Goal: Task Accomplishment & Management: Manage account settings

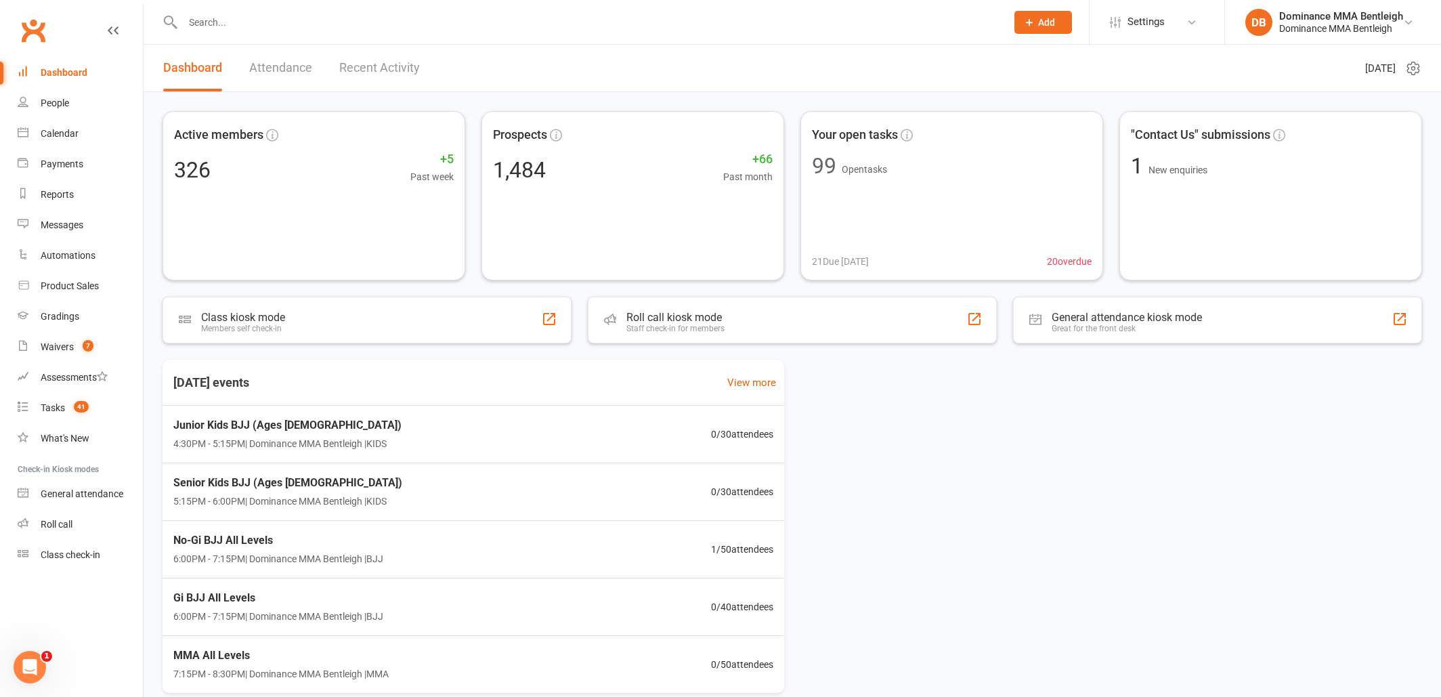
click at [358, 30] on input "text" at bounding box center [588, 22] width 818 height 19
click at [1035, 24] on icon at bounding box center [1029, 22] width 12 height 12
click at [1022, 53] on link "Prospect" at bounding box center [1028, 60] width 121 height 31
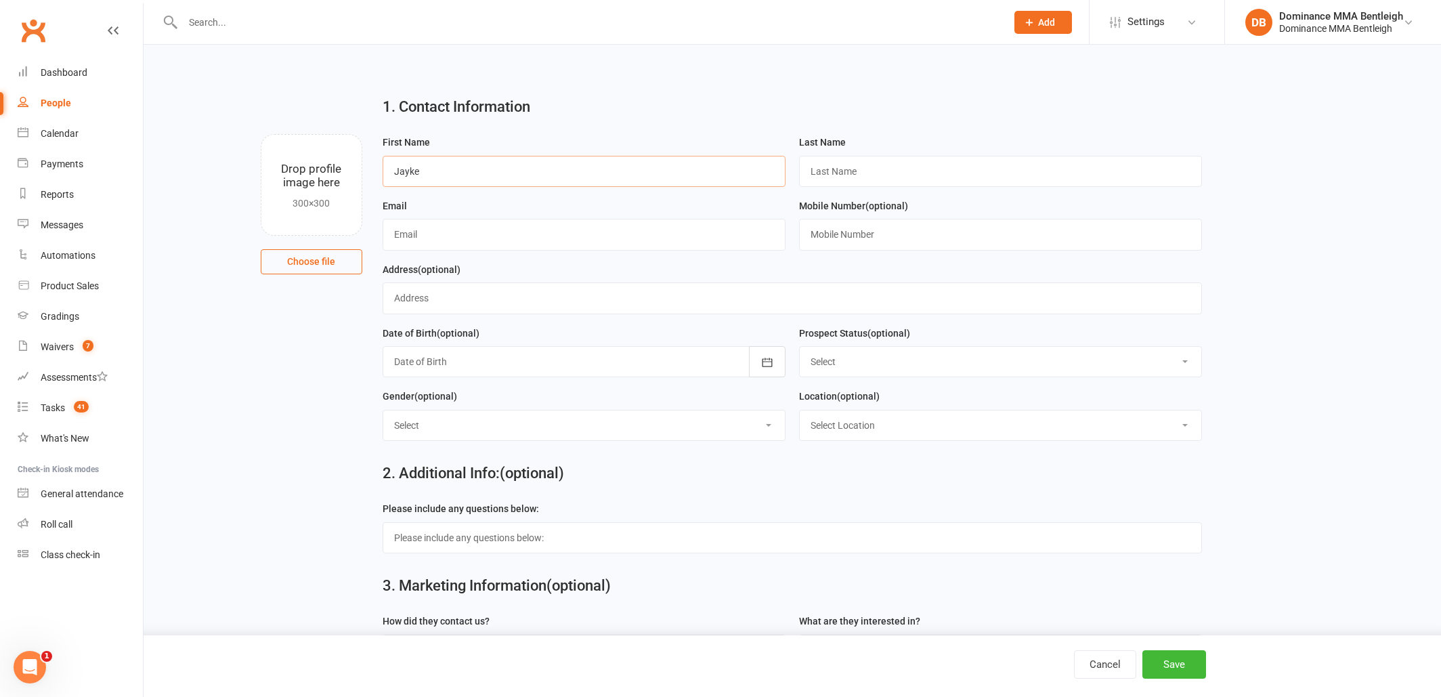
type input "Jayke"
type input "Kerr"
paste input "0403 654 649."
type input "0403 654 649."
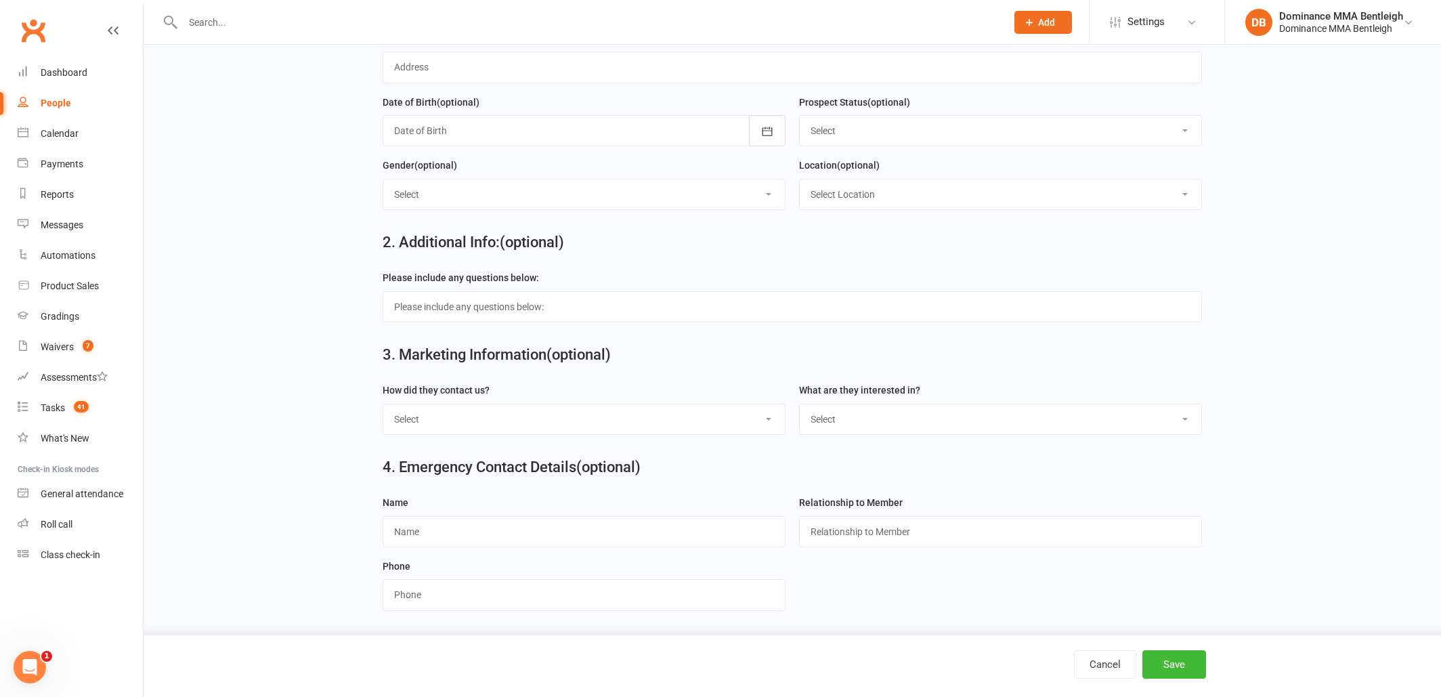
scroll to position [240, 0]
type input "jayke_kerr@hotmail.com"
click at [1181, 670] on button "Save" at bounding box center [1174, 664] width 64 height 28
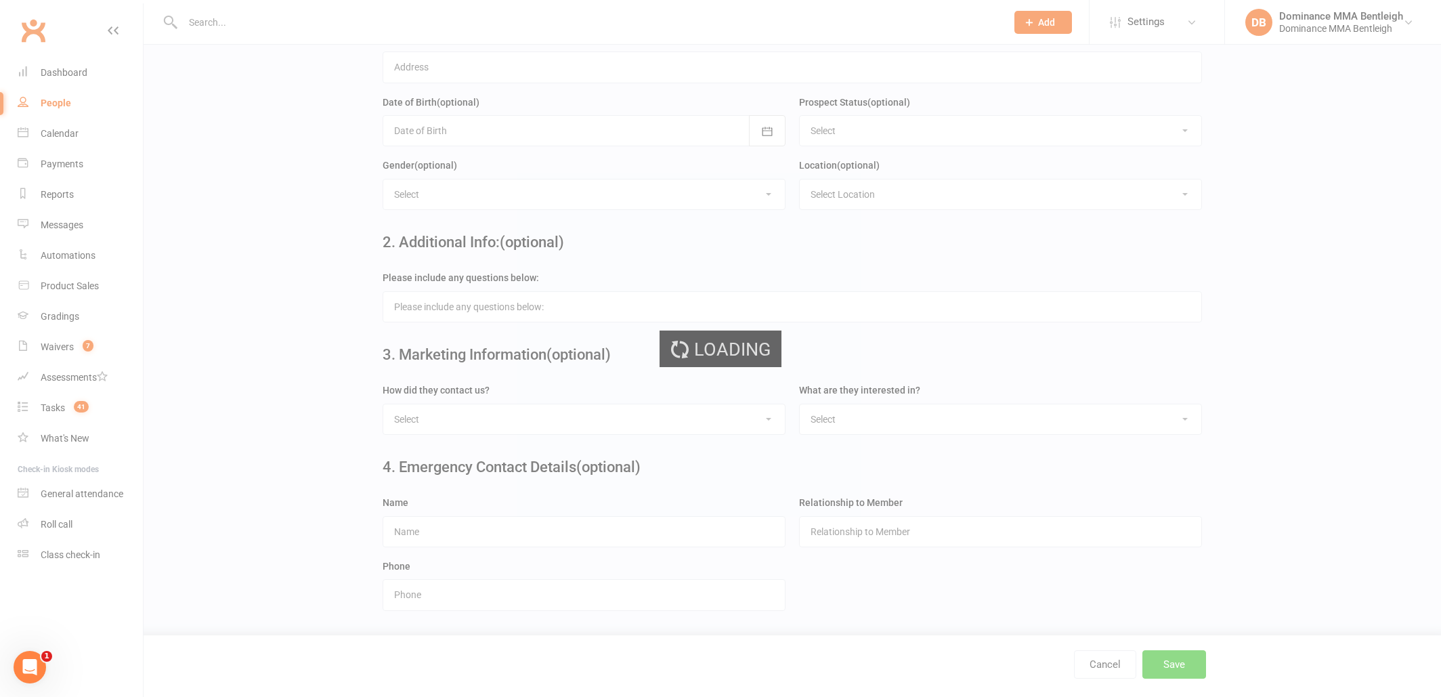
scroll to position [0, 0]
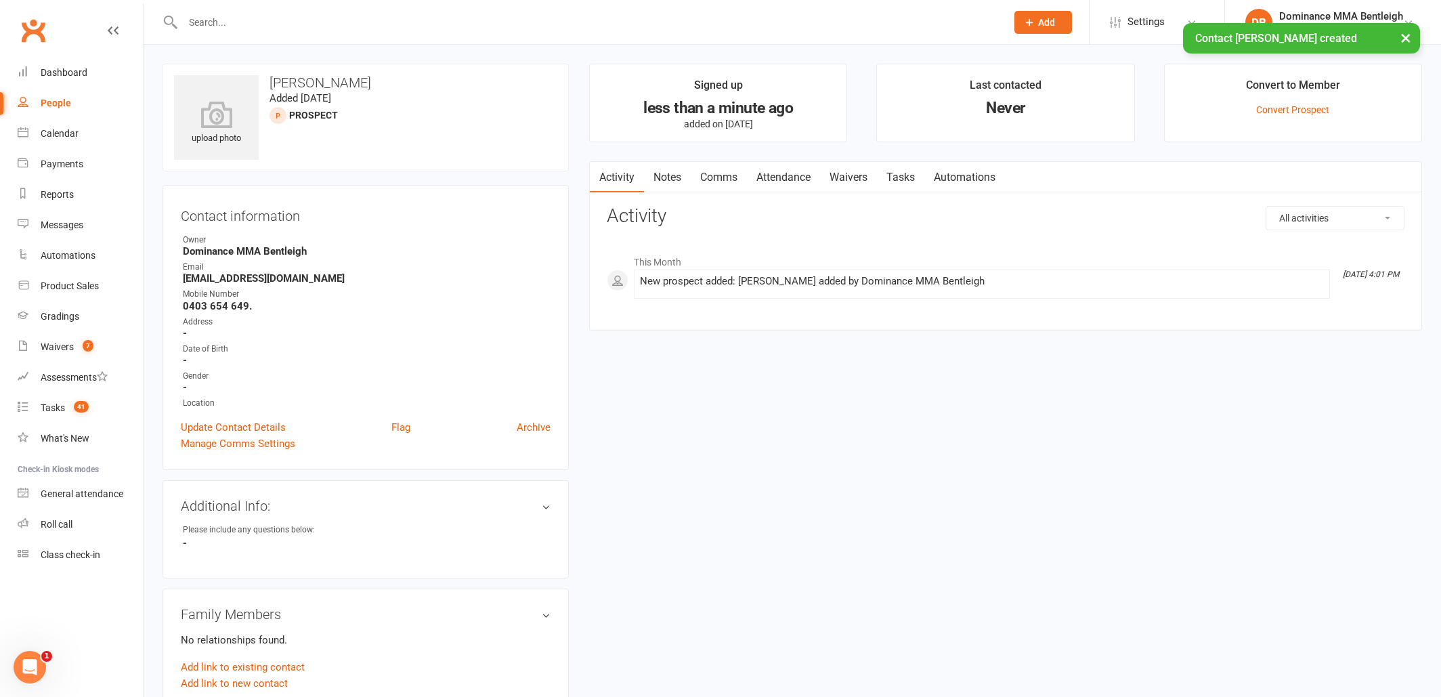
click at [845, 177] on link "Waivers" at bounding box center [848, 177] width 57 height 31
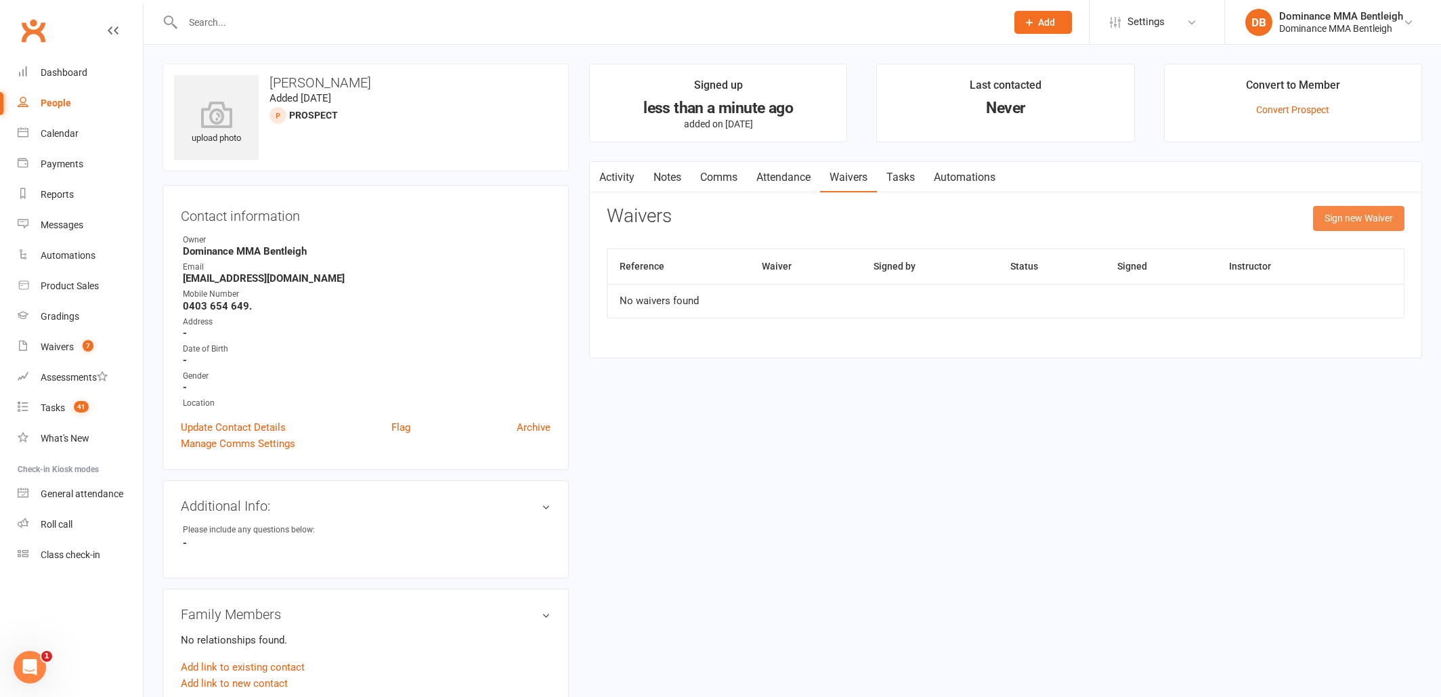
click at [1360, 218] on button "Sign new Waiver" at bounding box center [1358, 218] width 91 height 24
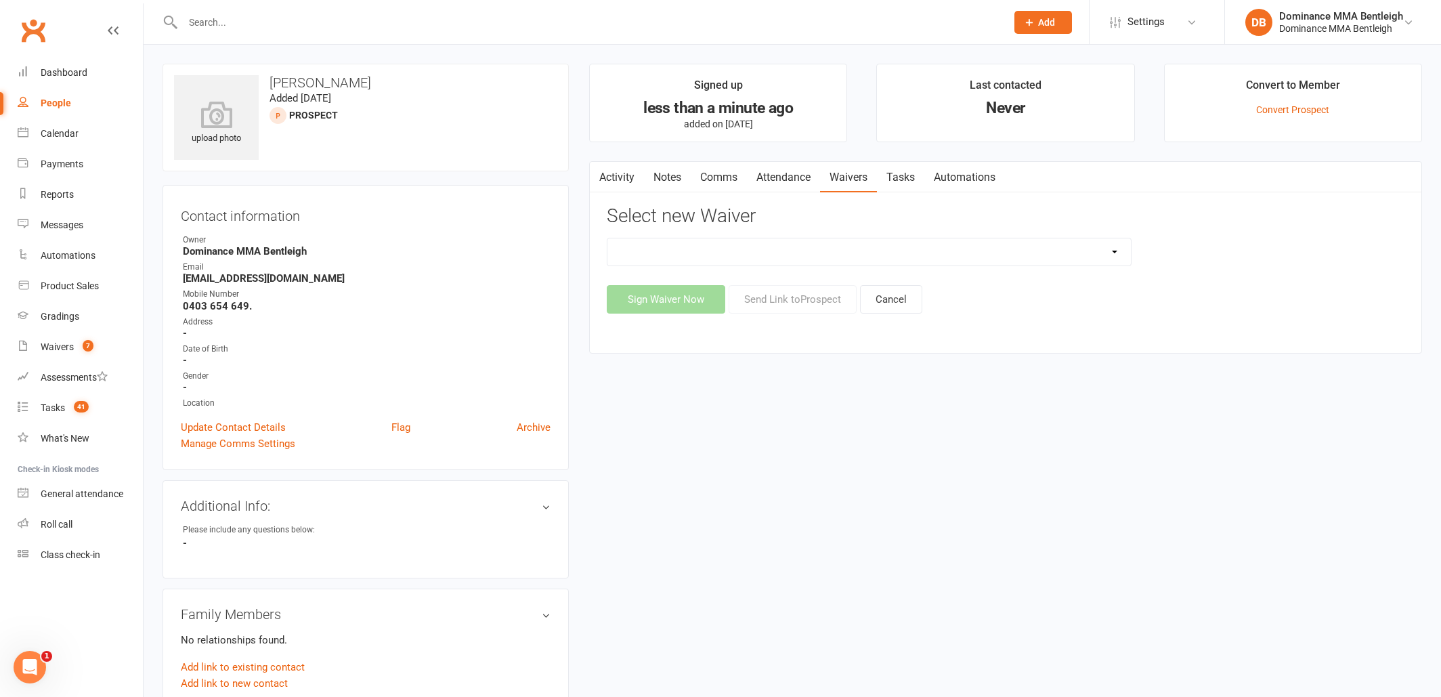
select select "1931"
click at [792, 295] on button "Send Link to Prospect" at bounding box center [793, 299] width 128 height 28
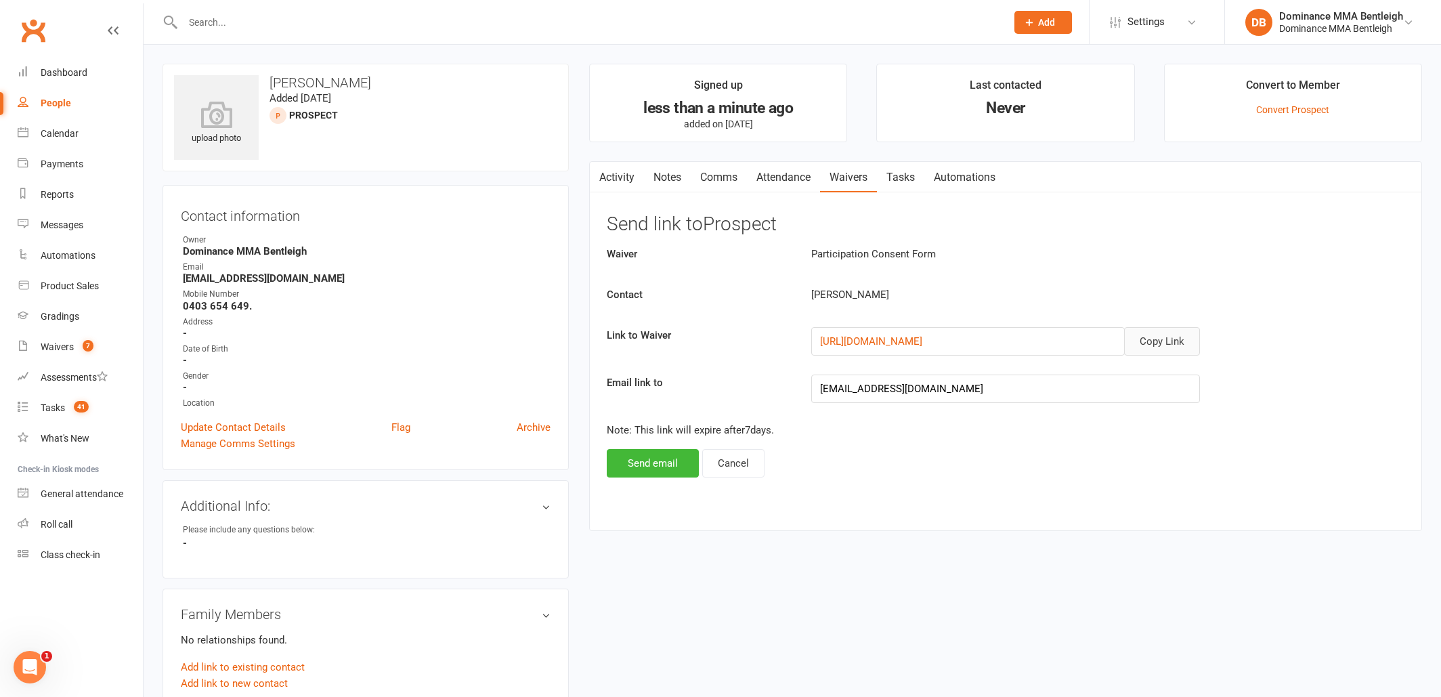
click at [1143, 344] on button "Copy Link" at bounding box center [1162, 341] width 76 height 28
click at [728, 173] on link "Comms" at bounding box center [719, 177] width 56 height 31
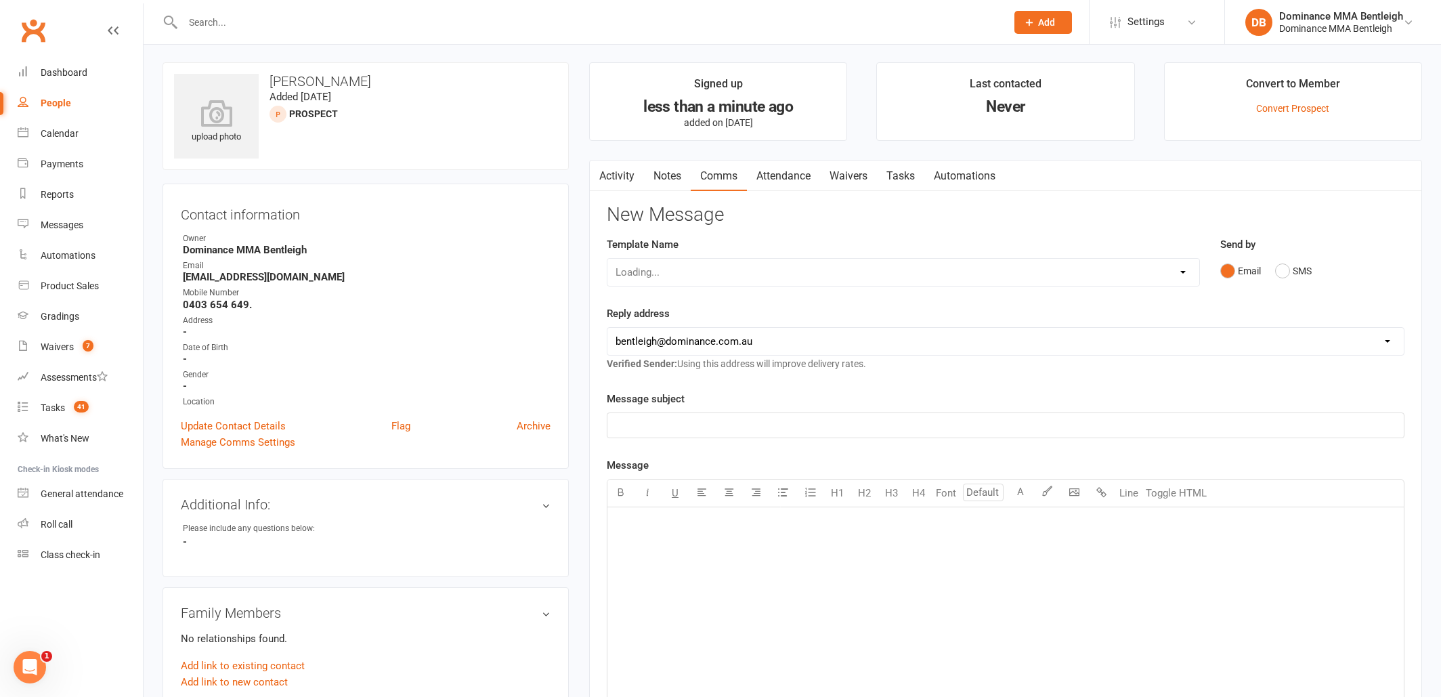
scroll to position [4, 0]
click at [777, 175] on link "Attendance" at bounding box center [783, 173] width 73 height 31
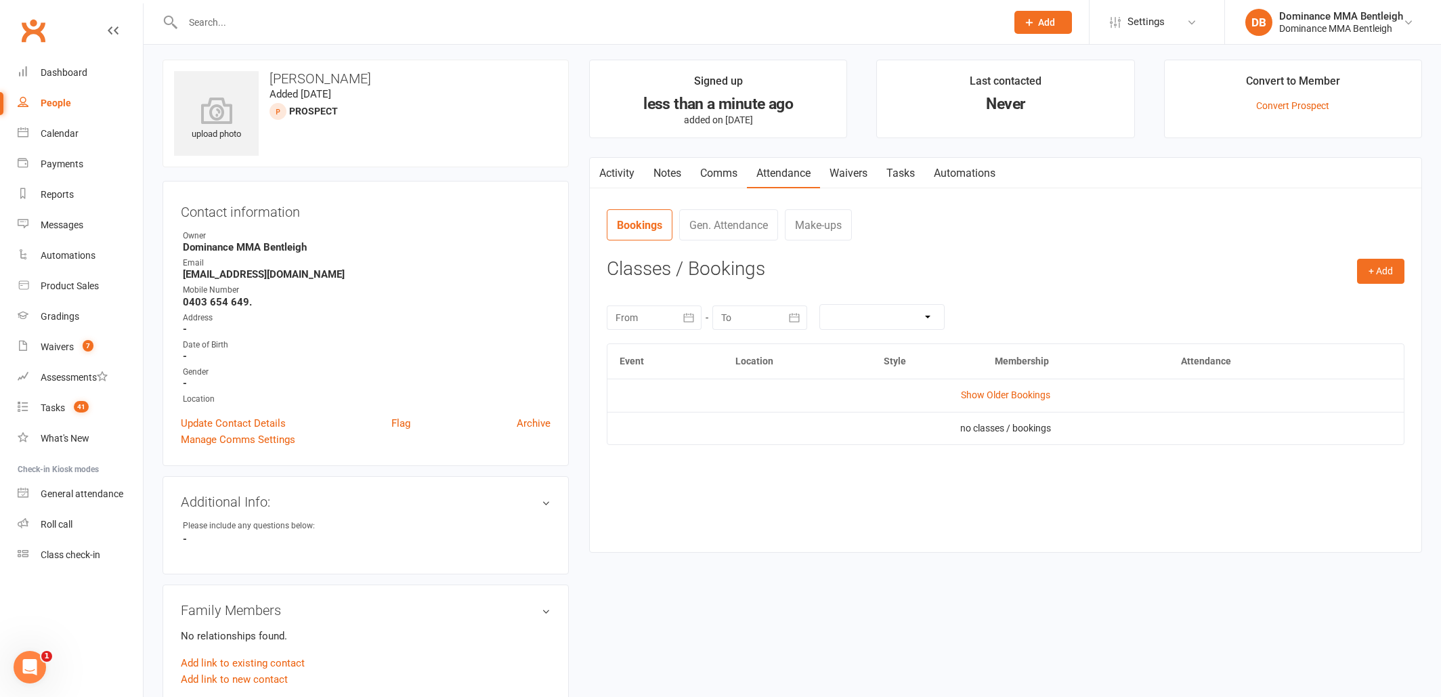
click at [845, 173] on link "Waivers" at bounding box center [848, 173] width 57 height 31
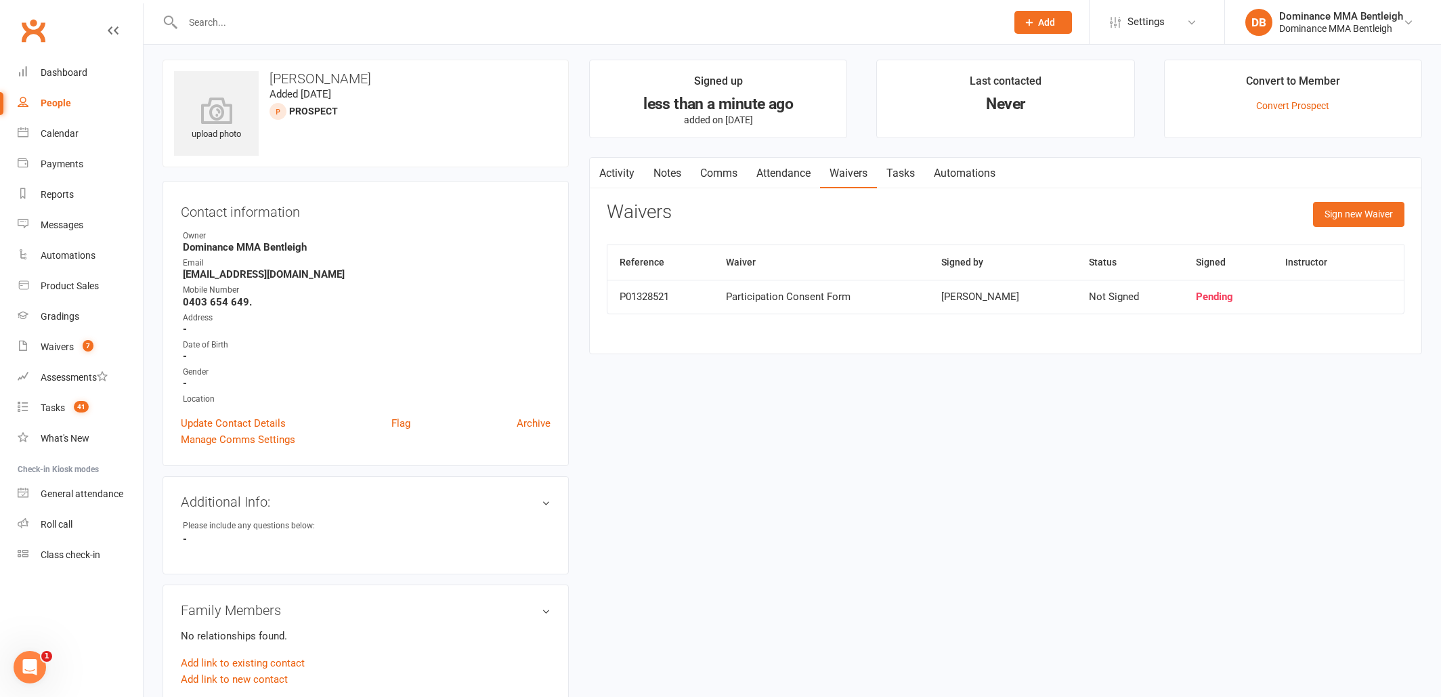
click at [1345, 230] on div "Sign new Waiver" at bounding box center [1358, 218] width 91 height 32
click at [1343, 219] on button "Sign new Waiver" at bounding box center [1358, 214] width 91 height 24
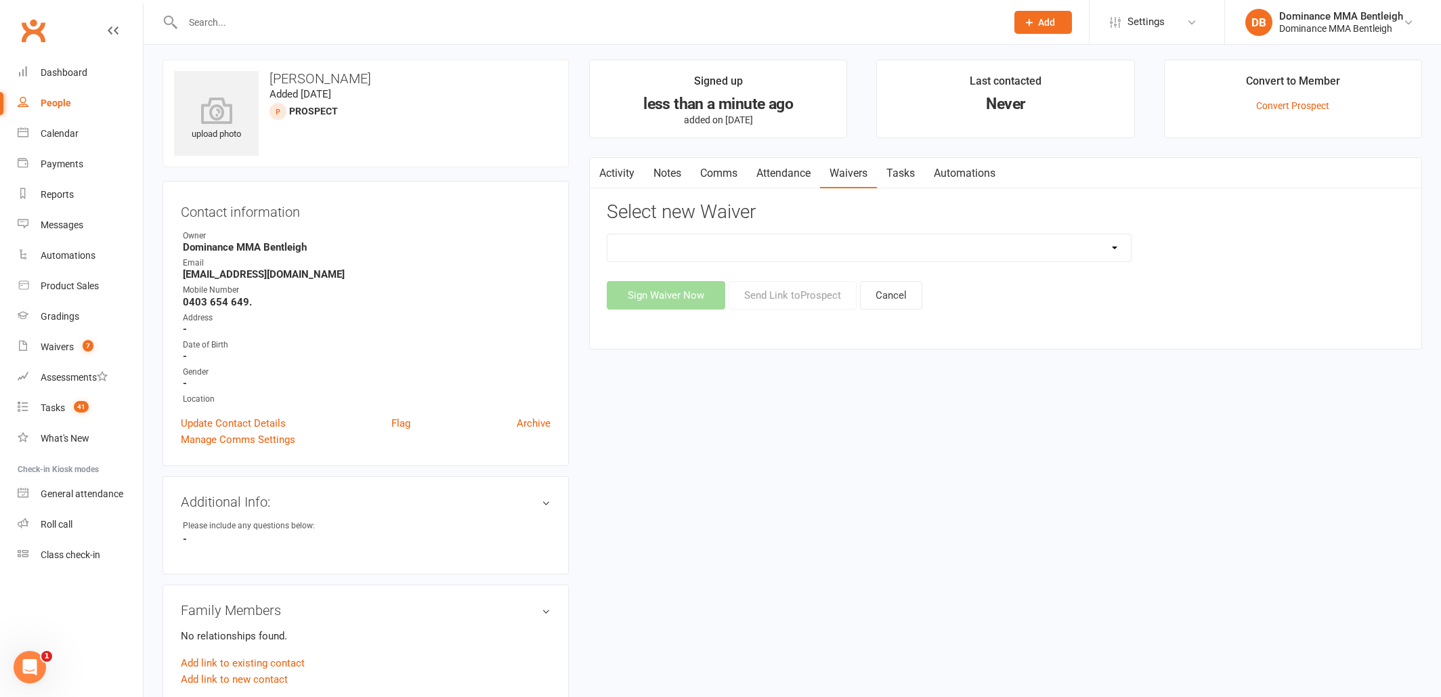
select select "1931"
click at [785, 295] on button "Send Link to Prospect" at bounding box center [793, 295] width 128 height 28
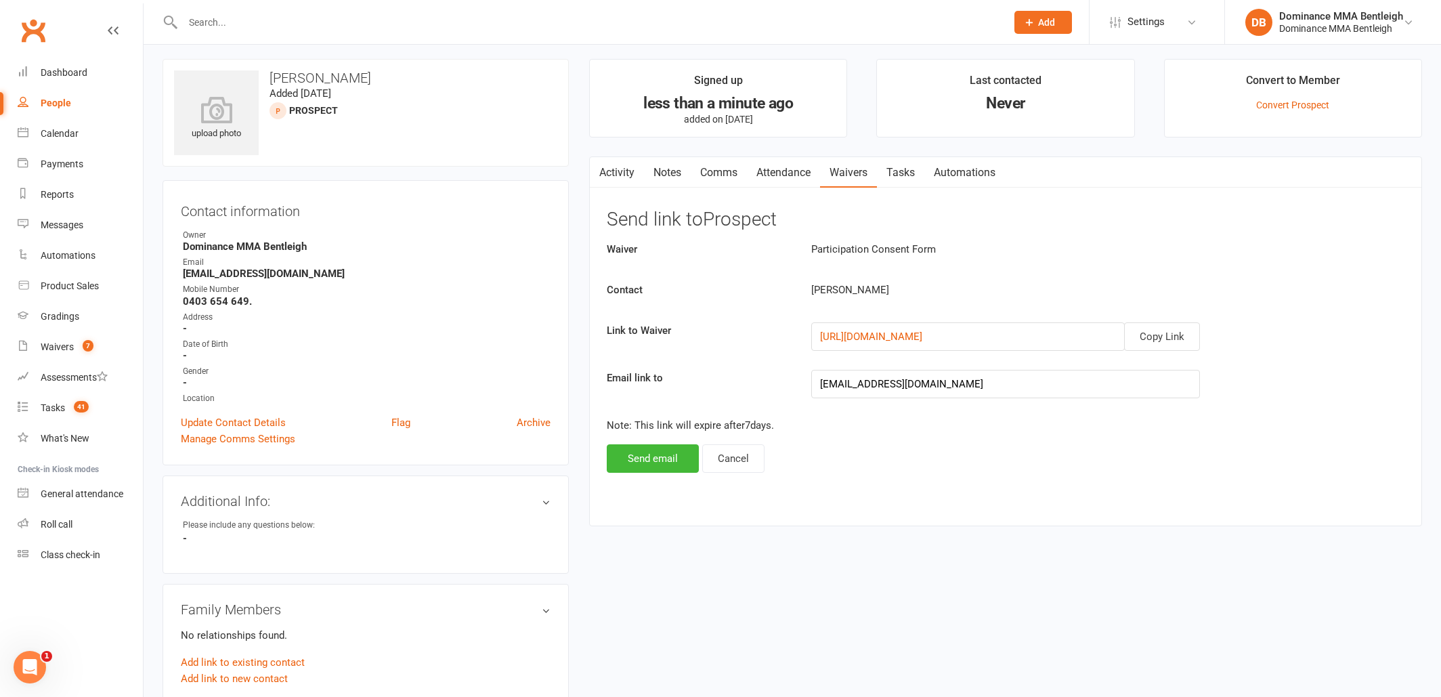
scroll to position [5, 0]
click at [658, 456] on button "Send email" at bounding box center [653, 458] width 92 height 28
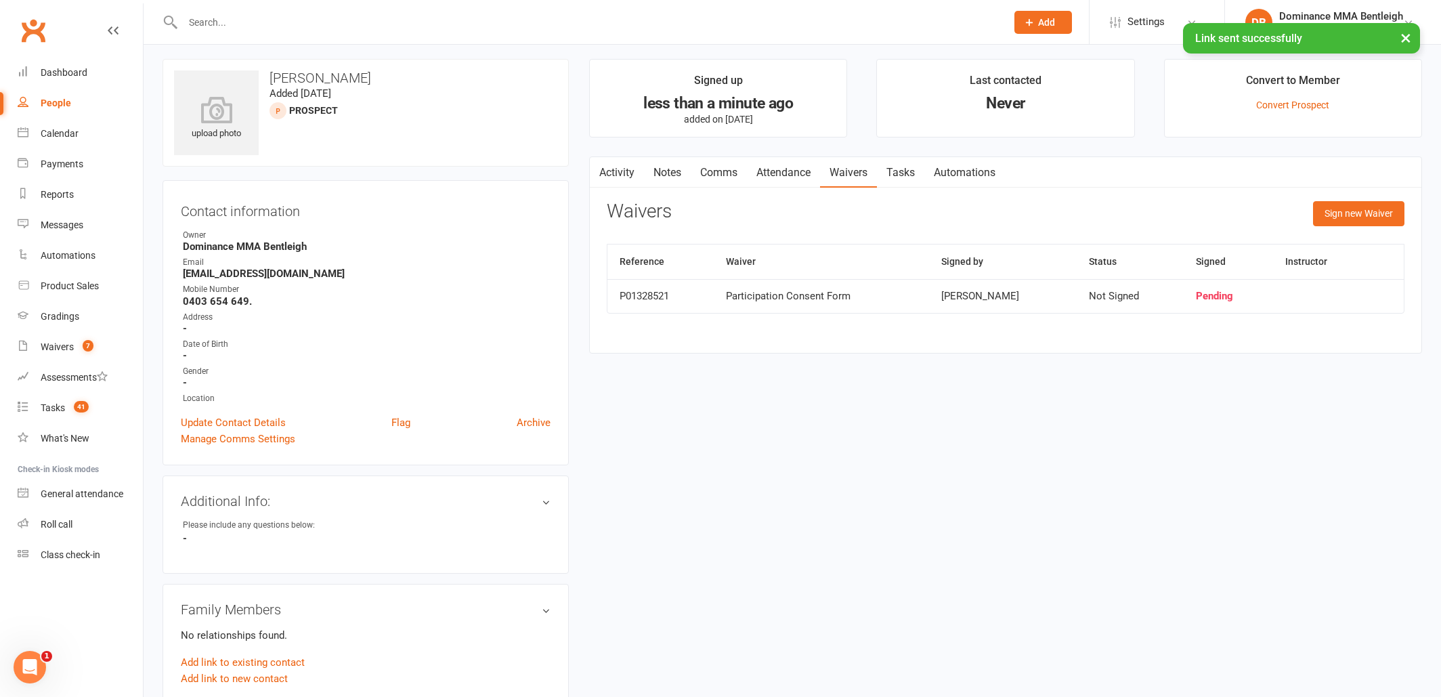
click at [723, 180] on link "Comms" at bounding box center [719, 172] width 56 height 31
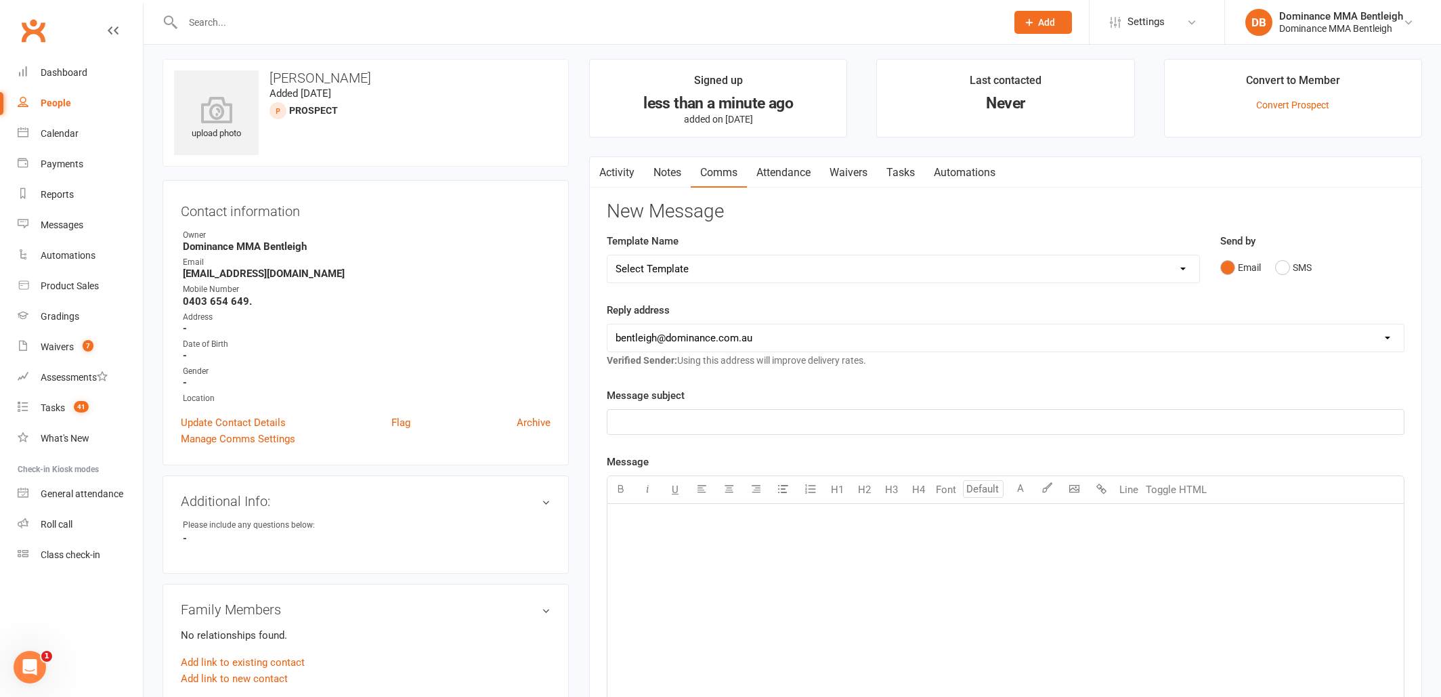
select select "21"
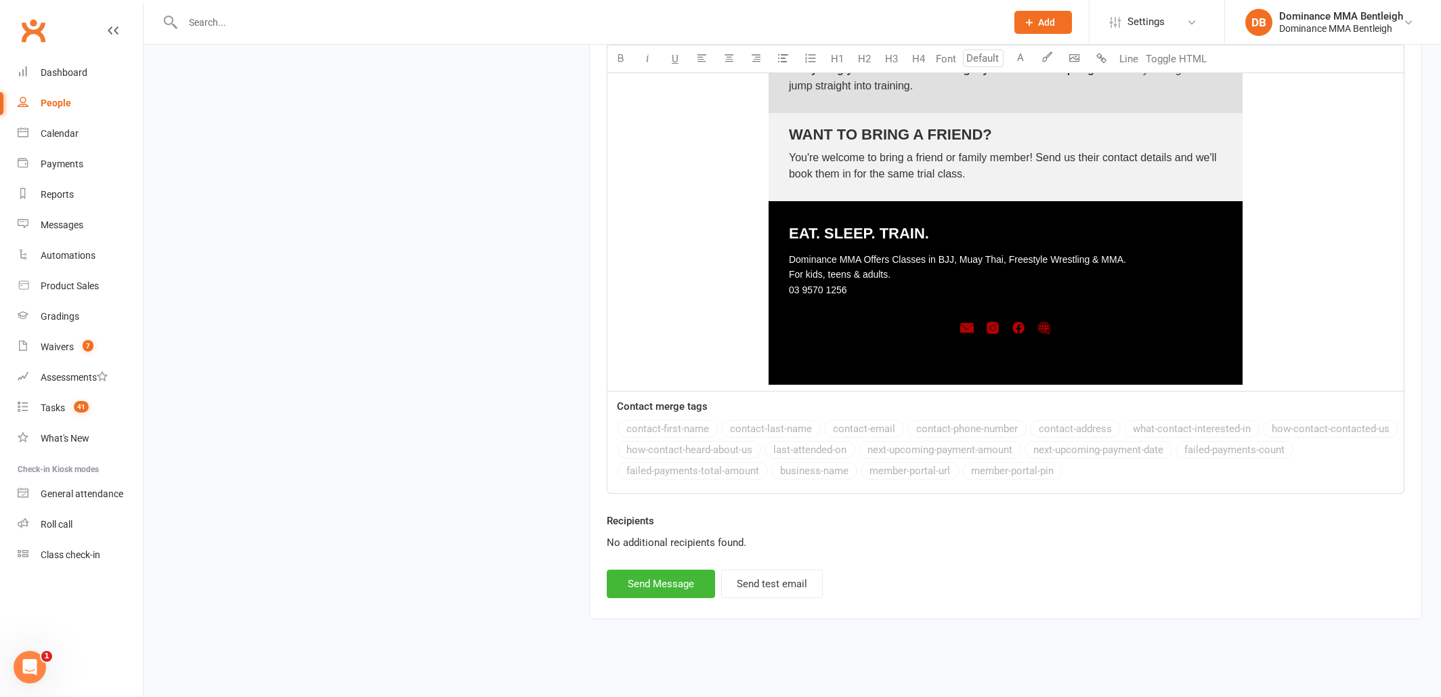
scroll to position [1813, 0]
click at [646, 570] on button "Send Message" at bounding box center [661, 584] width 108 height 28
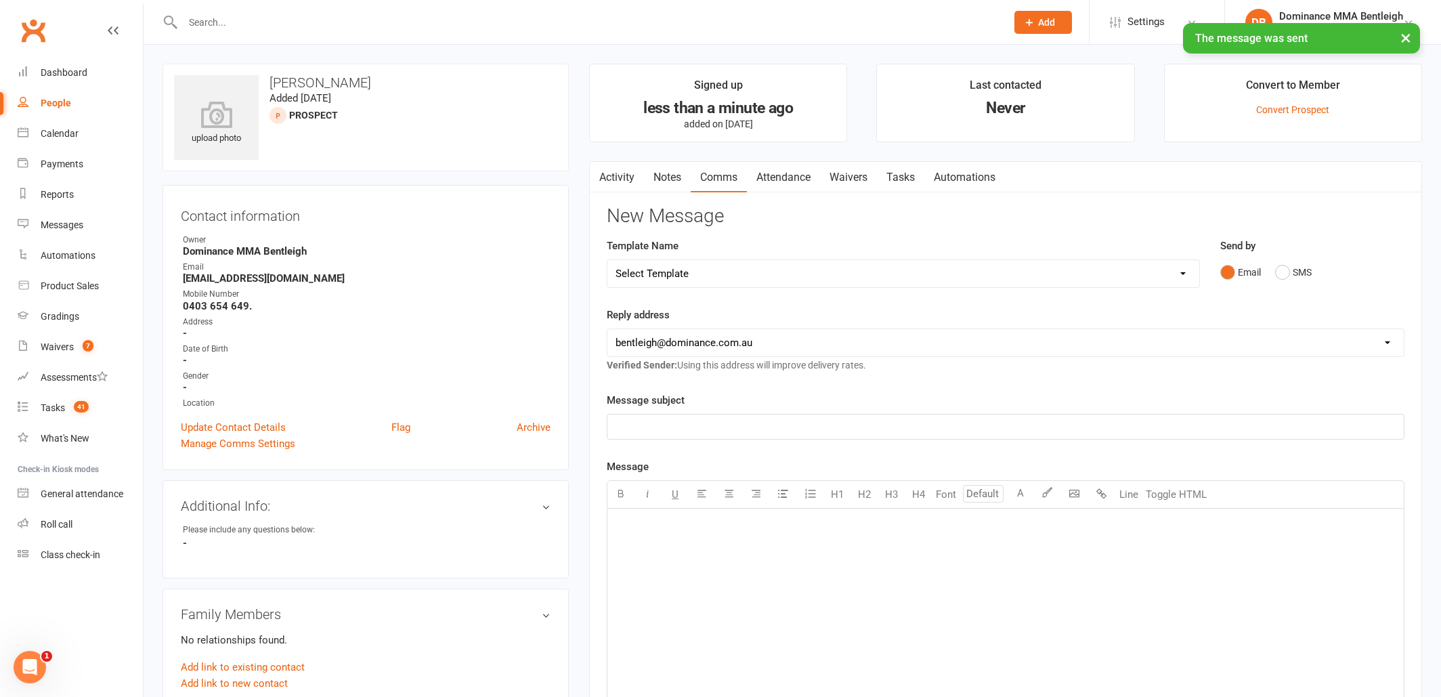
scroll to position [0, 0]
select select "18"
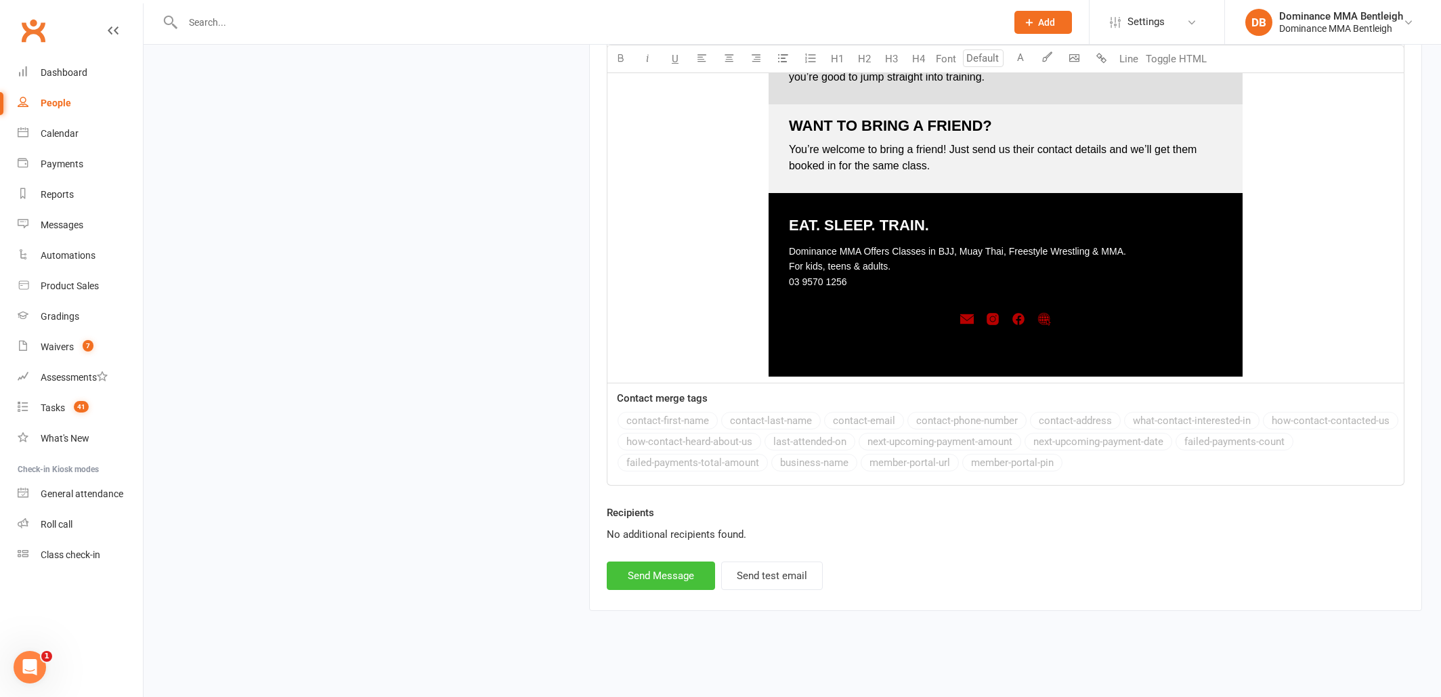
click at [669, 564] on button "Send Message" at bounding box center [661, 575] width 108 height 28
select select
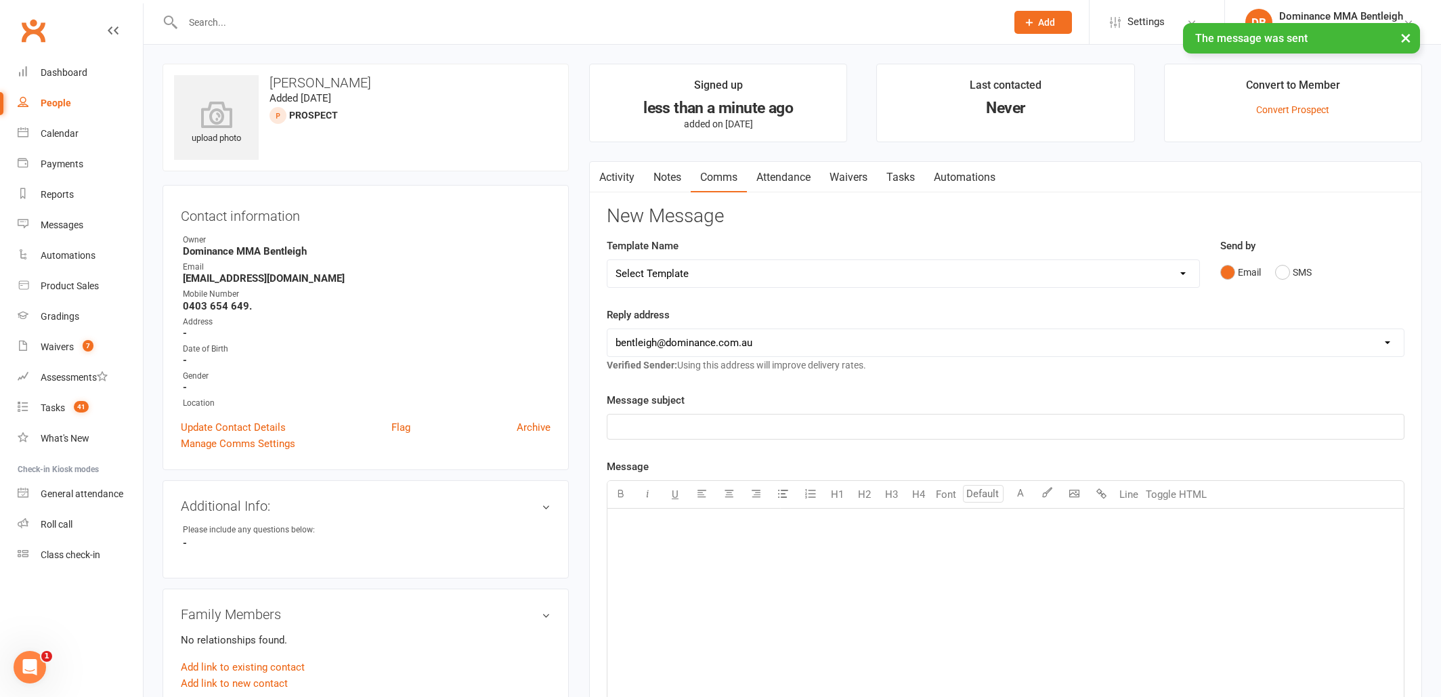
click at [677, 183] on link "Notes" at bounding box center [667, 177] width 47 height 31
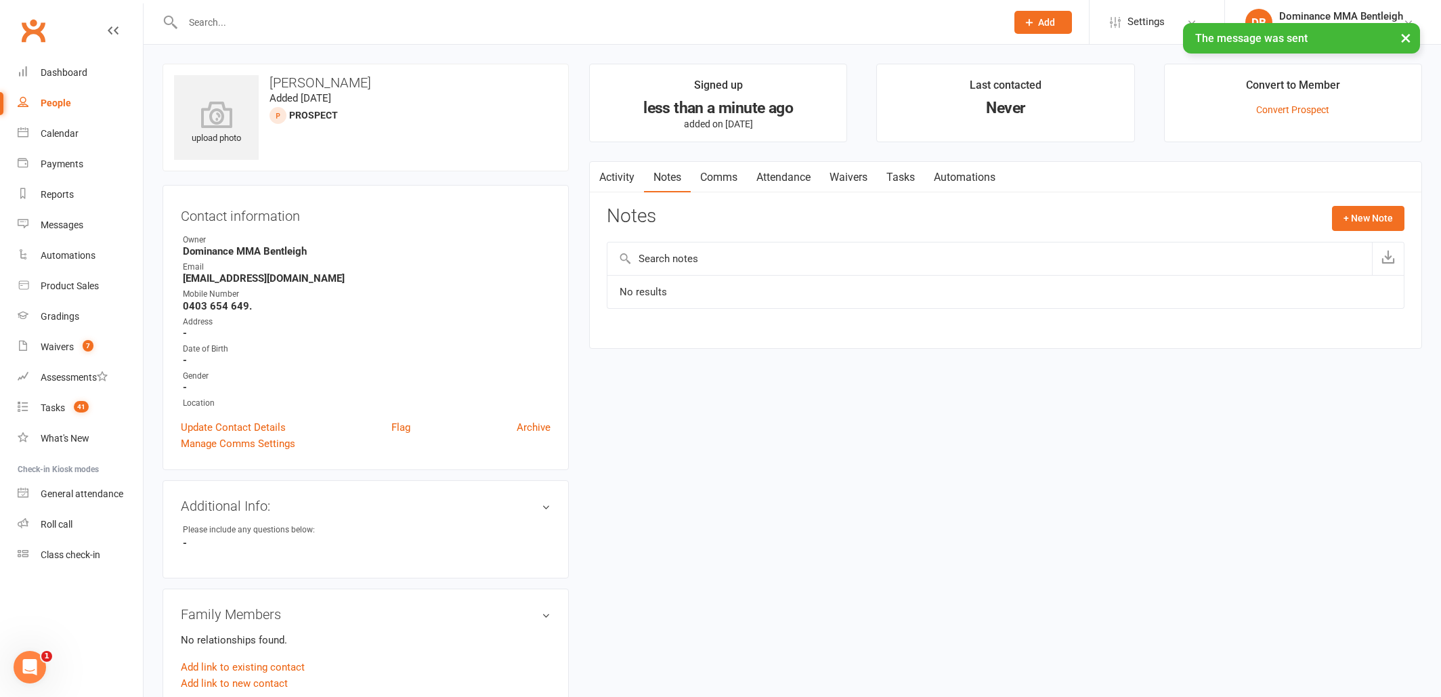
click at [819, 263] on input "text" at bounding box center [989, 258] width 764 height 33
click at [1364, 214] on button "+ New Note" at bounding box center [1368, 218] width 72 height 24
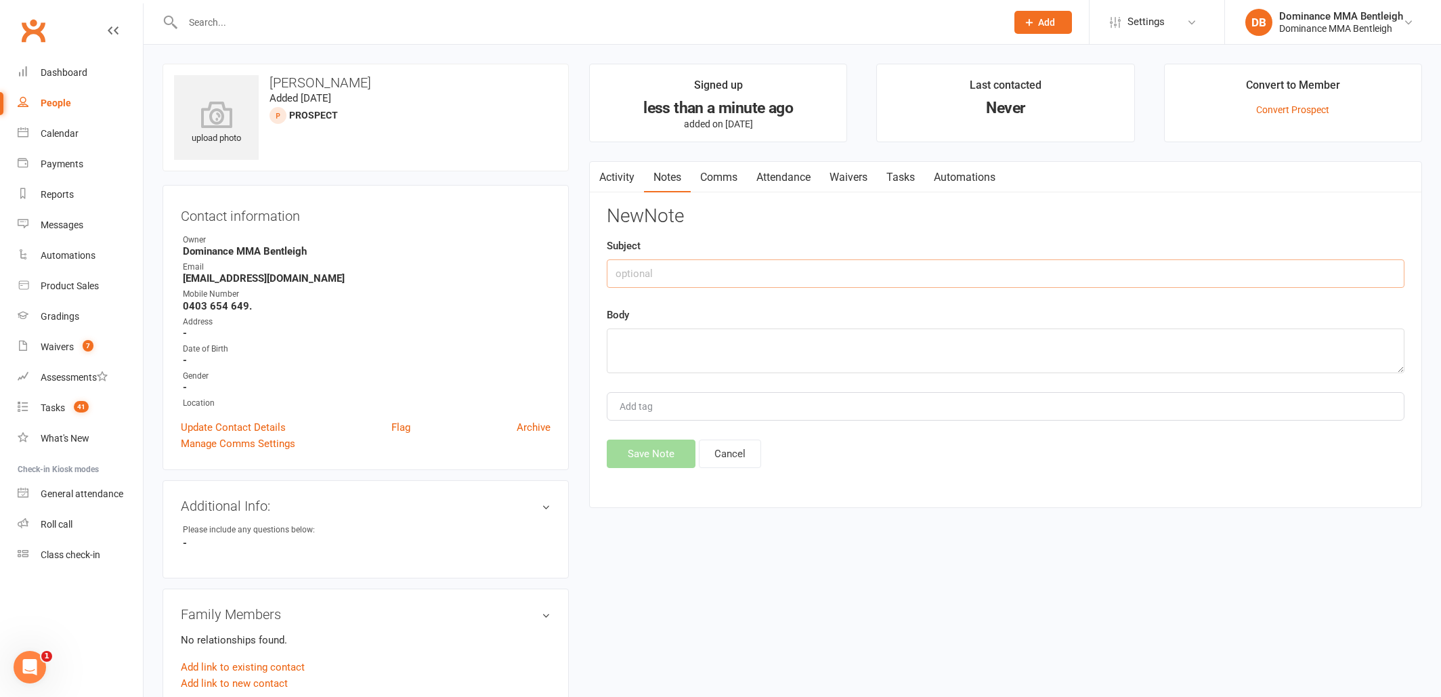
drag, startPoint x: 842, startPoint y: 274, endPoint x: 850, endPoint y: 266, distance: 12.0
click at [842, 274] on input "text" at bounding box center [1006, 273] width 798 height 28
type input "Enquiry"
click at [1152, 350] on textarea at bounding box center [1006, 350] width 798 height 45
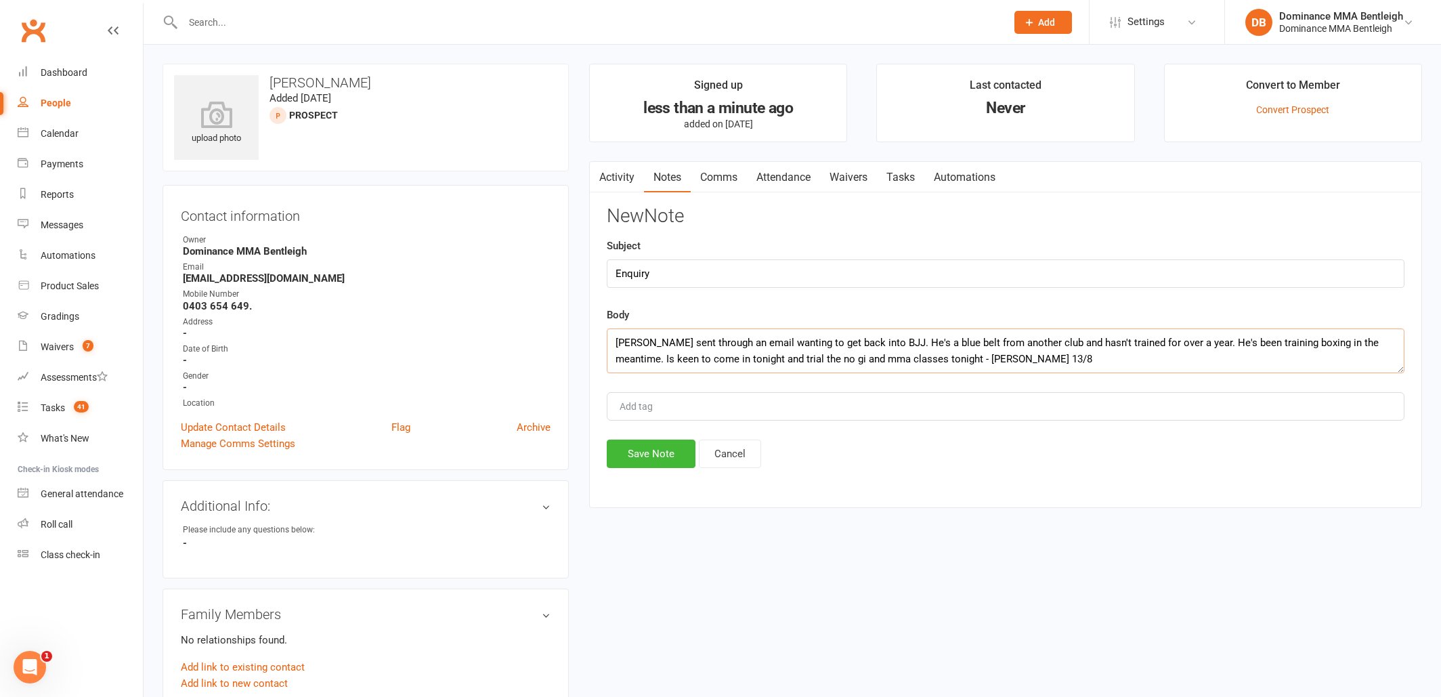
click at [1071, 353] on textarea "Jayke sent through an email wanting to get back into BJJ. He's a blue belt from…" at bounding box center [1006, 350] width 798 height 45
type textarea "Jayke sent through an email wanting to get back into BJJ. He's a blue belt from…"
click at [672, 456] on button "Save Note" at bounding box center [651, 453] width 89 height 28
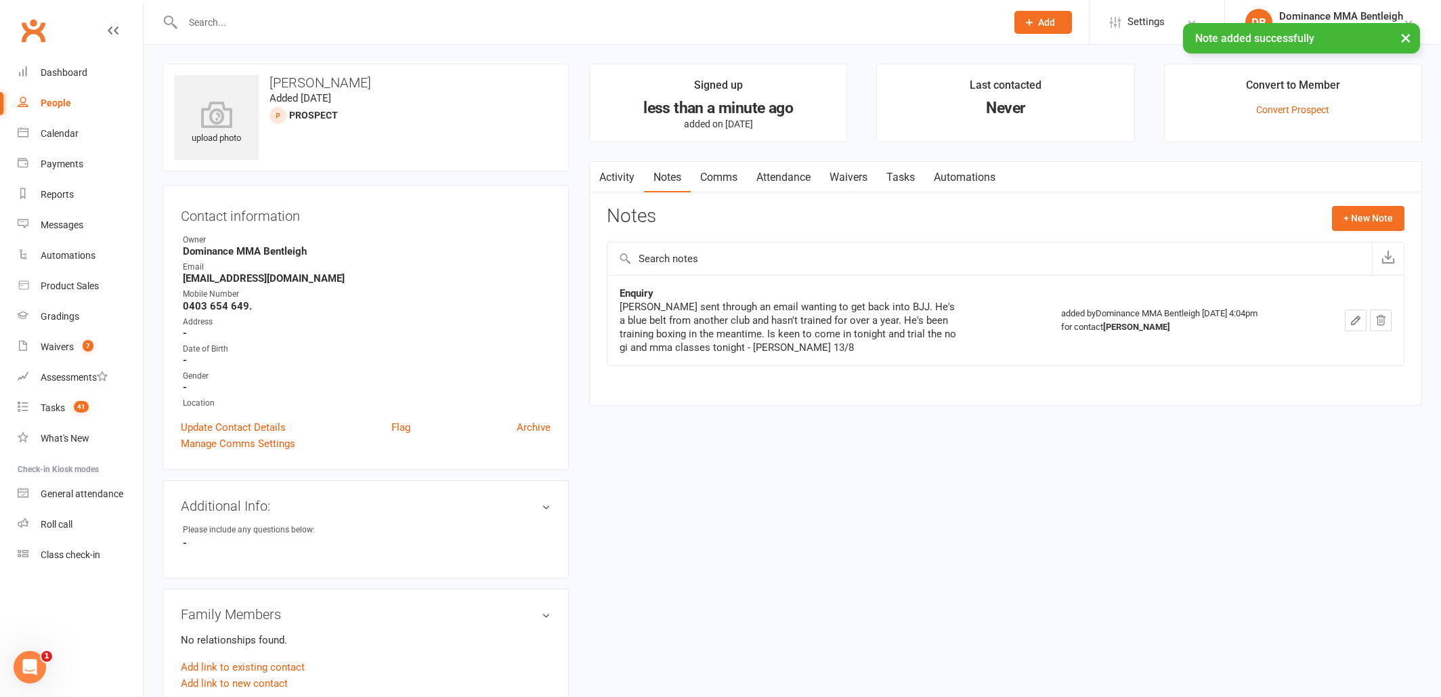
click at [902, 179] on link "Tasks" at bounding box center [900, 177] width 47 height 31
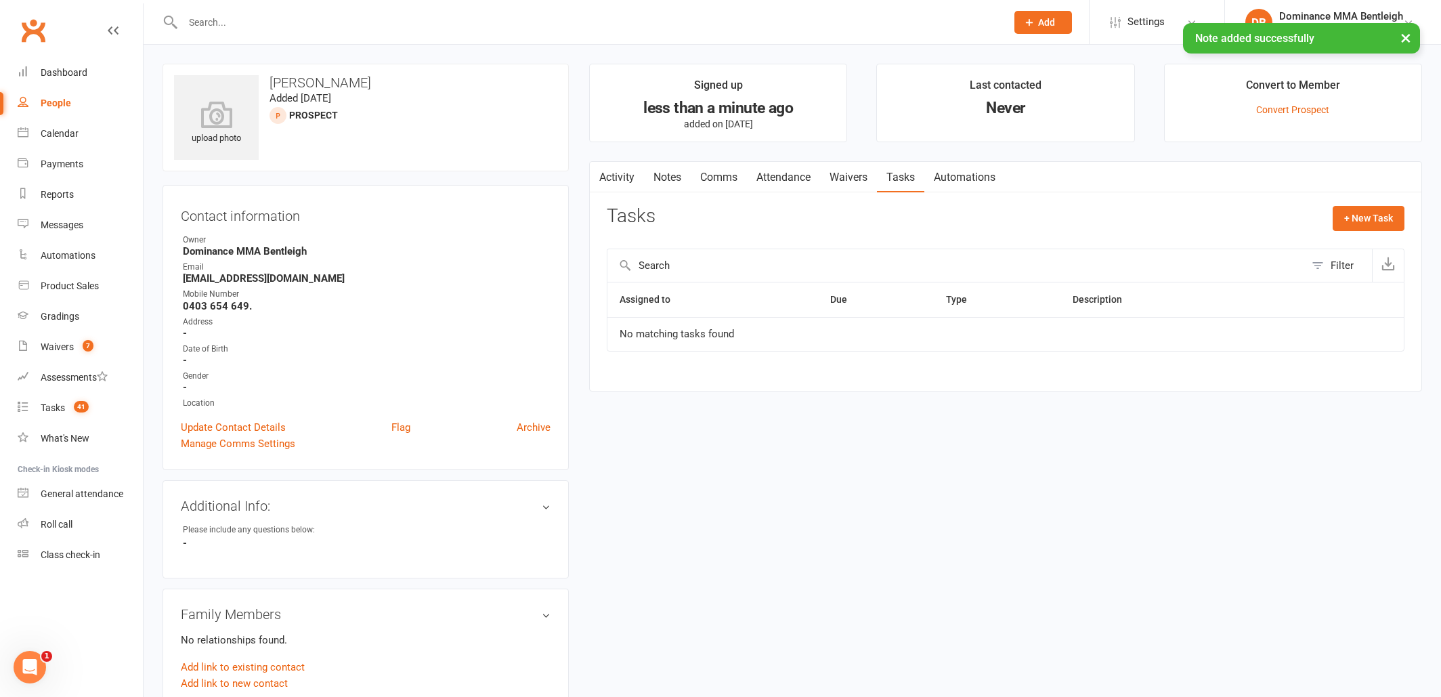
click at [797, 184] on link "Attendance" at bounding box center [783, 177] width 73 height 31
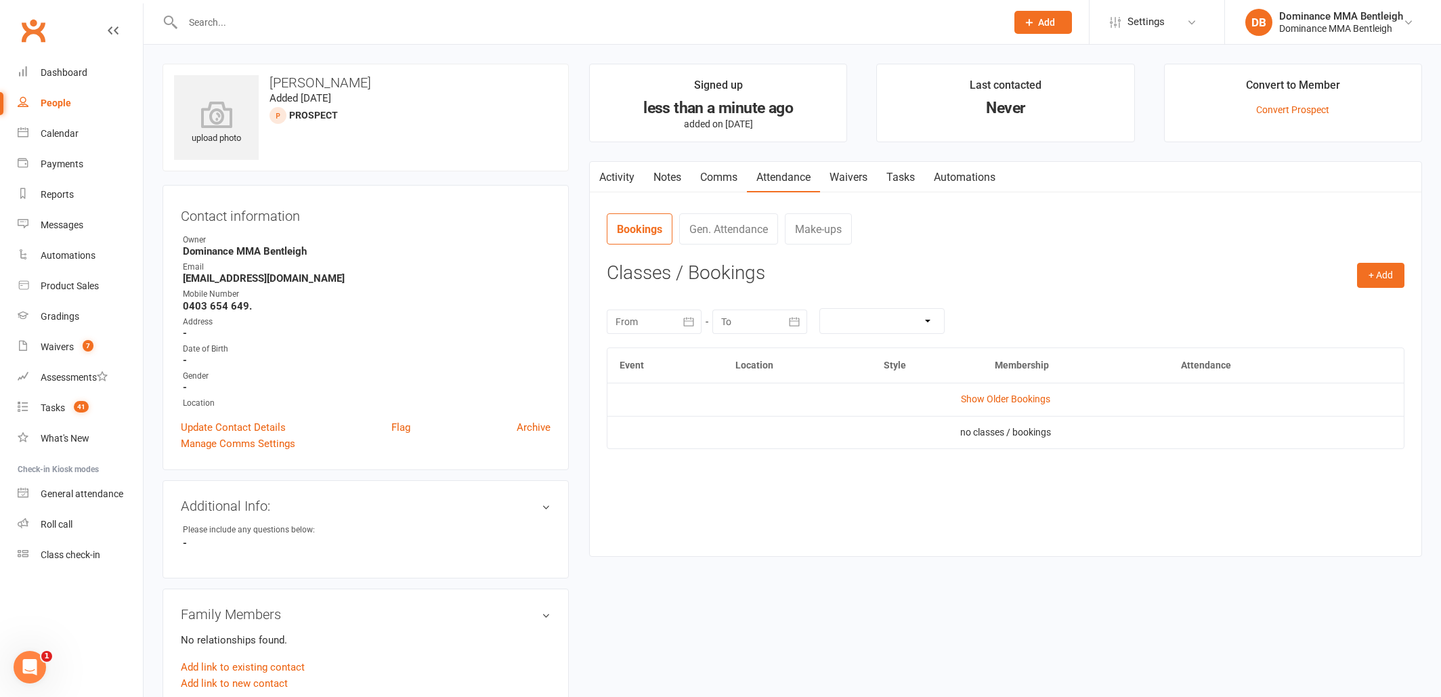
click at [1350, 279] on h3 "Classes / Bookings" at bounding box center [1006, 273] width 798 height 21
click at [1363, 278] on button "+ Add" at bounding box center [1380, 275] width 47 height 24
click at [1343, 297] on link "Book Event" at bounding box center [1337, 306] width 134 height 27
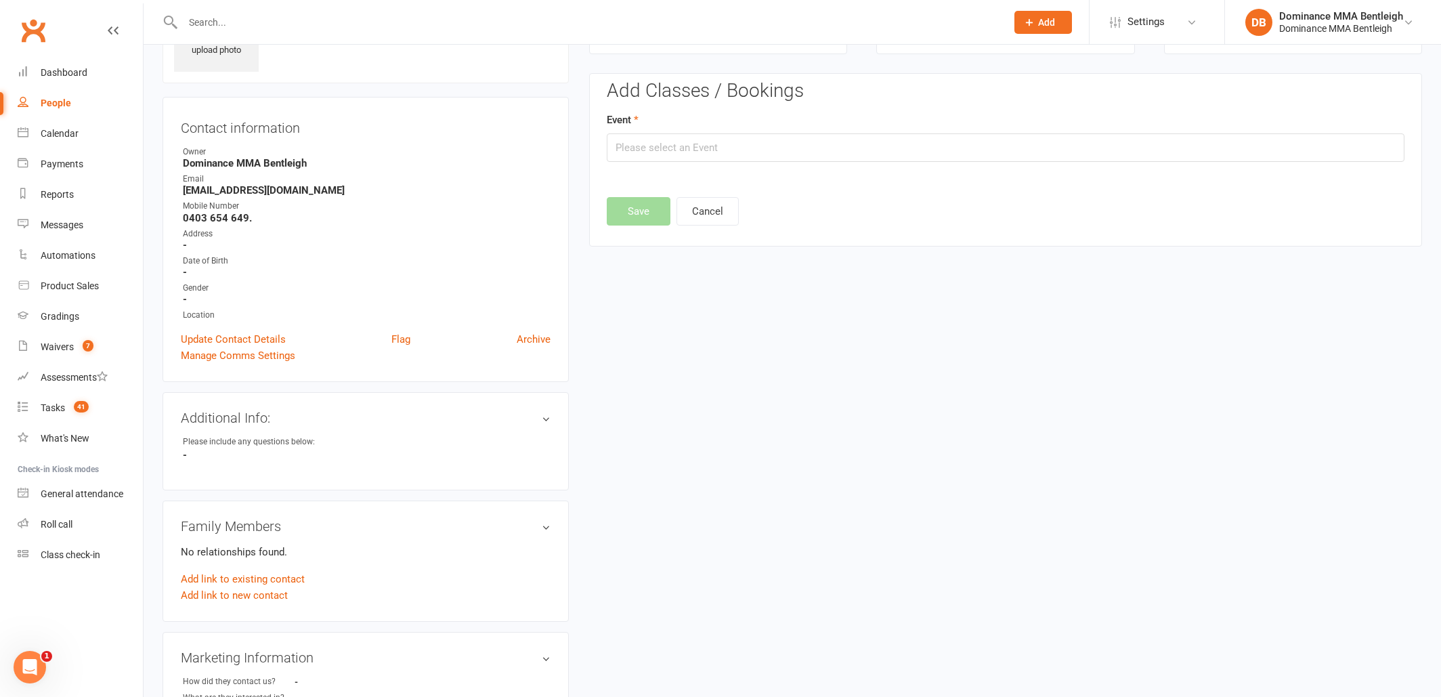
scroll to position [93, 0]
click at [973, 139] on input "text" at bounding box center [1006, 143] width 798 height 28
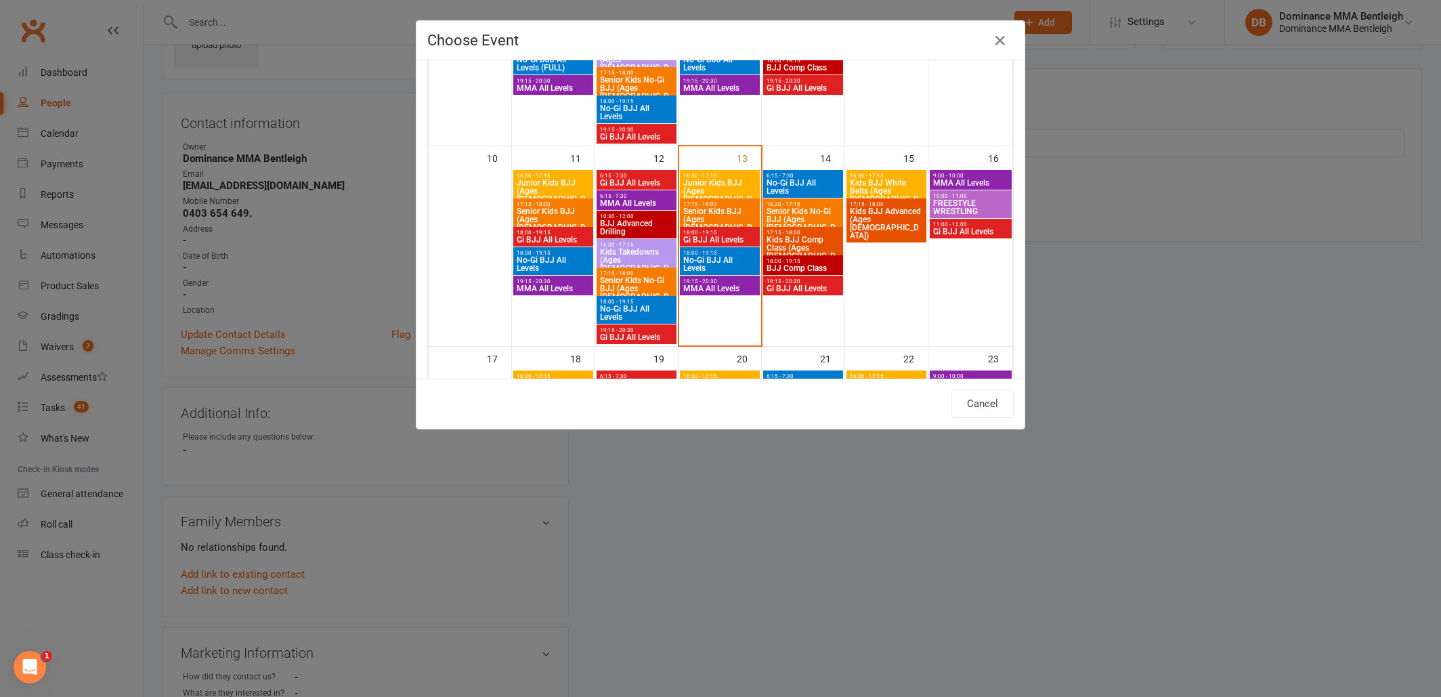
scroll to position [410, 0]
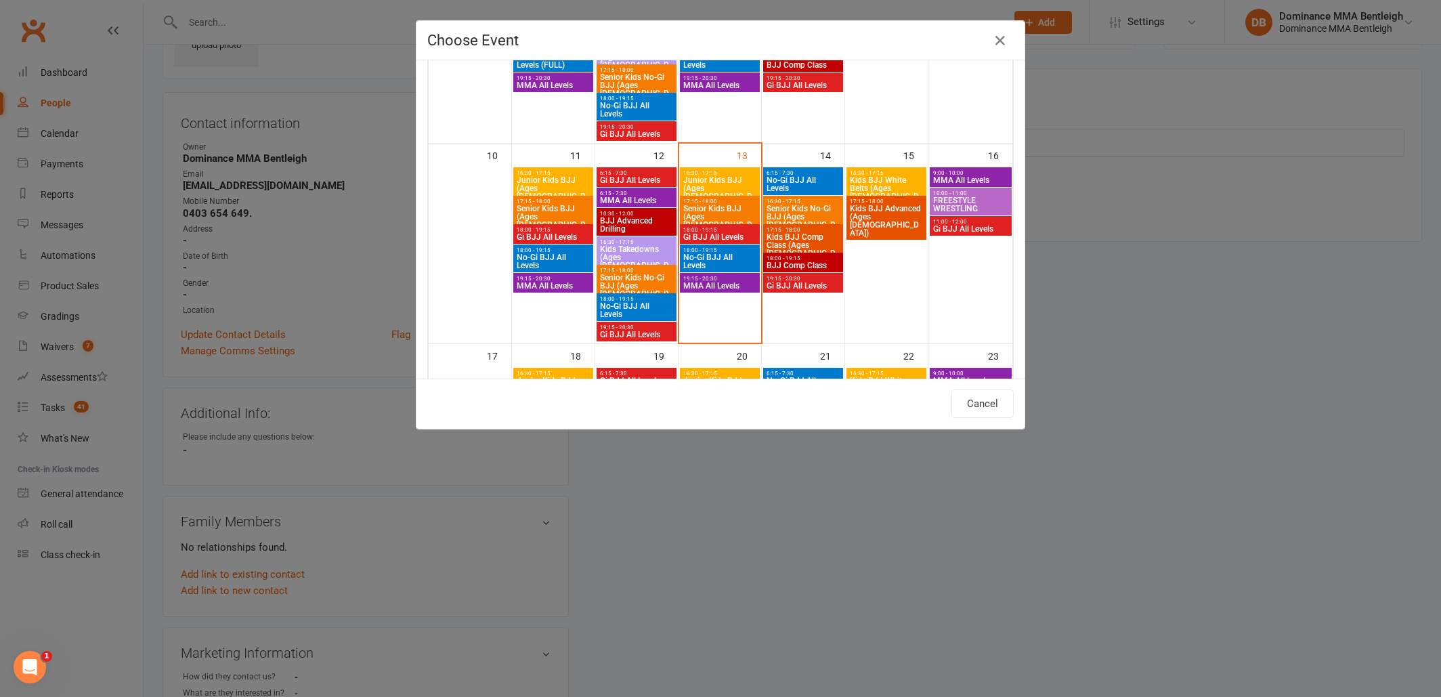
click at [720, 259] on span "No-Gi BJJ All Levels" at bounding box center [720, 261] width 74 height 16
type input "No-Gi BJJ All Levels - Aug 13, 2025 6:00:00 PM"
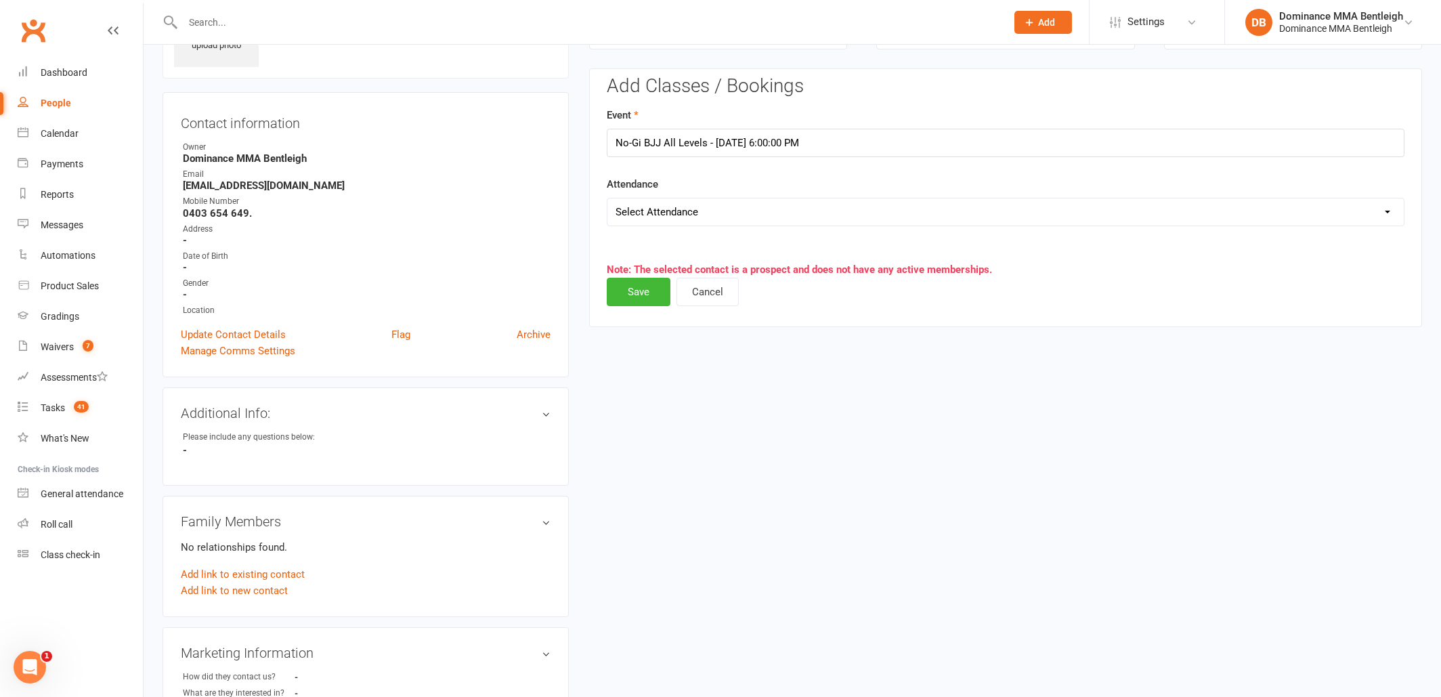
scroll to position [91, 0]
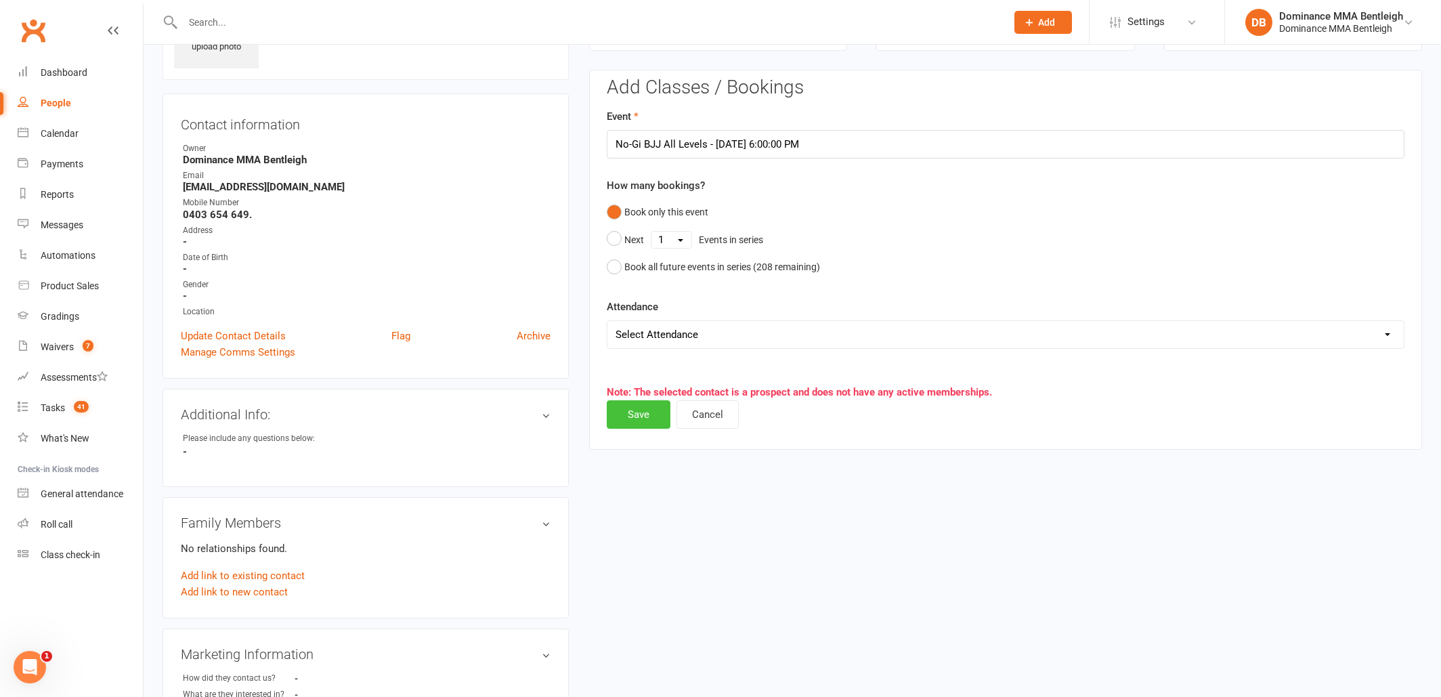
click at [632, 414] on button "Save" at bounding box center [639, 414] width 64 height 28
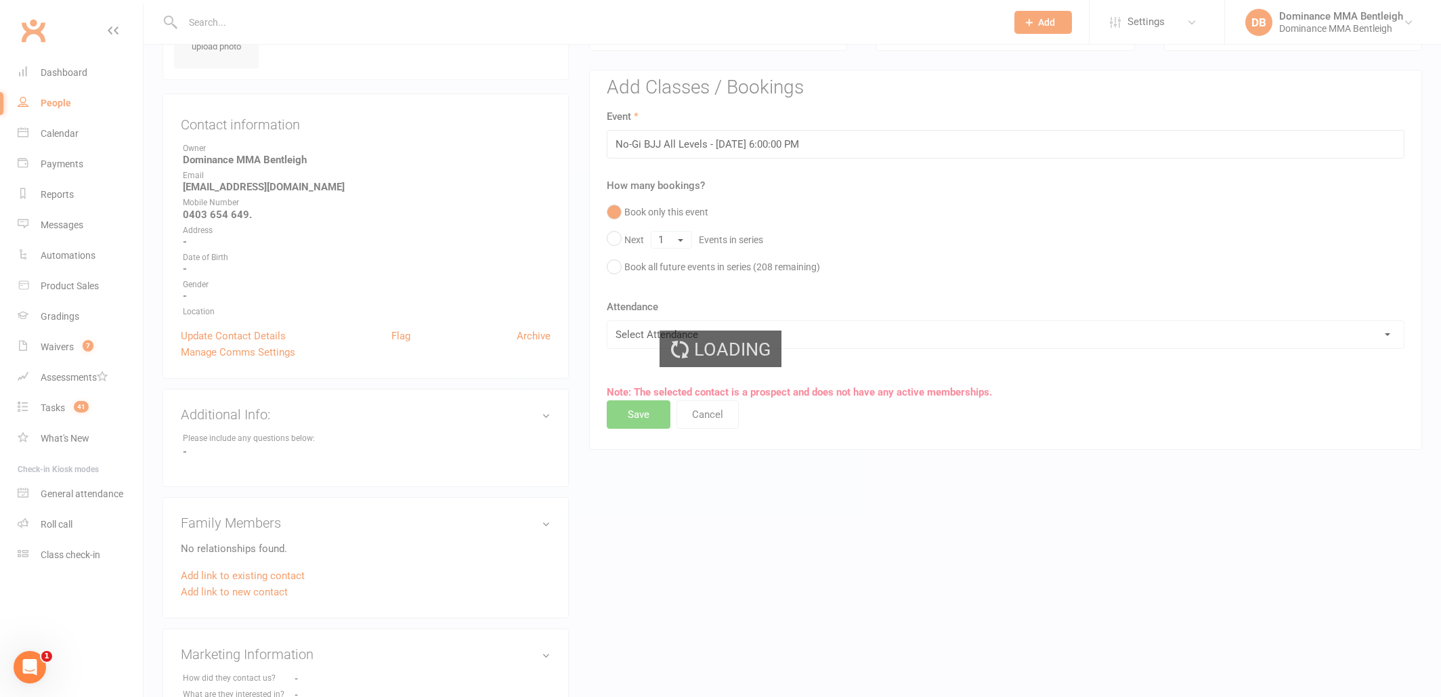
scroll to position [91, 0]
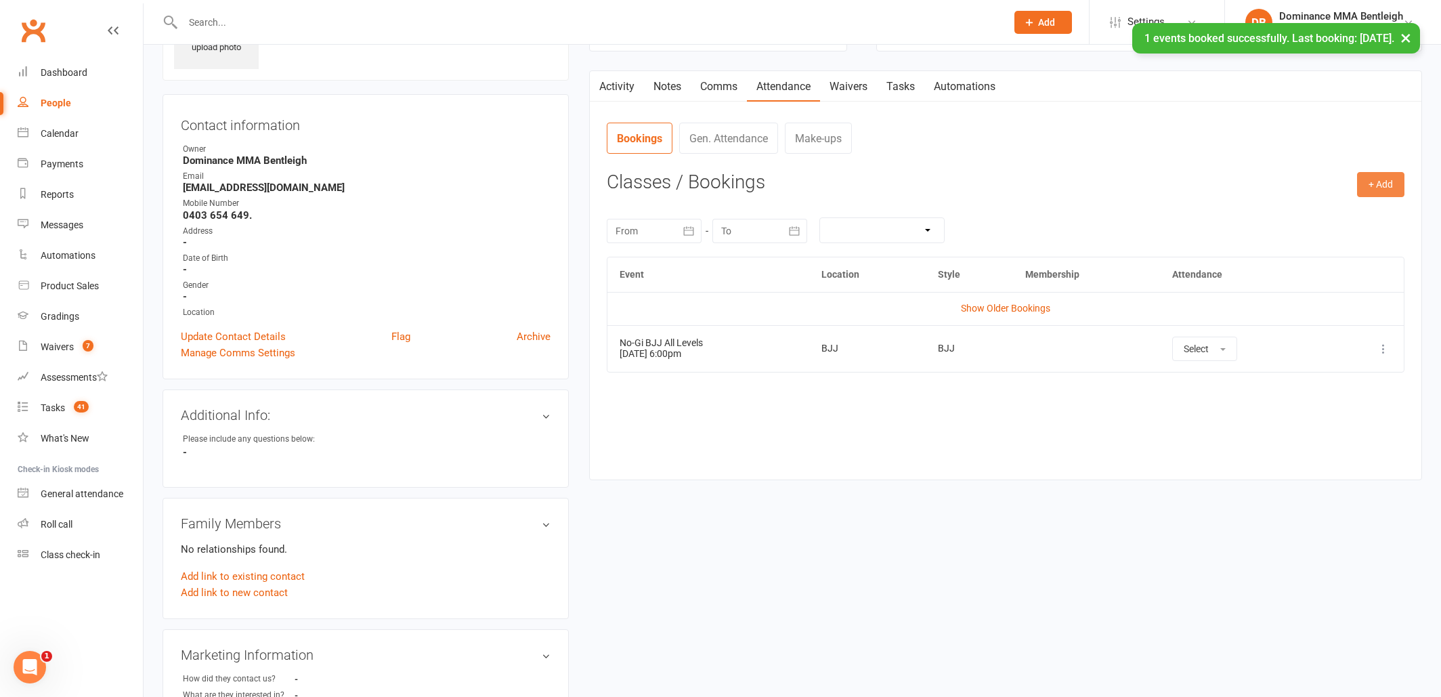
click at [1379, 192] on button "+ Add" at bounding box center [1380, 184] width 47 height 24
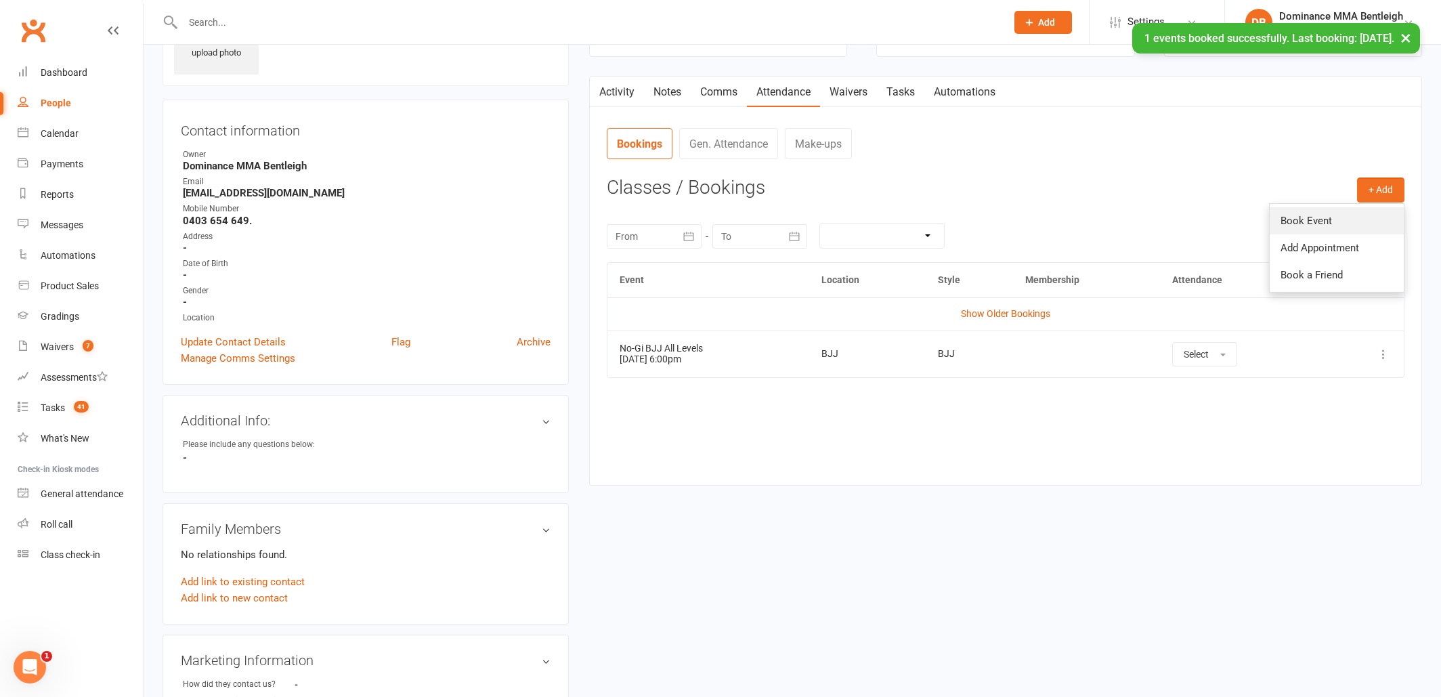
click at [1339, 219] on link "Book Event" at bounding box center [1337, 220] width 134 height 27
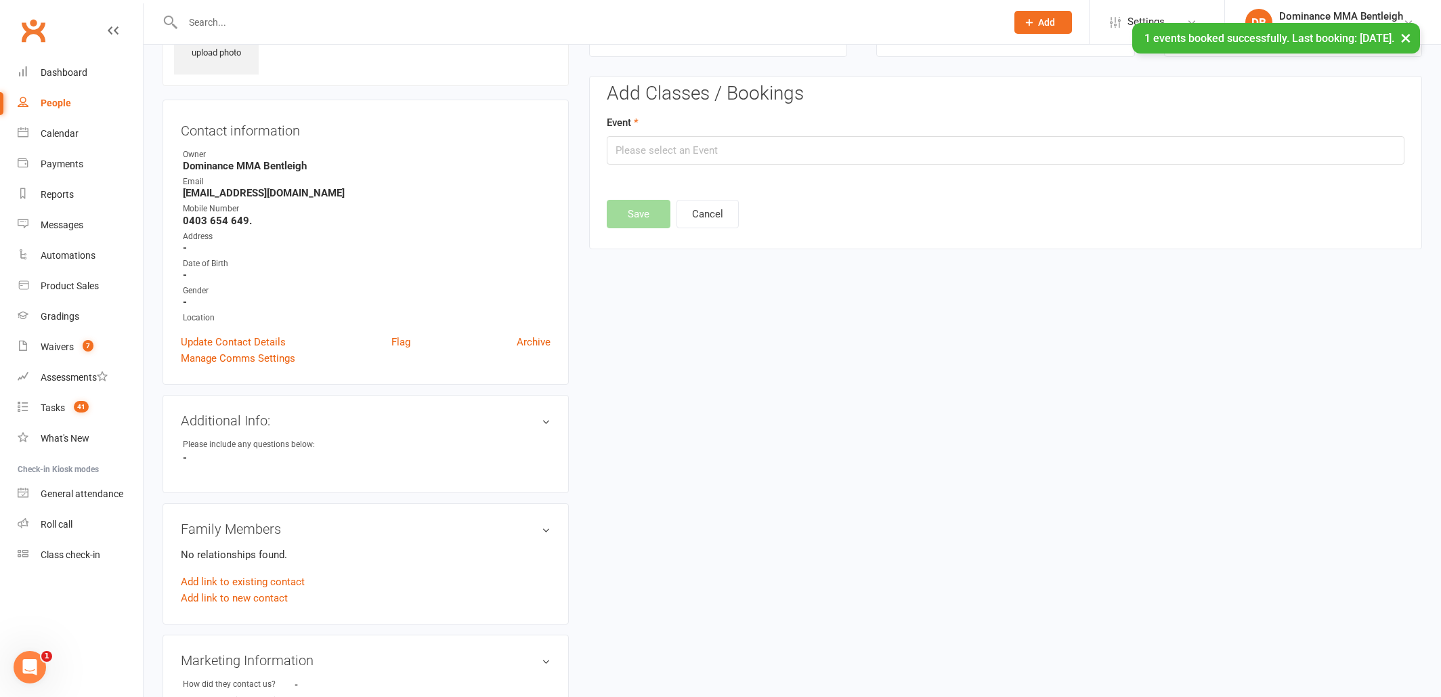
scroll to position [93, 0]
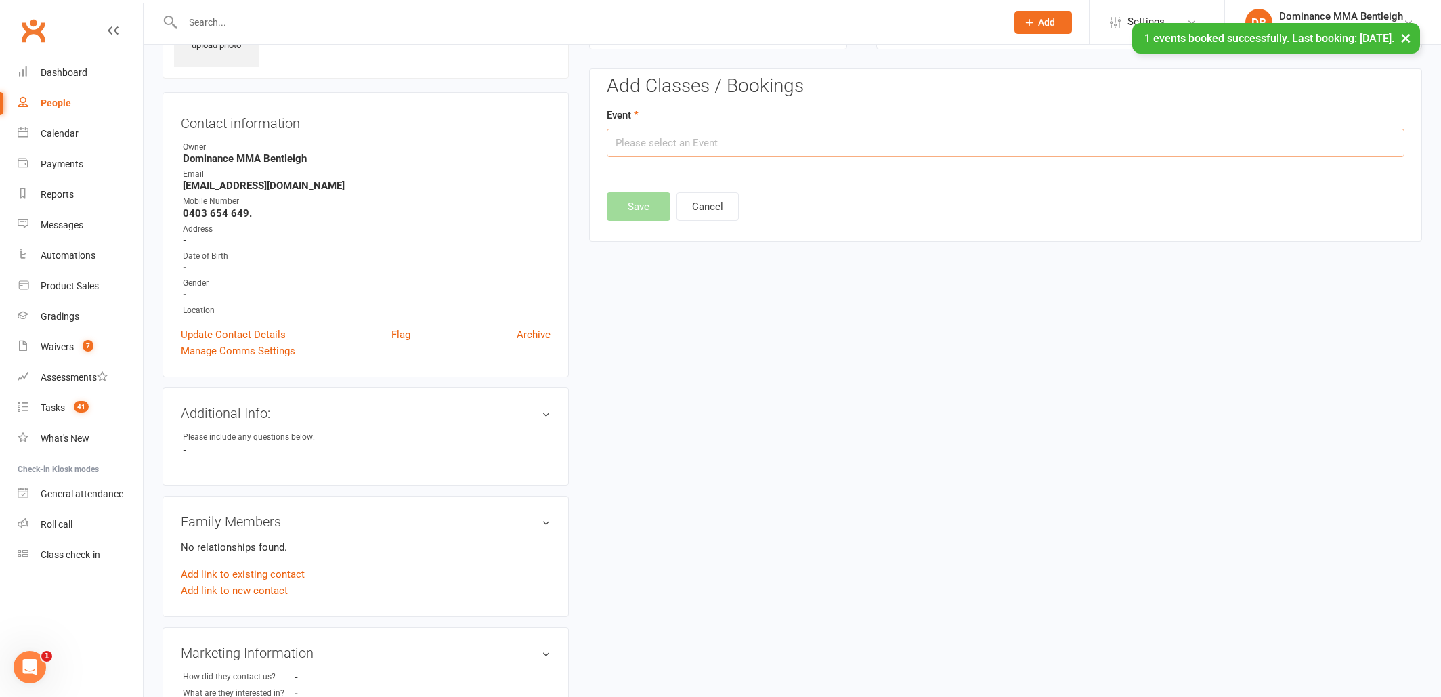
click at [1148, 153] on input "text" at bounding box center [1006, 143] width 798 height 28
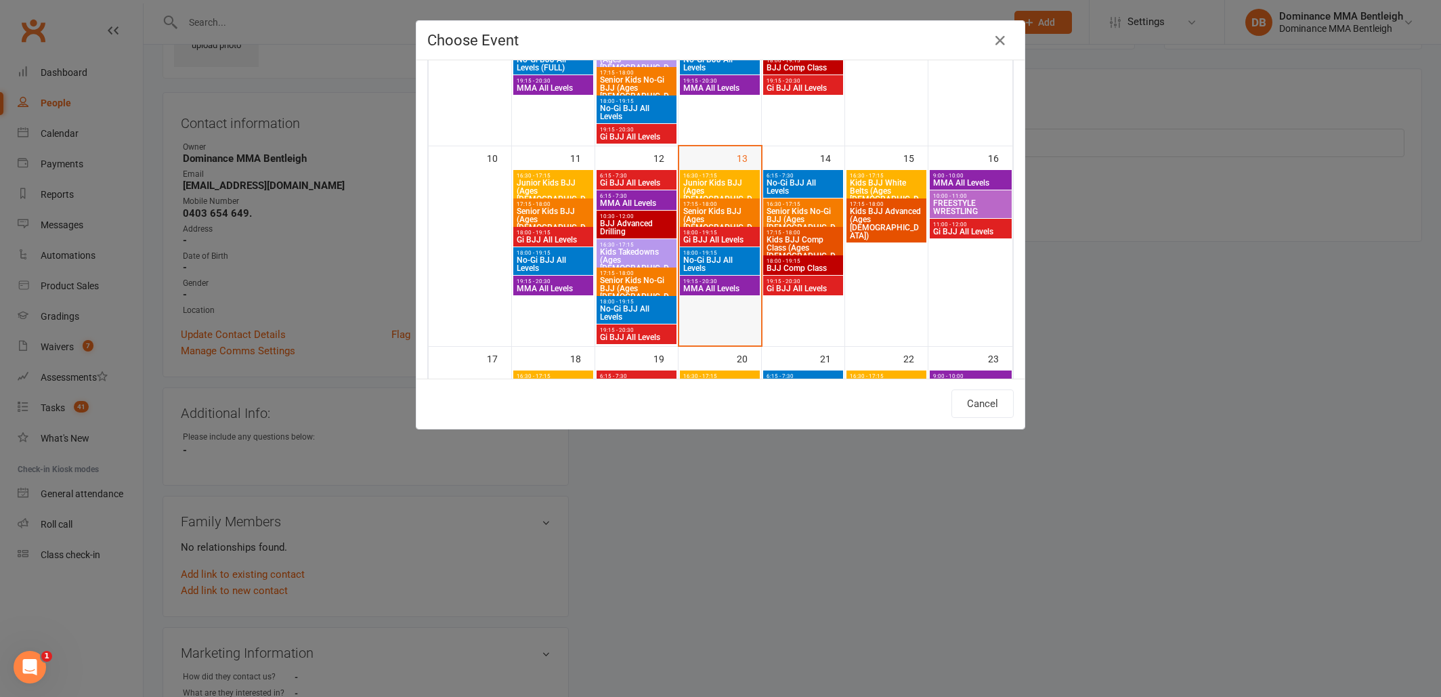
scroll to position [421, 0]
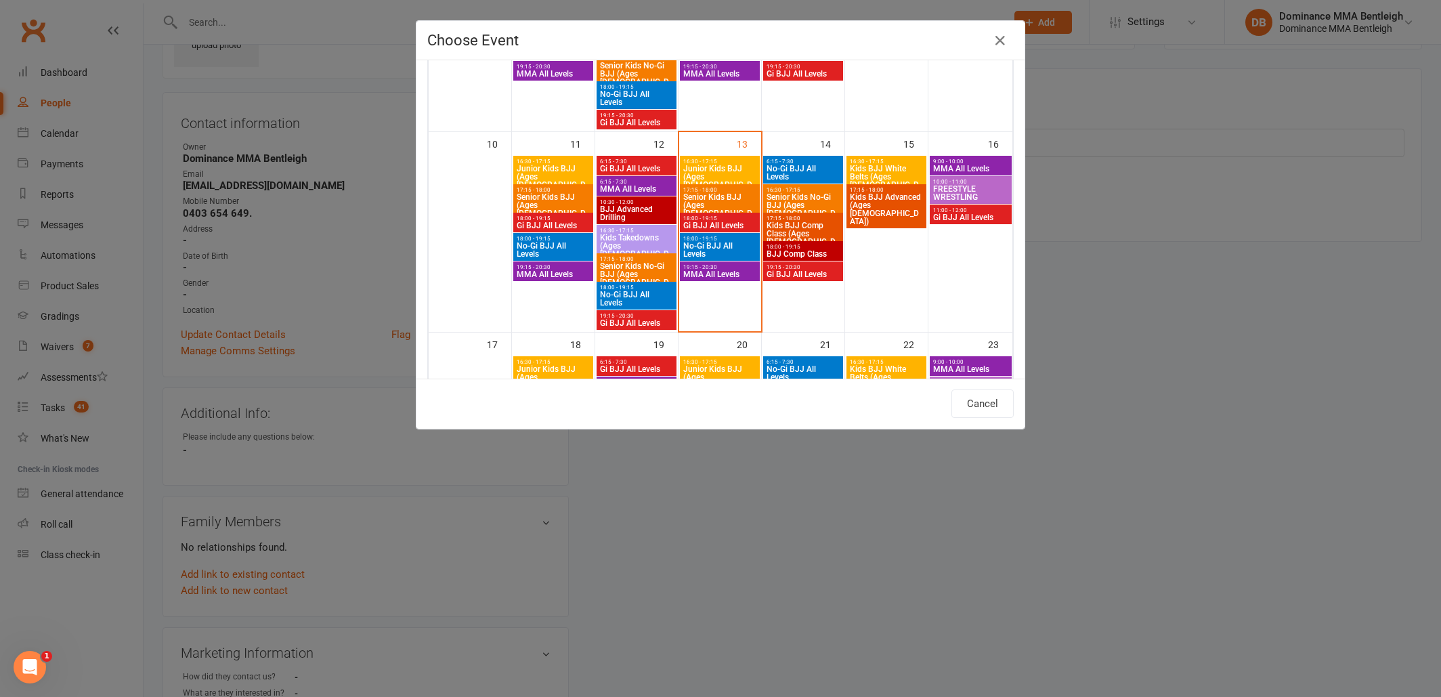
click at [735, 276] on span "MMA All Levels" at bounding box center [720, 274] width 74 height 8
type input "MMA All Levels - Aug 13, 2025 7:15:00 PM"
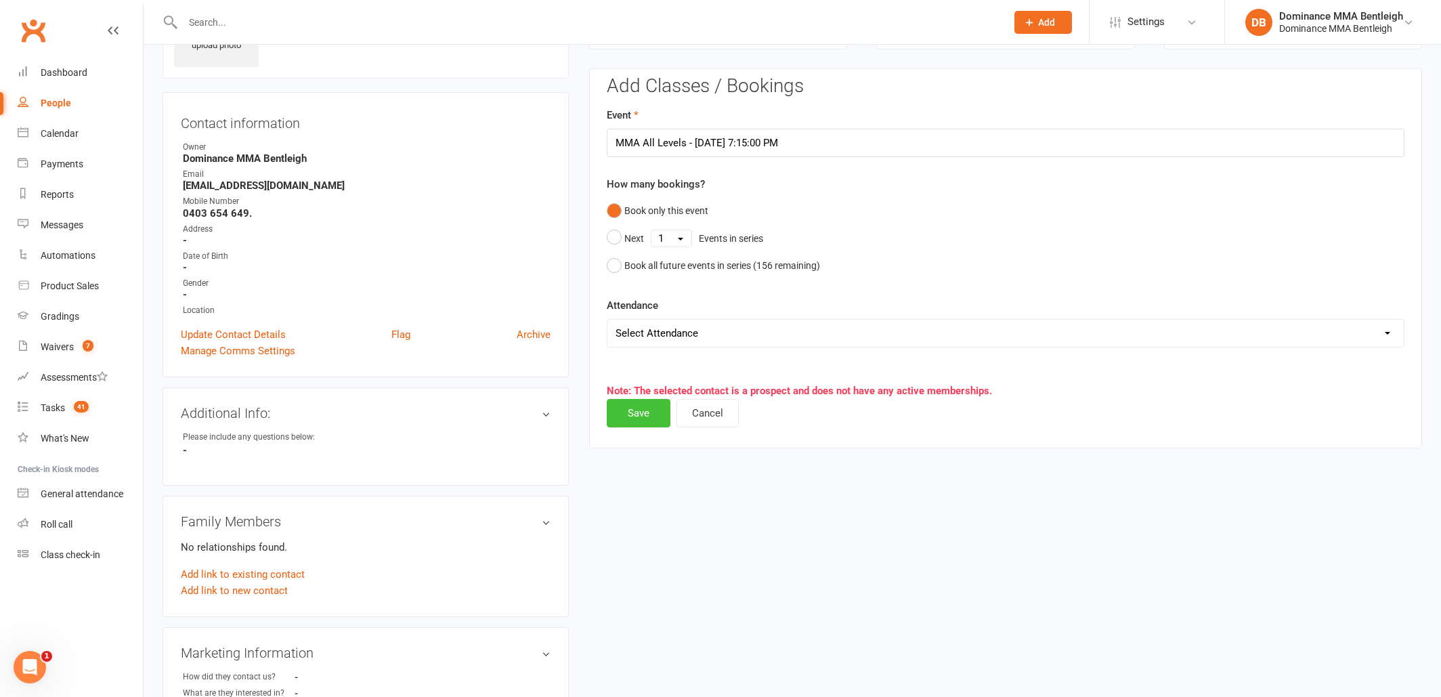
click at [629, 412] on button "Save" at bounding box center [639, 413] width 64 height 28
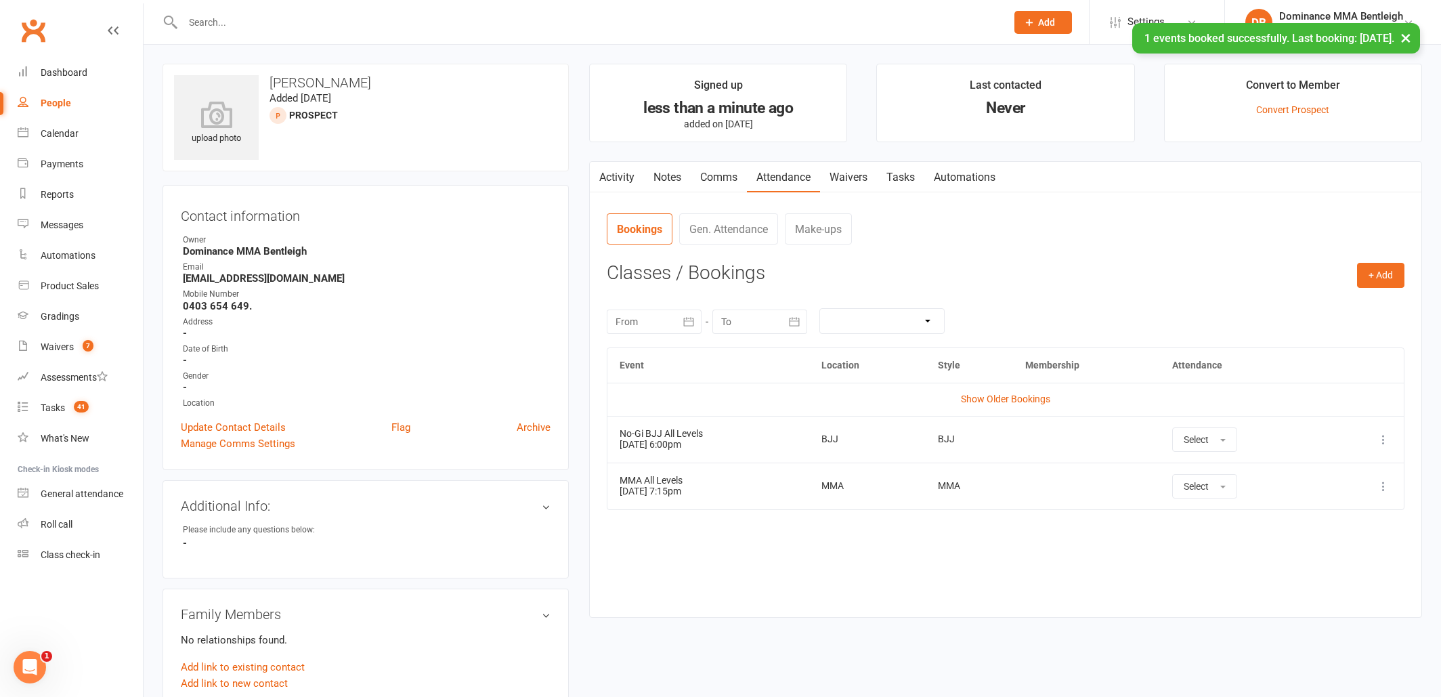
scroll to position [0, 0]
click at [907, 175] on link "Tasks" at bounding box center [900, 177] width 47 height 31
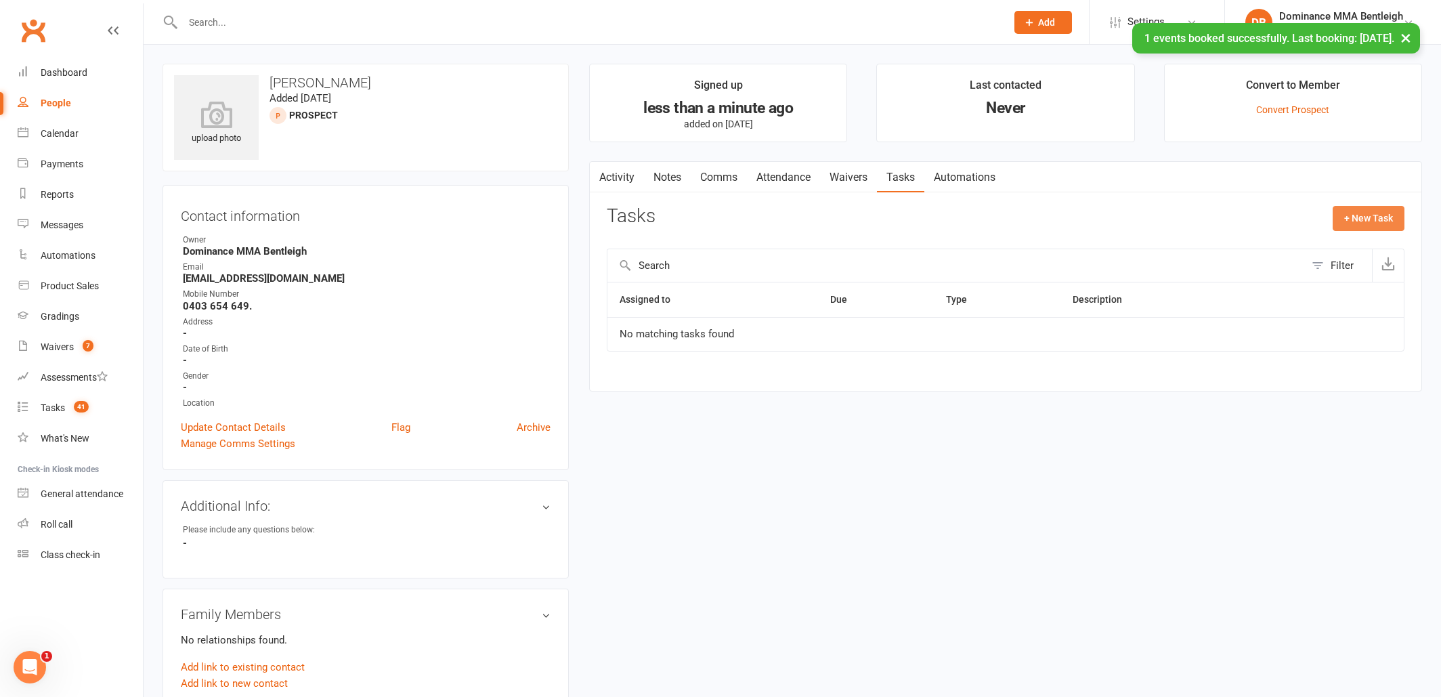
click at [1373, 213] on button "+ New Task" at bounding box center [1369, 218] width 72 height 24
select select "24839"
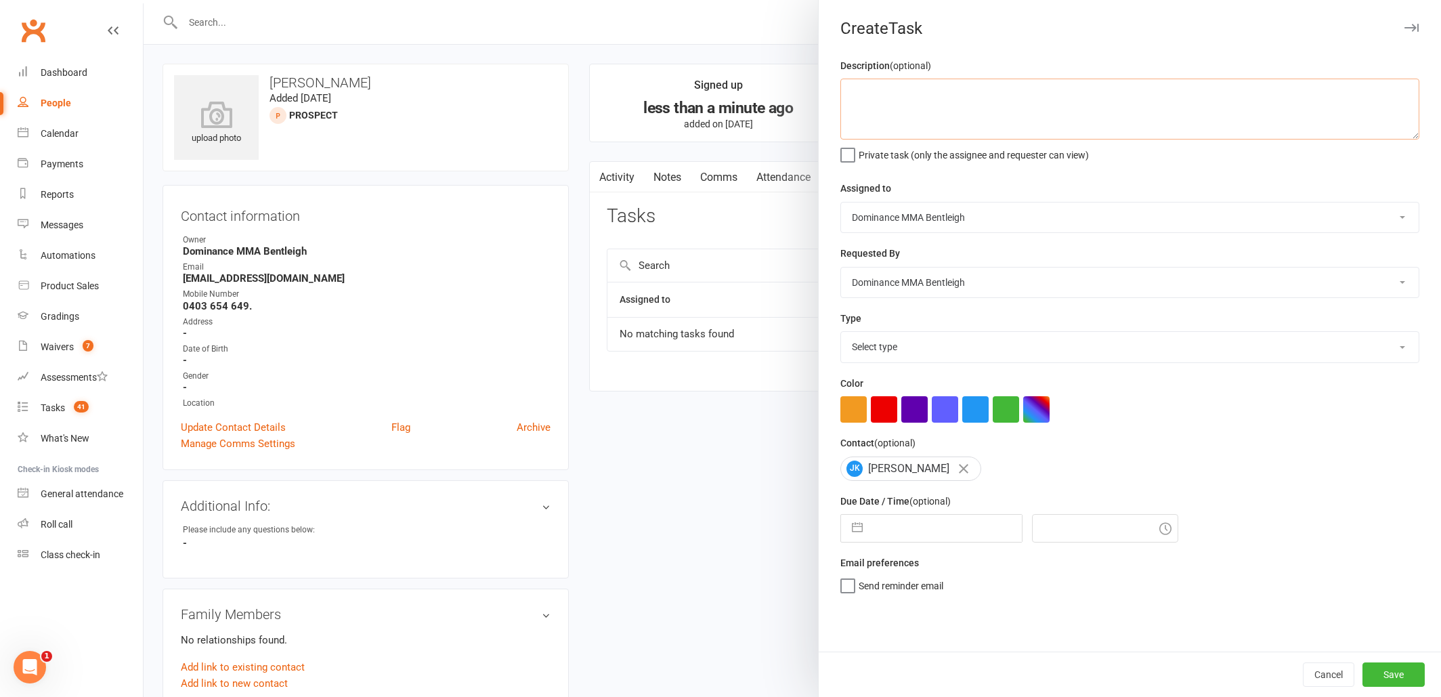
click at [941, 114] on textarea at bounding box center [1129, 109] width 579 height 61
type textarea "I"
type textarea "Trial confirmation - Dylan 13/8"
select select "13749"
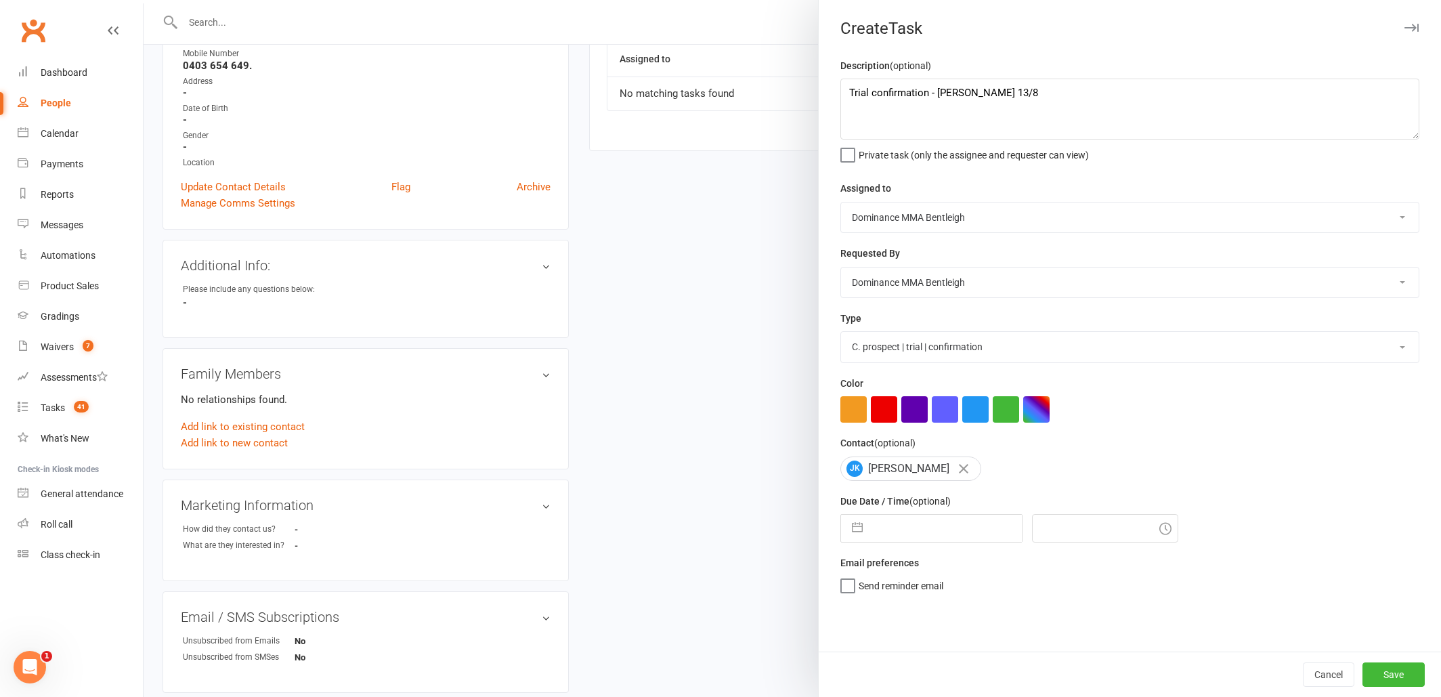
scroll to position [241, 0]
click at [963, 521] on input "text" at bounding box center [945, 528] width 152 height 27
select select "6"
select select "2025"
select select "7"
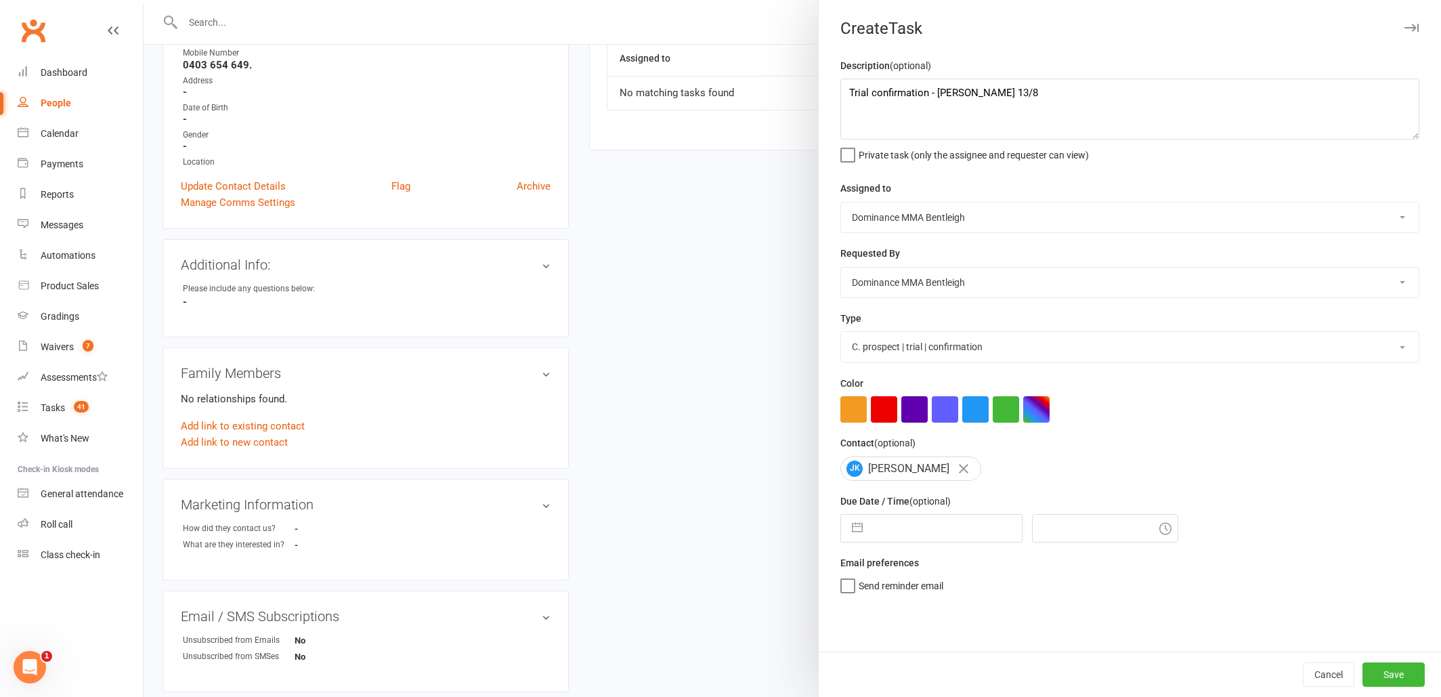
select select "2025"
select select "8"
select select "2025"
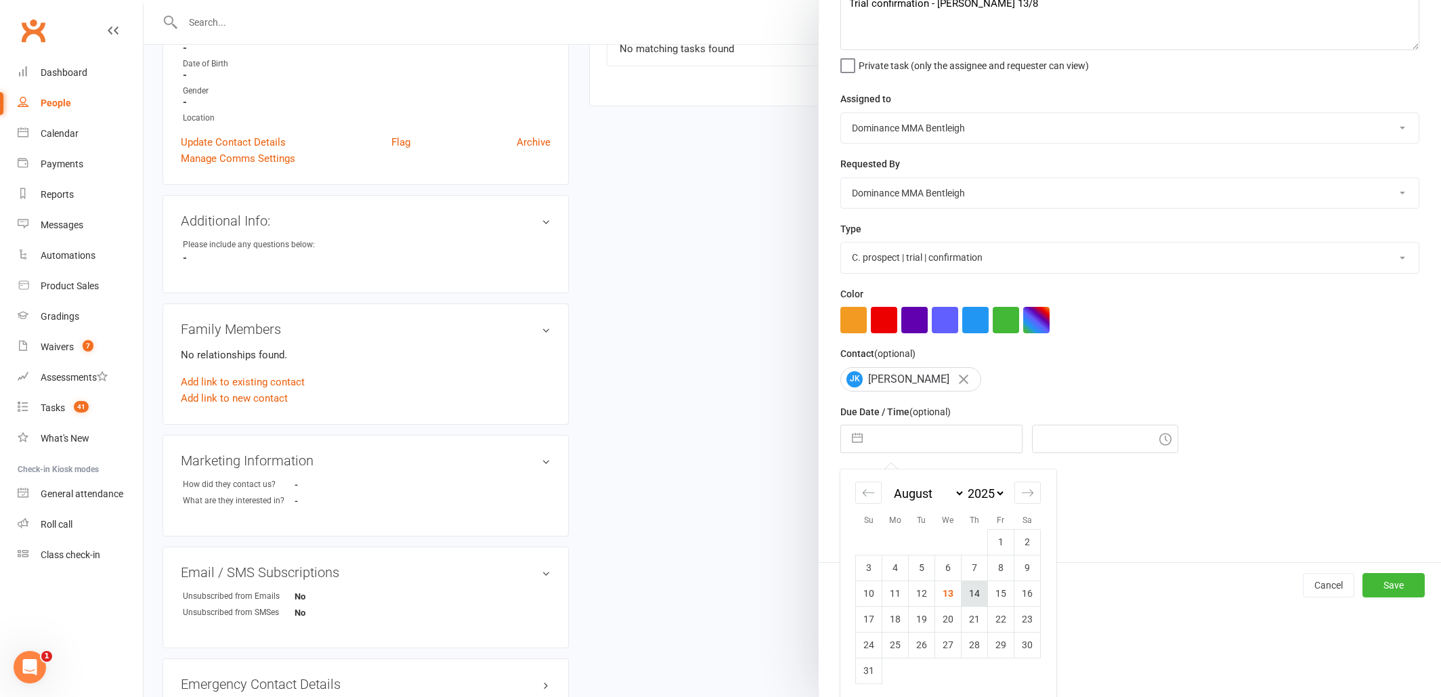
scroll to position [288, 0]
click at [974, 594] on td "14" at bounding box center [975, 593] width 26 height 26
type input "[DATE]"
type input "4:15pm"
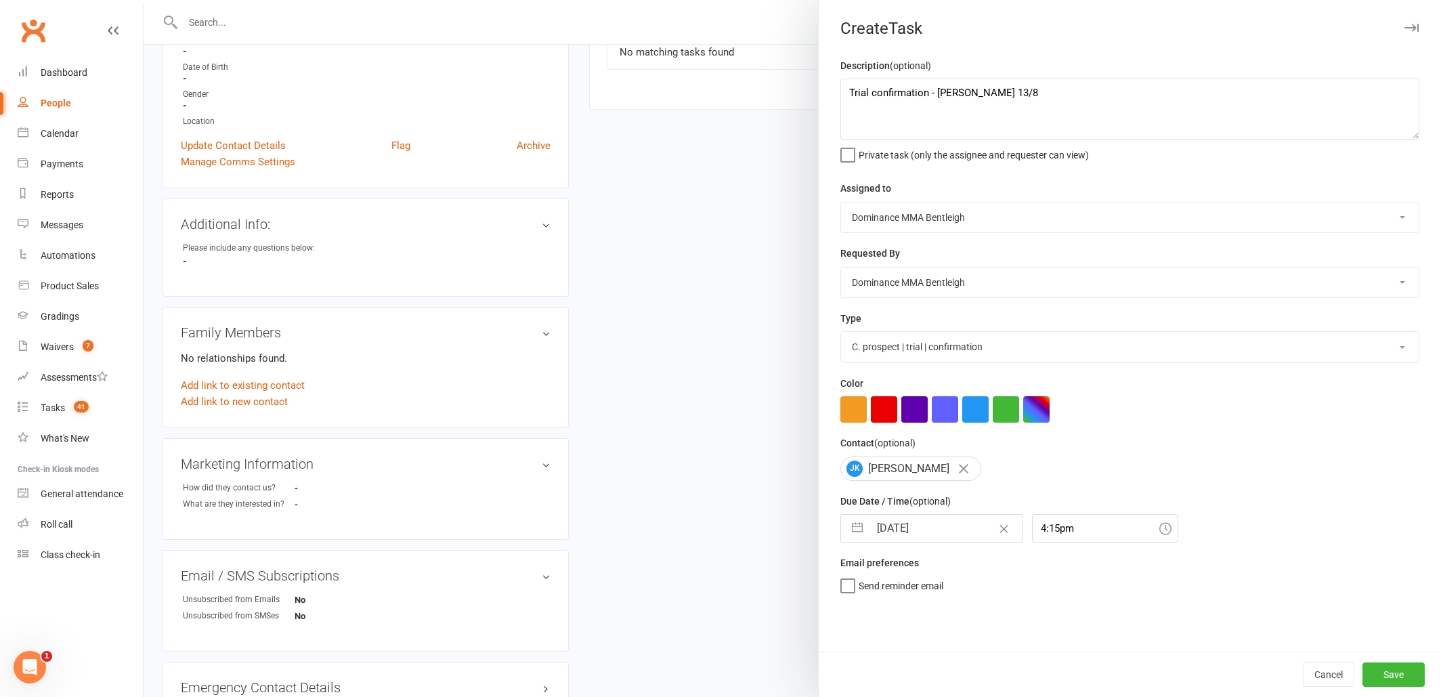
scroll to position [279, 0]
click at [915, 532] on input "[DATE]" at bounding box center [945, 528] width 152 height 27
select select "6"
select select "2025"
select select "7"
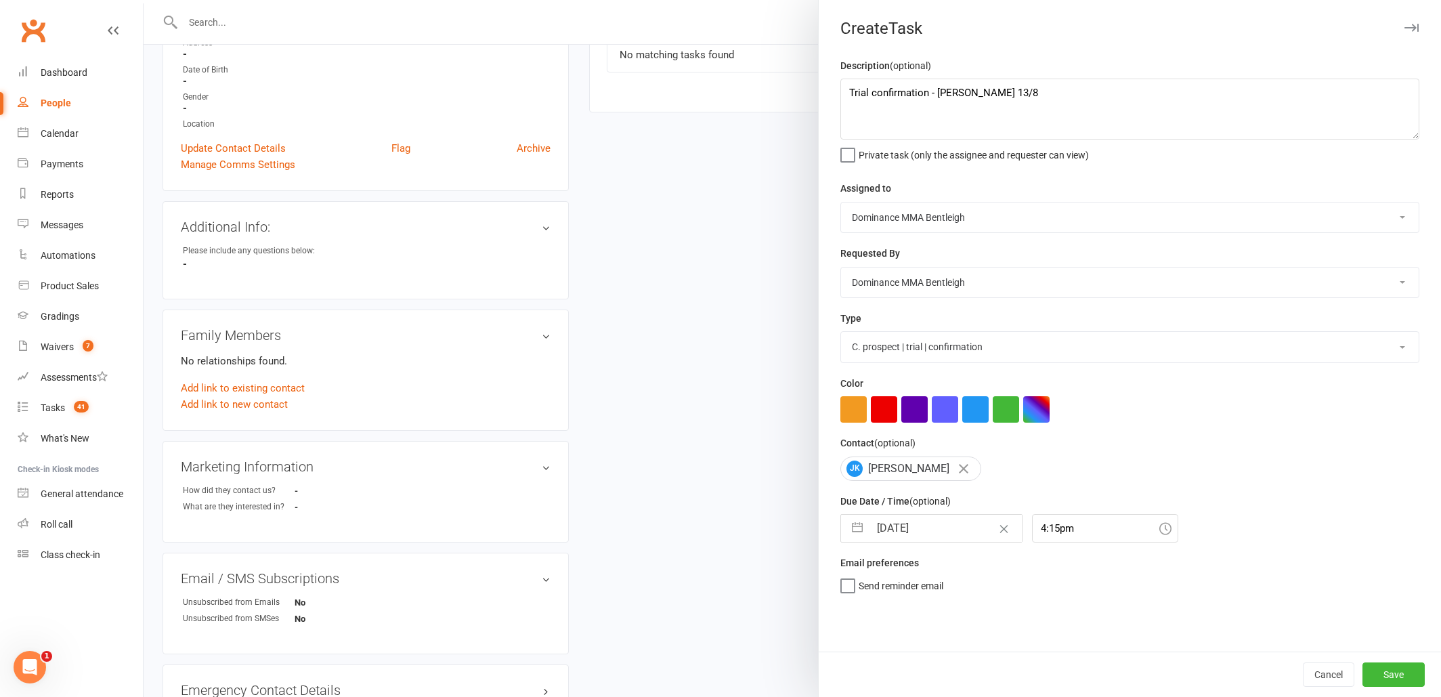
select select "2025"
select select "8"
select select "2025"
click at [930, 88] on textarea "Trial confirmation - Dylan 13/8" at bounding box center [1129, 109] width 579 height 61
drag, startPoint x: 926, startPoint y: 91, endPoint x: 939, endPoint y: 91, distance: 12.9
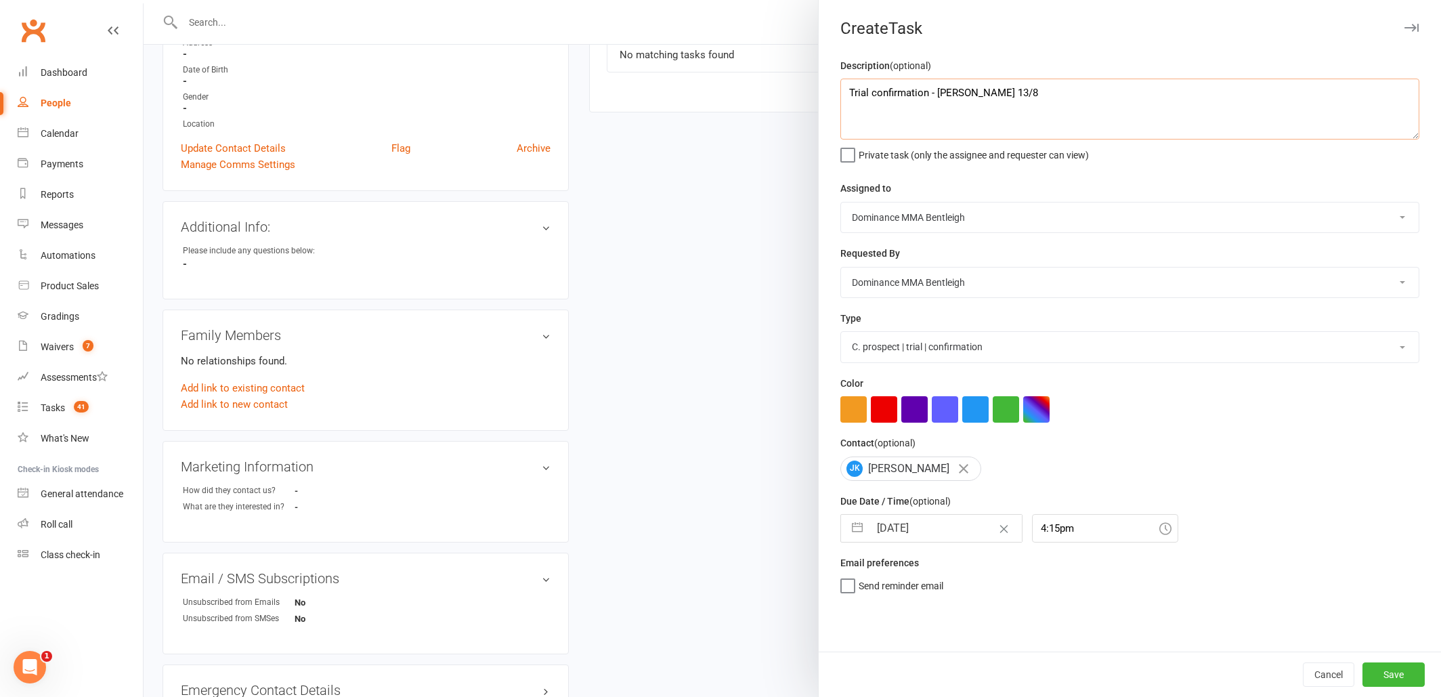
click at [898, 95] on textarea "Trial confirmation - Dylan 13/8" at bounding box center [1129, 109] width 579 height 61
drag, startPoint x: 932, startPoint y: 92, endPoint x: 874, endPoint y: 98, distance: 59.2
click at [874, 98] on textarea "Trial confirmation - Dylan 13/8" at bounding box center [1129, 109] width 579 height 61
type textarea "Trial follow up - Dylan 13/8"
select select "13787"
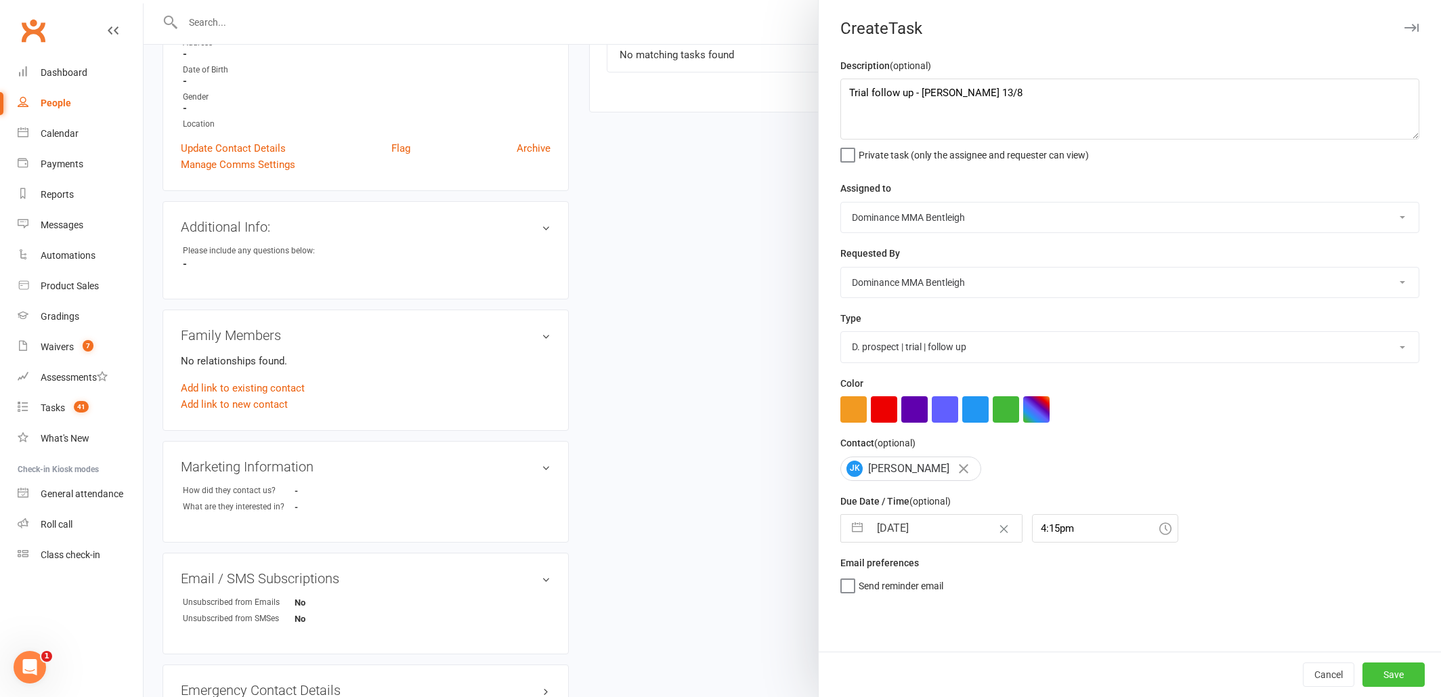
click at [1379, 671] on button "Save" at bounding box center [1393, 674] width 62 height 24
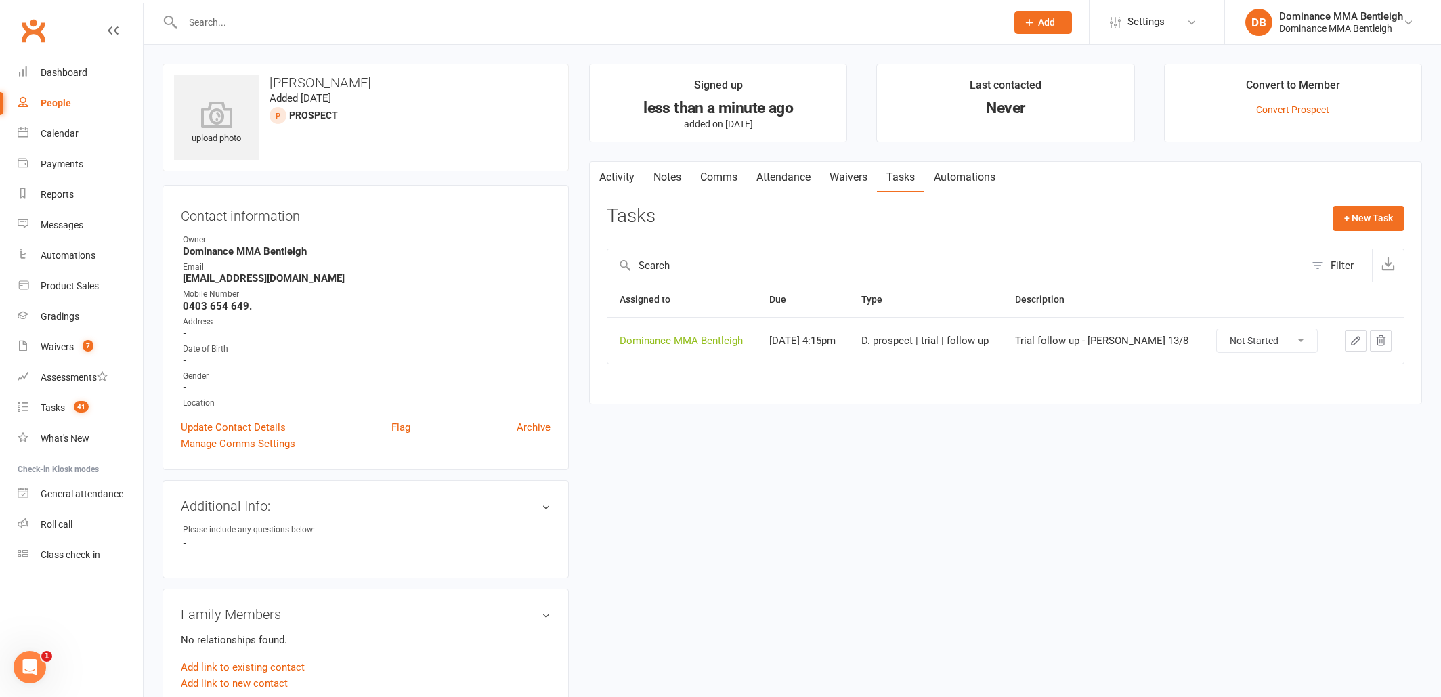
scroll to position [3, 0]
click at [253, 17] on input "text" at bounding box center [588, 22] width 818 height 19
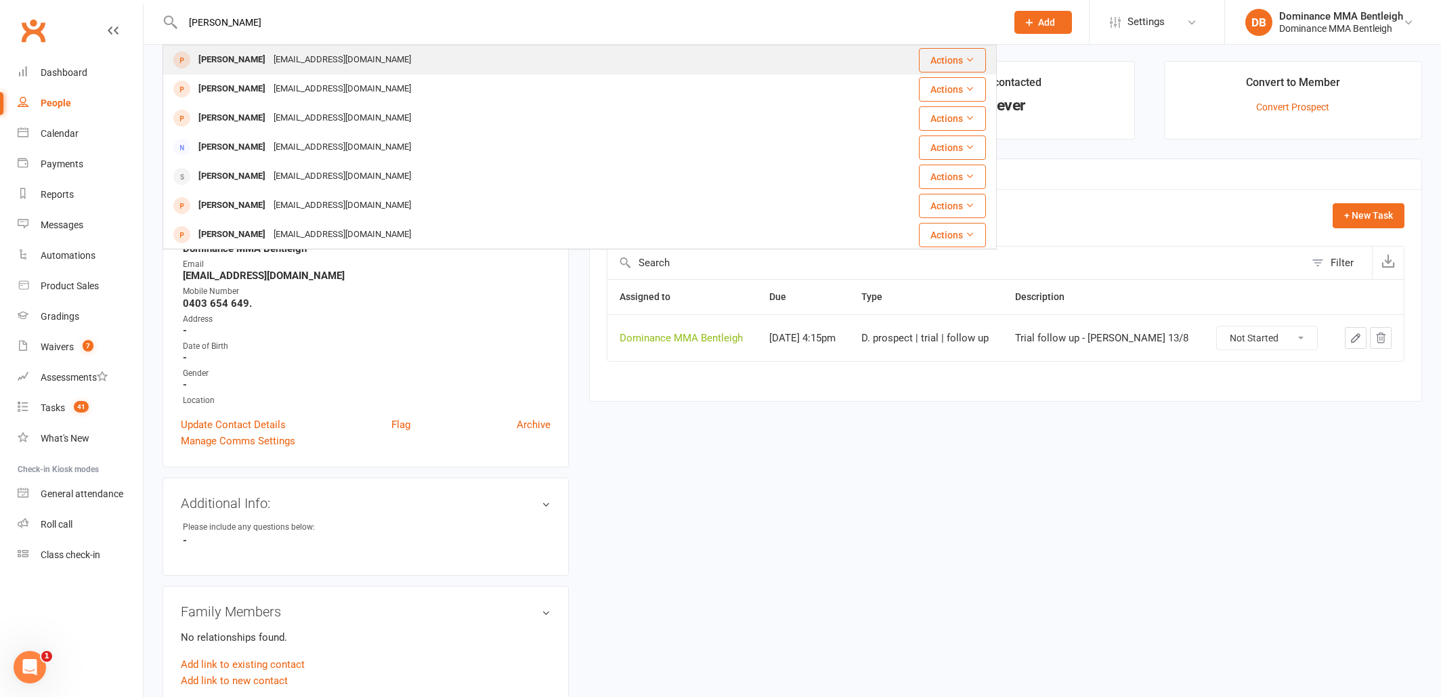
type input "nikolaos"
click at [385, 62] on div "angonick34@gmail.com" at bounding box center [343, 60] width 146 height 20
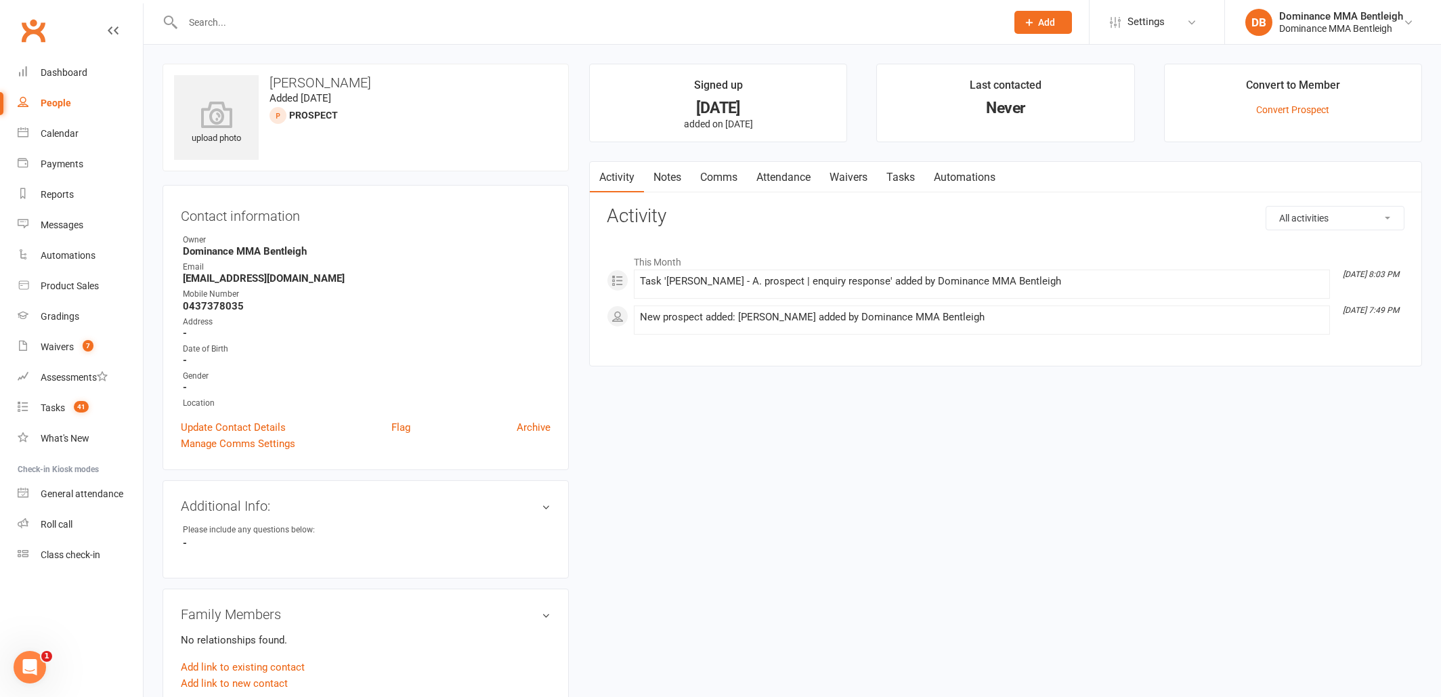
click at [676, 181] on link "Notes" at bounding box center [667, 177] width 47 height 31
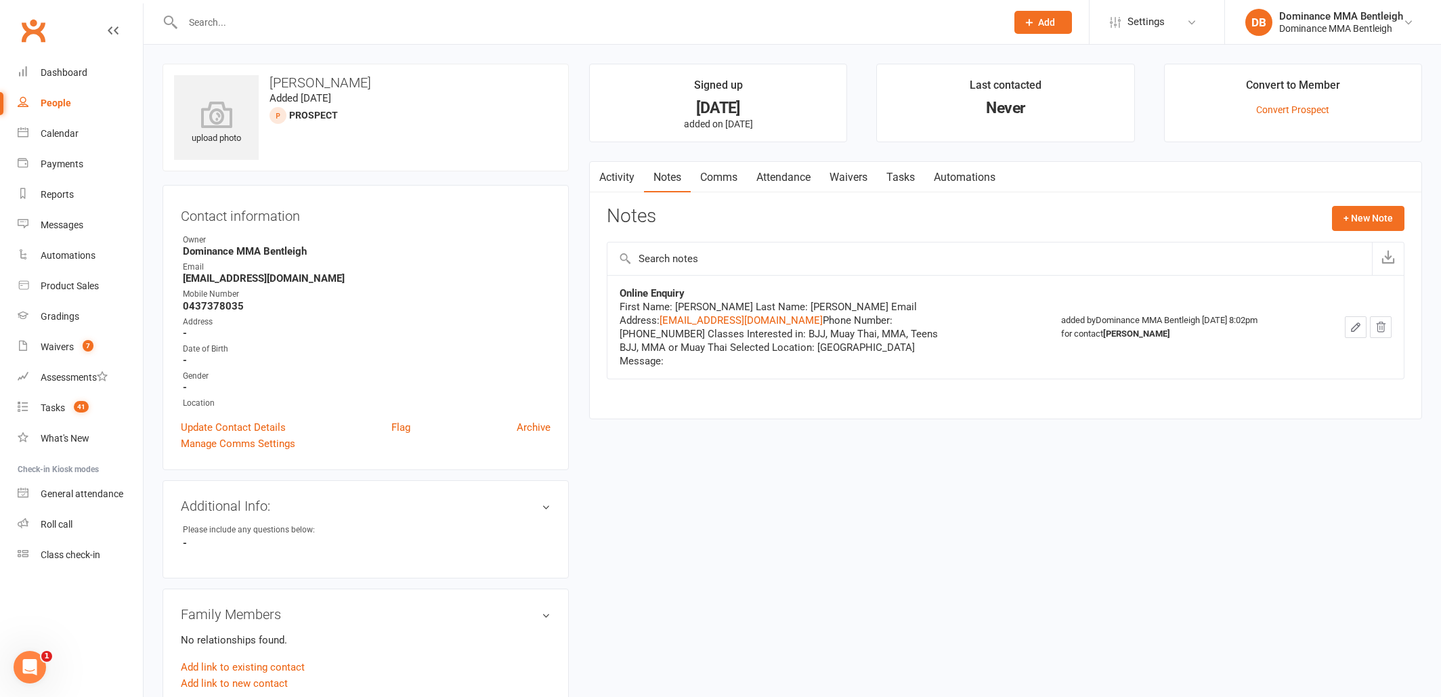
scroll to position [0, 1]
click at [796, 179] on link "Attendance" at bounding box center [783, 177] width 73 height 31
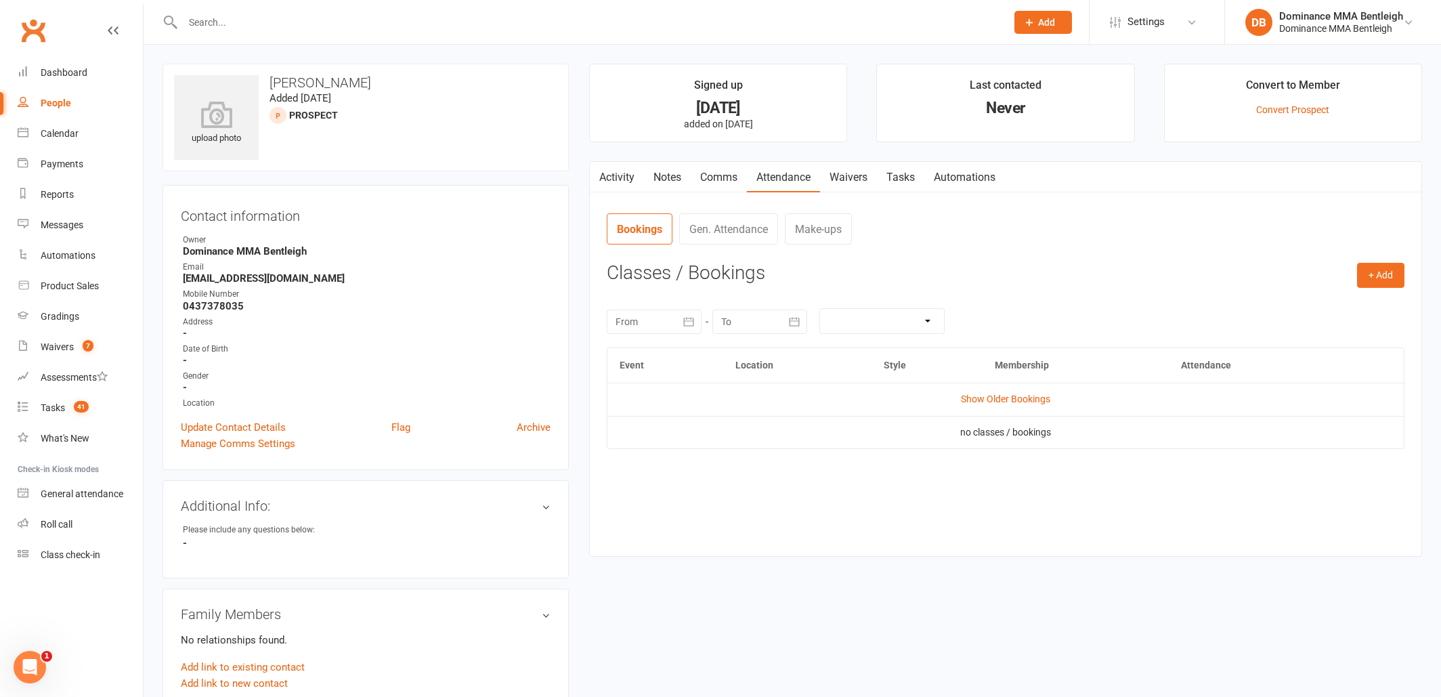
click at [828, 173] on link "Waivers" at bounding box center [848, 177] width 57 height 31
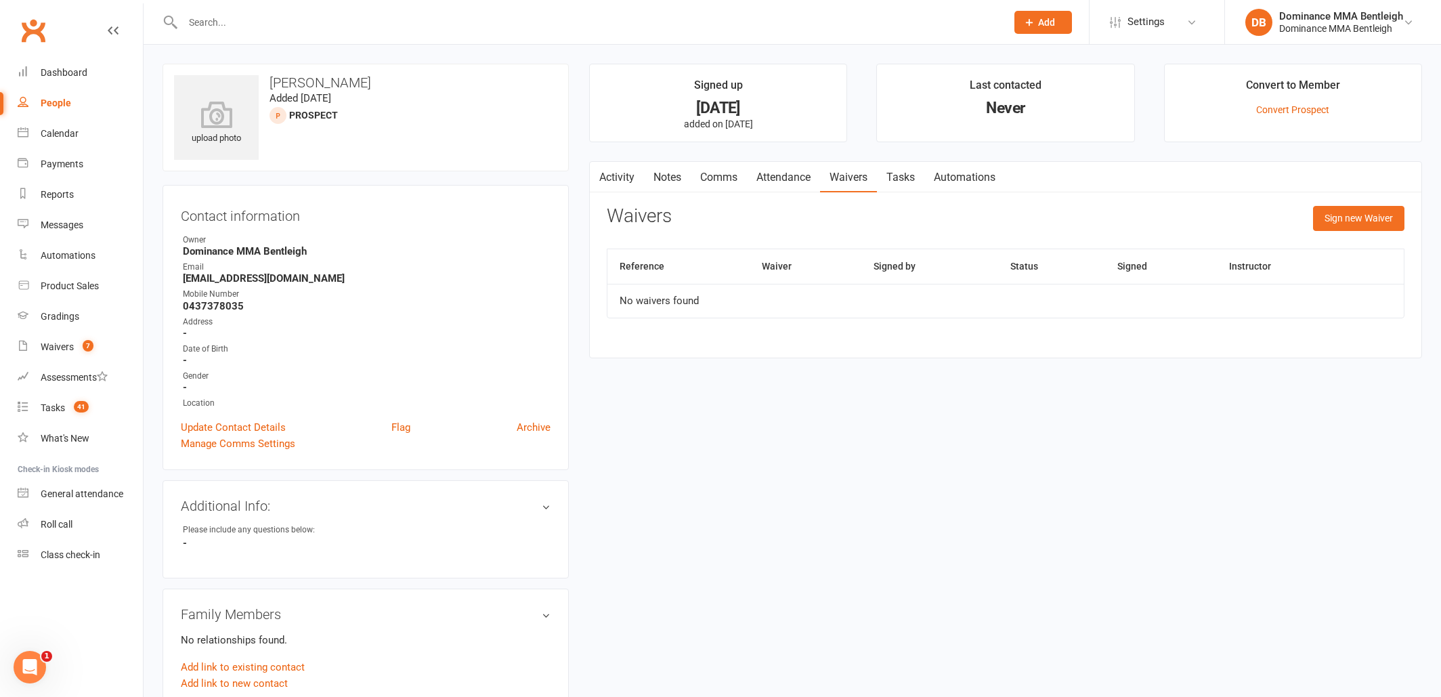
click at [918, 173] on link "Tasks" at bounding box center [900, 177] width 47 height 31
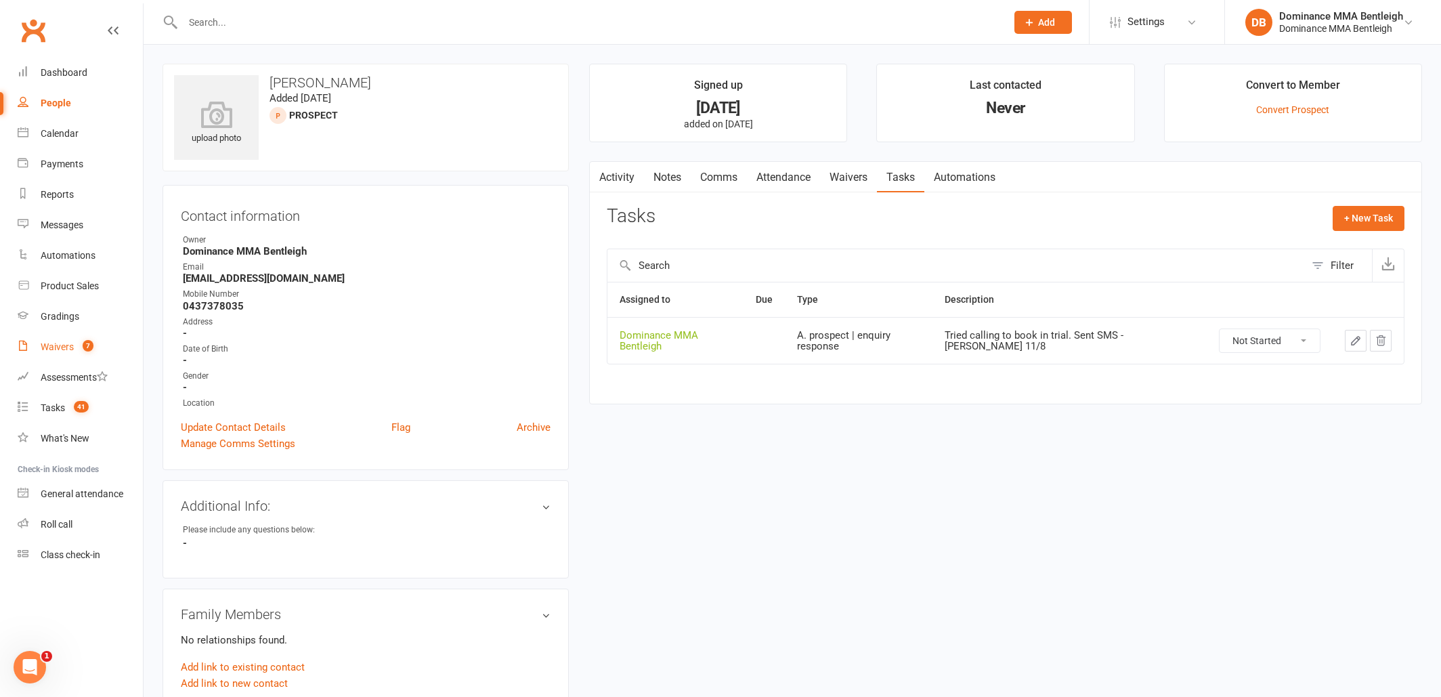
click at [49, 348] on div "Waivers" at bounding box center [57, 346] width 33 height 11
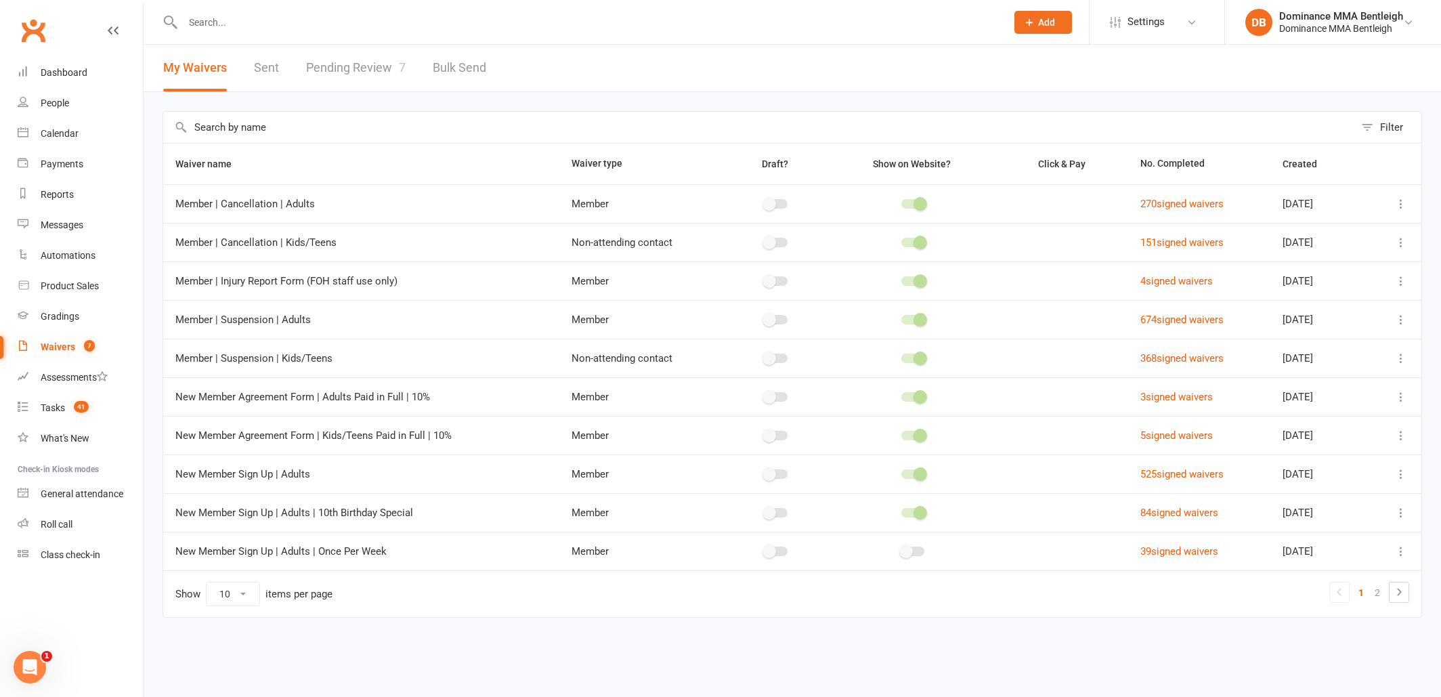
click at [333, 70] on link "Pending Review 7" at bounding box center [356, 68] width 100 height 47
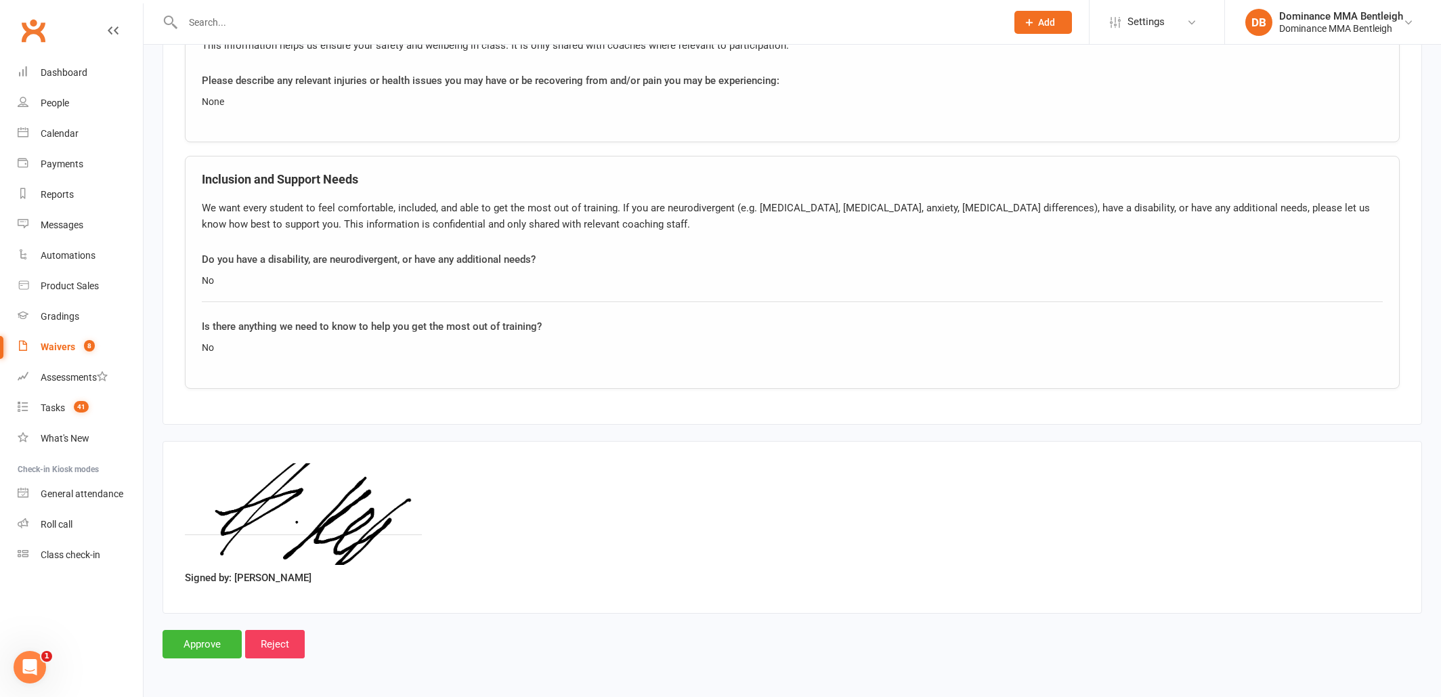
scroll to position [1029, 0]
click at [198, 637] on input "Approve" at bounding box center [202, 644] width 79 height 28
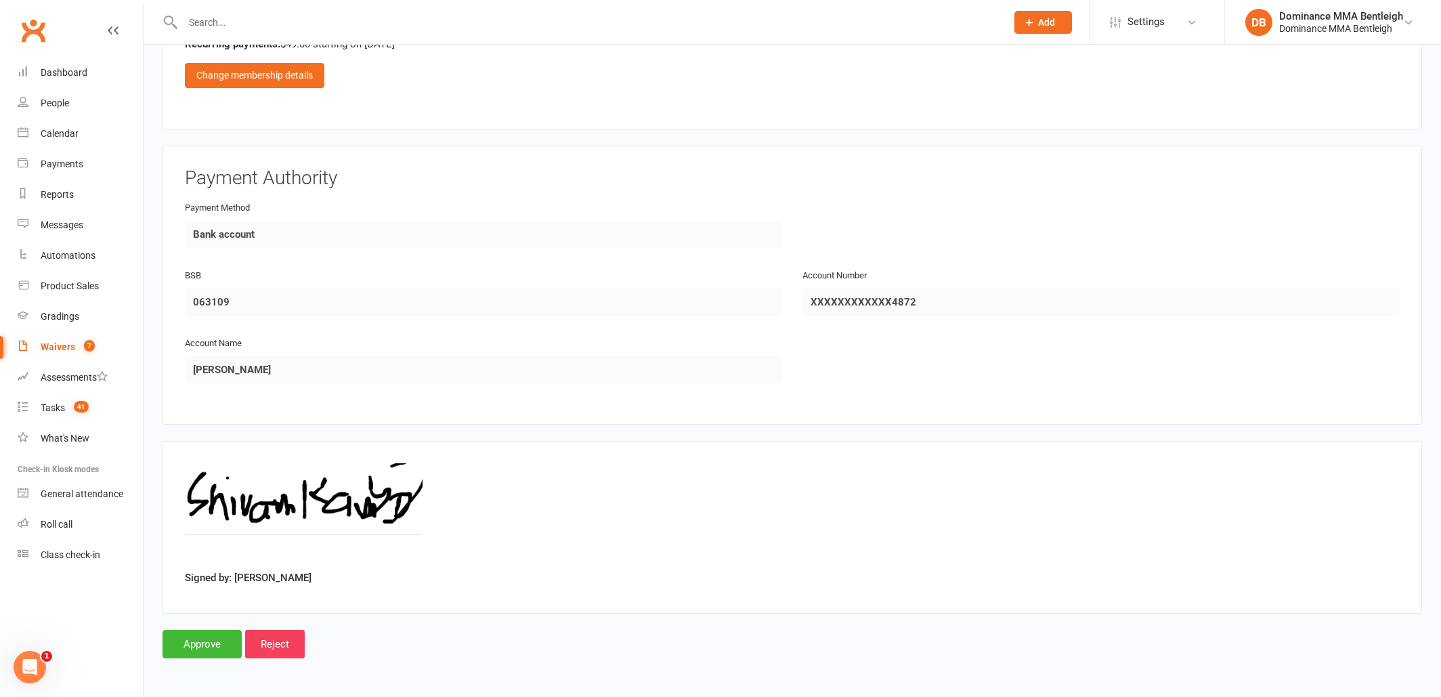
scroll to position [776, 0]
click at [74, 352] on link "Waivers 7" at bounding box center [80, 347] width 125 height 30
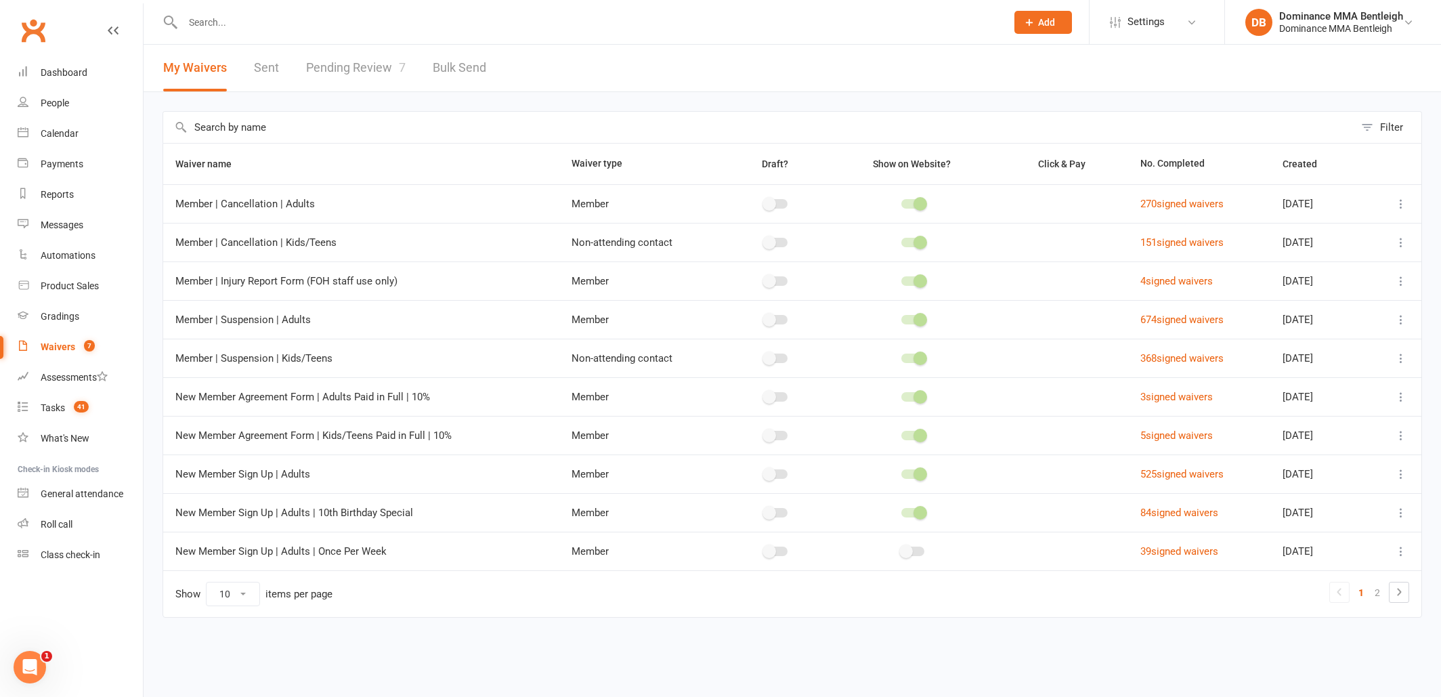
click at [343, 69] on link "Pending Review 7" at bounding box center [356, 68] width 100 height 47
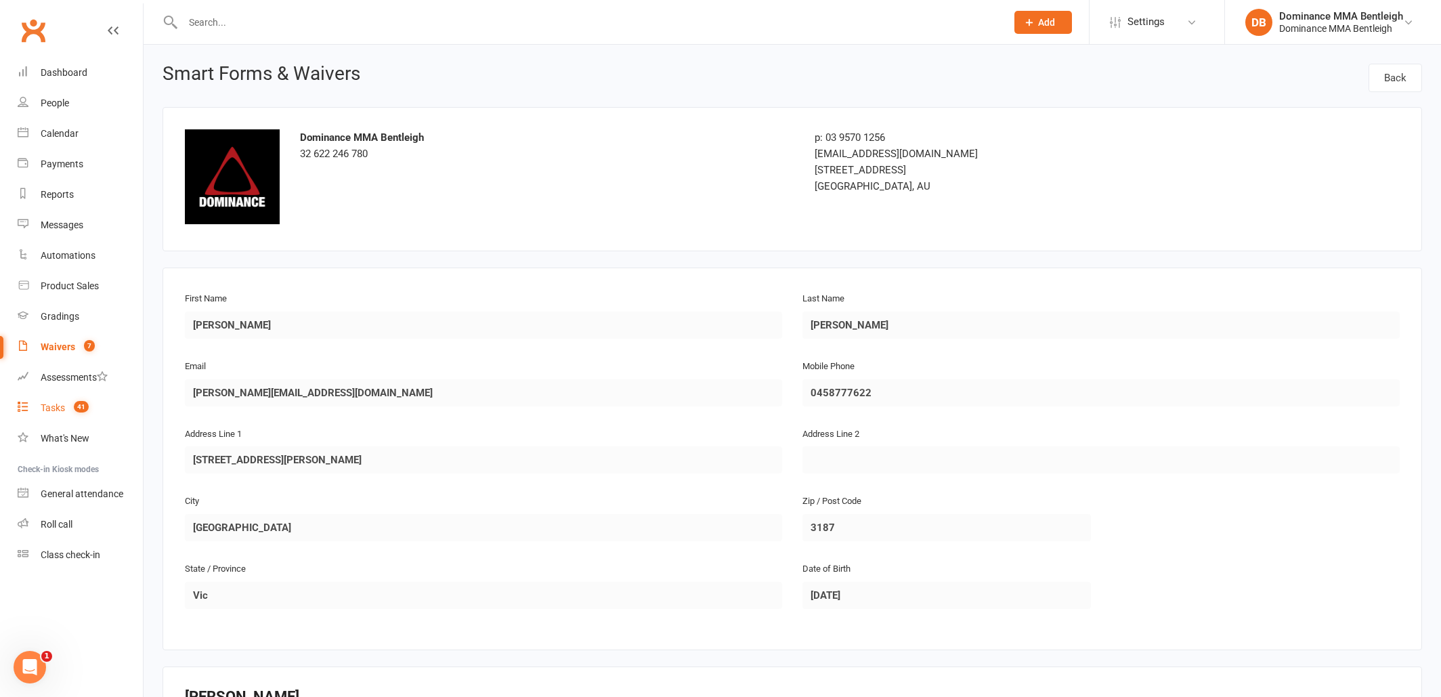
click at [60, 406] on div "Tasks" at bounding box center [53, 407] width 24 height 11
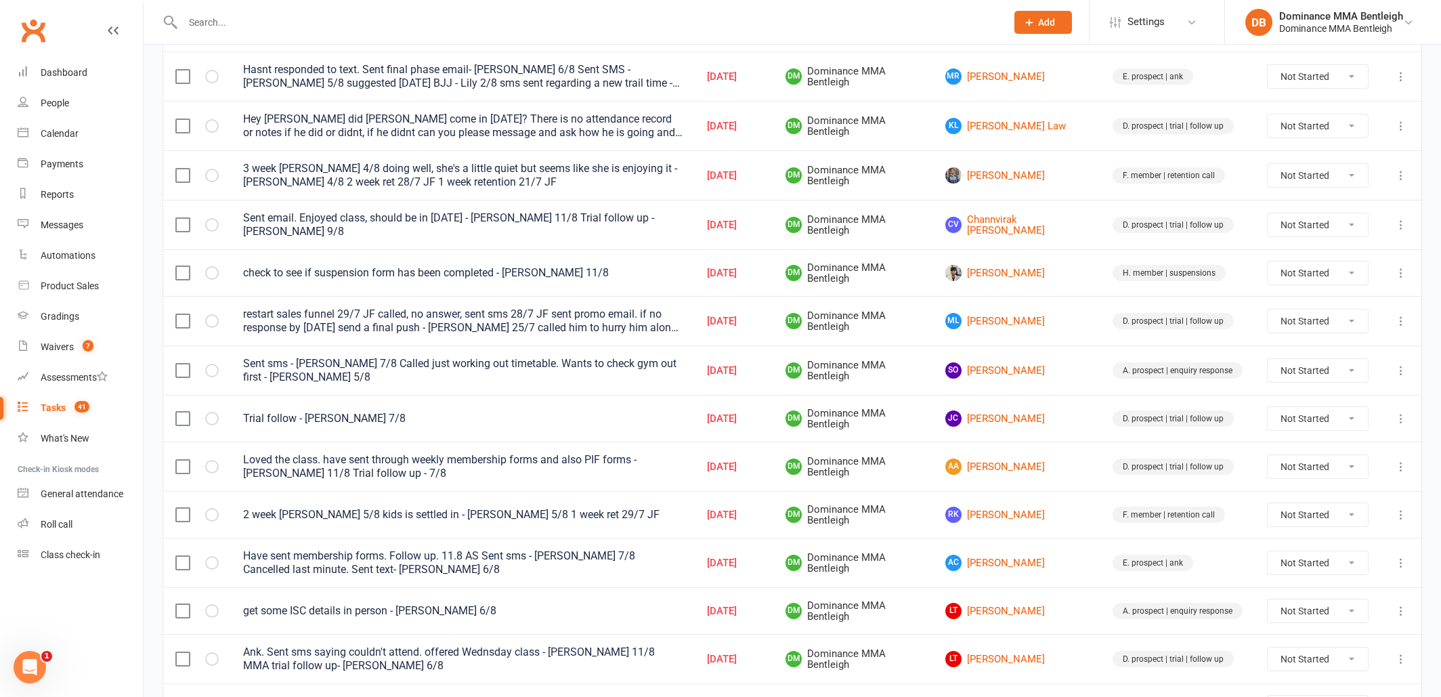
scroll to position [254, 0]
click at [1037, 413] on link "[PERSON_NAME]" at bounding box center [1016, 417] width 143 height 16
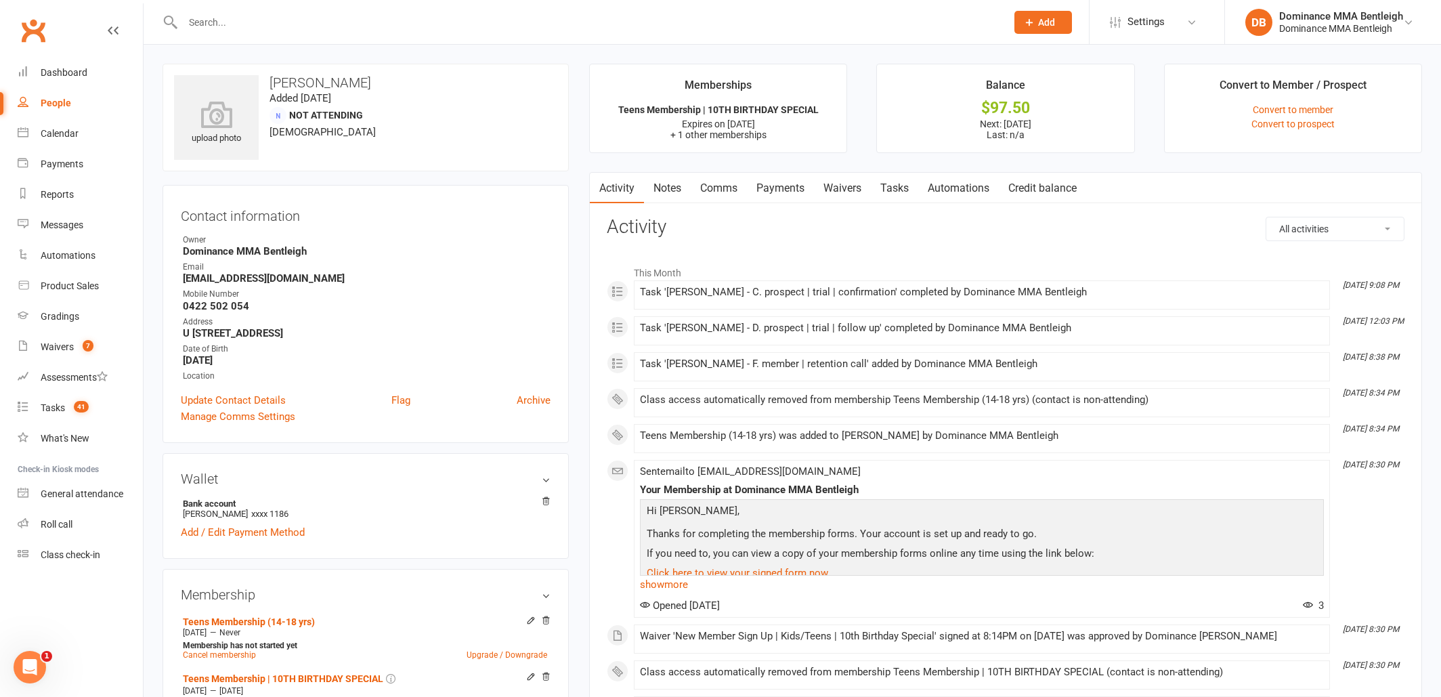
click at [884, 184] on link "Tasks" at bounding box center [894, 188] width 47 height 31
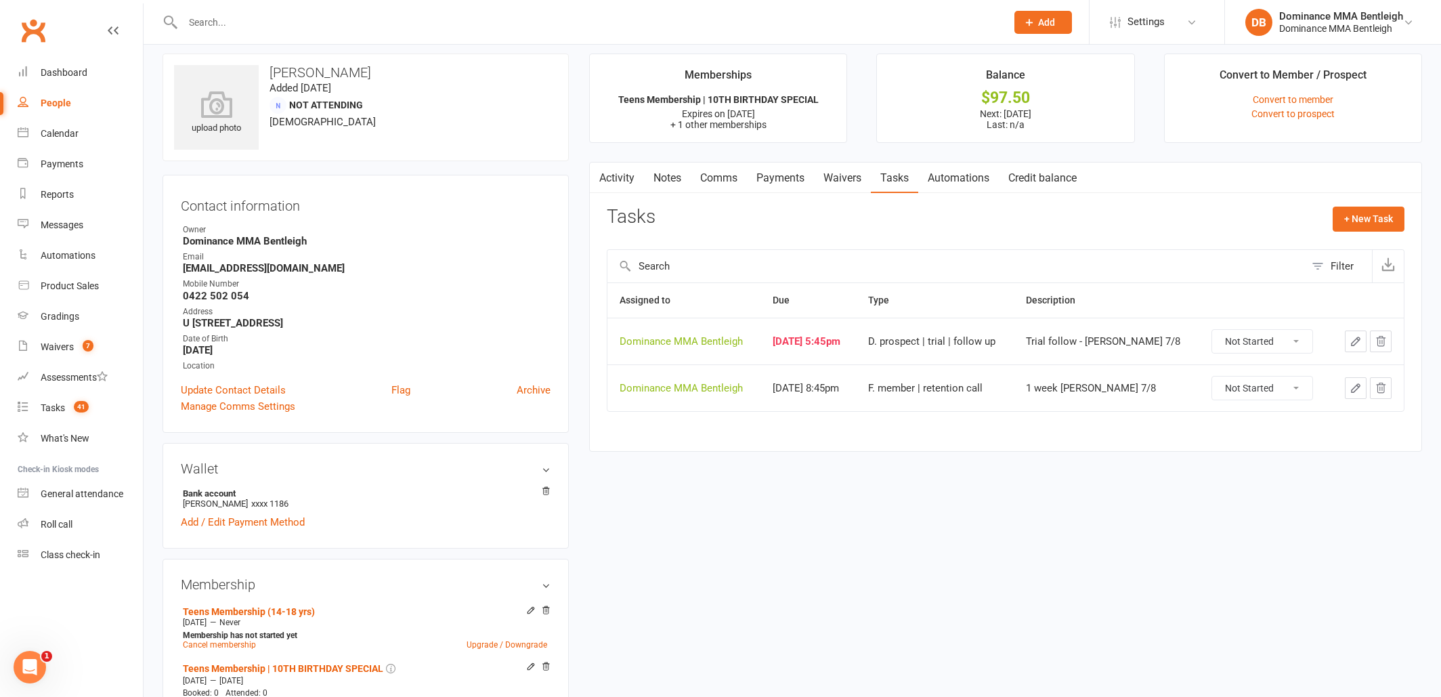
scroll to position [14, 0]
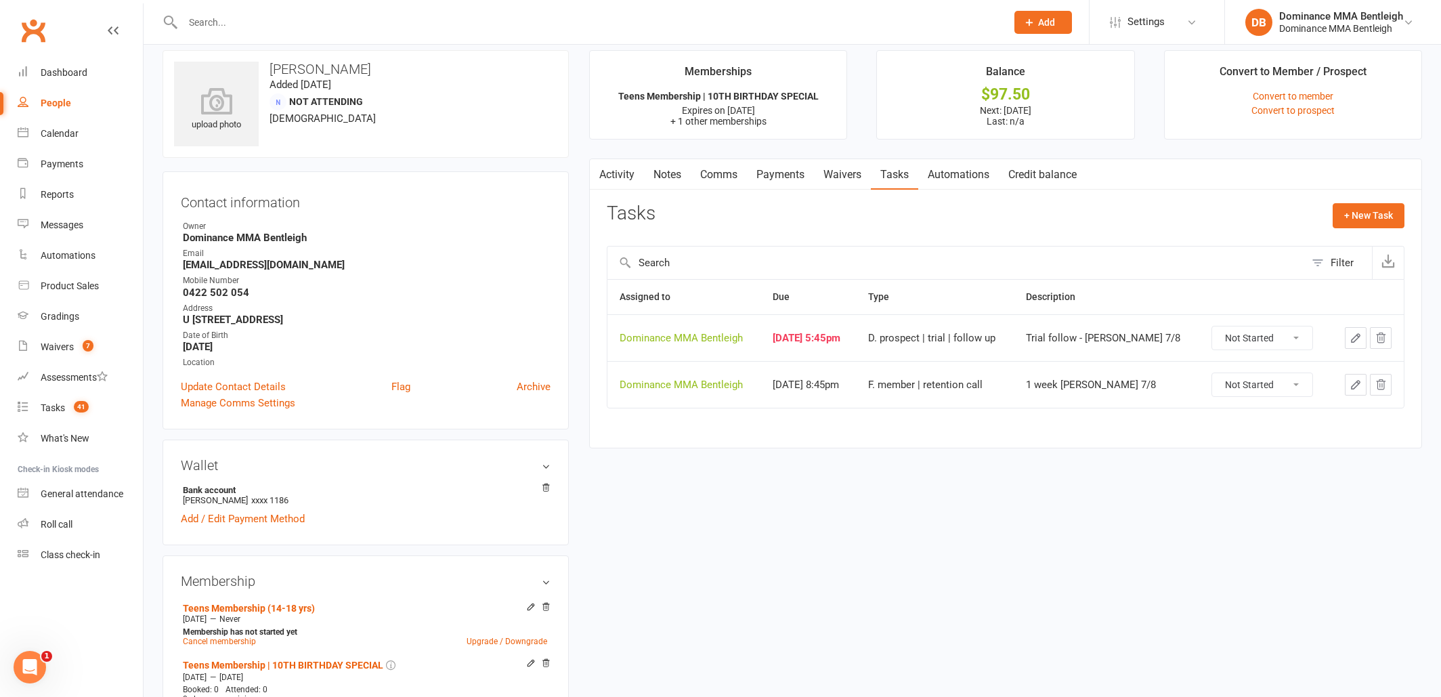
click at [669, 178] on link "Notes" at bounding box center [667, 174] width 47 height 31
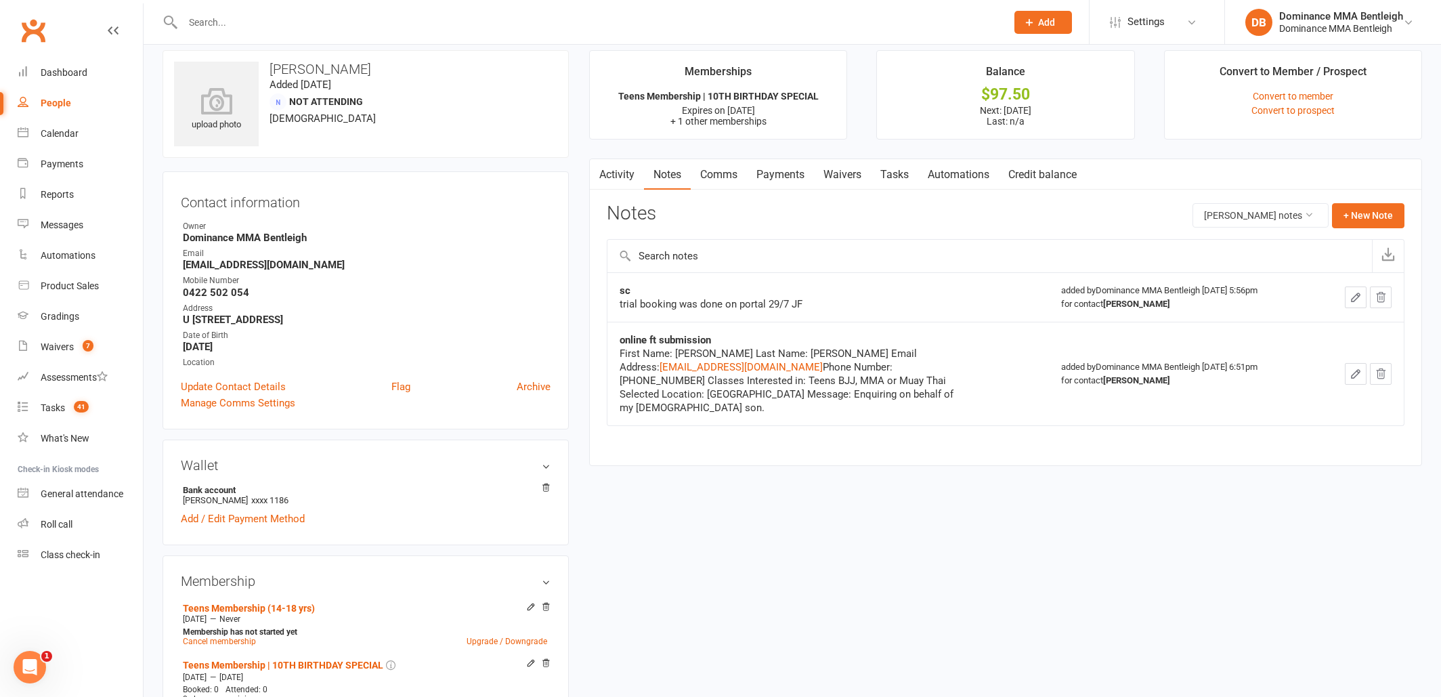
click at [905, 177] on link "Tasks" at bounding box center [894, 174] width 47 height 31
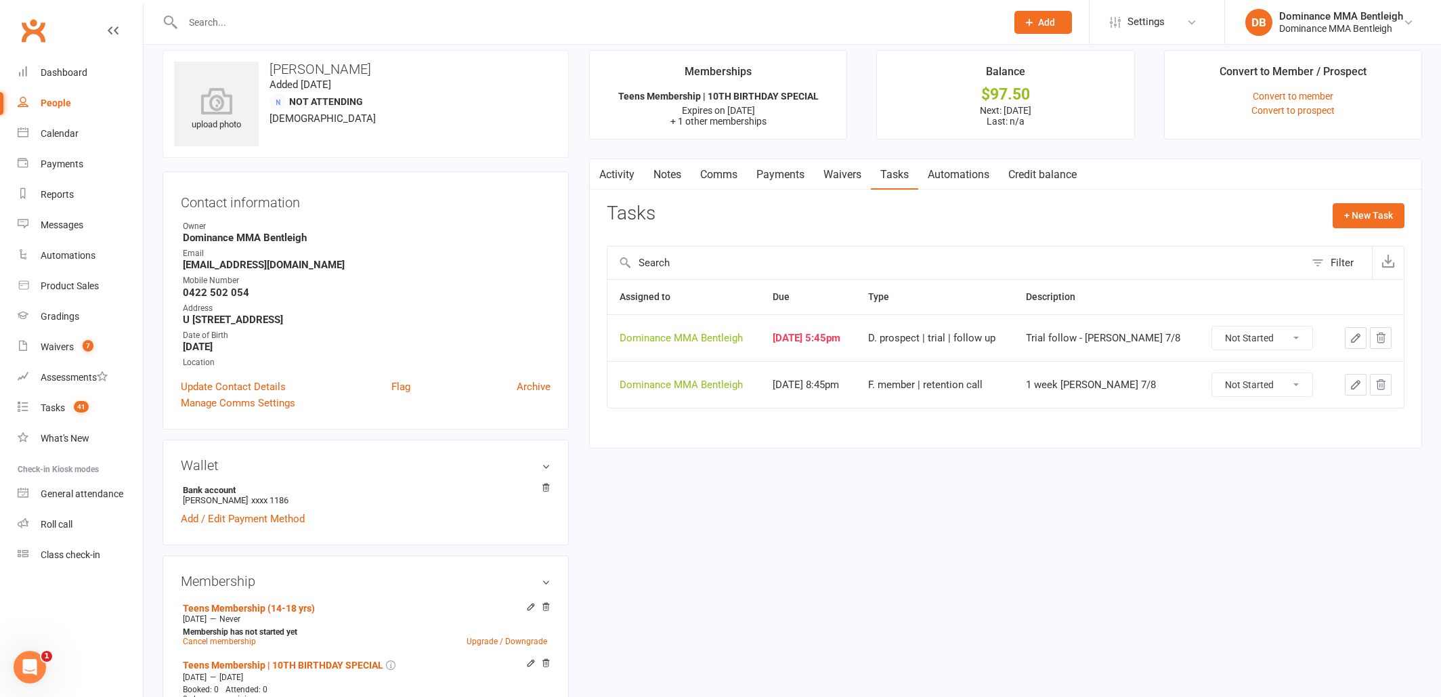
click at [850, 176] on link "Waivers" at bounding box center [842, 174] width 57 height 31
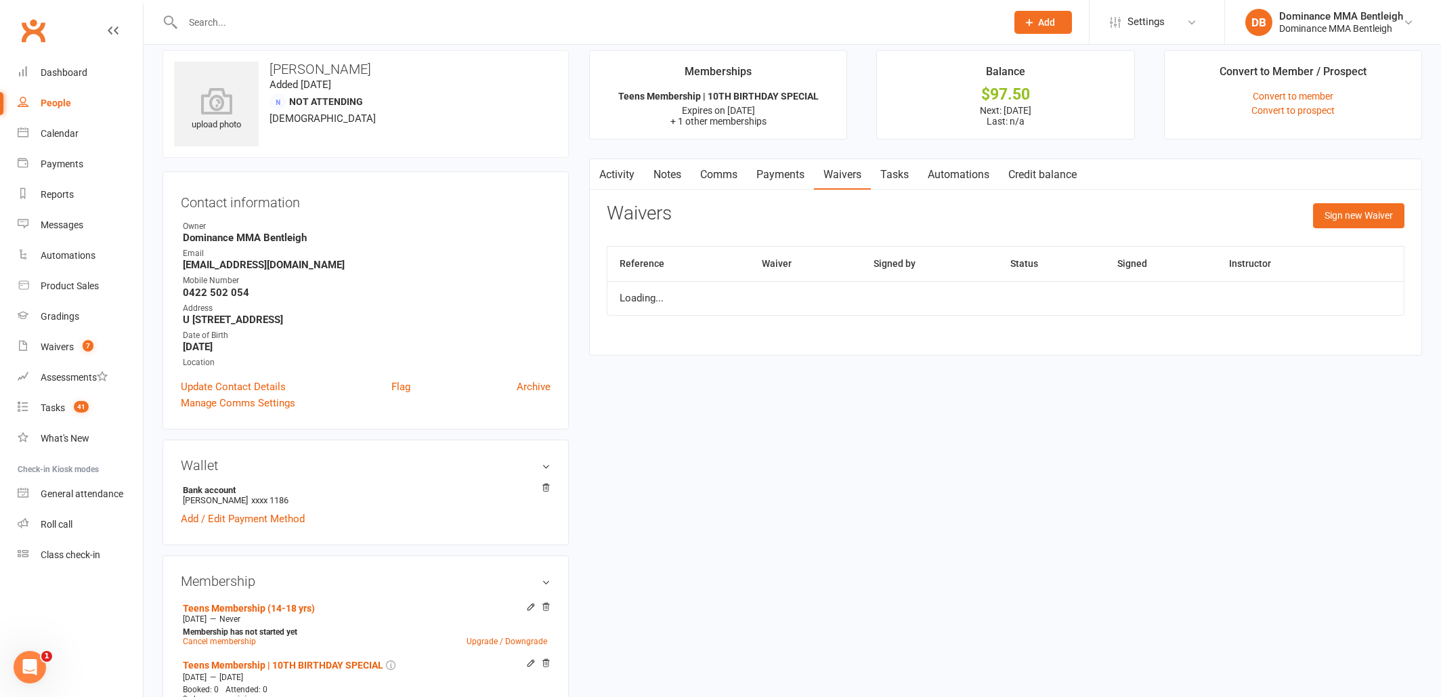
drag, startPoint x: 896, startPoint y: 174, endPoint x: 935, endPoint y: 184, distance: 40.6
click at [896, 174] on link "Tasks" at bounding box center [894, 174] width 47 height 31
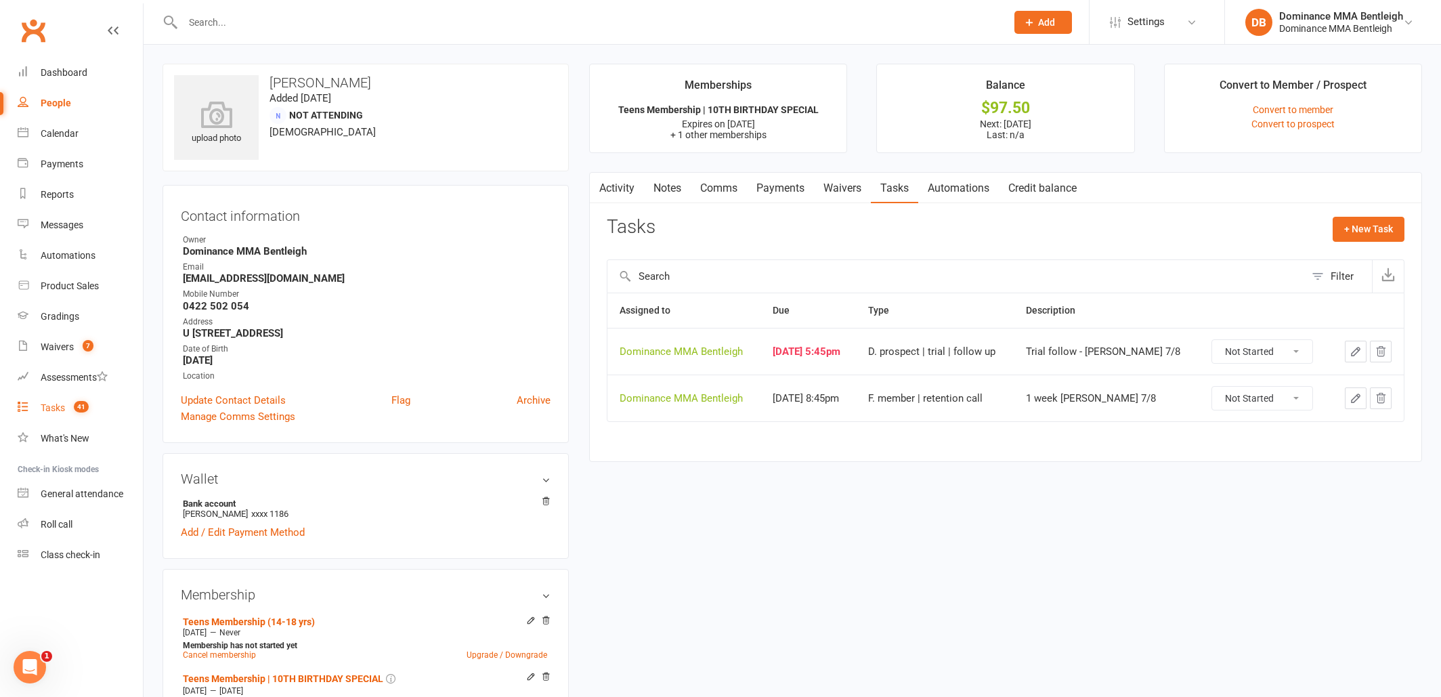
click at [54, 408] on div "Tasks" at bounding box center [53, 407] width 24 height 11
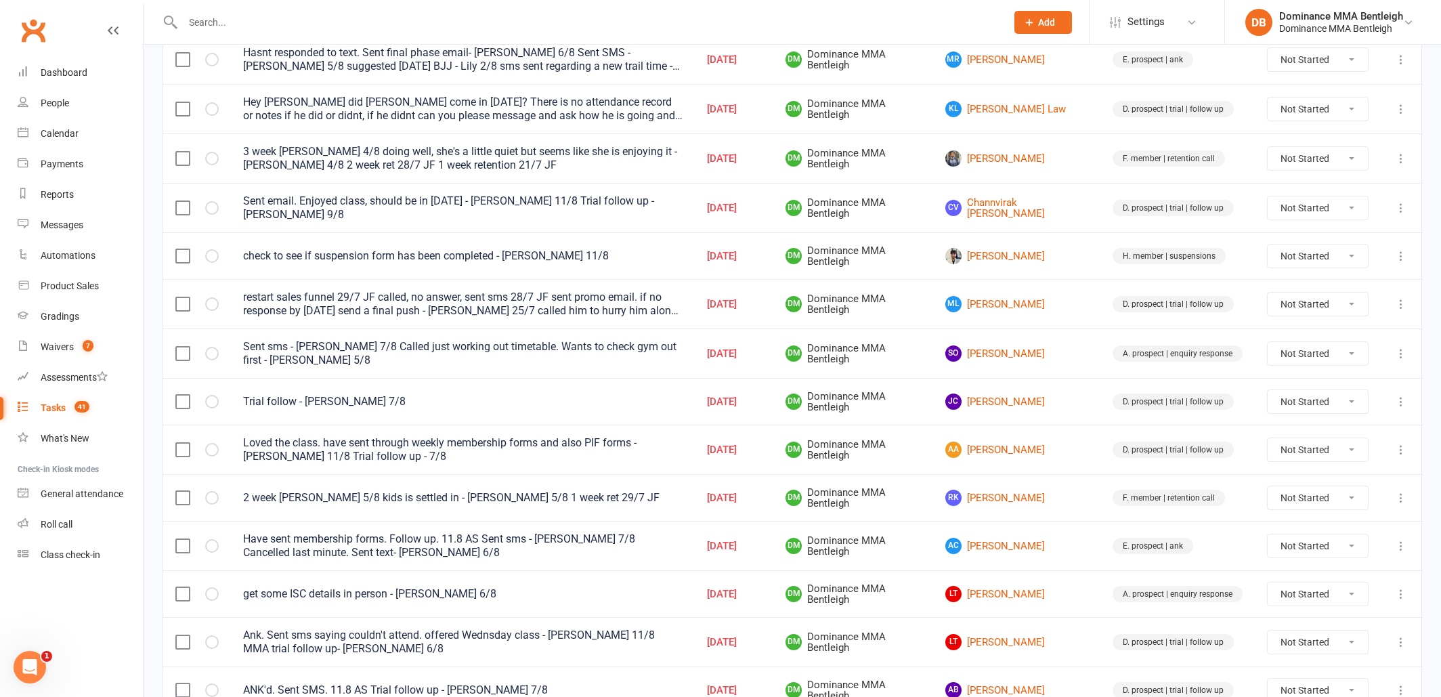
scroll to position [277, 0]
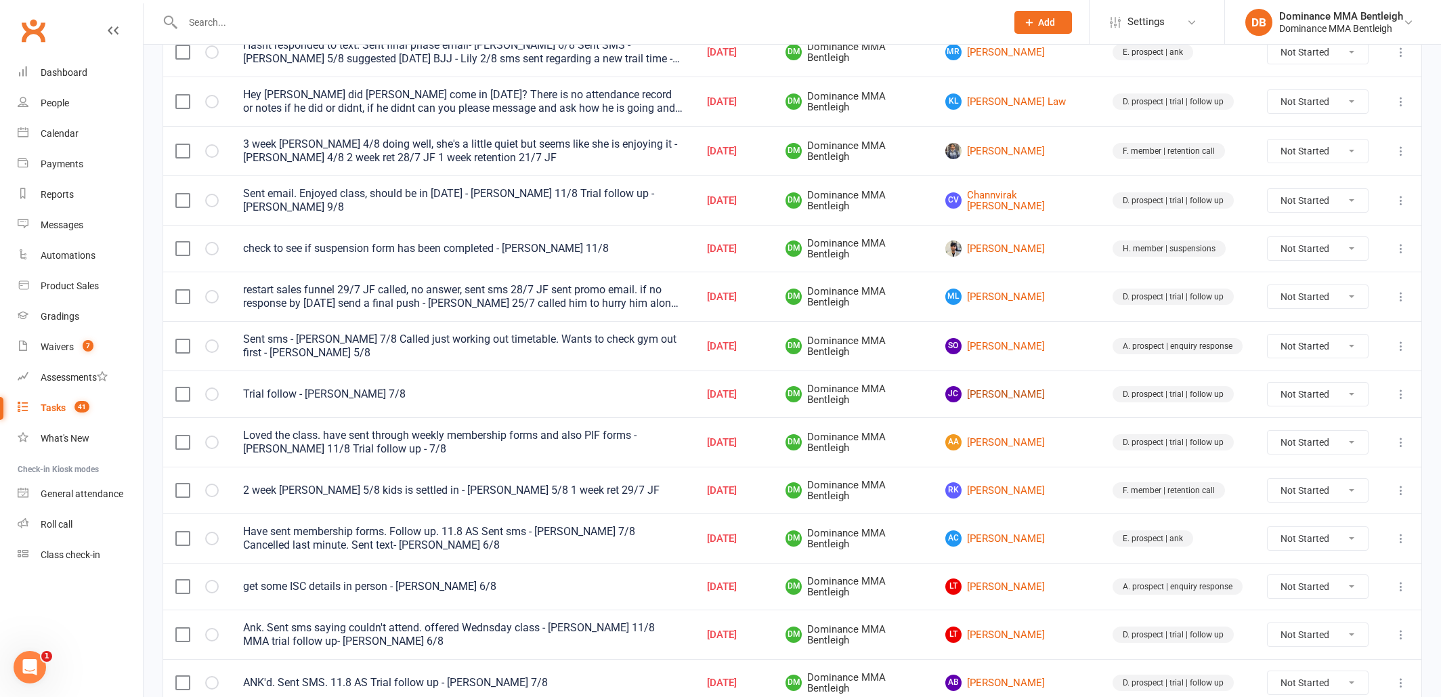
click at [1048, 391] on link "JC Justine Carter" at bounding box center [1016, 394] width 143 height 16
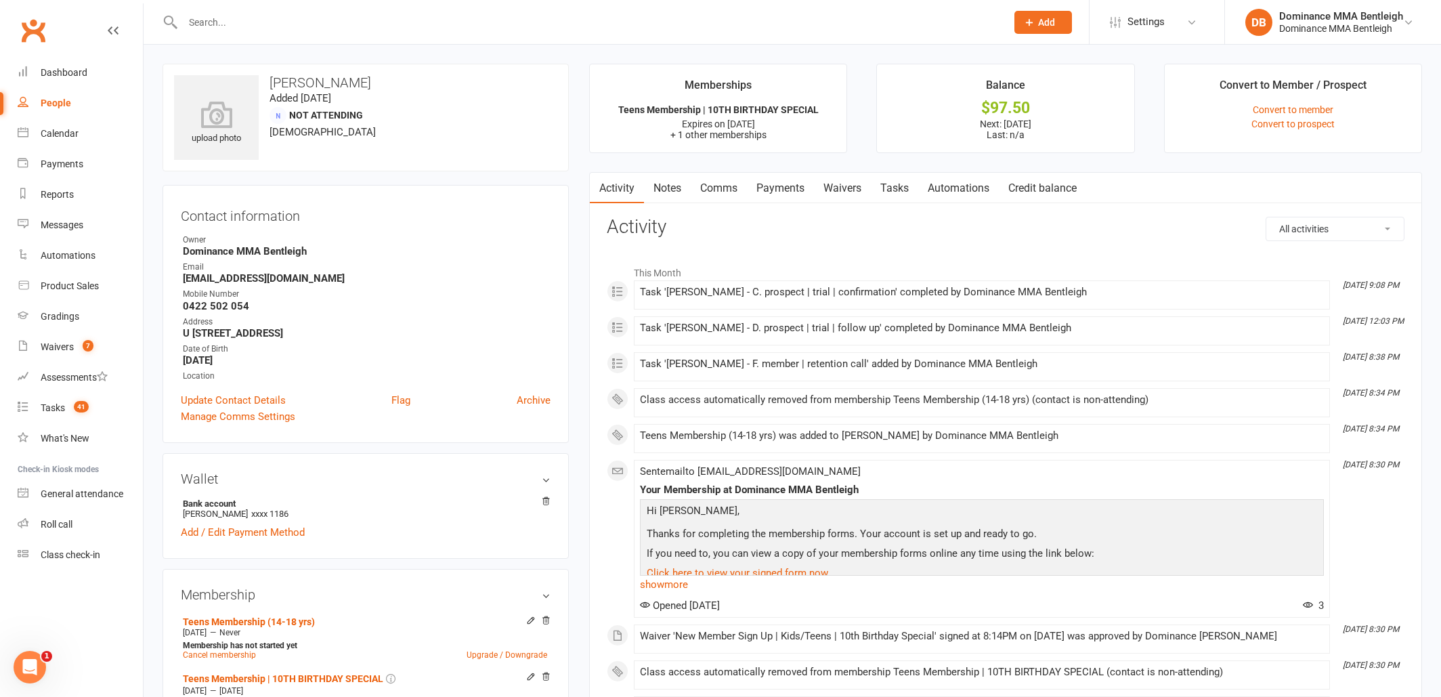
click at [899, 195] on link "Tasks" at bounding box center [894, 188] width 47 height 31
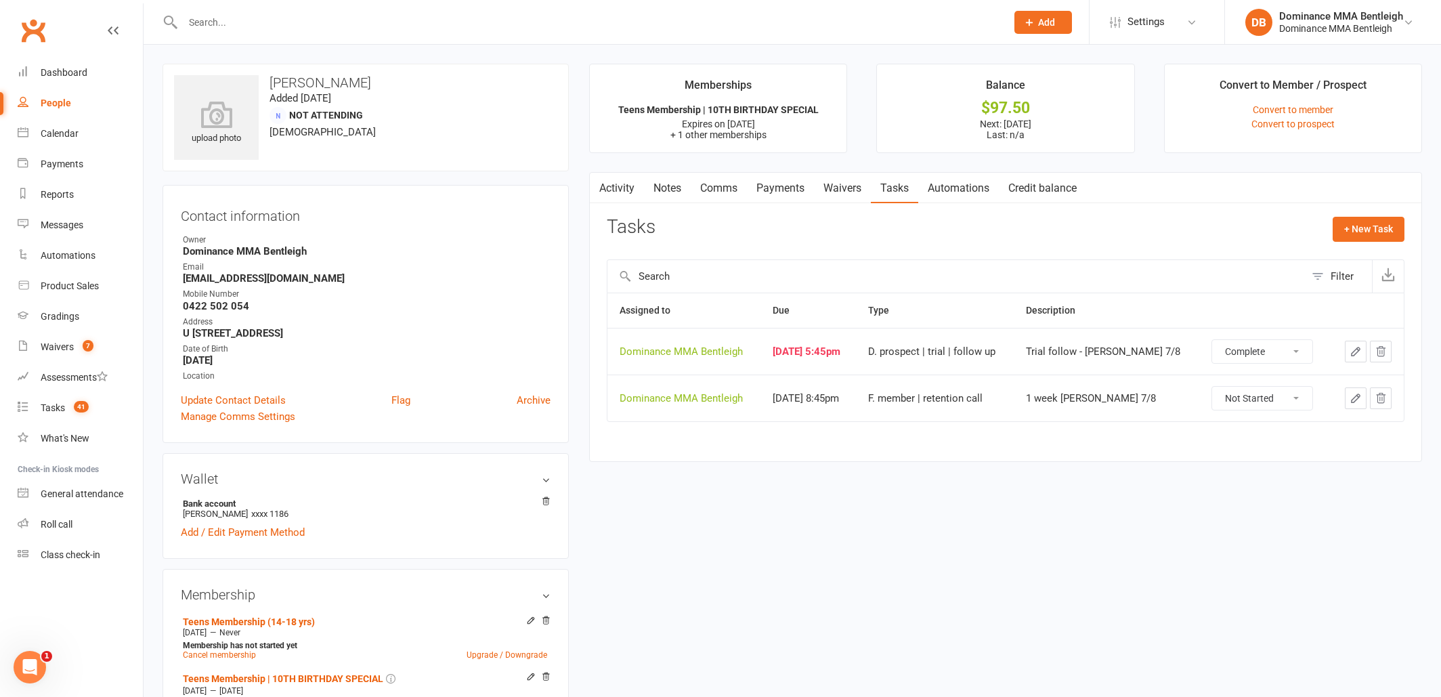
select select "unstarted"
click at [53, 410] on div "Tasks" at bounding box center [53, 407] width 24 height 11
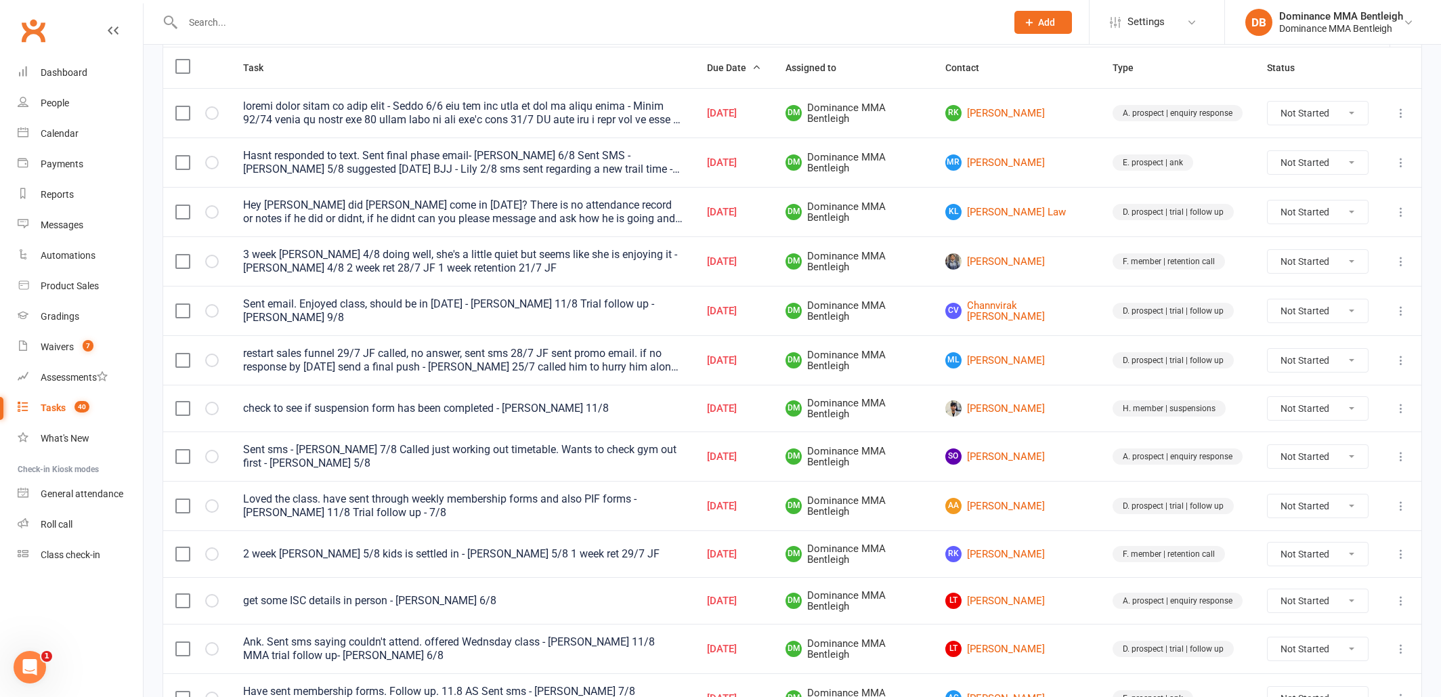
scroll to position [167, 0]
click at [1045, 599] on link "LT Lucius Trewin" at bounding box center [1016, 600] width 143 height 16
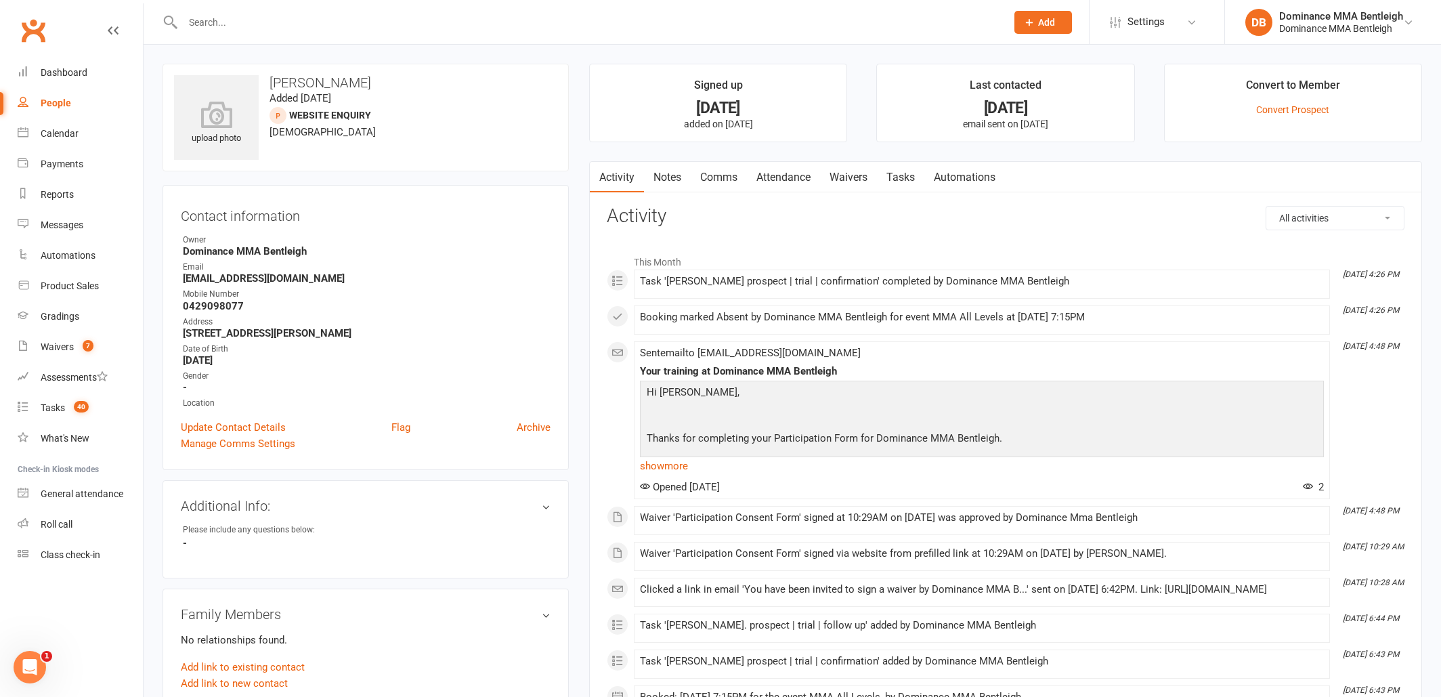
click at [890, 165] on link "Tasks" at bounding box center [900, 177] width 47 height 31
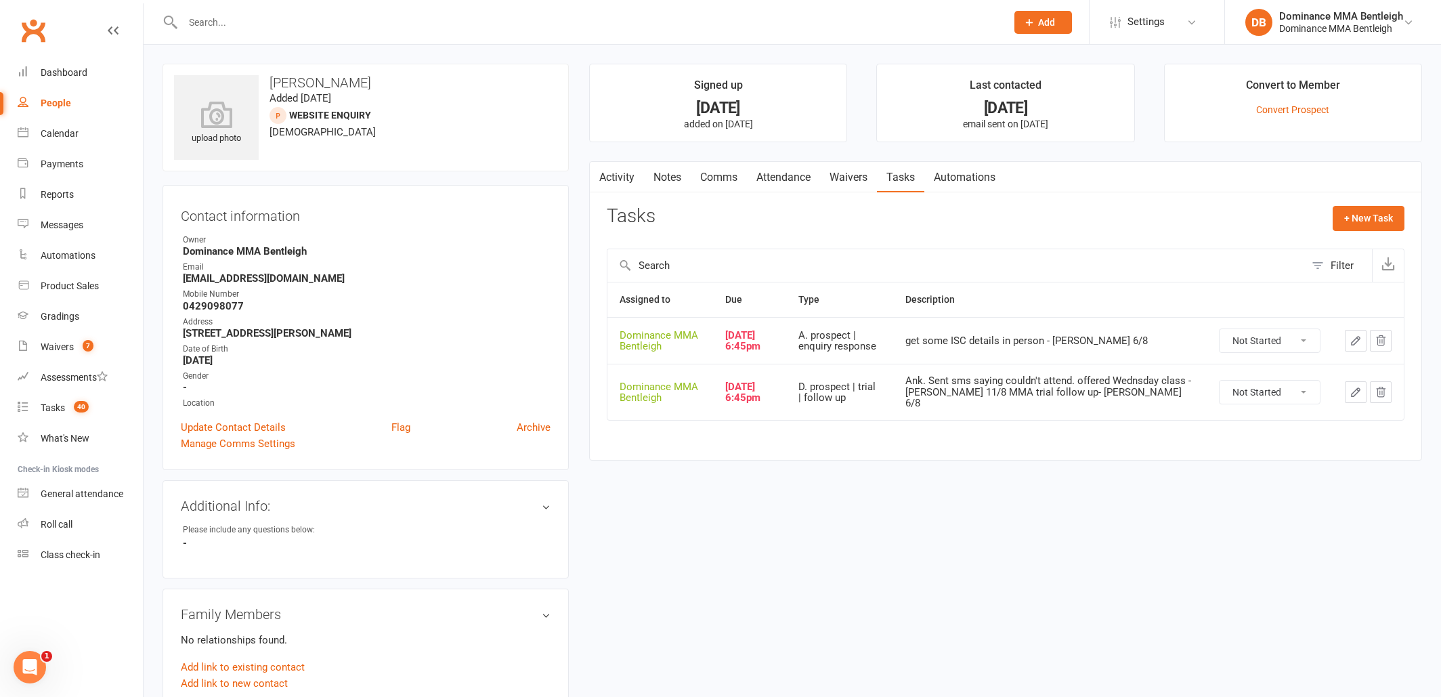
click at [355, 31] on input "text" at bounding box center [588, 22] width 818 height 19
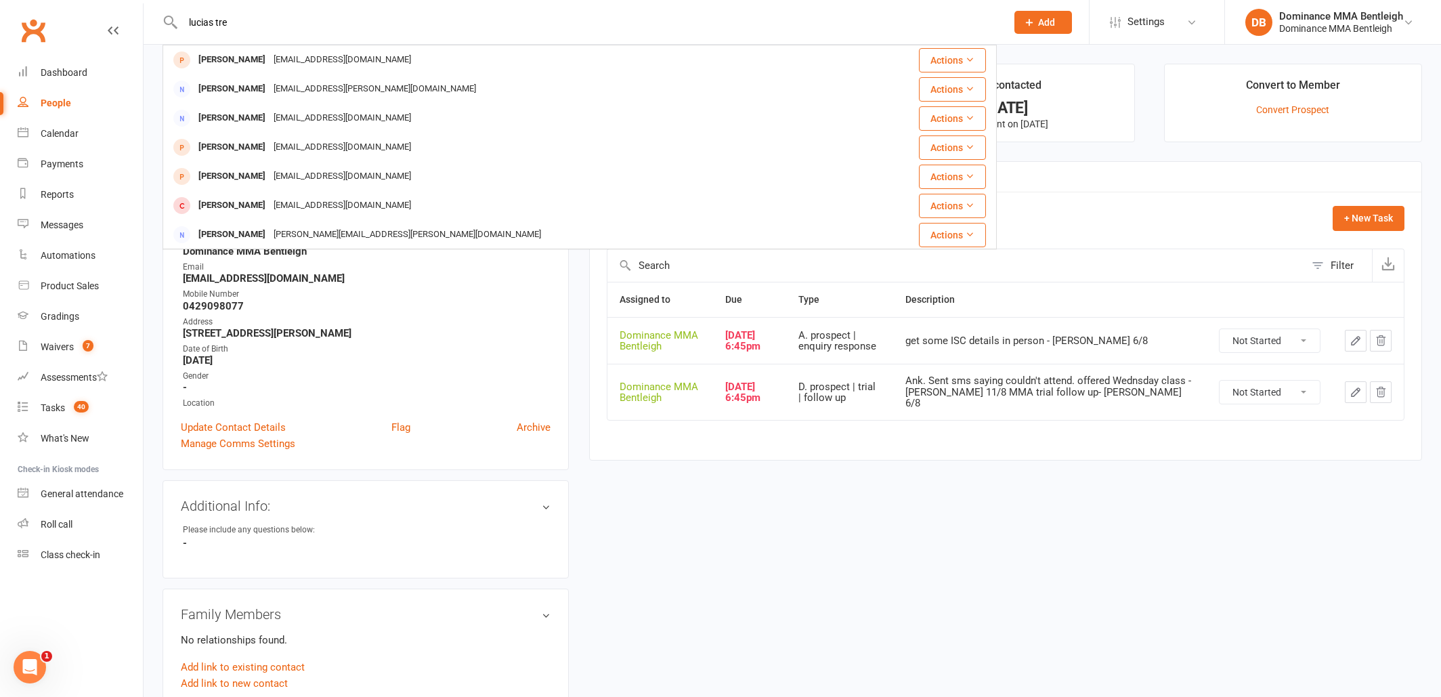
type input "lucias tre"
click at [563, 387] on div "Contact information Owner Dominance MMA Bentleigh Email trewinlucius@gmail.com …" at bounding box center [366, 327] width 406 height 285
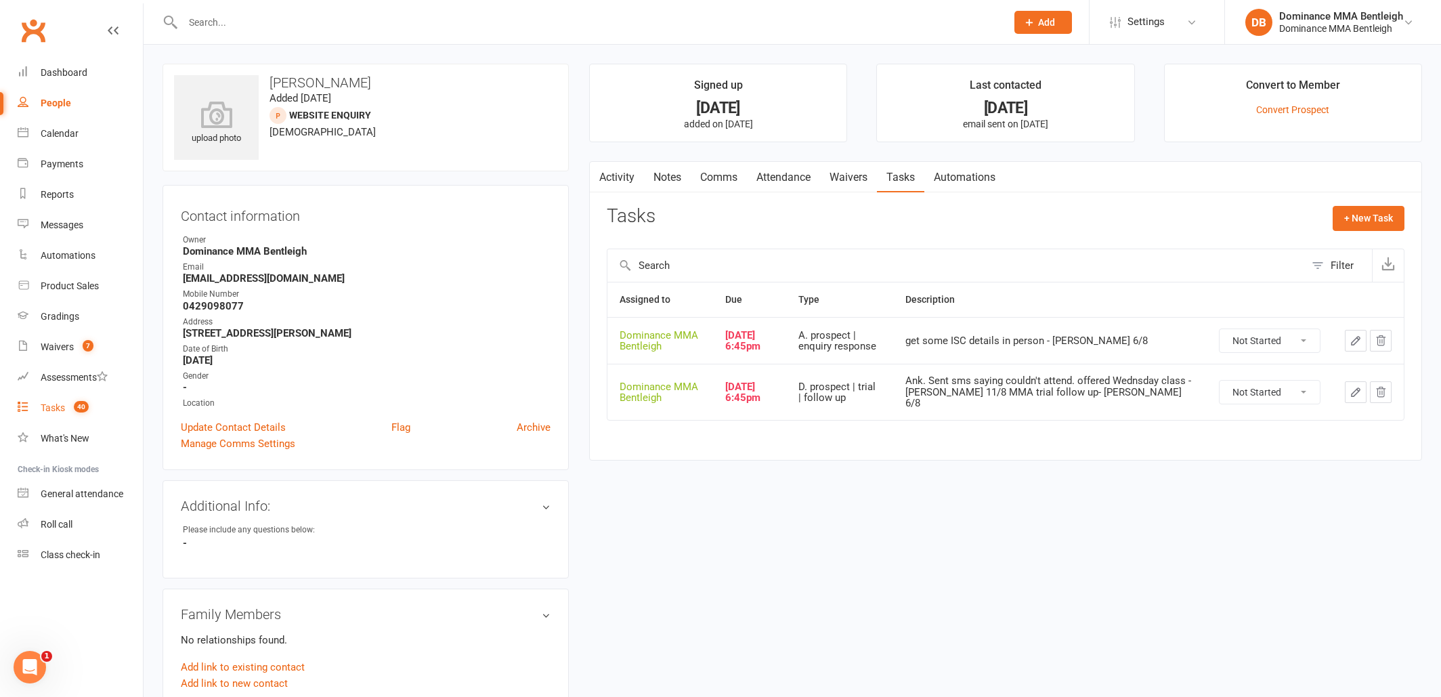
click at [56, 404] on div "Tasks" at bounding box center [53, 407] width 24 height 11
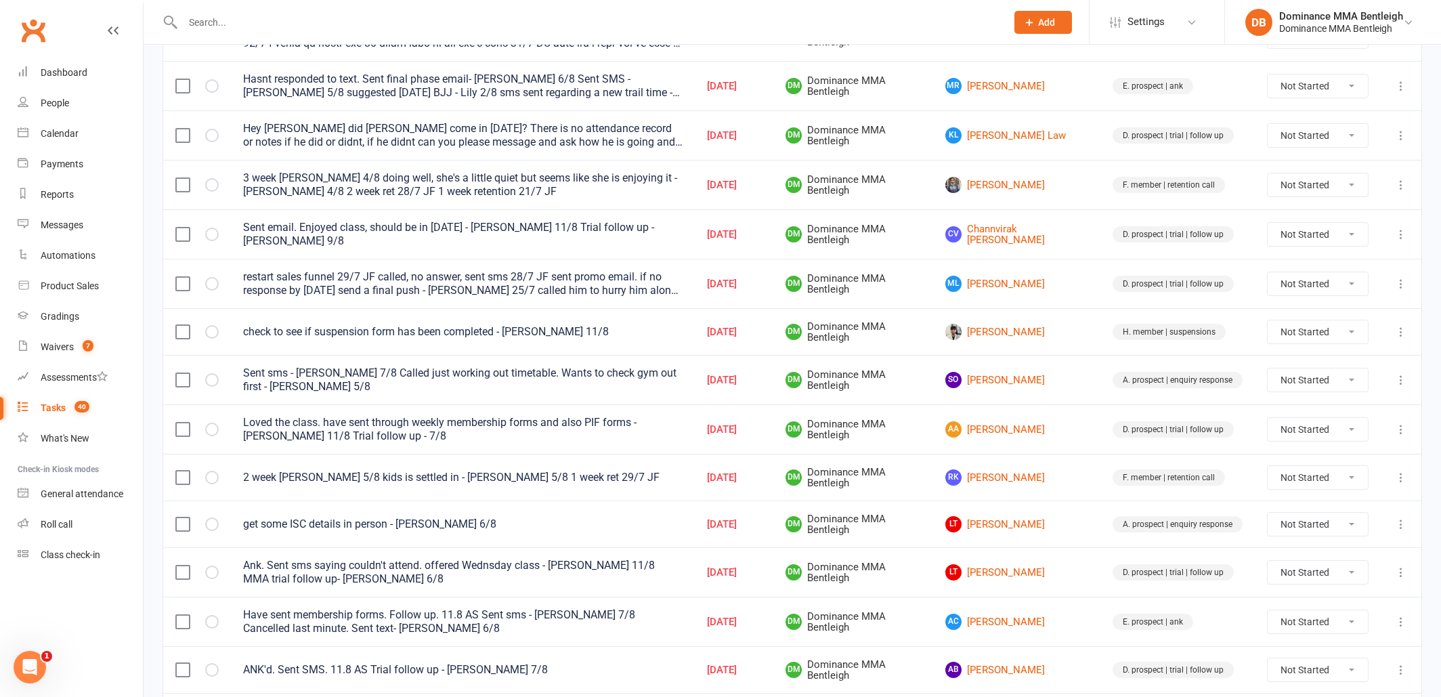
scroll to position [244, 0]
click at [1023, 522] on link "LT Lucius Trewin" at bounding box center [1016, 523] width 143 height 16
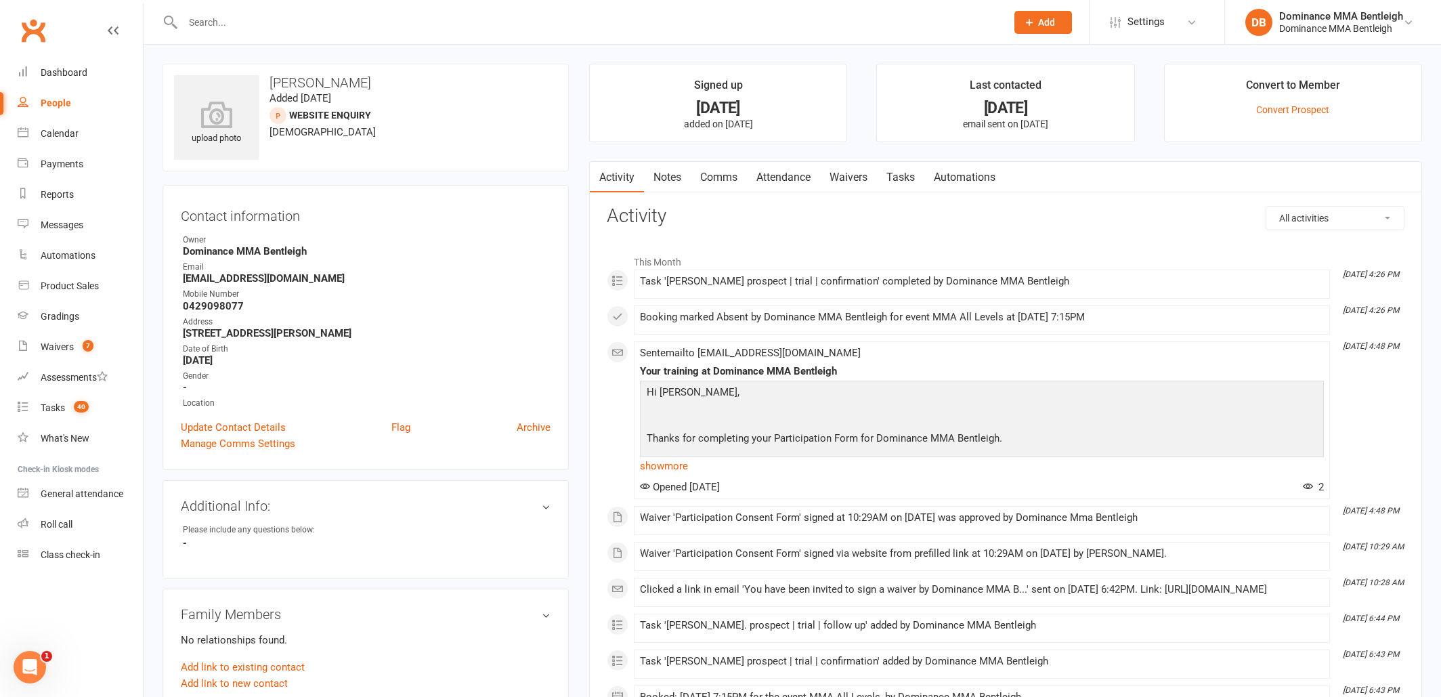
click at [902, 183] on link "Tasks" at bounding box center [900, 177] width 47 height 31
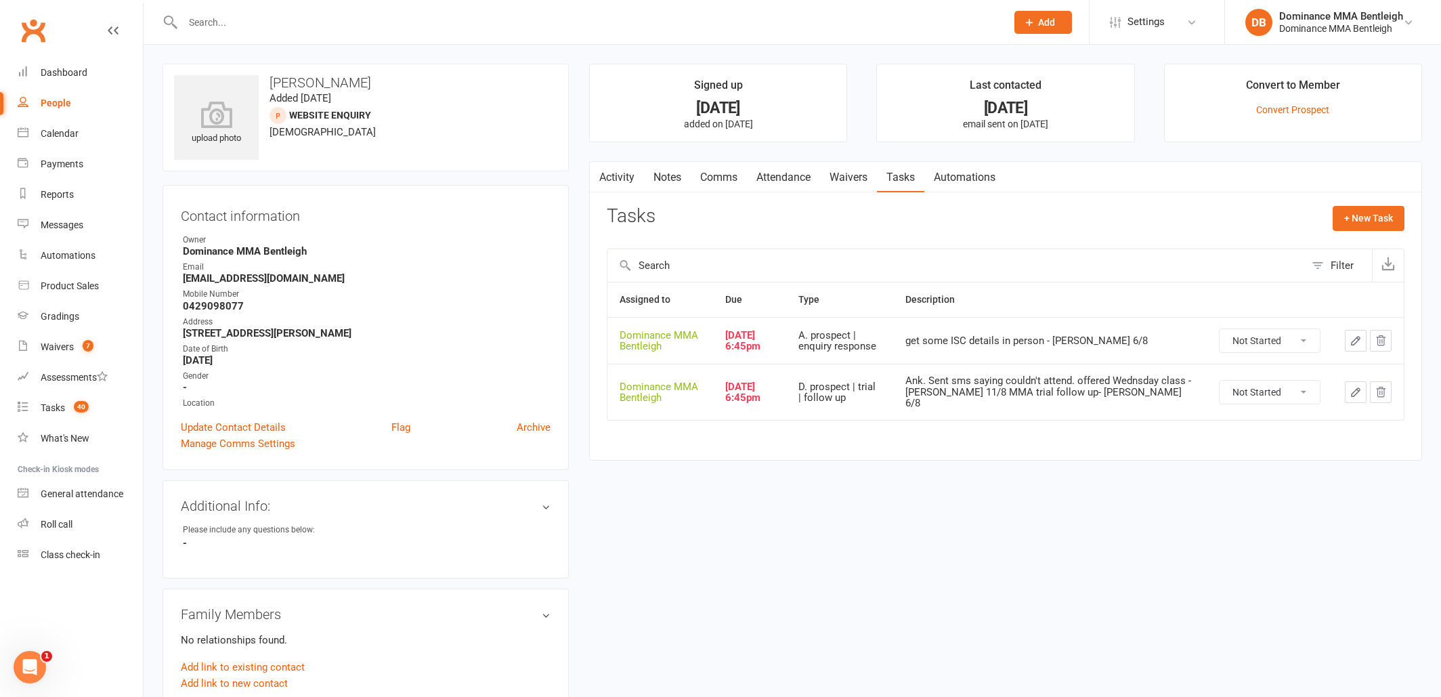
click at [670, 177] on link "Notes" at bounding box center [667, 177] width 47 height 31
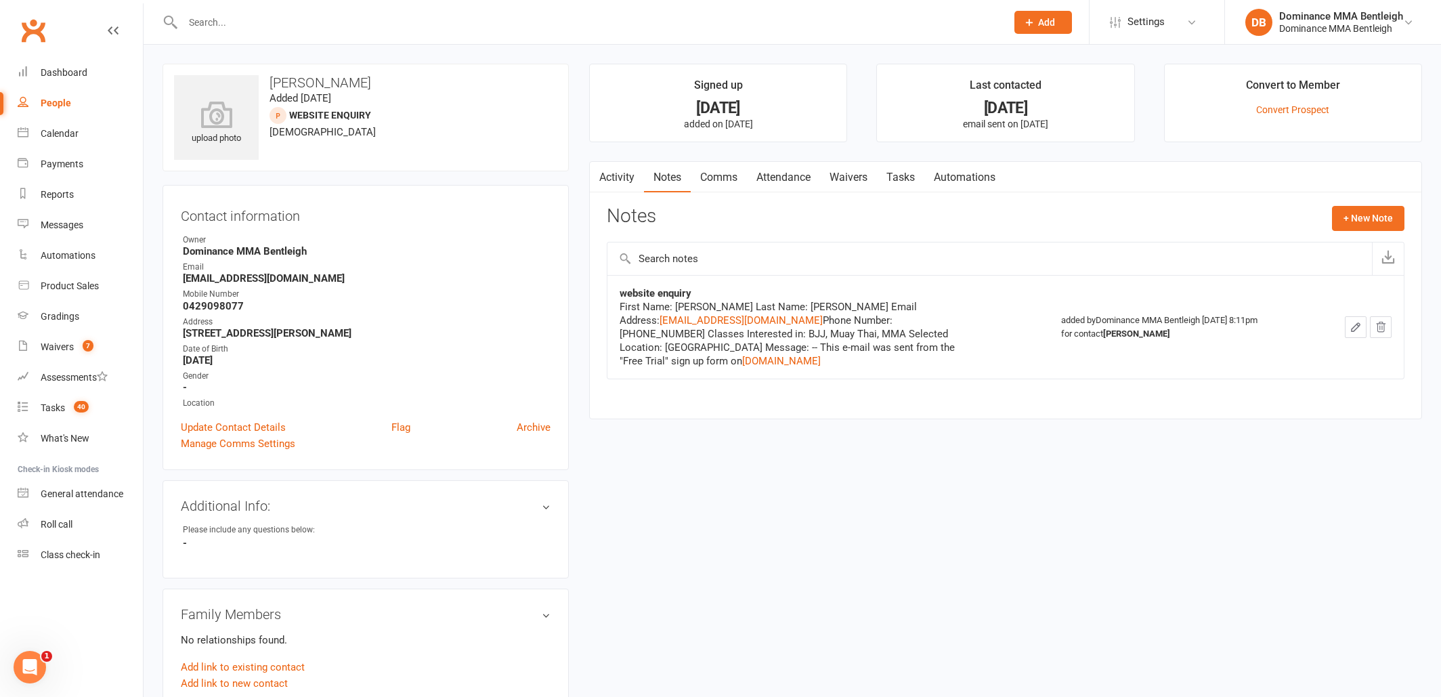
click at [912, 178] on link "Tasks" at bounding box center [900, 177] width 47 height 31
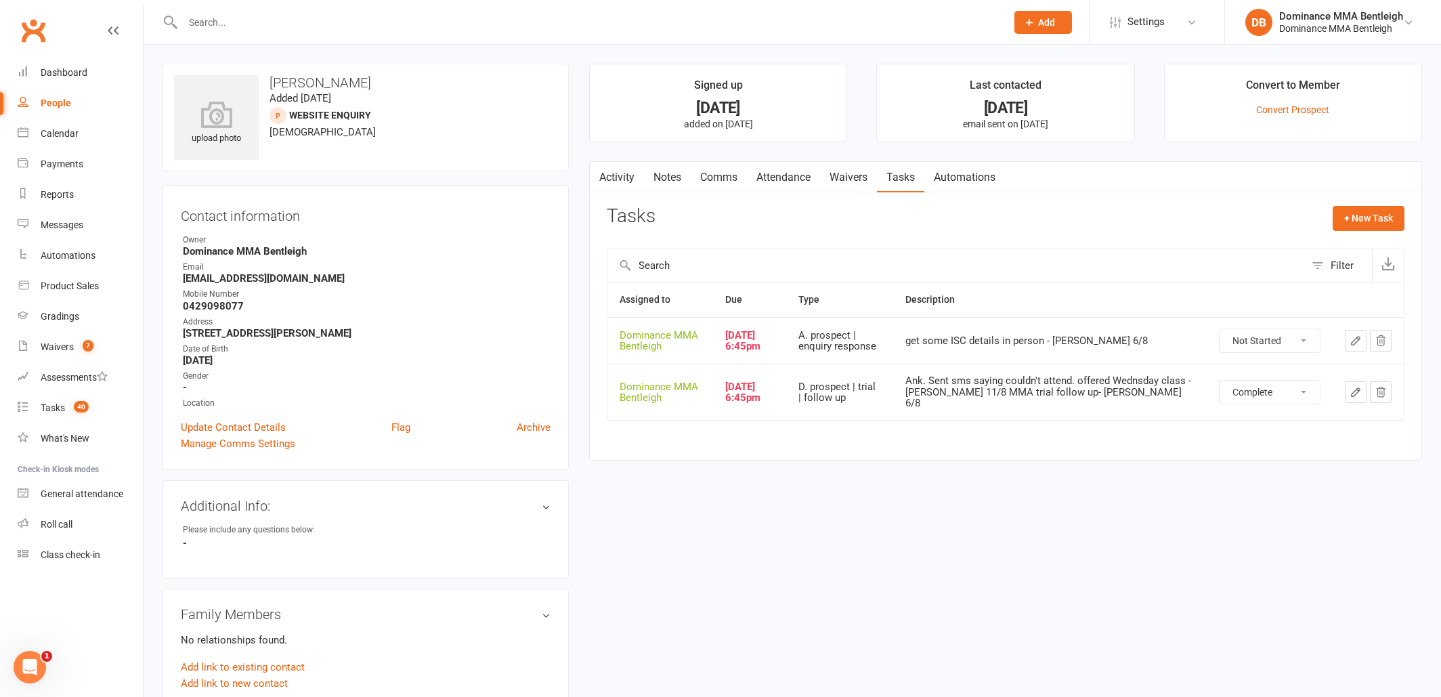
select select "unstarted"
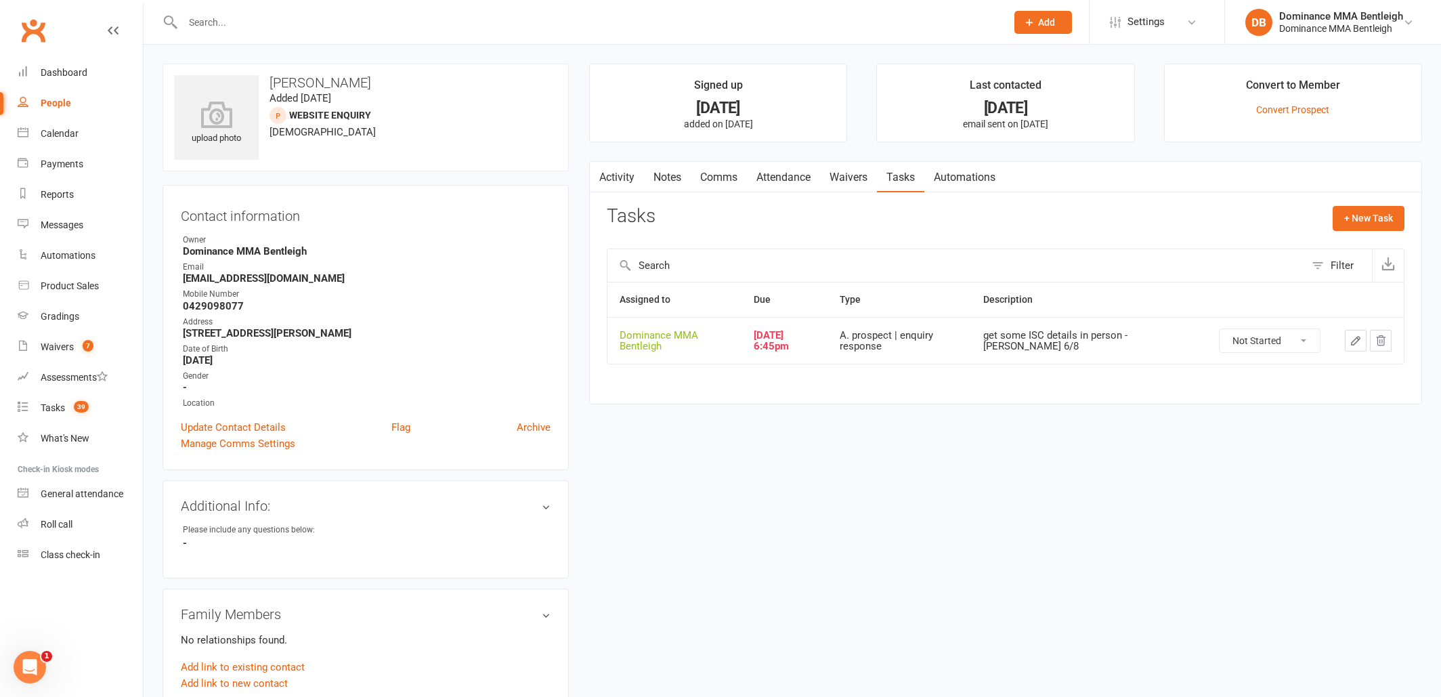
click at [1351, 343] on icon "button" at bounding box center [1356, 341] width 12 height 12
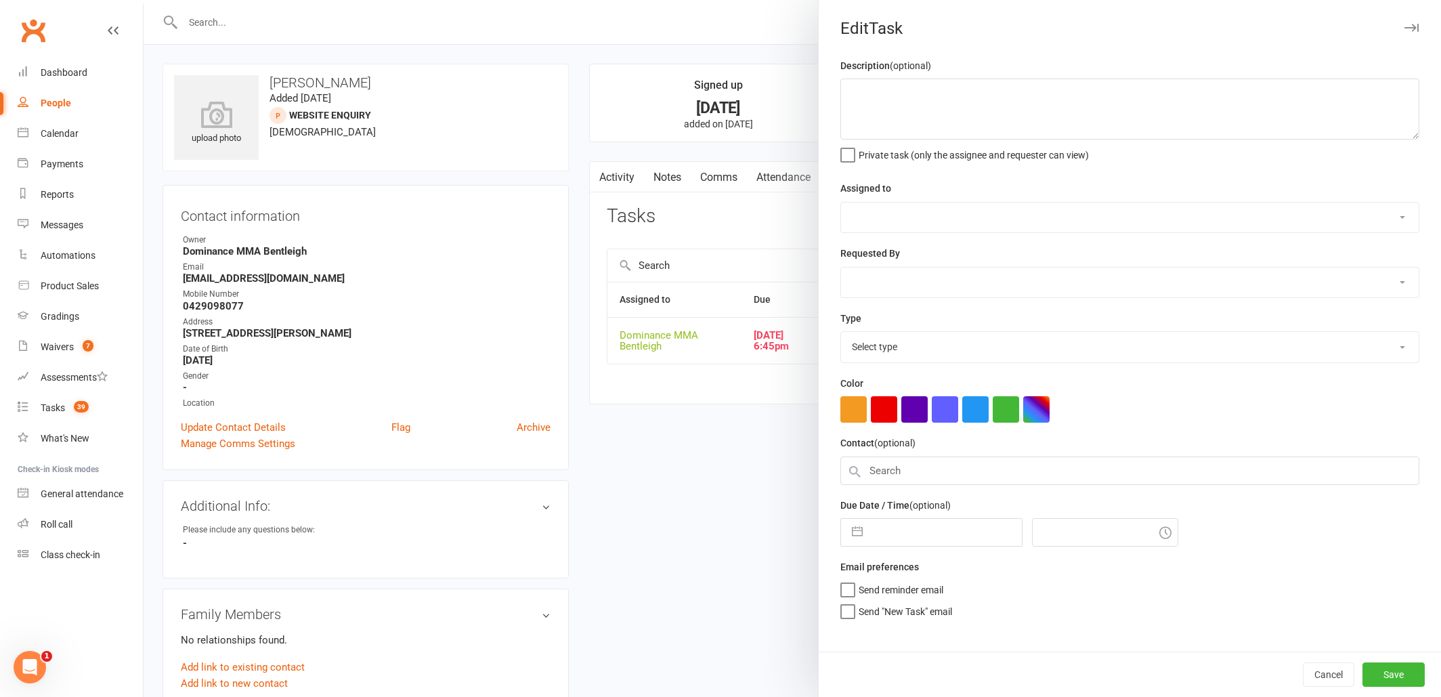
type textarea "get some ISC details in person - Ellen 6/8"
select select "24839"
select select "52482"
type input "12 Aug 2025"
type input "6:45pm"
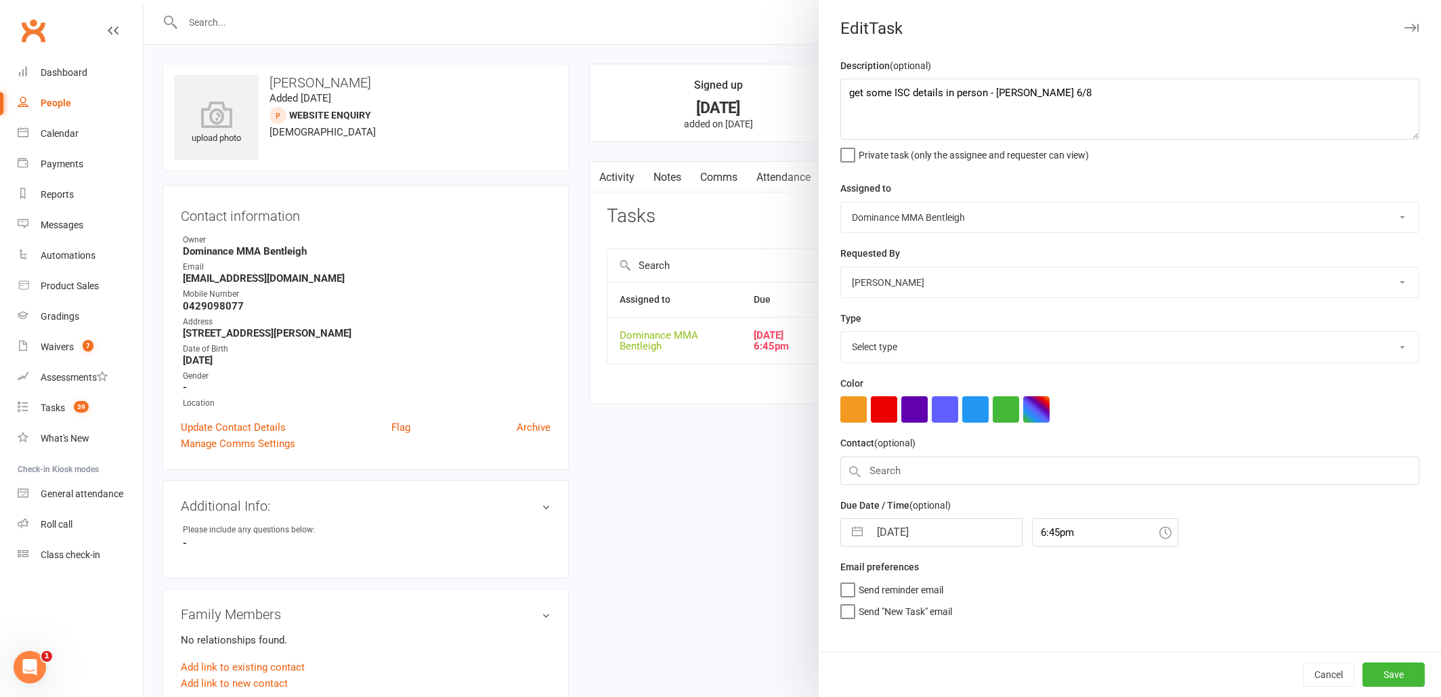
select select "13651"
click at [850, 91] on textarea "get some ISC details in person - Ellen 6/8" at bounding box center [1129, 109] width 579 height 61
click at [920, 93] on textarea "get some ISC details in person - Ellen 6/8" at bounding box center [1129, 109] width 579 height 61
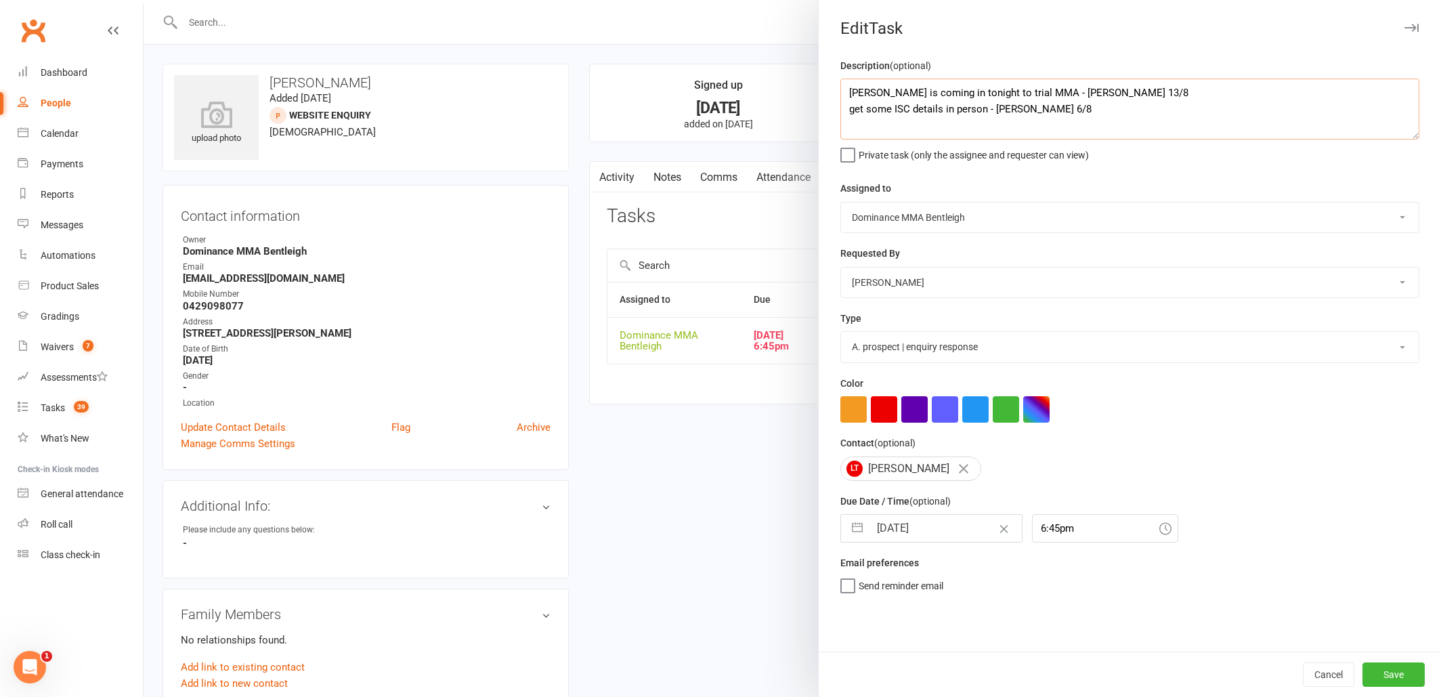
type textarea "Lucias is coming in tonight to trial MMA - Dylan 13/8 get some ISC details in p…"
click at [962, 525] on input "12 Aug 2025" at bounding box center [945, 528] width 152 height 27
select select "6"
select select "2025"
select select "7"
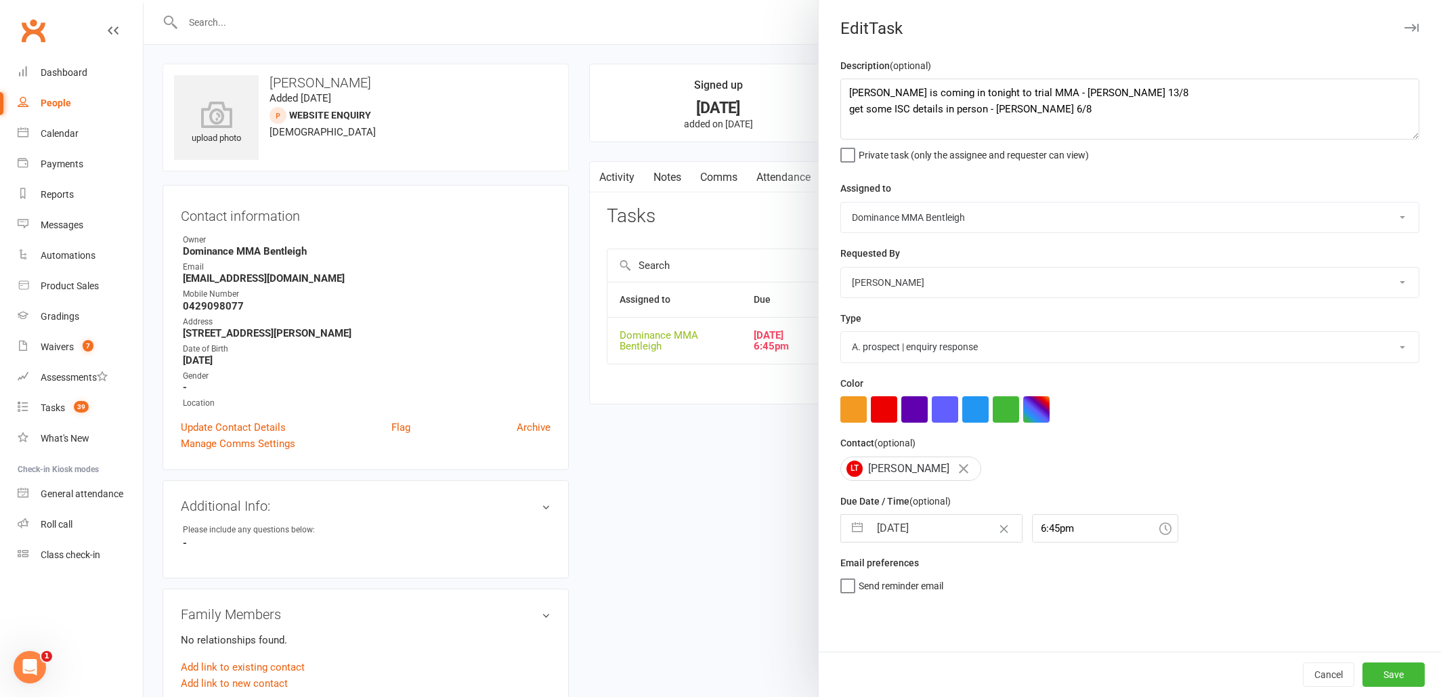
select select "2025"
select select "8"
select select "2025"
click at [844, 94] on textarea "Lucias is coming in tonight to trial MMA - Dylan 13/8 get some ISC details in p…" at bounding box center [1129, 109] width 579 height 61
click at [911, 95] on textarea "Lucias is coming in tonight to trial MMA - Dylan 13/8 get some ISC details in p…" at bounding box center [1129, 109] width 579 height 61
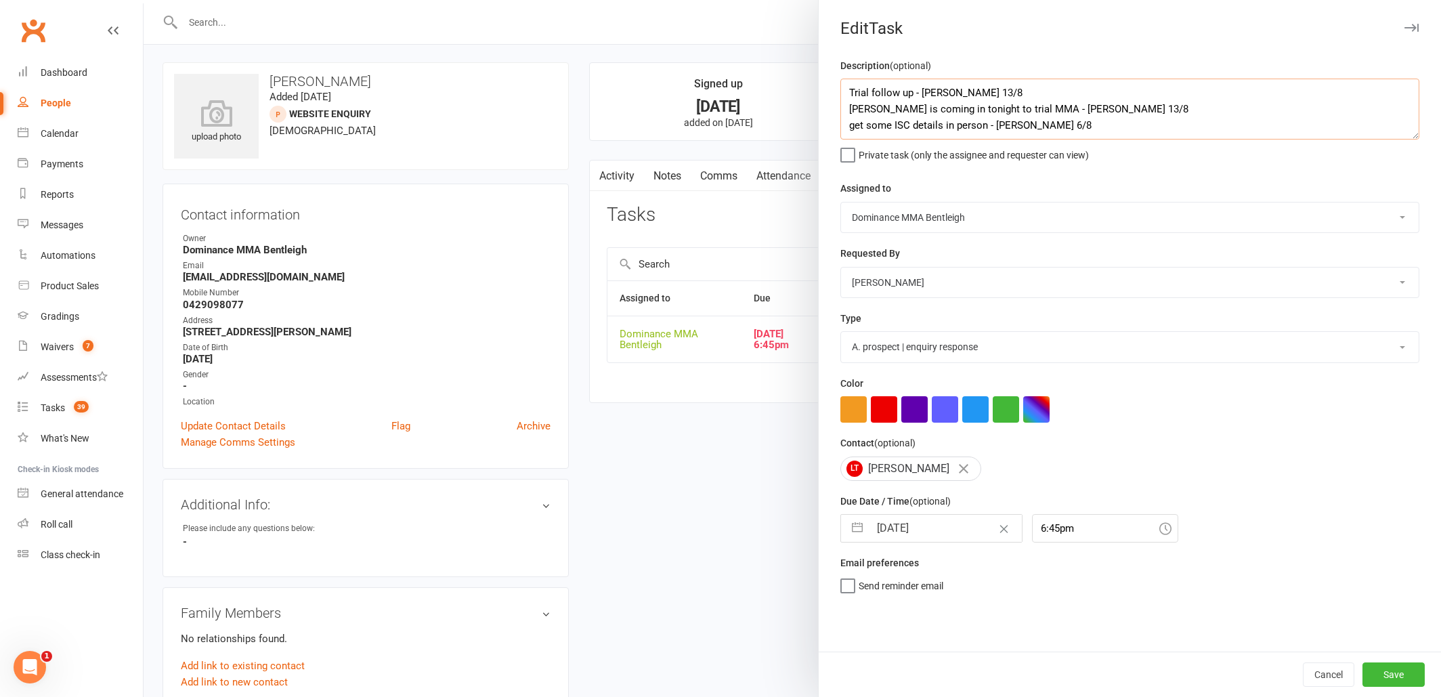
scroll to position [3, 0]
type textarea "Trial follow up - Dylan 13/8 Lucias is coming in tonight to trial MMA - Dylan 1…"
click at [944, 523] on input "12 Aug 2025" at bounding box center [945, 528] width 152 height 27
select select "6"
select select "2025"
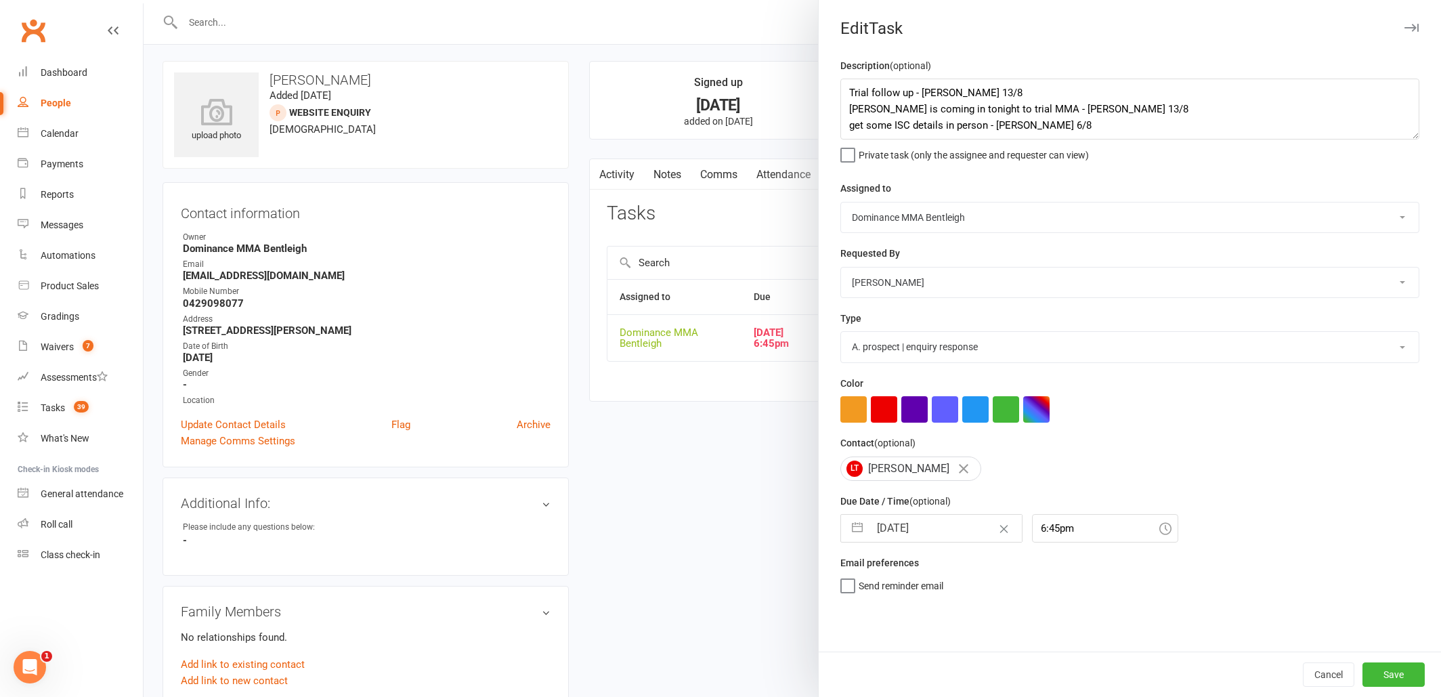
select select "7"
select select "2025"
select select "8"
select select "2025"
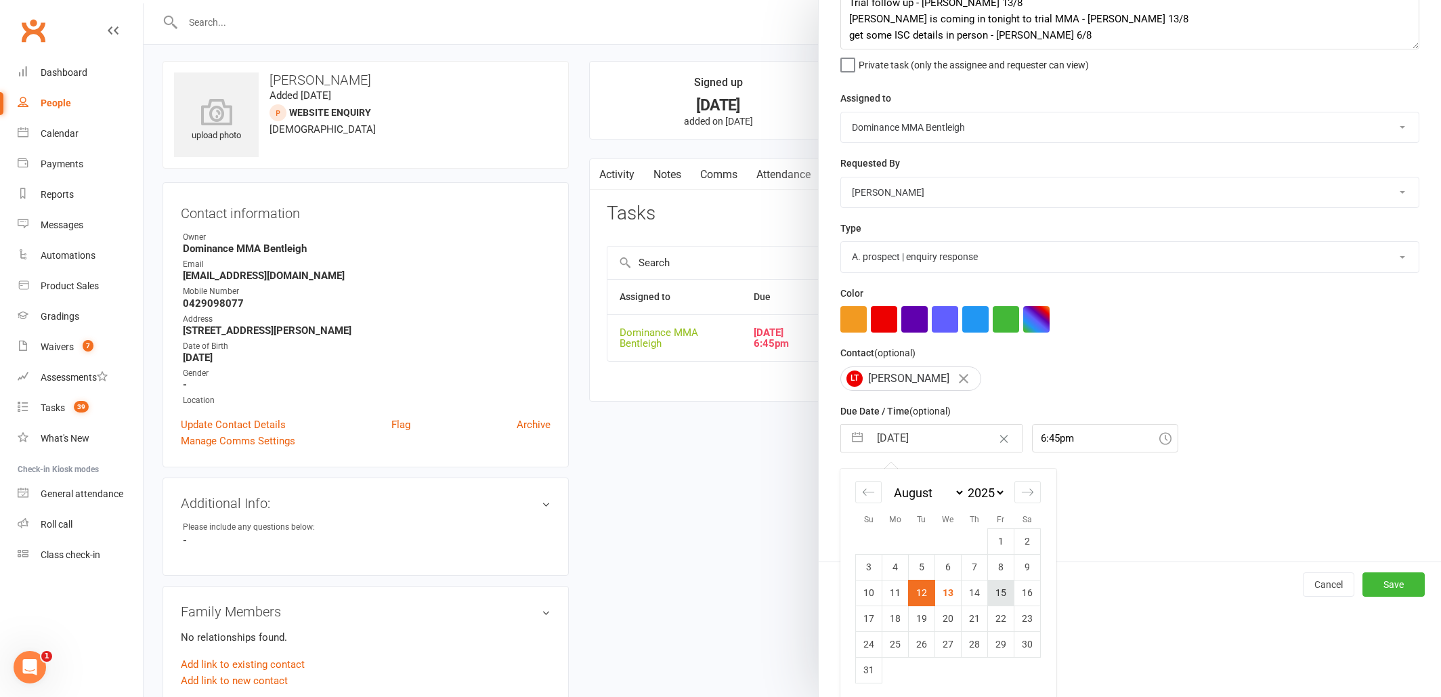
scroll to position [89, 0]
click at [982, 599] on td "14" at bounding box center [975, 593] width 26 height 26
type input "[DATE]"
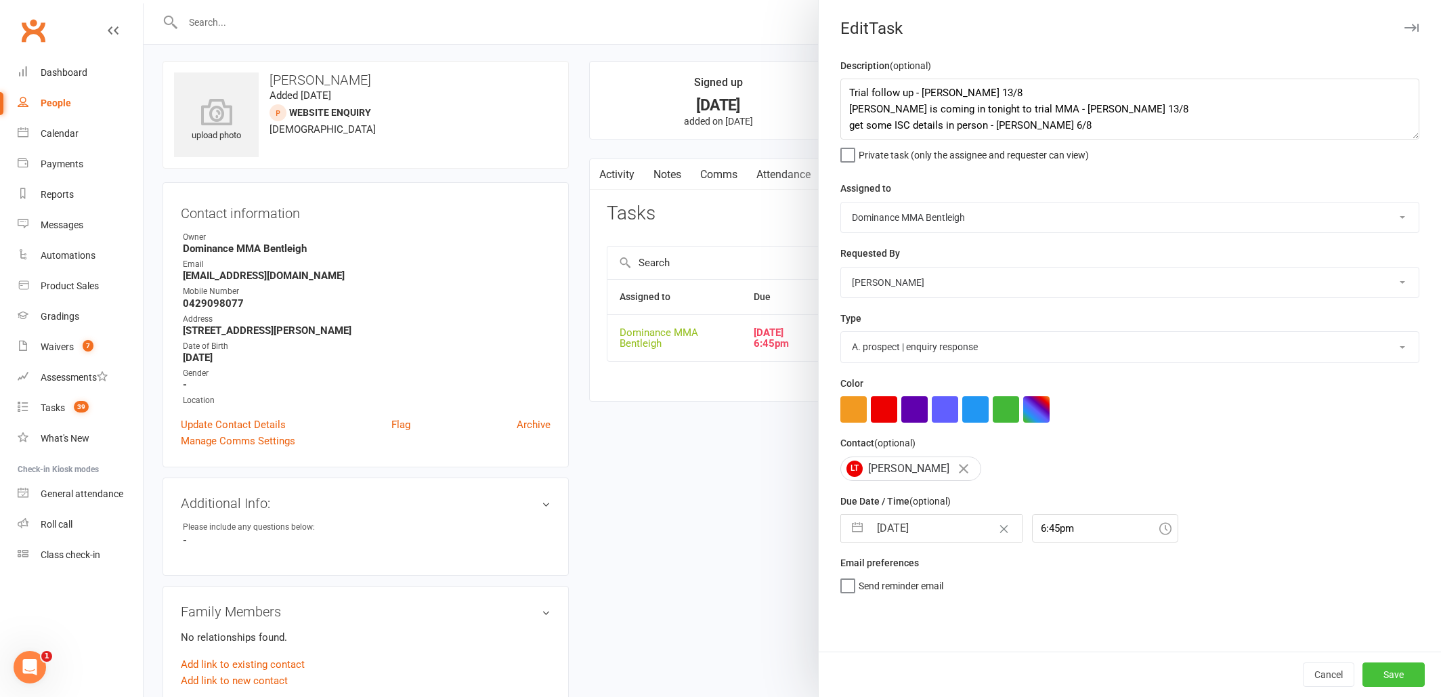
click at [1376, 674] on button "Save" at bounding box center [1393, 674] width 62 height 24
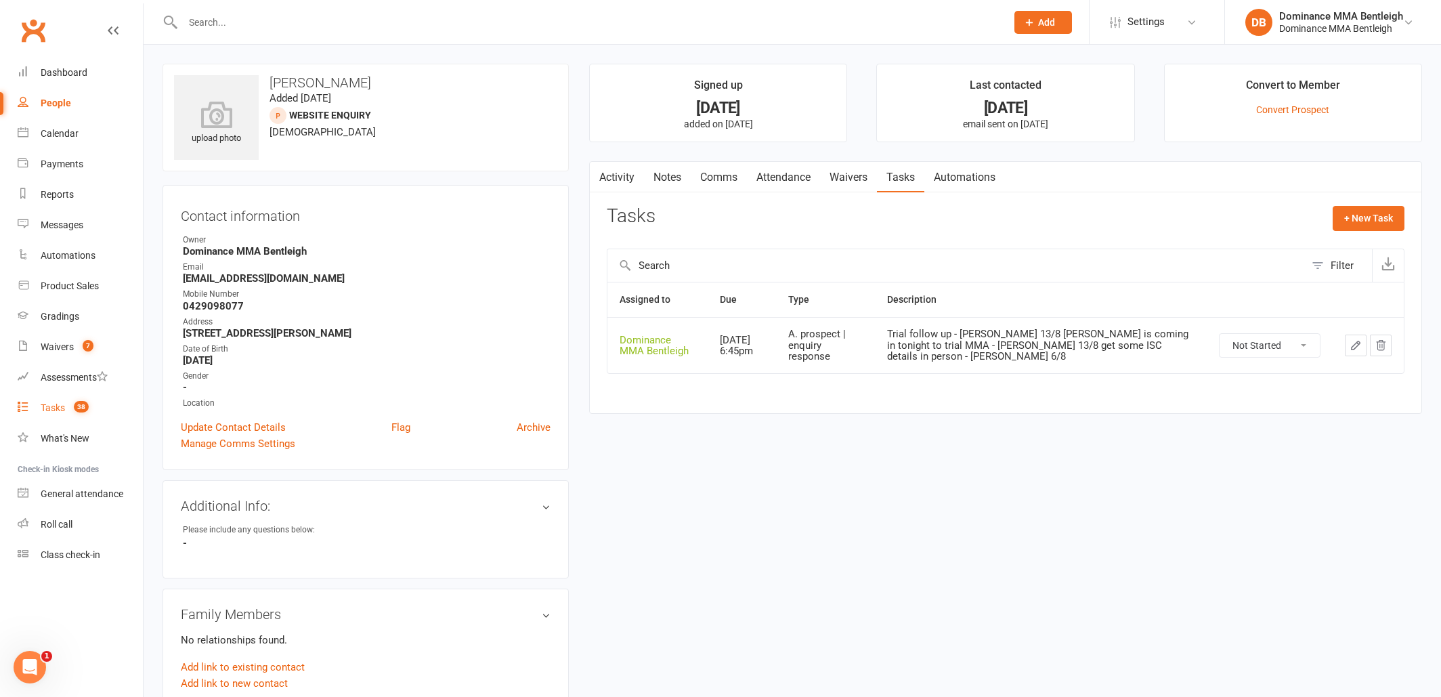
click at [55, 412] on div "Tasks" at bounding box center [53, 407] width 24 height 11
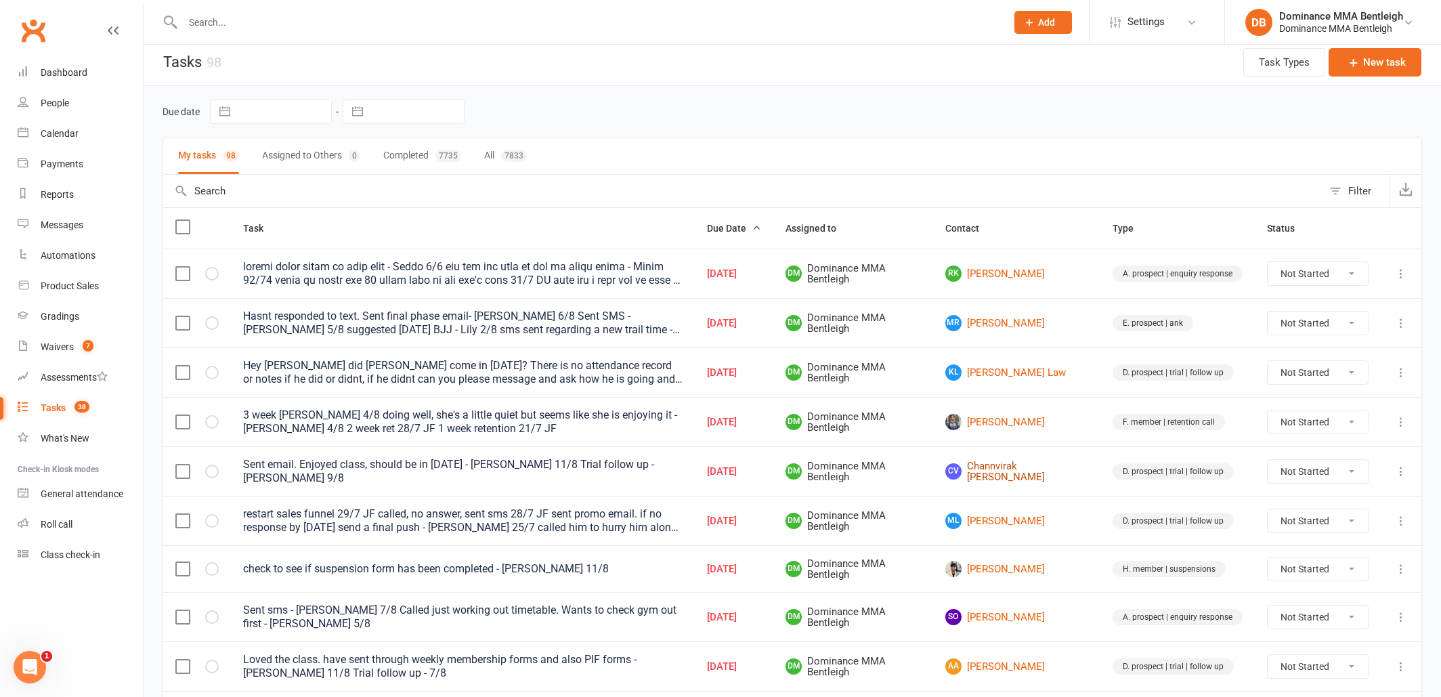
scroll to position [6, 0]
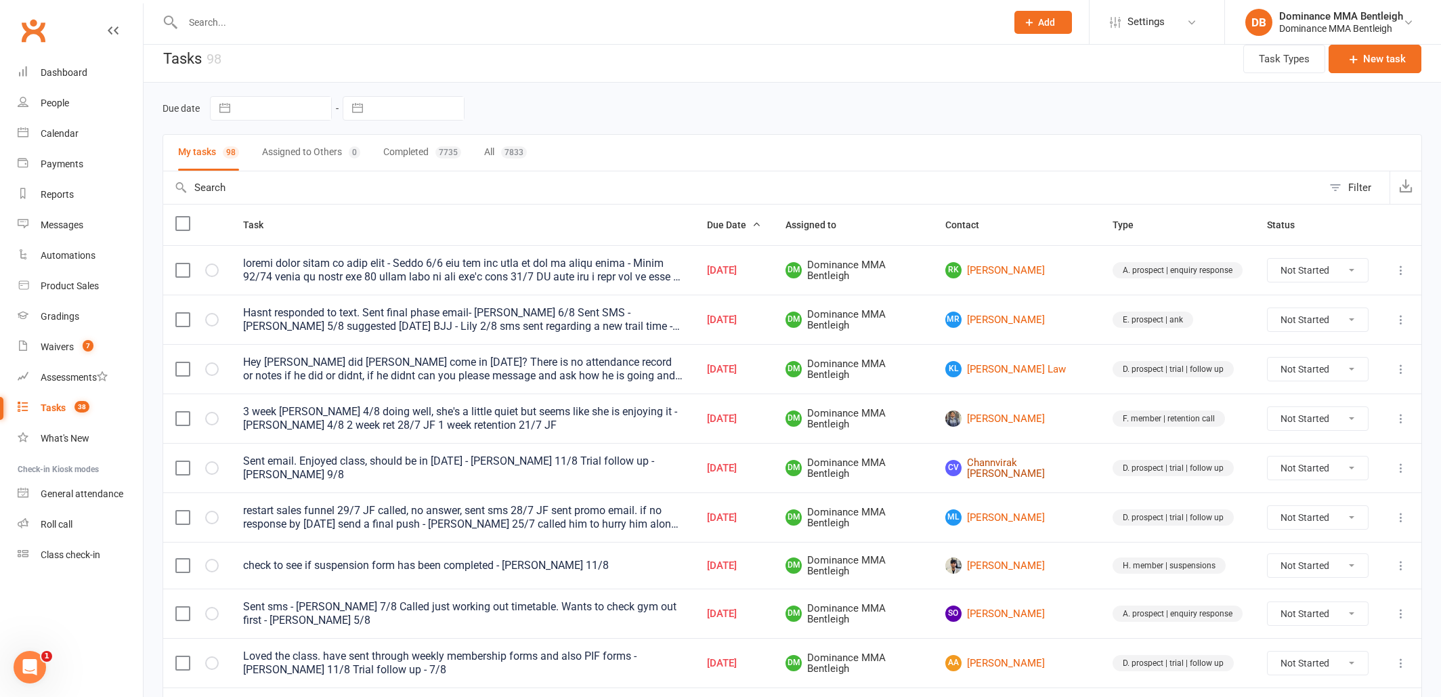
click at [1053, 474] on td "CV Channvirak Vann" at bounding box center [1016, 467] width 167 height 49
click at [1050, 468] on link "CV Channvirak Vann" at bounding box center [1016, 465] width 143 height 22
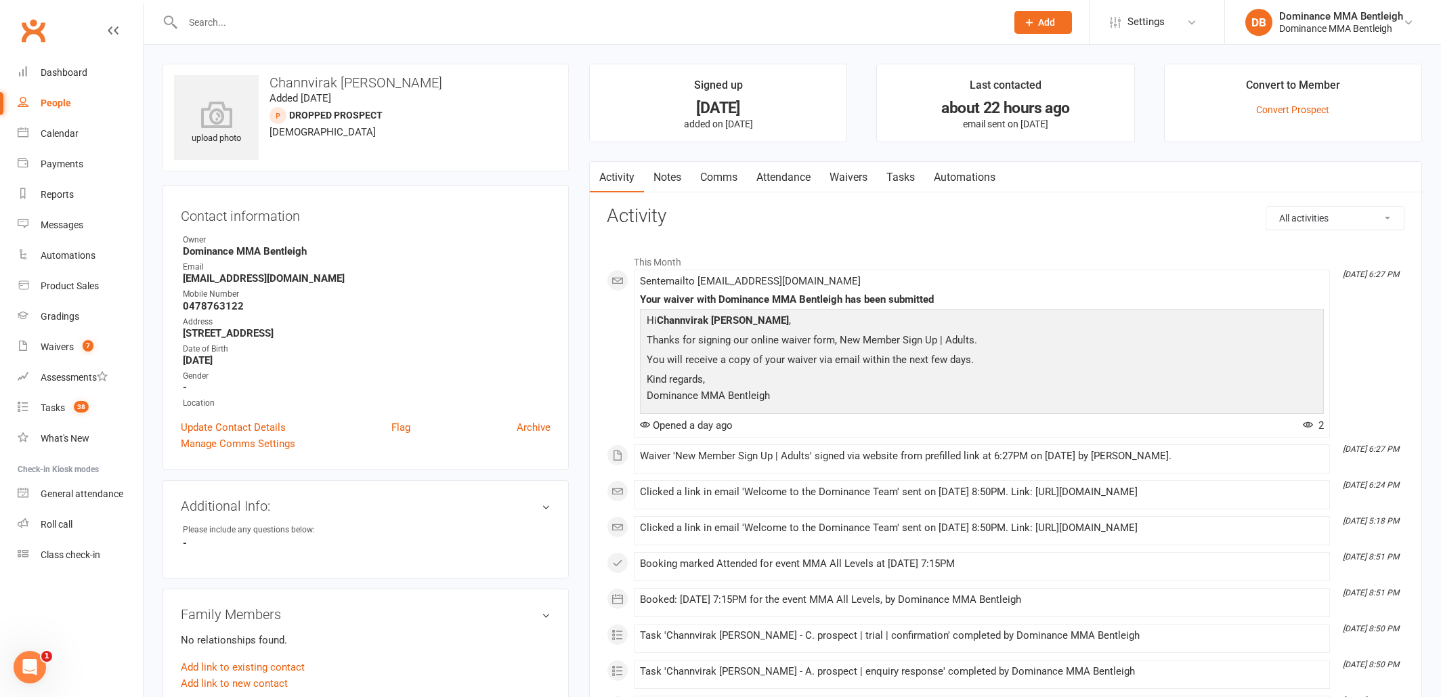
click at [913, 177] on link "Tasks" at bounding box center [900, 177] width 47 height 31
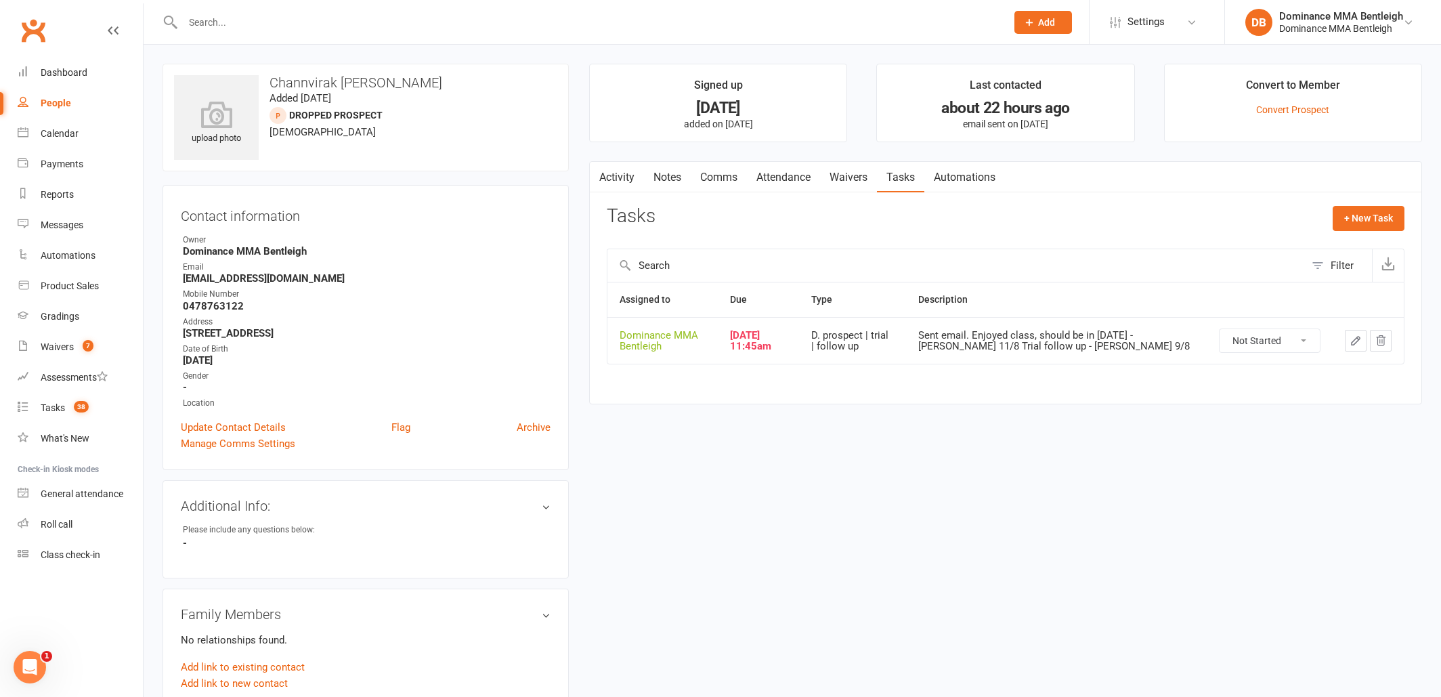
click at [1343, 341] on td at bounding box center [1368, 340] width 71 height 47
click at [1348, 341] on button "button" at bounding box center [1356, 341] width 22 height 22
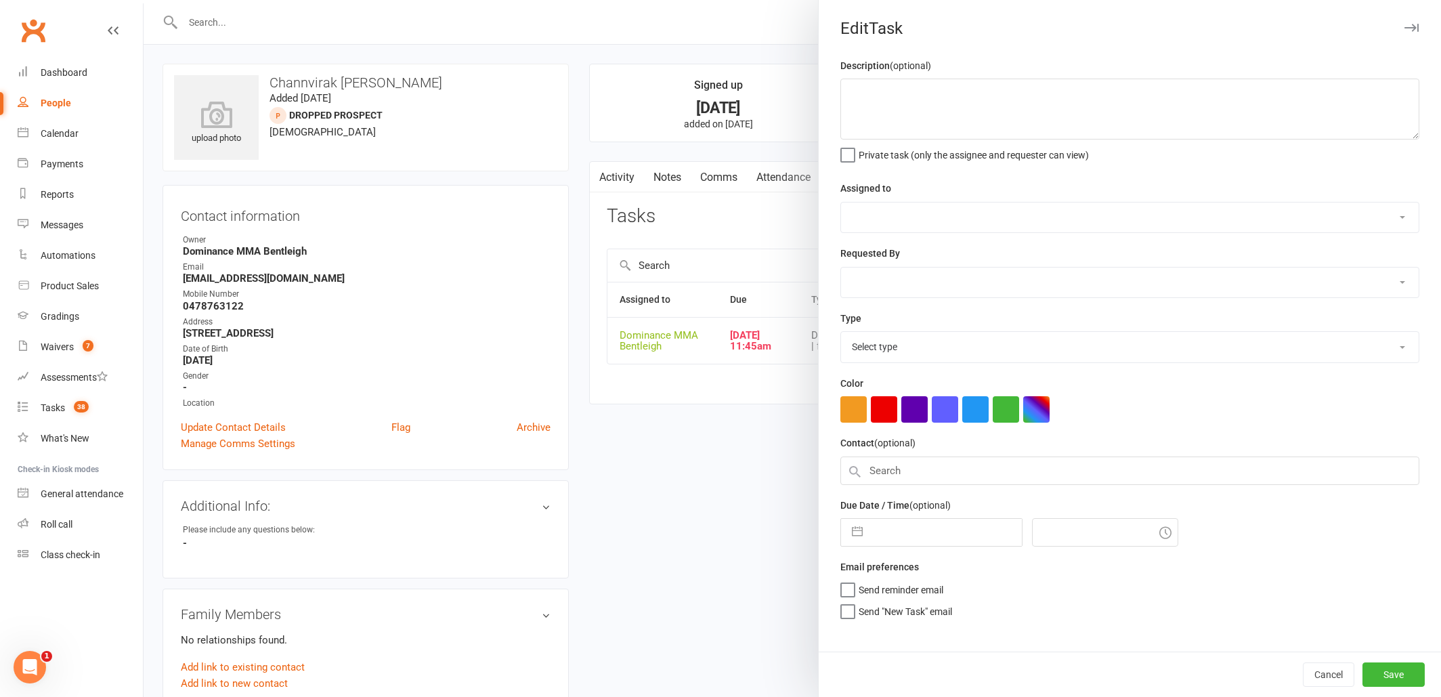
type textarea "Sent email. Enjoyed class, should be in tomorrow - Dylan 11/8 Trial follow up -…"
select select "24839"
type input "12 Aug 2025"
type input "11:45am"
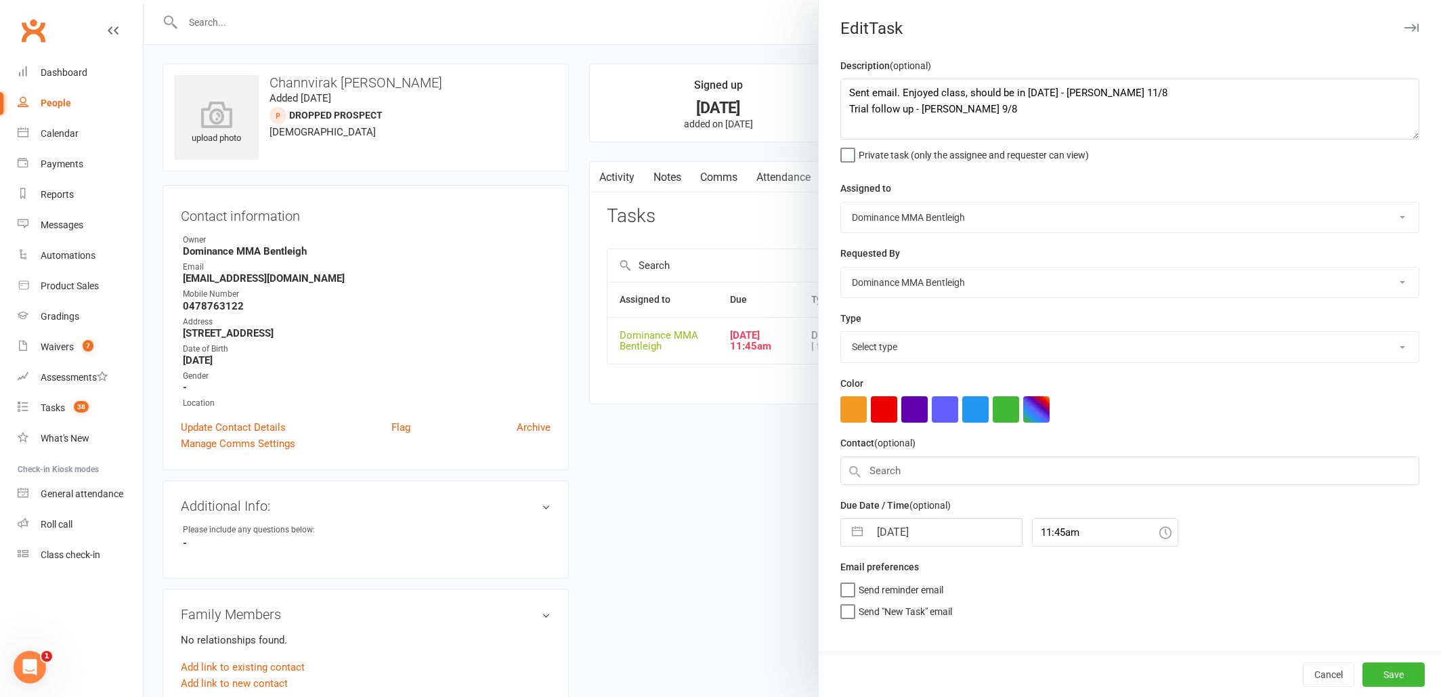
select select "13787"
click at [853, 93] on textarea "Sent email. Enjoyed class, should be in tomorrow - Dylan 11/8 Trial follow up -…" at bounding box center [1129, 109] width 579 height 61
click at [853, 88] on textarea "Sent email. Enjoyed class, should be in tomorrow - Dylan 11/8 Trial follow up -…" at bounding box center [1129, 109] width 579 height 61
click at [850, 87] on textarea "Sent email. Enjoyed class, should be in tomorrow - Dylan 11/8 Trial follow up -…" at bounding box center [1129, 109] width 579 height 61
click at [953, 92] on textarea "Sent email. Enjoyed class, should be in tomorrow - Dylan 11/8 Trial follow up -…" at bounding box center [1129, 109] width 579 height 61
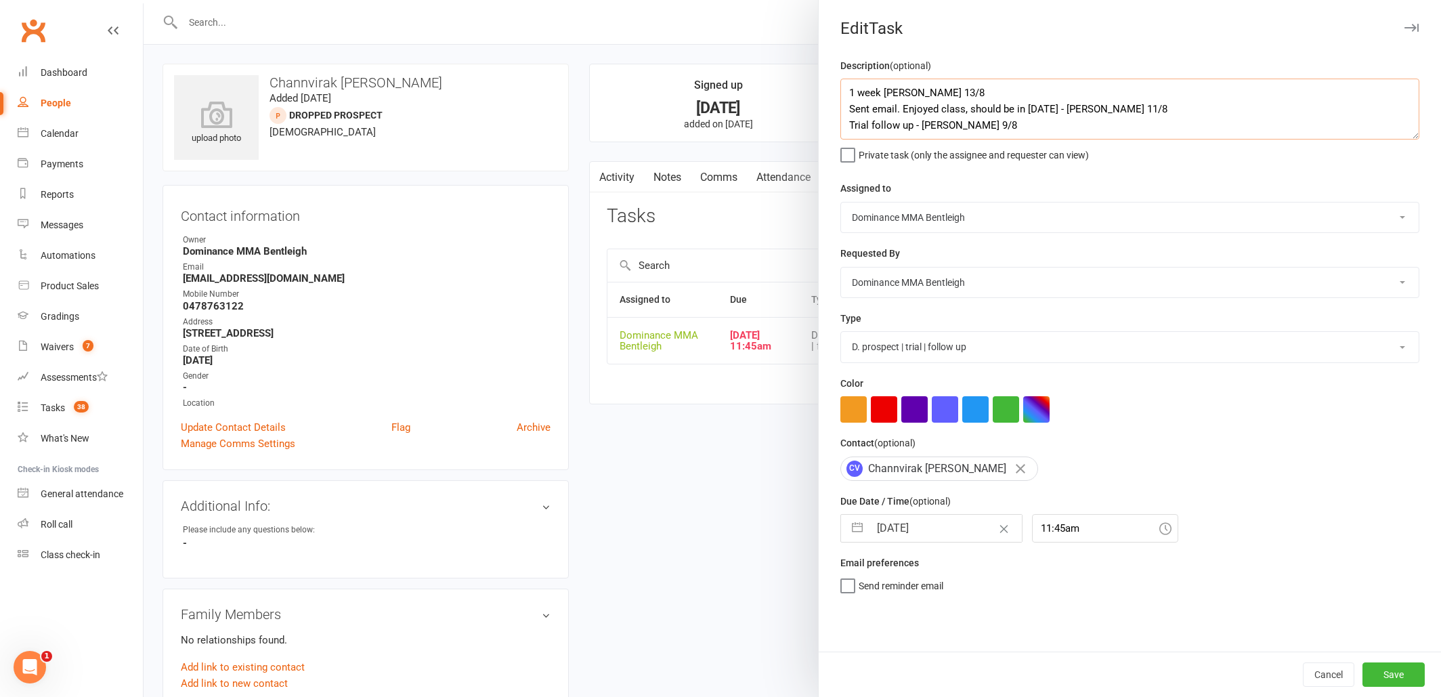
type textarea "1 week ret - Dylan 13/8 Sent email. Enjoyed class, should be in tomorrow - Dyla…"
select select "6"
select select "2025"
select select "7"
select select "2025"
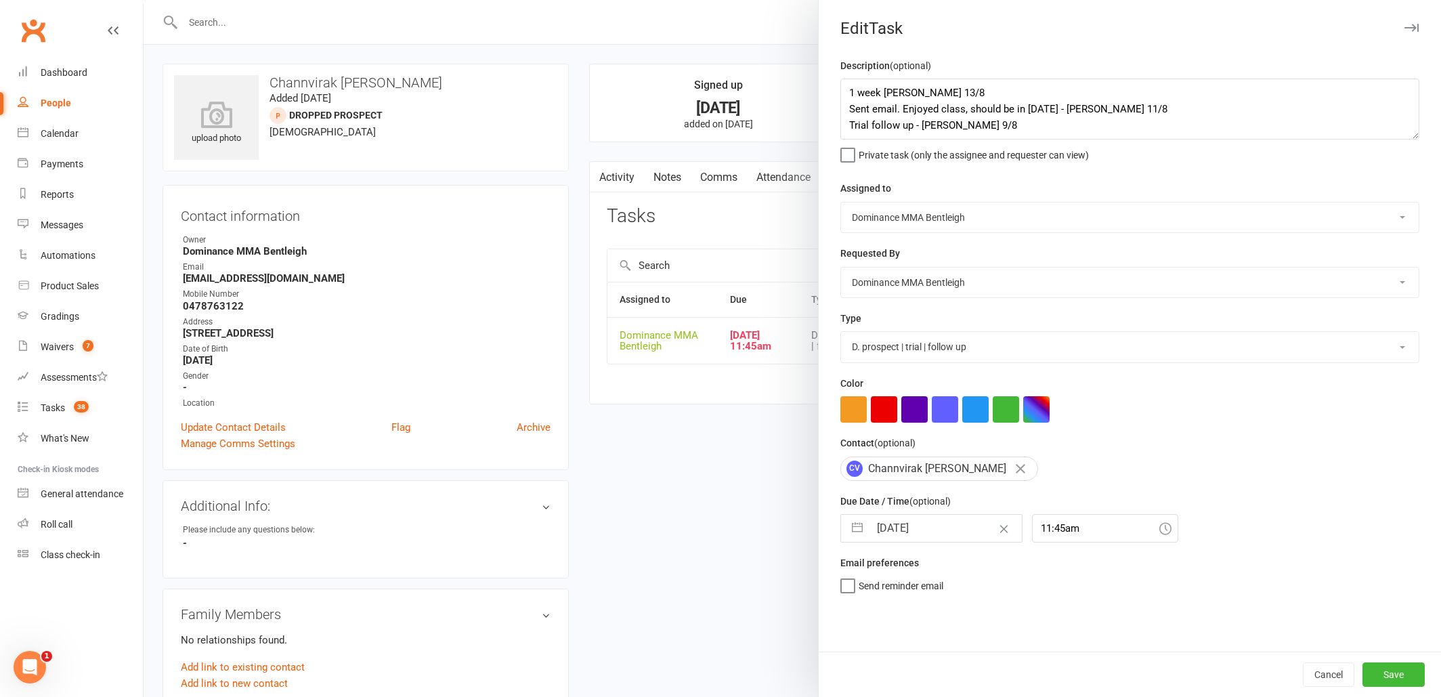
select select "8"
select select "2025"
click at [949, 532] on input "12 Aug 2025" at bounding box center [945, 528] width 152 height 27
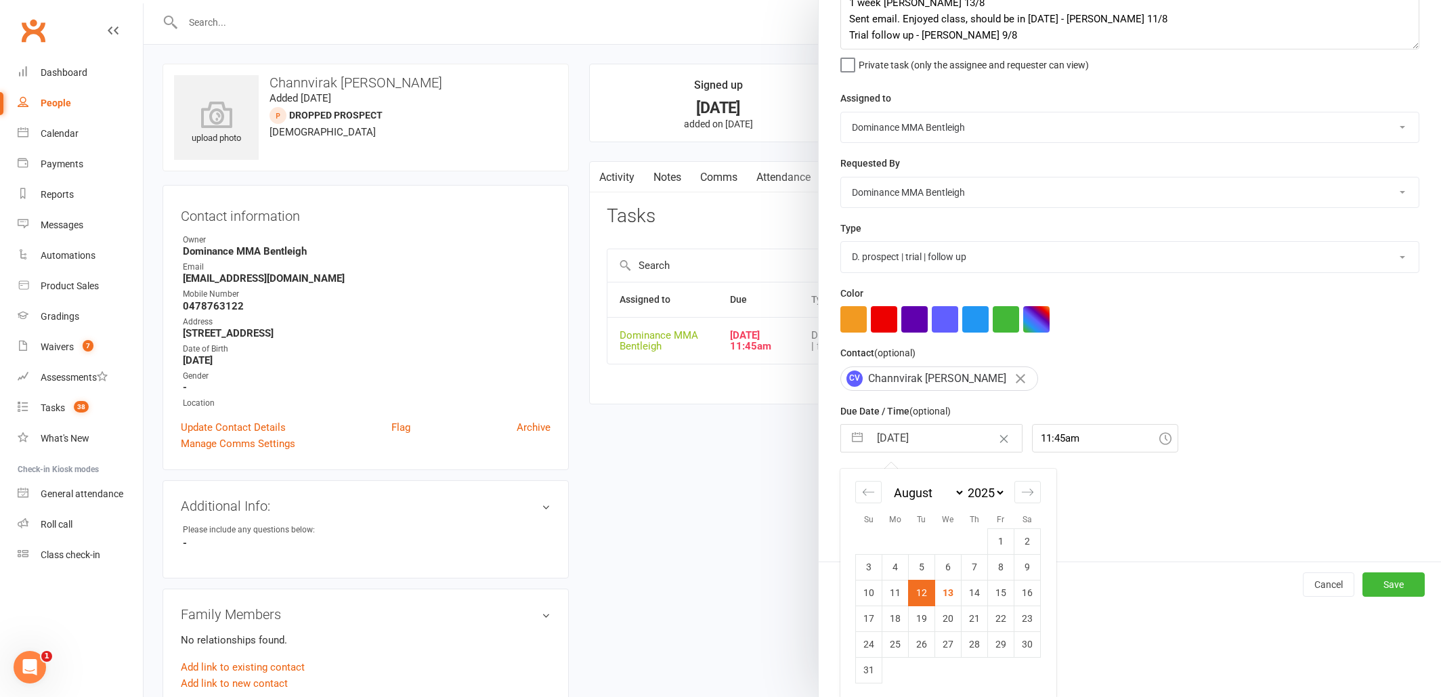
scroll to position [89, 0]
click at [941, 614] on td "20" at bounding box center [948, 619] width 26 height 26
type input "[DATE]"
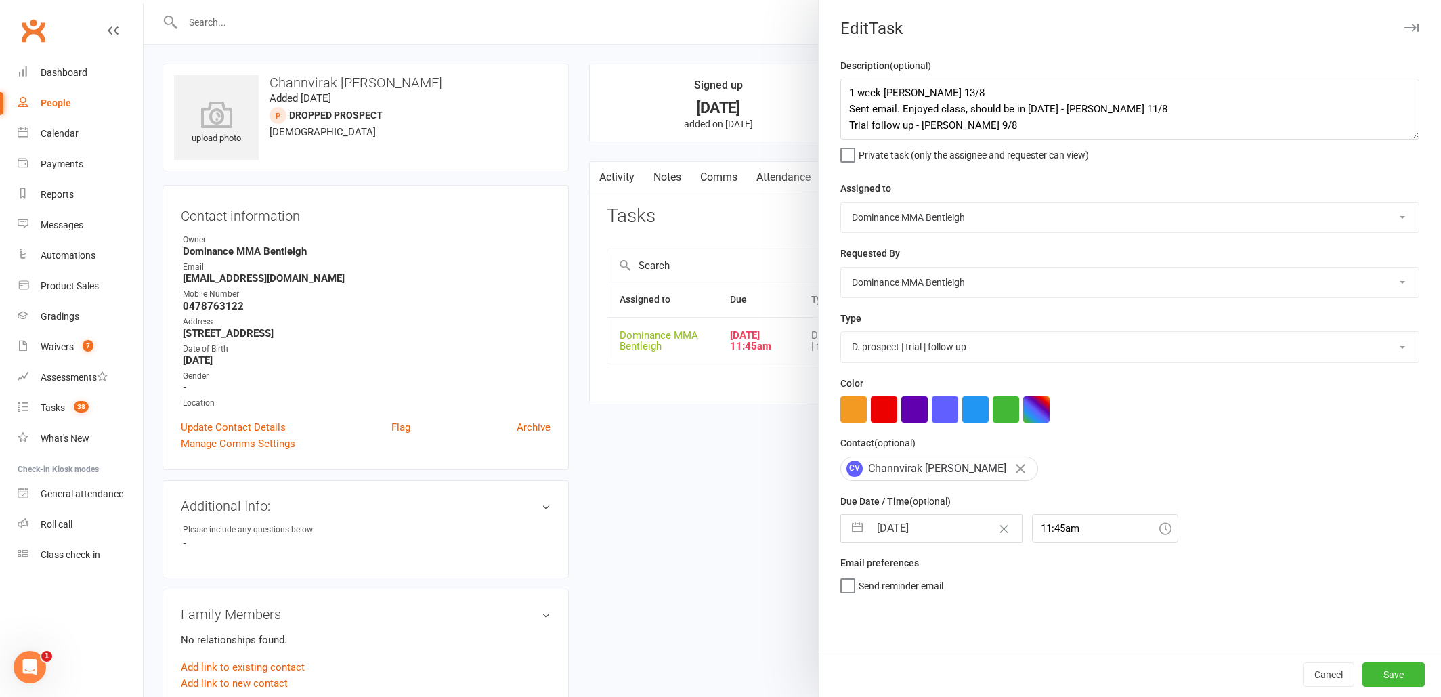
scroll to position [0, 0]
click at [1400, 671] on button "Save" at bounding box center [1393, 674] width 62 height 24
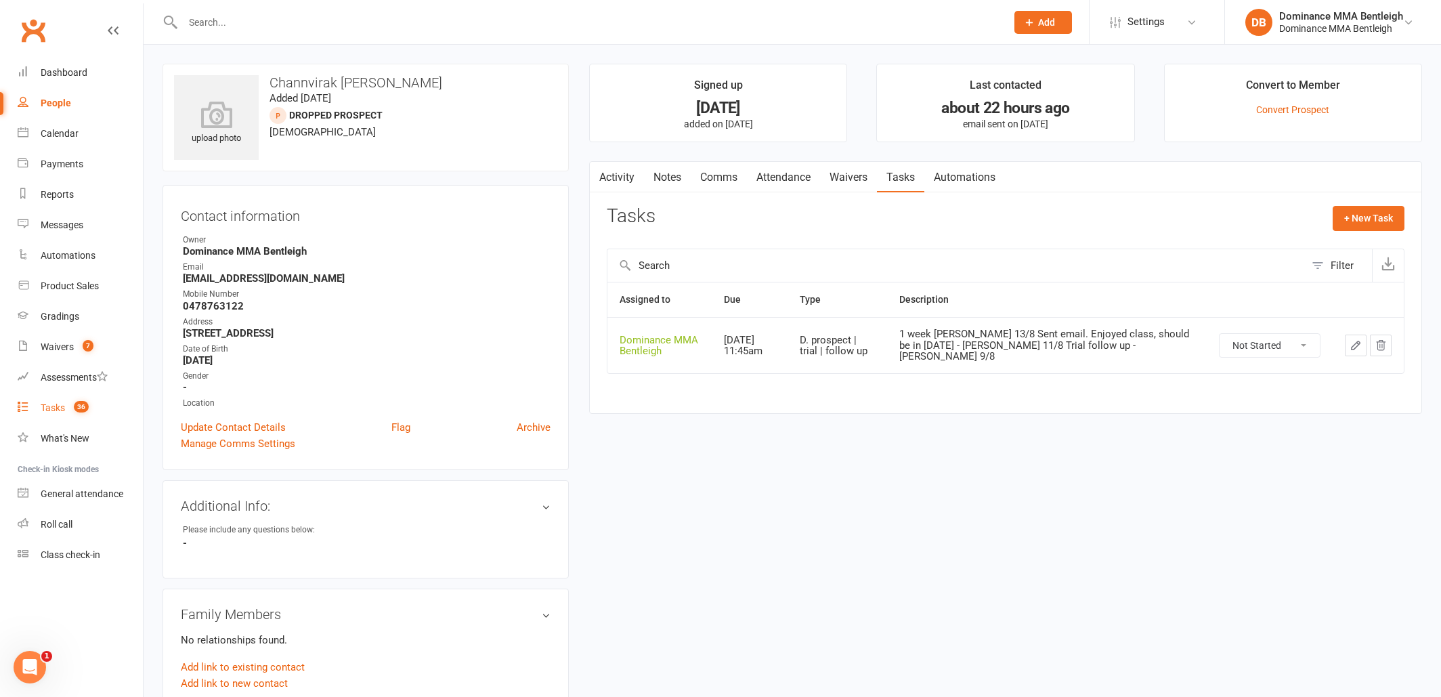
click at [58, 408] on div "Tasks" at bounding box center [53, 407] width 24 height 11
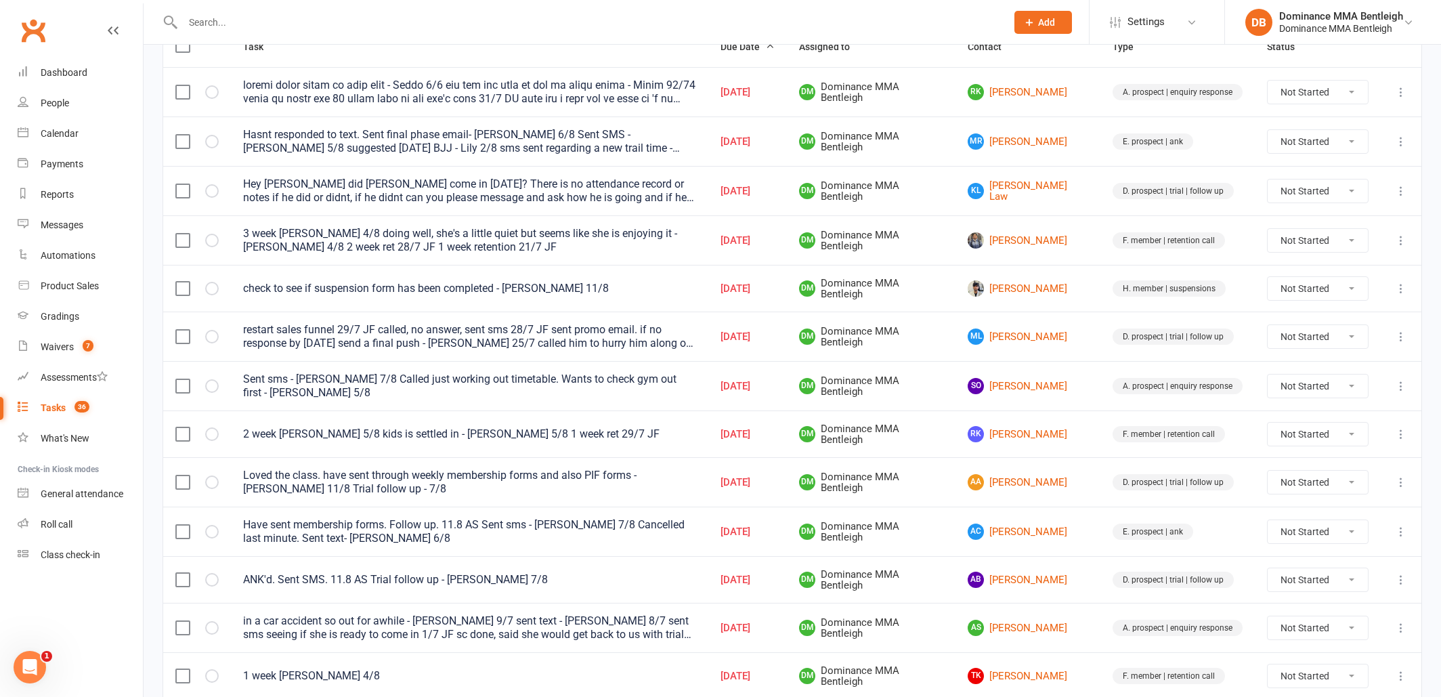
scroll to position [185, 0]
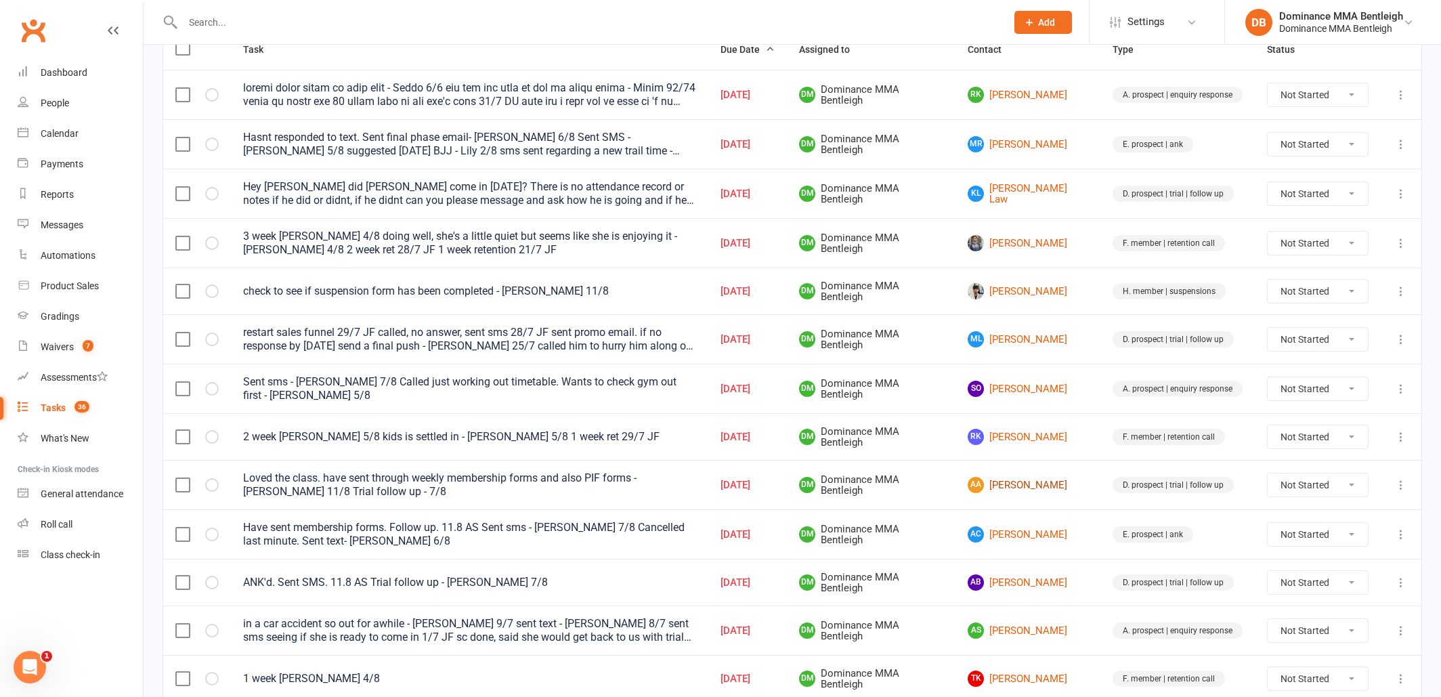
click at [1025, 487] on link "AA Amanda Adams" at bounding box center [1028, 485] width 121 height 16
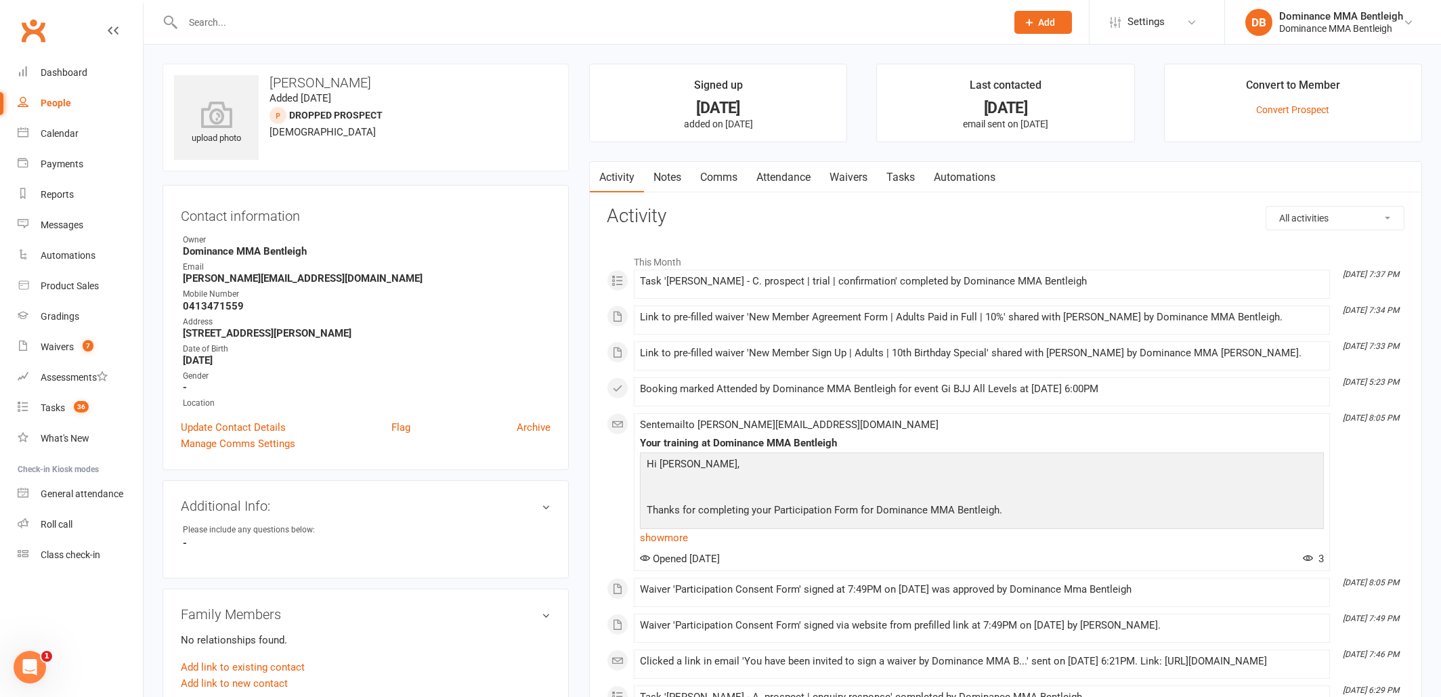
click at [913, 184] on link "Tasks" at bounding box center [900, 177] width 47 height 31
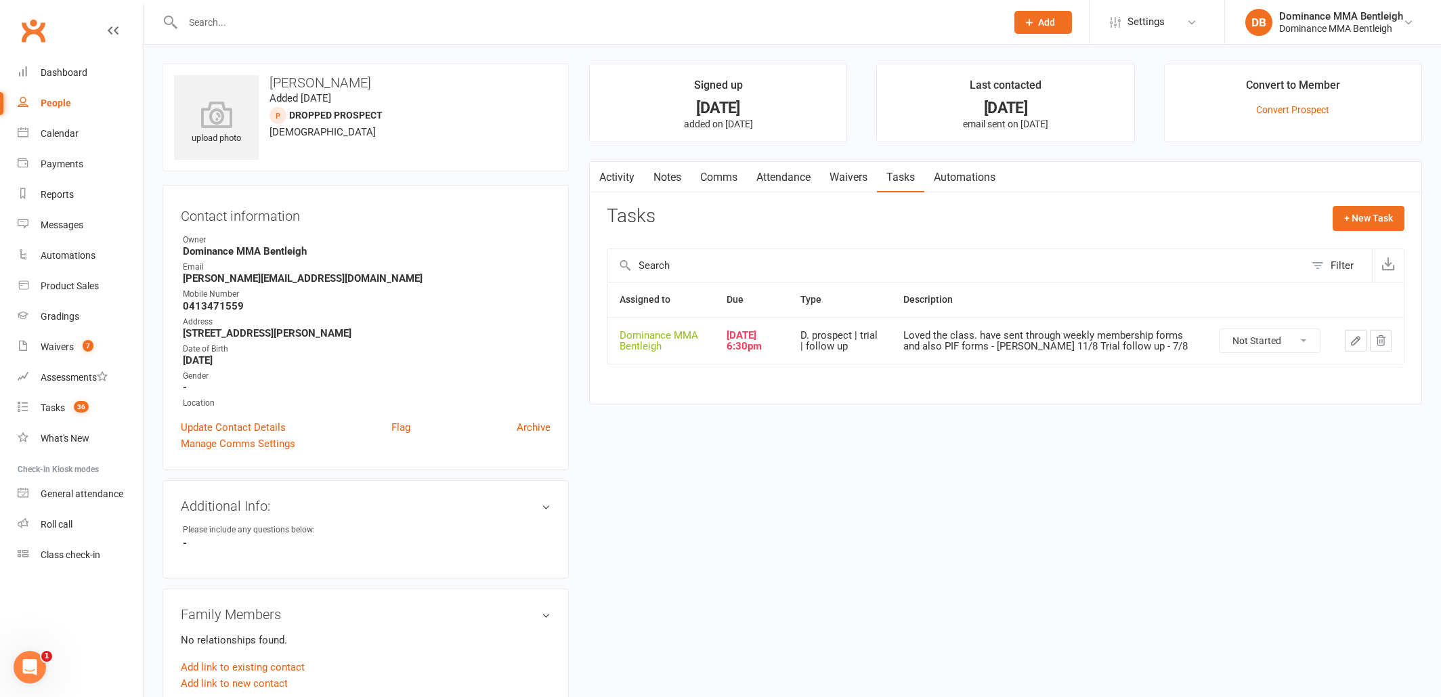
click at [846, 177] on link "Waivers" at bounding box center [848, 177] width 57 height 31
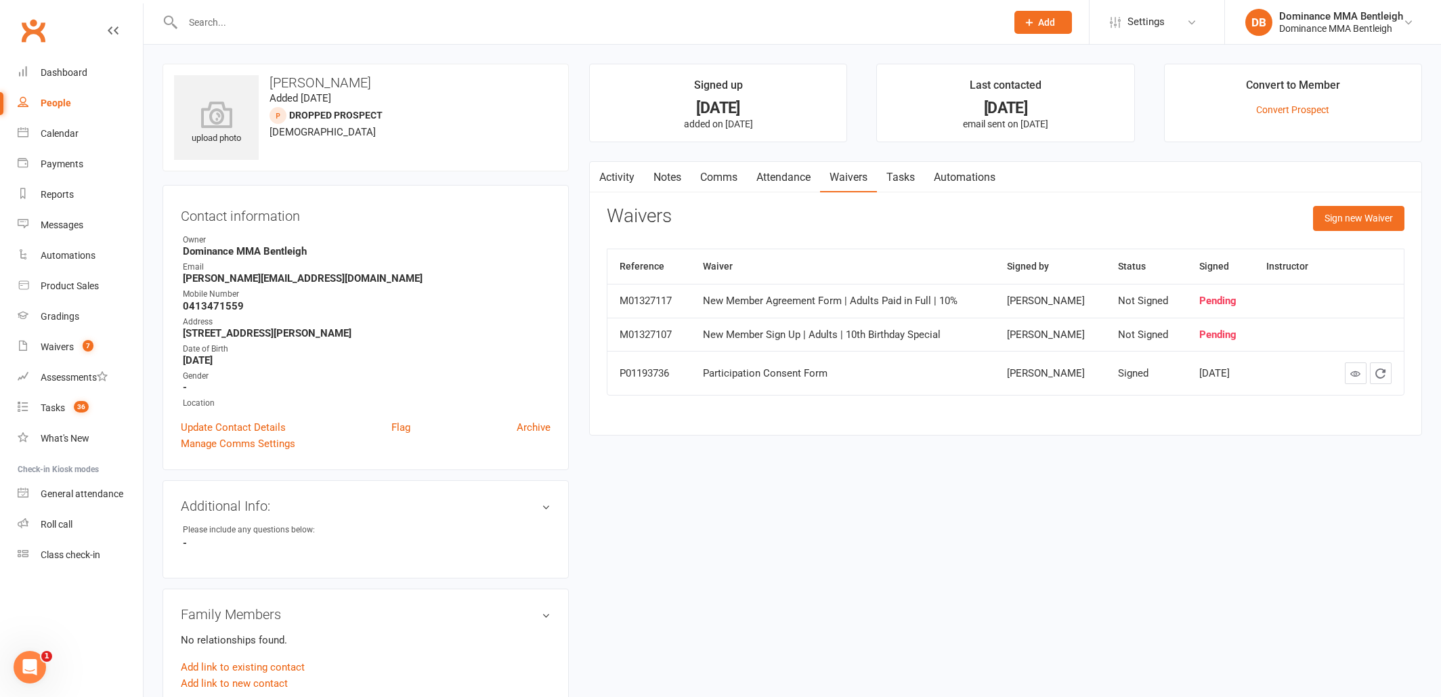
click at [890, 179] on link "Tasks" at bounding box center [900, 177] width 47 height 31
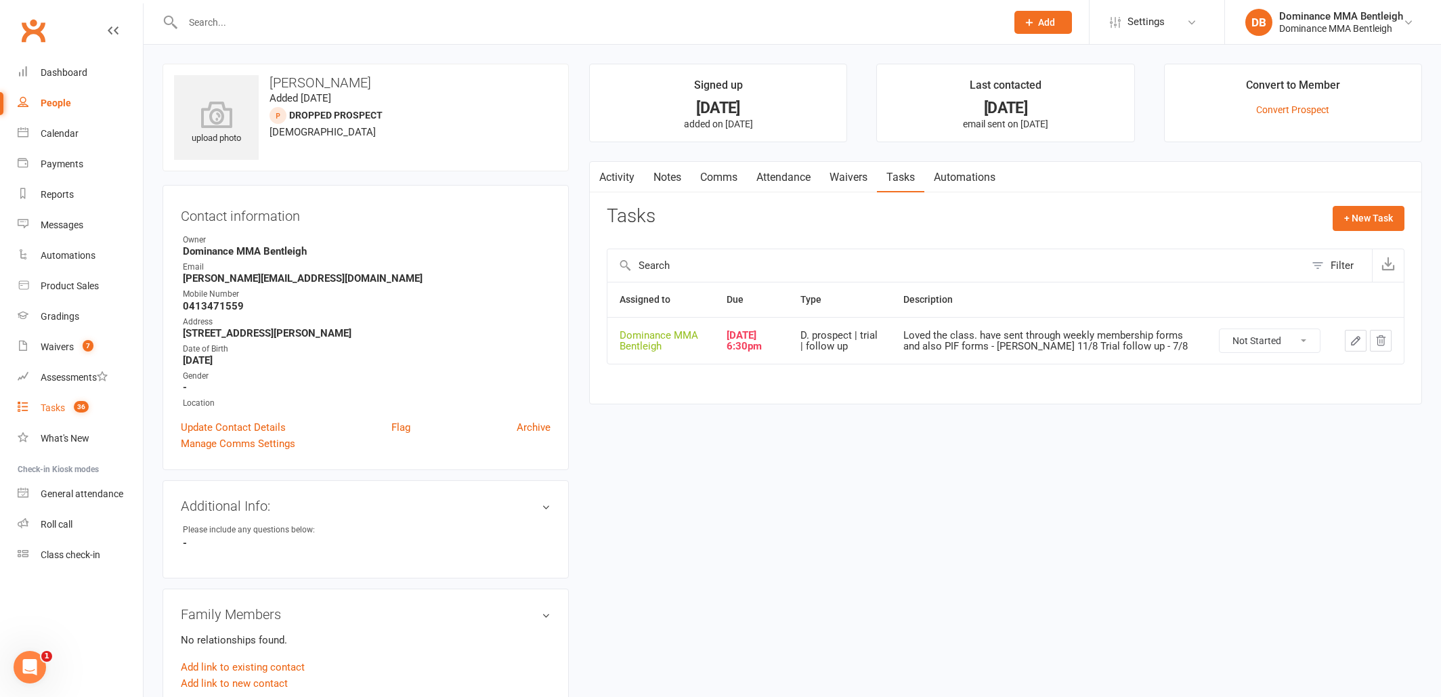
click at [41, 410] on div "Tasks" at bounding box center [53, 407] width 24 height 11
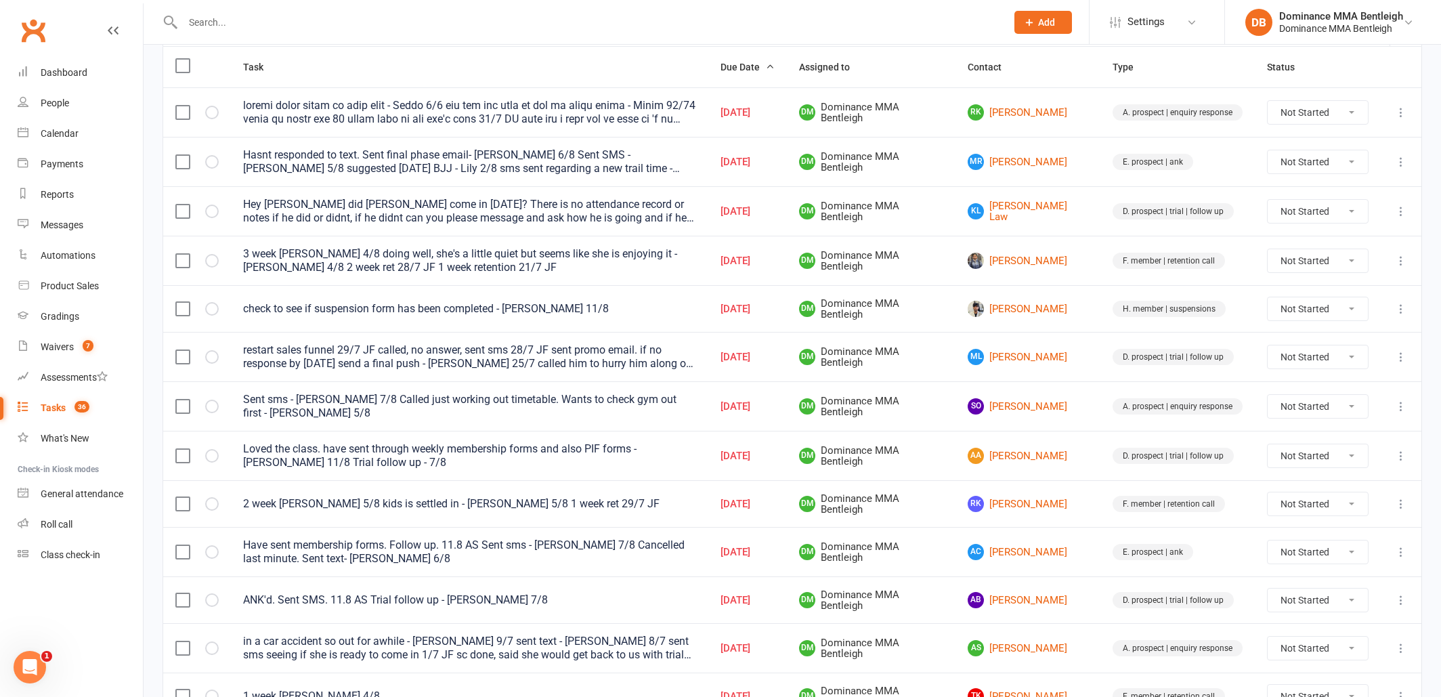
scroll to position [172, 0]
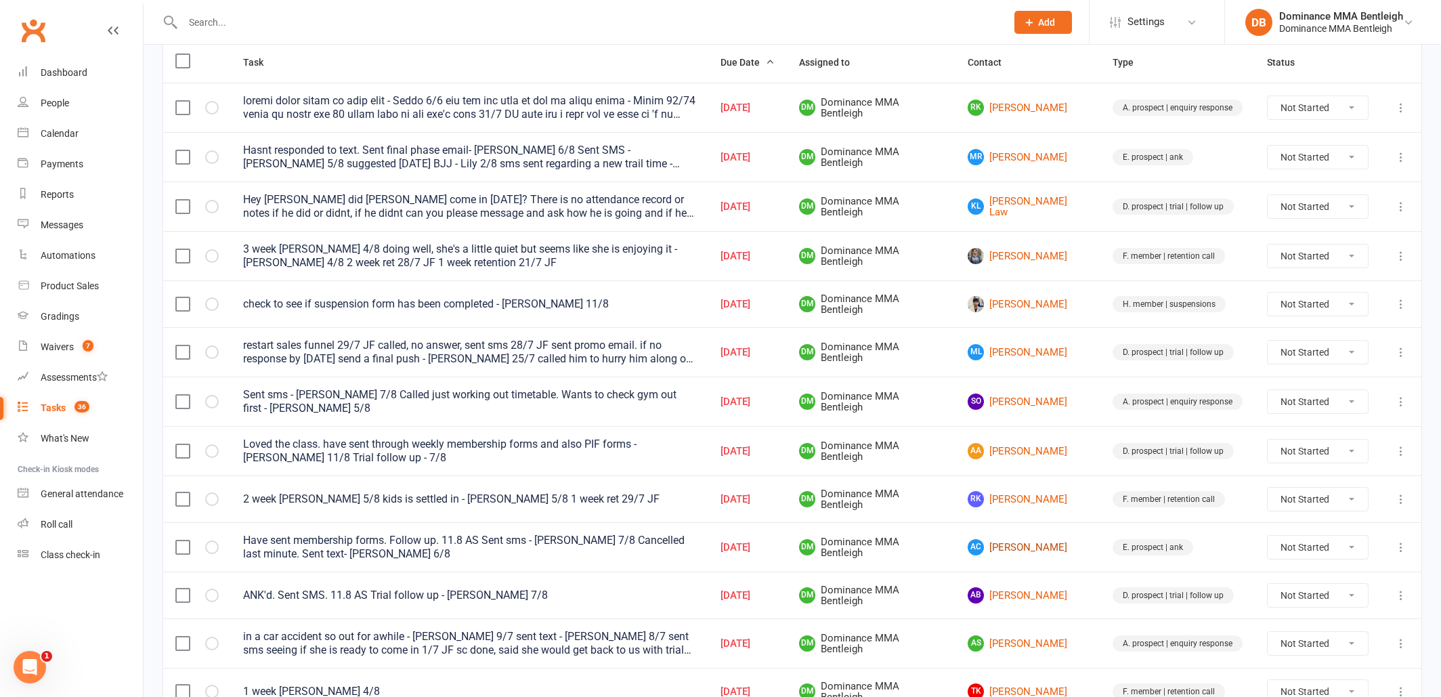
click at [1045, 550] on link "AC Azam Chelakkadan" at bounding box center [1028, 547] width 121 height 16
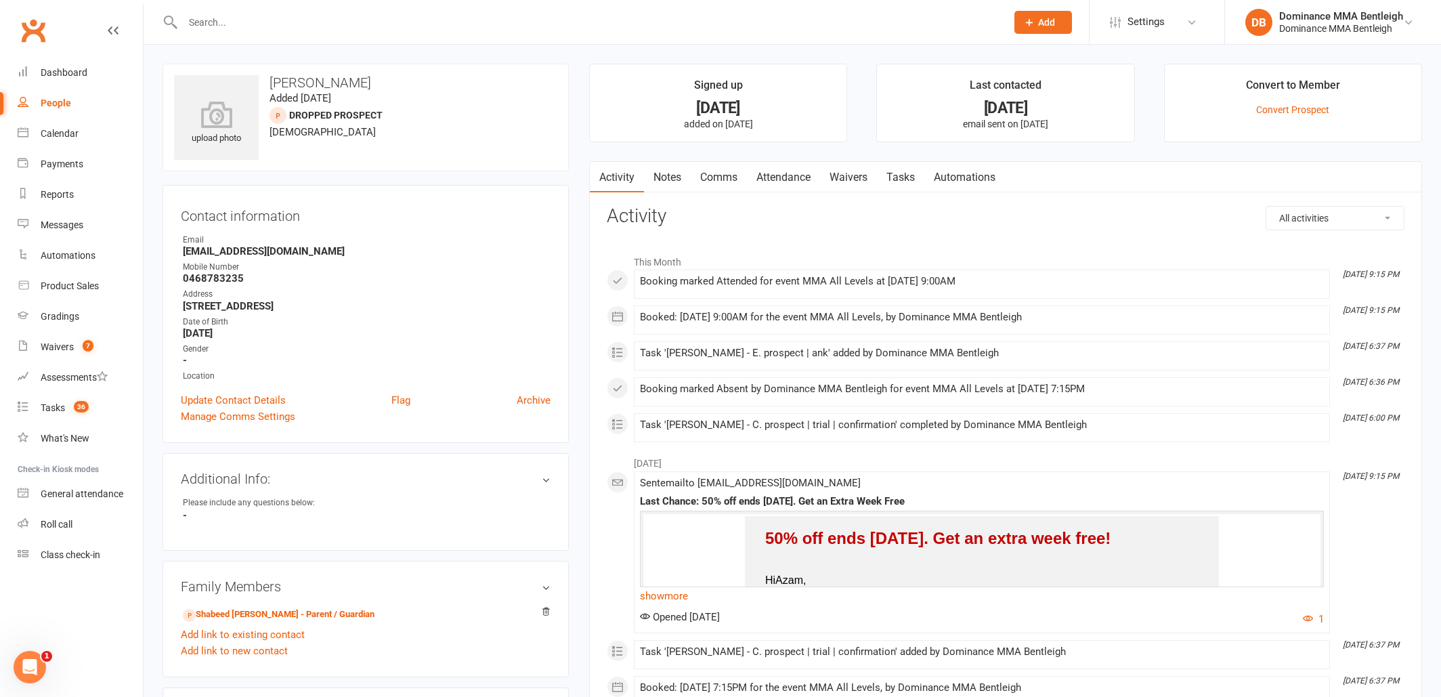
drag, startPoint x: 794, startPoint y: 175, endPoint x: 807, endPoint y: 175, distance: 12.9
click at [794, 175] on link "Attendance" at bounding box center [783, 177] width 73 height 31
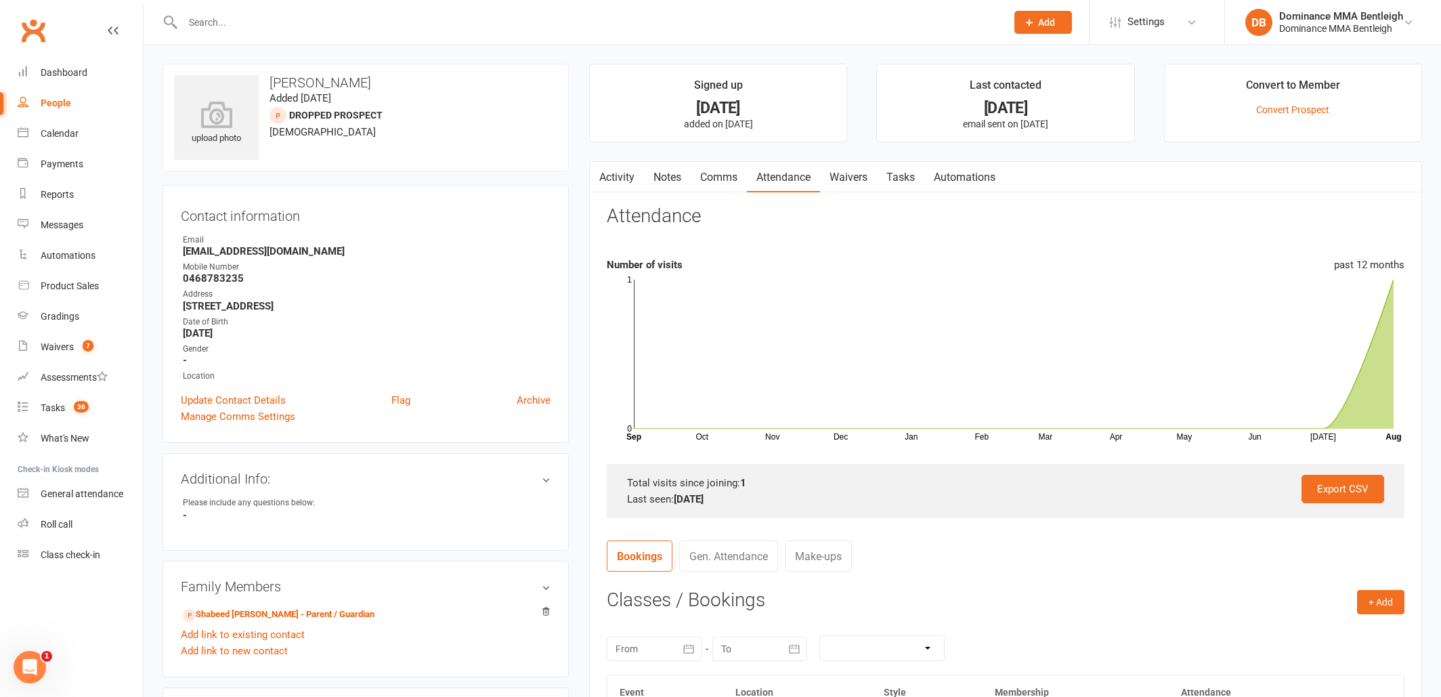
click at [853, 179] on link "Waivers" at bounding box center [848, 177] width 57 height 31
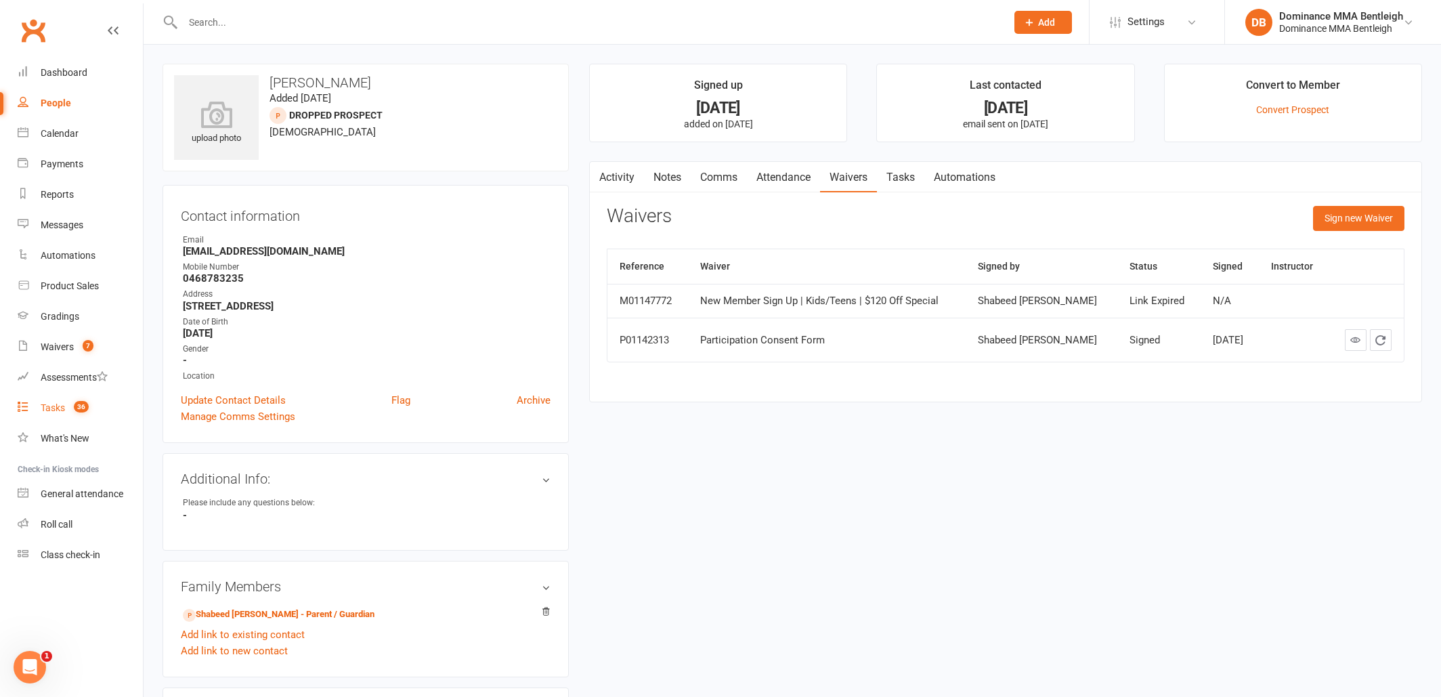
click at [45, 412] on div "Tasks" at bounding box center [53, 407] width 24 height 11
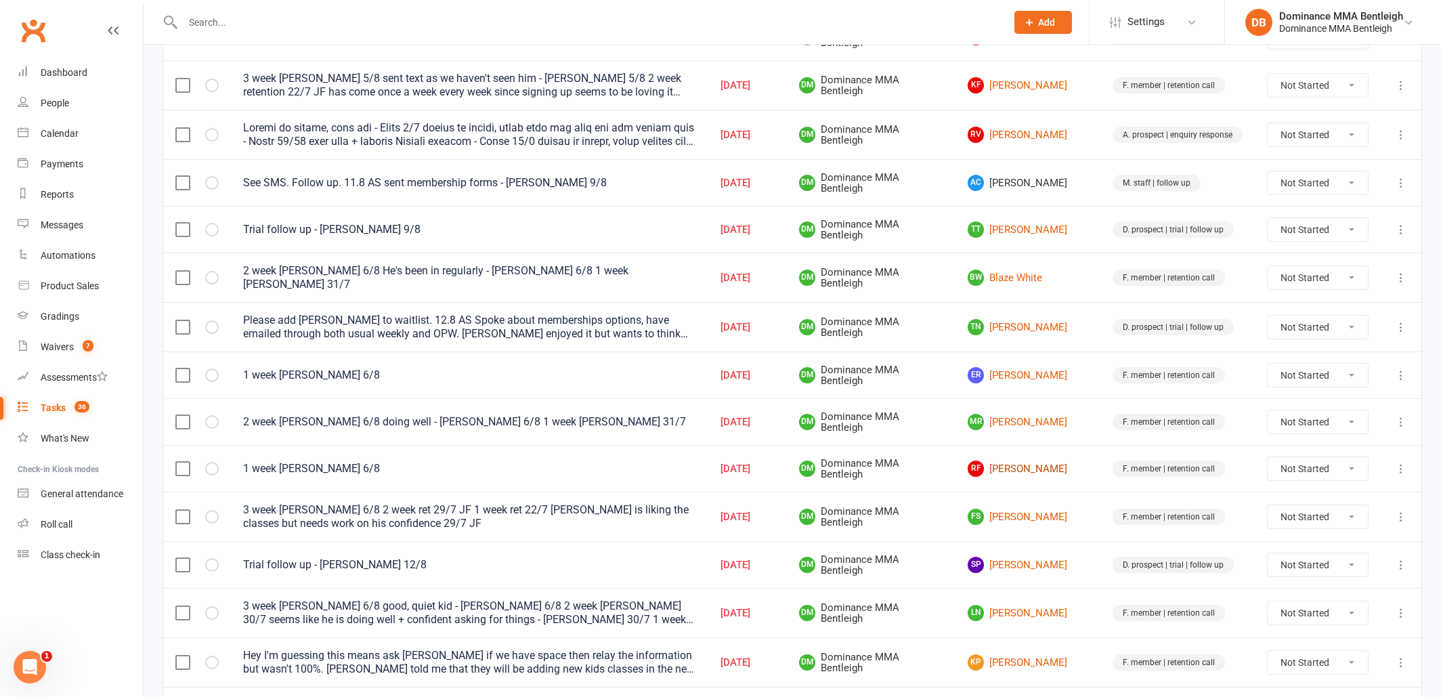
scroll to position [777, 0]
click at [1035, 565] on link "SP Samyak Puthran" at bounding box center [1028, 565] width 121 height 16
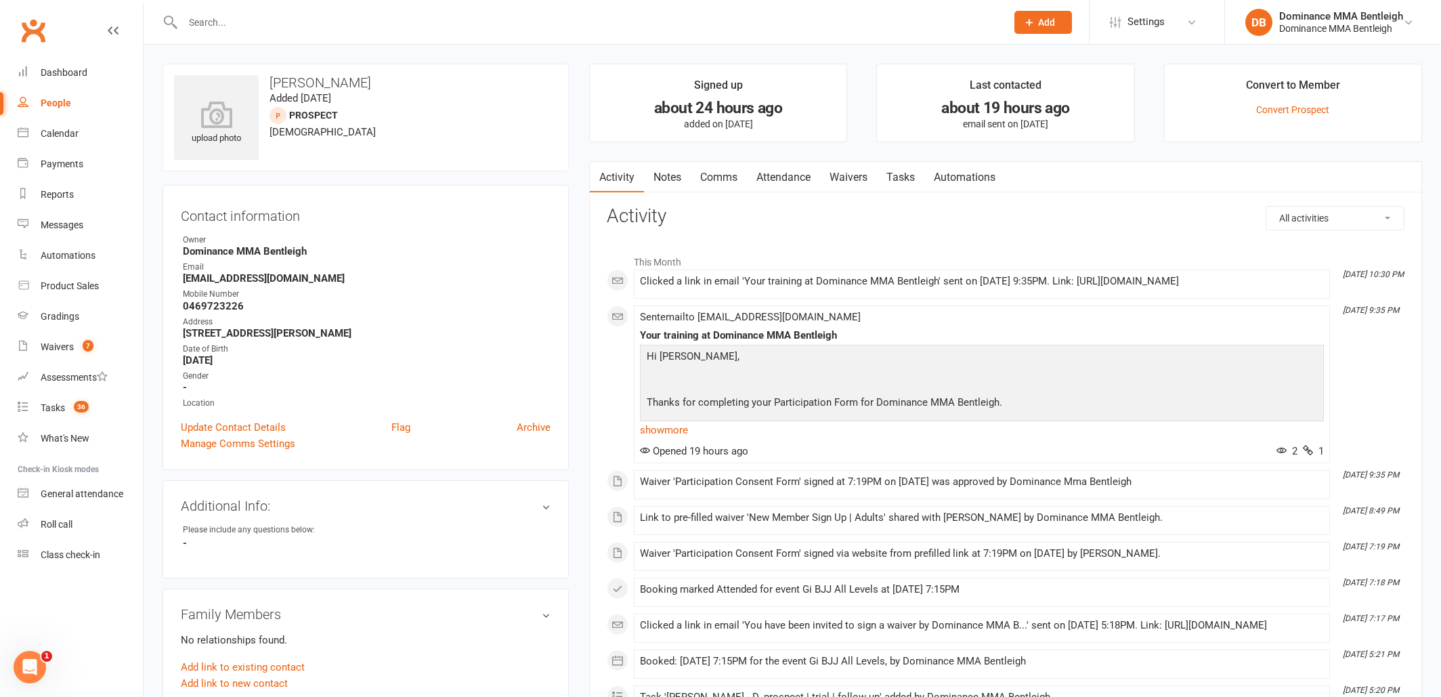
click at [891, 181] on link "Tasks" at bounding box center [900, 177] width 47 height 31
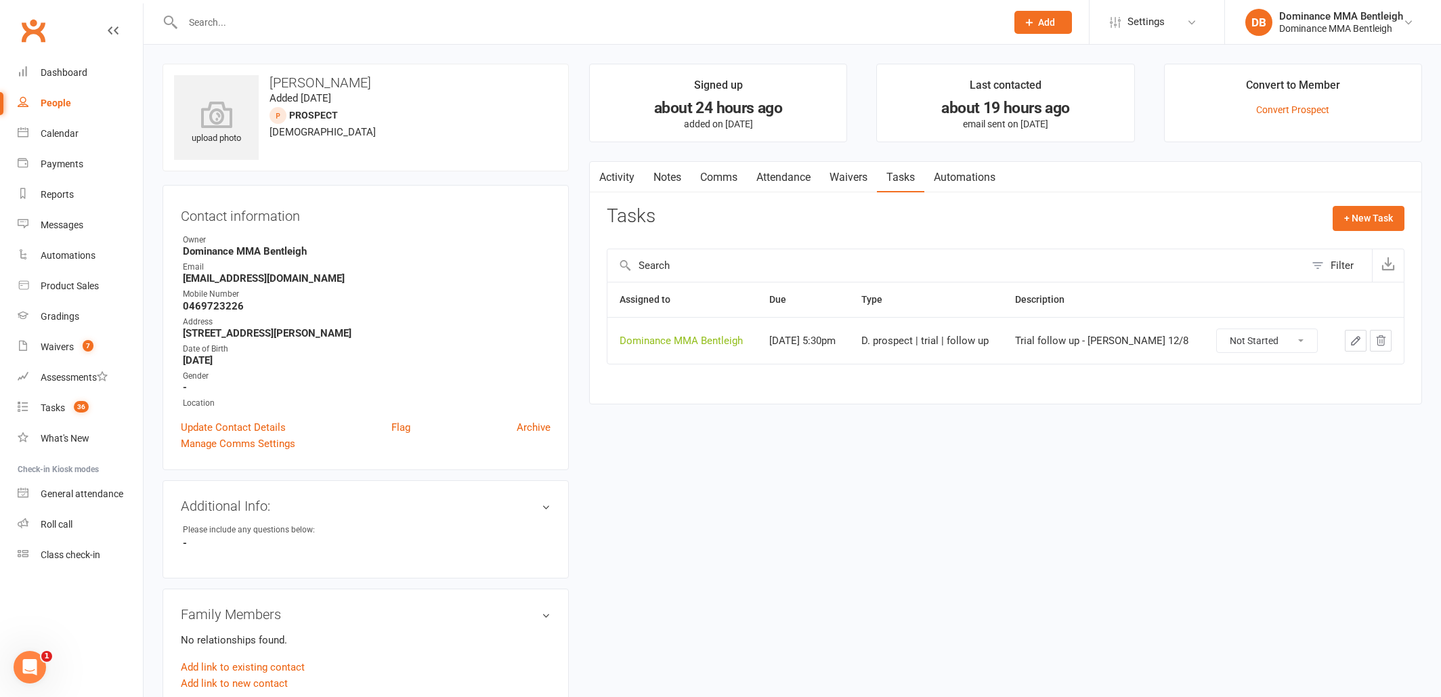
click at [849, 175] on link "Waivers" at bounding box center [848, 177] width 57 height 31
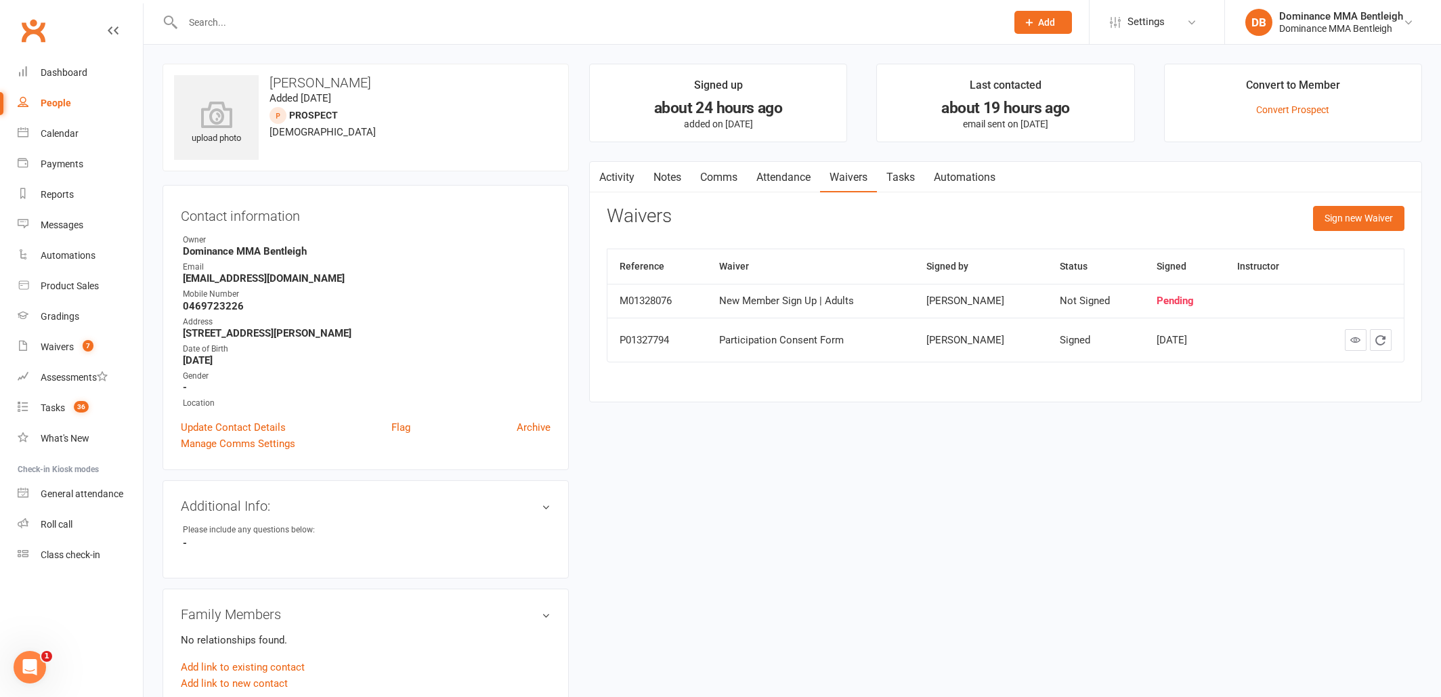
click at [911, 177] on link "Tasks" at bounding box center [900, 177] width 47 height 31
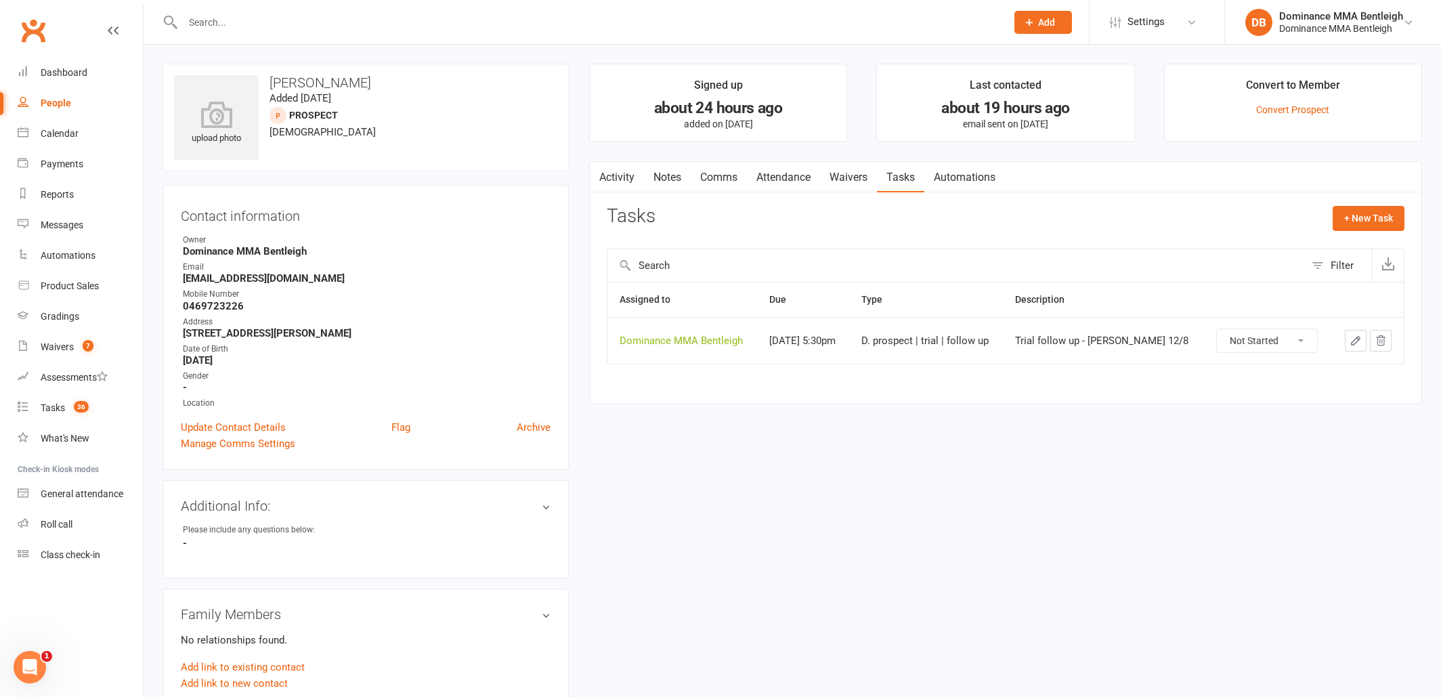
click at [1354, 339] on icon "button" at bounding box center [1356, 341] width 8 height 8
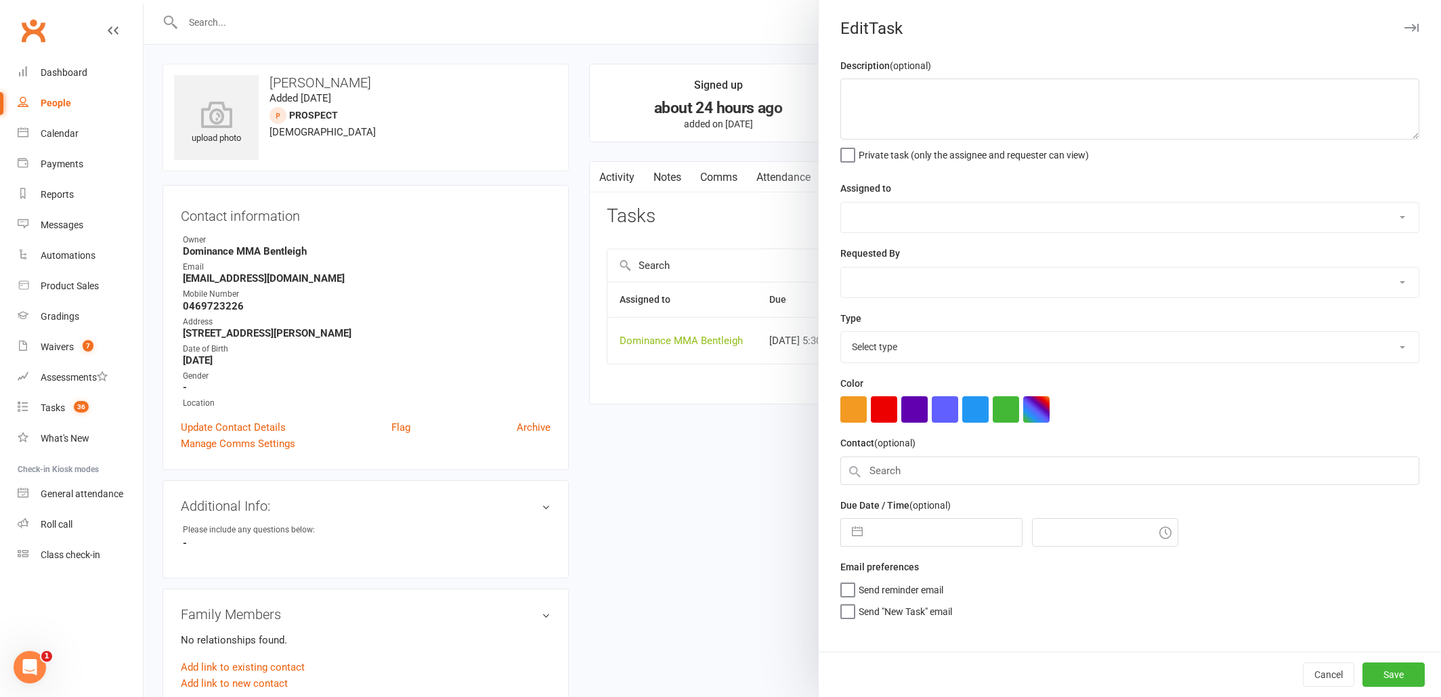
type textarea "Trial follow up - [PERSON_NAME] 12/8"
select select "24839"
type input "[DATE]"
type input "5:30pm"
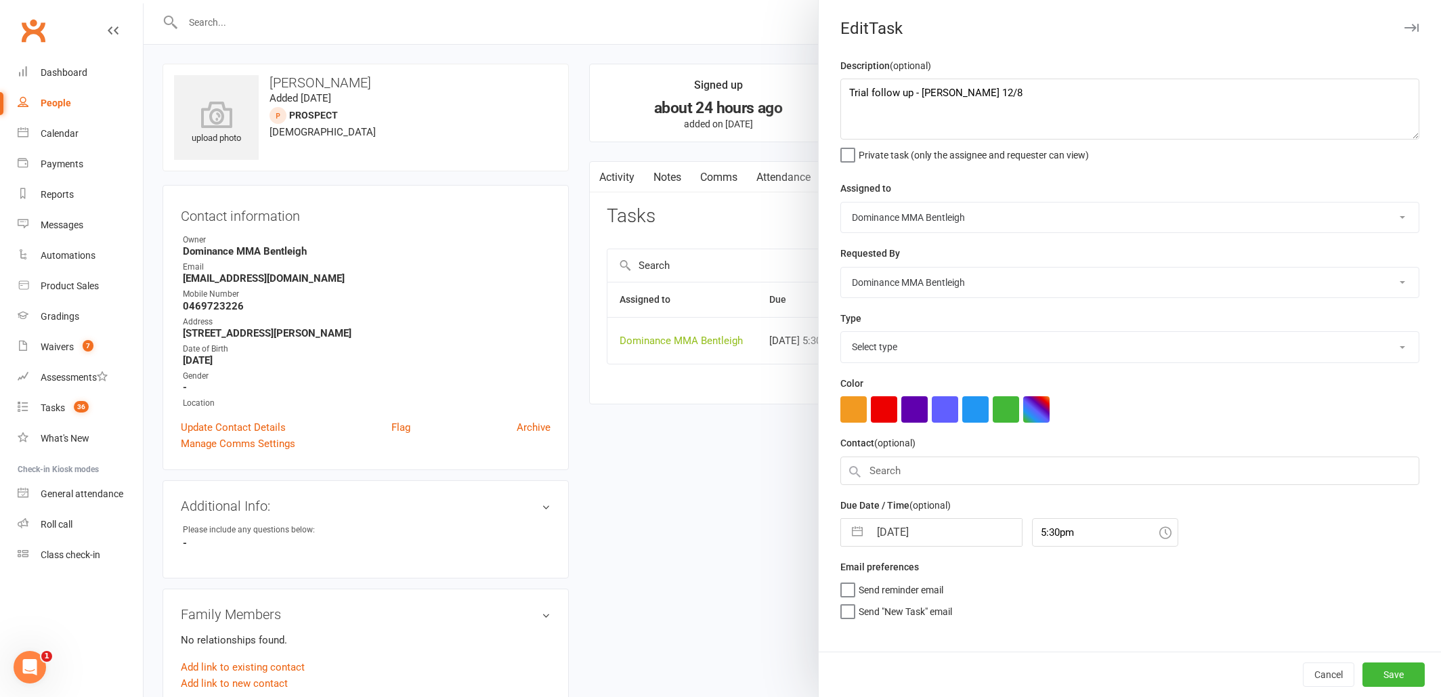
select select "13787"
click at [846, 89] on textarea "Trial follow up - [PERSON_NAME] 12/8" at bounding box center [1129, 109] width 579 height 61
click at [878, 85] on textarea "Trial follow up - [PERSON_NAME] 12/8" at bounding box center [1129, 109] width 579 height 61
type textarea "Sent SMS - Dylan 13/8 Trial follow up - Dylan 12/8"
drag, startPoint x: 956, startPoint y: 531, endPoint x: 943, endPoint y: 523, distance: 14.9
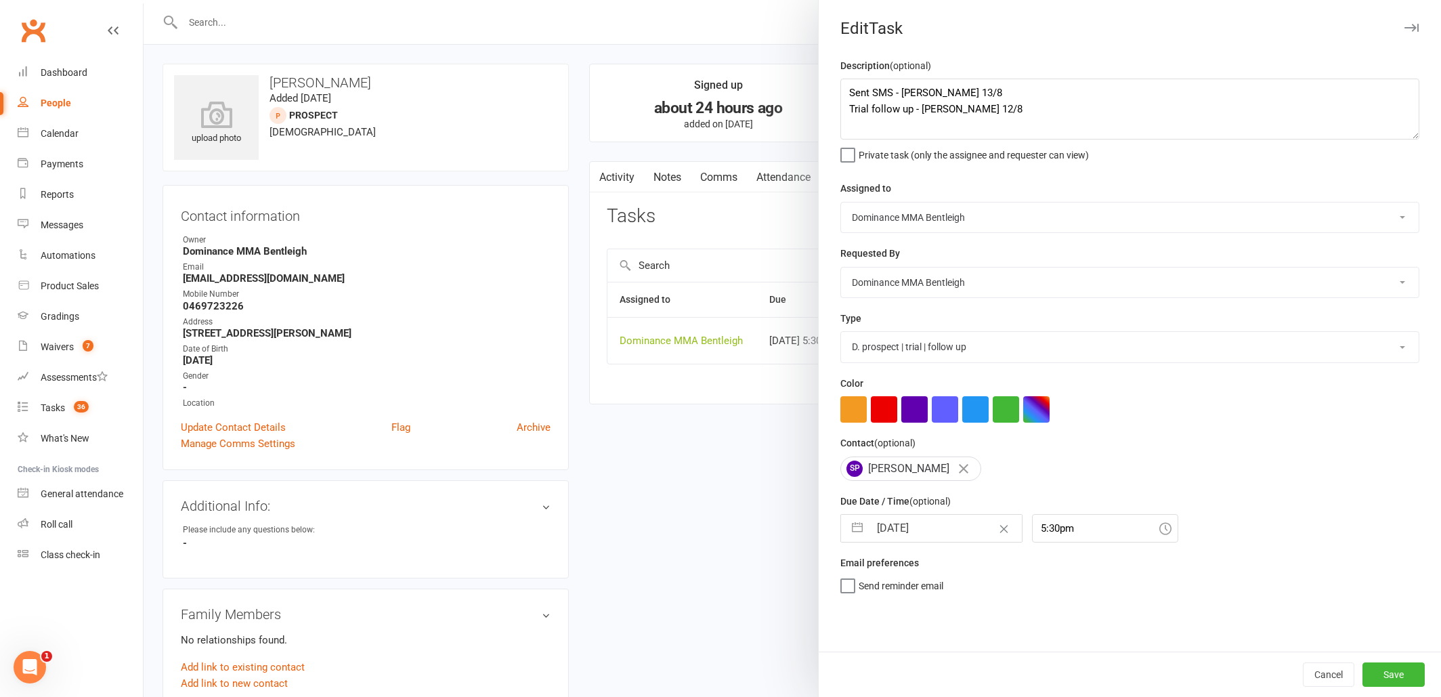
click at [943, 523] on input "[DATE]" at bounding box center [945, 528] width 152 height 27
select select "6"
select select "2025"
select select "7"
select select "2025"
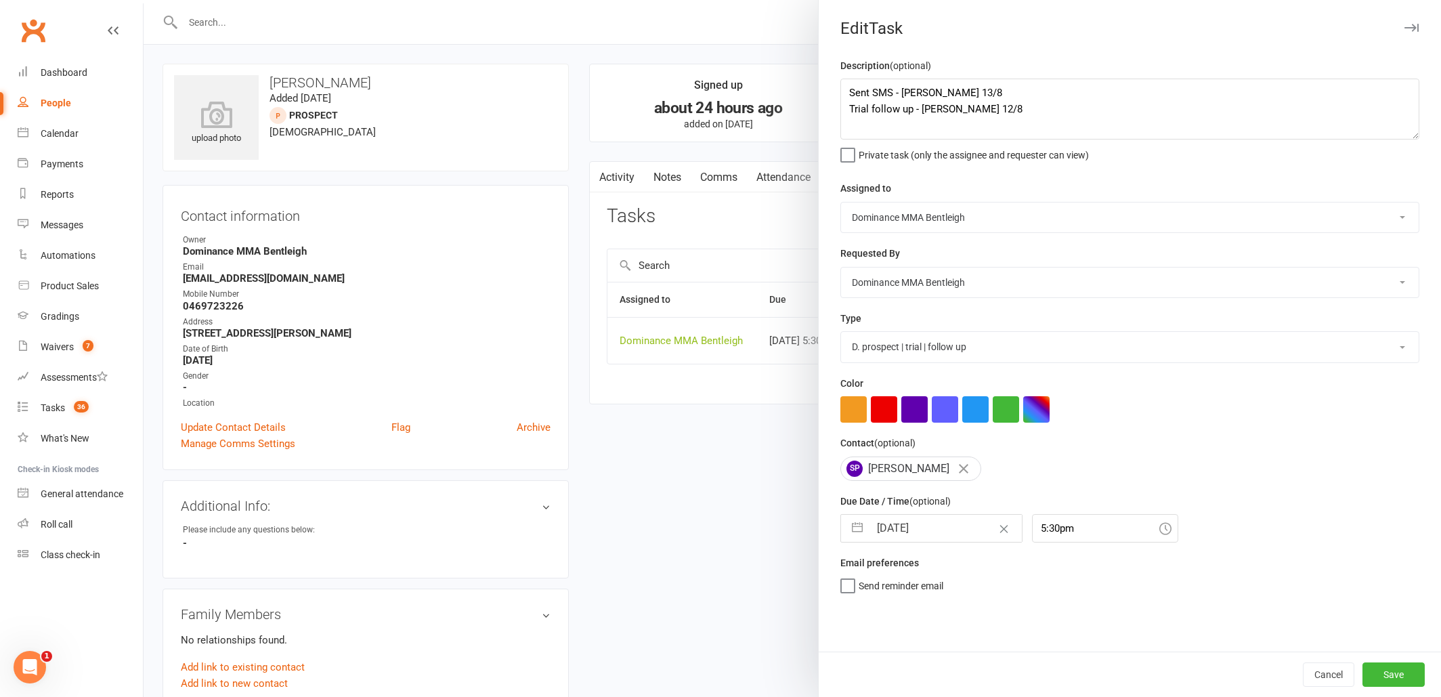
select select "8"
select select "2025"
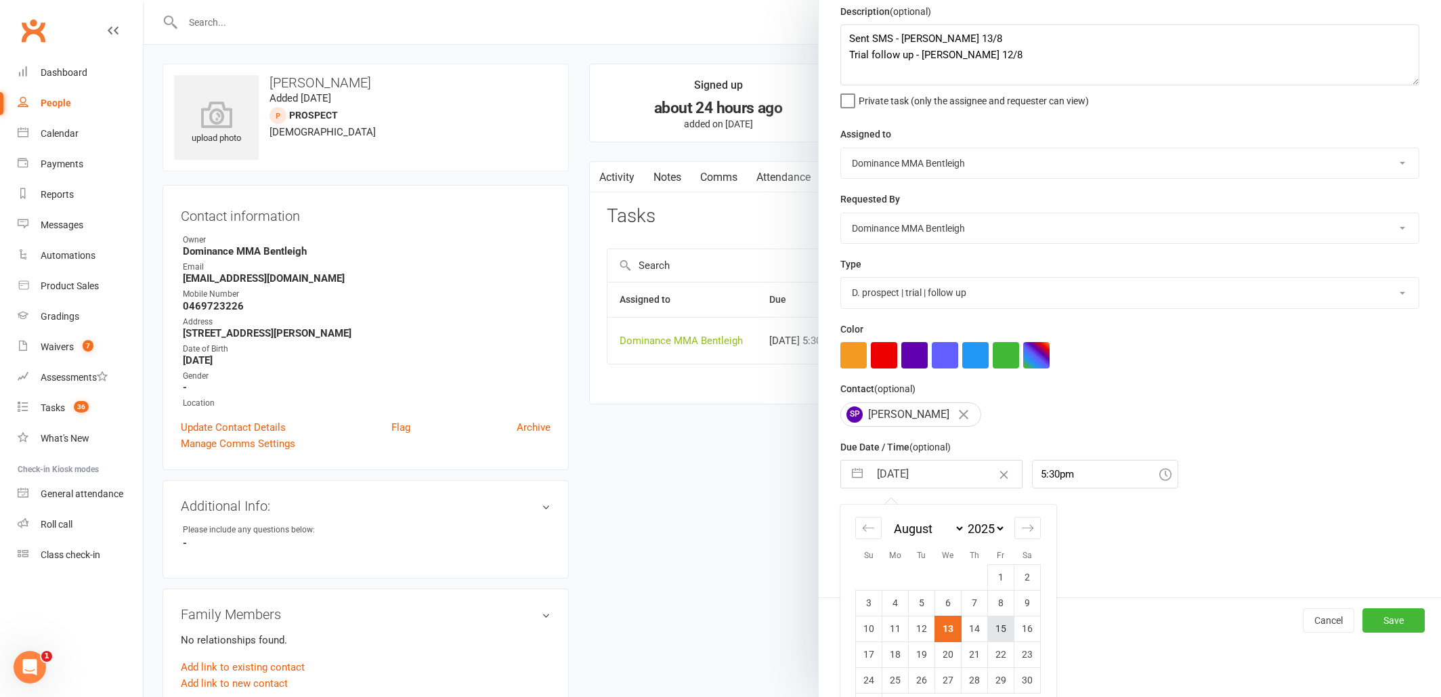
scroll to position [57, 0]
click at [1006, 630] on td "15" at bounding box center [1001, 626] width 26 height 26
type input "15 Aug 2025"
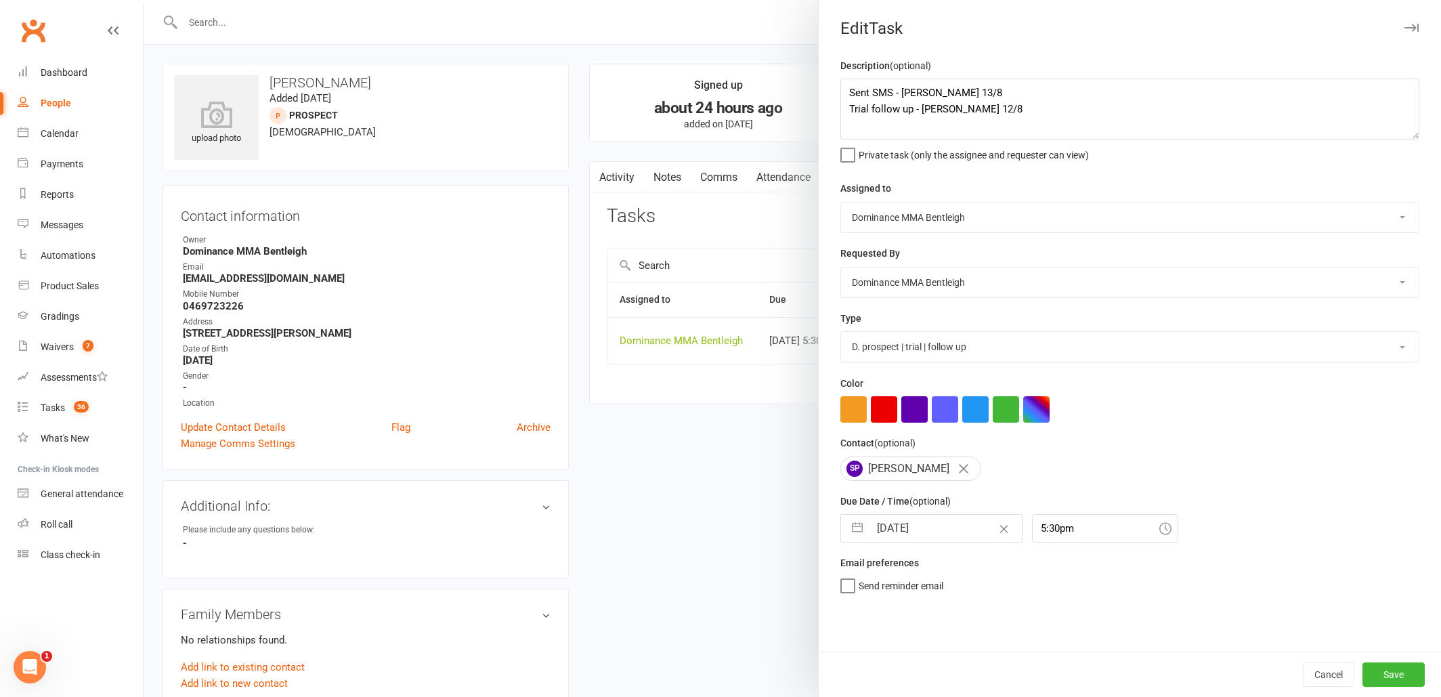
scroll to position [0, 0]
click at [1377, 671] on button "Save" at bounding box center [1393, 674] width 62 height 24
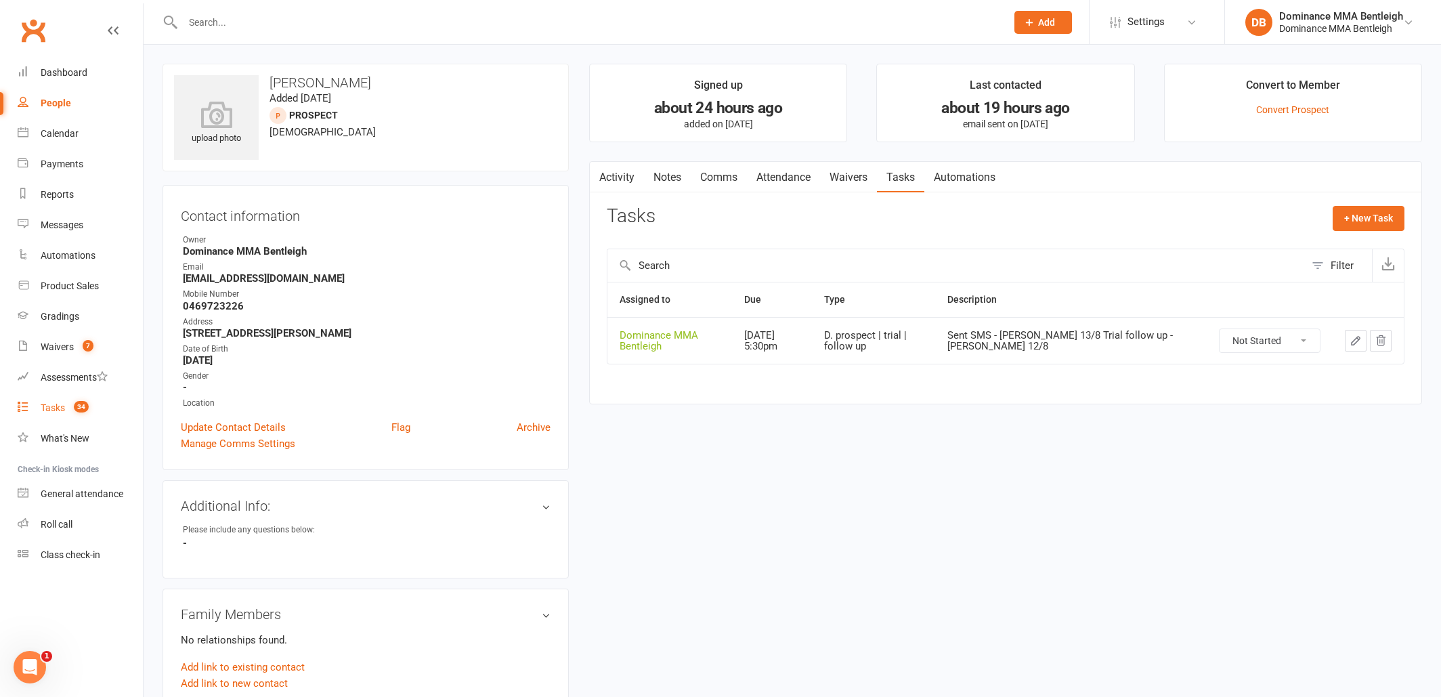
drag, startPoint x: 48, startPoint y: 402, endPoint x: 39, endPoint y: 397, distance: 10.6
click at [47, 402] on div "Tasks" at bounding box center [53, 407] width 24 height 11
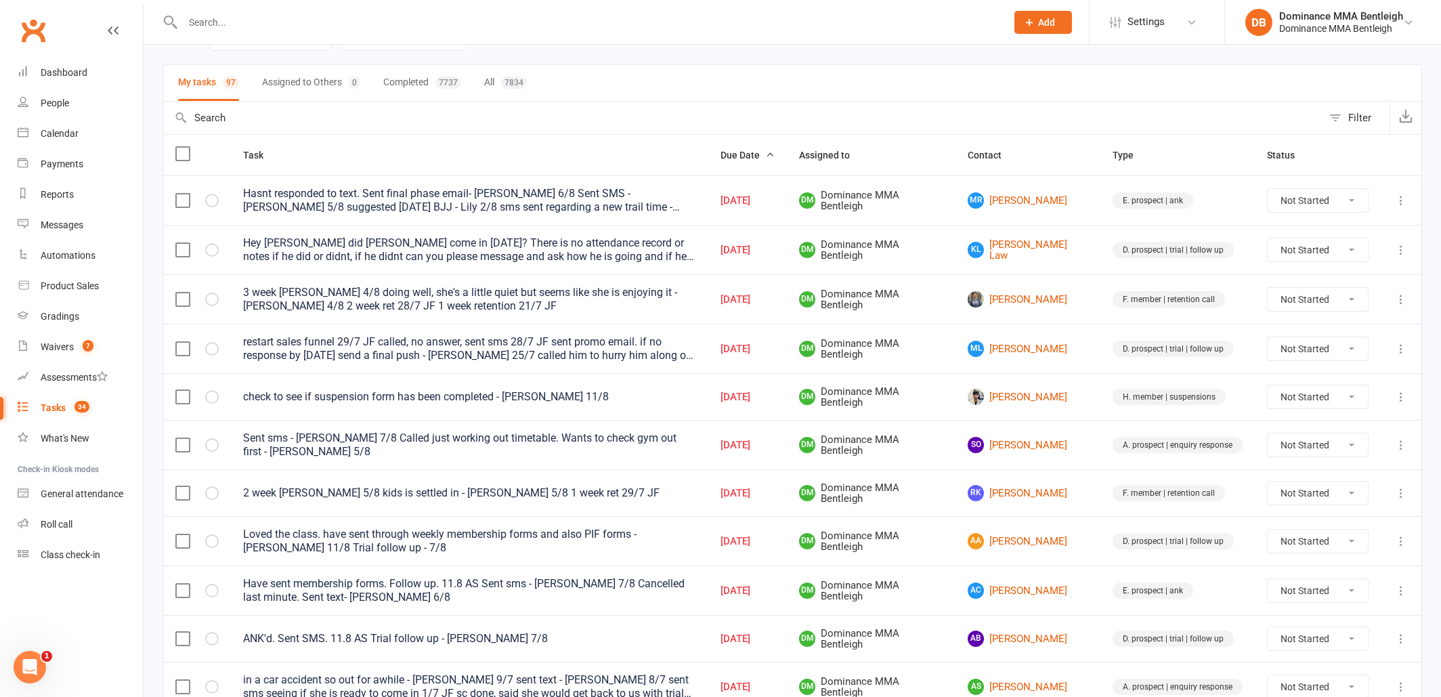
scroll to position [80, 0]
click at [1054, 592] on link "AC Azam Chelakkadan" at bounding box center [1028, 590] width 121 height 16
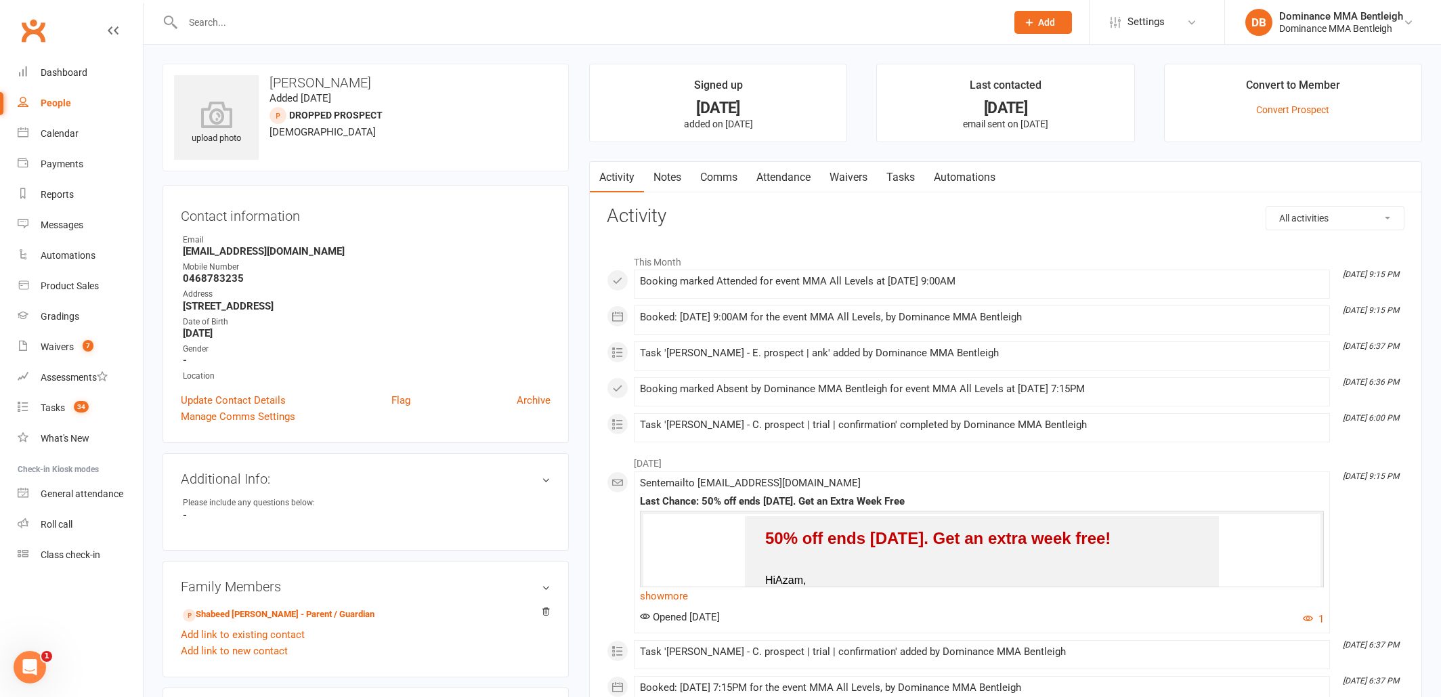
click at [643, 174] on link "Activity" at bounding box center [617, 177] width 54 height 31
click at [666, 174] on link "Notes" at bounding box center [667, 177] width 47 height 31
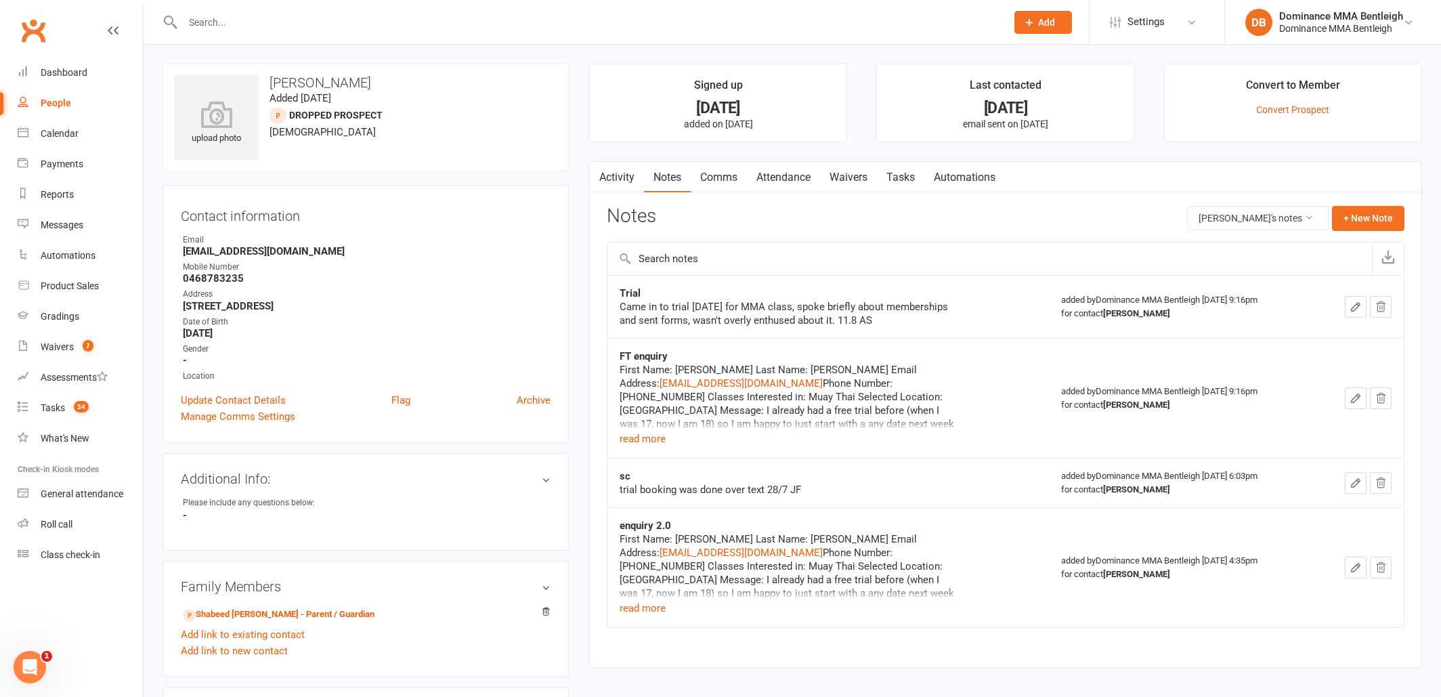
click at [892, 173] on link "Tasks" at bounding box center [900, 177] width 47 height 31
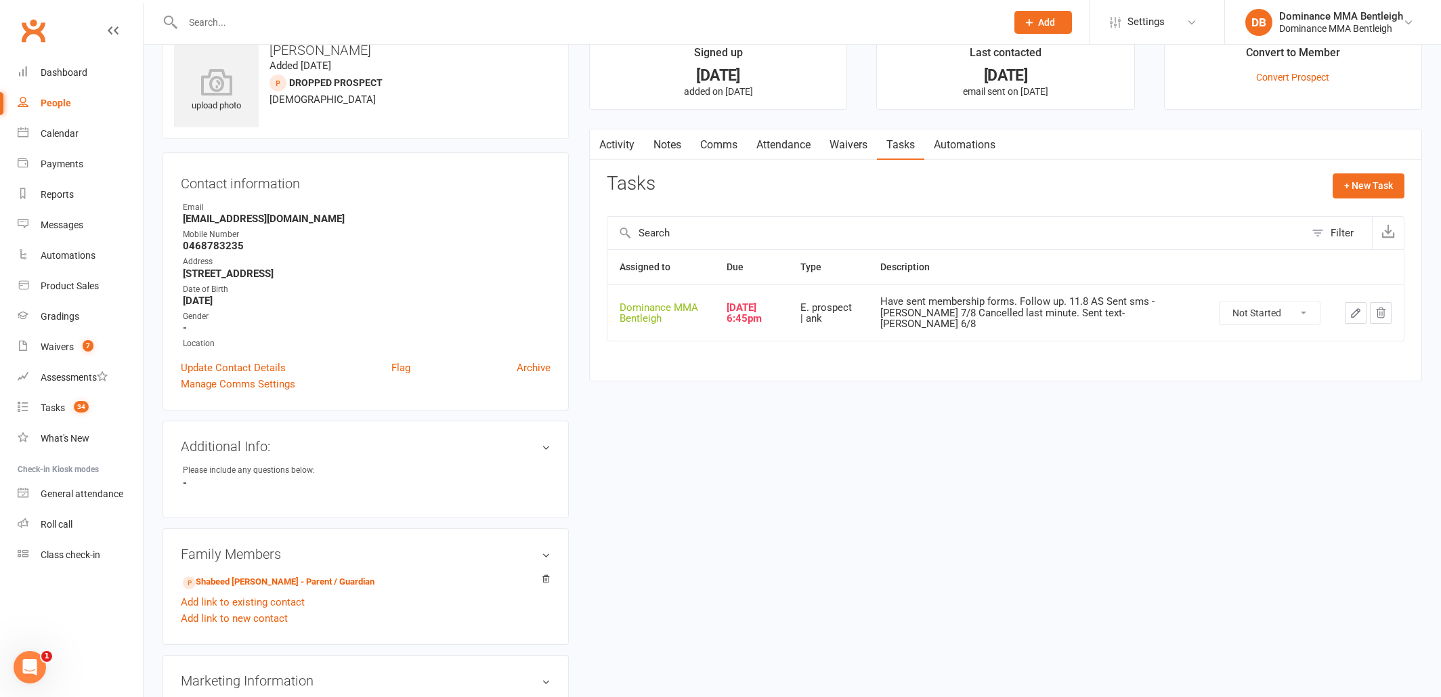
scroll to position [33, 0]
click at [804, 140] on link "Attendance" at bounding box center [783, 144] width 73 height 31
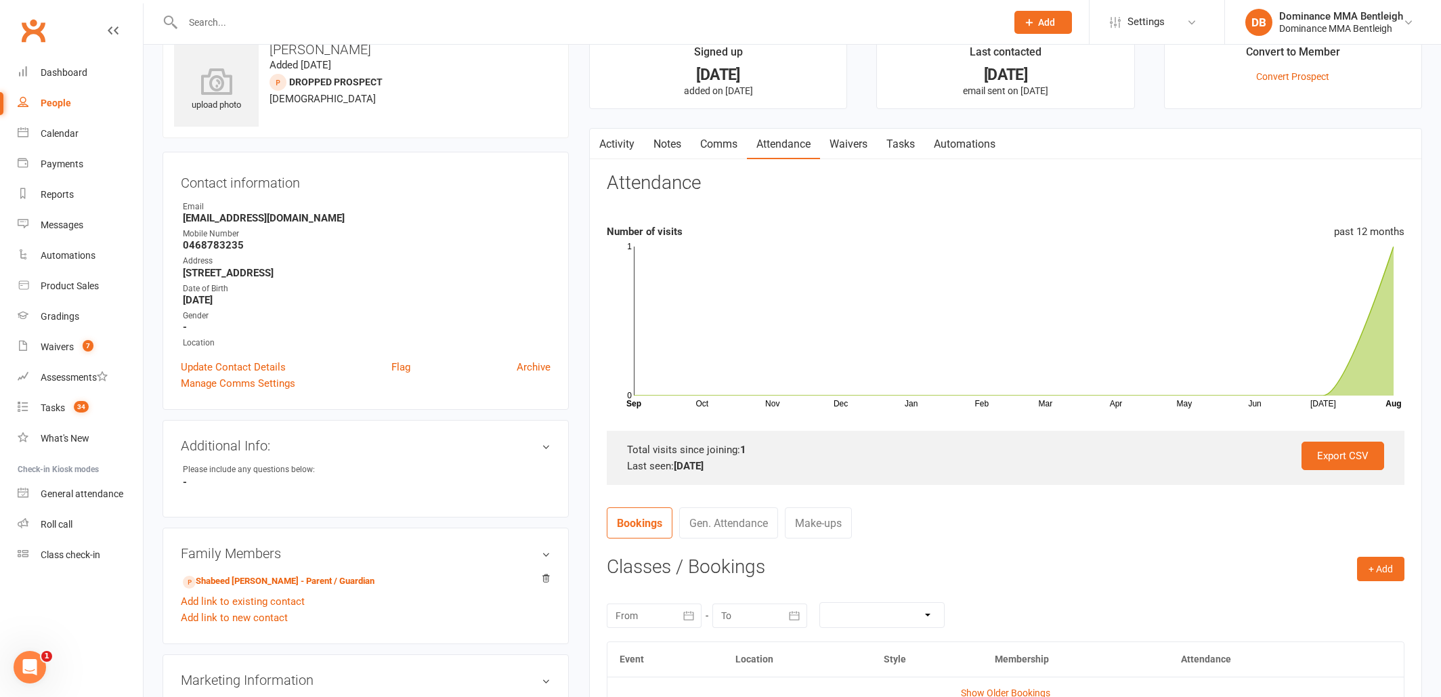
click at [845, 144] on link "Waivers" at bounding box center [848, 144] width 57 height 31
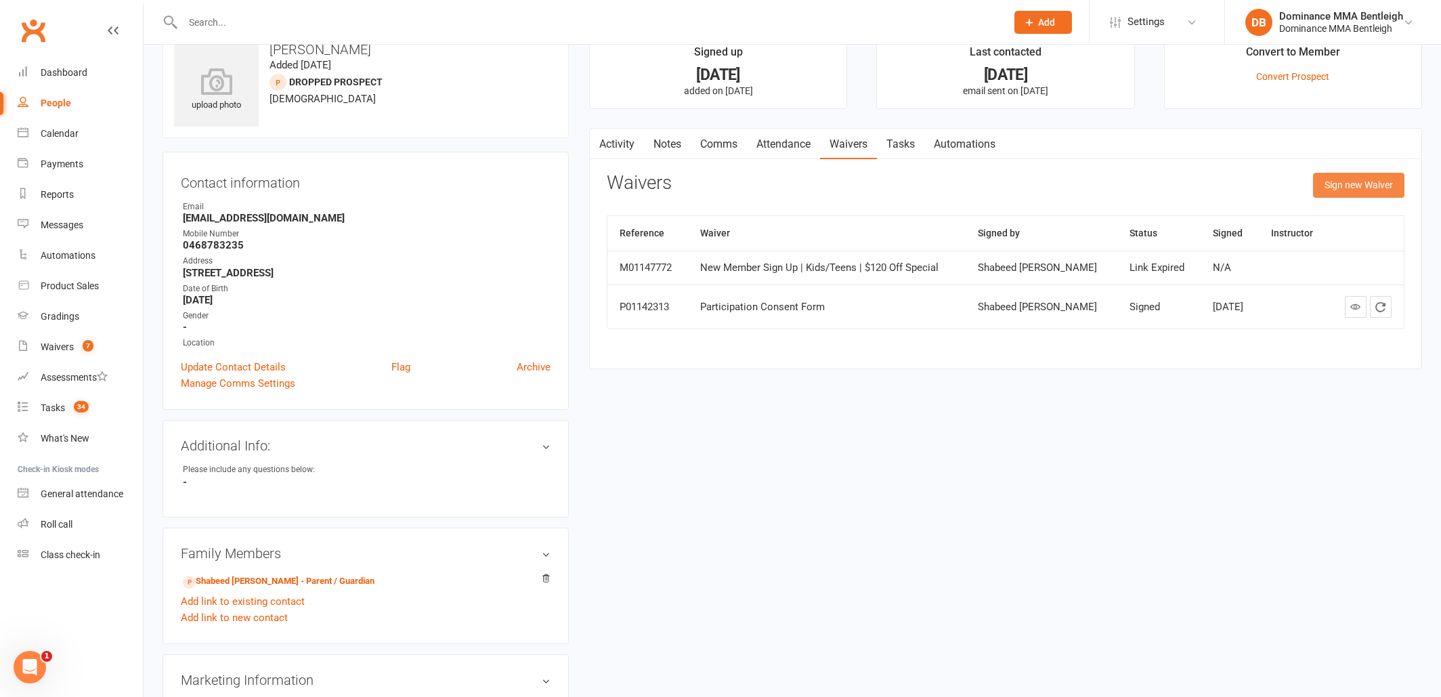
click at [1362, 190] on button "Sign new Waiver" at bounding box center [1358, 185] width 91 height 24
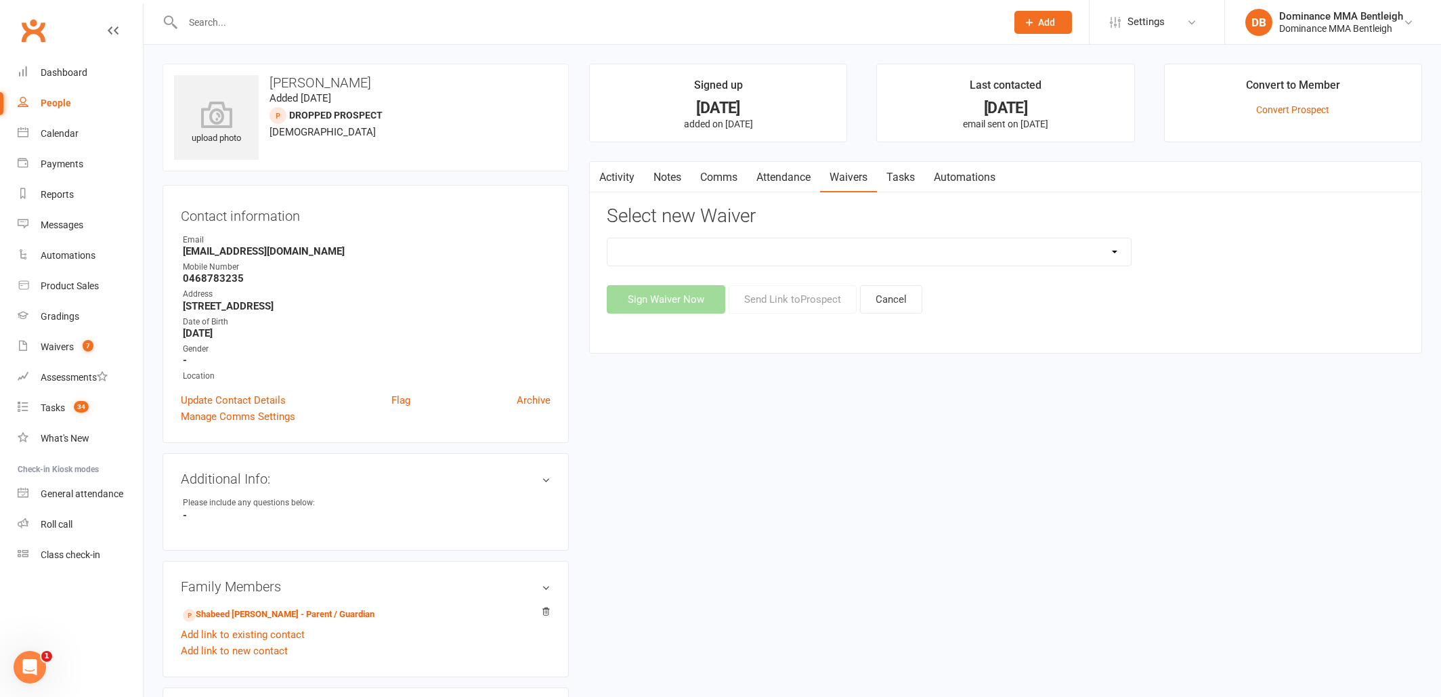
click at [342, 35] on div at bounding box center [580, 22] width 834 height 44
click at [344, 29] on input "text" at bounding box center [588, 22] width 818 height 19
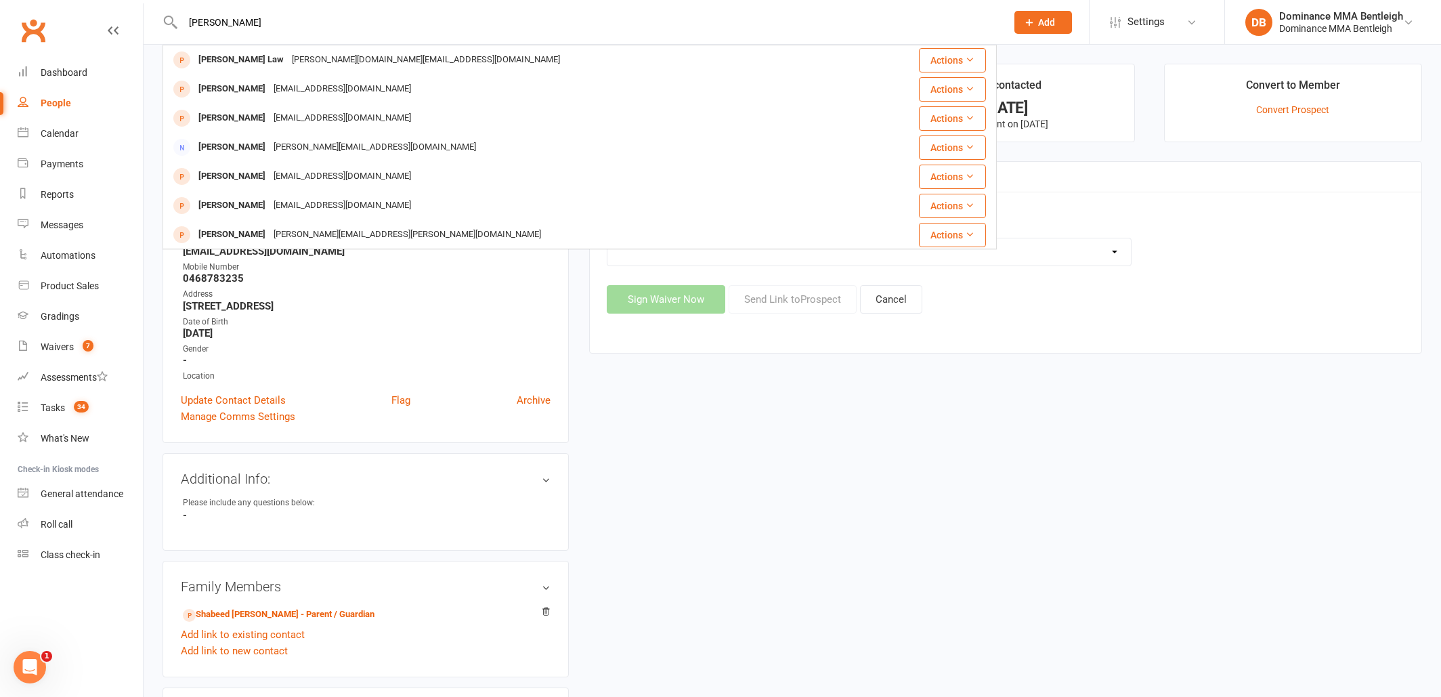
type input "Keaton"
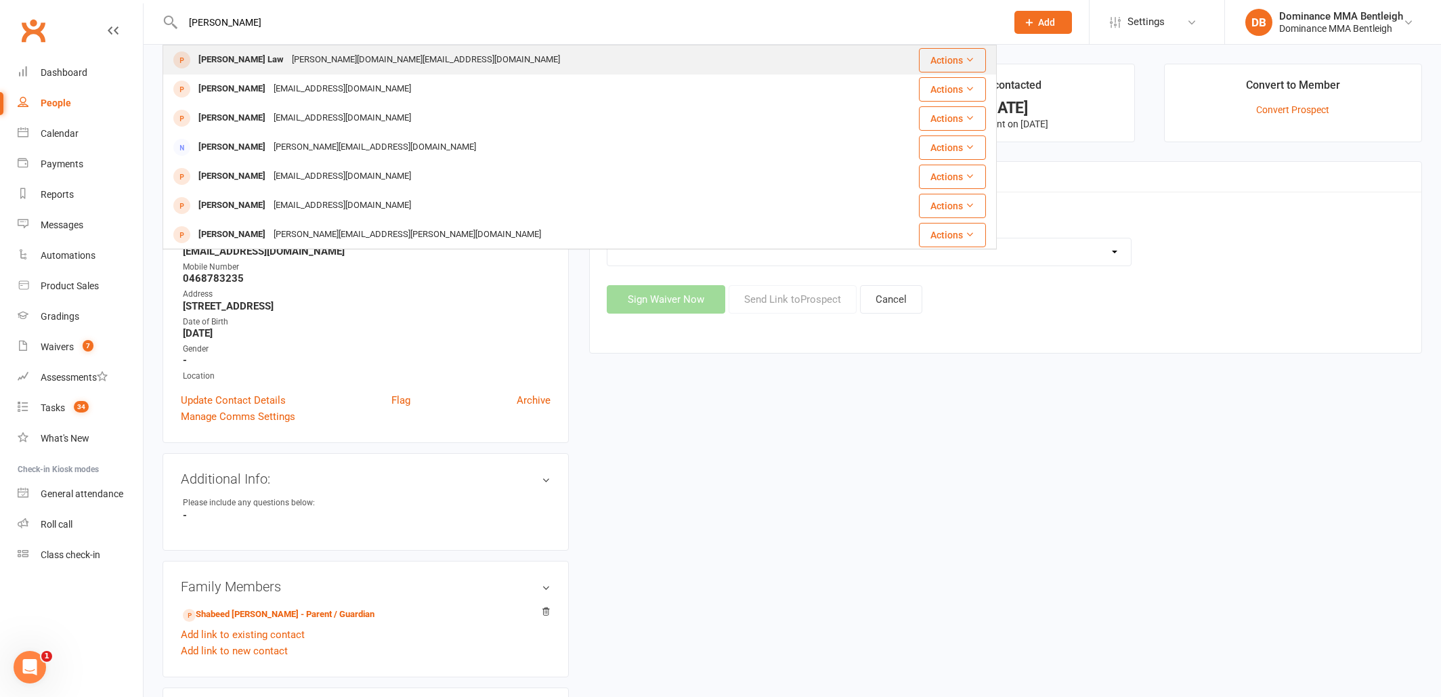
drag, startPoint x: 344, startPoint y: 29, endPoint x: 307, endPoint y: 59, distance: 47.2
click at [307, 59] on div "Keaton.law@gmail.com" at bounding box center [426, 60] width 276 height 20
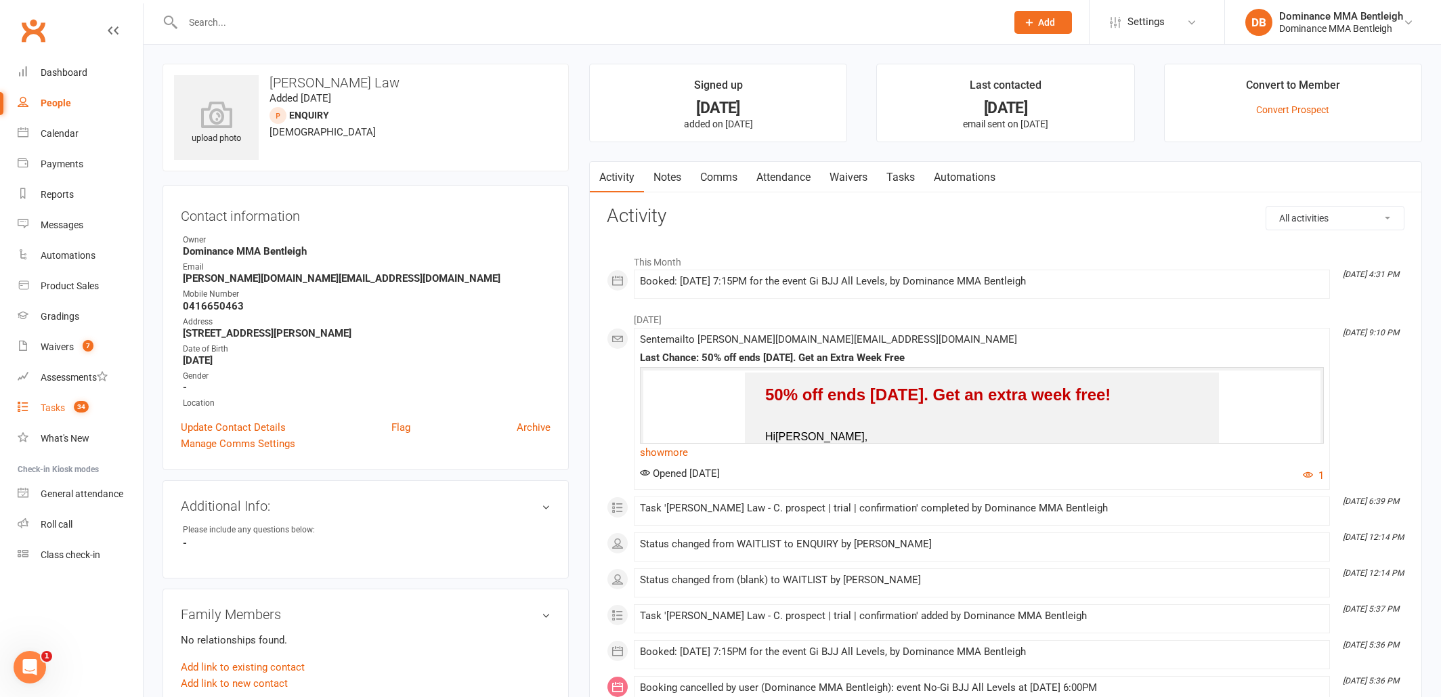
click at [62, 406] on div "Tasks" at bounding box center [53, 407] width 24 height 11
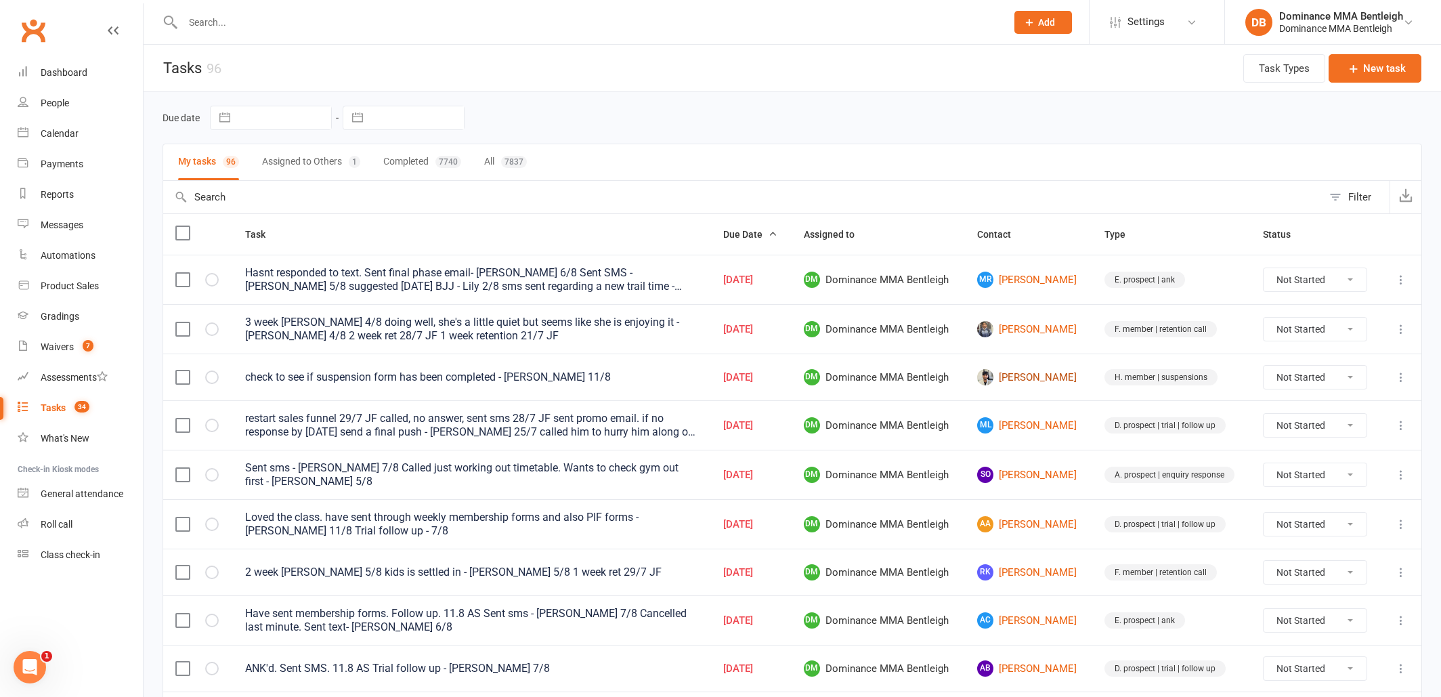
click at [1040, 377] on link "Chinmay Purohit" at bounding box center [1028, 377] width 103 height 16
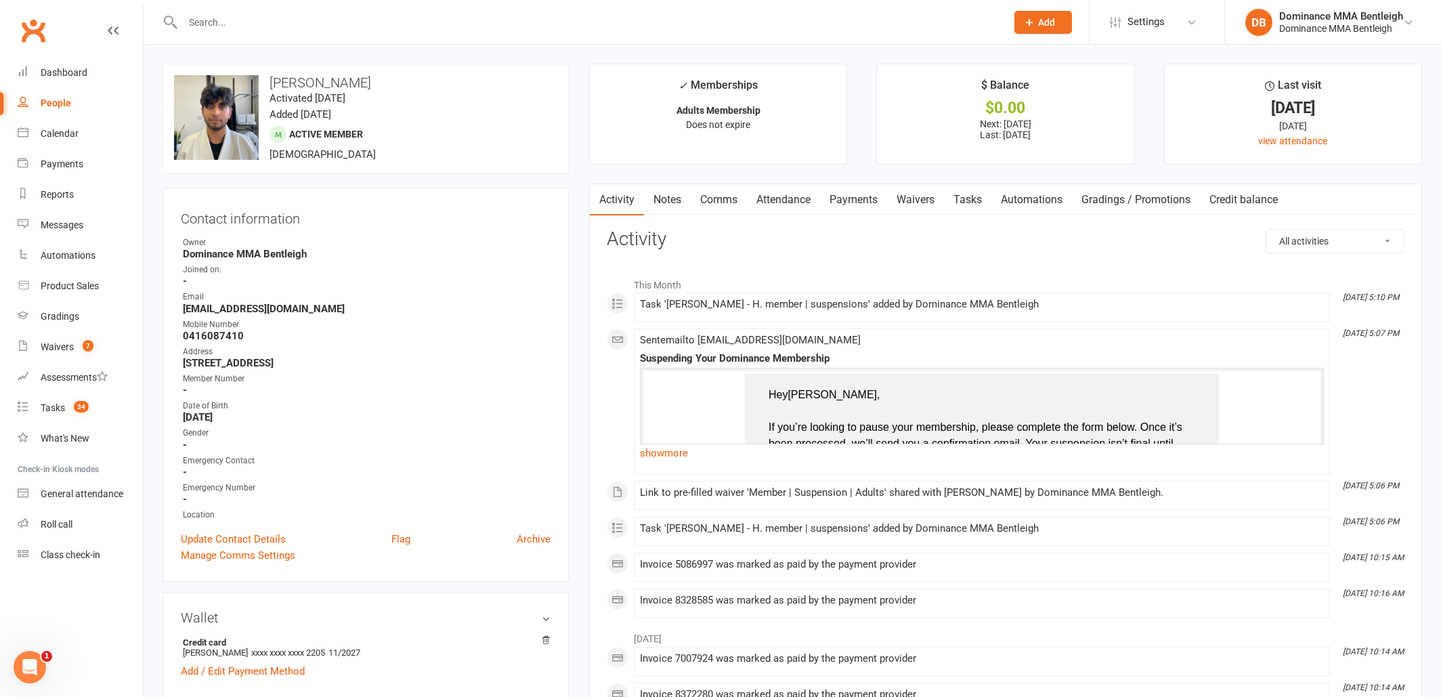
click at [937, 202] on link "Waivers" at bounding box center [915, 199] width 57 height 31
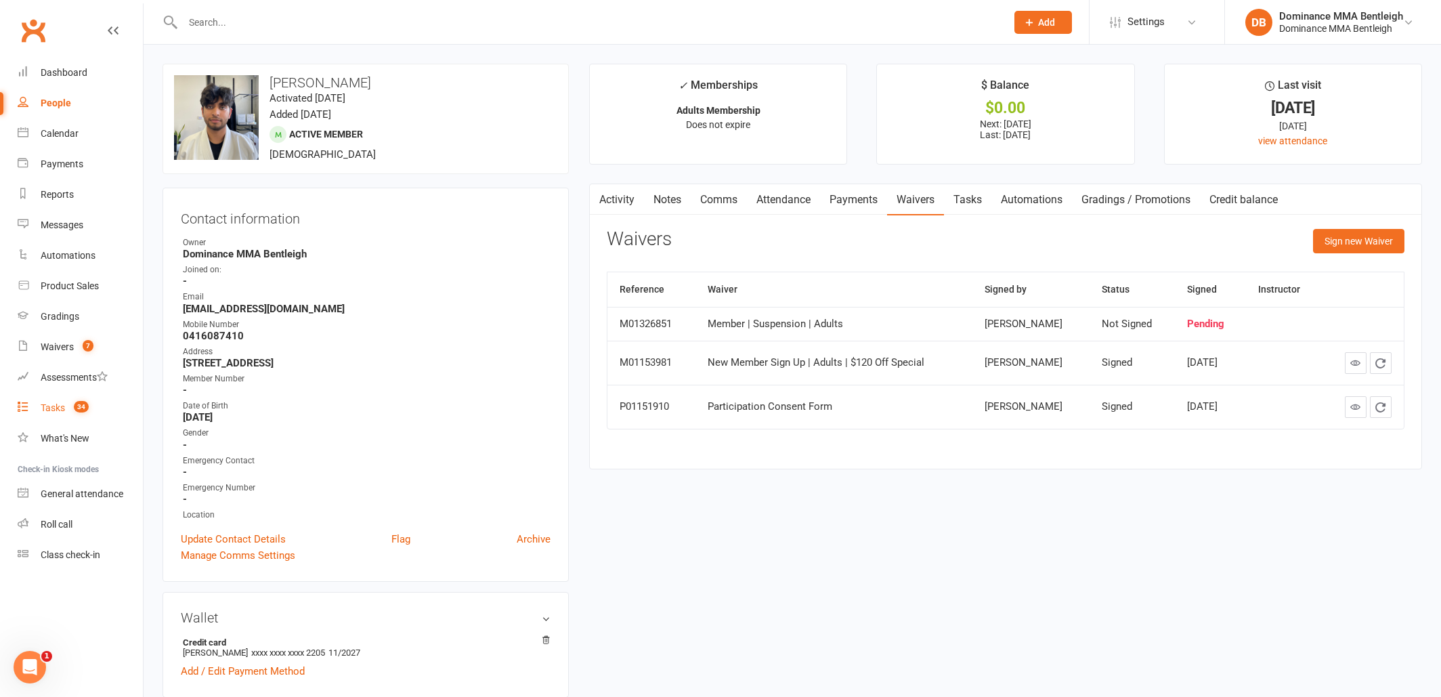
click at [56, 410] on div "Tasks" at bounding box center [53, 407] width 24 height 11
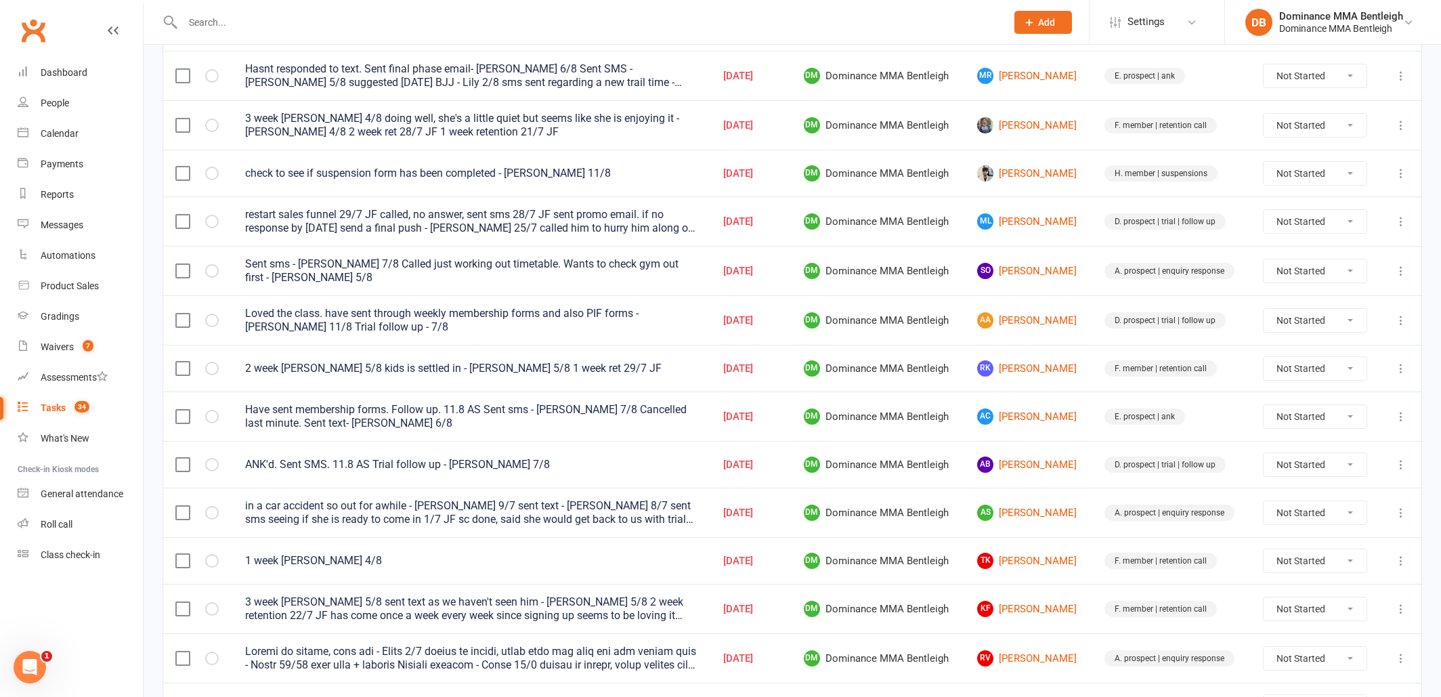
scroll to position [209, 0]
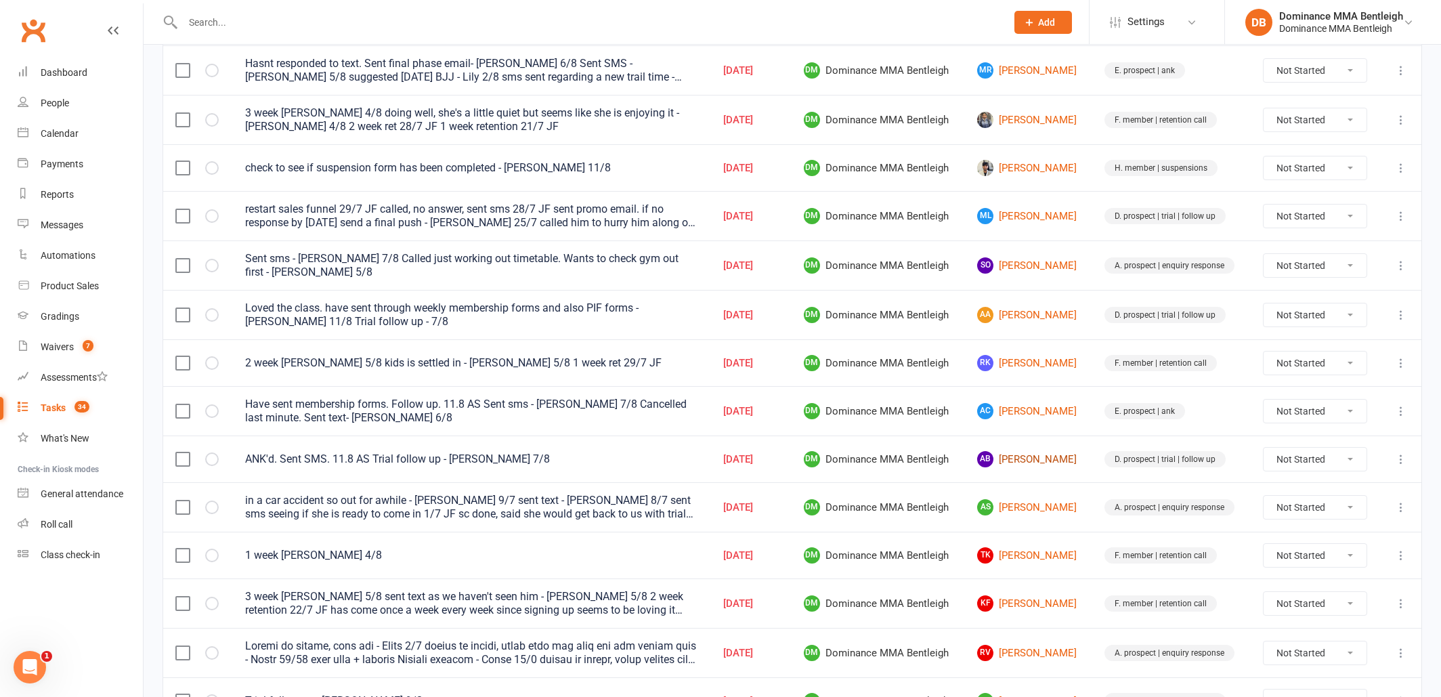
click at [1014, 460] on link "AB Aaditya Baskar" at bounding box center [1028, 459] width 103 height 16
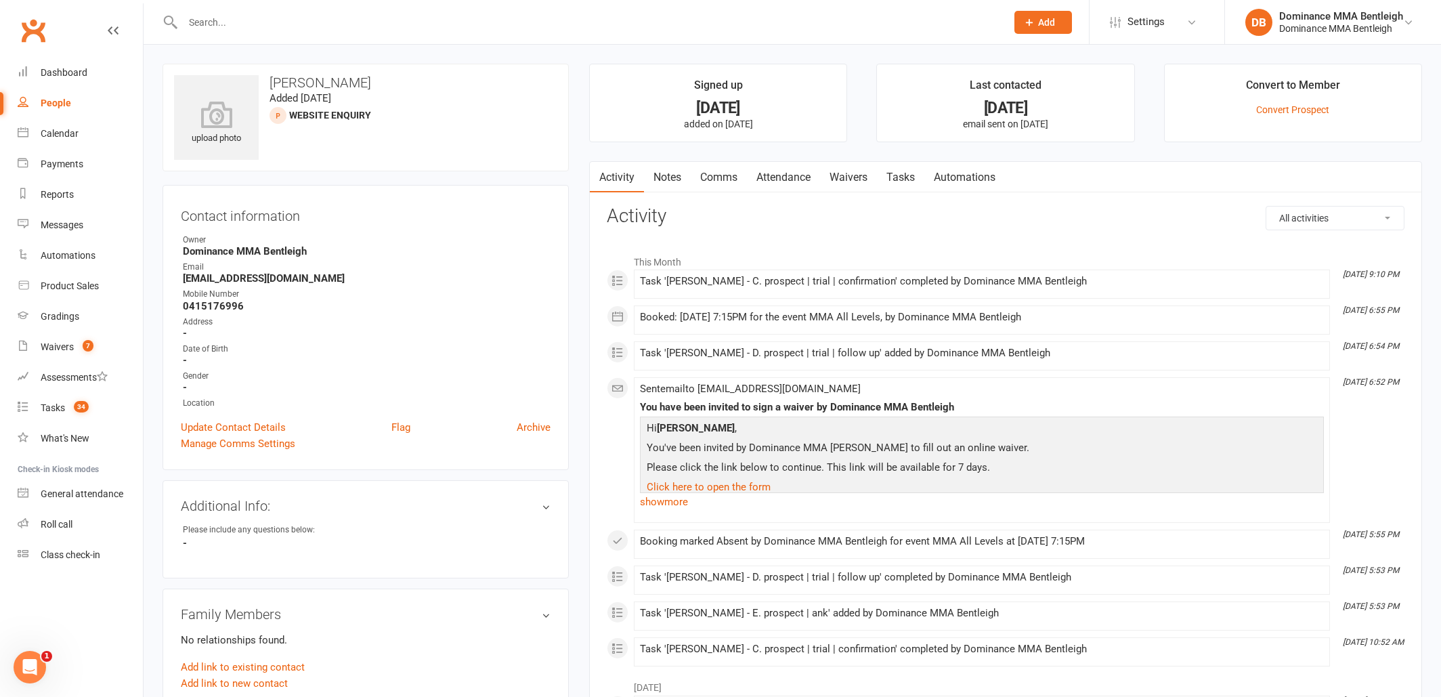
click at [717, 177] on link "Comms" at bounding box center [719, 177] width 56 height 31
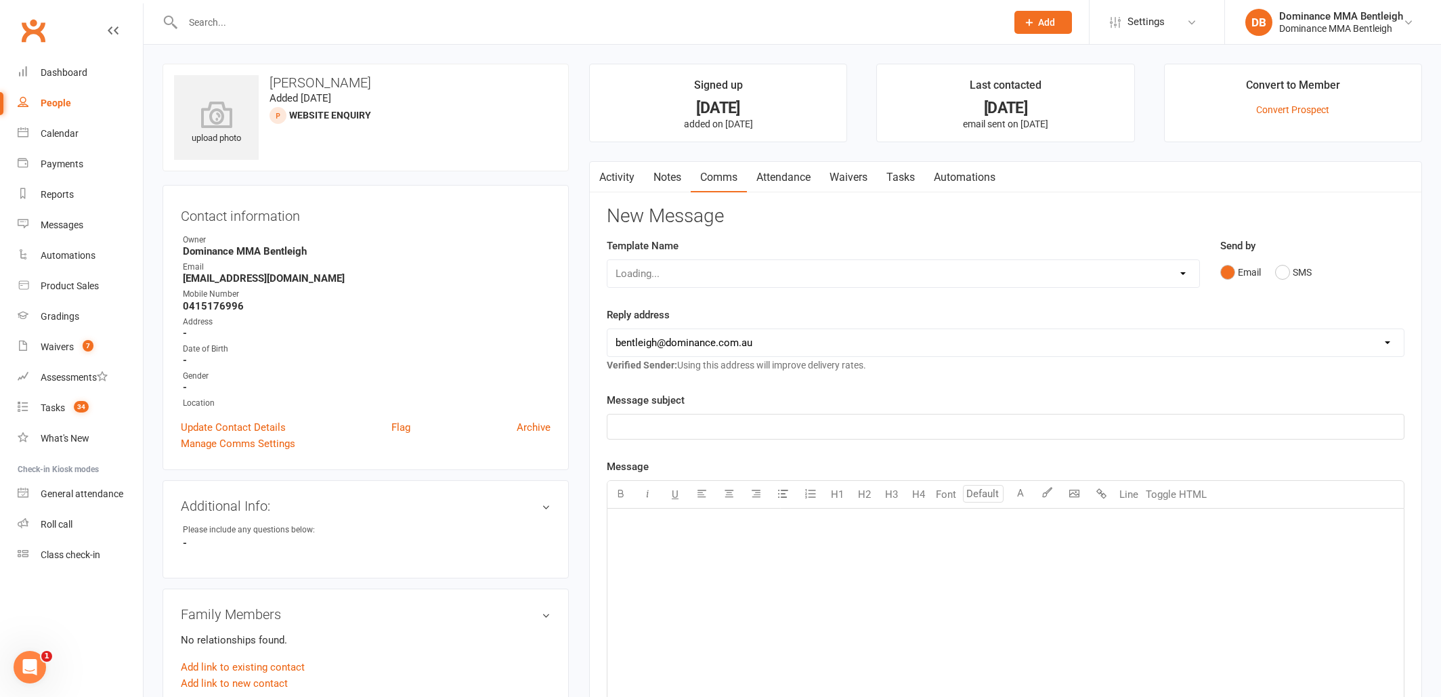
click at [790, 178] on link "Attendance" at bounding box center [783, 177] width 73 height 31
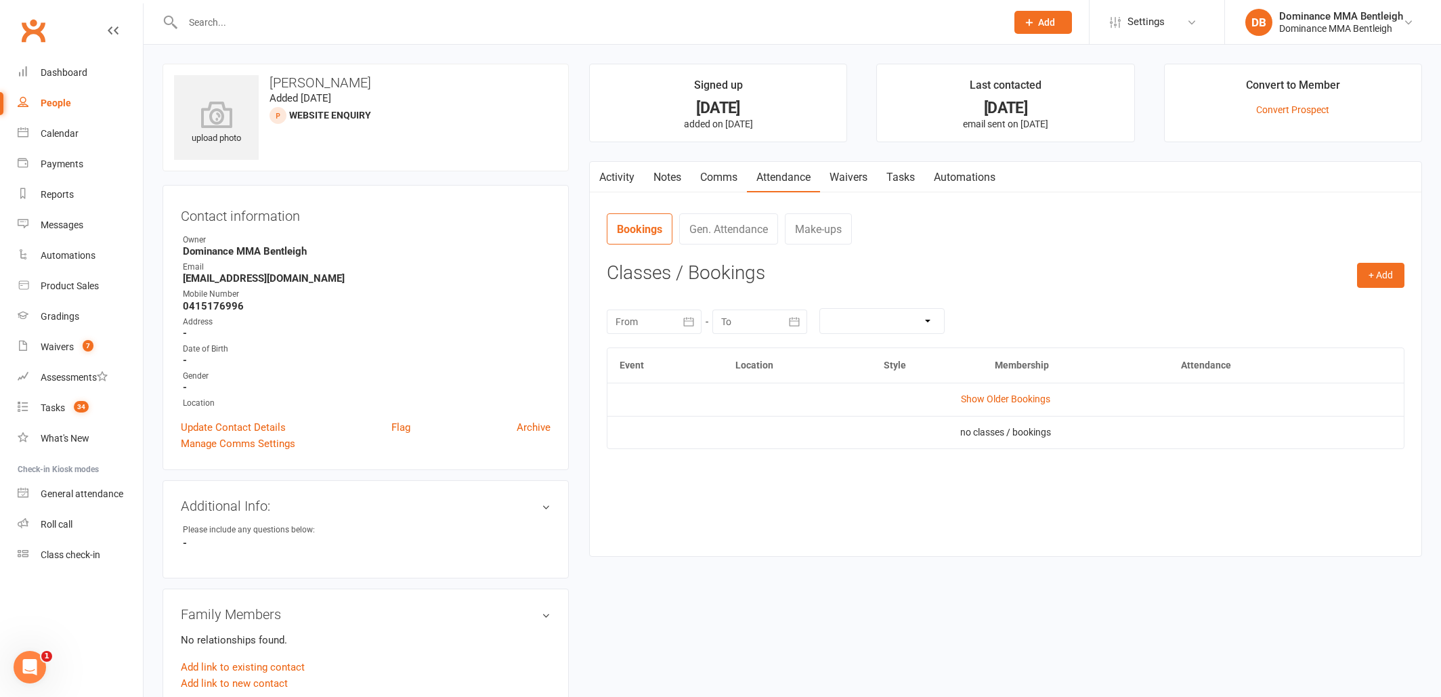
click at [676, 178] on link "Notes" at bounding box center [667, 177] width 47 height 31
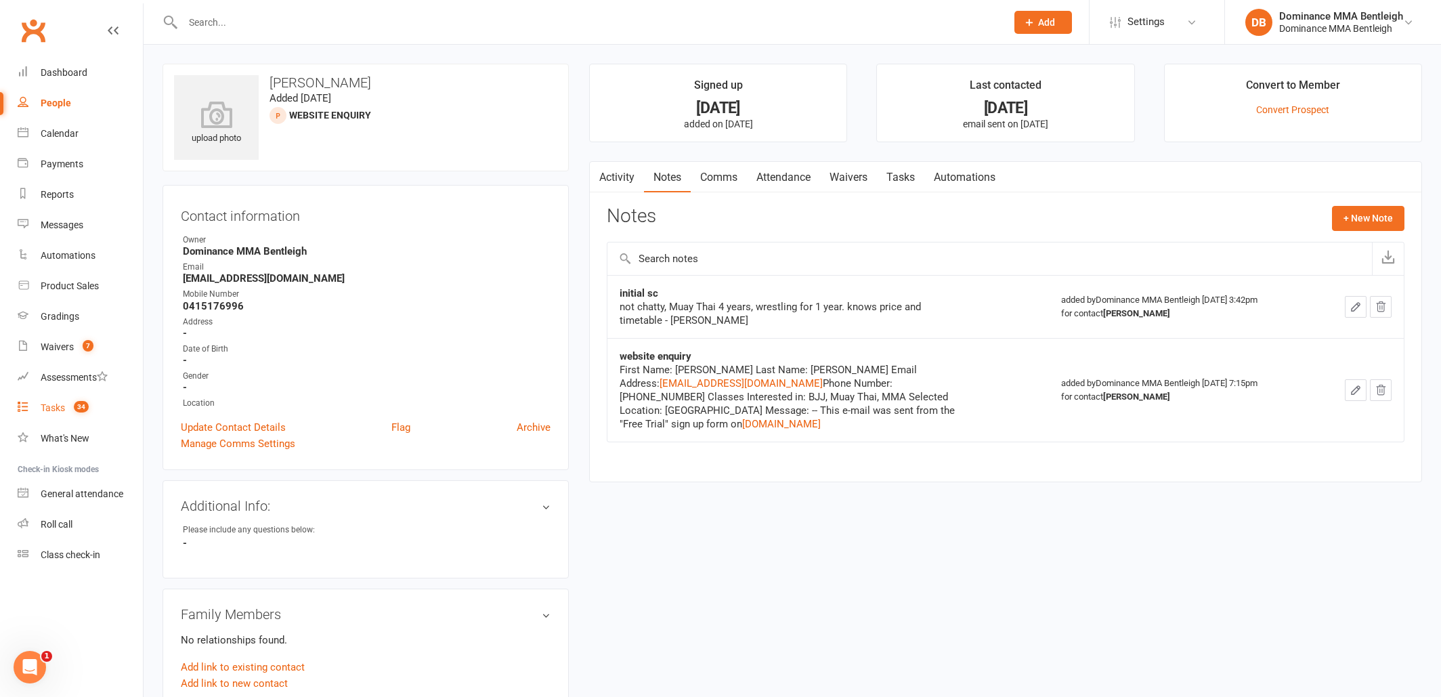
click at [52, 412] on div "Tasks" at bounding box center [53, 407] width 24 height 11
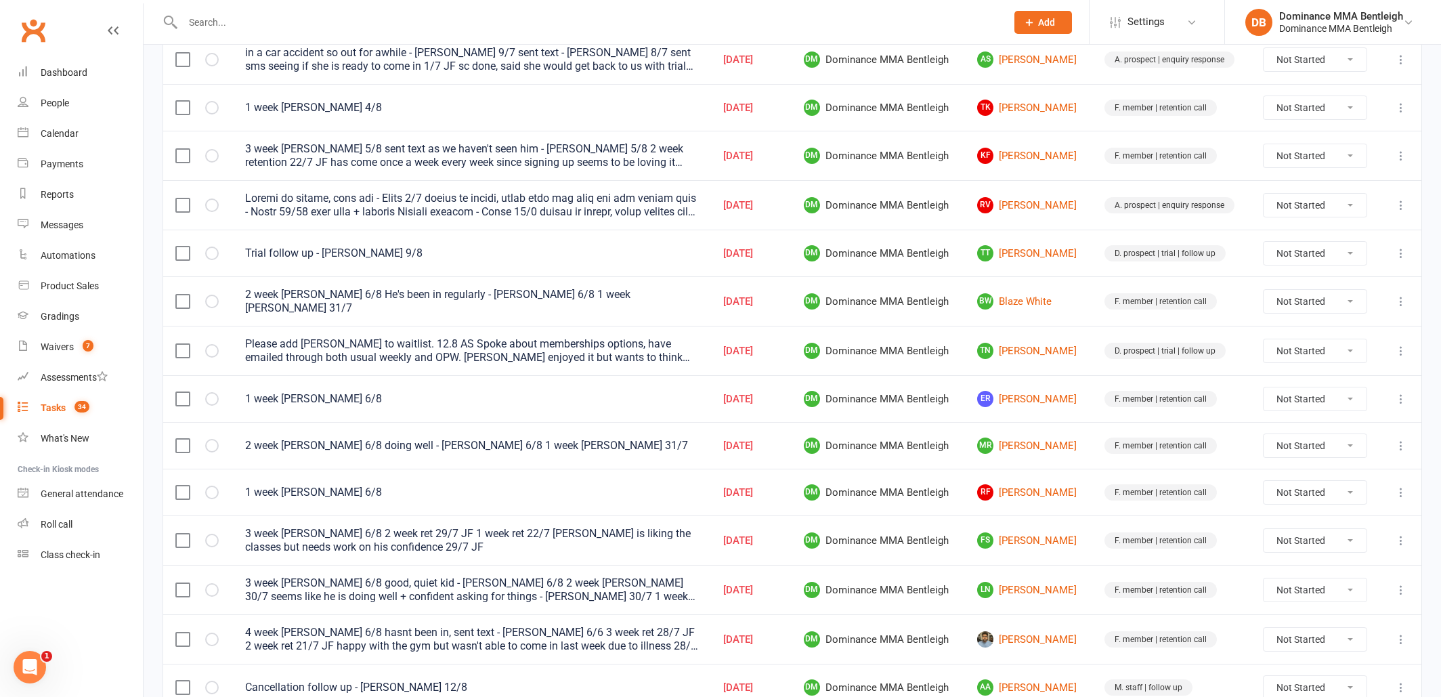
scroll to position [663, 0]
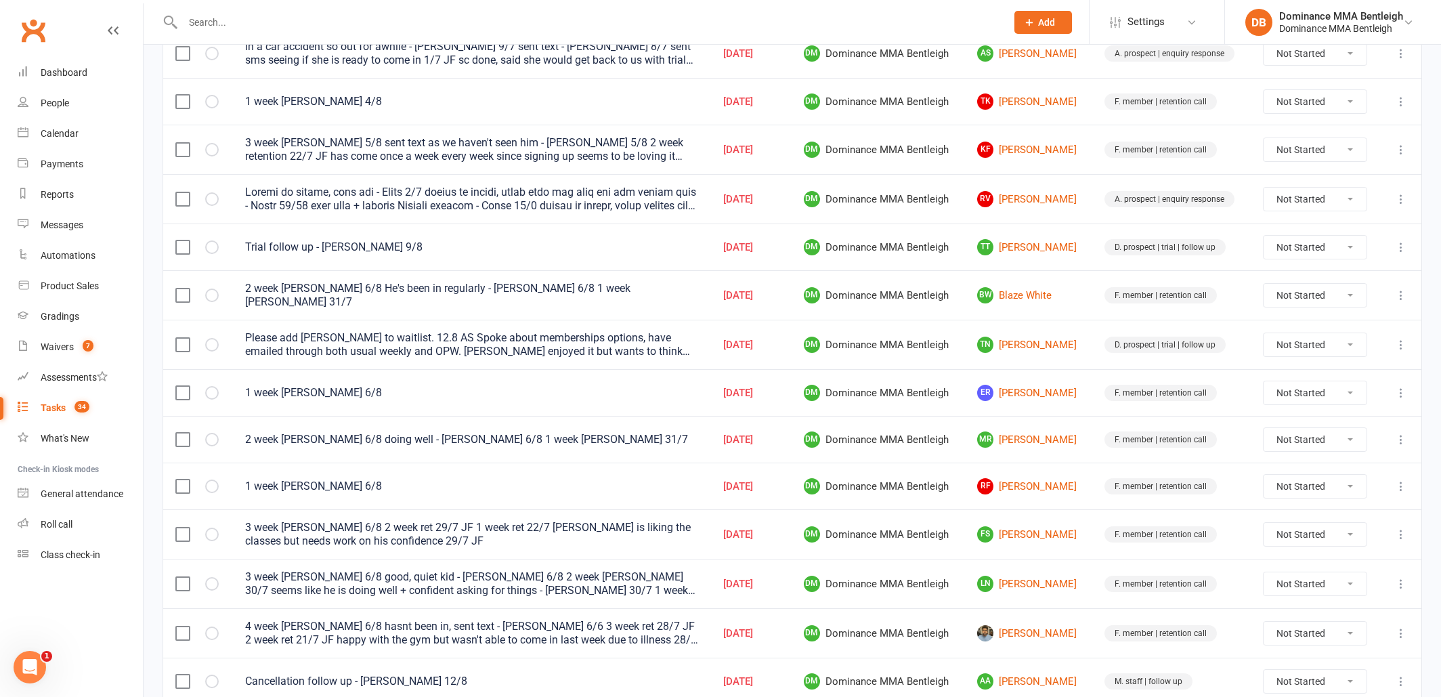
click at [448, 35] on div at bounding box center [580, 22] width 834 height 44
click at [466, 22] on input "text" at bounding box center [588, 22] width 818 height 19
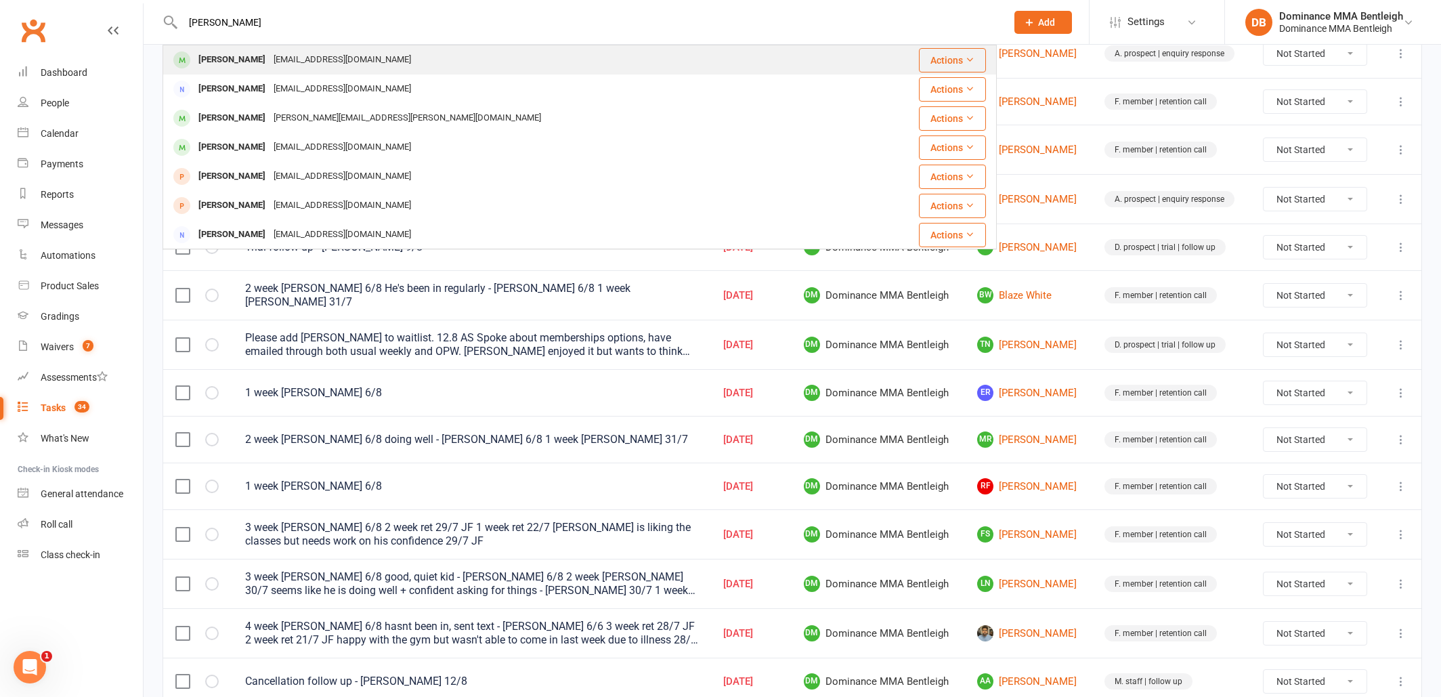
type input "Chinmay"
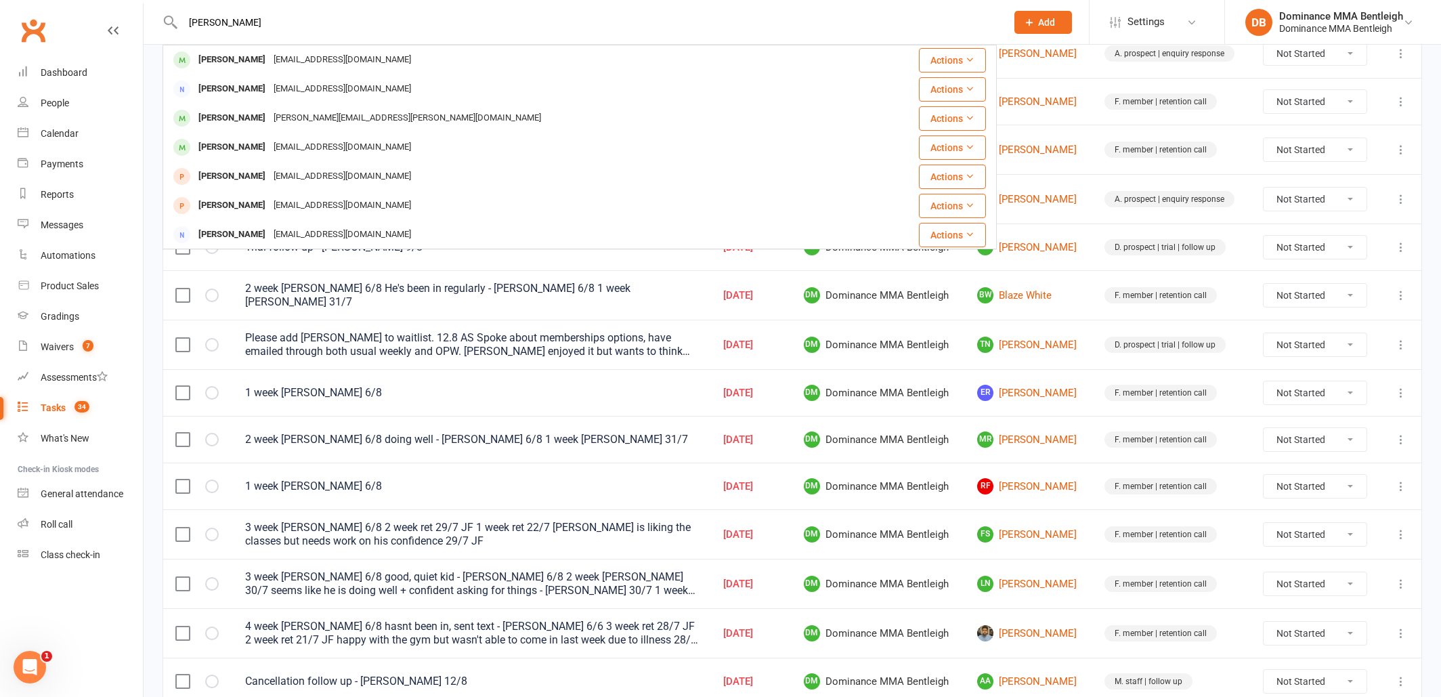
drag, startPoint x: 278, startPoint y: 67, endPoint x: 262, endPoint y: 64, distance: 16.5
click at [280, 66] on div "chinmaypurohit1010@gmail.com" at bounding box center [343, 60] width 146 height 20
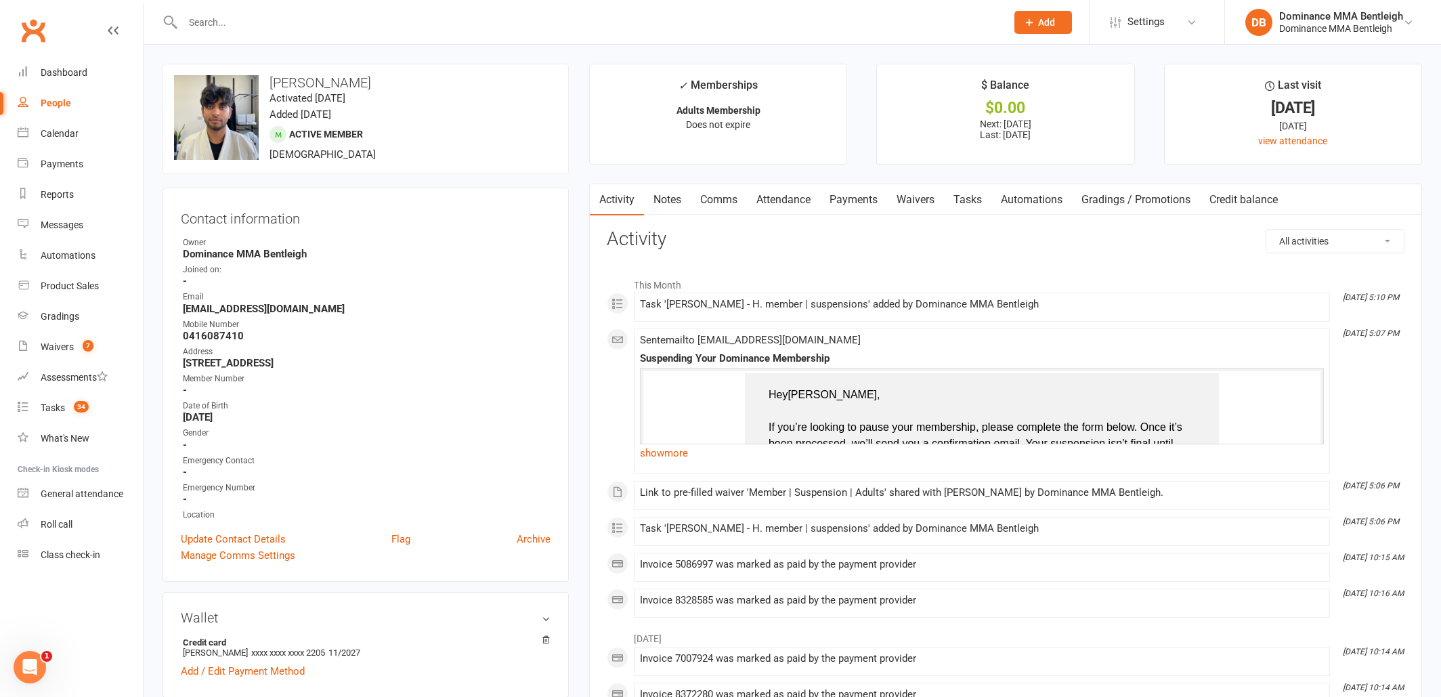
click at [969, 202] on link "Tasks" at bounding box center [967, 199] width 47 height 31
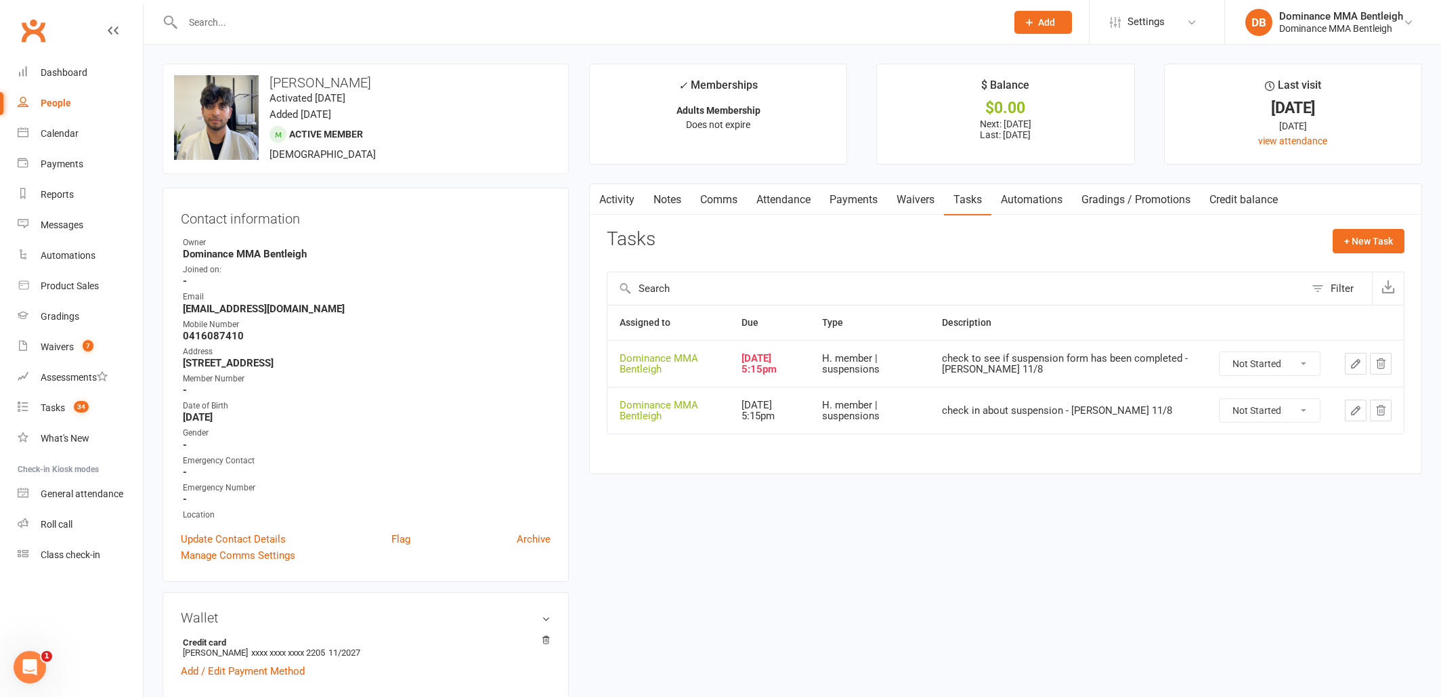
click at [1356, 362] on icon "button" at bounding box center [1356, 364] width 12 height 12
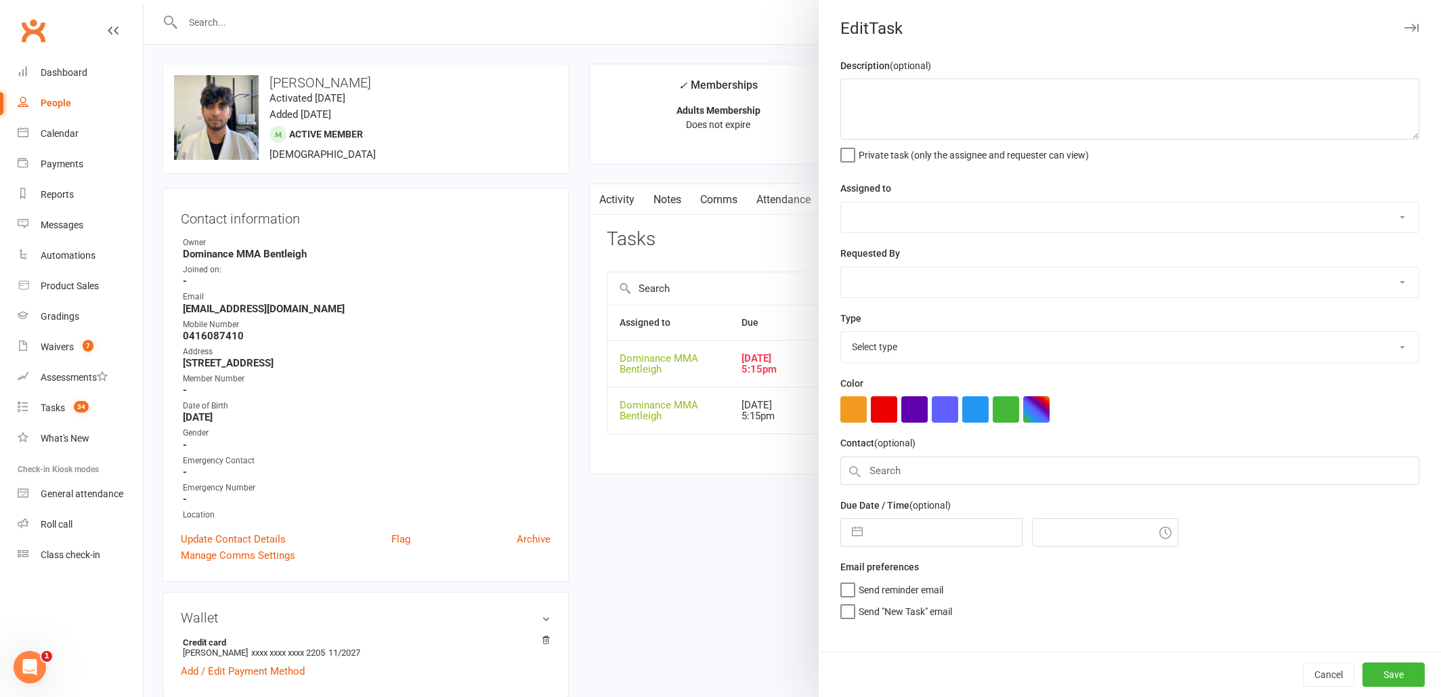
type textarea "check to see if suspension form has been completed - Dylan 11/8"
select select "24839"
type input "12 Aug 2025"
type input "5:15pm"
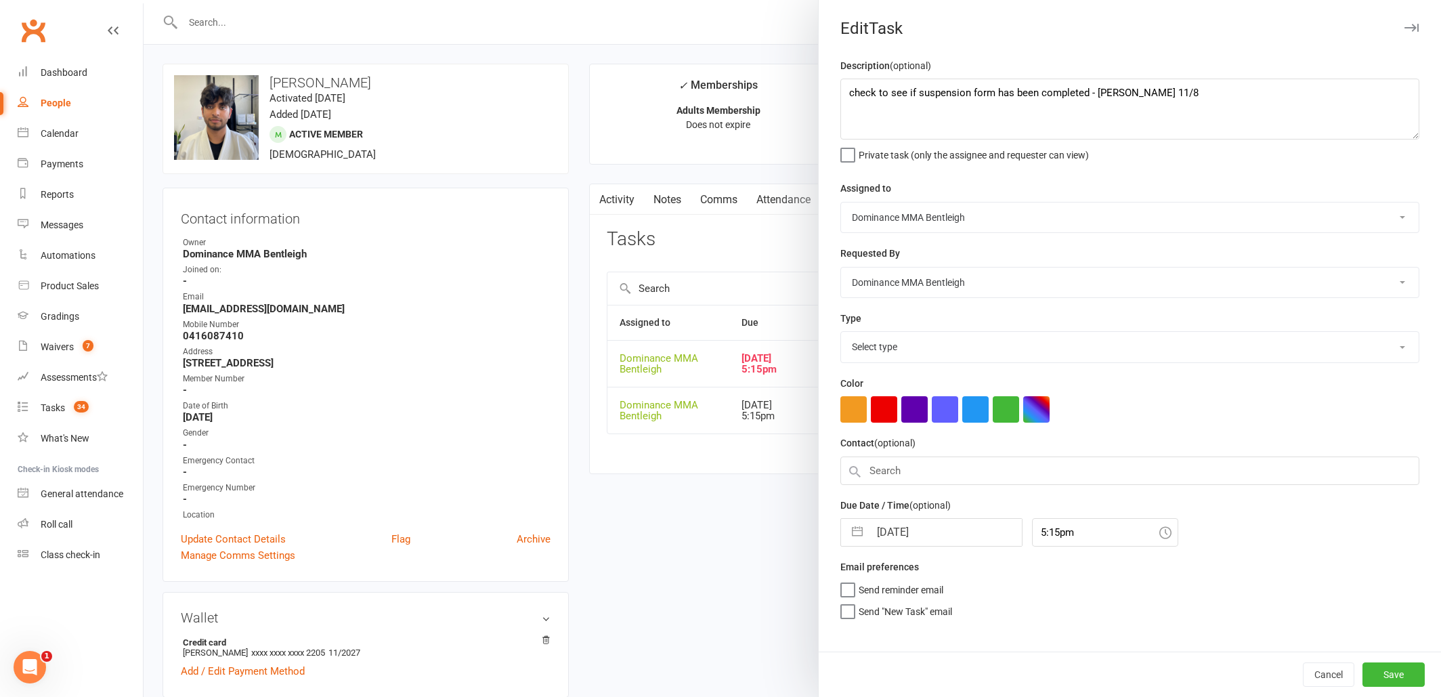
select select "13791"
click at [850, 100] on textarea "check to see if suspension form has been completed - Dylan 11/8" at bounding box center [1129, 109] width 579 height 61
click at [849, 90] on textarea "check to see if suspension form has been completed - Dylan 11/8" at bounding box center [1129, 109] width 579 height 61
click at [922, 84] on textarea "check to see if suspension form has been completed - Dylan 11/8" at bounding box center [1129, 109] width 579 height 61
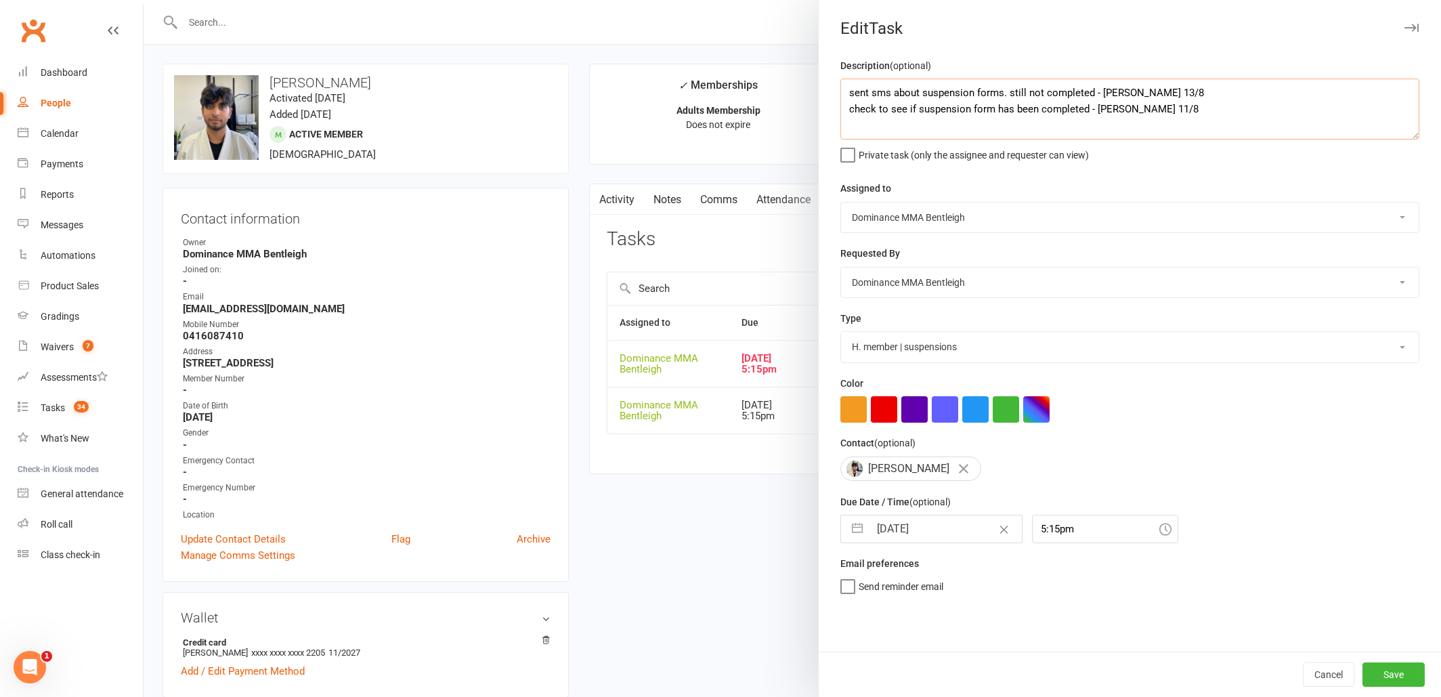
type textarea "sent sms about suspension forms. still not completed - Dylan 13/8 check to see …"
click at [934, 515] on input "12 Aug 2025" at bounding box center [945, 528] width 152 height 27
select select "6"
select select "2025"
select select "7"
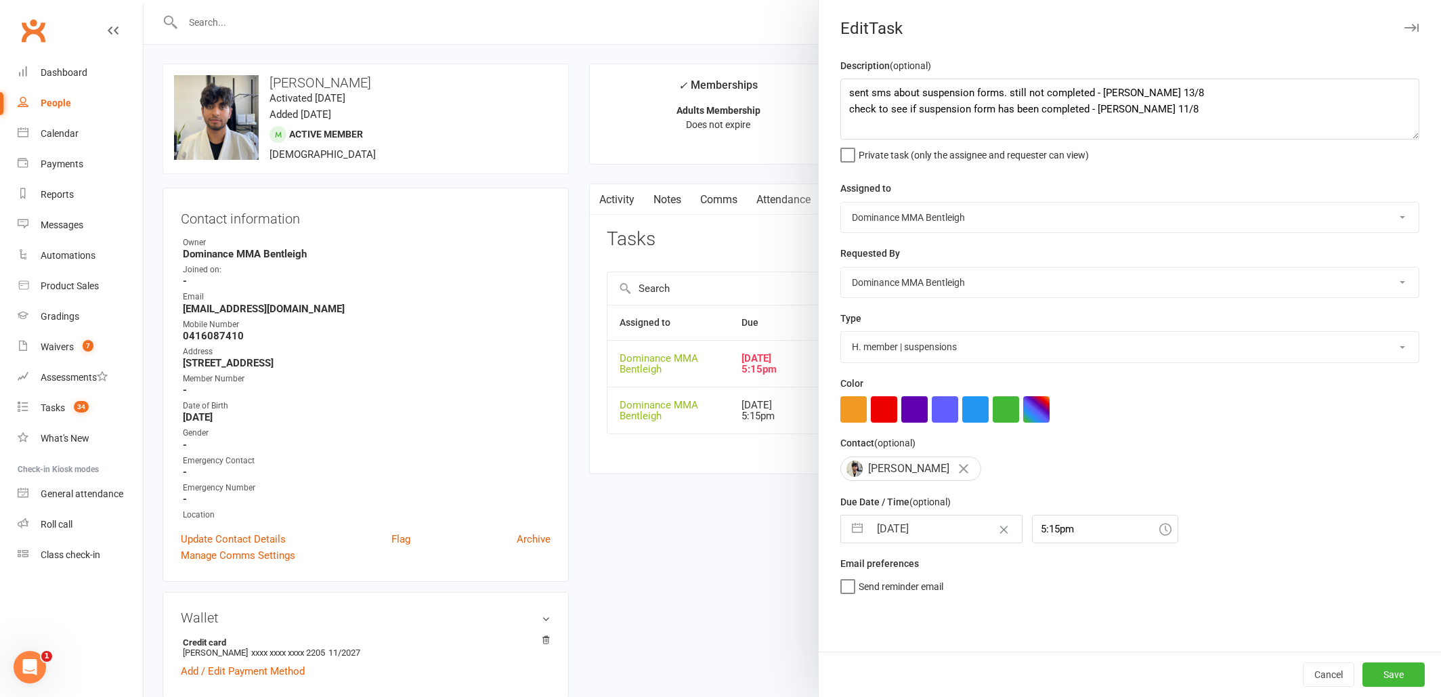
select select "2025"
select select "8"
select select "2025"
click at [967, 677] on td "14" at bounding box center [975, 683] width 26 height 26
type input "14 Aug 2025"
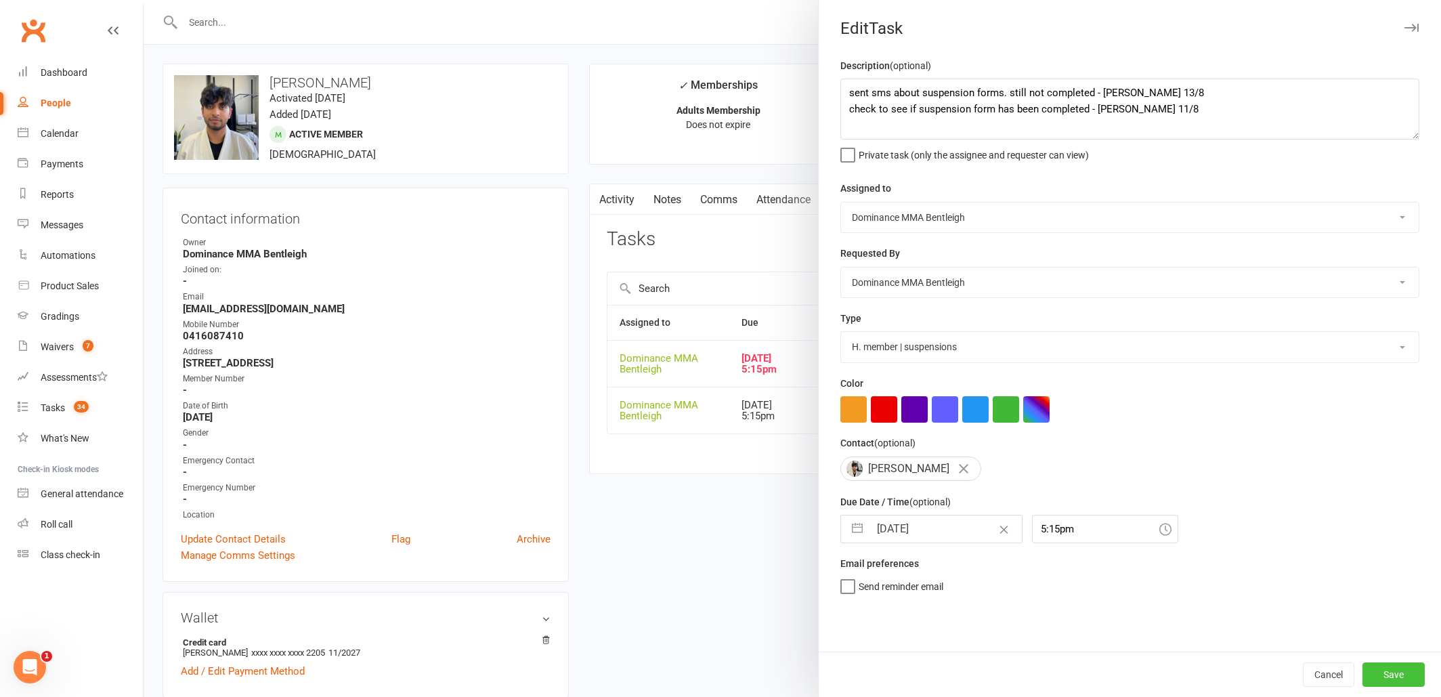
click at [1390, 674] on button "Save" at bounding box center [1393, 674] width 62 height 24
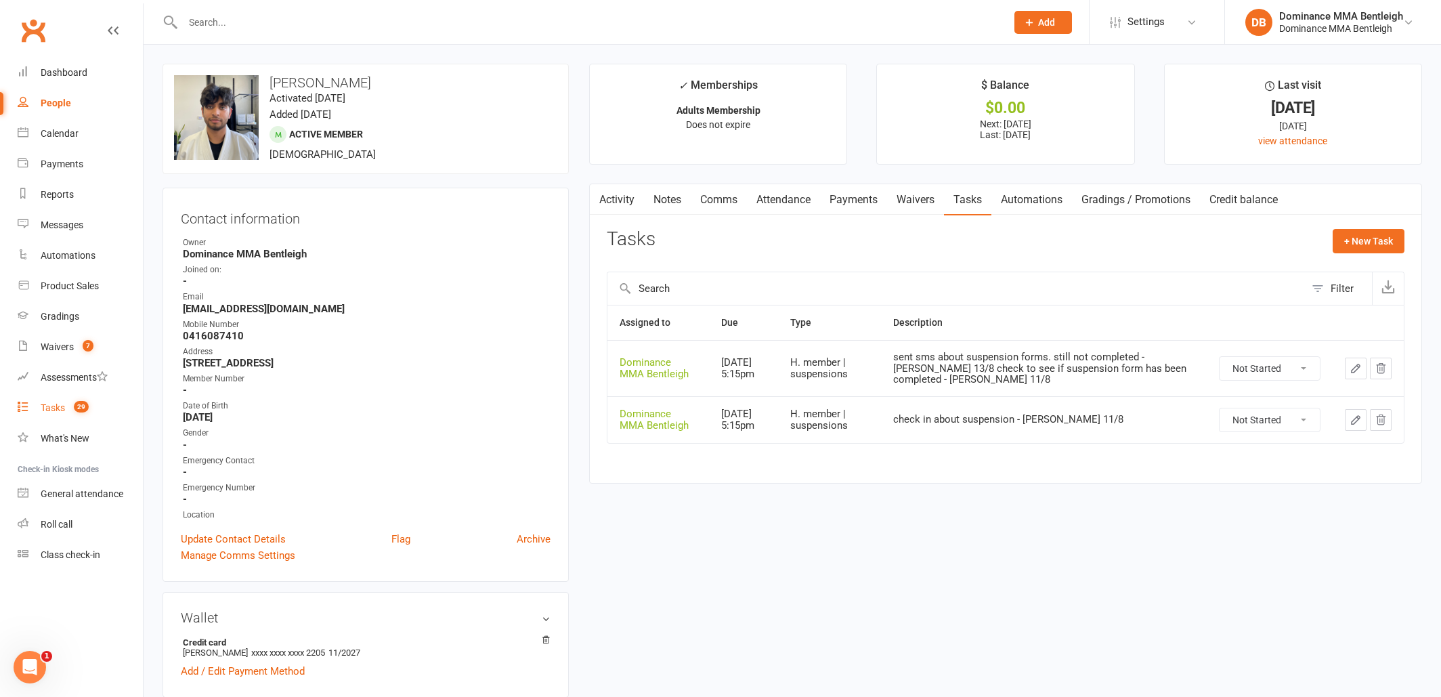
click at [53, 410] on div "Tasks" at bounding box center [53, 407] width 24 height 11
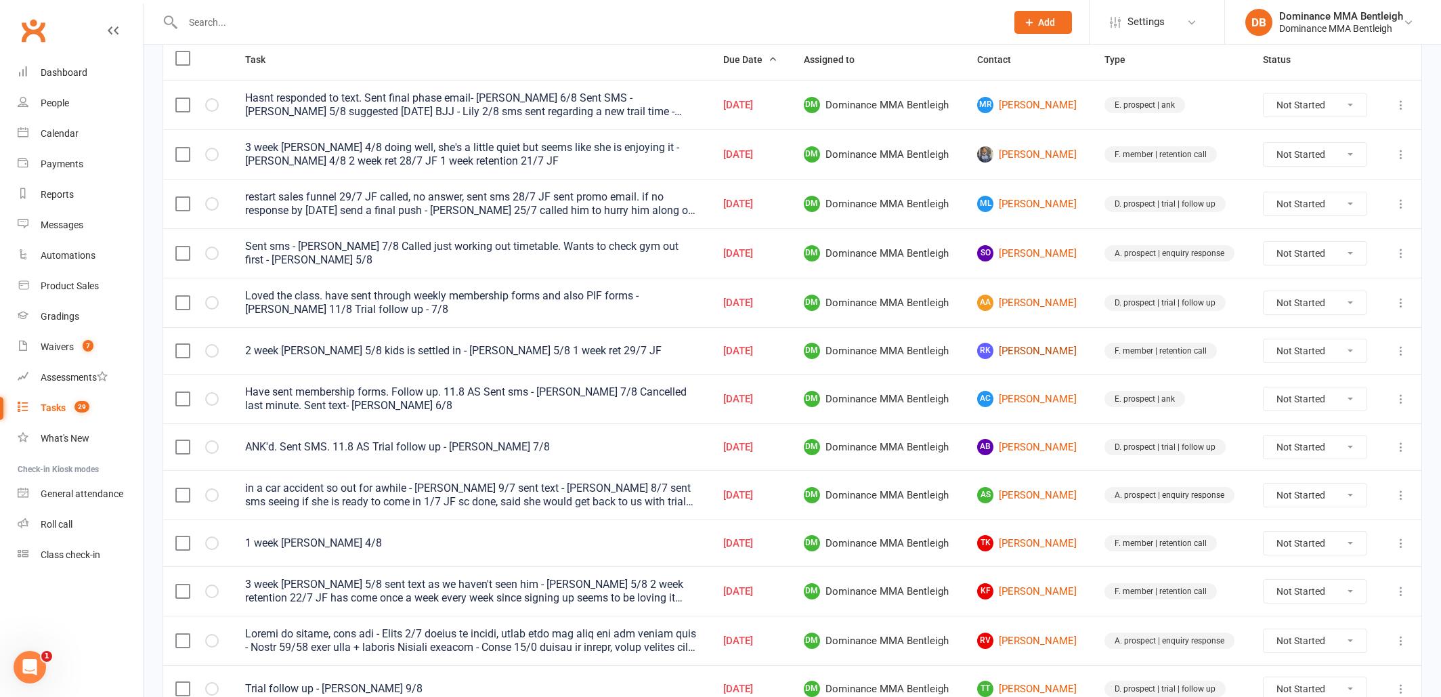
scroll to position [175, 0]
click at [1016, 452] on link "AB Aaditya Baskar" at bounding box center [1028, 447] width 103 height 16
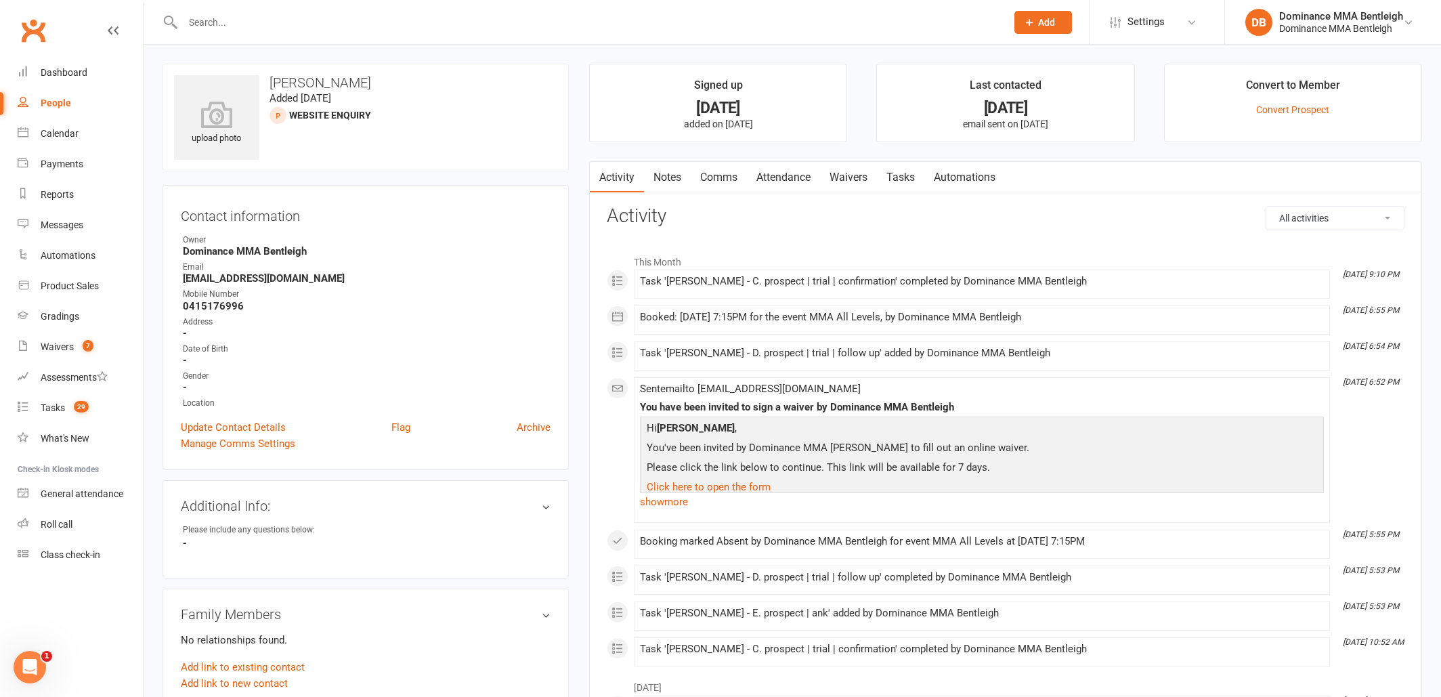
click at [777, 175] on link "Attendance" at bounding box center [783, 177] width 73 height 31
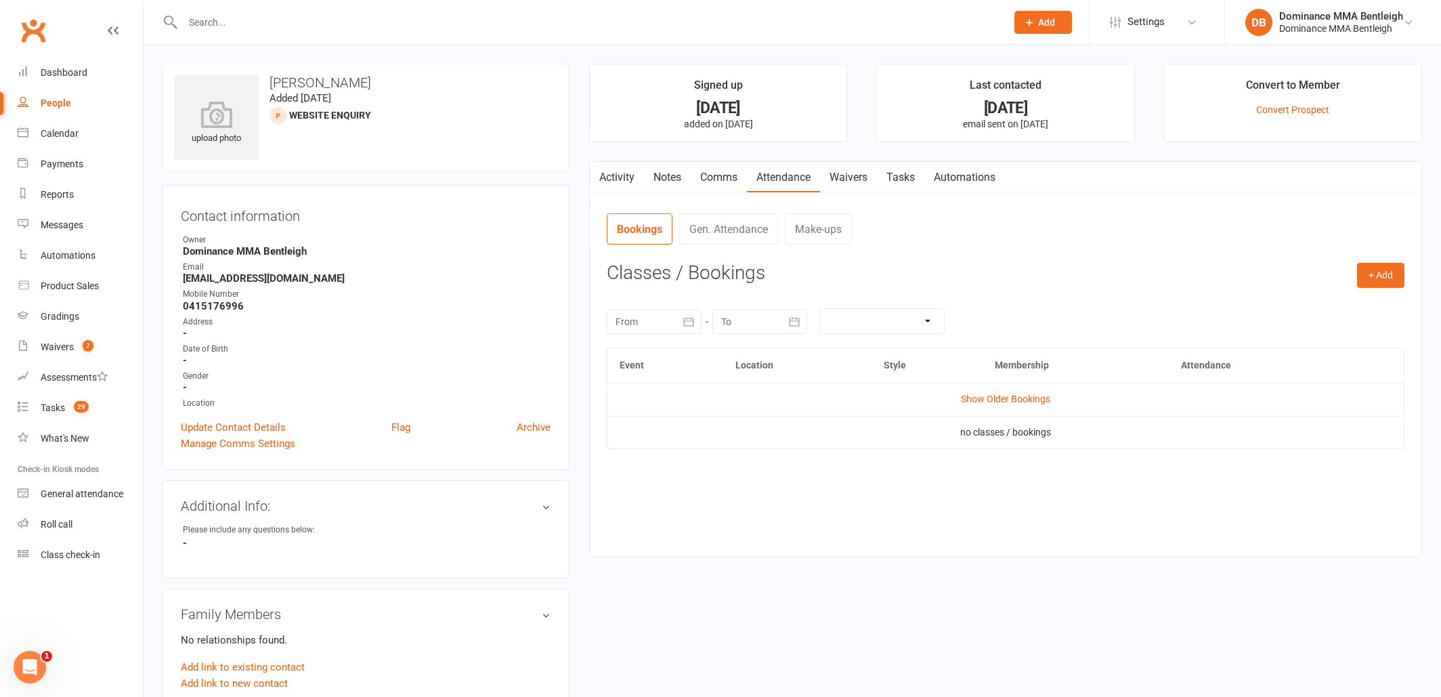
click at [674, 175] on link "Notes" at bounding box center [667, 177] width 47 height 31
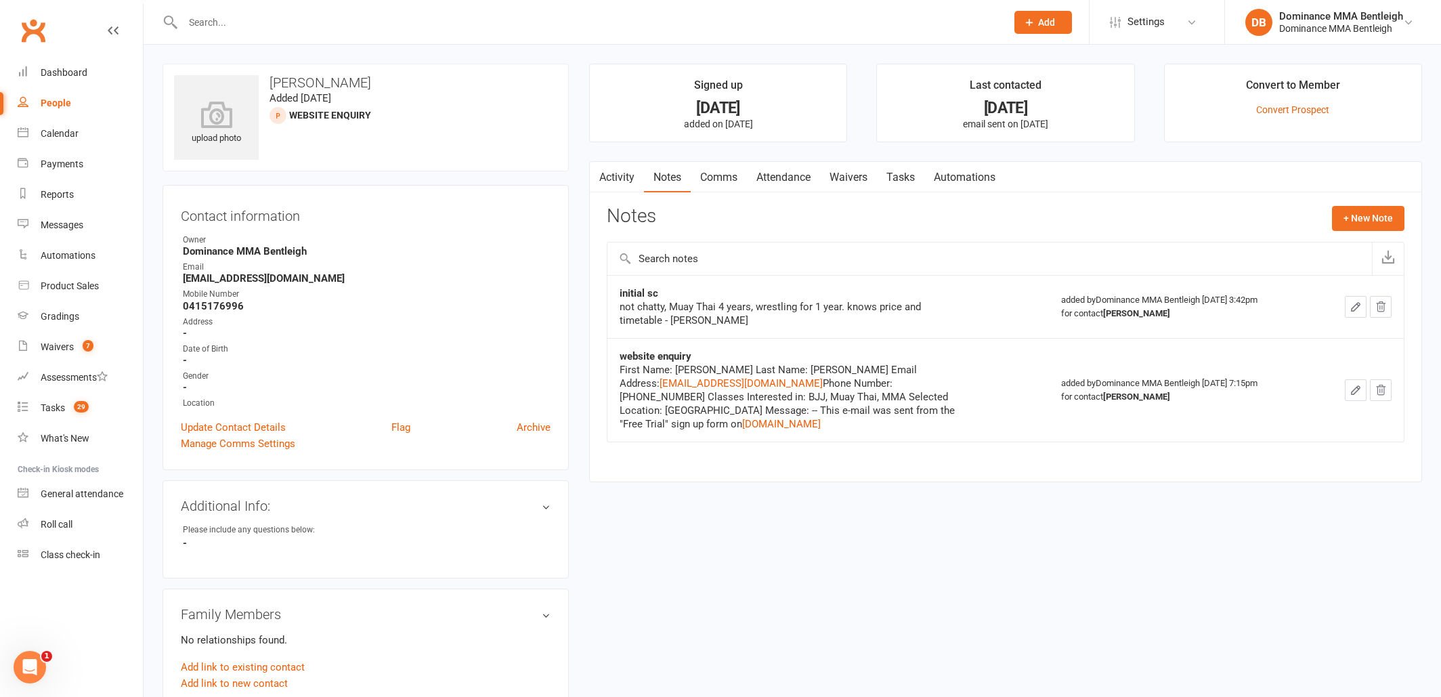
click at [903, 177] on link "Tasks" at bounding box center [900, 177] width 47 height 31
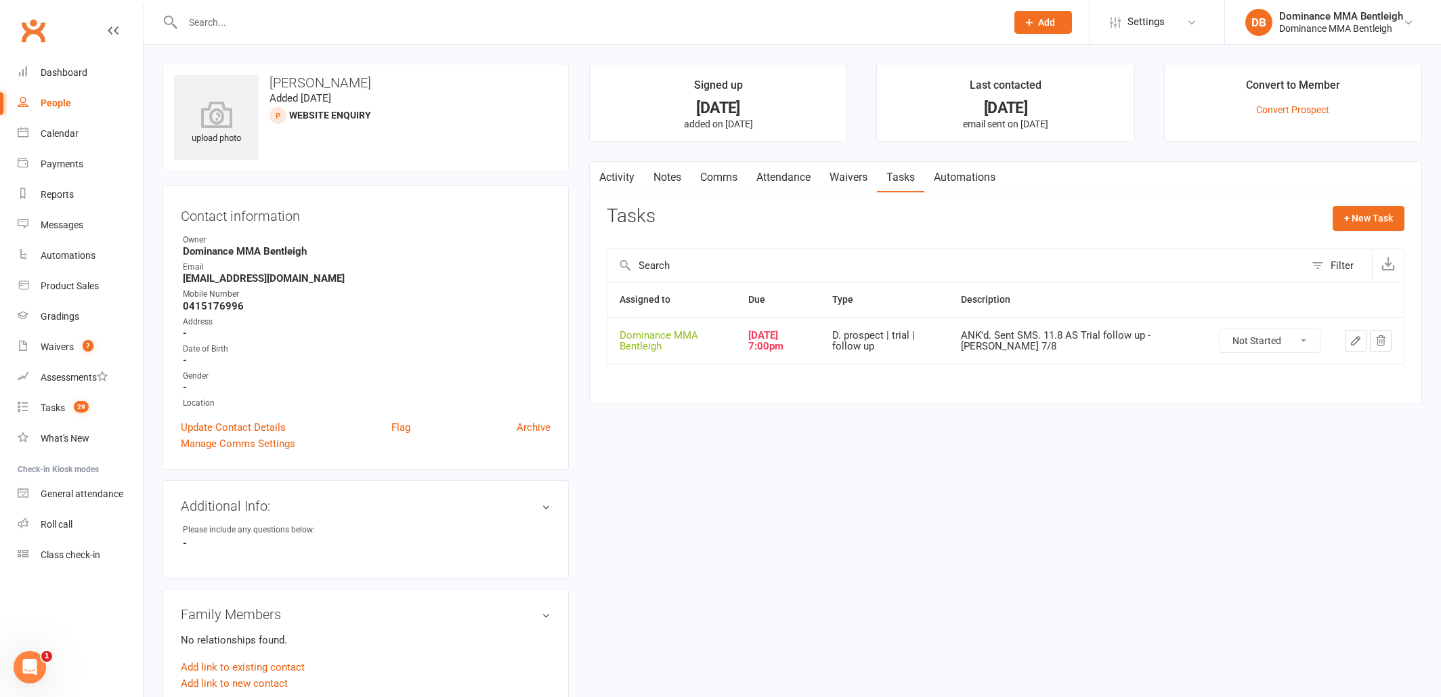
click at [1350, 345] on button "button" at bounding box center [1356, 341] width 22 height 22
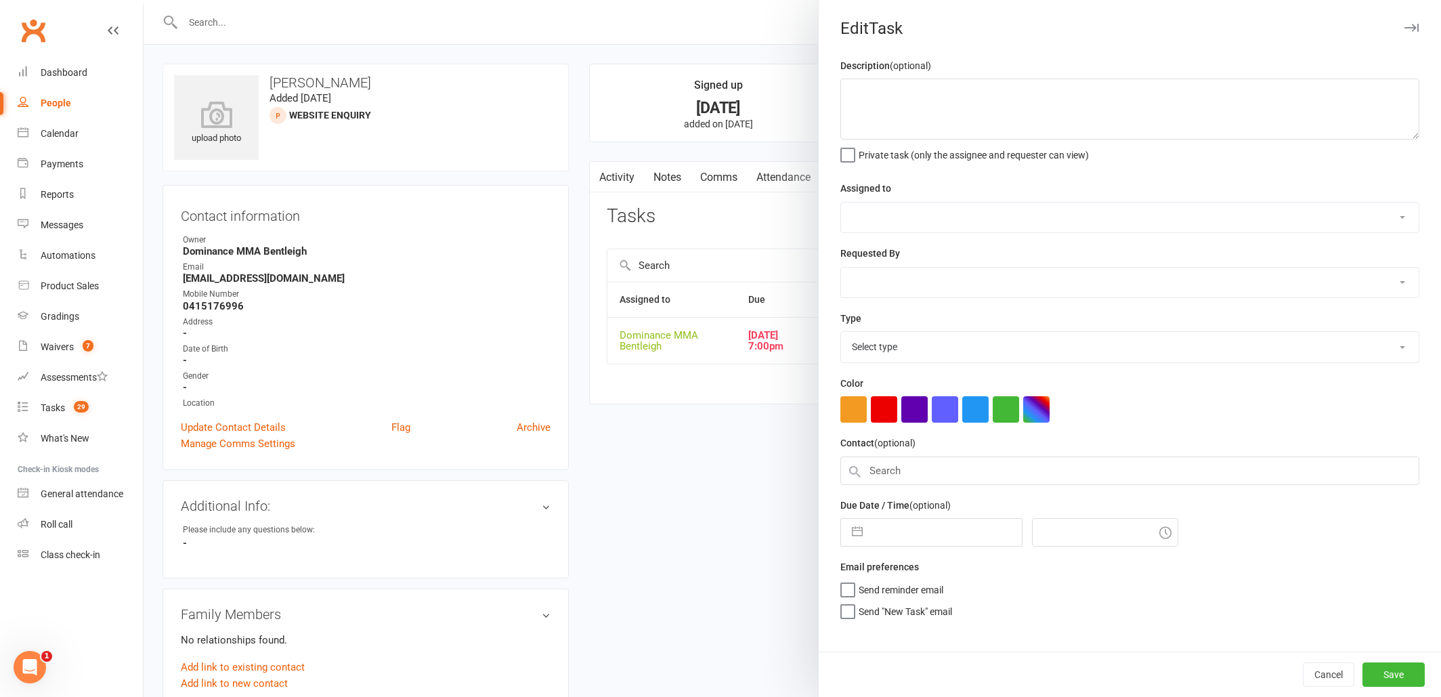
type textarea "ANK'd. Sent SMS. 11.8 AS Trial follow up - Dylan 7/8"
select select "24839"
type input "12 Aug 2025"
type input "7:00pm"
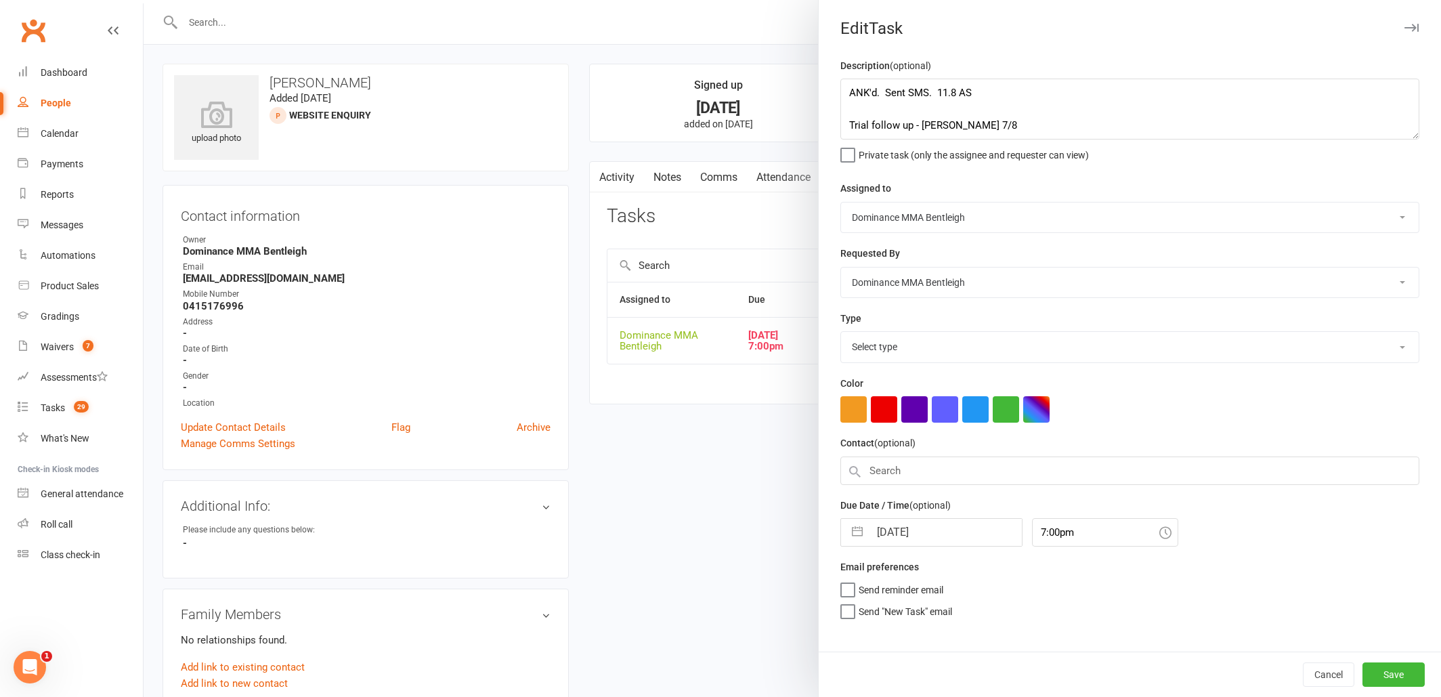
select select "13787"
drag, startPoint x: 850, startPoint y: 93, endPoint x: 1068, endPoint y: 55, distance: 221.3
click at [849, 93] on textarea "ANK'd. Sent SMS. 11.8 AS Trial follow up - Dylan 7/8" at bounding box center [1129, 109] width 579 height 61
click at [884, 88] on textarea "ANK'd. Sent SMS. 11.8 AS Trial follow up - Dylan 7/8" at bounding box center [1129, 109] width 579 height 61
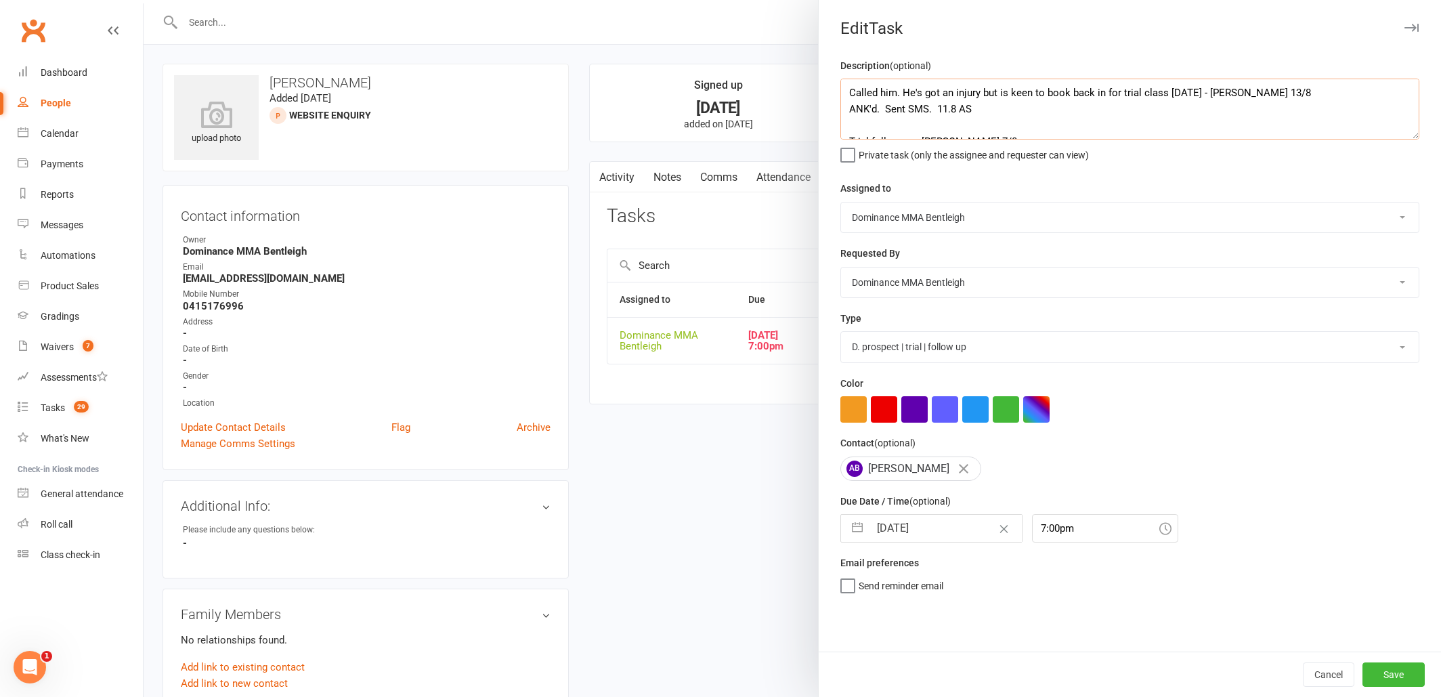
type textarea "Called him. He's got an injury but is keen to book back in for trial class in 2…"
select select "6"
select select "2025"
select select "7"
select select "2025"
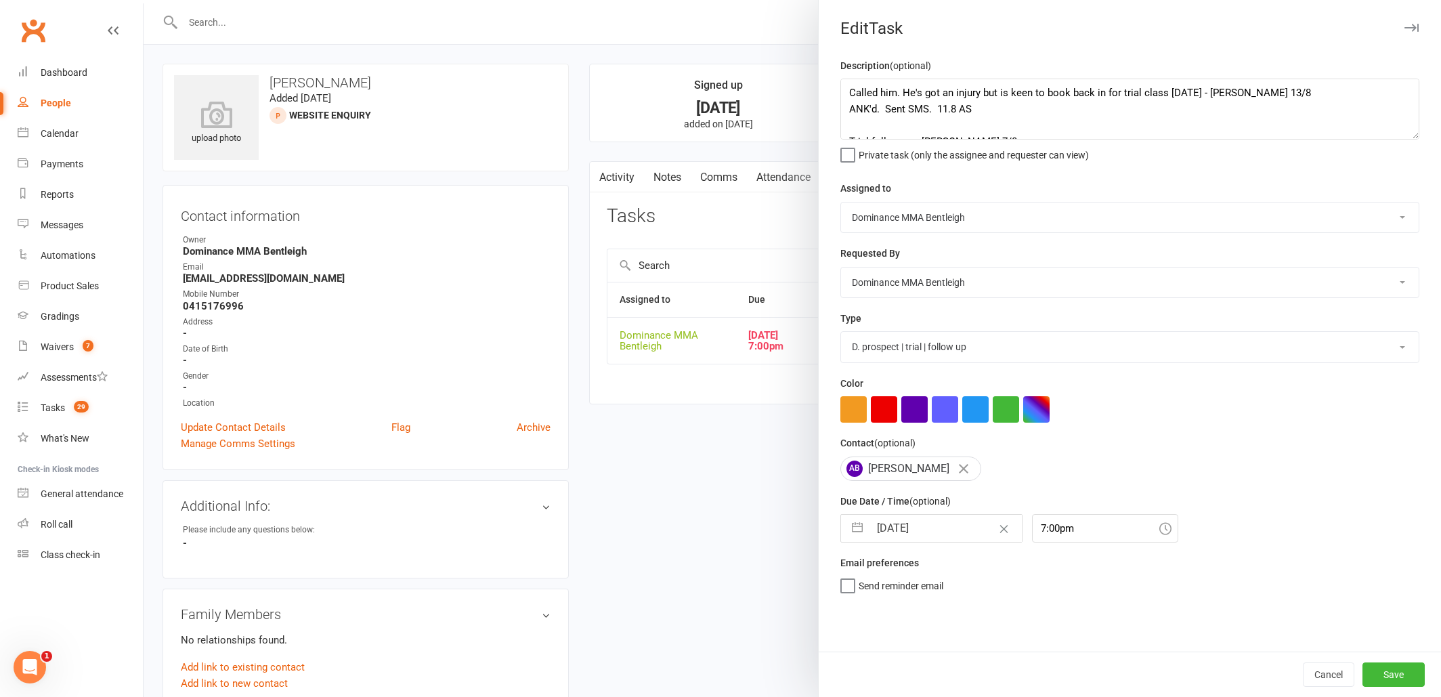
select select "8"
select select "2025"
drag, startPoint x: 921, startPoint y: 527, endPoint x: 893, endPoint y: 546, distance: 33.2
click at [922, 527] on input "12 Aug 2025" at bounding box center [945, 528] width 152 height 27
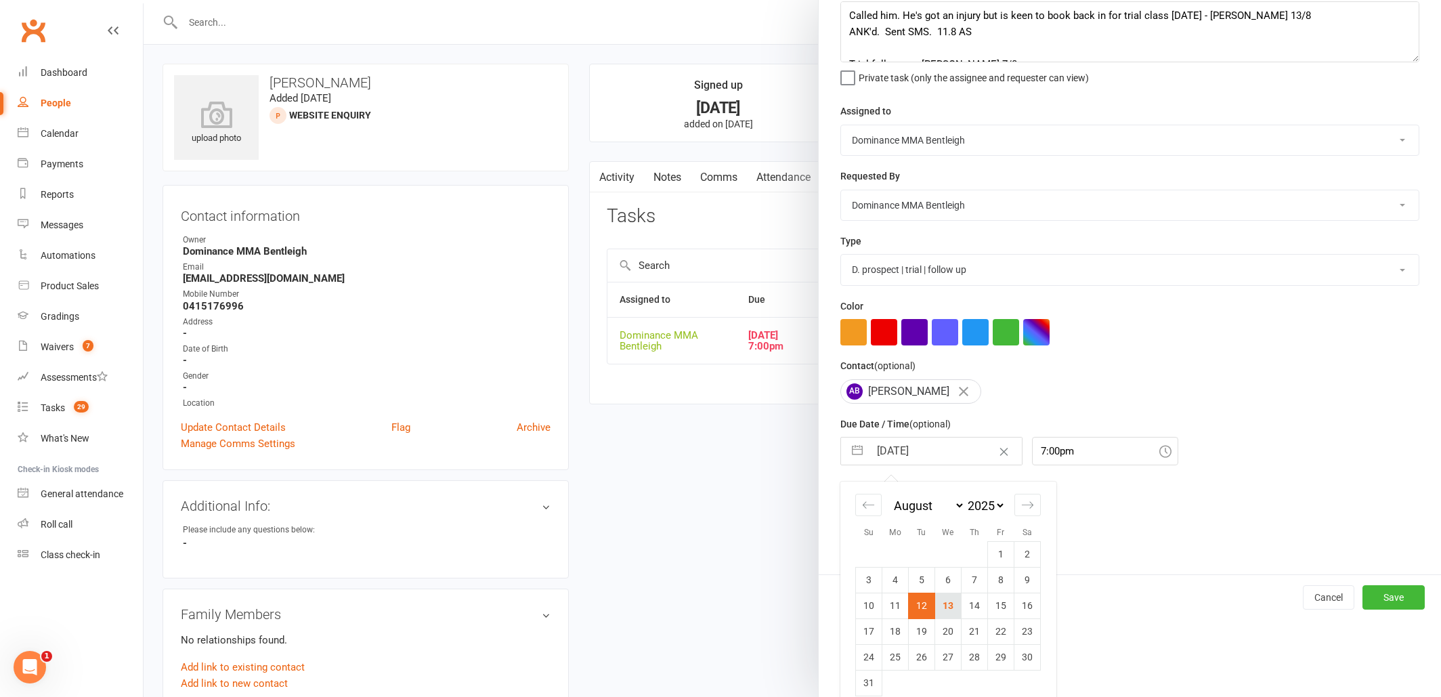
scroll to position [89, 0]
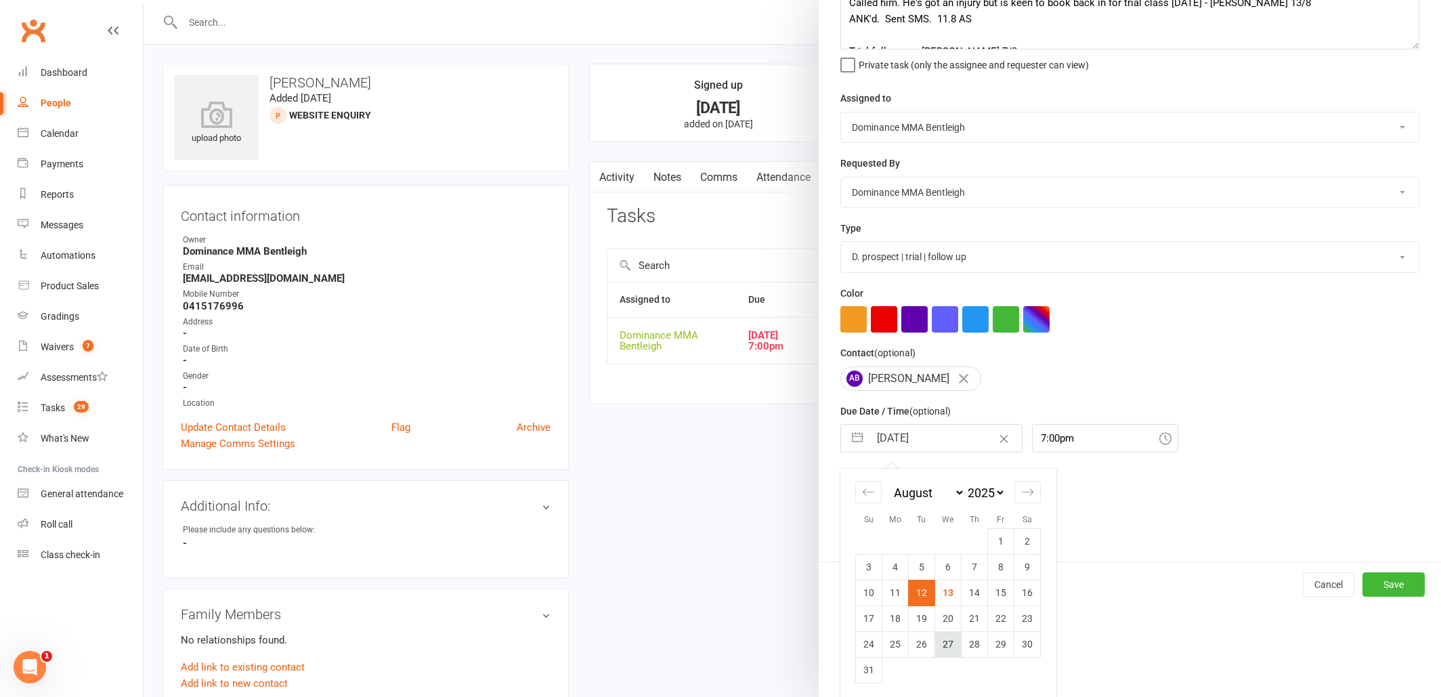
click at [947, 641] on td "27" at bounding box center [948, 644] width 26 height 26
type input "27 Aug 2025"
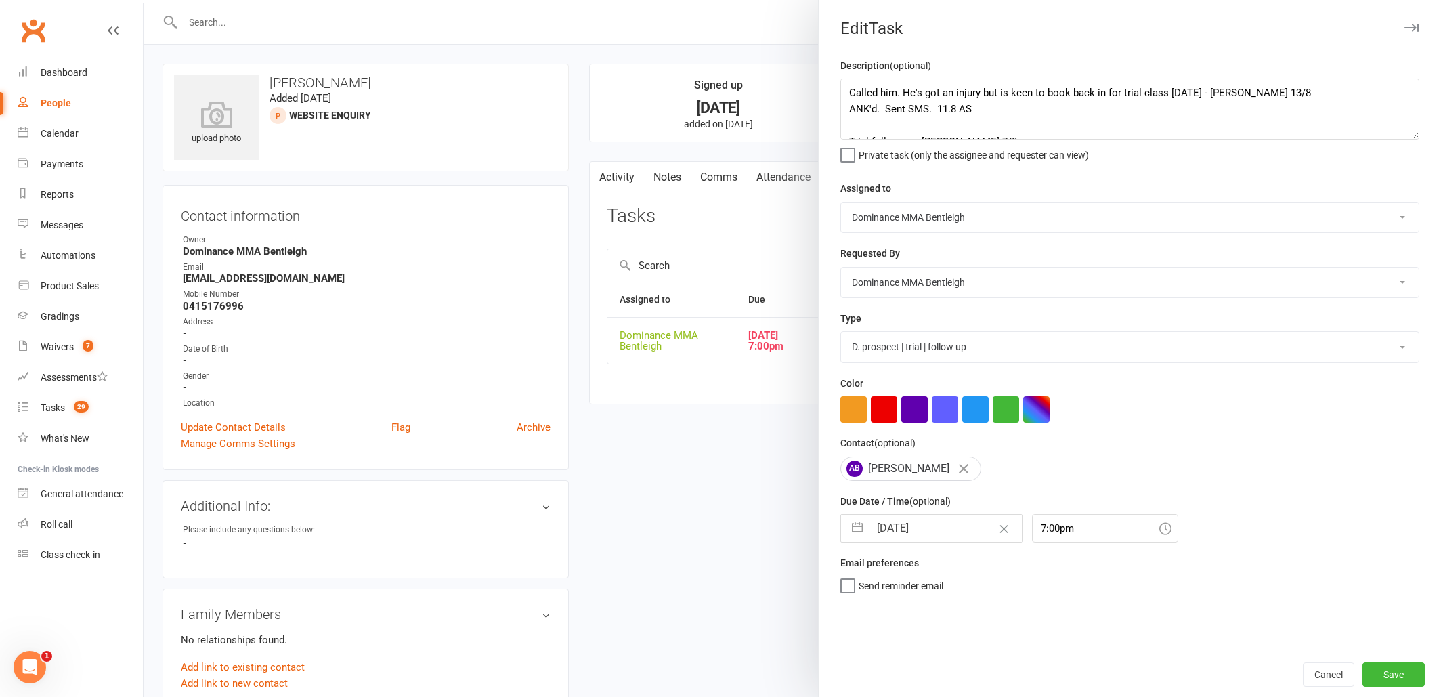
scroll to position [87, 0]
click at [1396, 662] on button "Save" at bounding box center [1393, 674] width 62 height 24
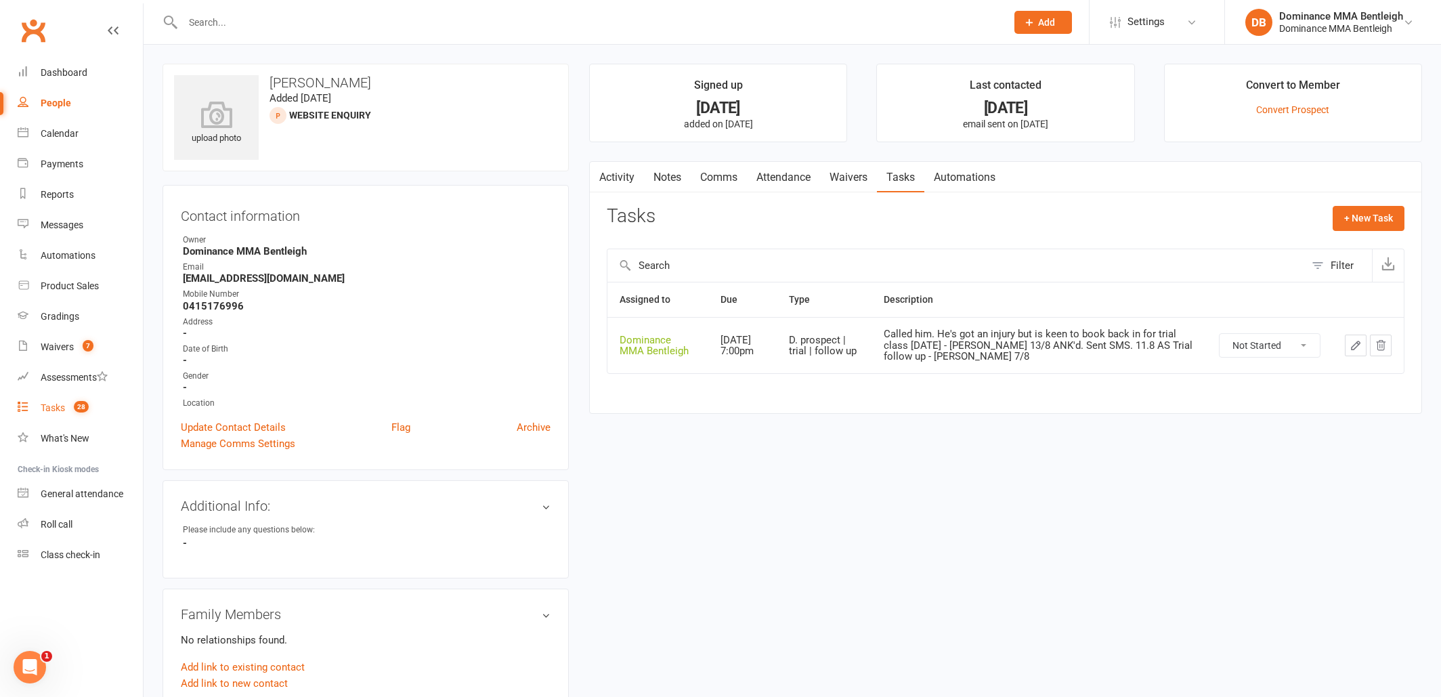
click at [53, 410] on div "Tasks" at bounding box center [53, 407] width 24 height 11
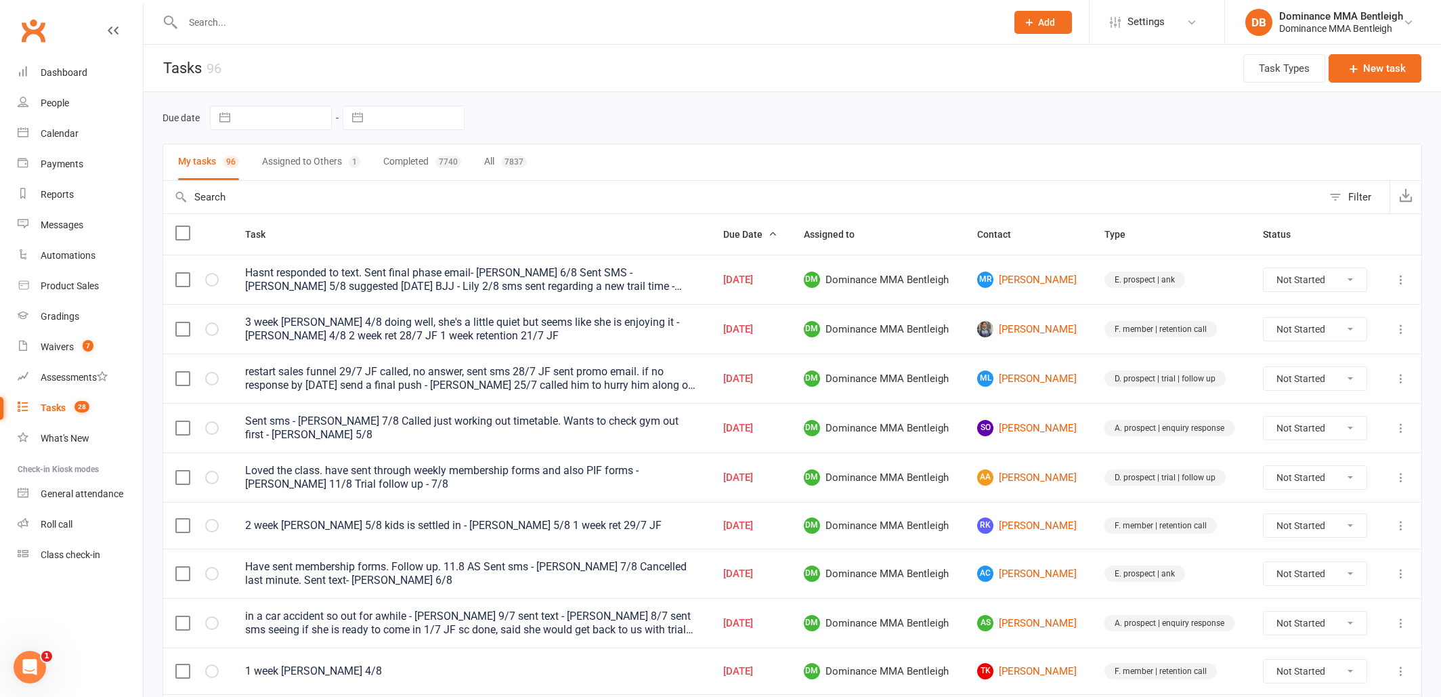
click at [247, 33] on div at bounding box center [580, 22] width 834 height 44
click at [261, 24] on input "text" at bounding box center [588, 22] width 818 height 19
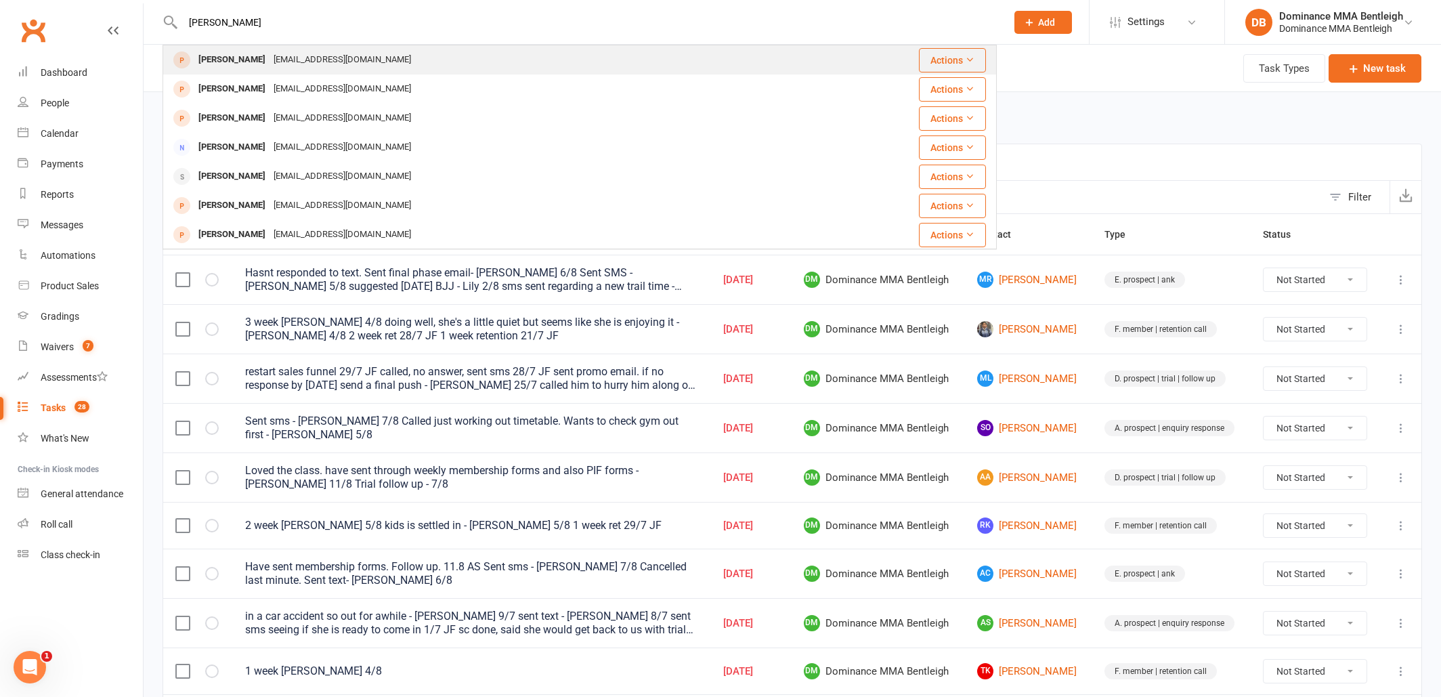
type input "nikolaos"
click at [309, 62] on div "angonick34@gmail.com" at bounding box center [343, 60] width 146 height 20
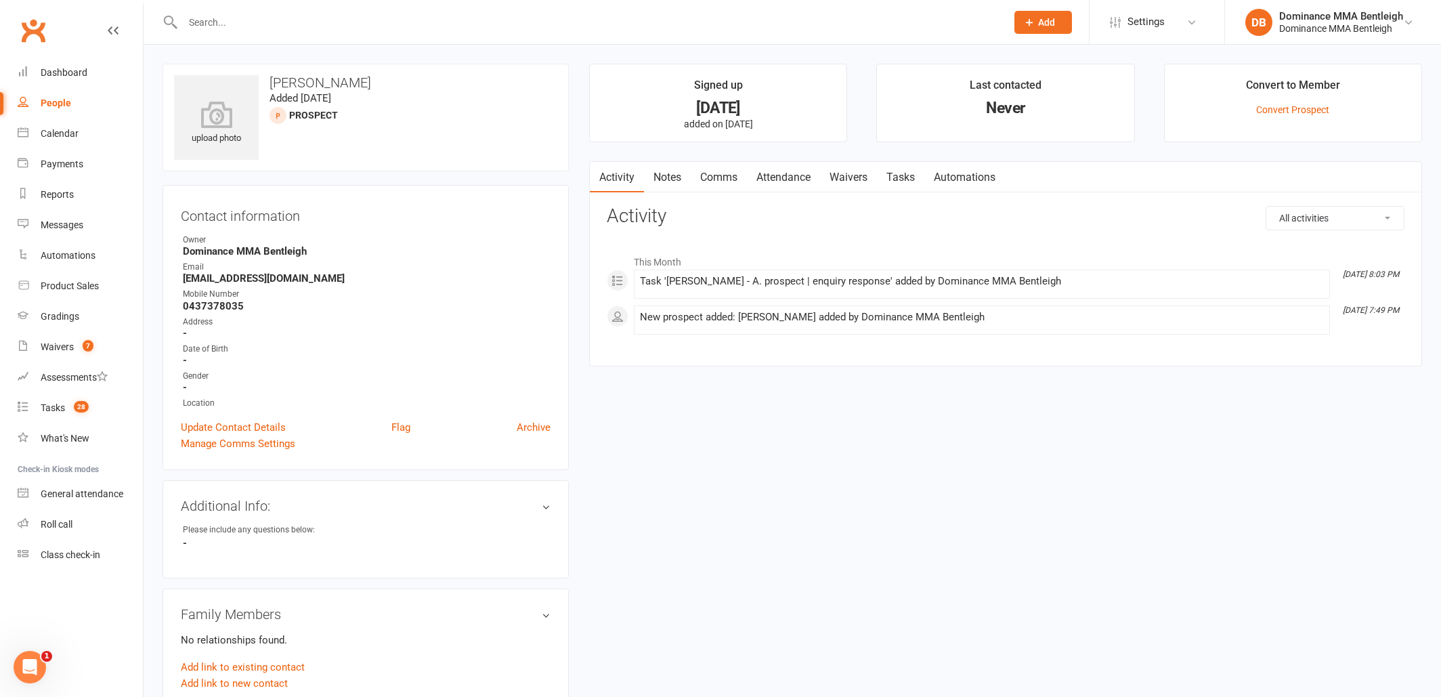
click at [683, 177] on link "Notes" at bounding box center [667, 177] width 47 height 31
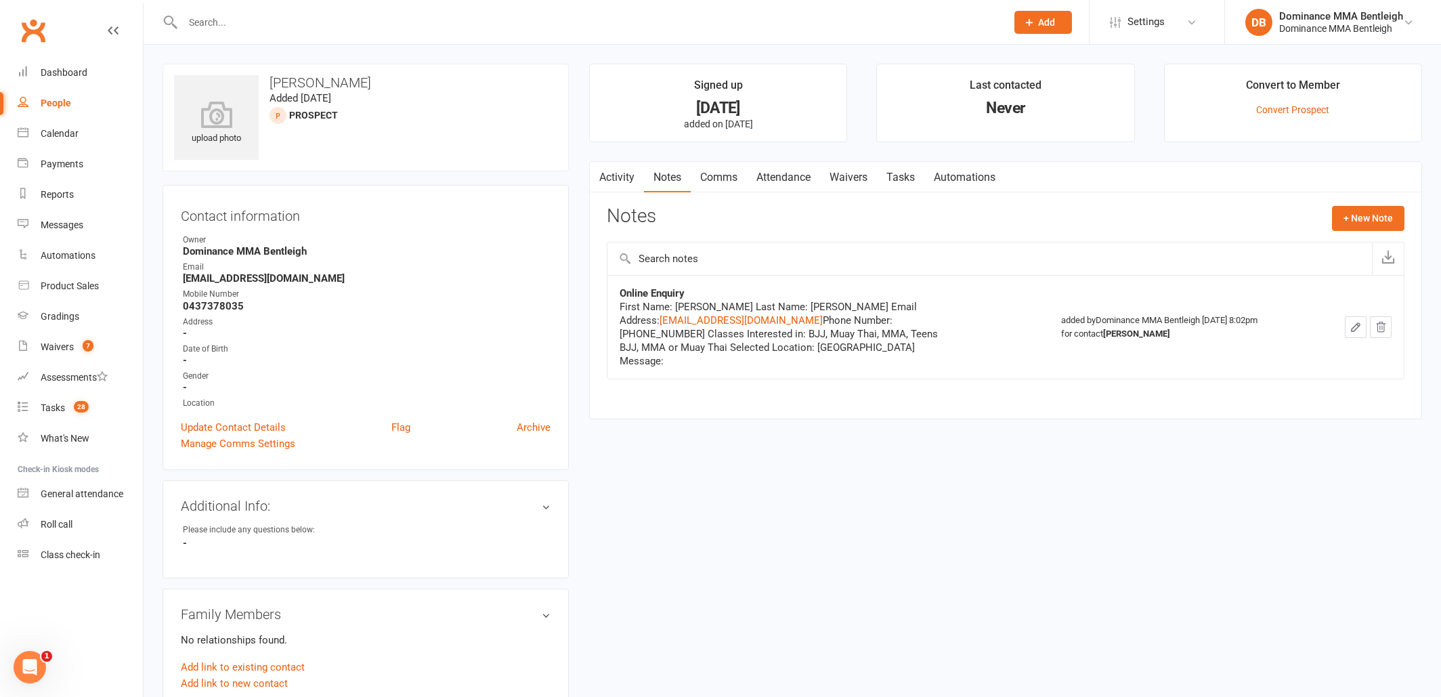
click at [735, 179] on link "Comms" at bounding box center [719, 177] width 56 height 31
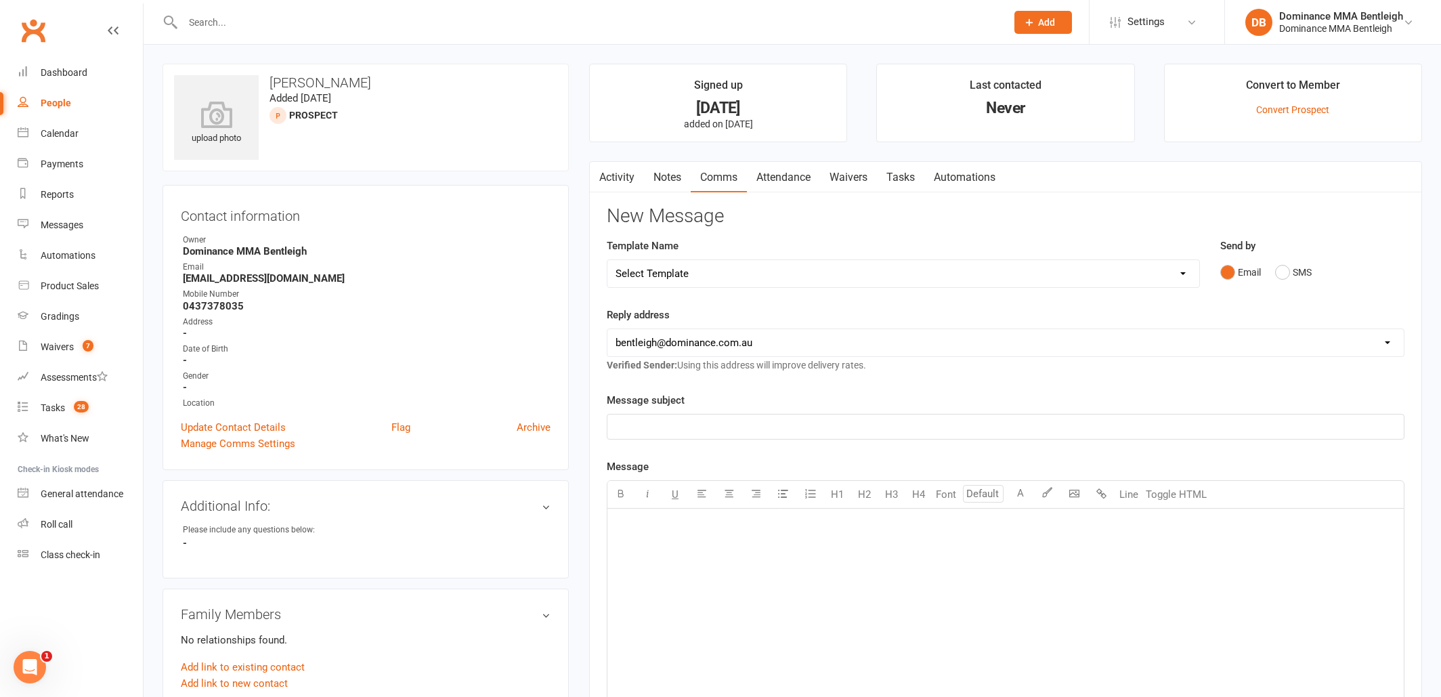
click at [763, 176] on link "Attendance" at bounding box center [783, 177] width 73 height 31
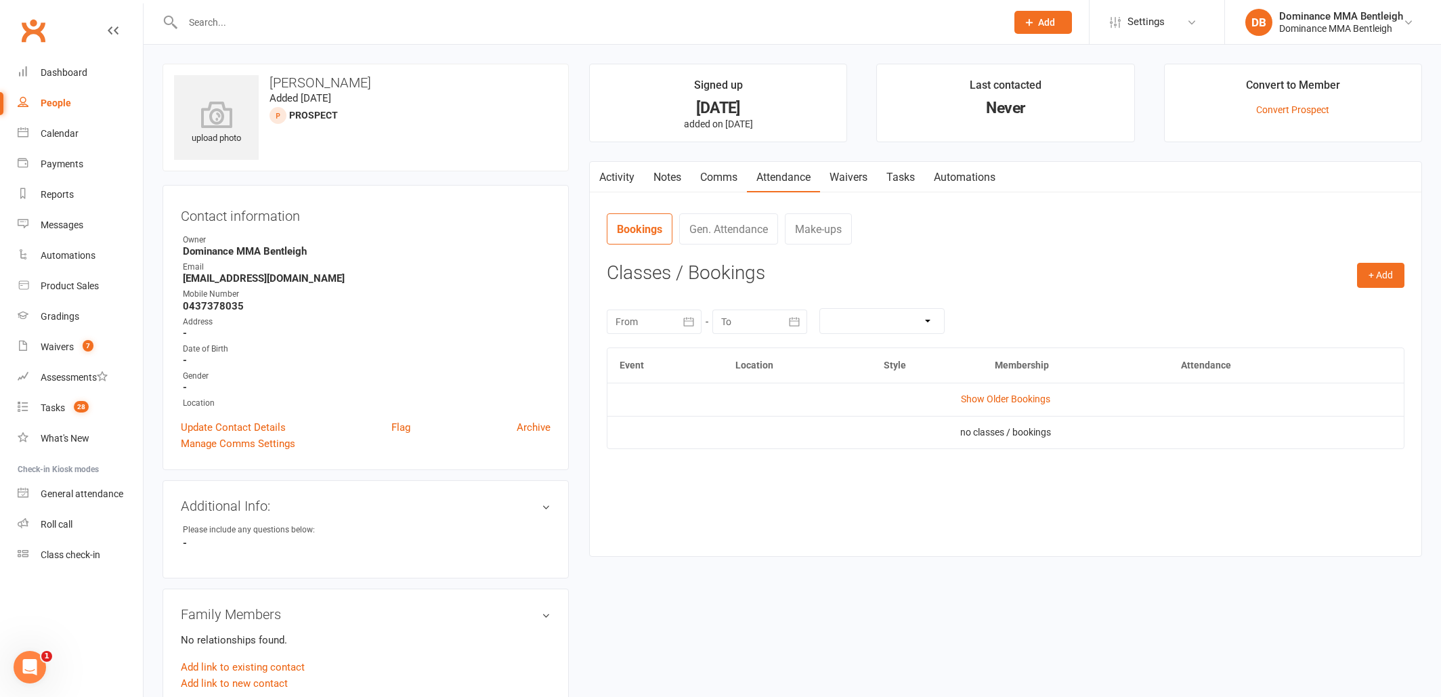
click at [685, 184] on link "Notes" at bounding box center [667, 177] width 47 height 31
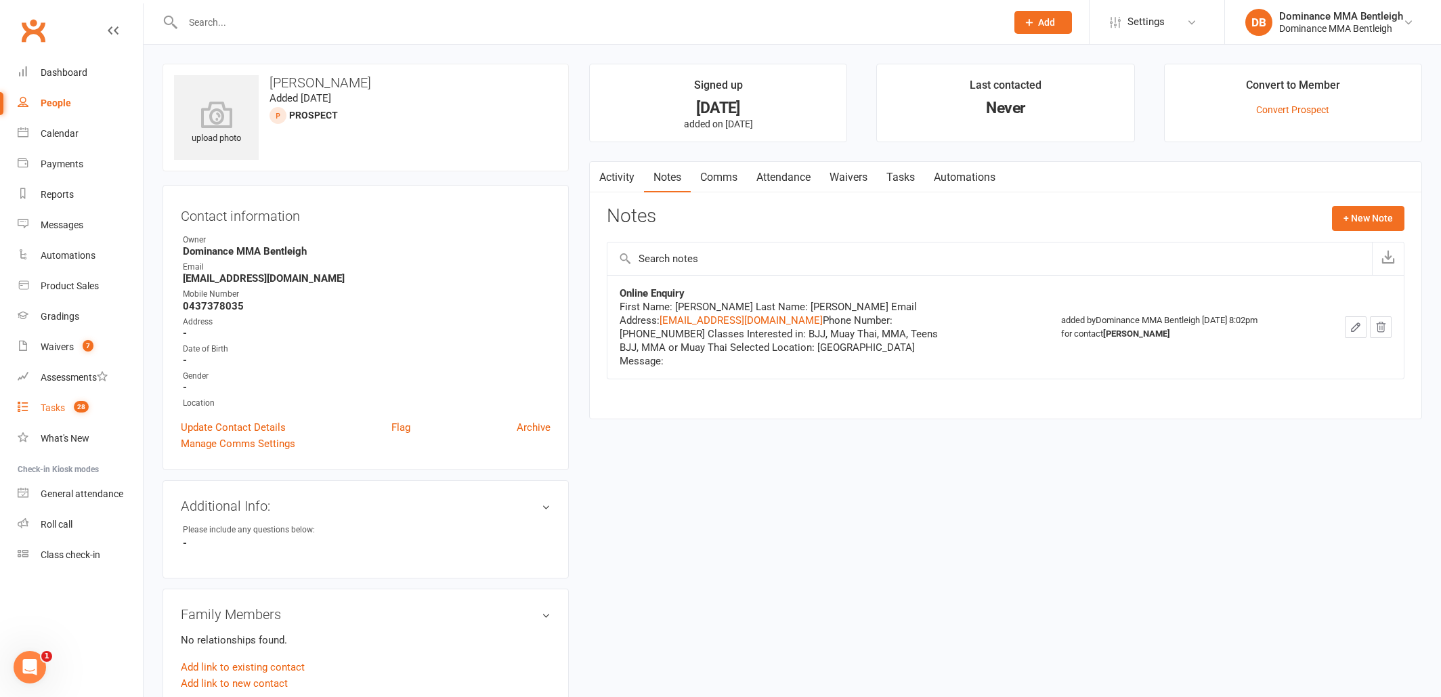
click at [58, 405] on div "Tasks" at bounding box center [53, 407] width 24 height 11
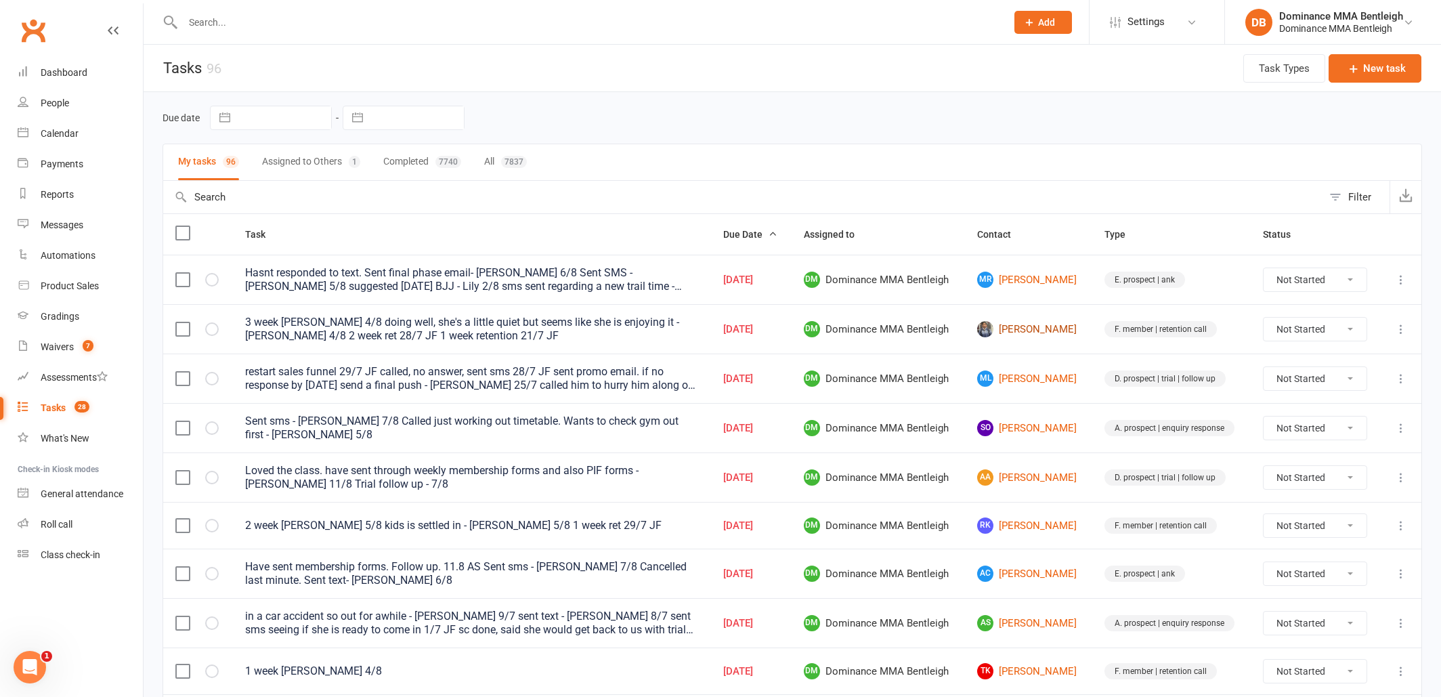
click at [1030, 329] on link "[PERSON_NAME]" at bounding box center [1028, 329] width 103 height 16
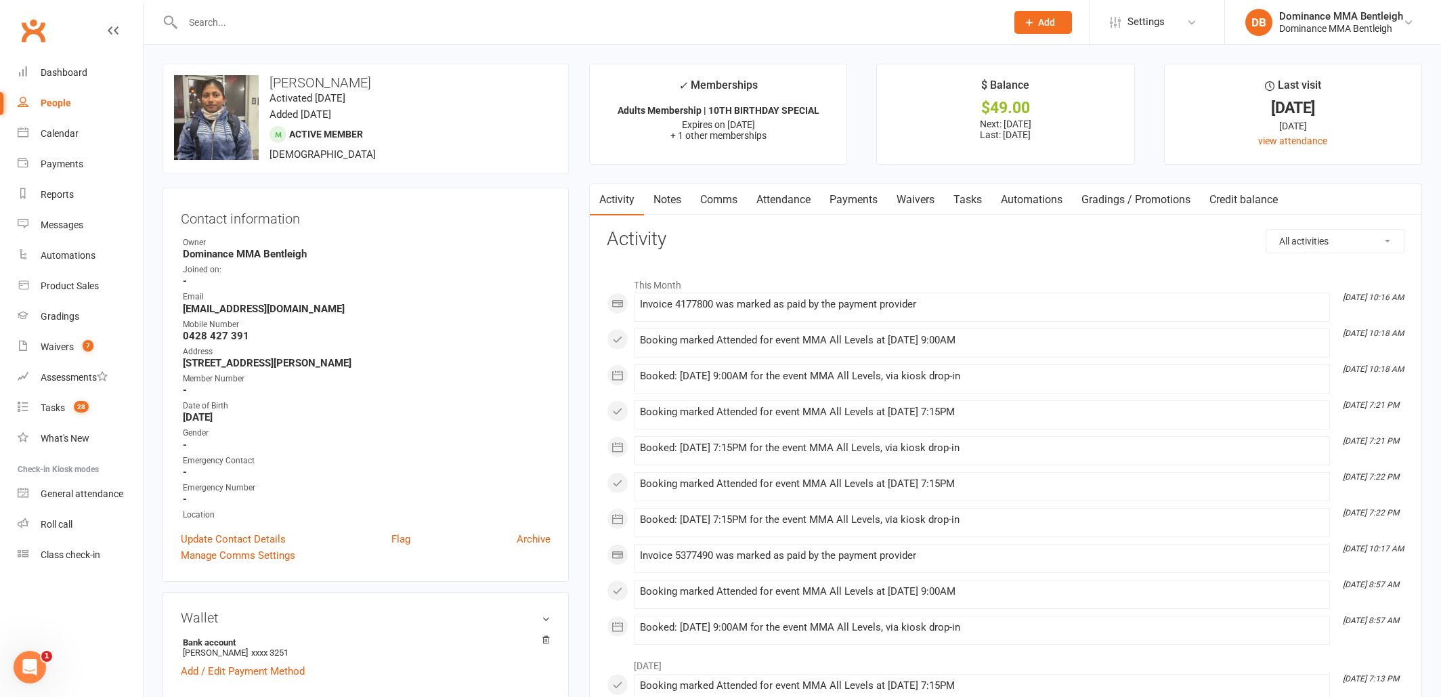
click at [980, 203] on link "Tasks" at bounding box center [967, 199] width 47 height 31
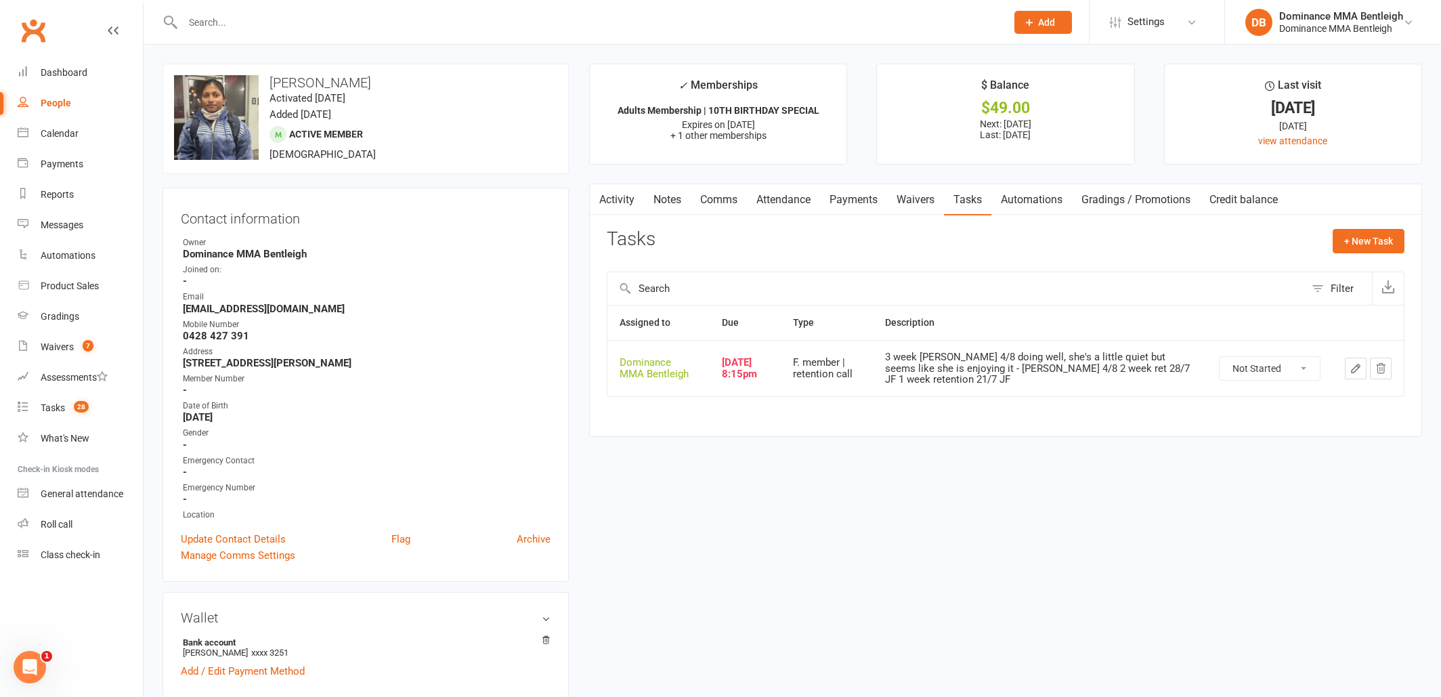
click at [1348, 364] on button "button" at bounding box center [1356, 369] width 22 height 22
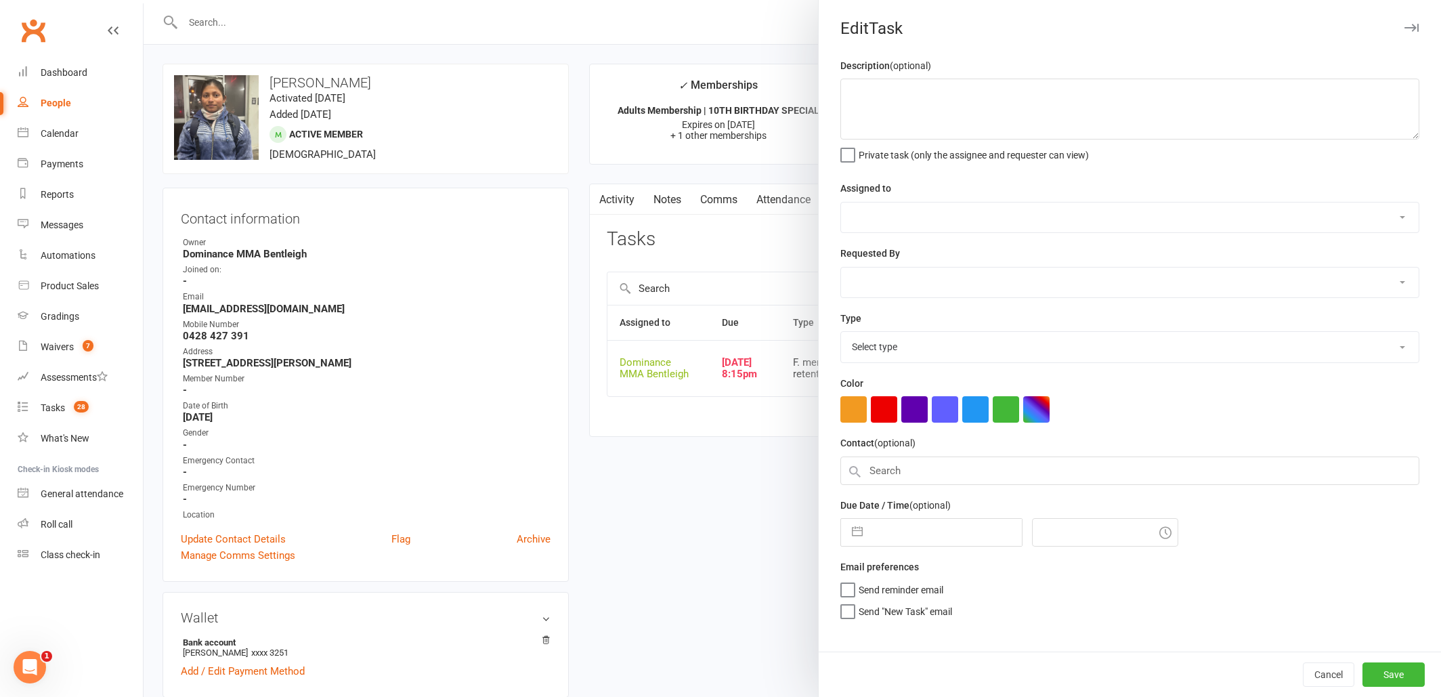
type textarea "3 week ret - Ellen 4/8 doing well, she's a little quiet but seems like she is e…"
select select "24839"
type input "11 Aug 2025"
type input "8:15pm"
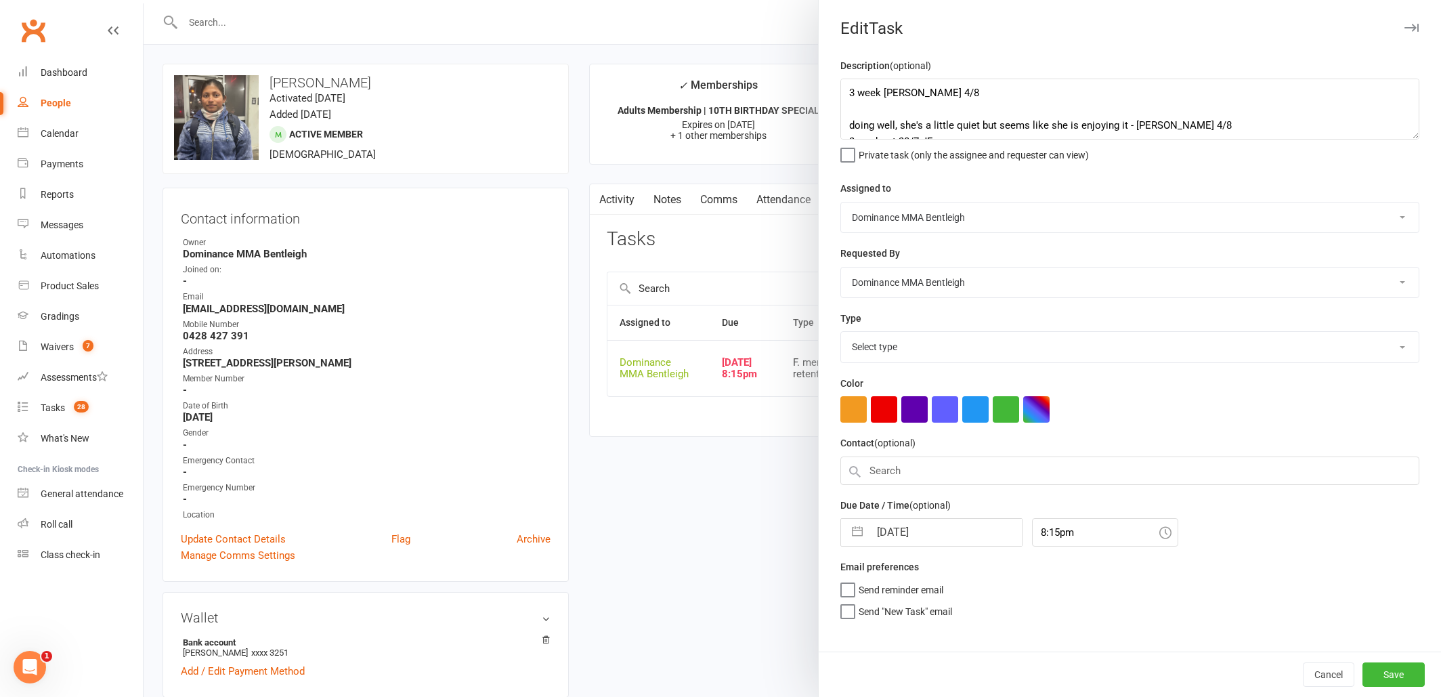
select select "13789"
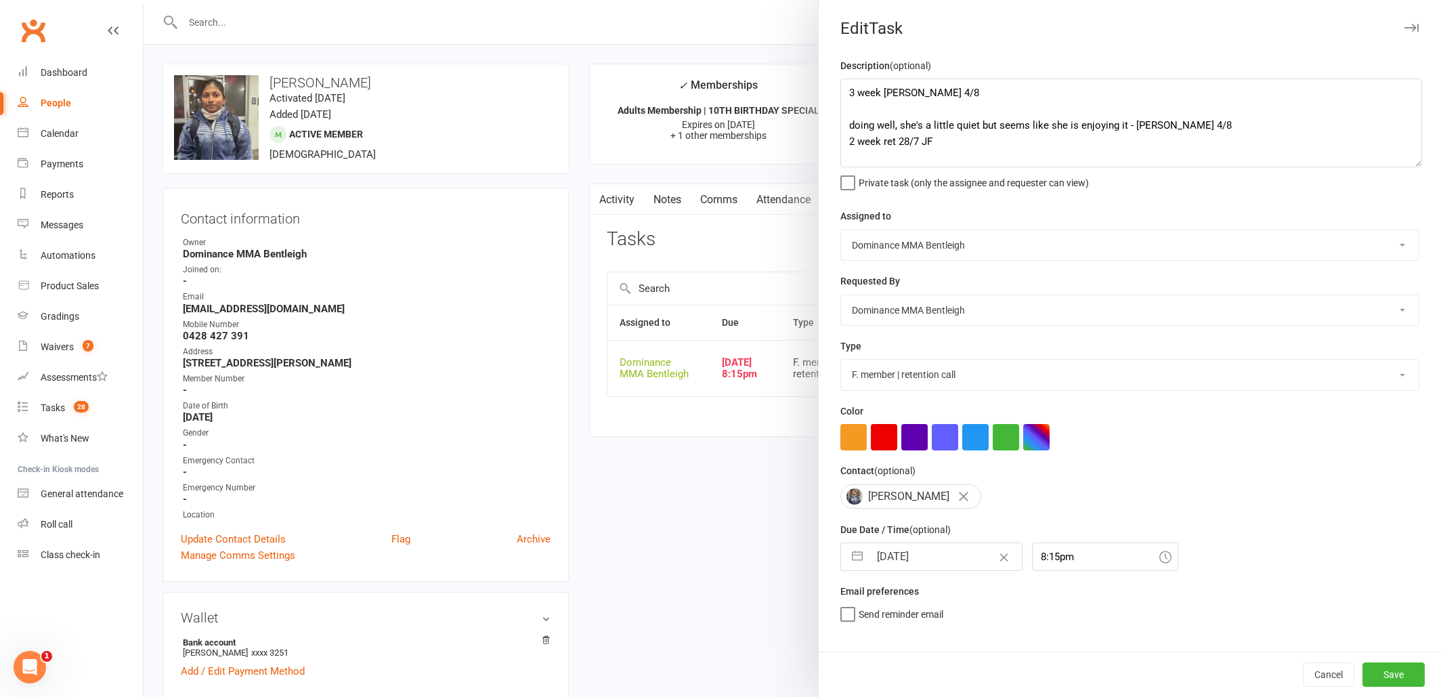
click at [1416, 166] on textarea "3 week ret - Ellen 4/8 doing well, she's a little quiet but seems like she is e…" at bounding box center [1131, 123] width 582 height 89
click at [846, 89] on textarea "3 week ret - Ellen 4/8 doing well, she's a little quiet but seems like she is e…" at bounding box center [1131, 123] width 582 height 89
click at [842, 81] on textarea "3 week ret - Ellen 4/8 doing well, she's a little quiet but seems like she is e…" at bounding box center [1131, 123] width 582 height 89
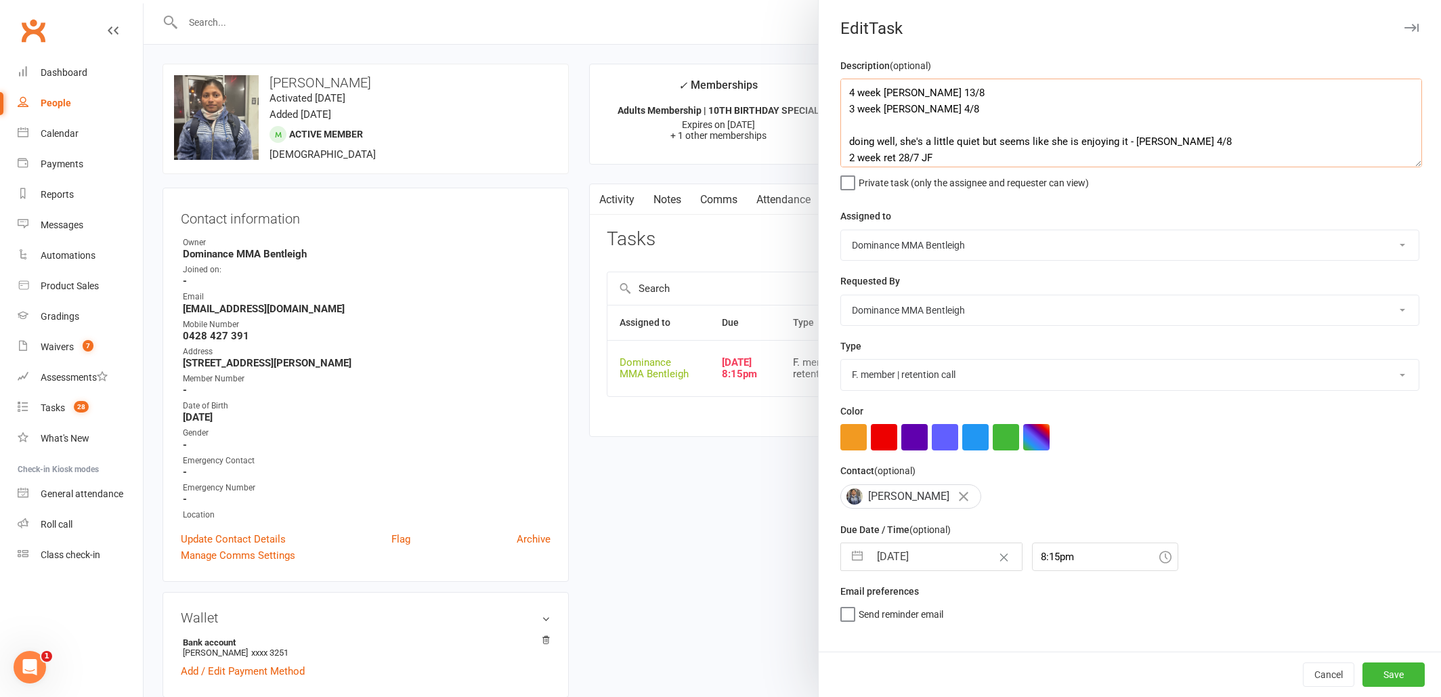
type textarea "4 week [PERSON_NAME] 13/8 3 week [PERSON_NAME] 4/8 doing well, she's a little q…"
select select "6"
select select "2025"
select select "7"
select select "2025"
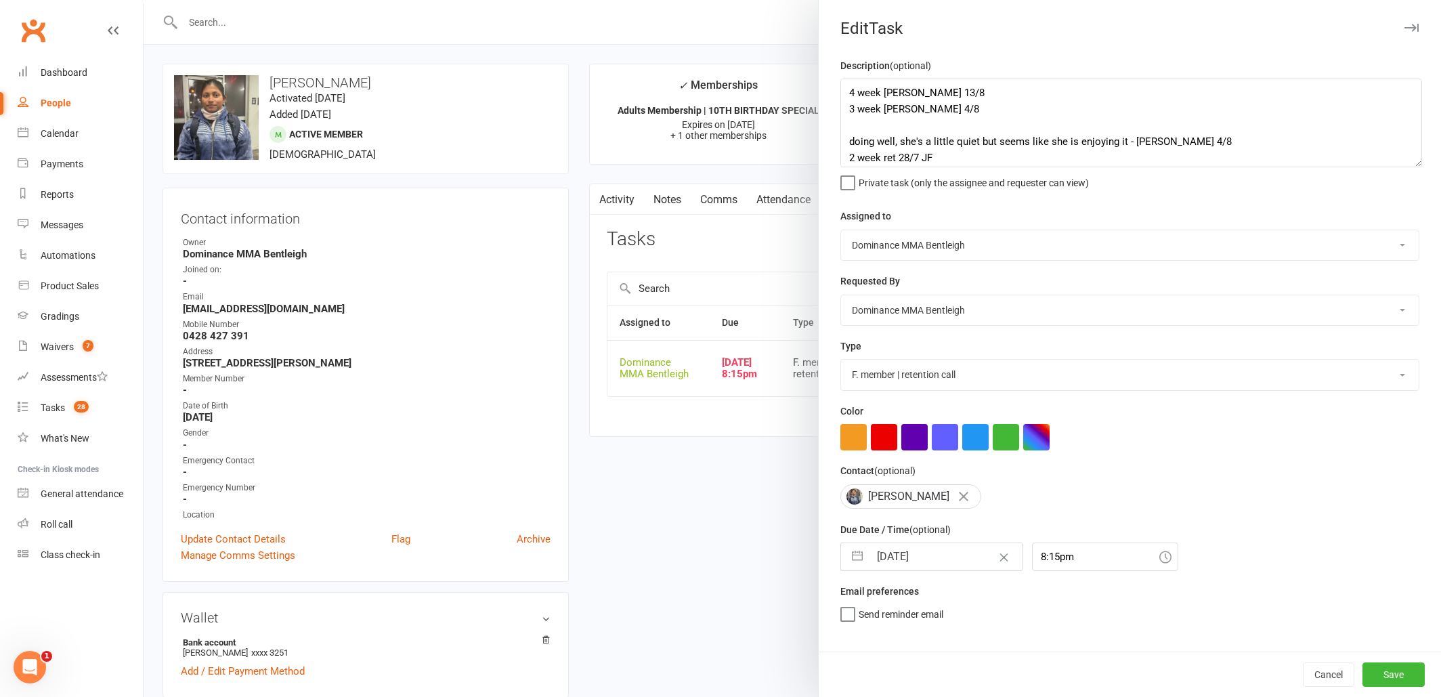
select select "8"
select select "2025"
click at [931, 567] on input "11 Aug 2025" at bounding box center [945, 556] width 152 height 27
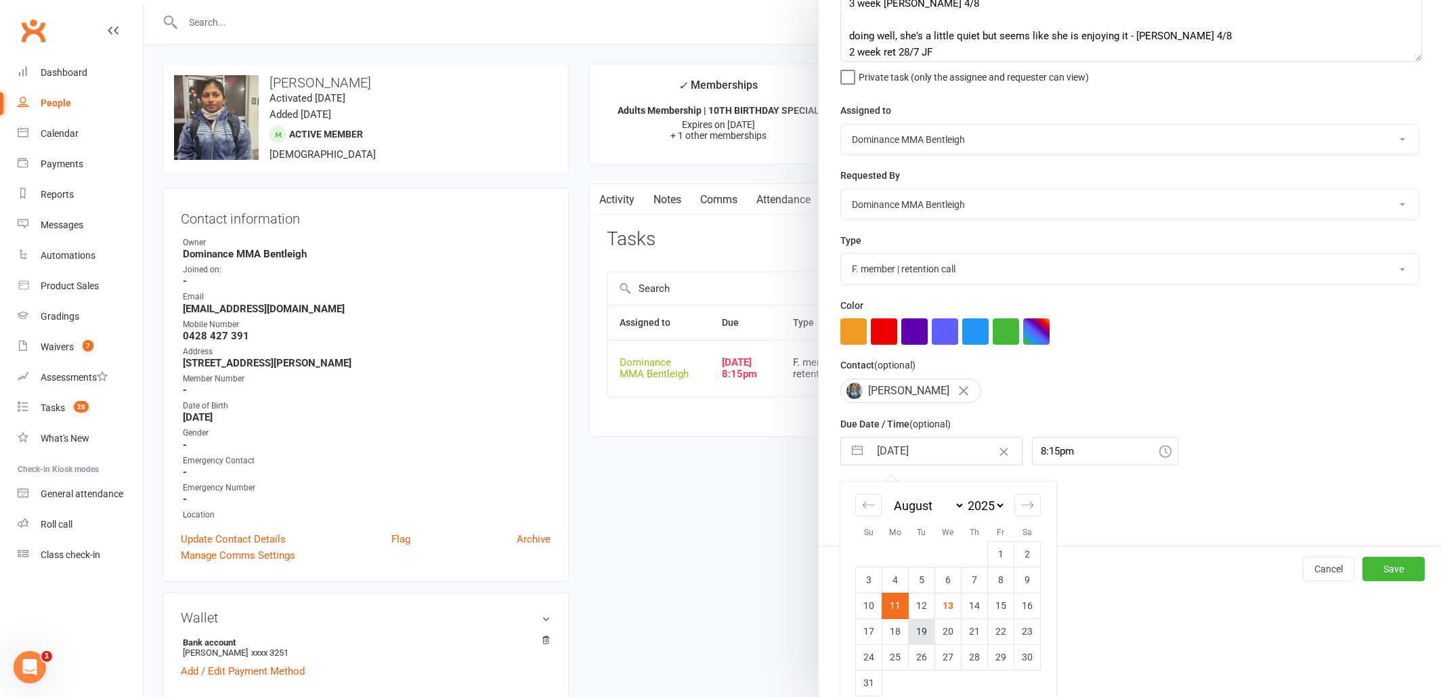
scroll to position [106, 0]
click at [957, 635] on td "20" at bounding box center [948, 631] width 26 height 26
type input "[DATE]"
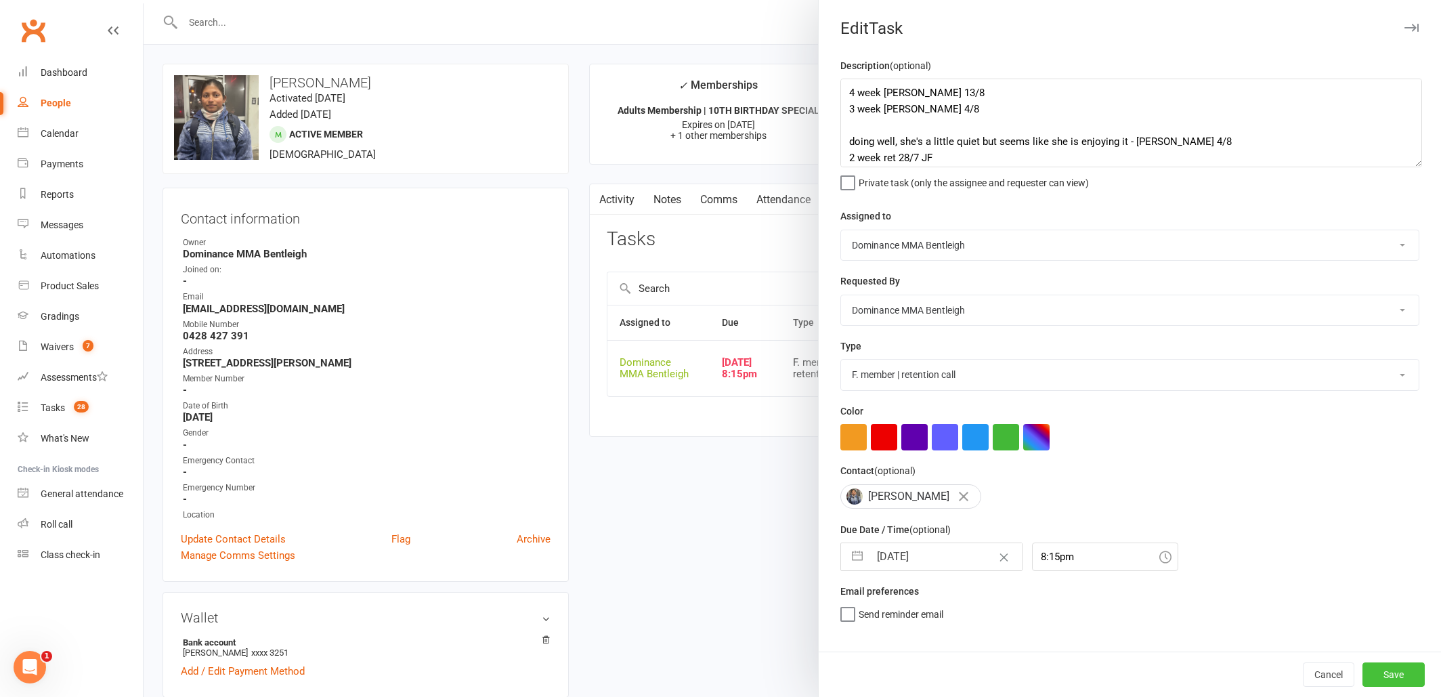
click at [1396, 672] on button "Save" at bounding box center [1393, 674] width 62 height 24
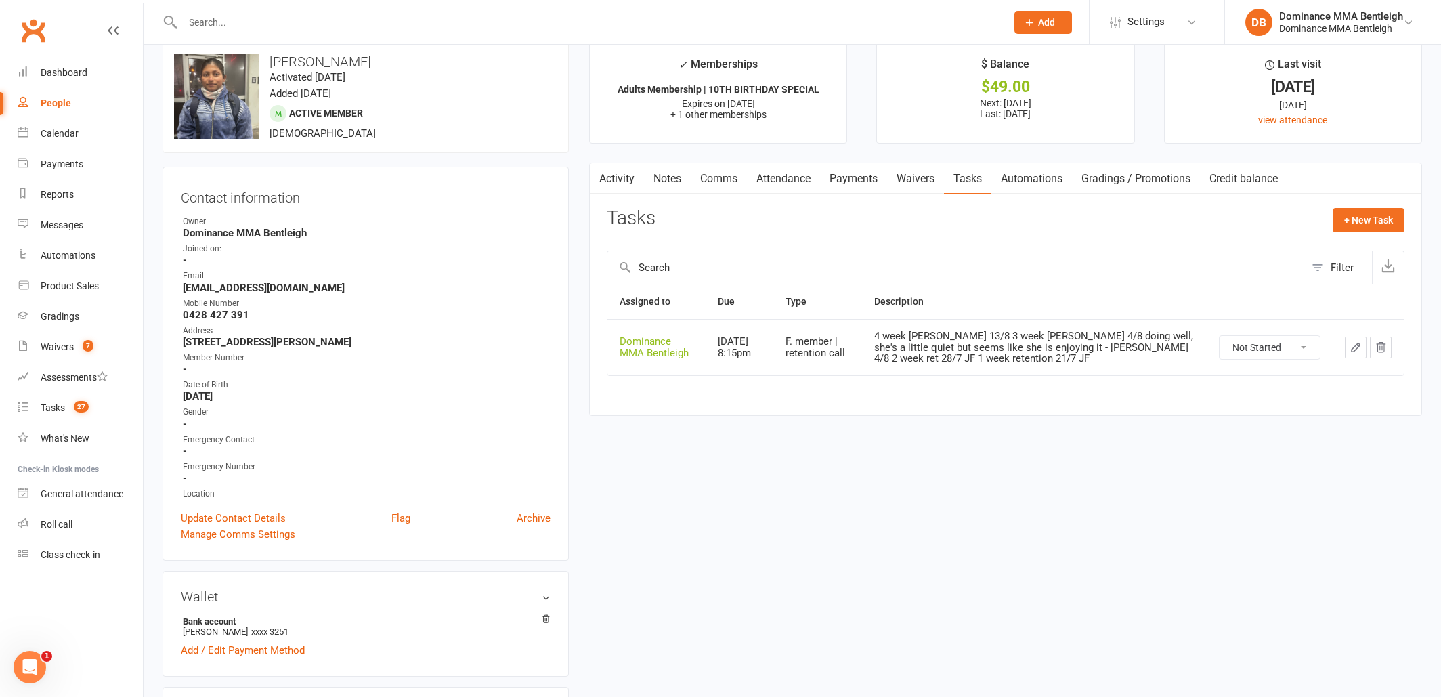
scroll to position [32, 0]
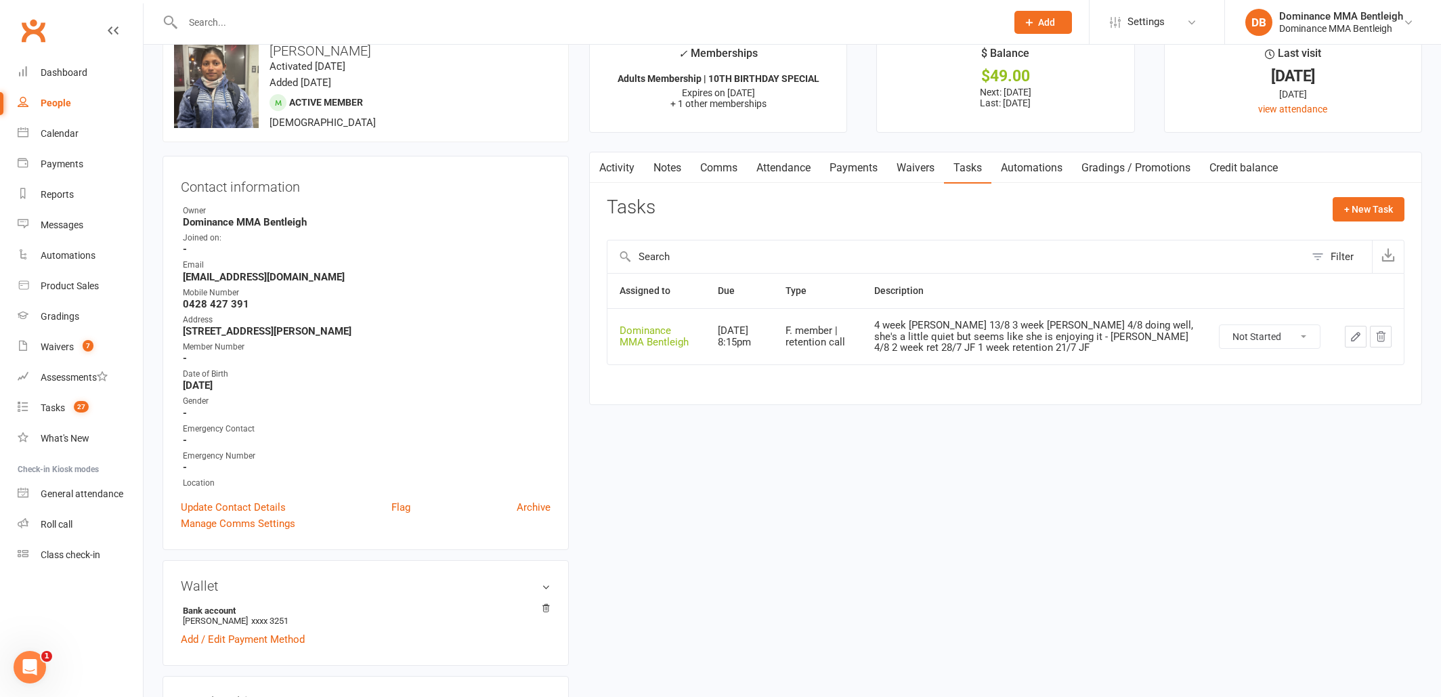
click at [802, 166] on link "Attendance" at bounding box center [783, 167] width 73 height 31
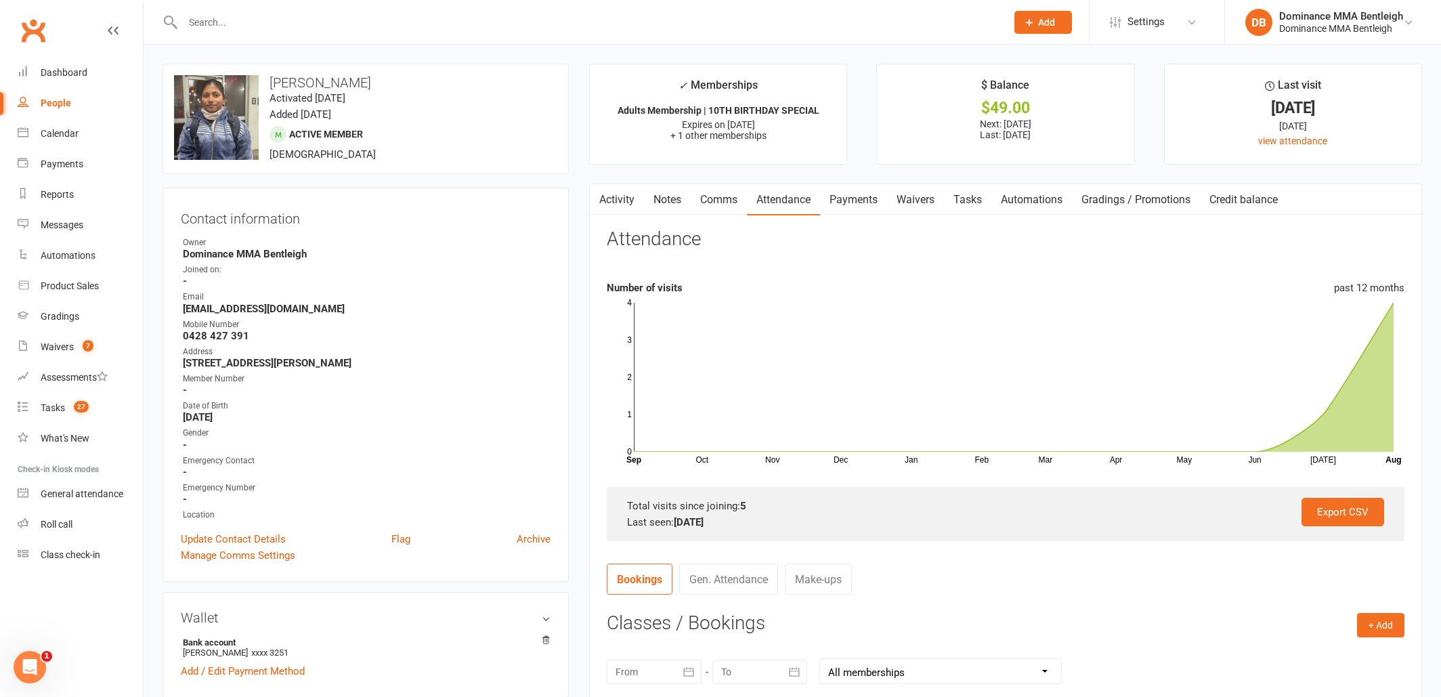
click at [395, 36] on div at bounding box center [580, 22] width 834 height 44
click at [411, 30] on input "text" at bounding box center [588, 22] width 818 height 19
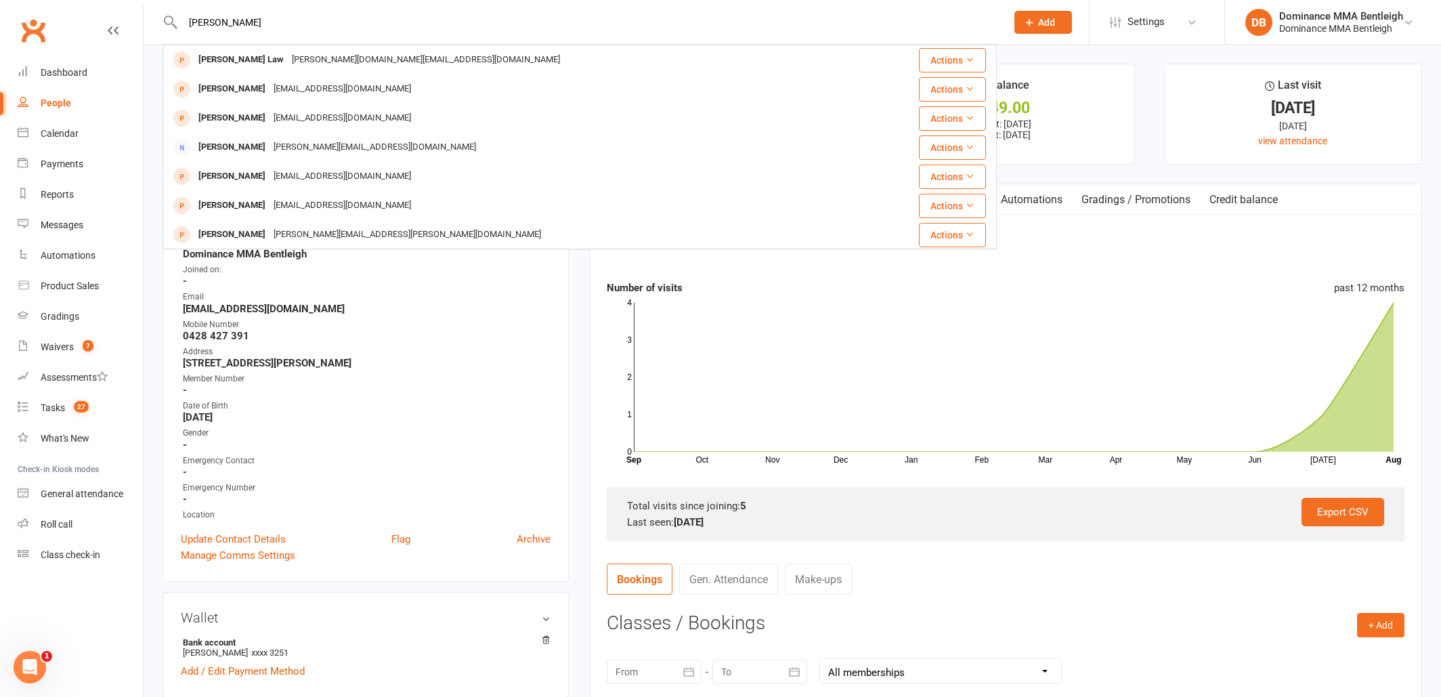
type input "Keaton"
drag, startPoint x: 420, startPoint y: 87, endPoint x: 274, endPoint y: 65, distance: 147.3
click at [288, 64] on div "Keaton.law@gmail.com" at bounding box center [426, 60] width 276 height 20
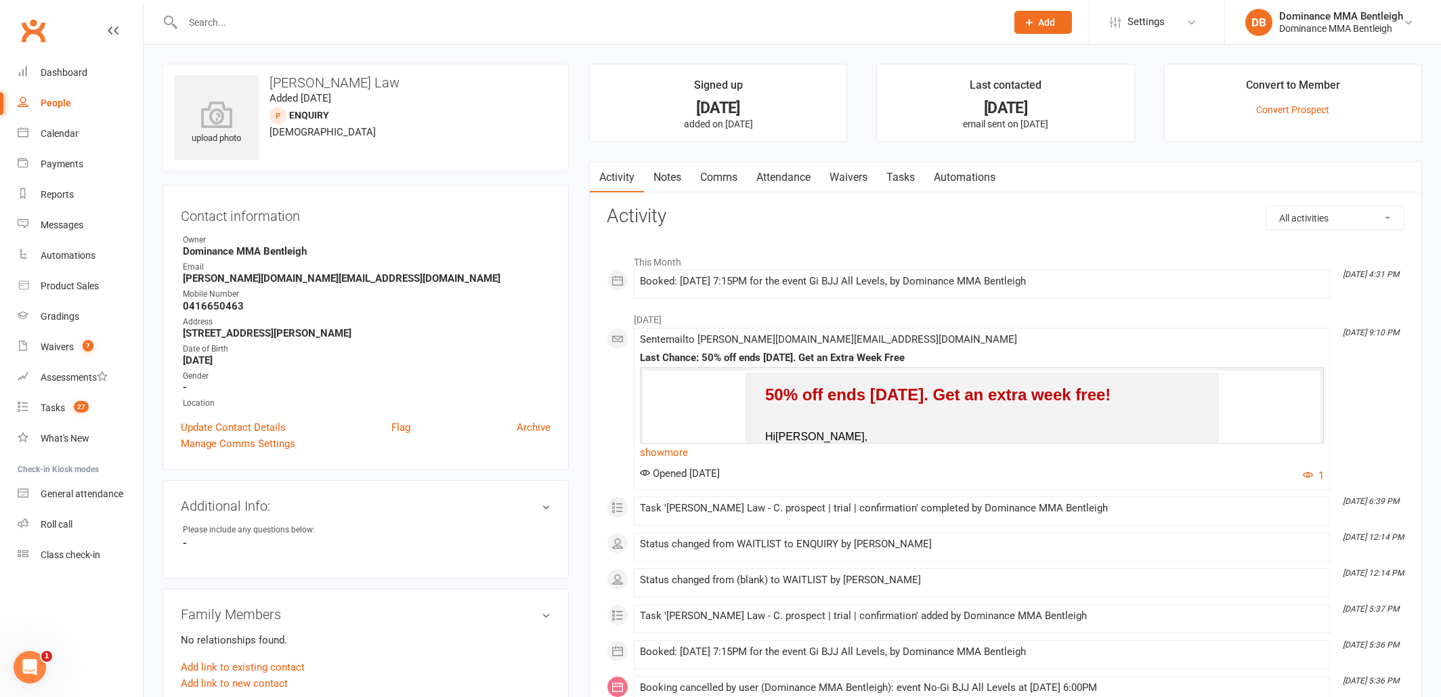
click at [912, 177] on link "Tasks" at bounding box center [900, 177] width 47 height 31
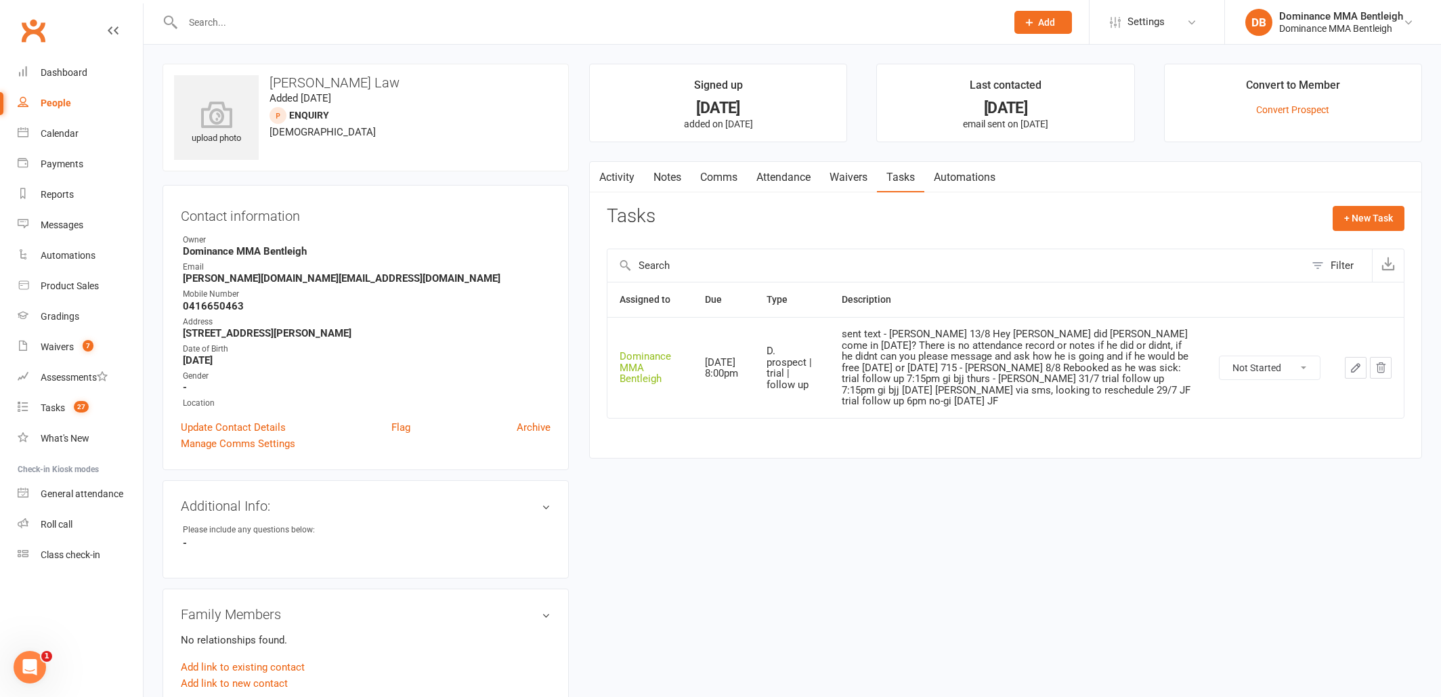
click at [846, 172] on link "Waivers" at bounding box center [848, 177] width 57 height 31
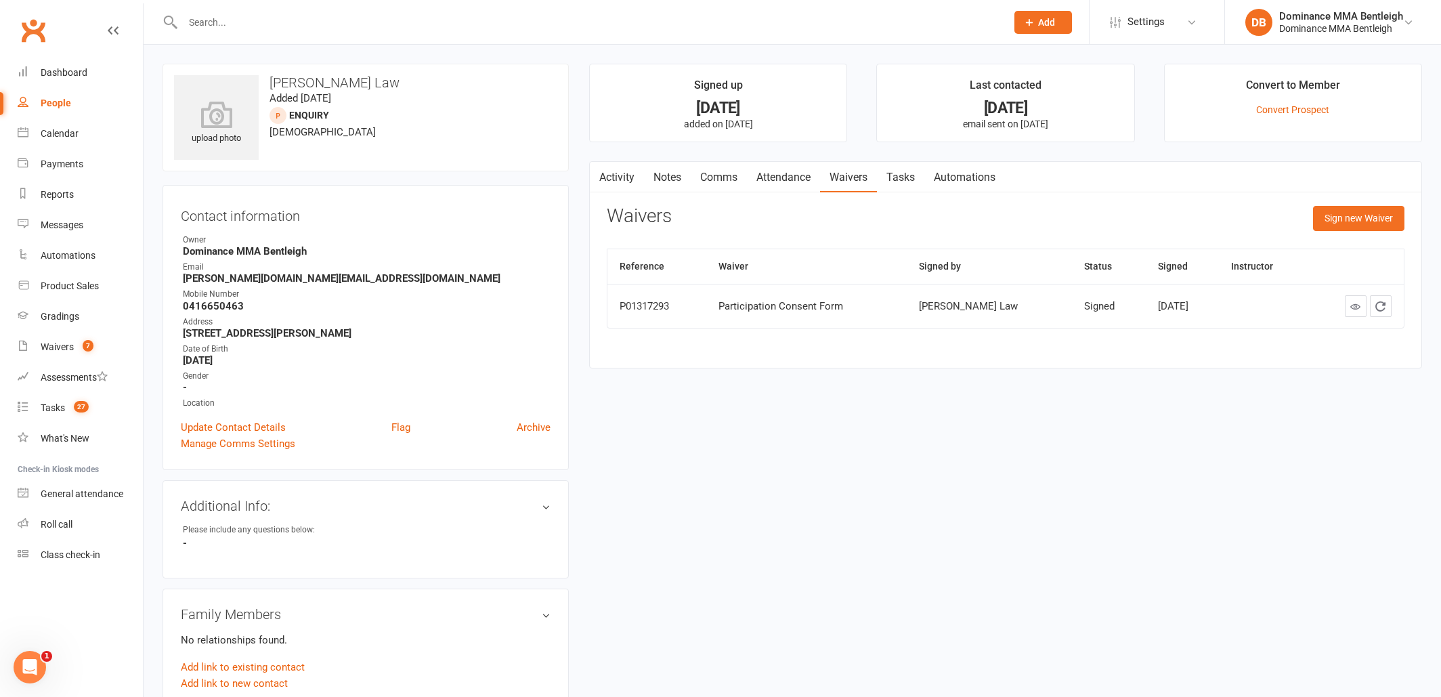
click at [804, 181] on link "Attendance" at bounding box center [783, 177] width 73 height 31
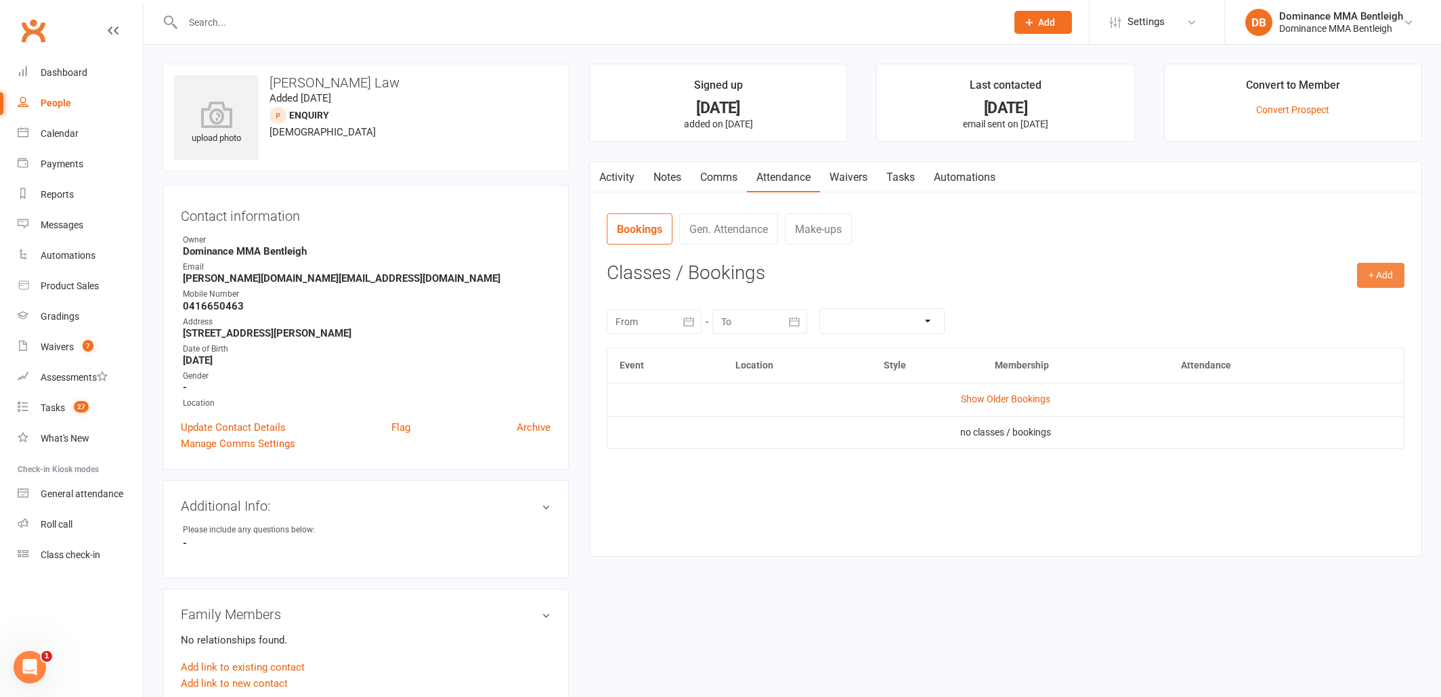
click at [1375, 283] on button "+ Add" at bounding box center [1380, 275] width 47 height 24
click at [1303, 303] on link "Book Event" at bounding box center [1337, 306] width 134 height 27
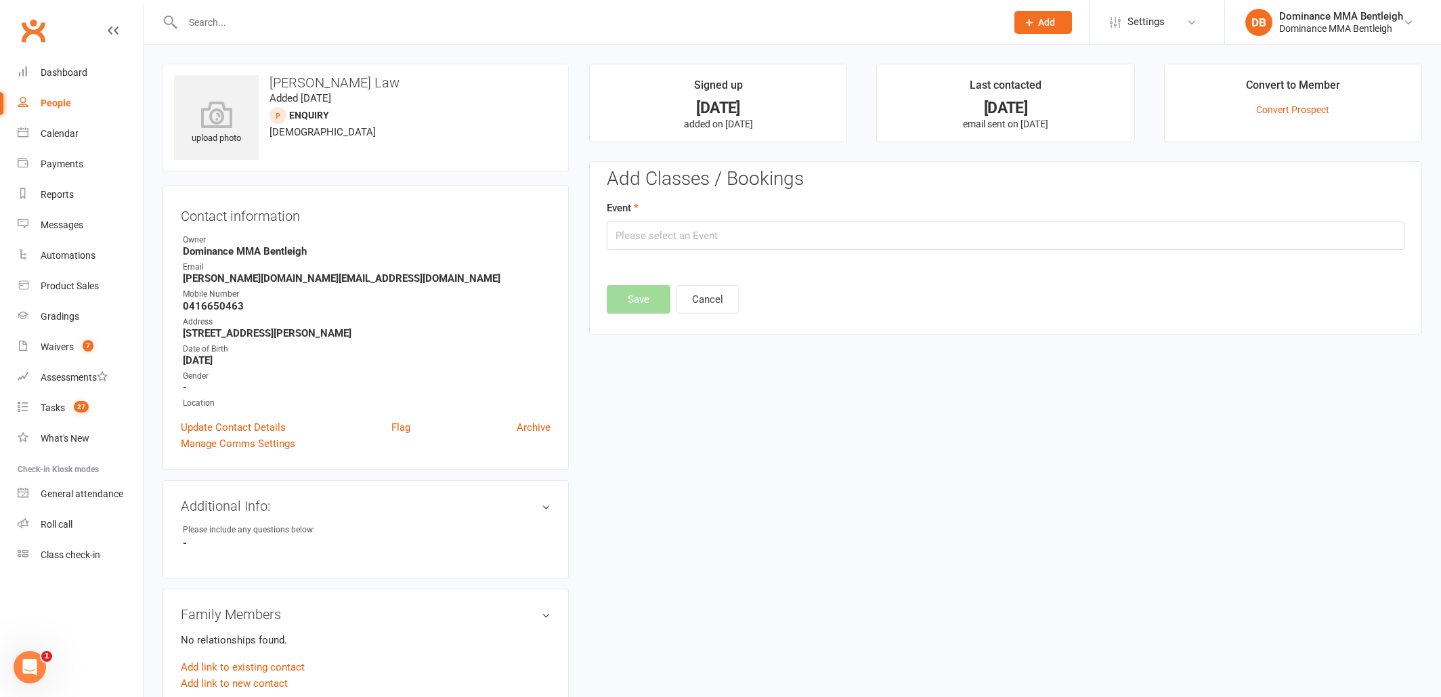
scroll to position [-1, 0]
click at [939, 237] on input "text" at bounding box center [1006, 235] width 798 height 28
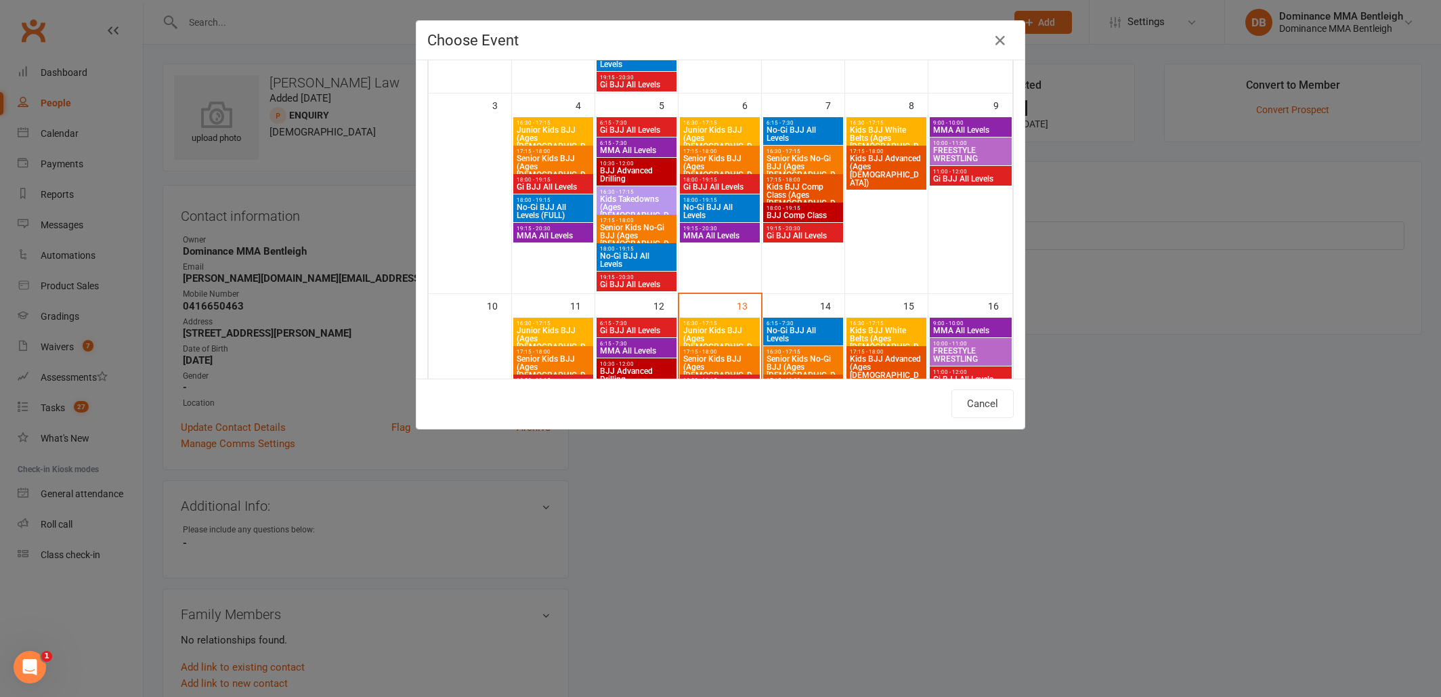
scroll to position [261, 0]
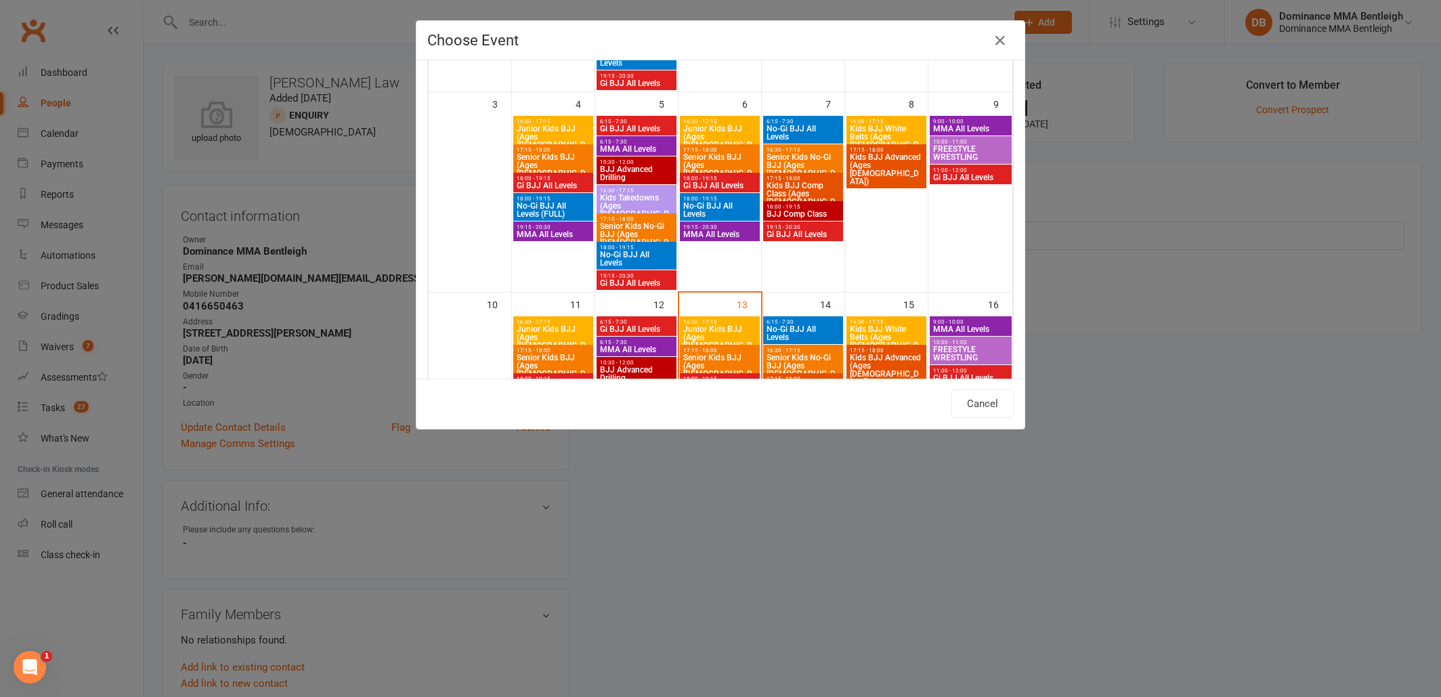
click at [972, 326] on span "MMA All Levels" at bounding box center [970, 329] width 77 height 8
type input "MMA All Levels - Aug 16, 2025 9:00:00 AM"
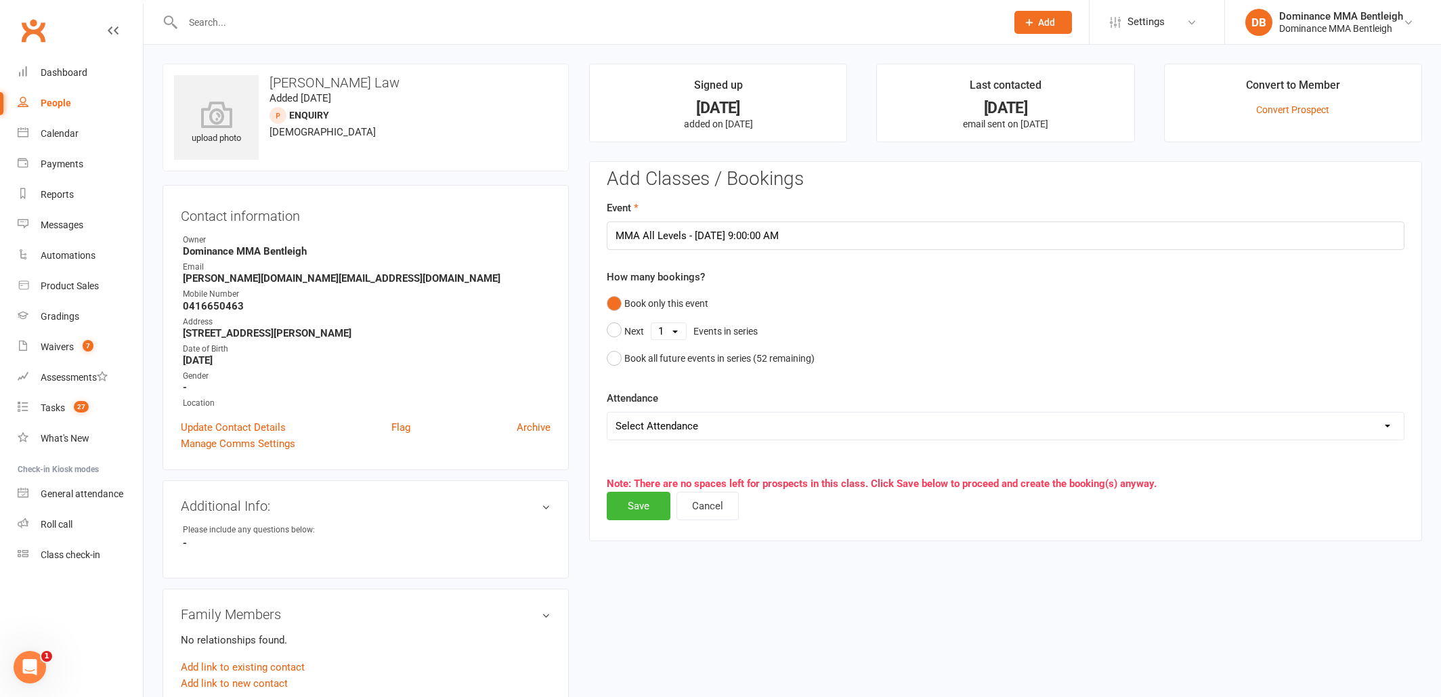
click at [647, 510] on button "Save" at bounding box center [639, 506] width 64 height 28
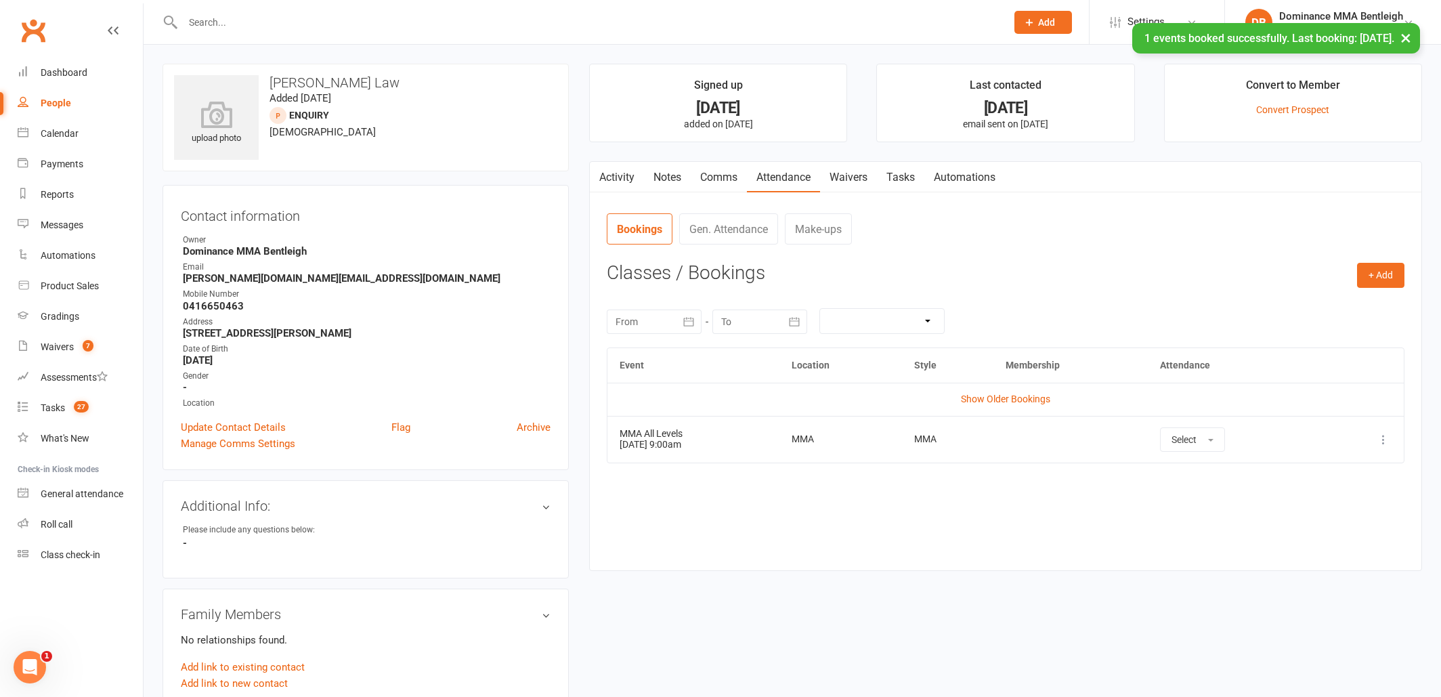
click at [894, 183] on link "Tasks" at bounding box center [900, 177] width 47 height 31
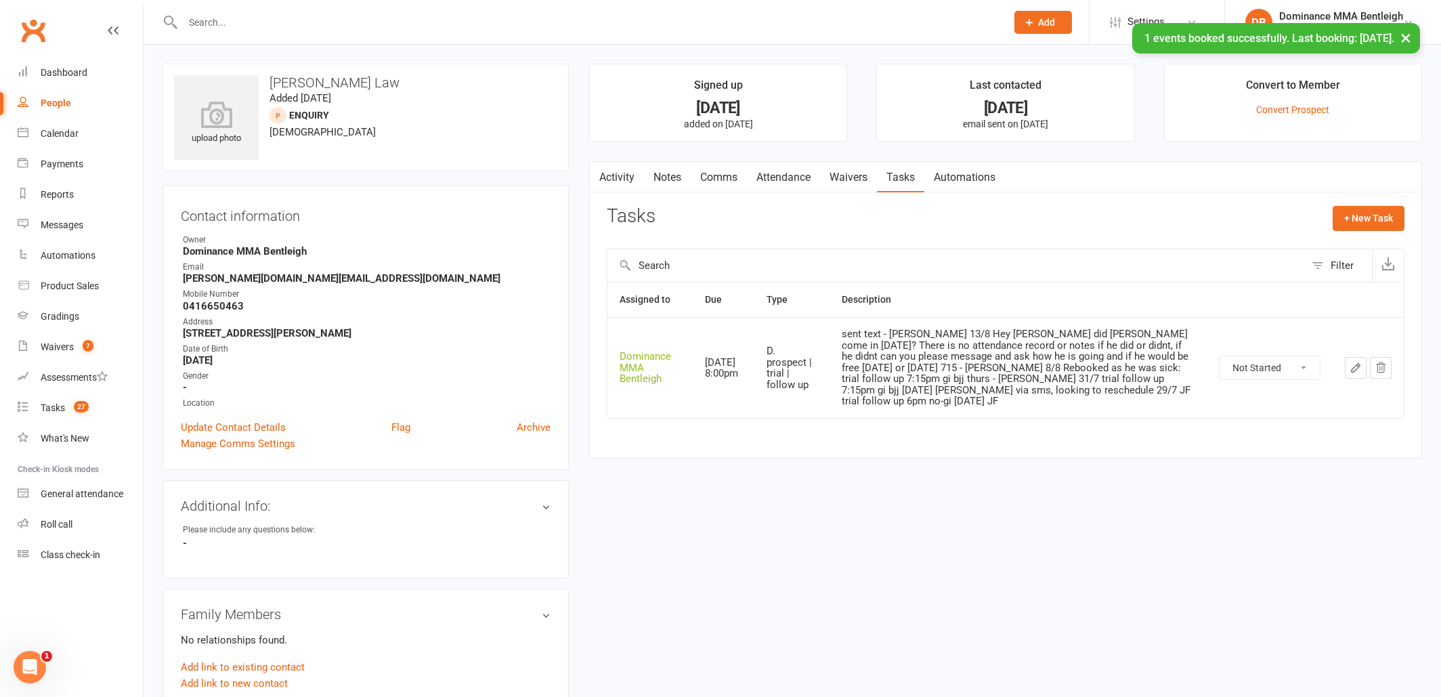
click at [680, 182] on link "Notes" at bounding box center [667, 177] width 47 height 31
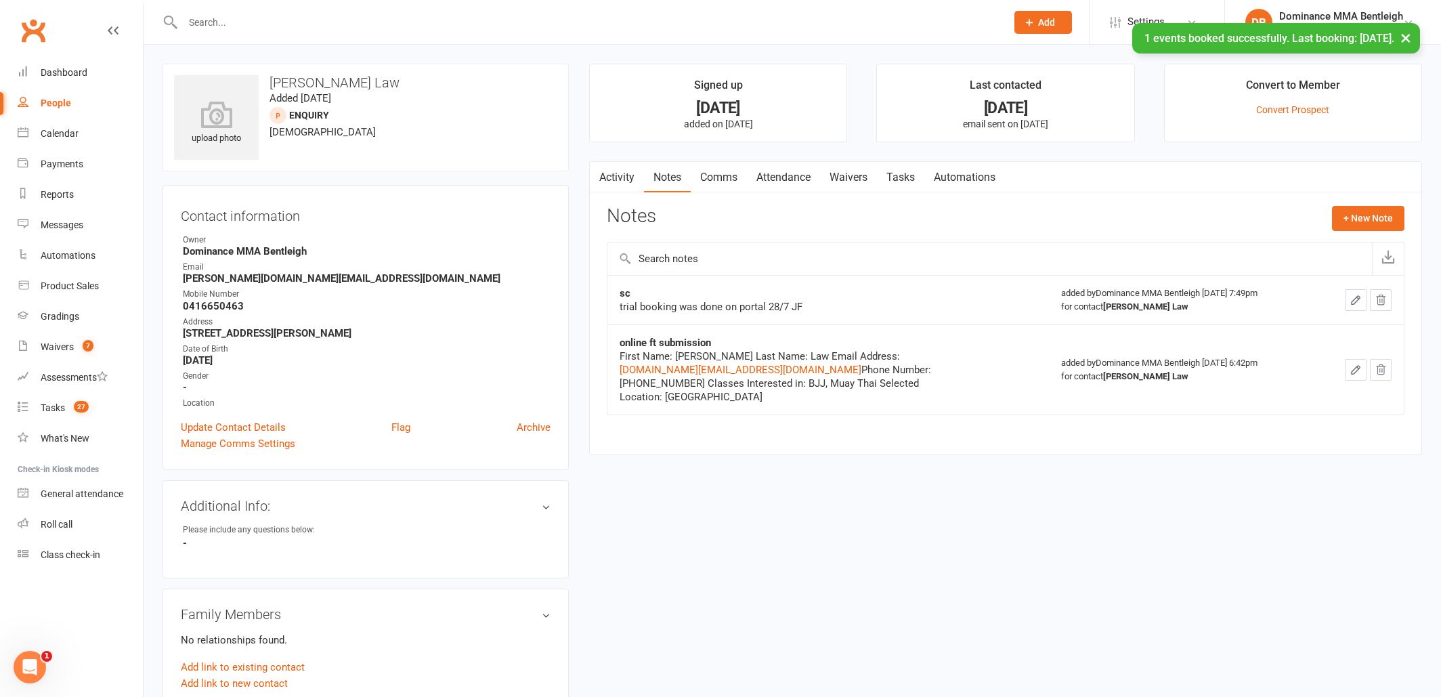
click at [918, 173] on link "Tasks" at bounding box center [900, 177] width 47 height 31
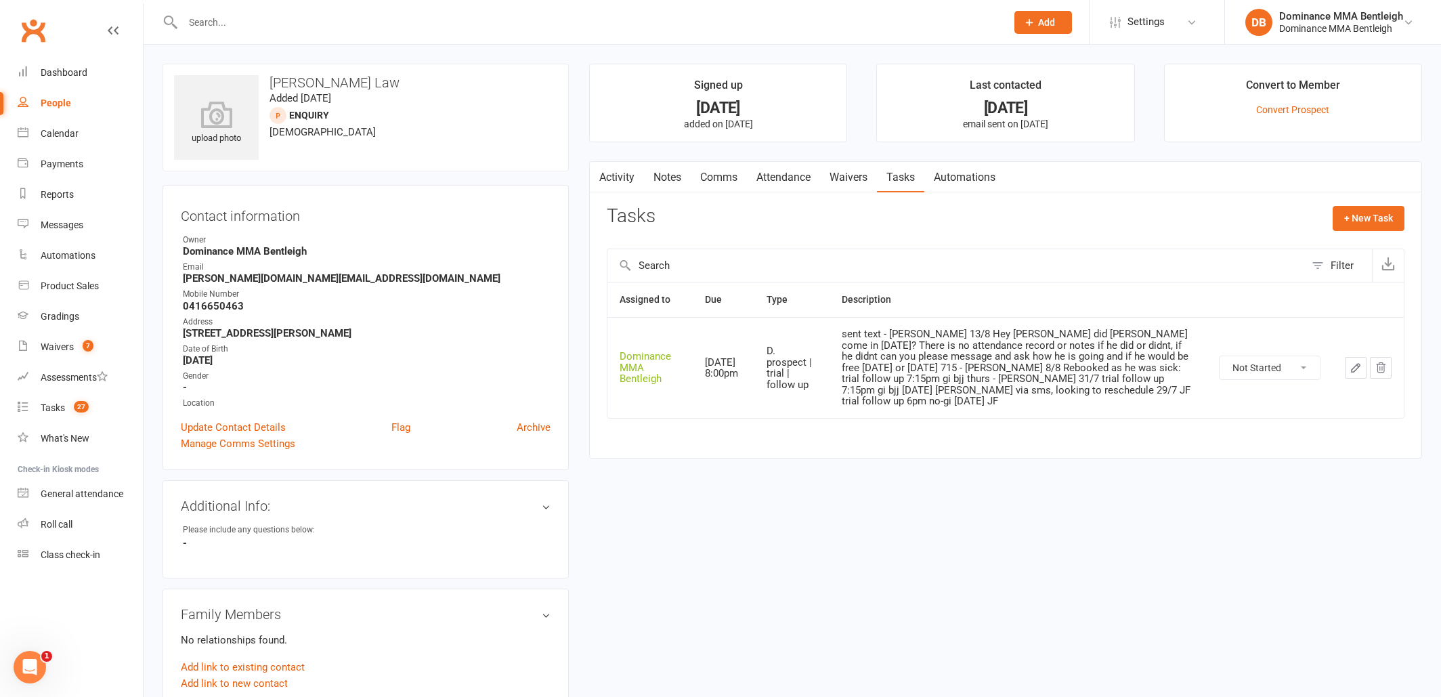
click at [793, 175] on link "Attendance" at bounding box center [783, 177] width 73 height 31
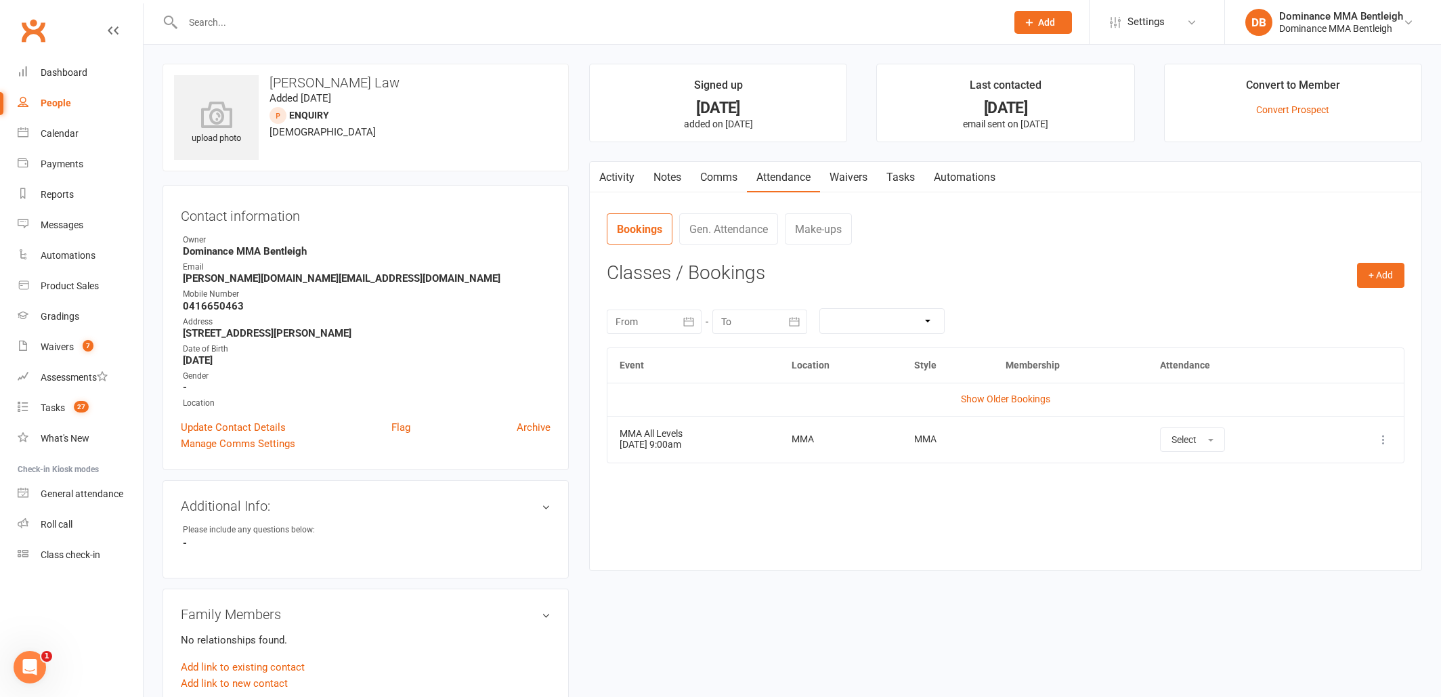
click at [1383, 437] on icon at bounding box center [1384, 440] width 14 height 14
click at [1137, 447] on td at bounding box center [1070, 439] width 154 height 47
click at [1225, 435] on button "Select" at bounding box center [1192, 439] width 65 height 24
click at [1384, 439] on icon at bounding box center [1384, 440] width 14 height 14
click at [1351, 514] on link "Remove booking" at bounding box center [1324, 519] width 134 height 27
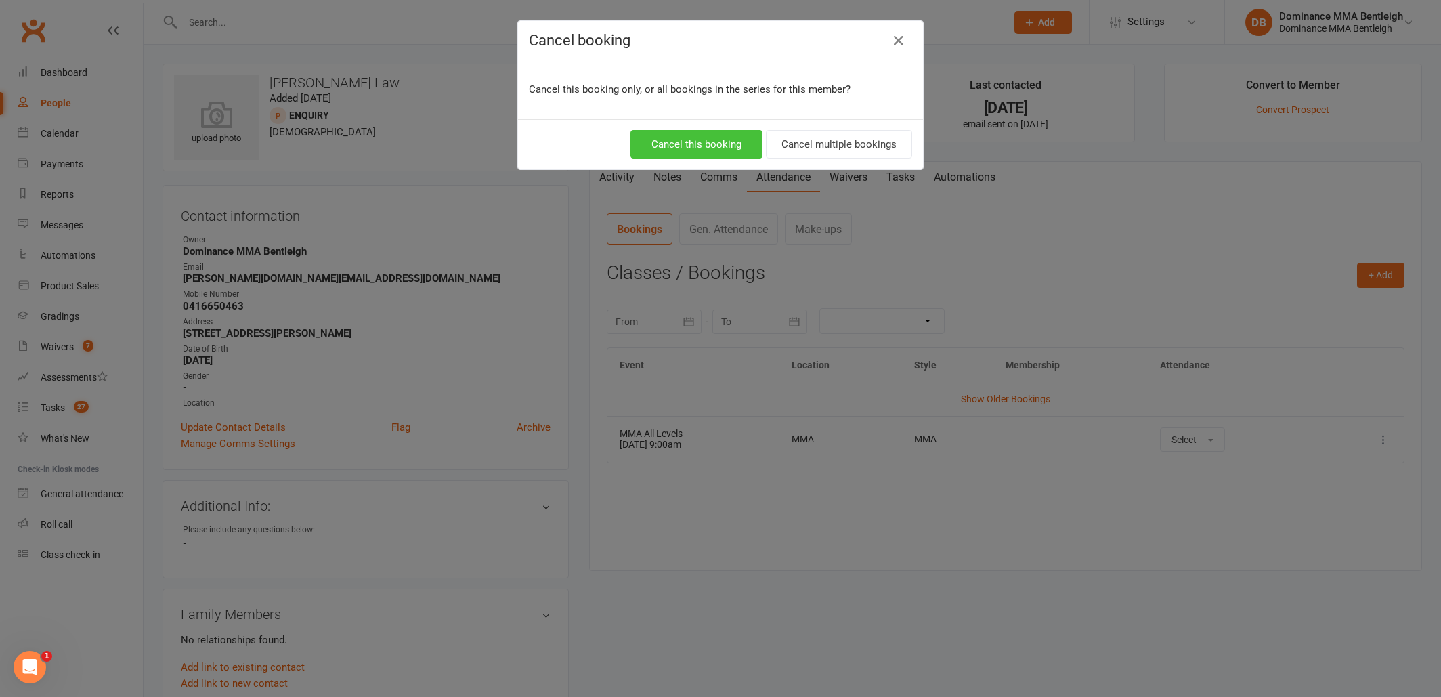
click at [730, 155] on button "Cancel this booking" at bounding box center [696, 144] width 132 height 28
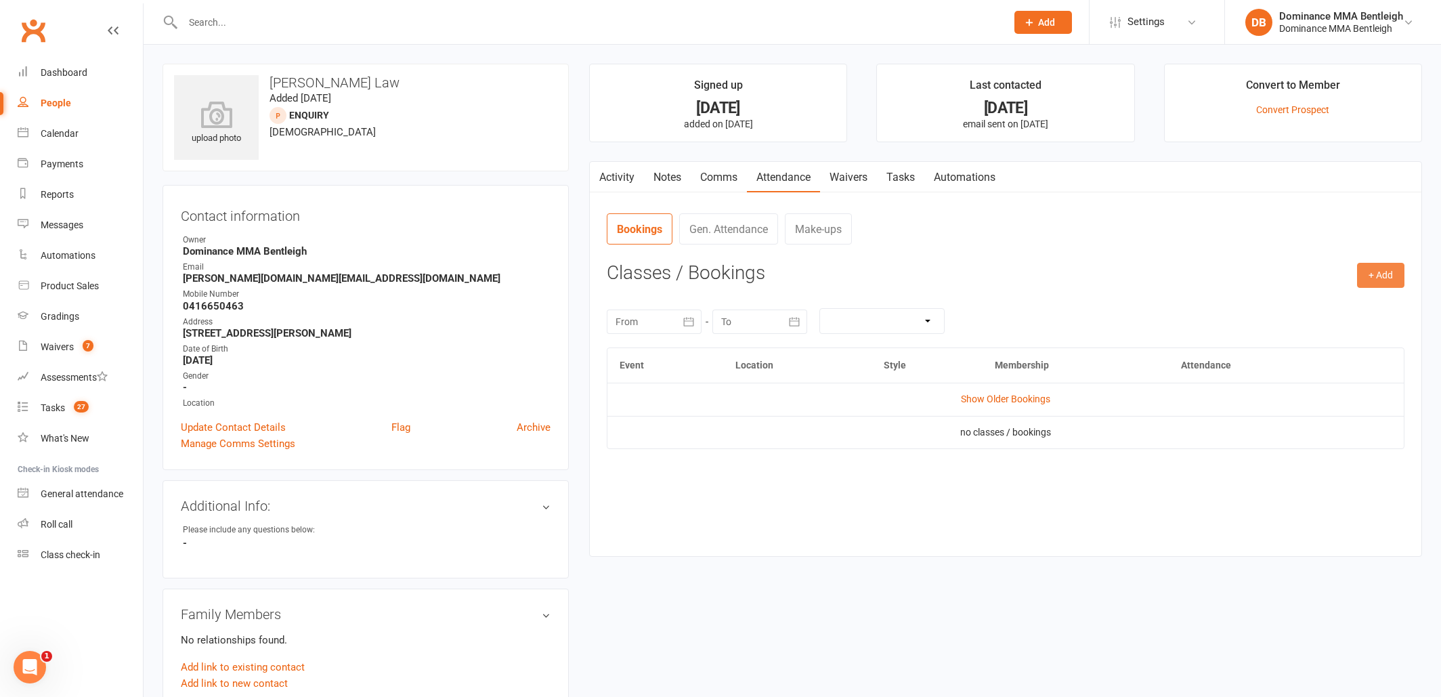
click at [1366, 279] on button "+ Add" at bounding box center [1380, 275] width 47 height 24
click at [1330, 303] on link "Book Event" at bounding box center [1337, 306] width 134 height 27
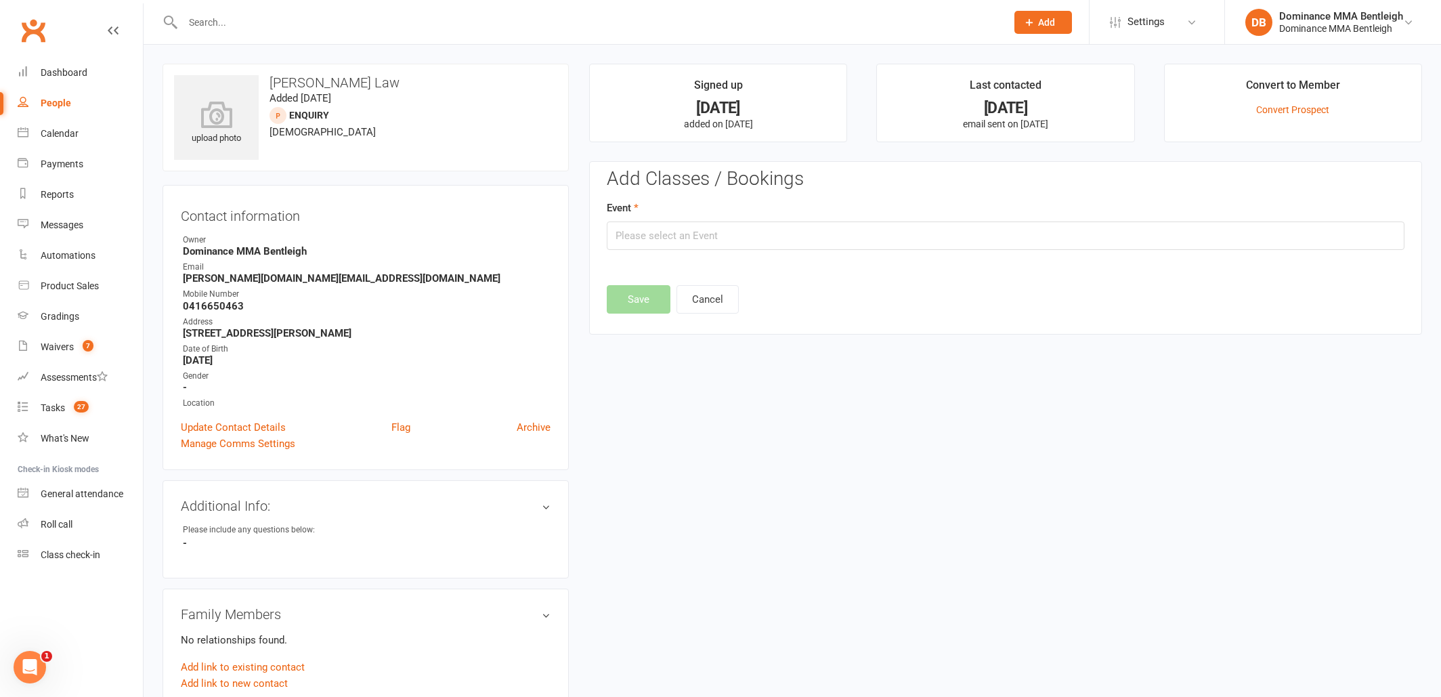
click at [297, 30] on input "text" at bounding box center [588, 22] width 818 height 19
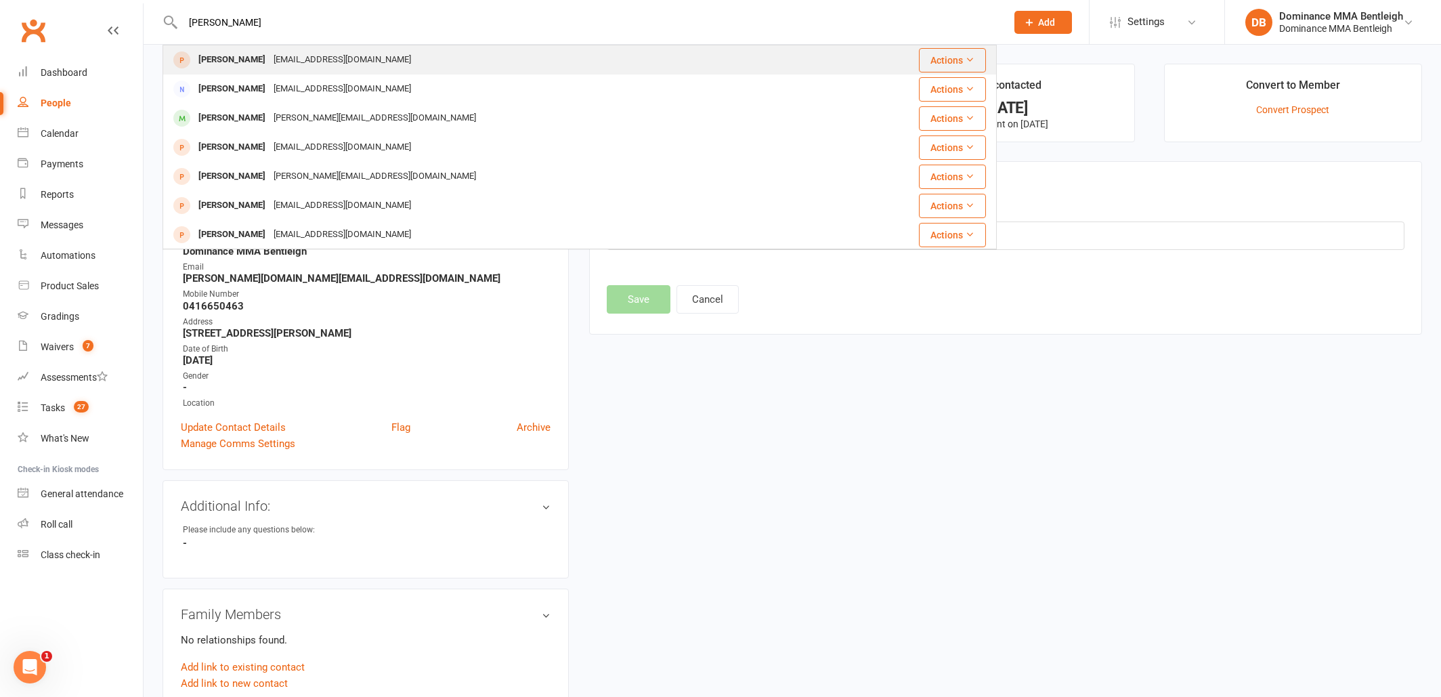
type input "Samyak"
click at [341, 61] on div "samyakbputhran@gmail.com" at bounding box center [343, 60] width 146 height 20
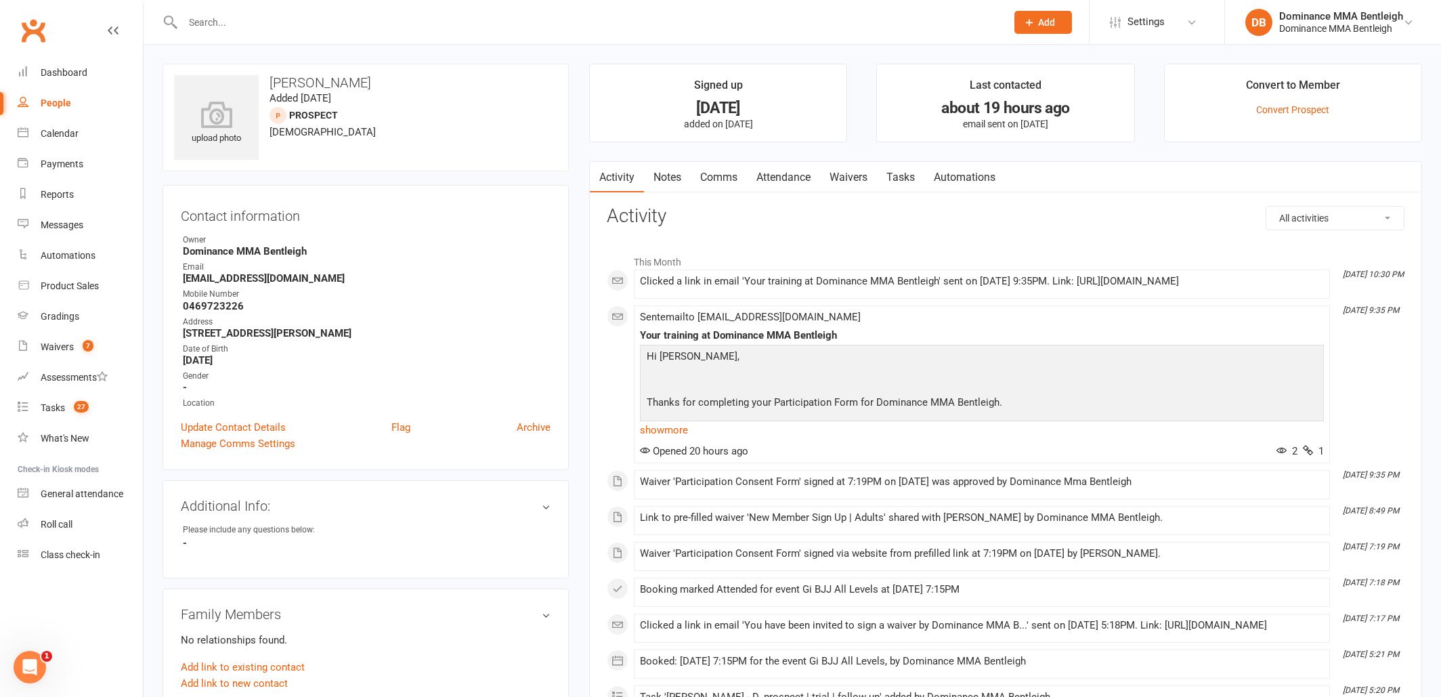
click at [773, 177] on link "Attendance" at bounding box center [783, 177] width 73 height 31
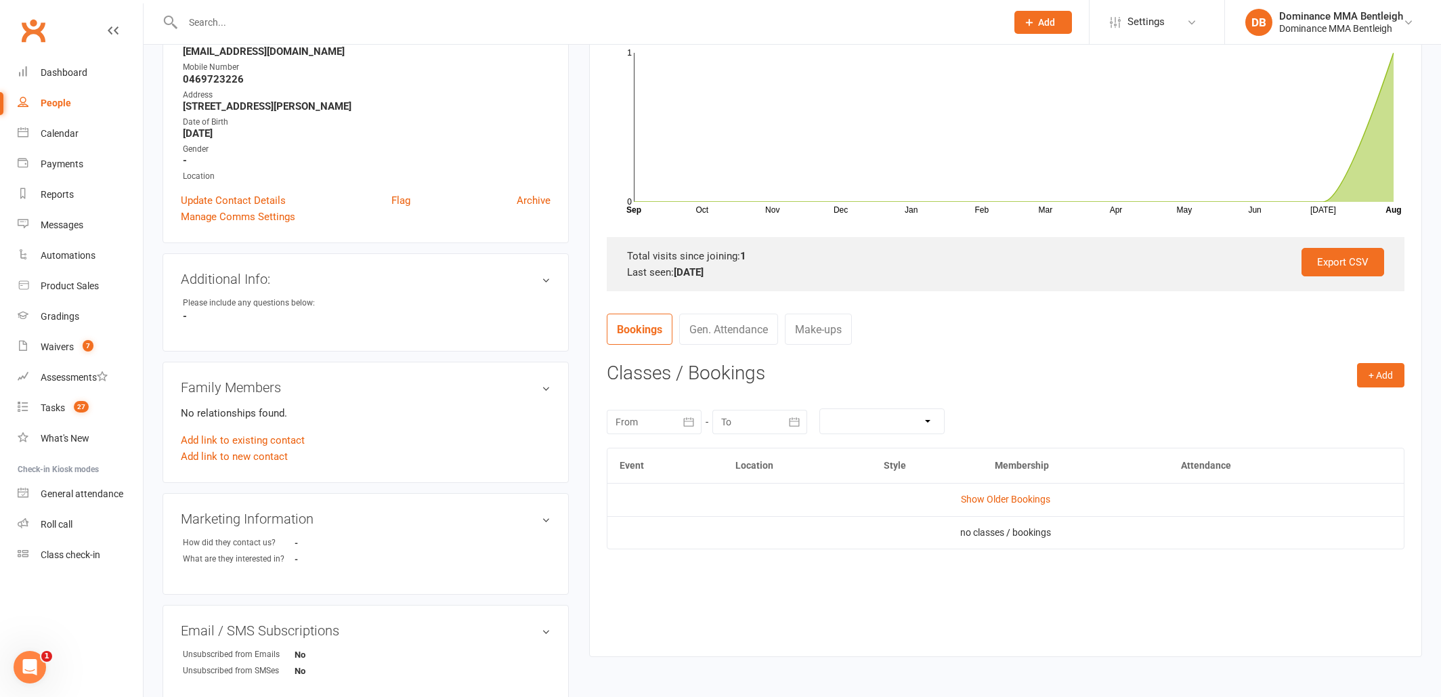
scroll to position [228, 0]
click at [1045, 498] on link "Show Older Bookings" at bounding box center [1005, 497] width 89 height 11
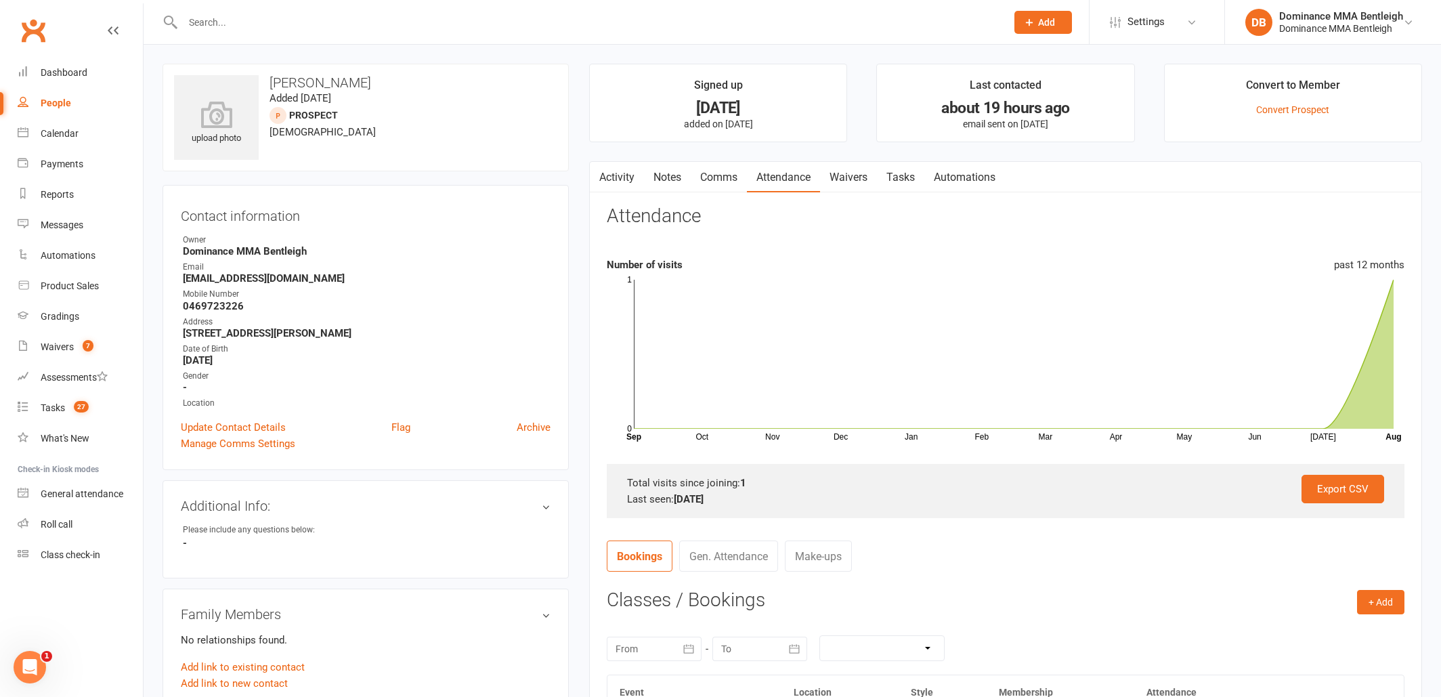
scroll to position [0, 0]
click at [351, 33] on div at bounding box center [580, 22] width 834 height 44
click at [360, 27] on input "text" at bounding box center [588, 22] width 818 height 19
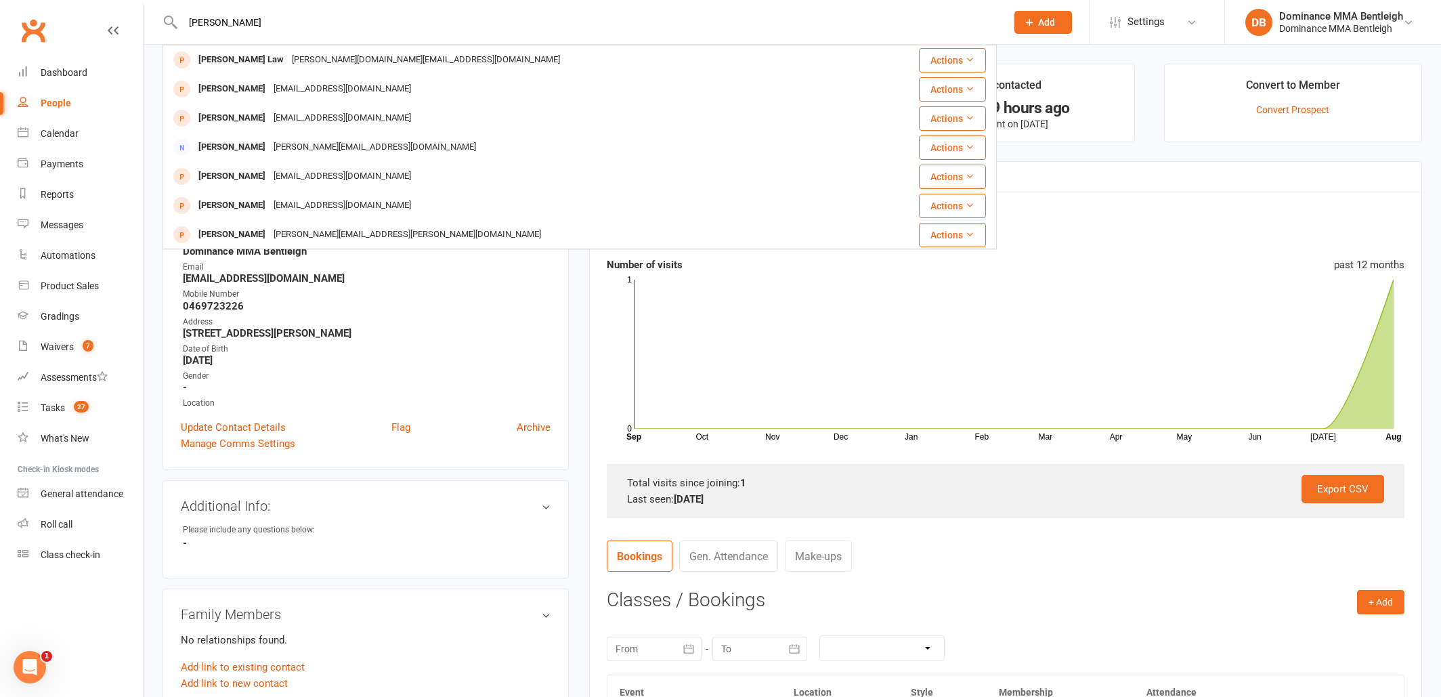
type input "Keaton"
drag, startPoint x: 360, startPoint y: 27, endPoint x: 329, endPoint y: 64, distance: 48.6
click at [329, 64] on div "Keaton.law@gmail.com" at bounding box center [426, 60] width 276 height 20
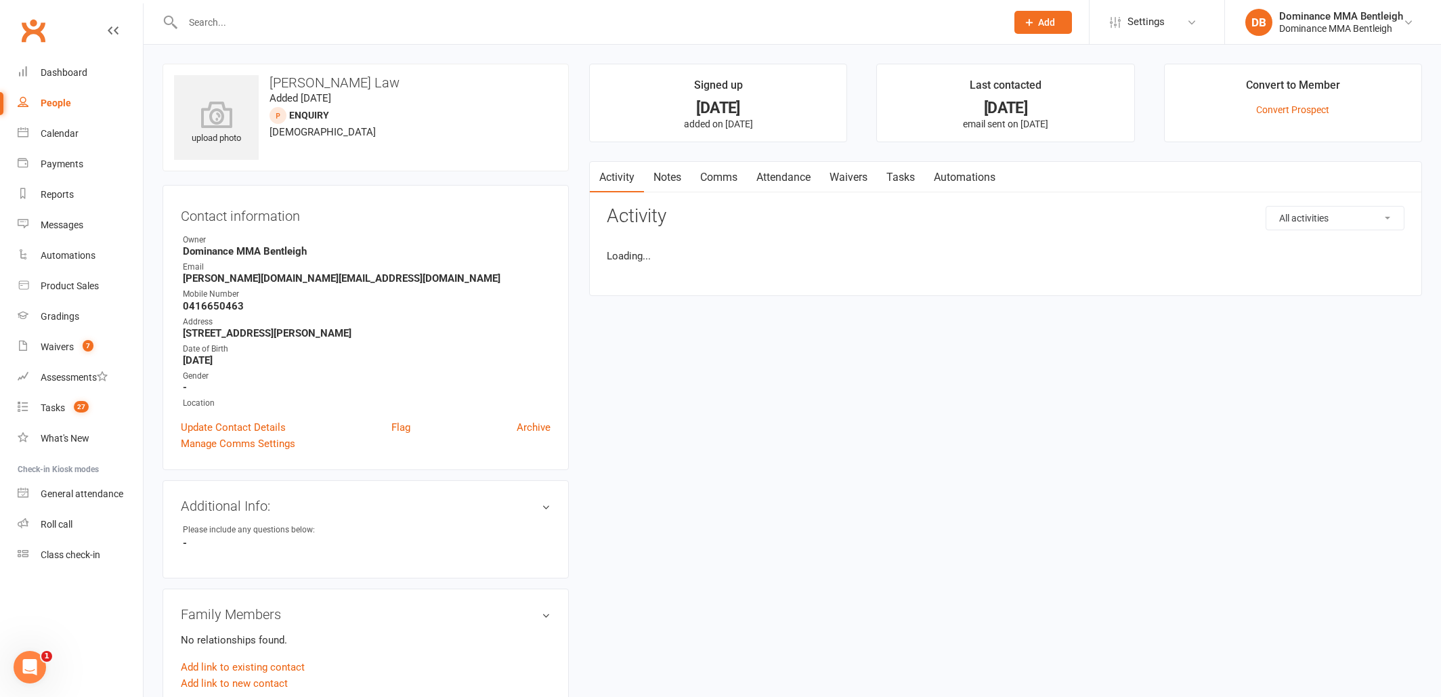
click at [801, 181] on link "Attendance" at bounding box center [783, 177] width 73 height 31
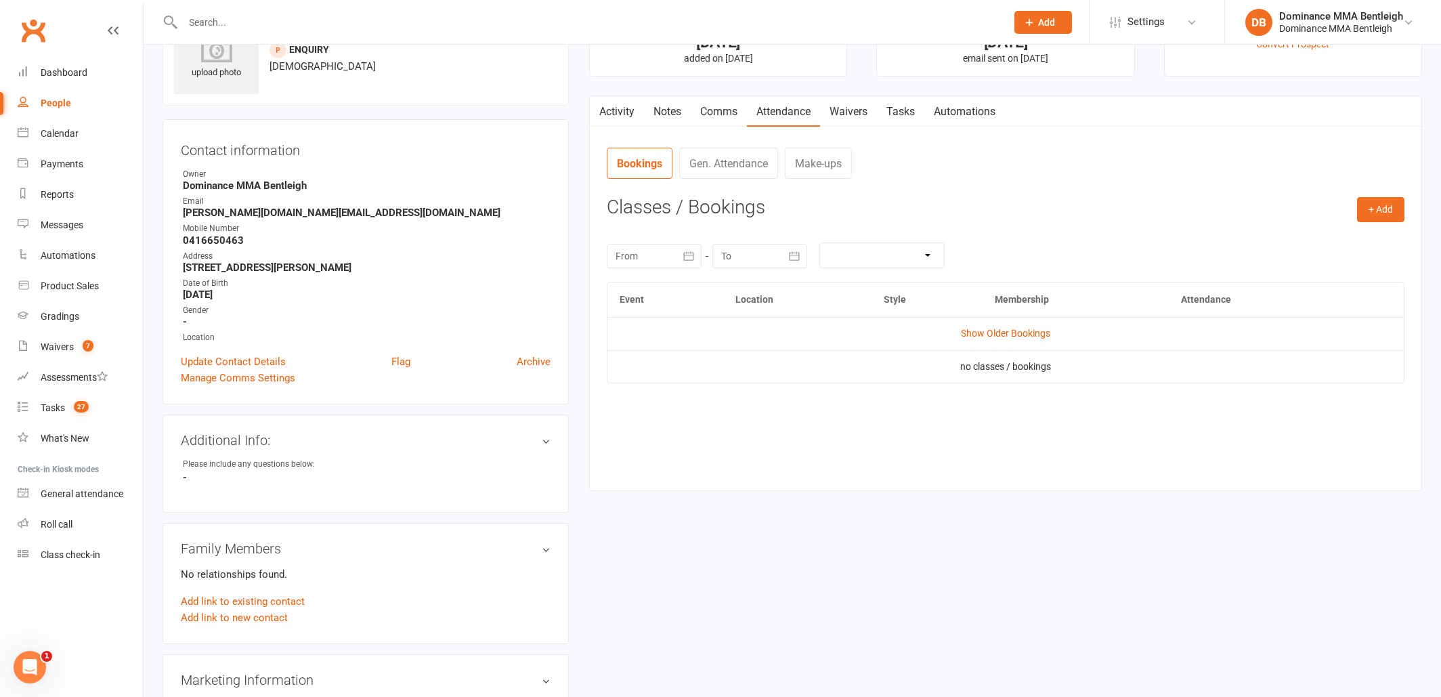
scroll to position [72, 0]
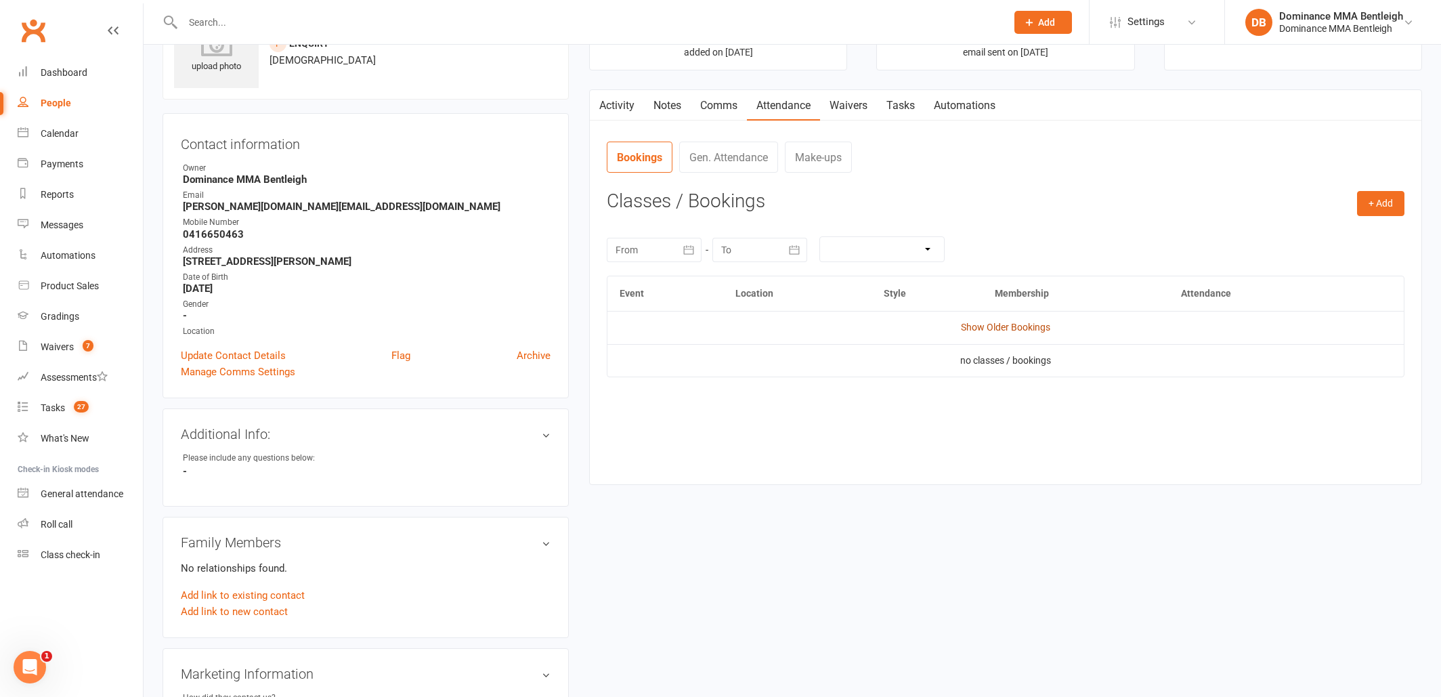
click at [1024, 328] on link "Show Older Bookings" at bounding box center [1005, 327] width 89 height 11
click at [1383, 215] on div "+ Add Book Event Add Appointment Book a Friend Classes / Bookings August 2025 S…" at bounding box center [1006, 358] width 798 height 334
click at [1396, 200] on button "+ Add" at bounding box center [1380, 203] width 47 height 24
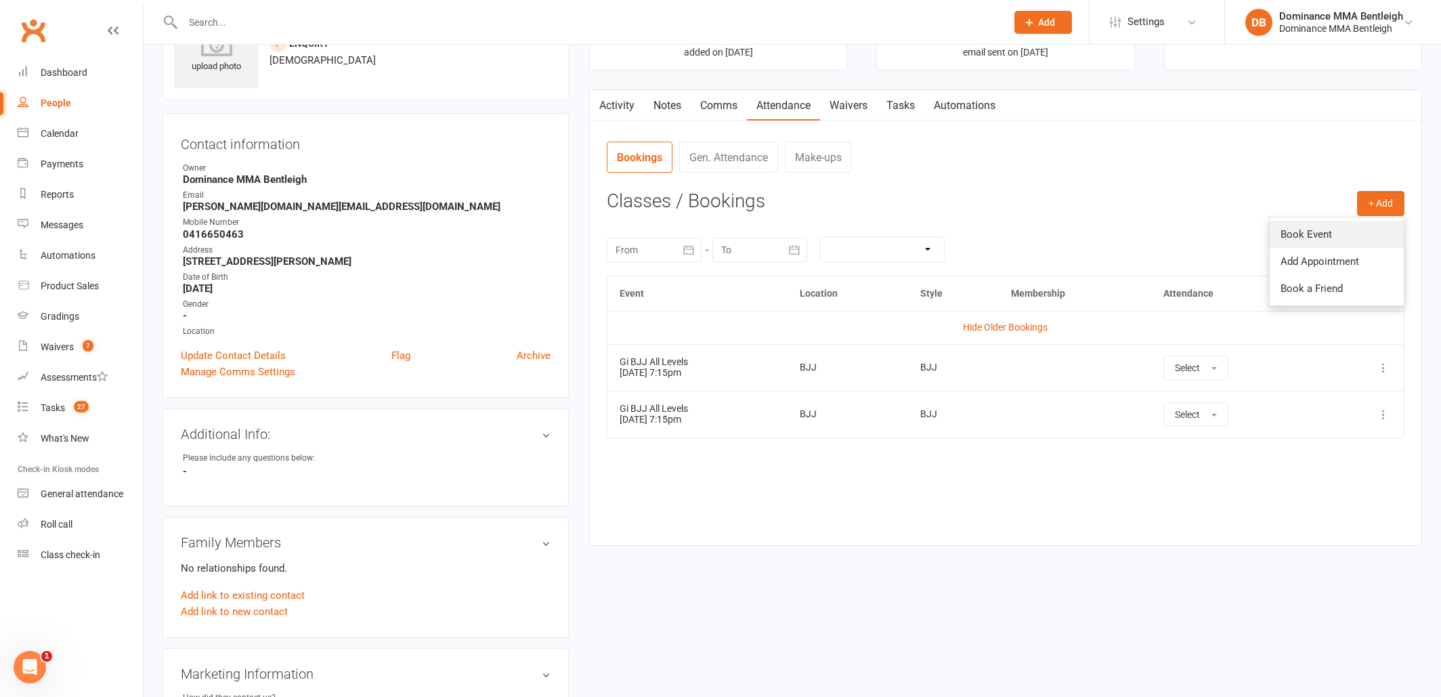
click at [1343, 221] on link "Book Event" at bounding box center [1337, 234] width 134 height 27
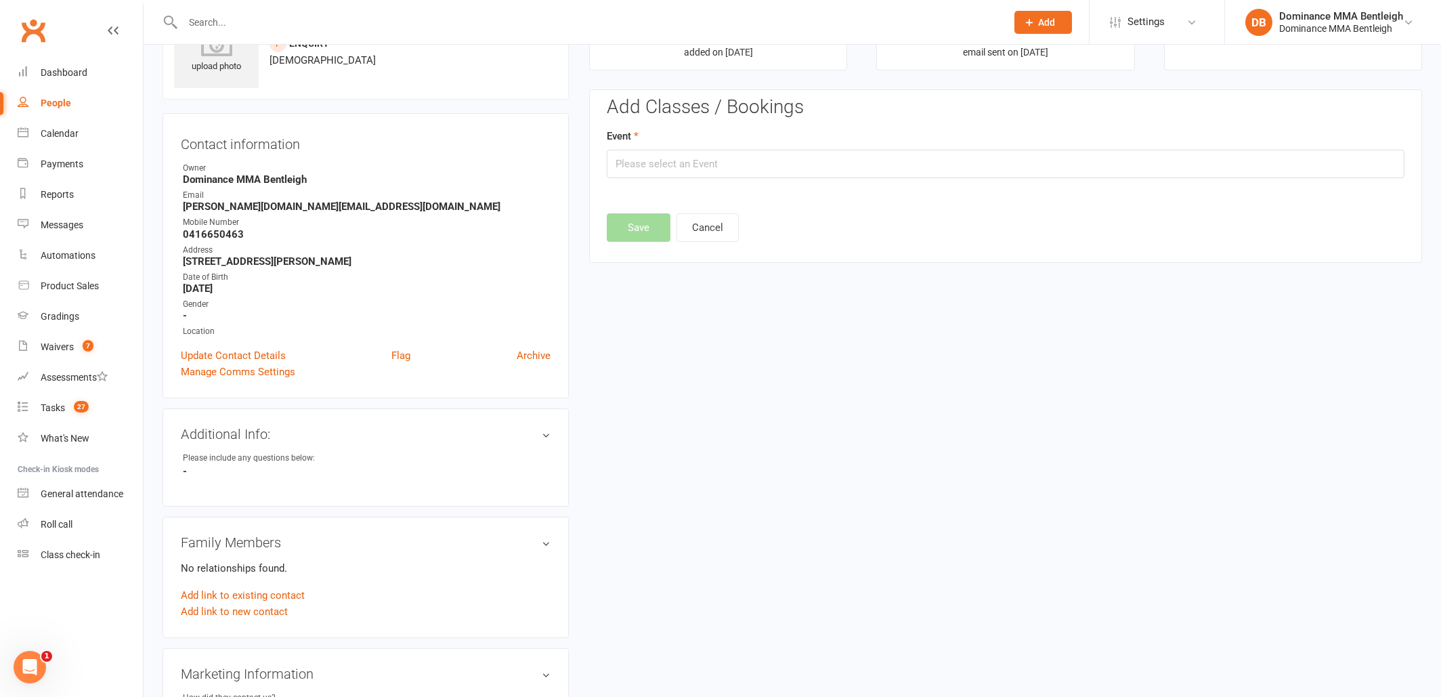
scroll to position [93, 0]
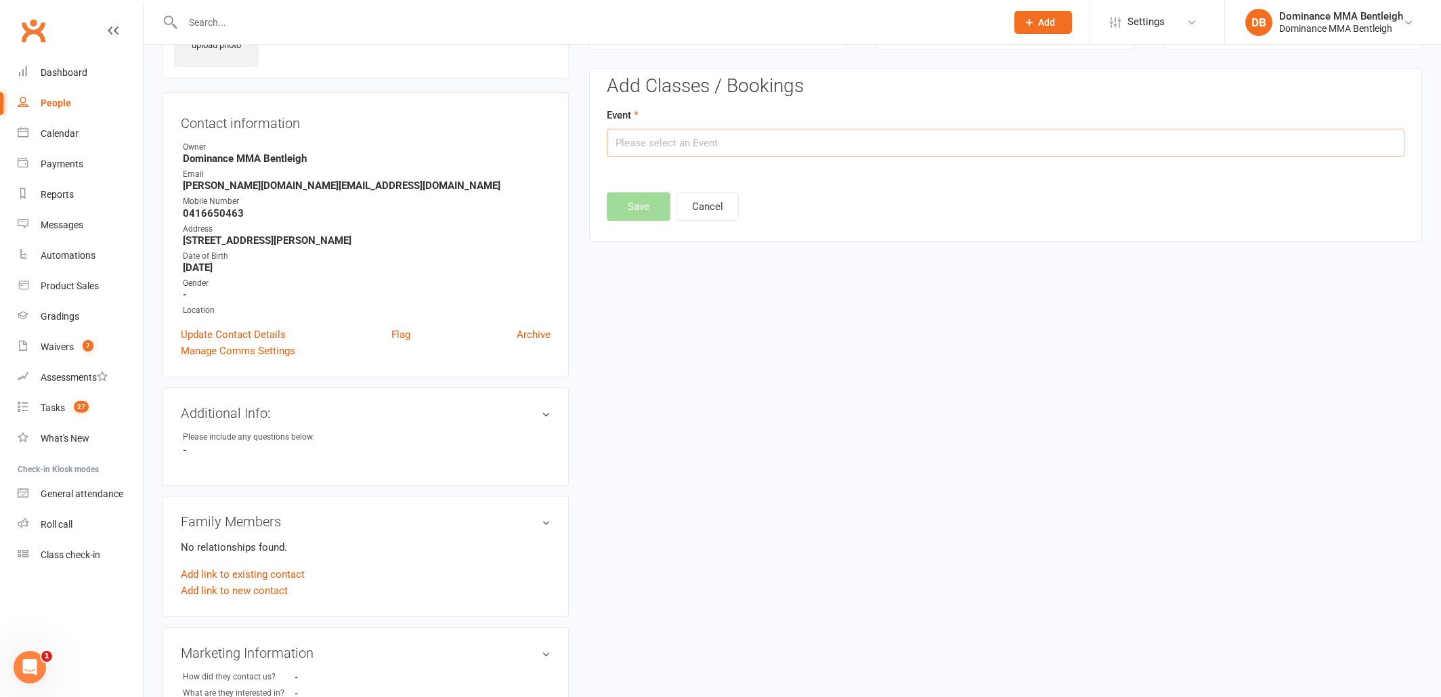
click at [835, 137] on input "text" at bounding box center [1006, 143] width 798 height 28
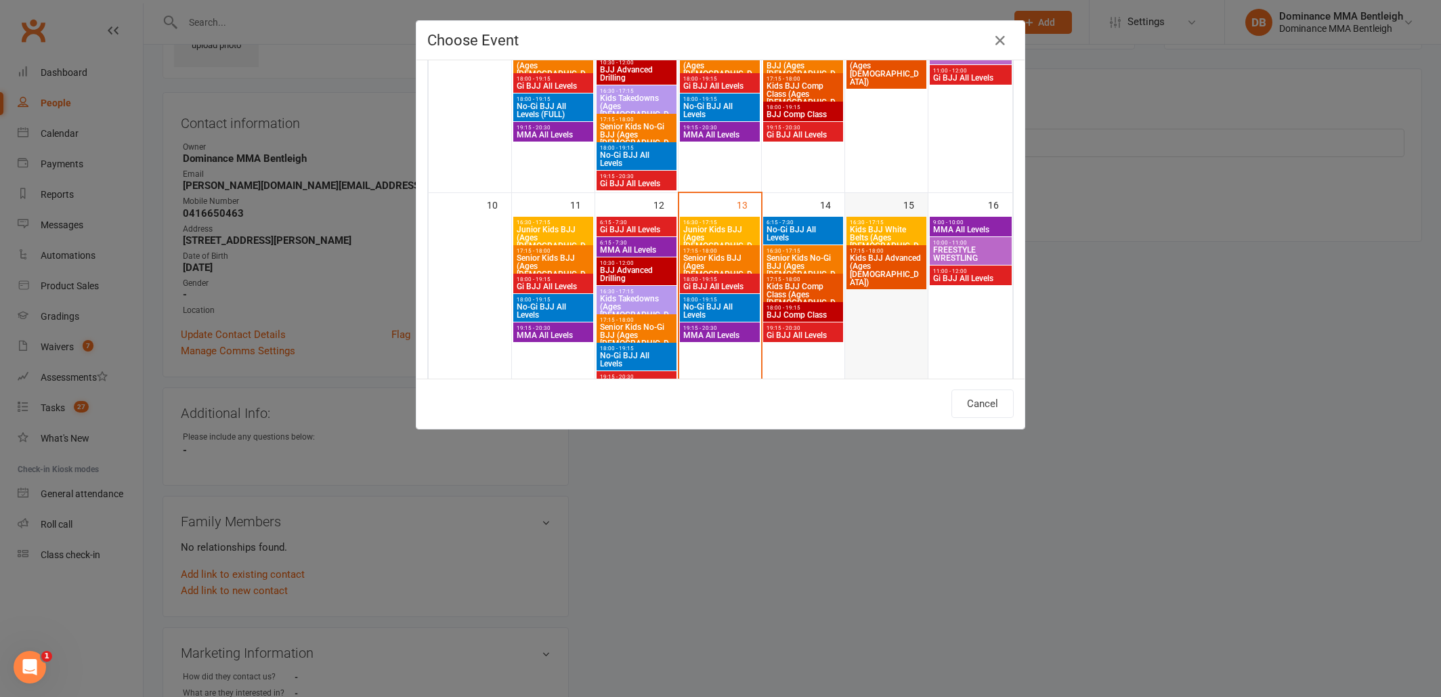
scroll to position [361, 0]
click at [952, 278] on span "Gi BJJ All Levels" at bounding box center [970, 278] width 77 height 8
type input "Gi BJJ All Levels - Aug 16, 2025 11:00:00 AM"
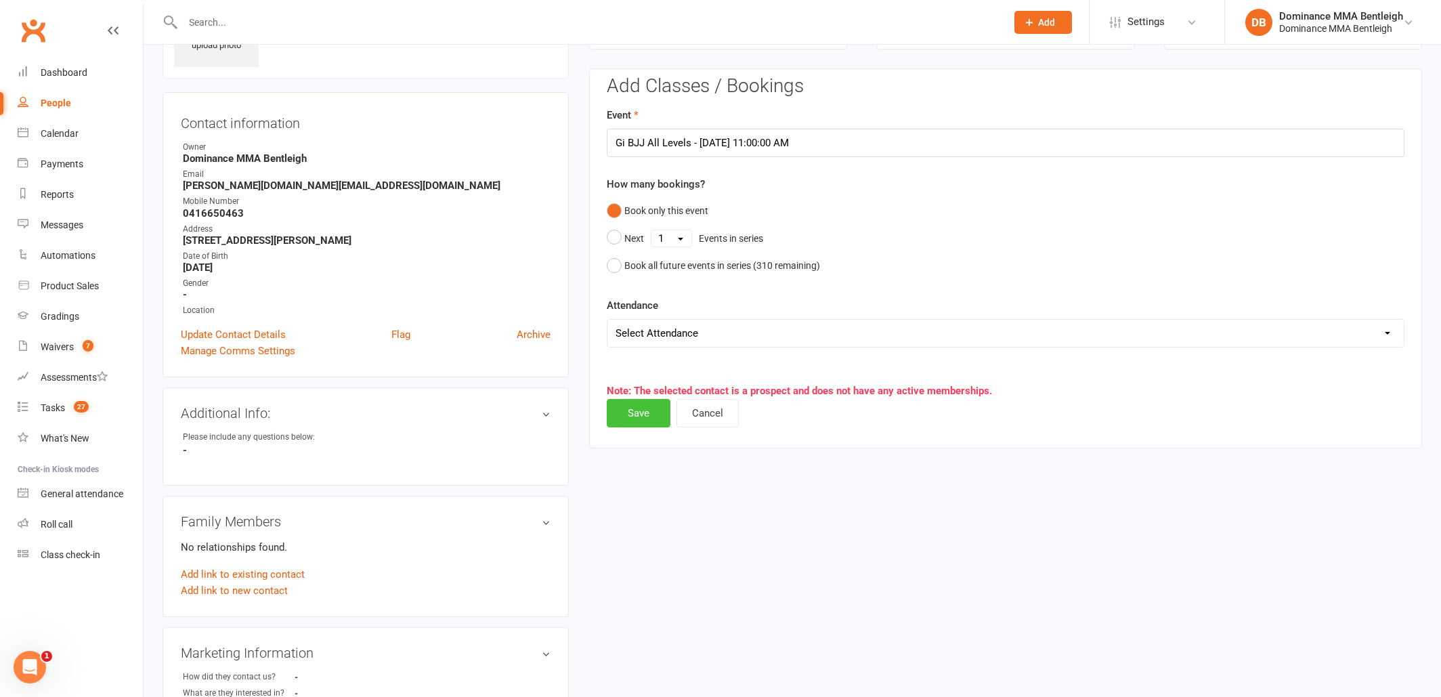
click at [653, 415] on button "Save" at bounding box center [639, 413] width 64 height 28
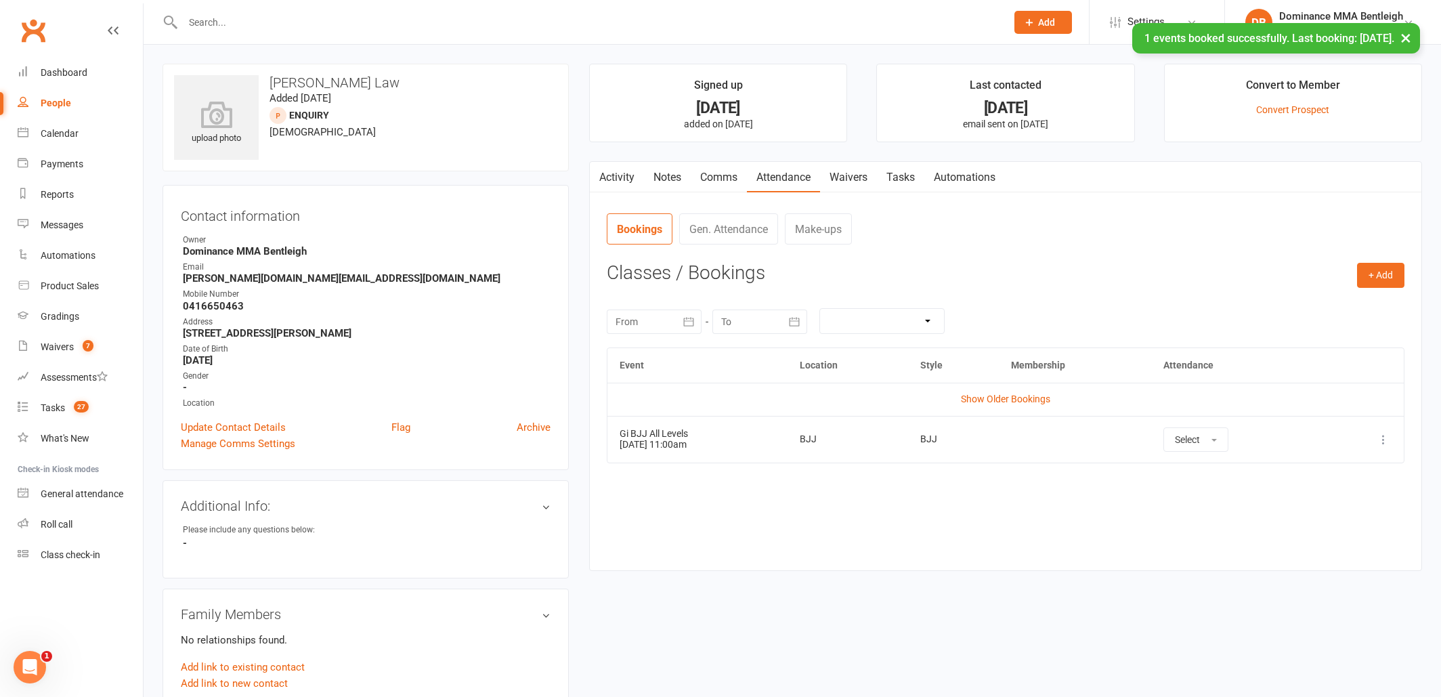
scroll to position [0, 5]
click at [885, 176] on link "Tasks" at bounding box center [900, 177] width 47 height 31
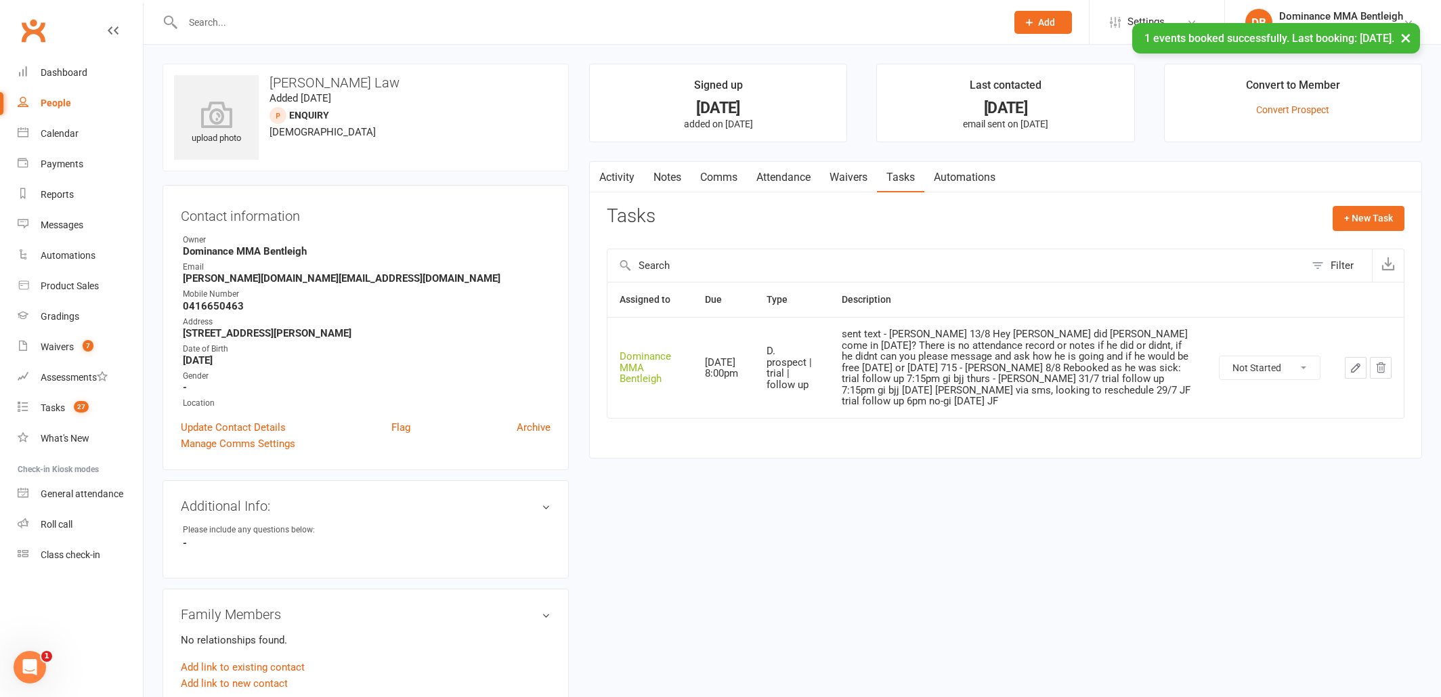
click at [1352, 364] on icon "button" at bounding box center [1356, 368] width 8 height 8
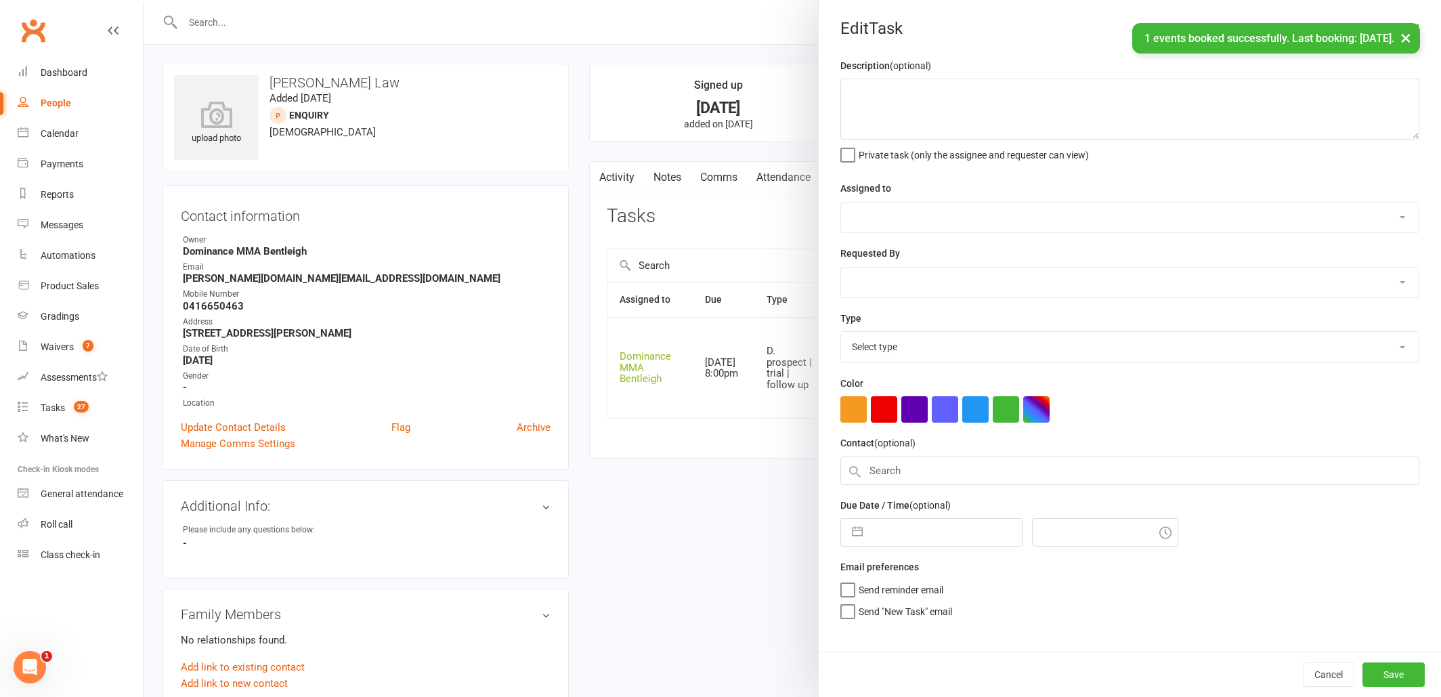
type textarea "sent text - Ellen 13/8 Hey Dylan did Keaton come in on Thursday? There is no at…"
select select "24839"
type input "14 Aug 2025"
type input "8:00pm"
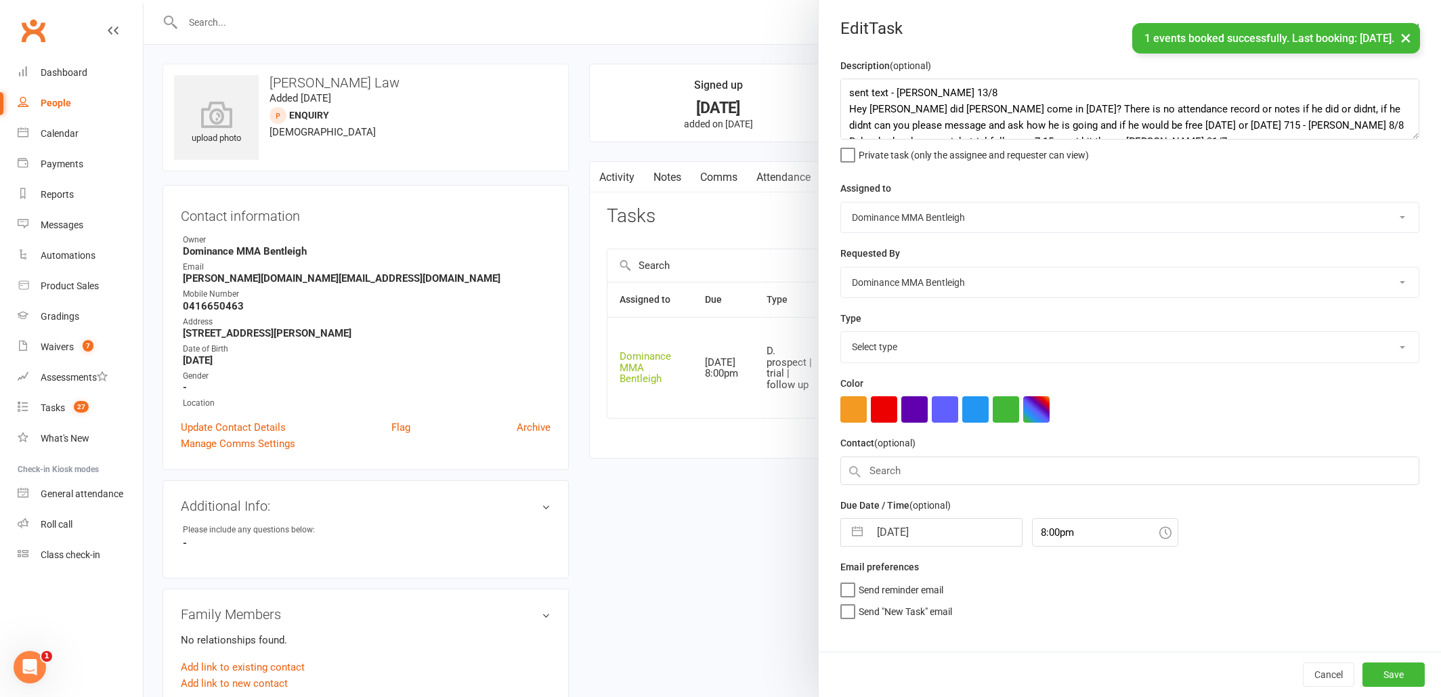
select select "13787"
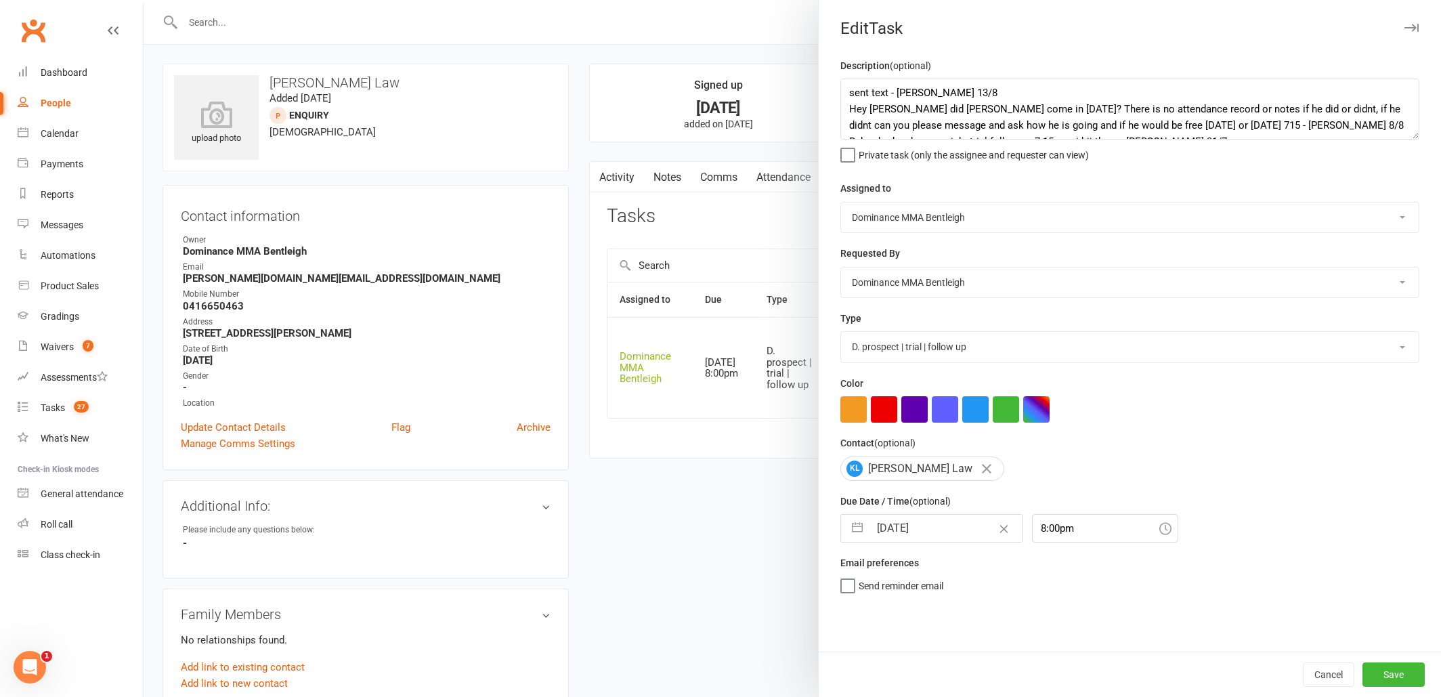
click at [669, 451] on div at bounding box center [792, 348] width 1297 height 697
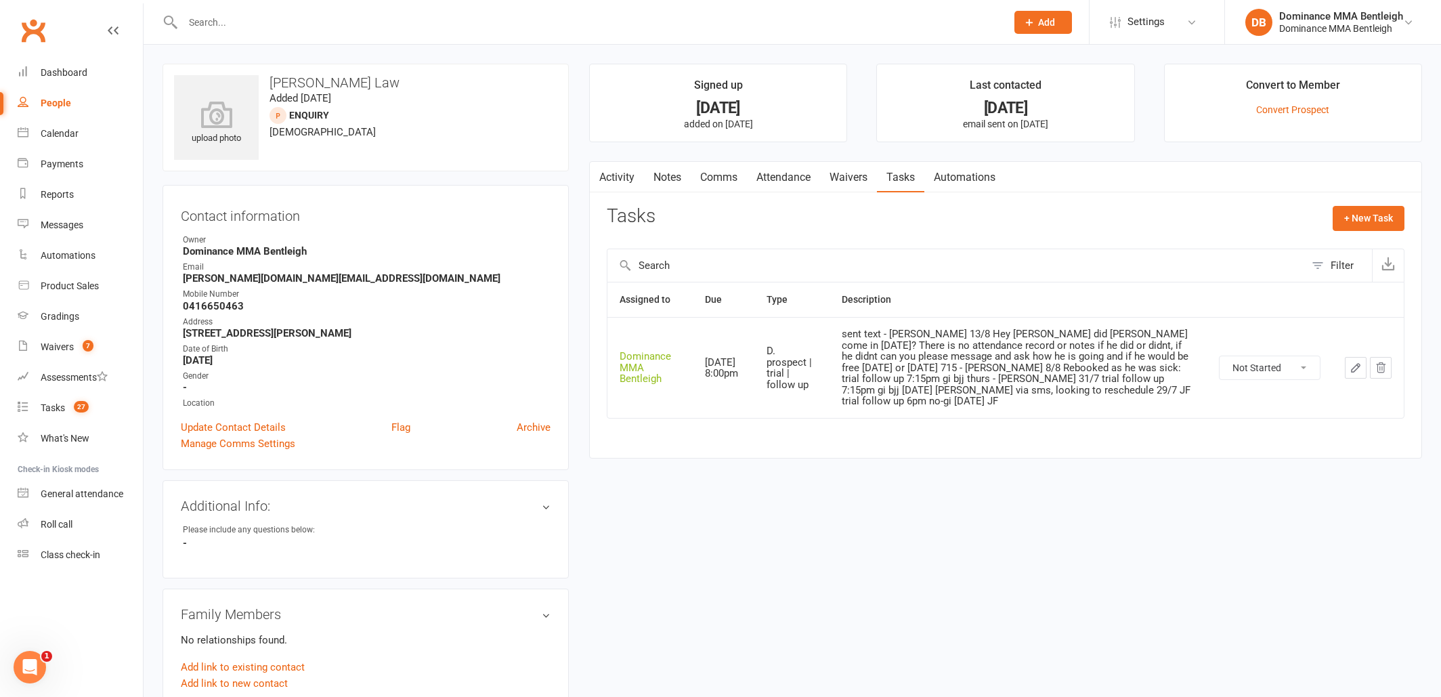
click at [839, 179] on link "Waivers" at bounding box center [848, 177] width 57 height 31
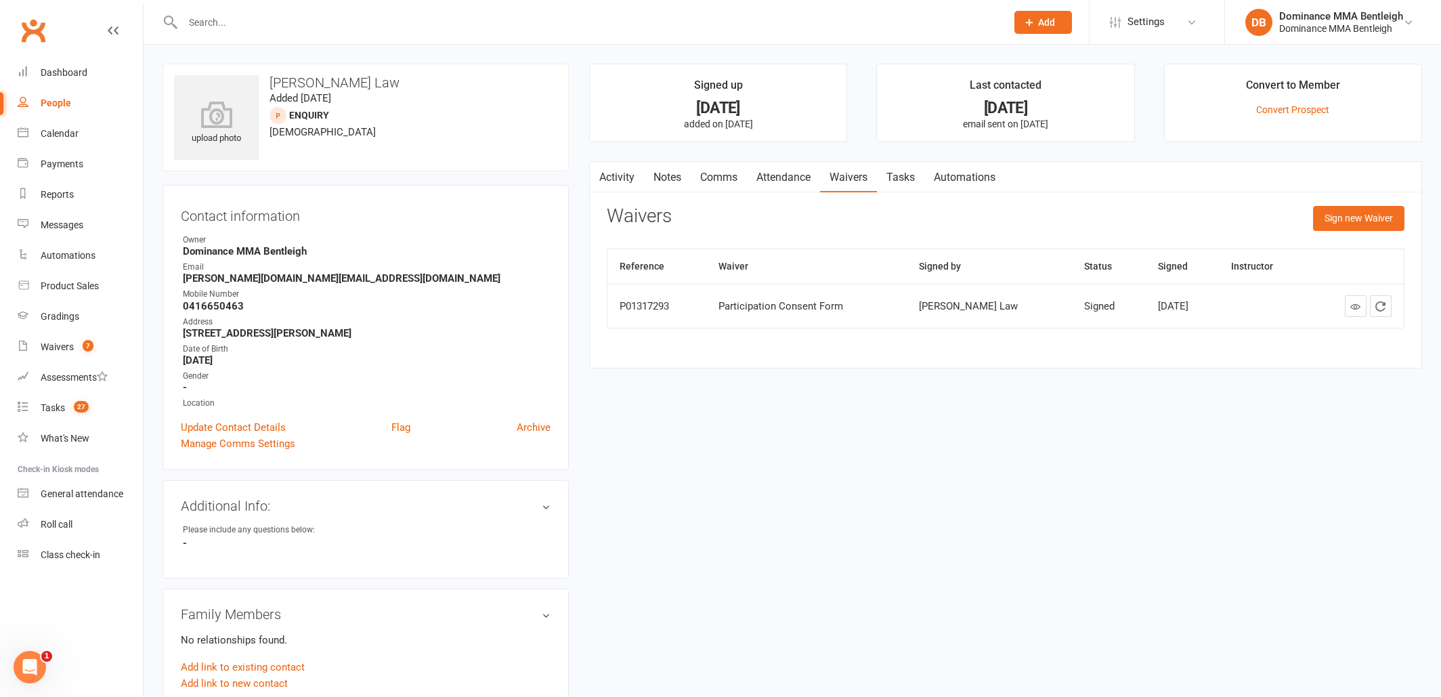
click at [900, 177] on link "Tasks" at bounding box center [900, 177] width 47 height 31
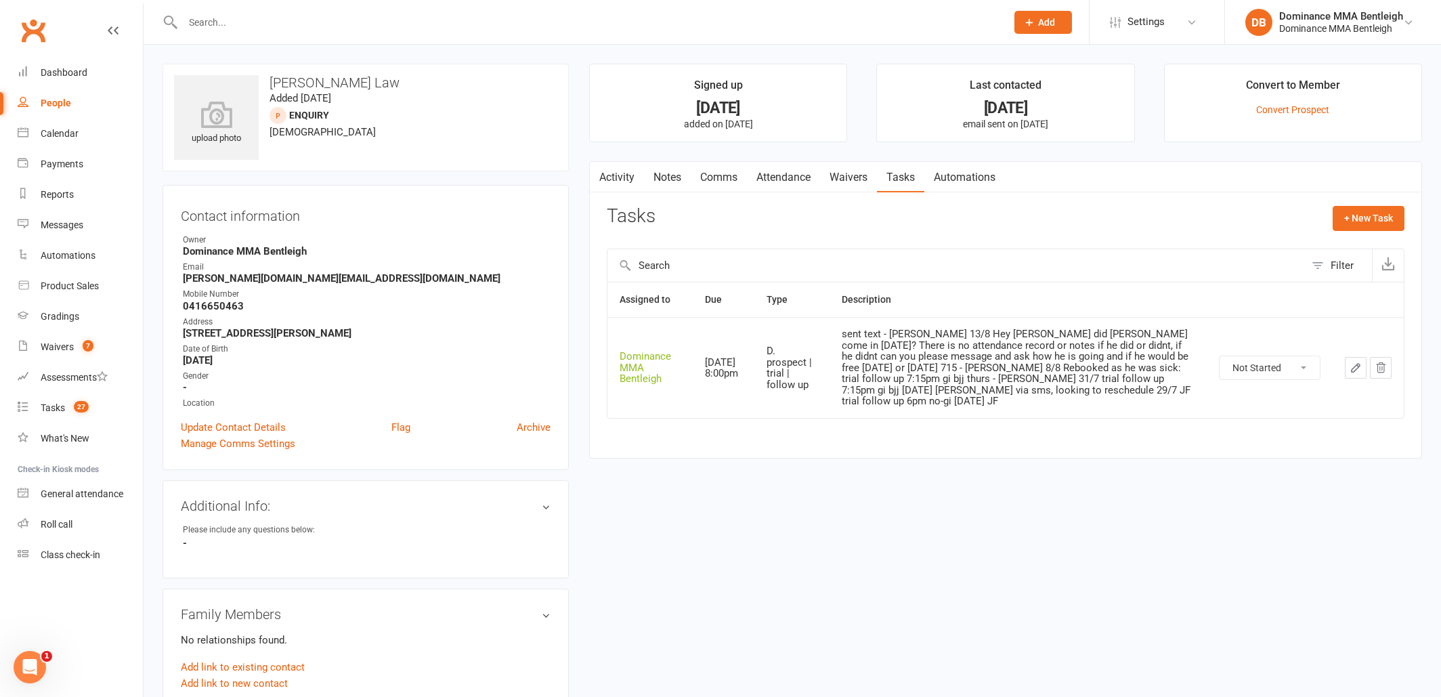
click at [706, 167] on link "Comms" at bounding box center [719, 177] width 56 height 31
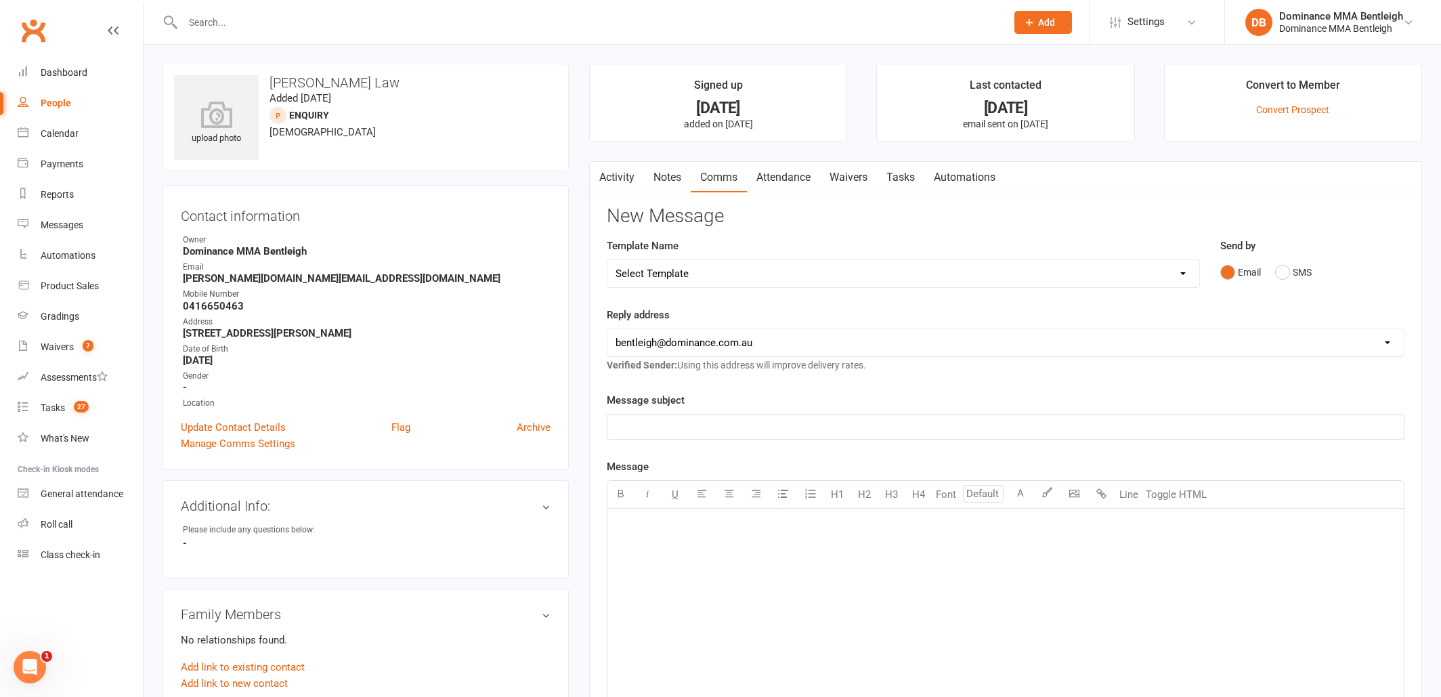
click at [674, 184] on link "Notes" at bounding box center [667, 177] width 47 height 31
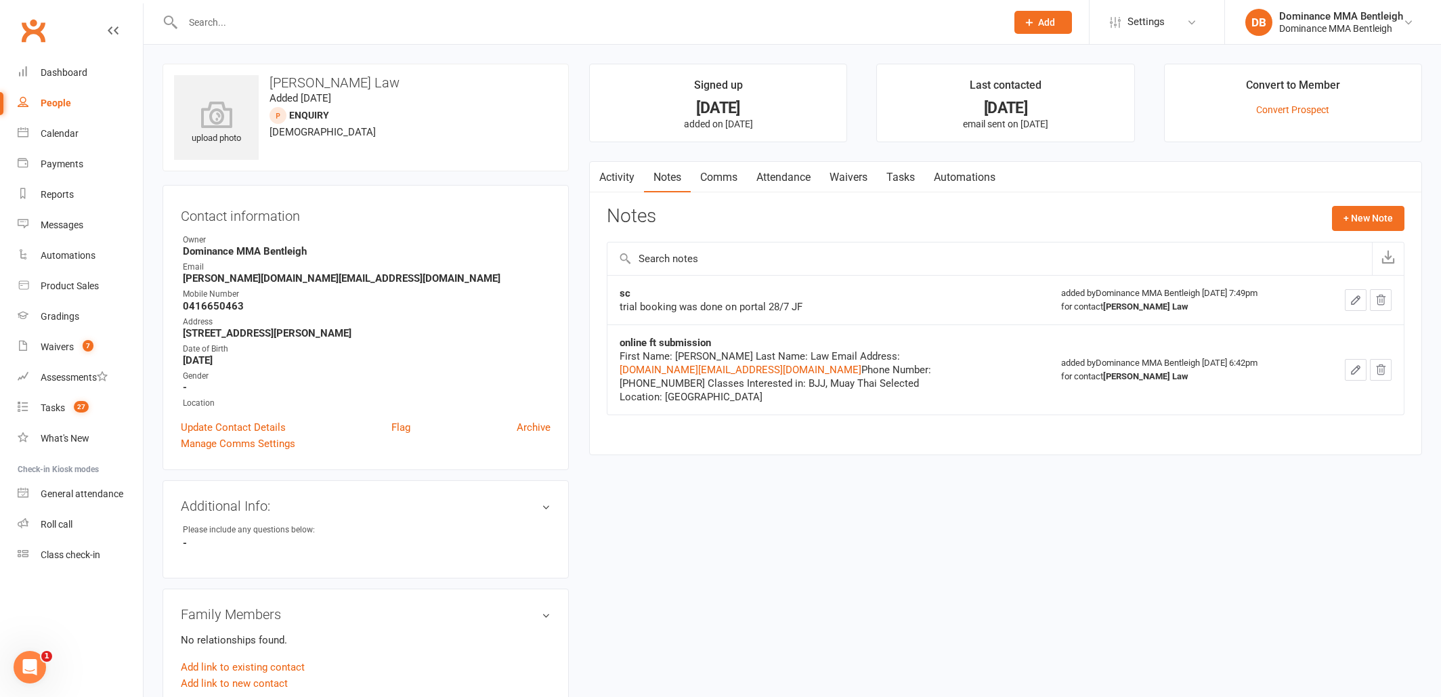
click at [626, 179] on link "Activity" at bounding box center [617, 177] width 54 height 31
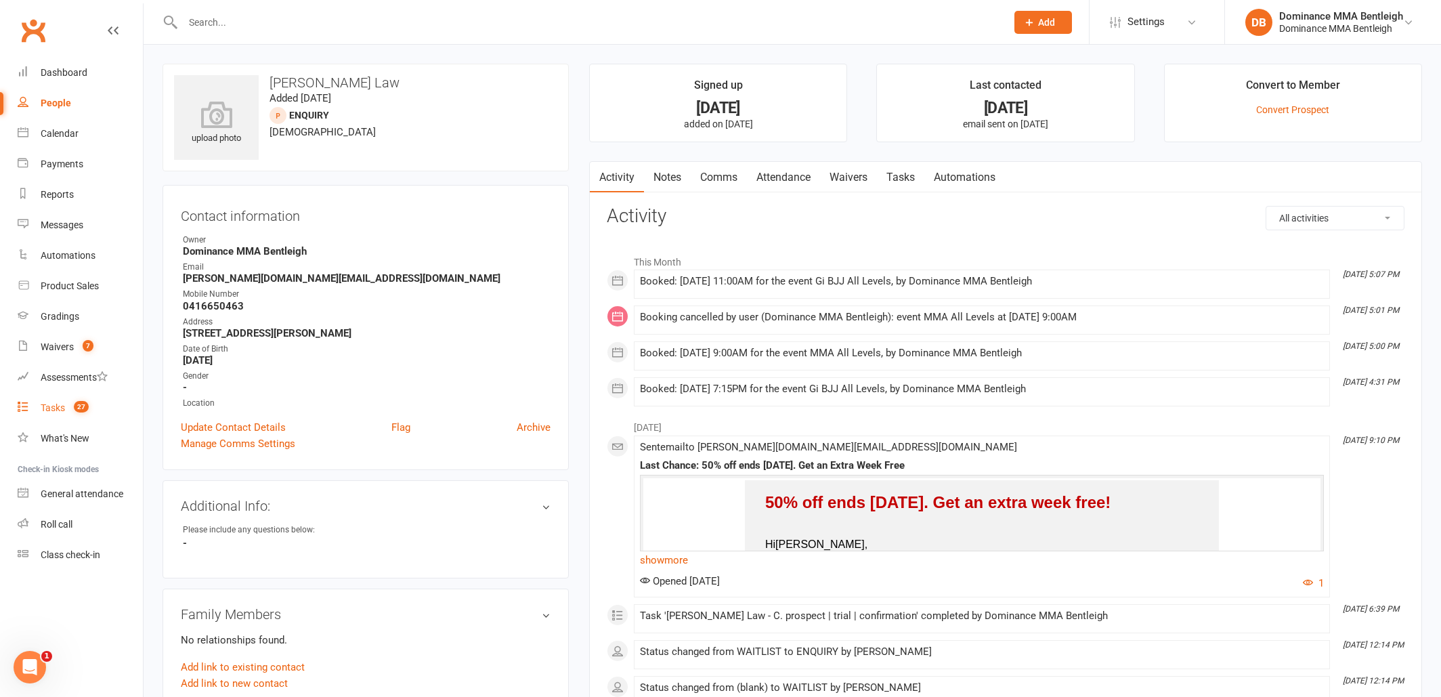
click at [44, 406] on div "Tasks" at bounding box center [53, 407] width 24 height 11
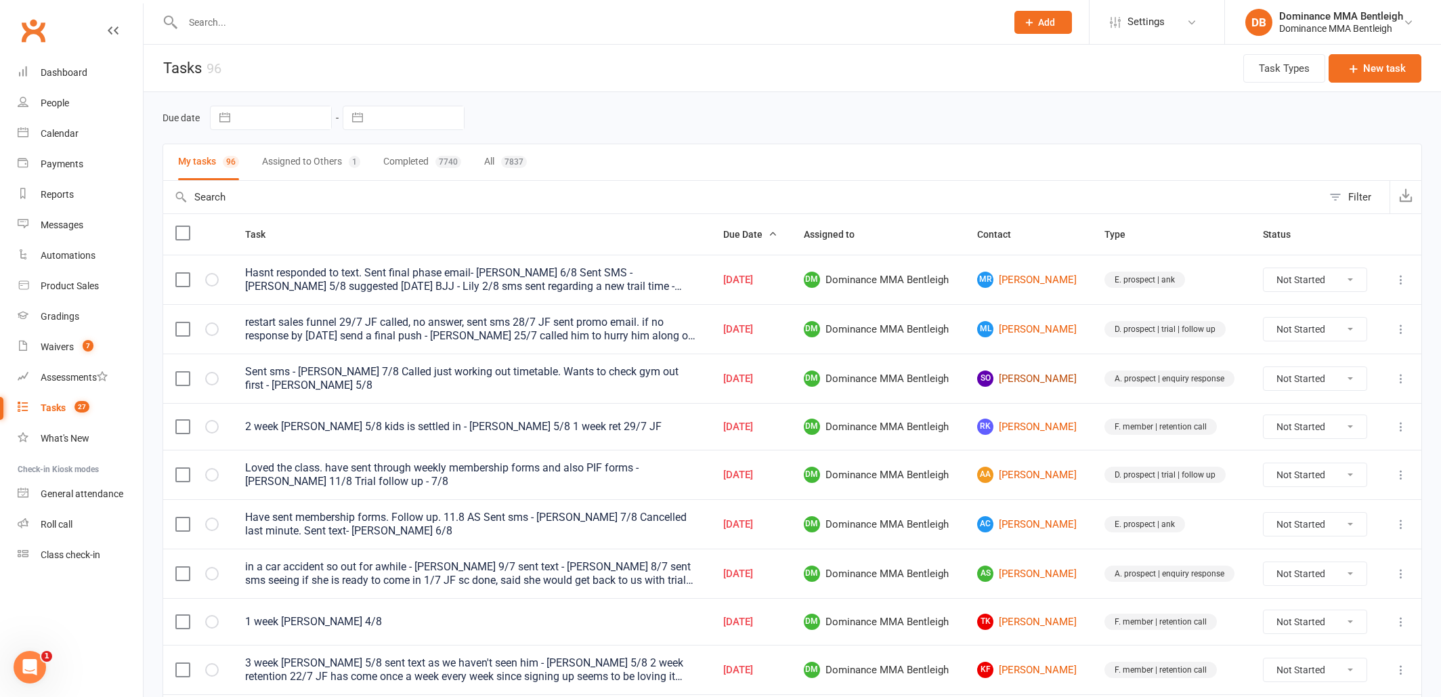
click at [1027, 378] on link "SO Sinead O’Neill" at bounding box center [1028, 378] width 103 height 16
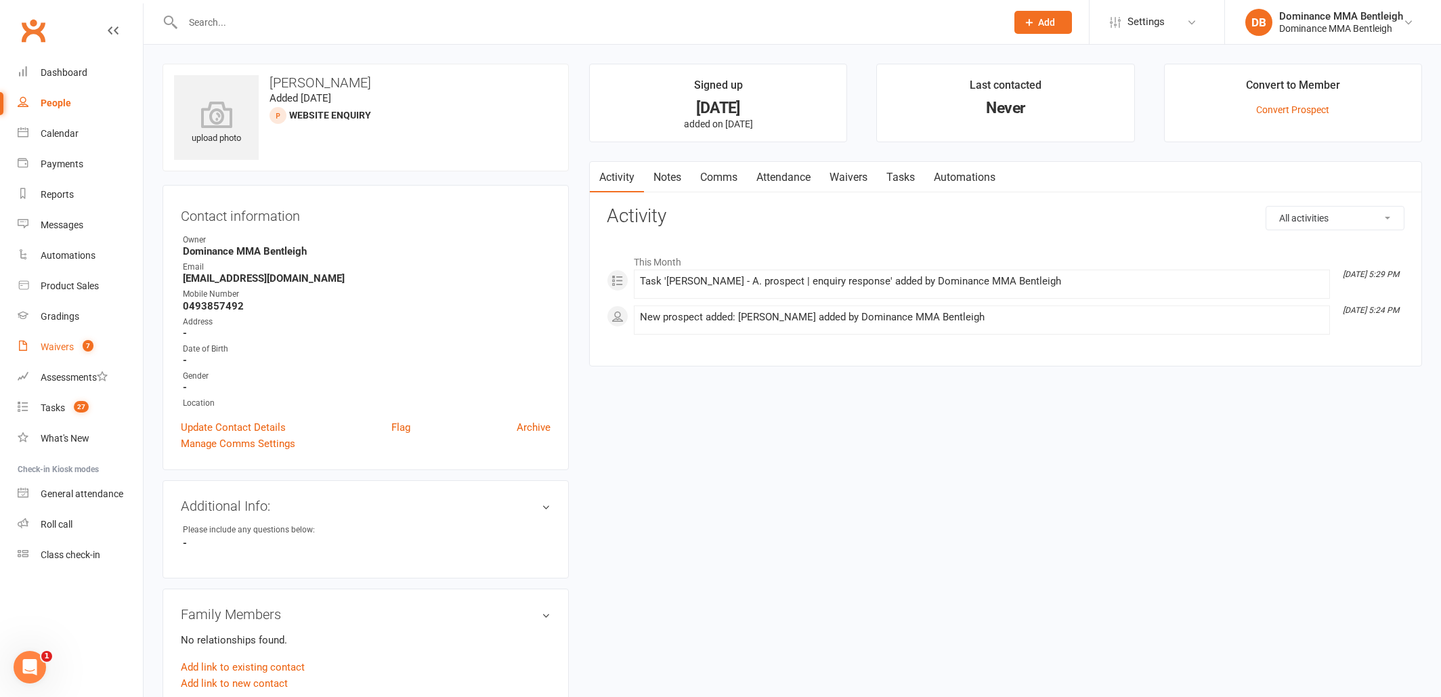
click at [72, 353] on link "Waivers 7" at bounding box center [80, 347] width 125 height 30
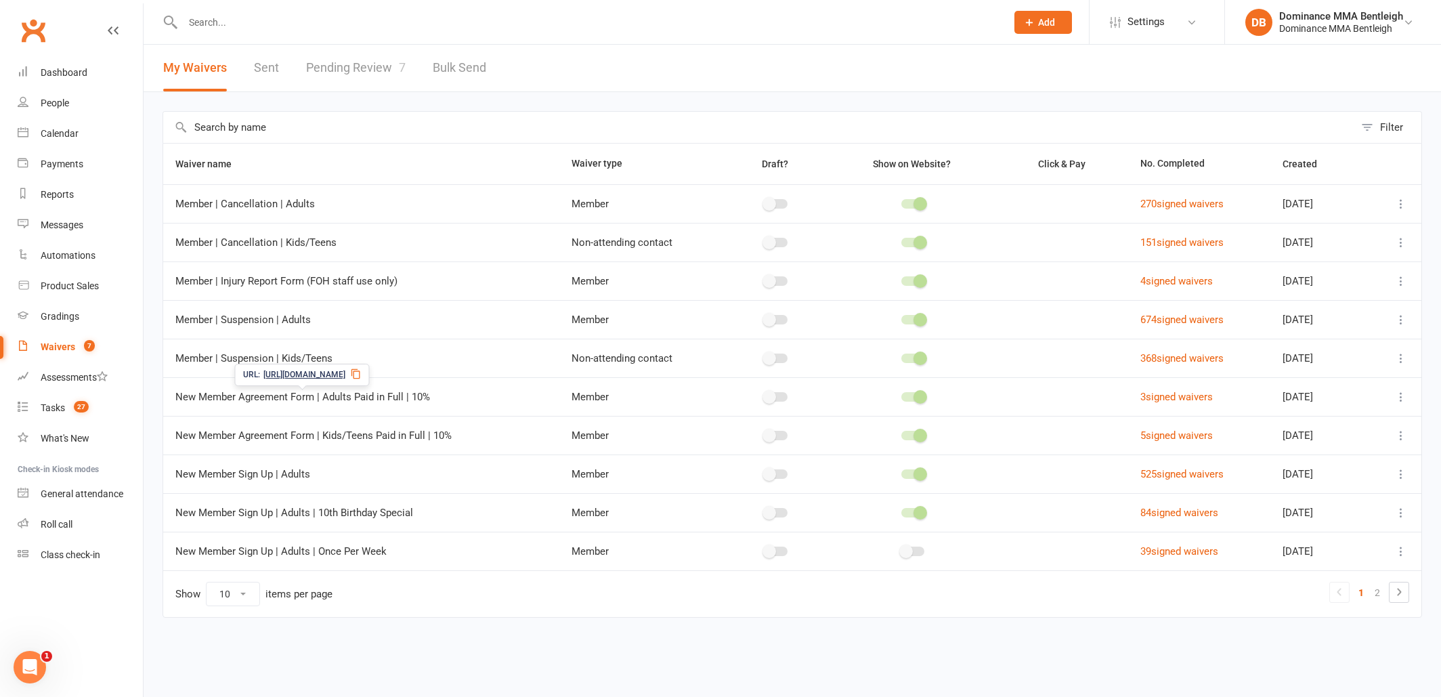
click at [392, 72] on link "Pending Review 7" at bounding box center [356, 68] width 100 height 47
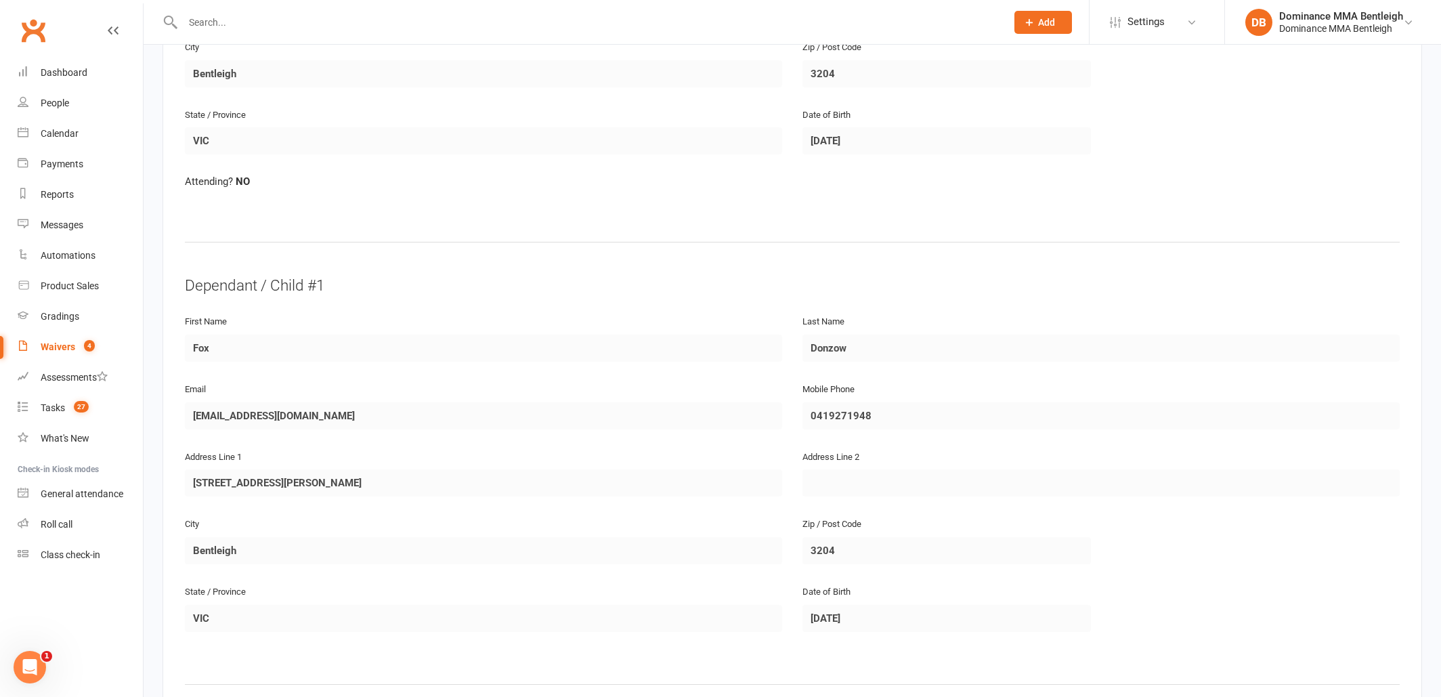
scroll to position [467, 0]
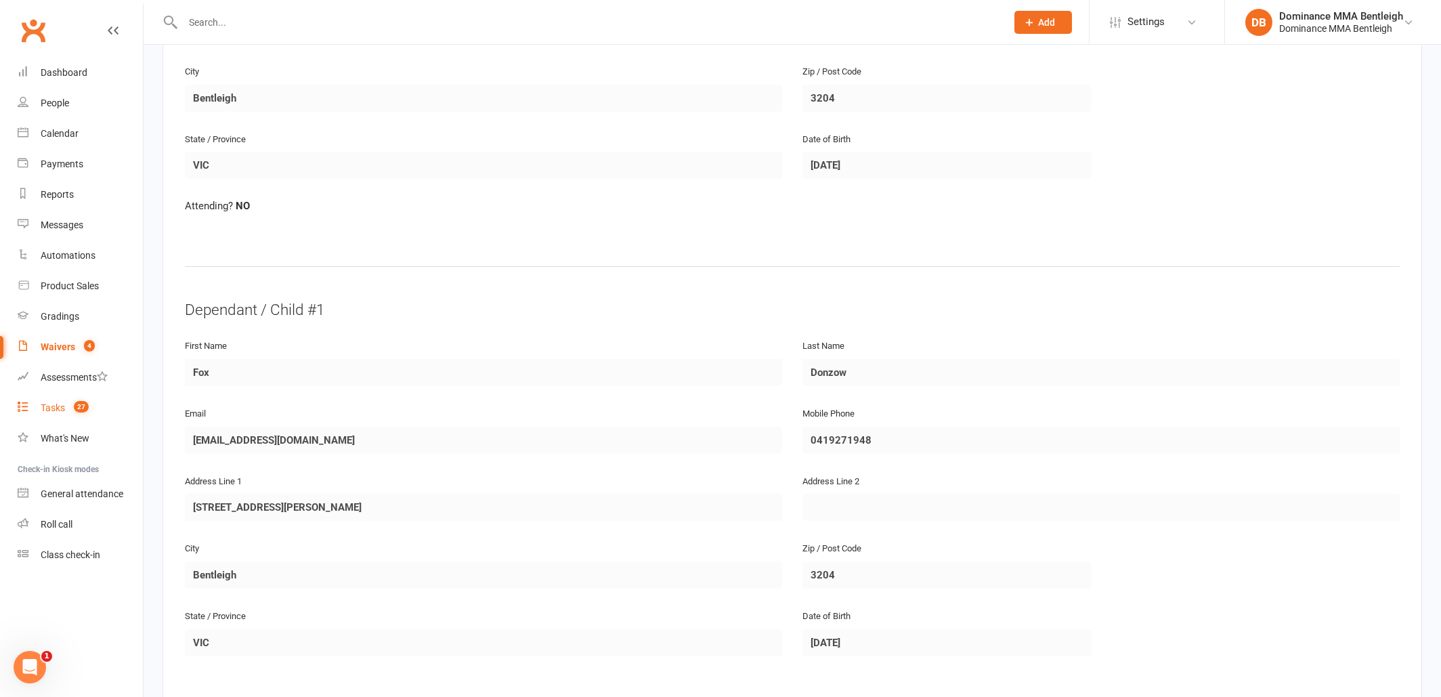
click at [53, 406] on div "Tasks" at bounding box center [53, 407] width 24 height 11
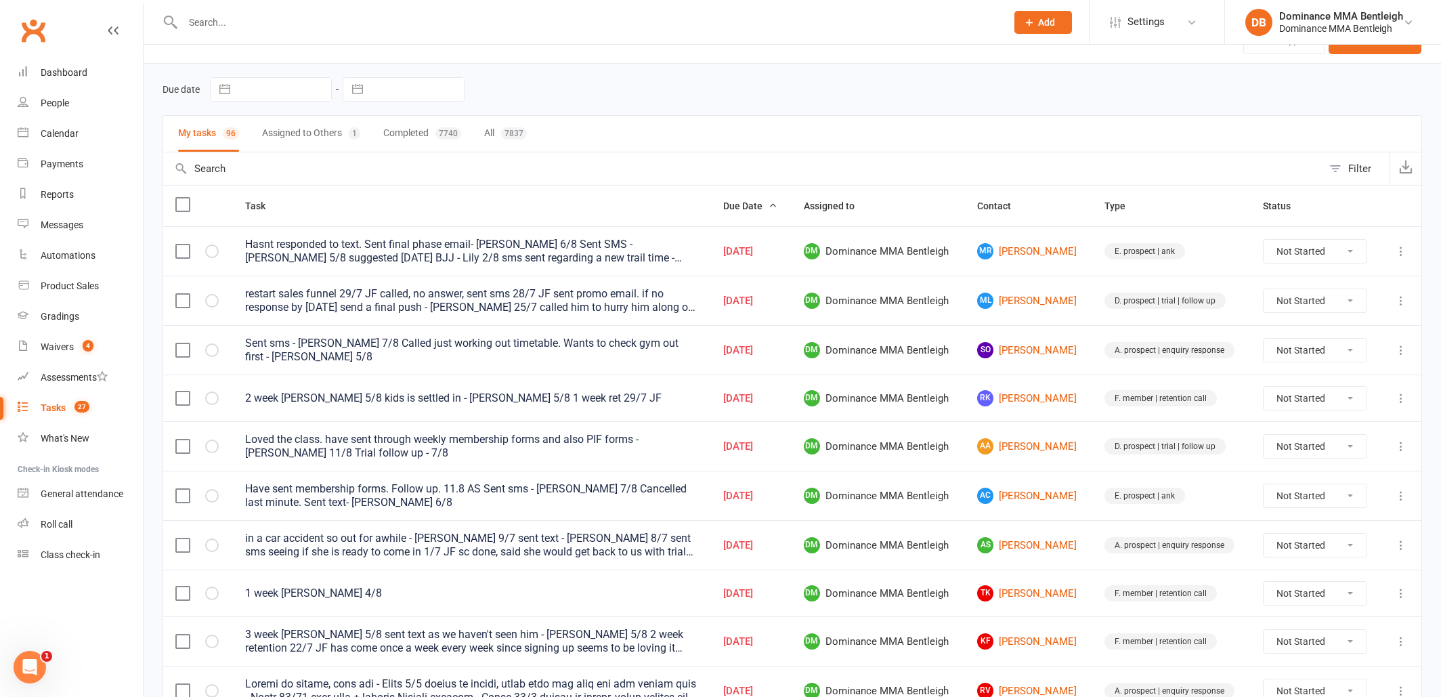
scroll to position [29, 0]
click at [1014, 500] on link "AC Azam Chelakkadan" at bounding box center [1028, 495] width 103 height 16
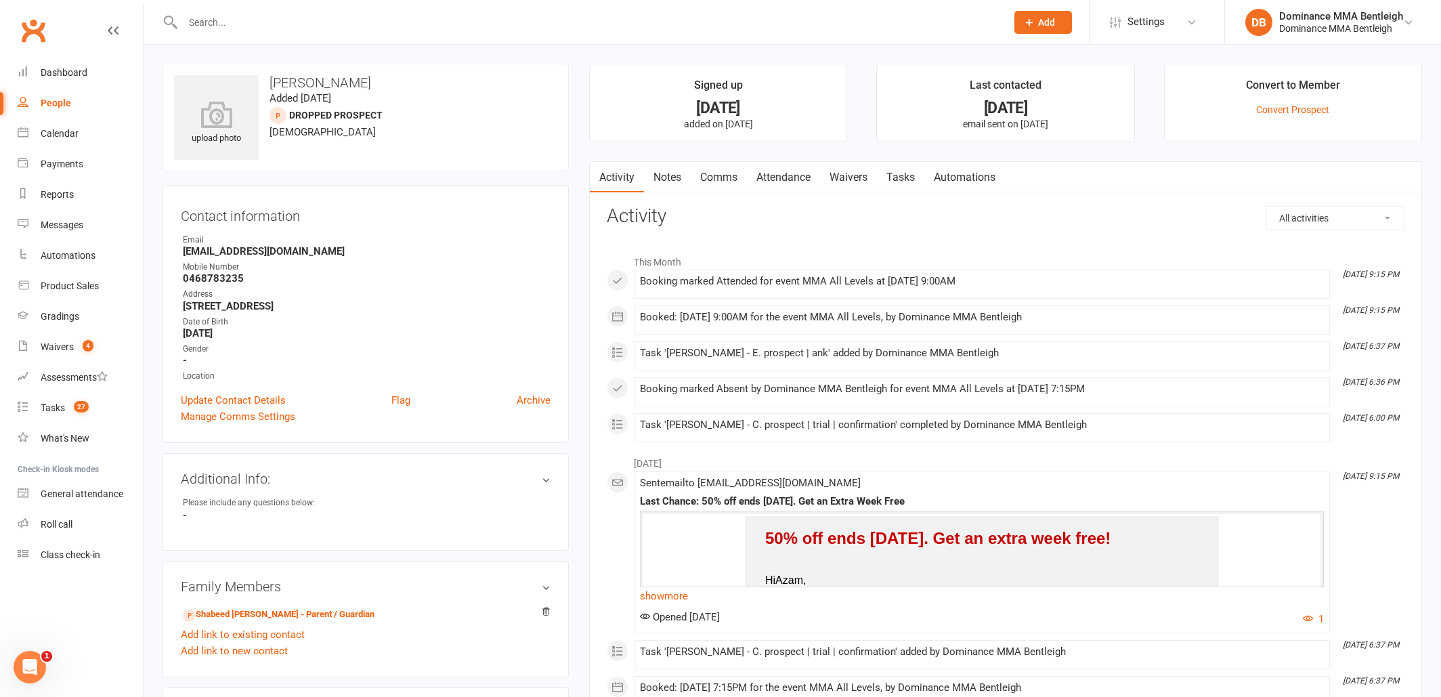
click at [919, 177] on link "Tasks" at bounding box center [900, 177] width 47 height 31
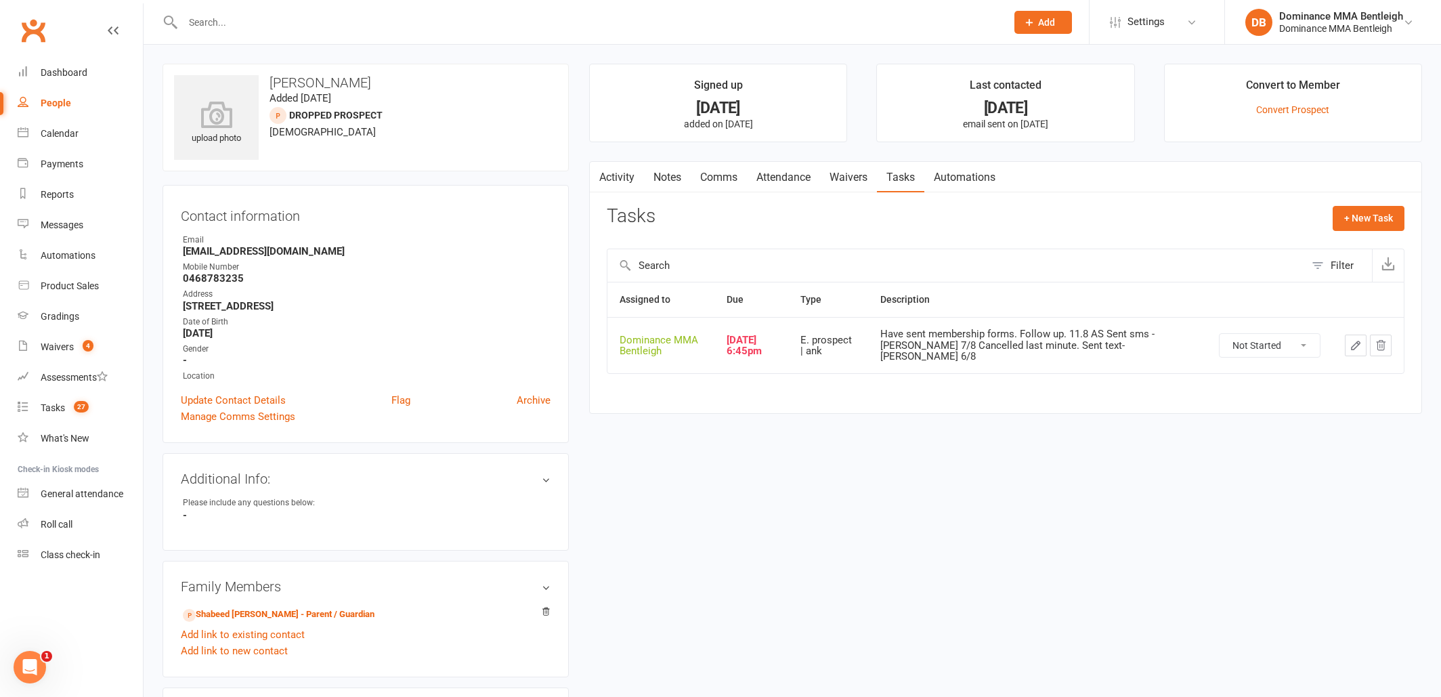
click at [848, 181] on link "Waivers" at bounding box center [848, 177] width 57 height 31
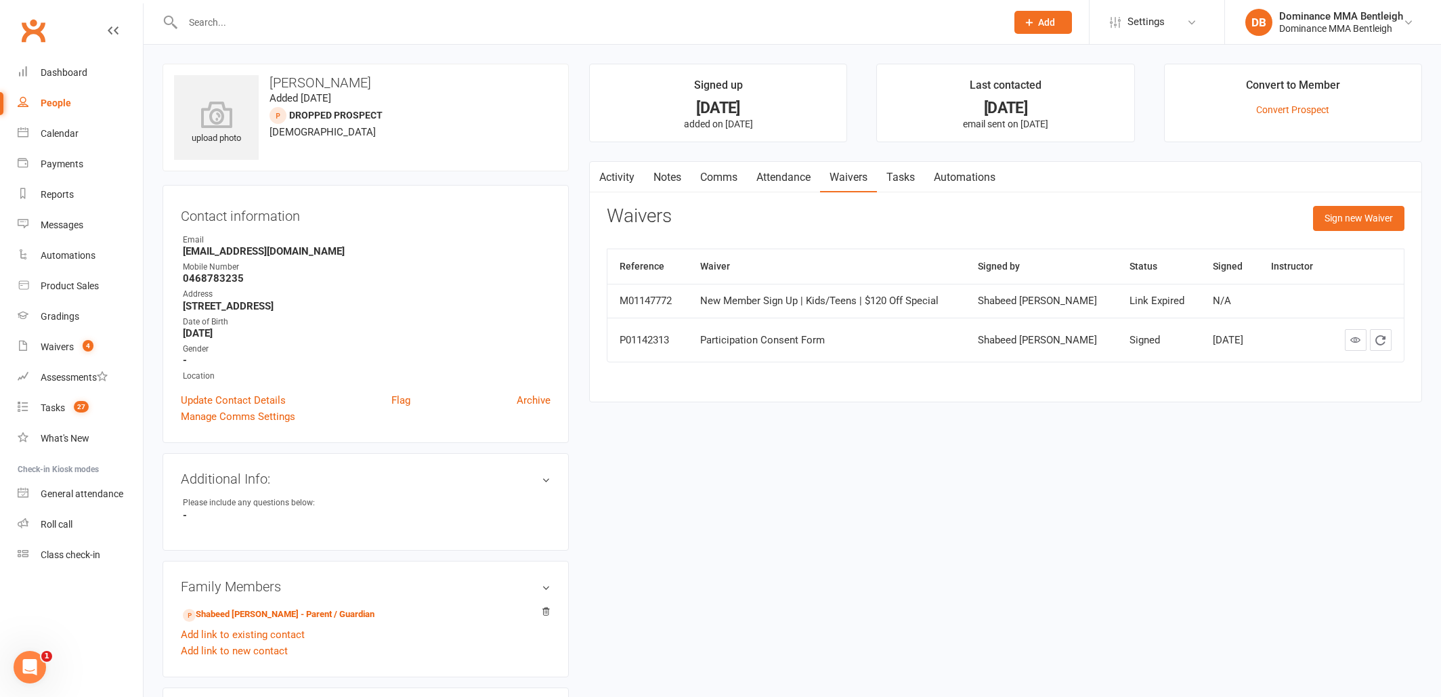
click at [726, 178] on link "Comms" at bounding box center [719, 177] width 56 height 31
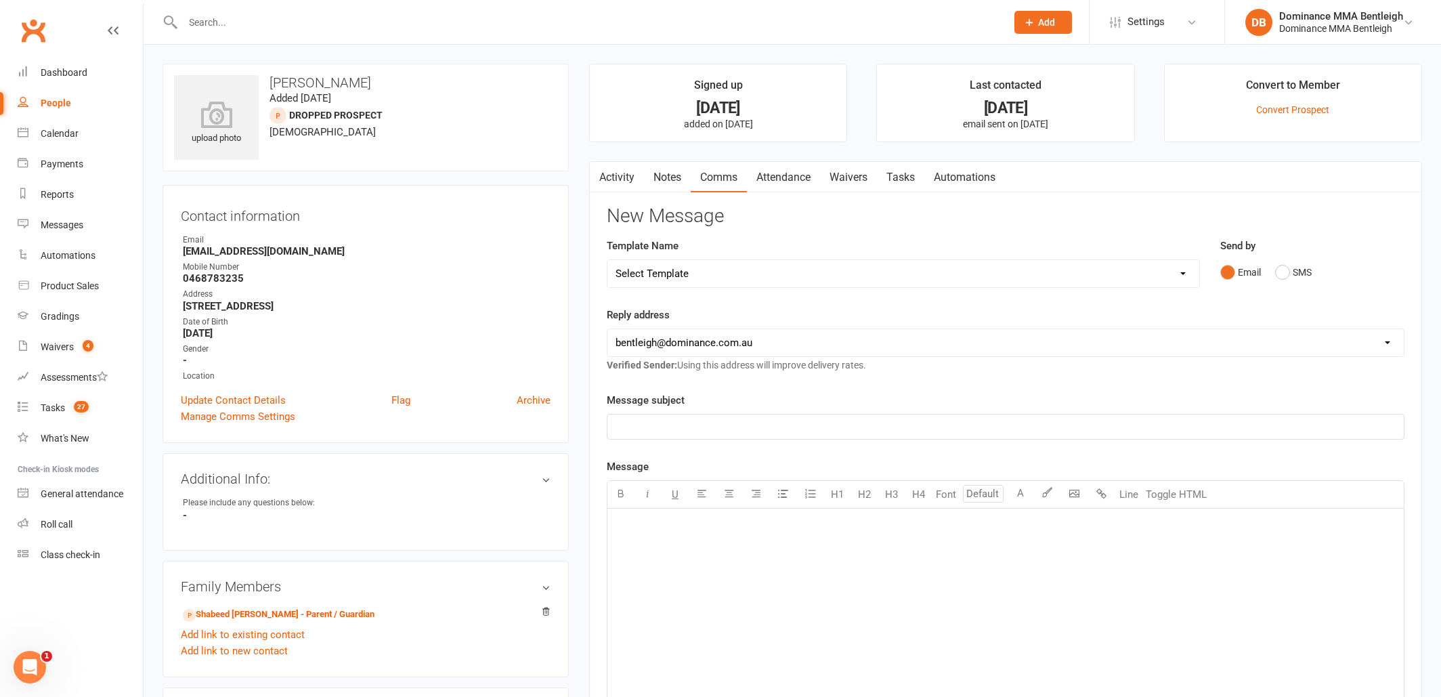
select select "15"
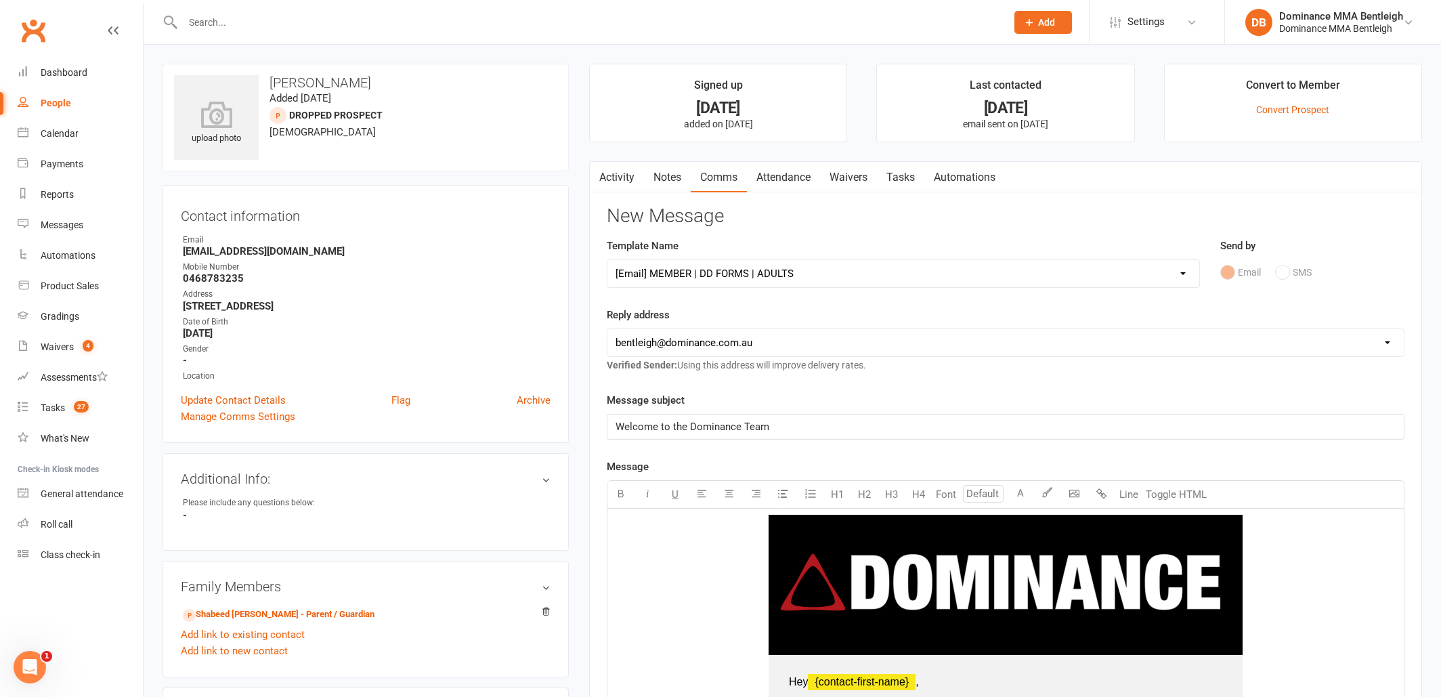
click at [857, 182] on link "Waivers" at bounding box center [848, 177] width 57 height 31
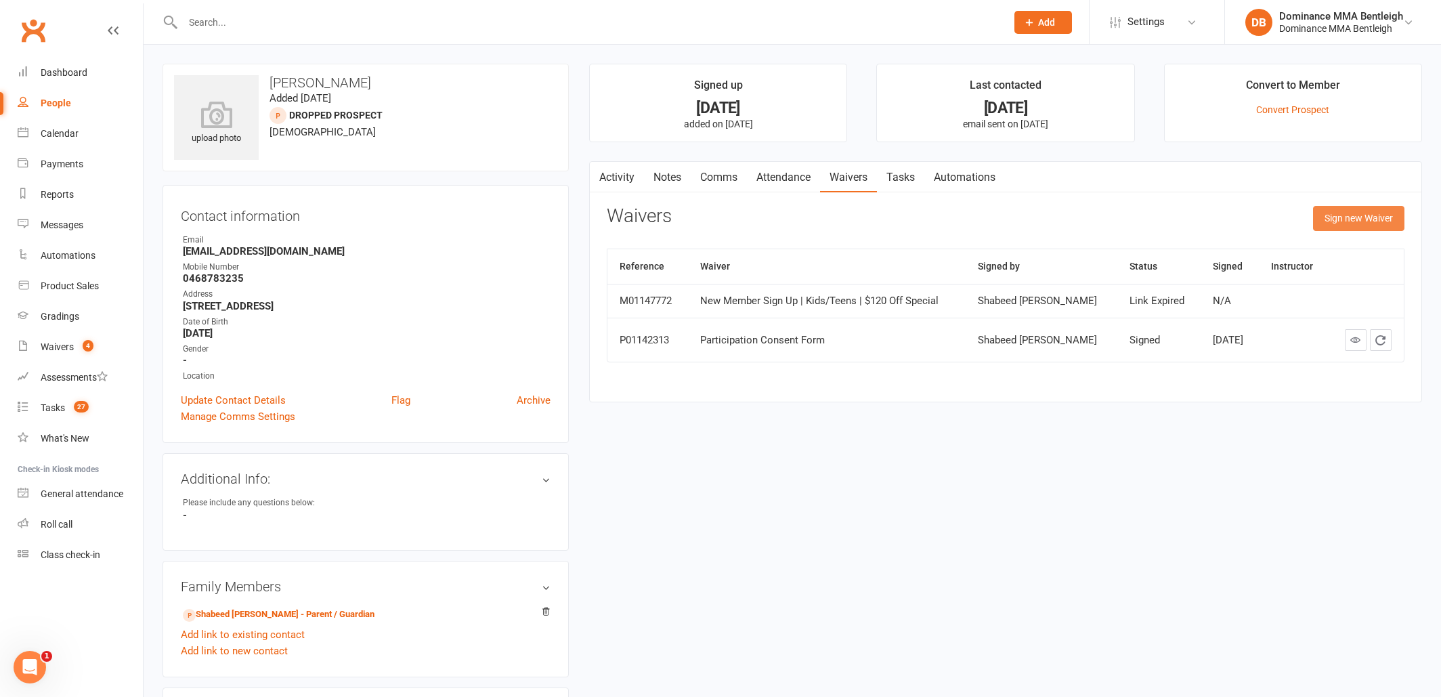
click at [1337, 227] on button "Sign new Waiver" at bounding box center [1358, 218] width 91 height 24
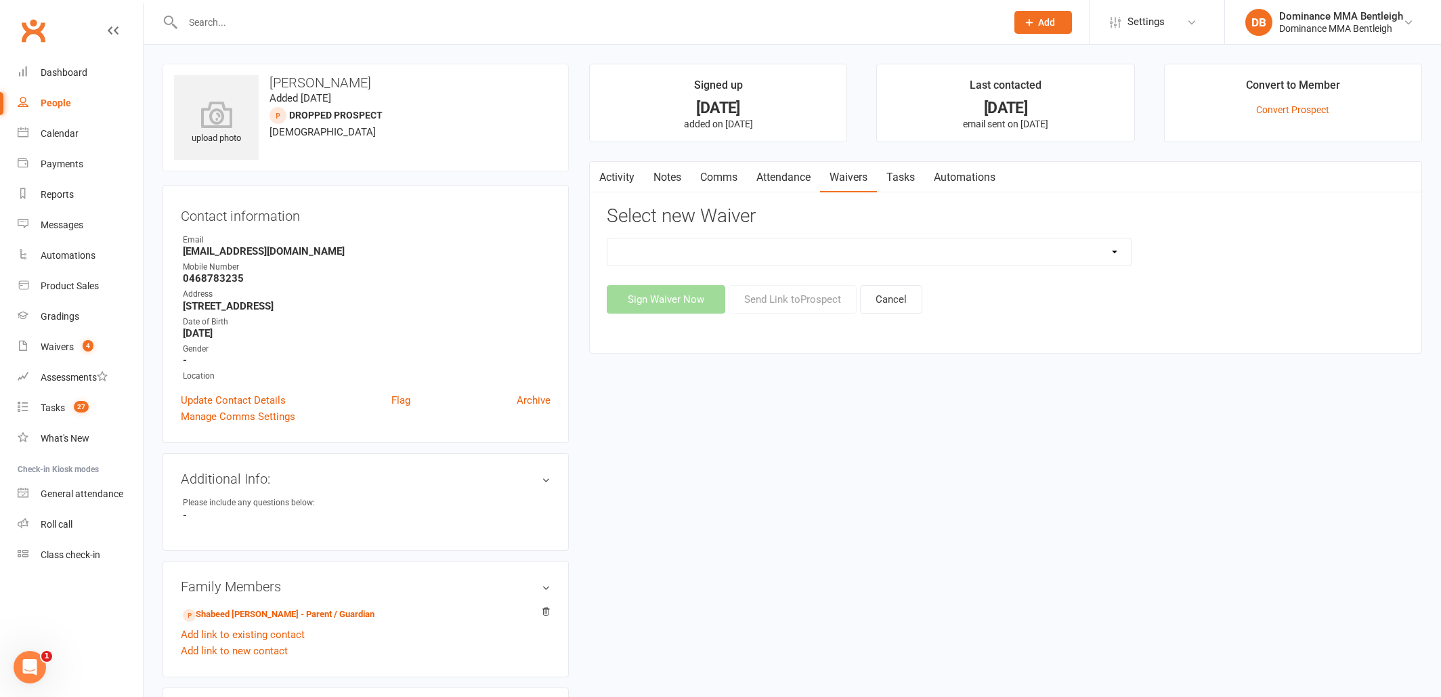
click at [952, 264] on div "Member | Cancellation | Adults Member | Injury Report Form (FOH staff use only)…" at bounding box center [869, 252] width 525 height 28
select select "2129"
click at [793, 303] on button "Send Link to Prospect" at bounding box center [793, 299] width 128 height 28
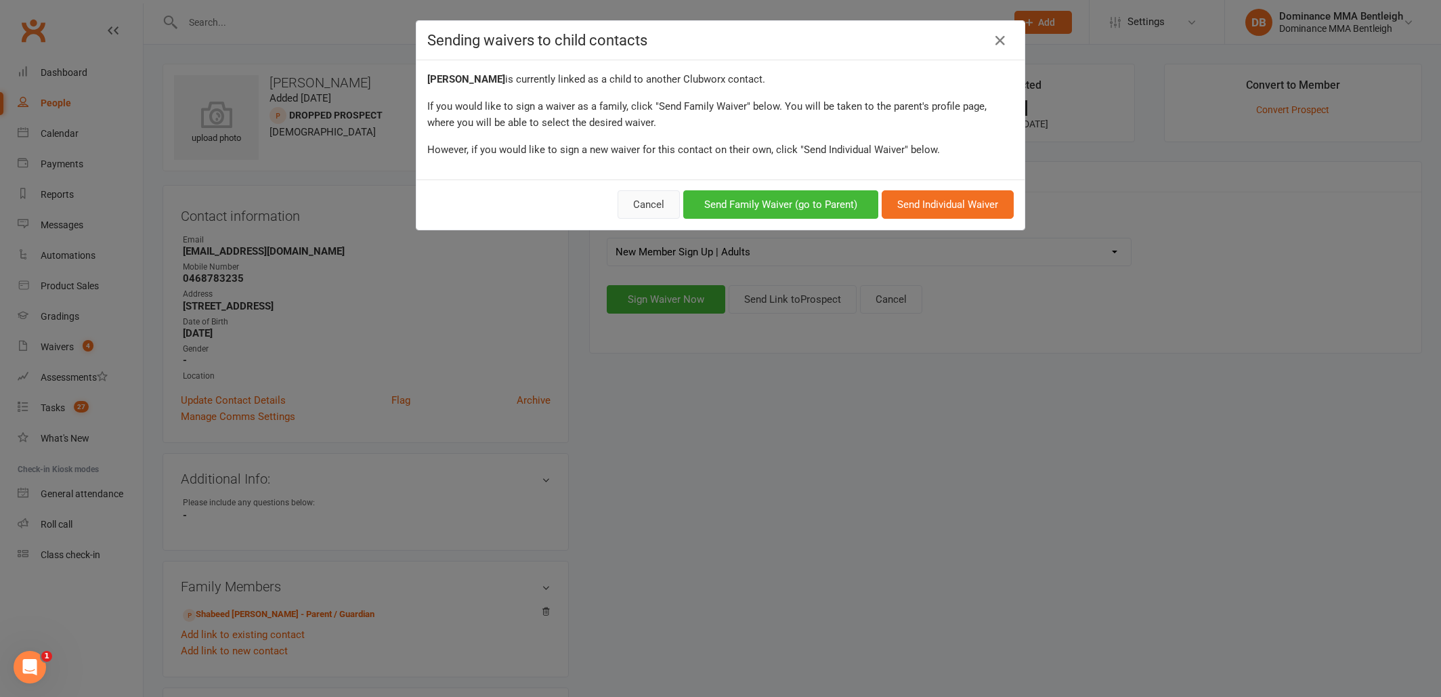
click at [662, 207] on button "Cancel" at bounding box center [649, 204] width 62 height 28
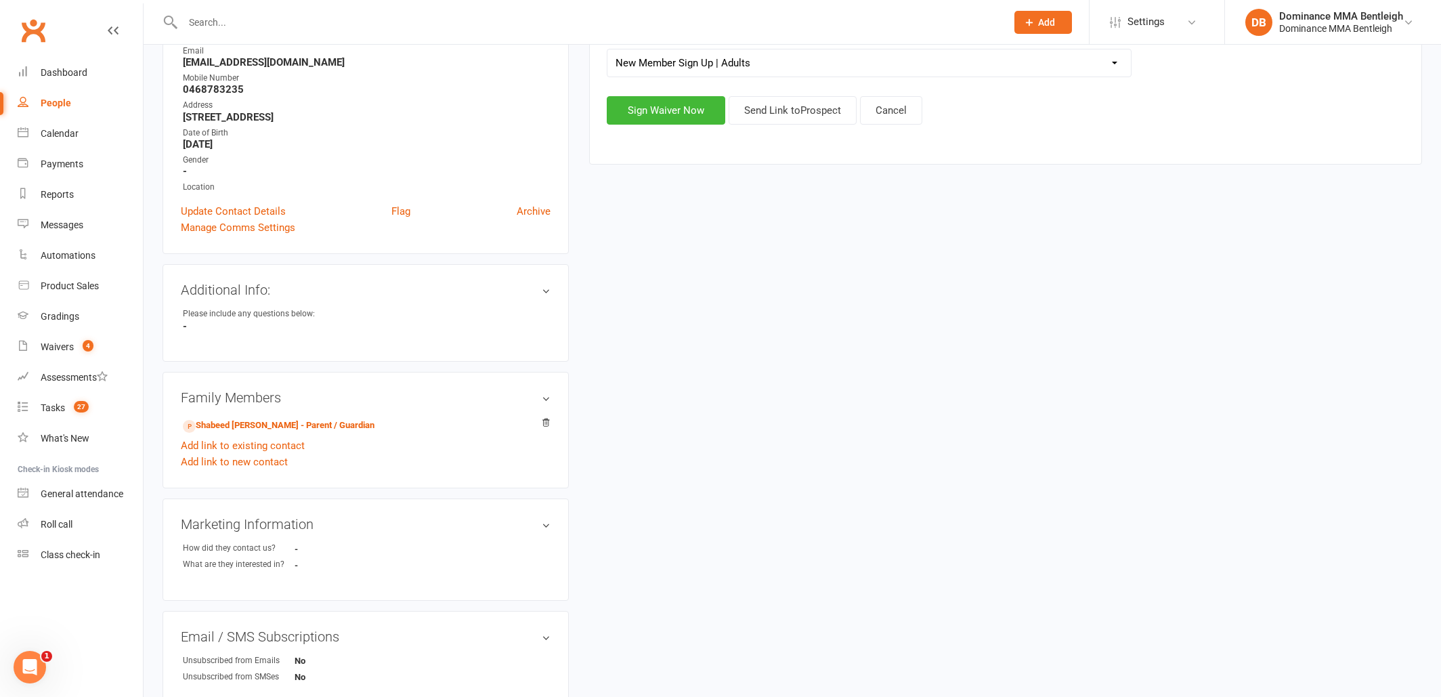
scroll to position [191, 0]
click at [335, 421] on link "Shabeed Chelakkadan - Parent / Guardian" at bounding box center [279, 423] width 192 height 14
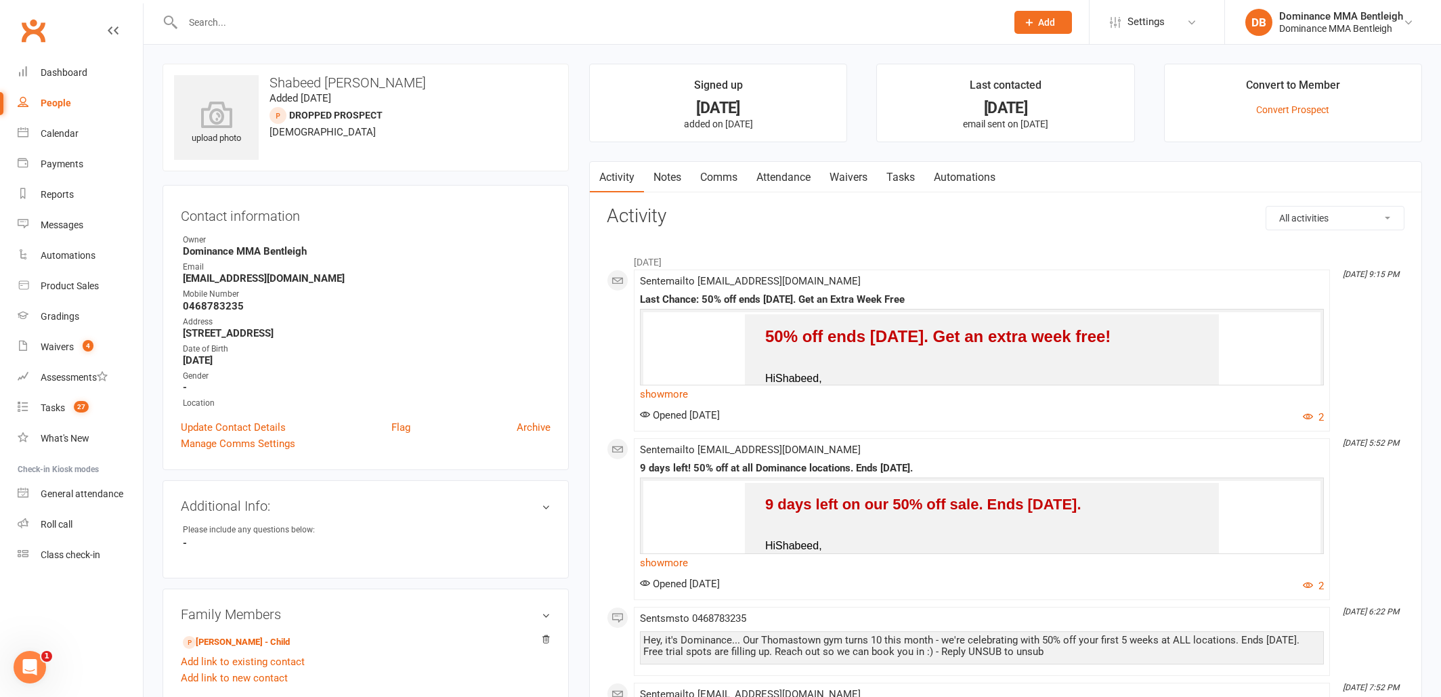
click at [853, 173] on link "Waivers" at bounding box center [848, 177] width 57 height 31
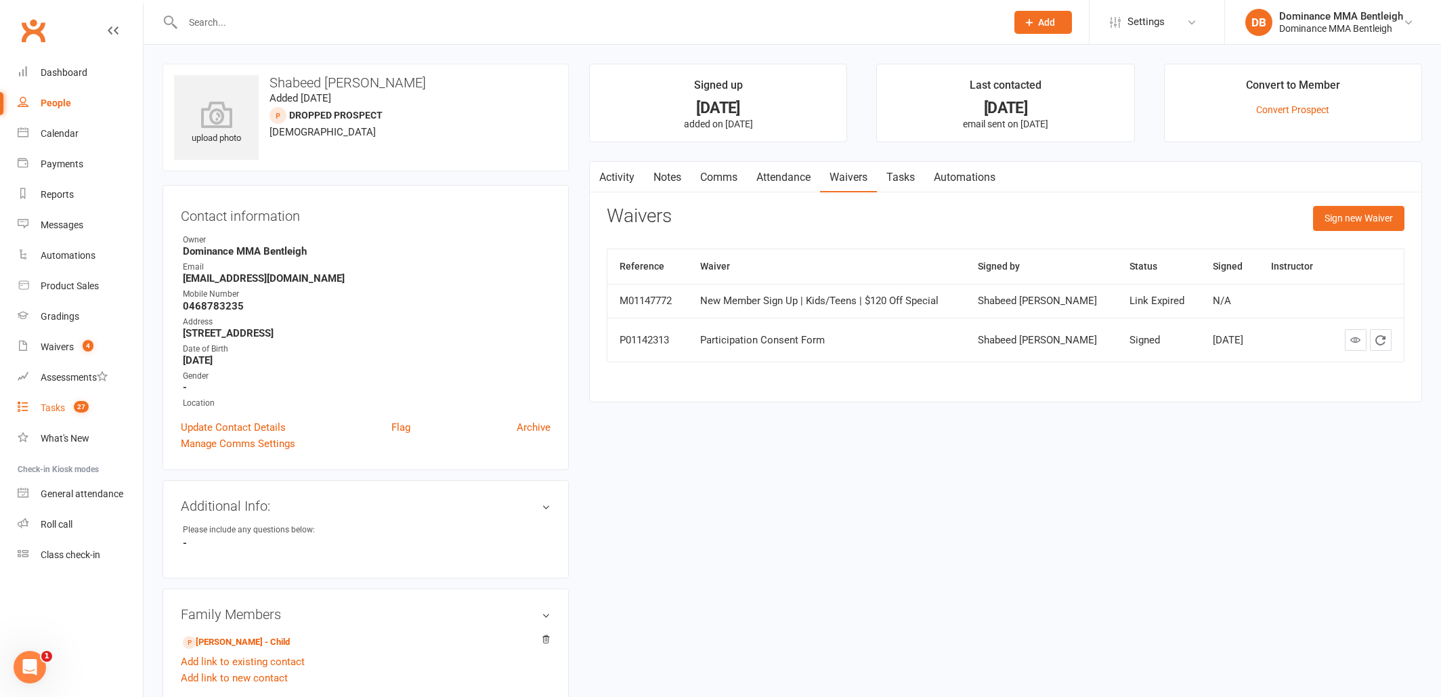
click at [46, 415] on link "Tasks 27" at bounding box center [80, 408] width 125 height 30
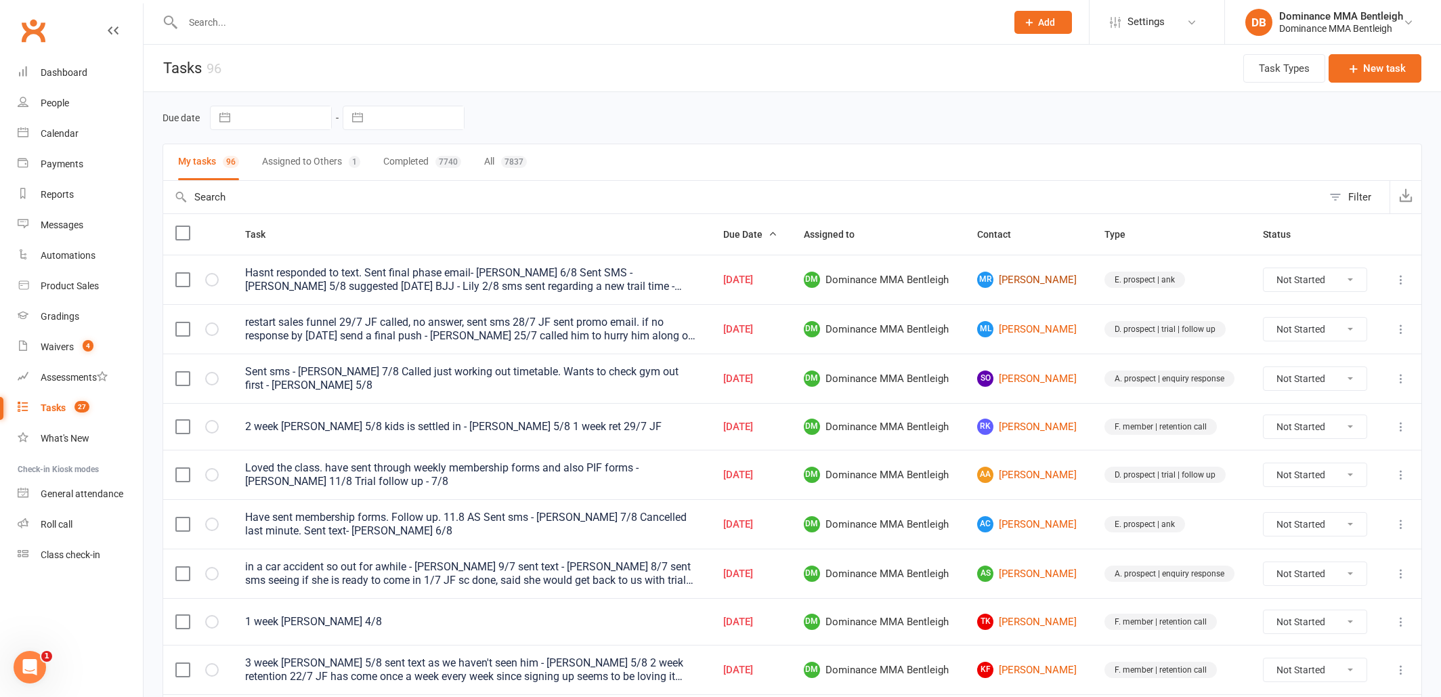
scroll to position [5, 0]
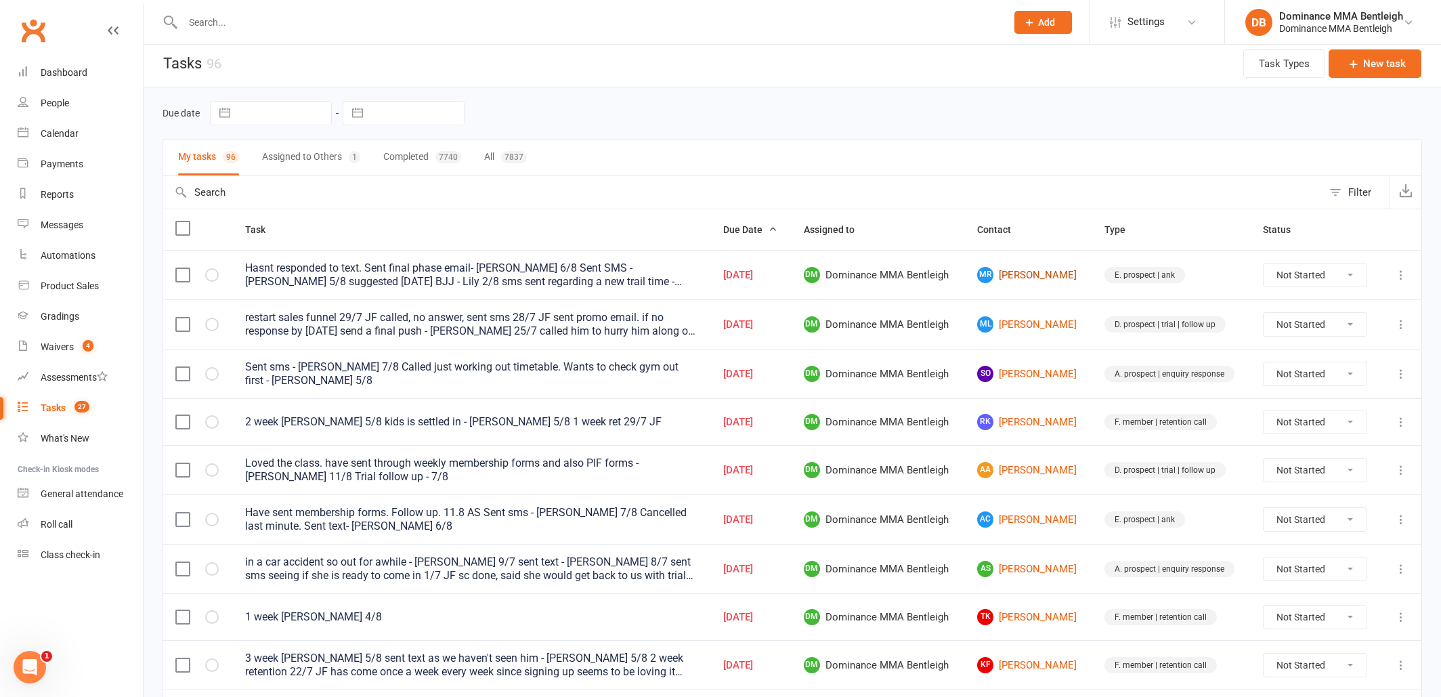
click at [1017, 283] on link "MR Mohammed Rehouni" at bounding box center [1028, 275] width 103 height 16
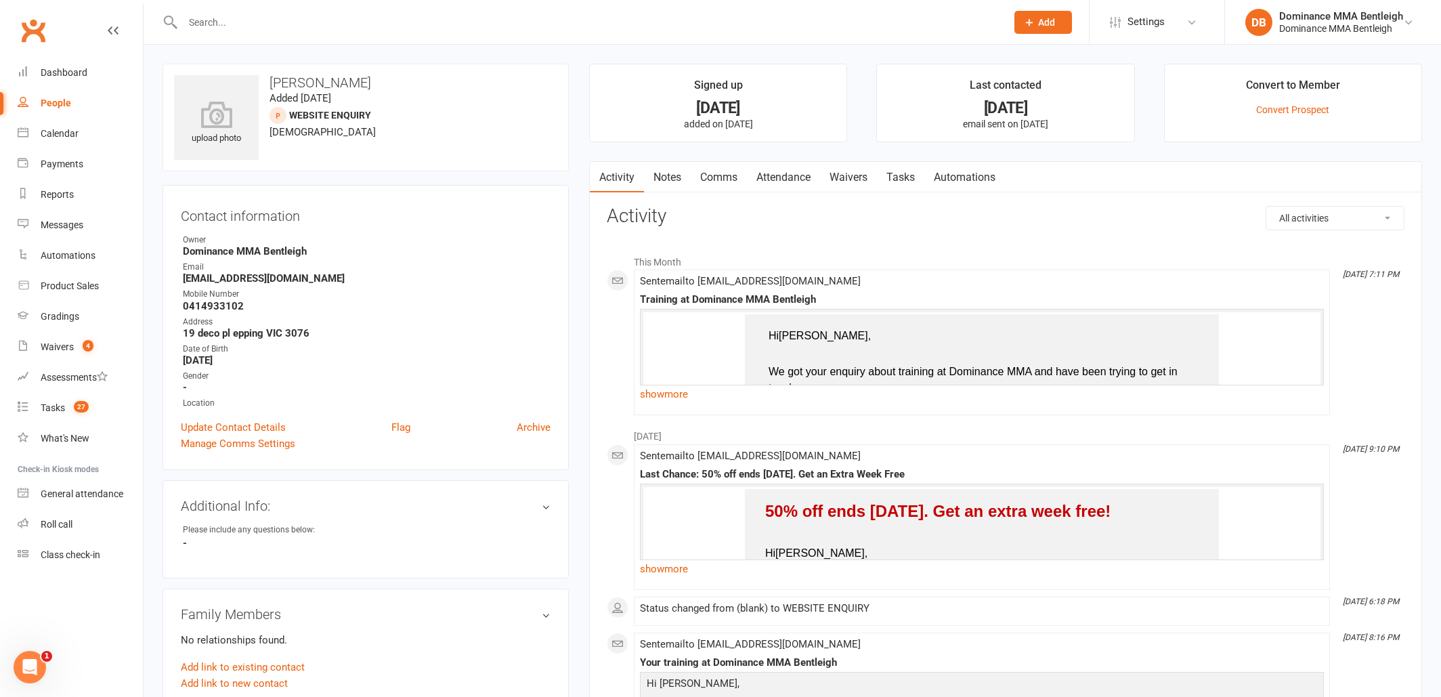
click at [906, 178] on link "Tasks" at bounding box center [900, 177] width 47 height 31
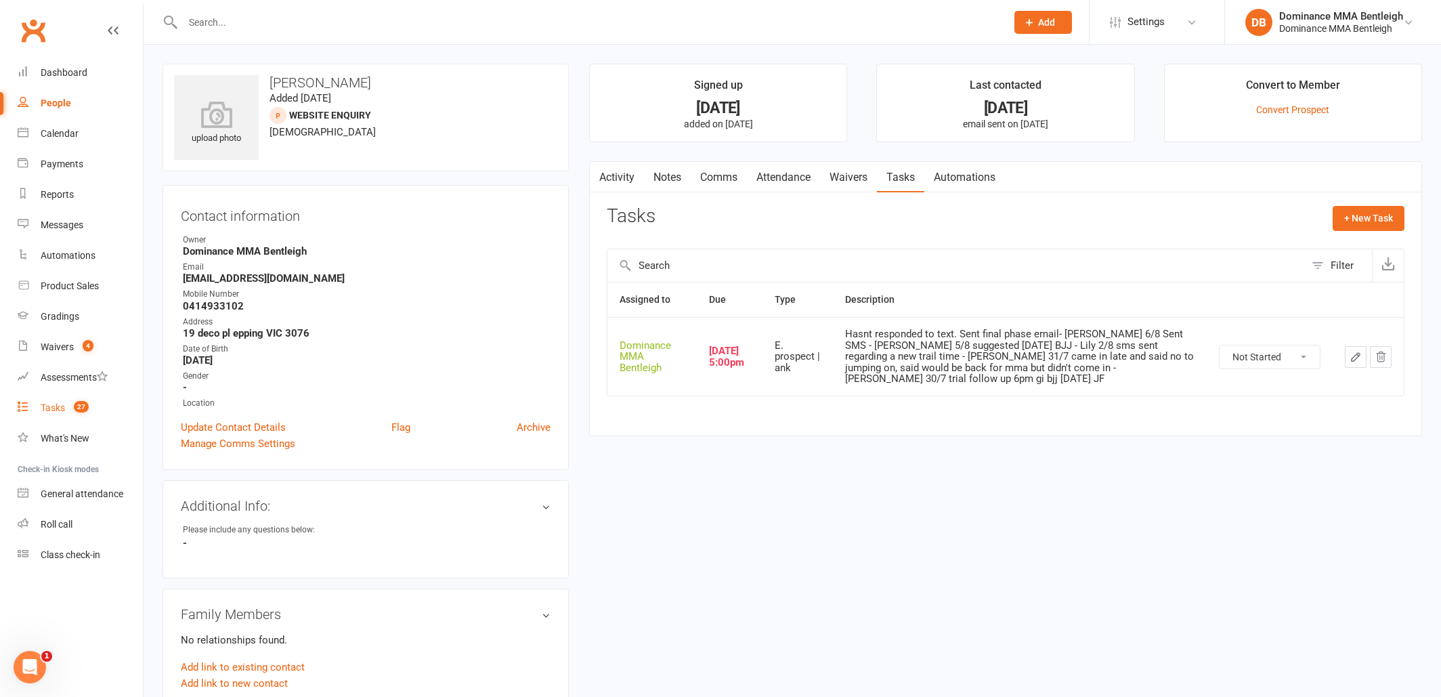
click at [49, 407] on div "Tasks" at bounding box center [53, 407] width 24 height 11
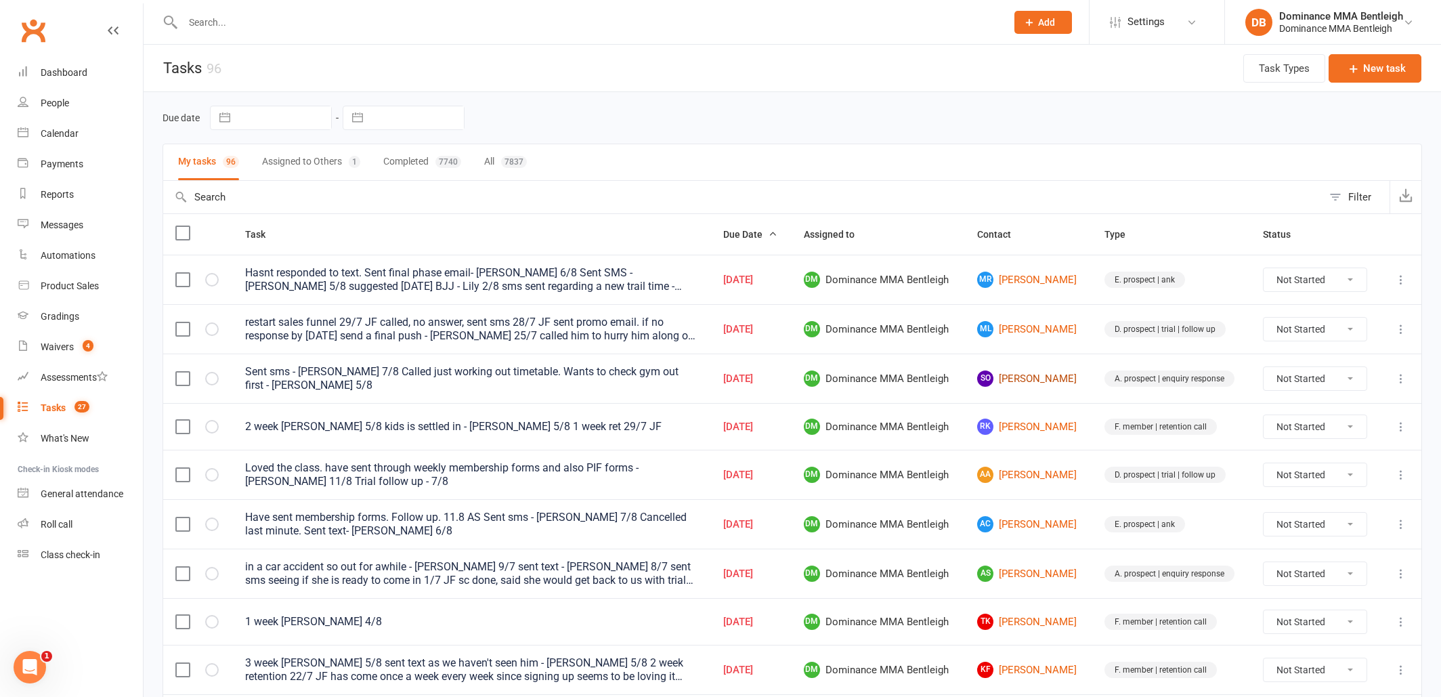
click at [1022, 377] on link "SO Sinead O’Neill" at bounding box center [1028, 378] width 103 height 16
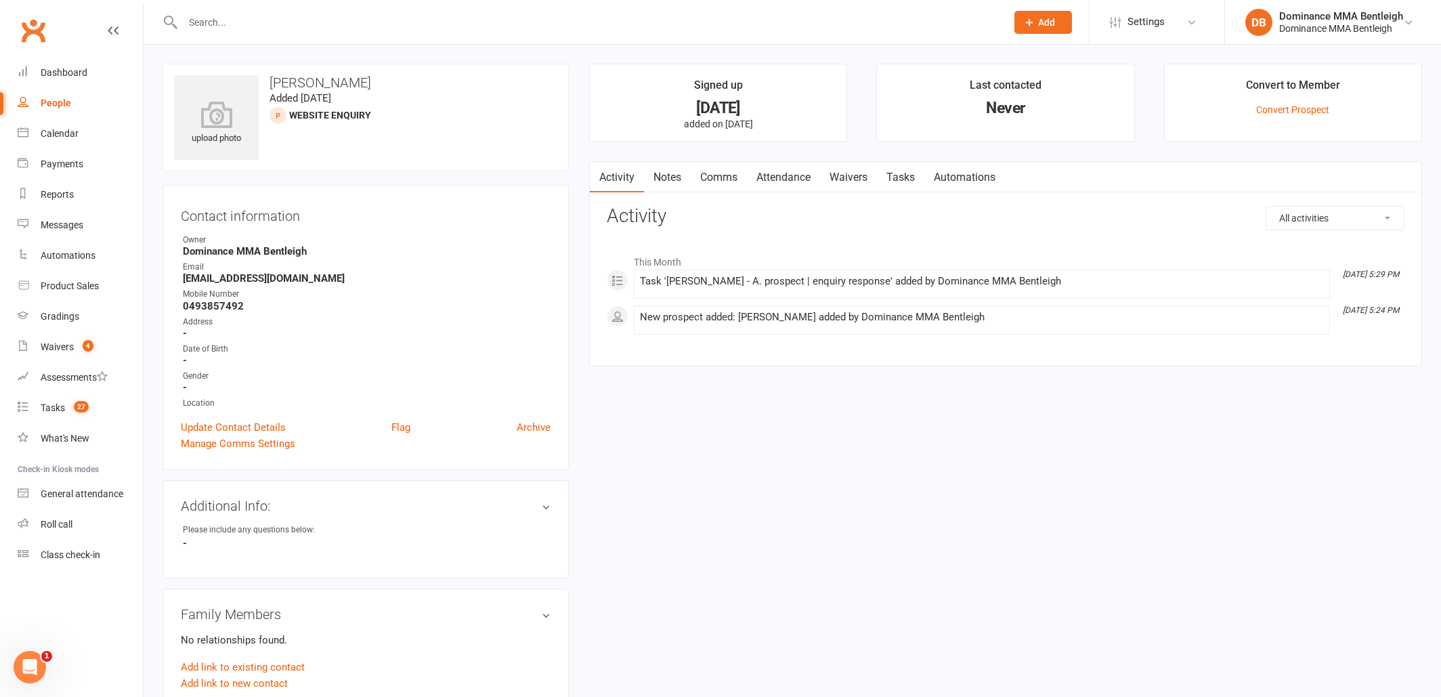
click at [903, 173] on link "Tasks" at bounding box center [900, 177] width 47 height 31
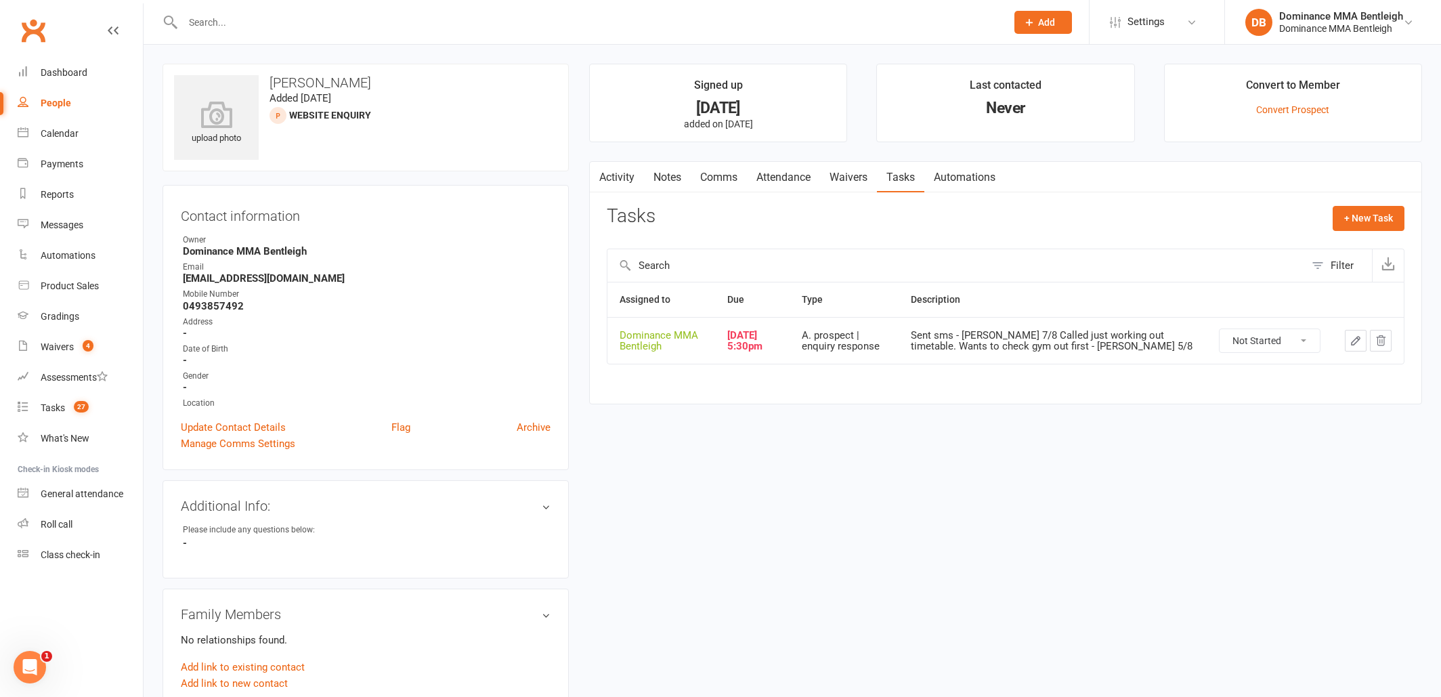
click at [676, 175] on link "Notes" at bounding box center [667, 177] width 47 height 31
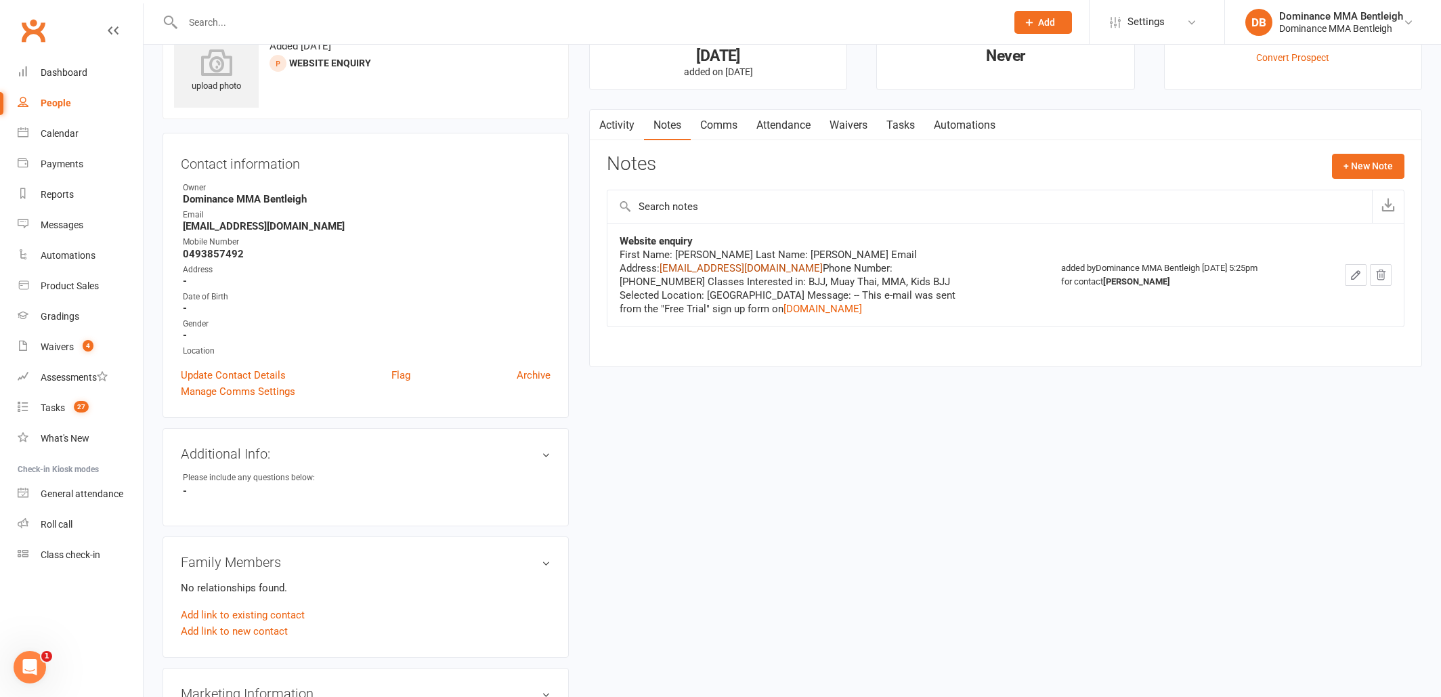
scroll to position [51, 0]
click at [919, 129] on link "Tasks" at bounding box center [900, 125] width 47 height 31
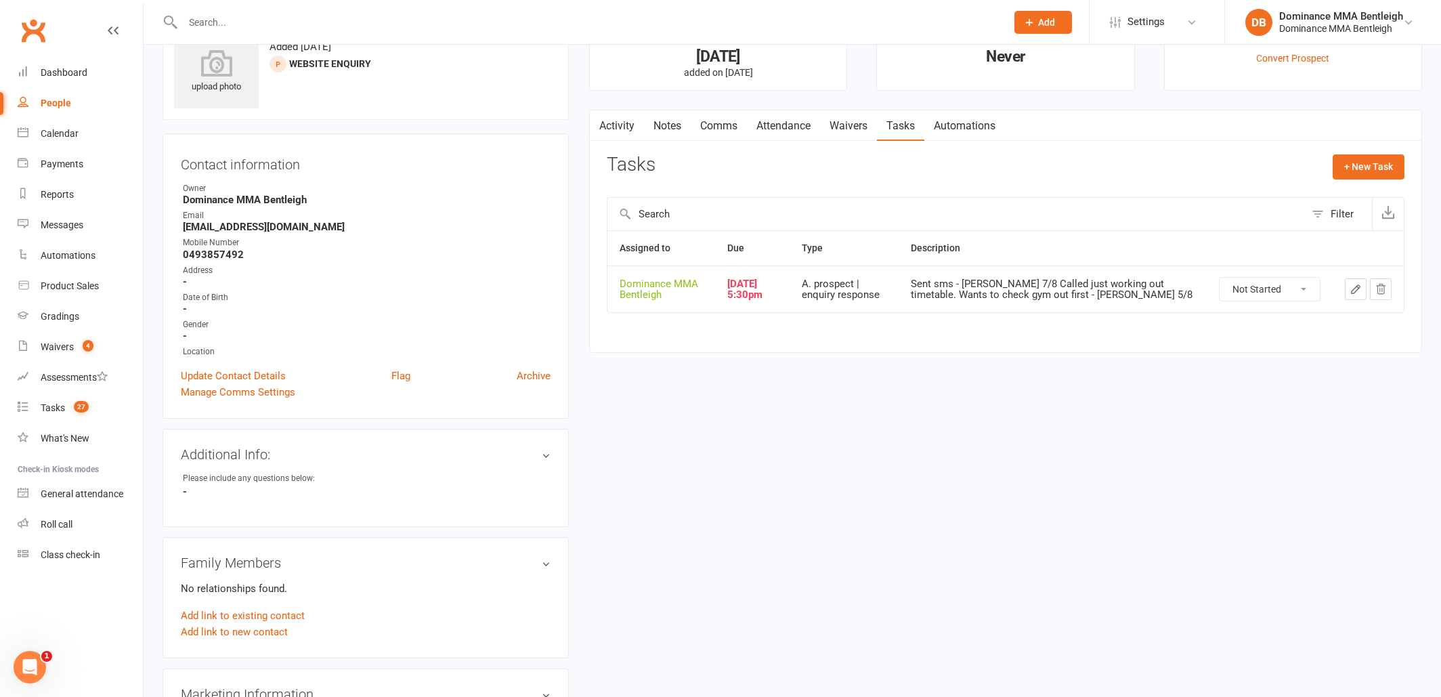
click at [851, 131] on link "Waivers" at bounding box center [848, 125] width 57 height 31
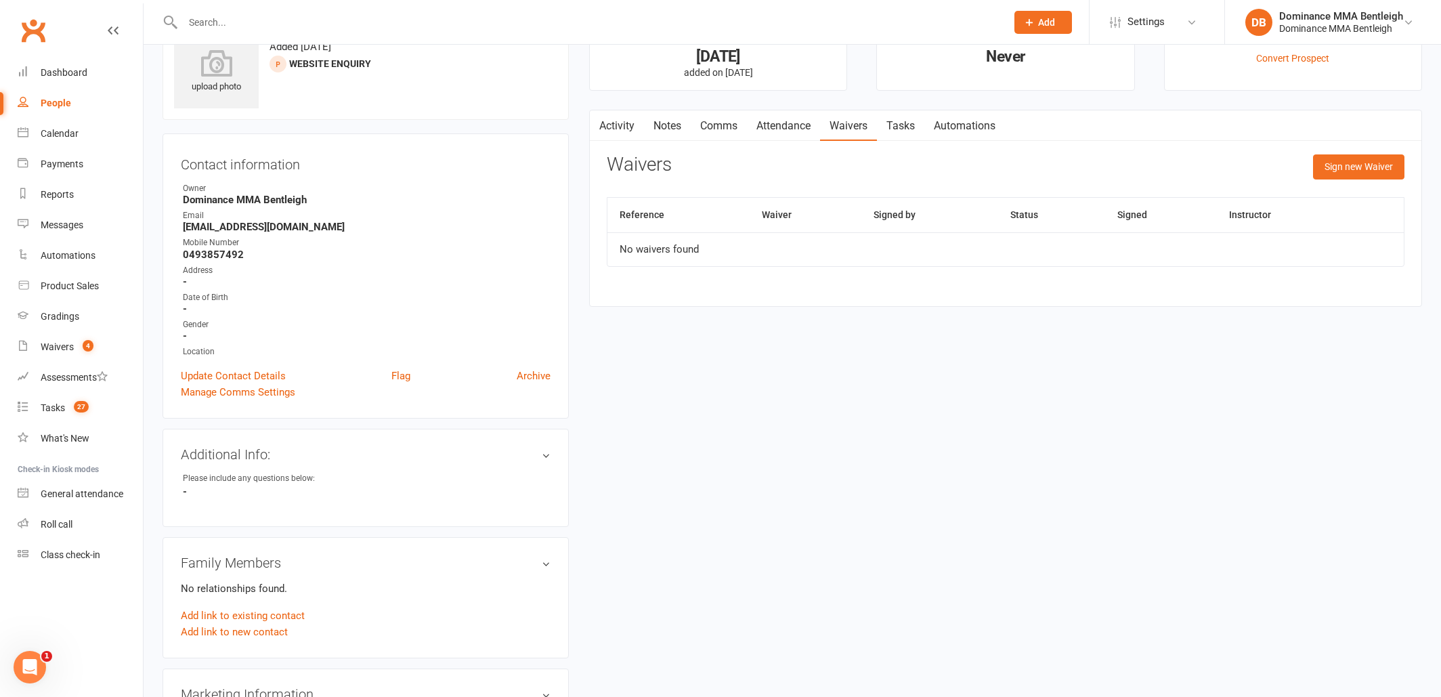
click at [899, 118] on link "Tasks" at bounding box center [900, 125] width 47 height 31
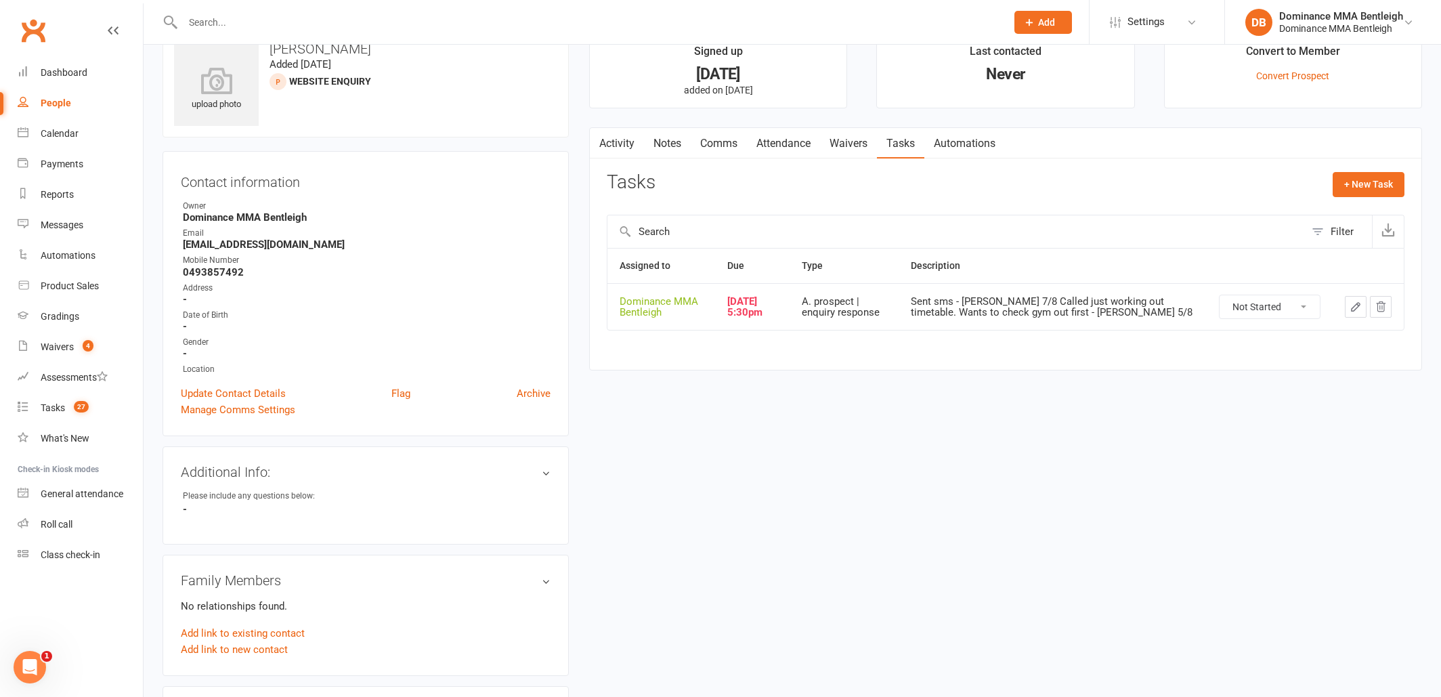
scroll to position [34, 0]
click at [64, 405] on div "Tasks" at bounding box center [53, 407] width 24 height 11
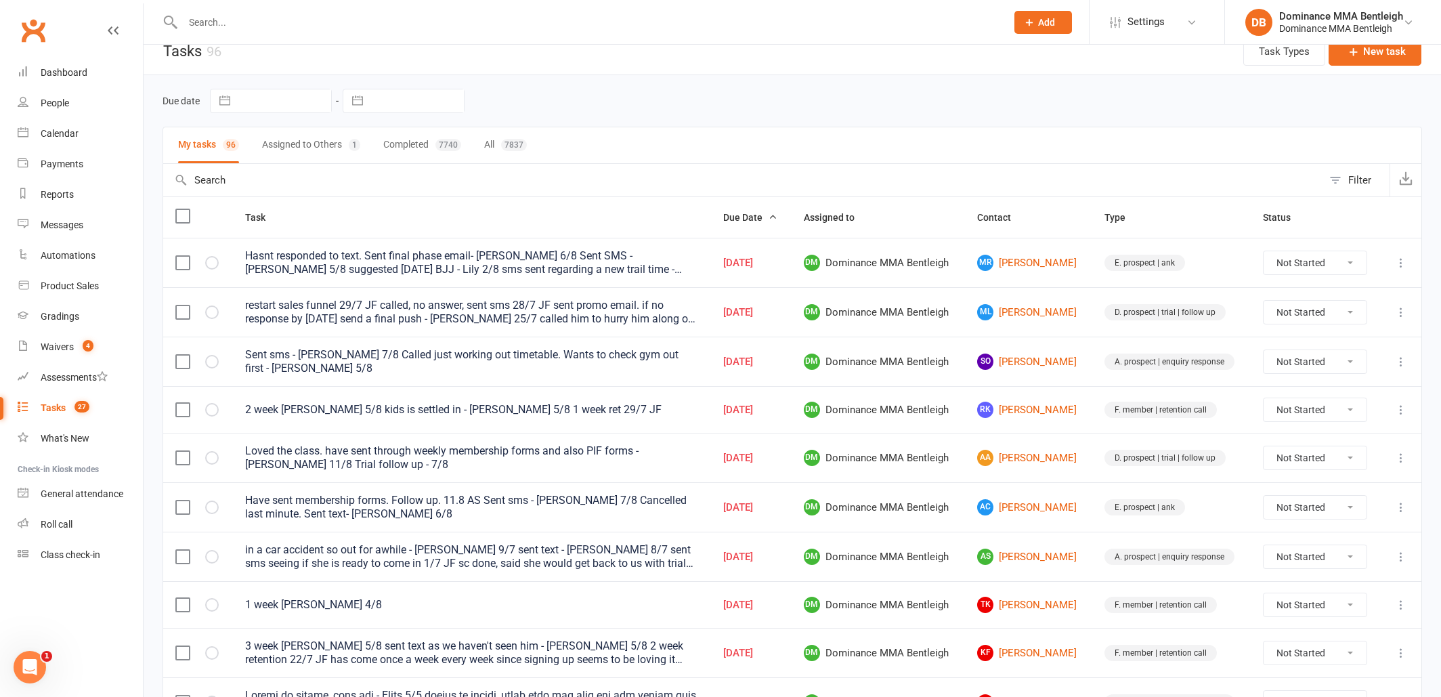
scroll to position [33, 0]
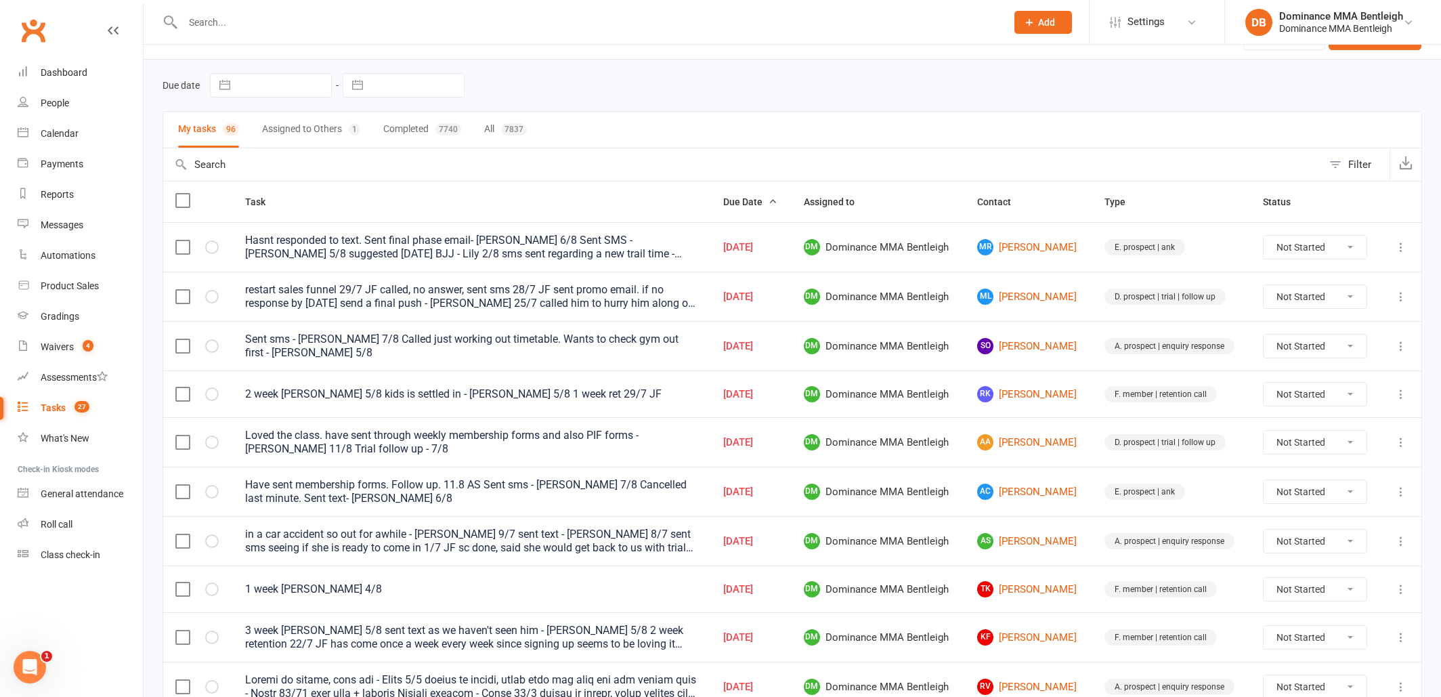
click at [321, 39] on div at bounding box center [580, 22] width 834 height 44
click at [328, 32] on div at bounding box center [580, 22] width 834 height 44
click at [332, 27] on input "text" at bounding box center [588, 22] width 818 height 19
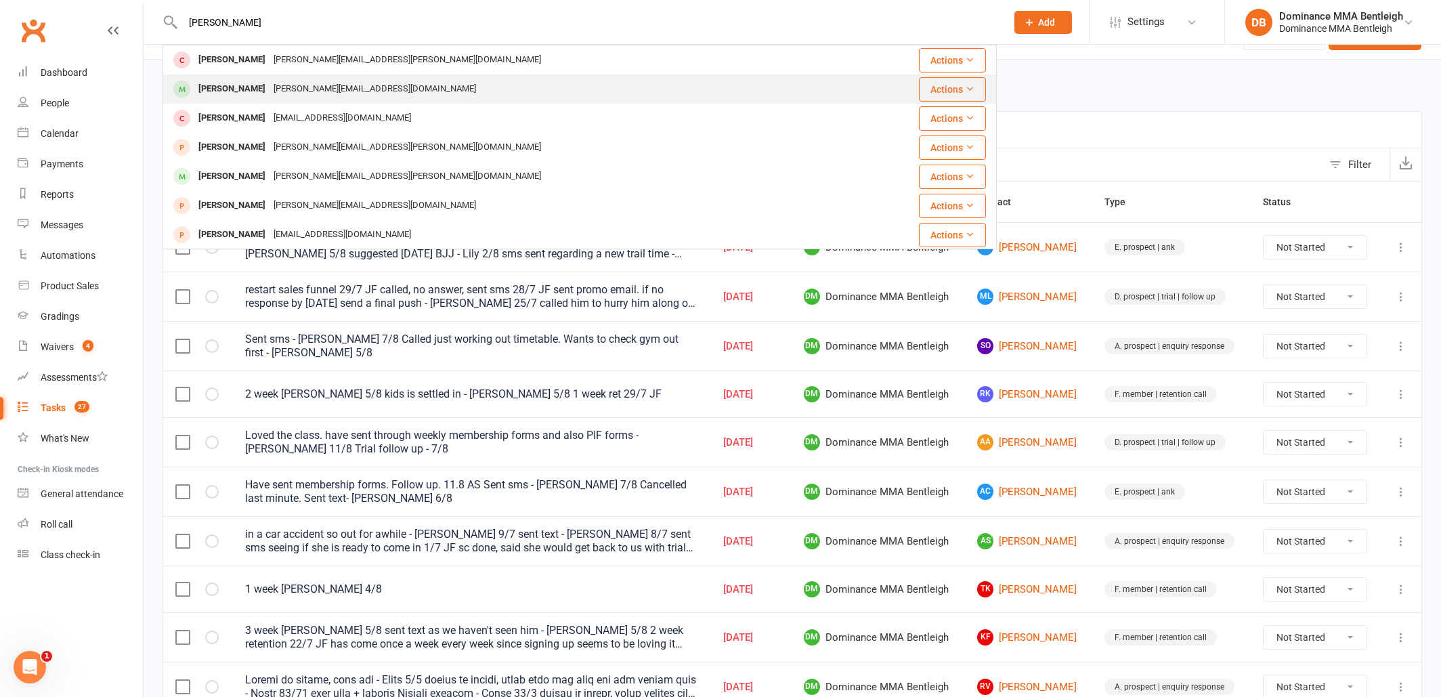
type input "David ki"
click at [270, 86] on div "francis@80bots.com" at bounding box center [375, 89] width 211 height 20
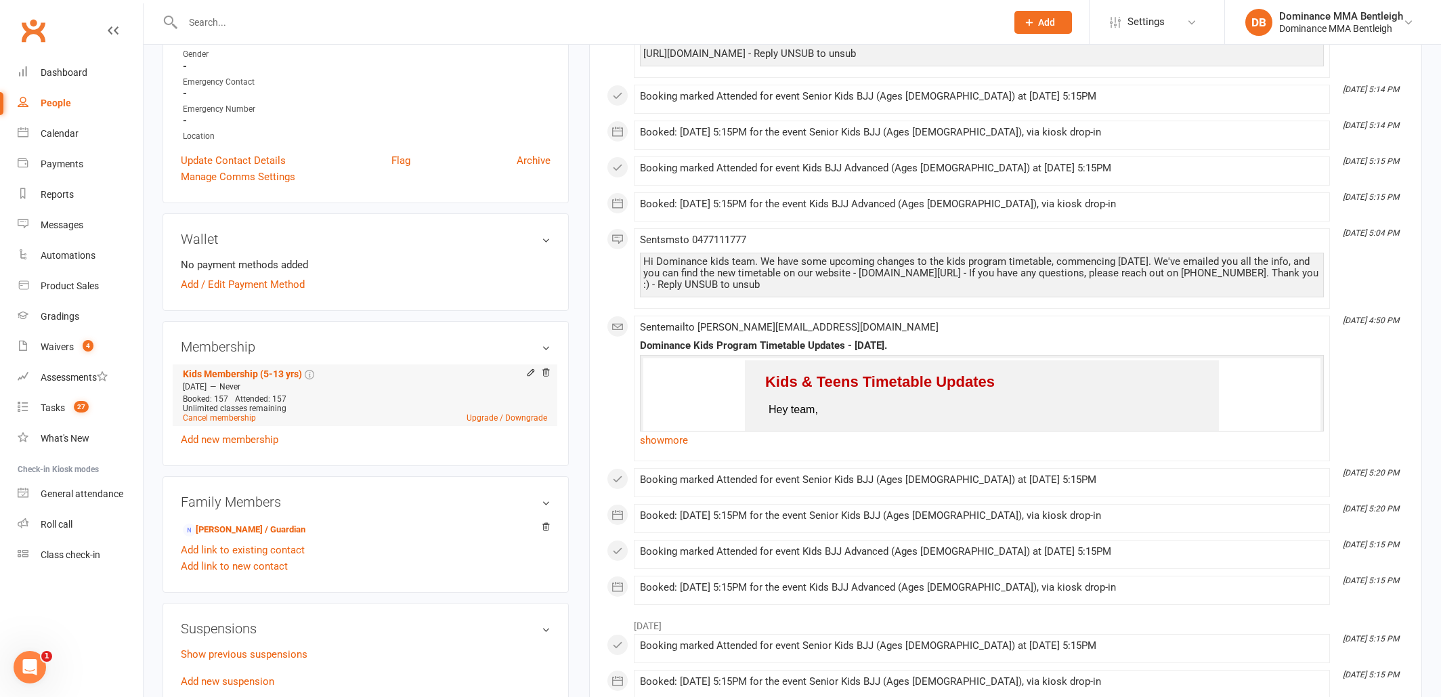
scroll to position [379, 0]
click at [274, 532] on link "Francis Kim - Parent / Guardian" at bounding box center [244, 529] width 123 height 14
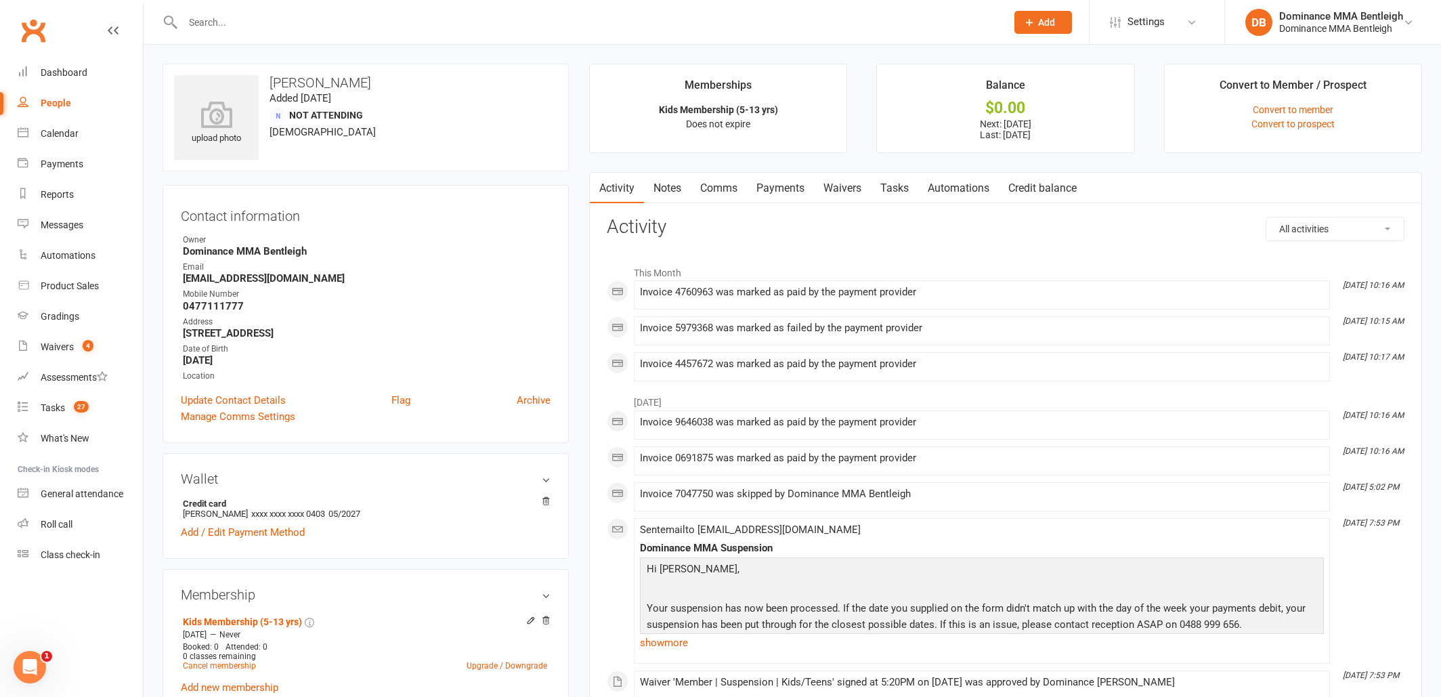
click at [782, 199] on link "Payments" at bounding box center [780, 188] width 67 height 31
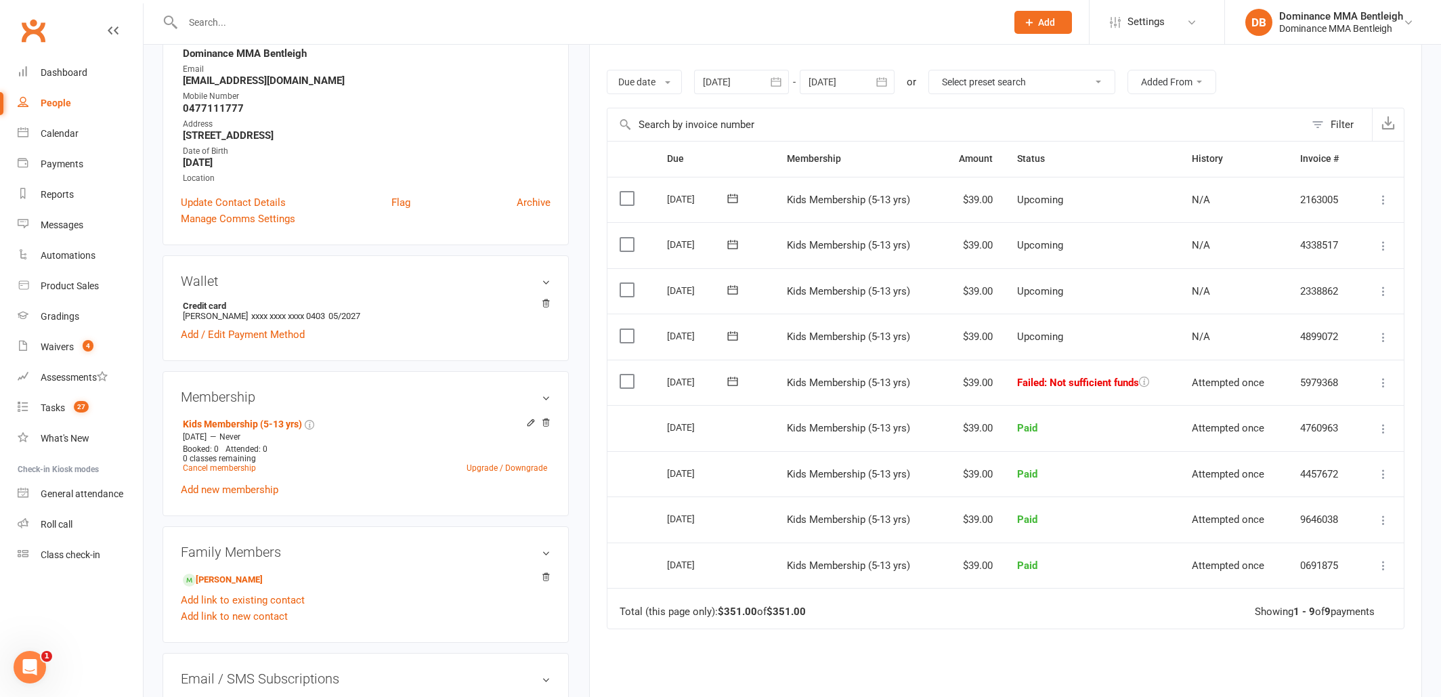
scroll to position [201, 0]
click at [637, 376] on label at bounding box center [629, 378] width 18 height 14
click at [628, 371] on input "checkbox" at bounding box center [624, 371] width 9 height 0
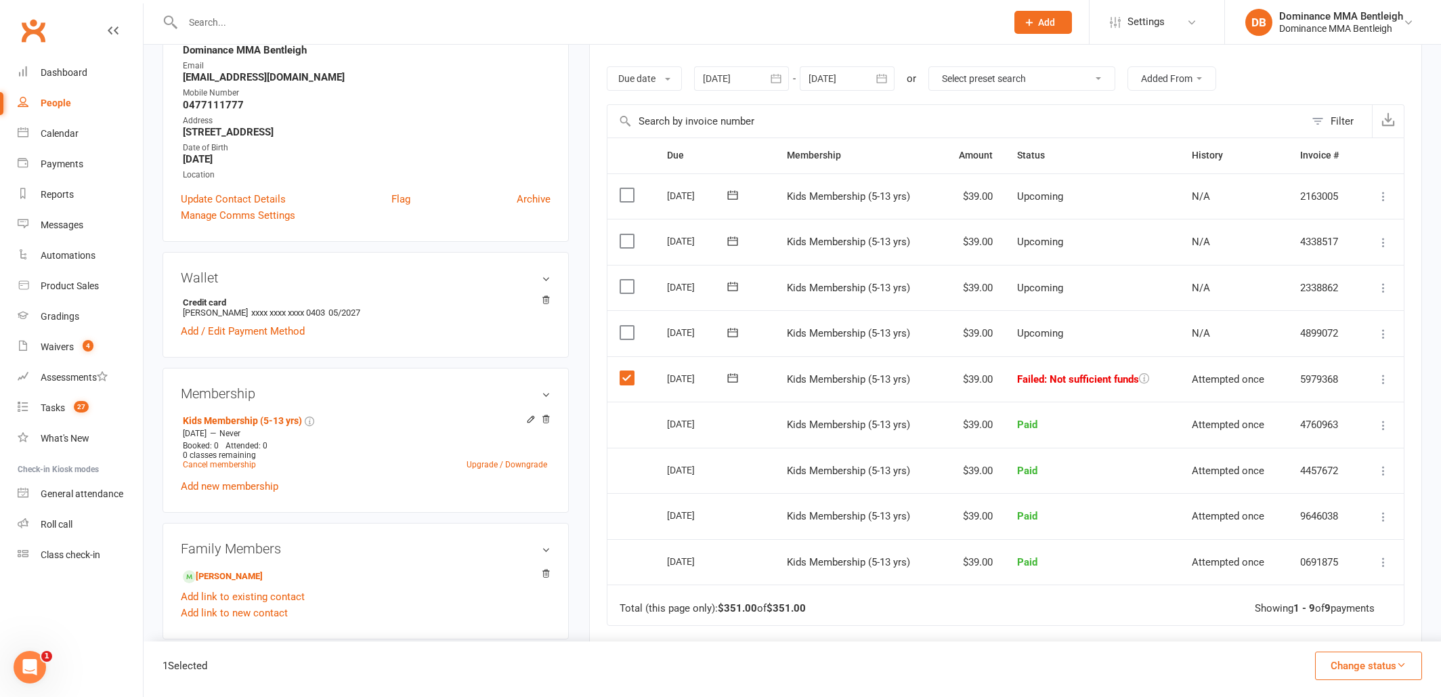
click at [1371, 660] on button "Change status" at bounding box center [1368, 665] width 107 height 28
click at [1371, 573] on link "Paid (POS)" at bounding box center [1354, 574] width 134 height 27
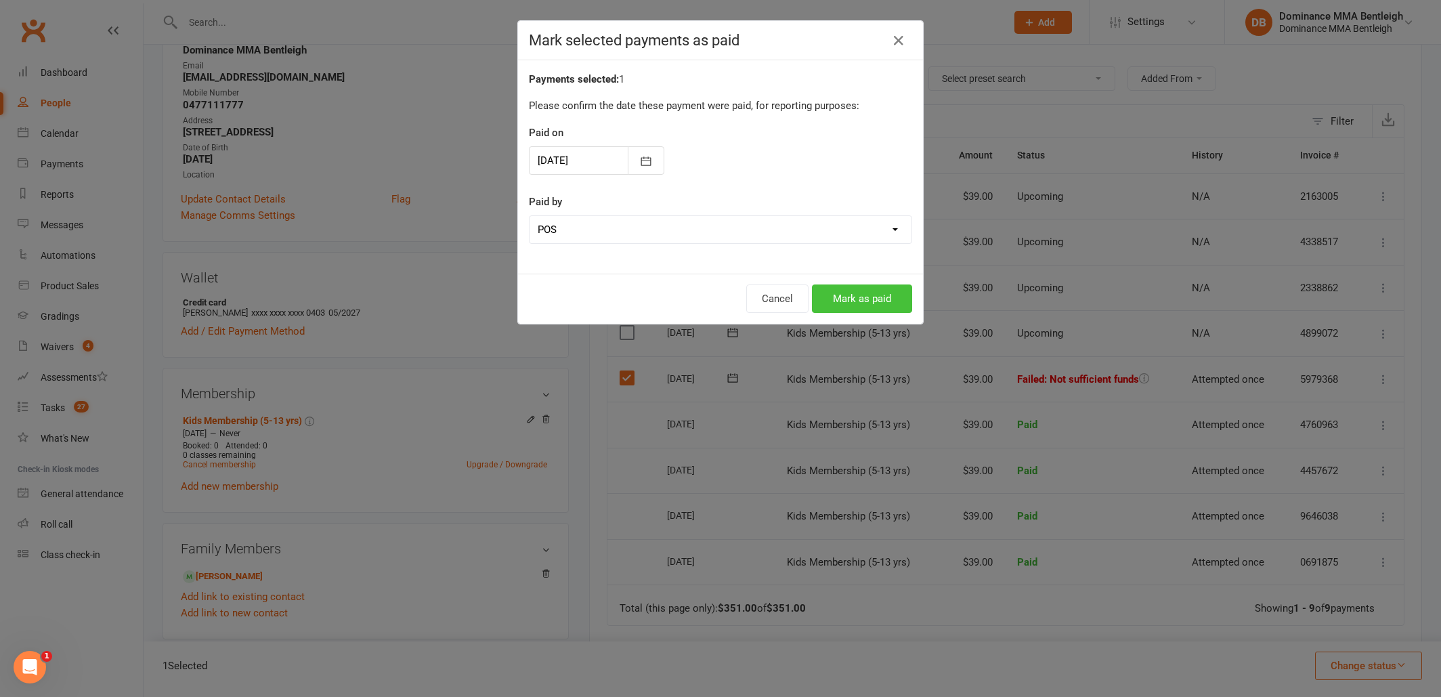
click at [871, 301] on button "Mark as paid" at bounding box center [862, 298] width 100 height 28
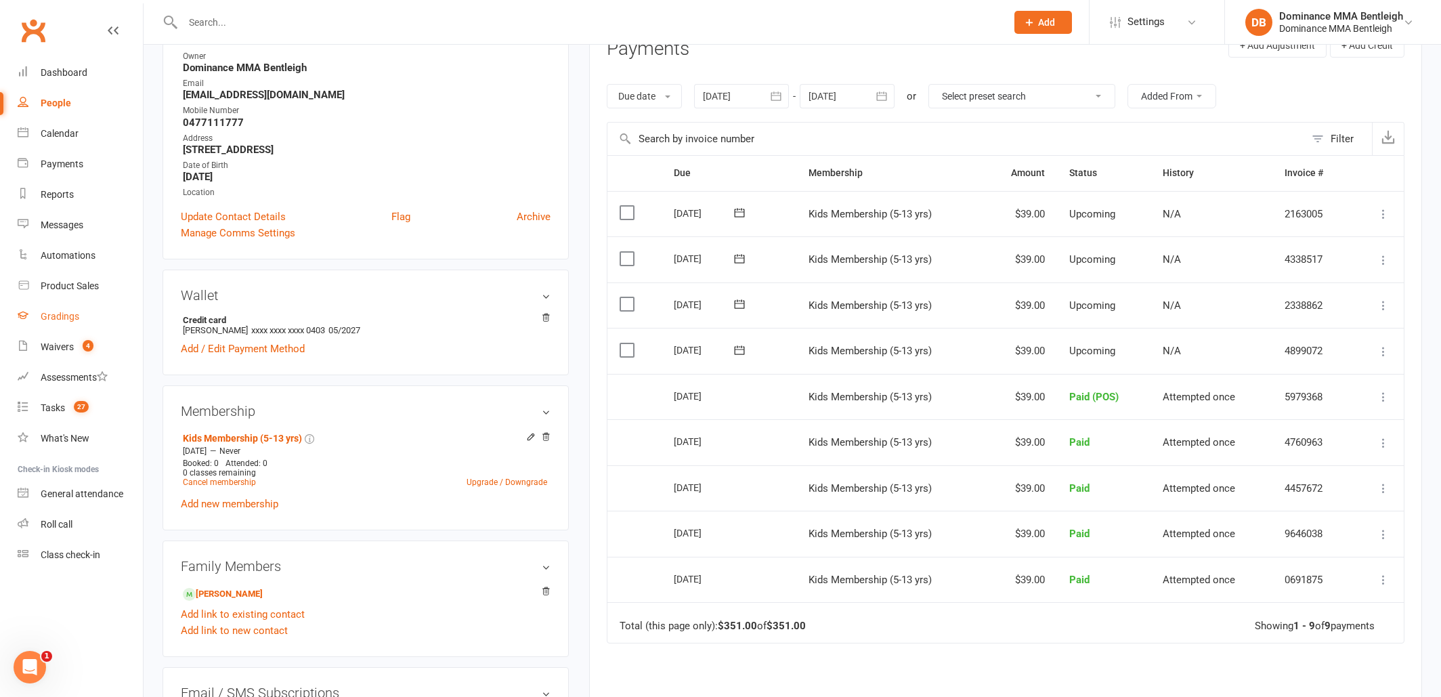
scroll to position [189, 0]
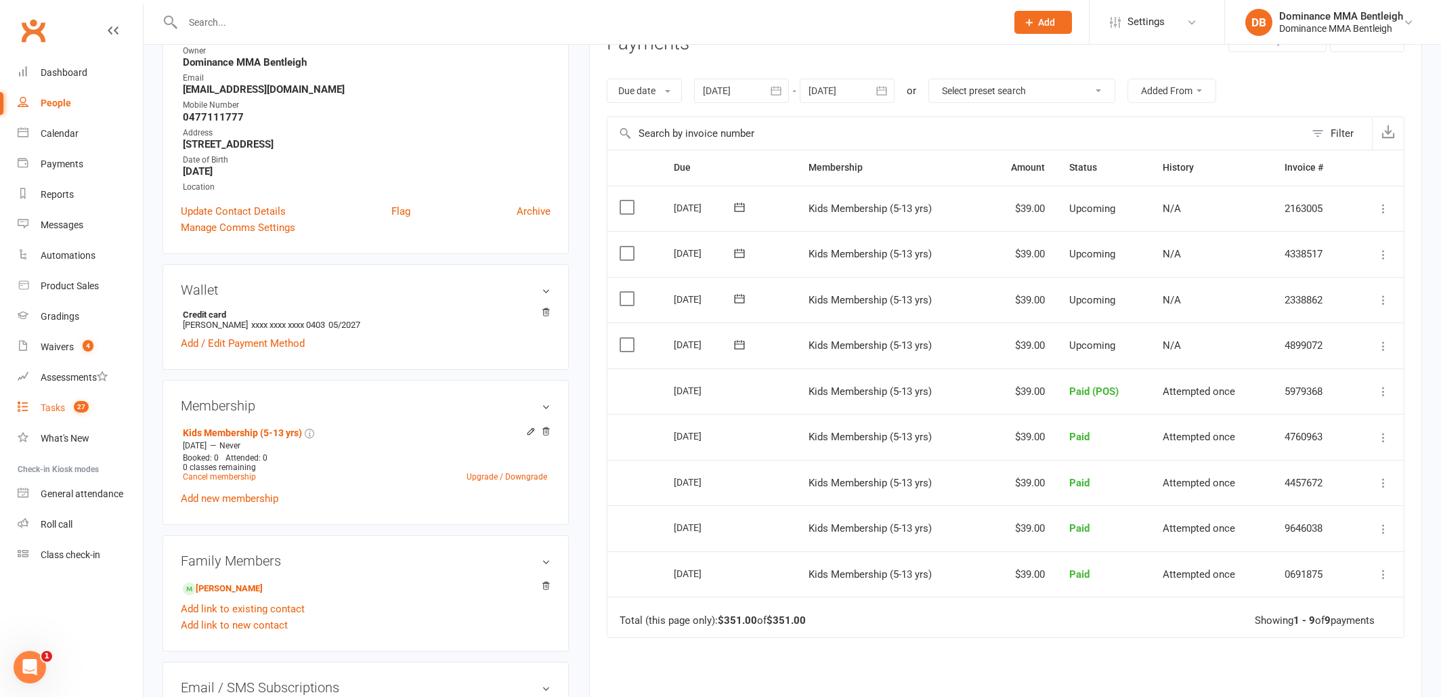
click at [39, 404] on link "Tasks 27" at bounding box center [80, 408] width 125 height 30
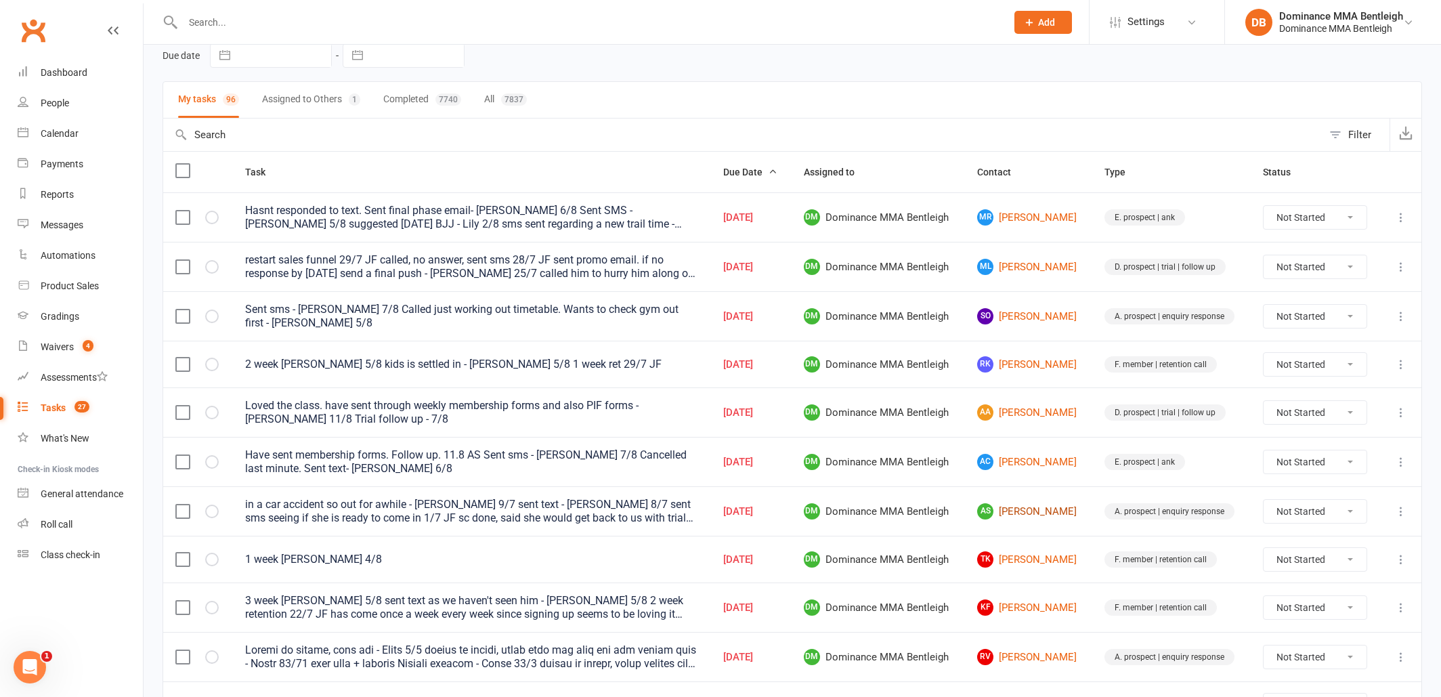
scroll to position [62, 0]
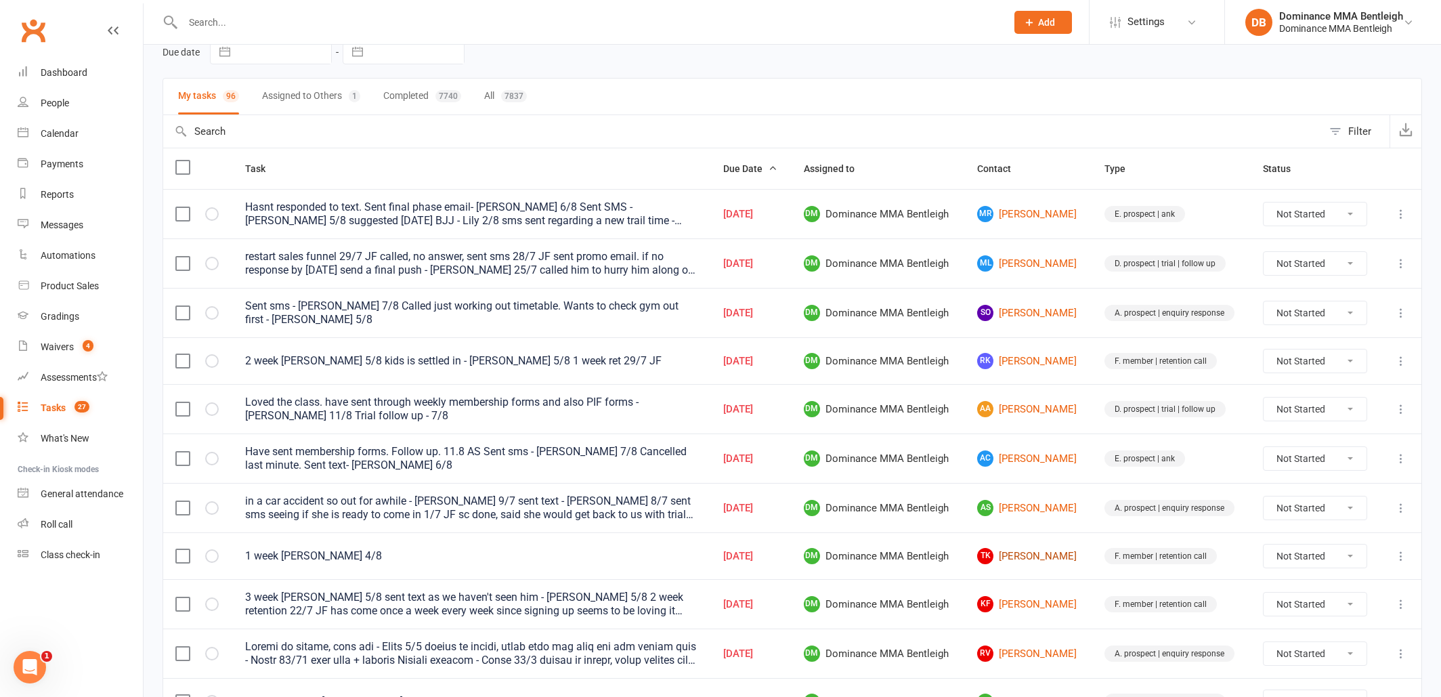
click at [1049, 560] on link "TK Tiffany Kiong" at bounding box center [1028, 556] width 103 height 16
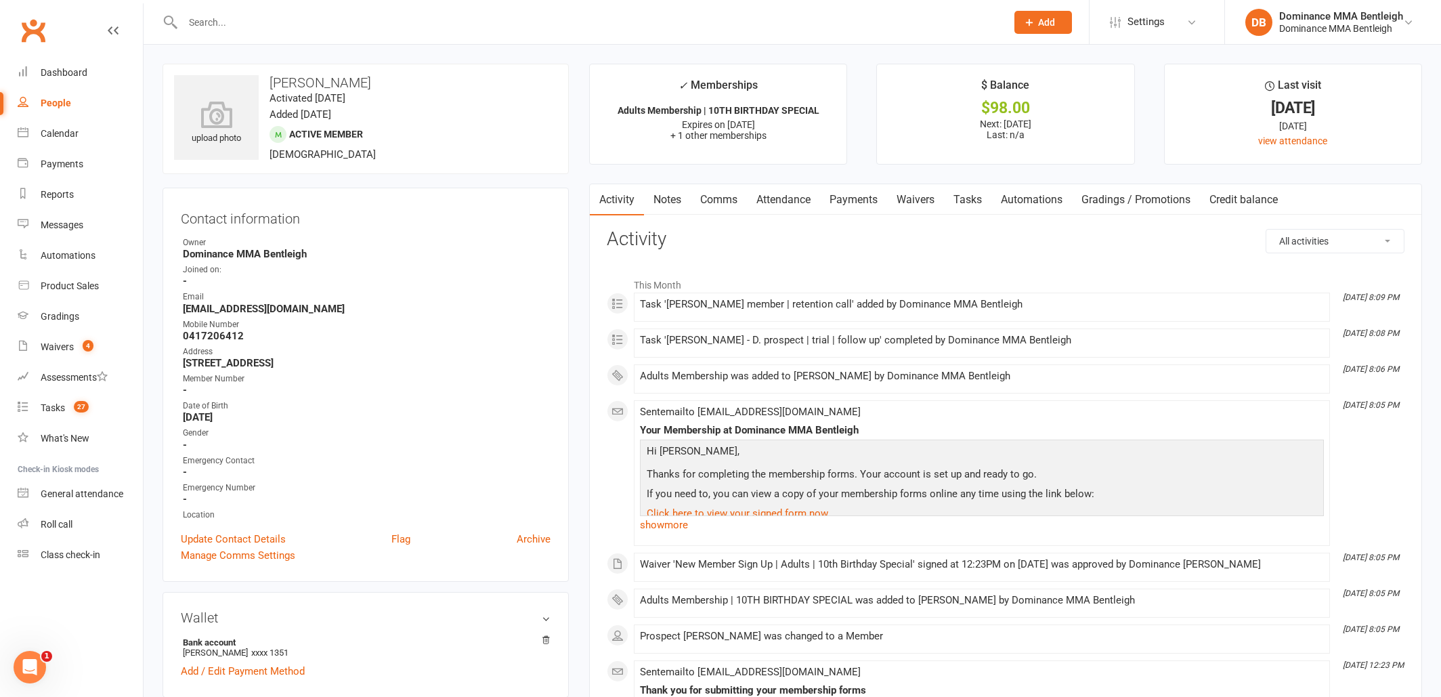
click at [796, 210] on link "Attendance" at bounding box center [783, 199] width 73 height 31
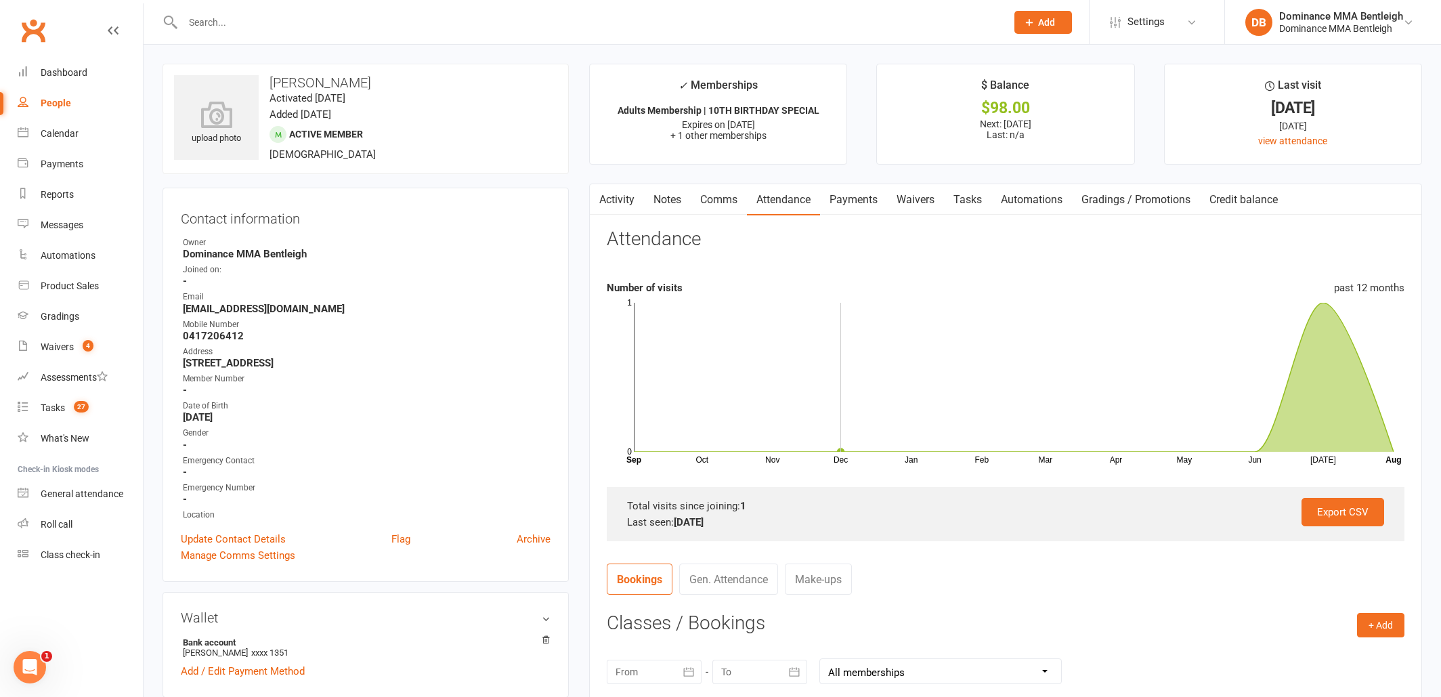
scroll to position [2, 0]
click at [54, 403] on div "Tasks" at bounding box center [53, 407] width 24 height 11
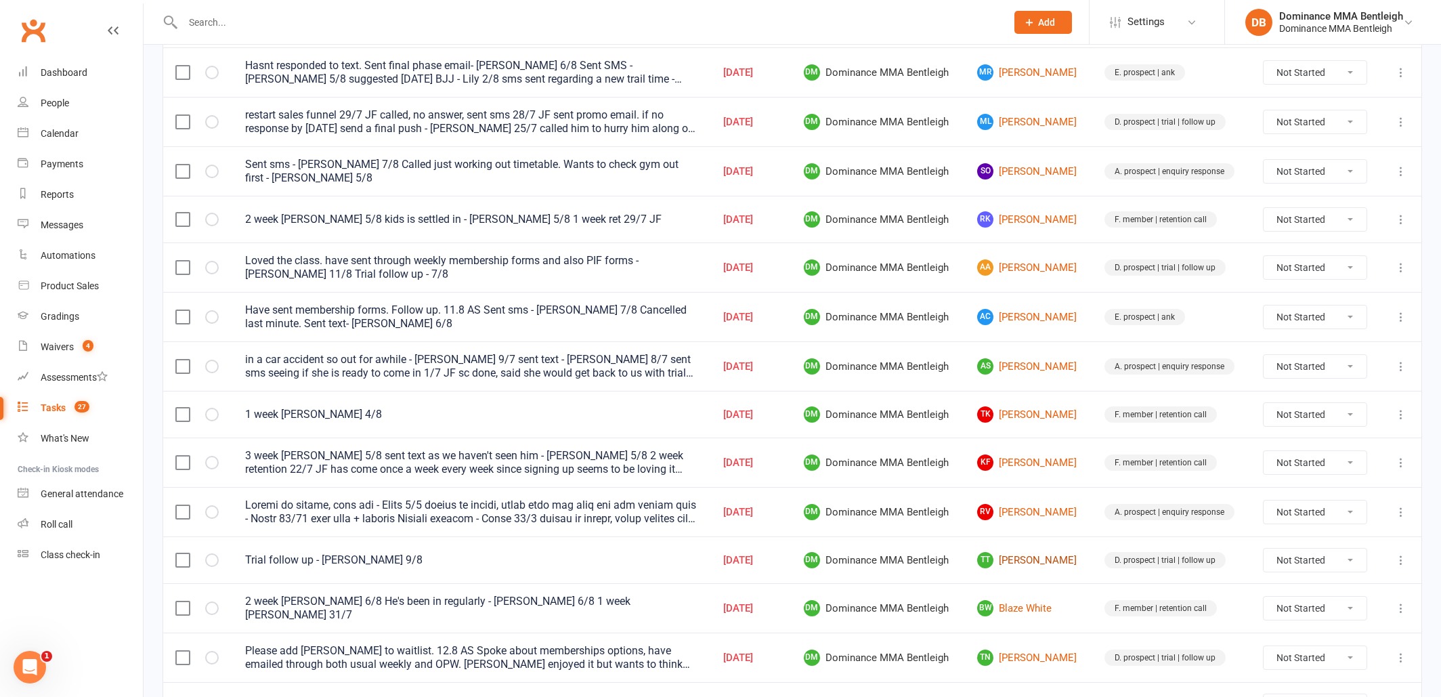
scroll to position [207, 0]
click at [1026, 560] on link "TT [PERSON_NAME]" at bounding box center [1028, 560] width 103 height 16
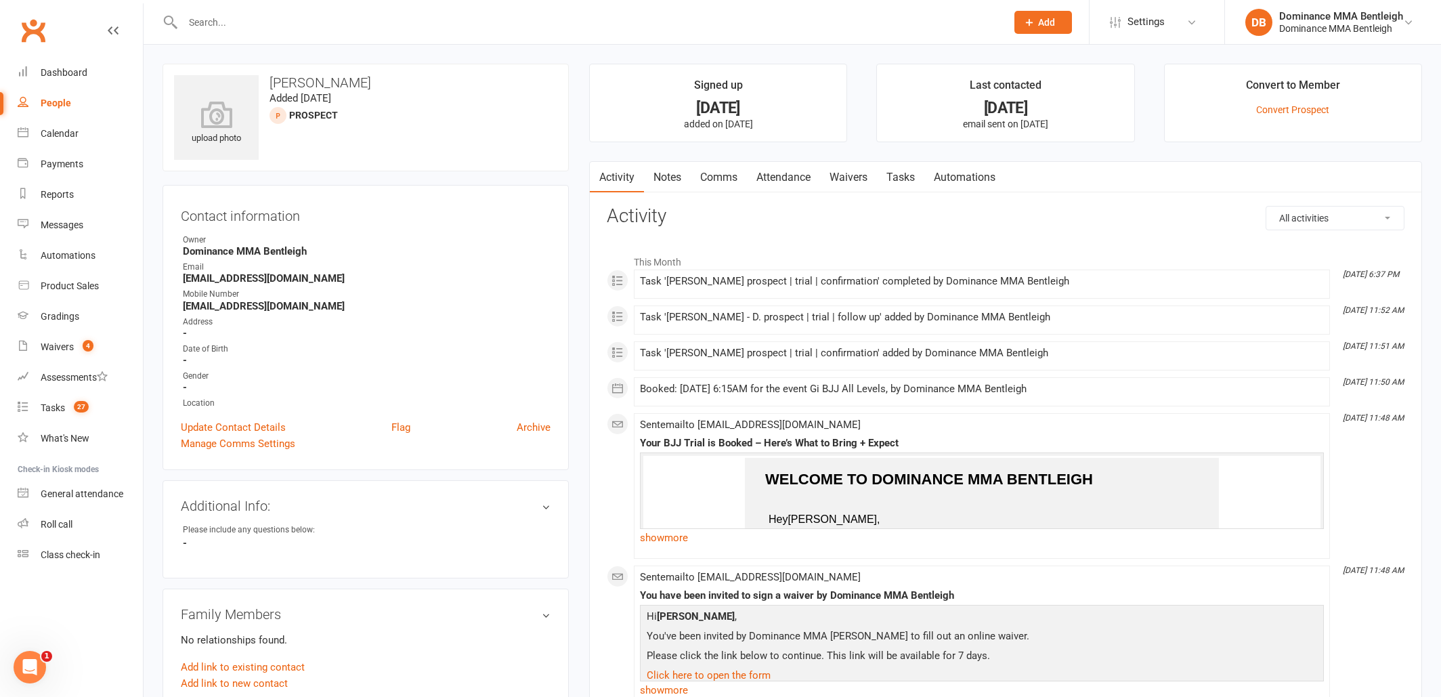
scroll to position [16, 0]
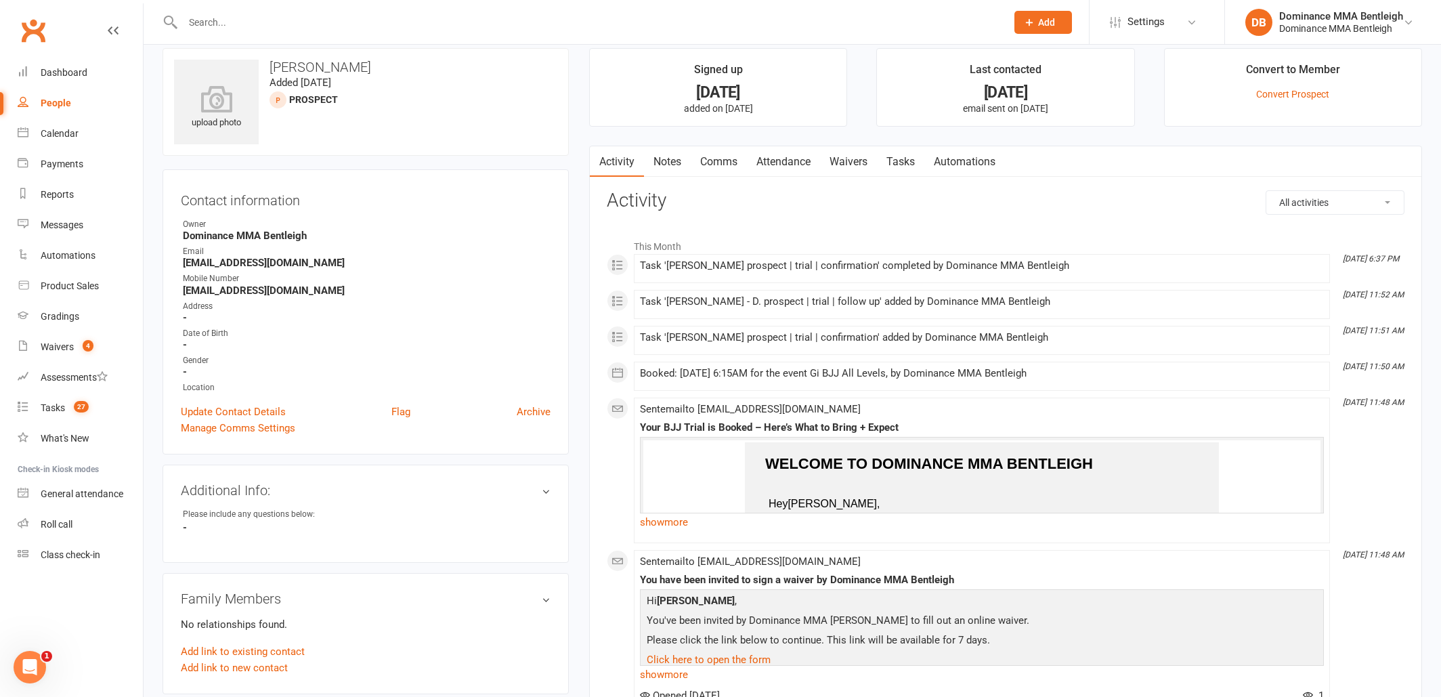
click at [900, 160] on link "Tasks" at bounding box center [900, 161] width 47 height 31
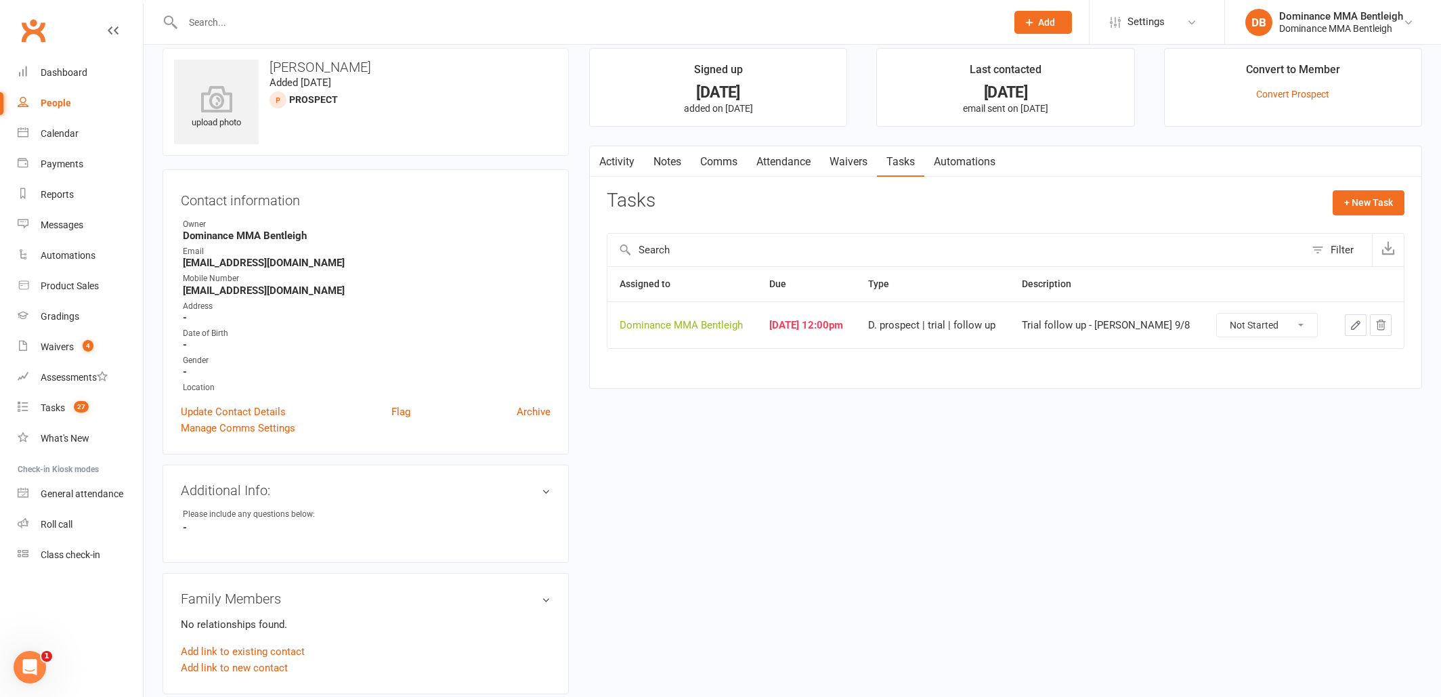
click at [662, 165] on link "Notes" at bounding box center [667, 161] width 47 height 31
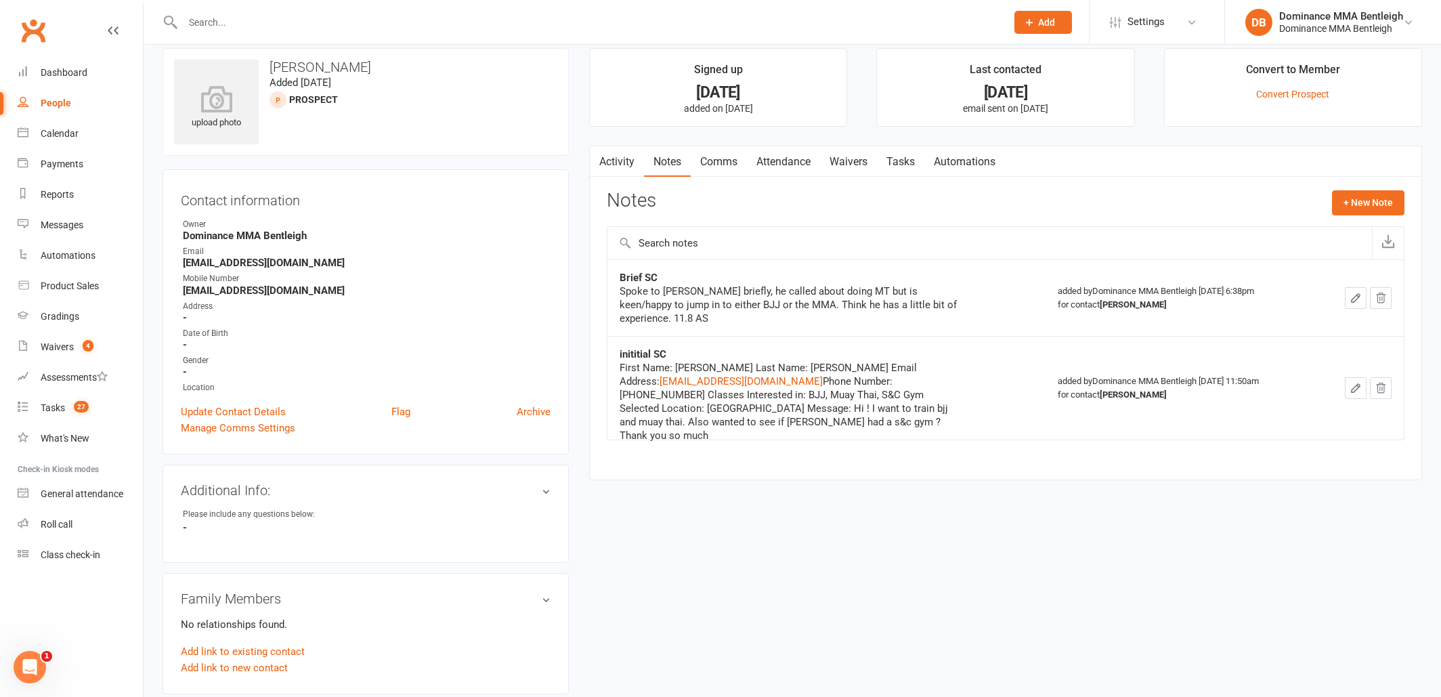
click at [850, 164] on link "Waivers" at bounding box center [848, 161] width 57 height 31
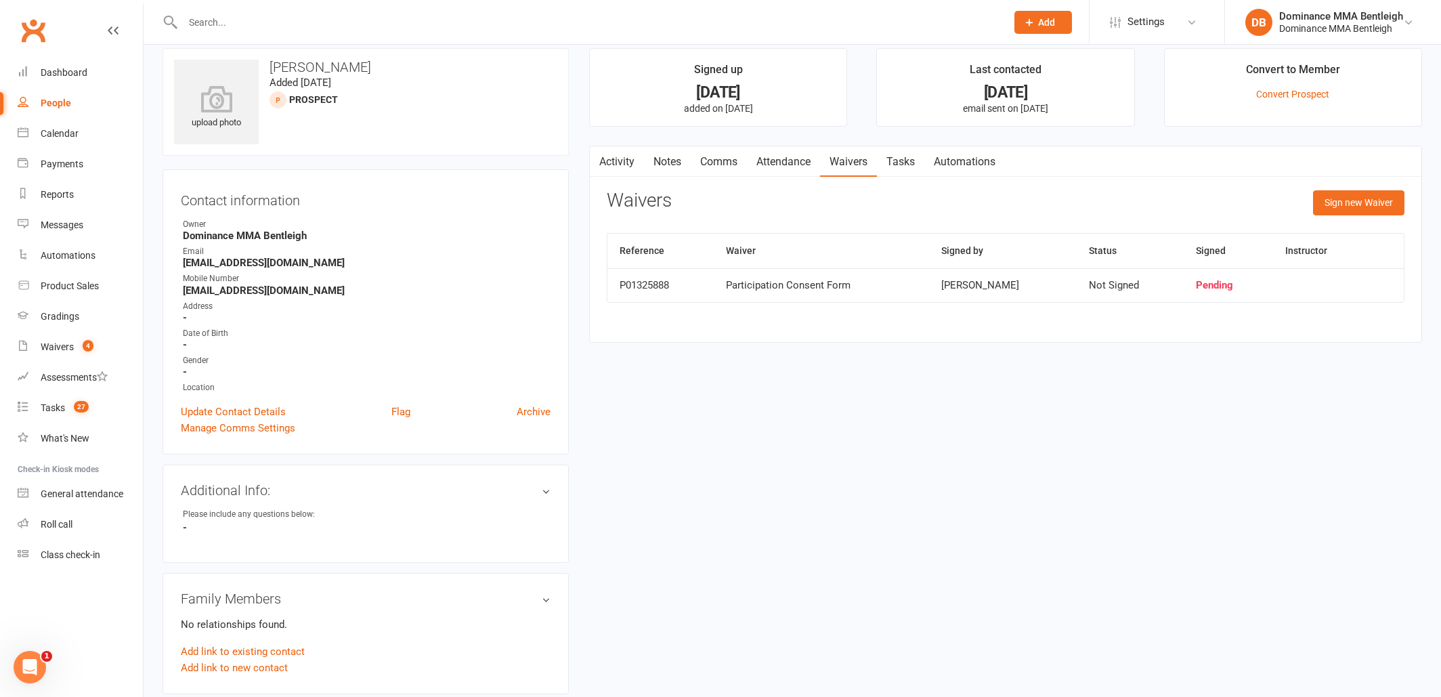
scroll to position [16, 0]
click at [794, 165] on link "Attendance" at bounding box center [783, 161] width 73 height 31
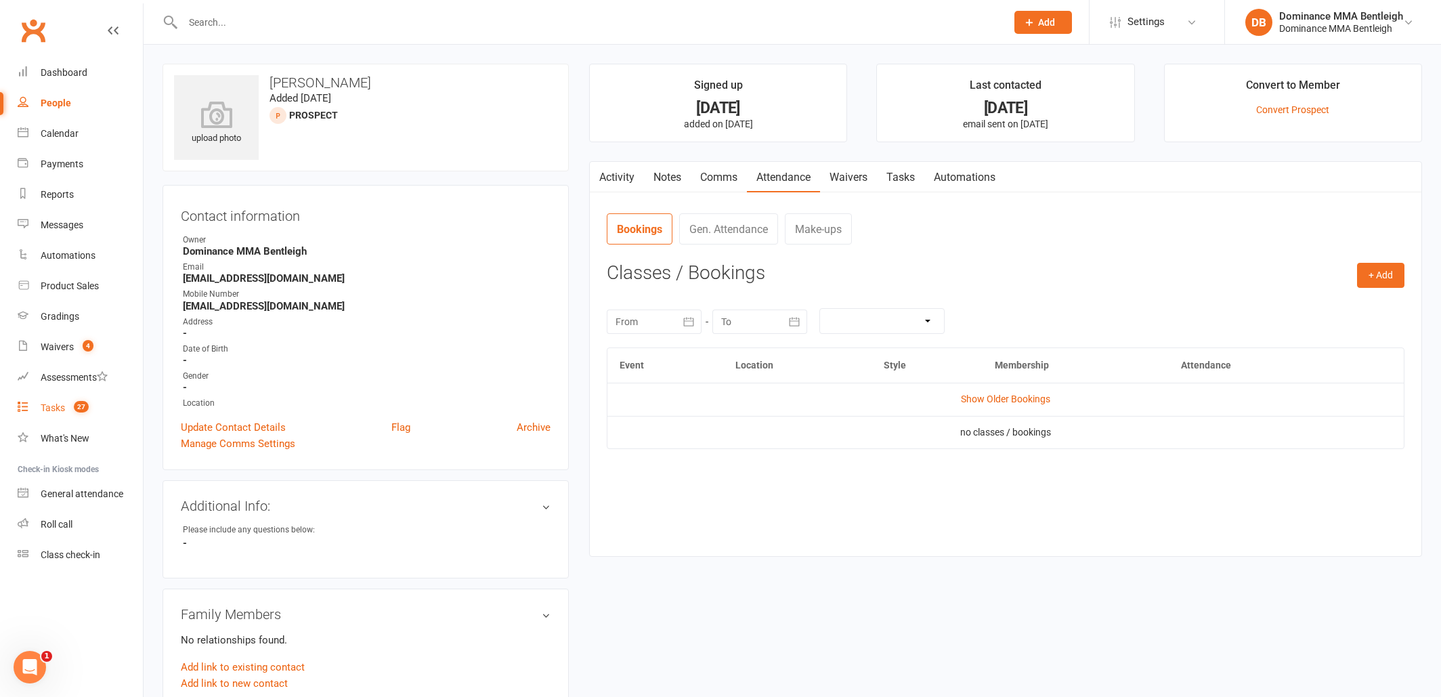
click at [68, 416] on link "Tasks 27" at bounding box center [80, 408] width 125 height 30
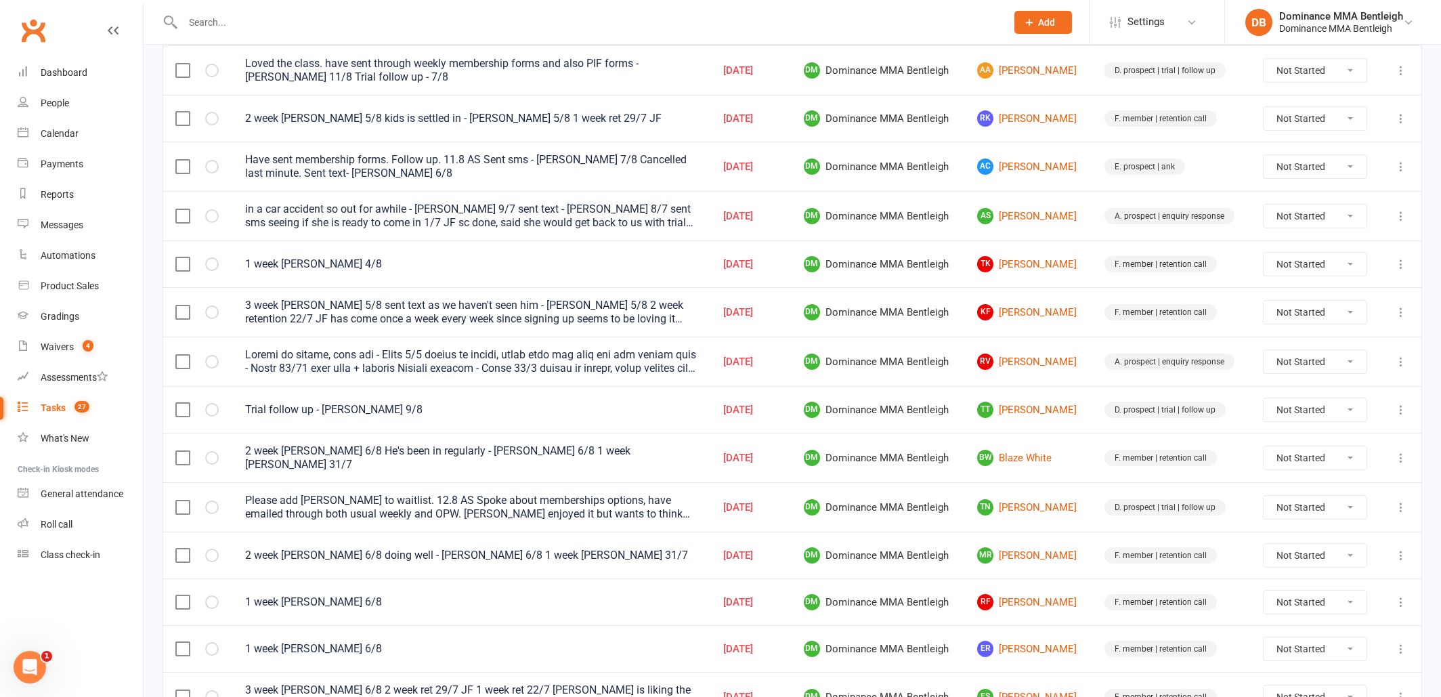
scroll to position [370, 0]
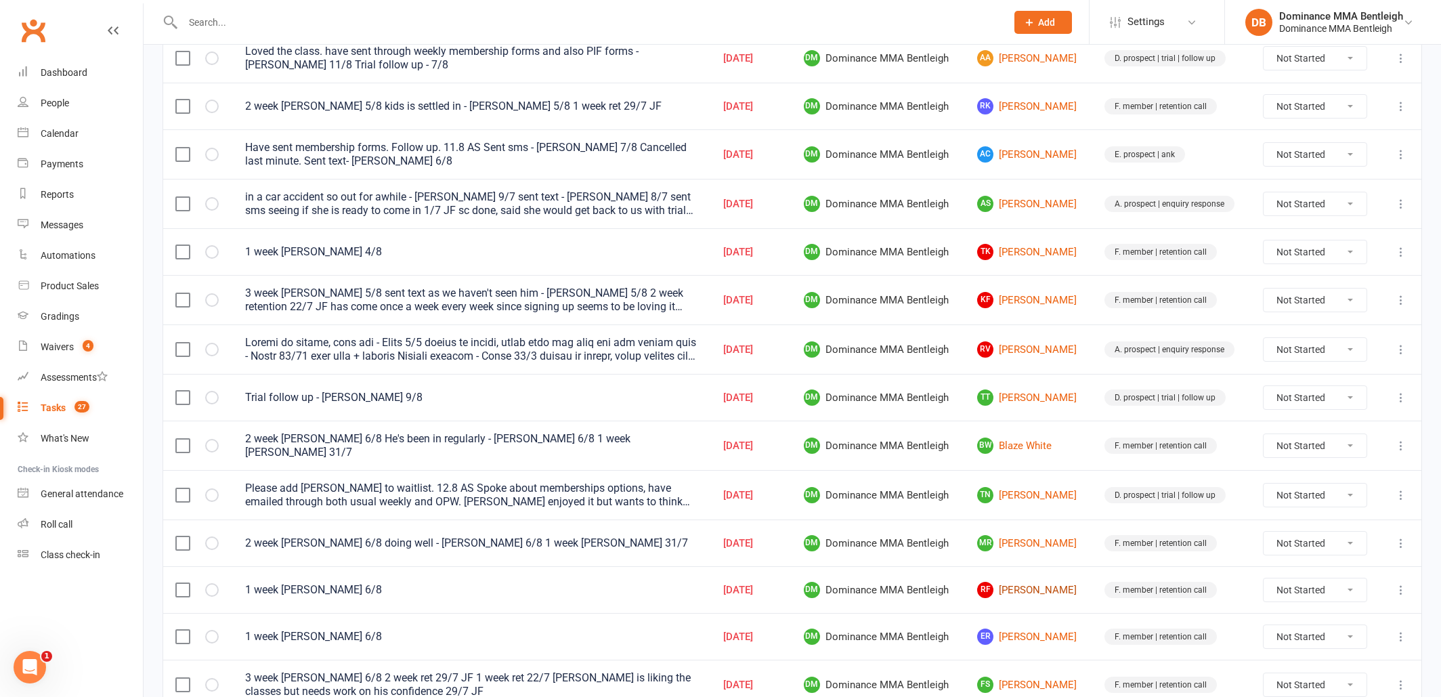
click at [1022, 586] on link "RF [PERSON_NAME]" at bounding box center [1028, 590] width 103 height 16
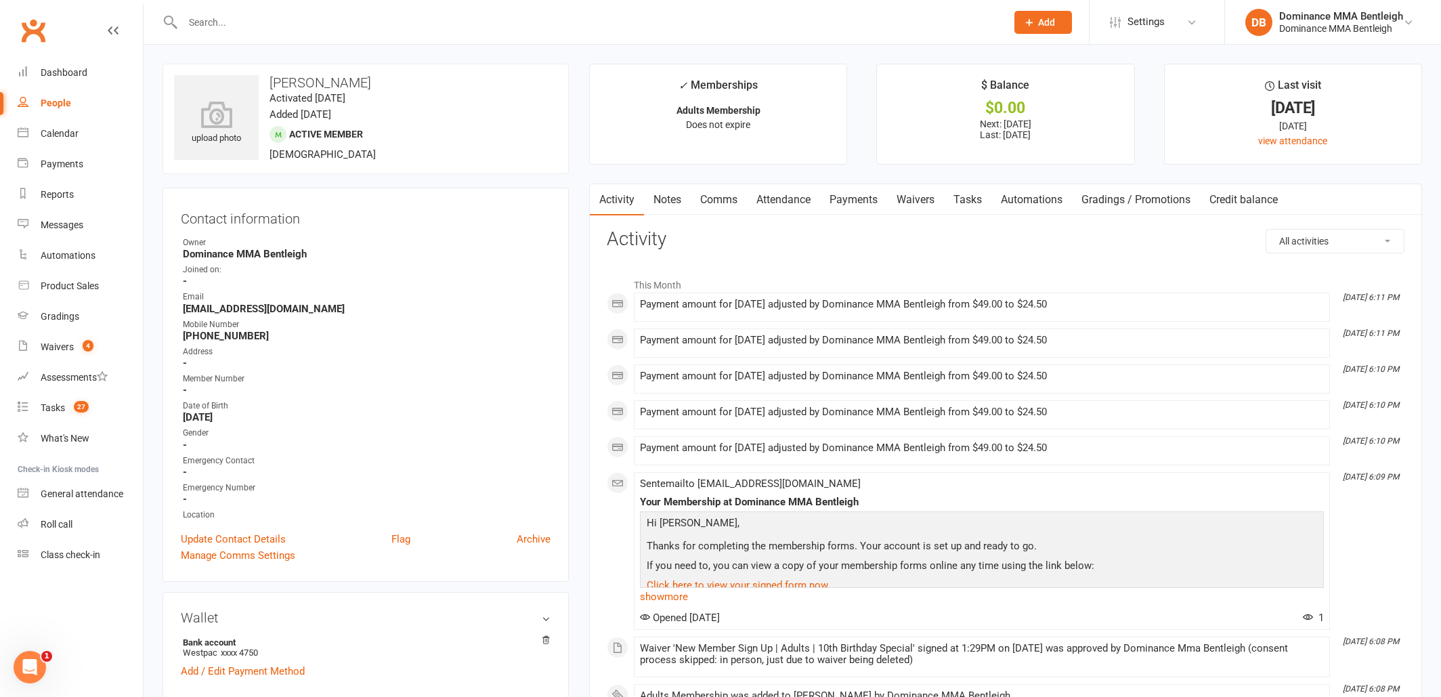
click at [673, 201] on link "Notes" at bounding box center [667, 199] width 47 height 31
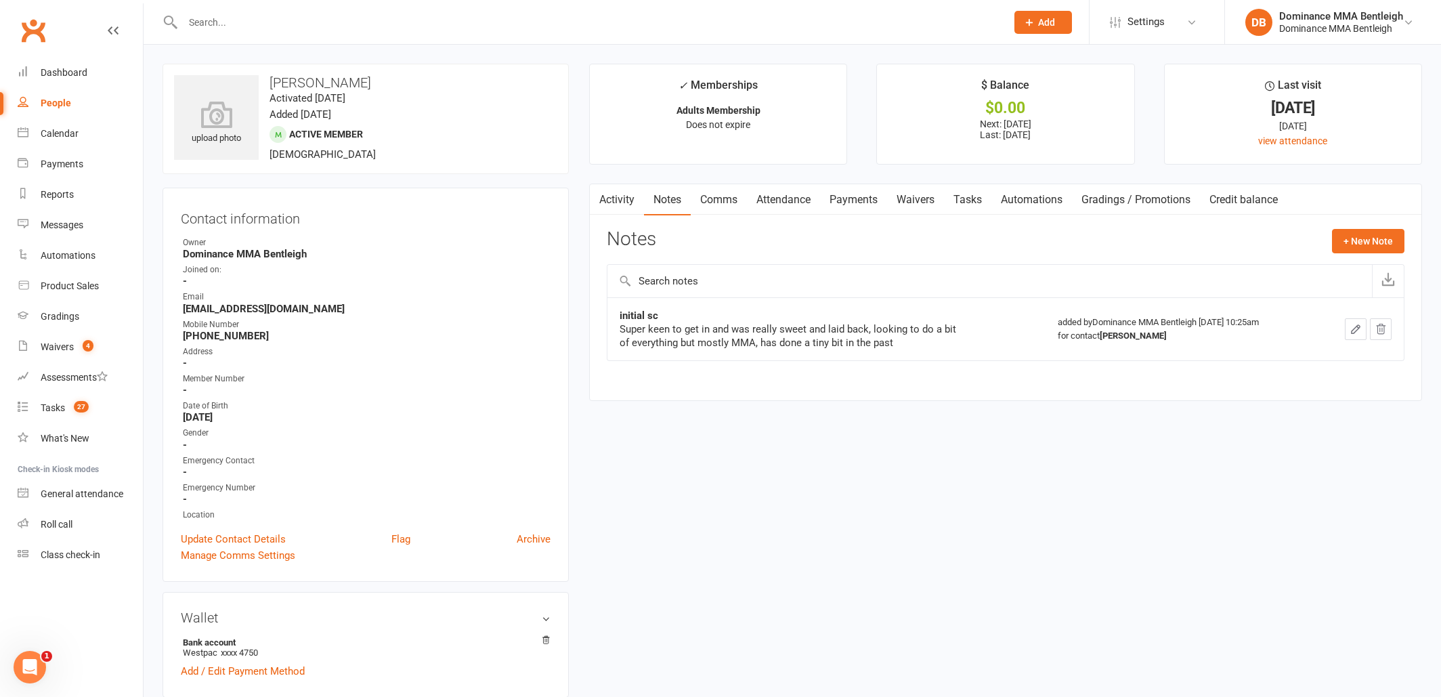
click at [626, 209] on link "Activity" at bounding box center [617, 199] width 54 height 31
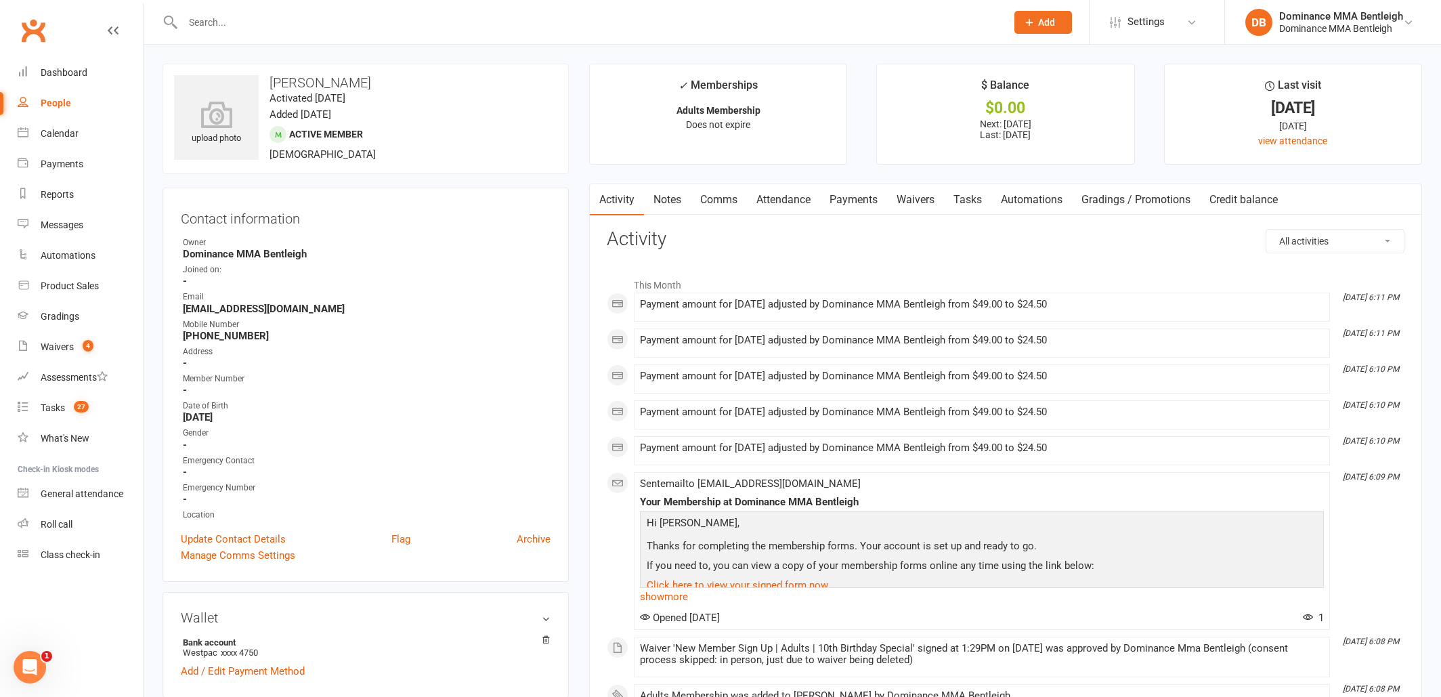
click at [743, 200] on link "Comms" at bounding box center [719, 199] width 56 height 31
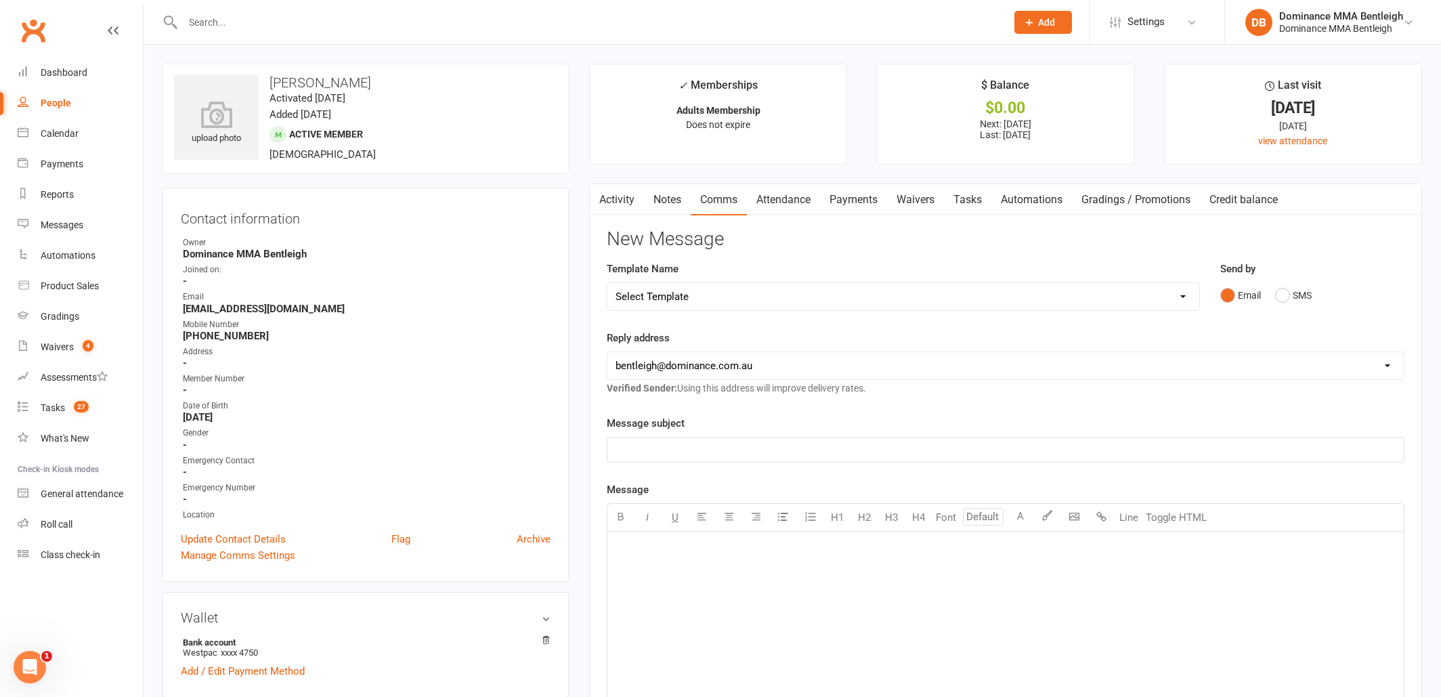
click at [796, 202] on link "Attendance" at bounding box center [783, 199] width 73 height 31
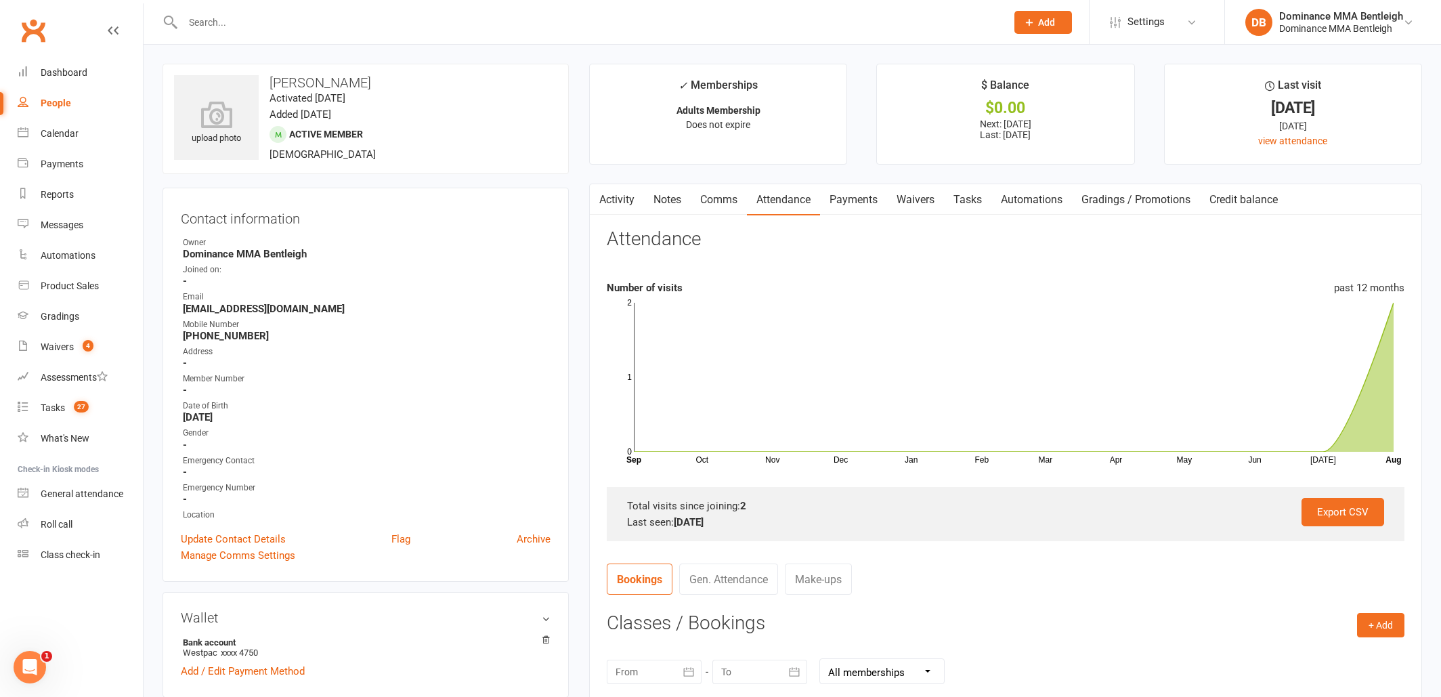
click at [843, 205] on link "Payments" at bounding box center [853, 199] width 67 height 31
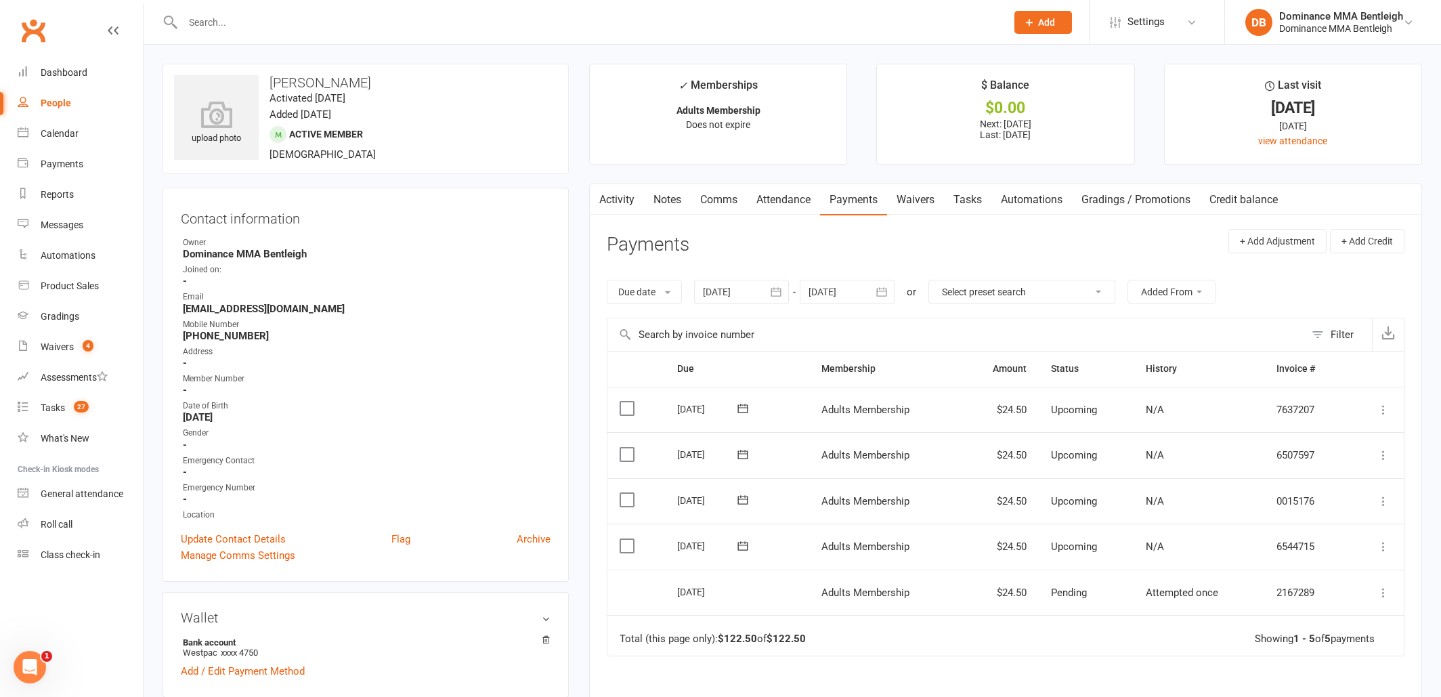
click at [796, 208] on link "Attendance" at bounding box center [783, 199] width 73 height 31
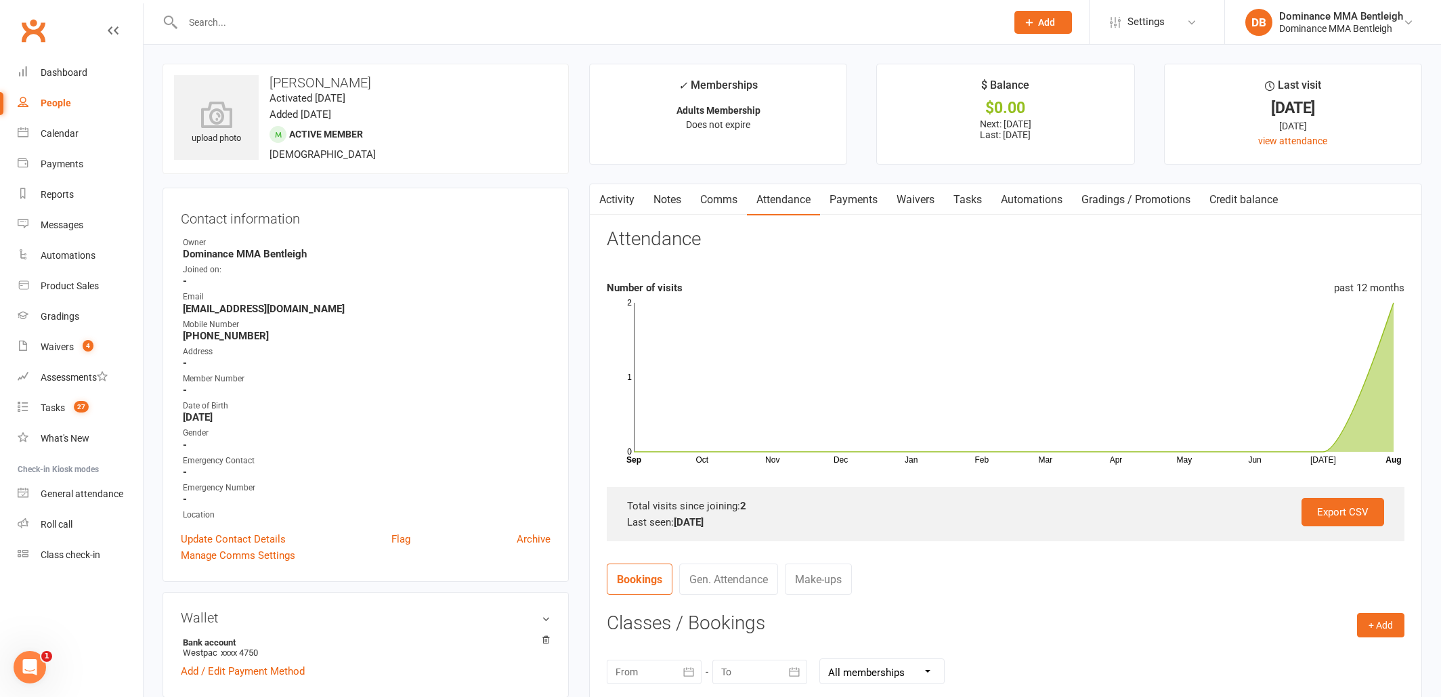
click at [979, 200] on link "Tasks" at bounding box center [967, 199] width 47 height 31
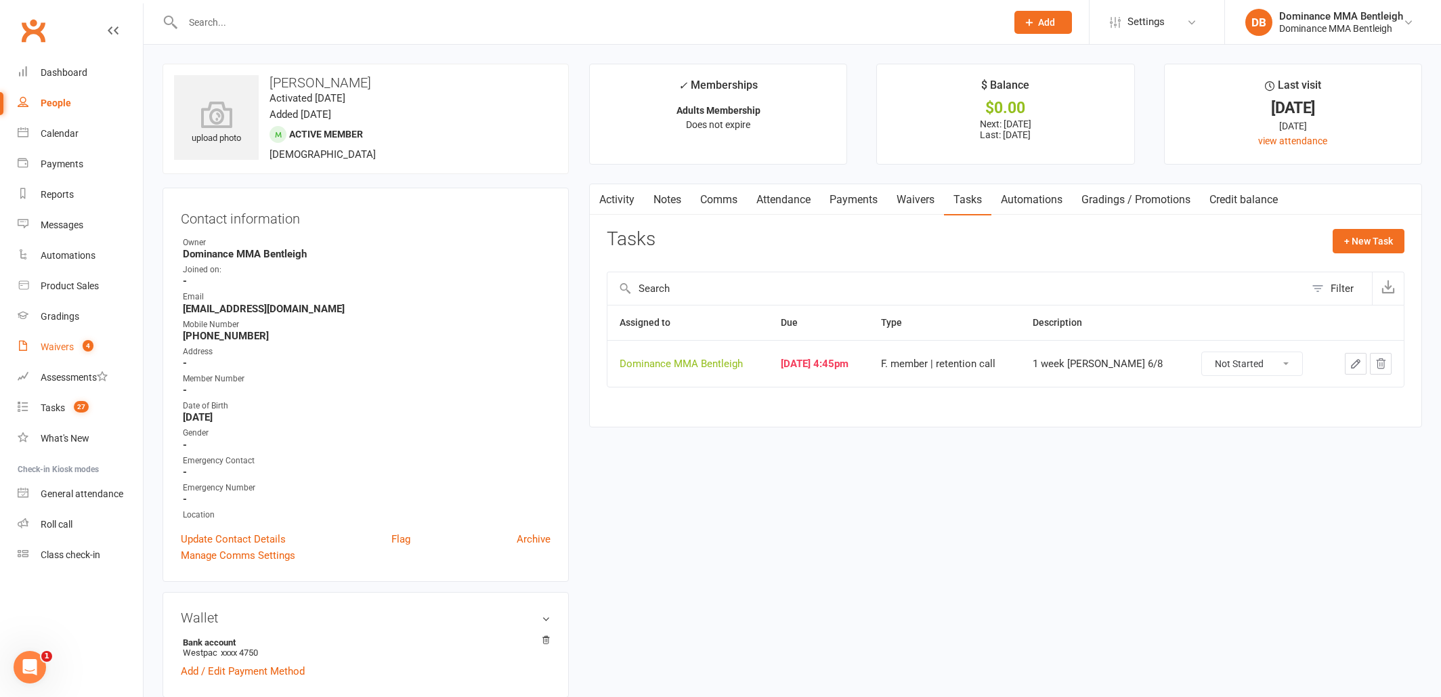
click at [66, 350] on div "Waivers" at bounding box center [57, 346] width 33 height 11
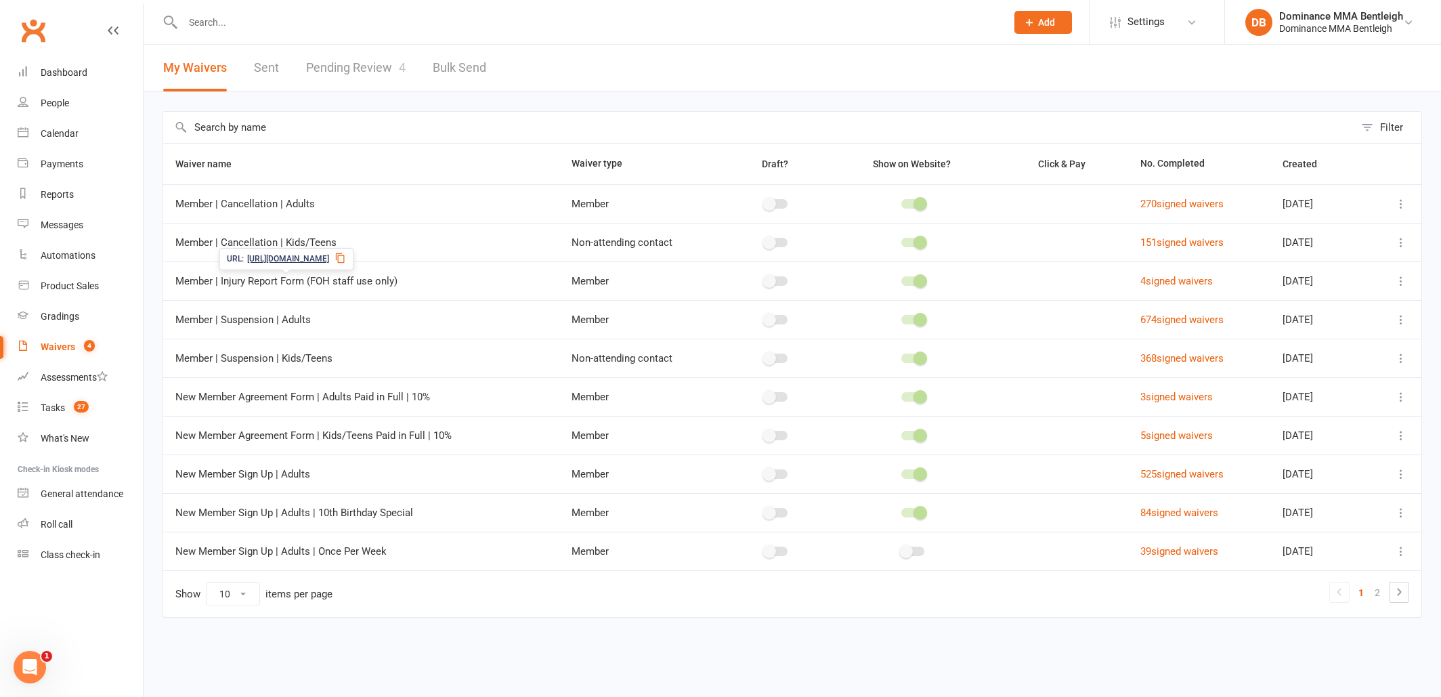
click at [349, 70] on link "Pending Review 4" at bounding box center [356, 68] width 100 height 47
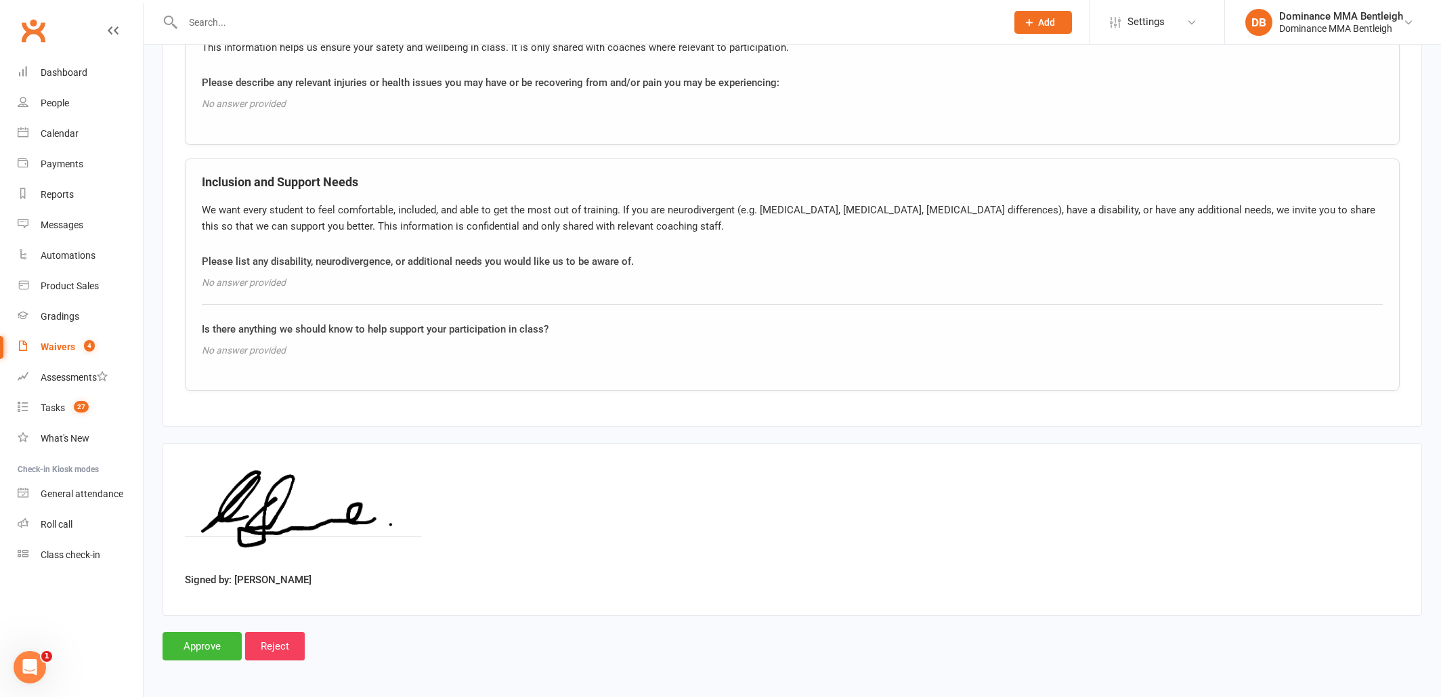
scroll to position [2440, 0]
click at [195, 633] on input "Approve" at bounding box center [202, 647] width 79 height 28
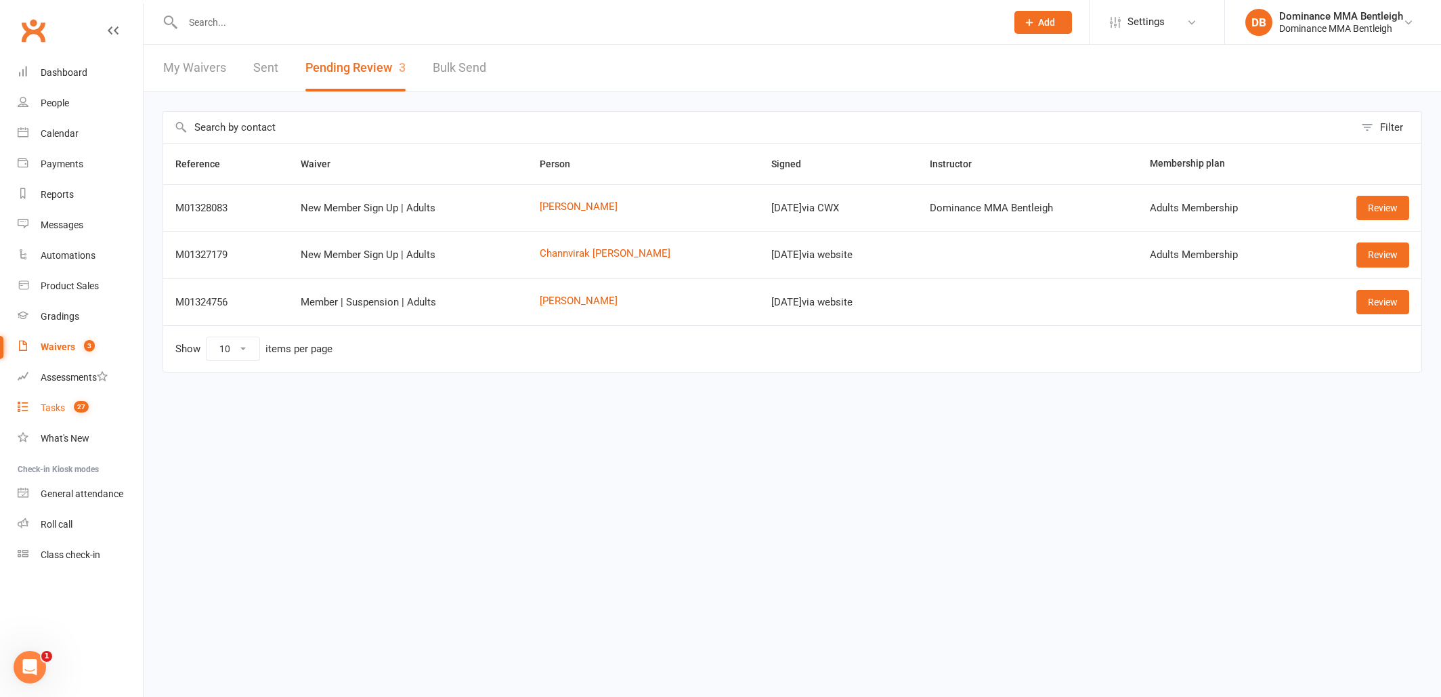
click at [61, 413] on link "Tasks 27" at bounding box center [80, 408] width 125 height 30
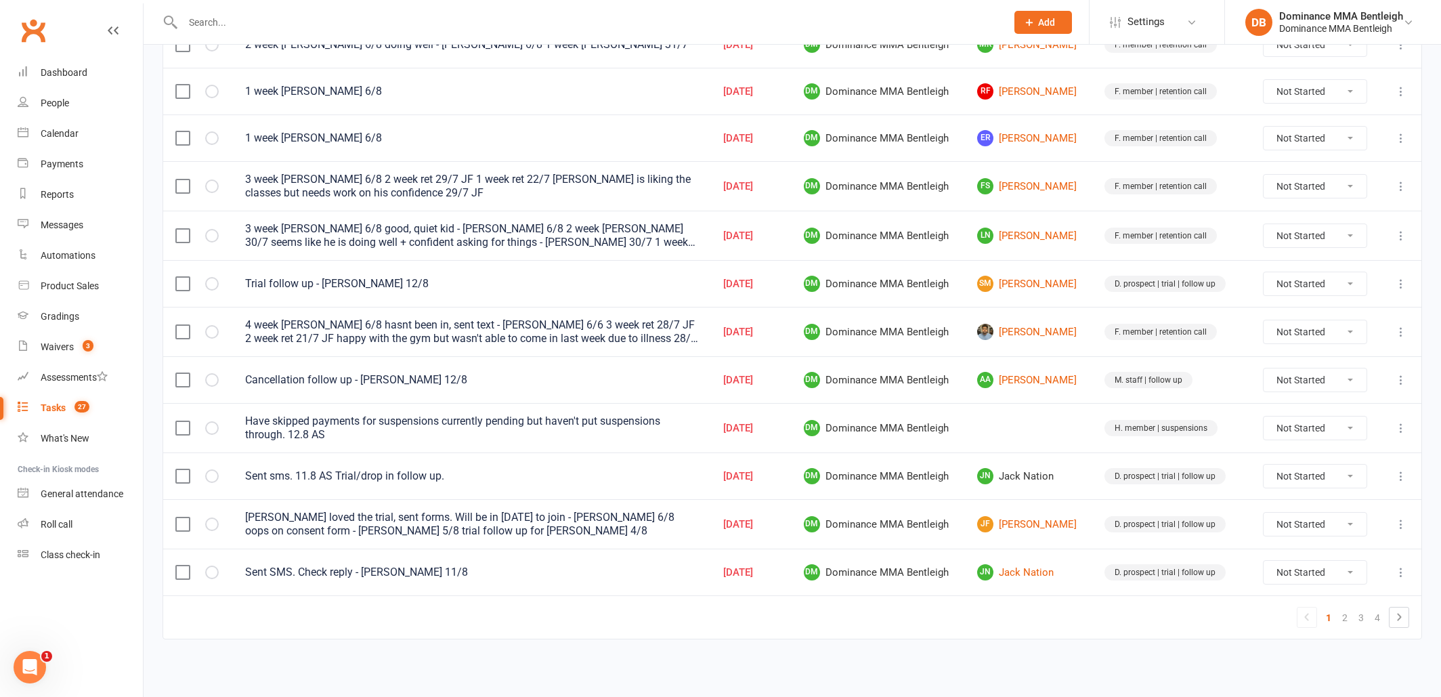
scroll to position [875, 0]
click at [1020, 565] on link "[PERSON_NAME] Nation" at bounding box center [1028, 572] width 103 height 16
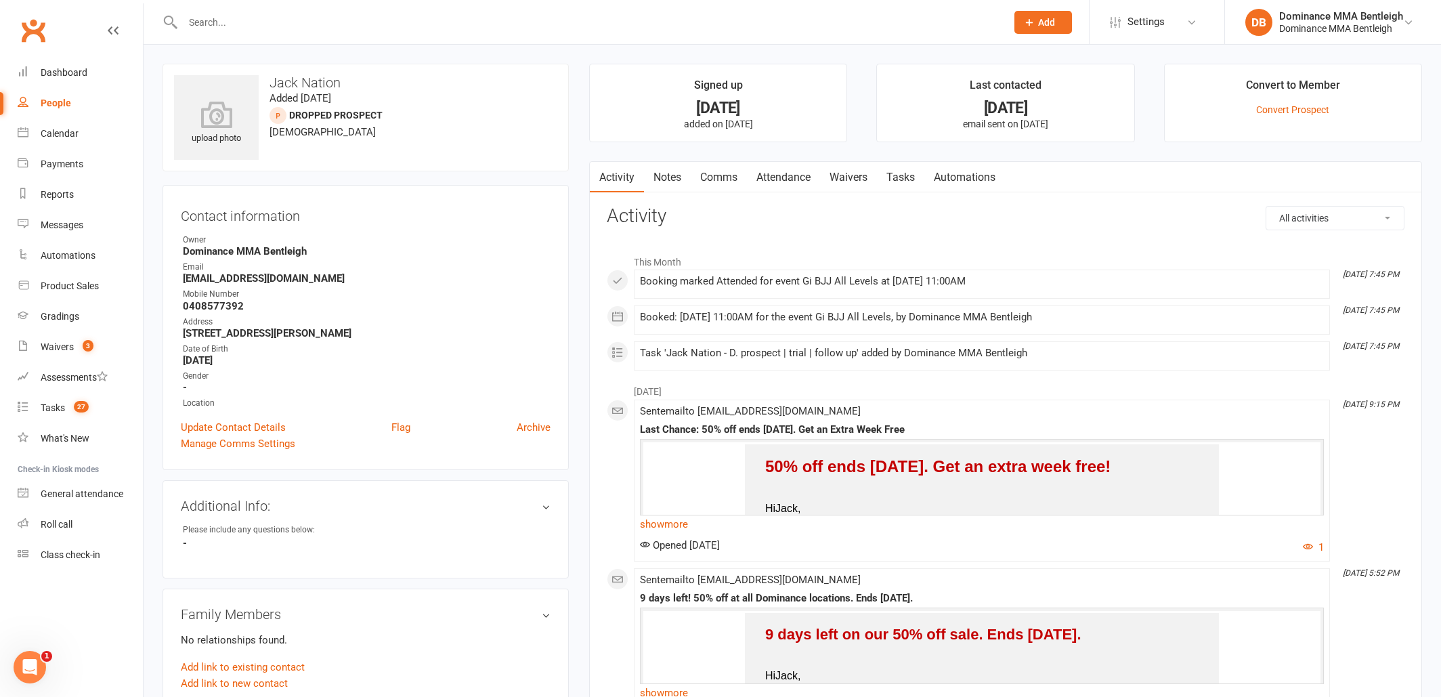
click at [895, 179] on link "Tasks" at bounding box center [900, 177] width 47 height 31
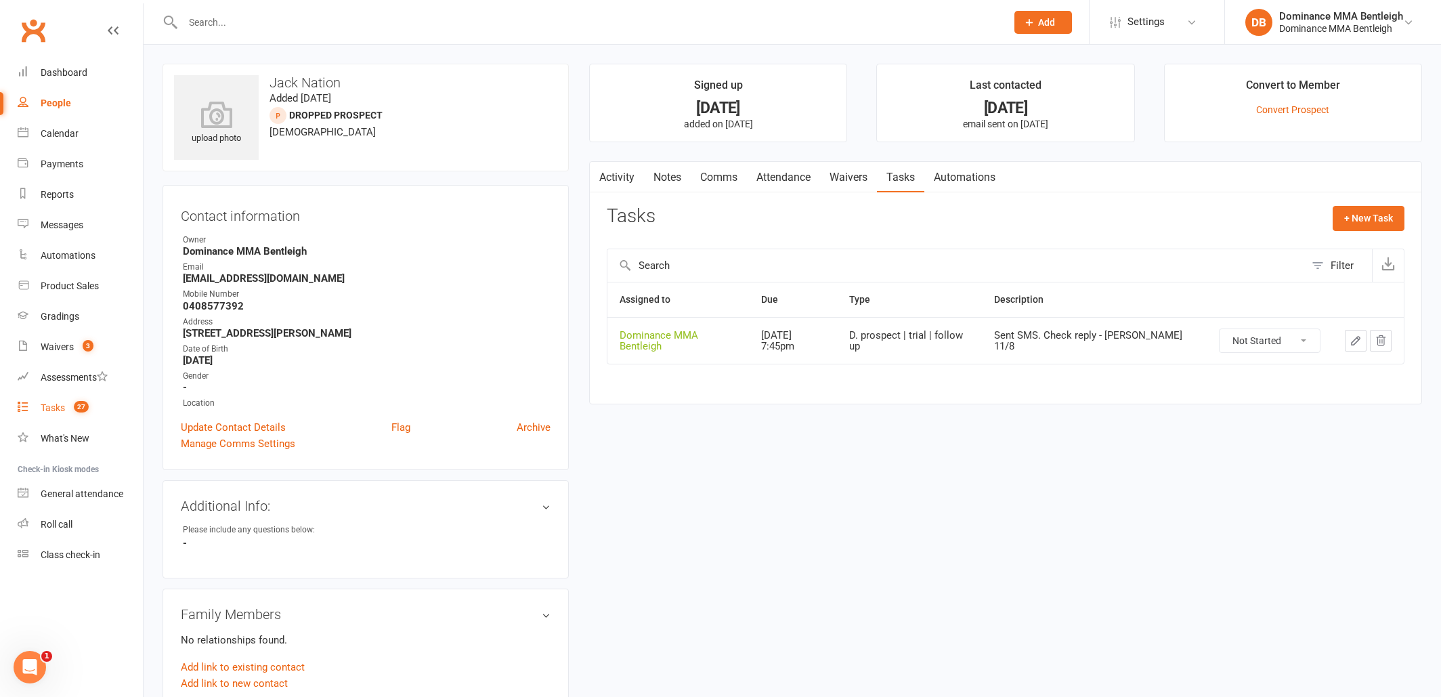
click at [60, 416] on link "Tasks 27" at bounding box center [80, 408] width 125 height 30
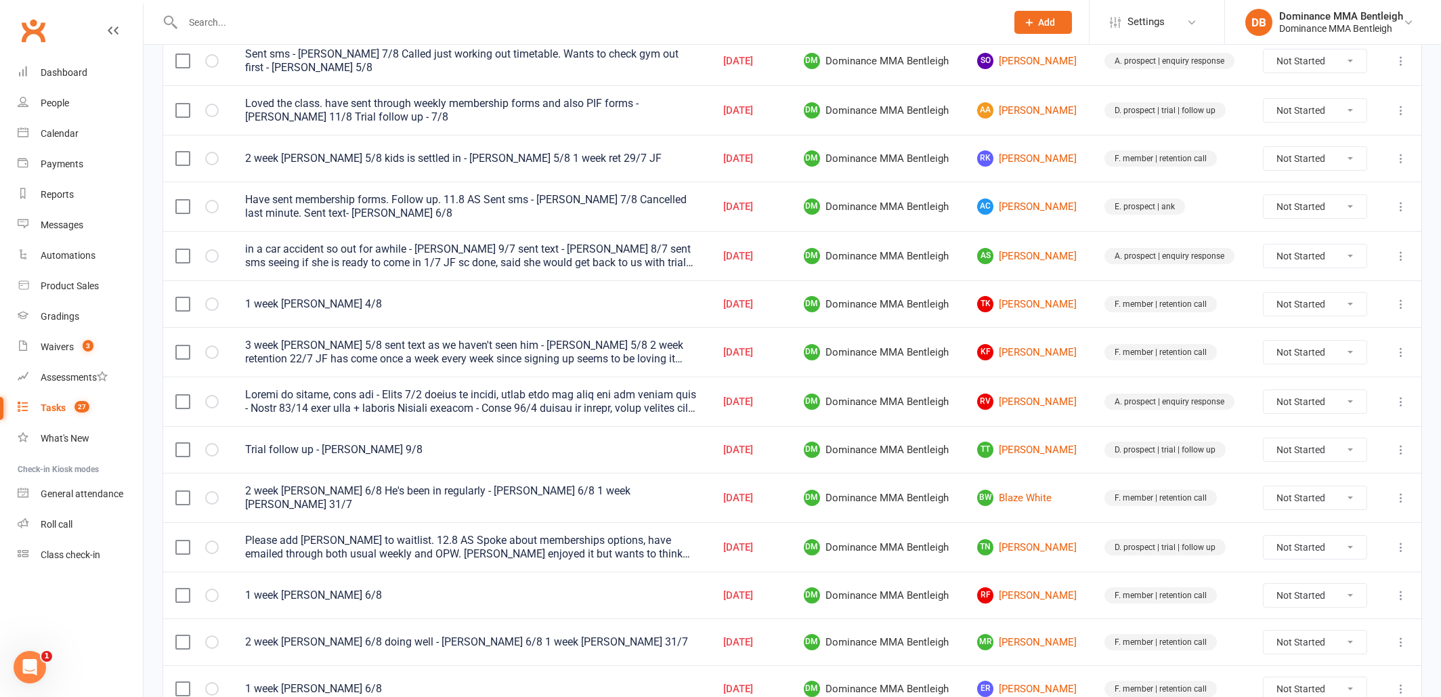
scroll to position [317, 0]
click at [1039, 596] on link "RF [PERSON_NAME]" at bounding box center [1028, 596] width 103 height 16
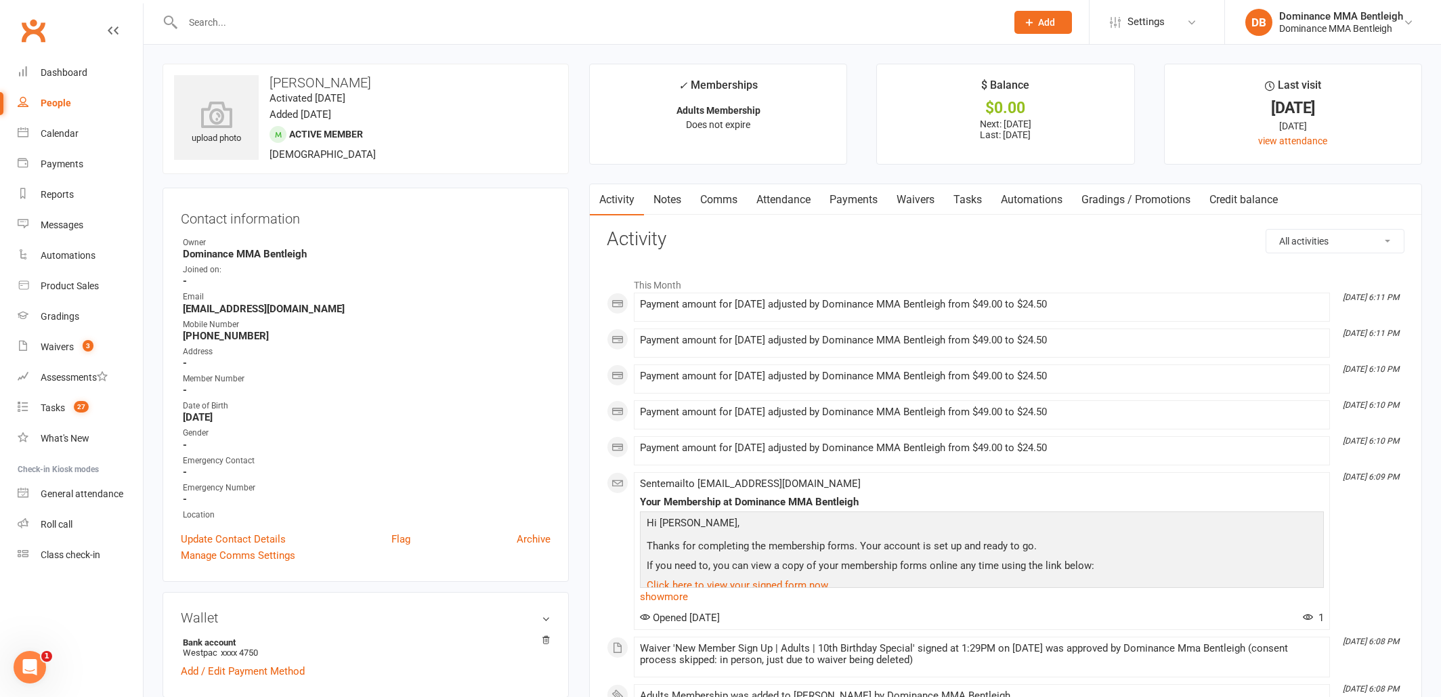
click at [807, 213] on link "Attendance" at bounding box center [783, 199] width 73 height 31
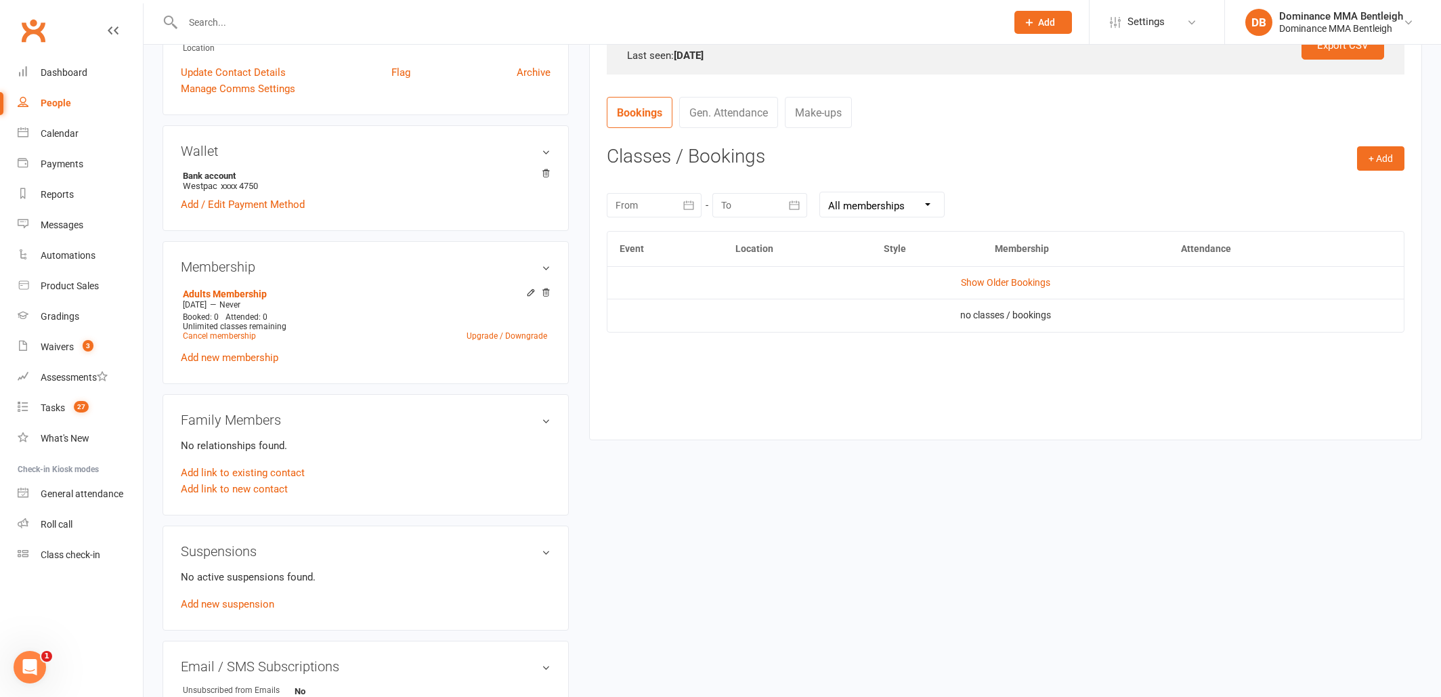
scroll to position [469, 0]
click at [1026, 282] on link "Show Older Bookings" at bounding box center [1005, 280] width 89 height 11
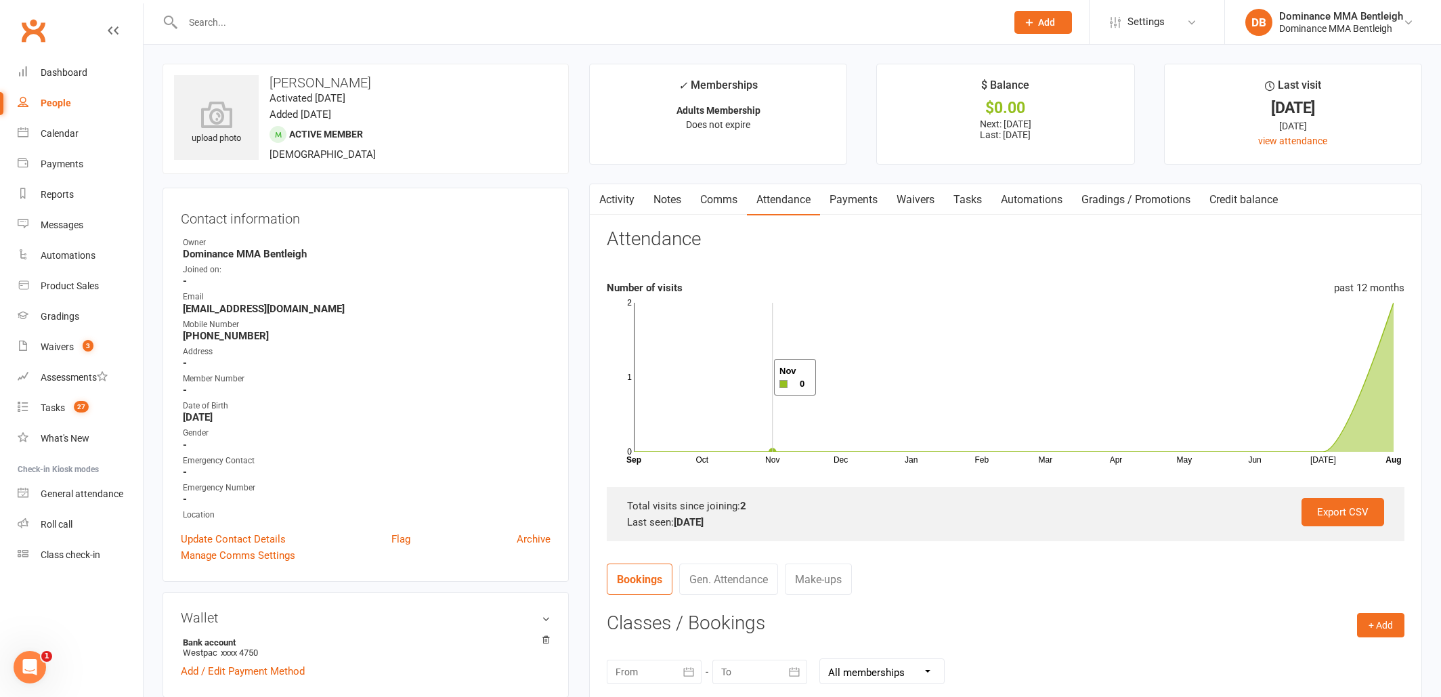
scroll to position [0, 0]
click at [625, 199] on link "Activity" at bounding box center [617, 199] width 54 height 31
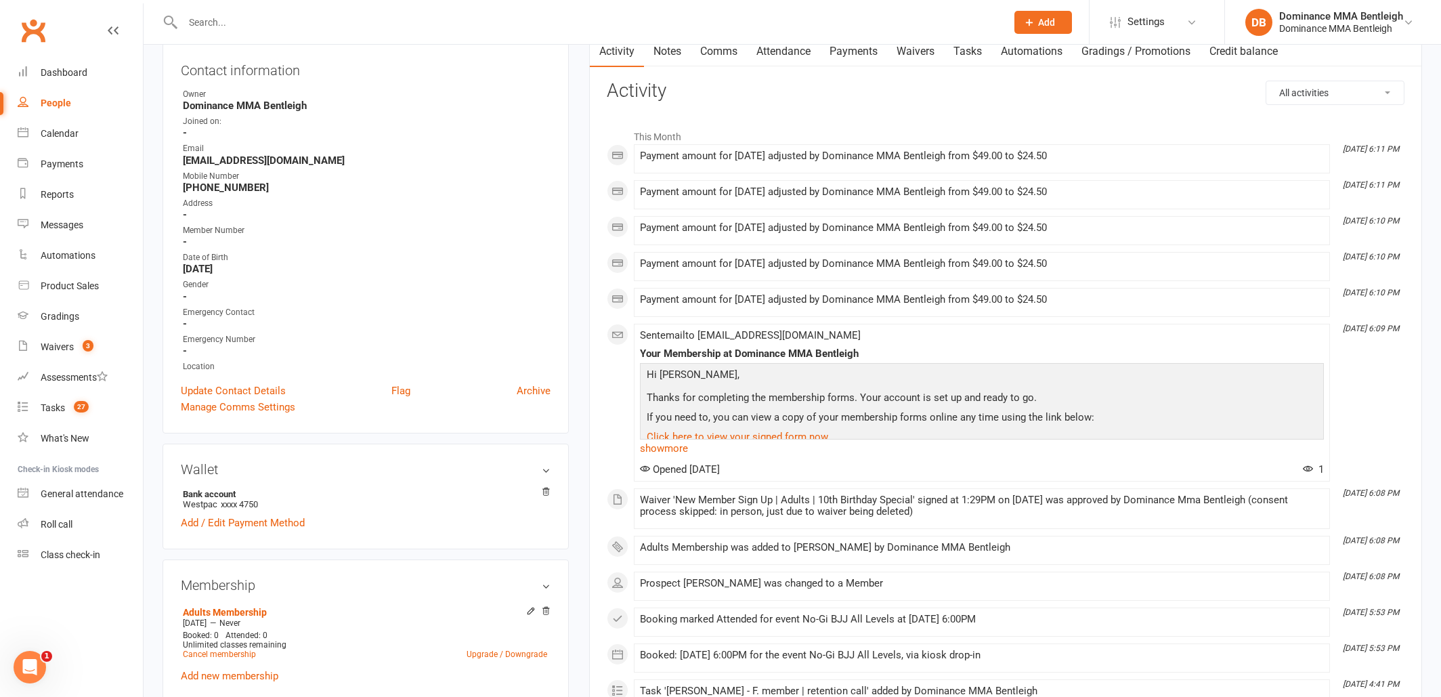
scroll to position [146, 0]
click at [64, 407] on div "Tasks" at bounding box center [53, 407] width 24 height 11
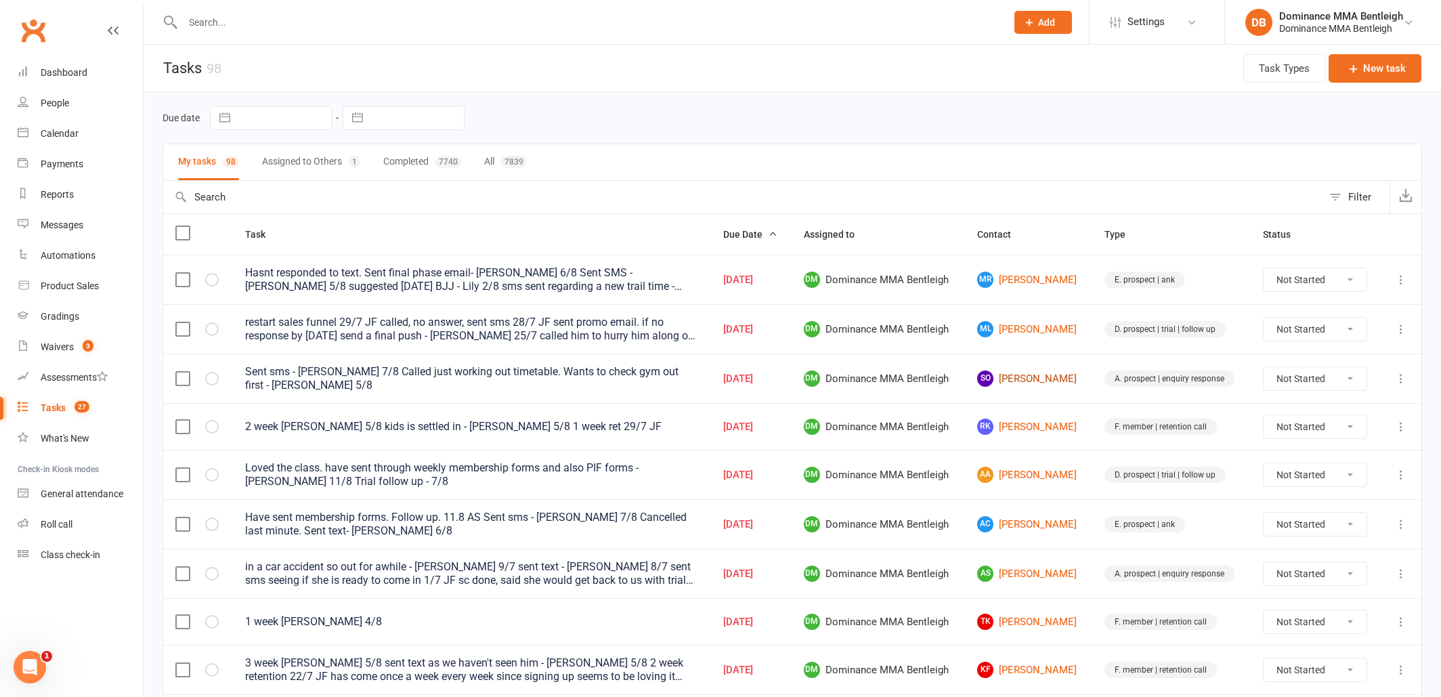
click at [1050, 379] on link "SO [PERSON_NAME]" at bounding box center [1028, 378] width 103 height 16
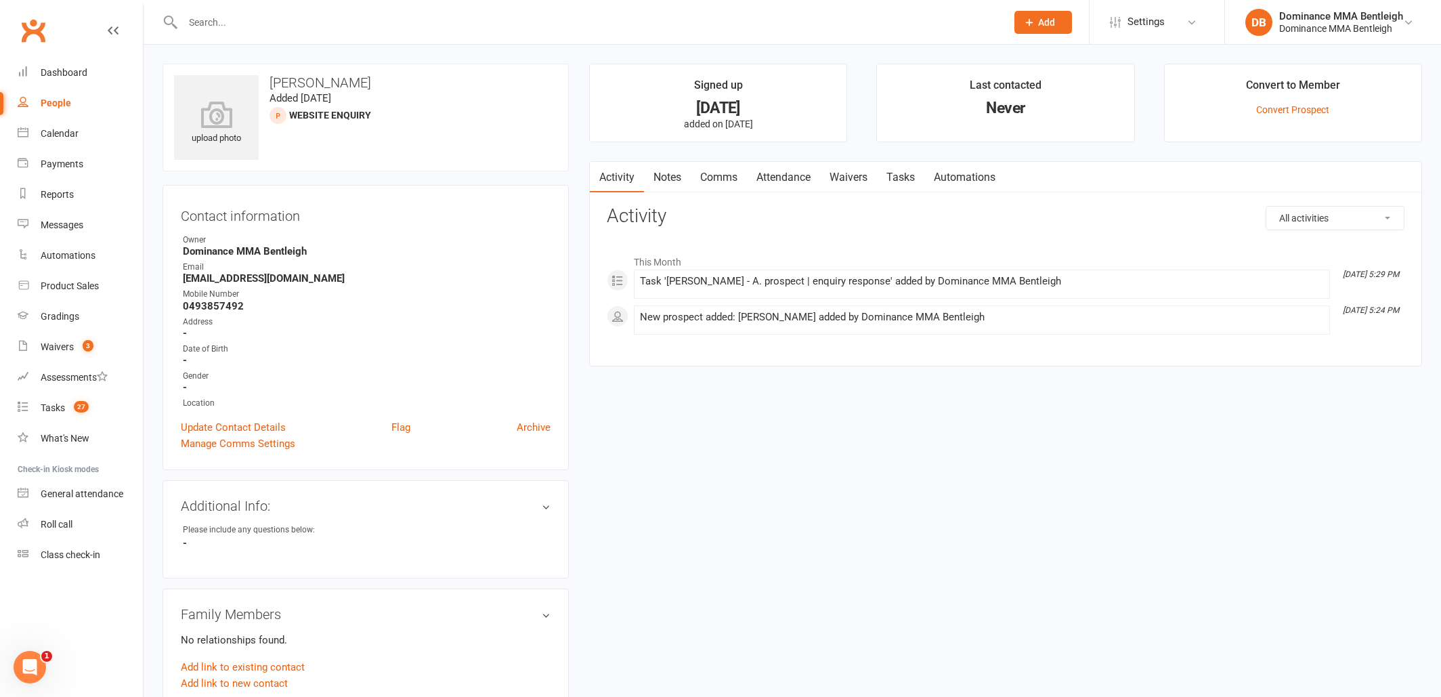
click at [909, 181] on link "Tasks" at bounding box center [900, 177] width 47 height 31
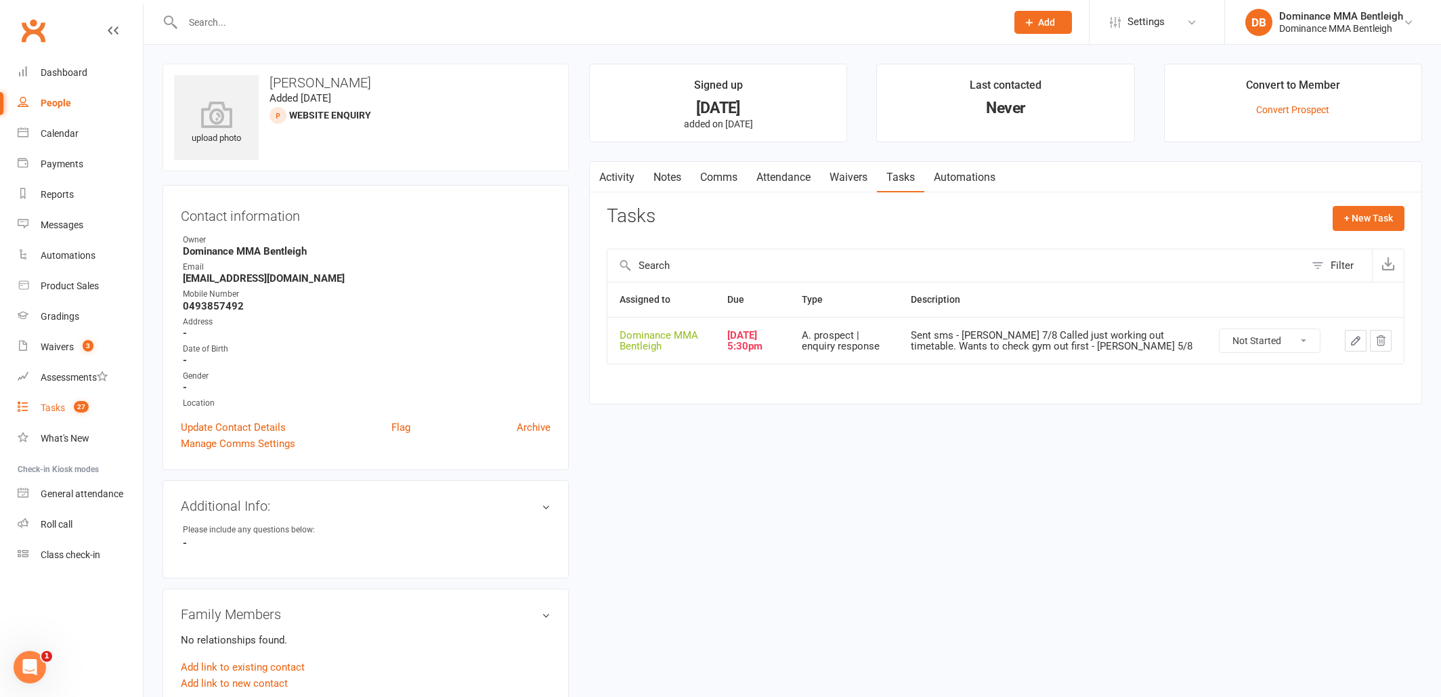
click at [51, 409] on div "Tasks" at bounding box center [53, 407] width 24 height 11
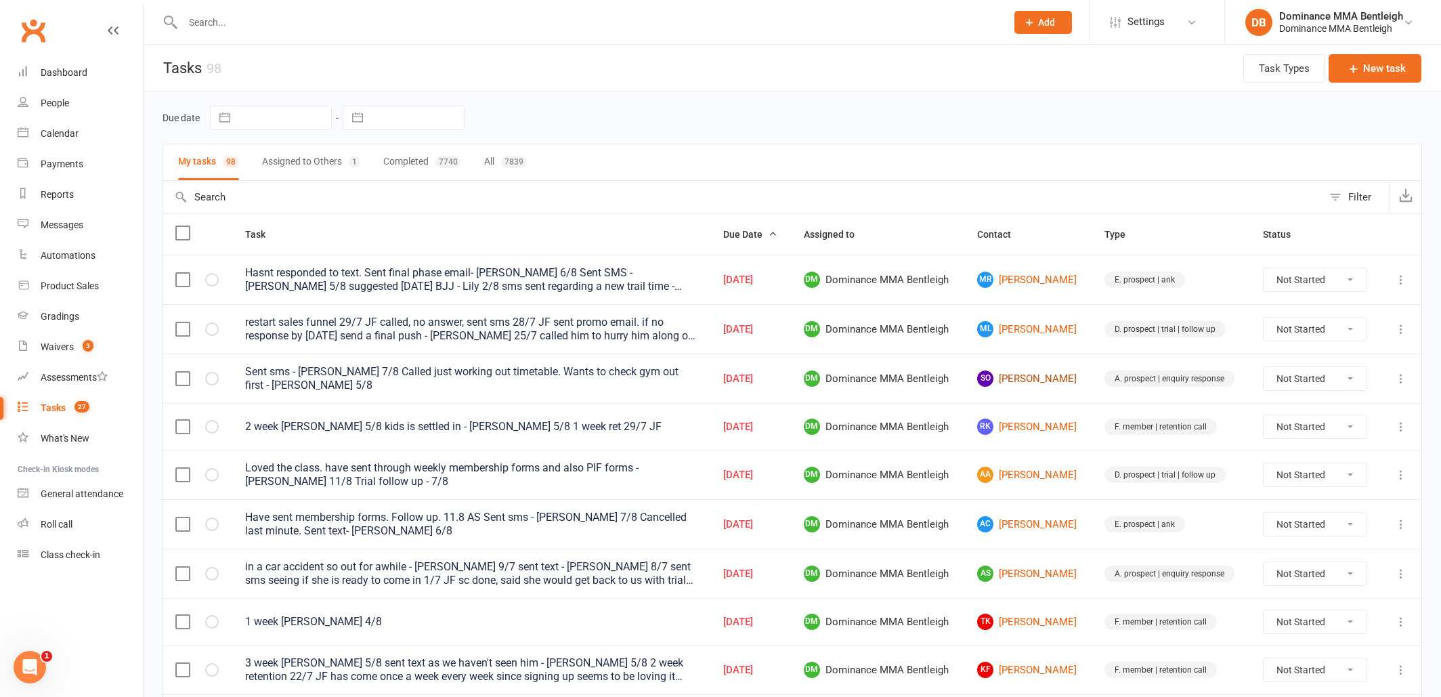
scroll to position [3, 0]
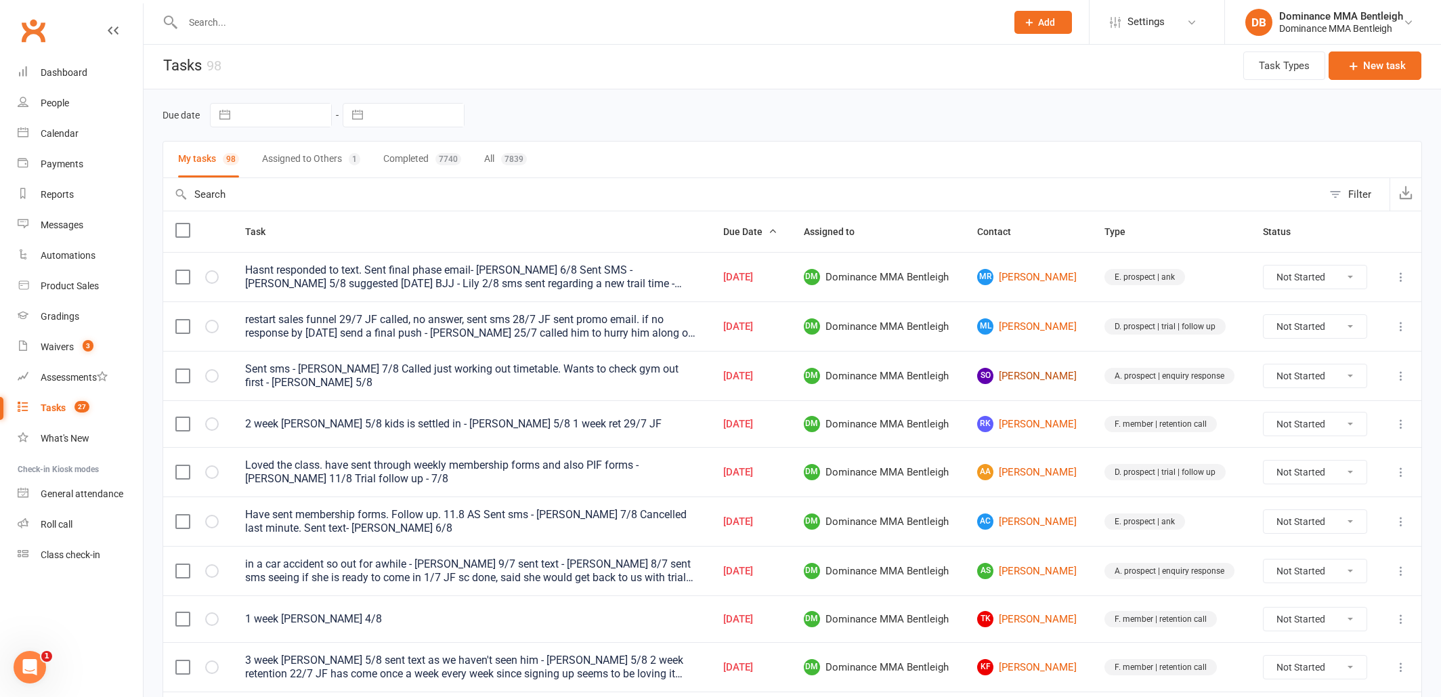
click at [1052, 377] on link "SO [PERSON_NAME]" at bounding box center [1028, 376] width 103 height 16
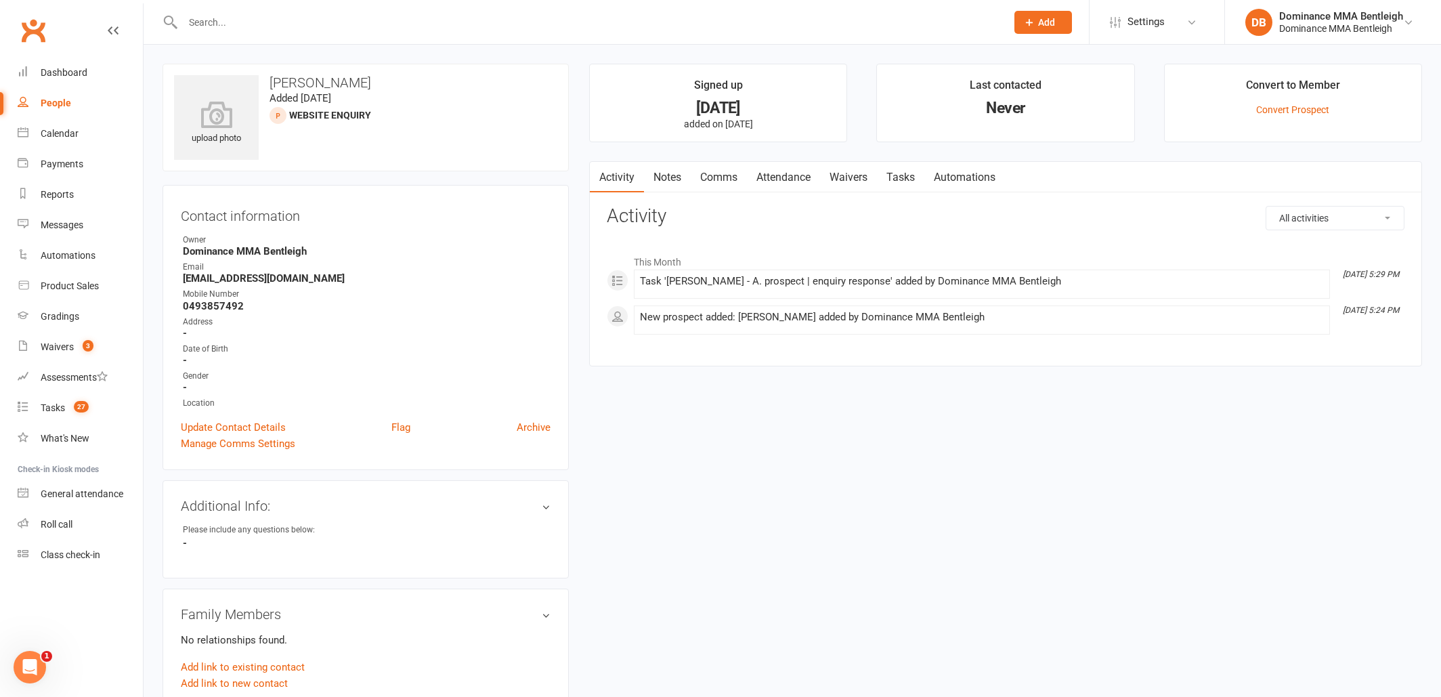
click at [911, 177] on link "Tasks" at bounding box center [900, 177] width 47 height 31
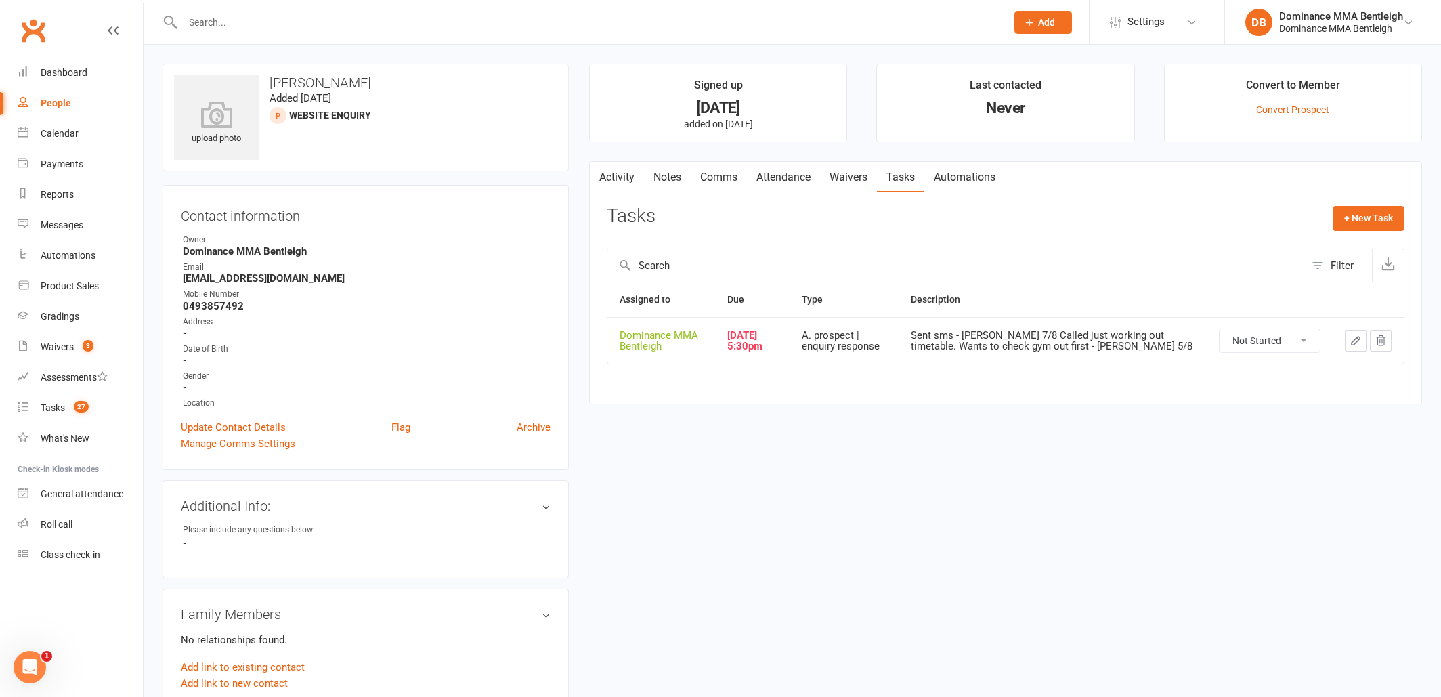
click at [677, 185] on link "Notes" at bounding box center [667, 177] width 47 height 31
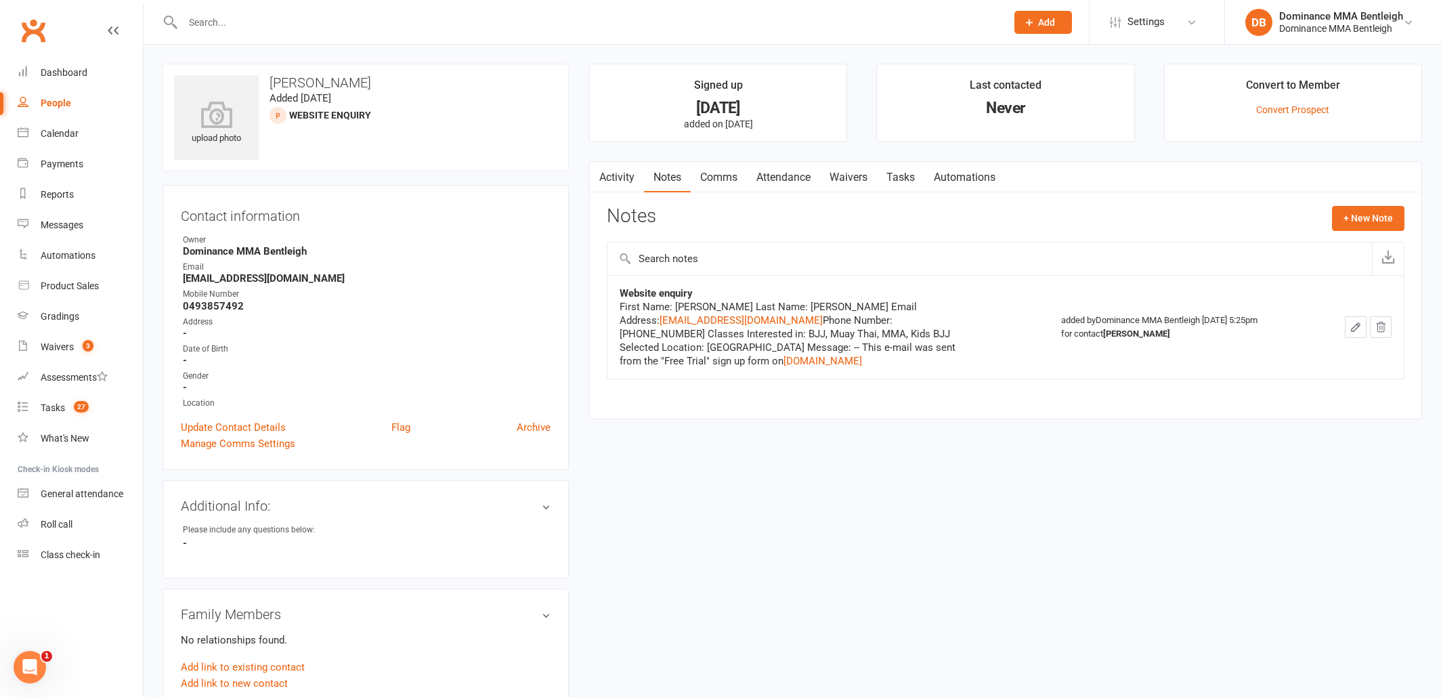
click at [623, 173] on link "Activity" at bounding box center [617, 177] width 54 height 31
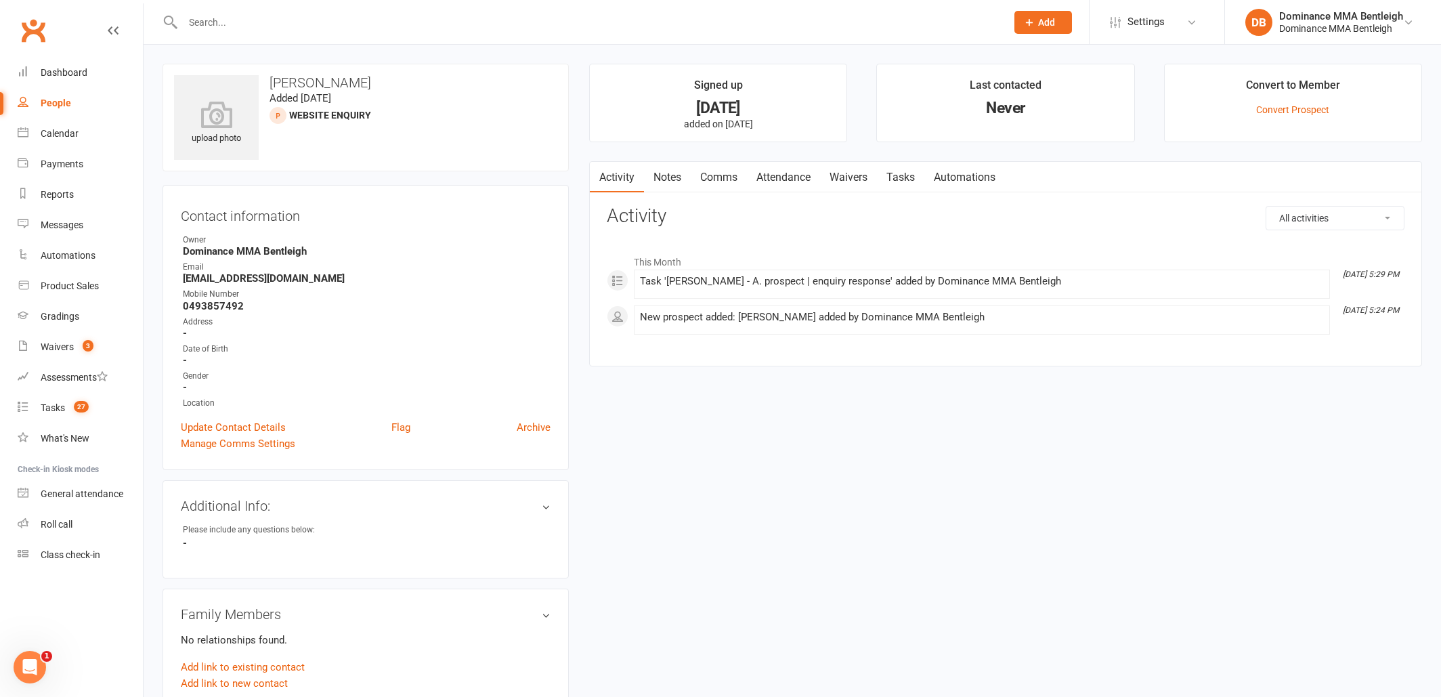
click at [666, 175] on link "Notes" at bounding box center [667, 177] width 47 height 31
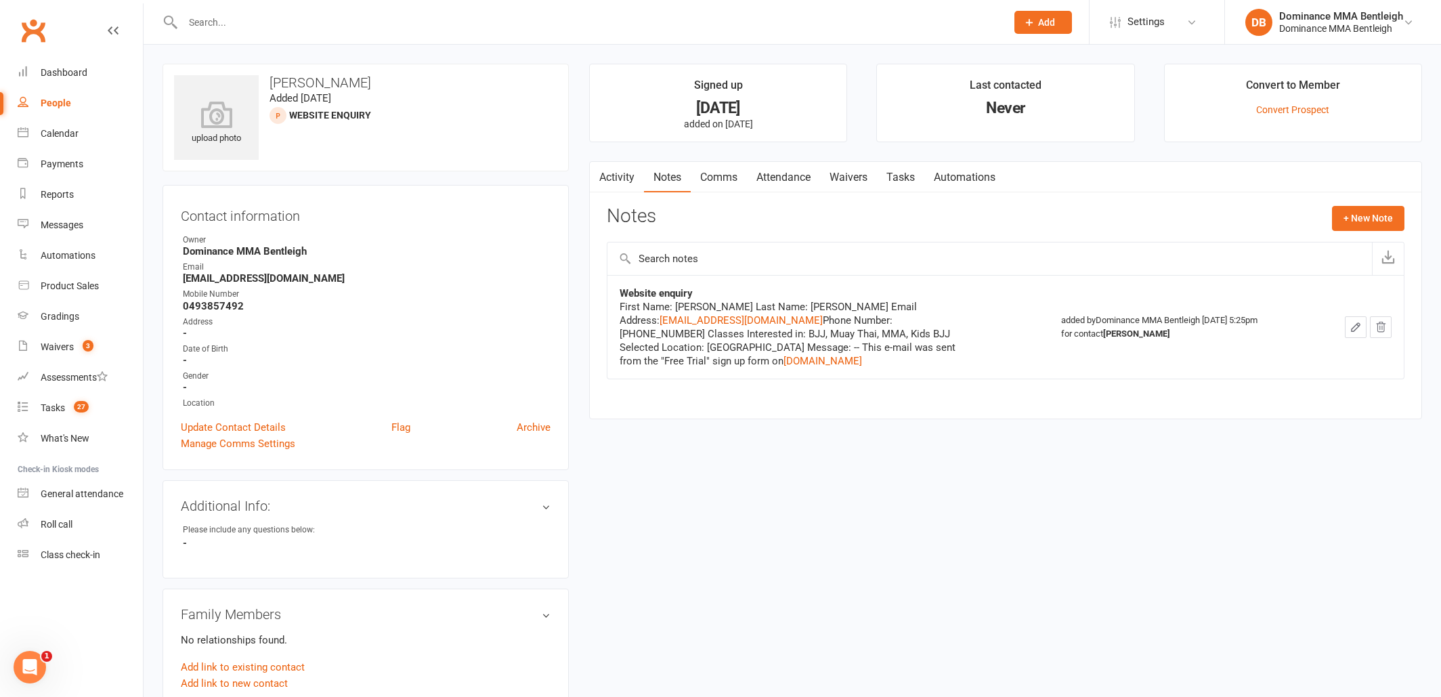
click at [908, 184] on link "Tasks" at bounding box center [900, 177] width 47 height 31
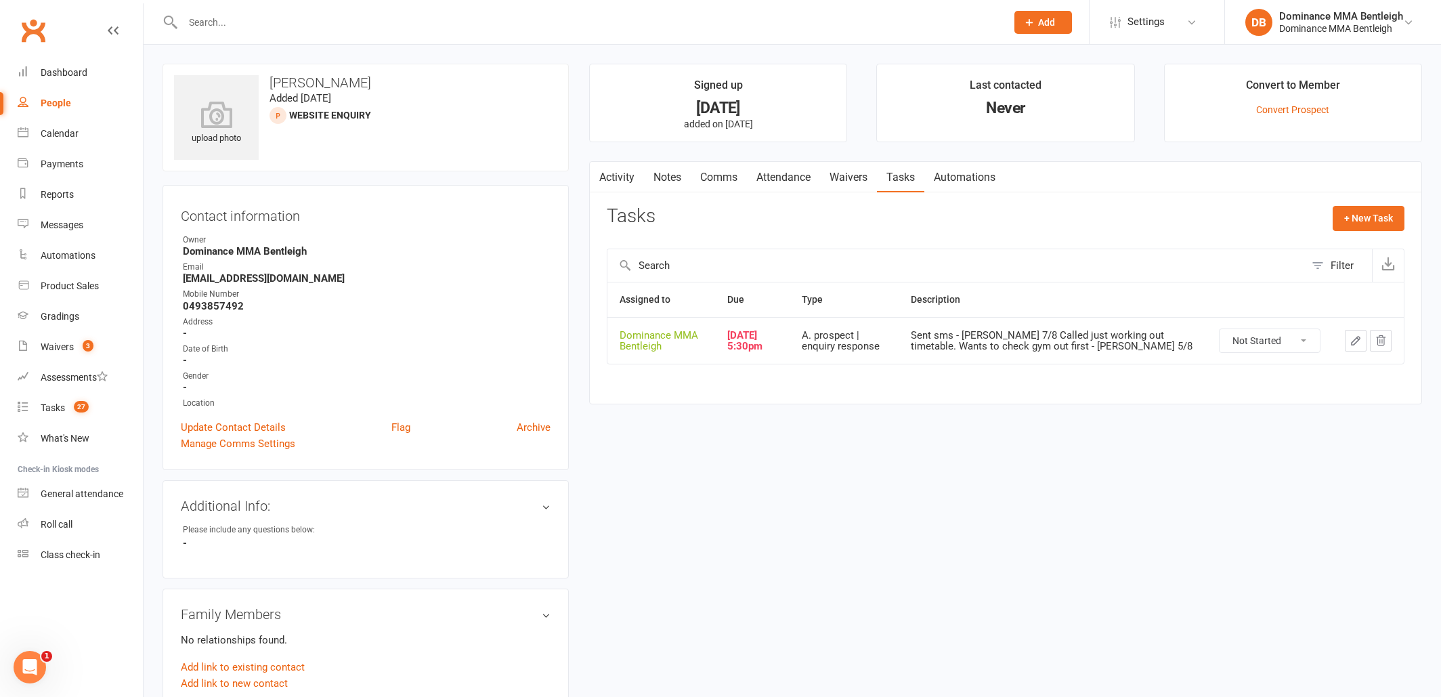
click at [684, 176] on link "Notes" at bounding box center [667, 177] width 47 height 31
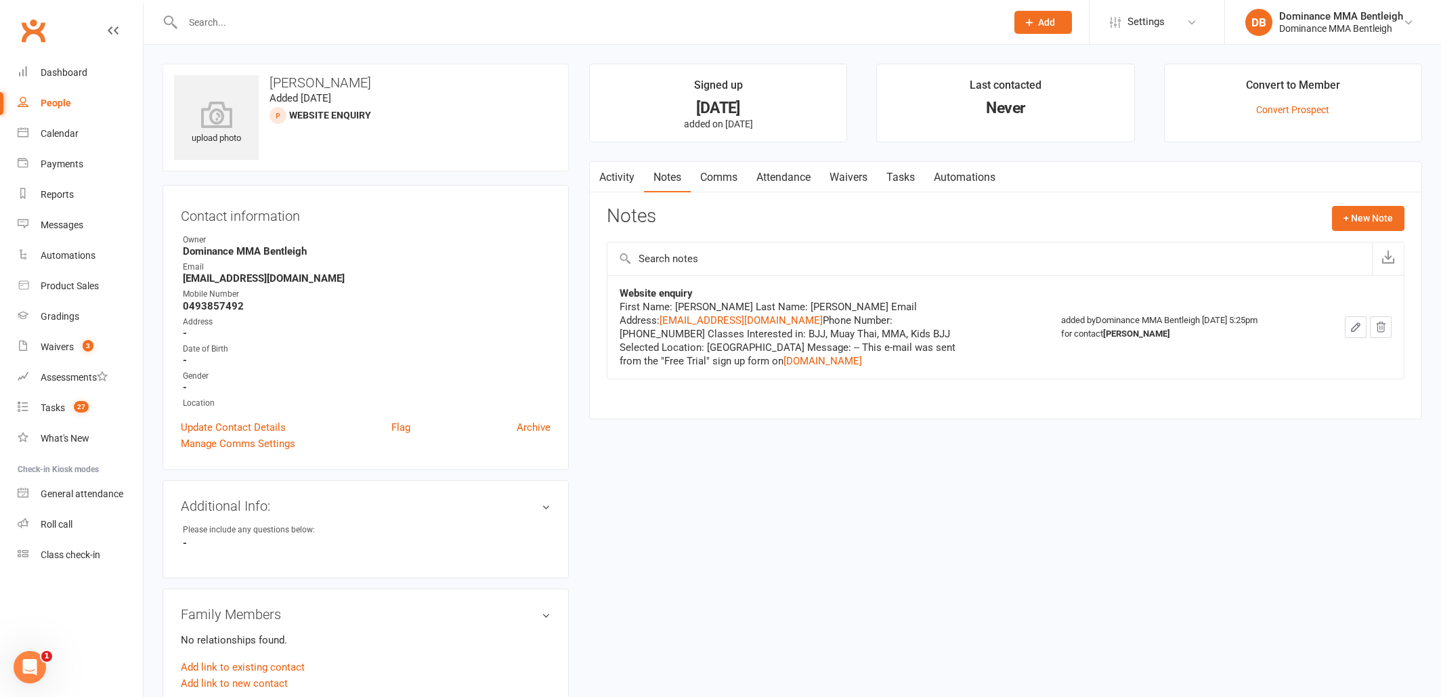
click at [1391, 230] on div "Notes + New Note" at bounding box center [1006, 223] width 798 height 35
click at [1383, 223] on button "+ New Note" at bounding box center [1368, 218] width 72 height 24
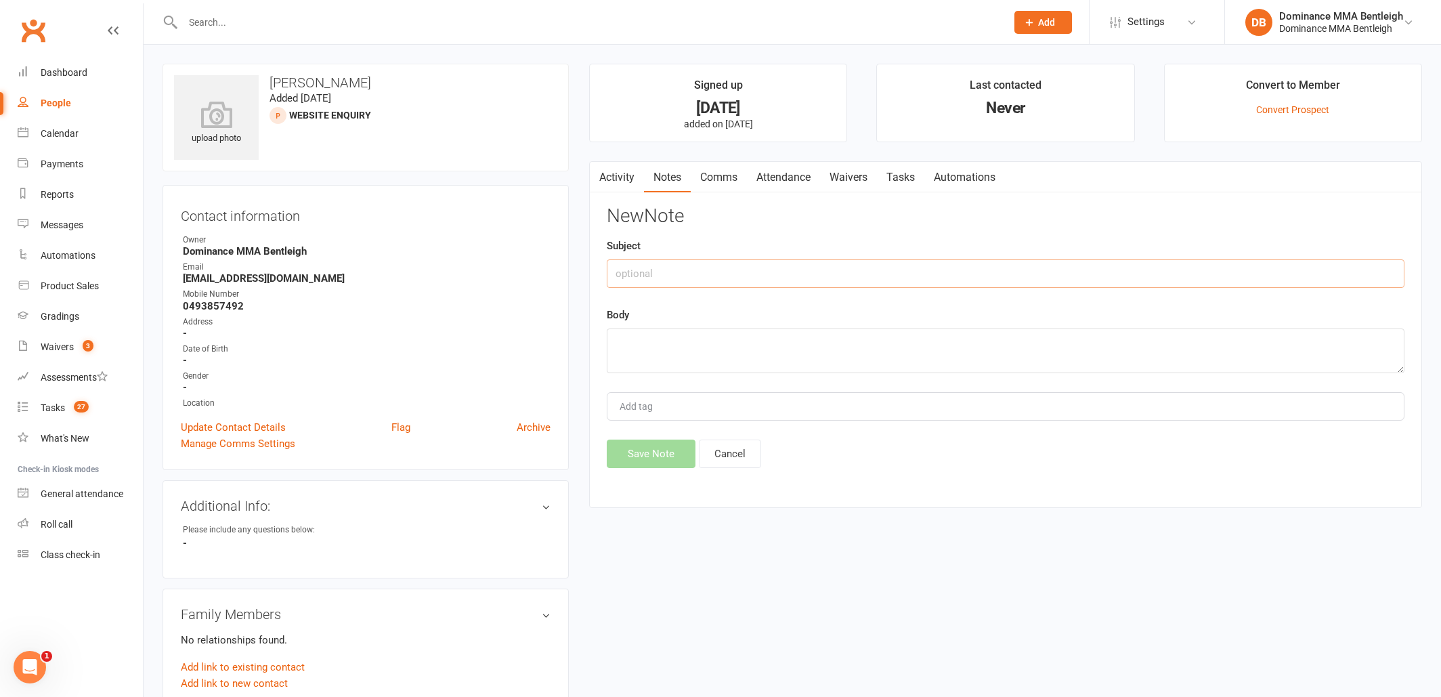
click at [836, 265] on input "text" at bounding box center [1006, 273] width 798 height 28
type input "Dropped"
click at [806, 345] on textarea at bounding box center [1006, 350] width 798 height 45
type textarea "Spoke to Sinead. She is after a gym that does kids kickboxing. is going to look…"
click at [251, 28] on input "text" at bounding box center [588, 22] width 818 height 19
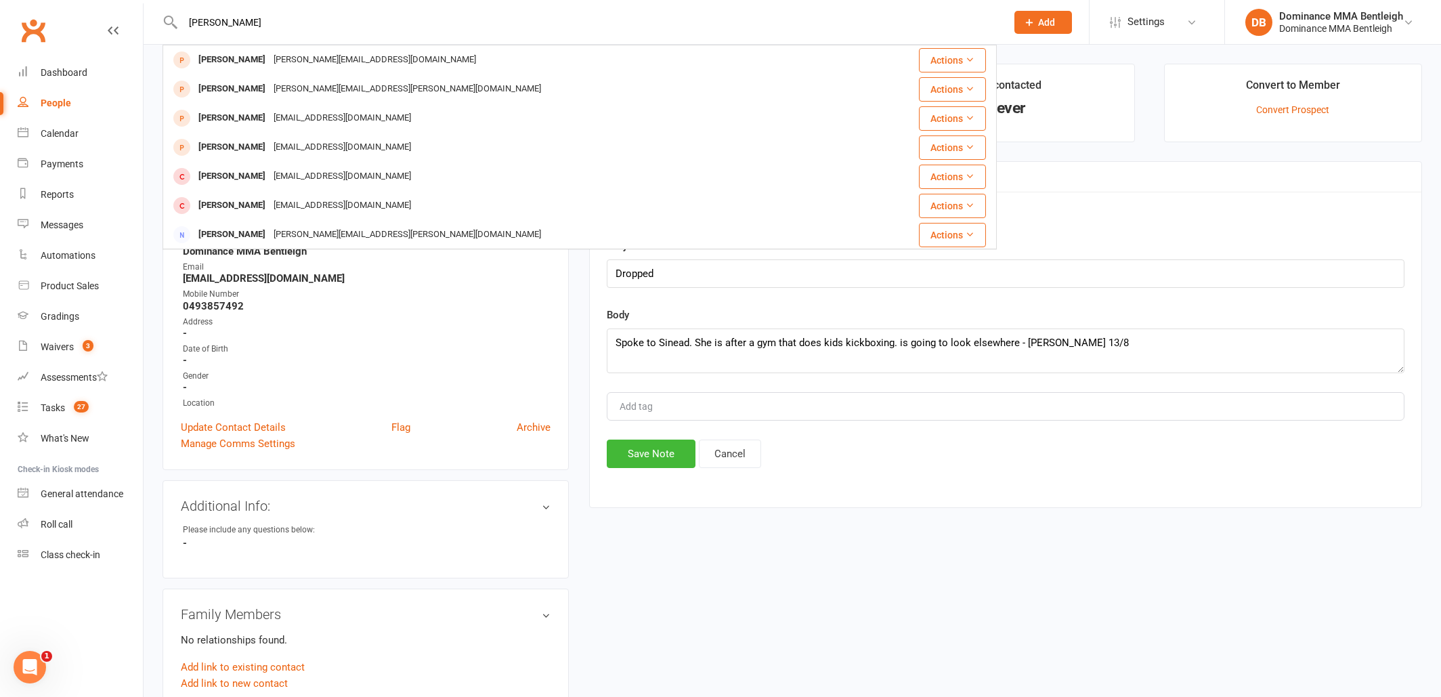
type input "[PERSON_NAME]"
drag, startPoint x: 251, startPoint y: 28, endPoint x: 979, endPoint y: 284, distance: 772.3
click at [979, 284] on input "Dropped" at bounding box center [1006, 273] width 798 height 28
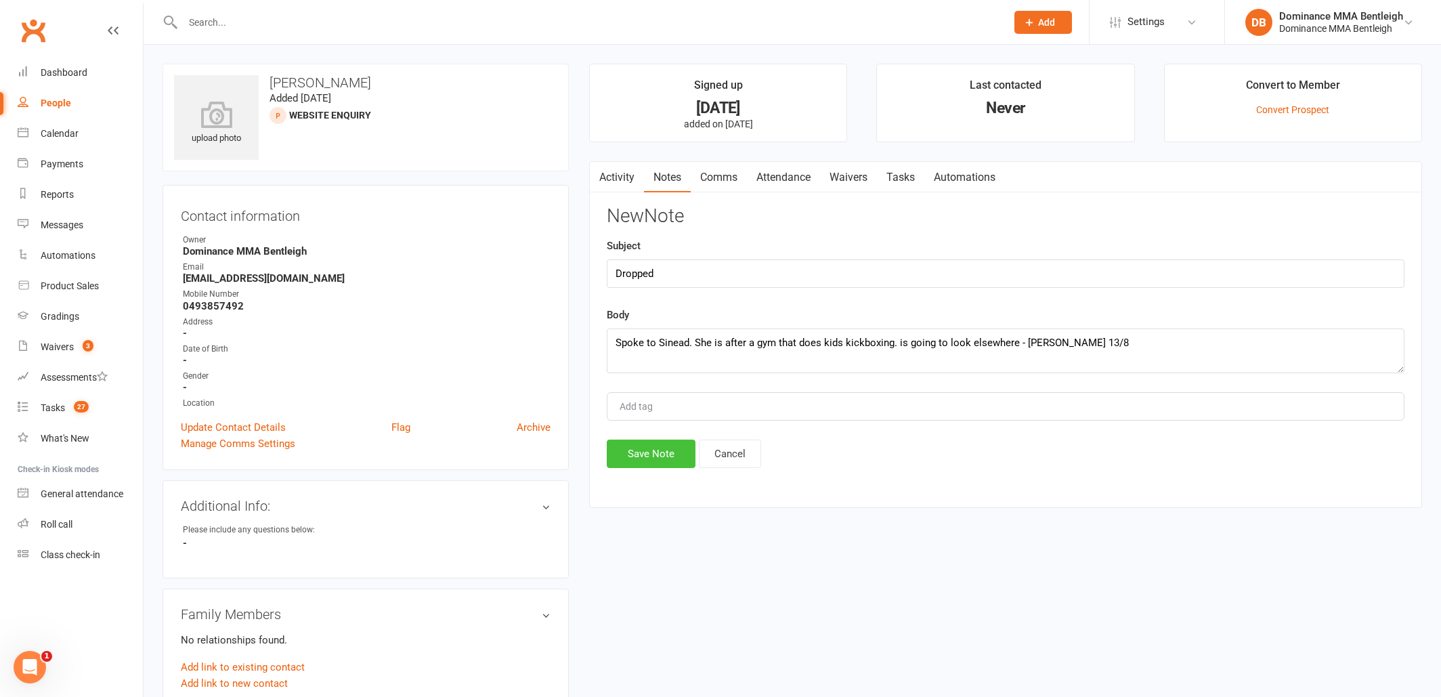
click at [675, 449] on button "Save Note" at bounding box center [651, 453] width 89 height 28
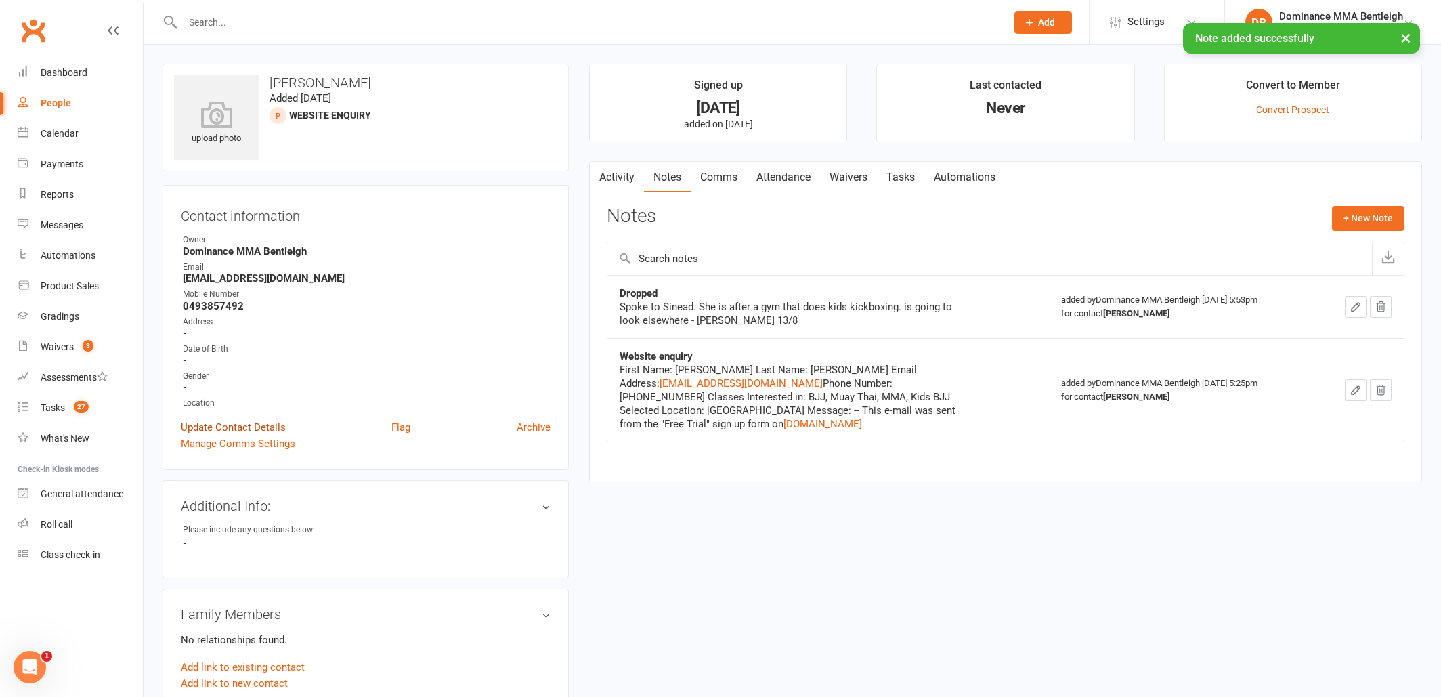
click at [253, 431] on link "Update Contact Details" at bounding box center [233, 427] width 105 height 16
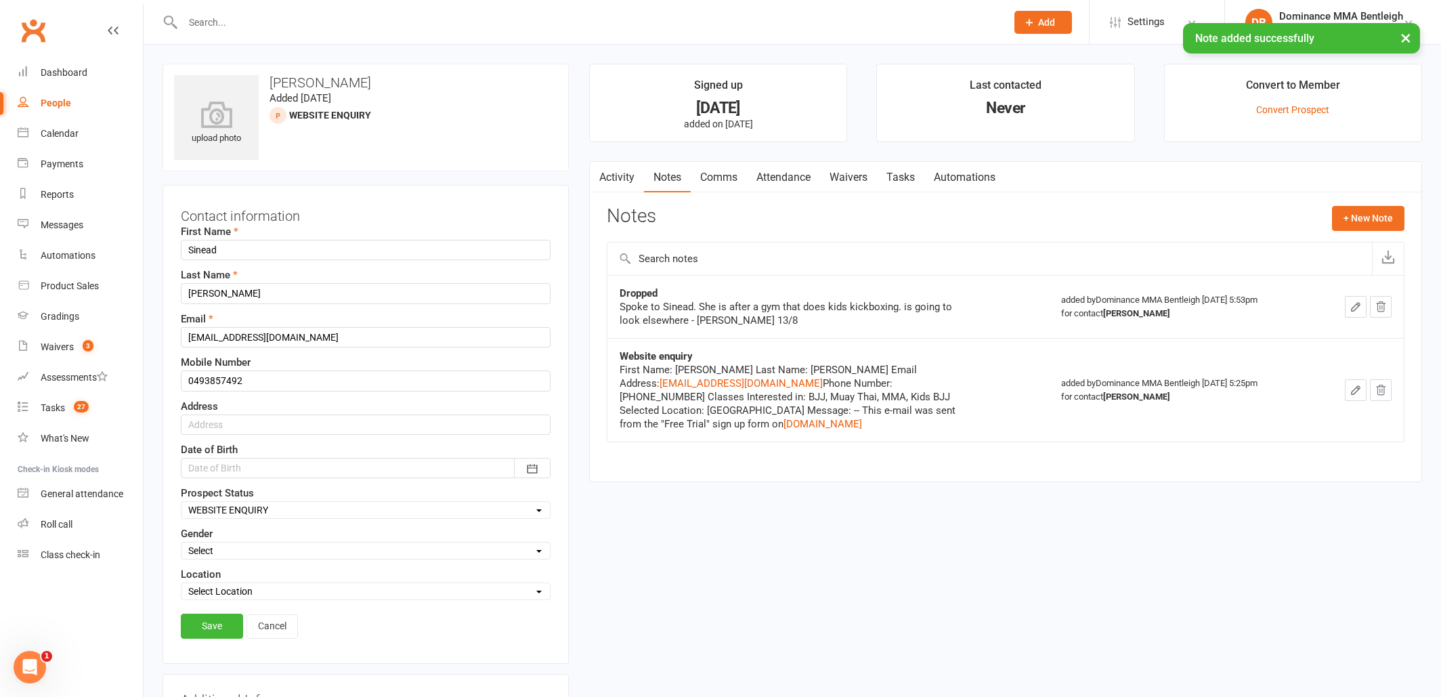
select select "DROPPED PROSPECT"
click at [223, 633] on link "Save" at bounding box center [212, 625] width 62 height 24
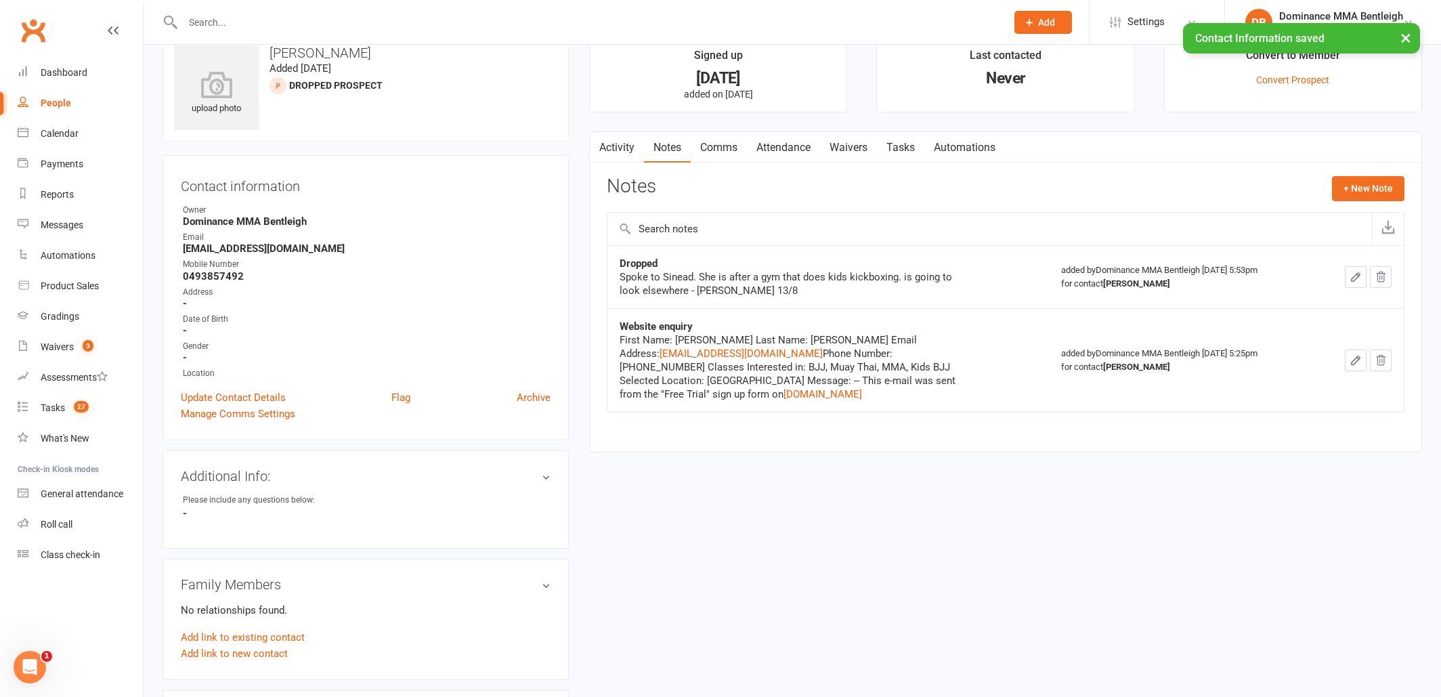
scroll to position [32, 0]
click at [916, 152] on link "Tasks" at bounding box center [900, 145] width 47 height 31
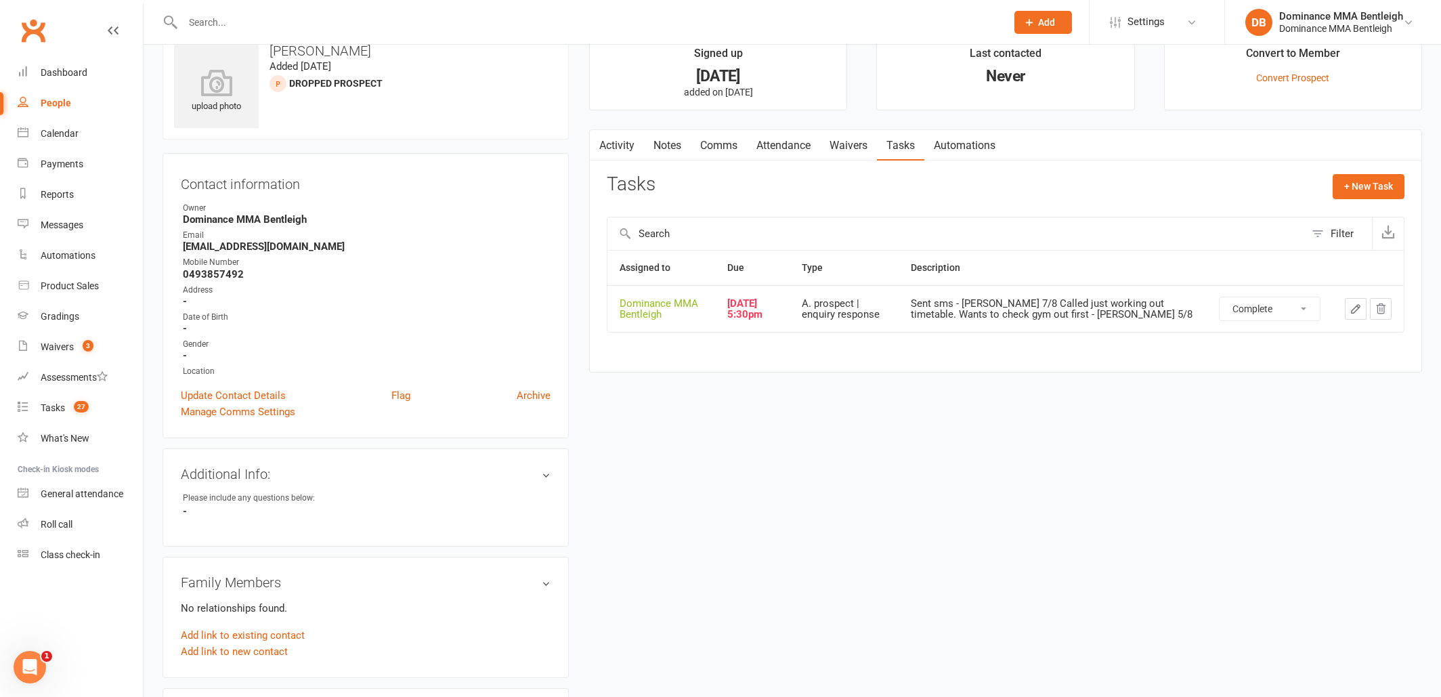
select select "unstarted"
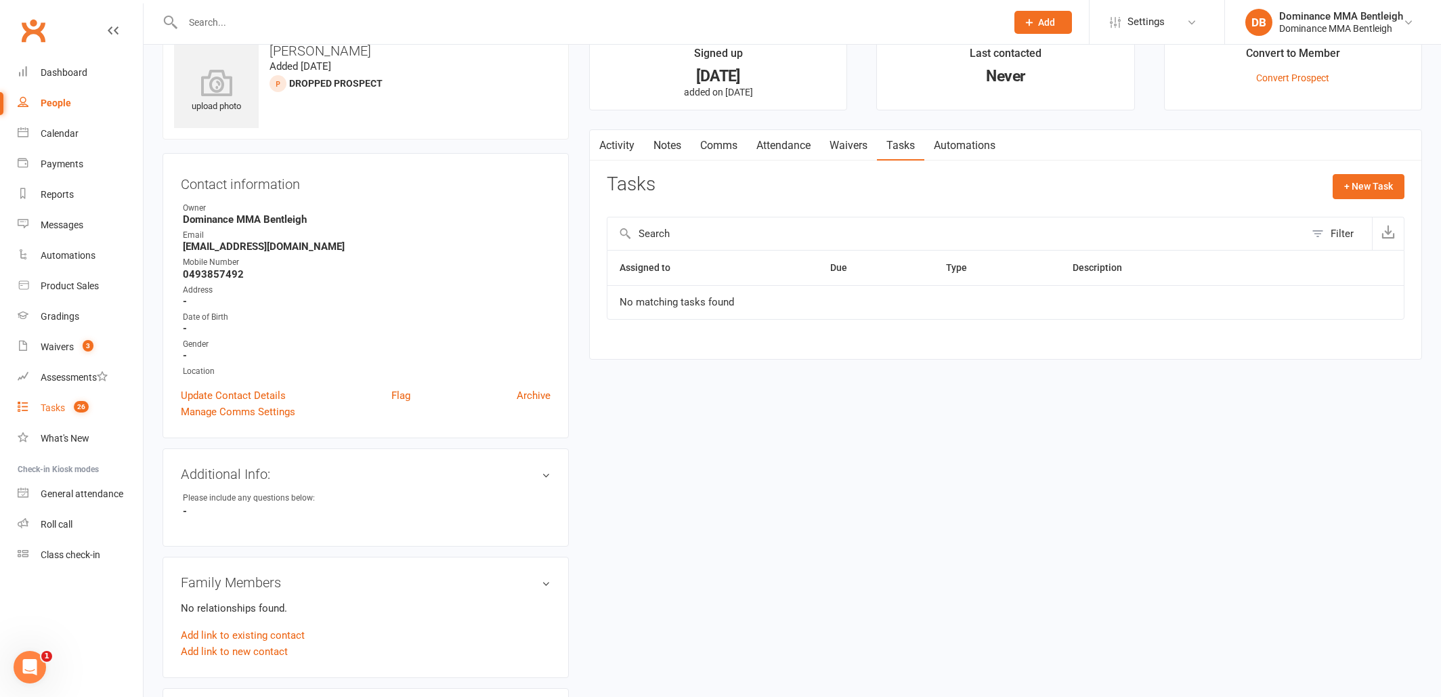
click at [47, 403] on div "Tasks" at bounding box center [53, 407] width 24 height 11
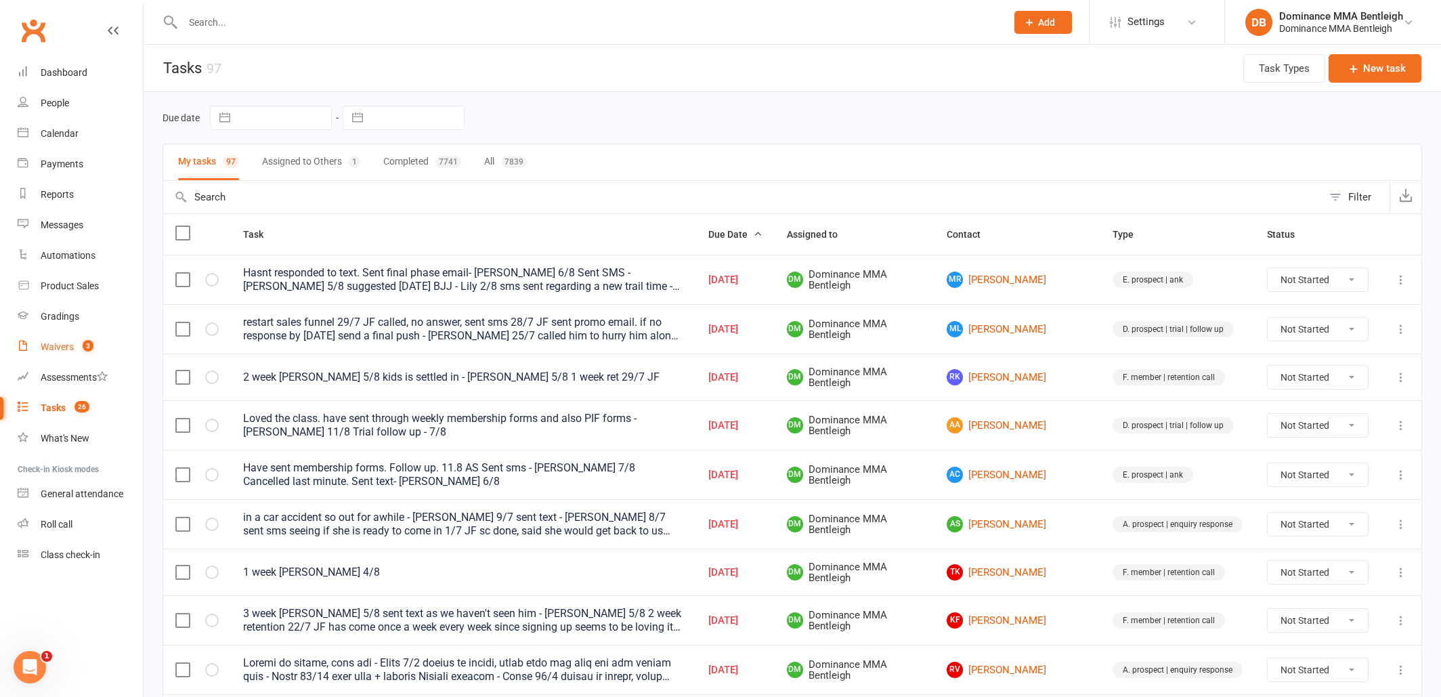
drag, startPoint x: 39, startPoint y: 353, endPoint x: 32, endPoint y: 355, distance: 7.7
click at [40, 353] on link "Waivers 3" at bounding box center [80, 347] width 125 height 30
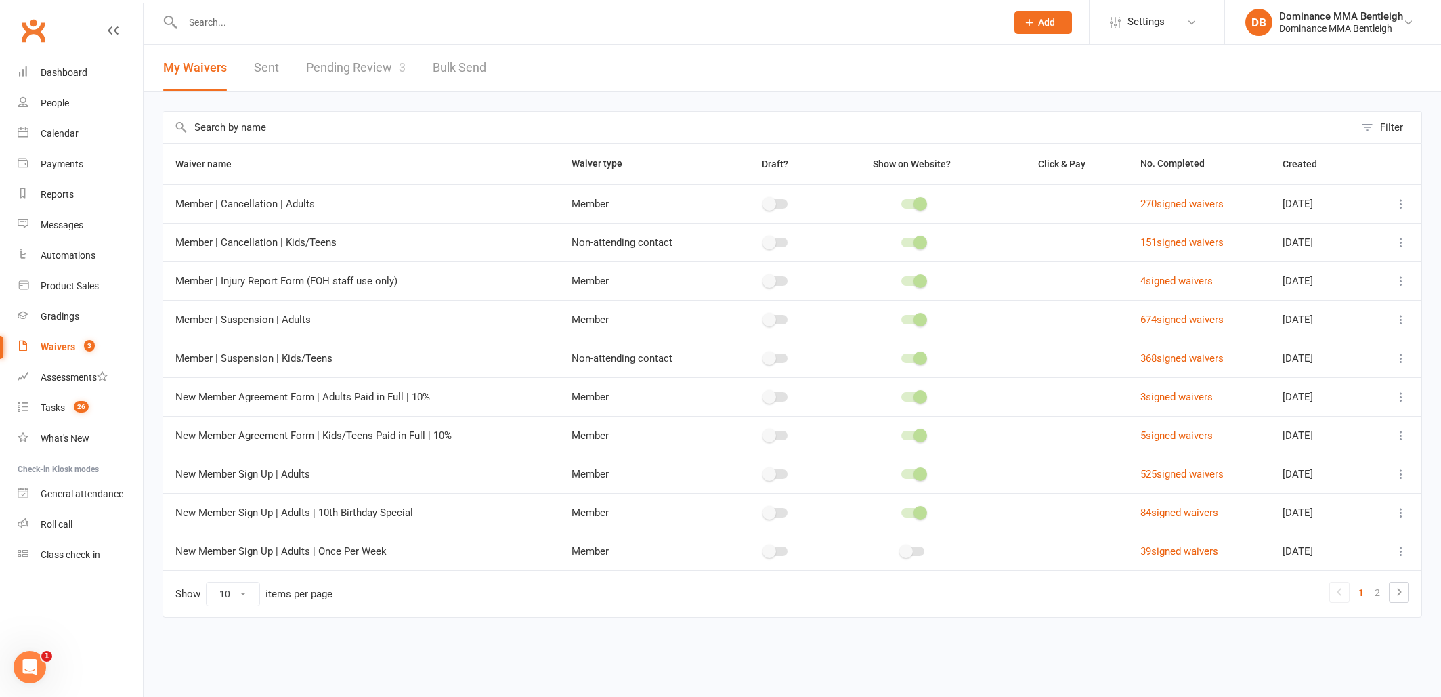
click at [377, 82] on link "Pending Review 3" at bounding box center [356, 68] width 100 height 47
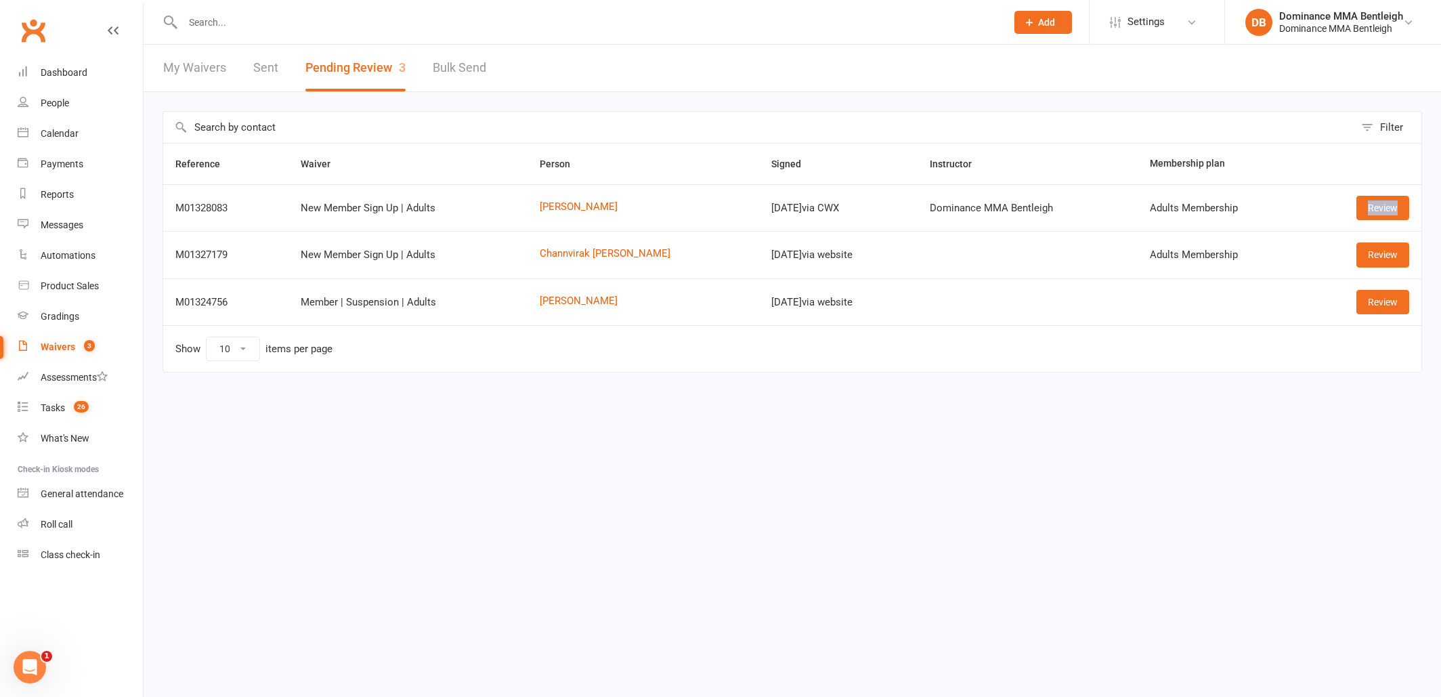
click at [1373, 202] on link "Review" at bounding box center [1382, 208] width 53 height 24
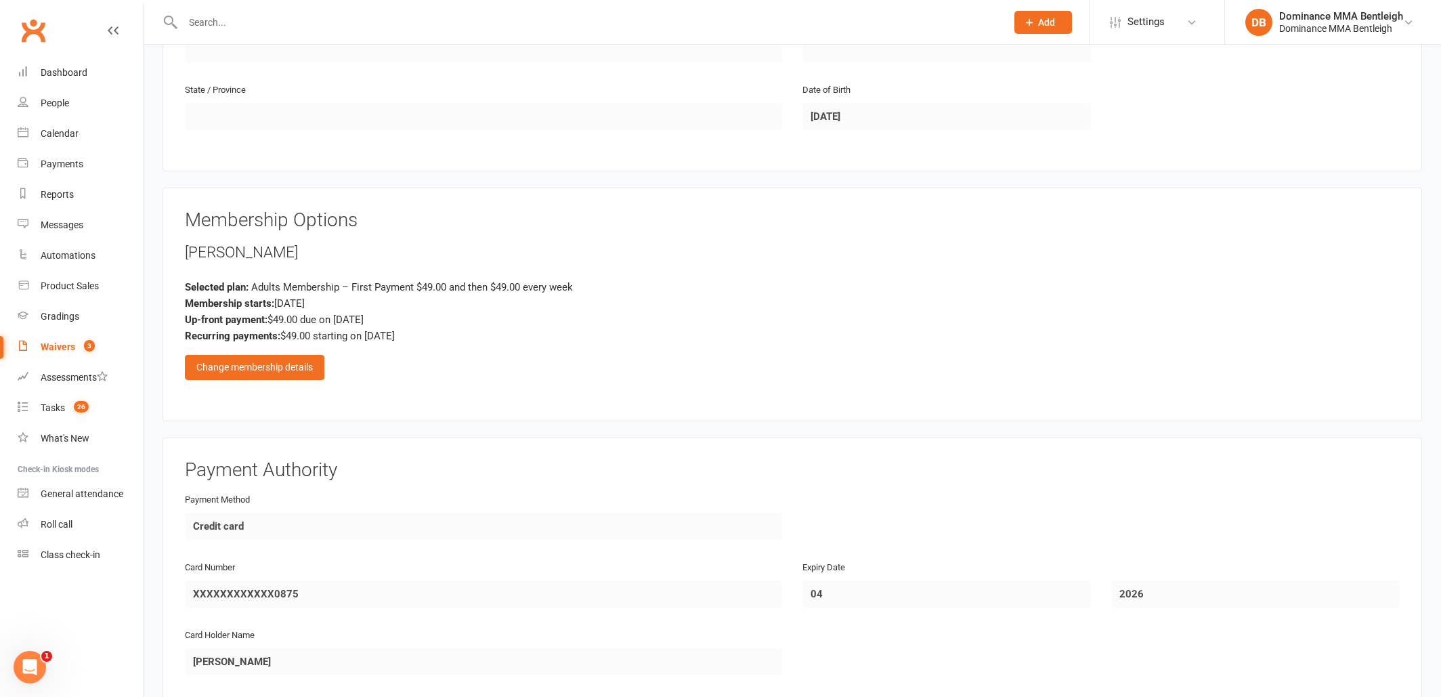
scroll to position [488, 0]
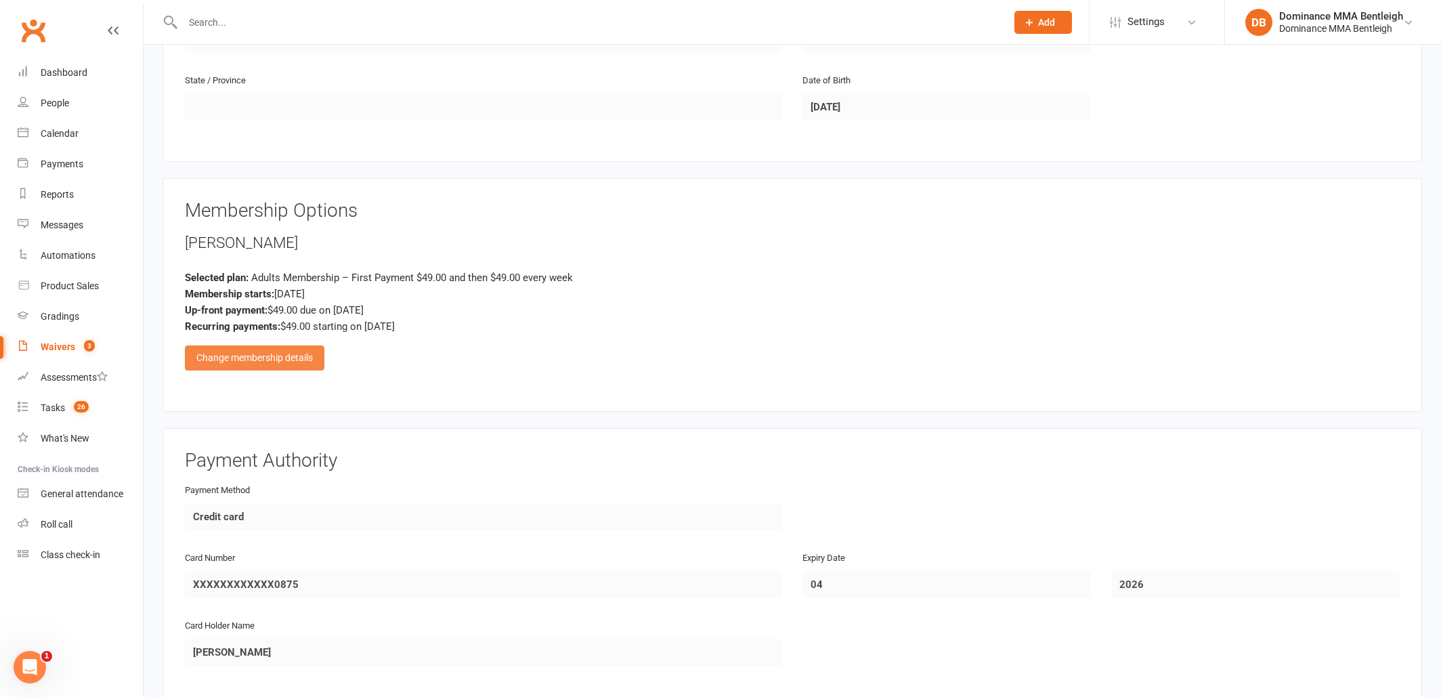
click at [314, 362] on div "Change membership details" at bounding box center [254, 357] width 139 height 24
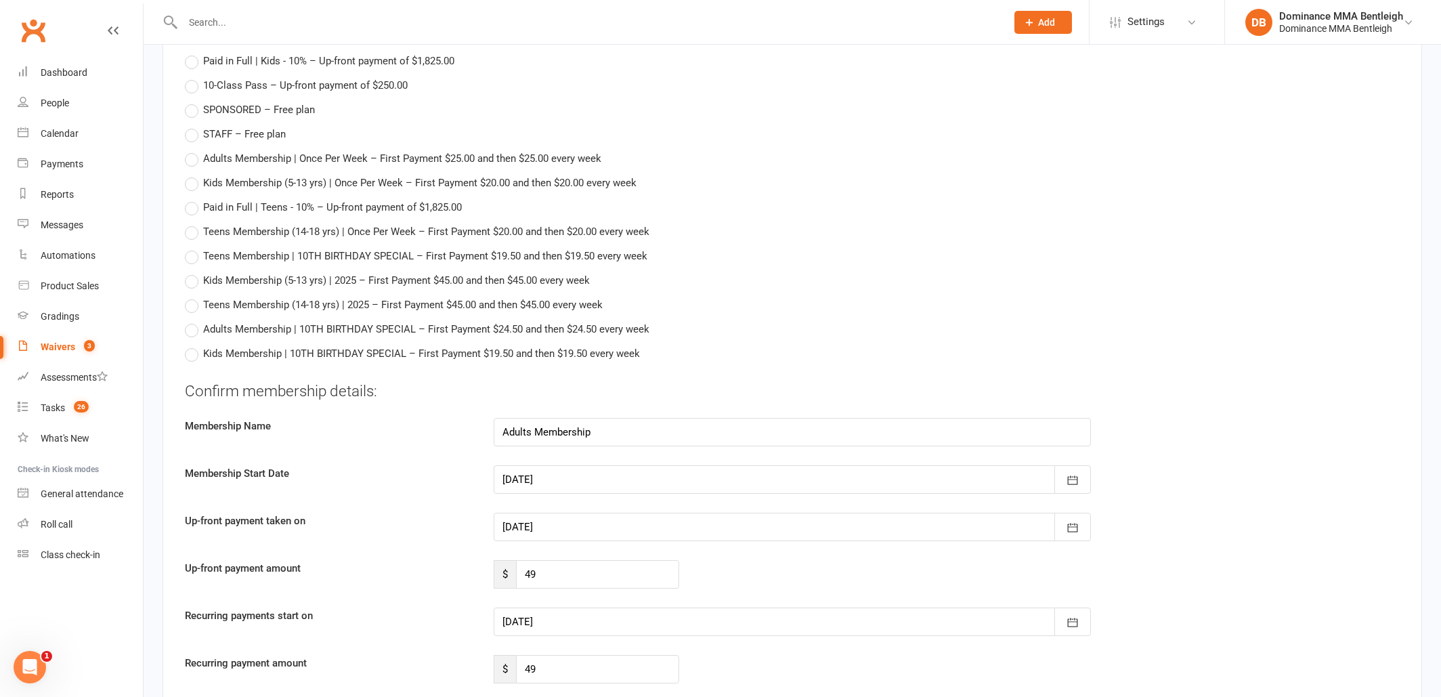
scroll to position [1007, 0]
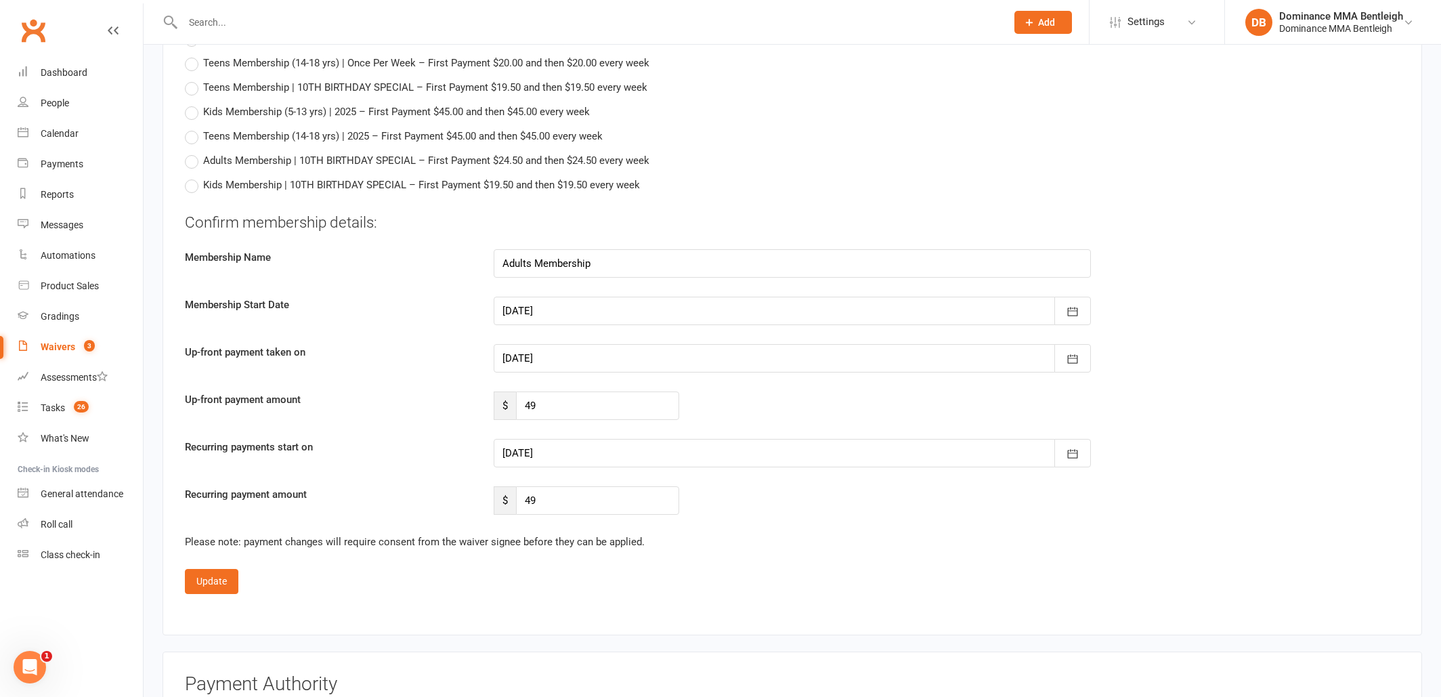
click at [535, 356] on div at bounding box center [792, 358] width 597 height 28
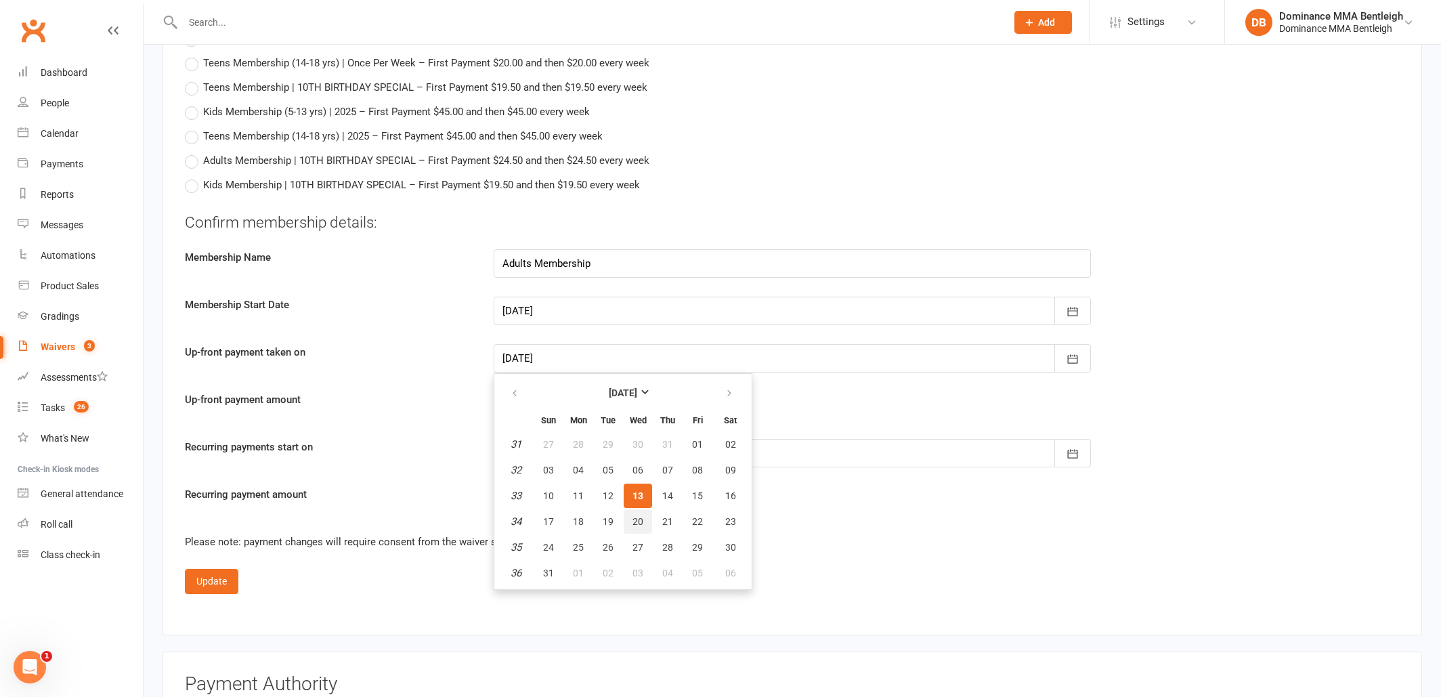
click at [643, 516] on span "20" at bounding box center [637, 521] width 11 height 11
type input "[DATE]"
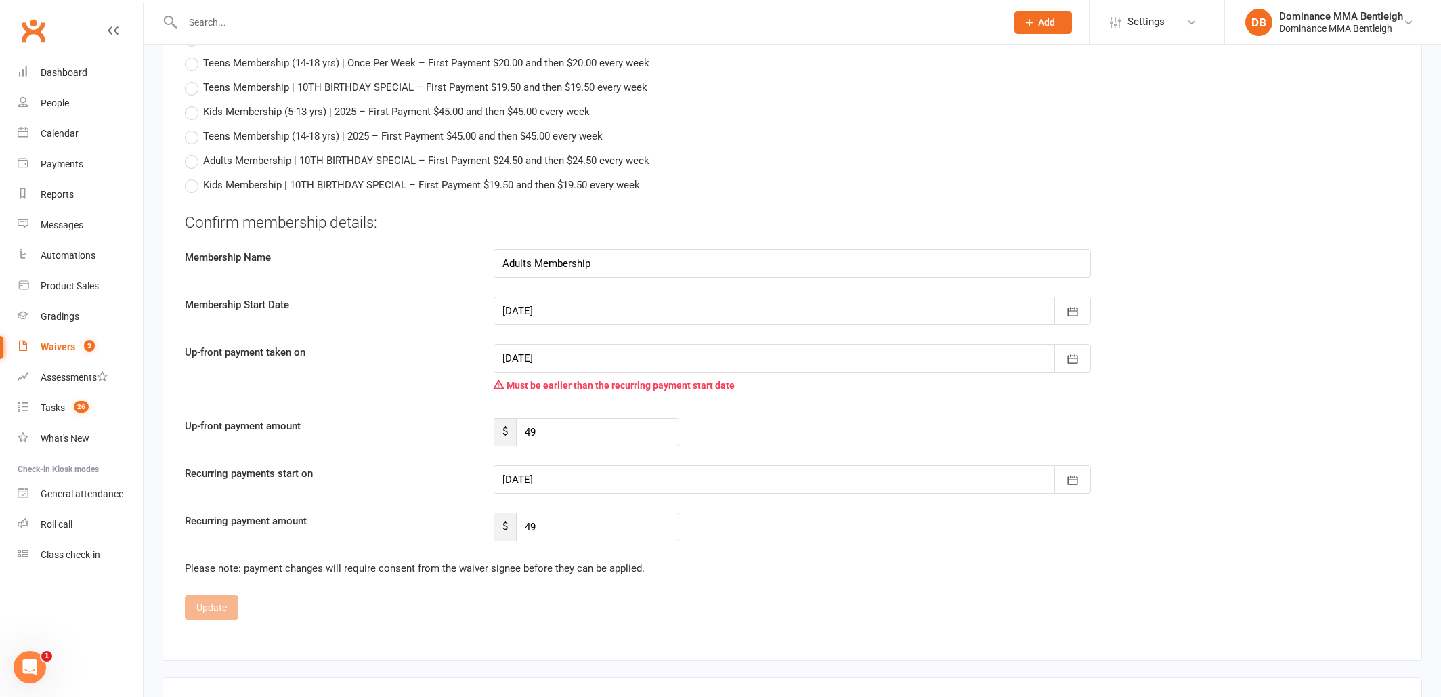
click at [647, 467] on div at bounding box center [792, 479] width 597 height 28
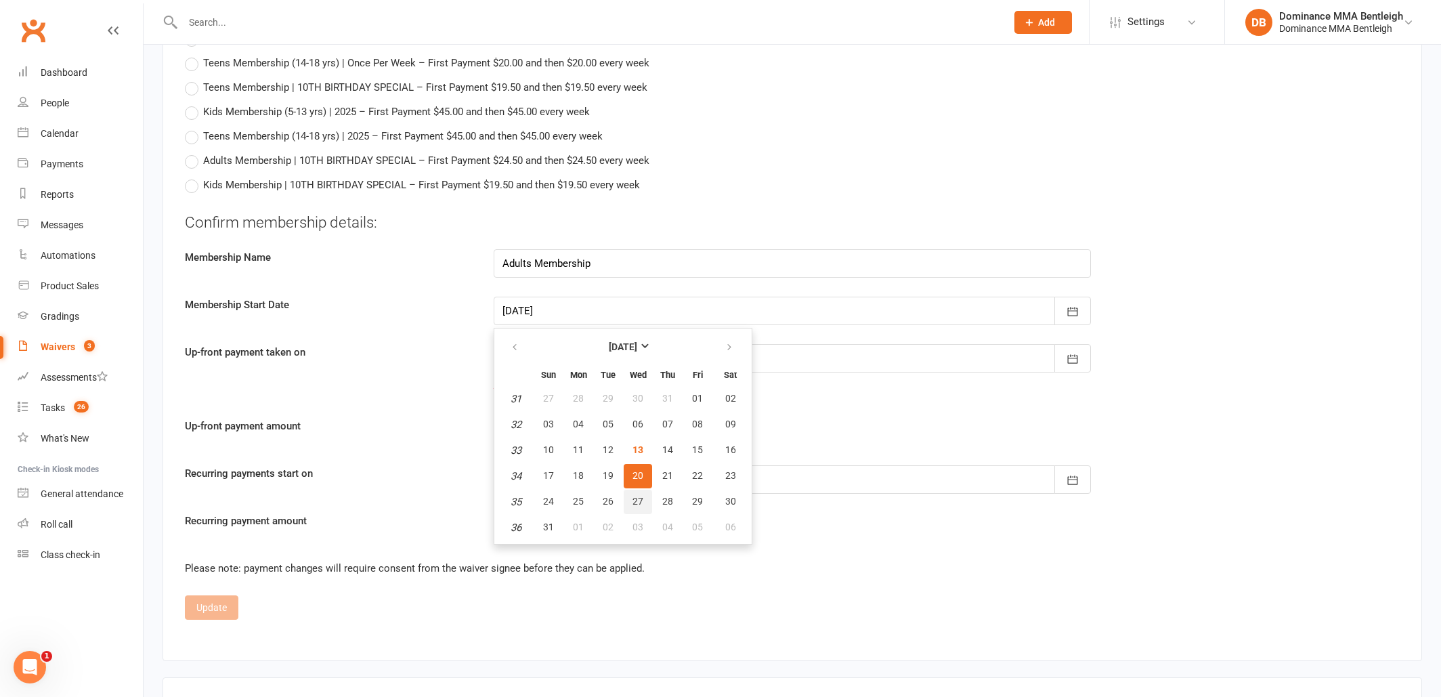
click at [637, 502] on button "27" at bounding box center [638, 502] width 28 height 24
type input "[DATE]"
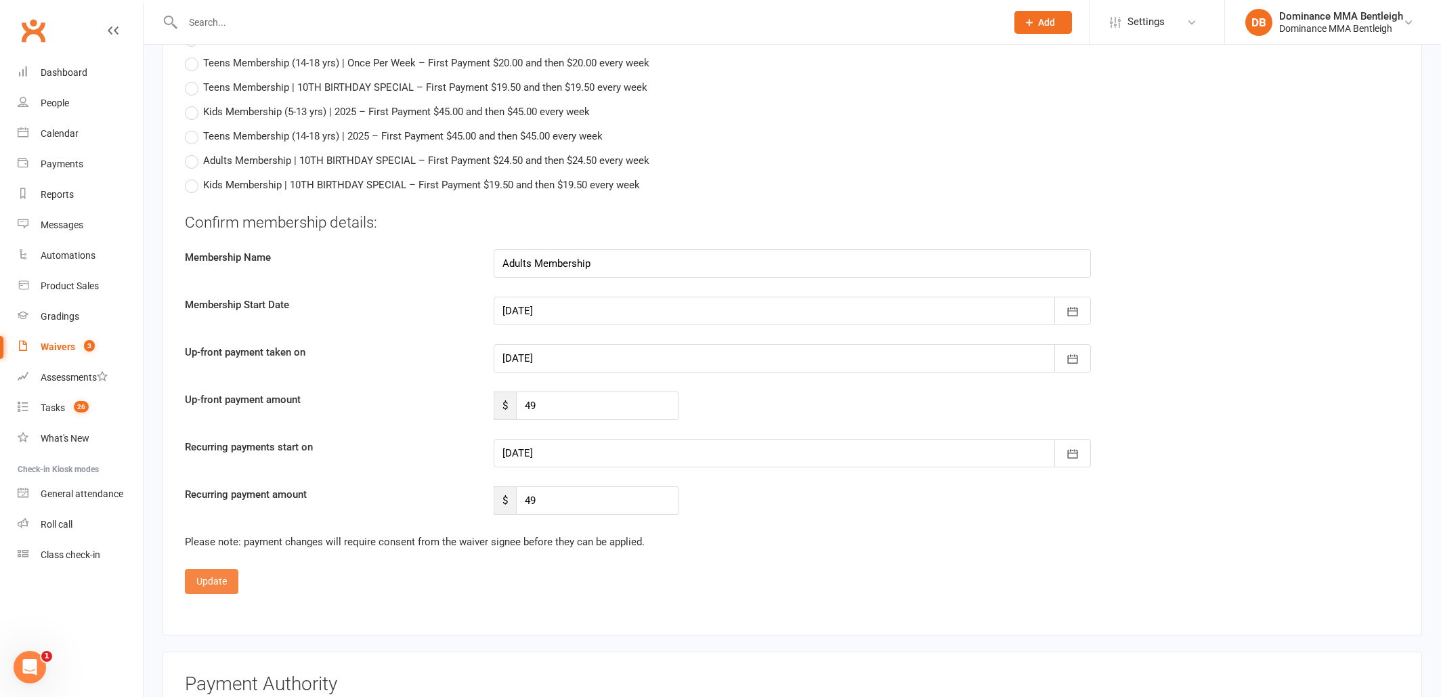
click at [222, 580] on button "Update" at bounding box center [211, 581] width 53 height 24
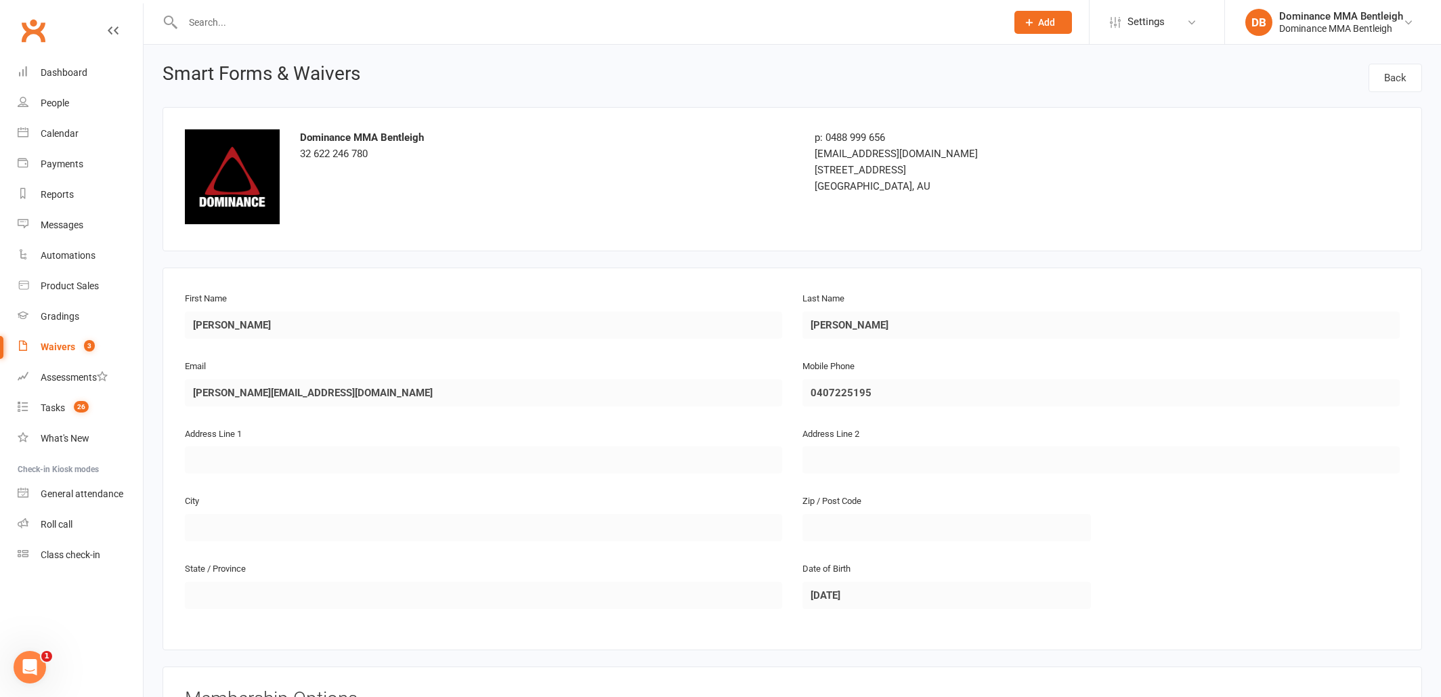
scroll to position [0, 0]
click at [391, 38] on div at bounding box center [580, 22] width 834 height 44
click at [402, 30] on input "text" at bounding box center [588, 22] width 818 height 19
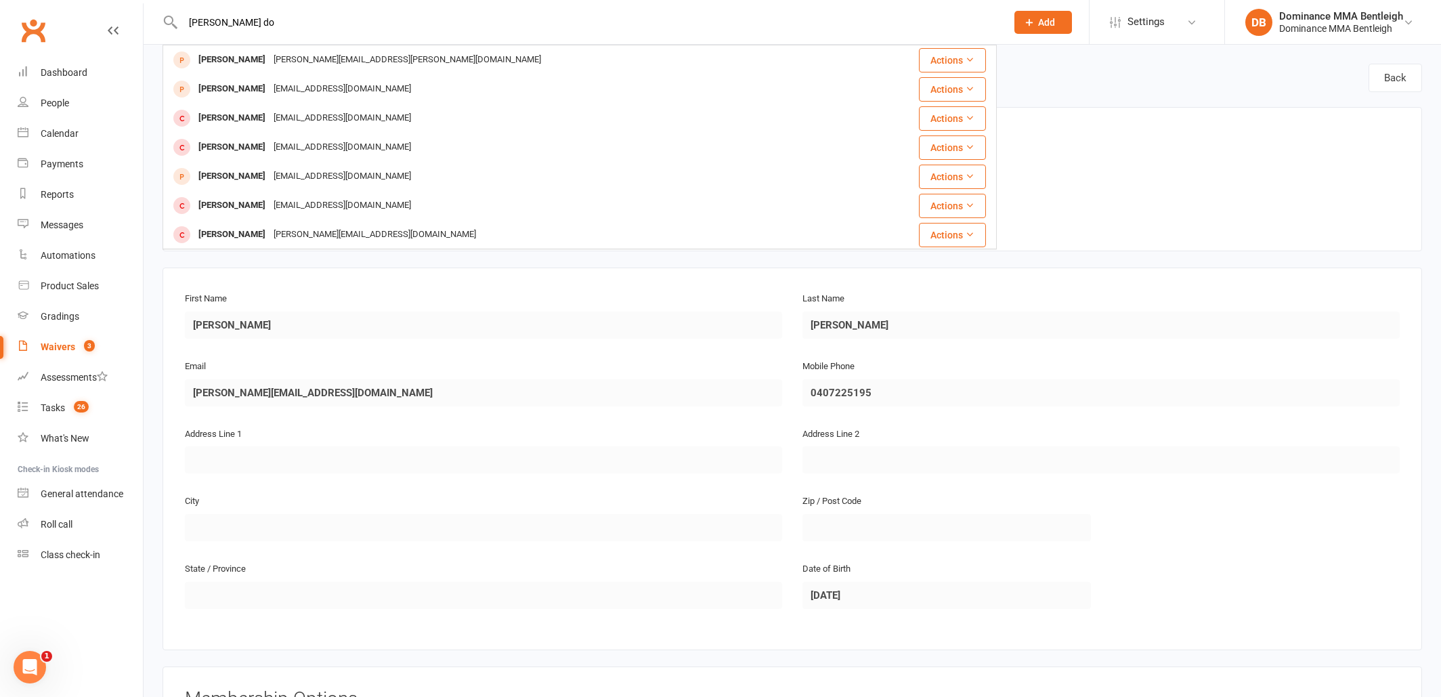
click at [270, 25] on input "[PERSON_NAME] do" at bounding box center [588, 22] width 818 height 19
type input "J"
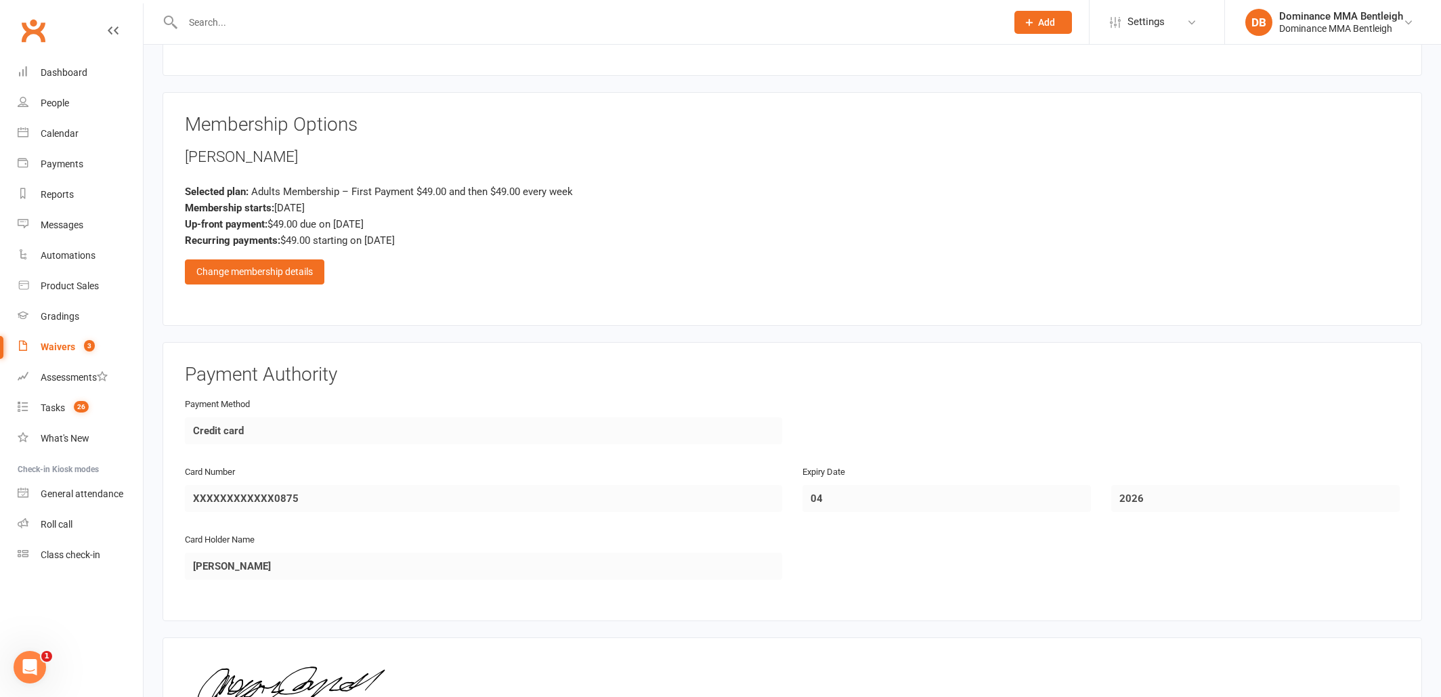
scroll to position [637, 0]
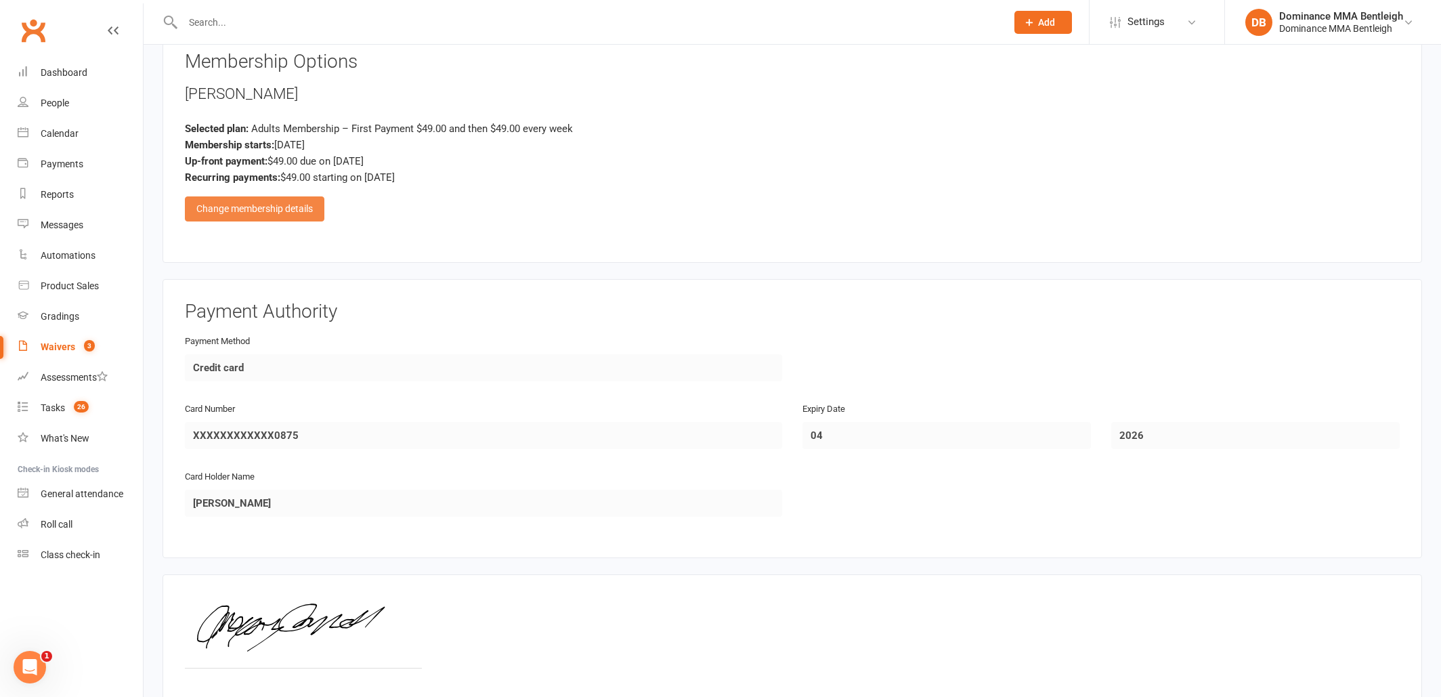
click at [297, 214] on div "Change membership details" at bounding box center [254, 208] width 139 height 24
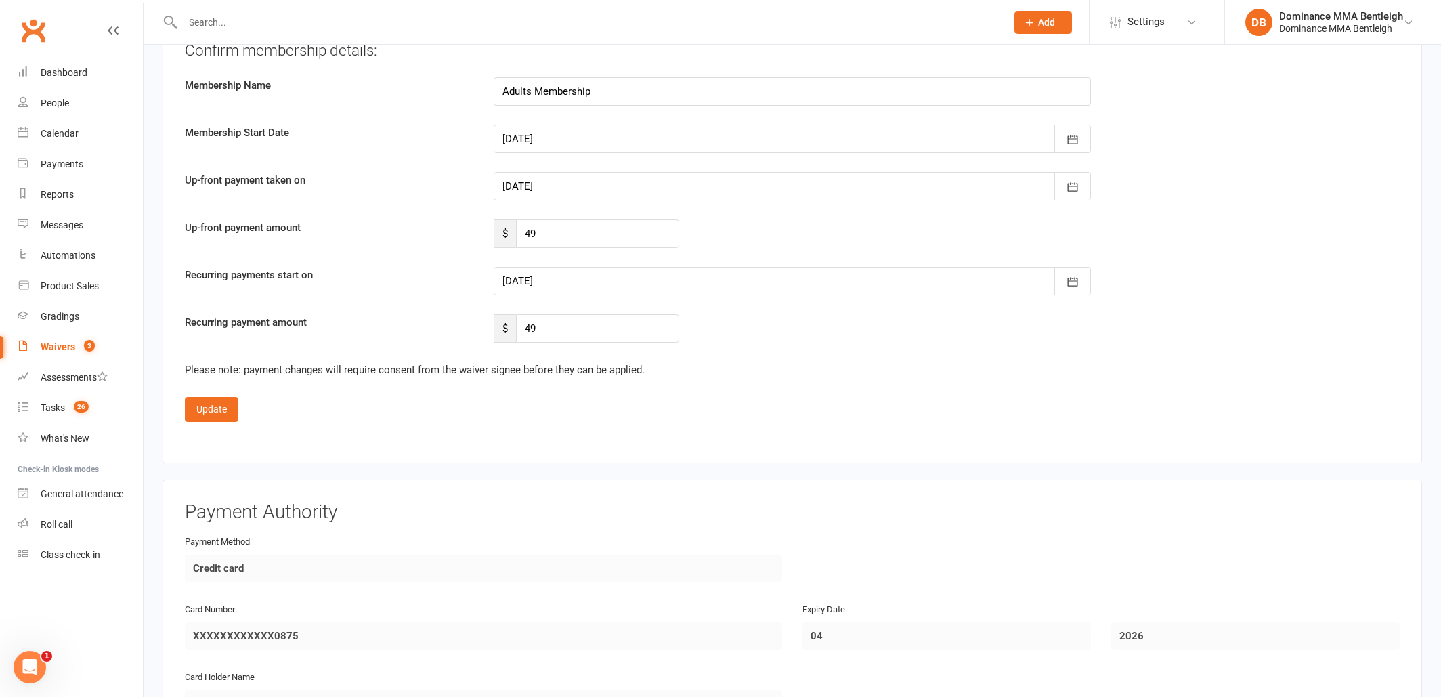
scroll to position [1183, 0]
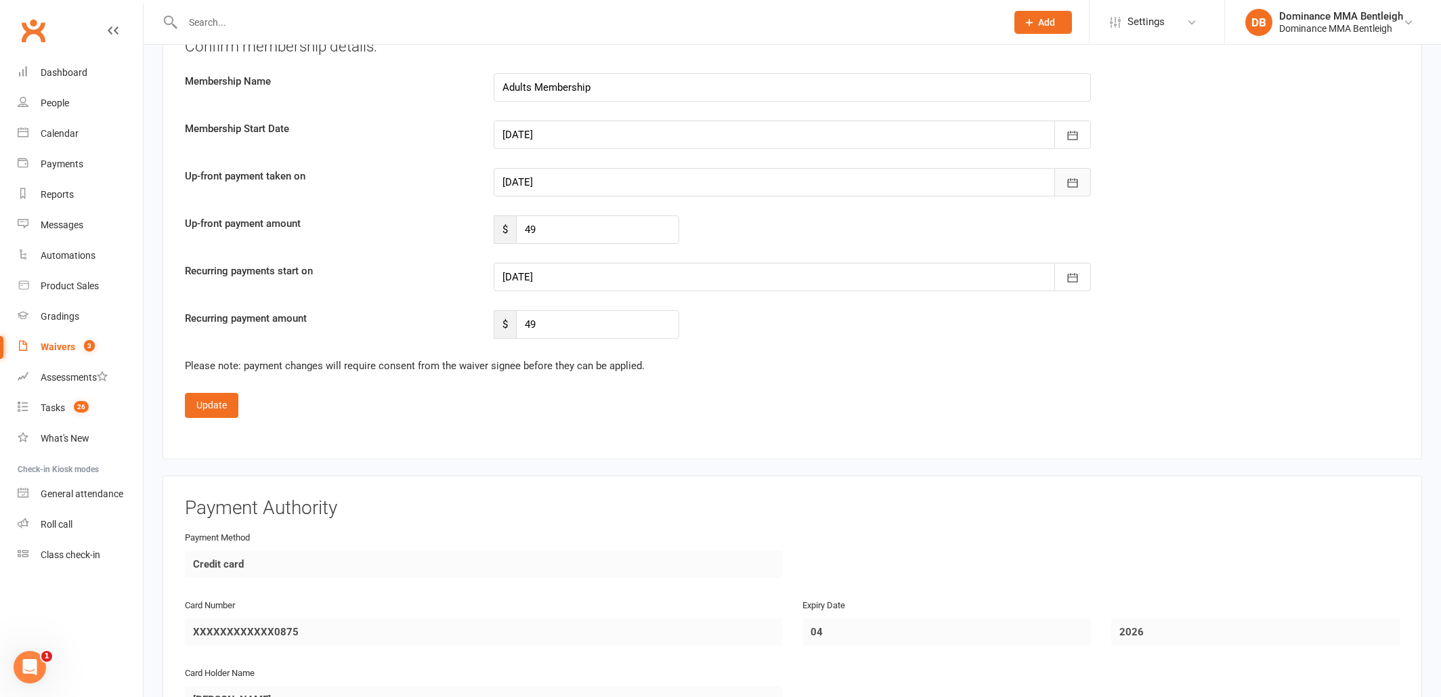
click at [1073, 181] on icon "button" at bounding box center [1073, 183] width 14 height 14
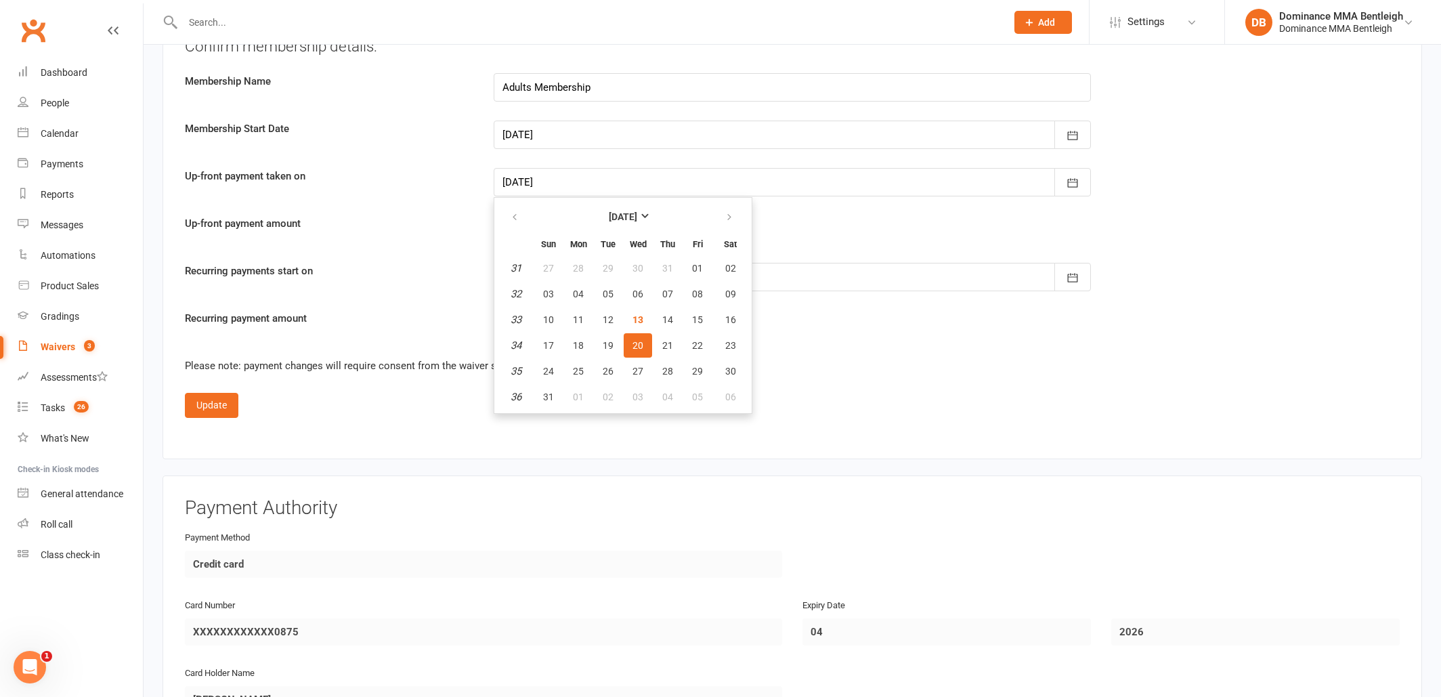
click at [825, 316] on div "Recurring payment amount $ 49" at bounding box center [792, 324] width 1235 height 28
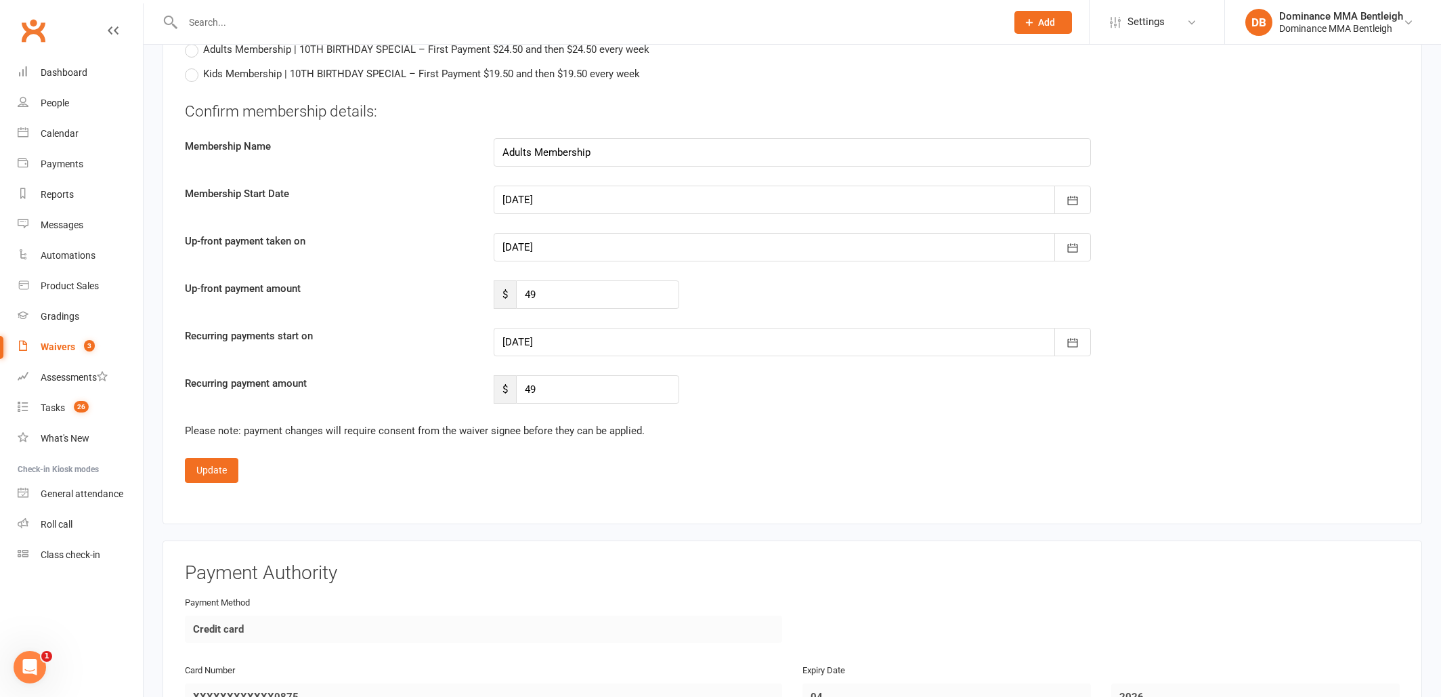
scroll to position [1121, 0]
click at [229, 473] on button "Update" at bounding box center [211, 467] width 53 height 24
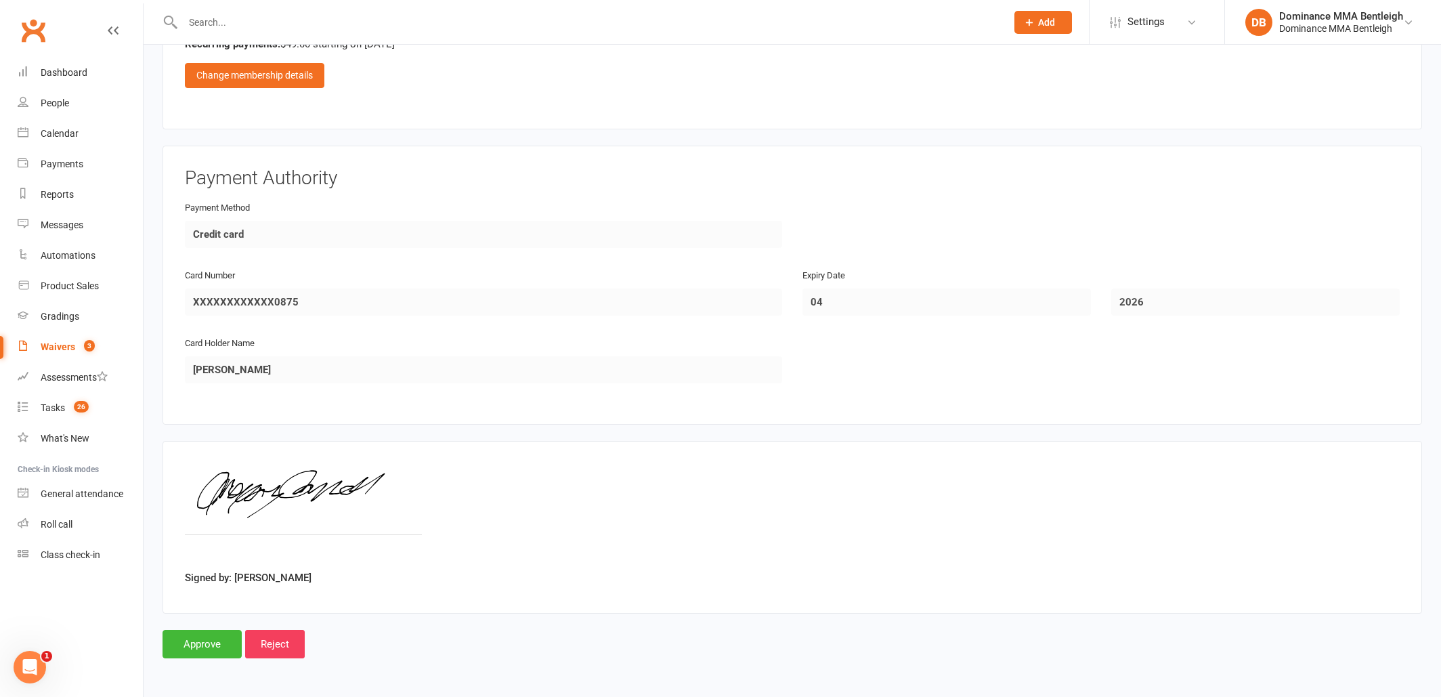
scroll to position [776, 0]
click at [207, 637] on input "Approve" at bounding box center [202, 644] width 79 height 28
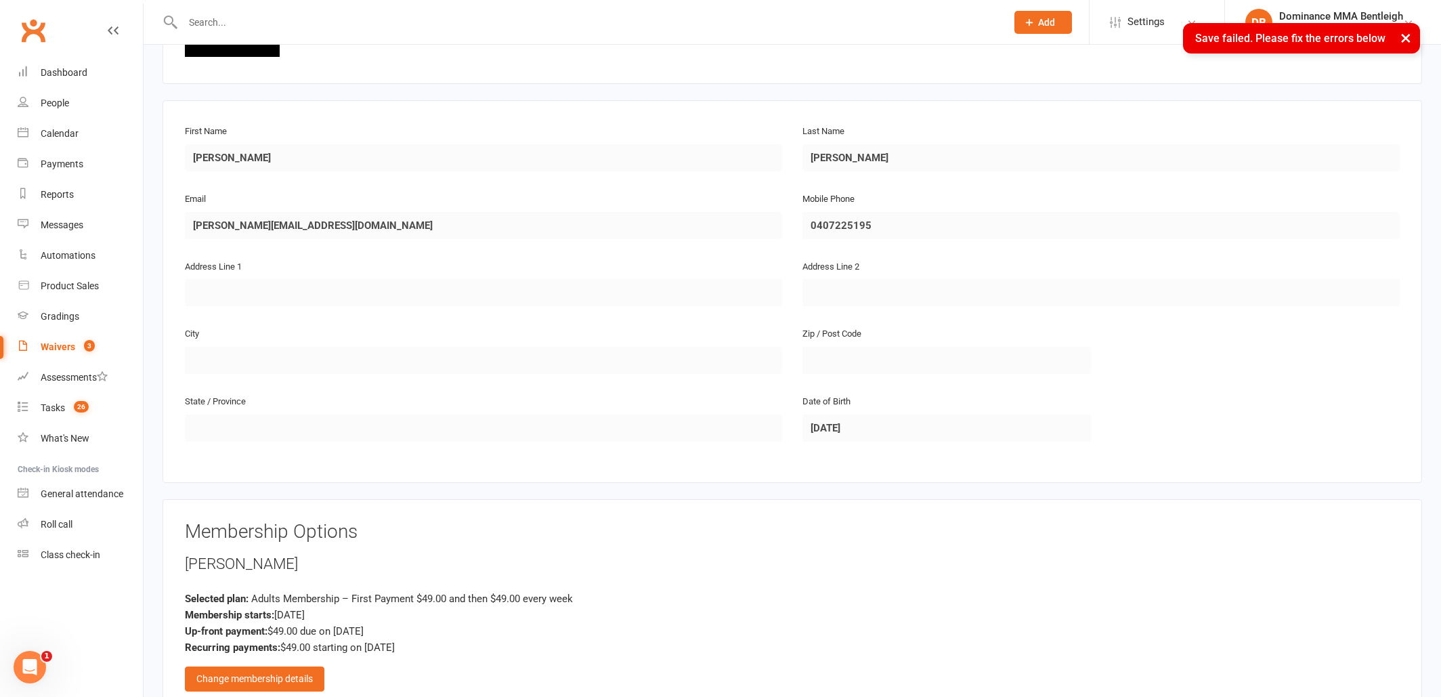
scroll to position [181, 0]
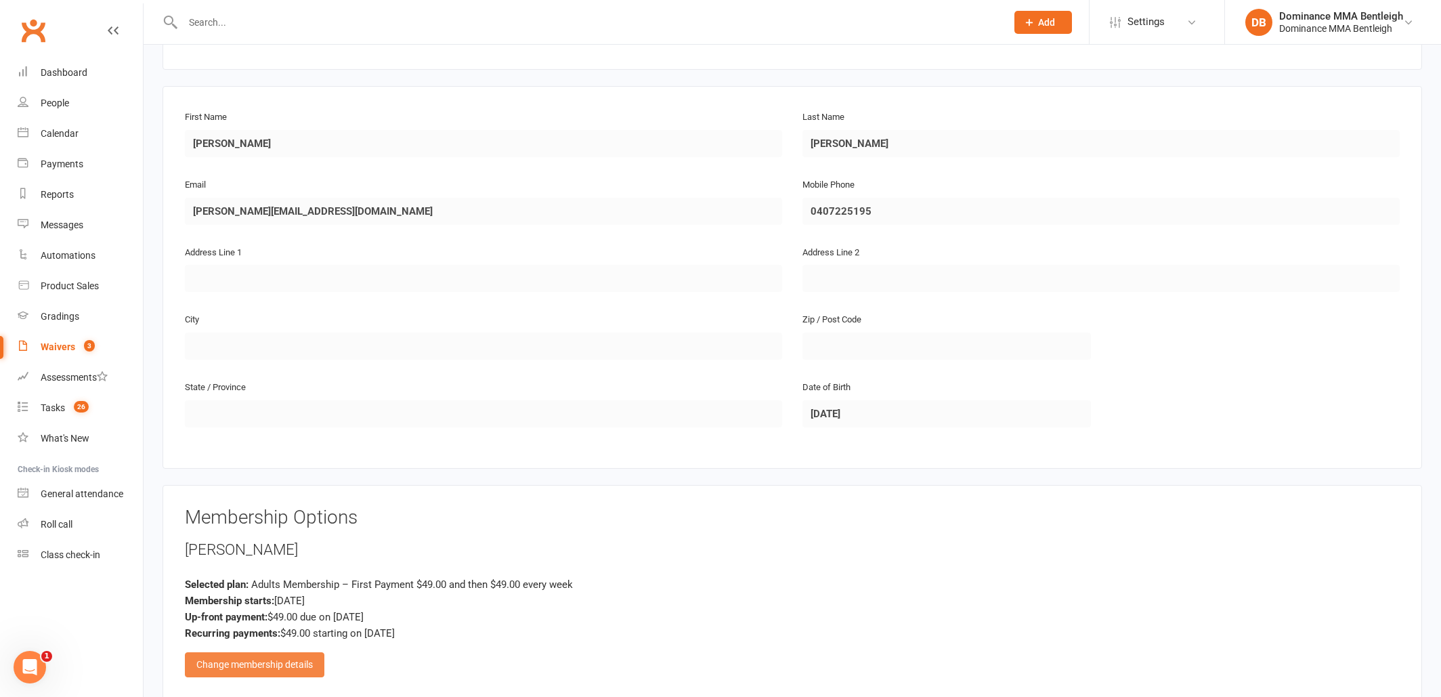
click at [296, 654] on div "Change membership details" at bounding box center [254, 664] width 139 height 24
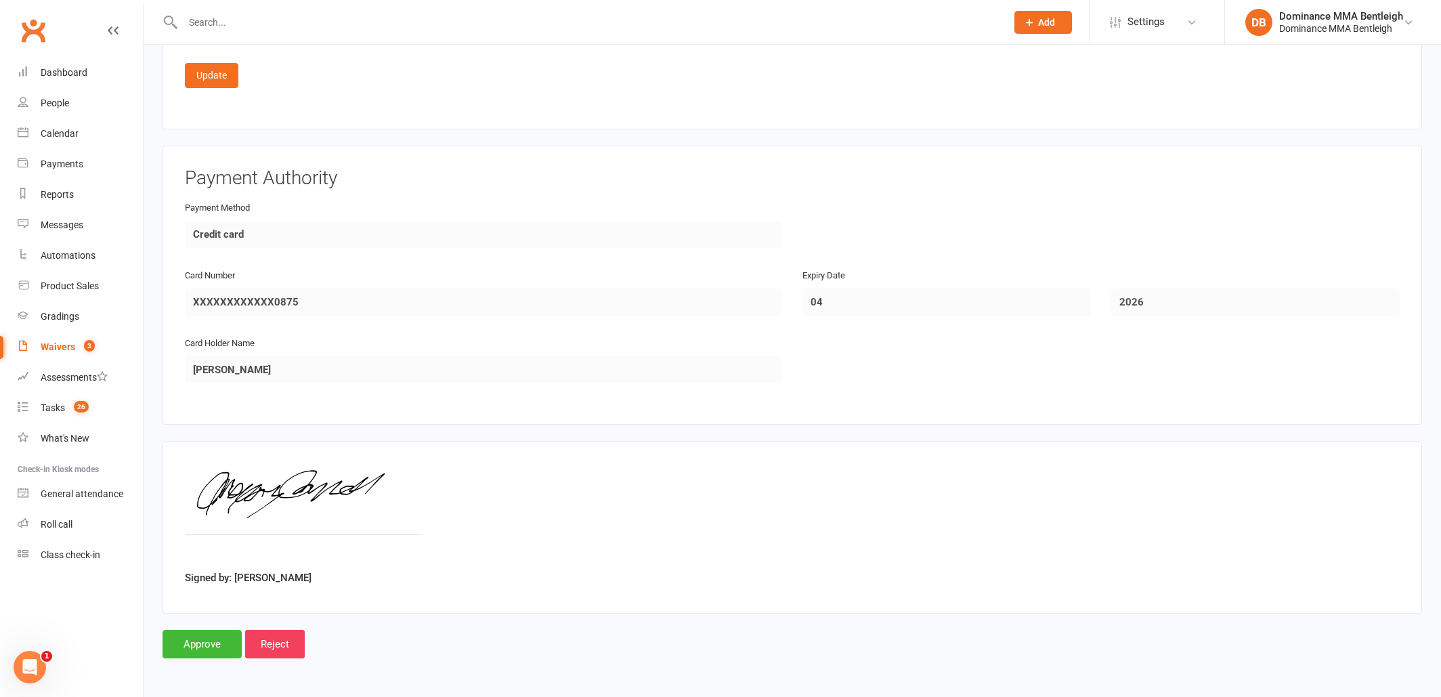
scroll to position [1518, 1]
click at [209, 643] on input "Approve" at bounding box center [202, 644] width 79 height 28
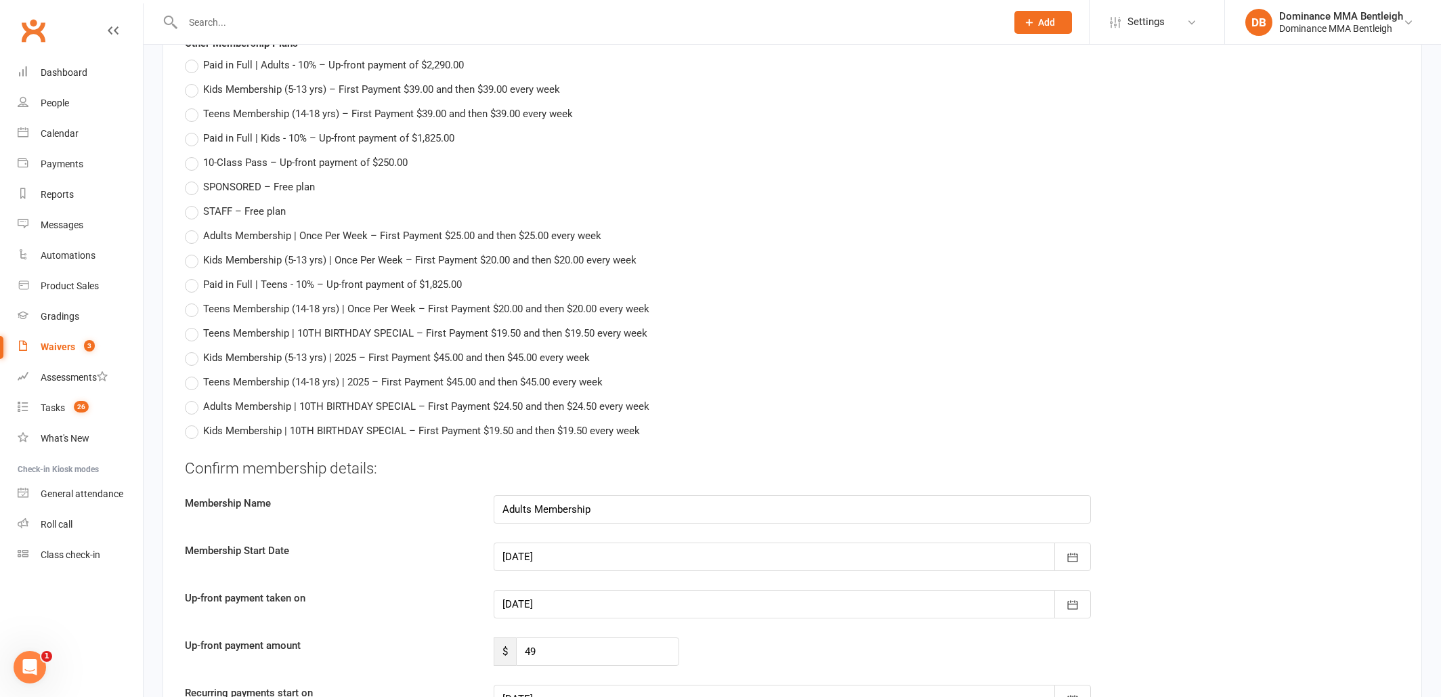
scroll to position [779, 0]
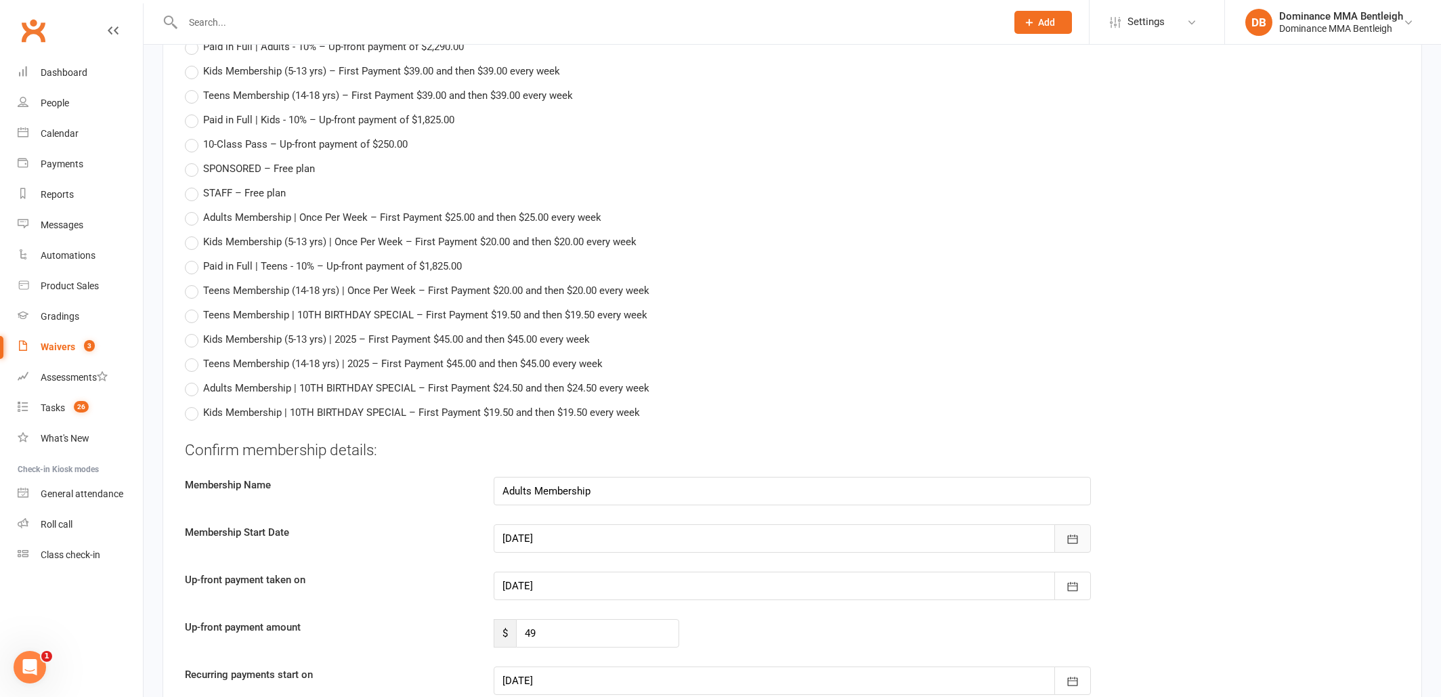
click at [1063, 536] on button "button" at bounding box center [1072, 538] width 37 height 28
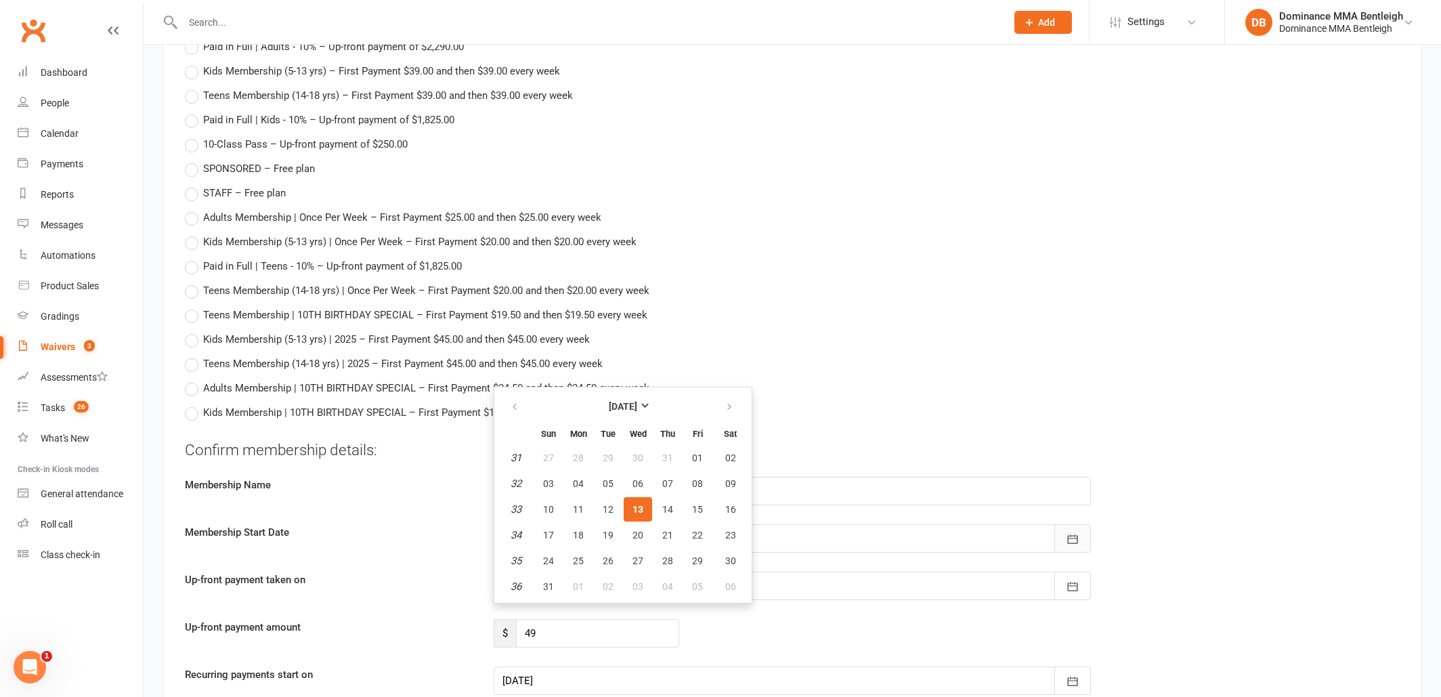
click at [1063, 536] on button "button" at bounding box center [1072, 538] width 37 height 28
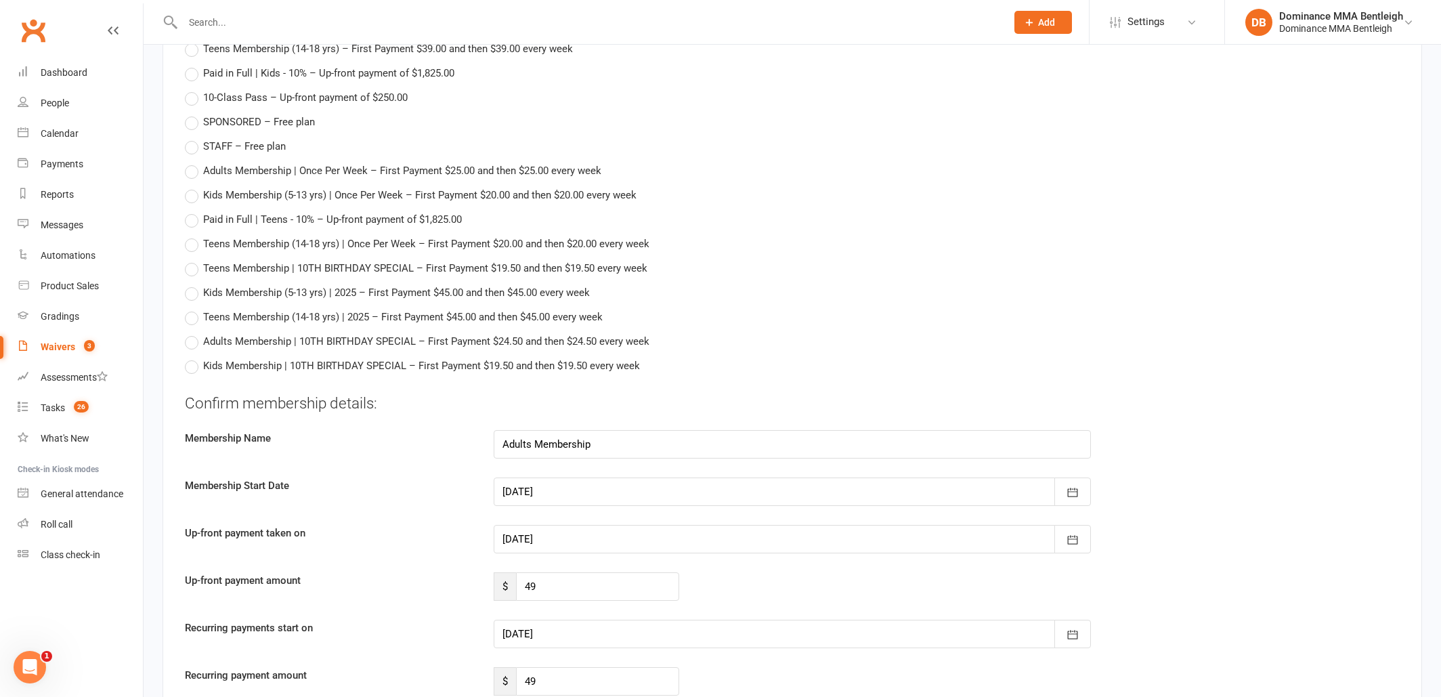
scroll to position [826, 0]
click at [1077, 491] on icon "button" at bounding box center [1073, 492] width 10 height 9
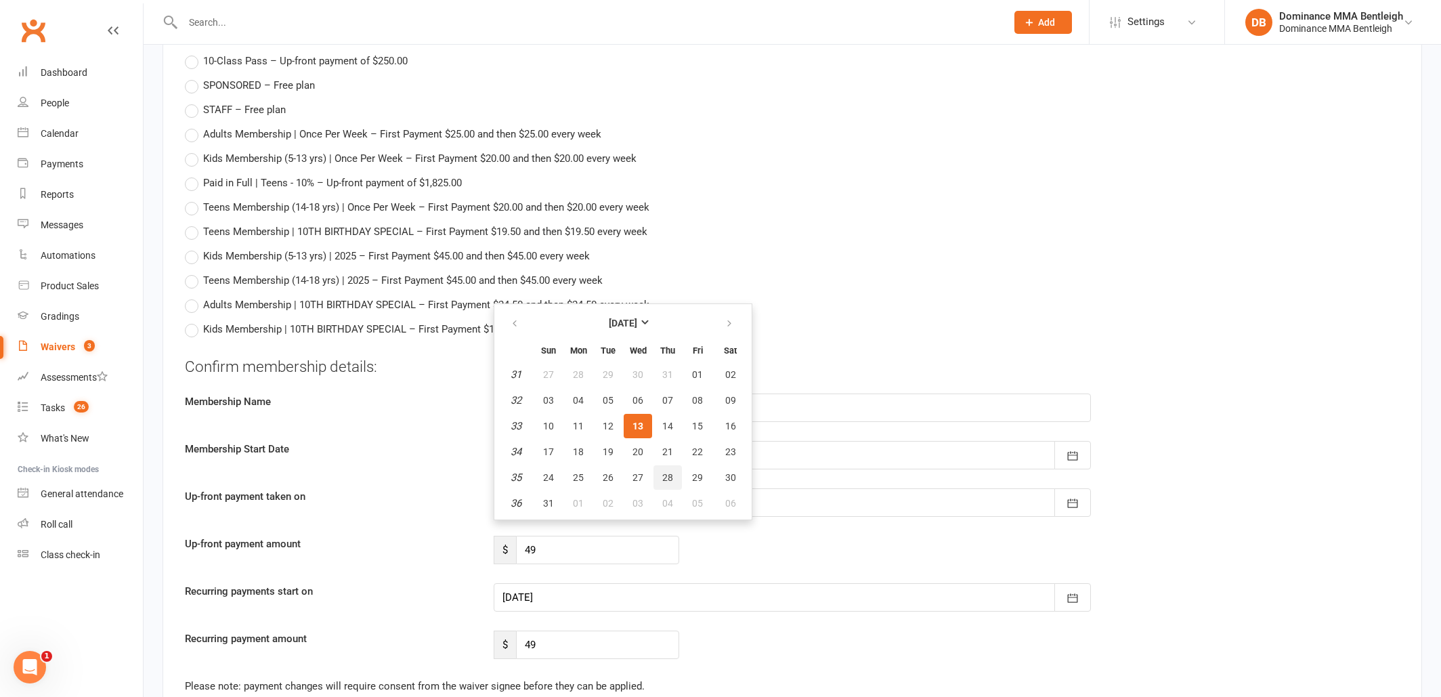
scroll to position [865, 0]
click at [676, 423] on button "14" at bounding box center [667, 423] width 28 height 24
type input "14 Aug 2025"
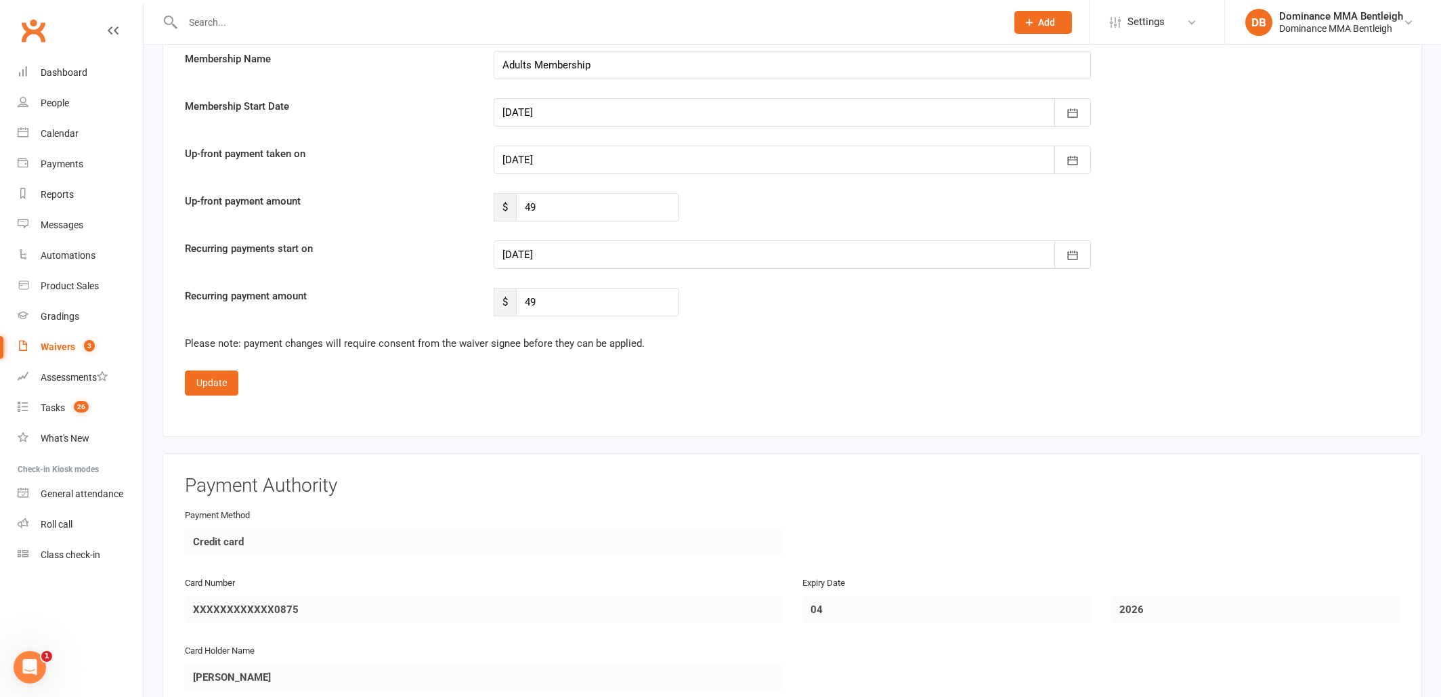
scroll to position [1207, 0]
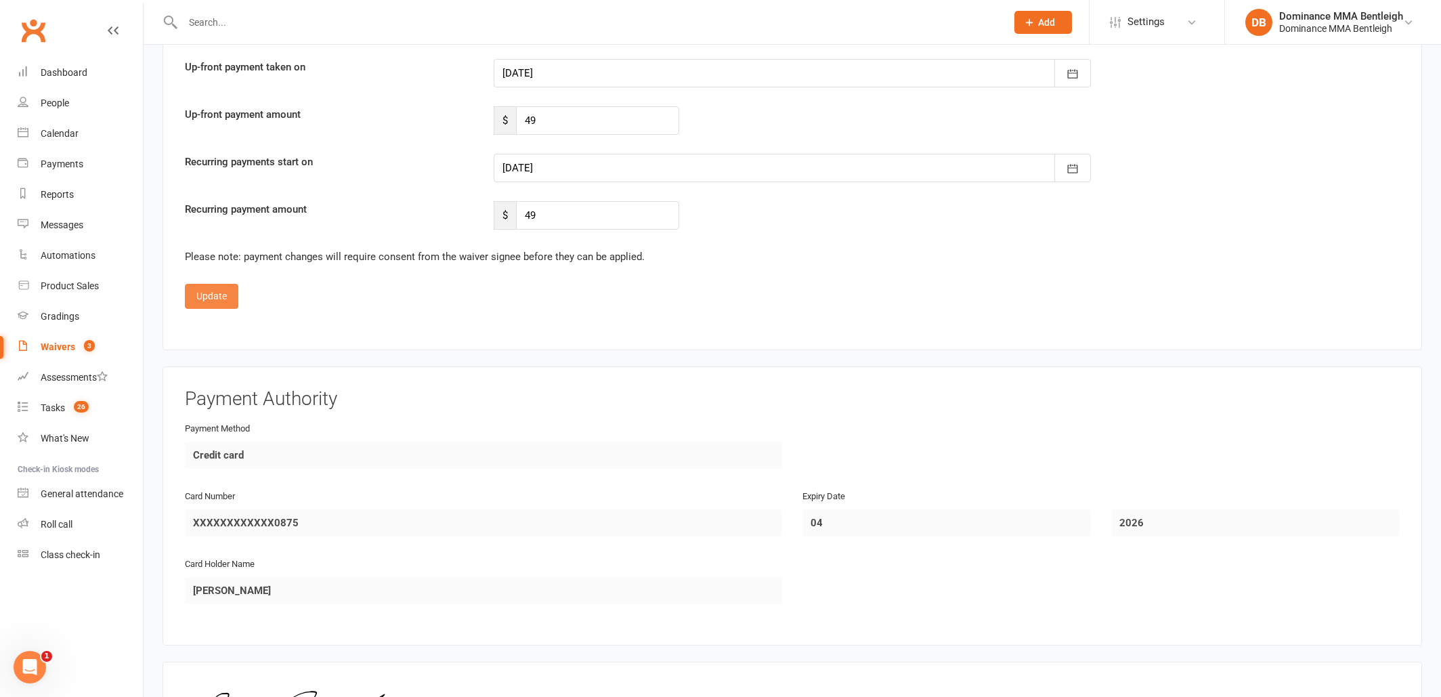
click at [214, 295] on button "Update" at bounding box center [211, 296] width 53 height 24
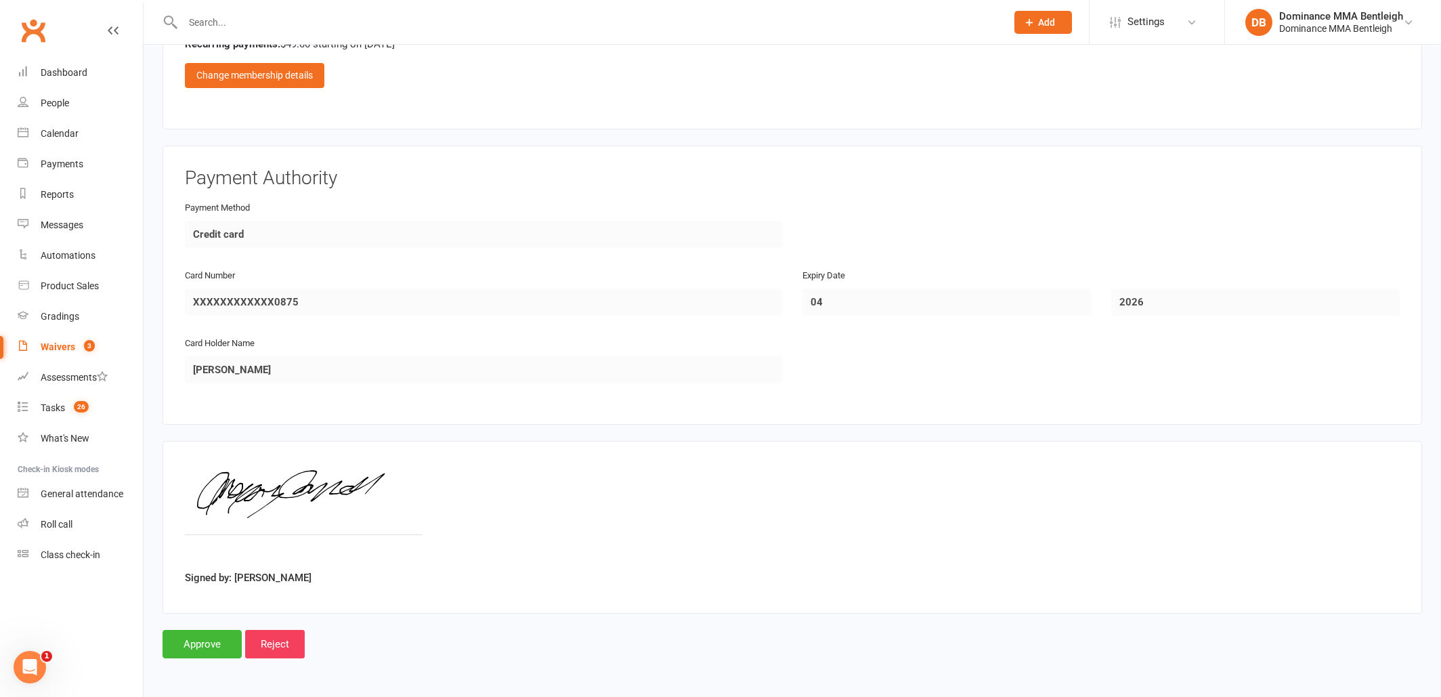
scroll to position [776, 0]
click at [200, 643] on input "Approve" at bounding box center [202, 644] width 79 height 28
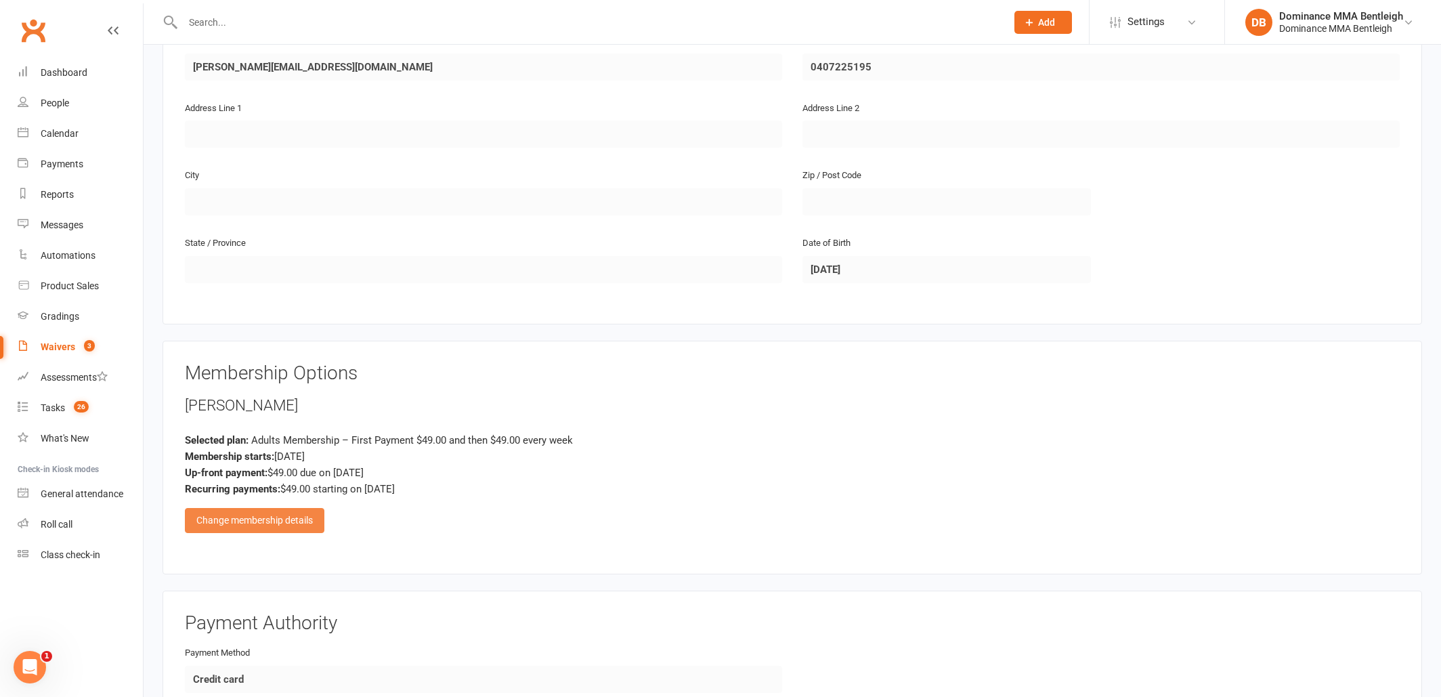
scroll to position [328, 0]
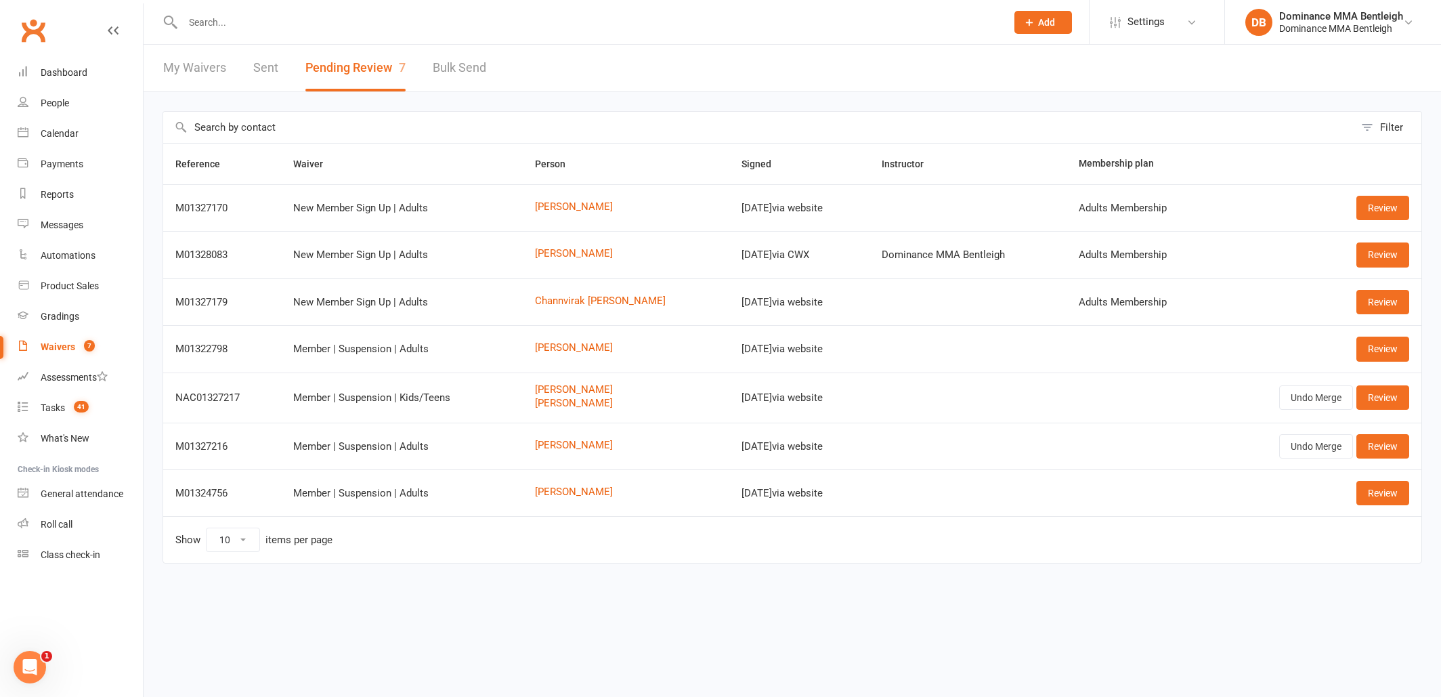
click at [437, 31] on input "text" at bounding box center [588, 22] width 818 height 19
click at [263, 9] on div at bounding box center [580, 22] width 834 height 44
click at [285, 24] on input "text" at bounding box center [588, 22] width 818 height 19
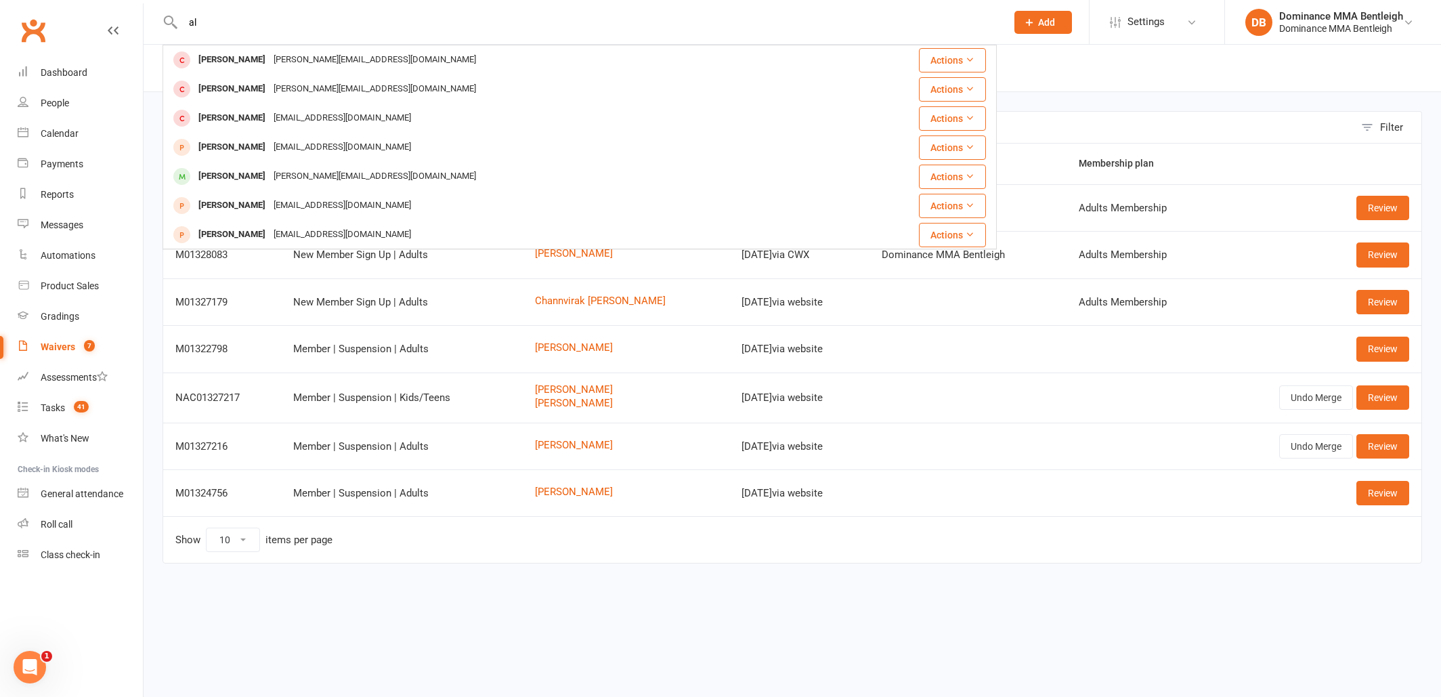
type input "a"
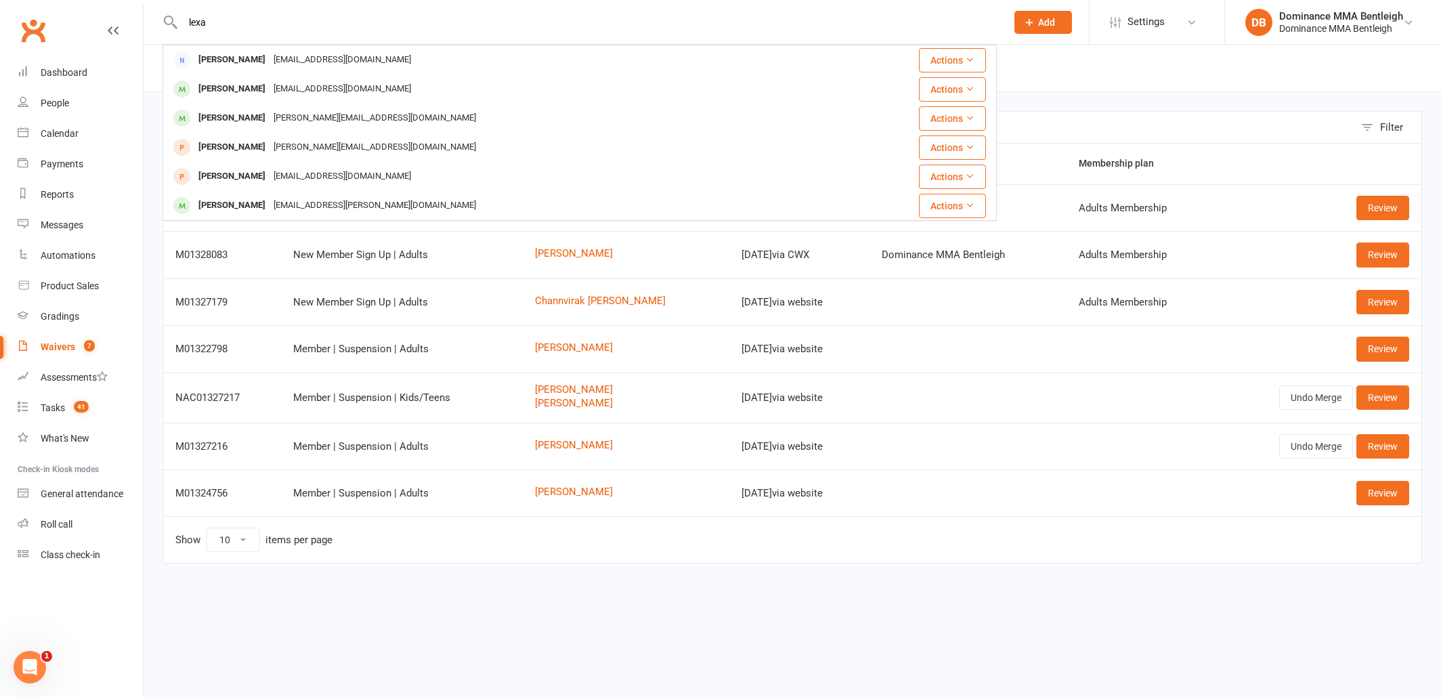
type input "Lexa"
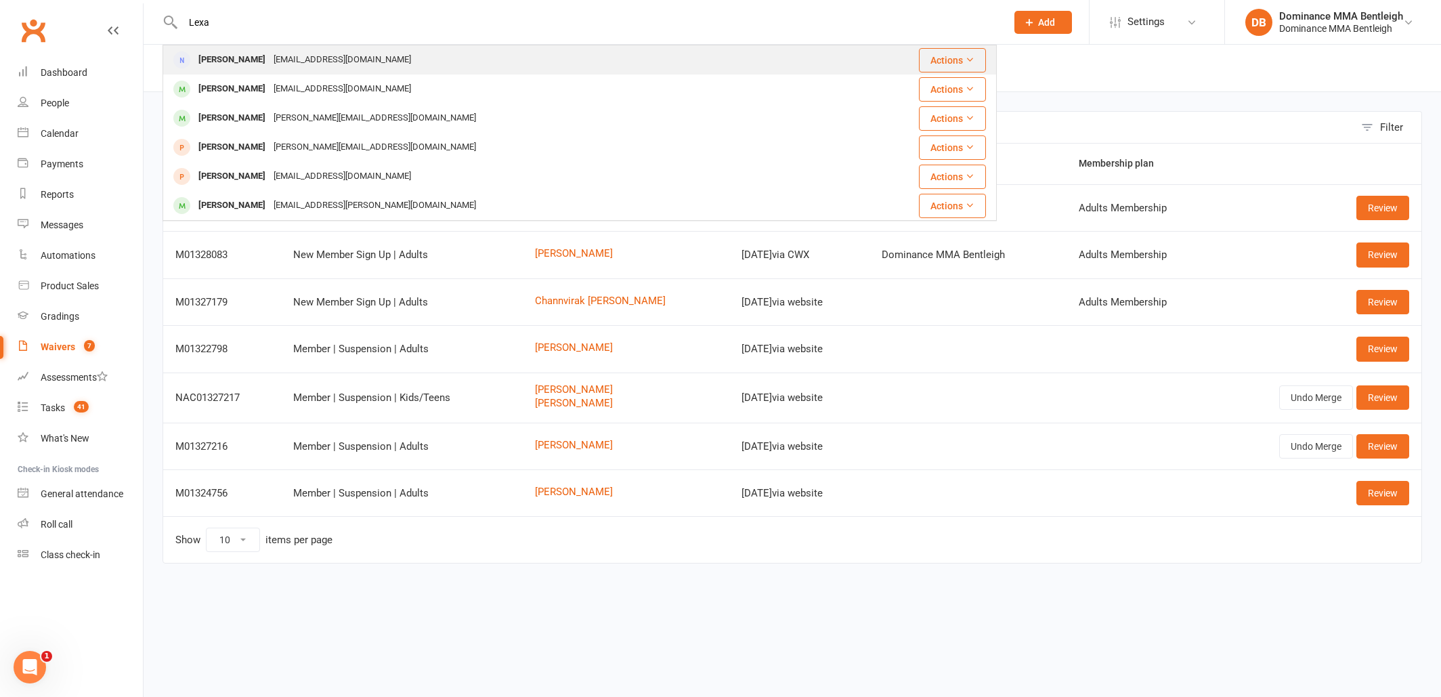
drag, startPoint x: 254, startPoint y: 45, endPoint x: 272, endPoint y: 64, distance: 25.9
click at [272, 64] on div "Lexatnguyen@gmail.com" at bounding box center [343, 60] width 146 height 20
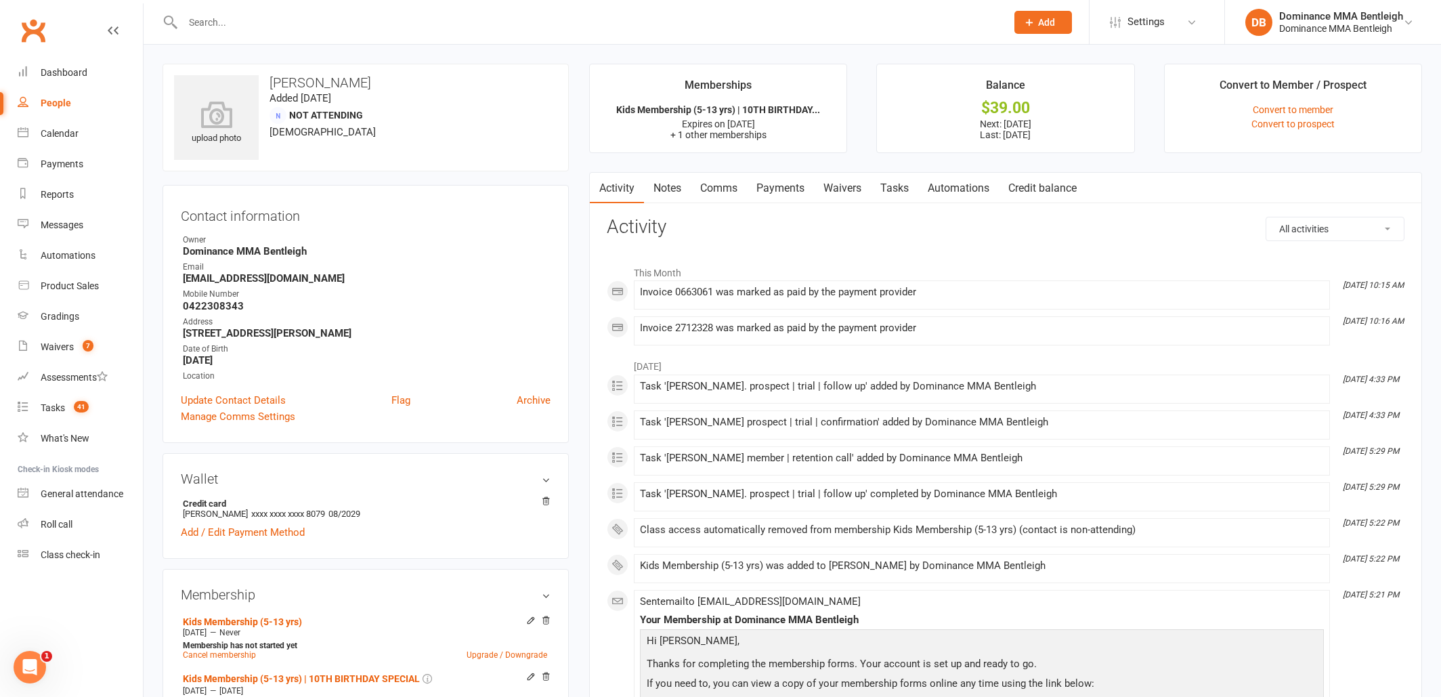
click at [898, 189] on link "Tasks" at bounding box center [894, 188] width 47 height 31
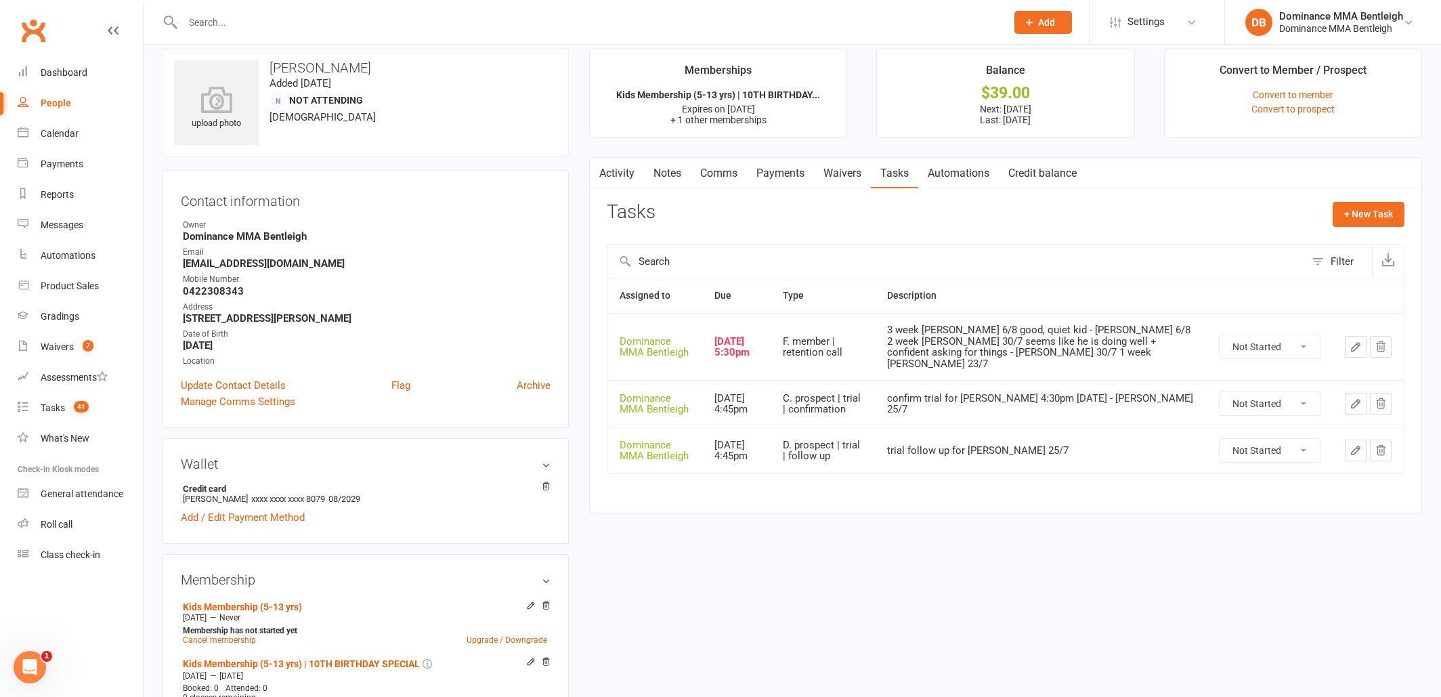
scroll to position [15, 0]
click at [839, 167] on link "Waivers" at bounding box center [842, 173] width 57 height 31
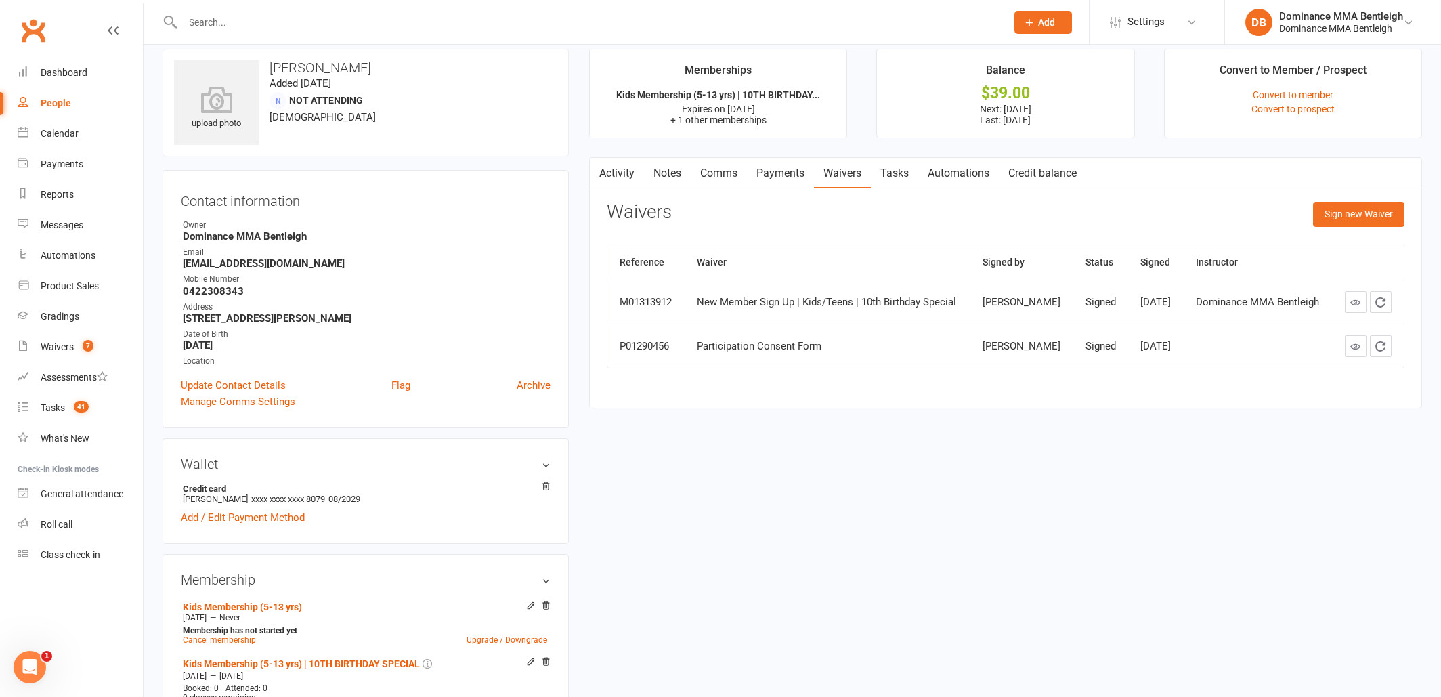
click at [1326, 196] on div "Activity Notes Comms Payments Waivers Tasks Automations Credit balance Waivers …" at bounding box center [1005, 283] width 833 height 252
click at [1339, 217] on button "Sign new Waiver" at bounding box center [1358, 214] width 91 height 24
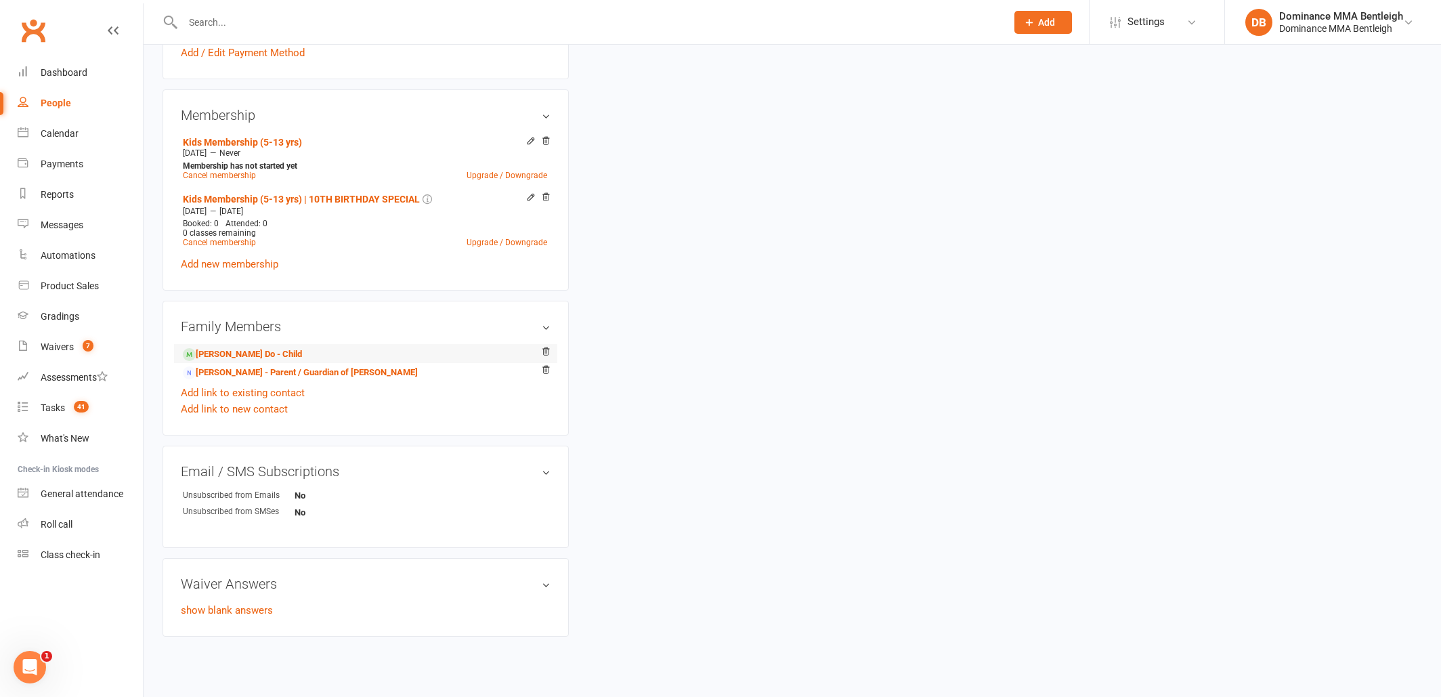
scroll to position [481, 0]
click at [295, 368] on link "Minh Do - Parent / Guardian of Elijah Do" at bounding box center [300, 371] width 235 height 14
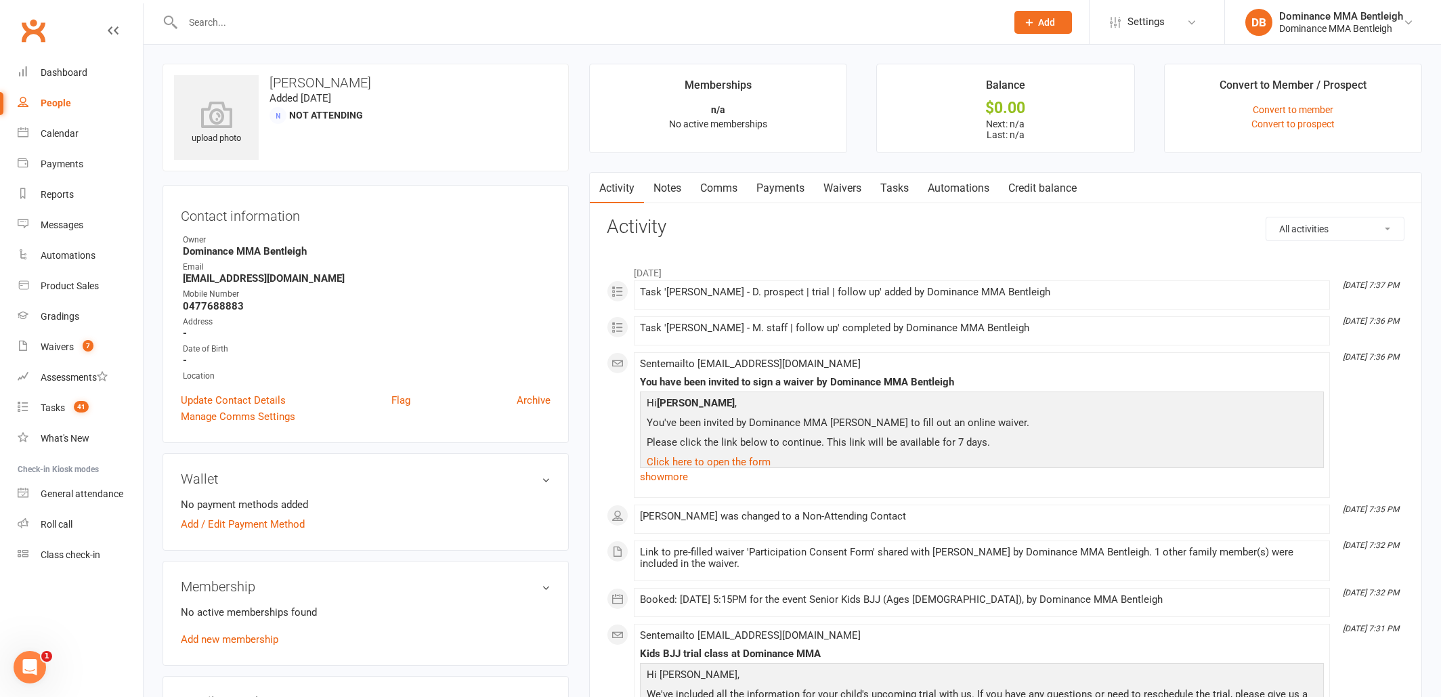
click at [844, 184] on link "Waivers" at bounding box center [842, 188] width 57 height 31
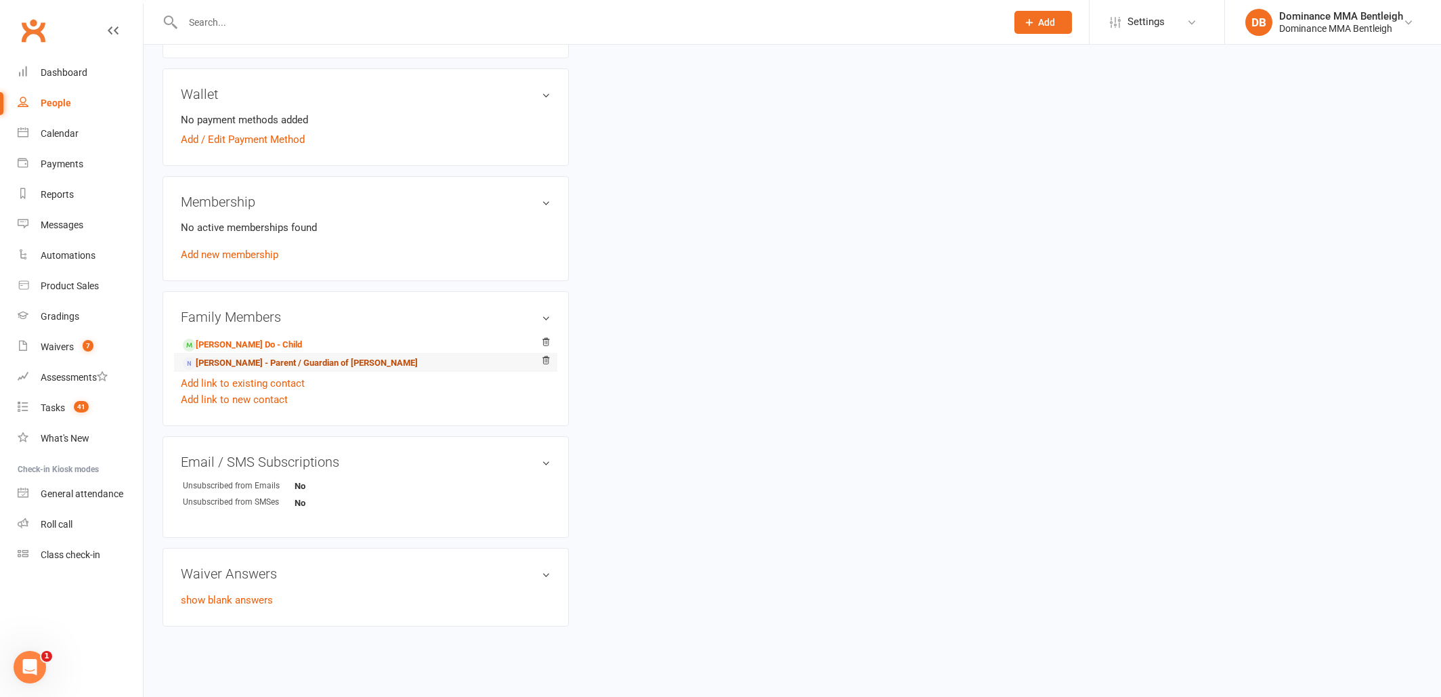
scroll to position [385, 1]
click at [244, 360] on link "Lexa Nguyen - Parent / Guardian of Elijah Do" at bounding box center [300, 363] width 235 height 14
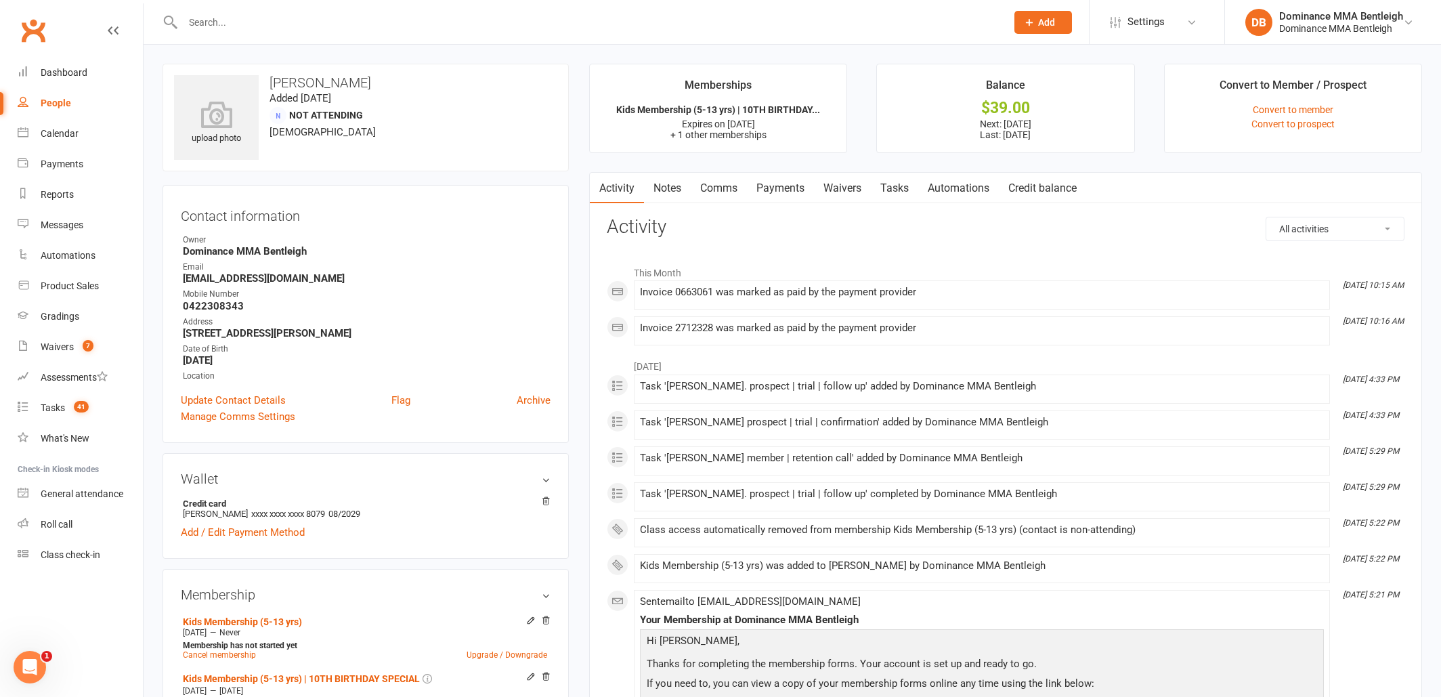
click at [301, 13] on div at bounding box center [580, 22] width 834 height 44
click at [300, 16] on input "text" at bounding box center [588, 22] width 818 height 19
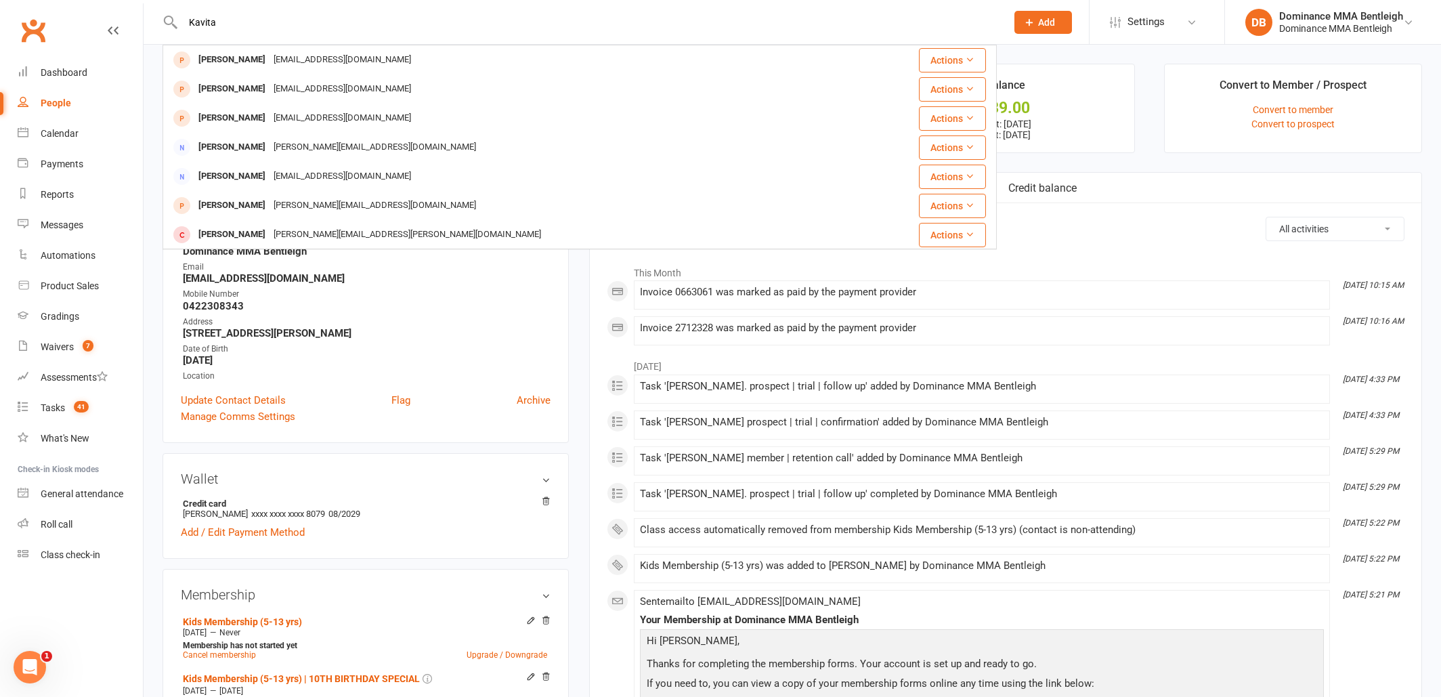
type input "Kavita"
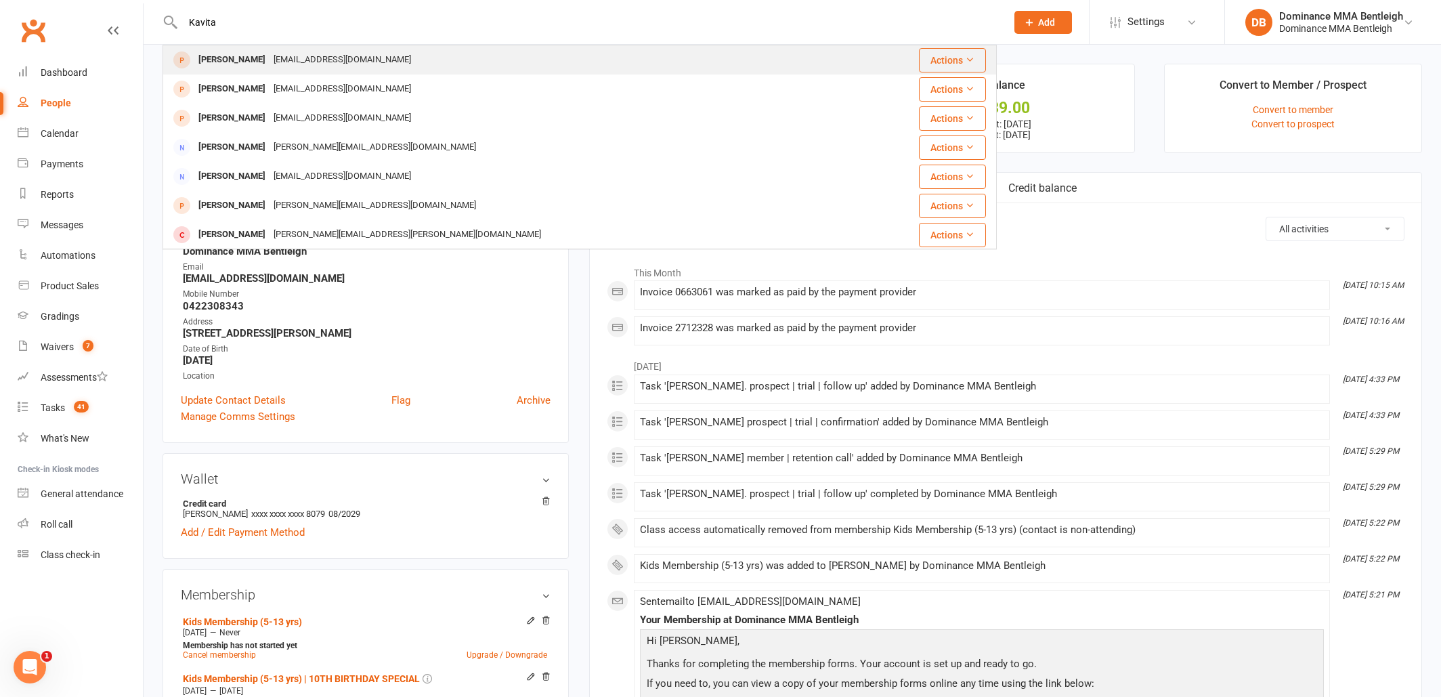
drag, startPoint x: 299, startPoint y: 21, endPoint x: 358, endPoint y: 68, distance: 75.6
click at [358, 68] on div "[EMAIL_ADDRESS][DOMAIN_NAME]" at bounding box center [343, 60] width 146 height 20
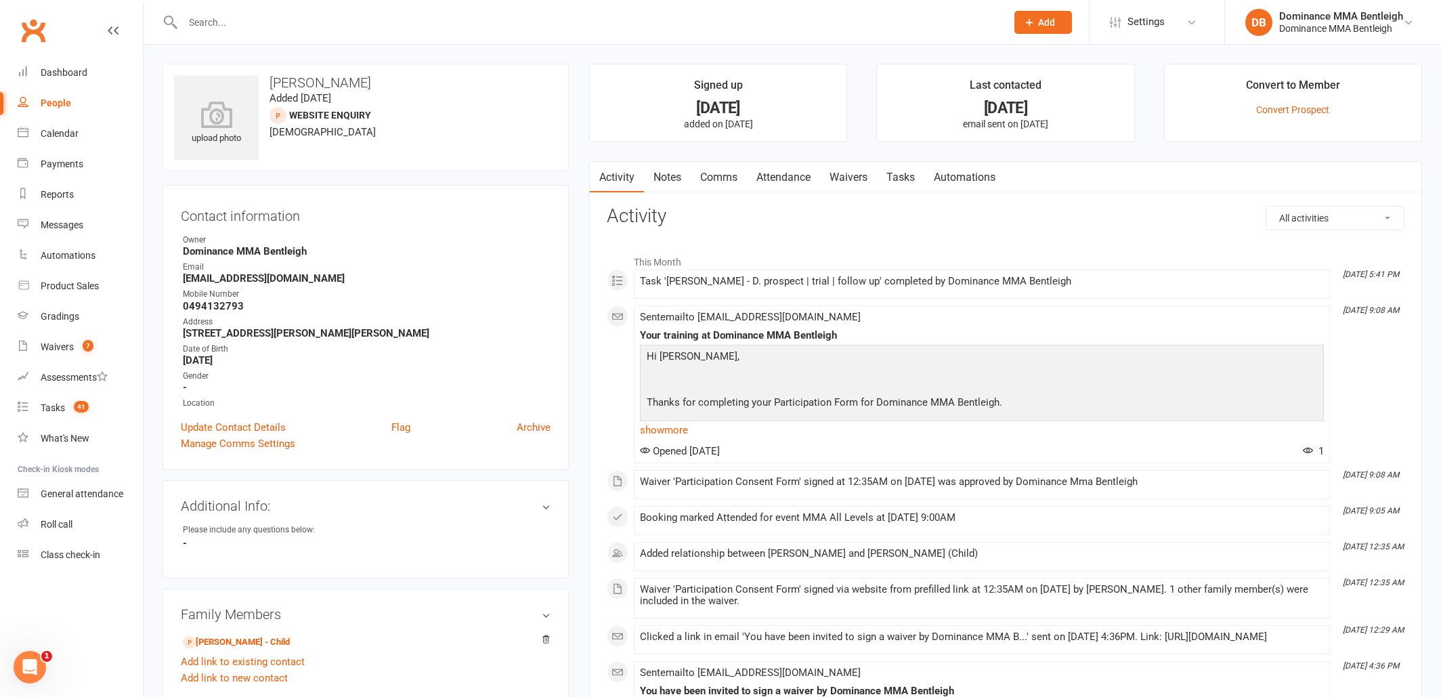
click at [165, 395] on div "Contact information Owner Dominance MMA Bentleigh Email kavita2406@hotmail.com …" at bounding box center [366, 327] width 406 height 285
click at [886, 182] on link "Tasks" at bounding box center [900, 177] width 47 height 31
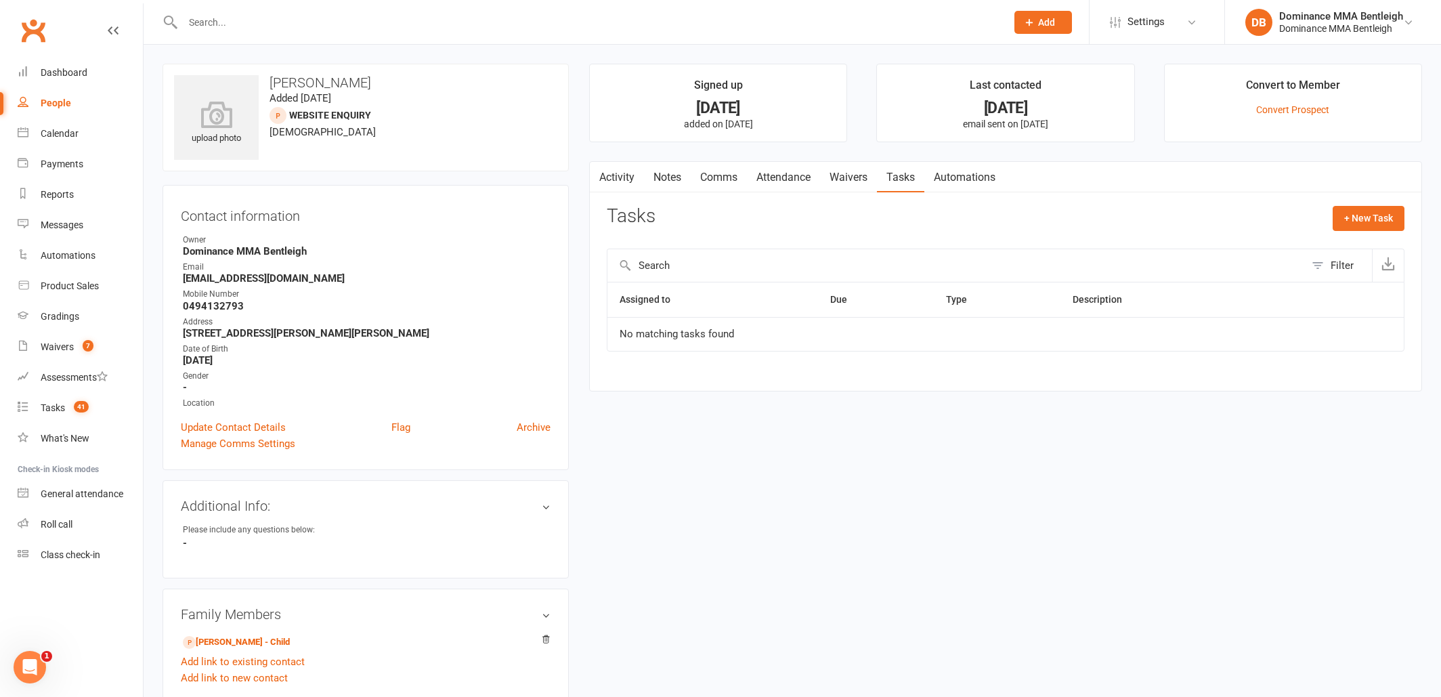
click at [678, 180] on link "Notes" at bounding box center [667, 177] width 47 height 31
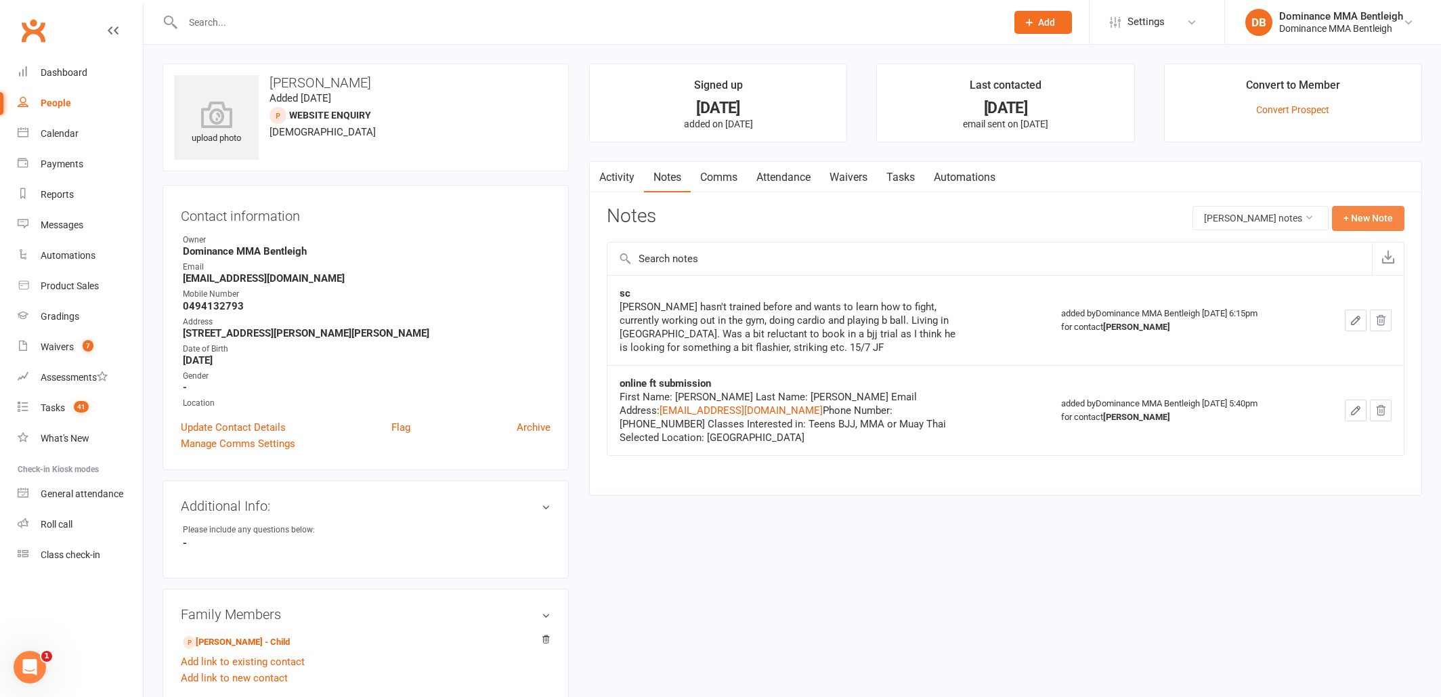
click at [1373, 219] on button "+ New Note" at bounding box center [1368, 218] width 72 height 24
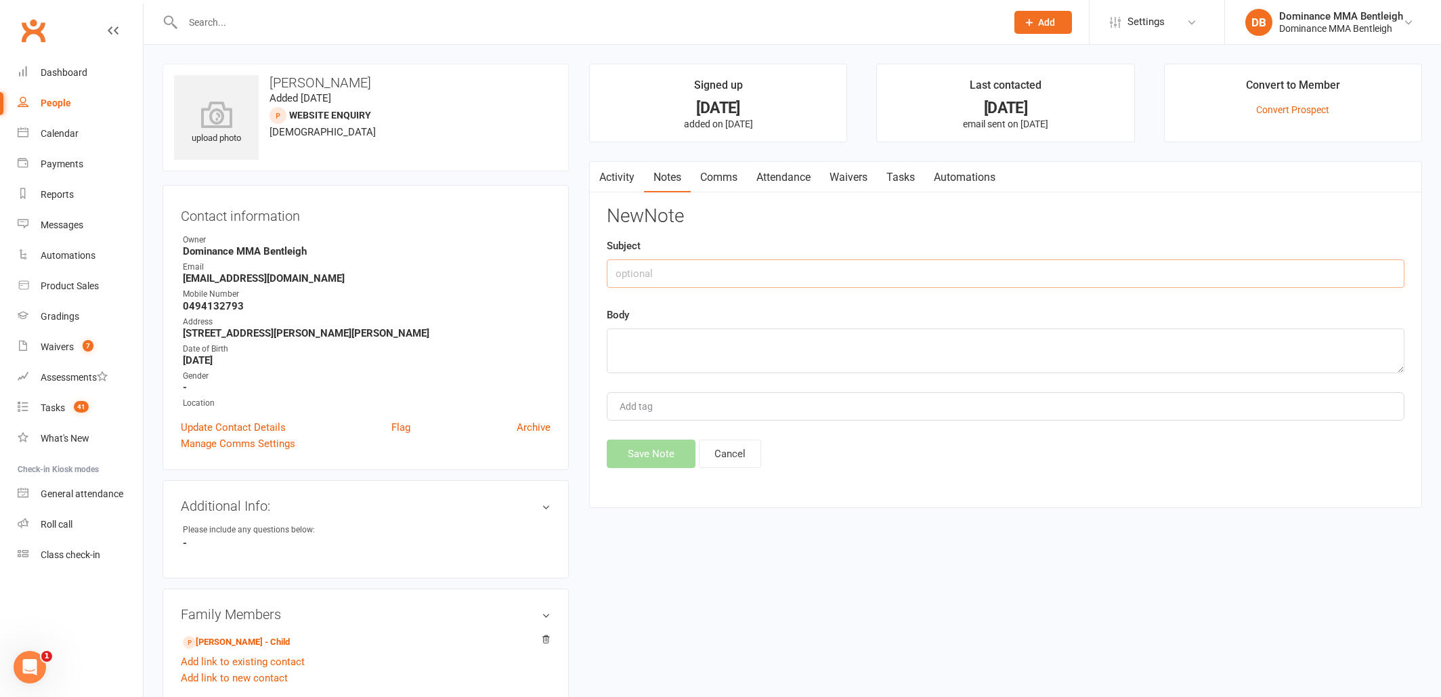
click at [759, 261] on input "text" at bounding box center [1006, 273] width 798 height 28
click at [748, 355] on textarea at bounding box center [1006, 350] width 798 height 45
click at [943, 338] on textarea "Spoke to Hitansh's mum Kavita. They are going to trial another class." at bounding box center [1006, 350] width 798 height 45
click at [1004, 341] on textarea "Spoke to Hitansh's mum Kavita. They are going to trial another class. There con…" at bounding box center [1006, 350] width 798 height 45
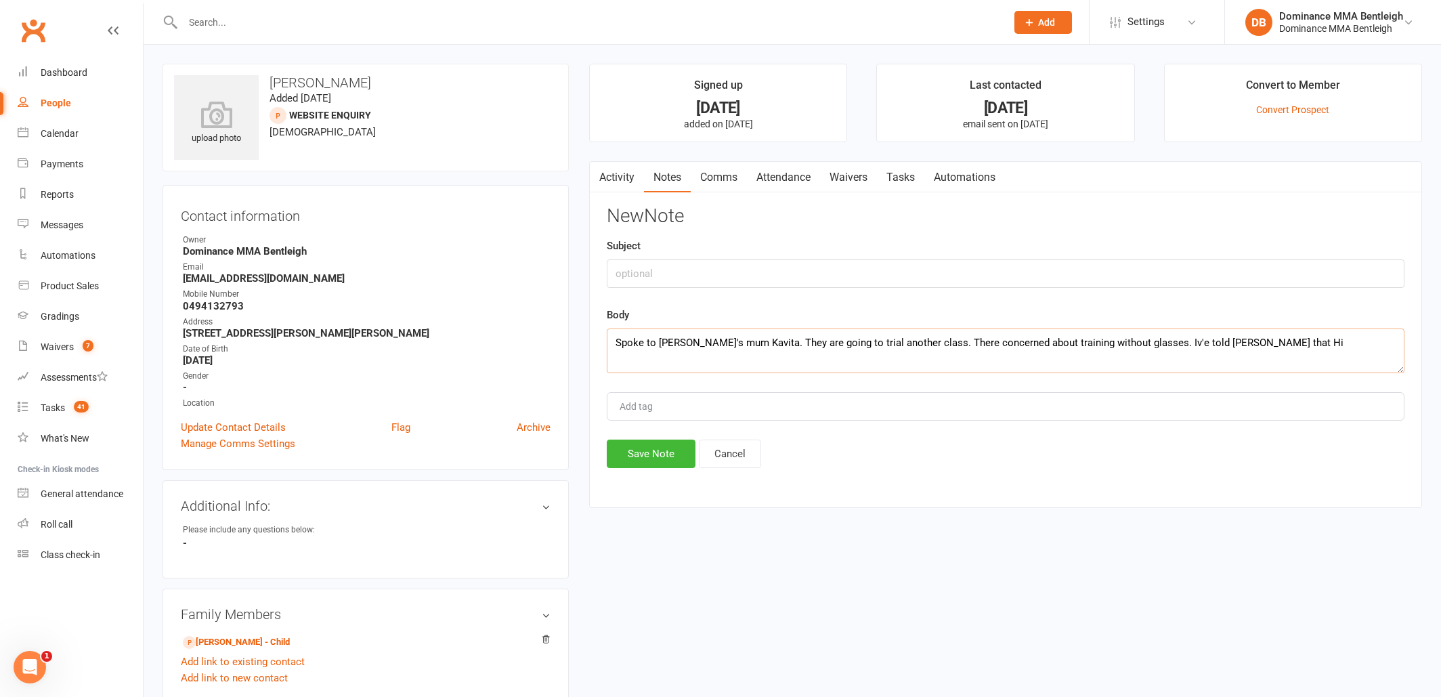
click at [1253, 339] on textarea "Spoke to Hitansh's mum Kavita. They are going to trial another class. There con…" at bounding box center [1006, 350] width 798 height 45
drag, startPoint x: 1152, startPoint y: 344, endPoint x: 867, endPoint y: 299, distance: 288.7
click at [764, 340] on textarea "Spoke to Hitansh's mum Kavita. They are going to trial another class. There con…" at bounding box center [1006, 350] width 798 height 45
type textarea "Spoke to Hitansh's mum Kavita. T"
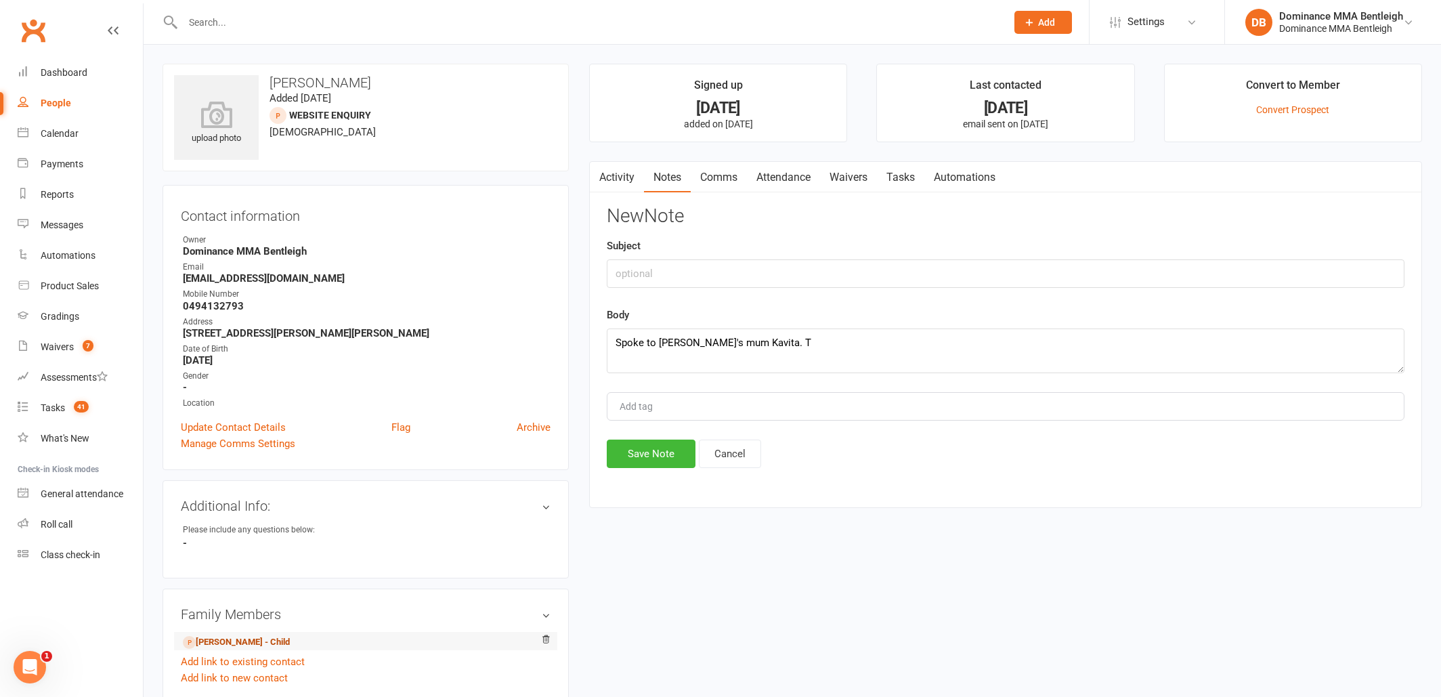
click at [228, 637] on link "[PERSON_NAME] - Child" at bounding box center [236, 642] width 107 height 14
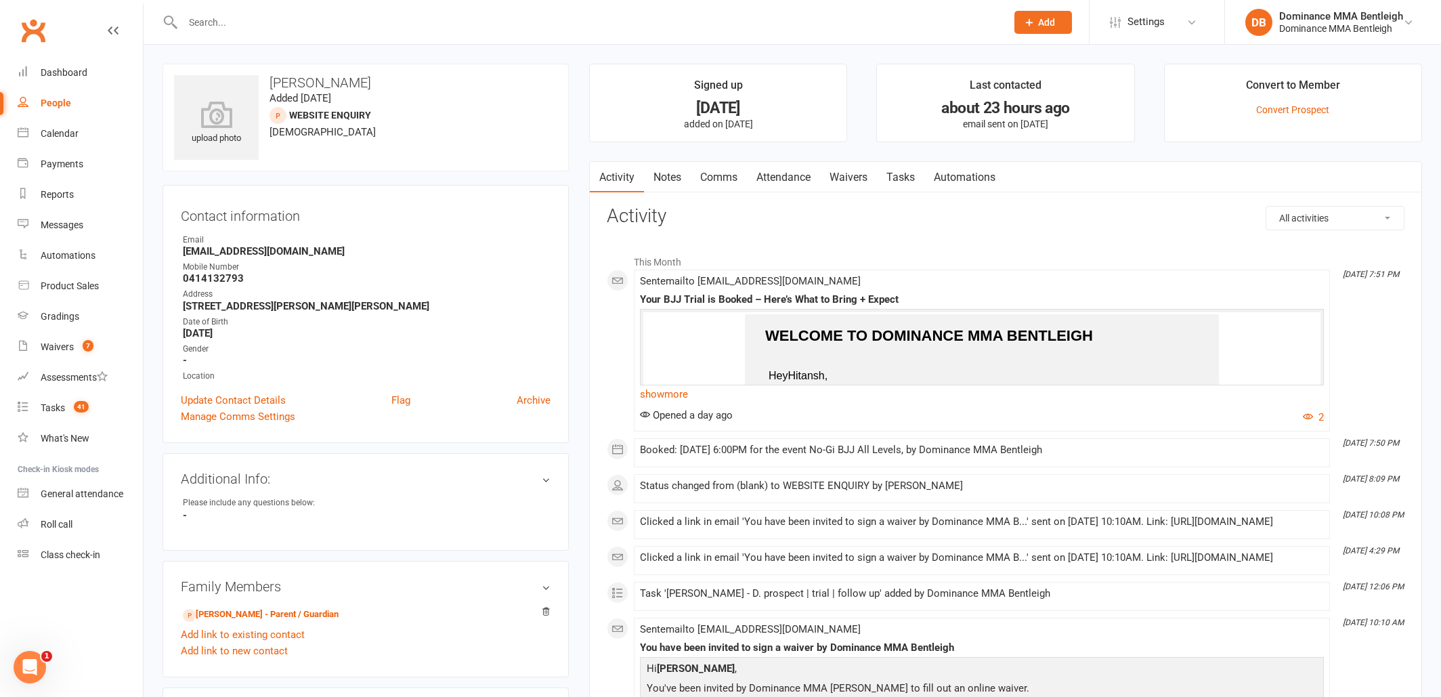
click at [265, 613] on link "Kavita Shah - Parent / Guardian" at bounding box center [261, 614] width 156 height 14
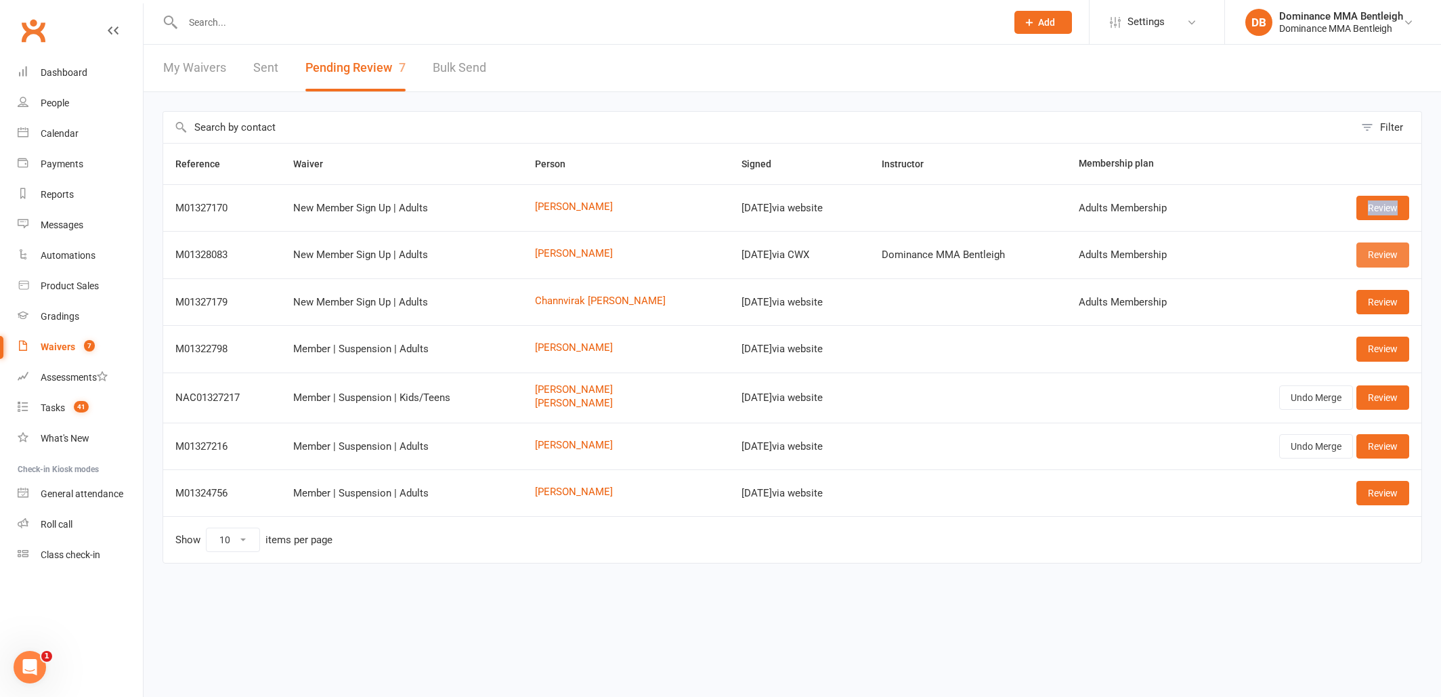
scroll to position [1, 0]
click at [1387, 259] on link "Review" at bounding box center [1382, 254] width 53 height 24
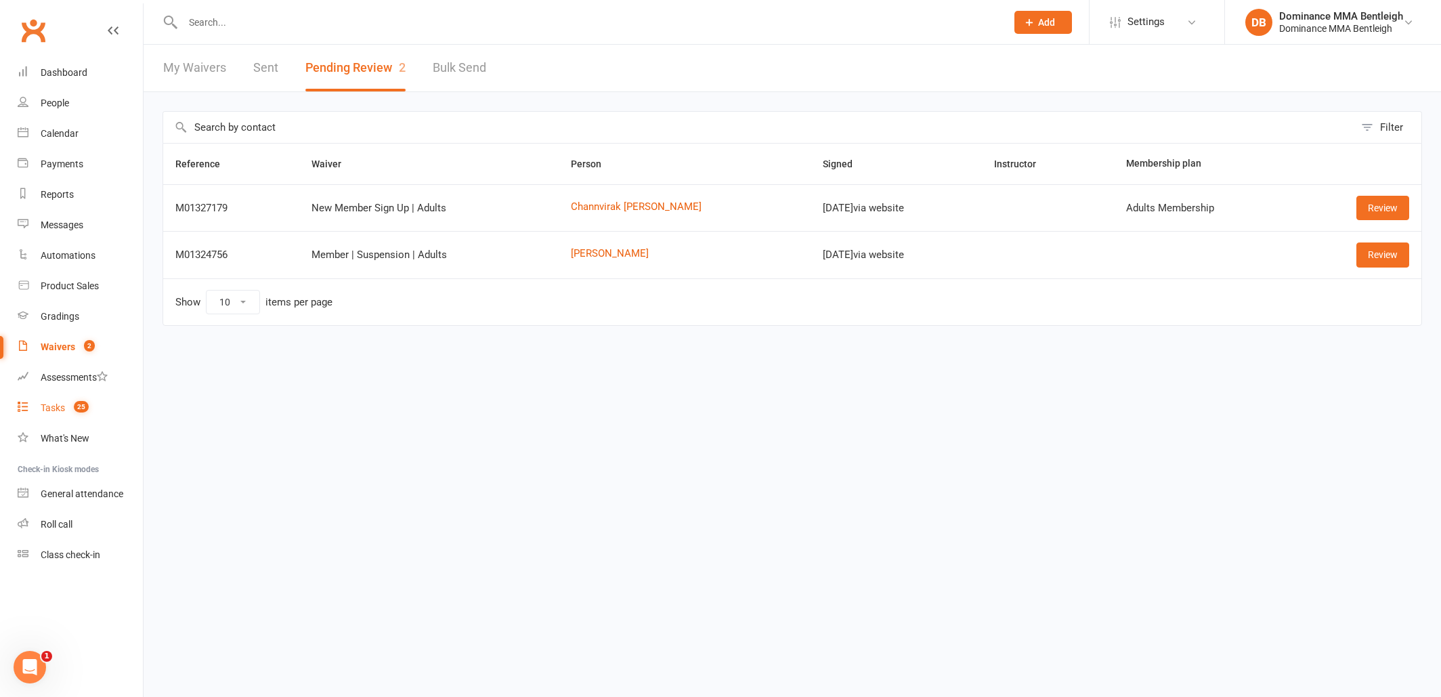
click at [41, 404] on div "Tasks" at bounding box center [53, 407] width 24 height 11
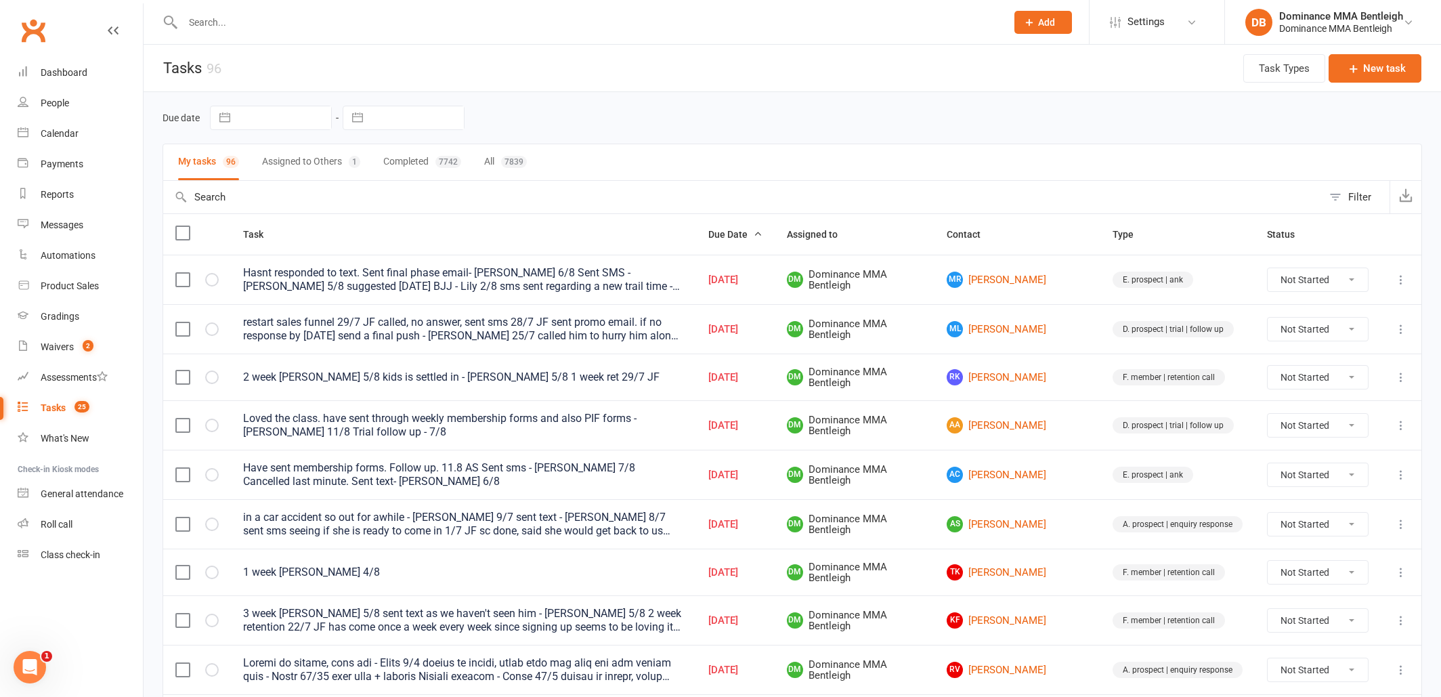
click at [378, 30] on input "text" at bounding box center [588, 22] width 818 height 19
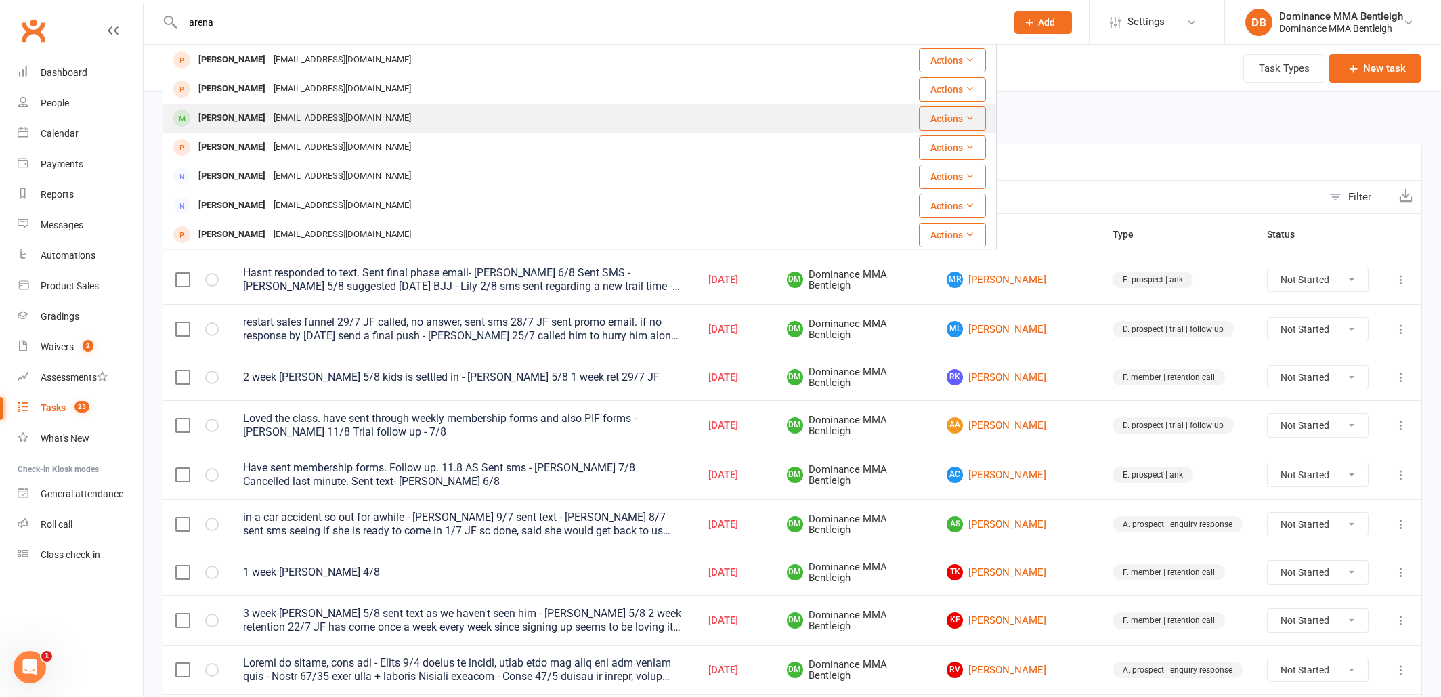
type input "arena"
click at [289, 110] on div "[EMAIL_ADDRESS][DOMAIN_NAME]" at bounding box center [343, 118] width 146 height 20
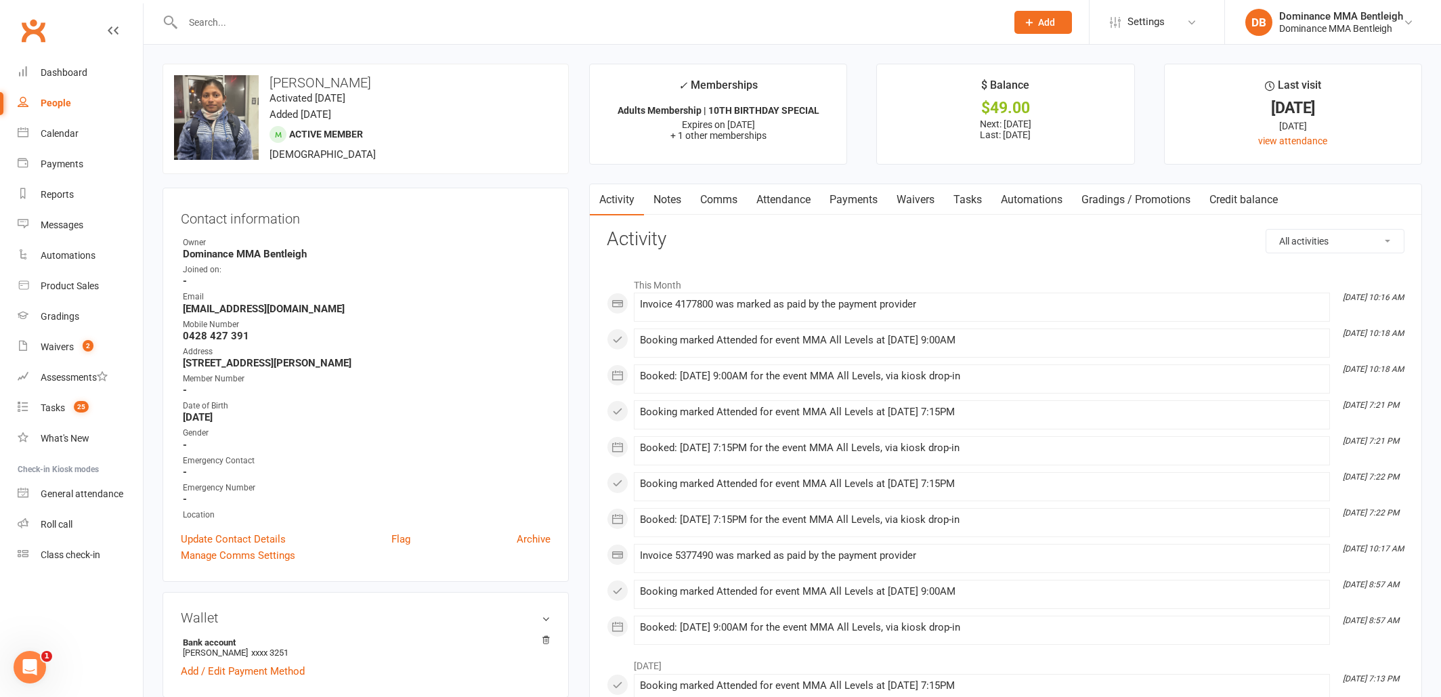
click at [966, 199] on link "Tasks" at bounding box center [967, 199] width 47 height 31
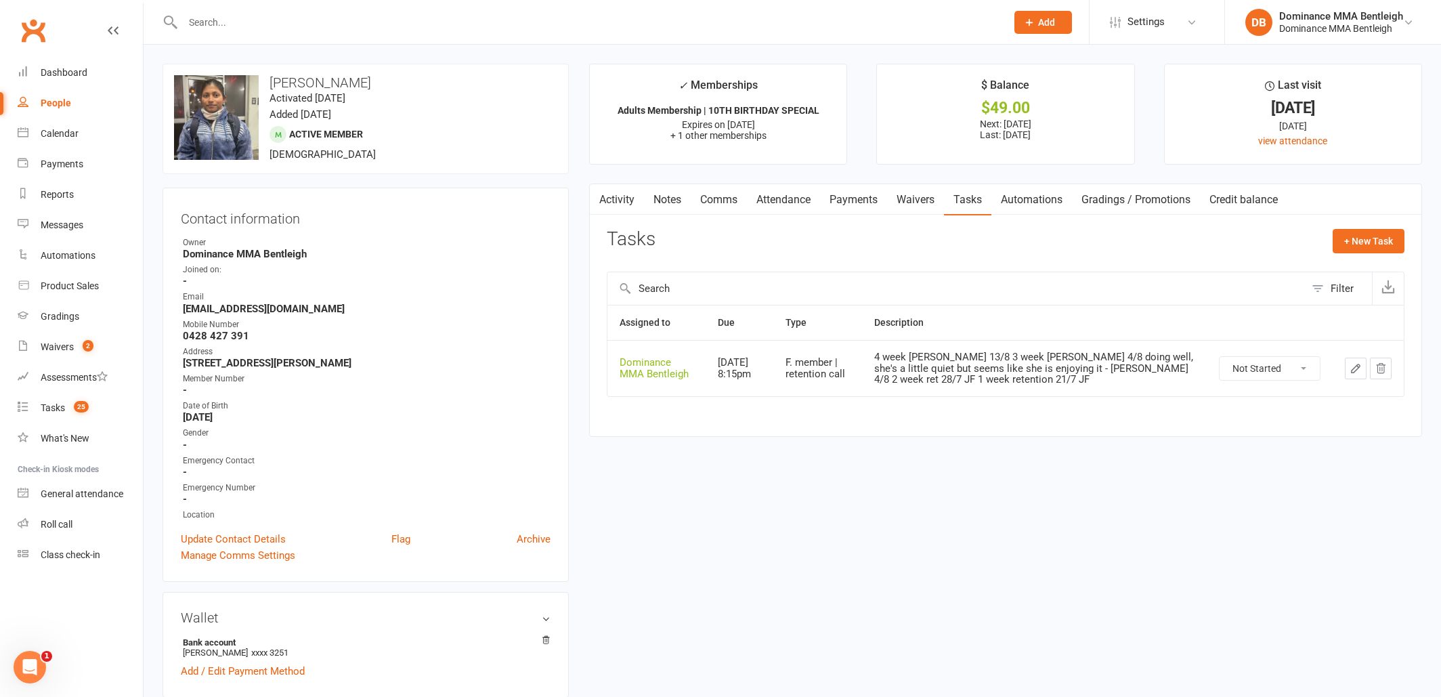
click at [1354, 369] on icon "button" at bounding box center [1356, 368] width 12 height 12
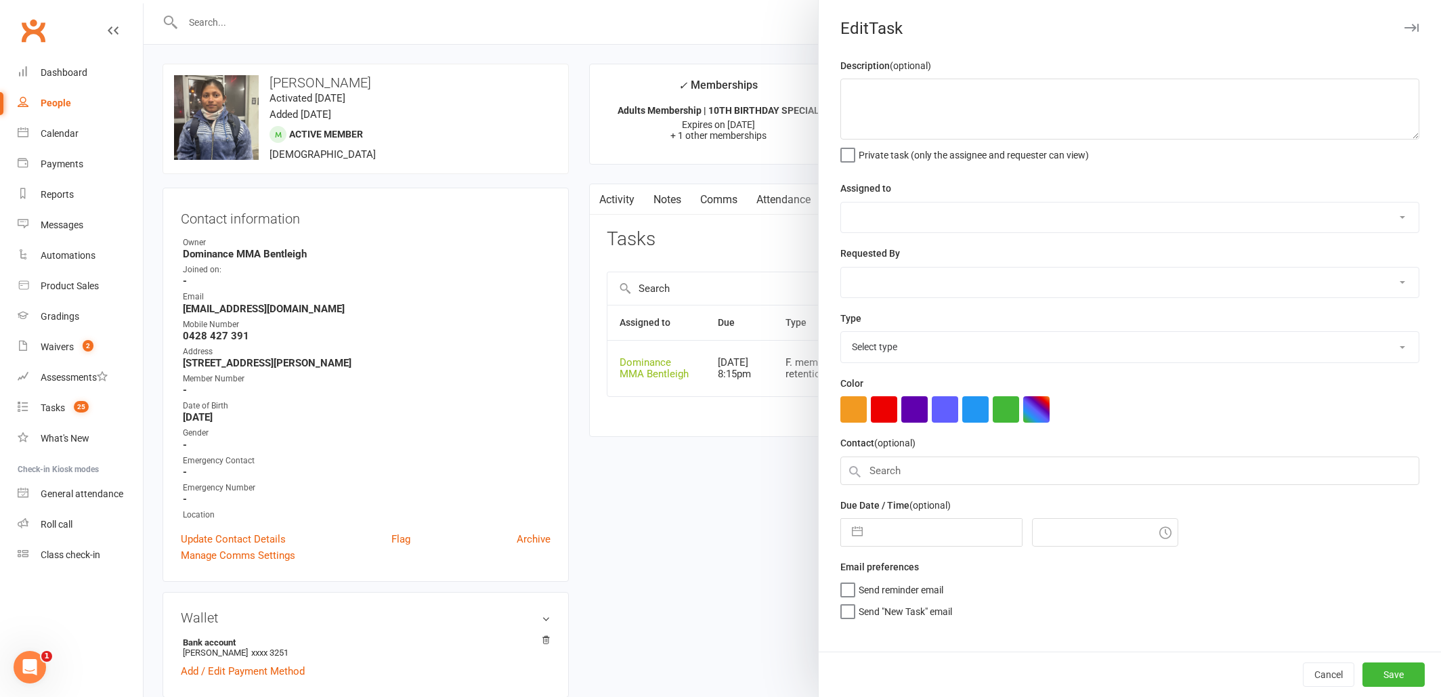
type textarea "4 week ret - Dylan 13/8 3 week ret - Ellen 4/8 doing well, she's a little quiet…"
select select "24839"
type input "[DATE]"
type input "8:15pm"
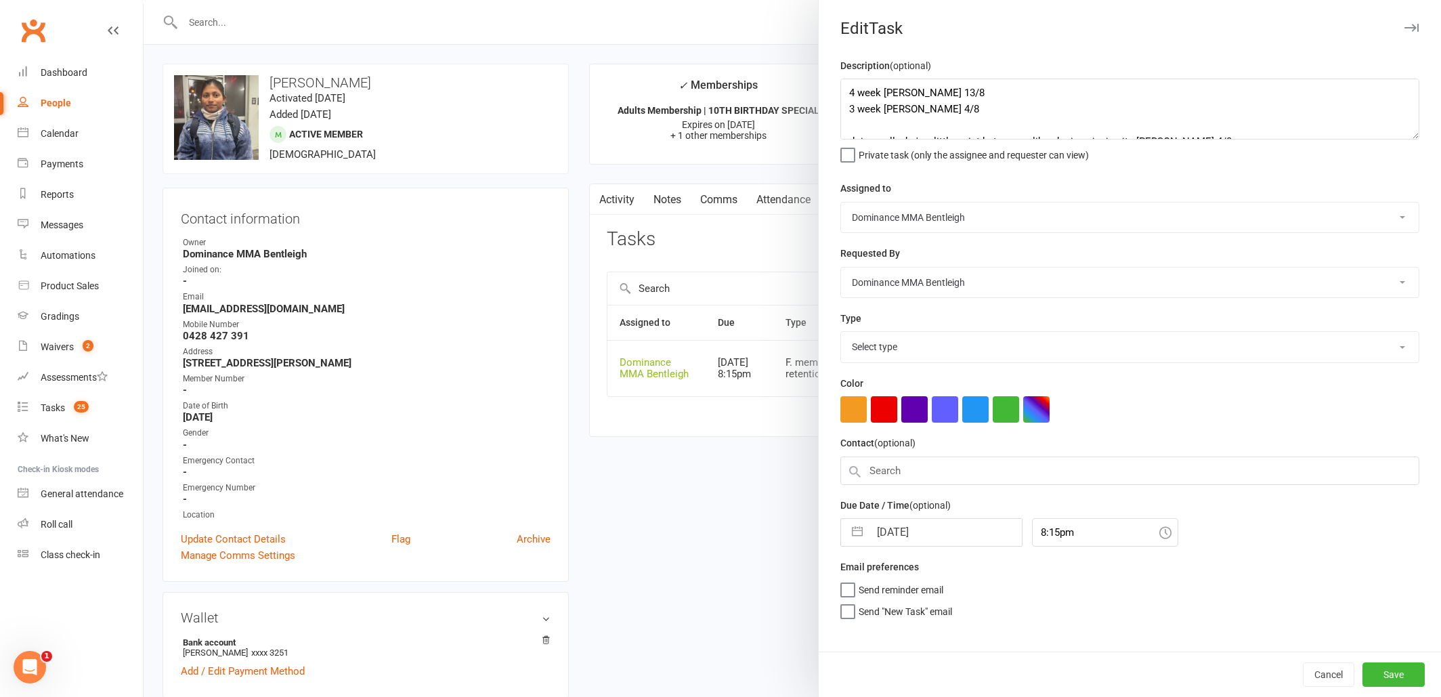
select select "13789"
click at [1401, 676] on button "Save" at bounding box center [1393, 674] width 62 height 24
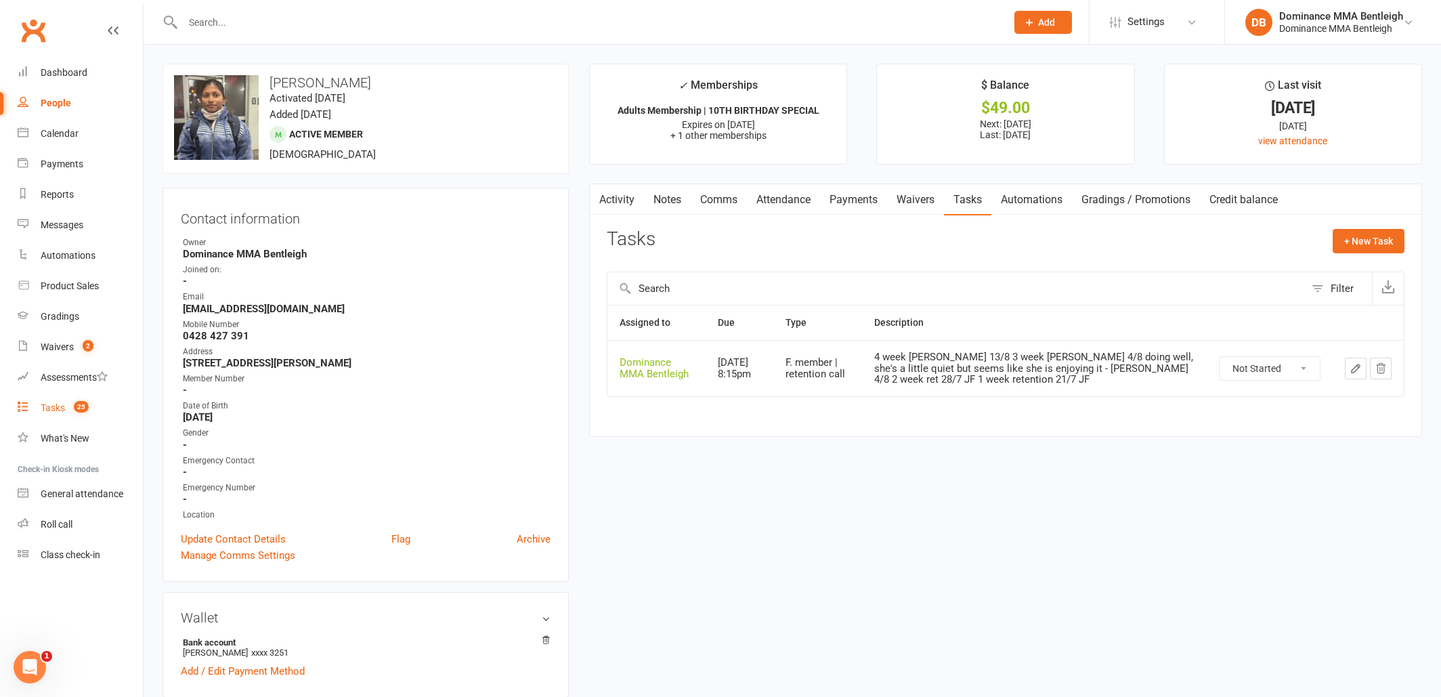
click at [62, 405] on div "Tasks" at bounding box center [53, 407] width 24 height 11
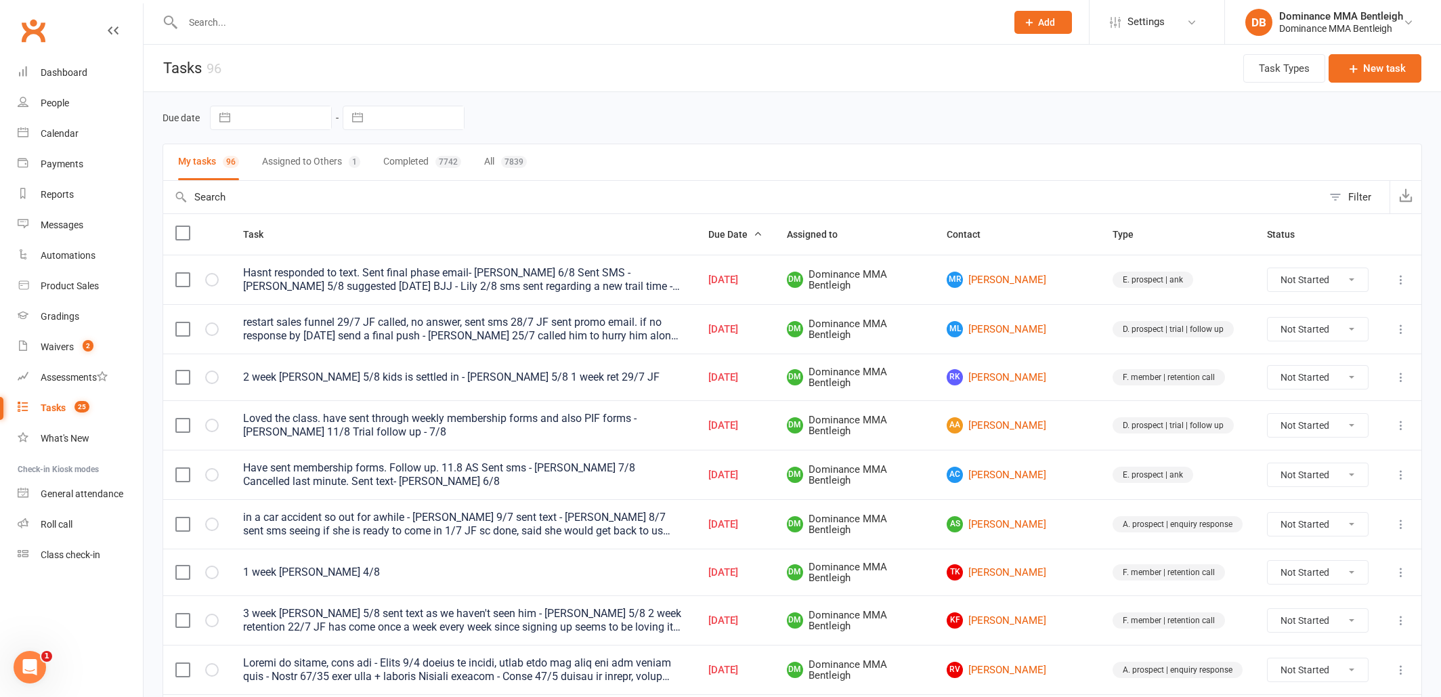
click at [305, 18] on input "text" at bounding box center [588, 22] width 818 height 19
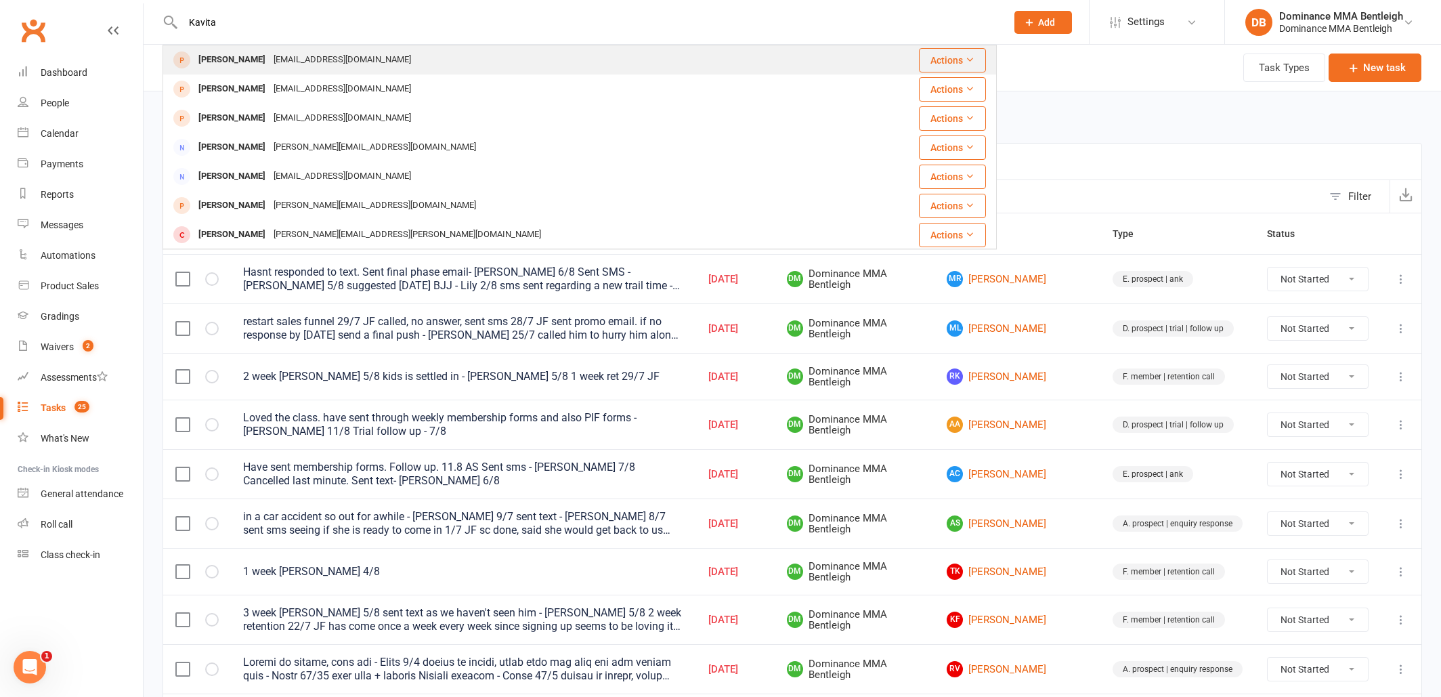
scroll to position [1, 0]
type input "Kavita"
click at [297, 60] on div "kavita2406@hotmail.com" at bounding box center [343, 59] width 146 height 20
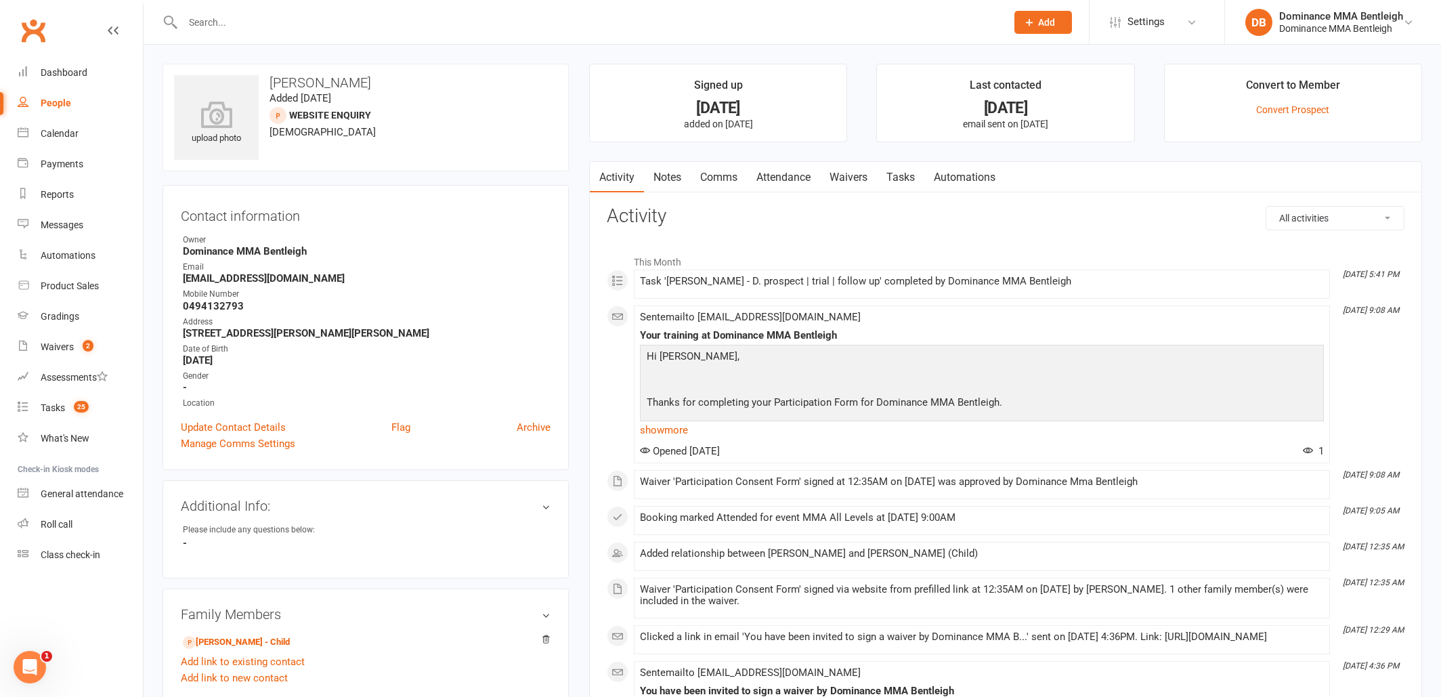
click at [792, 172] on link "Attendance" at bounding box center [783, 177] width 73 height 31
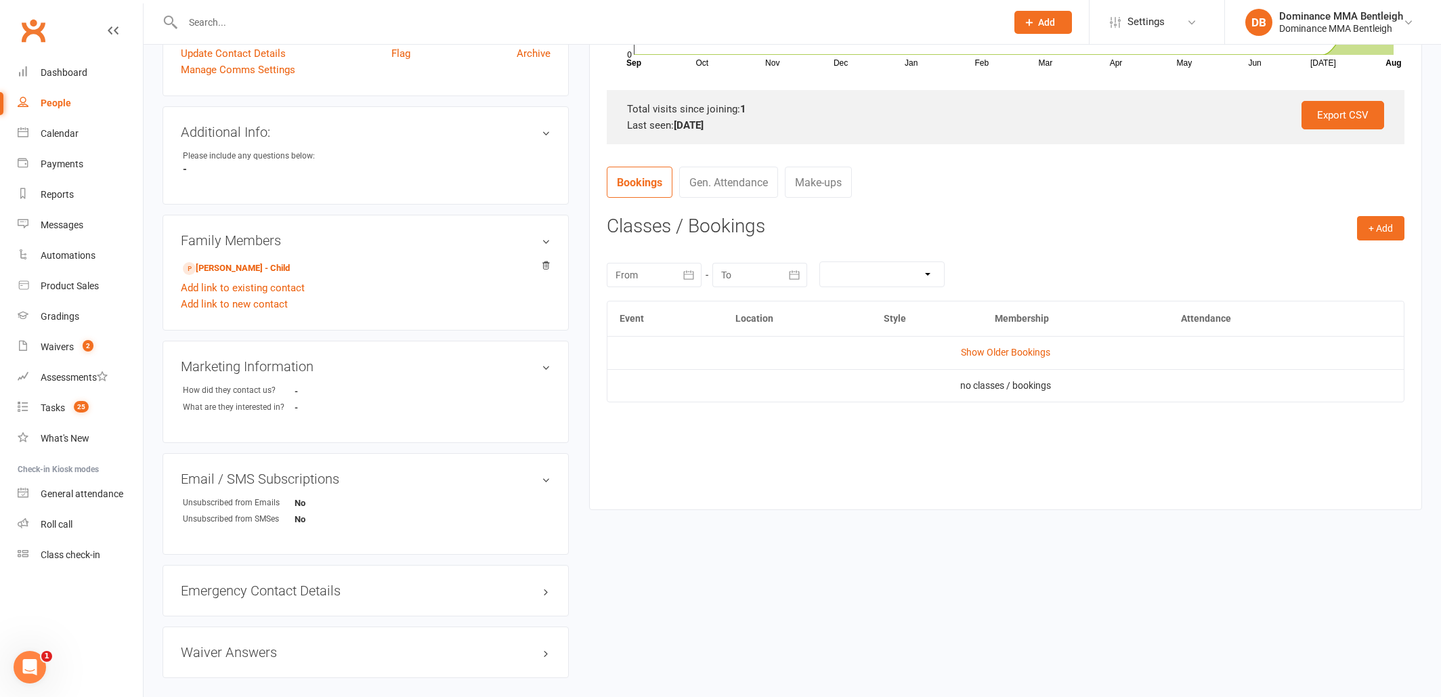
scroll to position [387, 0]
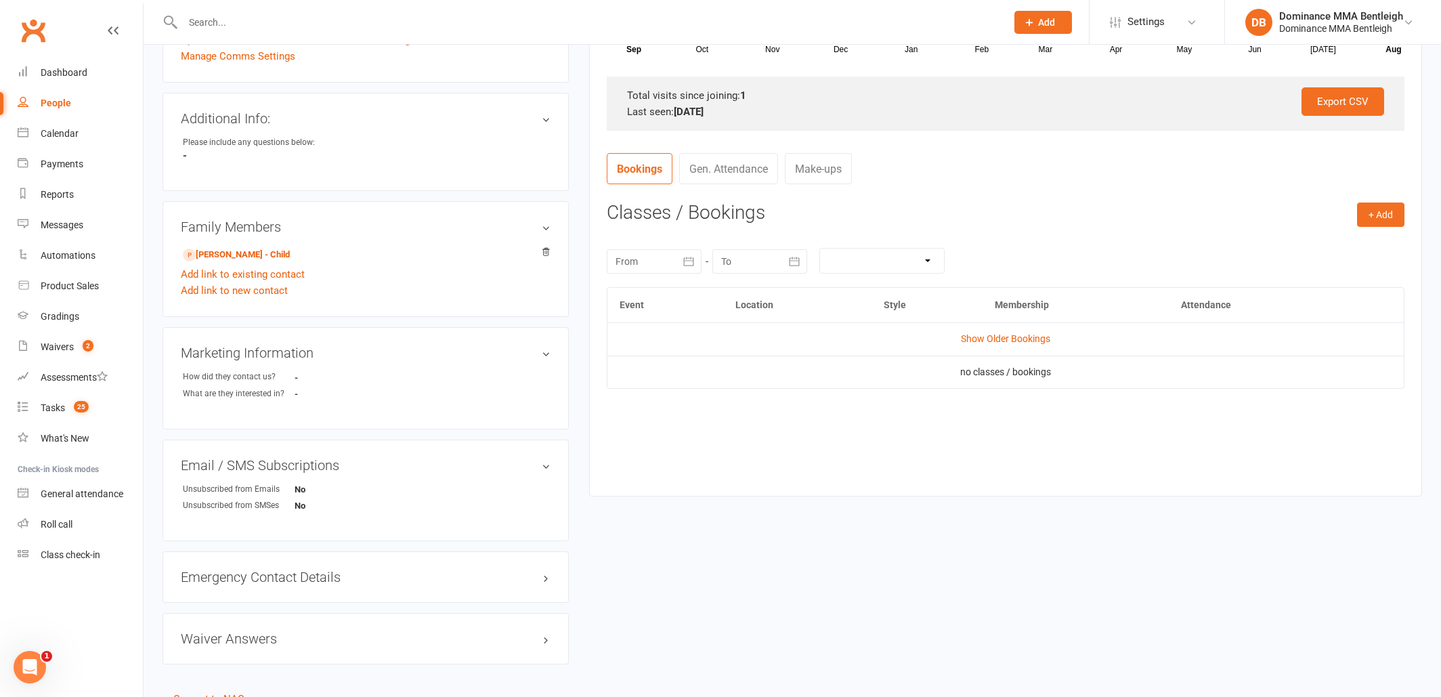
click at [1002, 344] on td "Show Older Bookings" at bounding box center [1005, 338] width 796 height 33
click at [1008, 340] on link "Show Older Bookings" at bounding box center [1005, 338] width 89 height 11
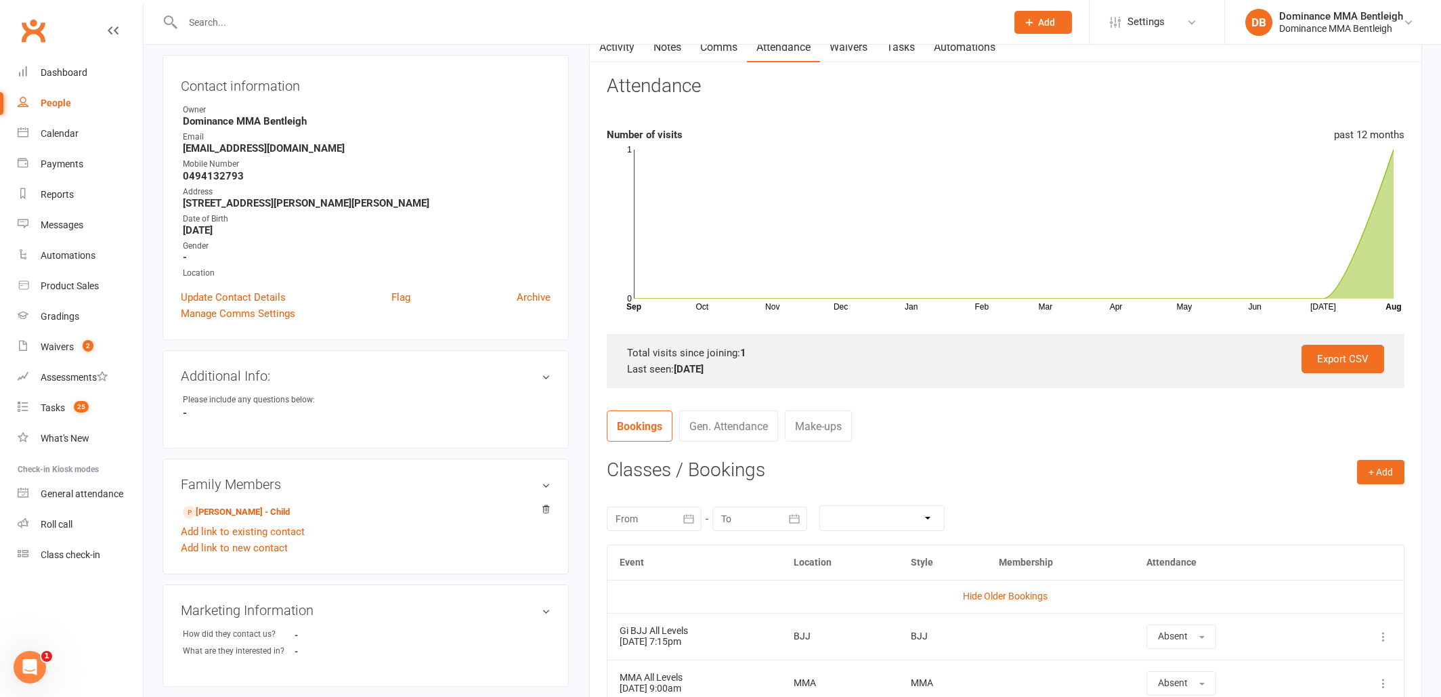
scroll to position [141, 0]
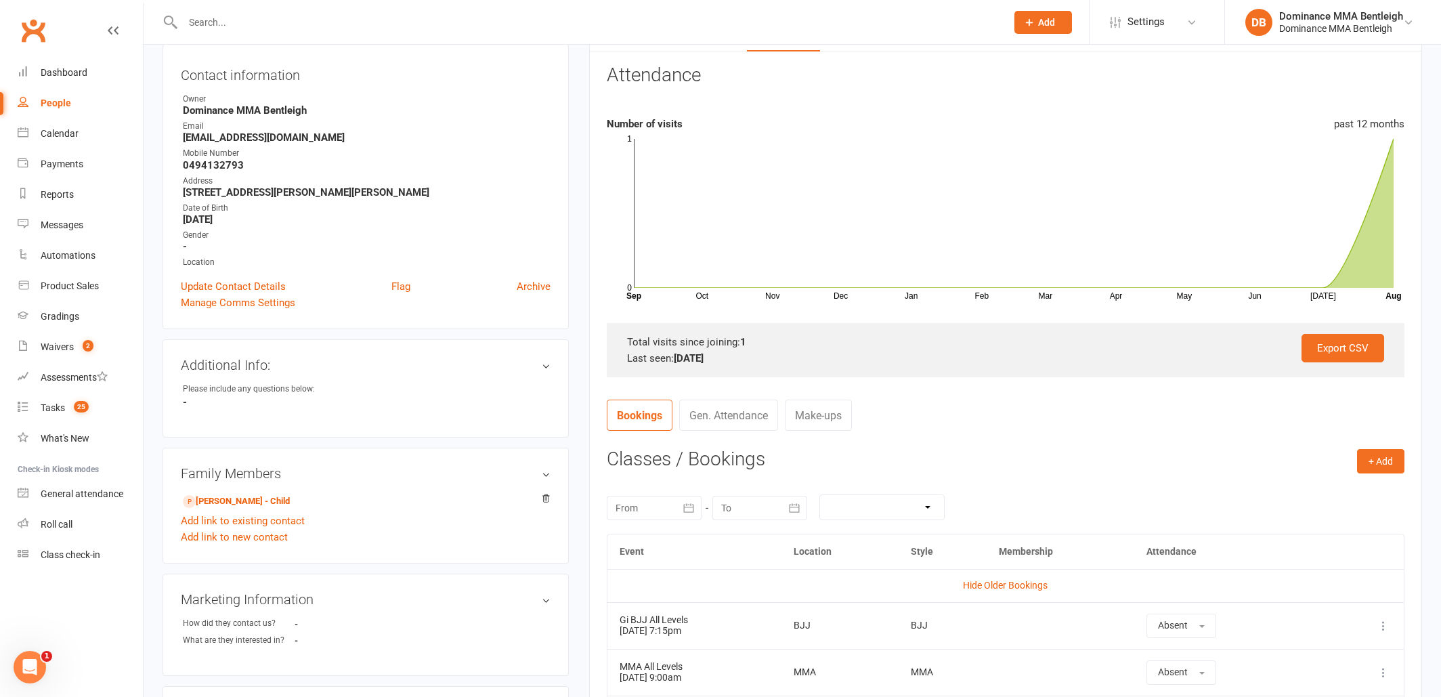
drag, startPoint x: 265, startPoint y: 500, endPoint x: 255, endPoint y: 492, distance: 13.4
click at [265, 500] on link "Hitansh Shah - Child" at bounding box center [236, 501] width 107 height 14
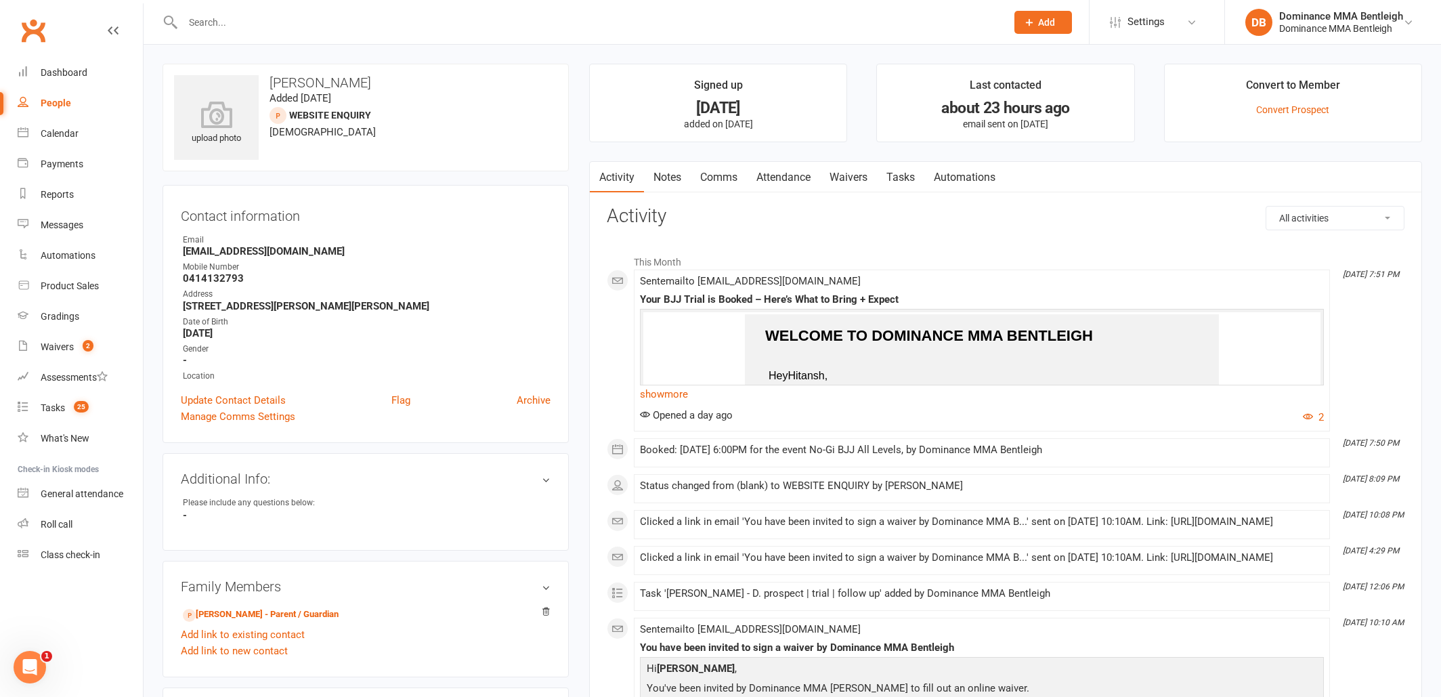
click at [777, 181] on link "Attendance" at bounding box center [783, 177] width 73 height 31
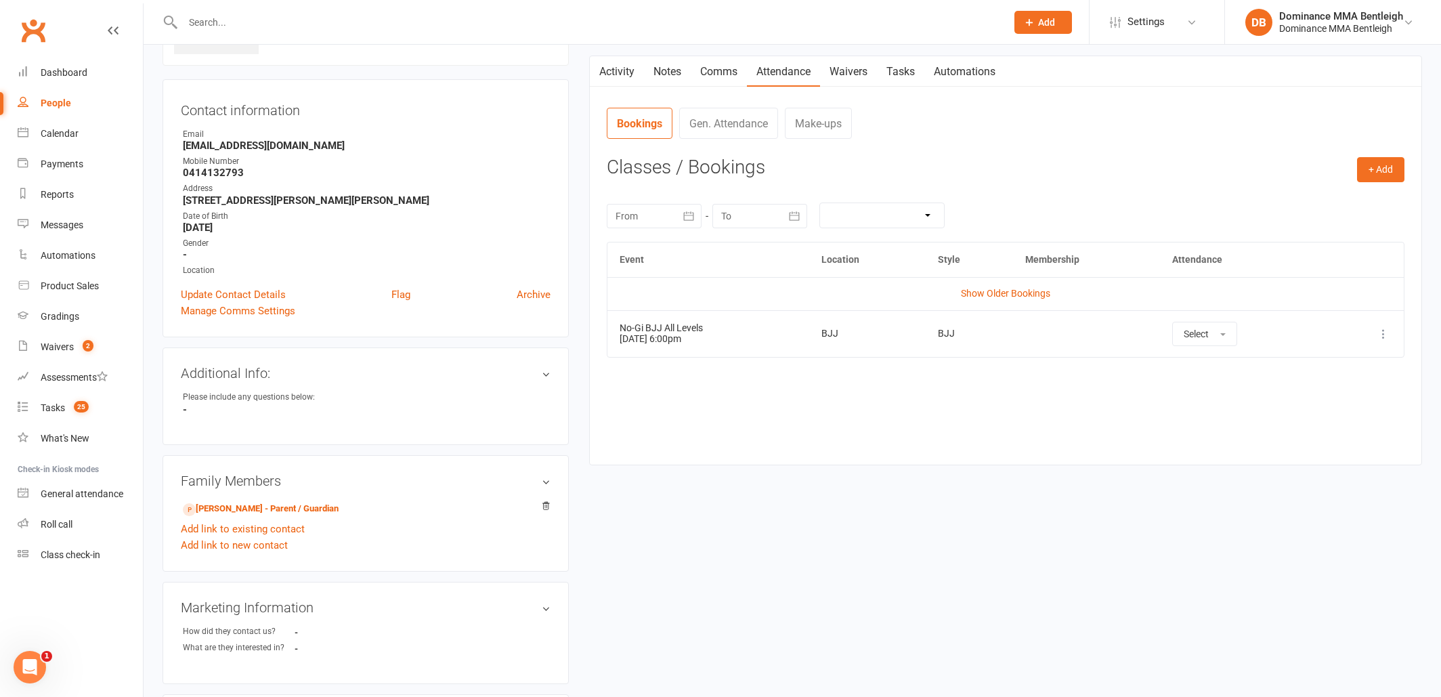
scroll to position [142, 0]
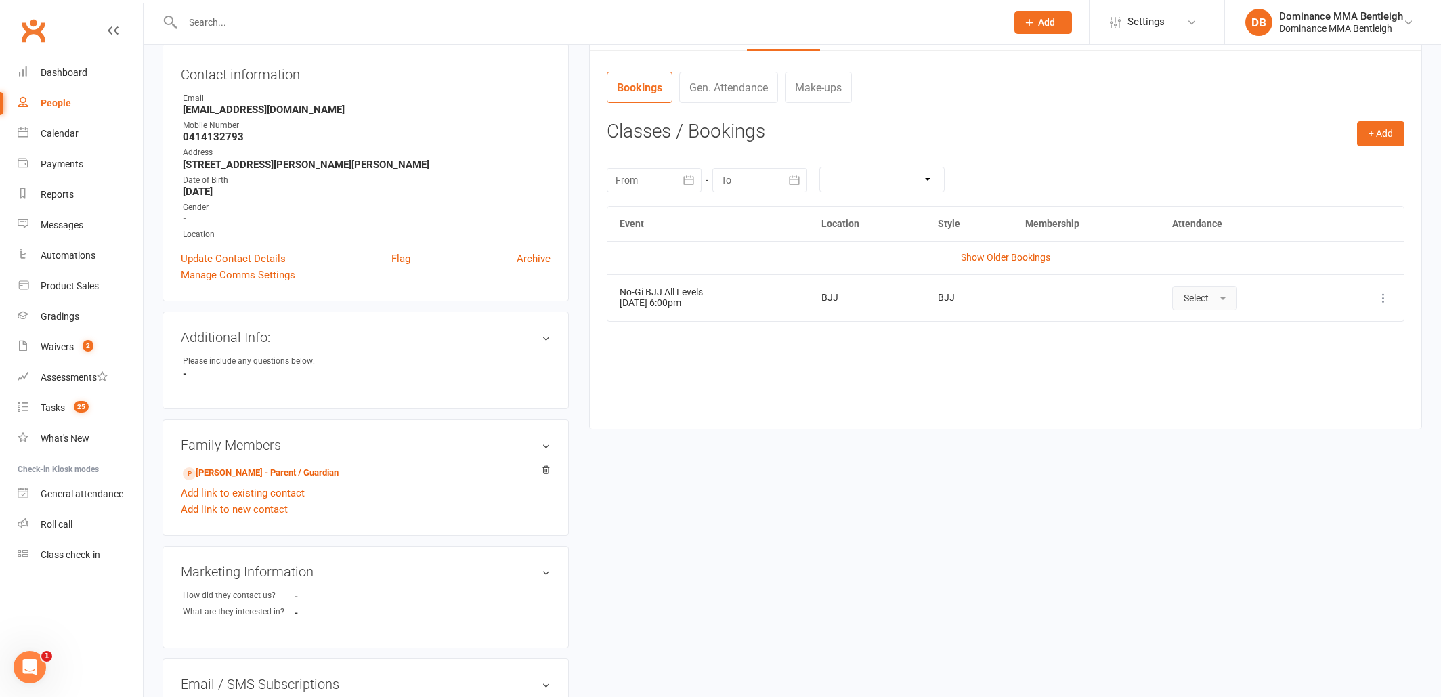
click at [1203, 298] on span "Select" at bounding box center [1196, 298] width 25 height 11
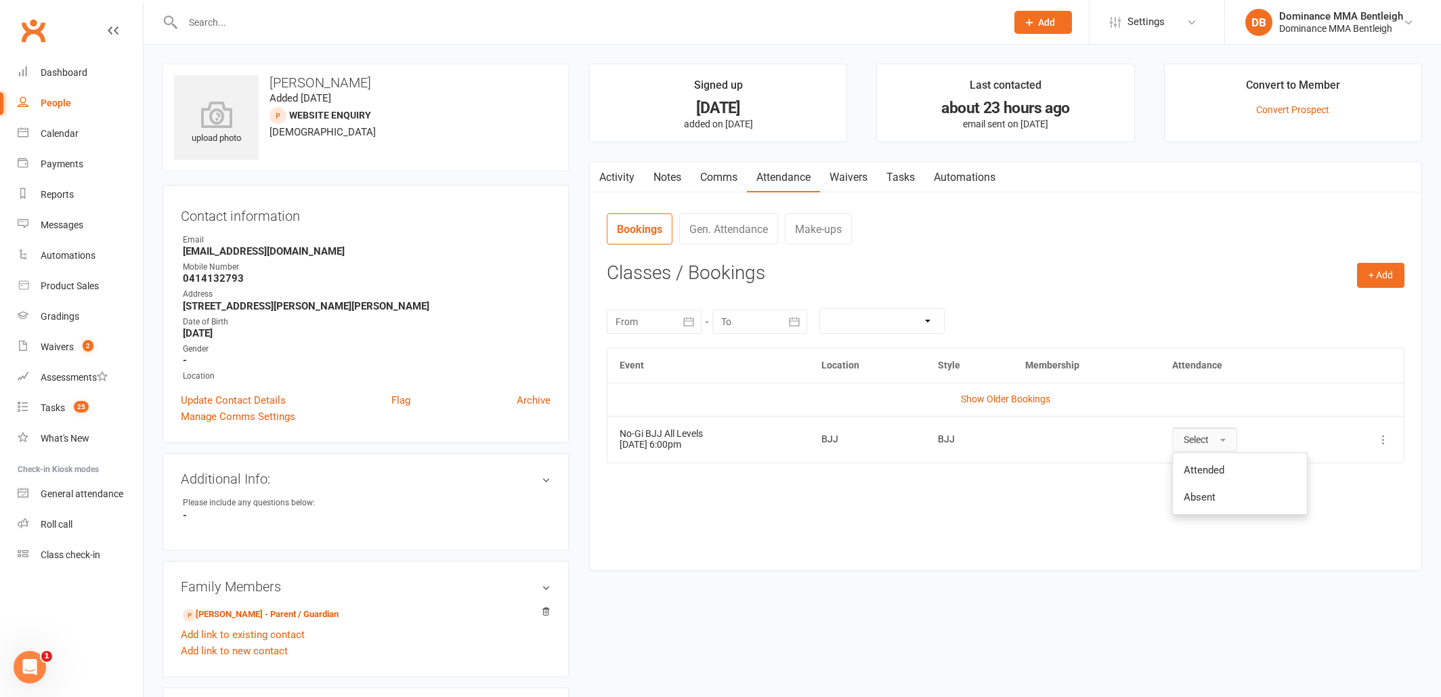
scroll to position [0, 0]
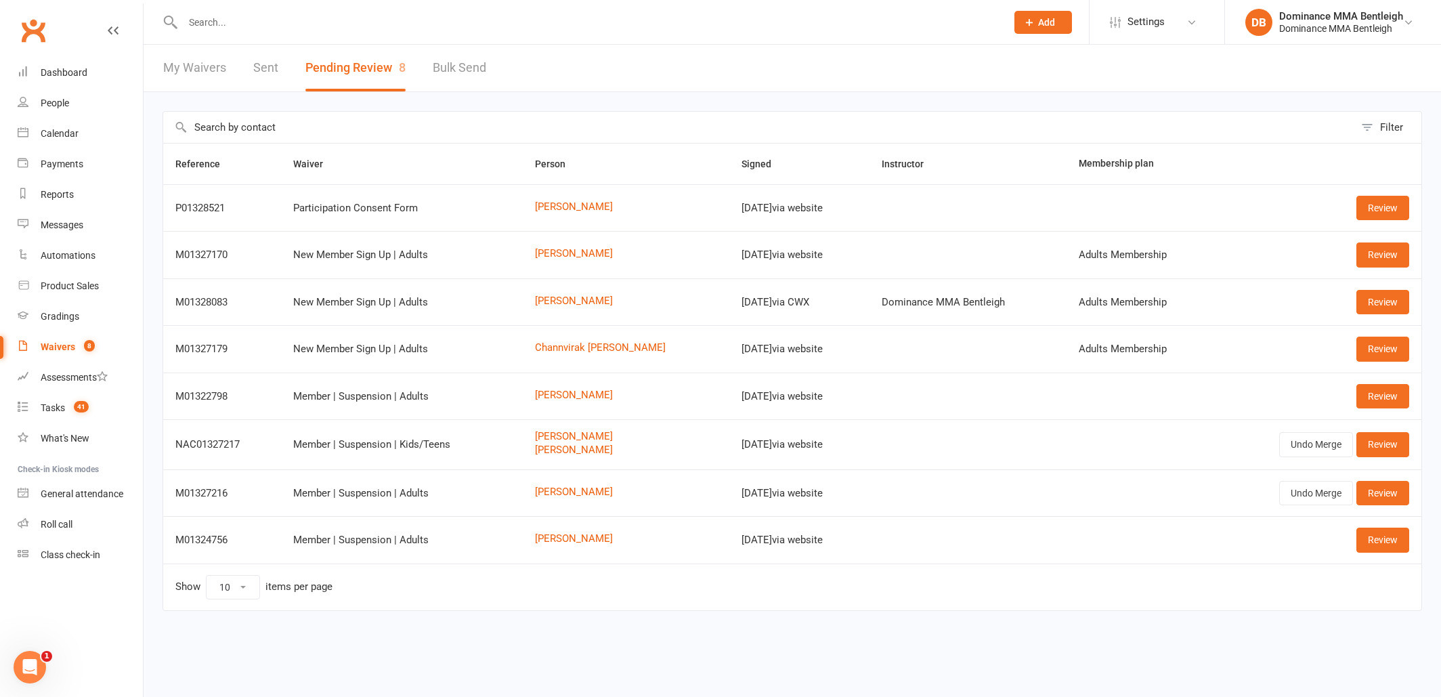
click at [429, 39] on div at bounding box center [580, 22] width 834 height 44
click at [387, 31] on div at bounding box center [580, 22] width 834 height 44
click at [391, 26] on input "text" at bounding box center [588, 22] width 818 height 19
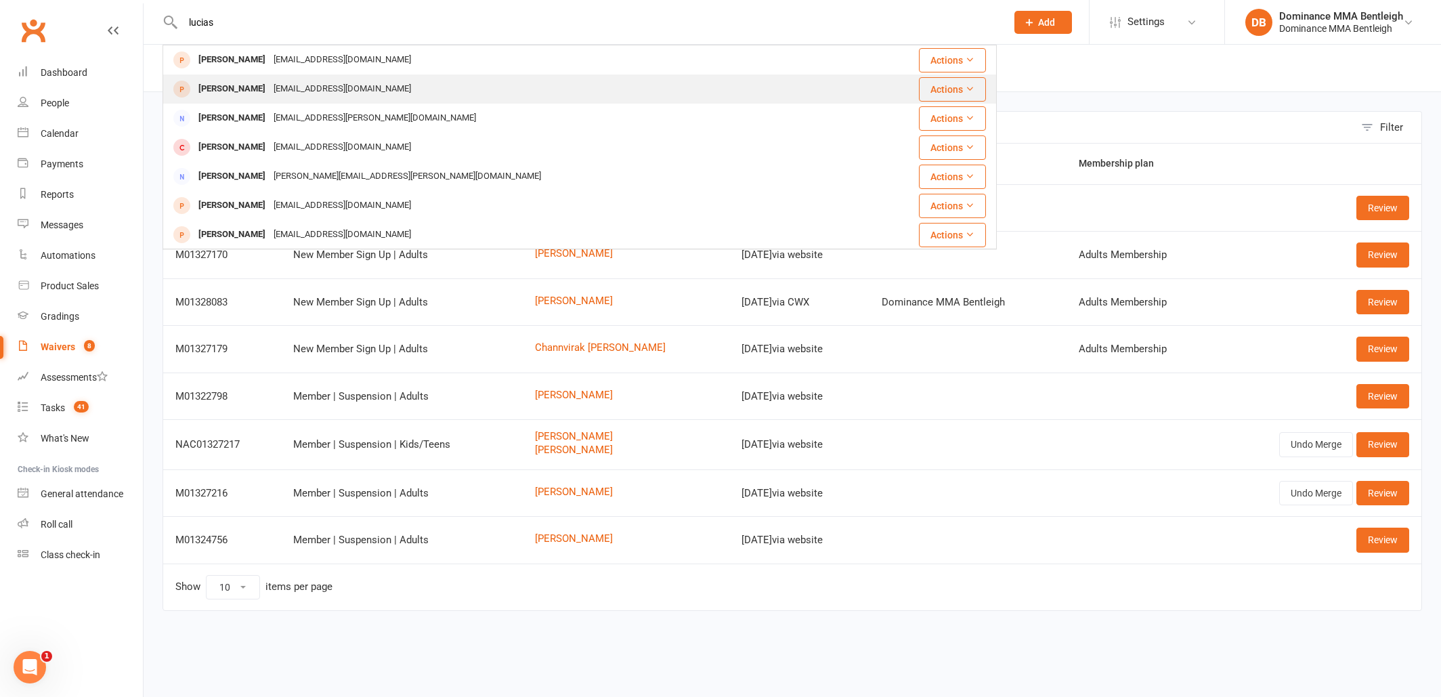
type input "lucias"
click at [282, 95] on div "[EMAIL_ADDRESS][DOMAIN_NAME]" at bounding box center [343, 89] width 146 height 20
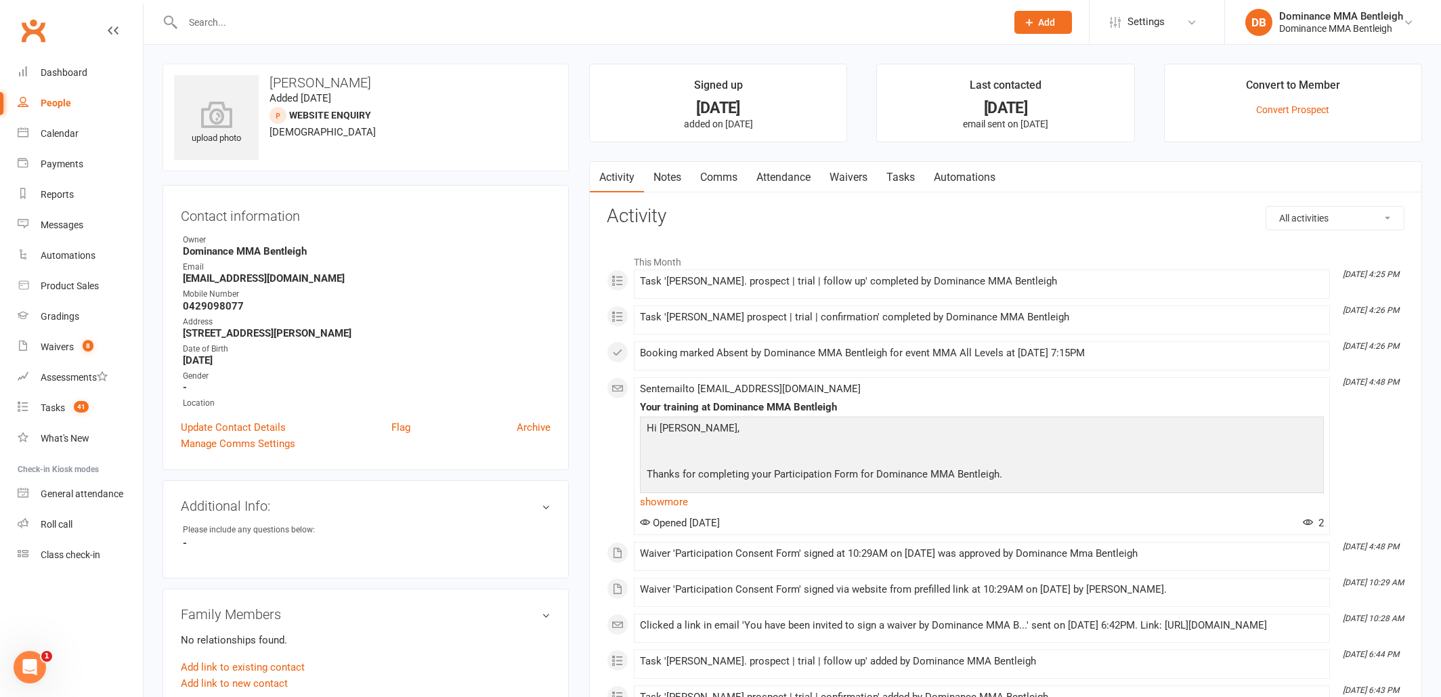
click at [859, 182] on link "Waivers" at bounding box center [848, 177] width 57 height 31
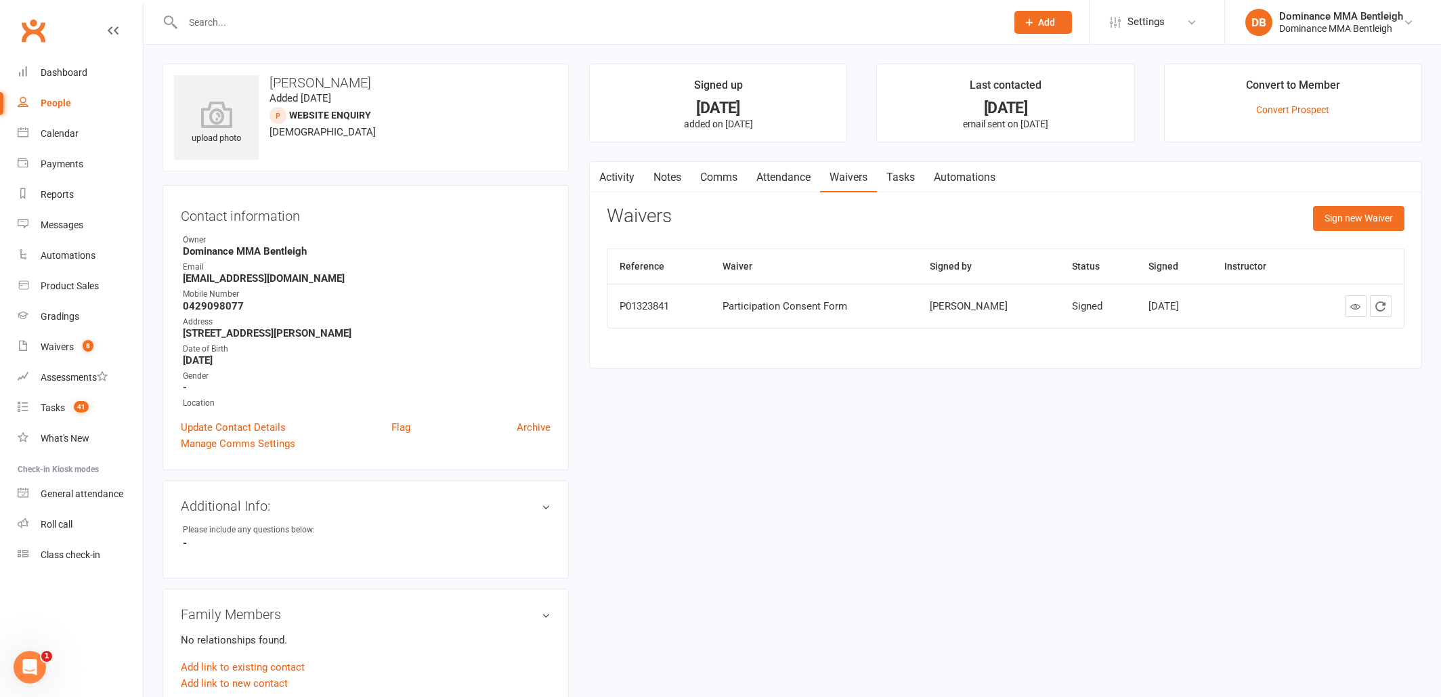
click at [774, 182] on link "Attendance" at bounding box center [783, 177] width 73 height 31
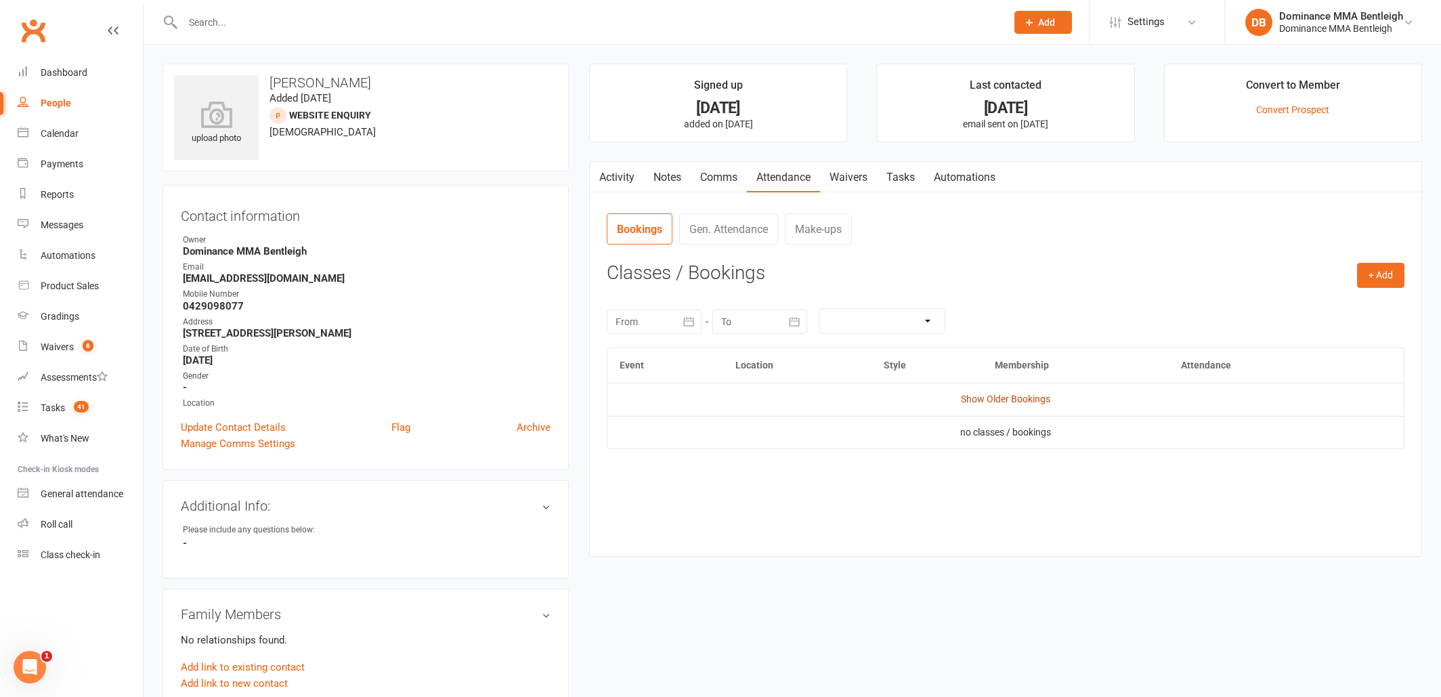
click at [1045, 395] on link "Show Older Bookings" at bounding box center [1005, 398] width 89 height 11
click at [1363, 272] on button "+ Add" at bounding box center [1380, 275] width 47 height 24
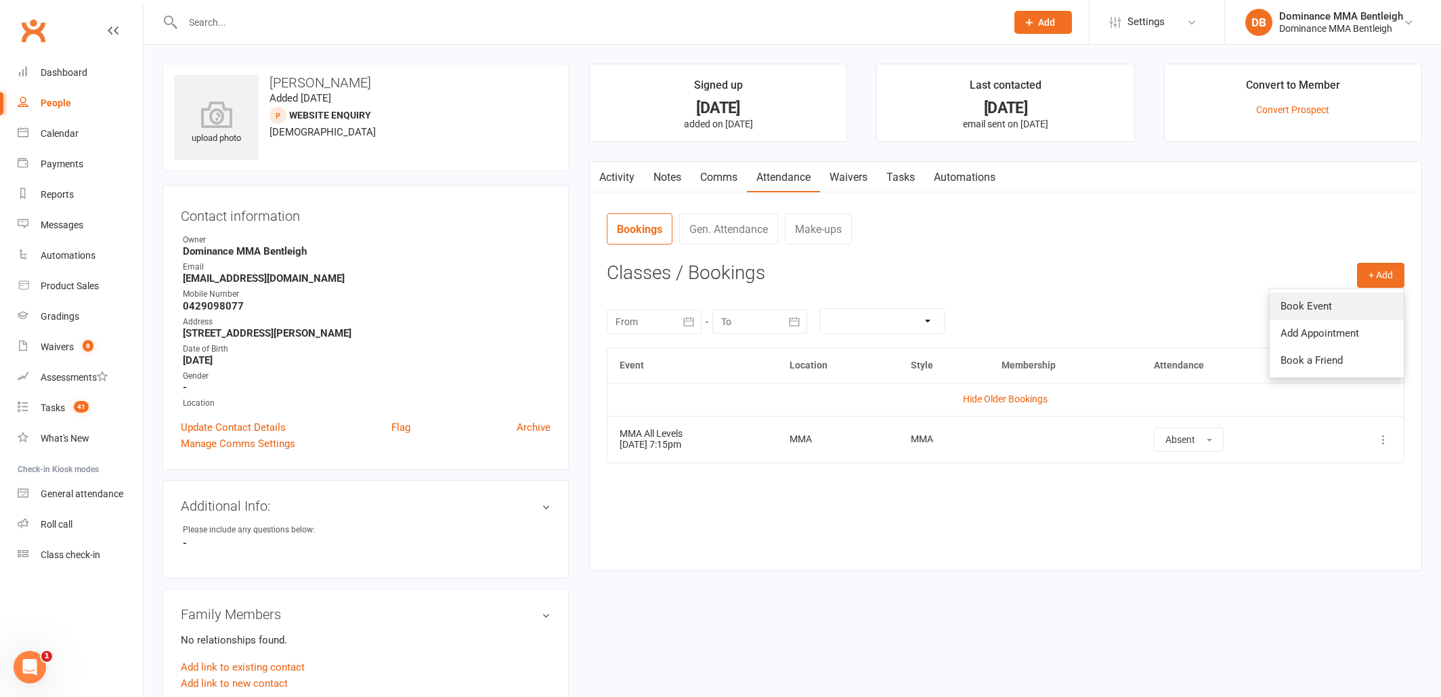
click at [1333, 306] on link "Book Event" at bounding box center [1337, 306] width 134 height 27
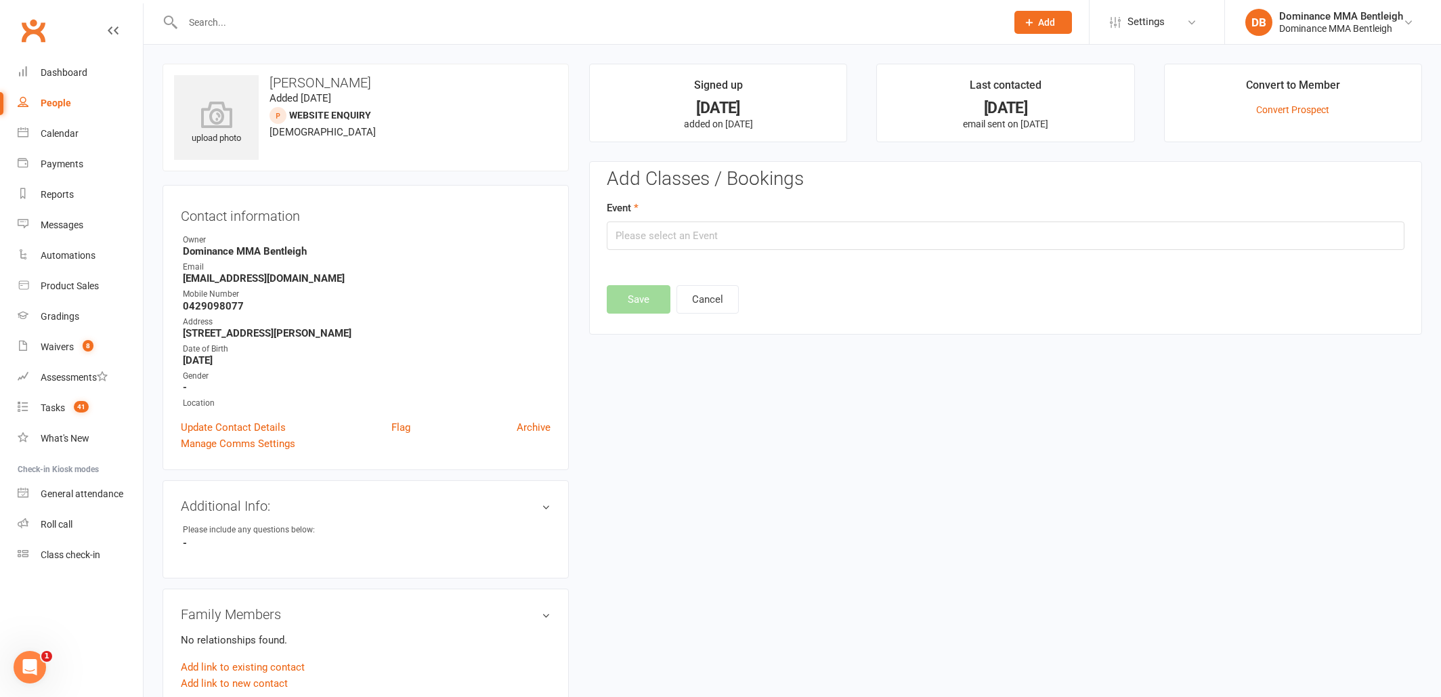
scroll to position [93, 0]
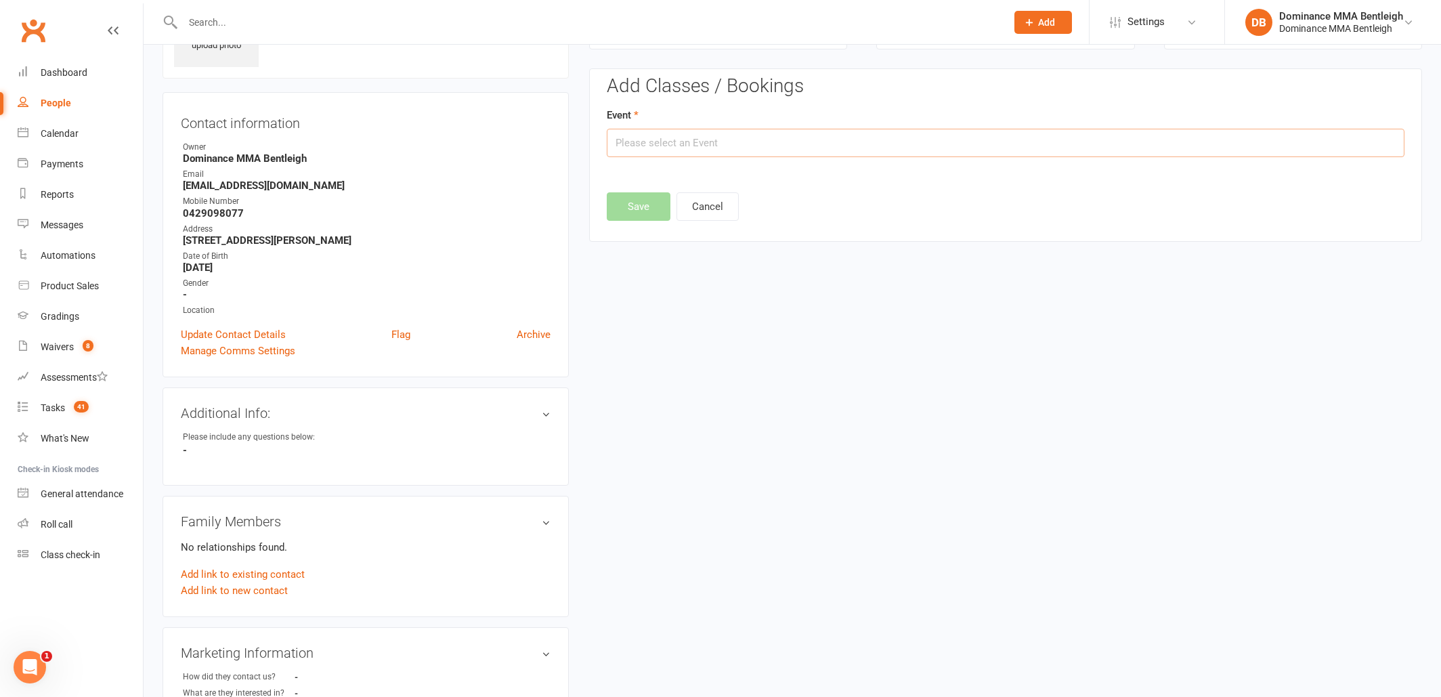
click at [869, 142] on input "text" at bounding box center [1006, 143] width 798 height 28
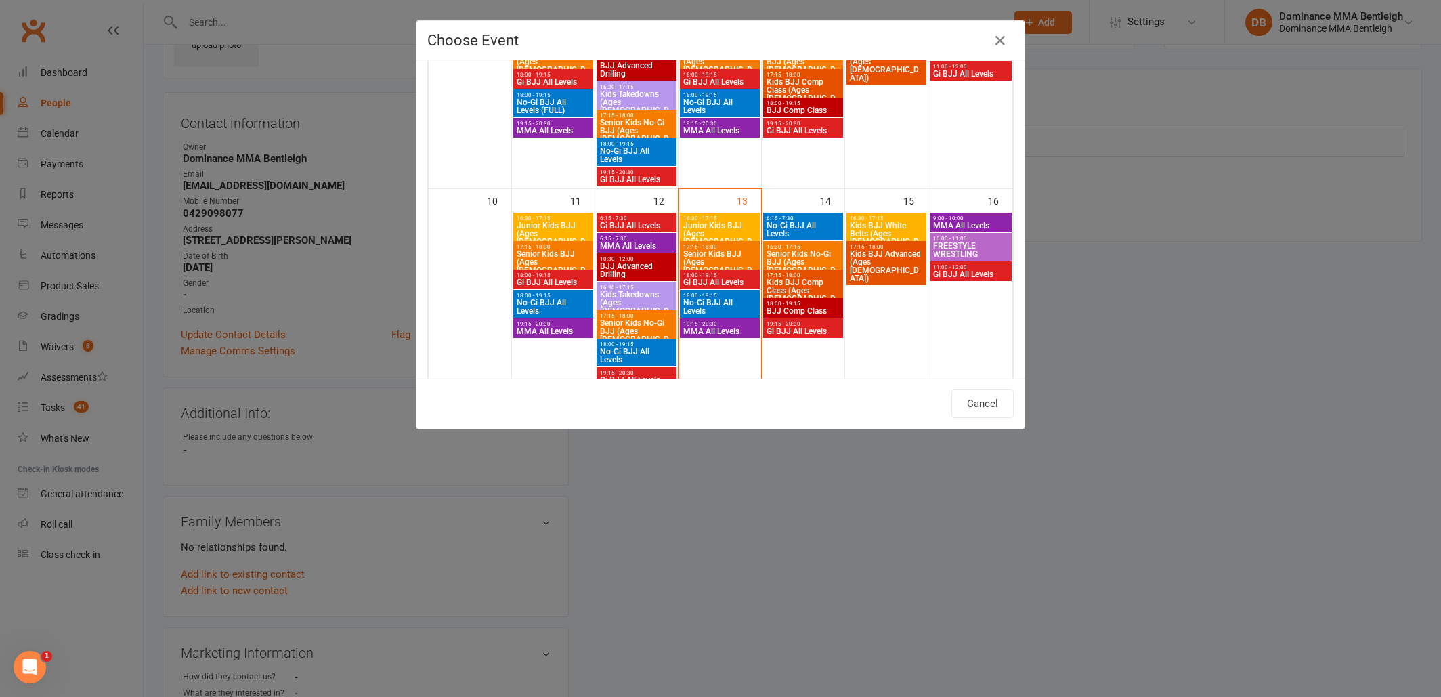
scroll to position [365, 0]
click at [718, 328] on span "MMA All Levels" at bounding box center [720, 330] width 74 height 8
type input "MMA All Levels - Aug 13, 2025 7:15:00 PM"
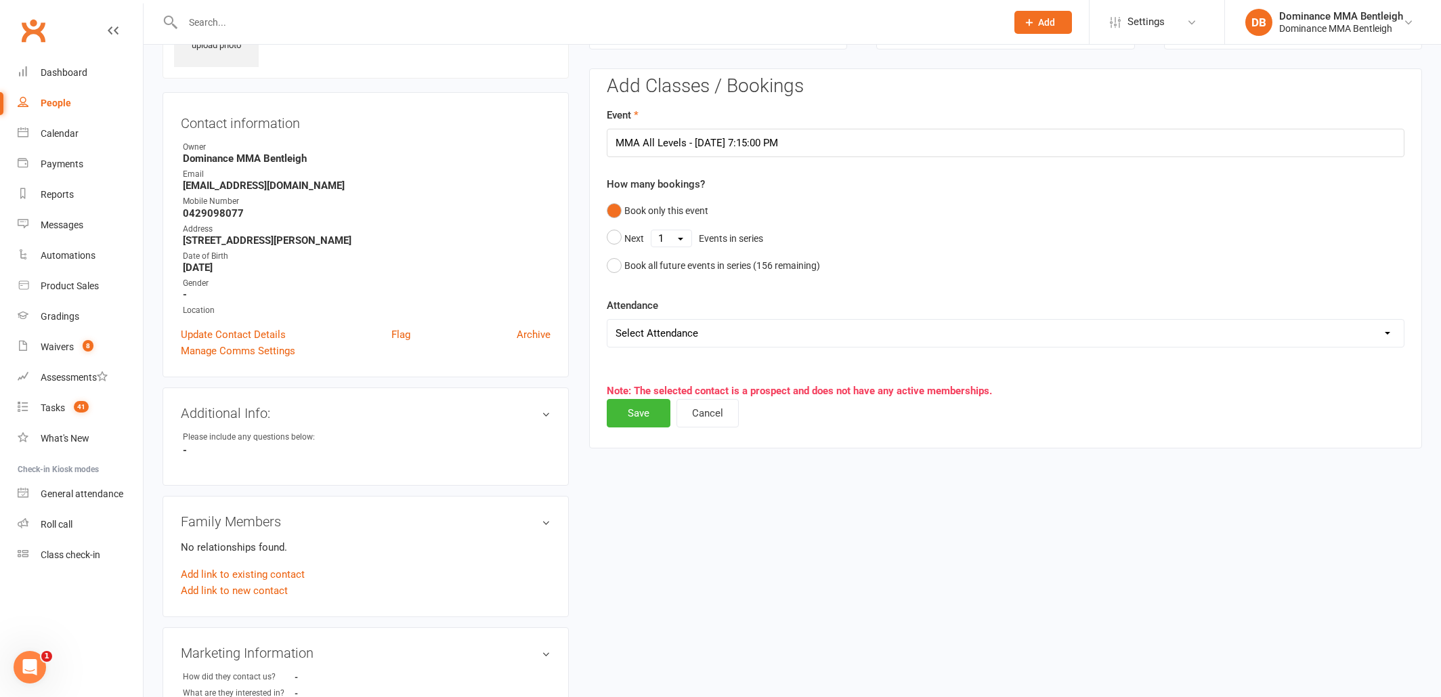
select select "0"
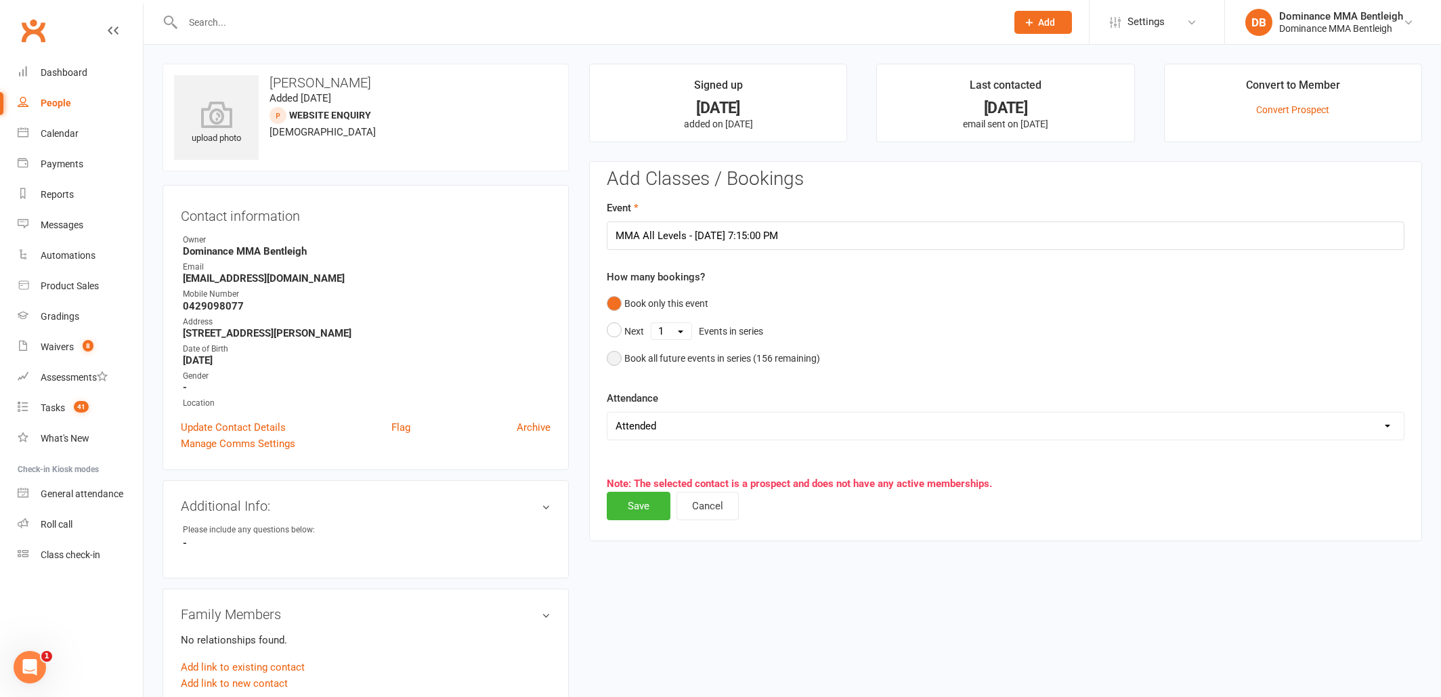
scroll to position [0, 0]
click at [645, 507] on button "Save" at bounding box center [639, 506] width 64 height 28
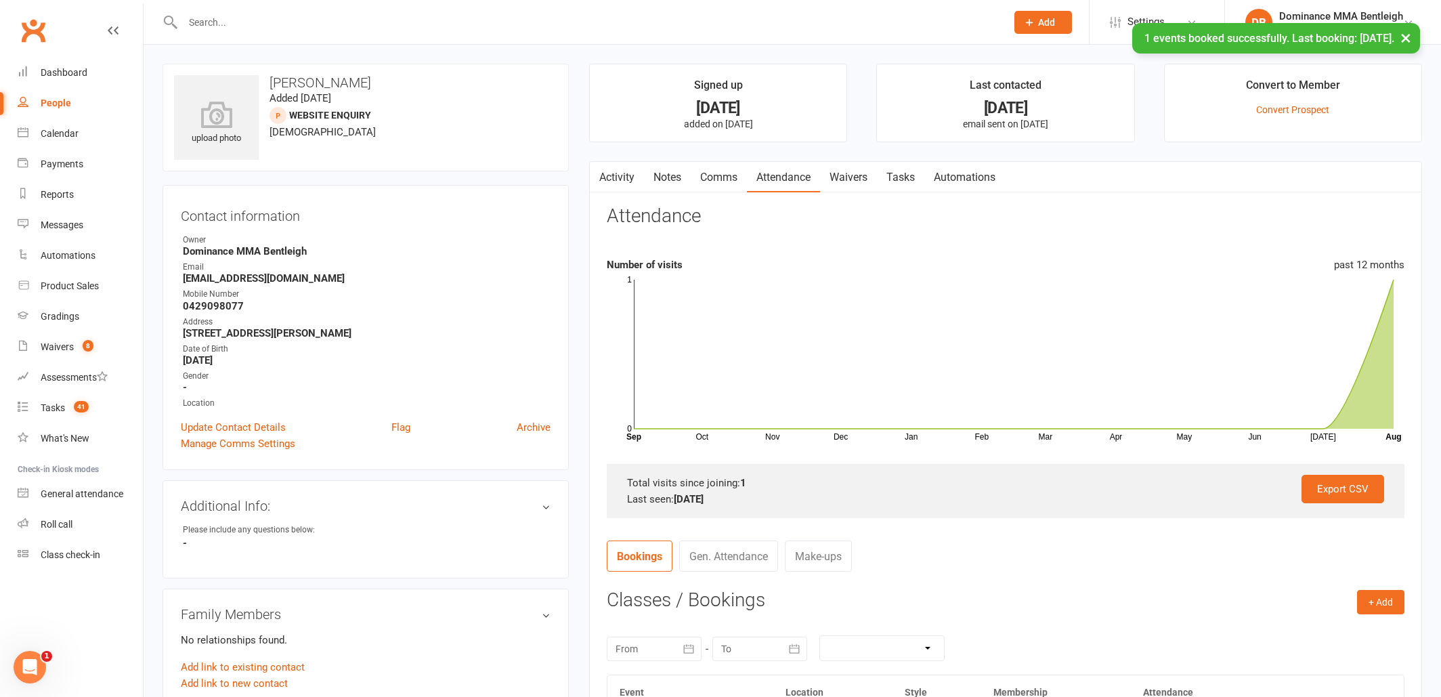
click at [676, 173] on link "Notes" at bounding box center [667, 177] width 47 height 31
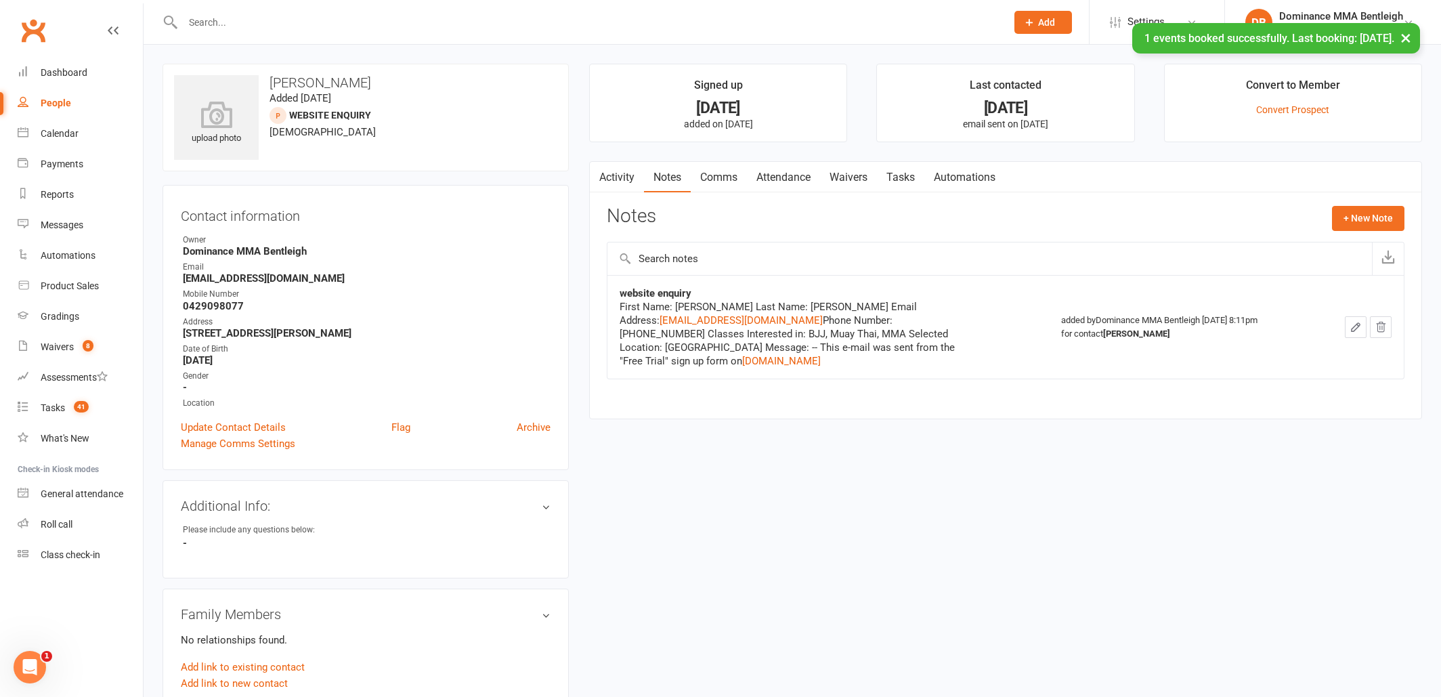
click at [892, 180] on link "Tasks" at bounding box center [900, 177] width 47 height 31
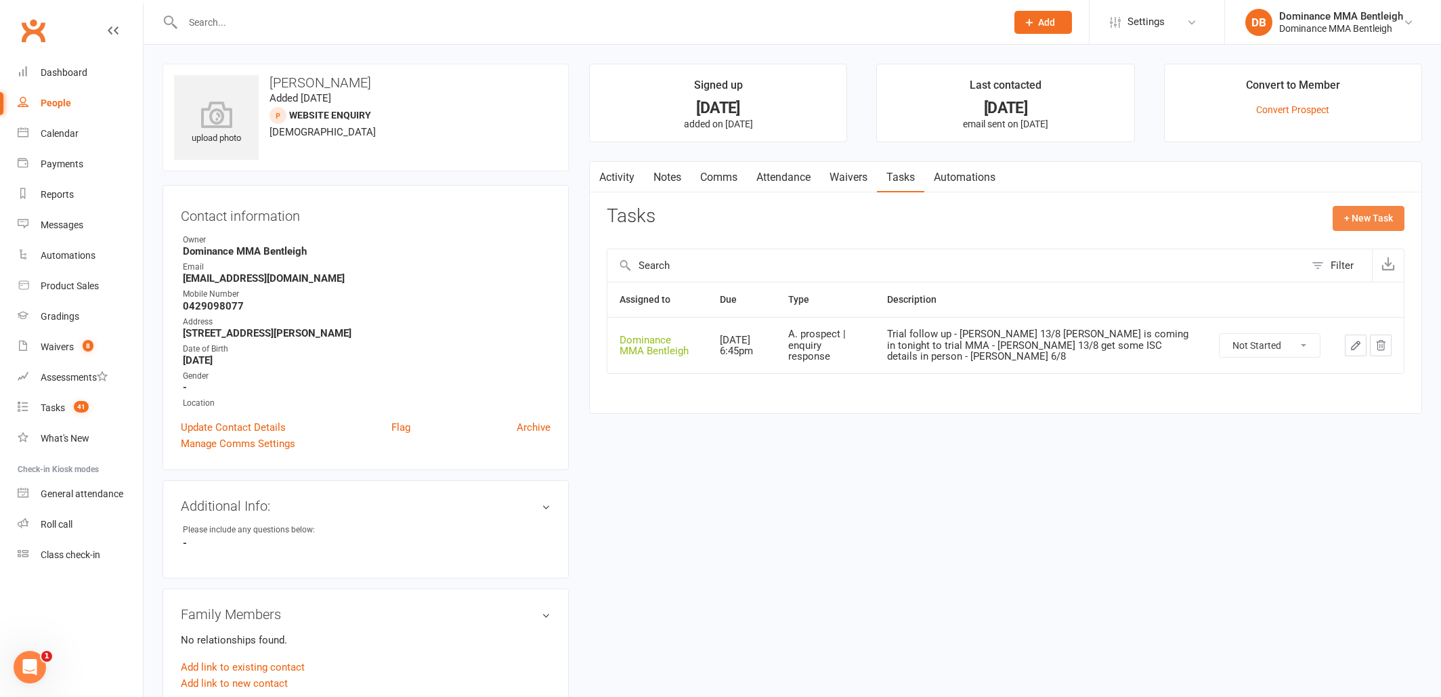
click at [1358, 223] on button "+ New Task" at bounding box center [1369, 218] width 72 height 24
select select "24839"
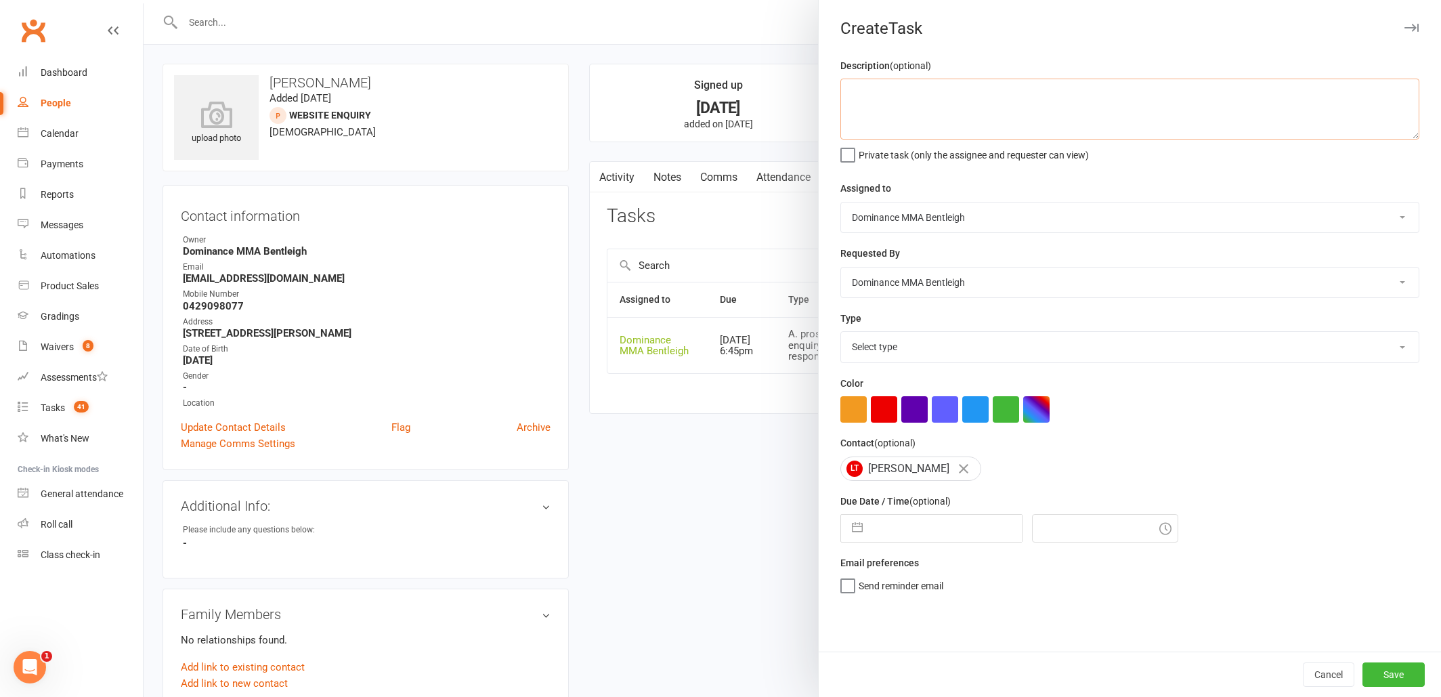
click at [1125, 91] on textarea at bounding box center [1129, 109] width 579 height 61
type textarea "Trial follow up - [PERSON_NAME] 13/8"
click at [1207, 362] on div "Description (optional) Trial follow up - Dylan 13/8 Private task (only the assi…" at bounding box center [1130, 355] width 622 height 594
select select "13787"
click at [909, 534] on input "text" at bounding box center [945, 528] width 152 height 27
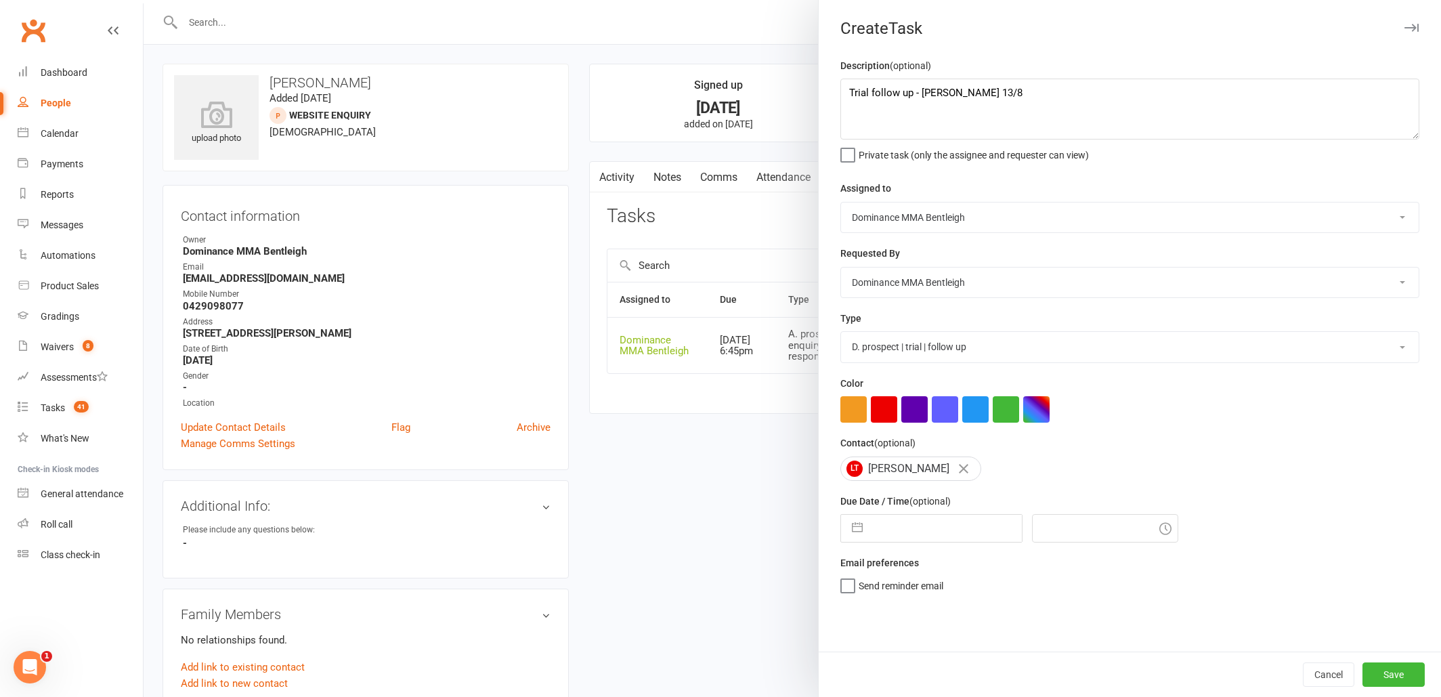
select select "6"
select select "2025"
select select "7"
select select "2025"
select select "8"
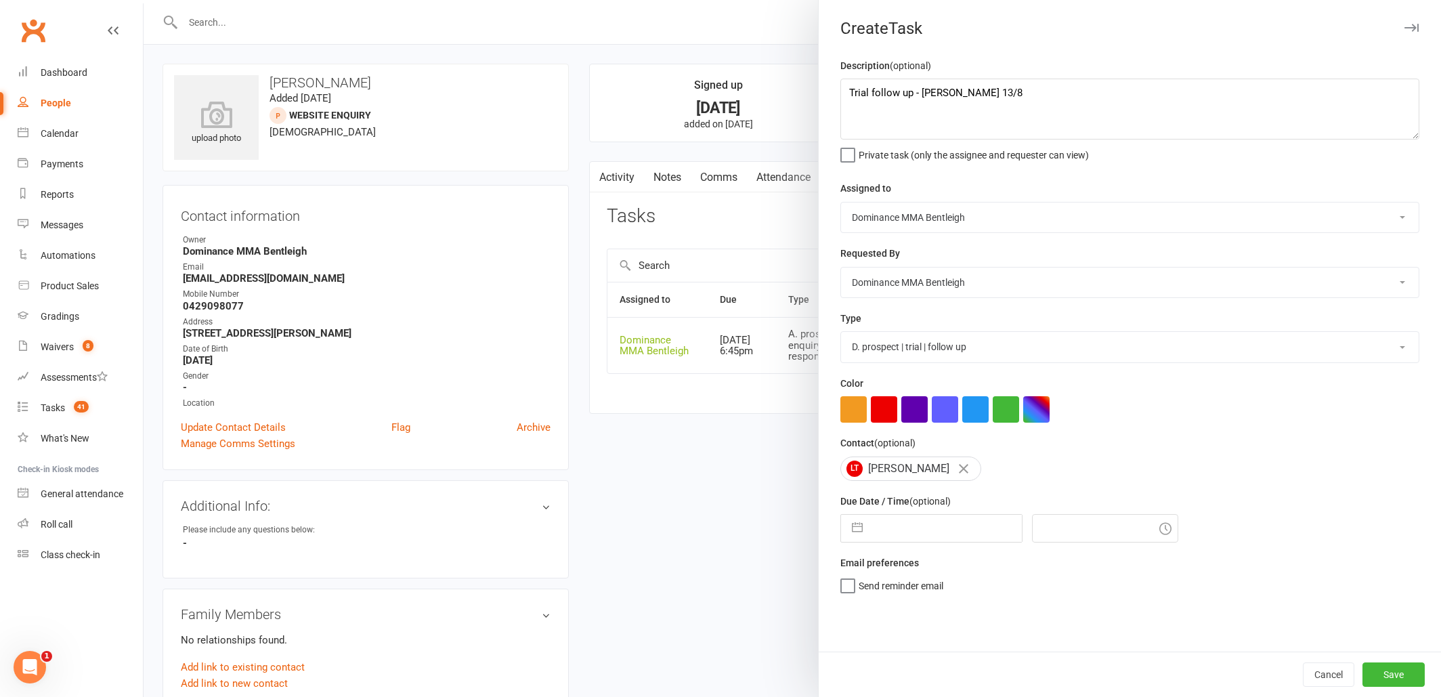
select select "2025"
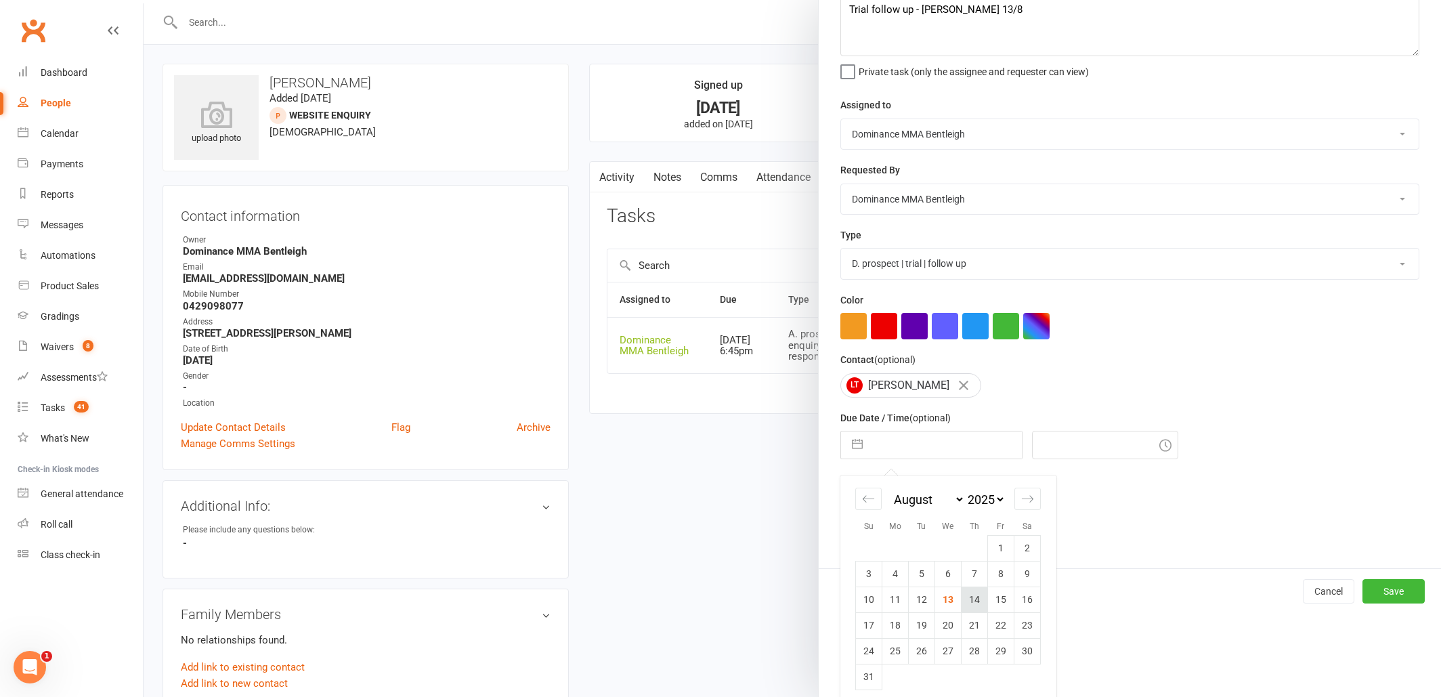
scroll to position [86, 0]
click at [976, 600] on td "14" at bounding box center [975, 597] width 26 height 26
type input "14 Aug 2025"
type input "7:00pm"
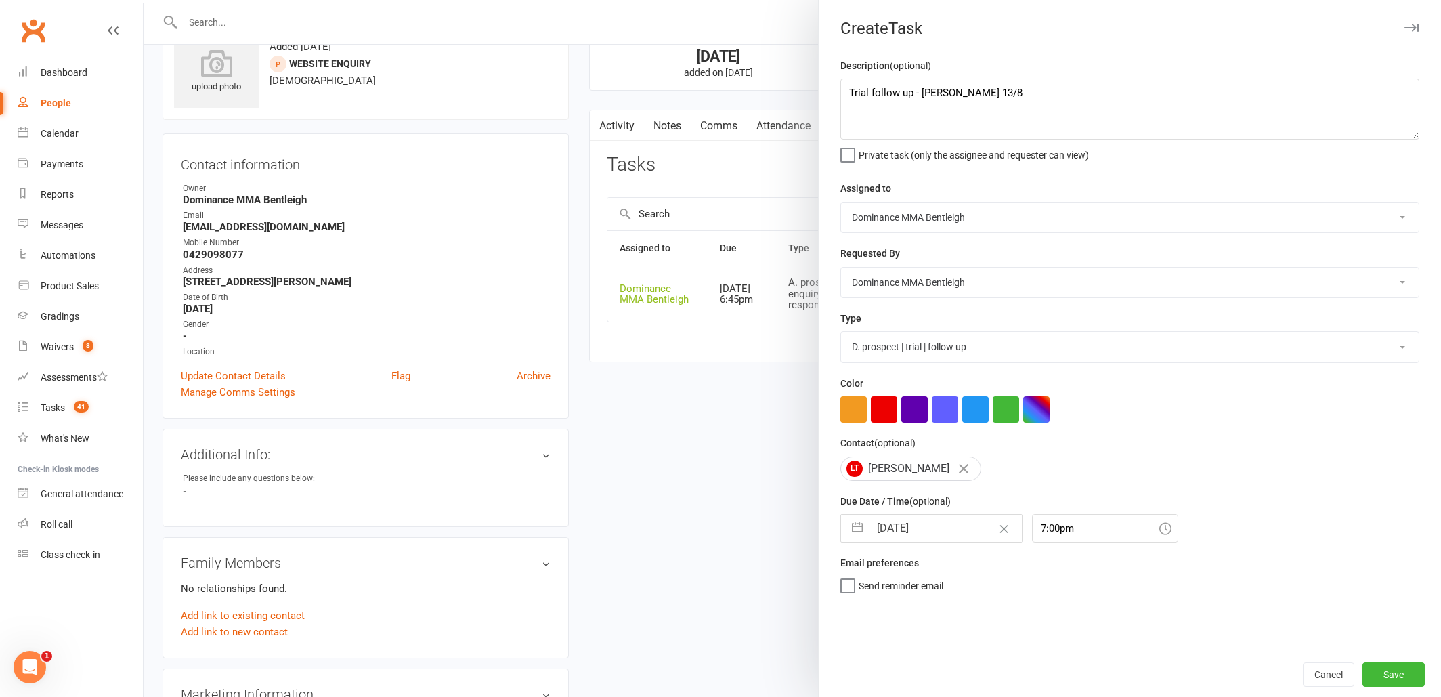
scroll to position [57, 0]
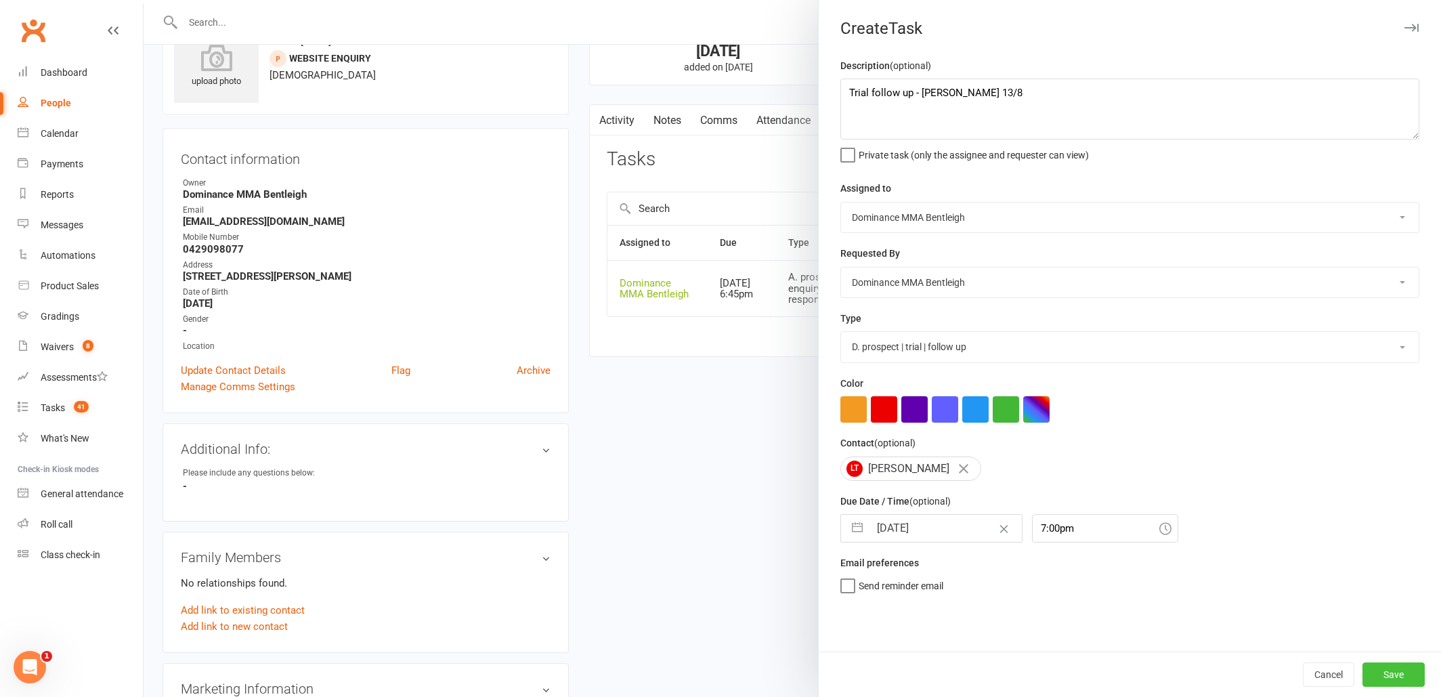
click at [1386, 676] on button "Save" at bounding box center [1393, 674] width 62 height 24
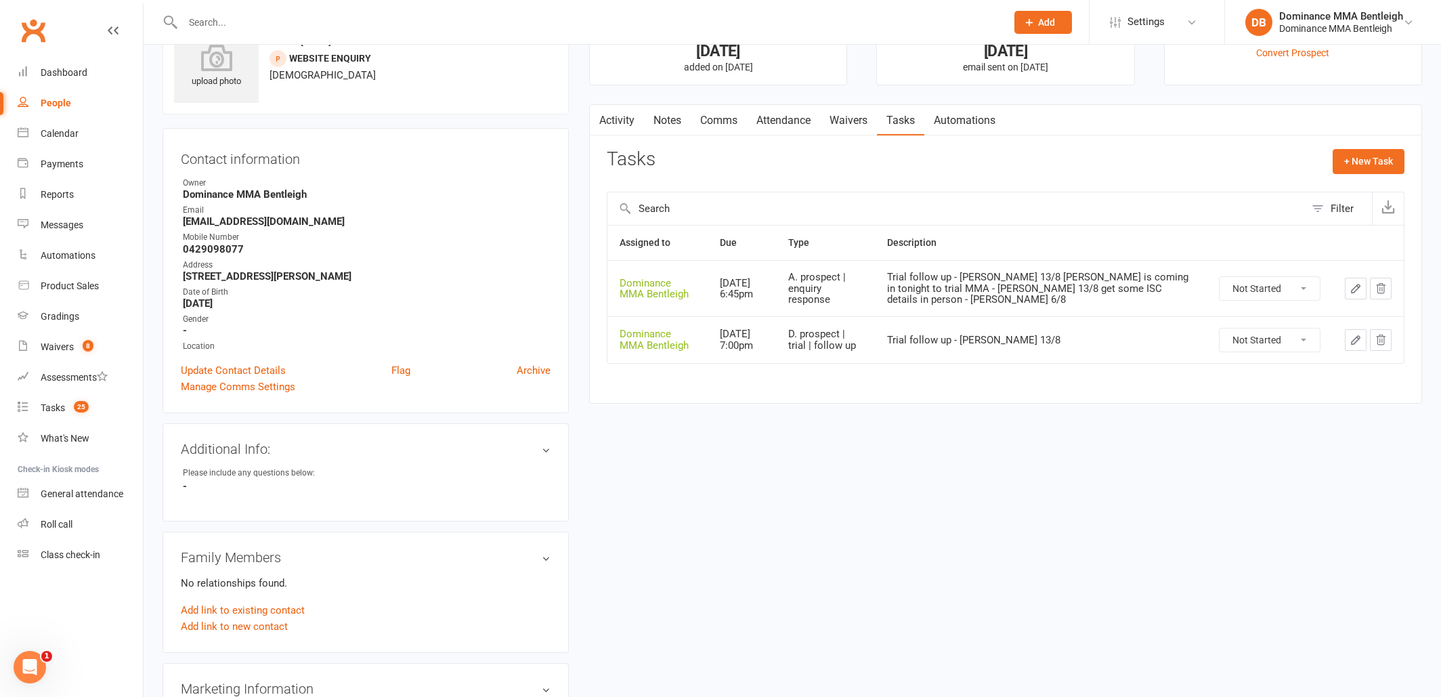
click at [790, 118] on link "Attendance" at bounding box center [783, 120] width 73 height 31
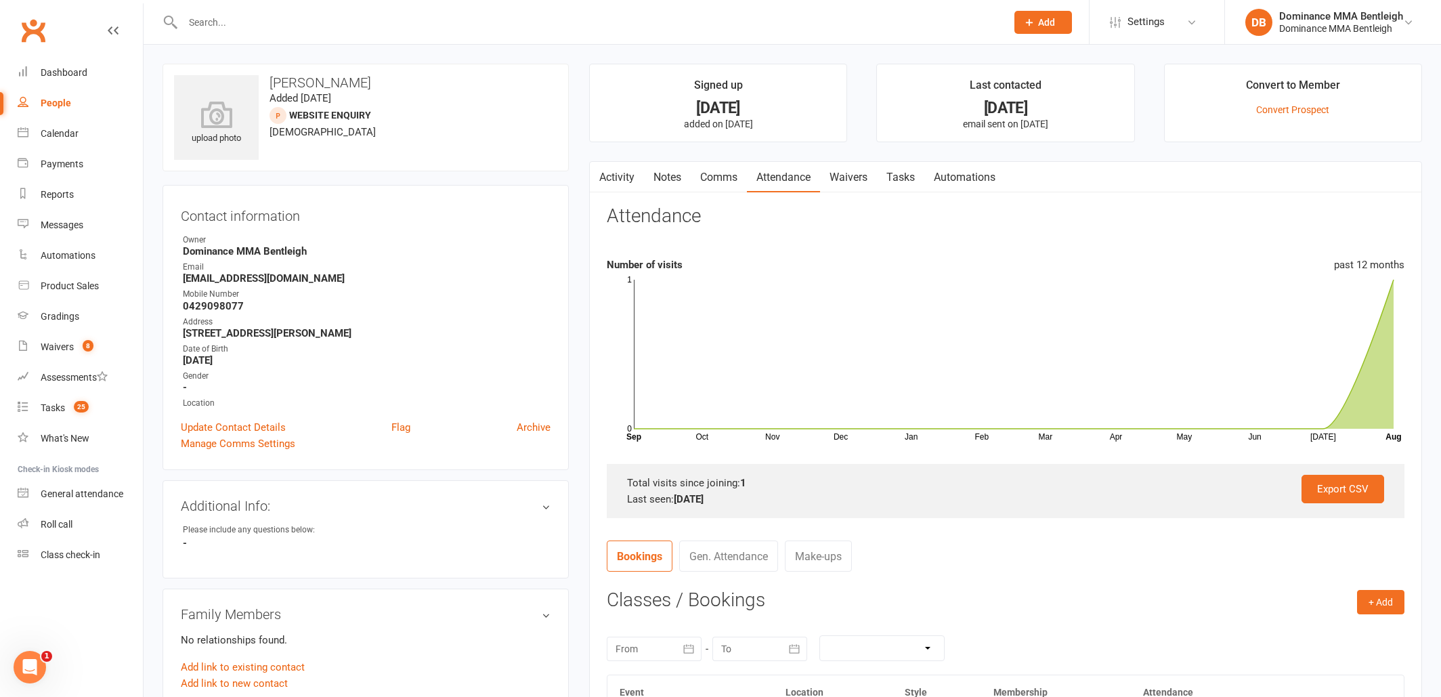
click at [907, 181] on link "Tasks" at bounding box center [900, 177] width 47 height 31
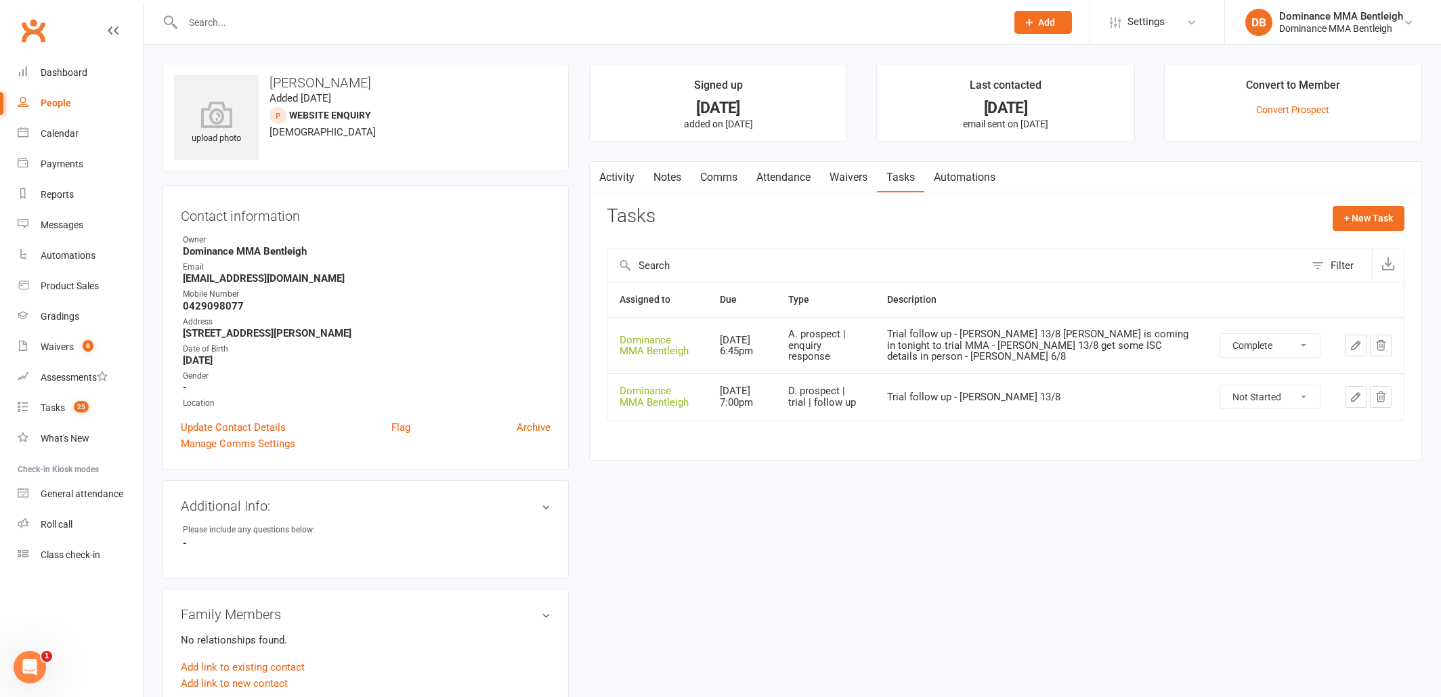
select select "unstarted"
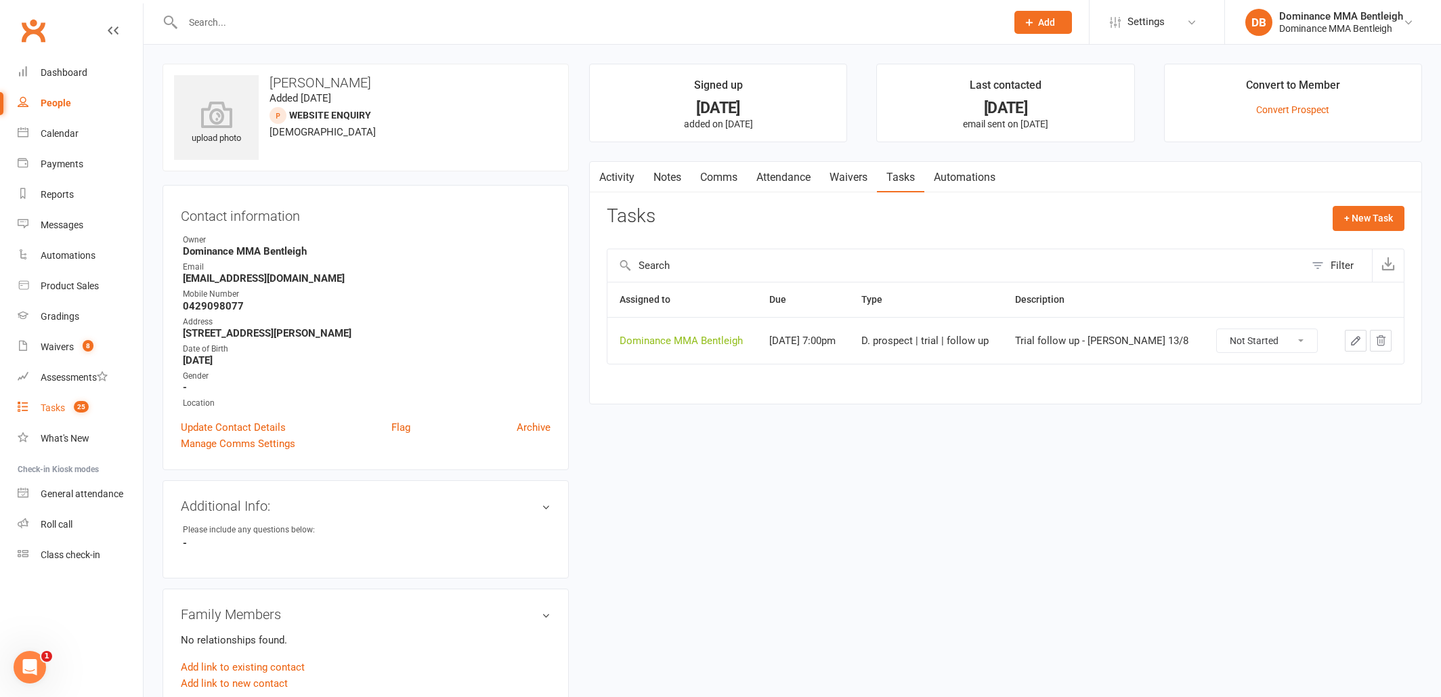
click at [64, 410] on div "Tasks" at bounding box center [53, 407] width 24 height 11
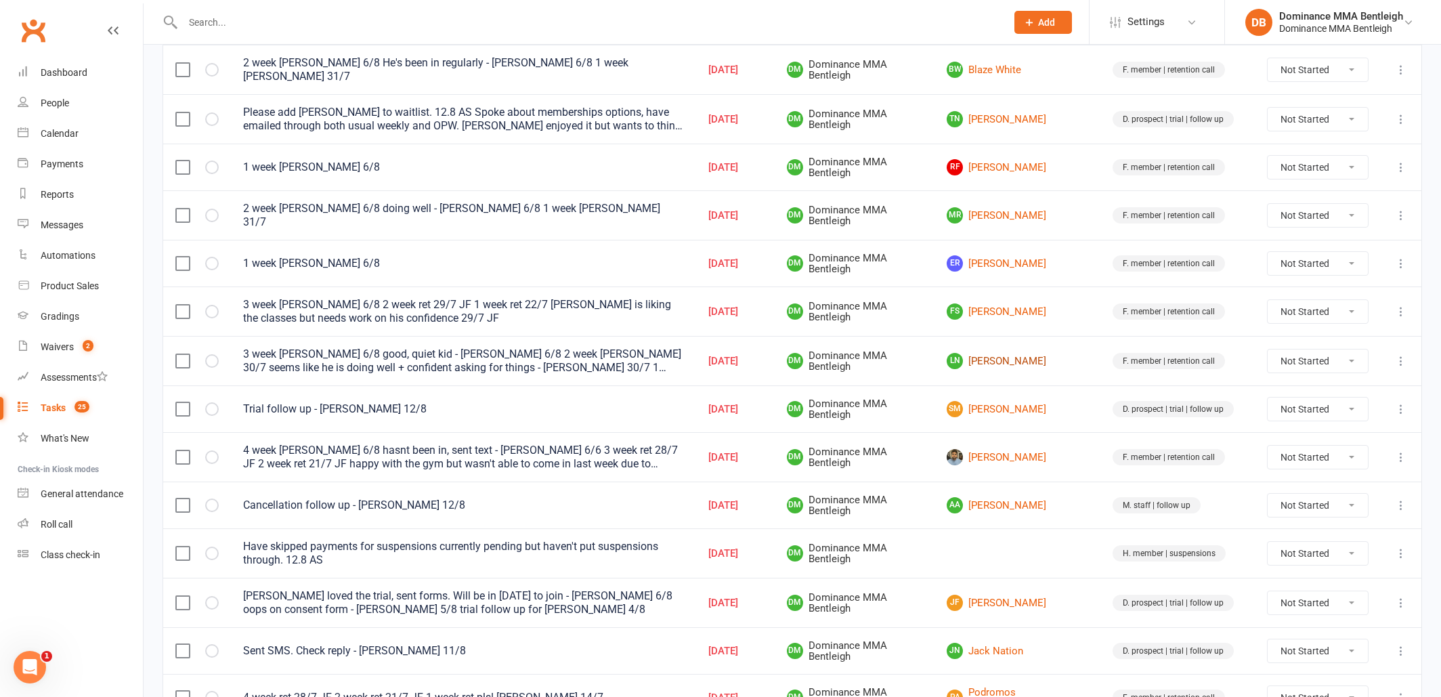
scroll to position [700, 0]
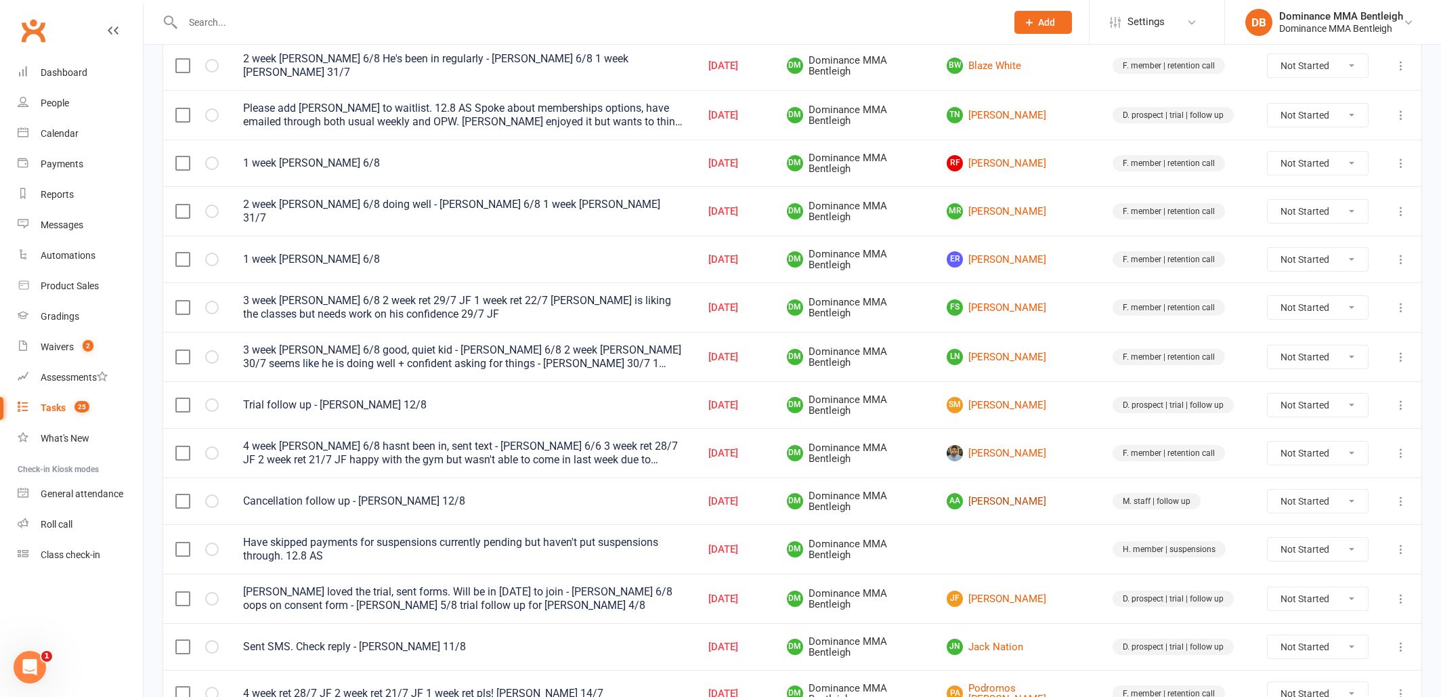
click at [1025, 498] on link "AA [PERSON_NAME]" at bounding box center [1018, 501] width 142 height 16
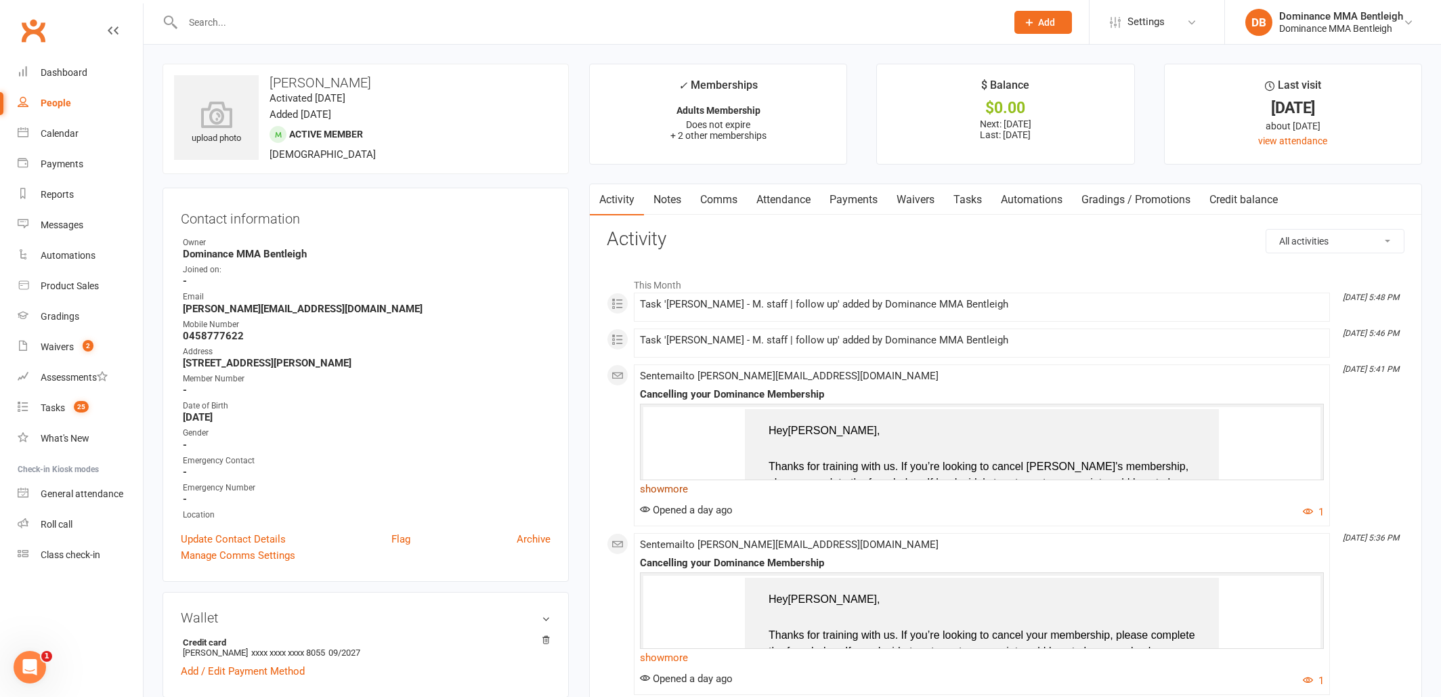
click at [697, 493] on link "show more" at bounding box center [982, 488] width 684 height 19
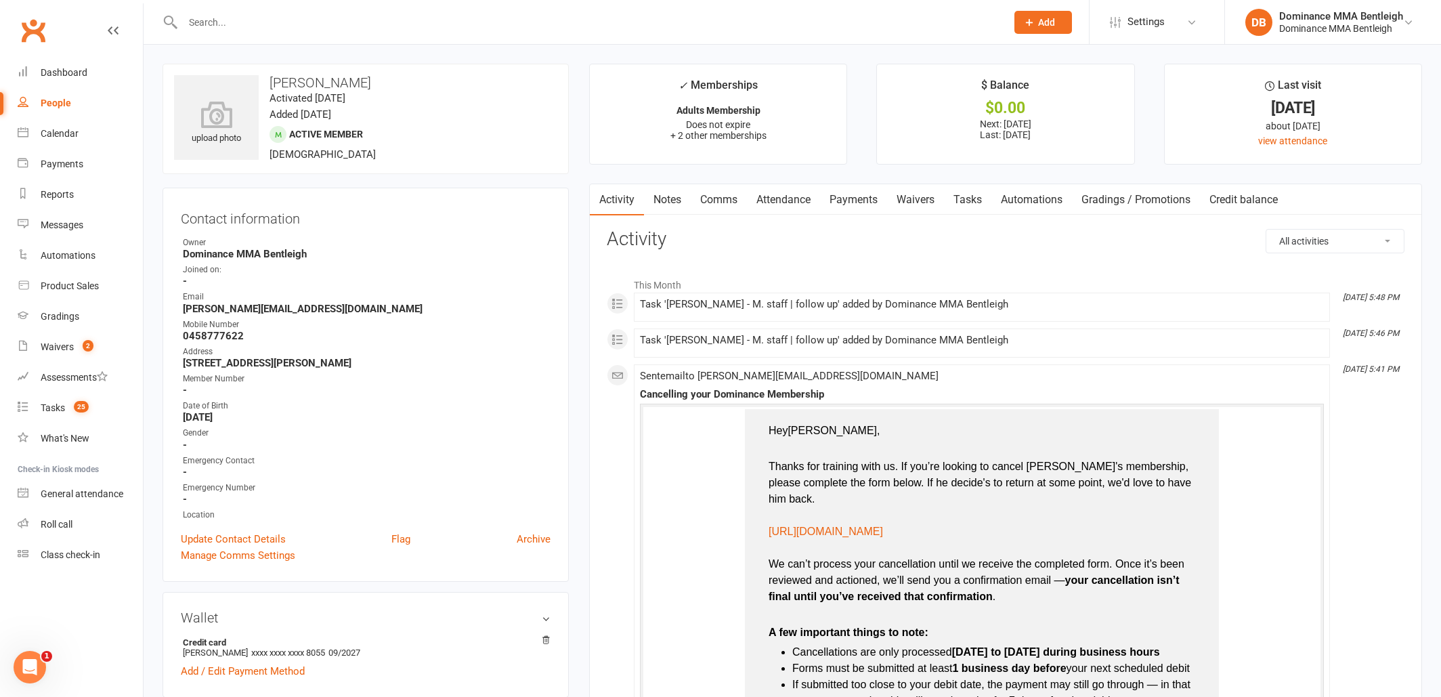
scroll to position [1, 0]
click at [857, 208] on link "Payments" at bounding box center [853, 199] width 67 height 31
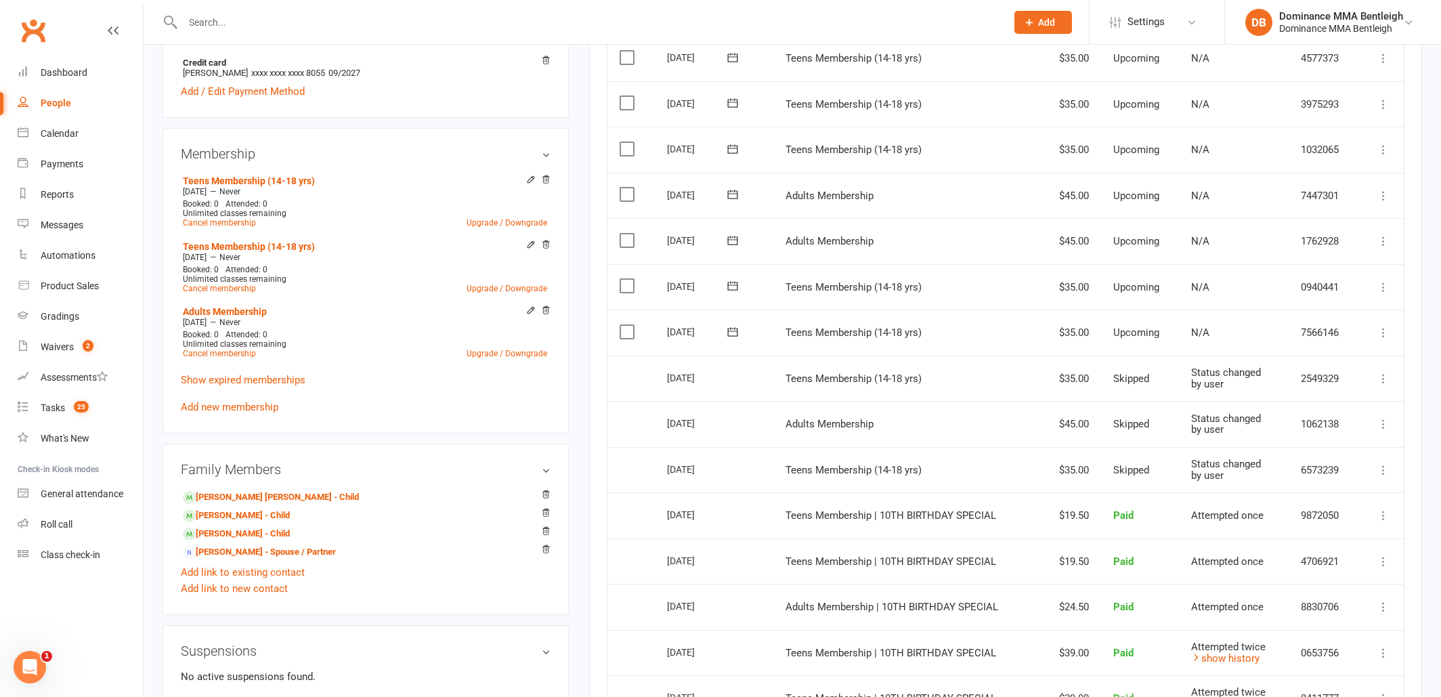
scroll to position [571, 0]
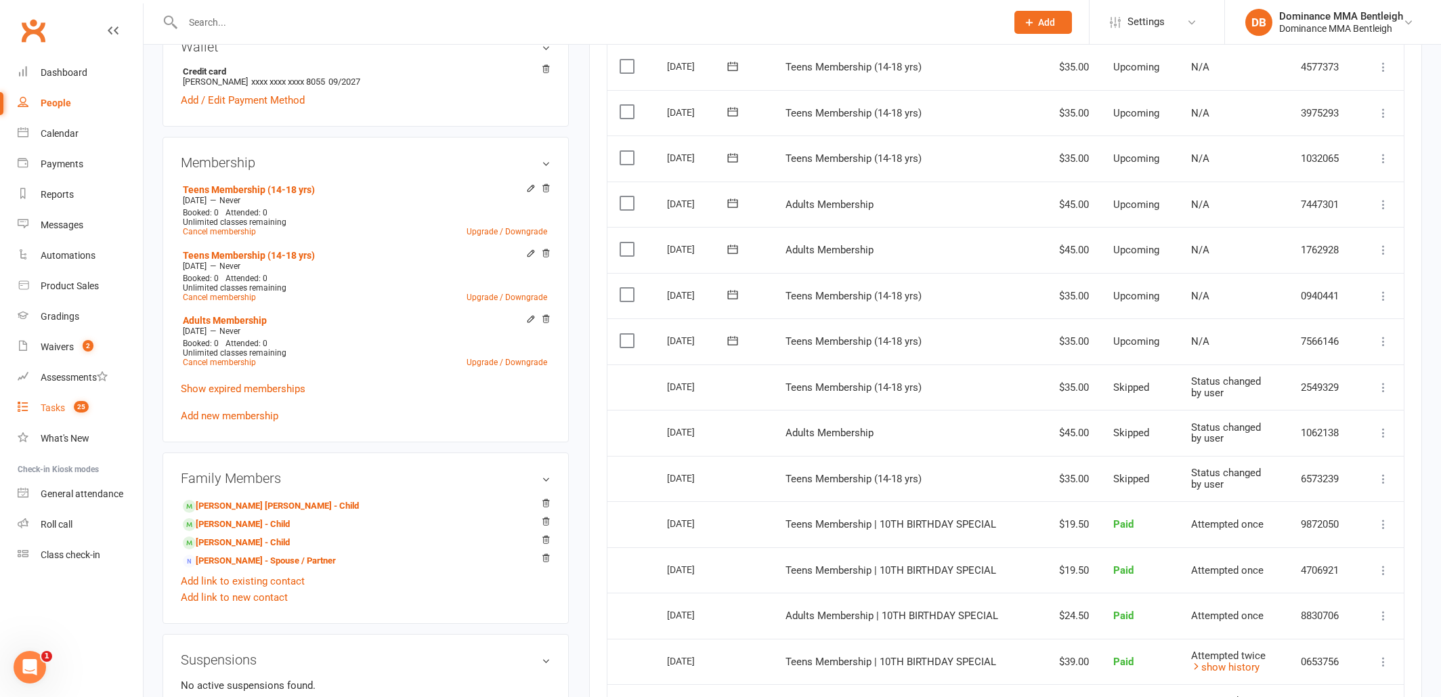
click at [67, 406] on link "Tasks 25" at bounding box center [80, 408] width 125 height 30
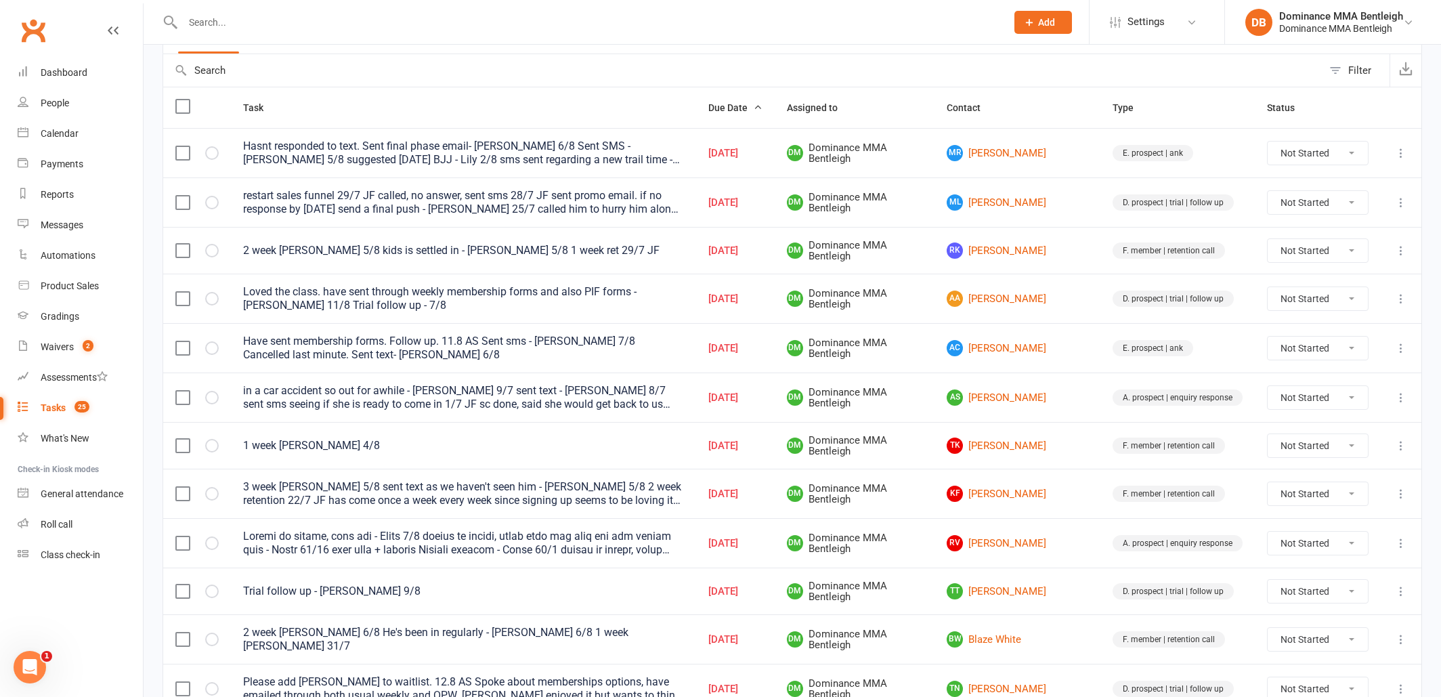
scroll to position [131, 0]
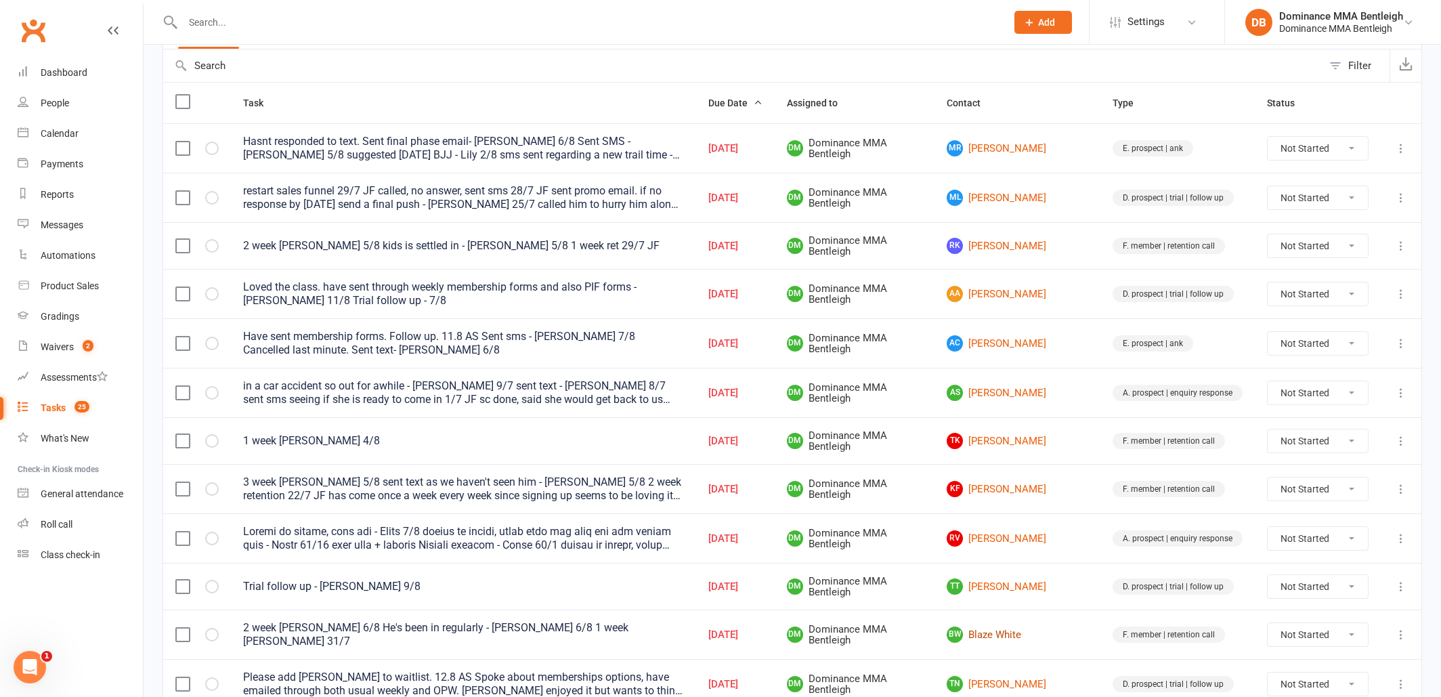
click at [1035, 636] on link "BW Blaze White" at bounding box center [1018, 634] width 142 height 16
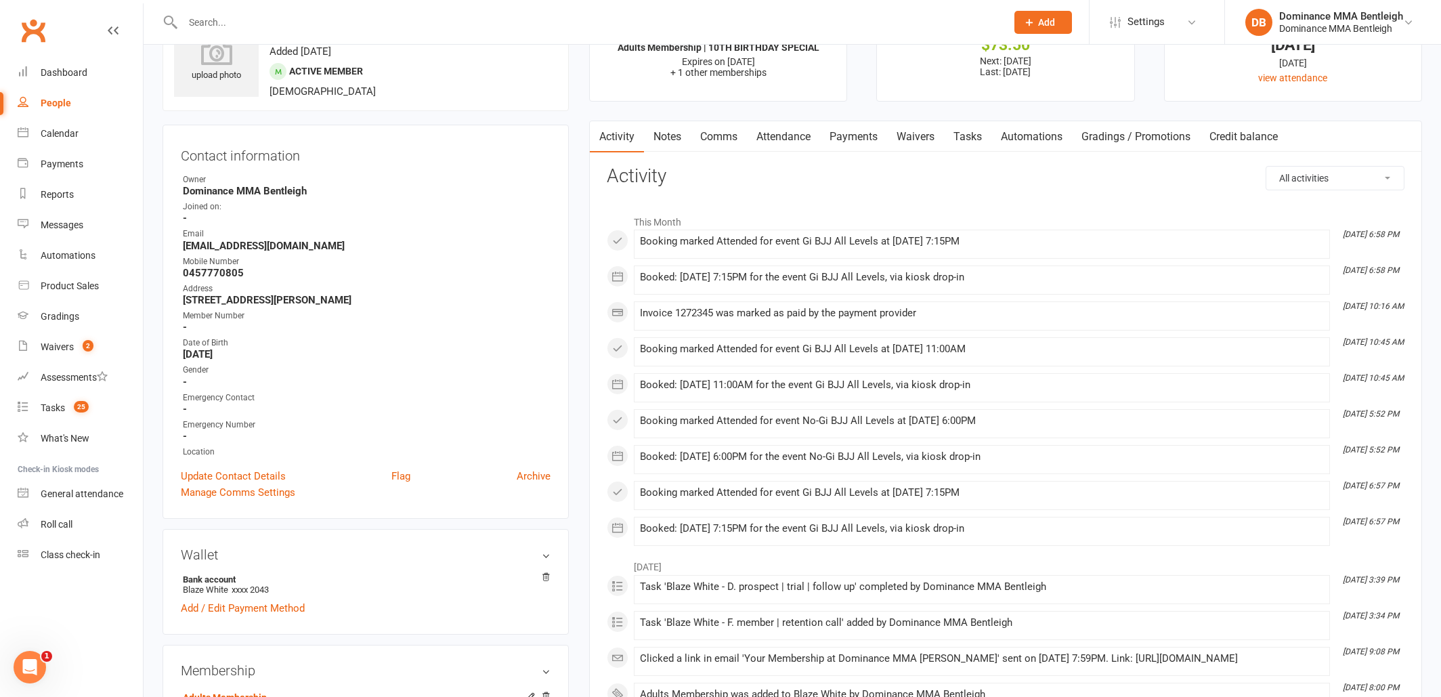
scroll to position [63, 0]
click at [44, 410] on div "Tasks" at bounding box center [53, 407] width 24 height 11
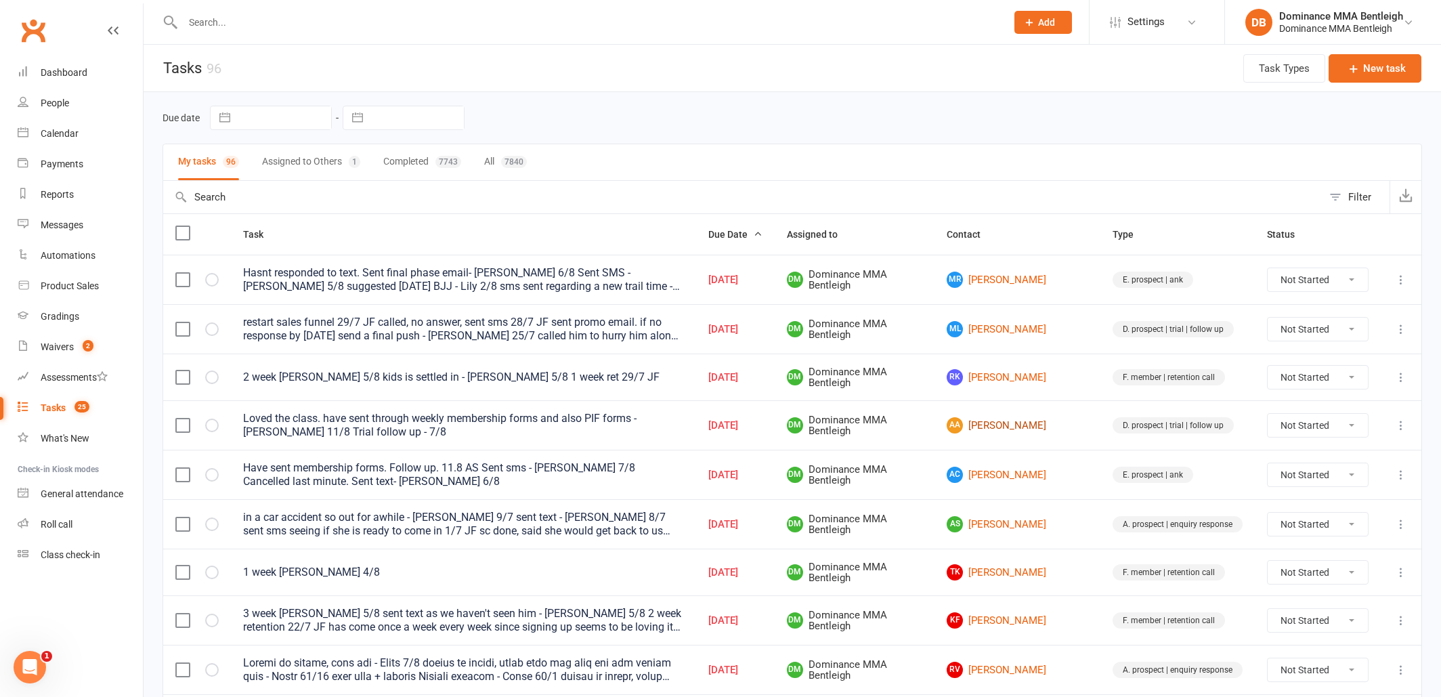
click at [1056, 429] on link "AA [PERSON_NAME]" at bounding box center [1018, 425] width 142 height 16
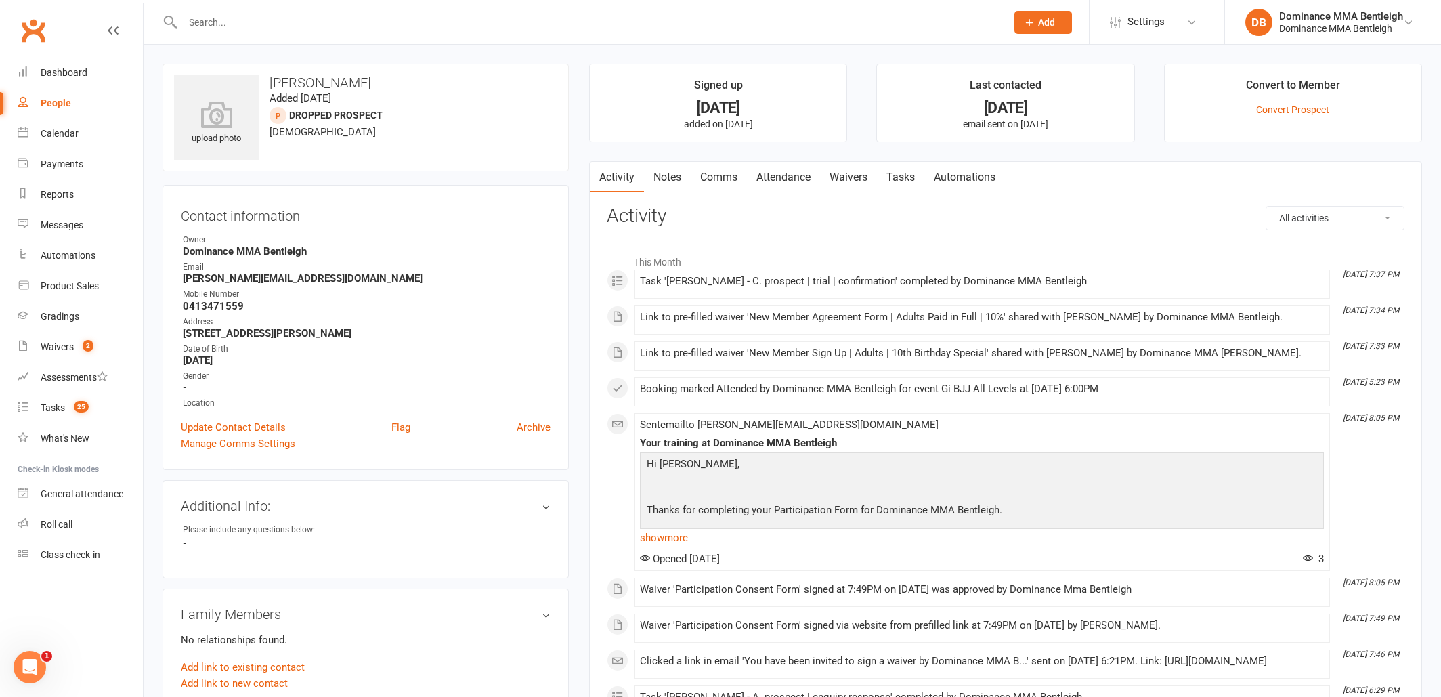
click at [890, 177] on link "Tasks" at bounding box center [900, 177] width 47 height 31
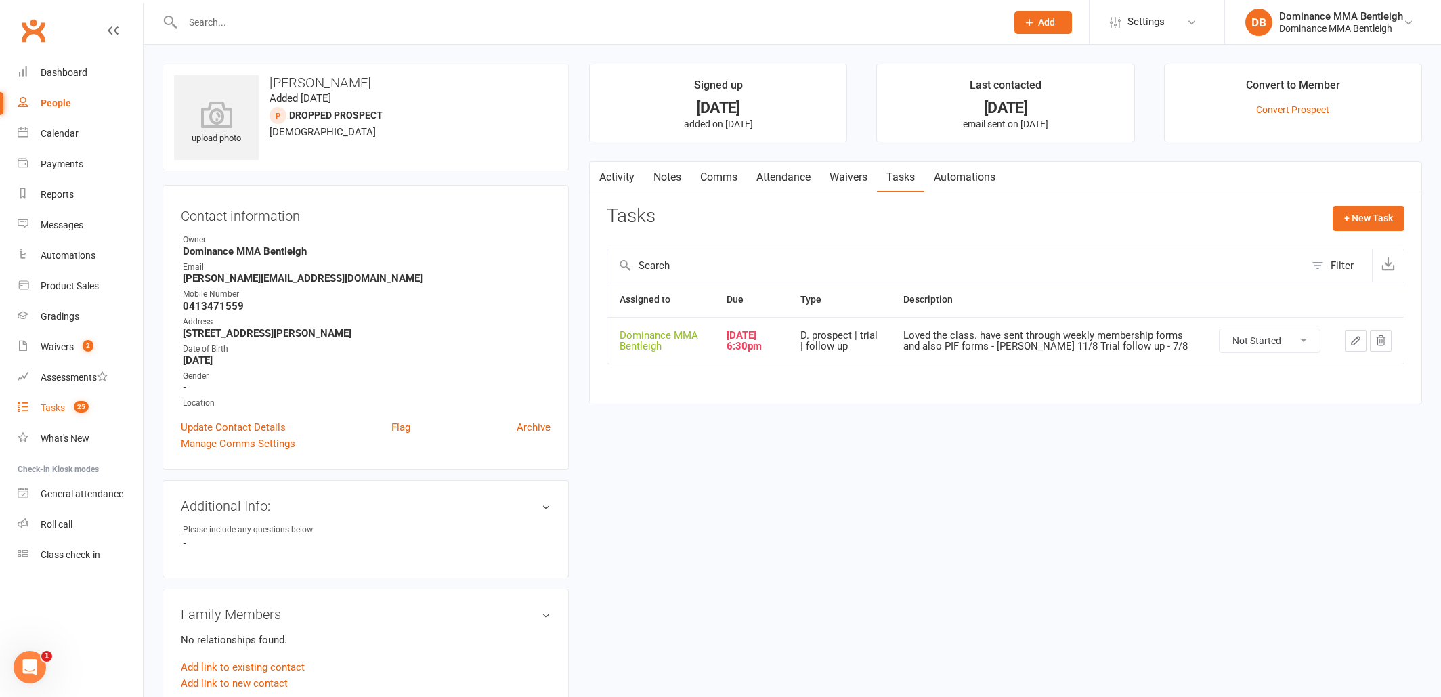
click at [47, 408] on div "Tasks" at bounding box center [53, 407] width 24 height 11
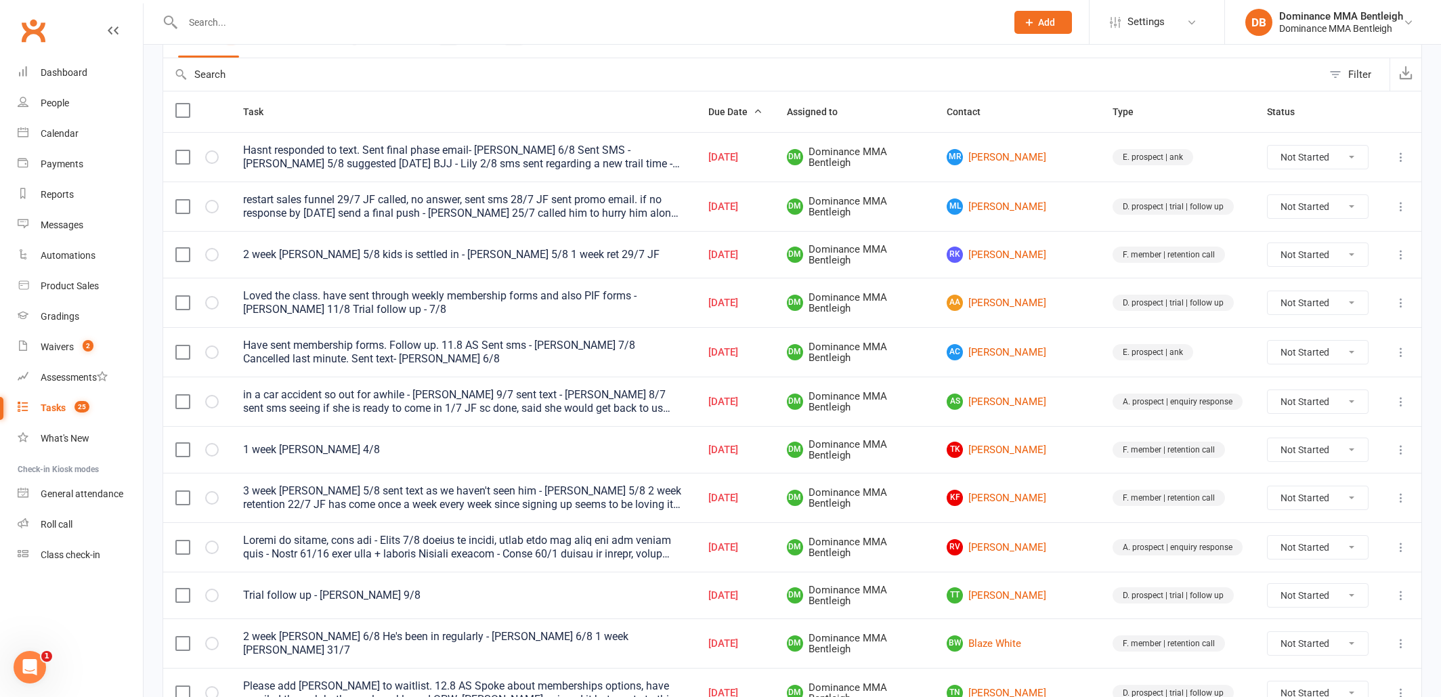
scroll to position [147, 0]
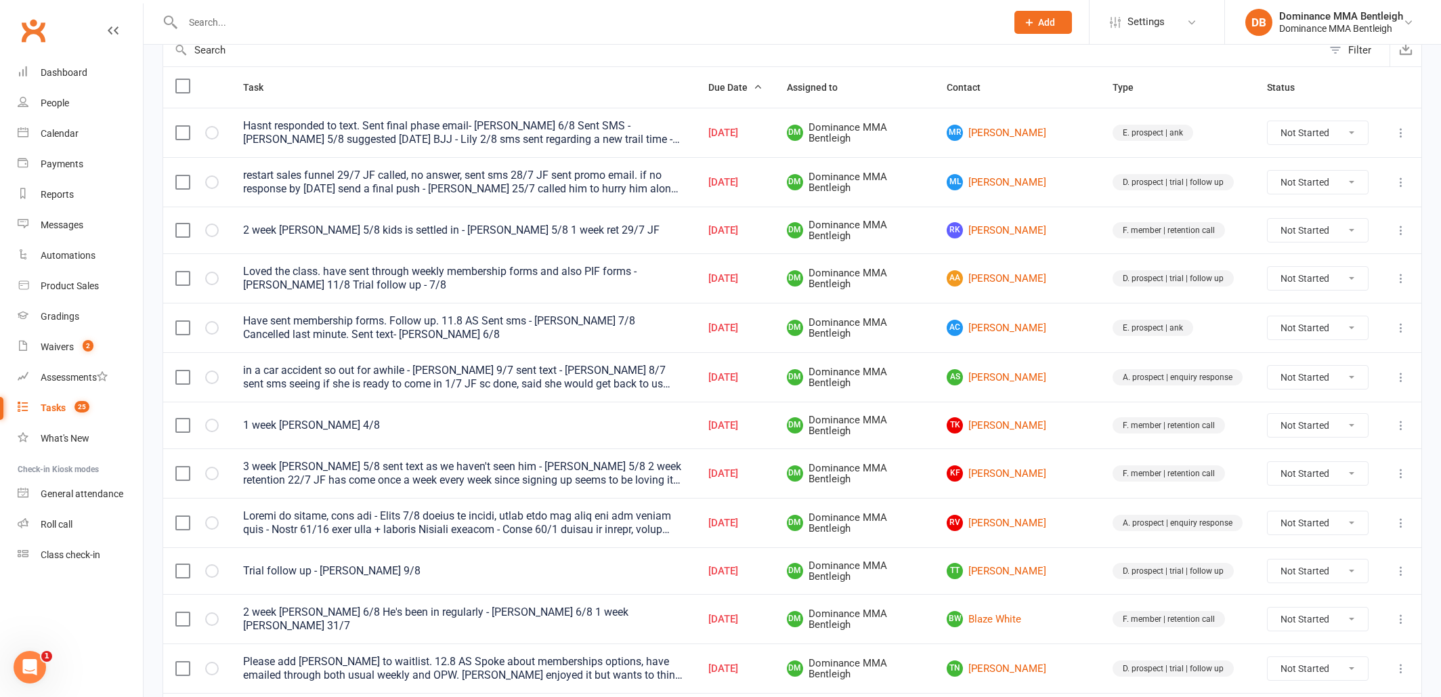
click at [1034, 523] on link "RV Rohit Vijayan" at bounding box center [1018, 523] width 142 height 16
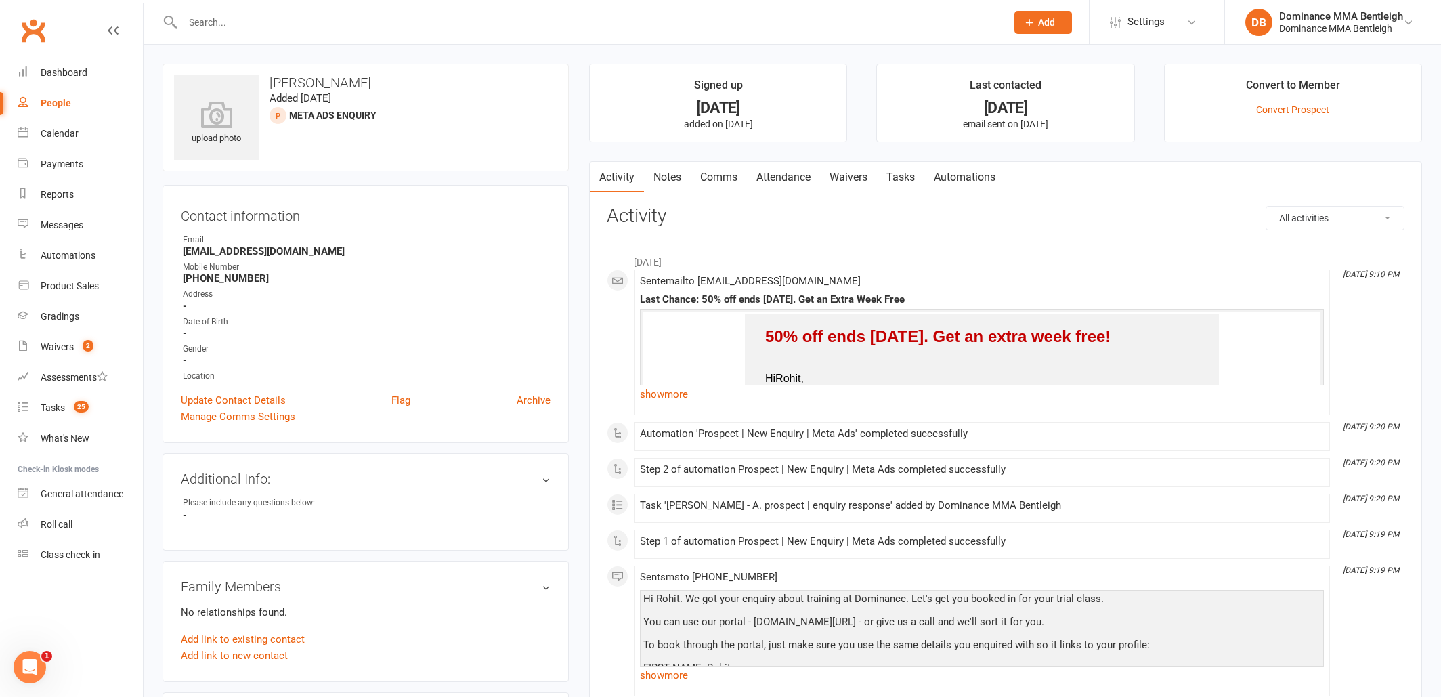
click at [892, 176] on link "Tasks" at bounding box center [900, 177] width 47 height 31
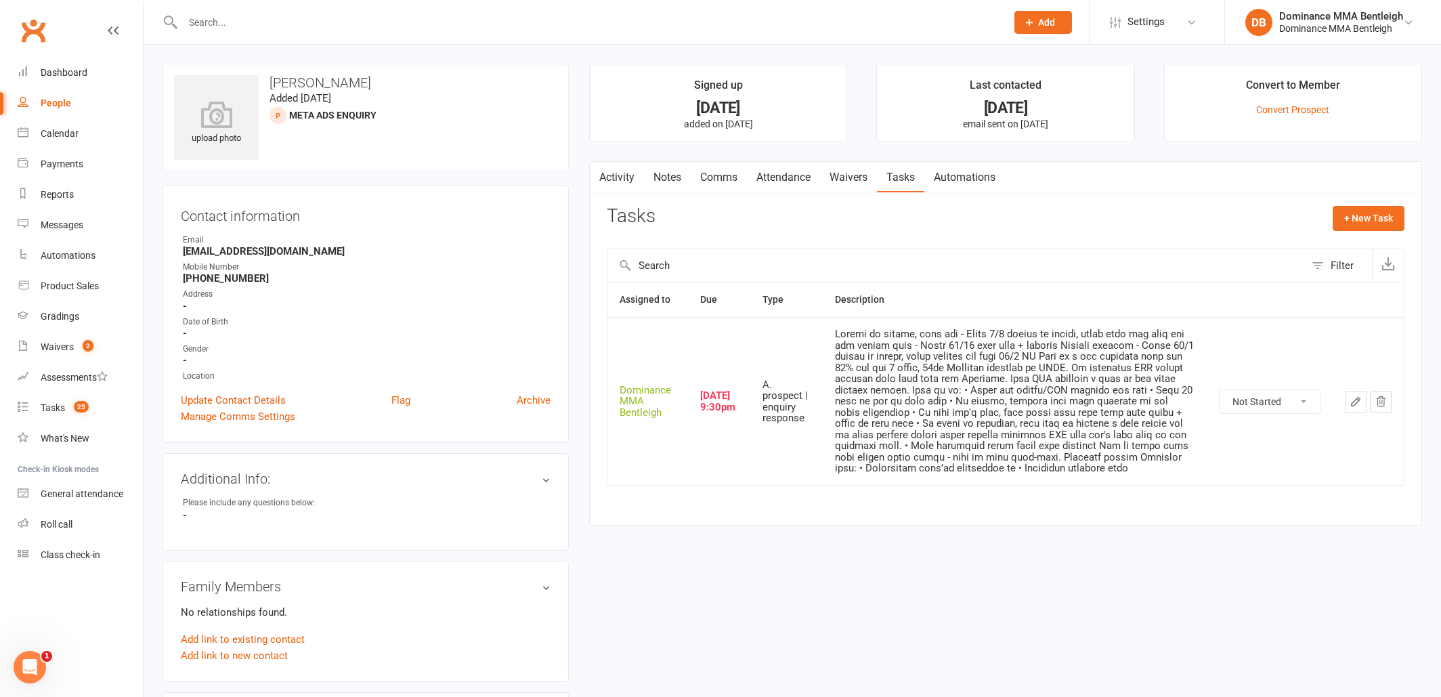
click at [860, 177] on link "Waivers" at bounding box center [848, 177] width 57 height 31
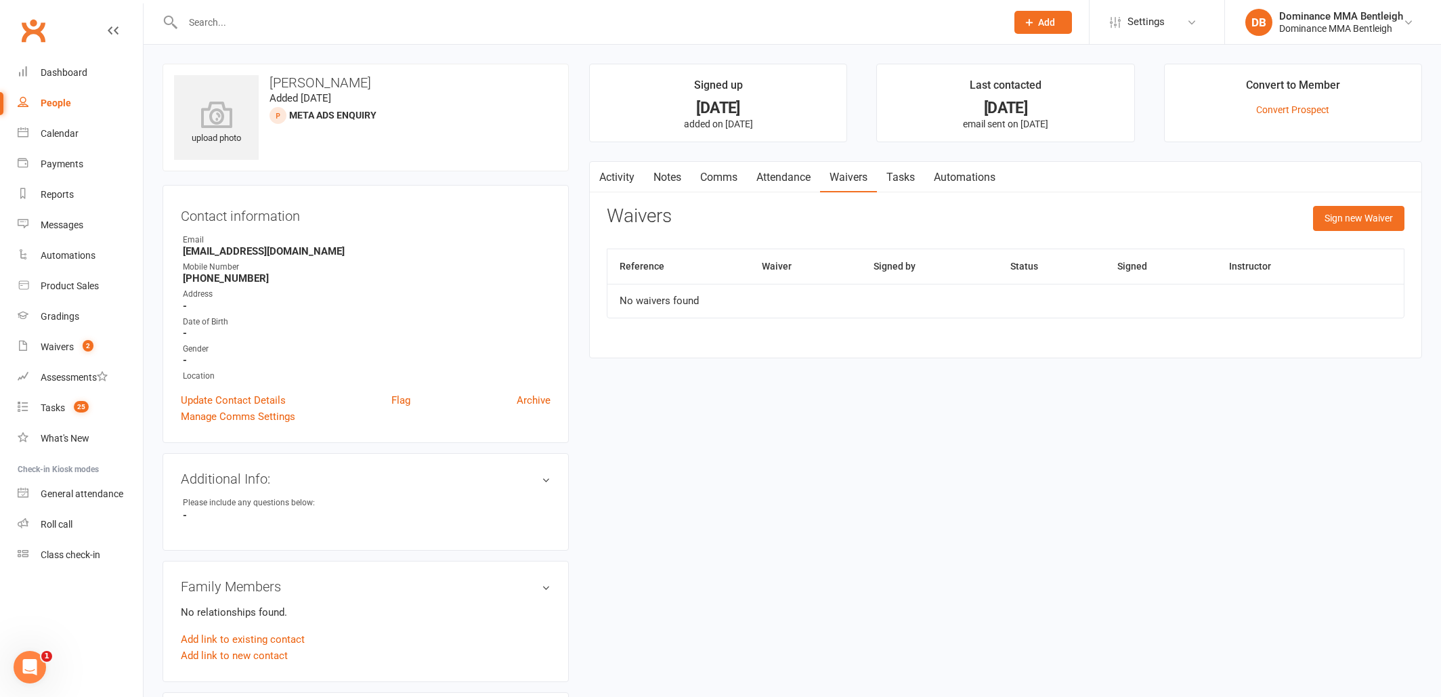
click at [795, 177] on link "Attendance" at bounding box center [783, 177] width 73 height 31
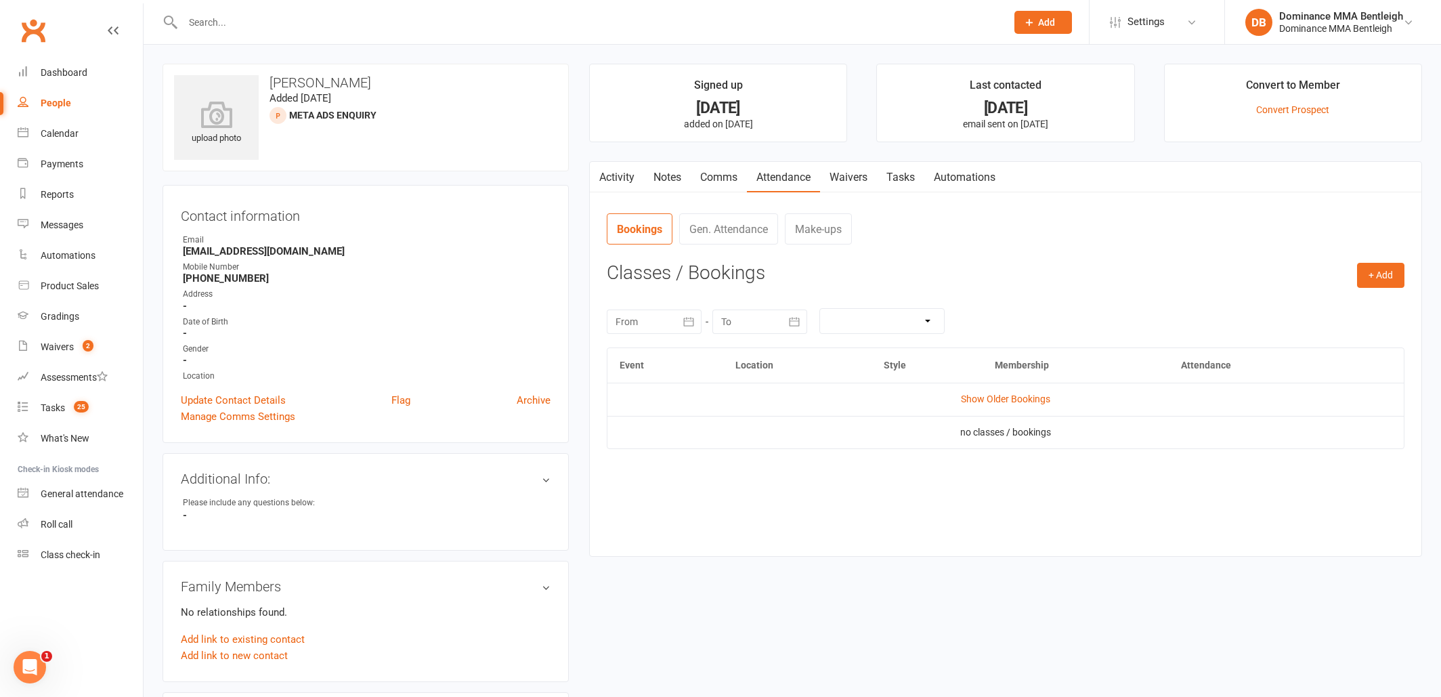
click at [670, 171] on link "Notes" at bounding box center [667, 177] width 47 height 31
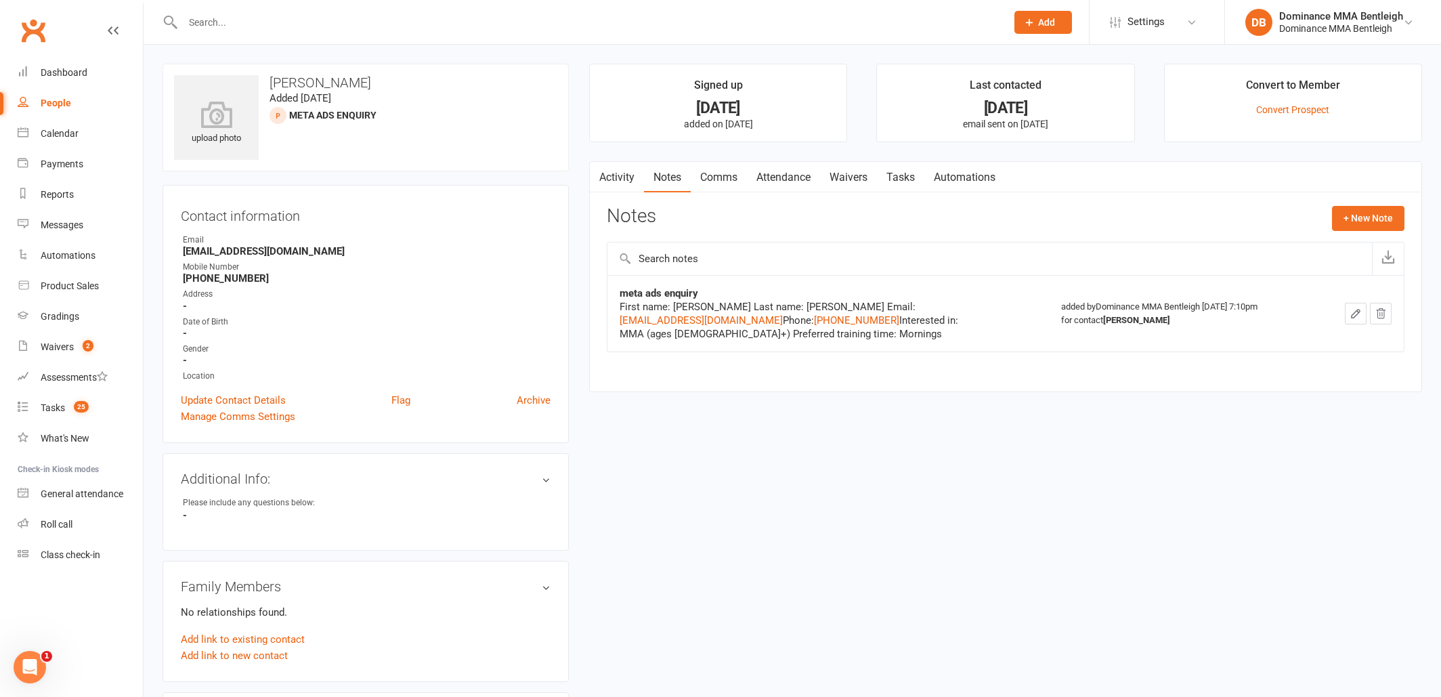
drag, startPoint x: 1381, startPoint y: 216, endPoint x: 1424, endPoint y: 206, distance: 44.5
click at [1381, 216] on button "+ New Note" at bounding box center [1368, 218] width 72 height 24
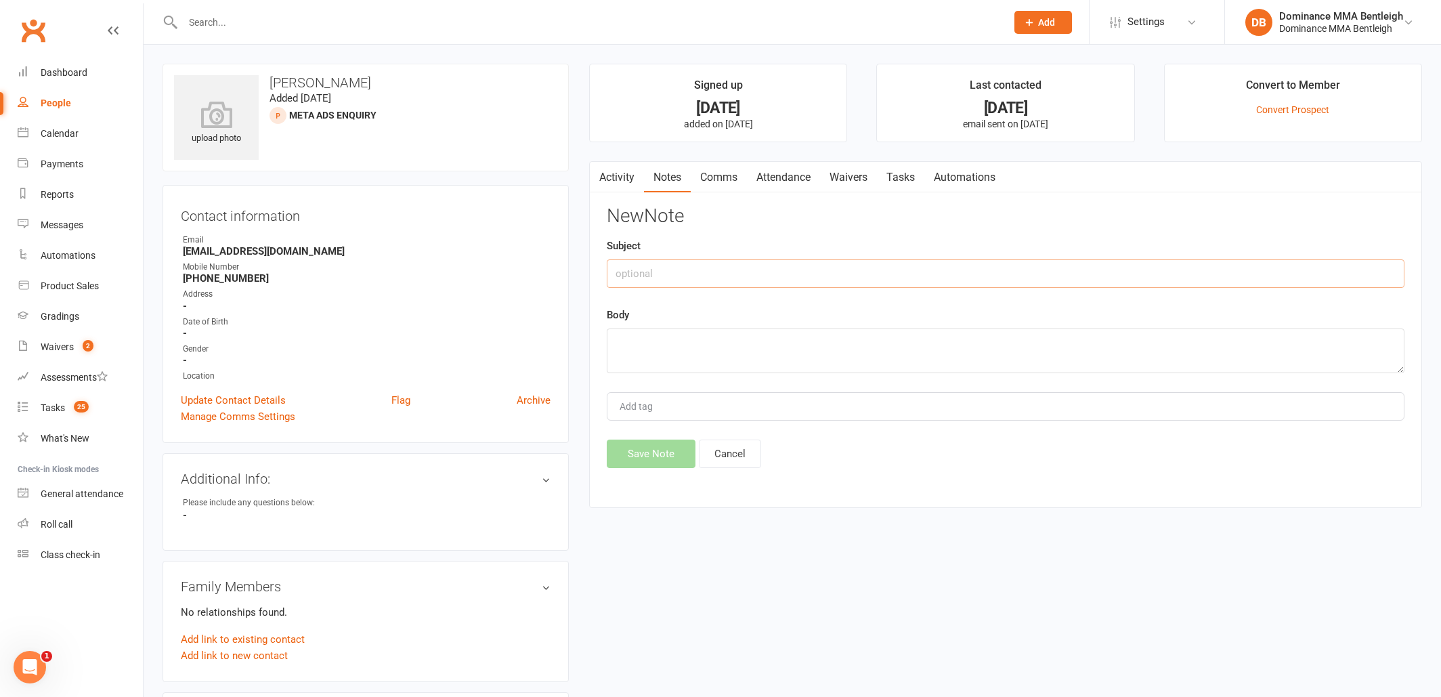
drag, startPoint x: 1042, startPoint y: 273, endPoint x: 1035, endPoint y: 270, distance: 7.3
click at [1042, 273] on input "text" at bounding box center [1006, 273] width 798 height 28
type input "Enquiry"
click at [773, 356] on textarea at bounding box center [1006, 350] width 798 height 45
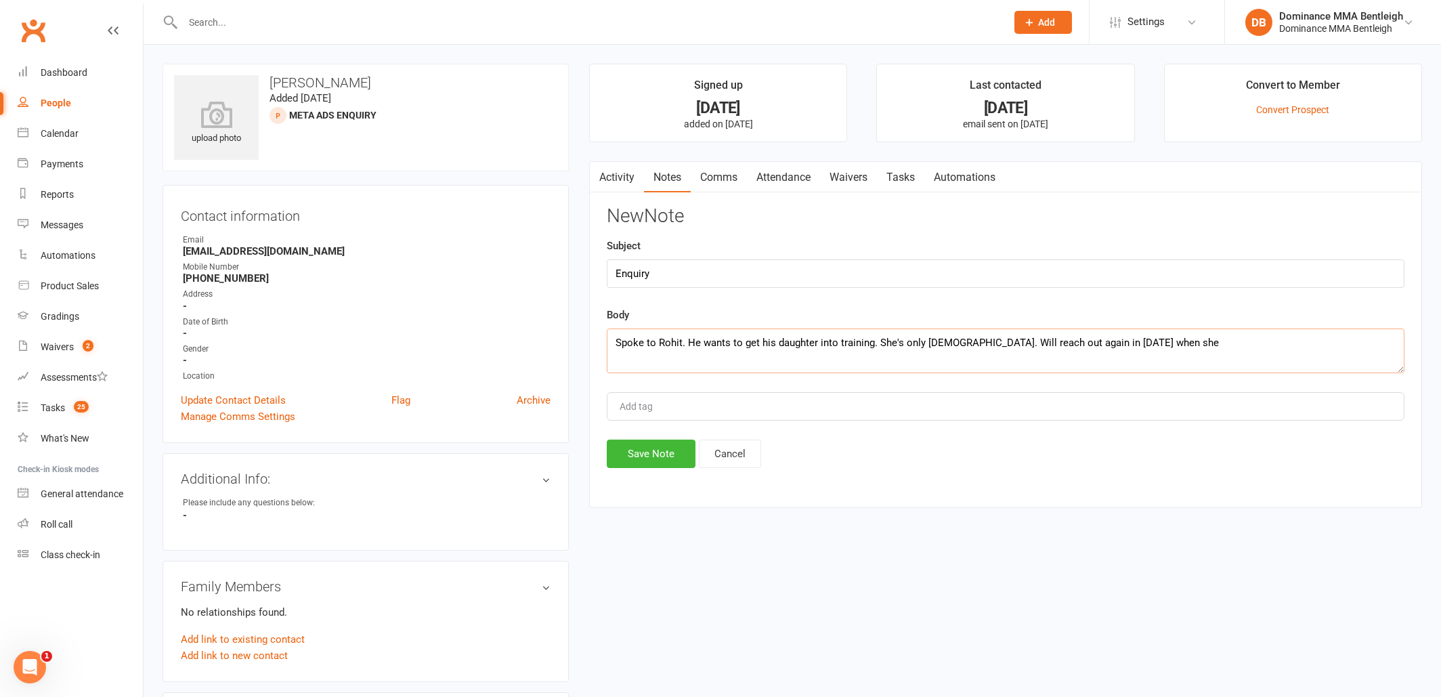
click at [1197, 344] on textarea "Spoke to Rohit. He wants to get his daughter into training. She's only 4 years …" at bounding box center [1006, 350] width 798 height 45
type textarea "Spoke to Rohit. He wants to get his daughter into training. She's only 4 years …"
drag, startPoint x: 672, startPoint y: 458, endPoint x: 721, endPoint y: 417, distance: 64.0
click at [672, 458] on button "Save Note" at bounding box center [651, 453] width 89 height 28
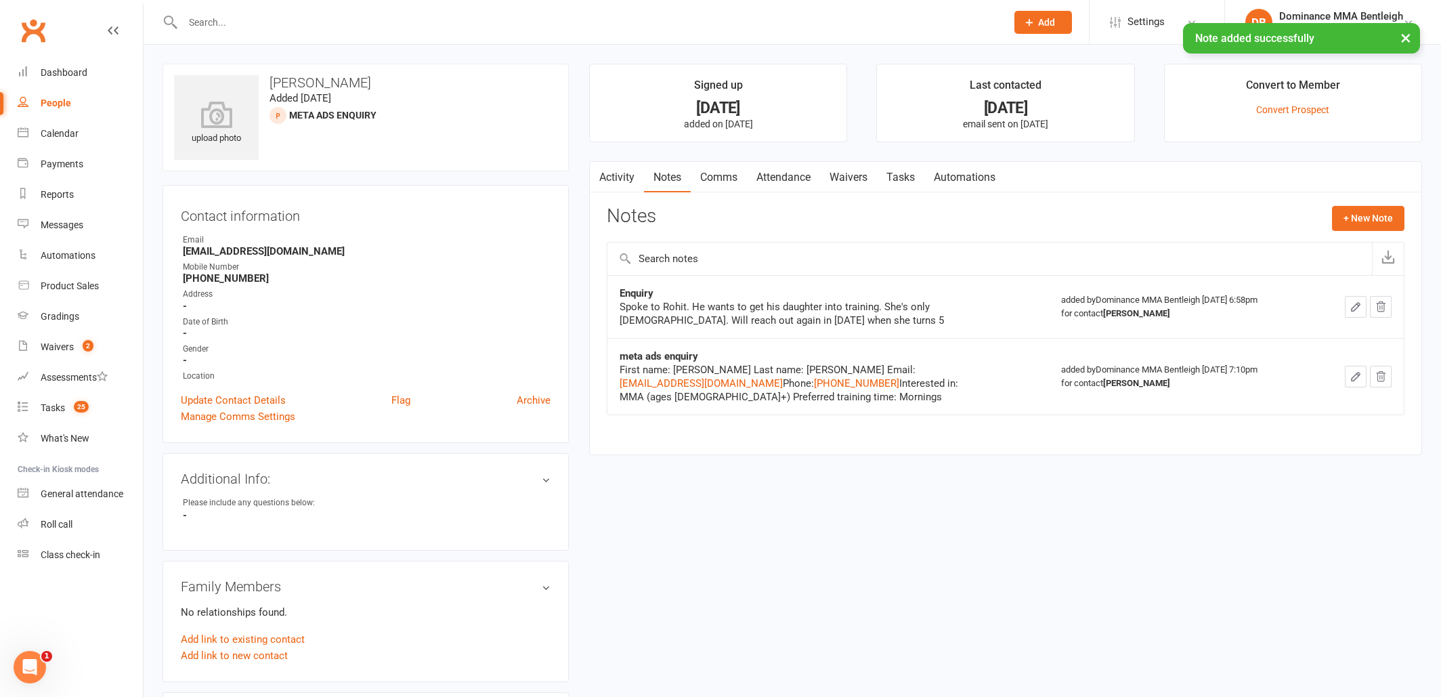
click at [903, 177] on link "Tasks" at bounding box center [900, 177] width 47 height 31
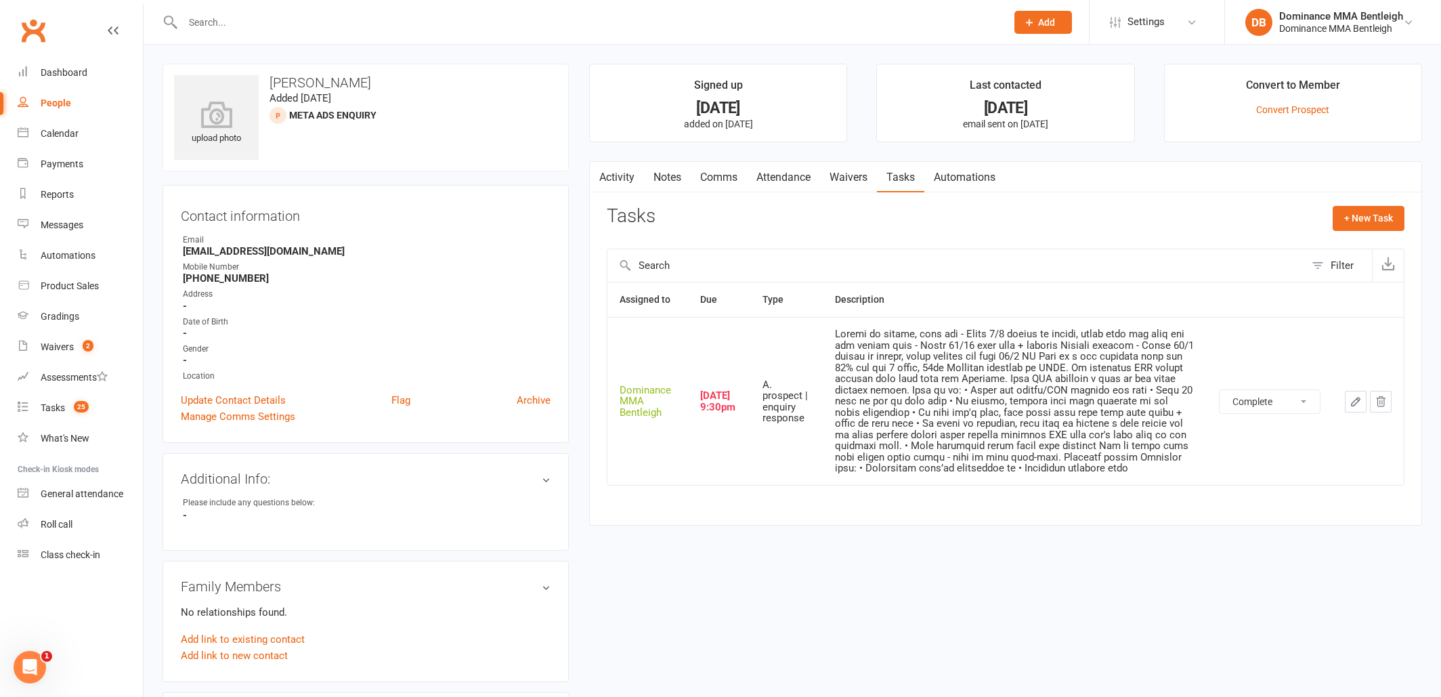
select select "unstarted"
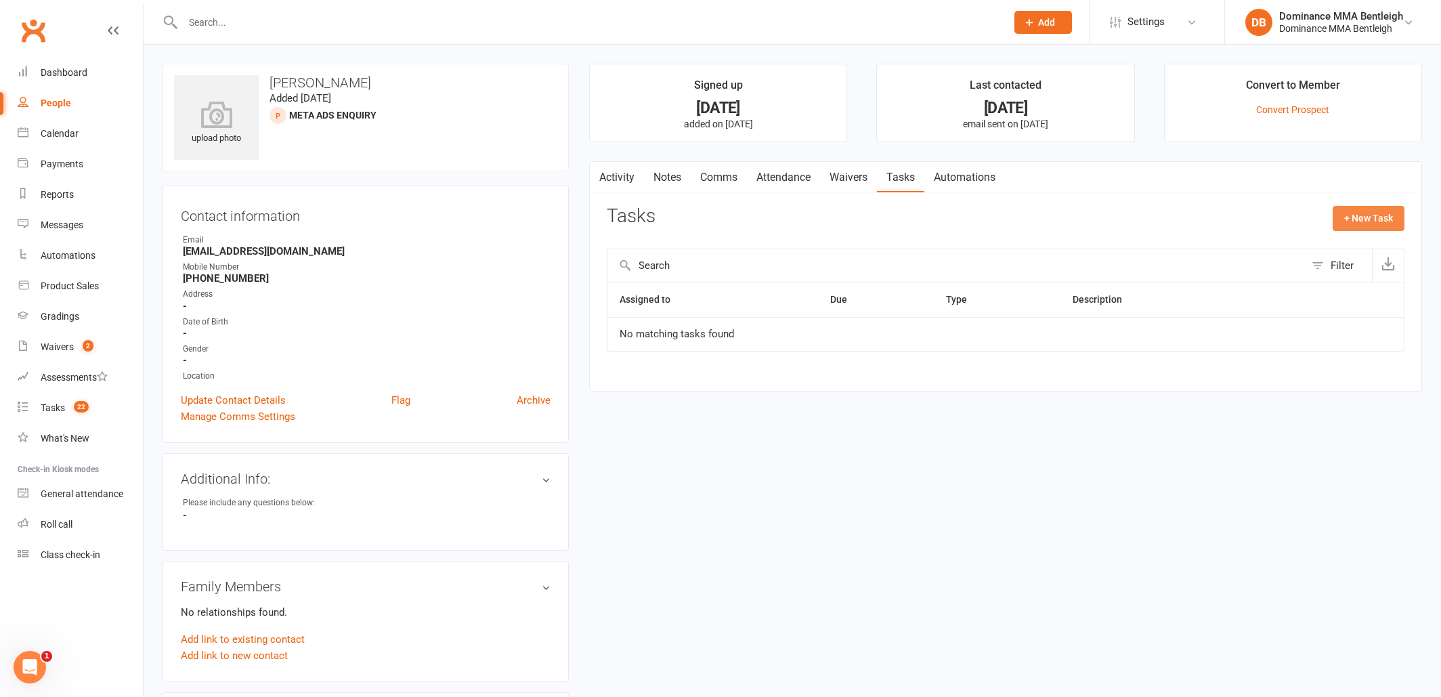
click at [1370, 223] on button "+ New Task" at bounding box center [1369, 218] width 72 height 24
select select "24839"
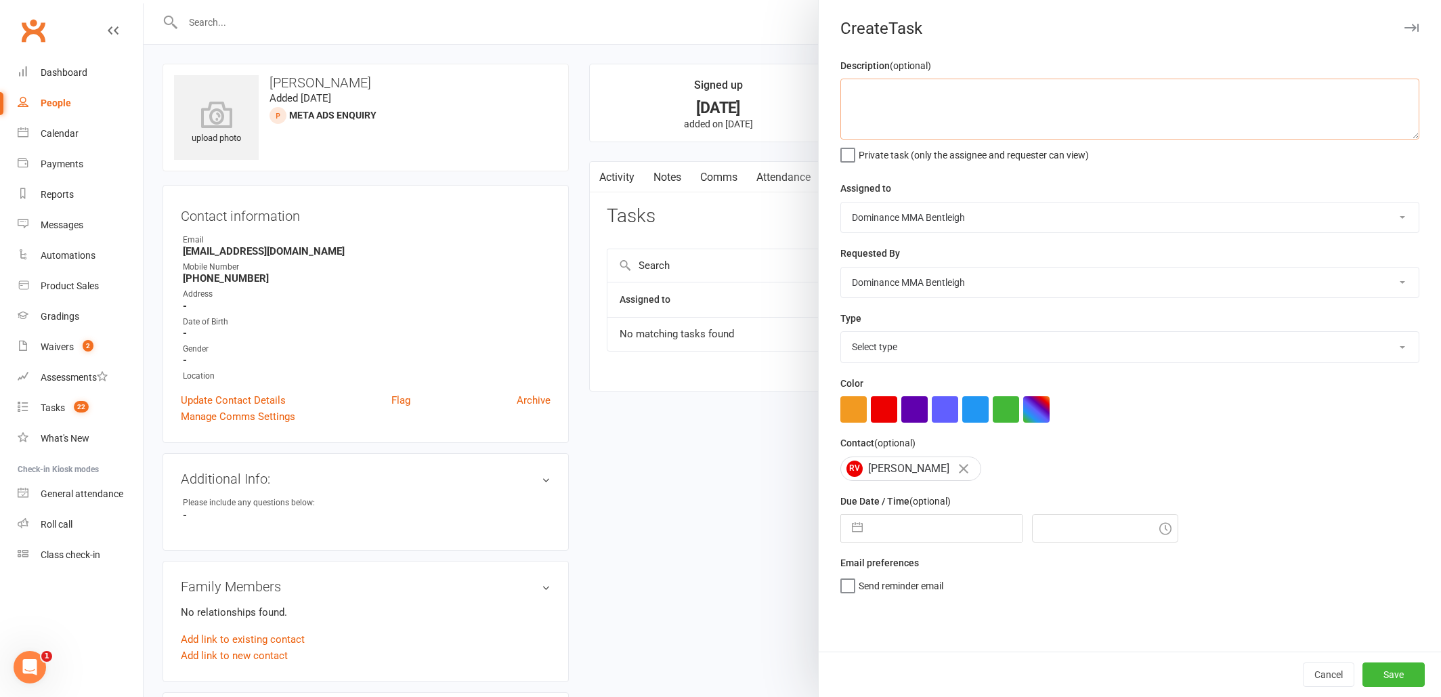
click at [960, 116] on textarea at bounding box center [1129, 109] width 579 height 61
type textarea "E"
type textarea "Enquiry. see notes - Dylan 13/8"
select select "13651"
click at [956, 538] on input "text" at bounding box center [945, 528] width 152 height 27
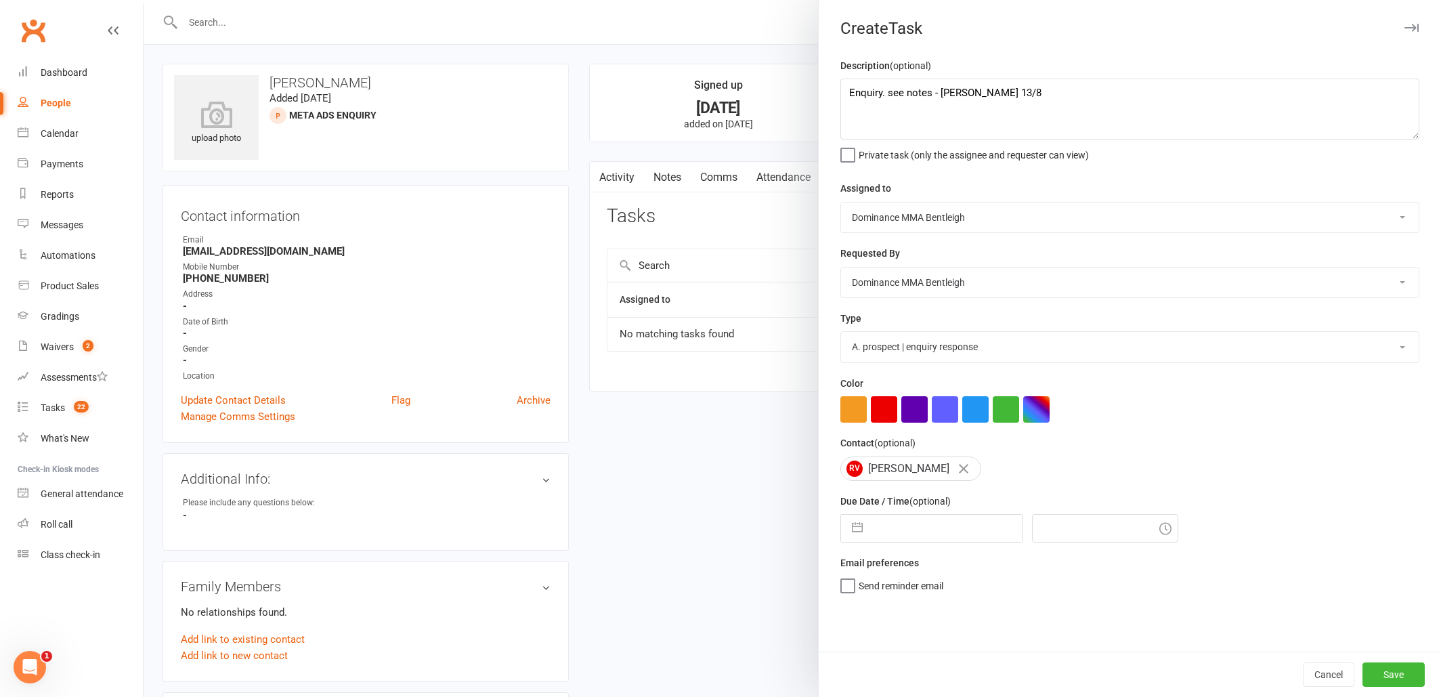
select select "6"
select select "2025"
select select "7"
select select "2025"
select select "8"
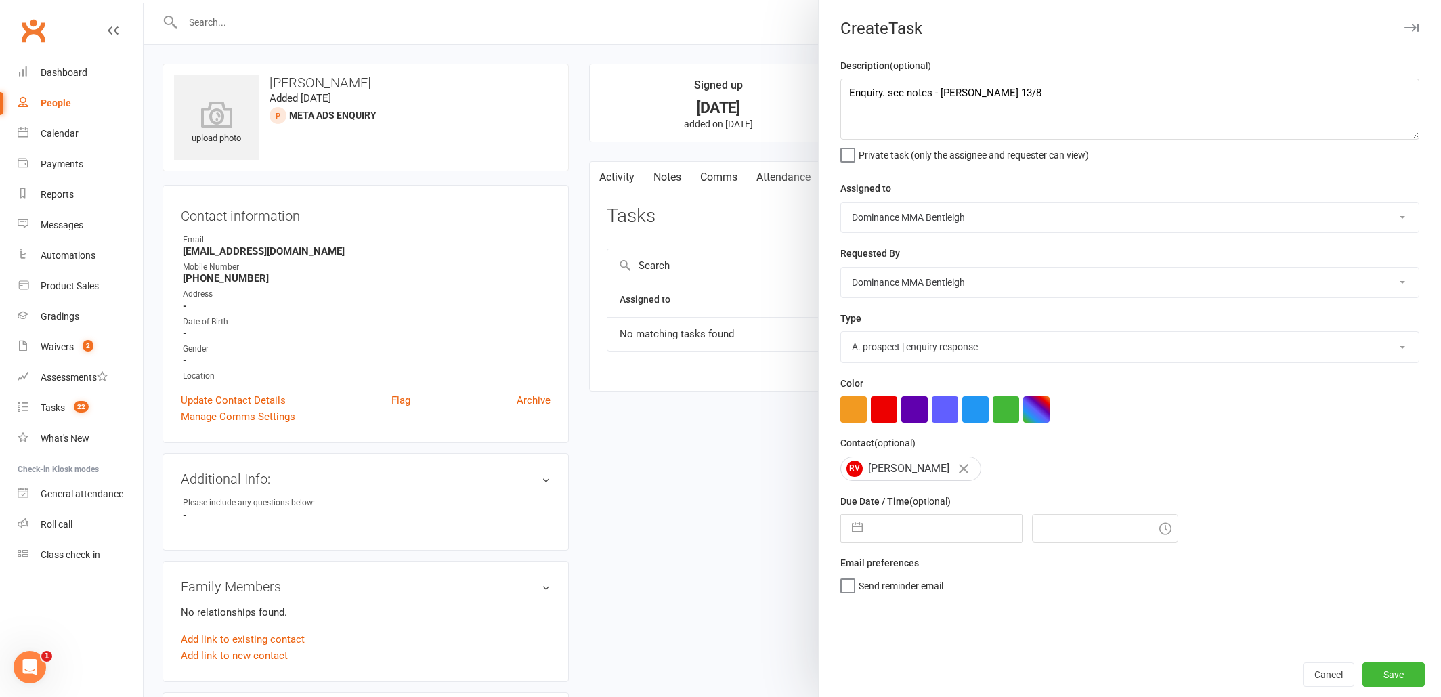
select select "2025"
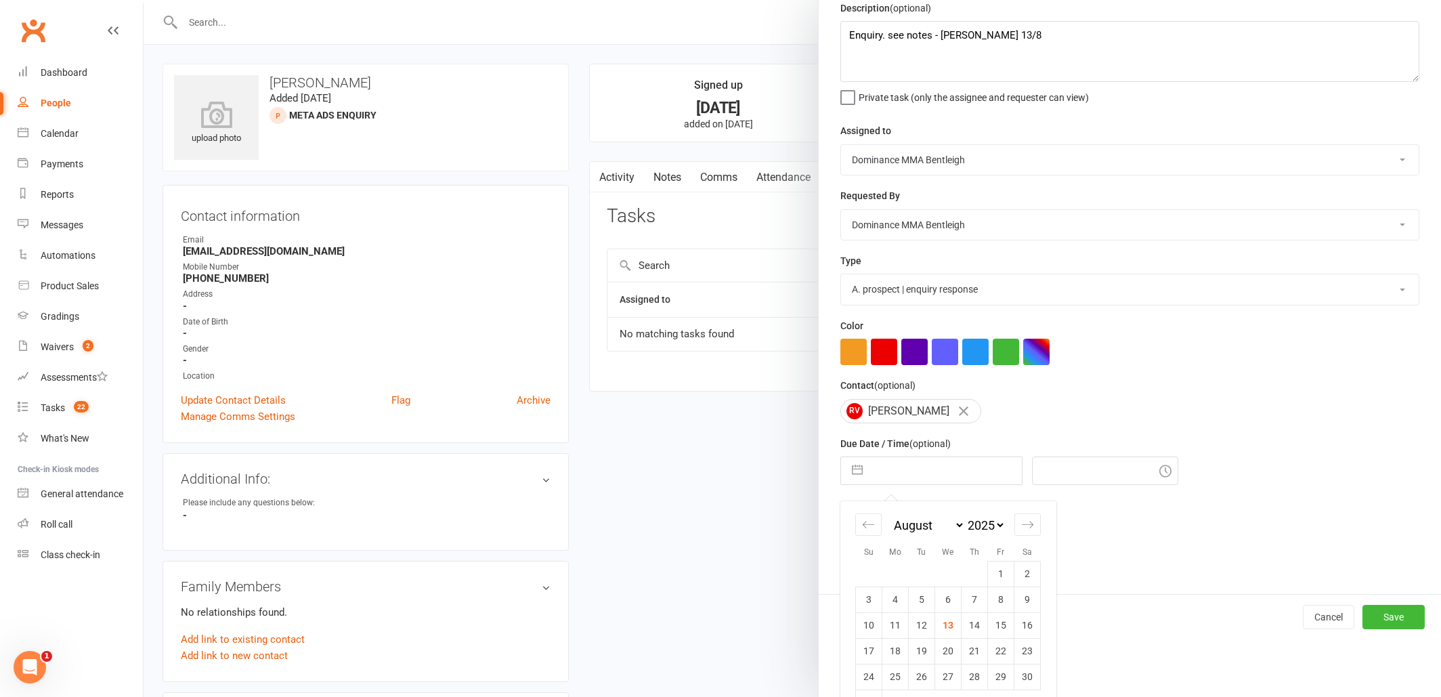
scroll to position [59, 0]
select select "6"
select select "2026"
select select "7"
select select "2026"
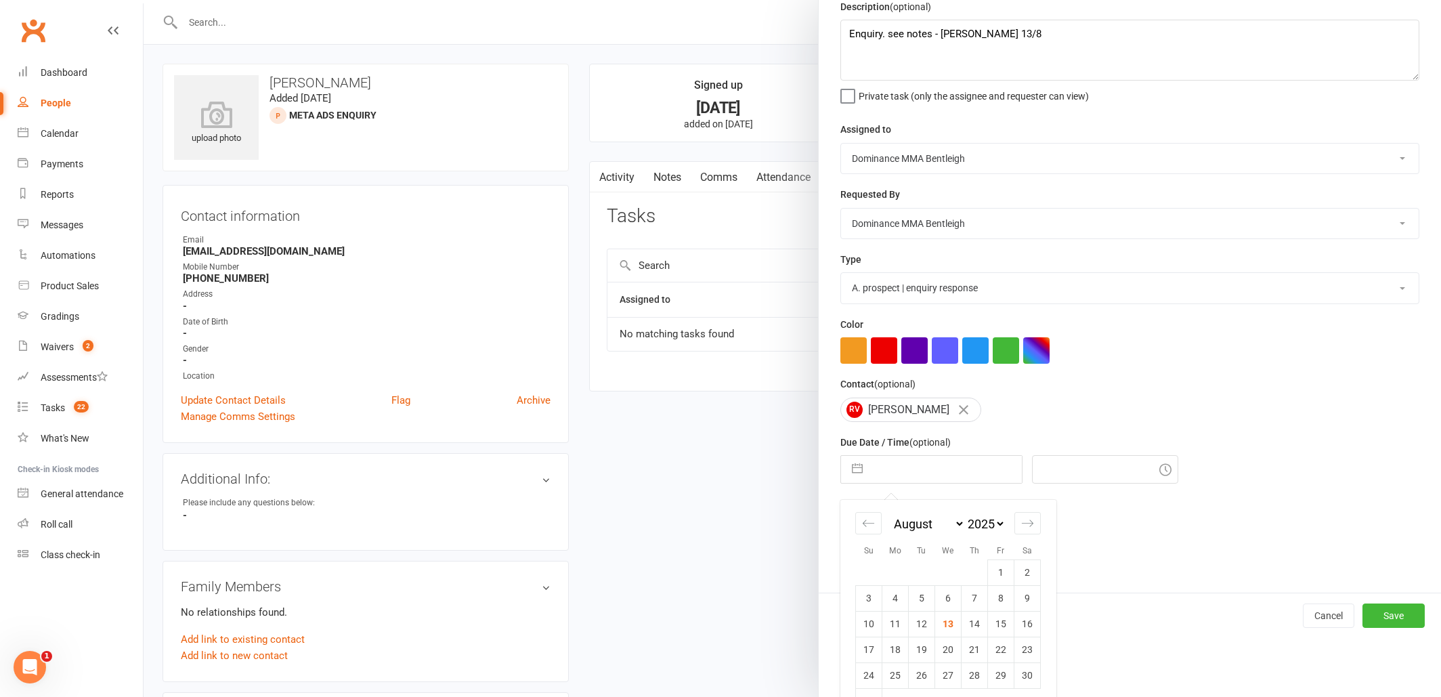
select select "8"
select select "2026"
select select "1"
select select "2026"
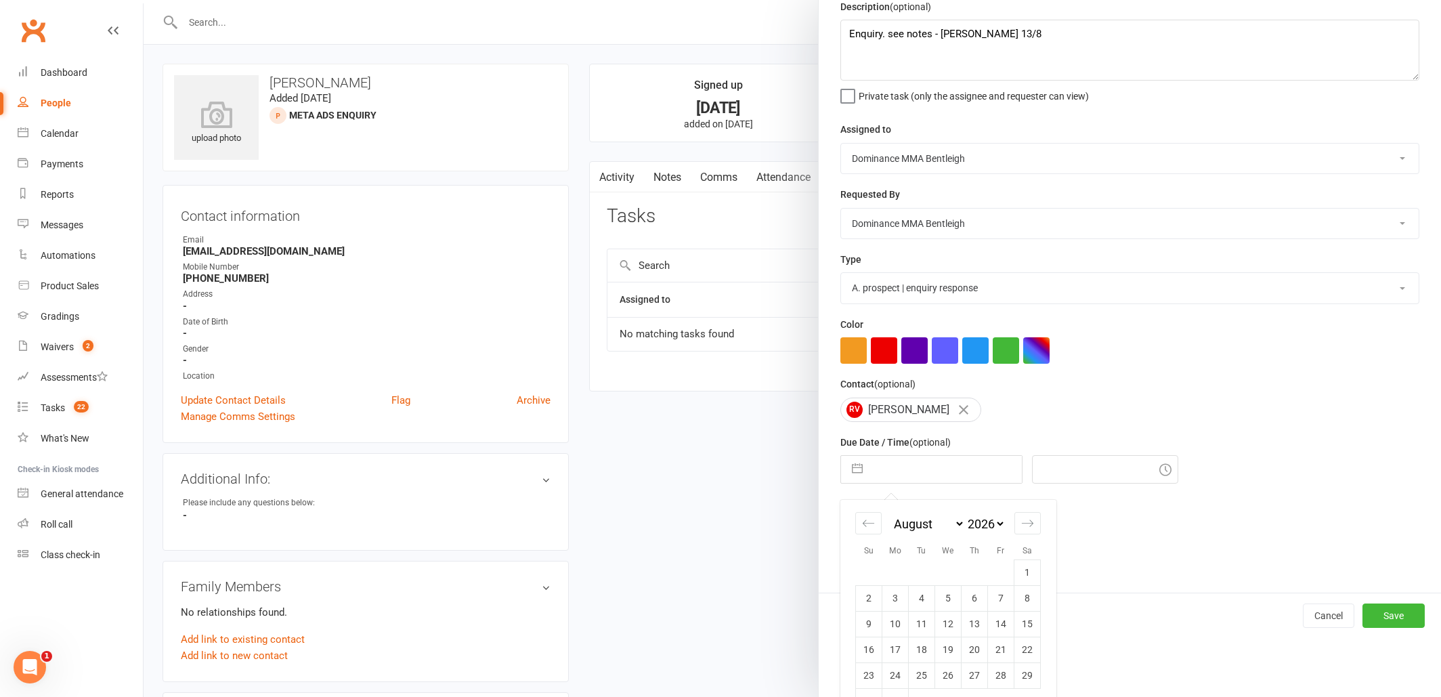
select select "2"
select select "2026"
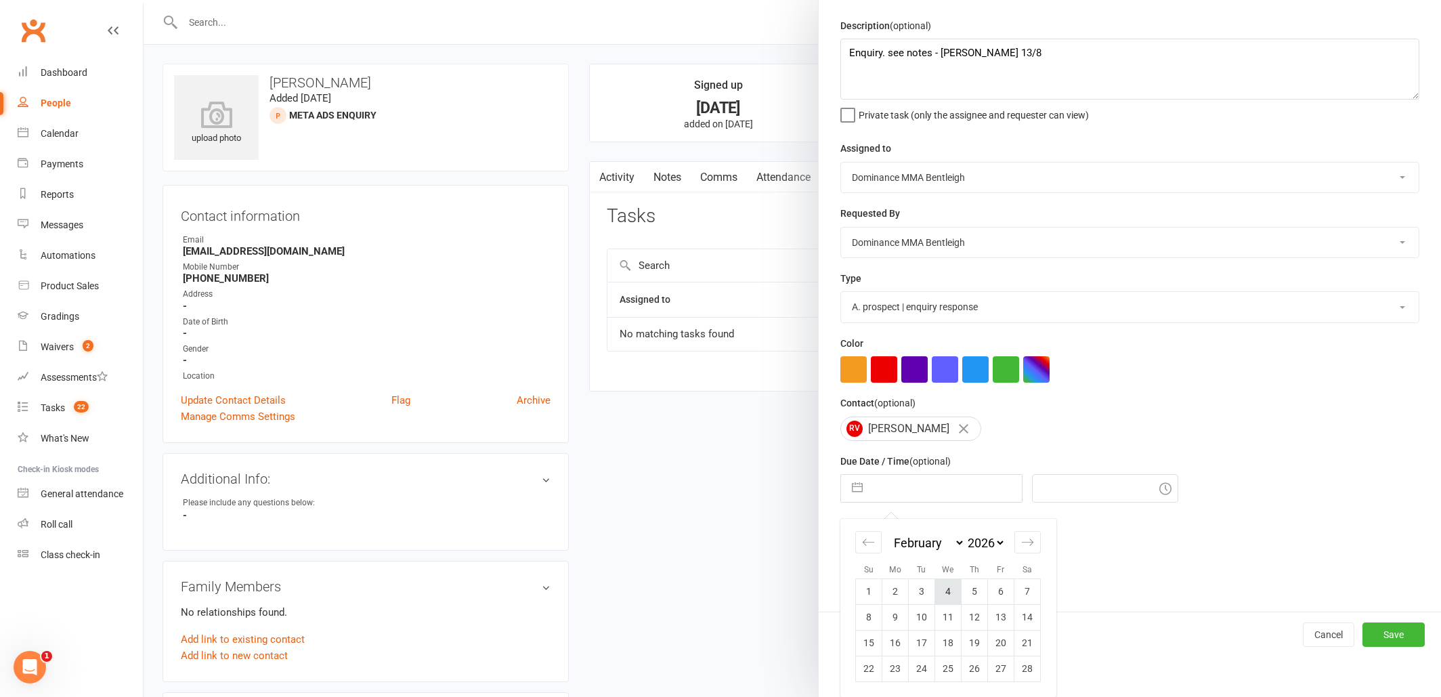
scroll to position [38, 0]
click at [928, 621] on td "10" at bounding box center [922, 619] width 26 height 26
type input "10 Feb 2026"
type input "7:00pm"
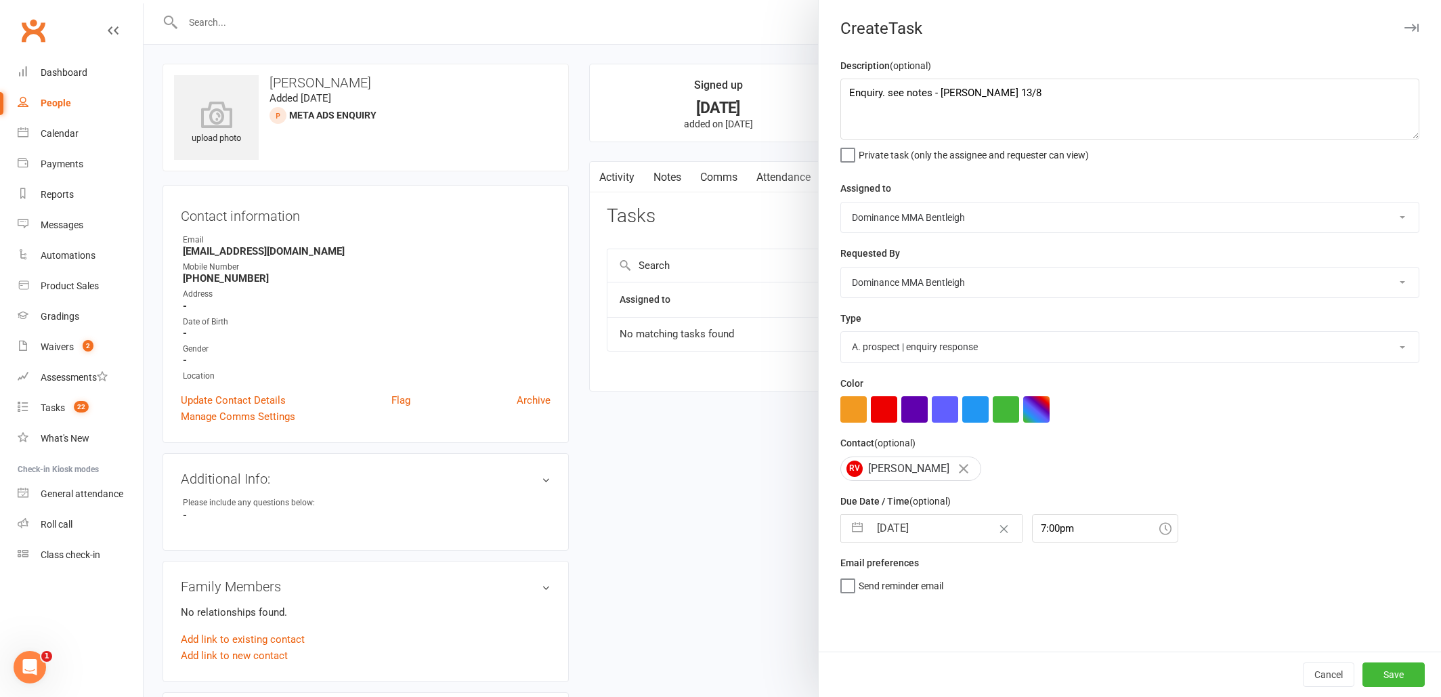
click at [1391, 675] on button "Save" at bounding box center [1393, 674] width 62 height 24
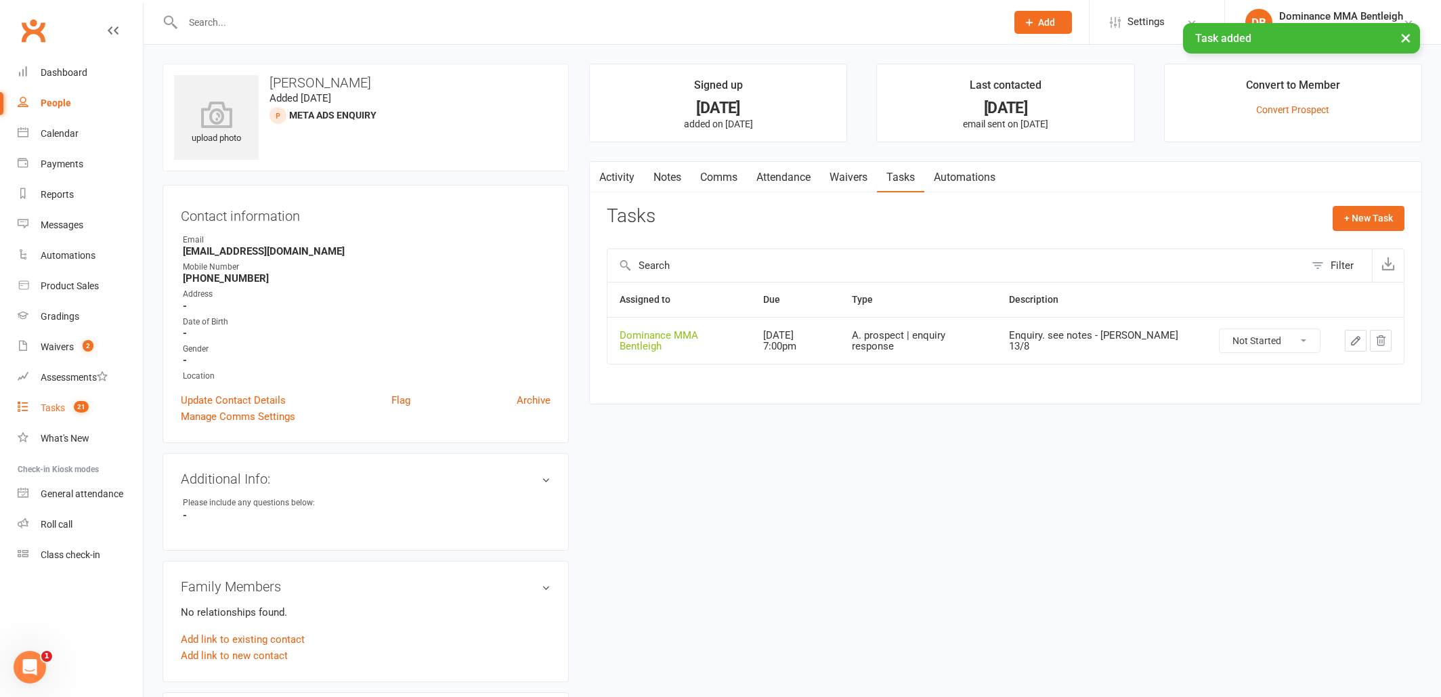
scroll to position [9, 0]
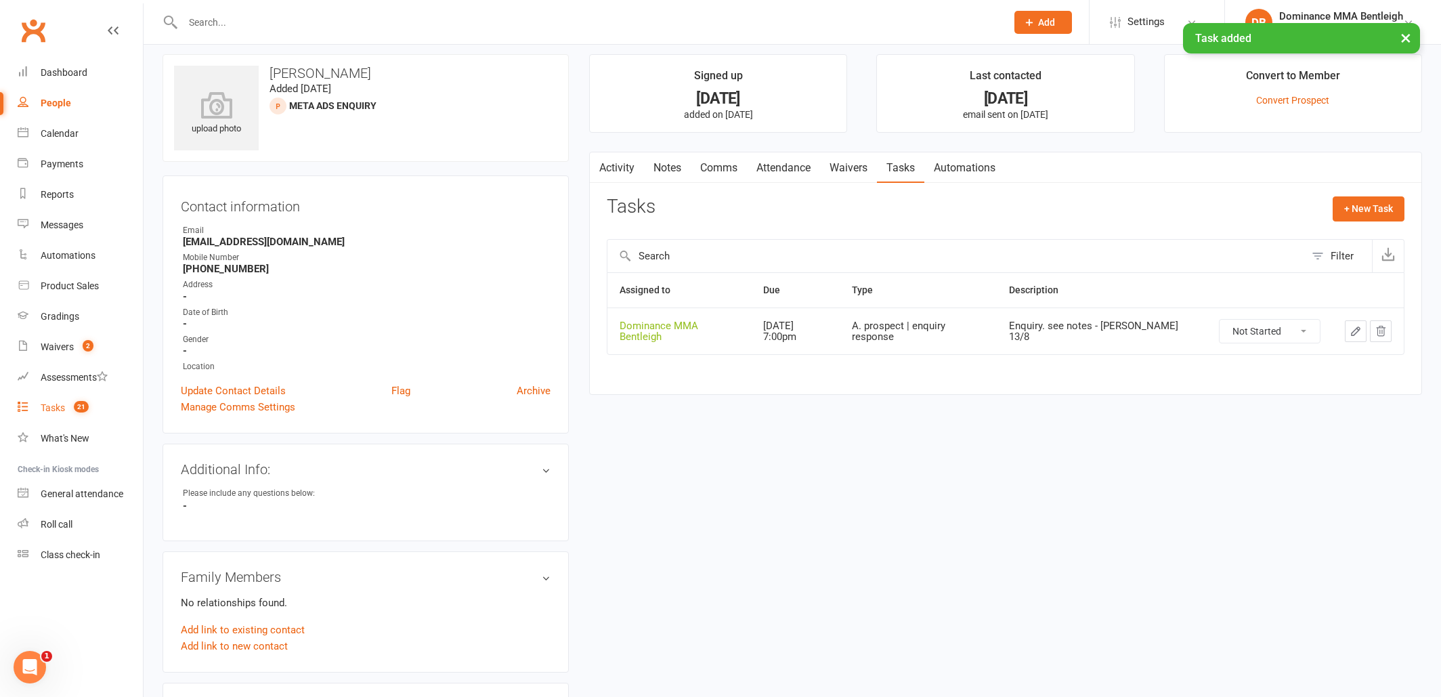
click at [63, 410] on div "Tasks" at bounding box center [53, 407] width 24 height 11
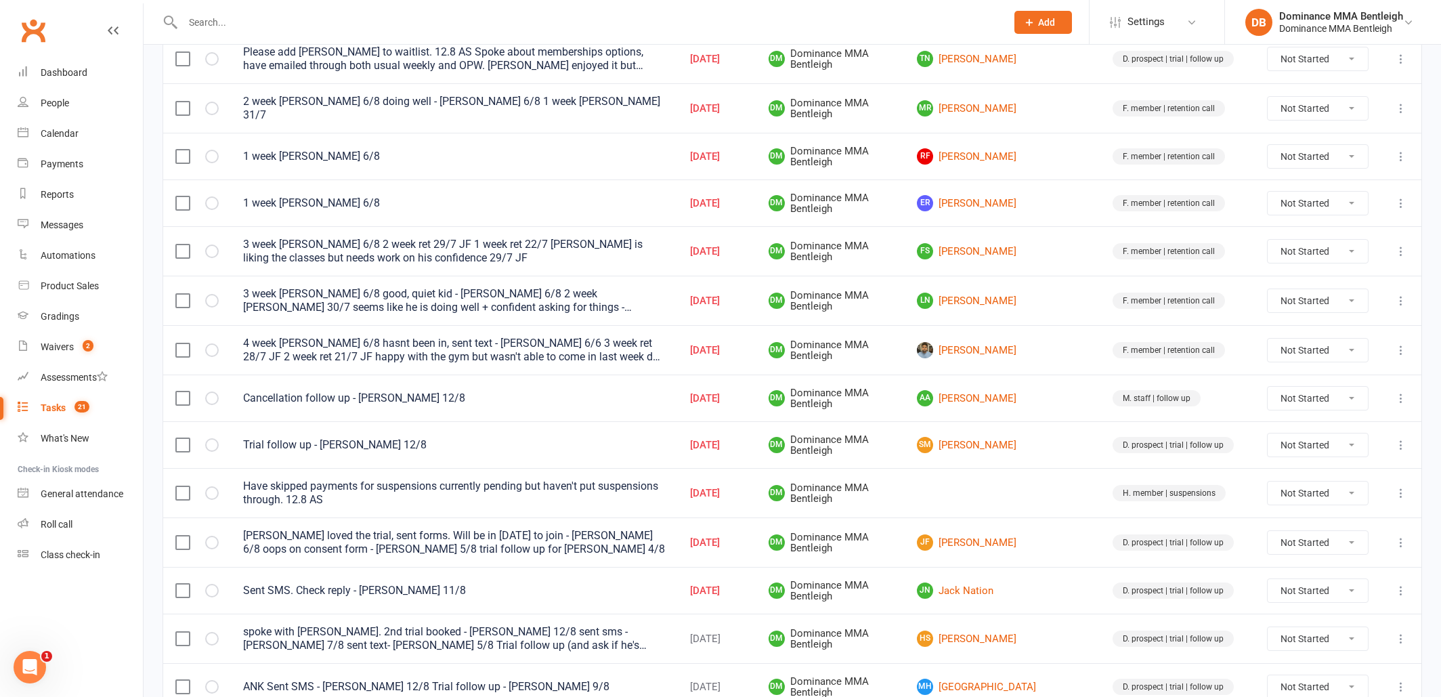
scroll to position [332, 0]
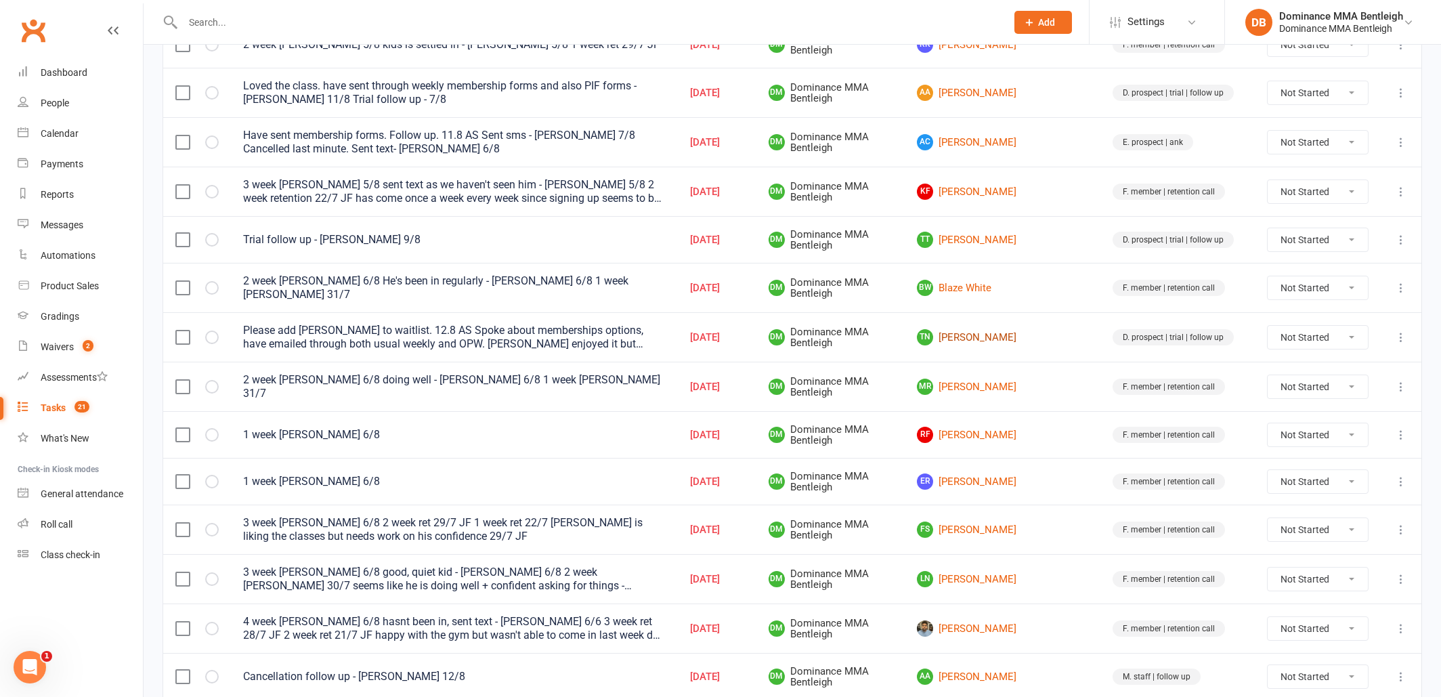
click at [1025, 330] on link "TN [PERSON_NAME]" at bounding box center [1002, 337] width 171 height 16
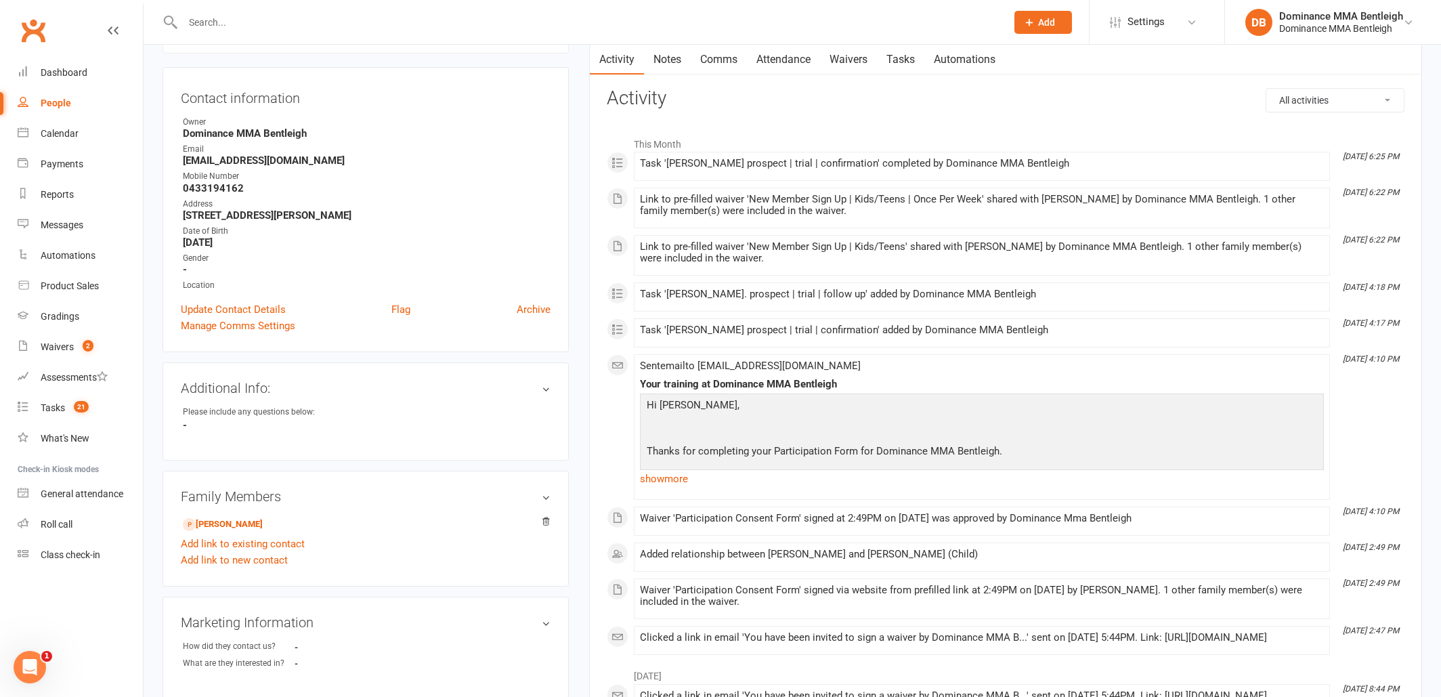
scroll to position [79, 0]
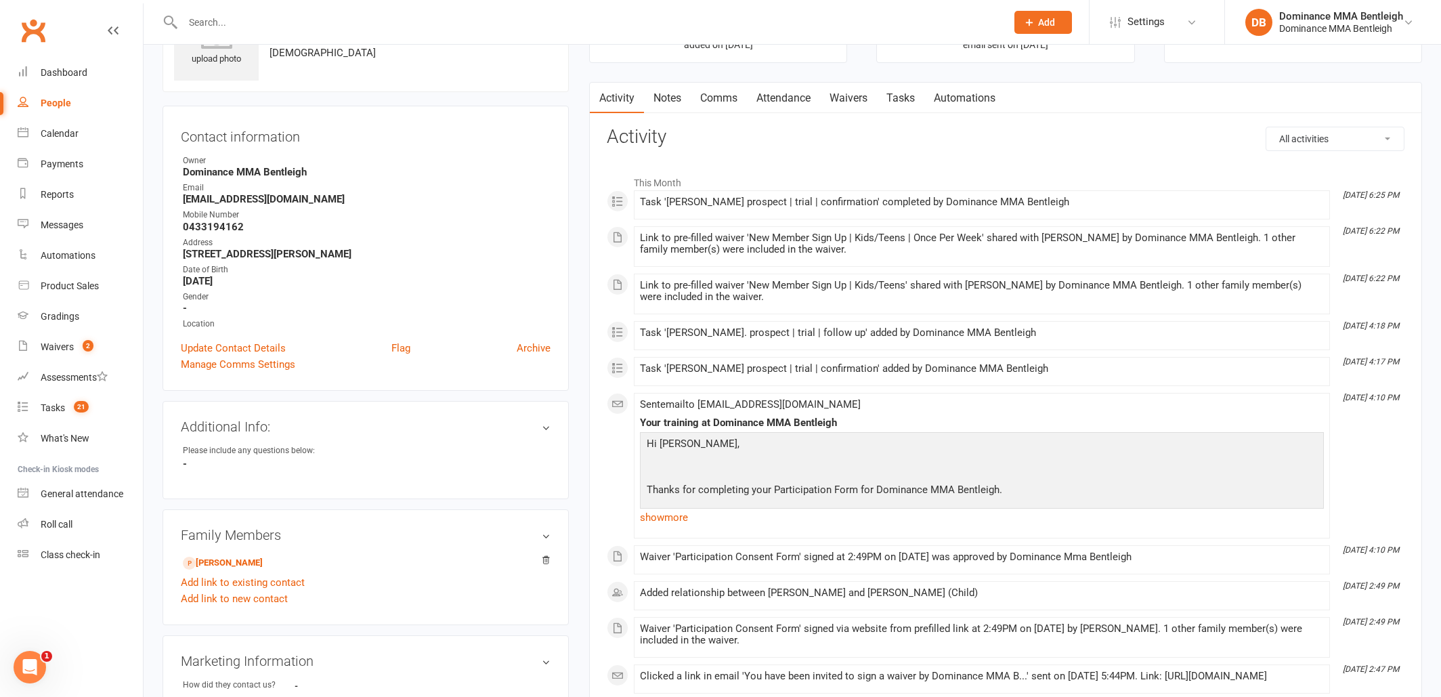
click at [662, 107] on link "Notes" at bounding box center [667, 98] width 47 height 31
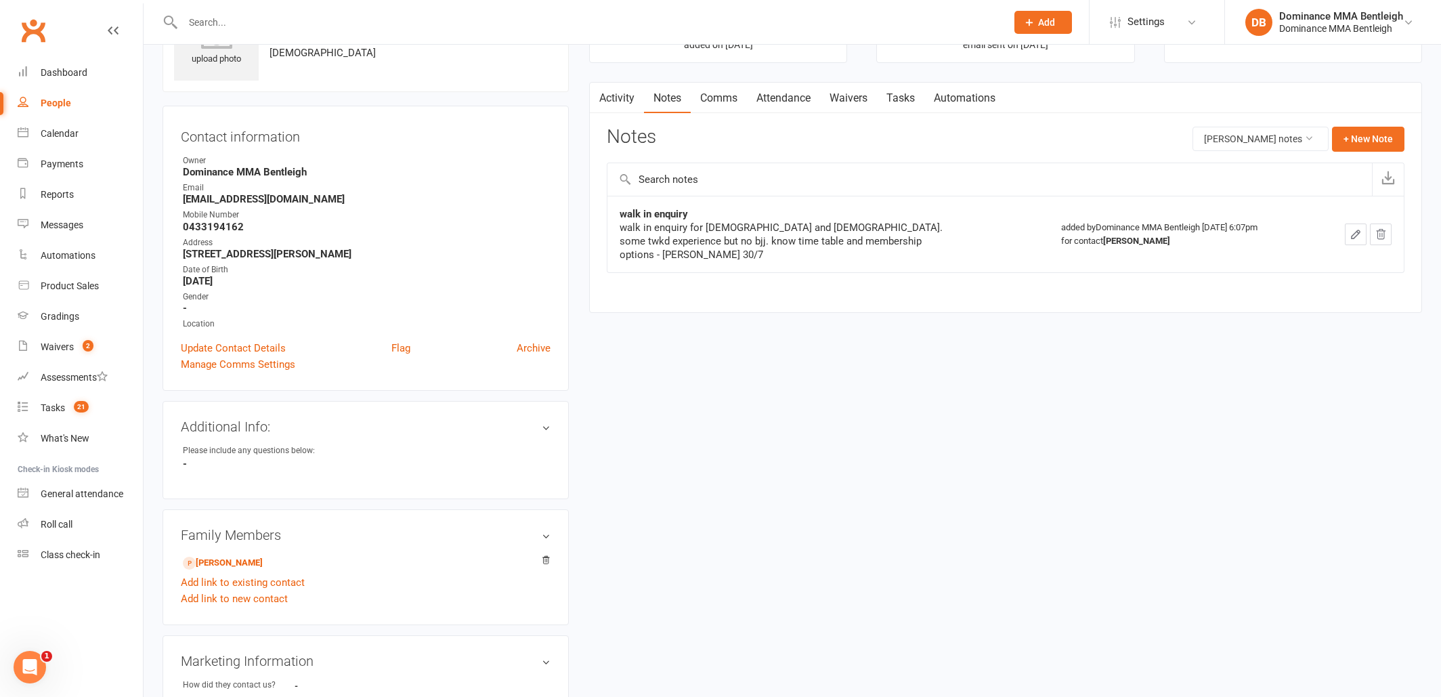
click at [889, 95] on link "Tasks" at bounding box center [900, 98] width 47 height 31
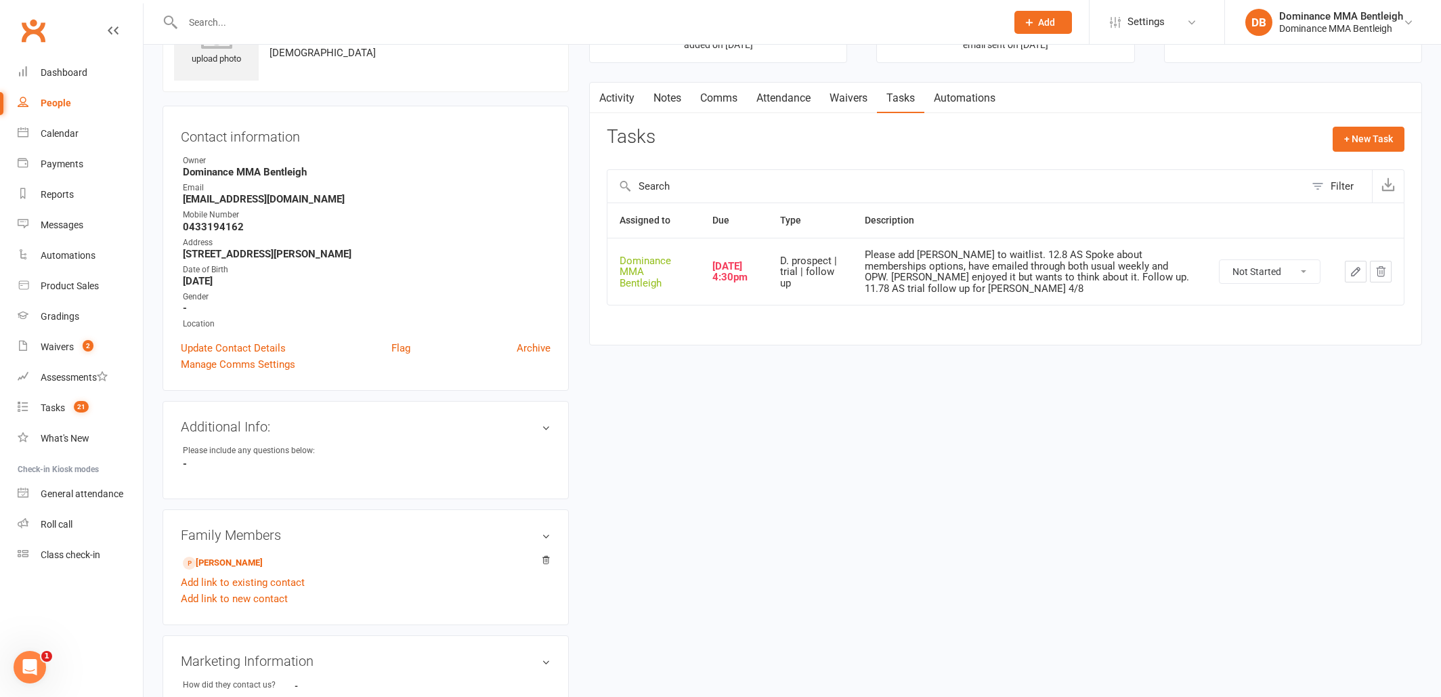
click at [1354, 272] on icon "button" at bounding box center [1356, 271] width 12 height 12
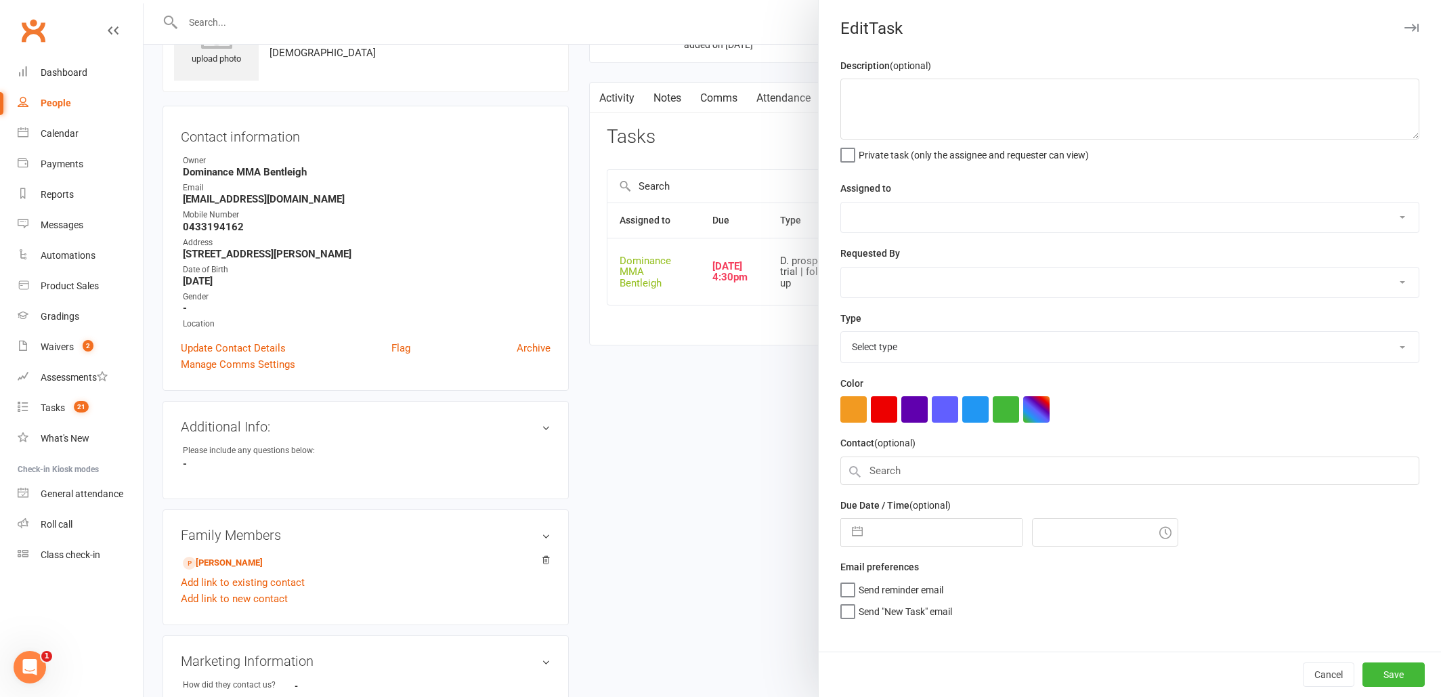
type textarea "Please add [PERSON_NAME] to waitlist. 12.8 AS Spoke about memberships options, …"
select select "24839"
type input "[DATE]"
type input "4:30pm"
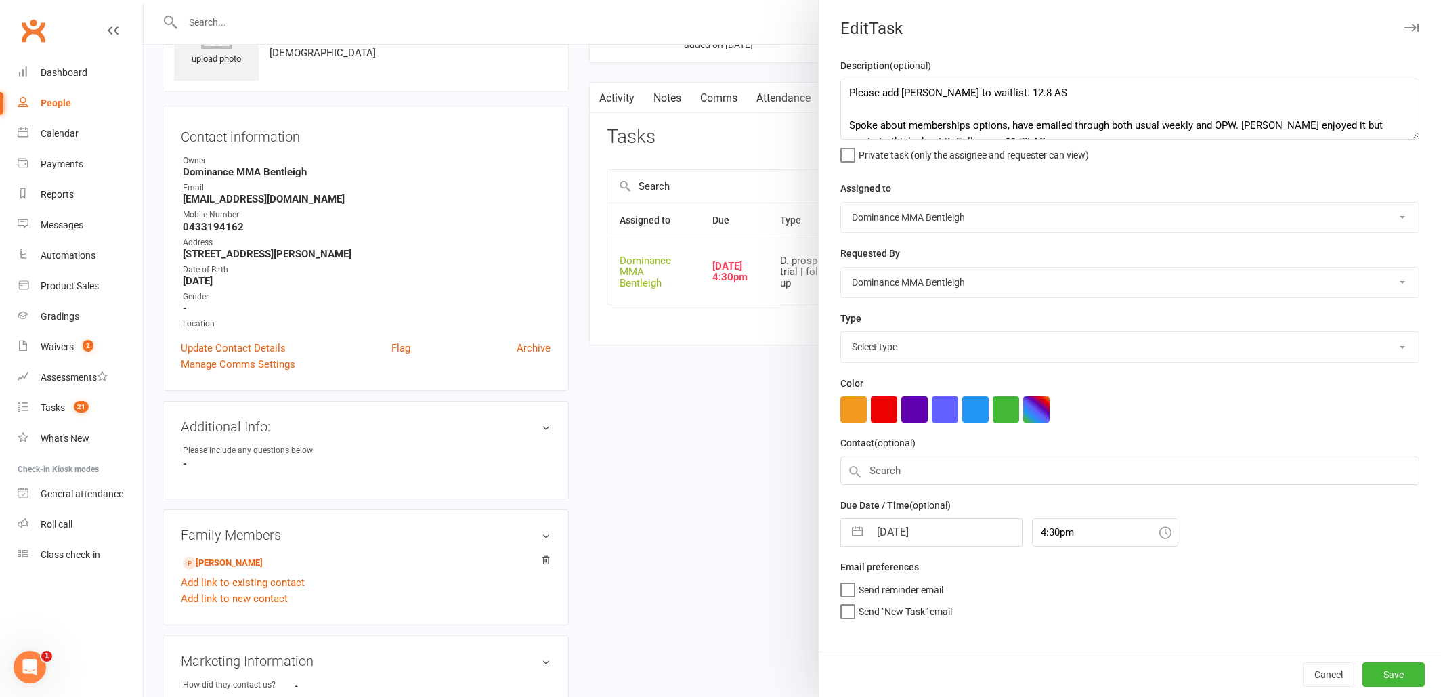
select select "13787"
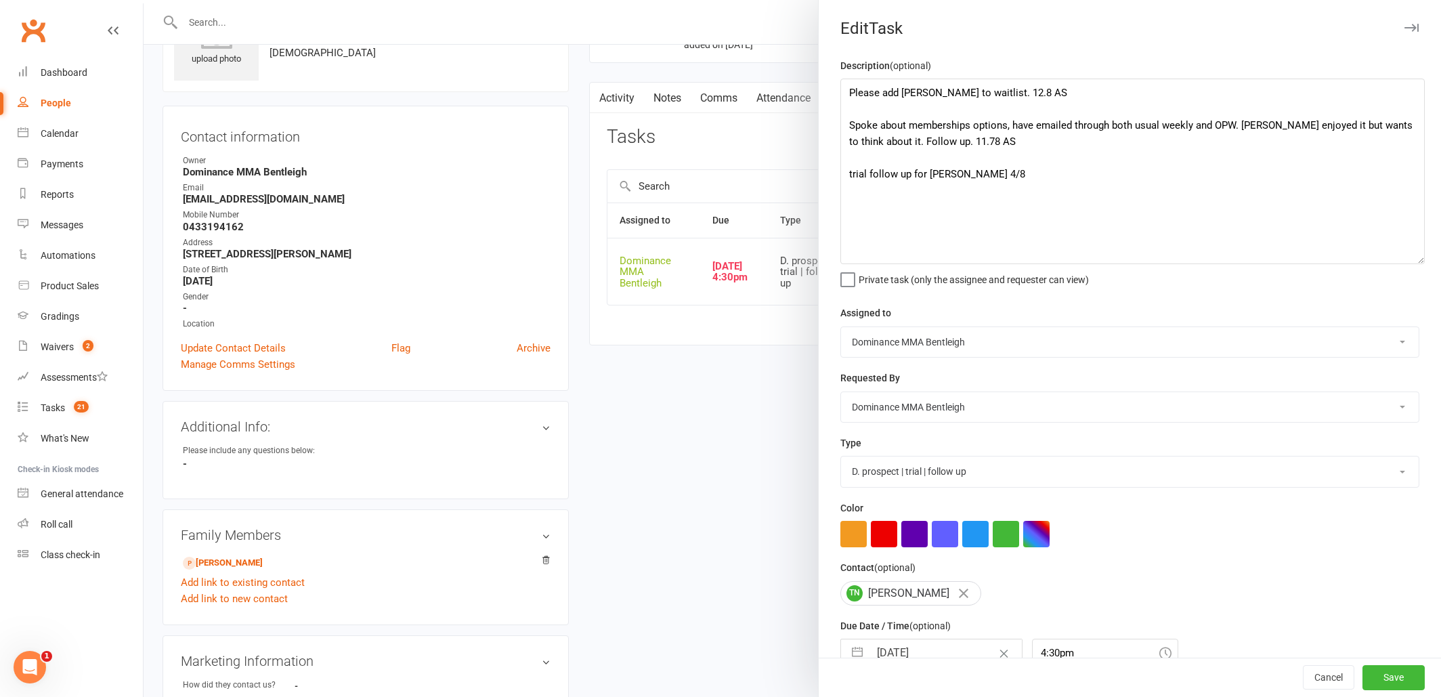
click at [1423, 263] on textarea "Please add [PERSON_NAME] to waitlist. 12.8 AS Spoke about memberships options, …" at bounding box center [1132, 172] width 584 height 186
drag, startPoint x: 678, startPoint y: 383, endPoint x: 688, endPoint y: 381, distance: 9.6
click at [687, 382] on div at bounding box center [792, 348] width 1297 height 697
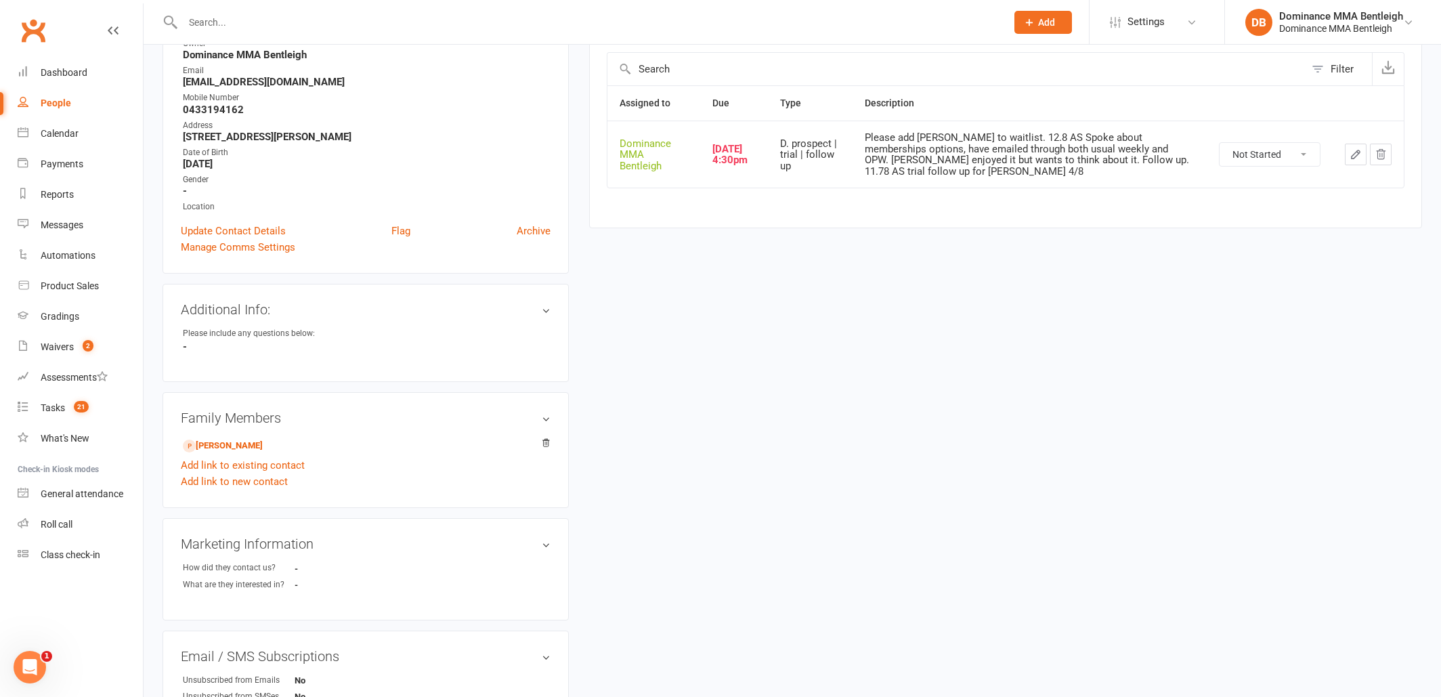
scroll to position [209, 0]
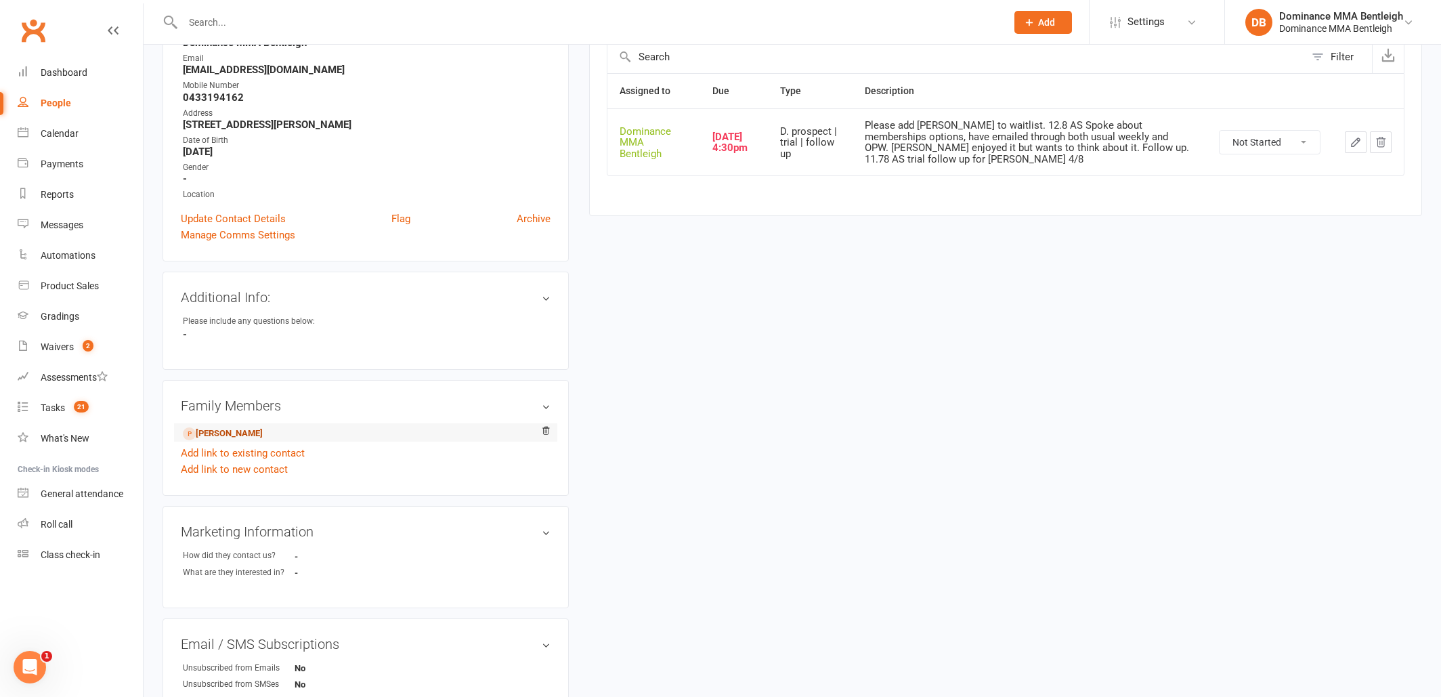
click at [240, 428] on link "[PERSON_NAME]" at bounding box center [223, 434] width 80 height 14
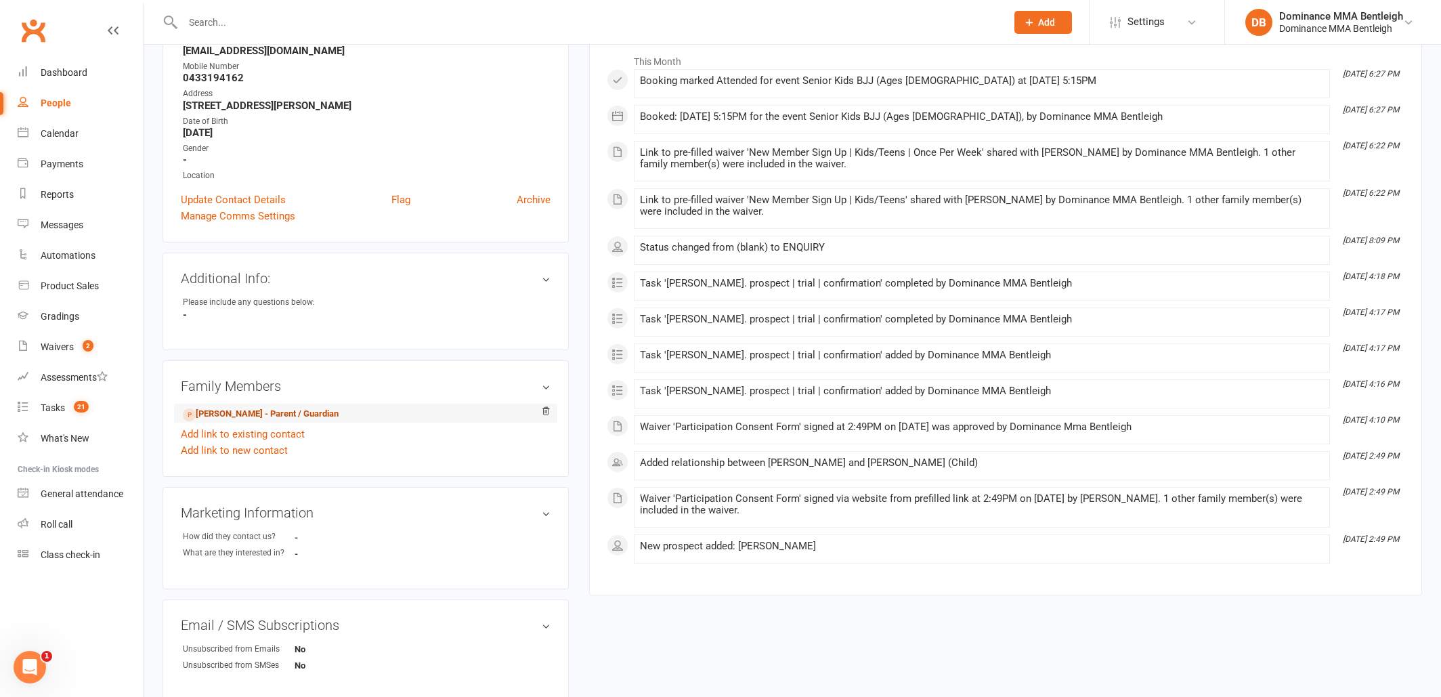
scroll to position [204, 1]
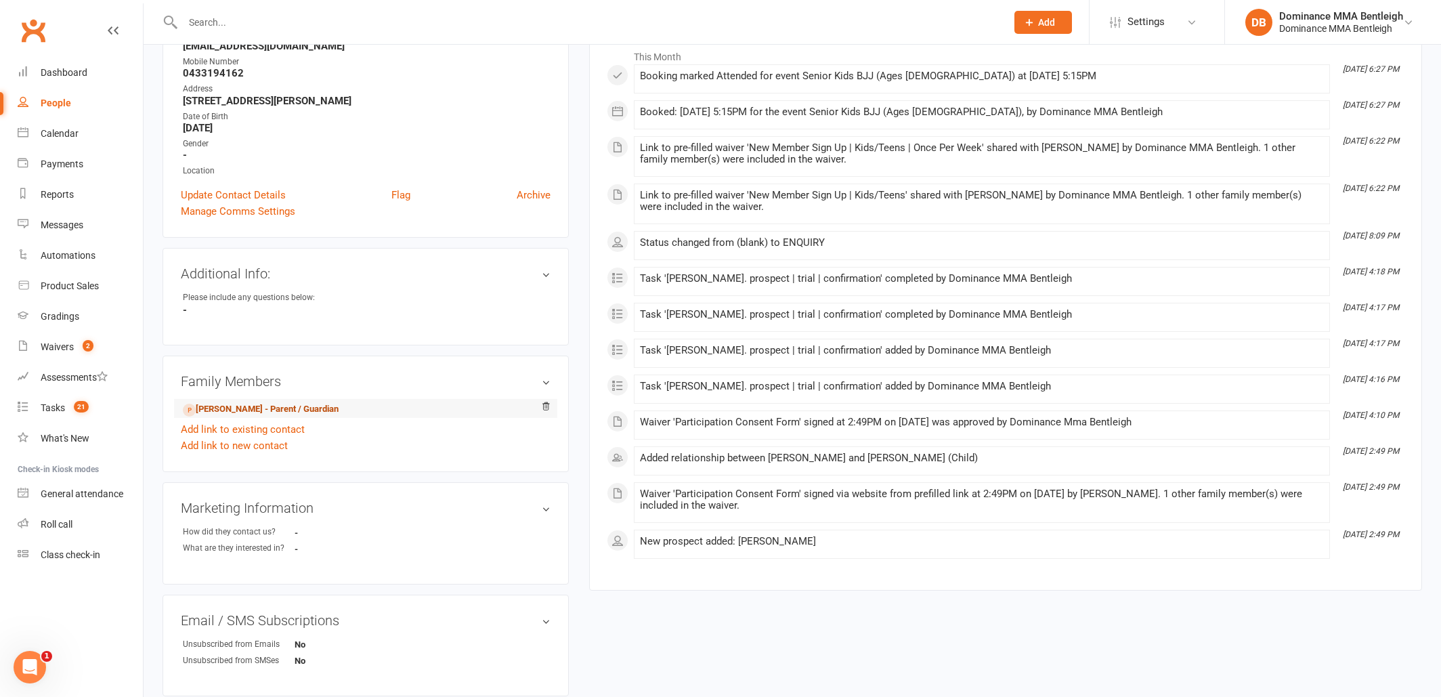
click at [213, 403] on li "Tina Nguyen - Parent / Guardian" at bounding box center [366, 408] width 370 height 19
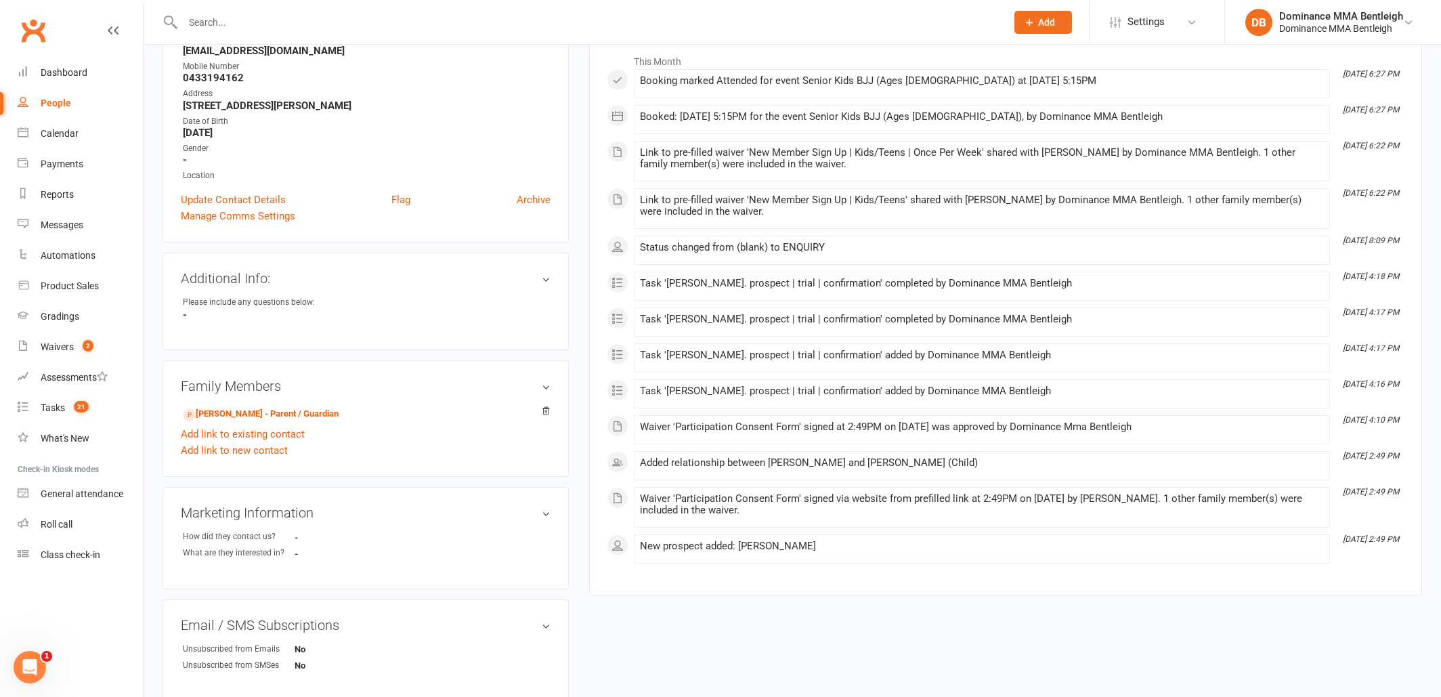
click at [212, 407] on link "Tina Nguyen - Parent / Guardian" at bounding box center [261, 414] width 156 height 14
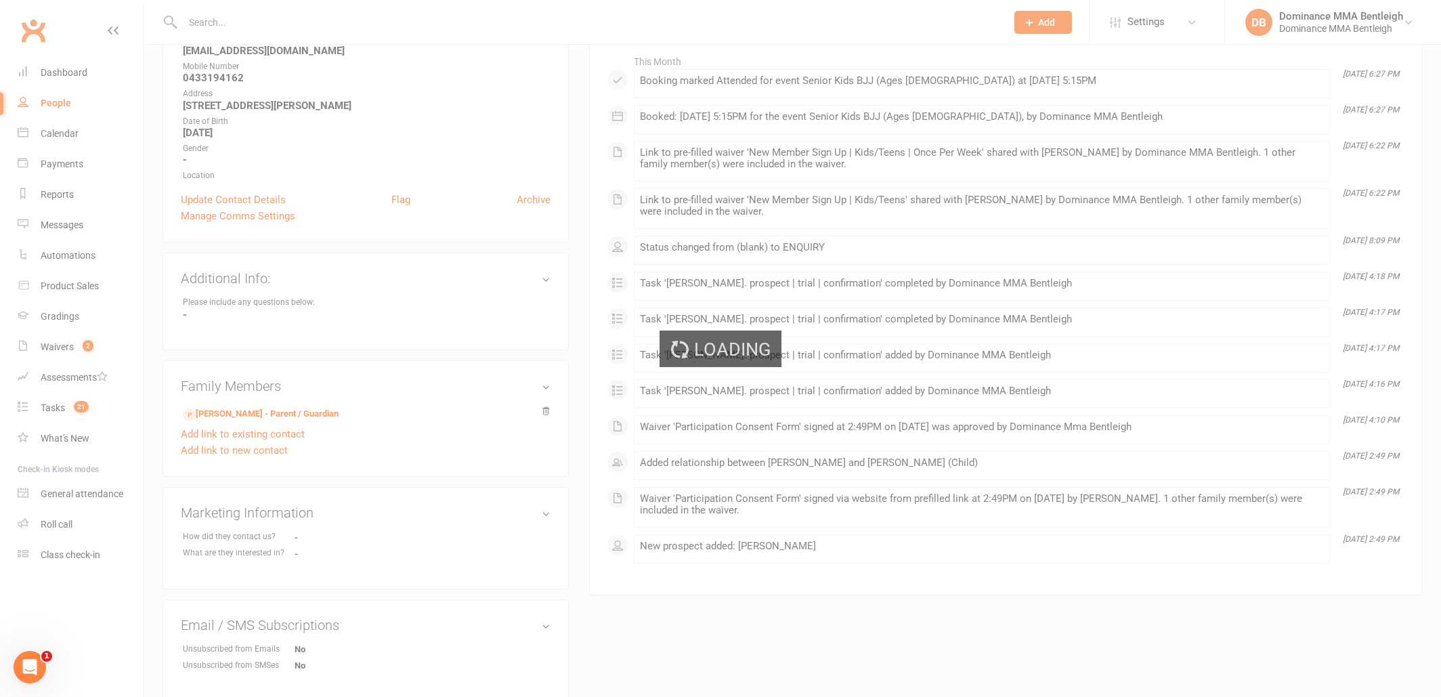
scroll to position [199, 0]
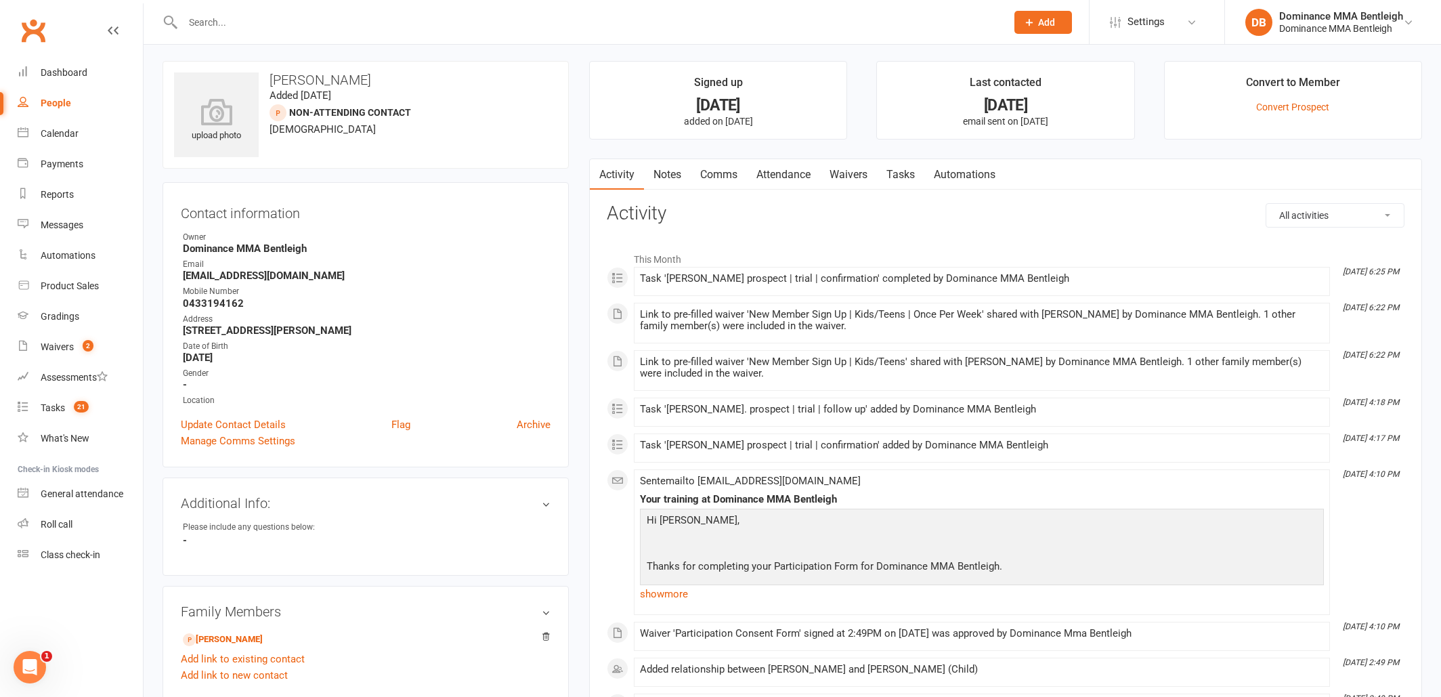
scroll to position [5, 0]
drag, startPoint x: 293, startPoint y: 76, endPoint x: 272, endPoint y: 79, distance: 21.8
click at [272, 79] on h3 "[PERSON_NAME]" at bounding box center [365, 77] width 383 height 15
copy h3 "[PERSON_NAME]"
drag, startPoint x: 342, startPoint y: 83, endPoint x: 301, endPoint y: 81, distance: 41.4
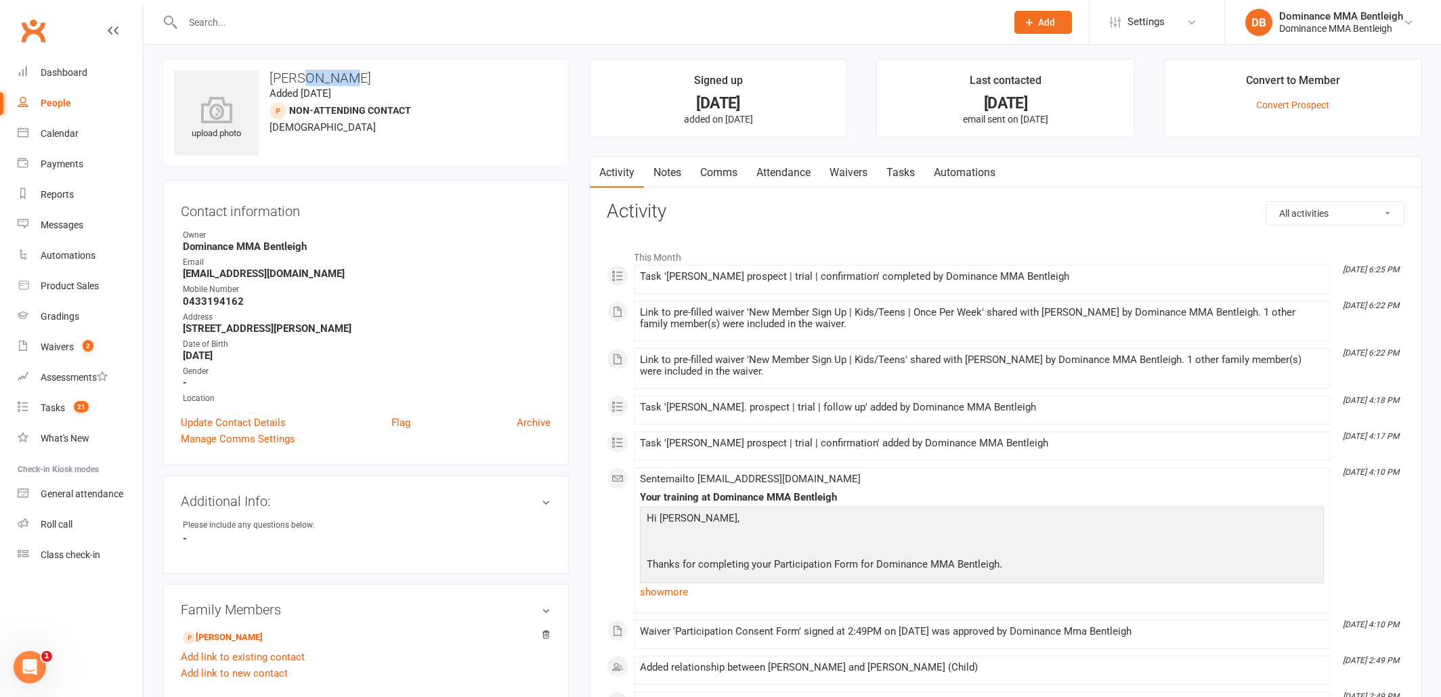
click at [301, 81] on h3 "[PERSON_NAME]" at bounding box center [365, 77] width 383 height 15
copy h3 "Nguyen"
drag, startPoint x: 243, startPoint y: 304, endPoint x: 190, endPoint y: 305, distance: 52.8
click at [185, 306] on strong "0433194162" at bounding box center [367, 301] width 368 height 12
copy strong "0433194162"
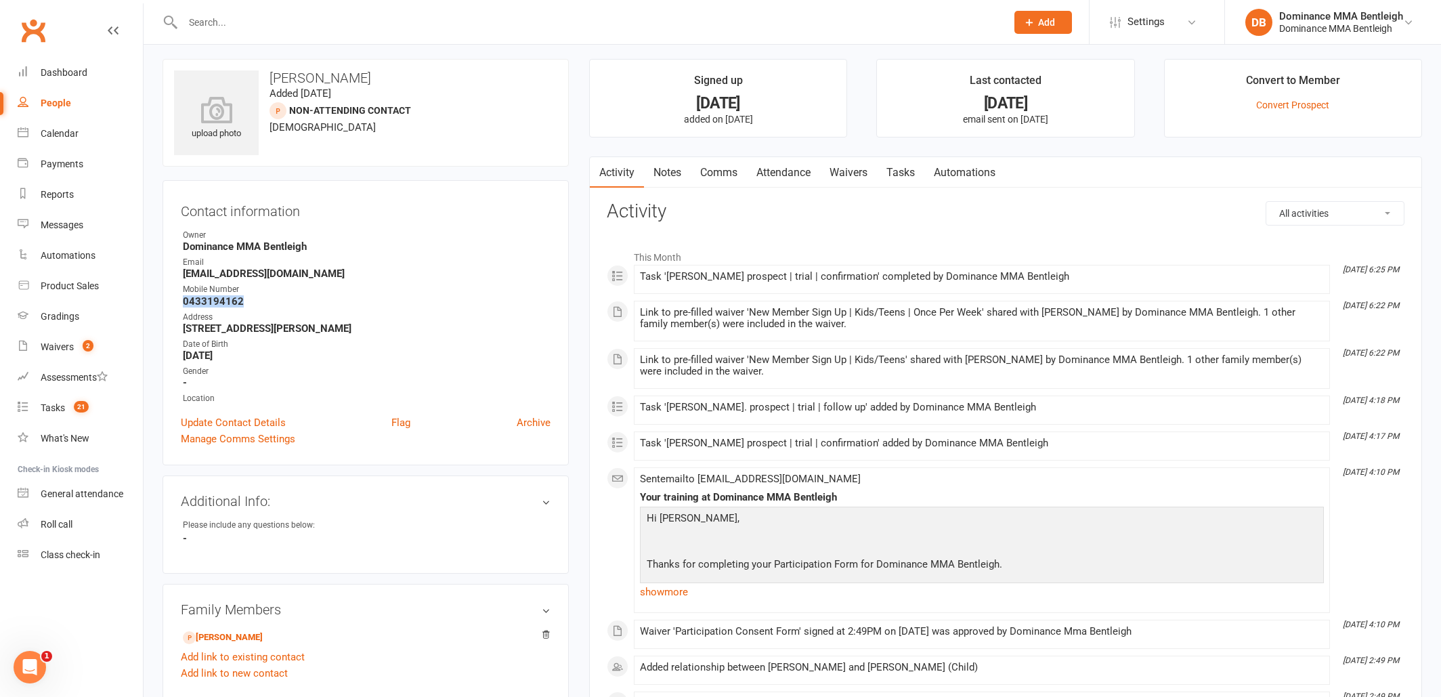
click at [678, 176] on link "Notes" at bounding box center [667, 172] width 47 height 31
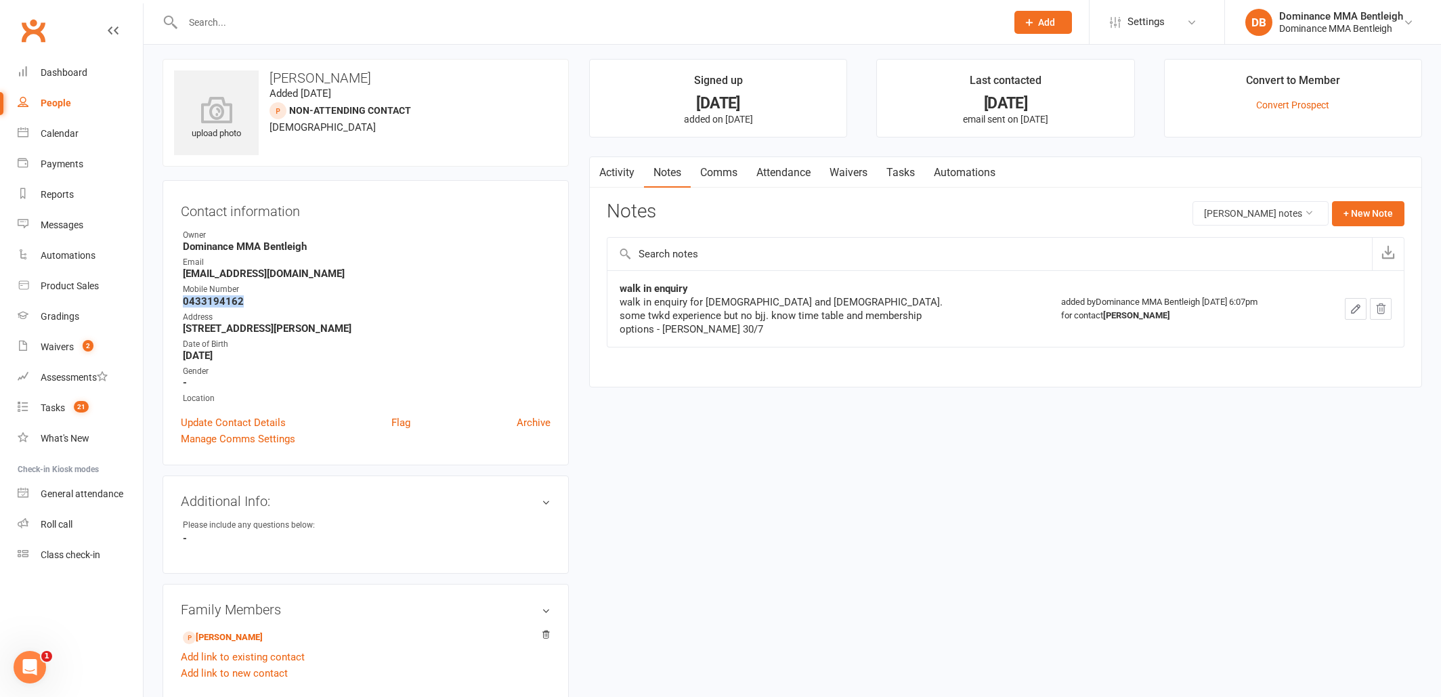
click at [846, 172] on link "Waivers" at bounding box center [848, 172] width 57 height 31
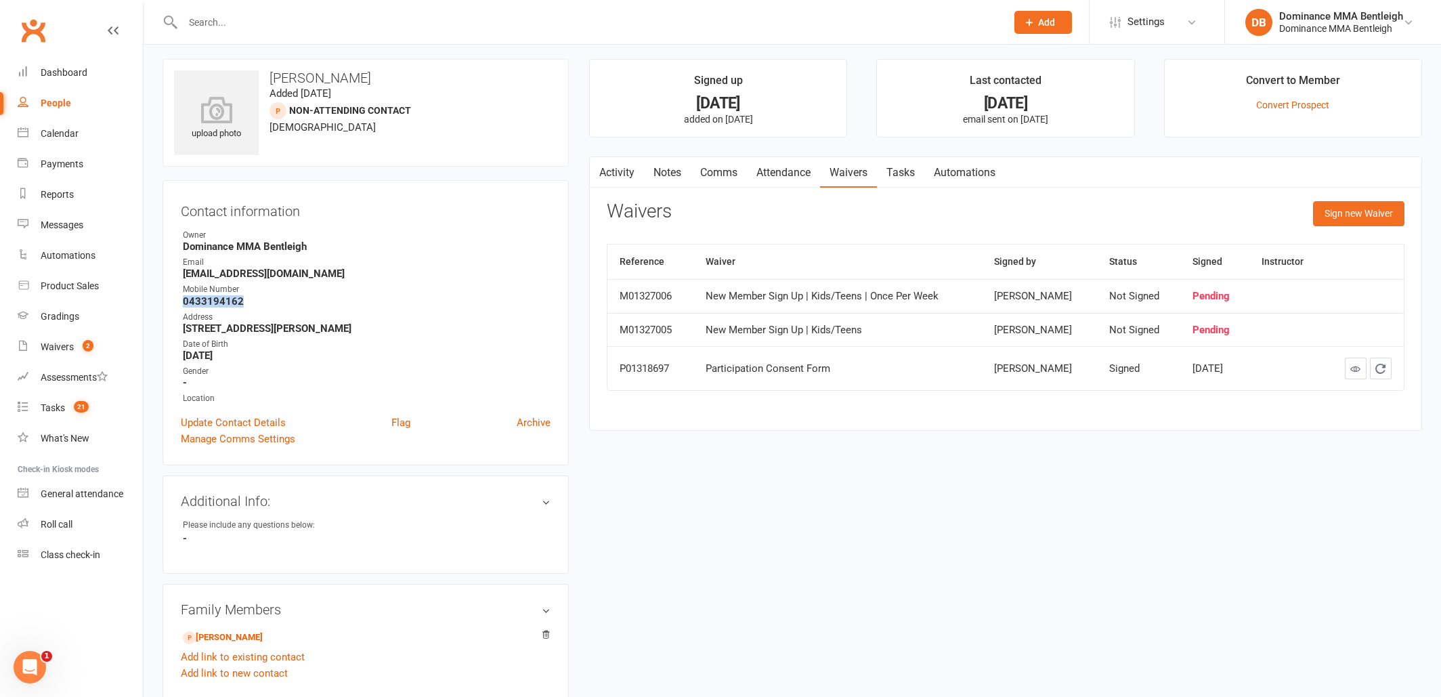
click at [666, 177] on link "Notes" at bounding box center [667, 172] width 47 height 31
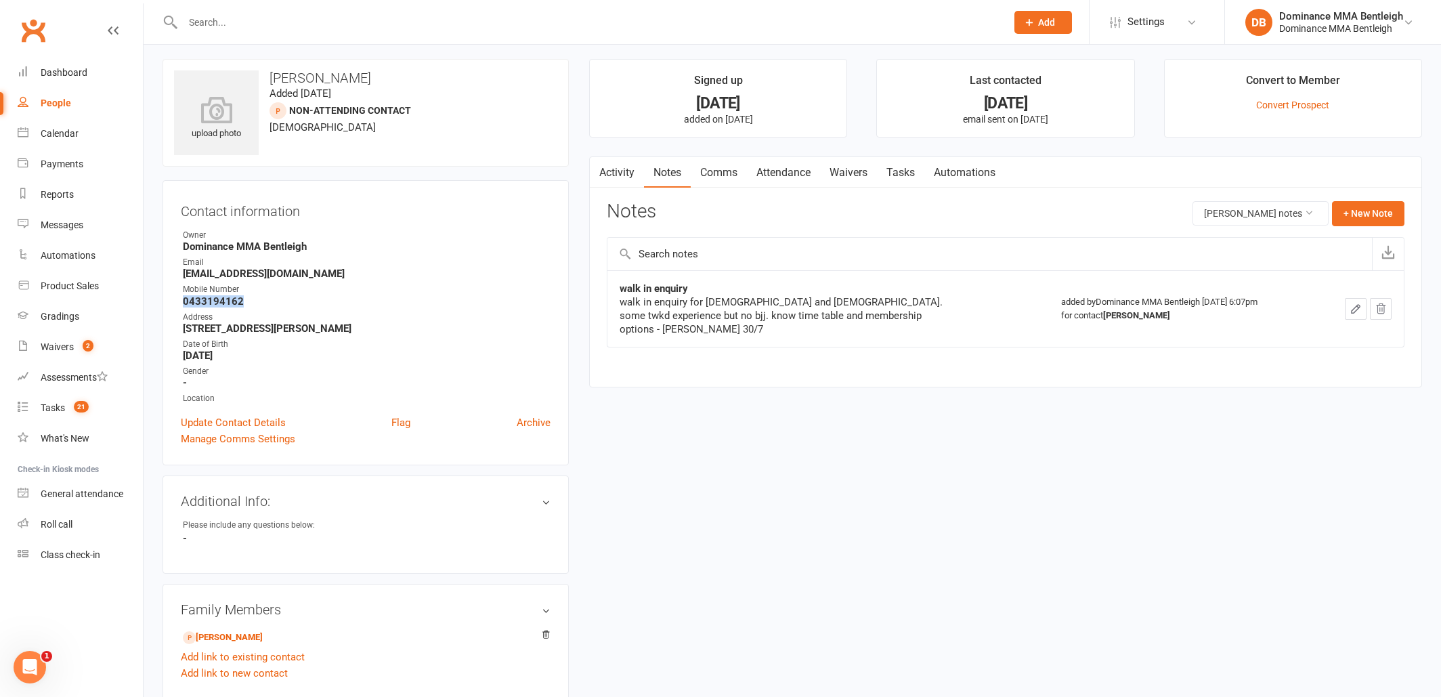
click at [724, 174] on link "Comms" at bounding box center [719, 172] width 56 height 31
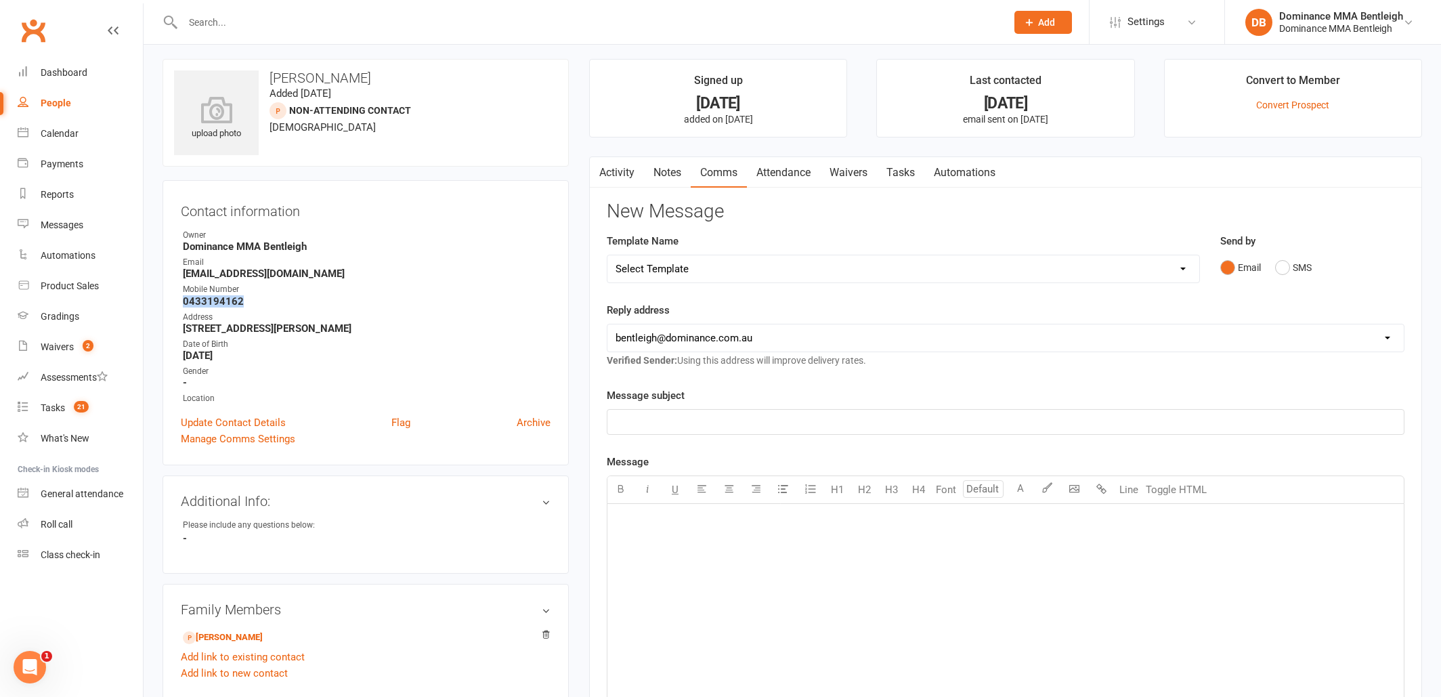
drag, startPoint x: 815, startPoint y: 175, endPoint x: 799, endPoint y: 178, distance: 15.9
click at [815, 175] on link "Attendance" at bounding box center [783, 172] width 73 height 31
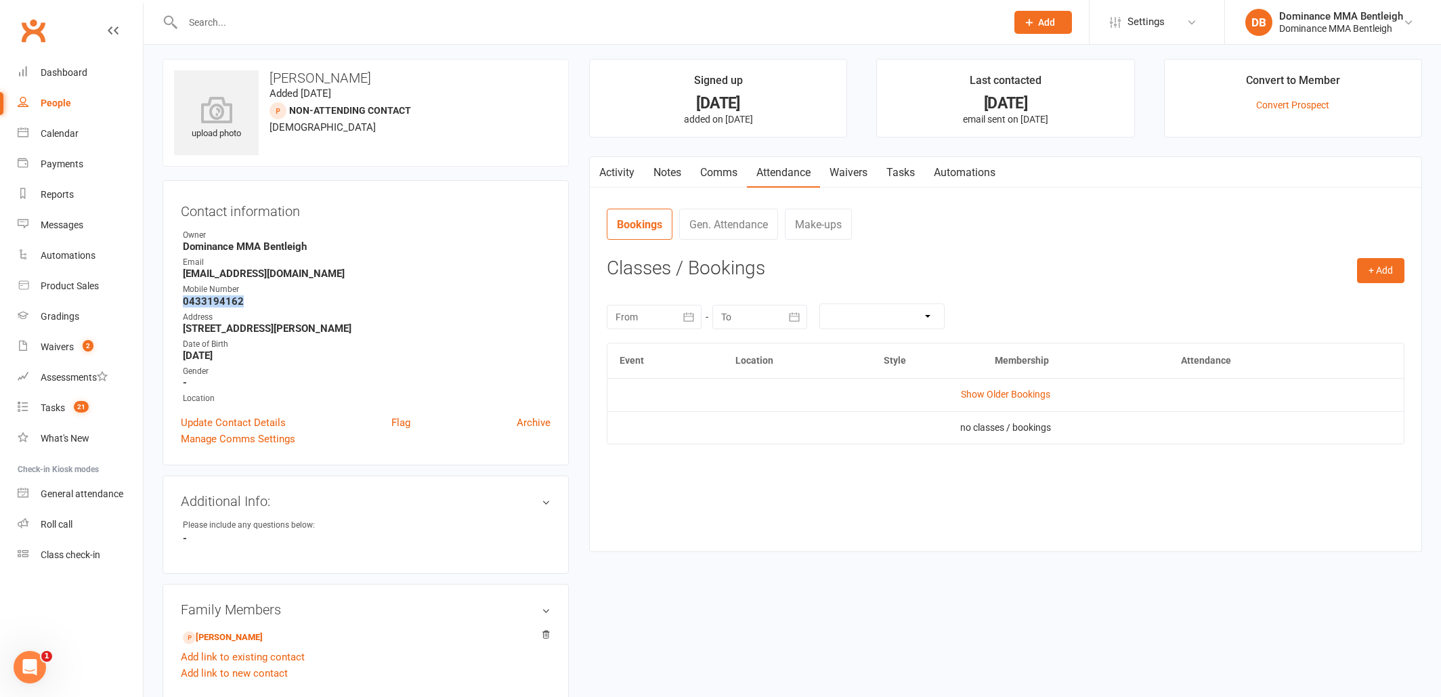
click at [840, 175] on link "Waivers" at bounding box center [848, 172] width 57 height 31
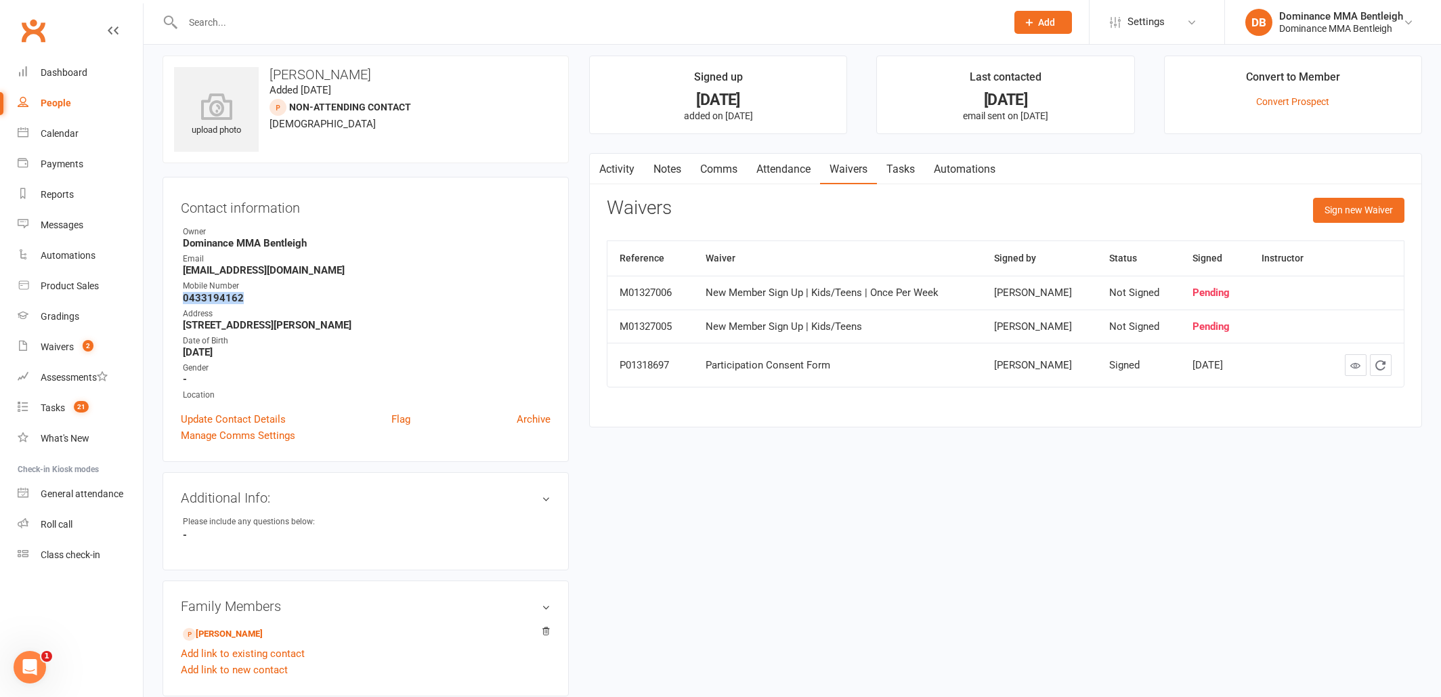
scroll to position [6, 0]
click at [905, 175] on link "Tasks" at bounding box center [900, 171] width 47 height 31
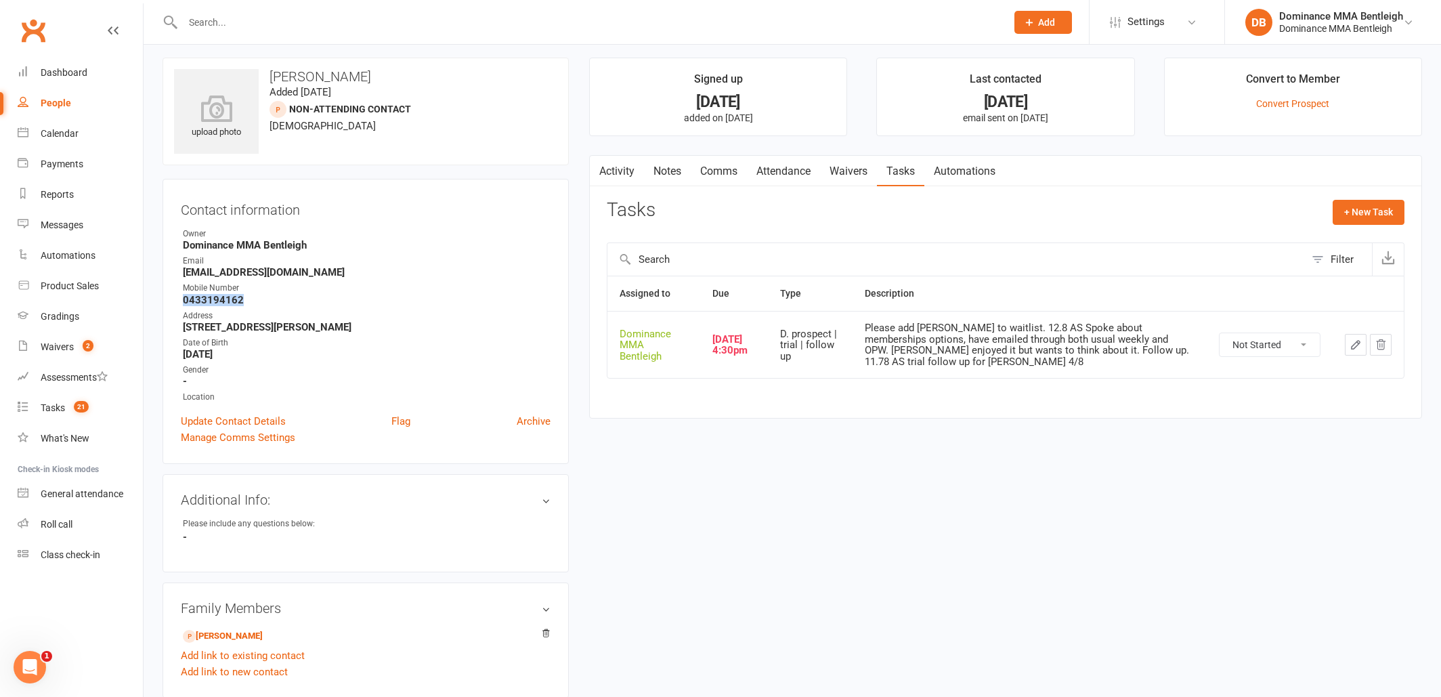
click at [258, 636] on link "[PERSON_NAME]" at bounding box center [223, 636] width 80 height 14
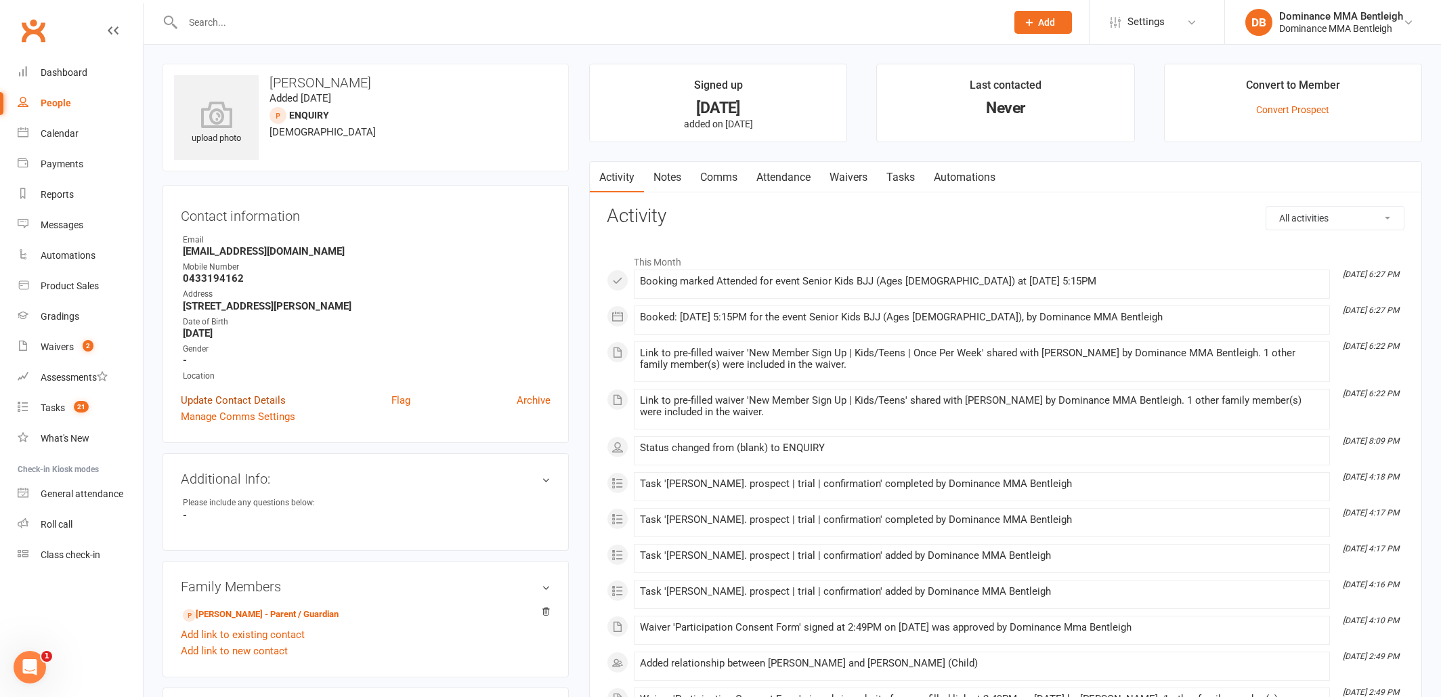
click at [231, 396] on link "Update Contact Details" at bounding box center [233, 400] width 105 height 16
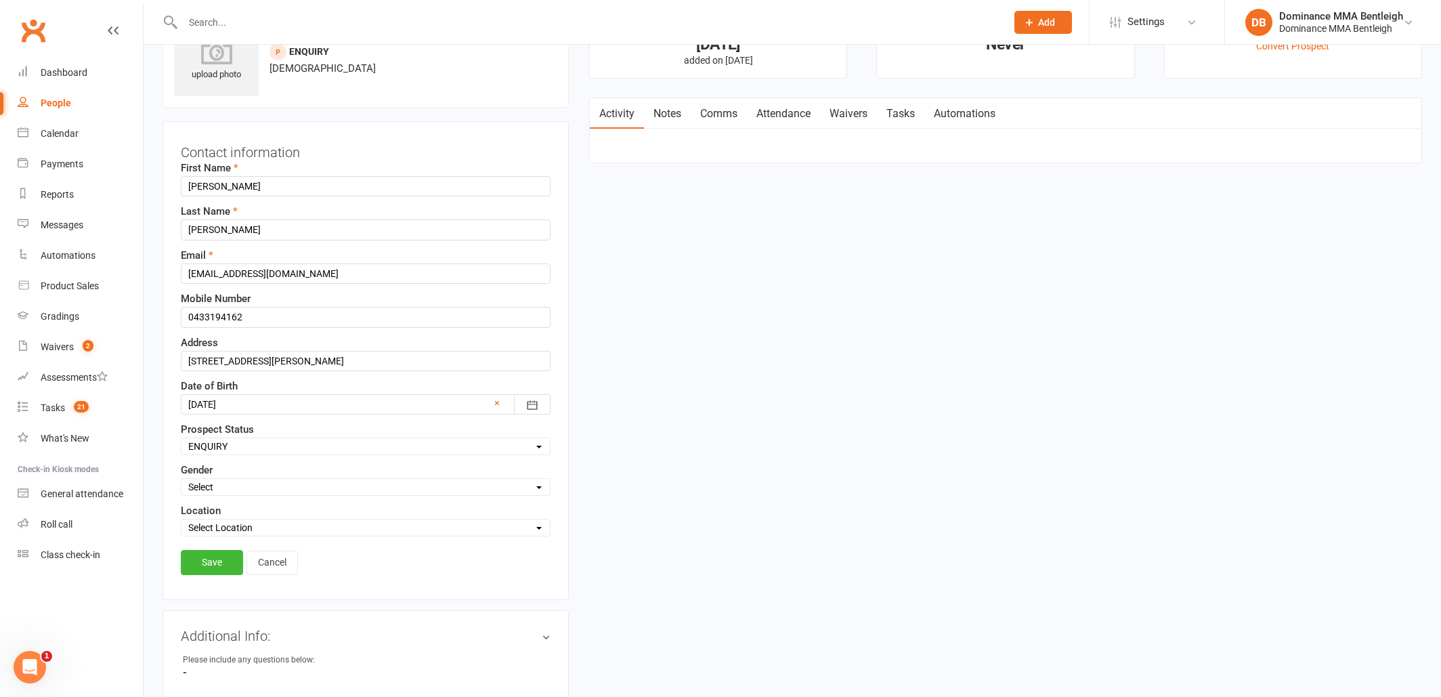
select select "DROPPED PROSPECT"
click at [219, 561] on link "Save" at bounding box center [212, 562] width 62 height 24
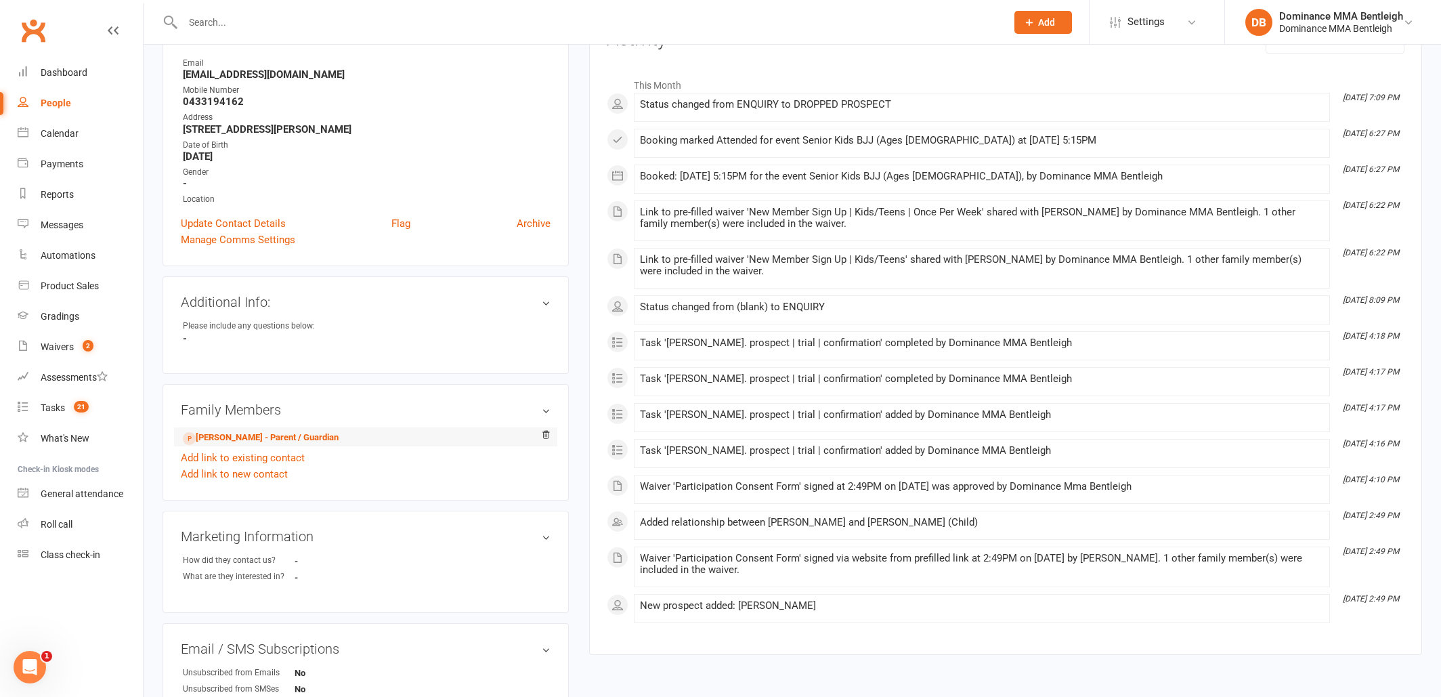
scroll to position [183, 0]
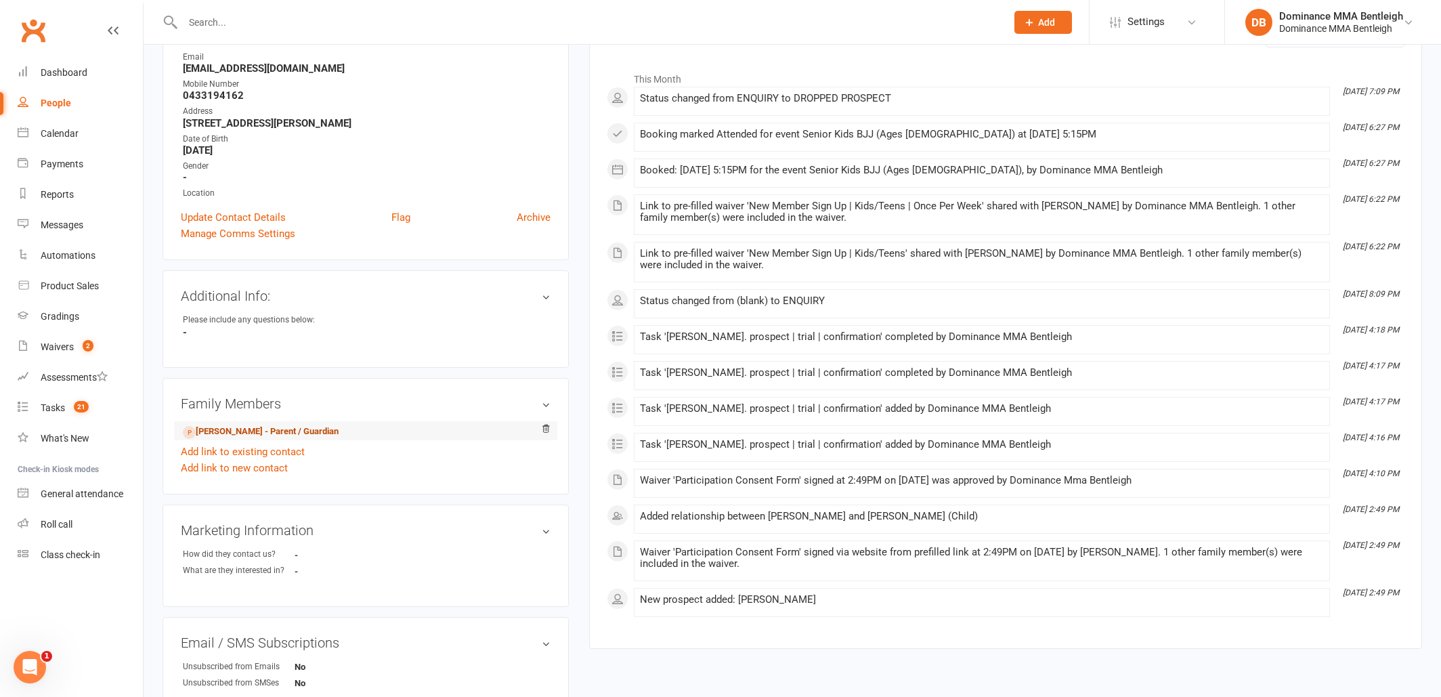
click at [268, 435] on link "Tina Nguyen - Parent / Guardian" at bounding box center [261, 432] width 156 height 14
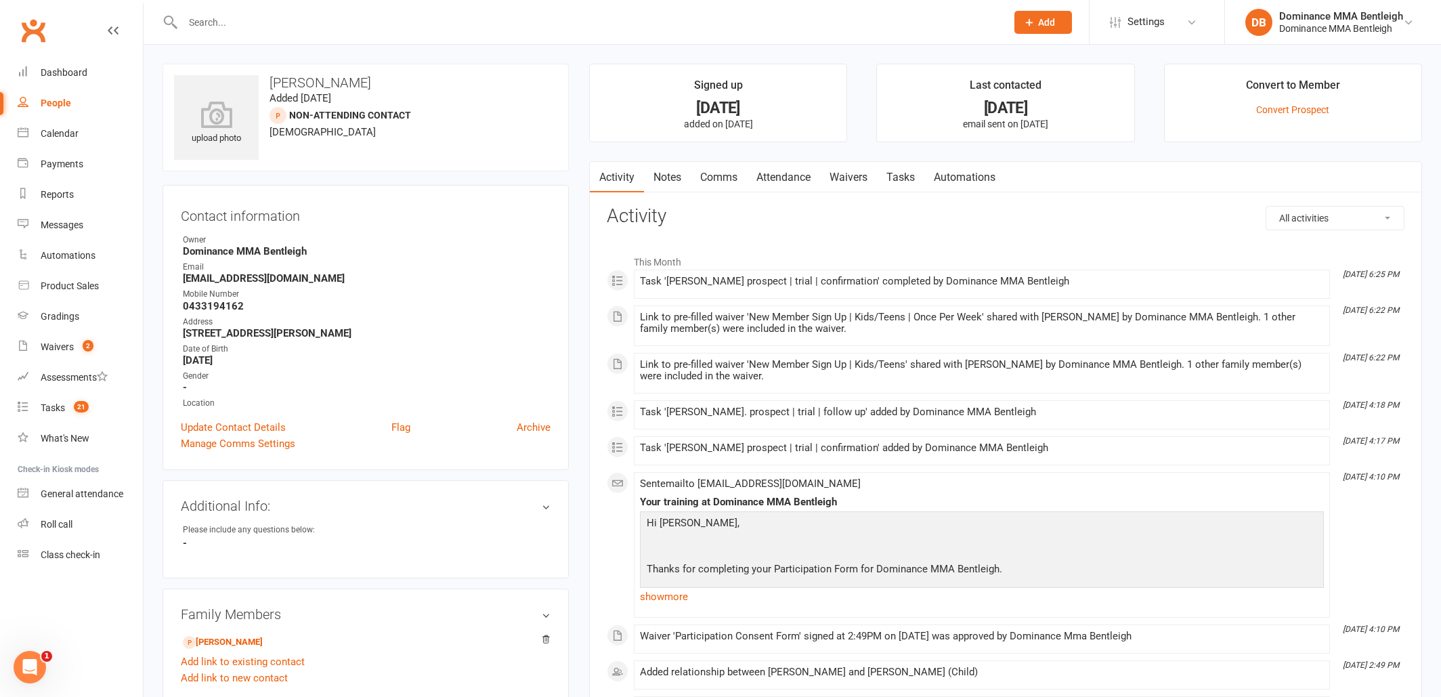
click at [901, 177] on link "Tasks" at bounding box center [900, 177] width 47 height 31
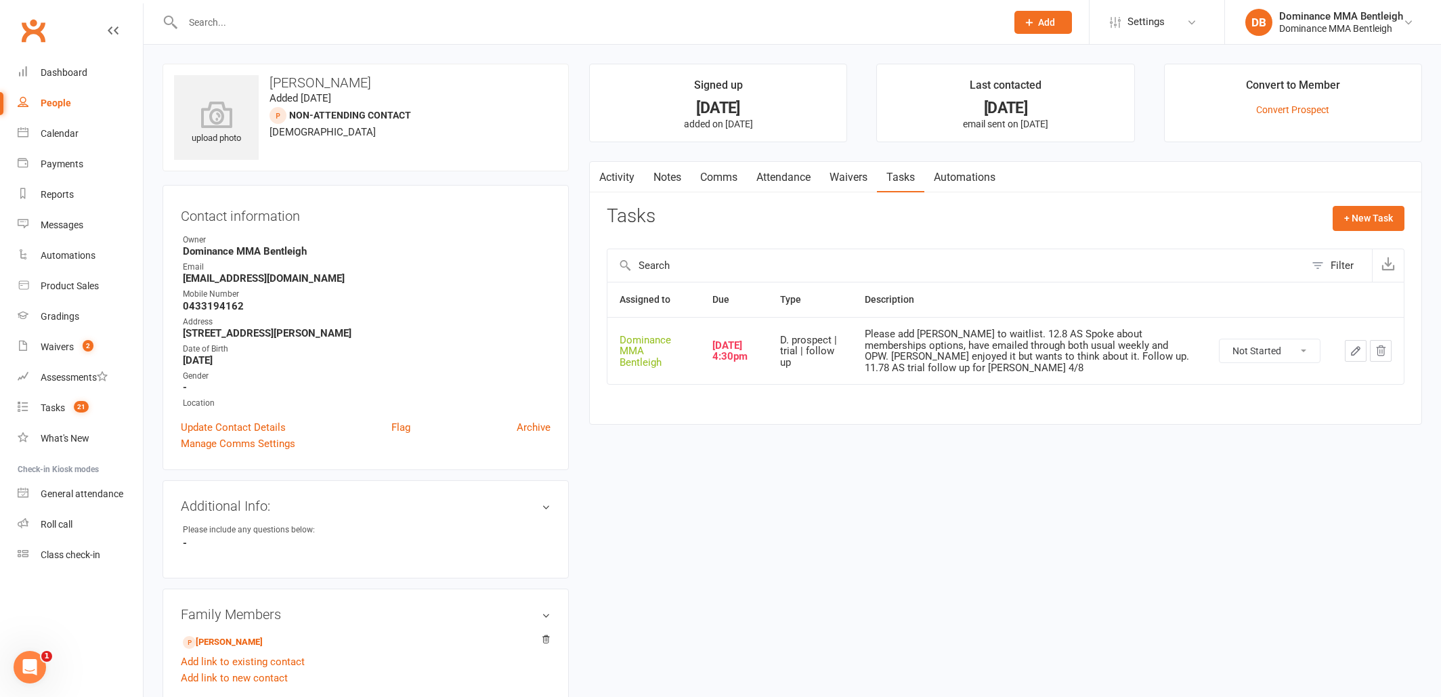
click at [673, 182] on link "Notes" at bounding box center [667, 177] width 47 height 31
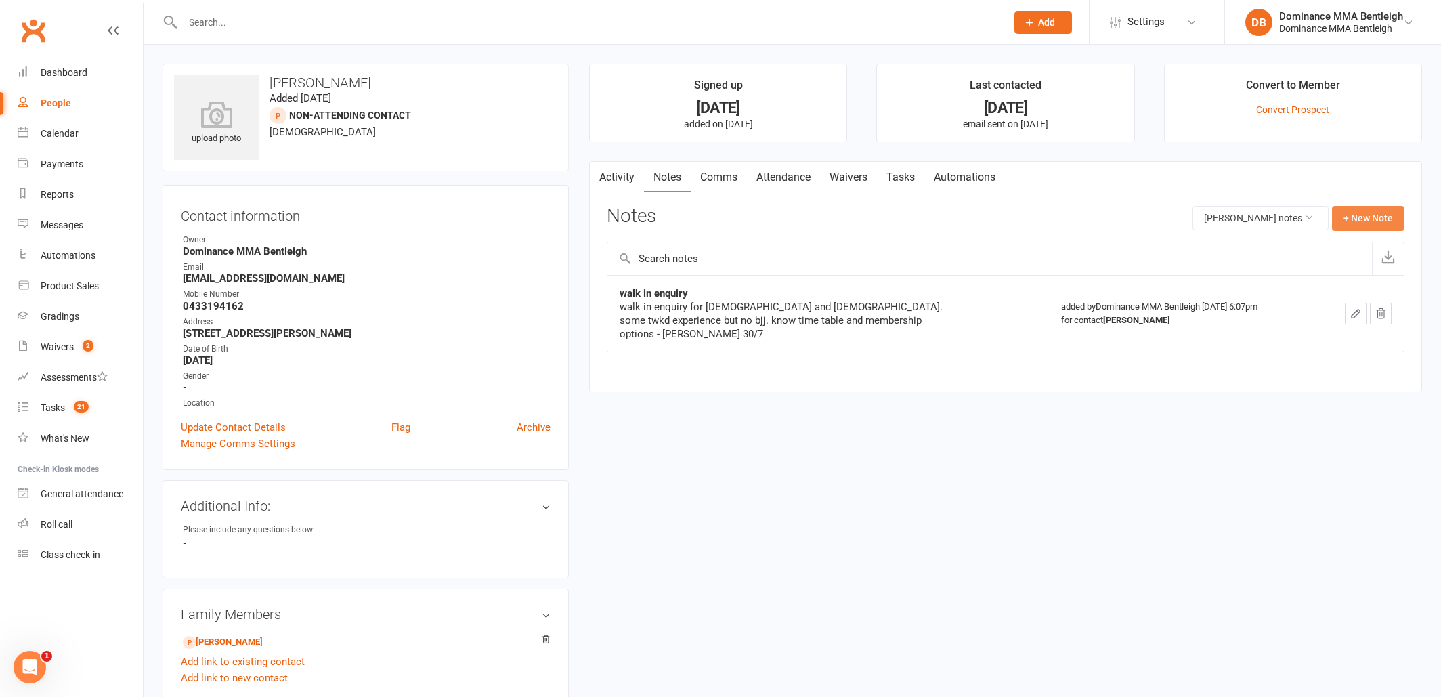
click at [1351, 222] on button "+ New Note" at bounding box center [1368, 218] width 72 height 24
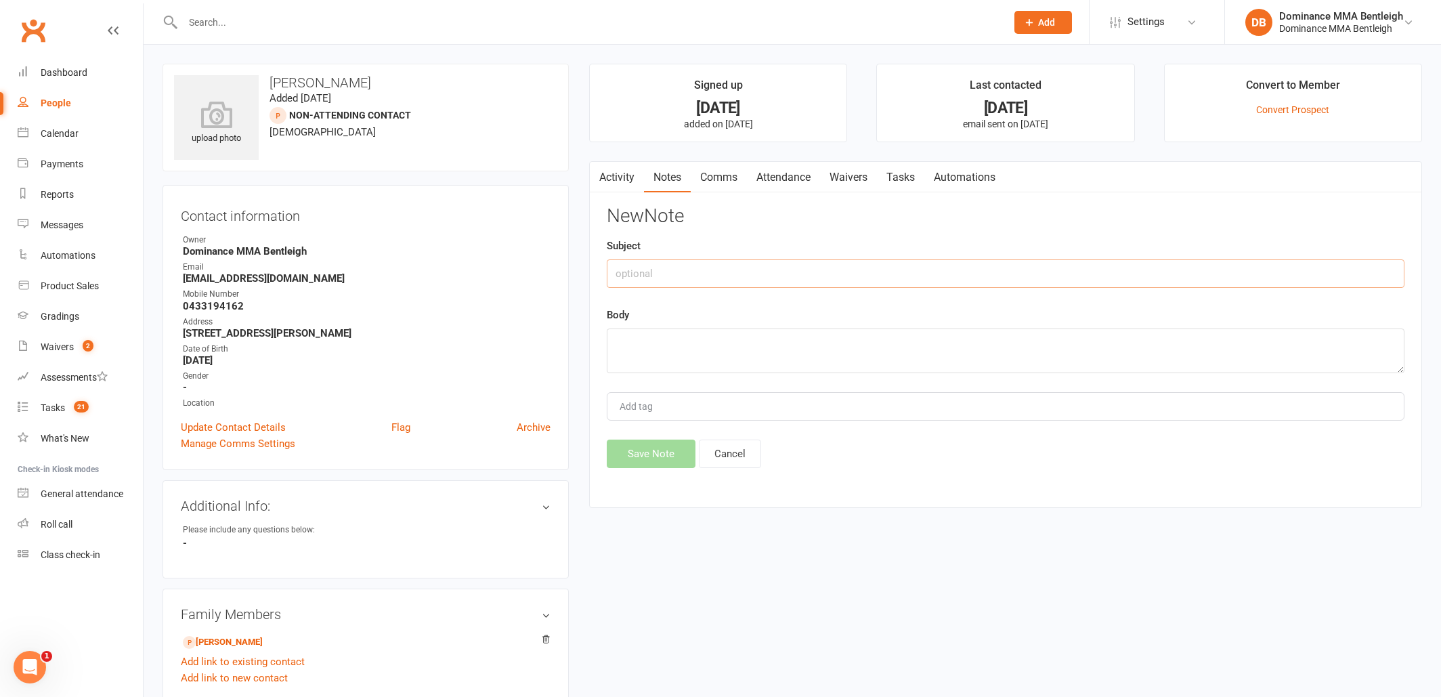
click at [1098, 265] on input "text" at bounding box center [1006, 273] width 798 height 28
type input "Follow up from trial"
drag, startPoint x: 1043, startPoint y: 382, endPoint x: 1054, endPoint y: 368, distance: 17.3
click at [1044, 377] on div "New Note Subject Follow up from trial Body Add tag Save Note Cancel" at bounding box center [1006, 337] width 798 height 262
click at [1062, 360] on textarea at bounding box center [1006, 350] width 798 height 45
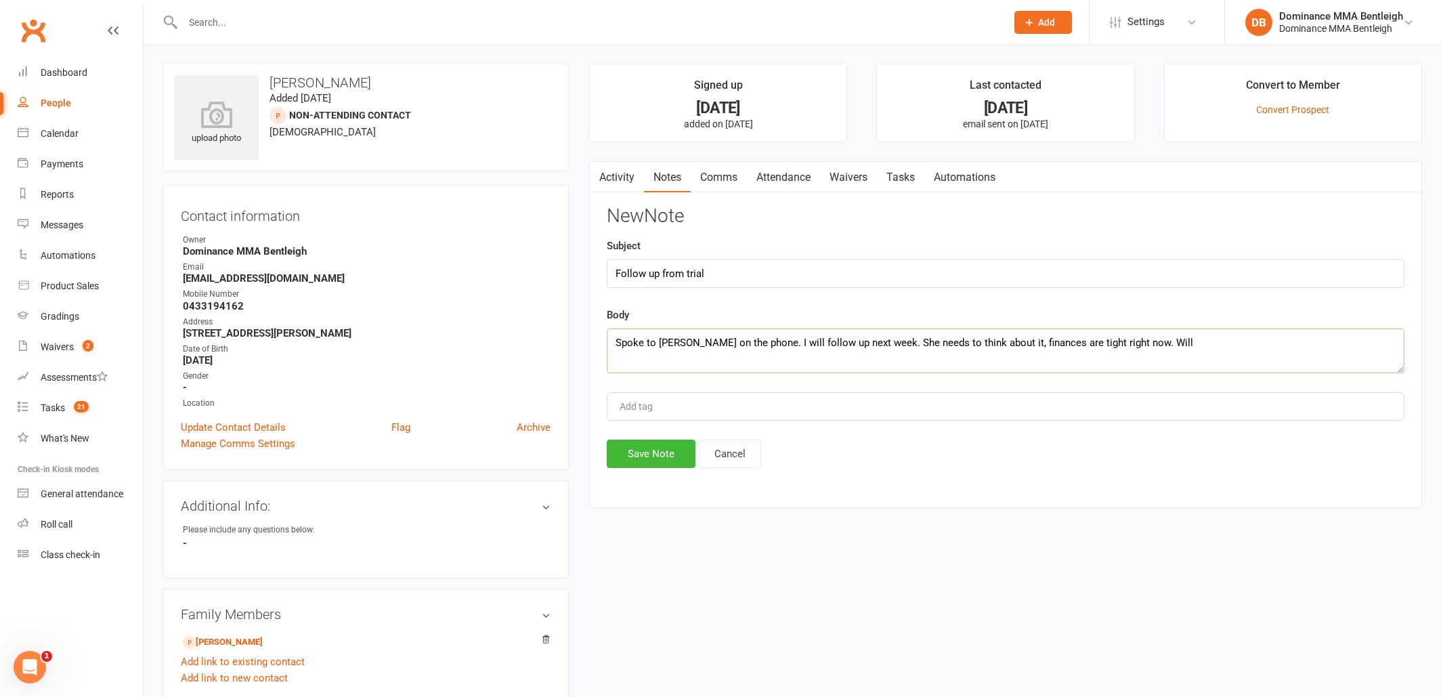
type textarea "Spoke to Tina on the phone. I will follow up next week. She needs to think abou…"
click at [282, 17] on input "text" at bounding box center [588, 22] width 818 height 19
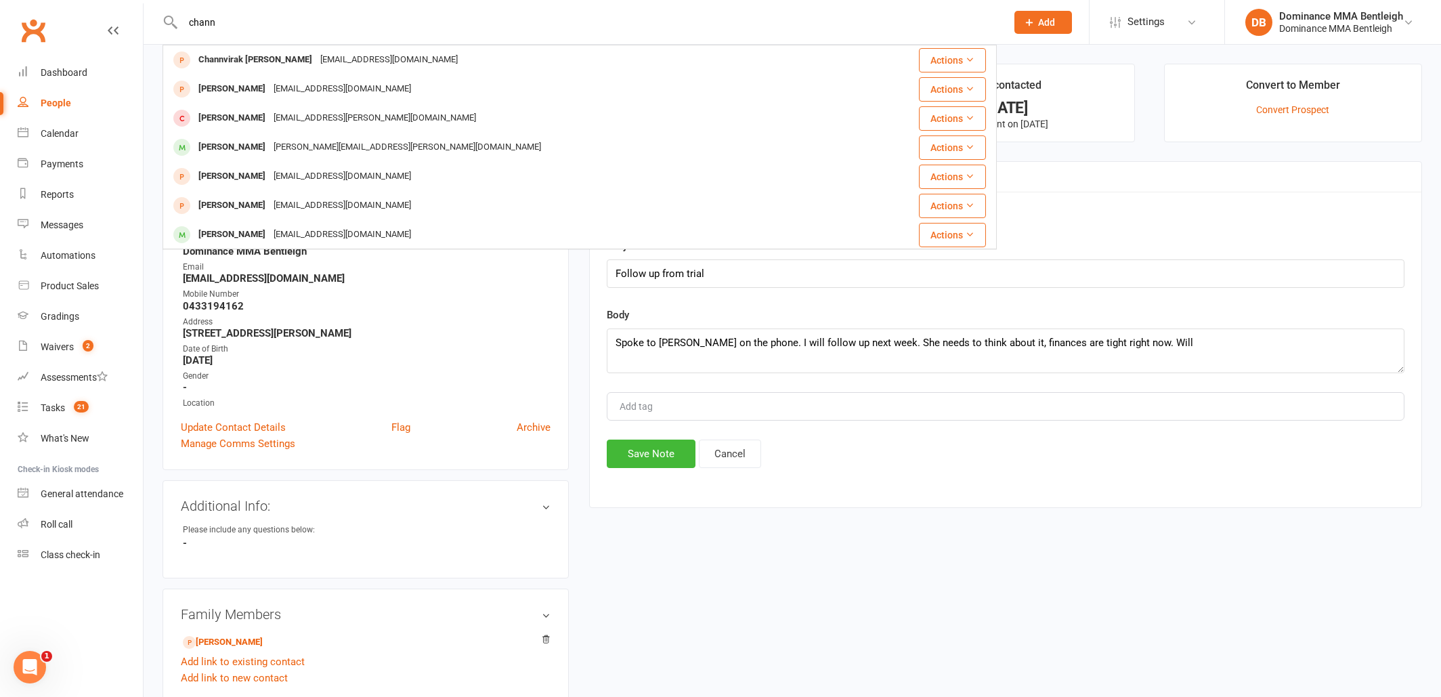
type input "chain"
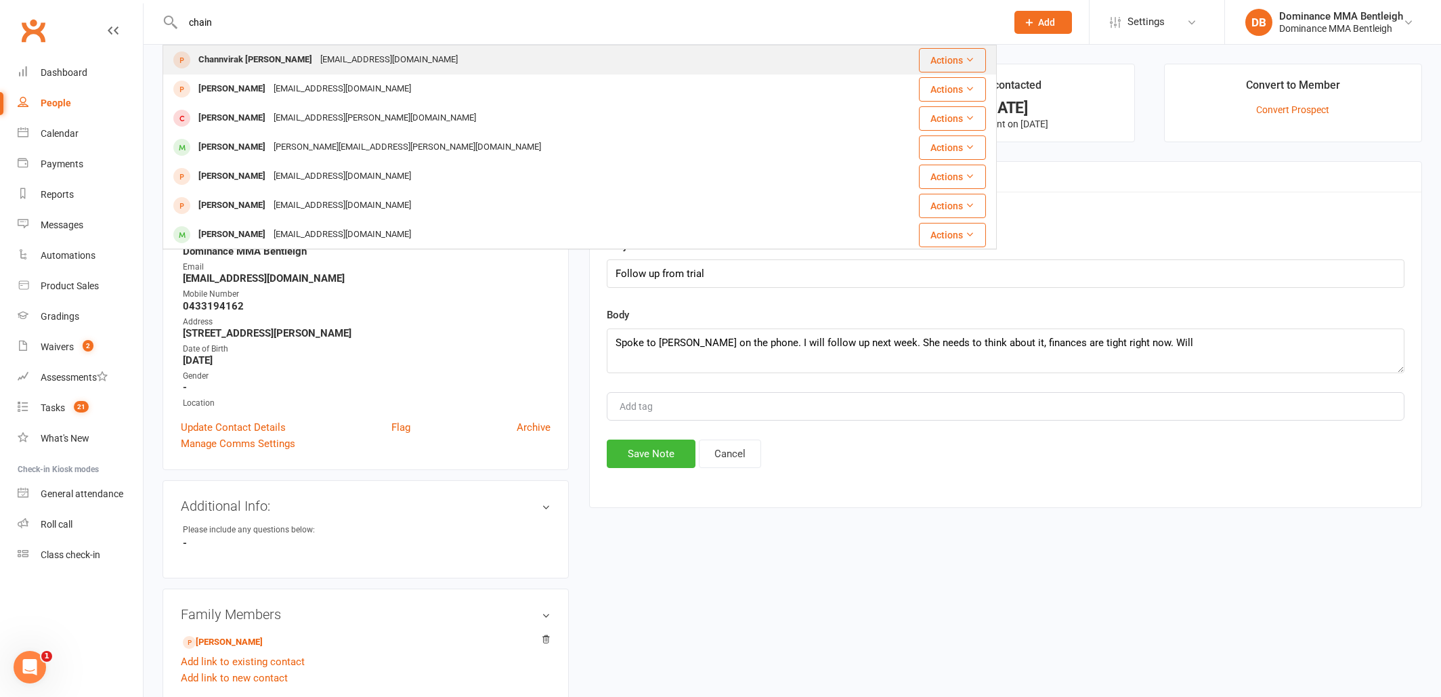
drag, startPoint x: 283, startPoint y: 18, endPoint x: 247, endPoint y: 62, distance: 56.8
click at [247, 62] on div "Channvirak Vann" at bounding box center [255, 60] width 122 height 20
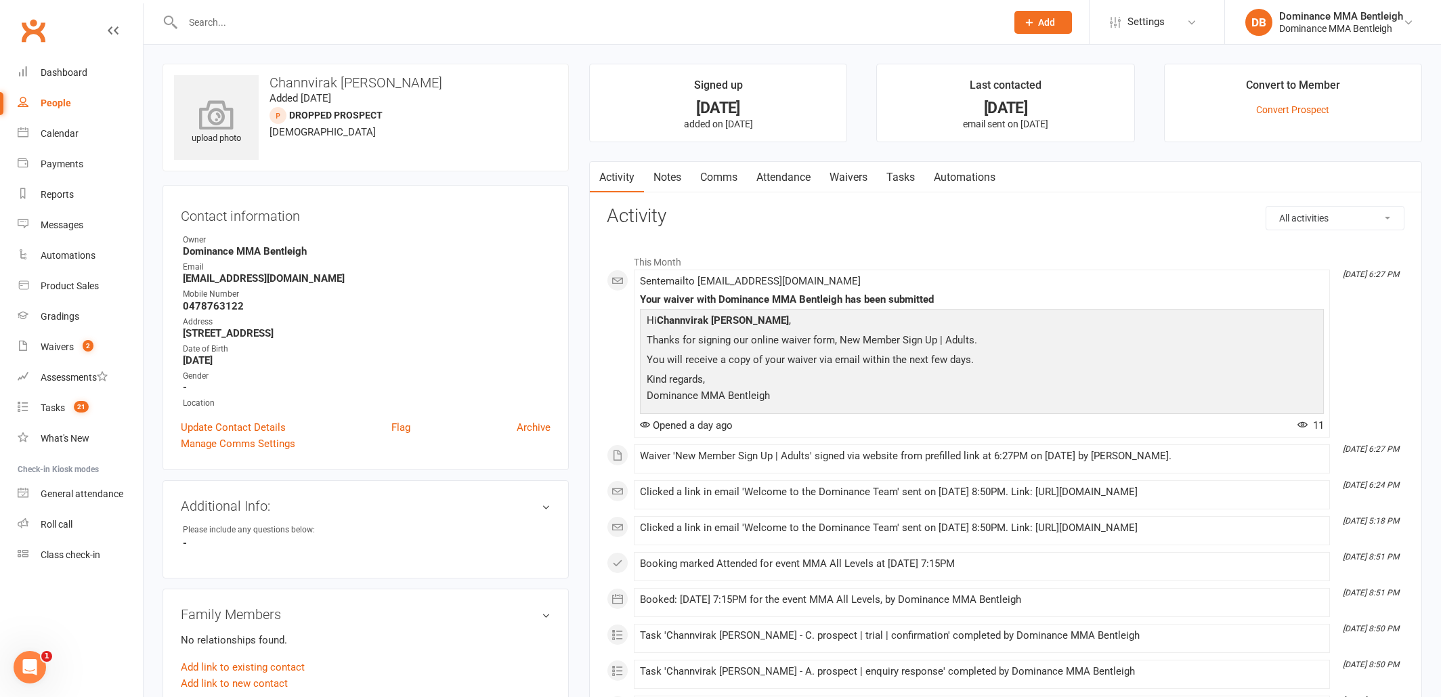
click at [231, 112] on icon at bounding box center [216, 115] width 93 height 30
click at [60, 346] on div "Waivers" at bounding box center [57, 346] width 33 height 11
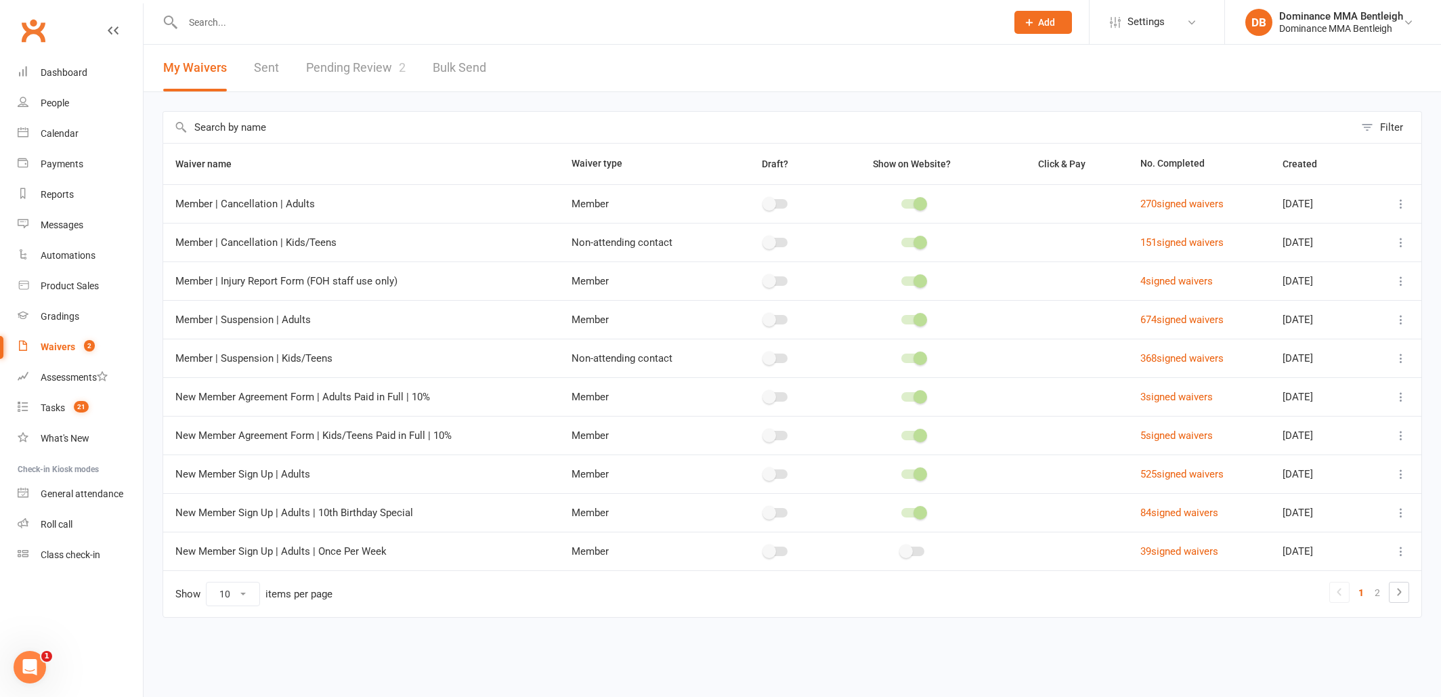
click at [385, 74] on link "Pending Review 2" at bounding box center [356, 68] width 100 height 47
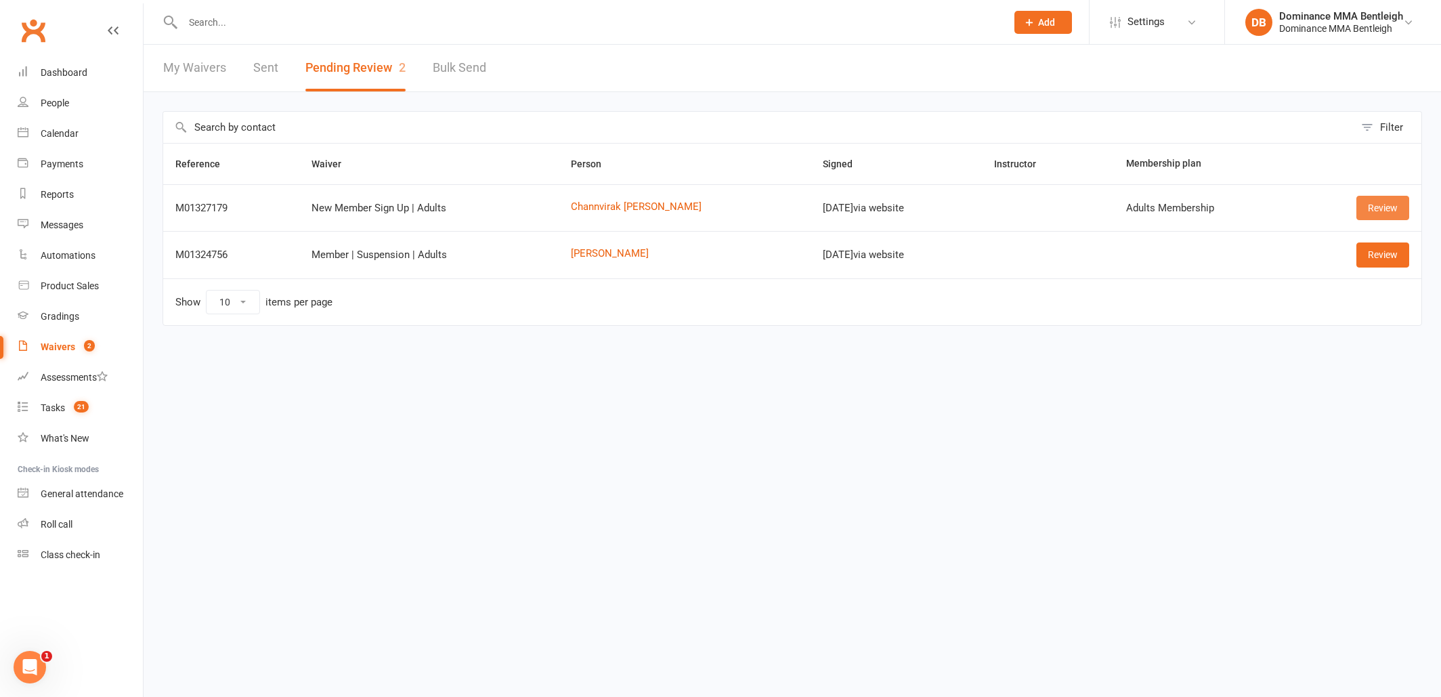
click at [1371, 208] on link "Review" at bounding box center [1382, 208] width 53 height 24
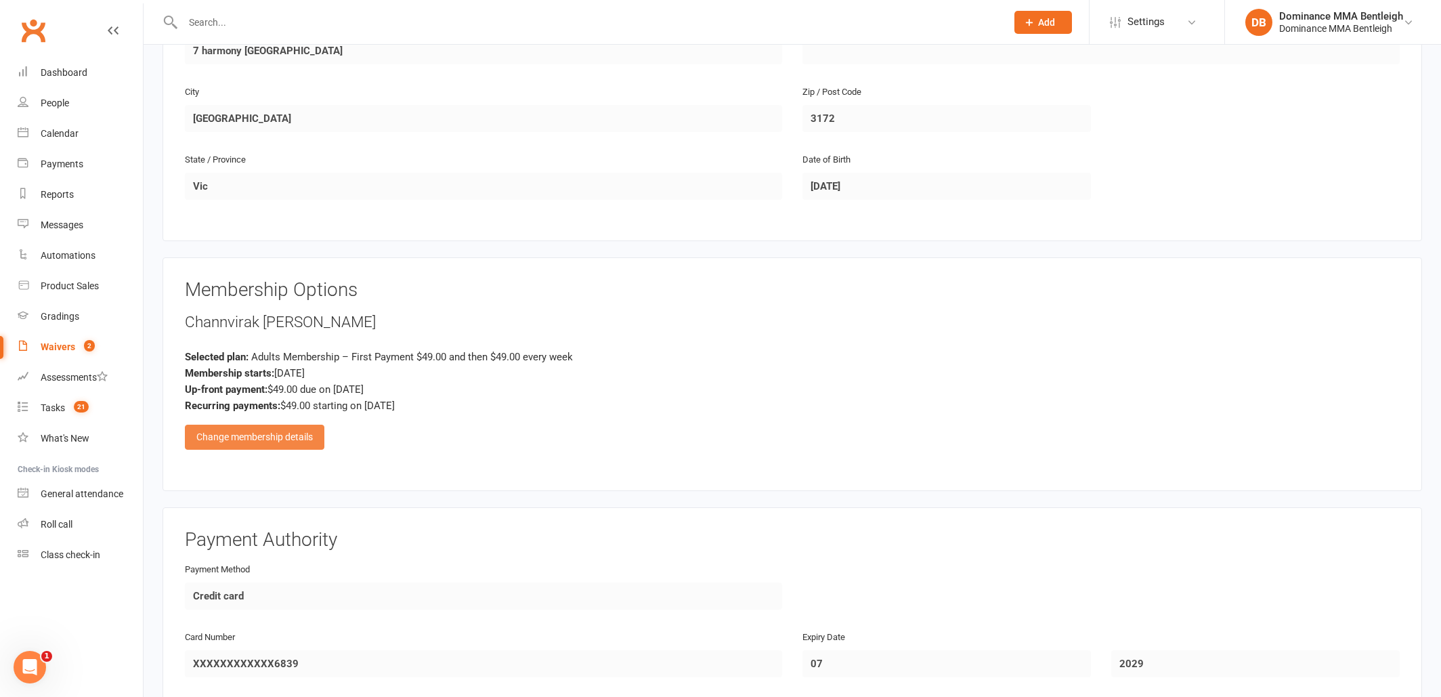
scroll to position [410, 0]
click at [268, 433] on div "Change membership details" at bounding box center [254, 435] width 139 height 24
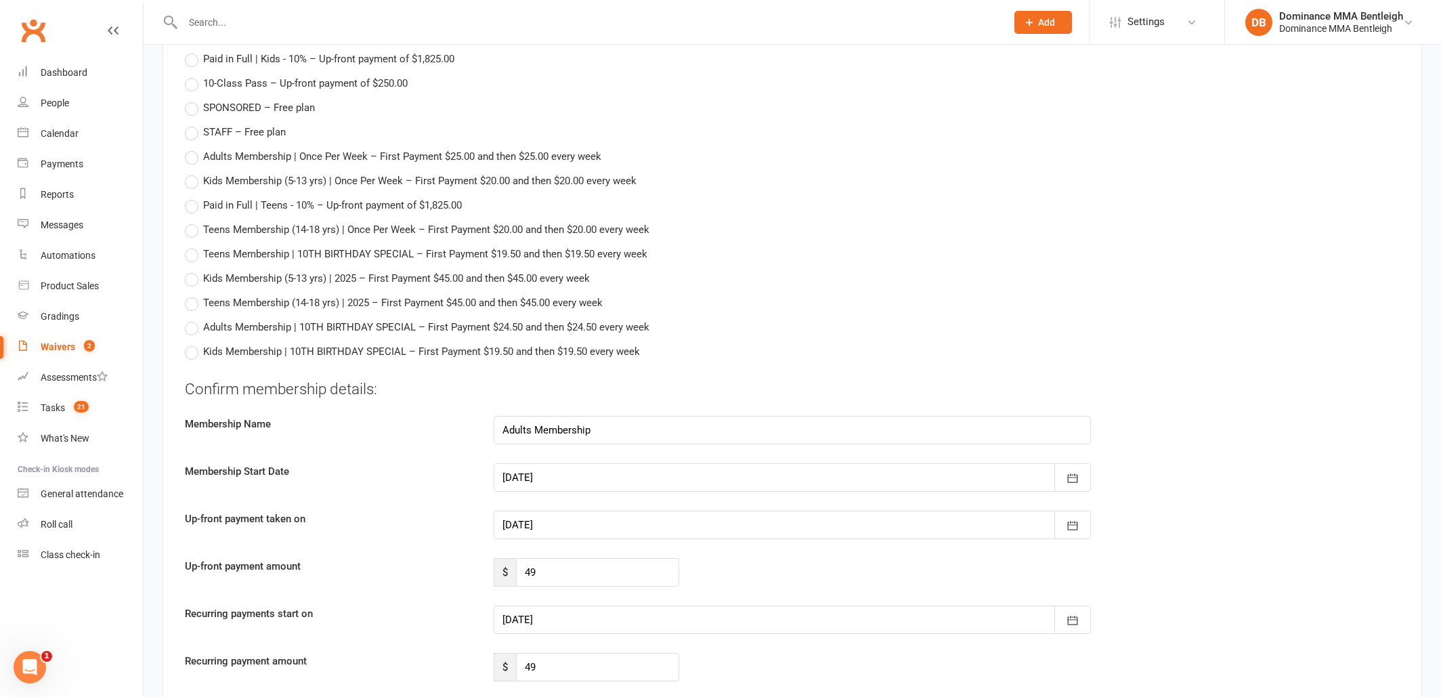
scroll to position [857, 0]
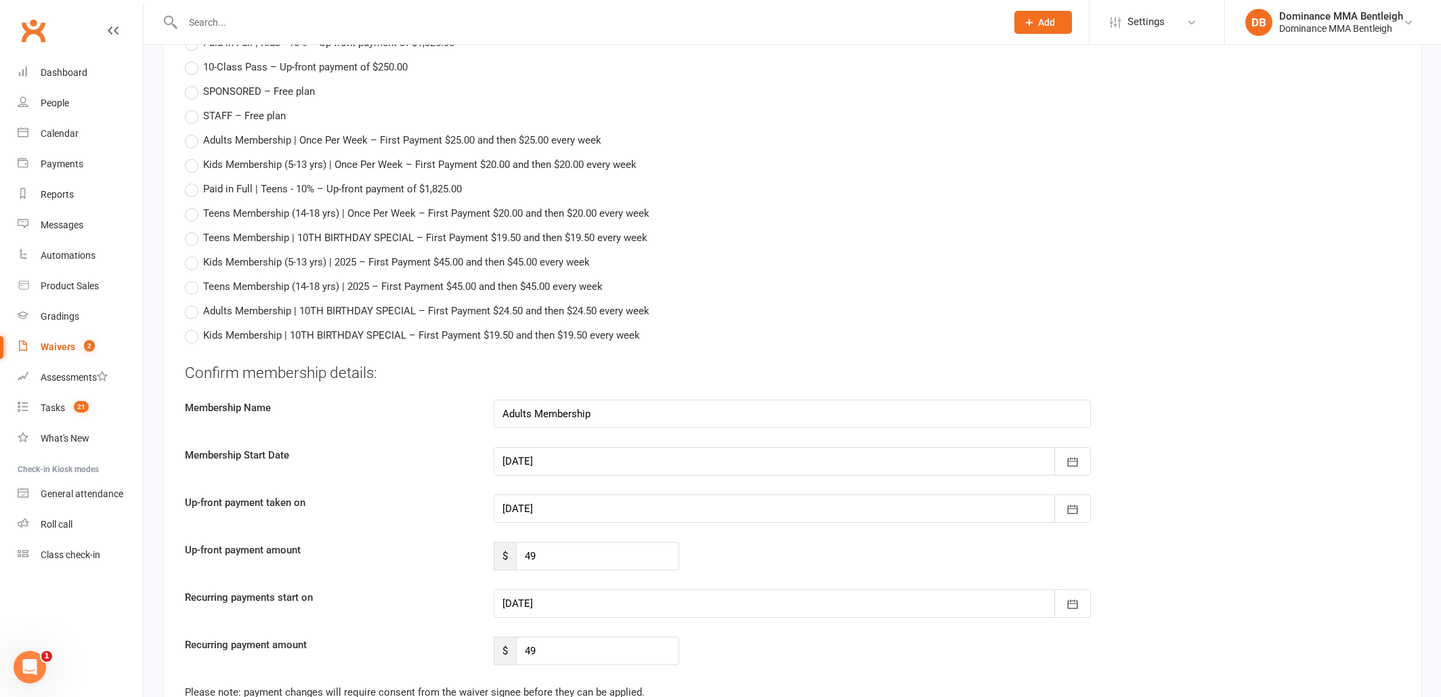
click at [665, 498] on div at bounding box center [792, 508] width 597 height 28
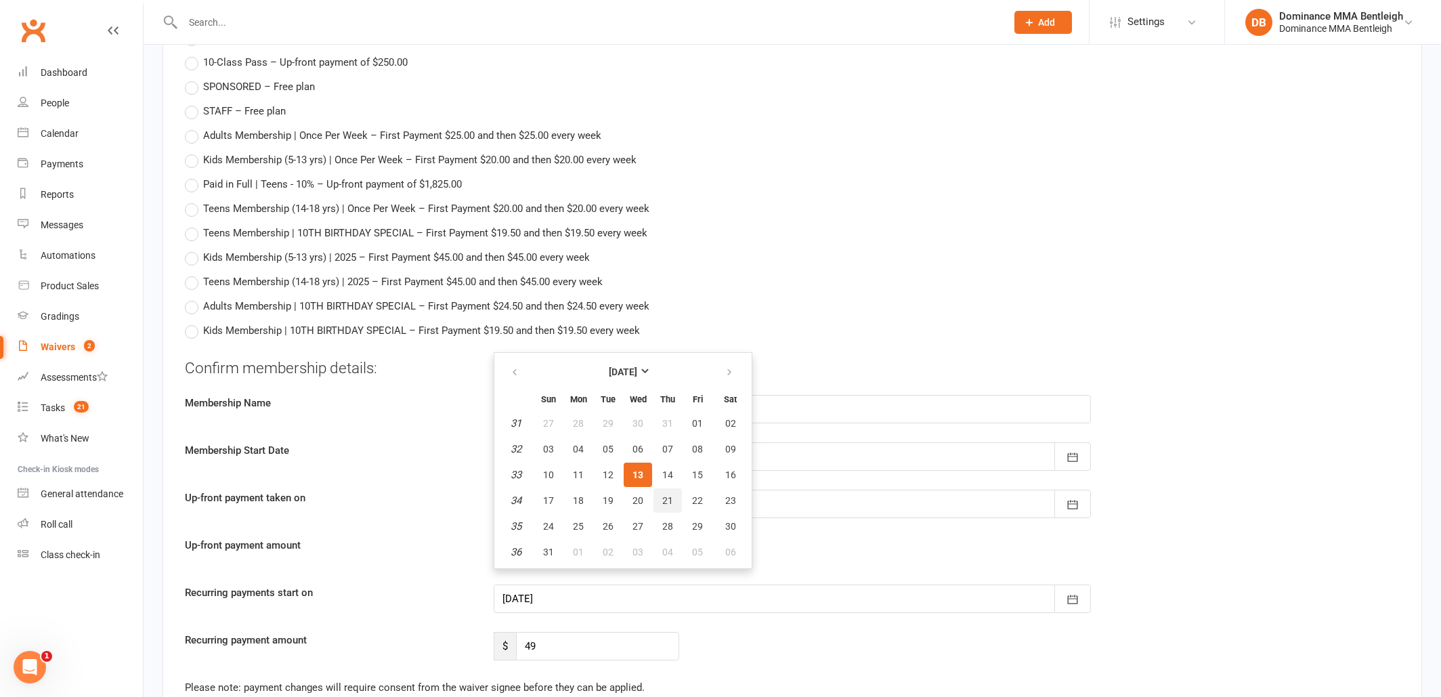
click at [670, 499] on span "21" at bounding box center [667, 500] width 11 height 11
type input "21 Aug 2025"
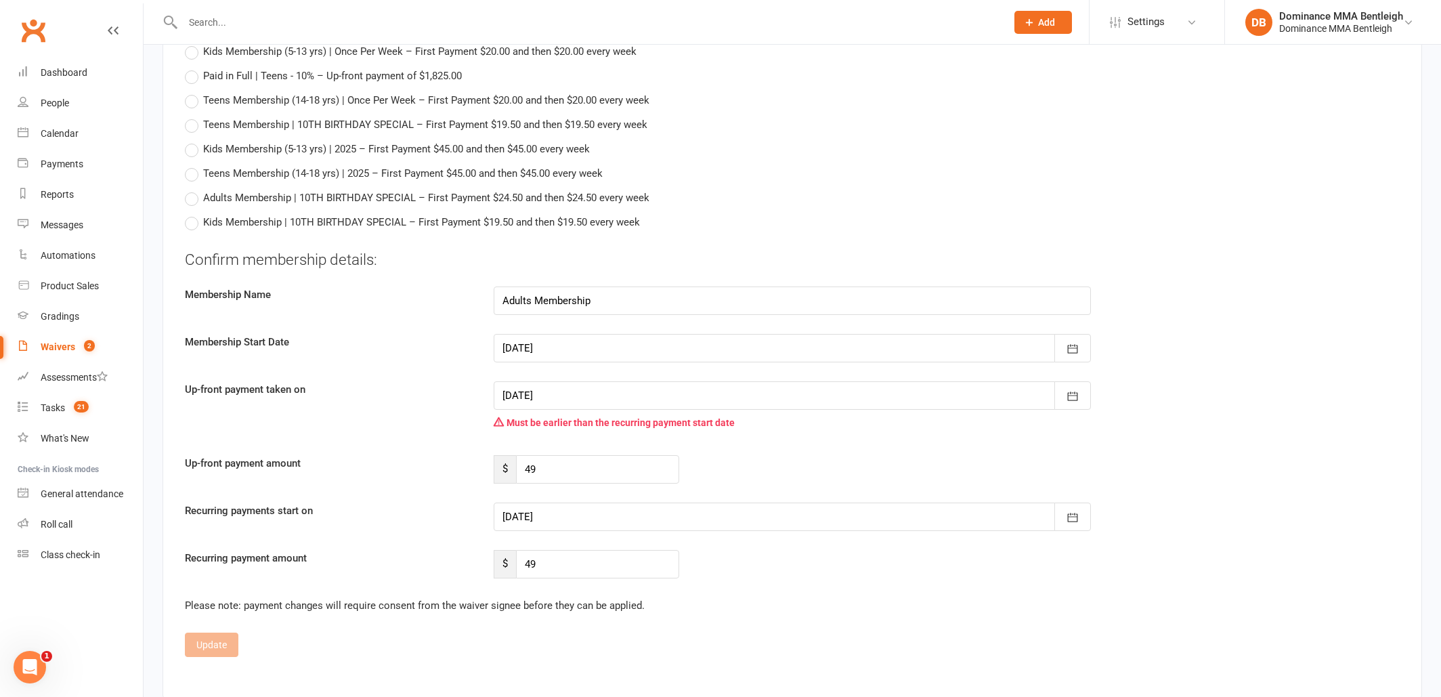
scroll to position [986, 0]
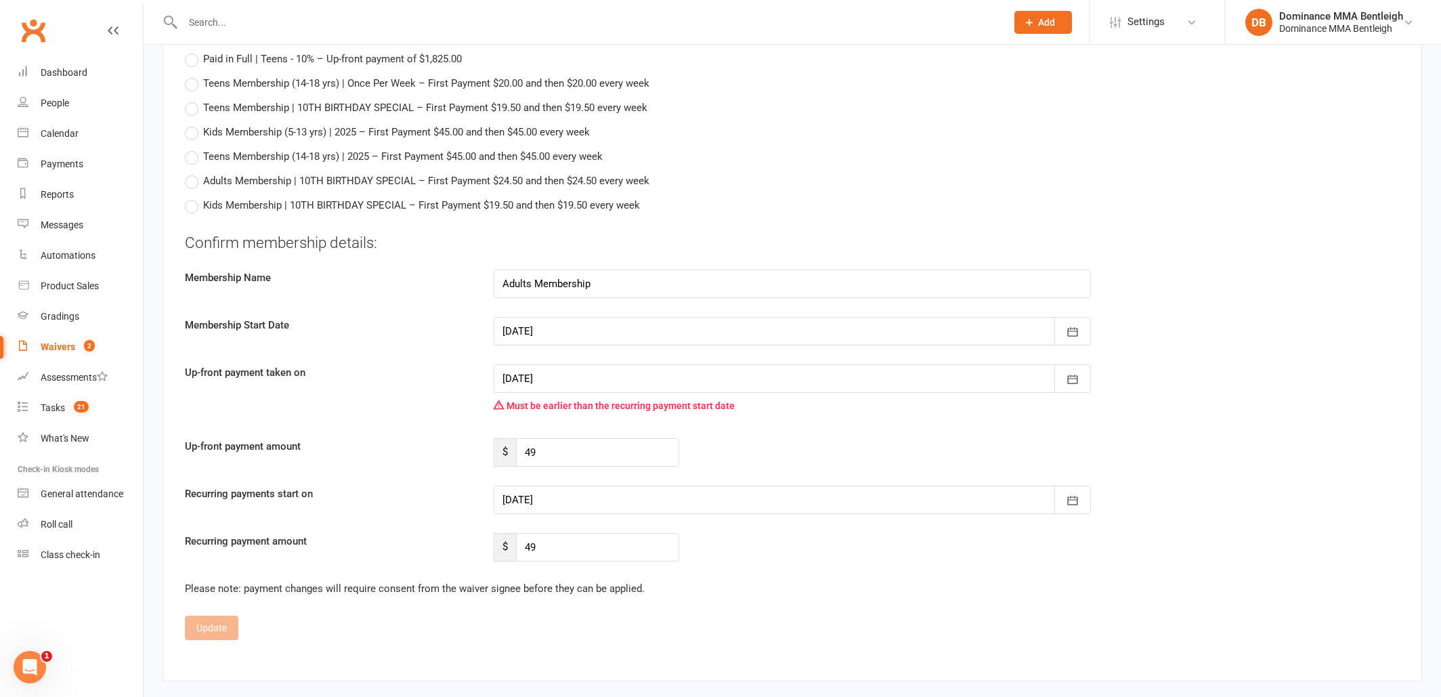
click at [706, 491] on div at bounding box center [792, 500] width 597 height 28
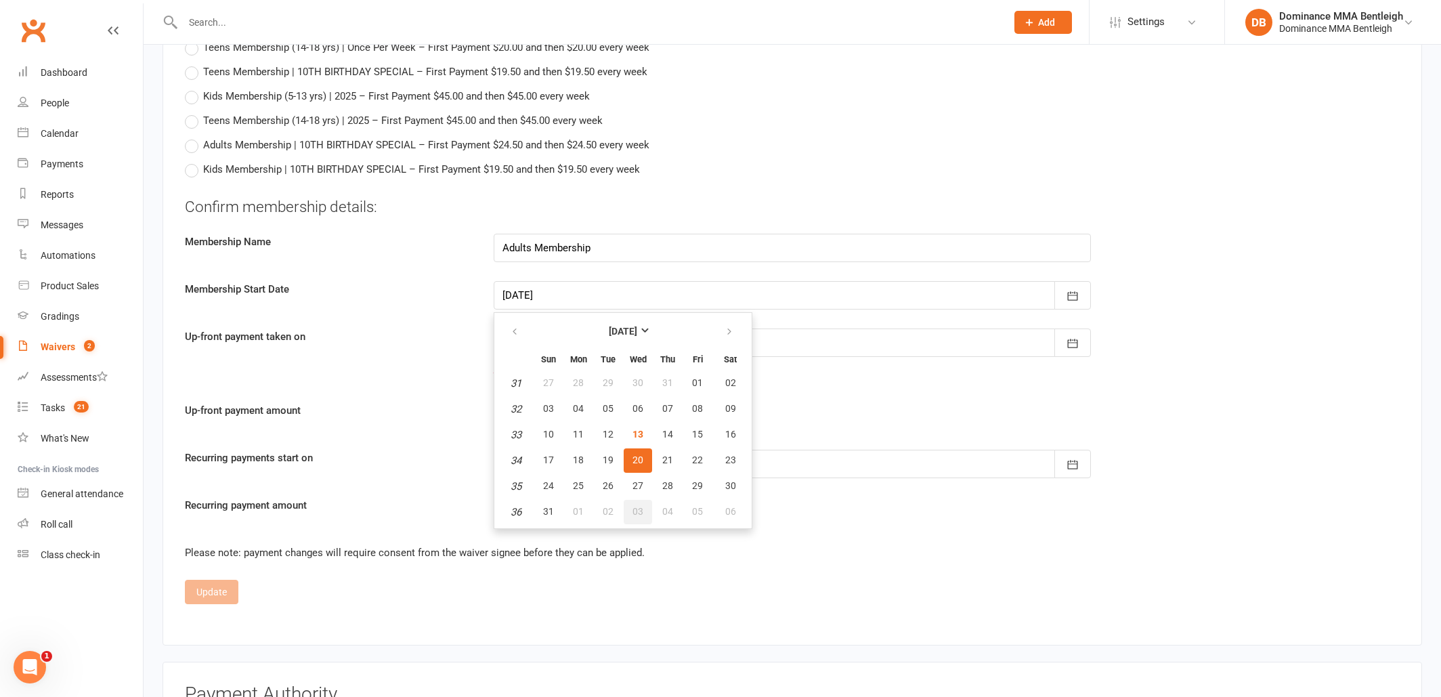
scroll to position [1023, 1]
drag, startPoint x: 675, startPoint y: 481, endPoint x: 666, endPoint y: 485, distance: 9.4
click at [674, 481] on button "28" at bounding box center [667, 485] width 28 height 24
type input "28 Aug 2025"
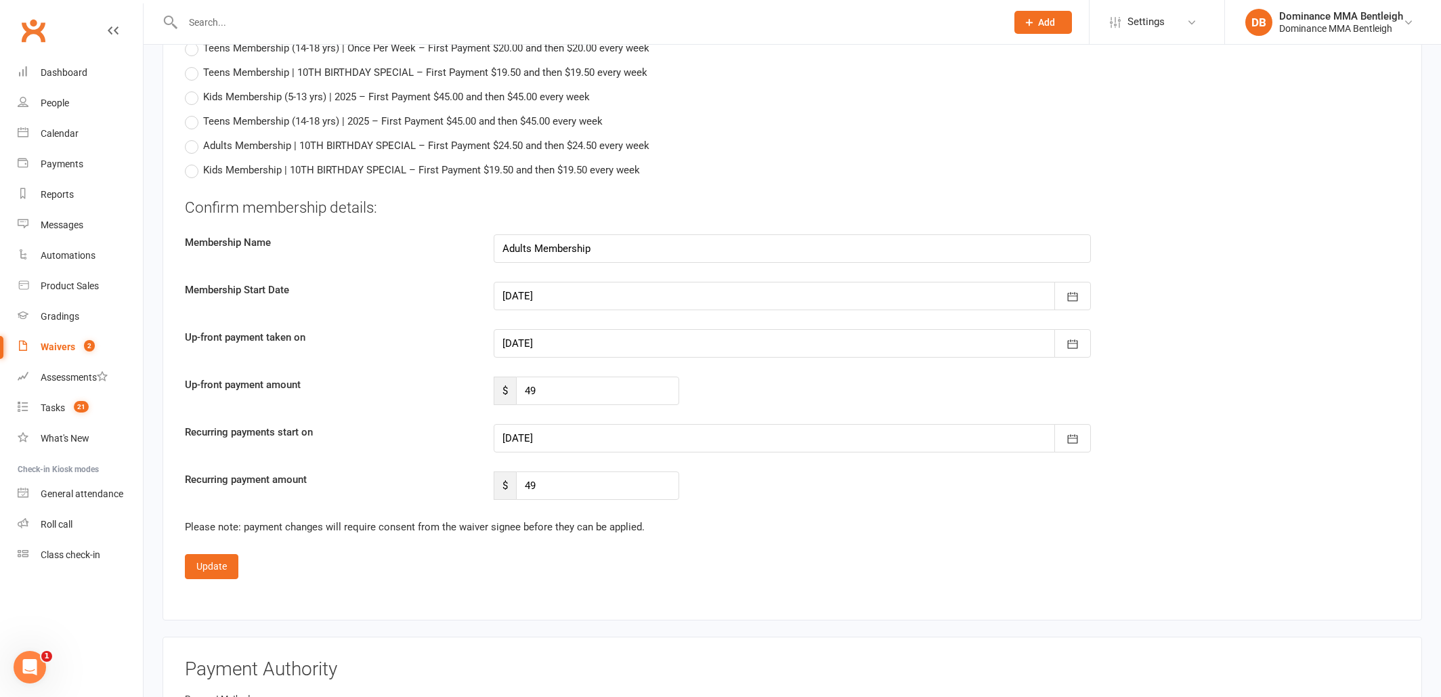
scroll to position [1021, 0]
click at [208, 562] on button "Update" at bounding box center [211, 567] width 53 height 24
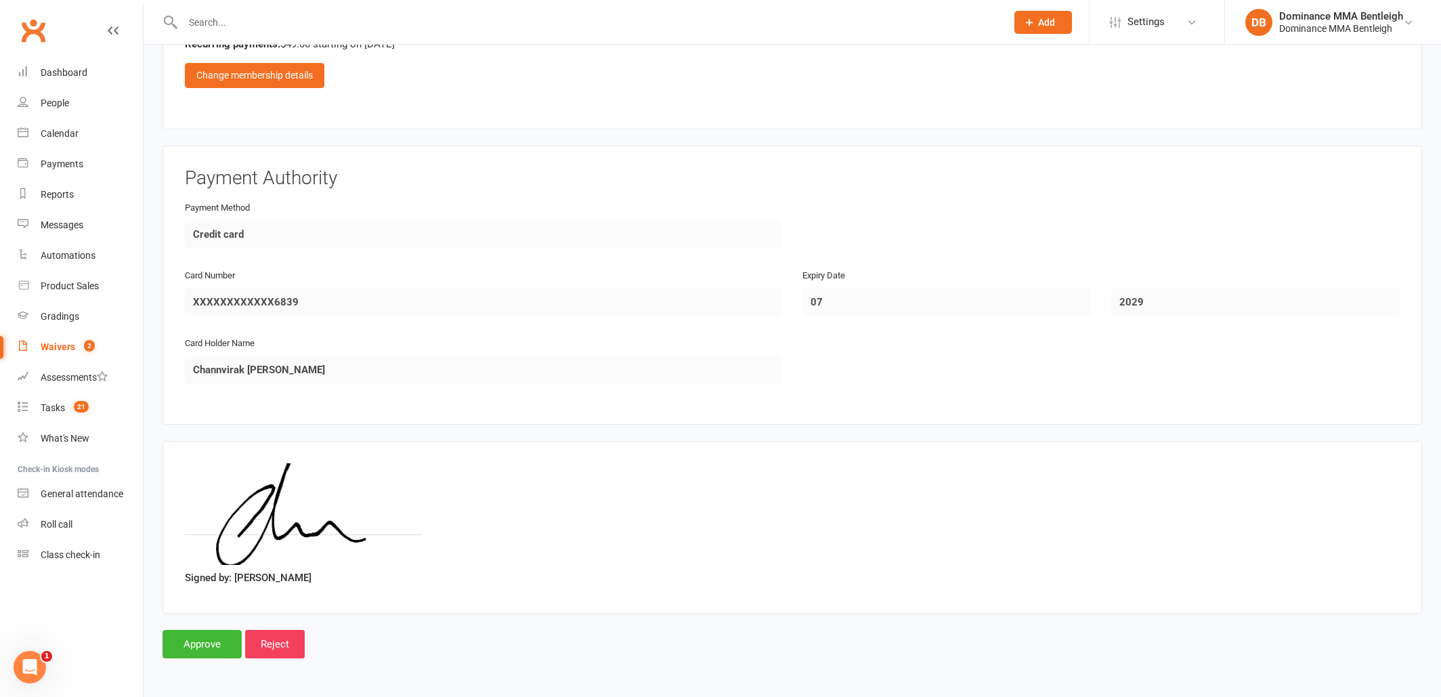
scroll to position [776, 0]
click at [190, 634] on input "Approve" at bounding box center [202, 644] width 79 height 28
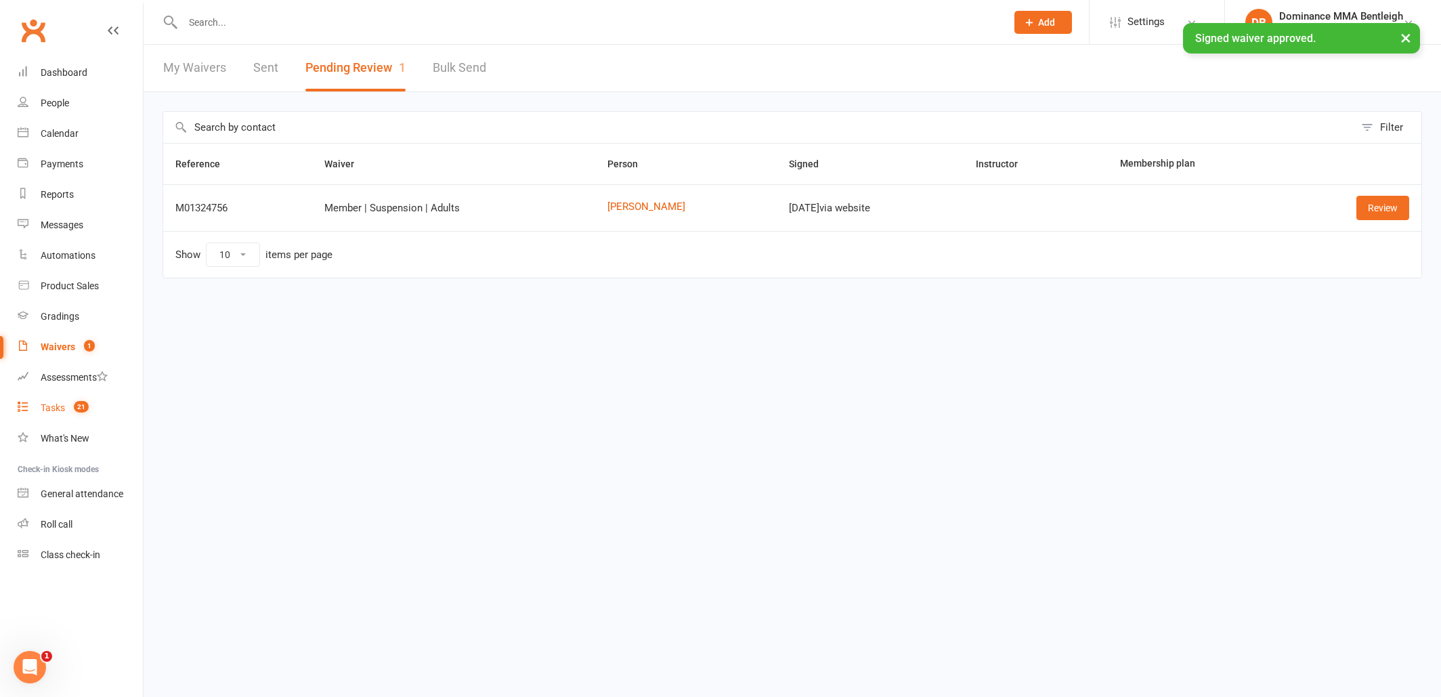
click at [66, 407] on link "Tasks 21" at bounding box center [80, 408] width 125 height 30
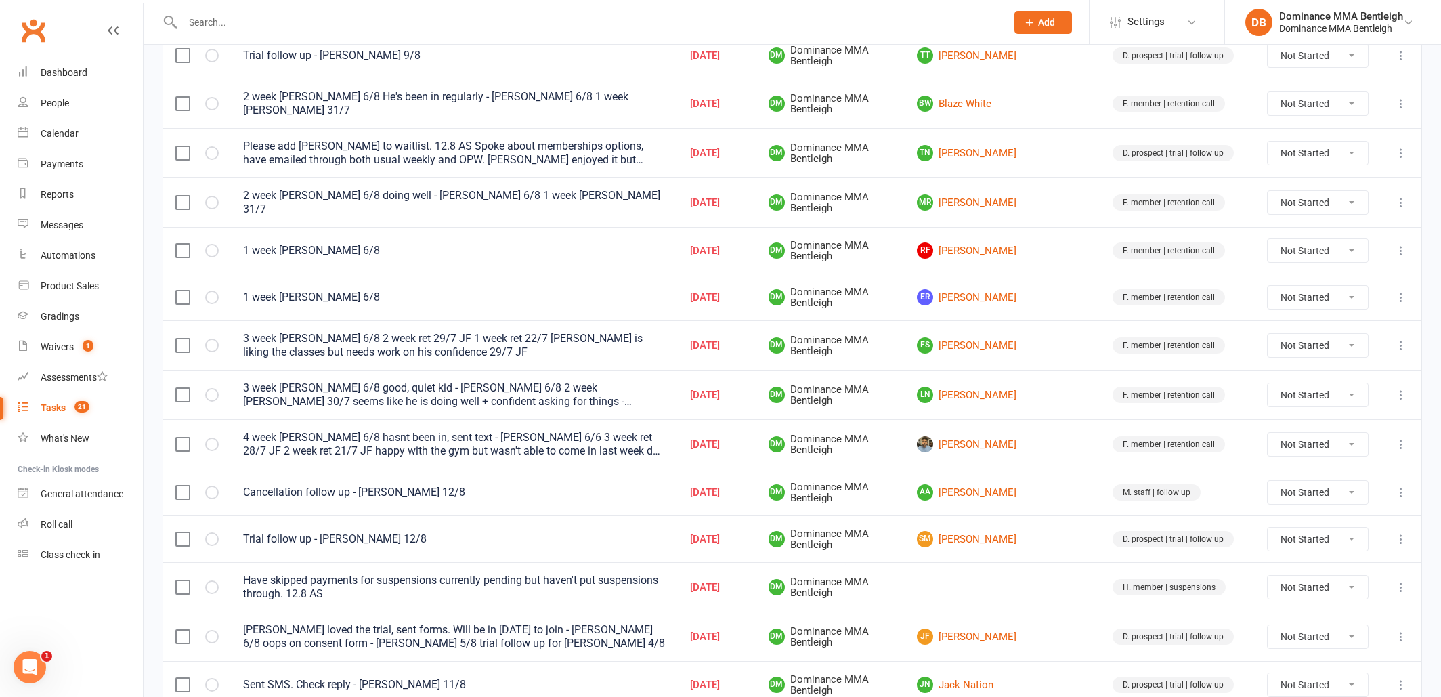
scroll to position [517, 0]
click at [1018, 435] on link "[PERSON_NAME]" at bounding box center [1002, 443] width 171 height 16
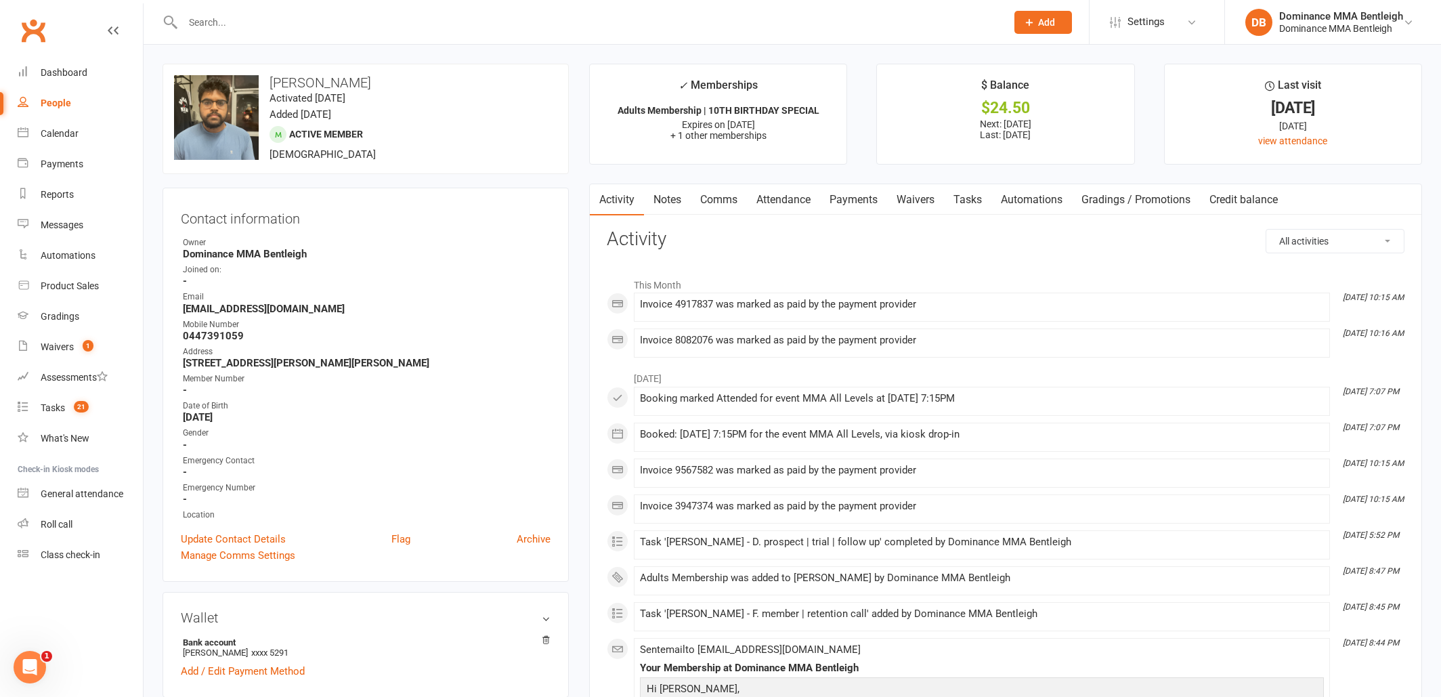
click at [967, 204] on link "Tasks" at bounding box center [967, 199] width 47 height 31
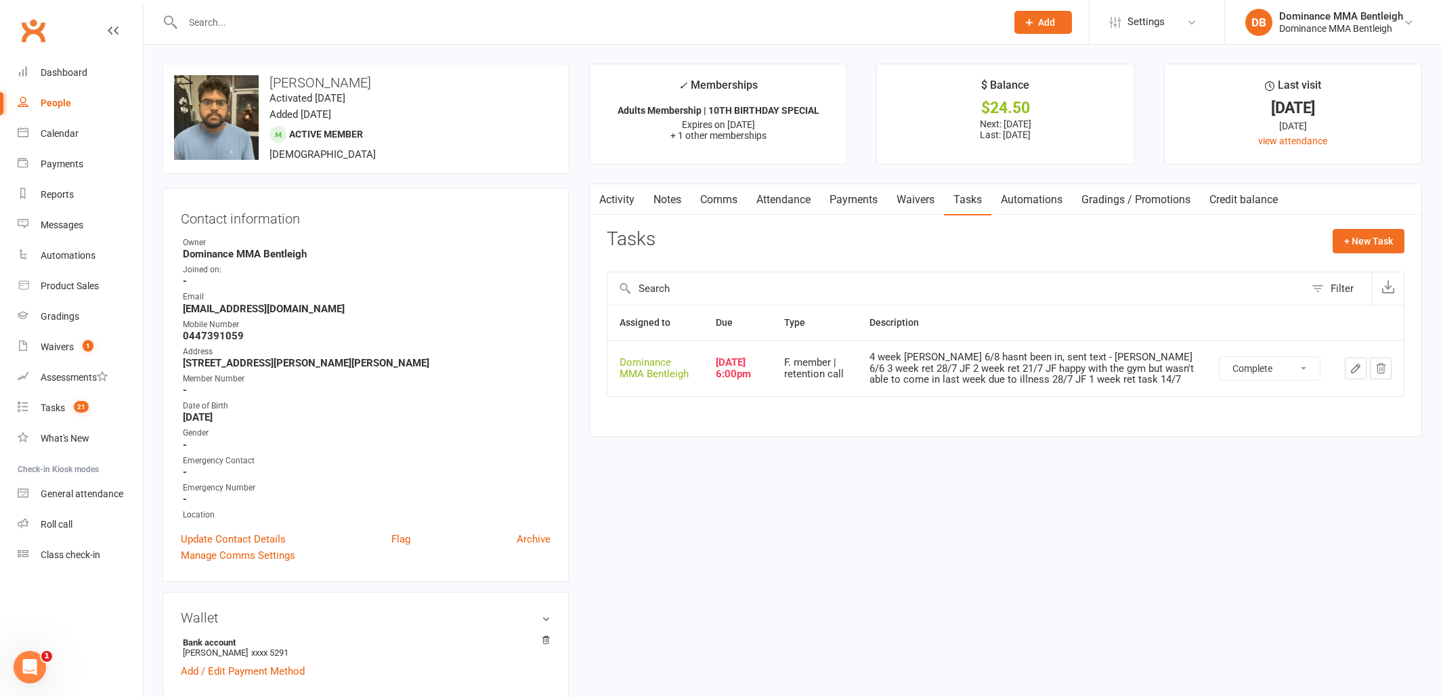
select select "unstarted"
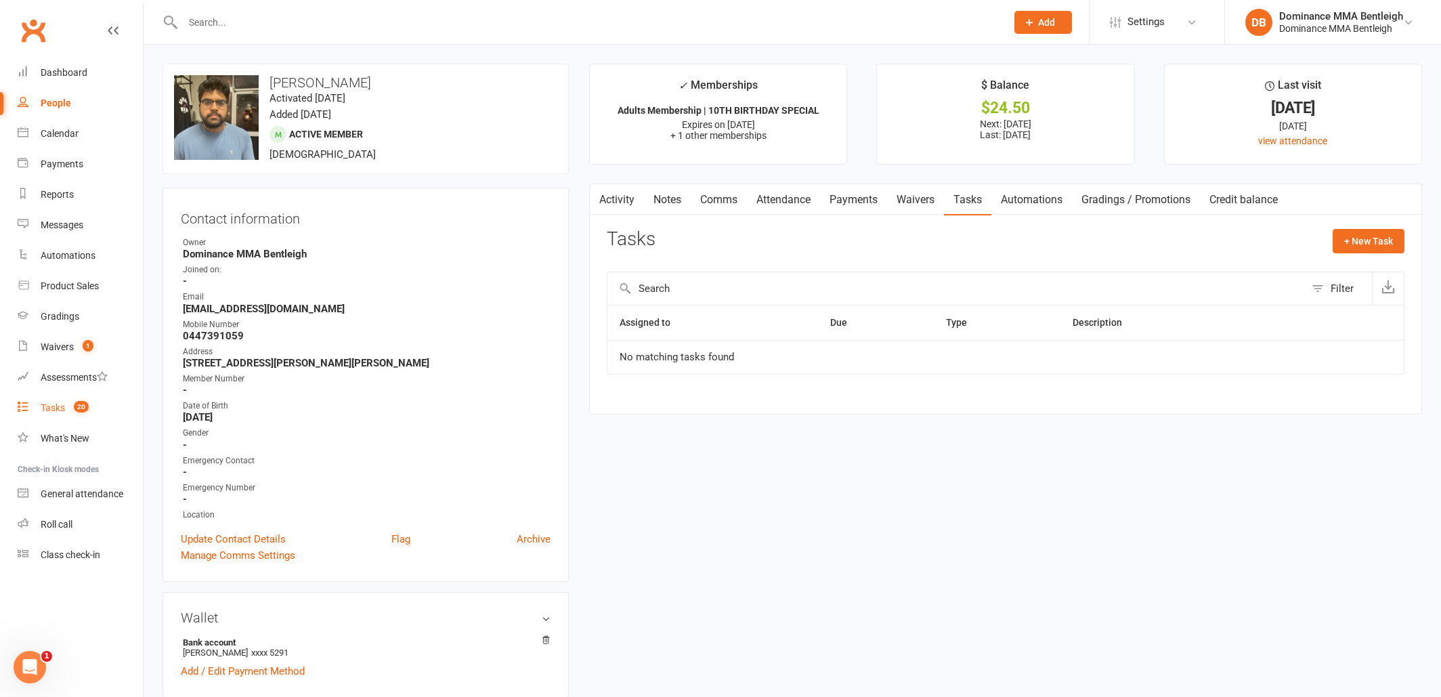
click at [62, 402] on link "Tasks 20" at bounding box center [80, 408] width 125 height 30
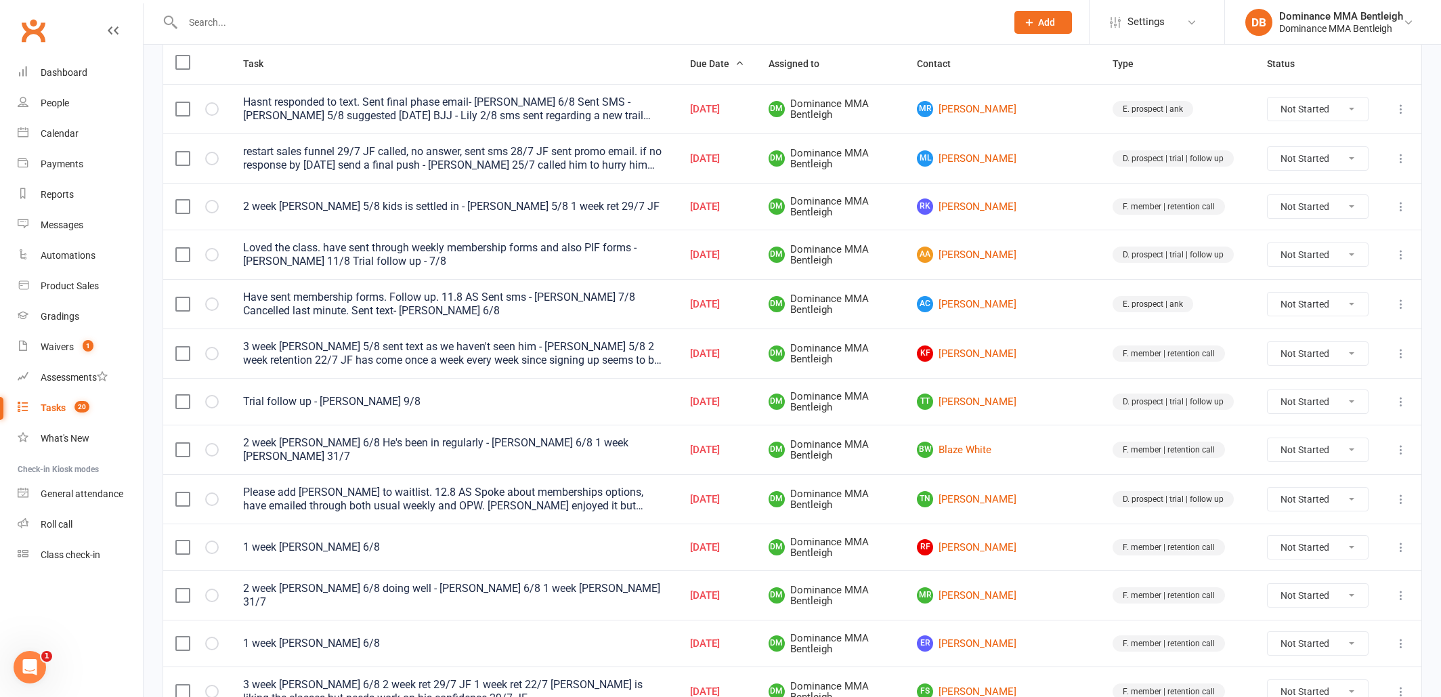
scroll to position [171, 0]
click at [1015, 495] on link "TN [PERSON_NAME]" at bounding box center [1002, 498] width 171 height 16
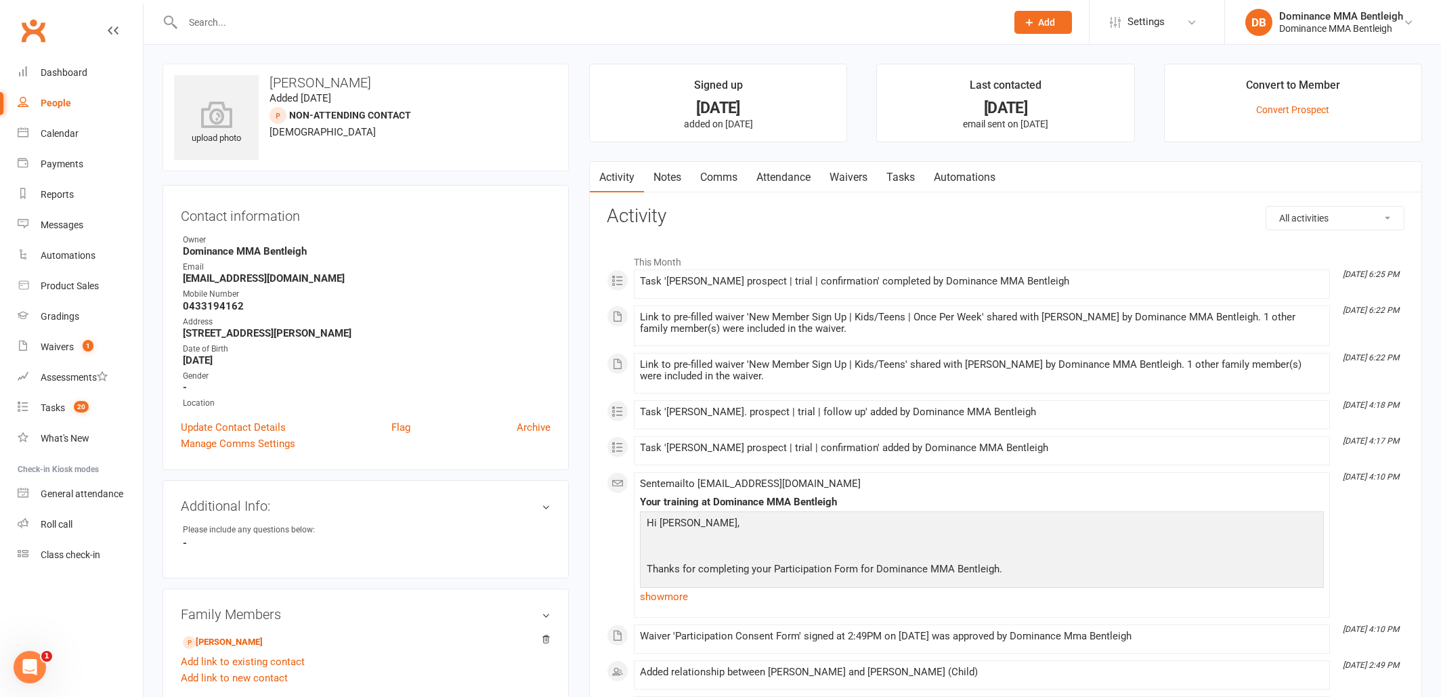
click at [888, 173] on link "Tasks" at bounding box center [900, 177] width 47 height 31
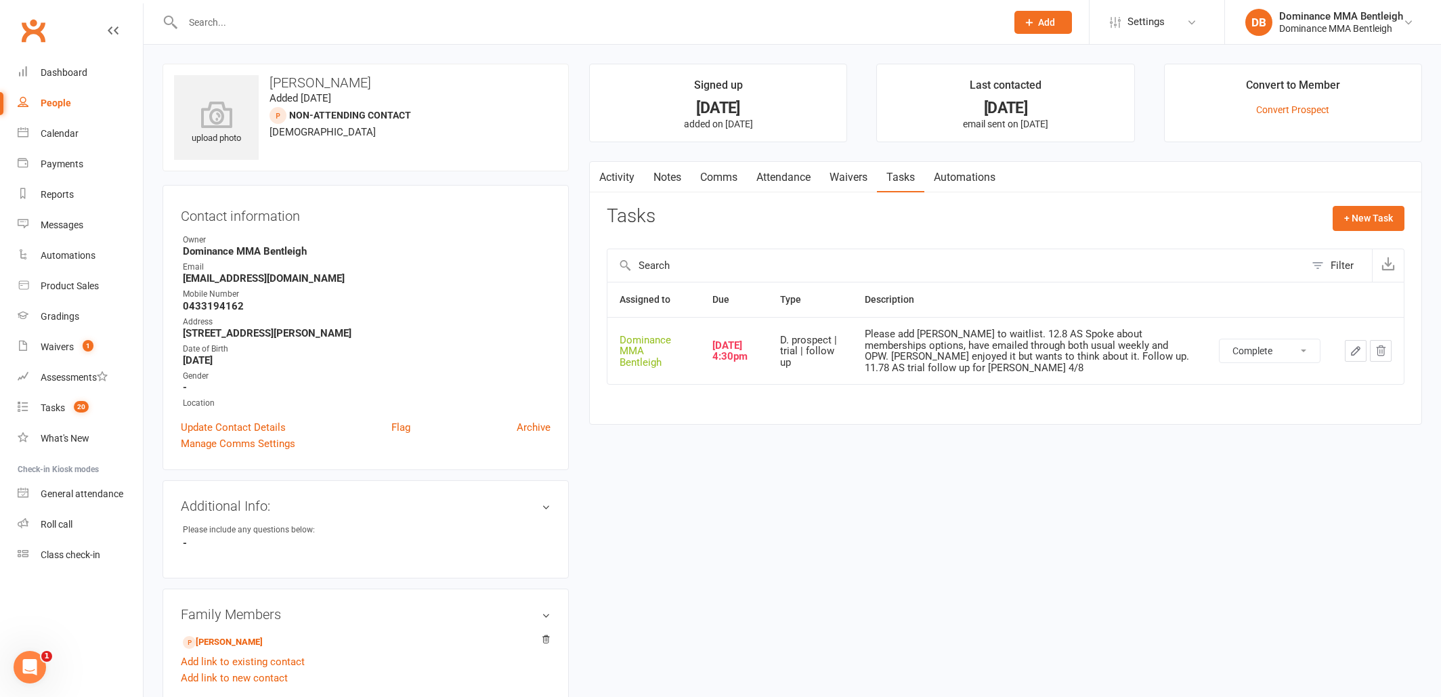
select select "unstarted"
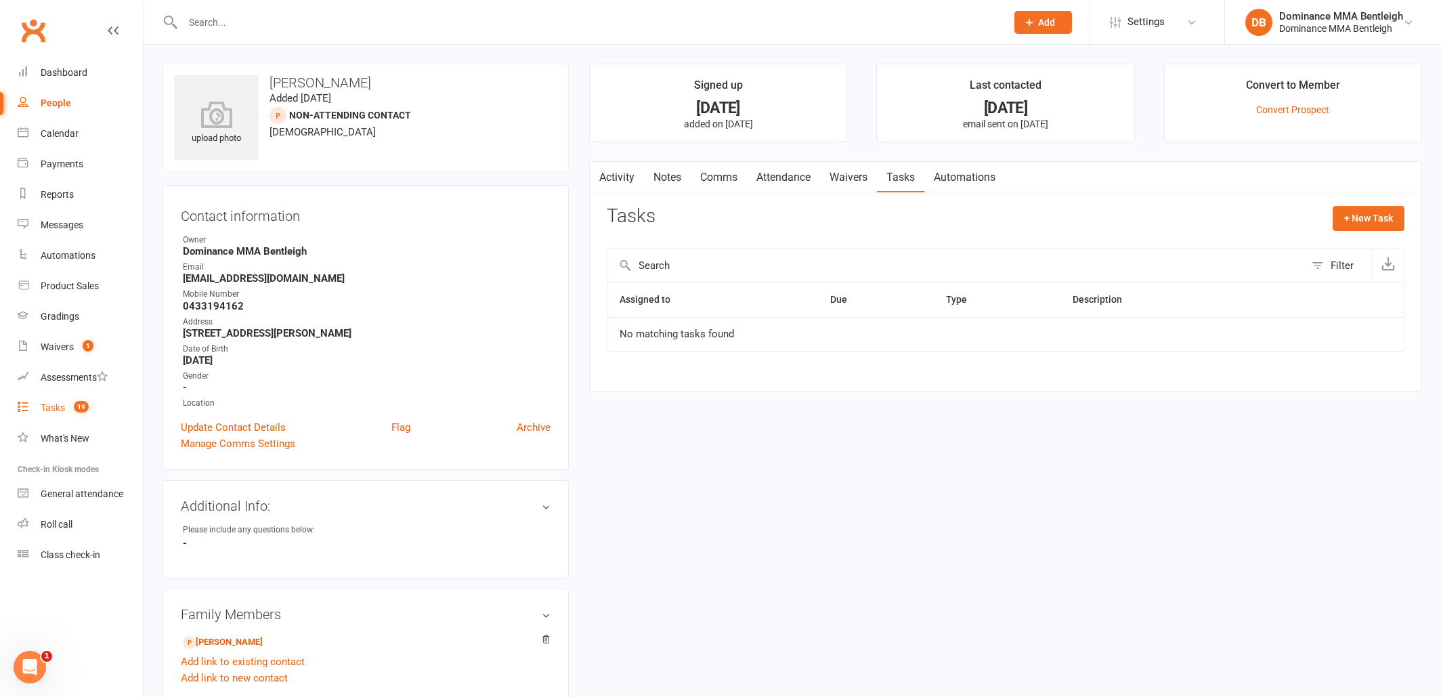
click at [58, 406] on div "Tasks" at bounding box center [53, 407] width 24 height 11
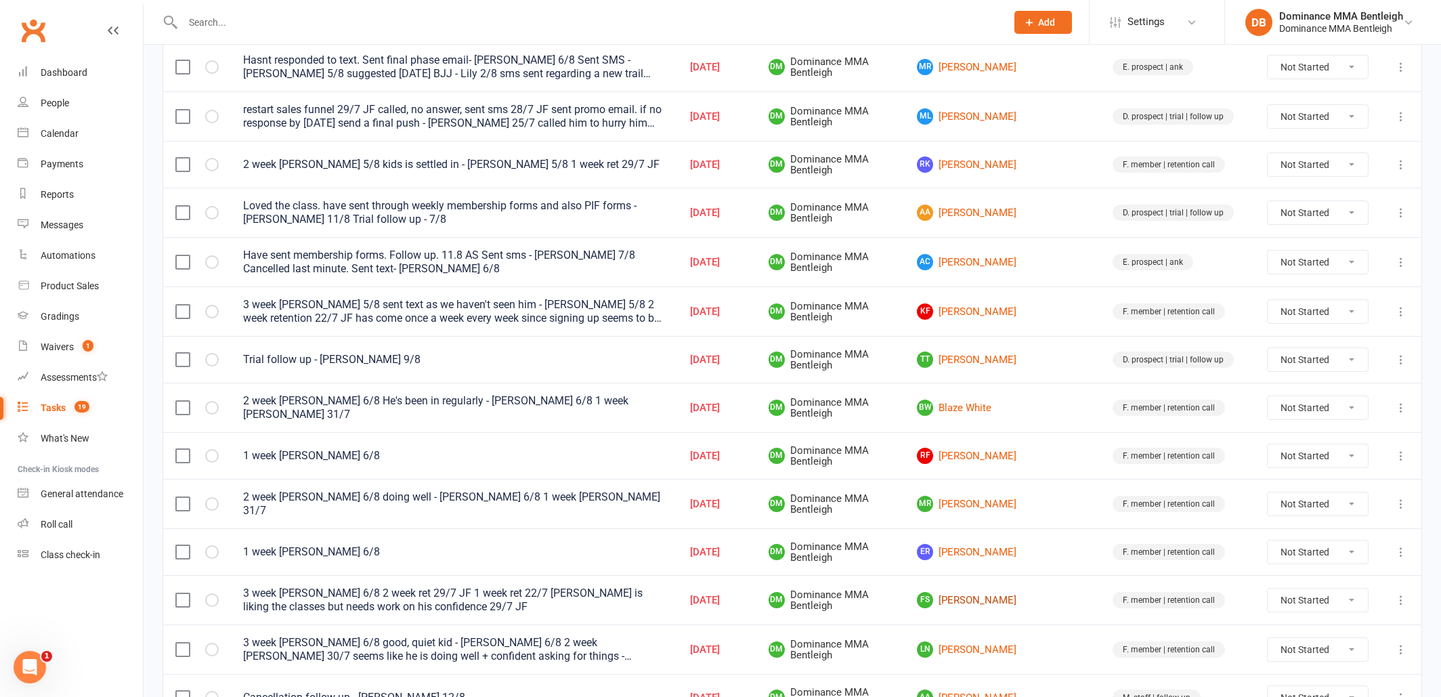
scroll to position [214, 0]
click at [1022, 546] on link "ER [PERSON_NAME]" at bounding box center [1002, 550] width 171 height 16
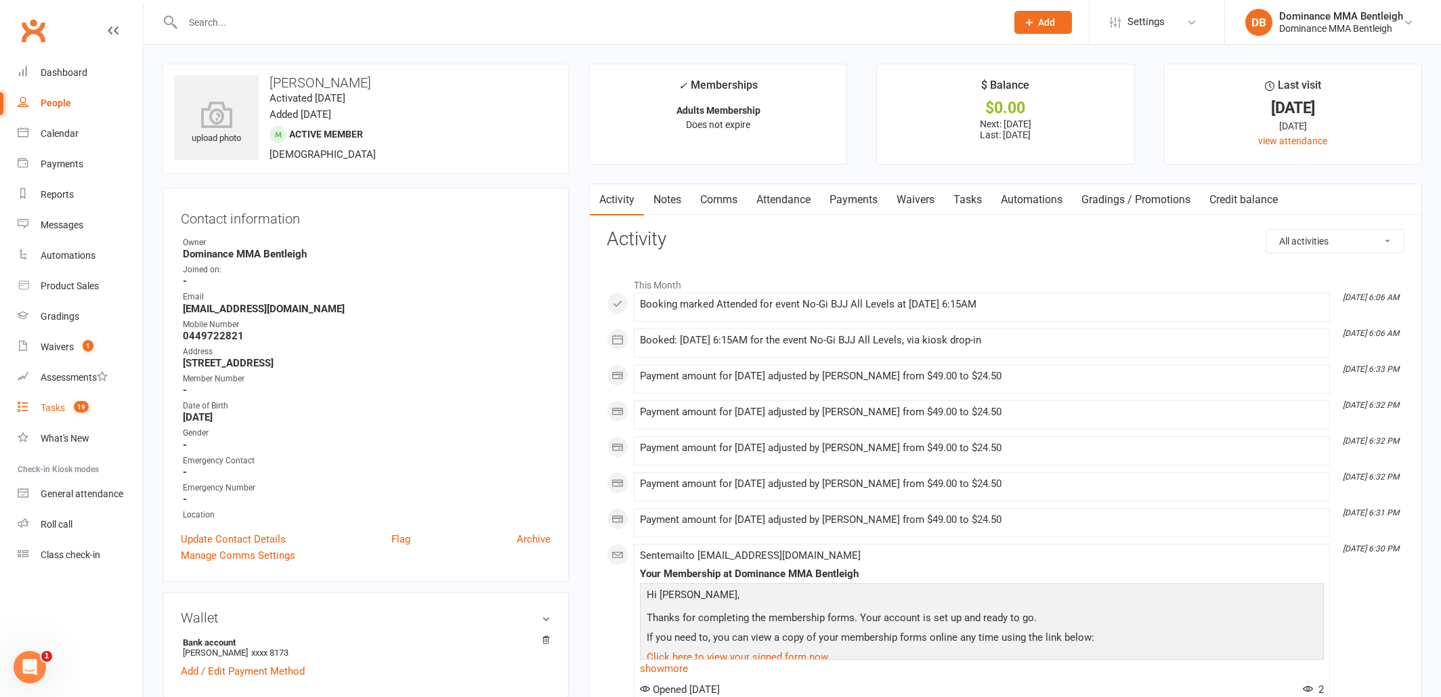
click at [55, 416] on link "Tasks 19" at bounding box center [80, 408] width 125 height 30
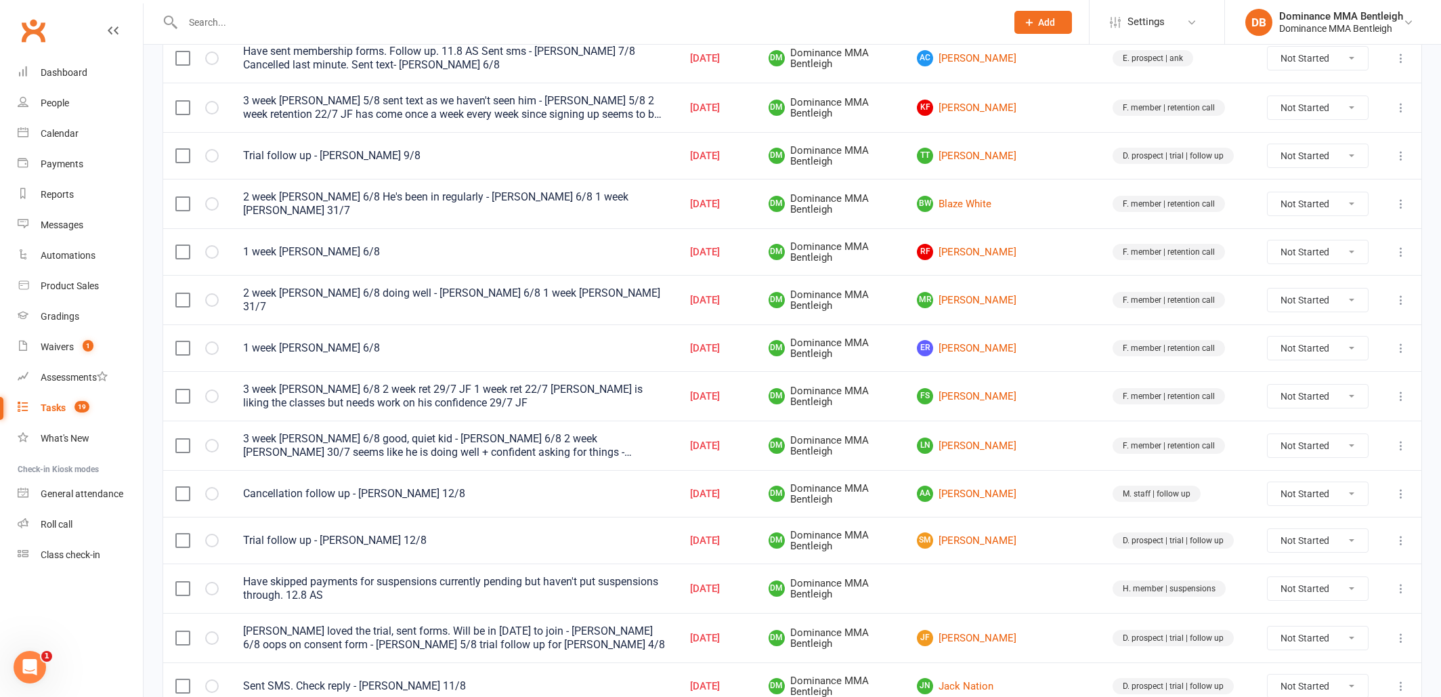
scroll to position [417, 0]
click at [1033, 535] on link "SM [PERSON_NAME]" at bounding box center [1002, 540] width 171 height 16
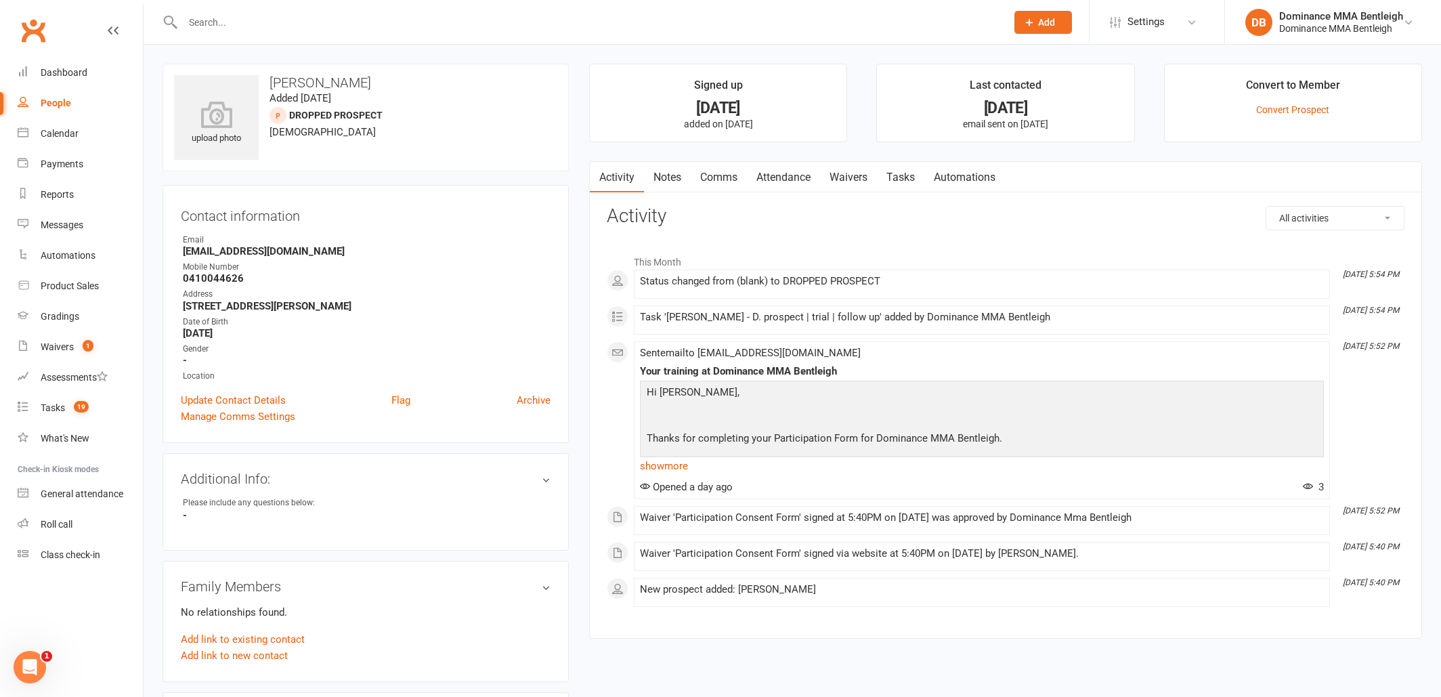
click at [771, 179] on link "Attendance" at bounding box center [783, 177] width 73 height 31
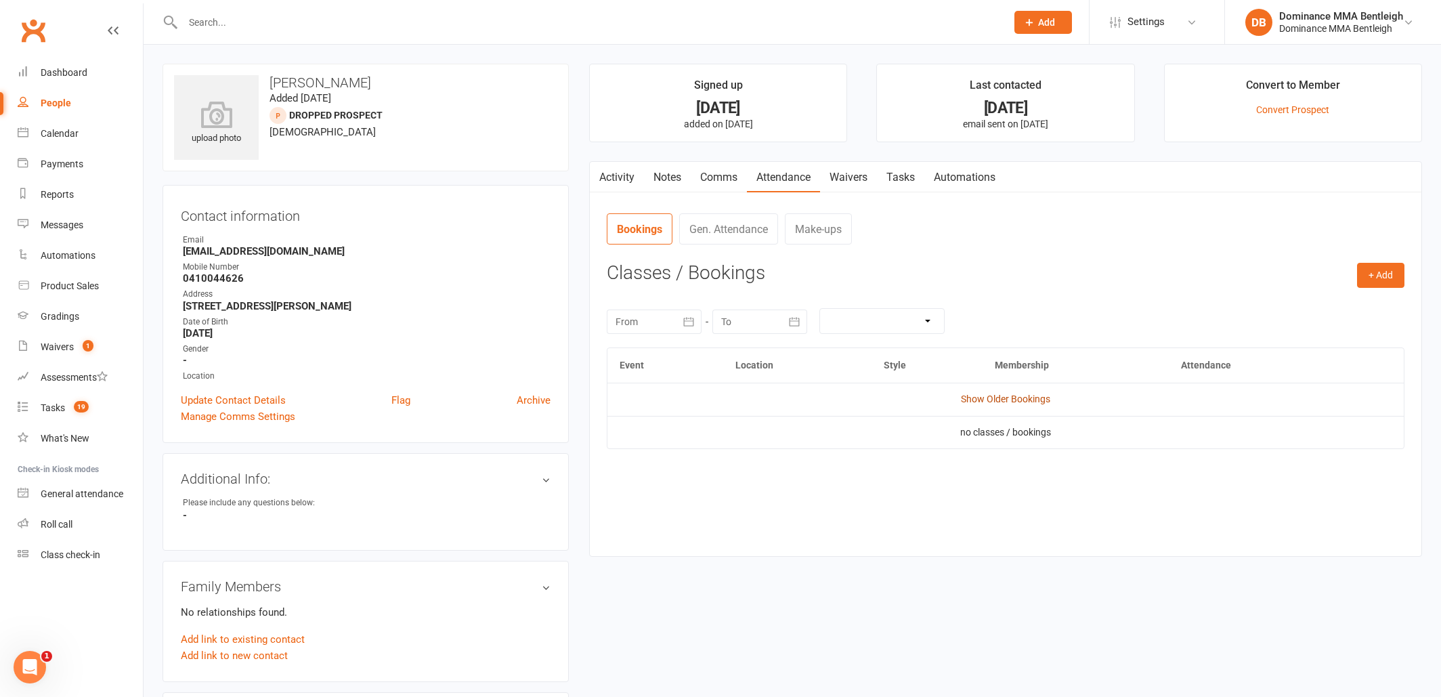
click at [1037, 397] on link "Show Older Bookings" at bounding box center [1005, 398] width 89 height 11
click at [899, 182] on link "Tasks" at bounding box center [900, 177] width 47 height 31
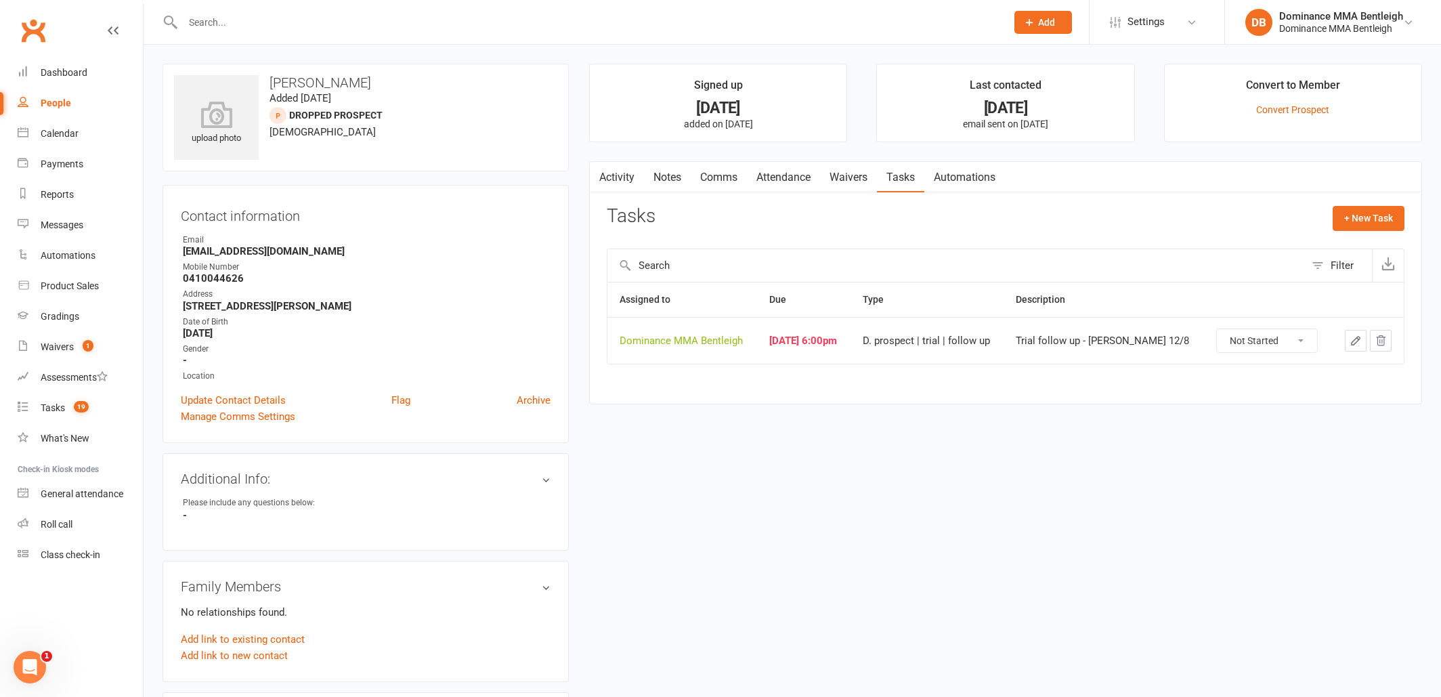
click at [664, 181] on link "Notes" at bounding box center [667, 177] width 47 height 31
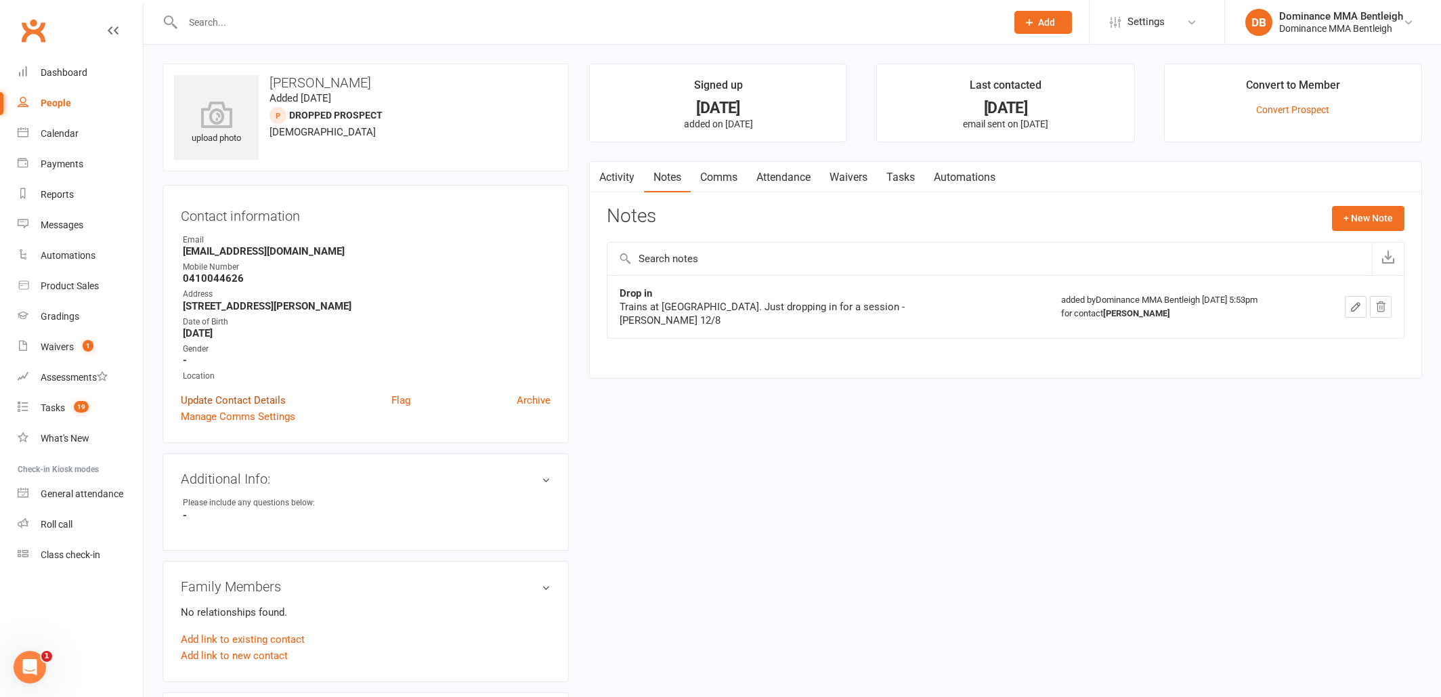
click at [259, 401] on link "Update Contact Details" at bounding box center [233, 400] width 105 height 16
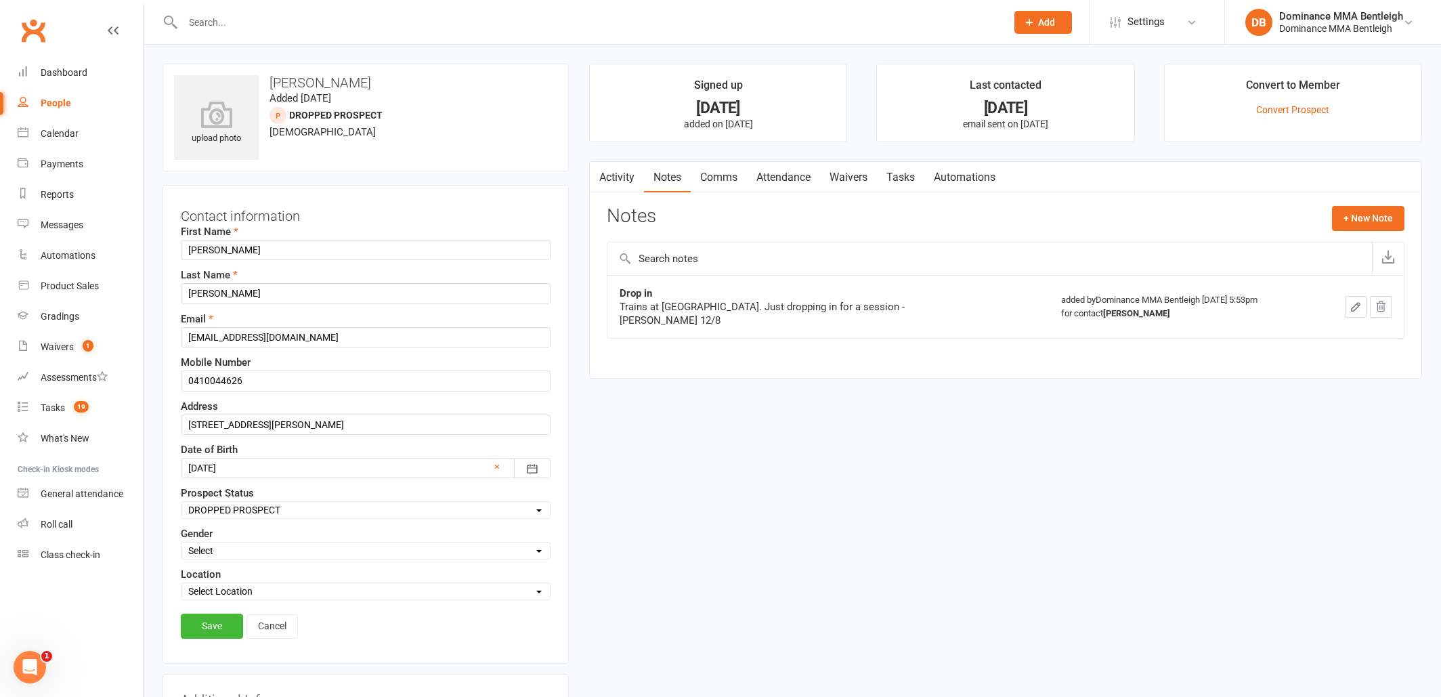
scroll to position [64, 0]
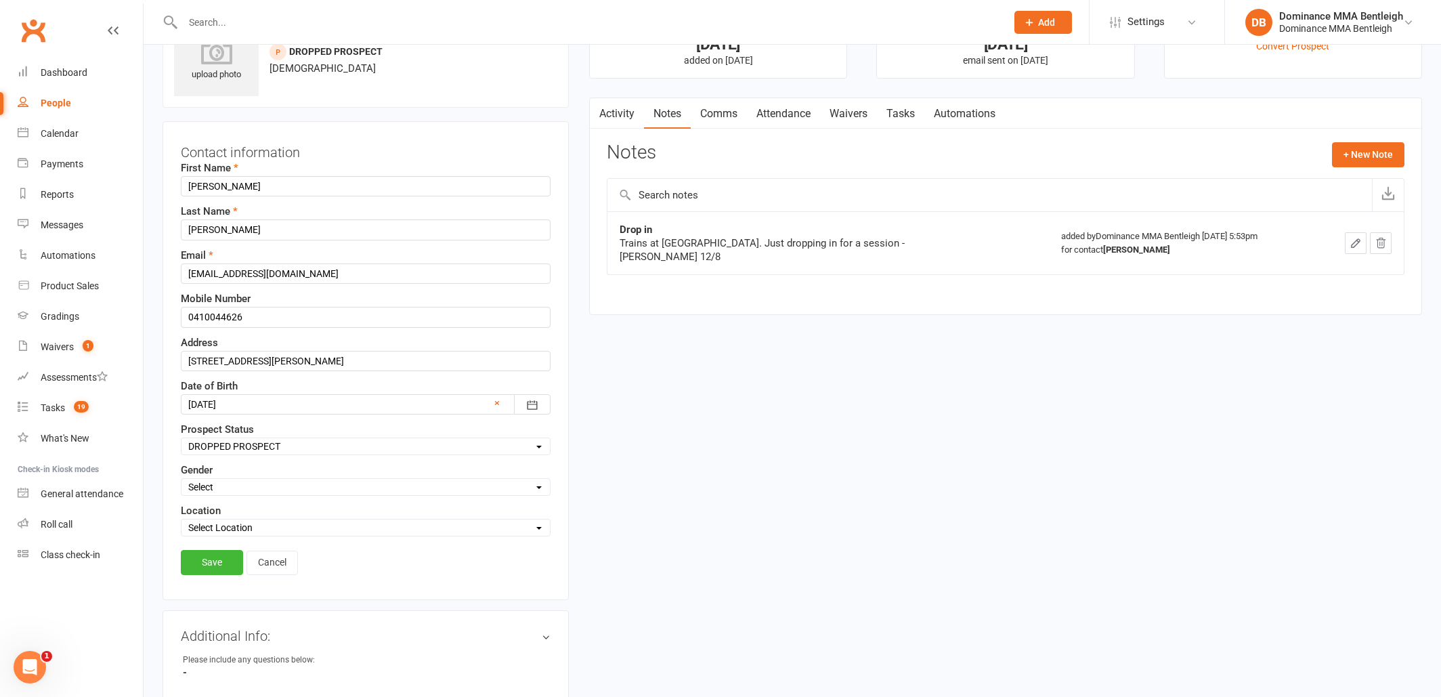
select select "DROP-IN VISITOR"
click at [209, 570] on link "Save" at bounding box center [212, 562] width 62 height 24
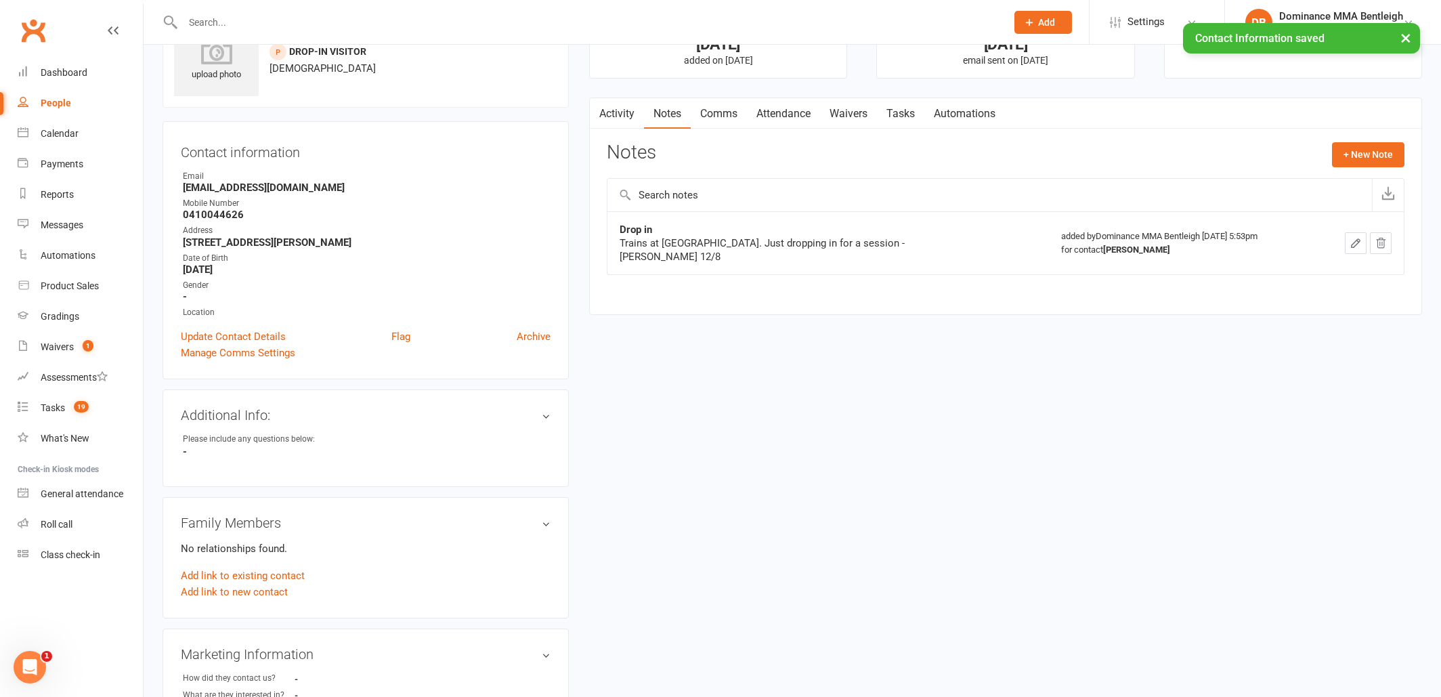
click at [1359, 242] on button "button" at bounding box center [1356, 243] width 22 height 22
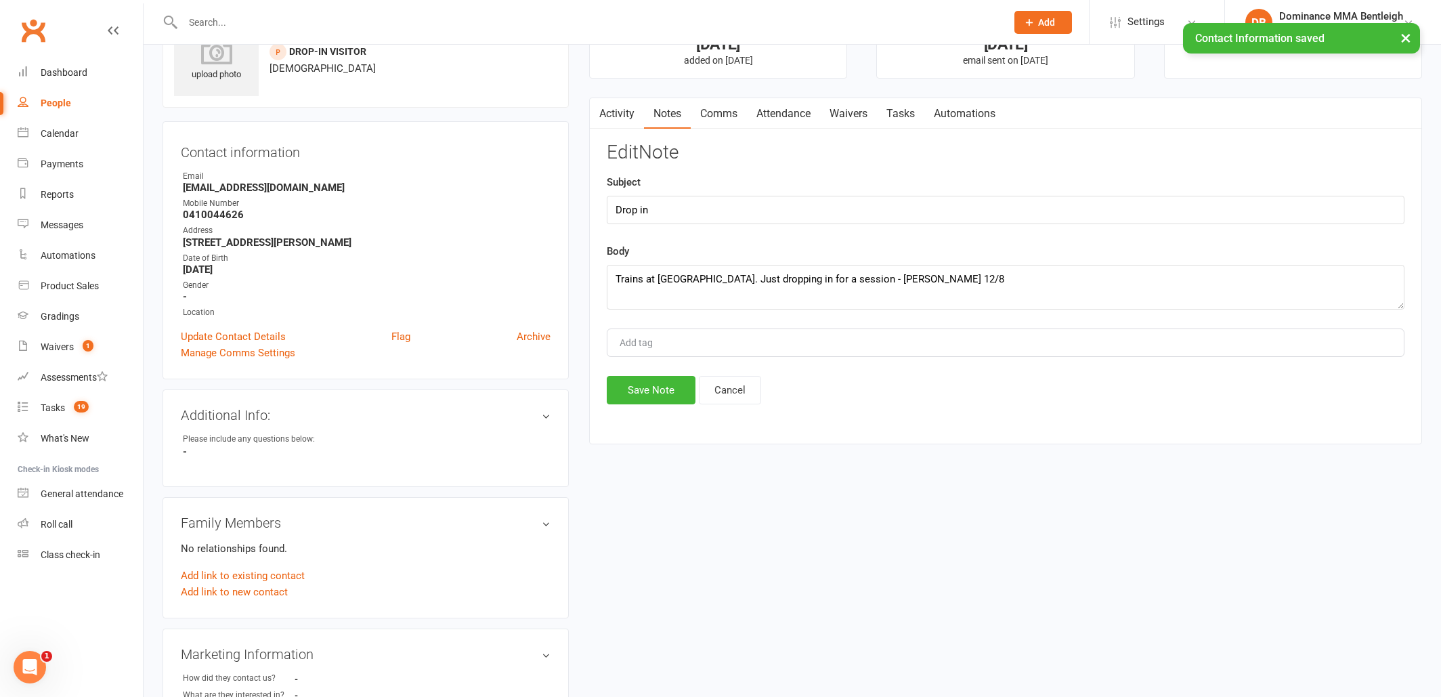
click at [628, 393] on button "Save Note" at bounding box center [651, 390] width 89 height 28
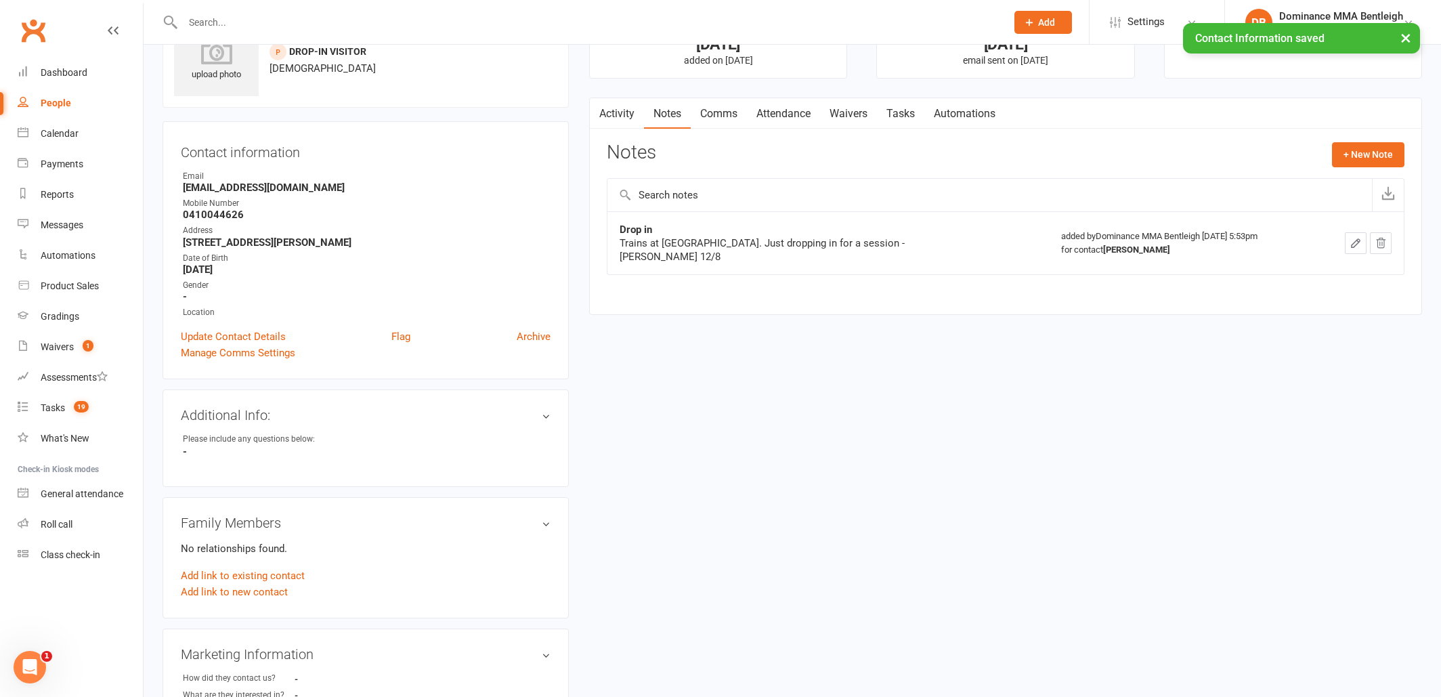
scroll to position [58, 0]
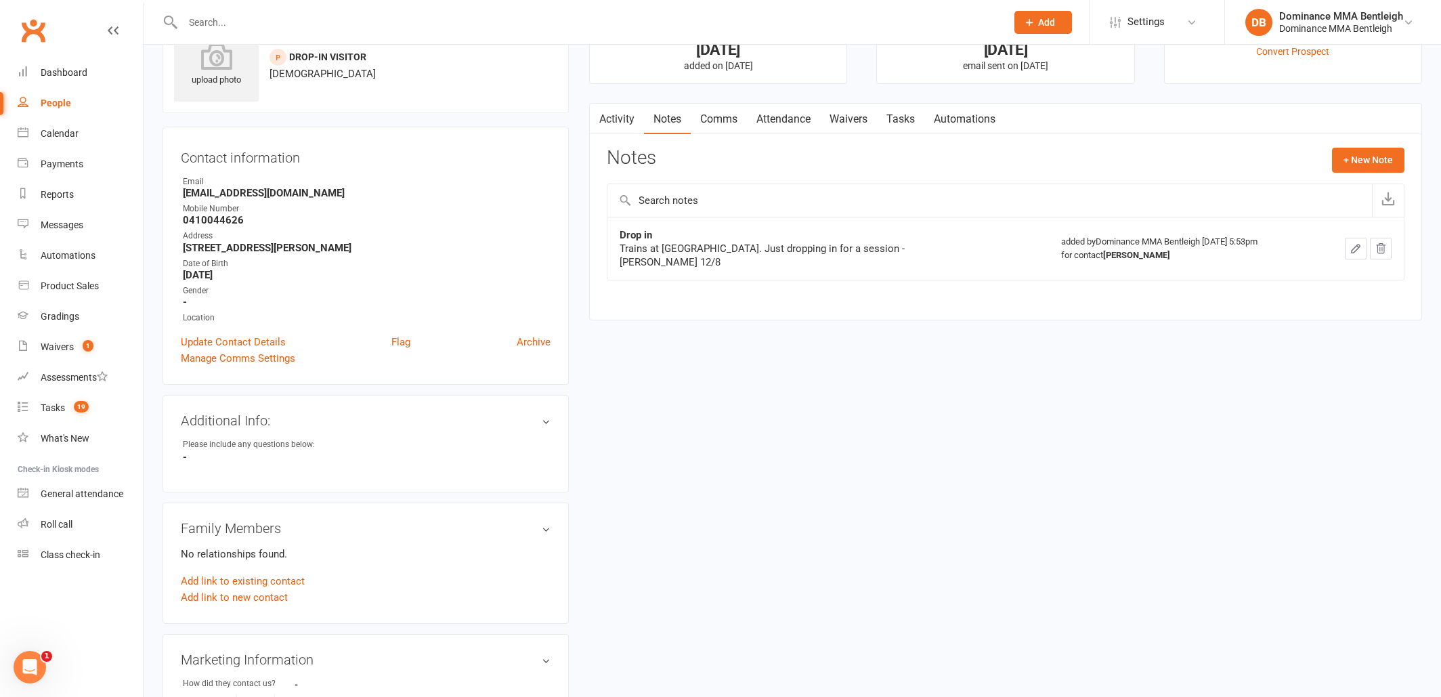
click at [905, 125] on link "Tasks" at bounding box center [900, 119] width 47 height 31
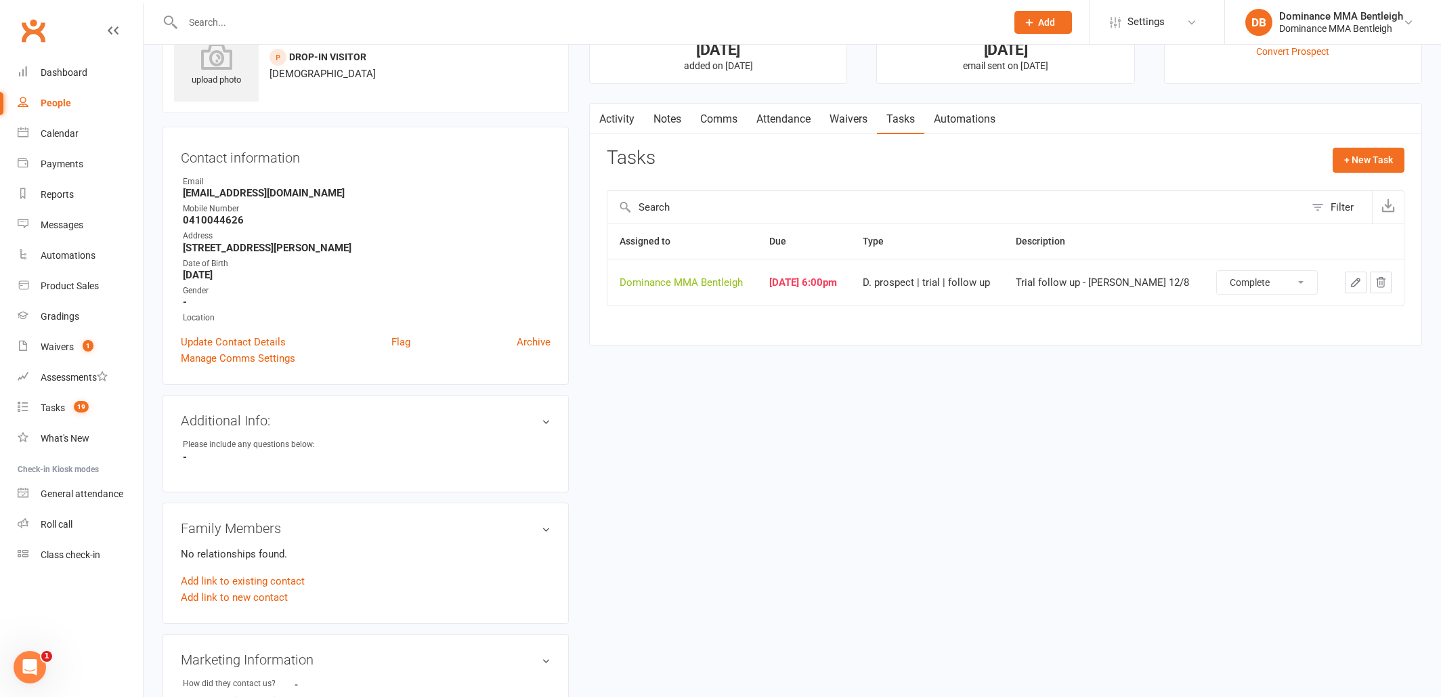
select select "unstarted"
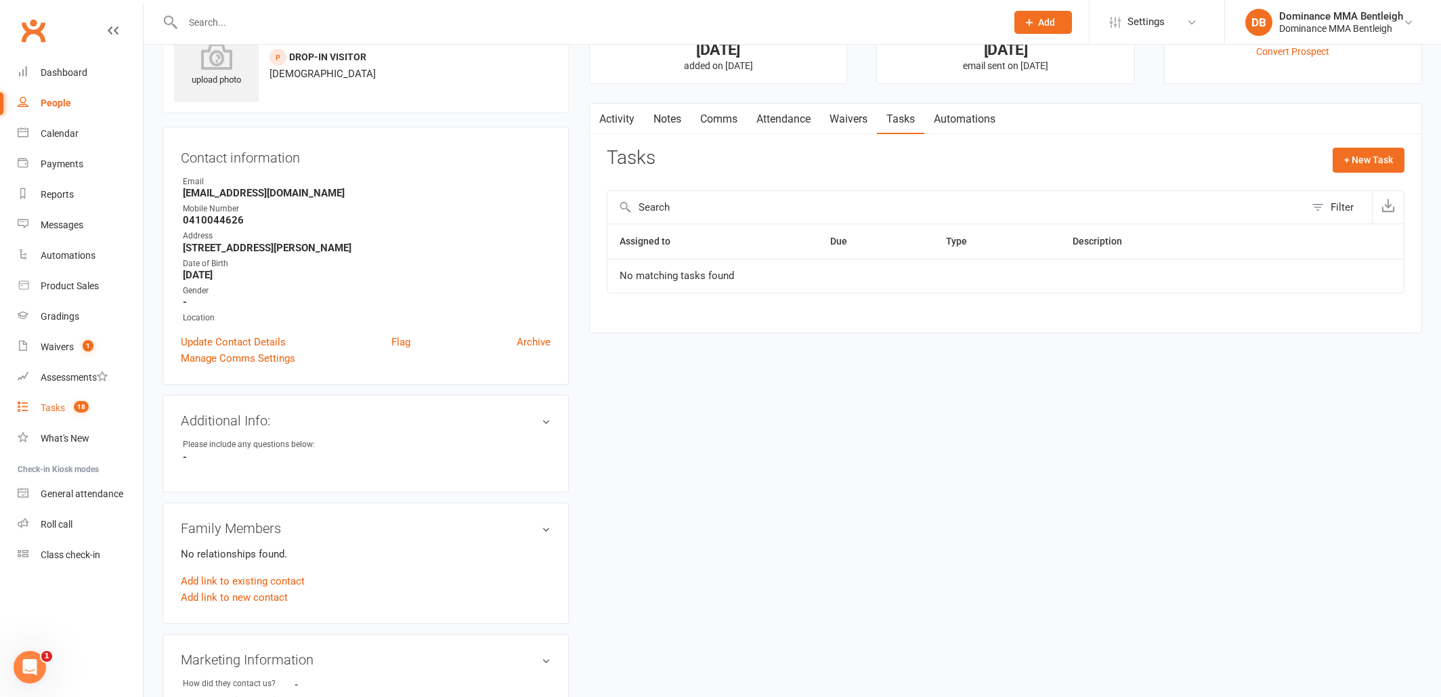
click at [84, 409] on span "18" at bounding box center [81, 407] width 15 height 12
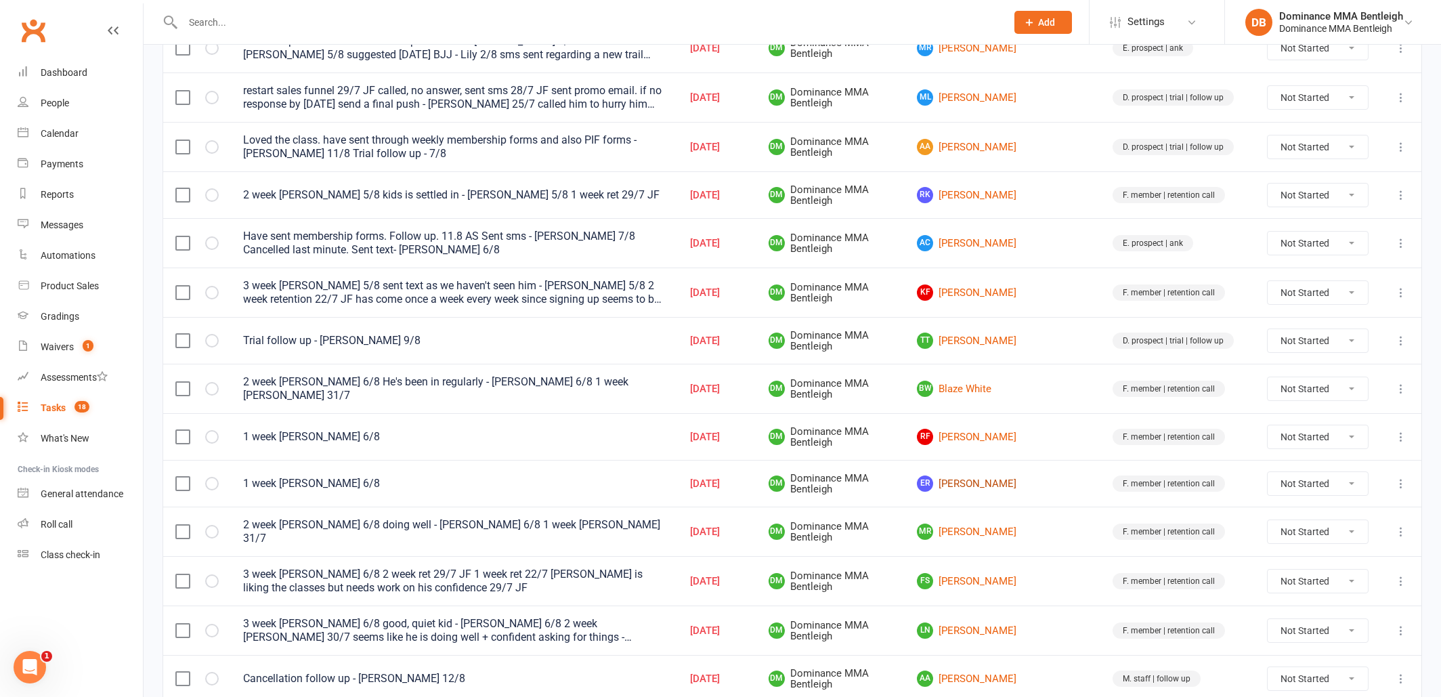
scroll to position [238, 0]
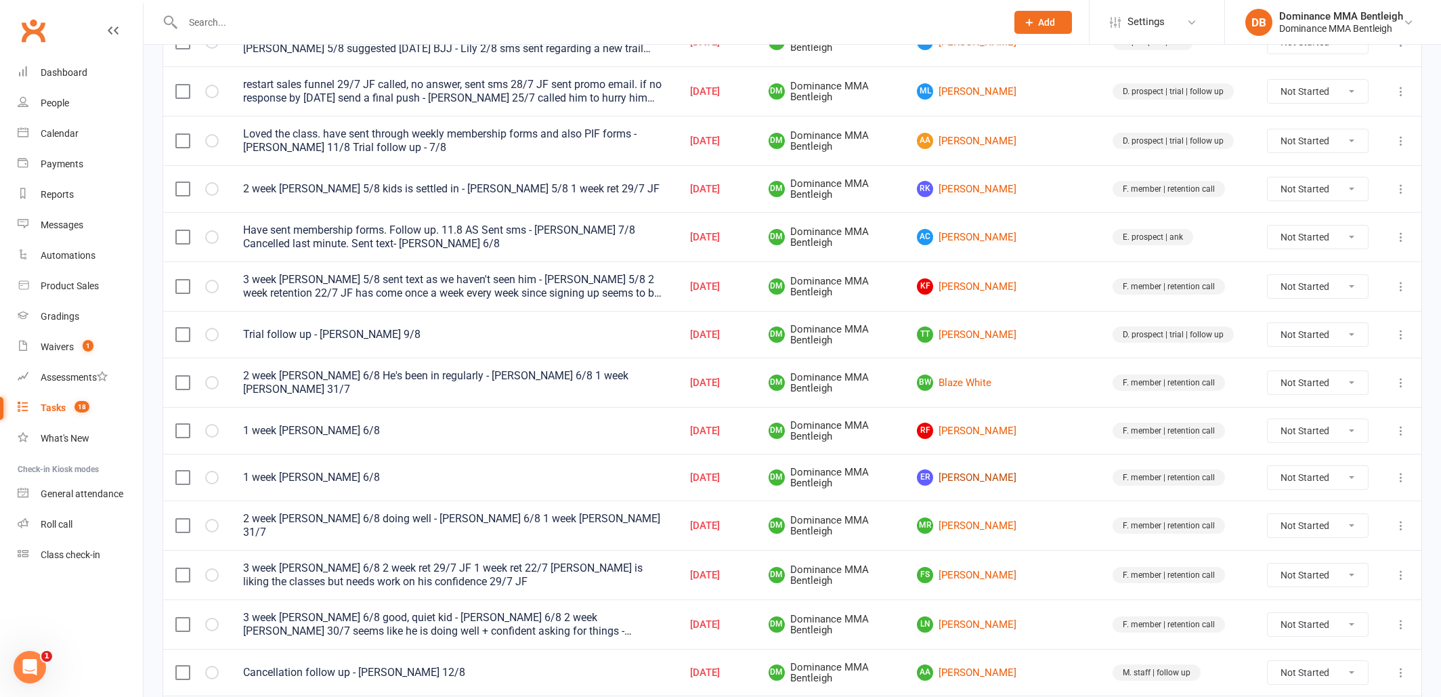
click at [1029, 480] on link "ER [PERSON_NAME]" at bounding box center [1002, 477] width 171 height 16
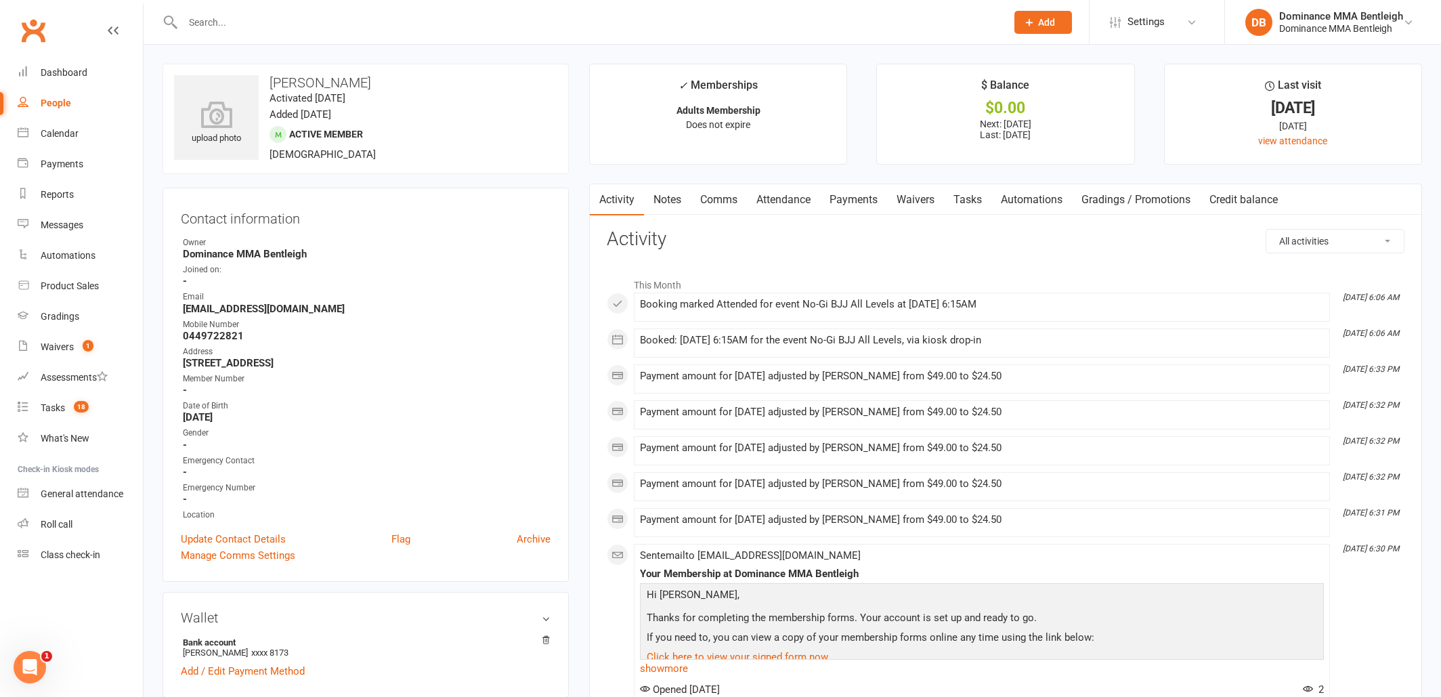
click at [958, 202] on link "Tasks" at bounding box center [967, 199] width 47 height 31
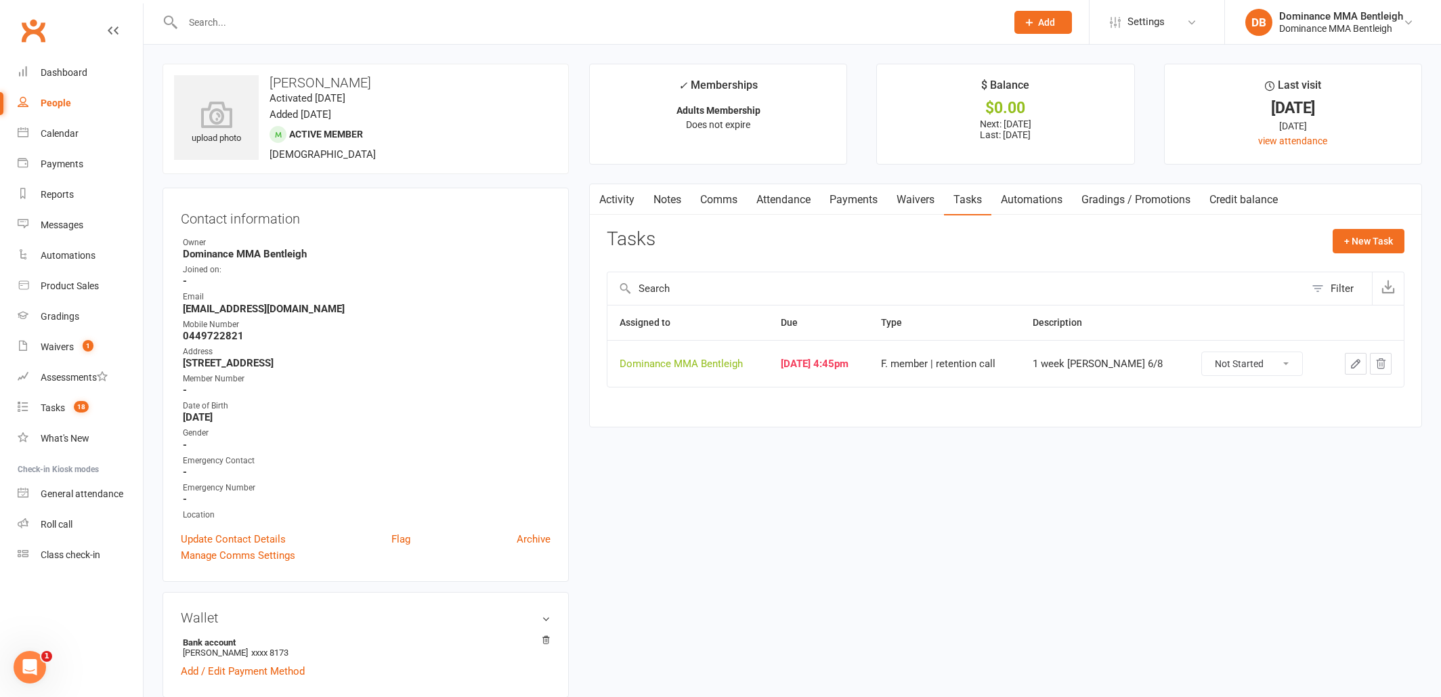
click at [1360, 365] on icon "button" at bounding box center [1356, 364] width 12 height 12
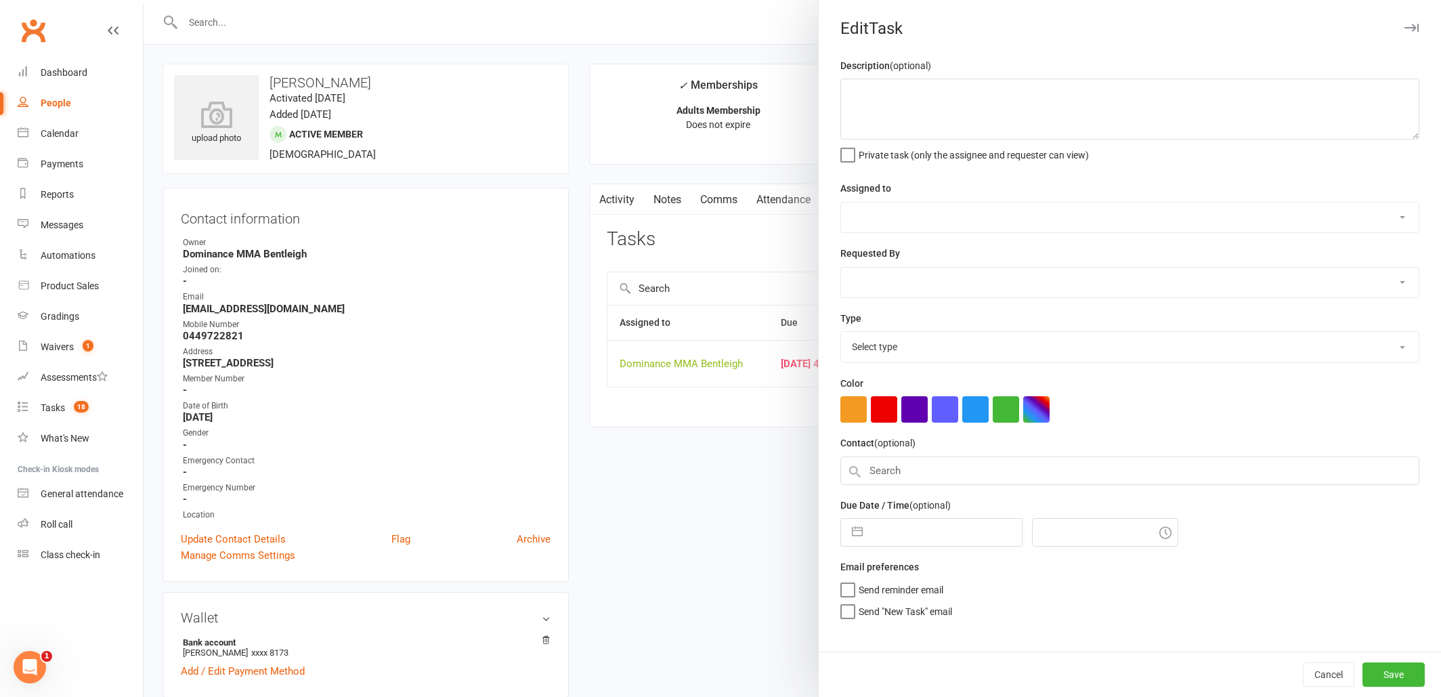
type textarea "1 week [PERSON_NAME] 6/8"
select select "24839"
type input "[DATE]"
type input "4:45pm"
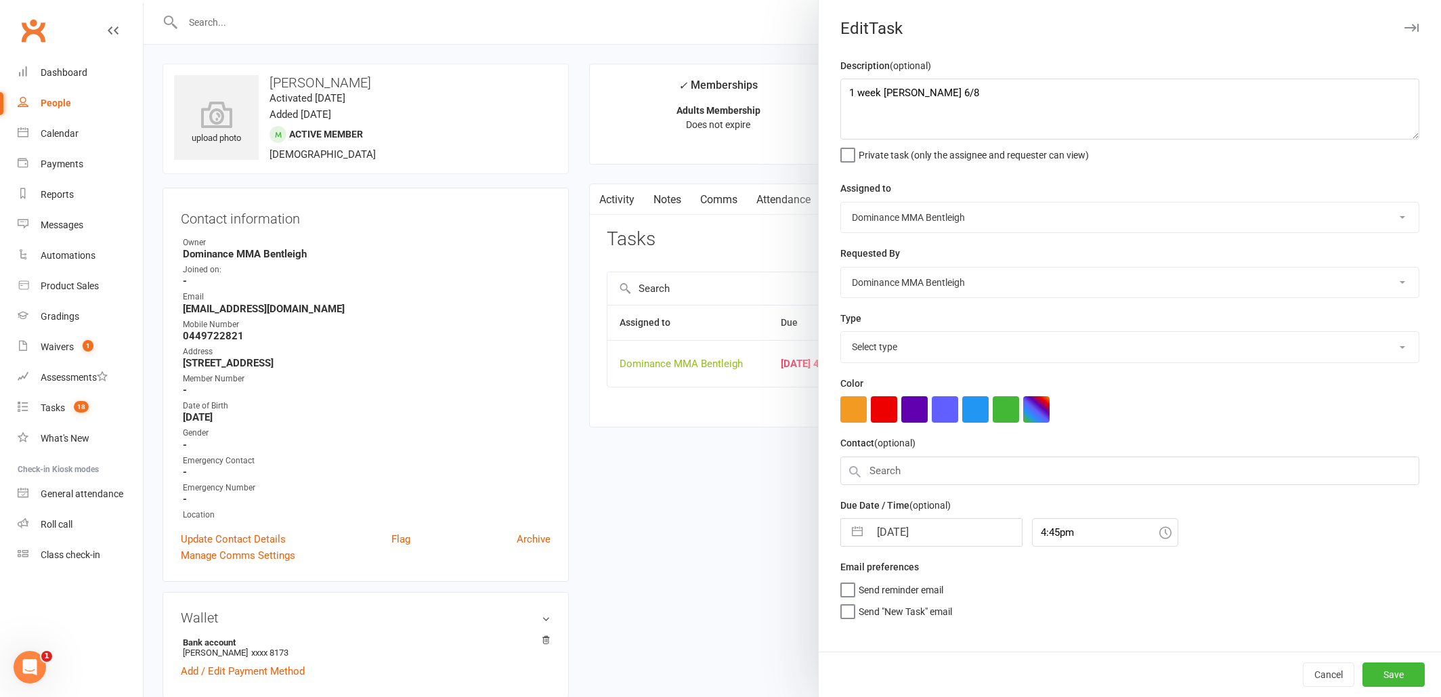
select select "13789"
click at [850, 87] on textarea "1 week [PERSON_NAME] 6/8" at bounding box center [1129, 109] width 579 height 61
click at [933, 103] on textarea "1 week [PERSON_NAME] 6/8" at bounding box center [1129, 109] width 579 height 61
click at [930, 94] on textarea "1 week [PERSON_NAME] 6/8" at bounding box center [1129, 109] width 579 height 61
type textarea "2 week [PERSON_NAME] 13/8 1 week [PERSON_NAME] 6/8"
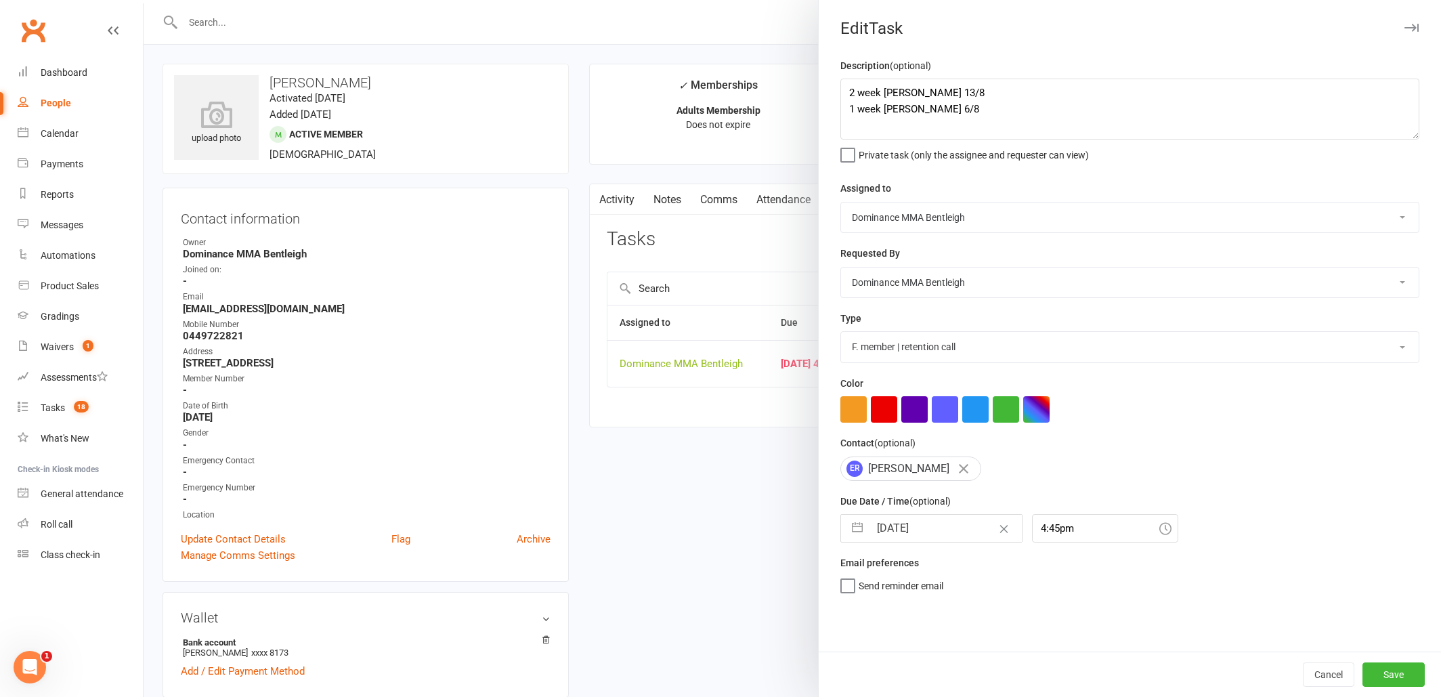
select select "6"
select select "2025"
select select "7"
select select "2025"
select select "8"
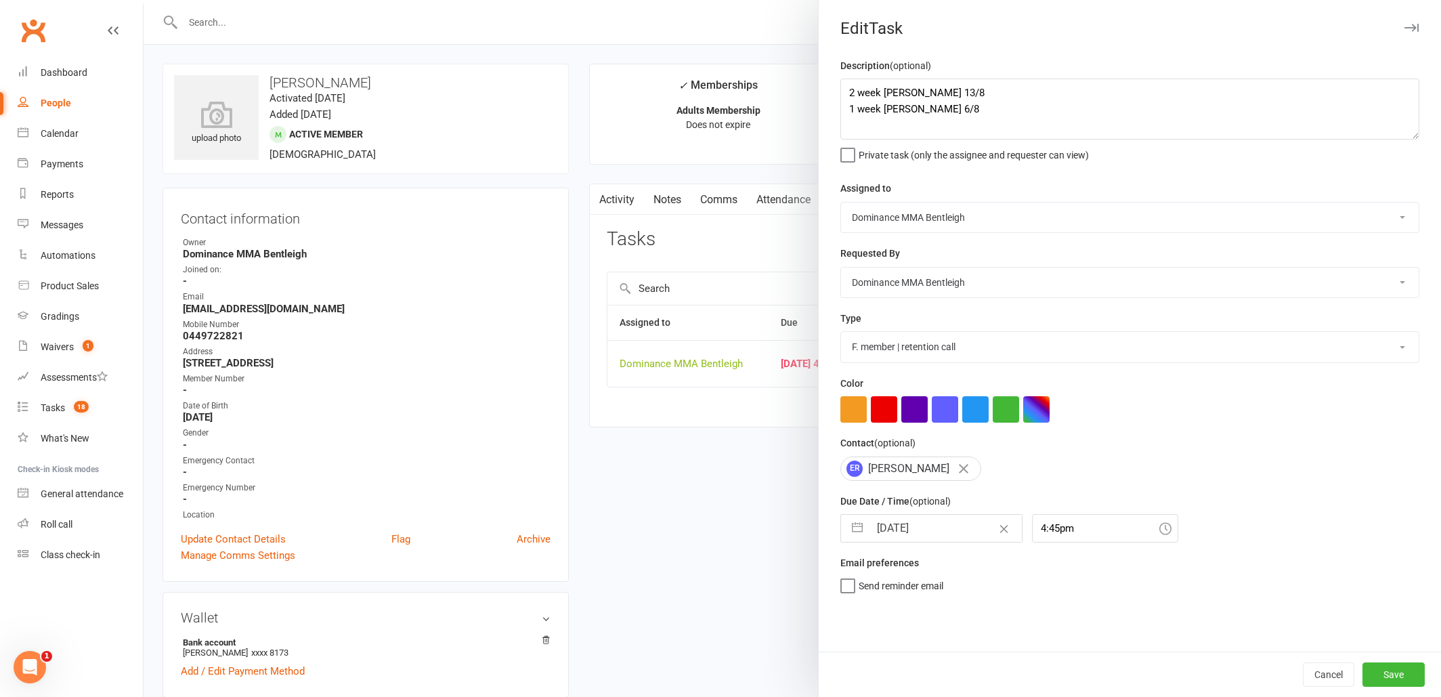
select select "2025"
click at [944, 534] on input "[DATE]" at bounding box center [945, 528] width 152 height 27
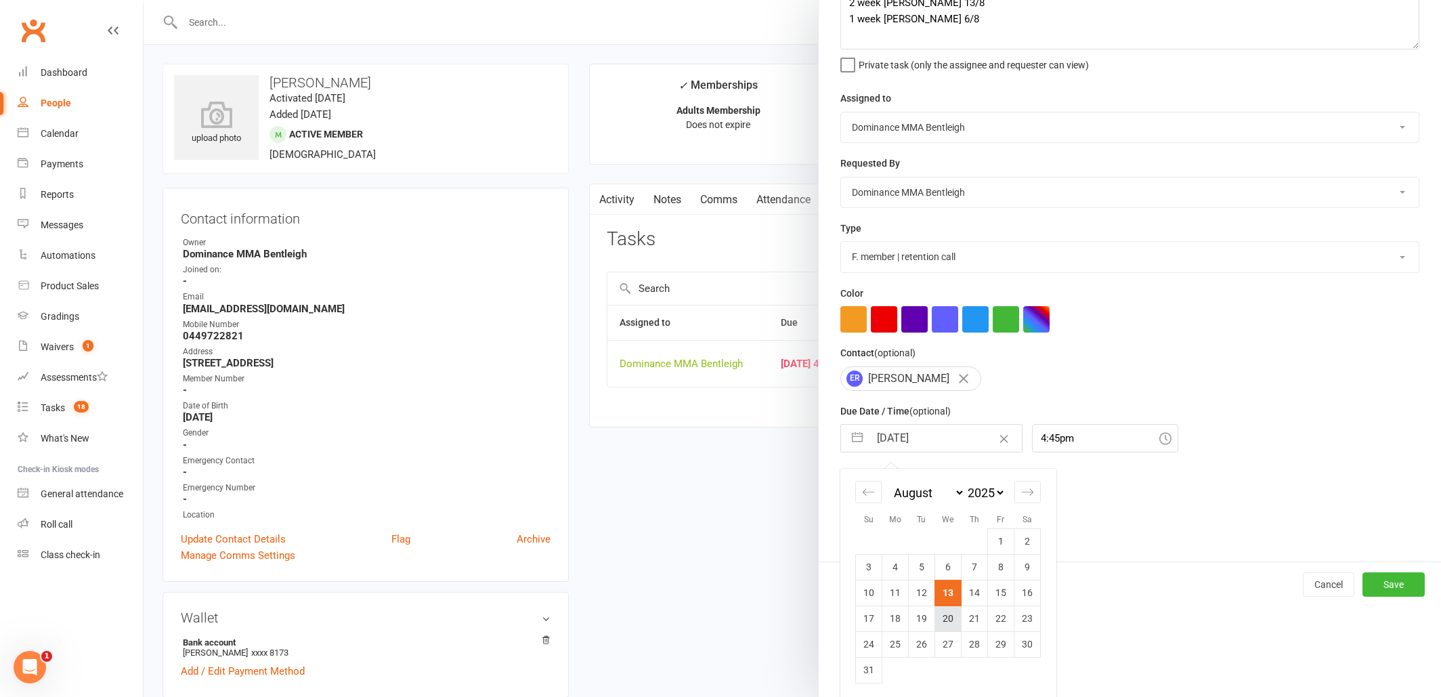
scroll to position [89, 0]
click at [953, 614] on td "20" at bounding box center [948, 619] width 26 height 26
type input "[DATE]"
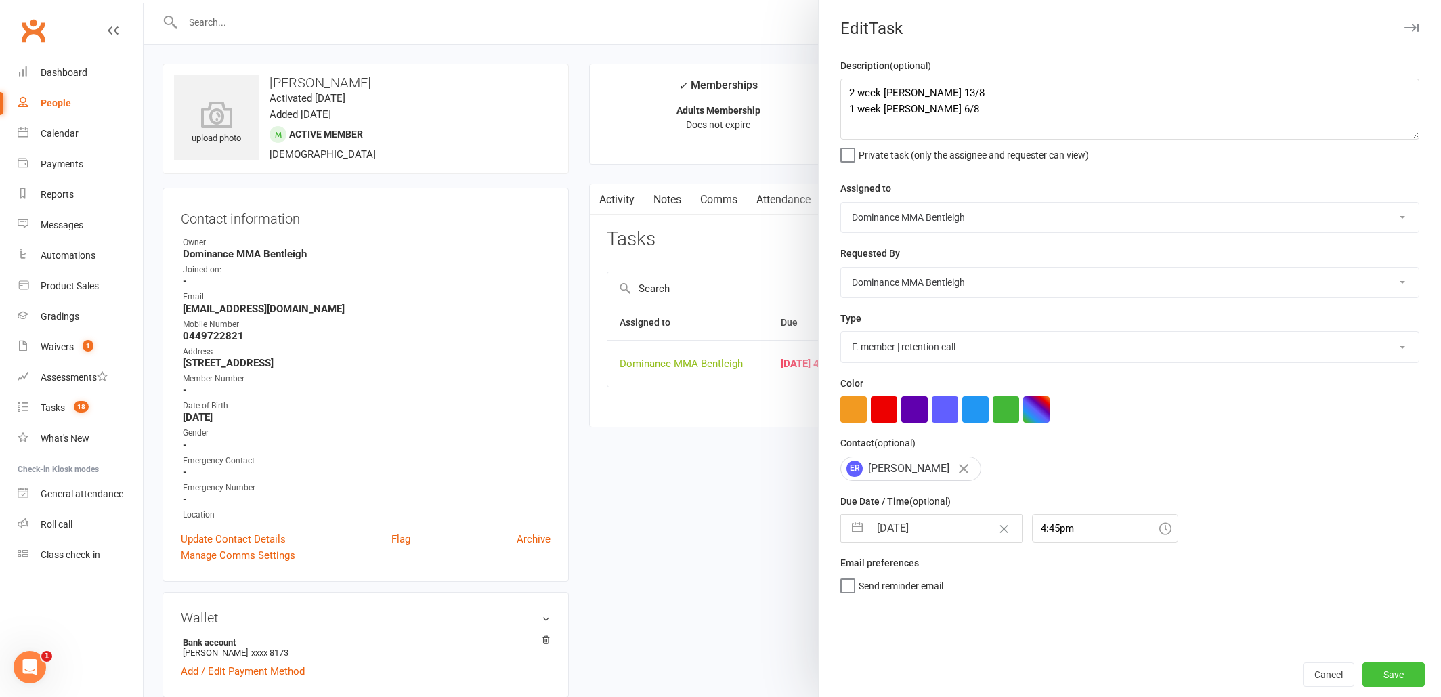
click at [1398, 676] on button "Save" at bounding box center [1393, 674] width 62 height 24
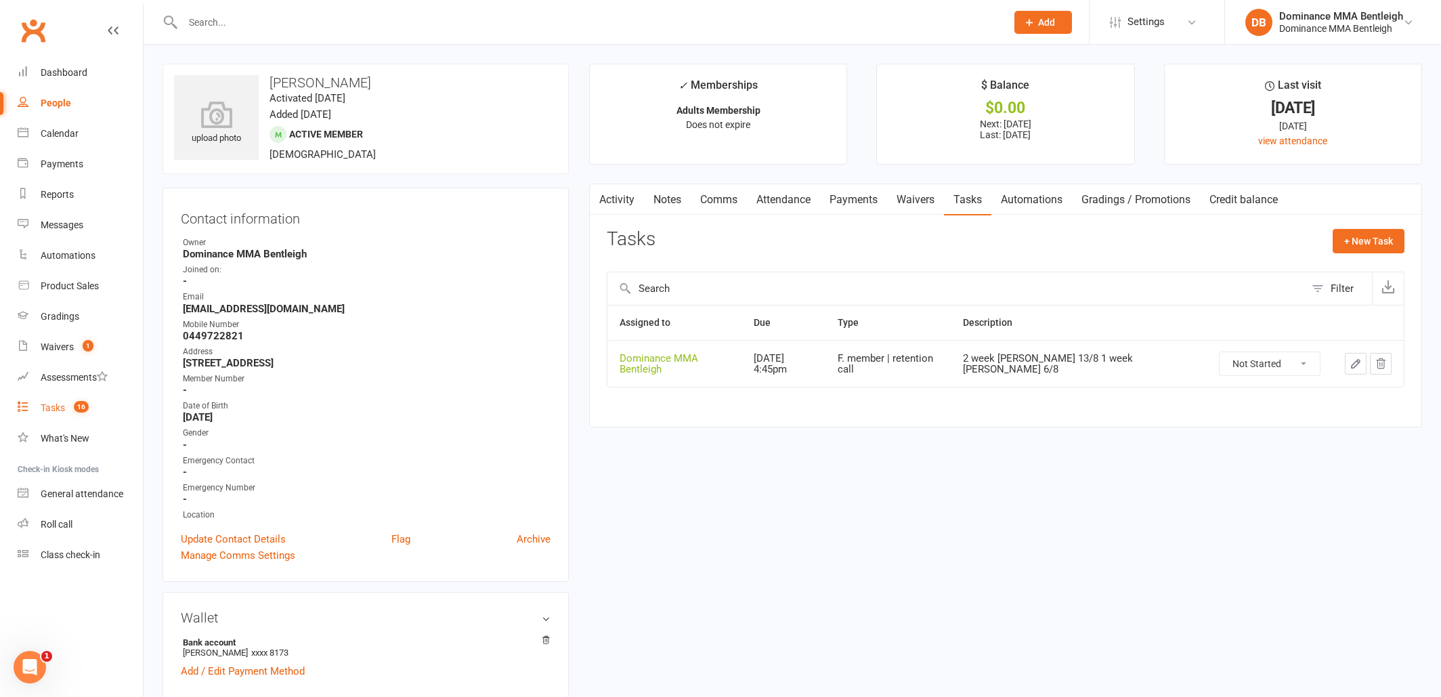
click at [48, 404] on div "Tasks" at bounding box center [53, 407] width 24 height 11
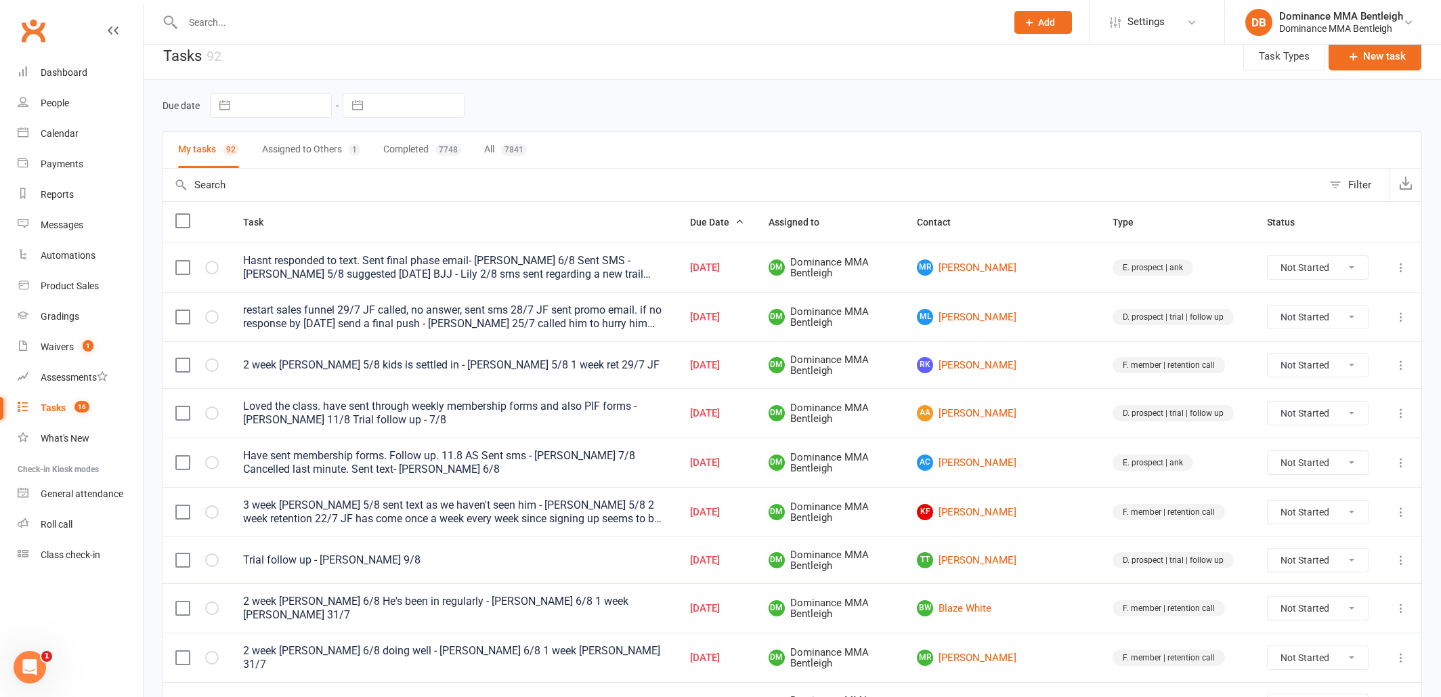
scroll to position [14, 0]
click at [1026, 411] on link "AA [PERSON_NAME]" at bounding box center [1002, 412] width 171 height 16
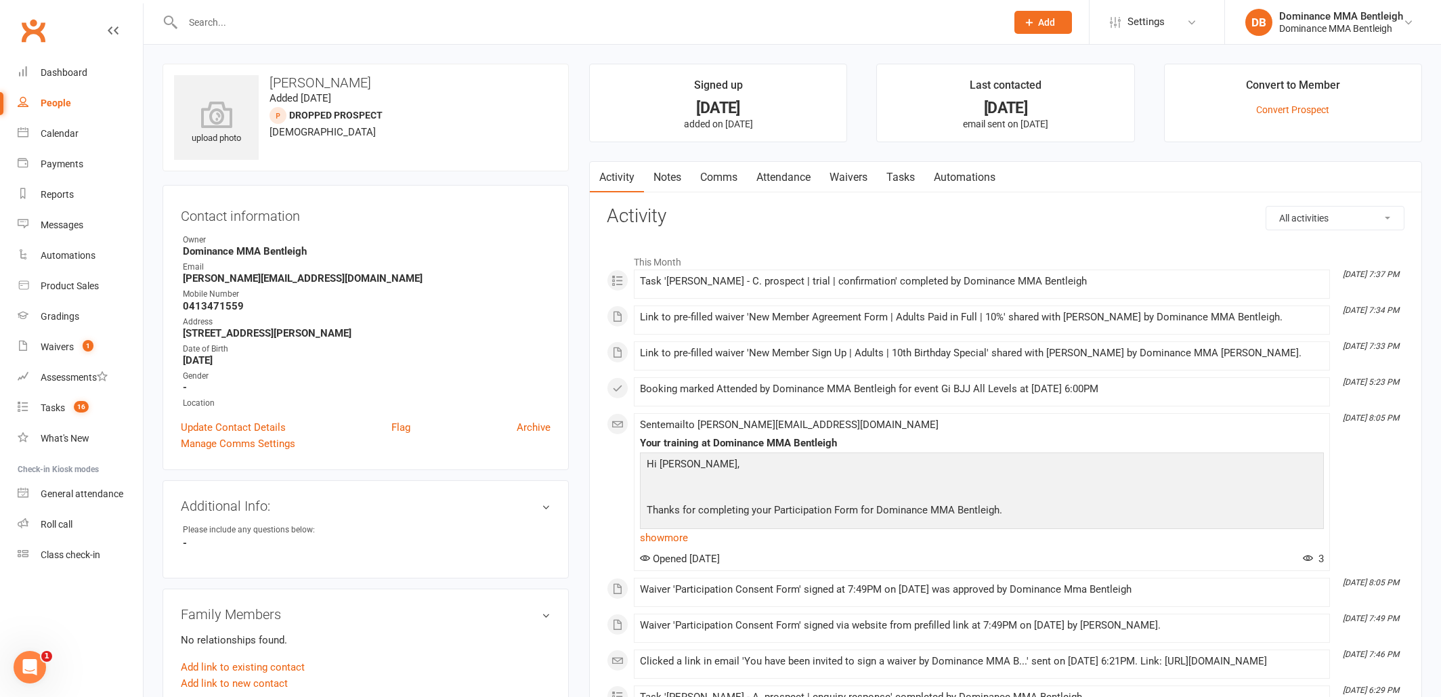
click at [861, 176] on link "Waivers" at bounding box center [848, 177] width 57 height 31
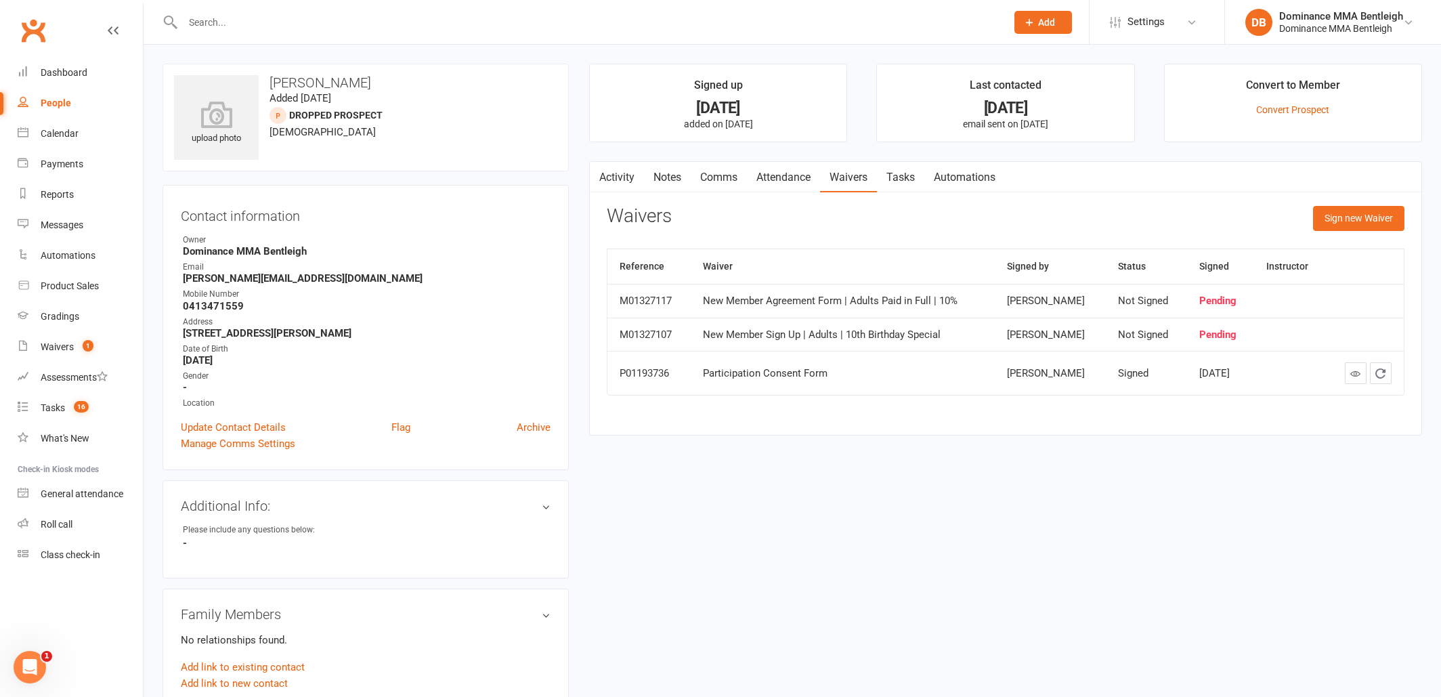
click at [628, 171] on link "Activity" at bounding box center [617, 177] width 54 height 31
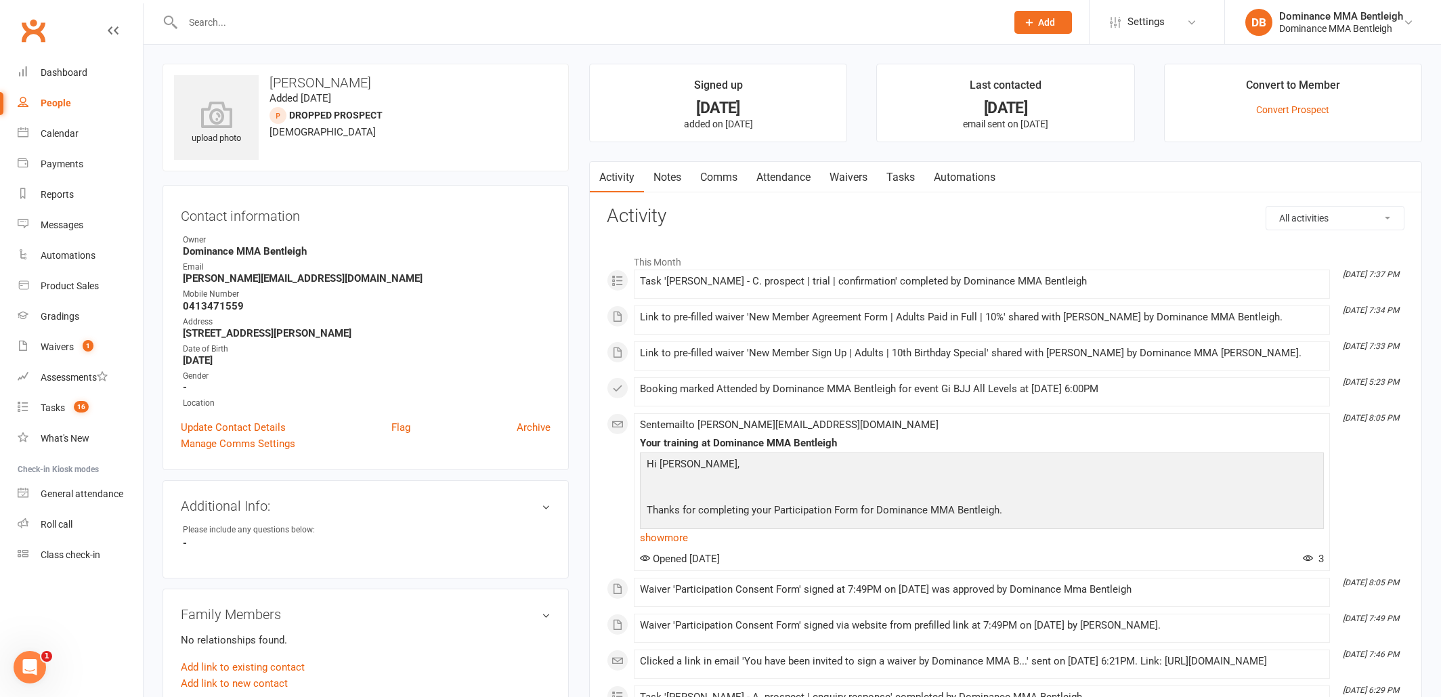
click at [861, 175] on link "Waivers" at bounding box center [848, 177] width 57 height 31
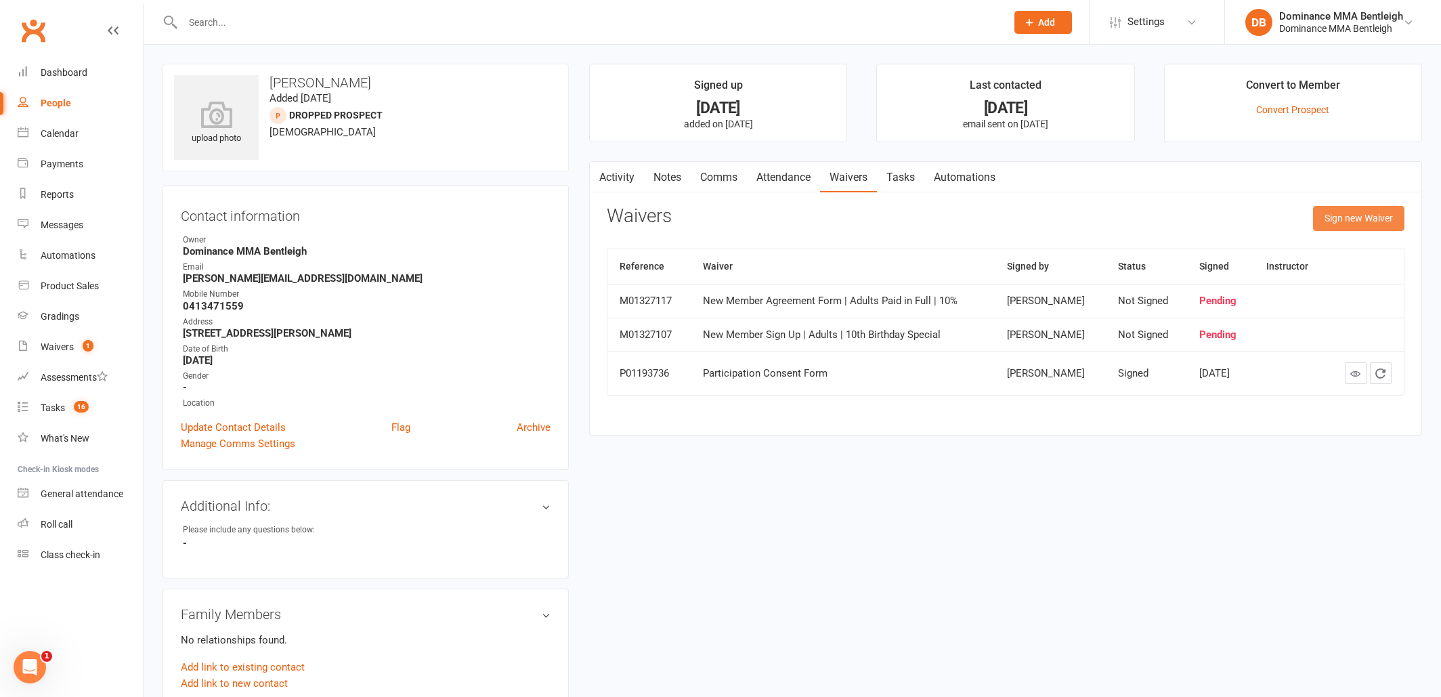
click at [1340, 213] on button "Sign new Waiver" at bounding box center [1358, 218] width 91 height 24
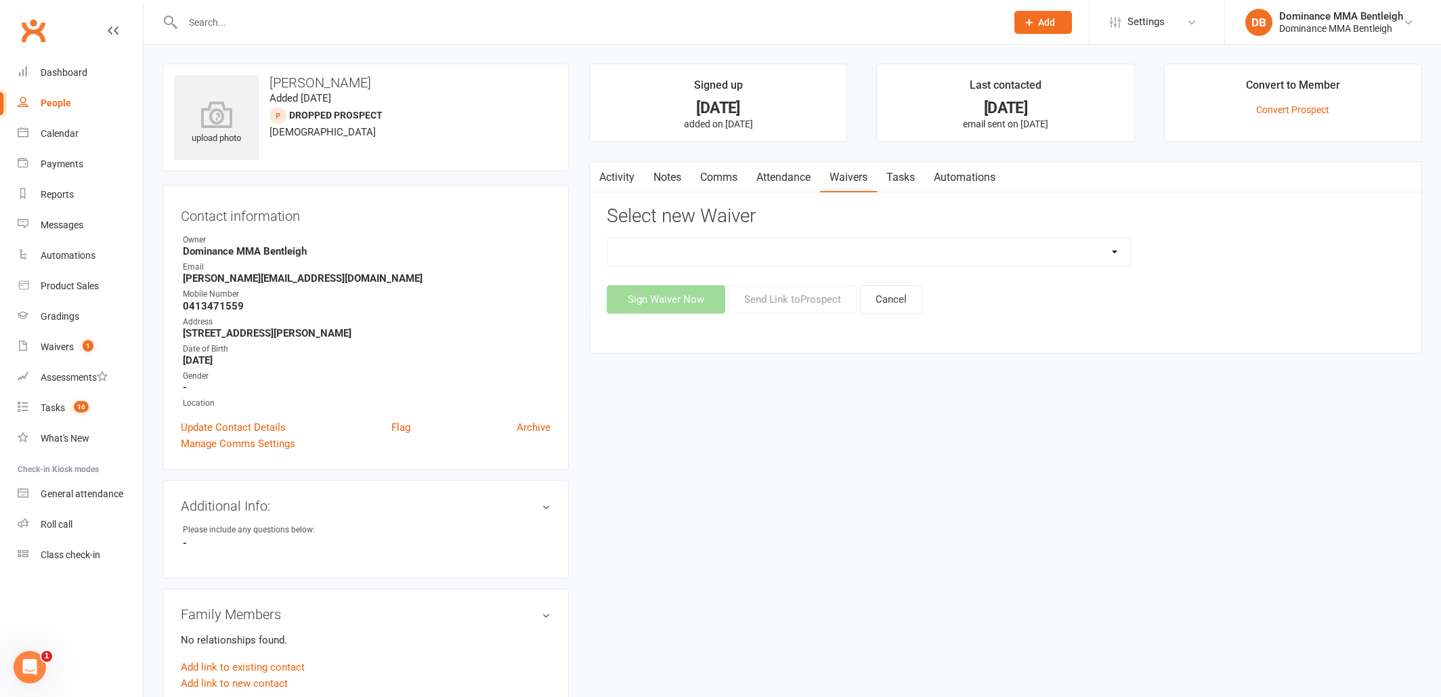
select select "7982"
click at [794, 304] on button "Send Link to [GEOGRAPHIC_DATA]" at bounding box center [793, 299] width 128 height 28
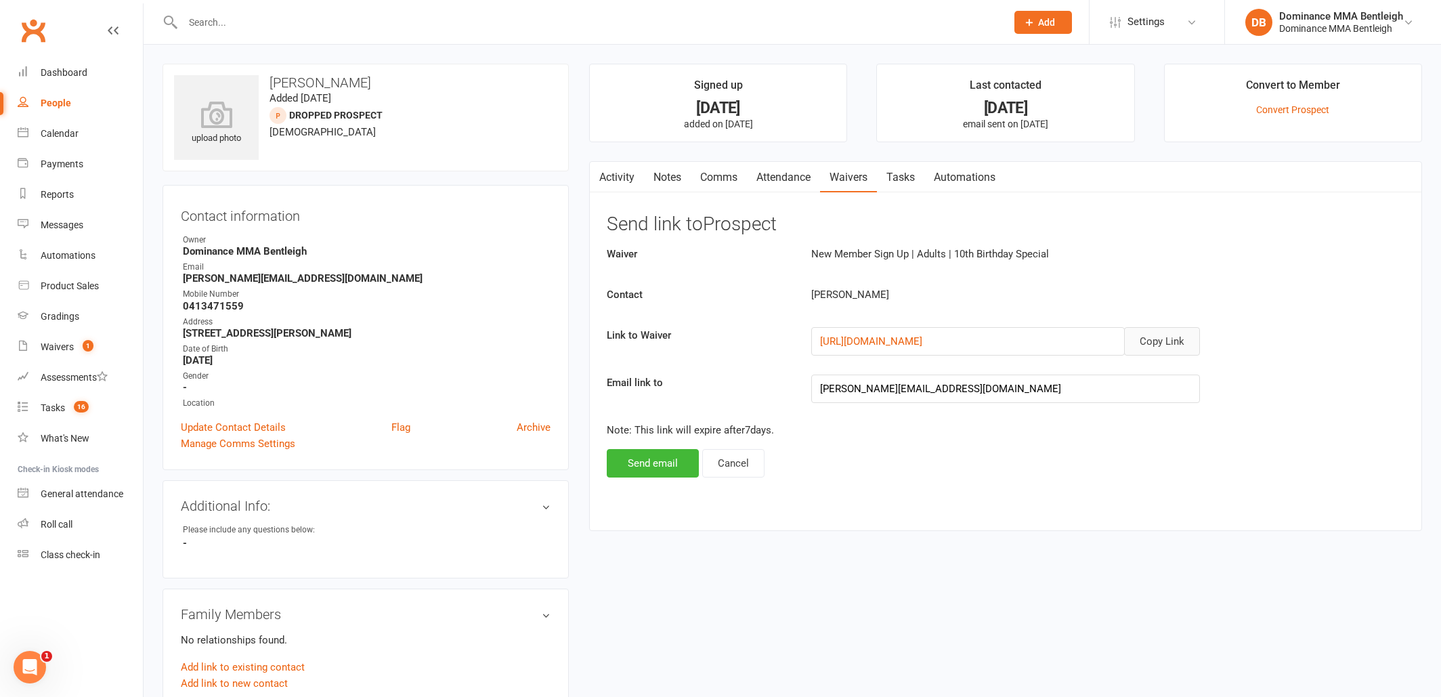
click at [1148, 338] on button "Copy Link" at bounding box center [1162, 341] width 76 height 28
click at [720, 181] on link "Comms" at bounding box center [719, 177] width 56 height 31
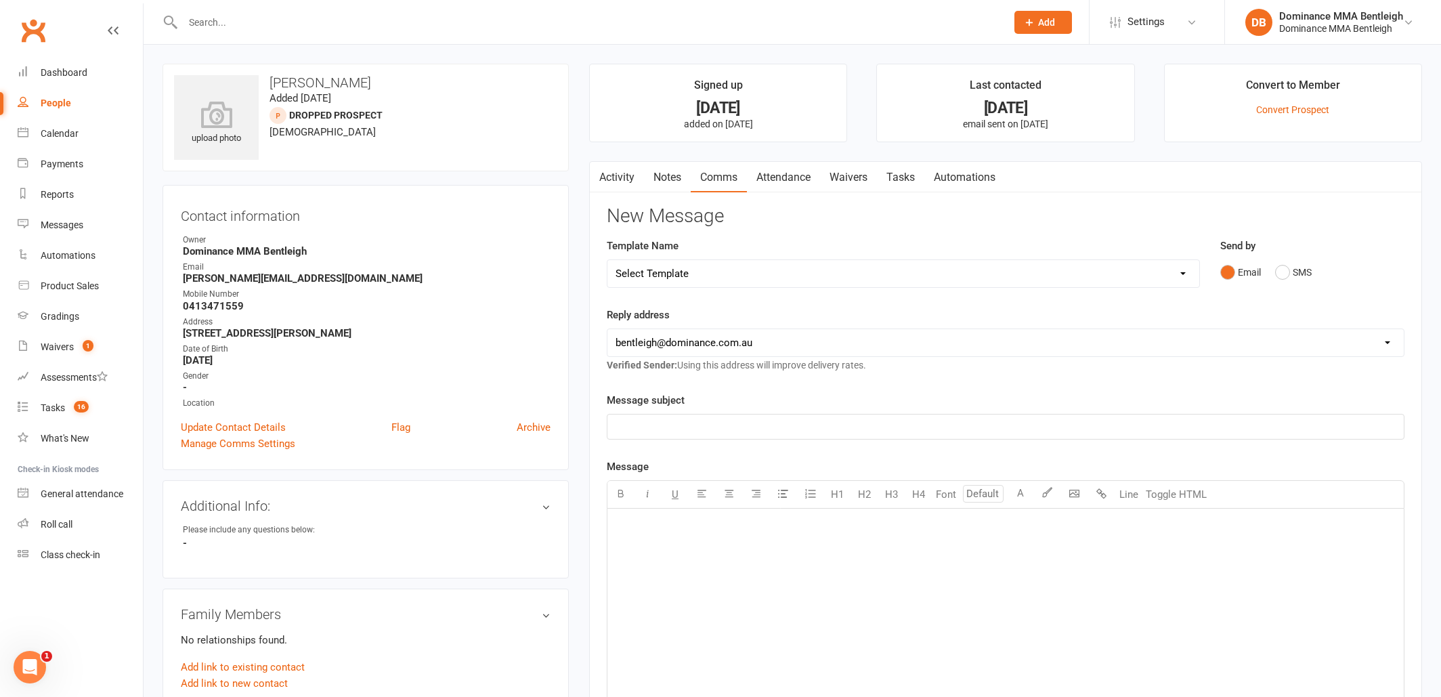
select select "6"
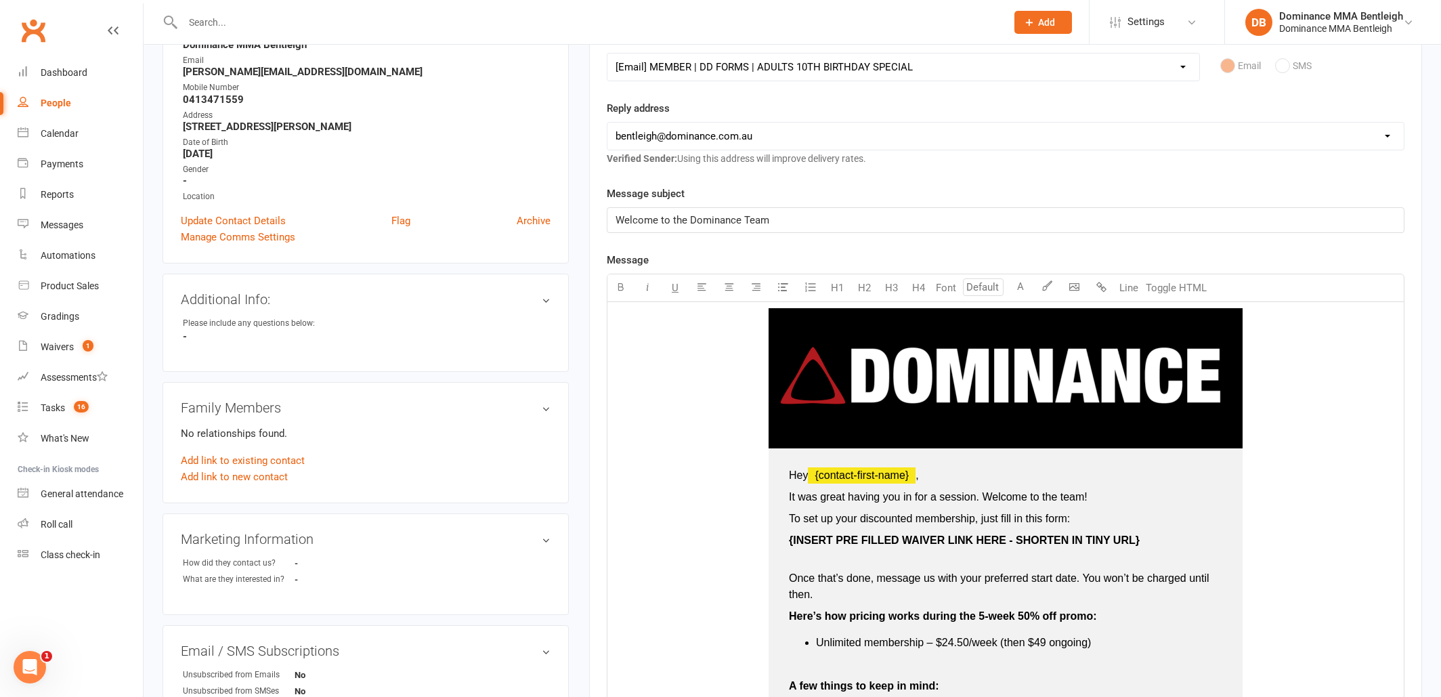
scroll to position [227, 0]
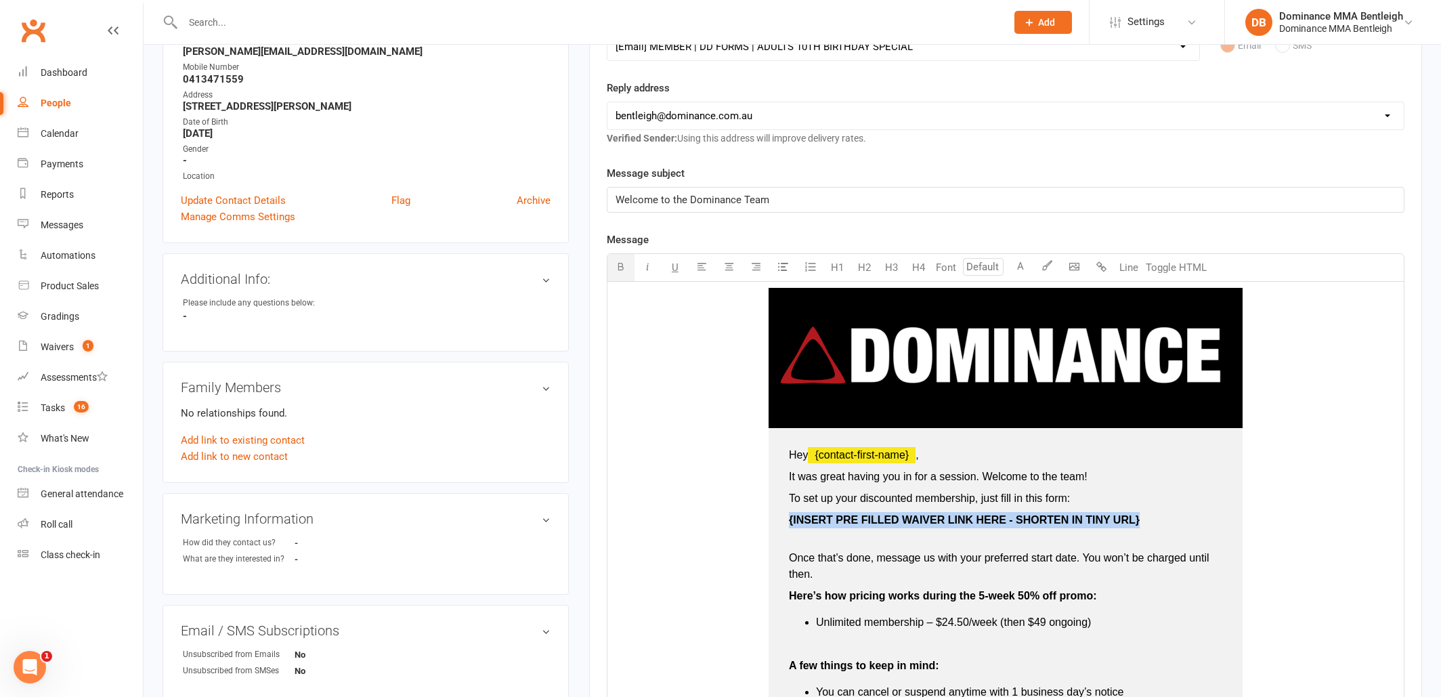
drag, startPoint x: 1148, startPoint y: 519, endPoint x: 788, endPoint y: 523, distance: 360.3
click at [788, 523] on td "Hey ﻿ {contact-first-name} , It was great having you in for a session. Welcome …" at bounding box center [1006, 649] width 474 height 443
drag, startPoint x: 948, startPoint y: 520, endPoint x: 787, endPoint y: 515, distance: 161.2
click at [781, 519] on td "Hey ﻿ {contact-first-name} , It was great having you in for a session. Welcome …" at bounding box center [1006, 649] width 474 height 443
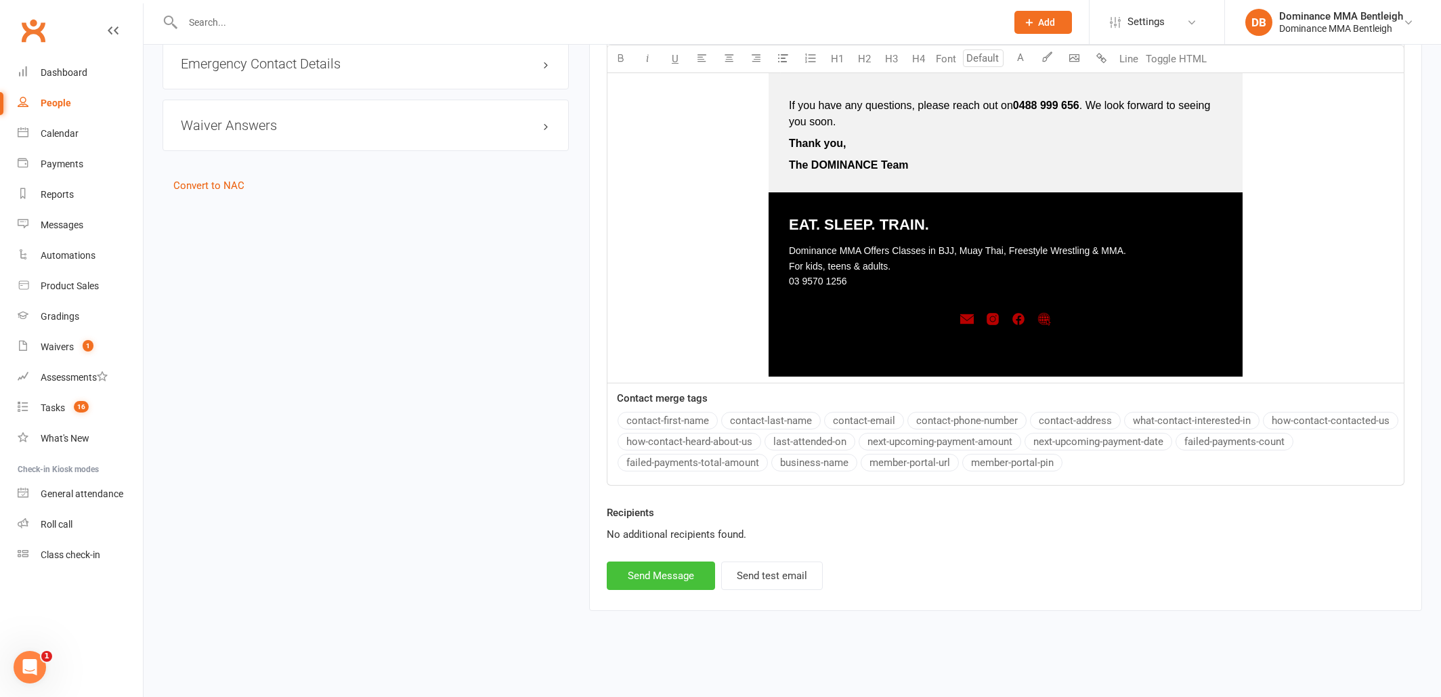
click at [667, 569] on button "Send Message" at bounding box center [661, 575] width 108 height 28
select select
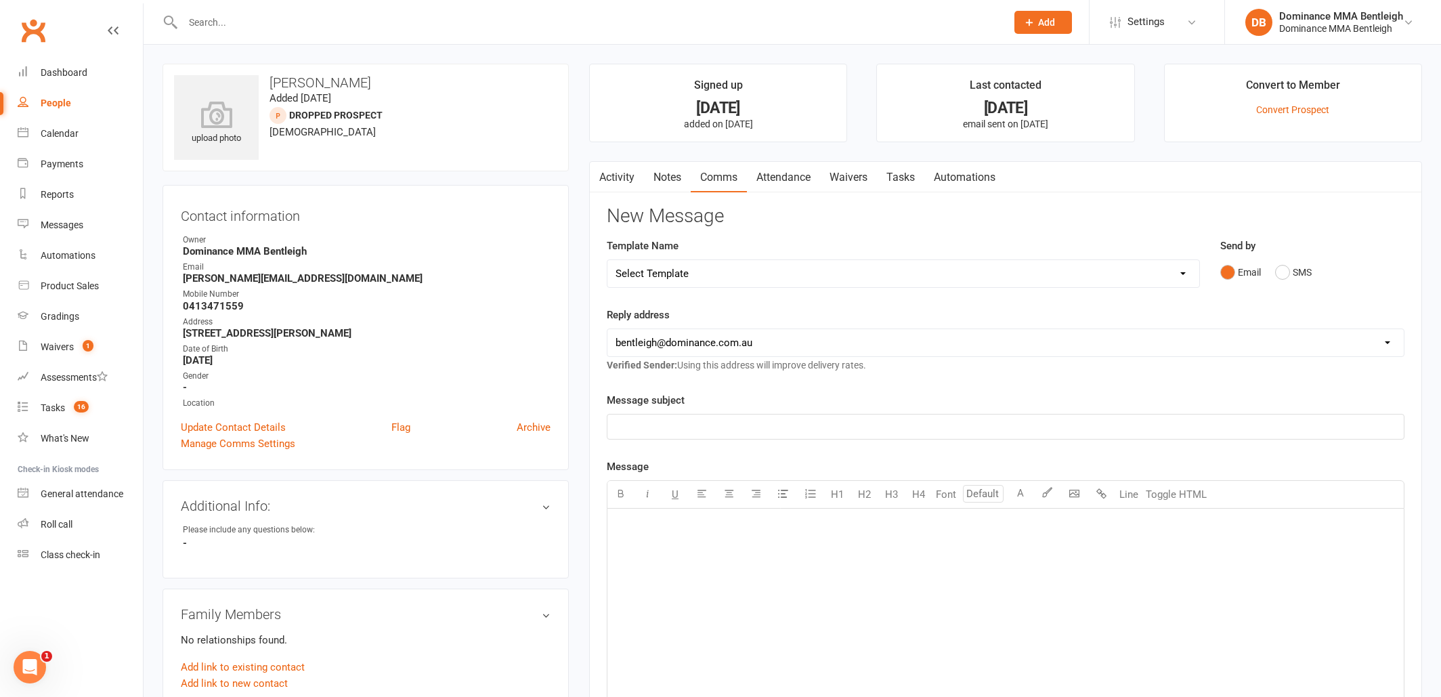
scroll to position [0, 0]
drag, startPoint x: 906, startPoint y: 175, endPoint x: 912, endPoint y: 187, distance: 13.0
click at [906, 175] on link "Tasks" at bounding box center [900, 177] width 47 height 31
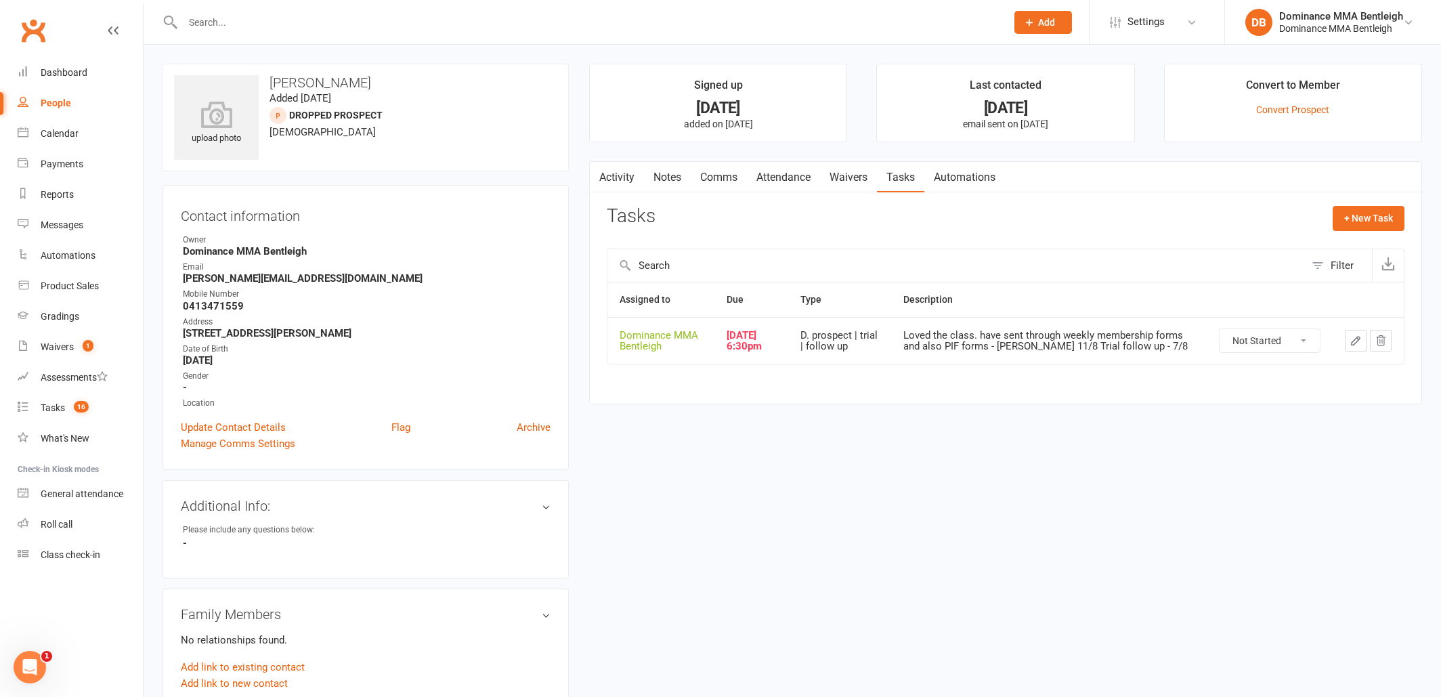
click at [806, 176] on link "Attendance" at bounding box center [783, 177] width 73 height 31
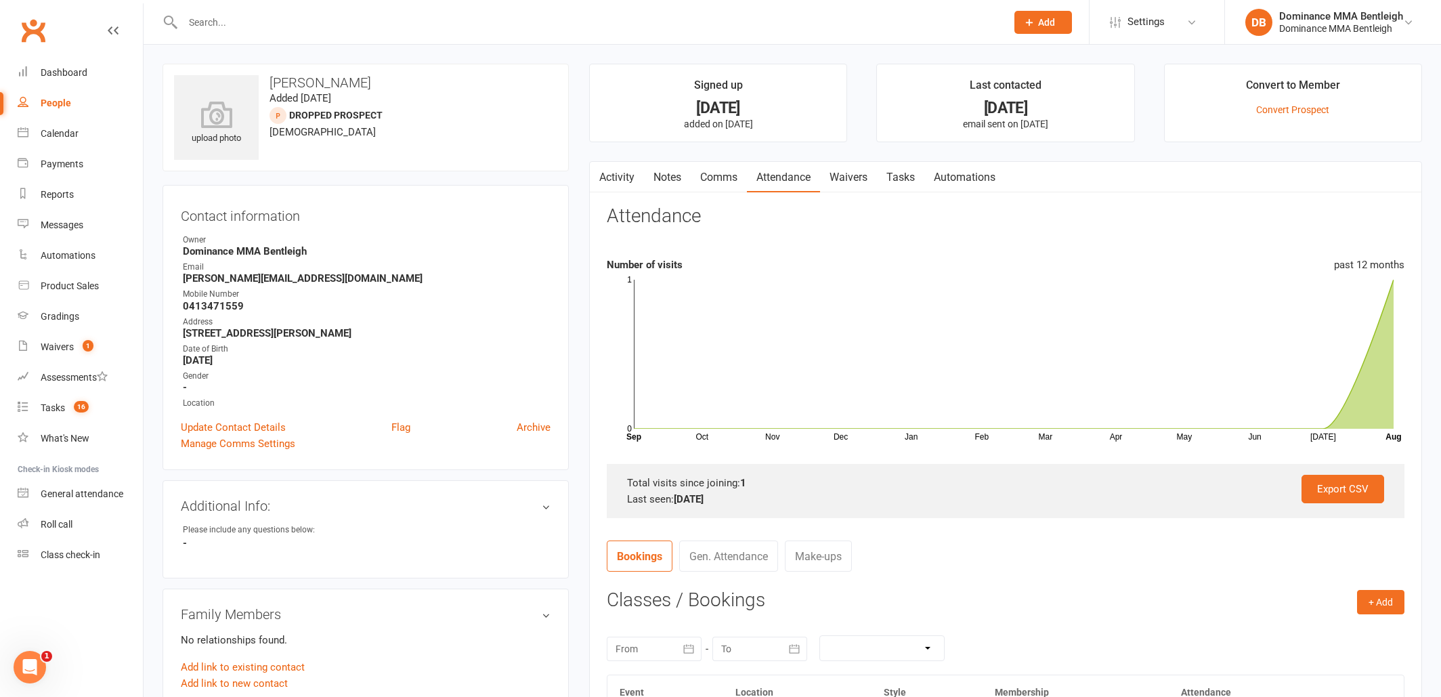
click at [665, 174] on link "Notes" at bounding box center [667, 177] width 47 height 31
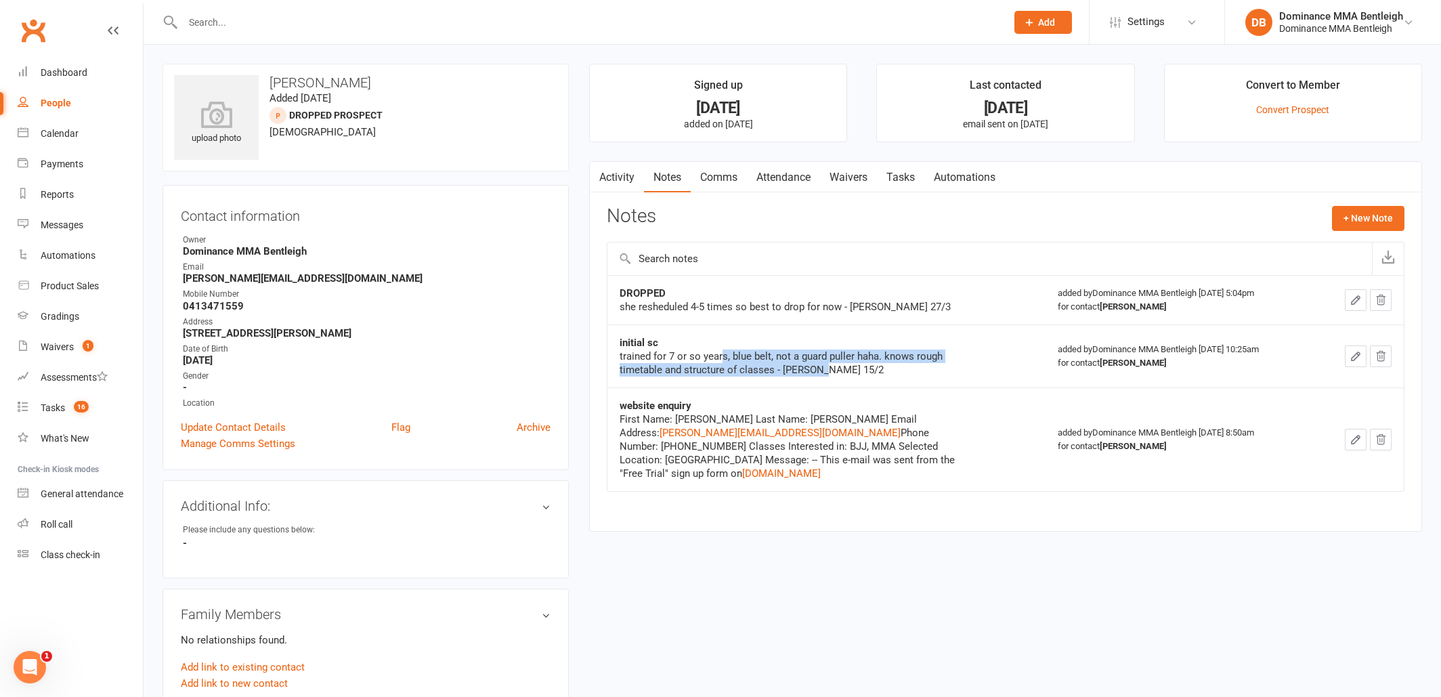
drag, startPoint x: 723, startPoint y: 355, endPoint x: 815, endPoint y: 362, distance: 91.6
click at [815, 362] on div "trained for 7 or so years, blue belt, not a guard puller haha. knows rough time…" at bounding box center [789, 362] width 339 height 27
click at [815, 362] on div "trained for 7 or so years, blue belt, not a guard puller haha. knows rough time…" at bounding box center [789, 360] width 339 height 27
drag, startPoint x: 783, startPoint y: 349, endPoint x: 857, endPoint y: 347, distance: 73.9
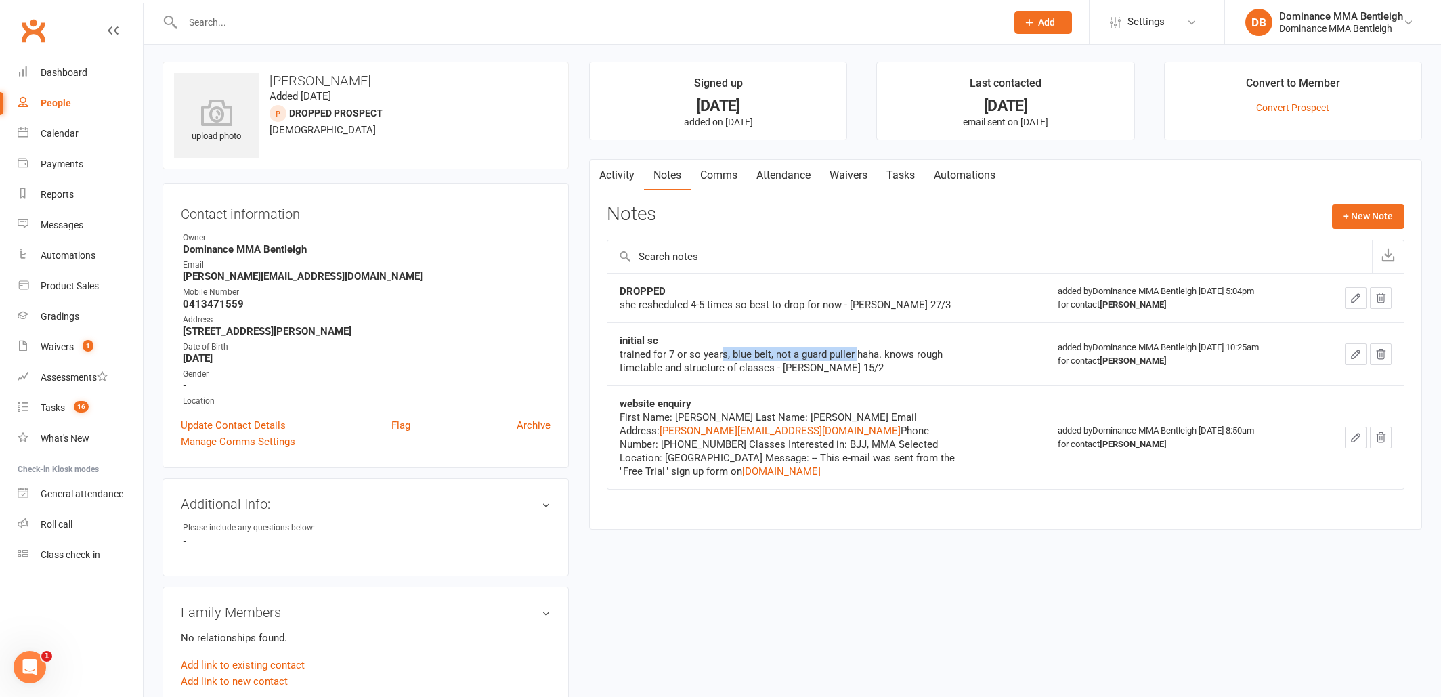
click at [857, 347] on div "trained for 7 or so years, blue belt, not a guard puller haha. knows rough time…" at bounding box center [789, 360] width 339 height 27
click at [901, 177] on link "Tasks" at bounding box center [900, 175] width 47 height 31
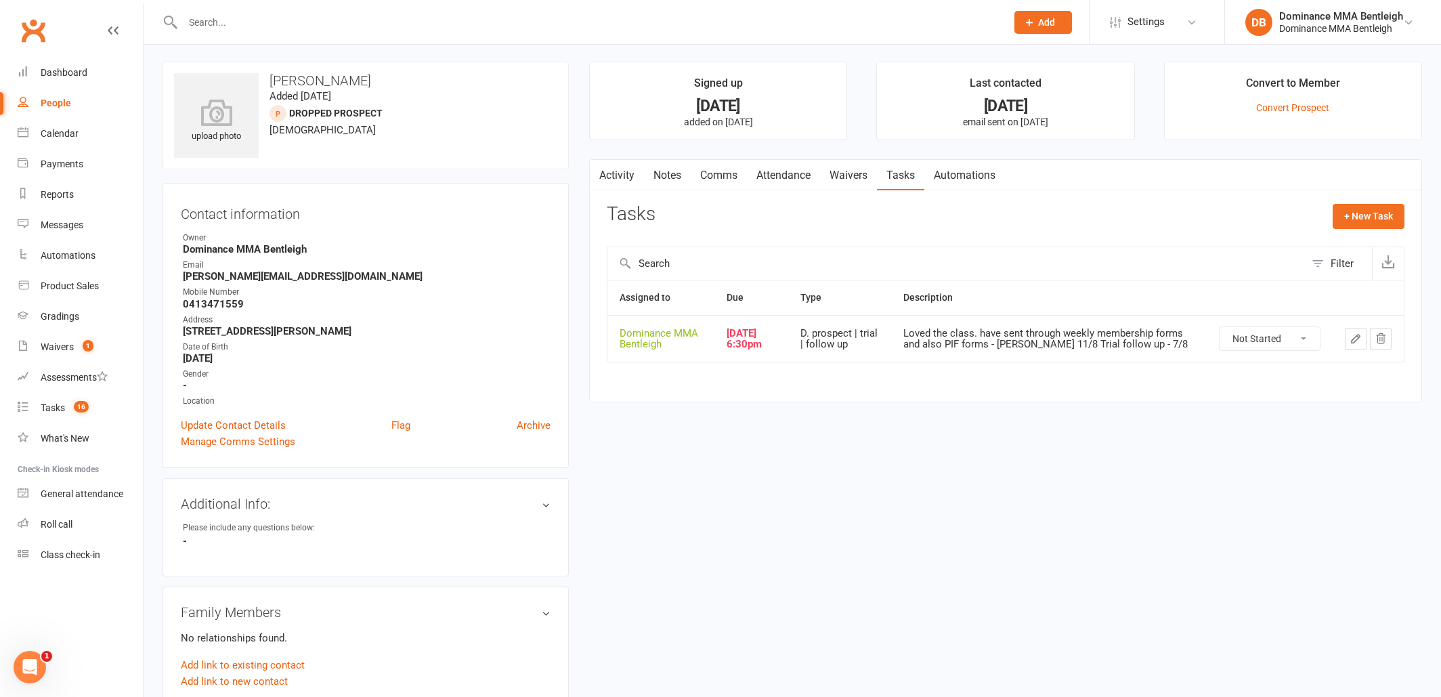
click at [1348, 340] on td at bounding box center [1368, 338] width 71 height 47
click at [1350, 339] on icon "button" at bounding box center [1356, 338] width 12 height 12
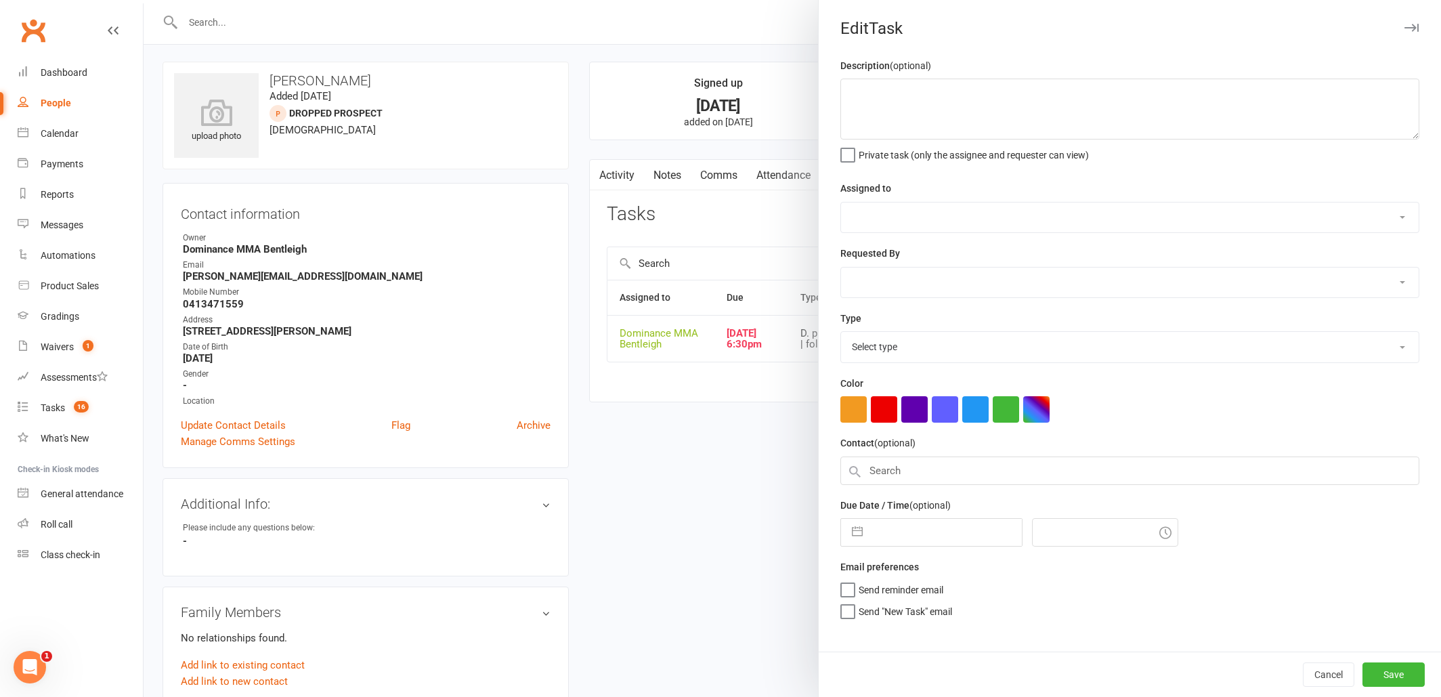
type textarea "Loved the class. have sent through weekly membership forms and also PIF forms -…"
select select "24839"
type input "[DATE]"
type input "6:30pm"
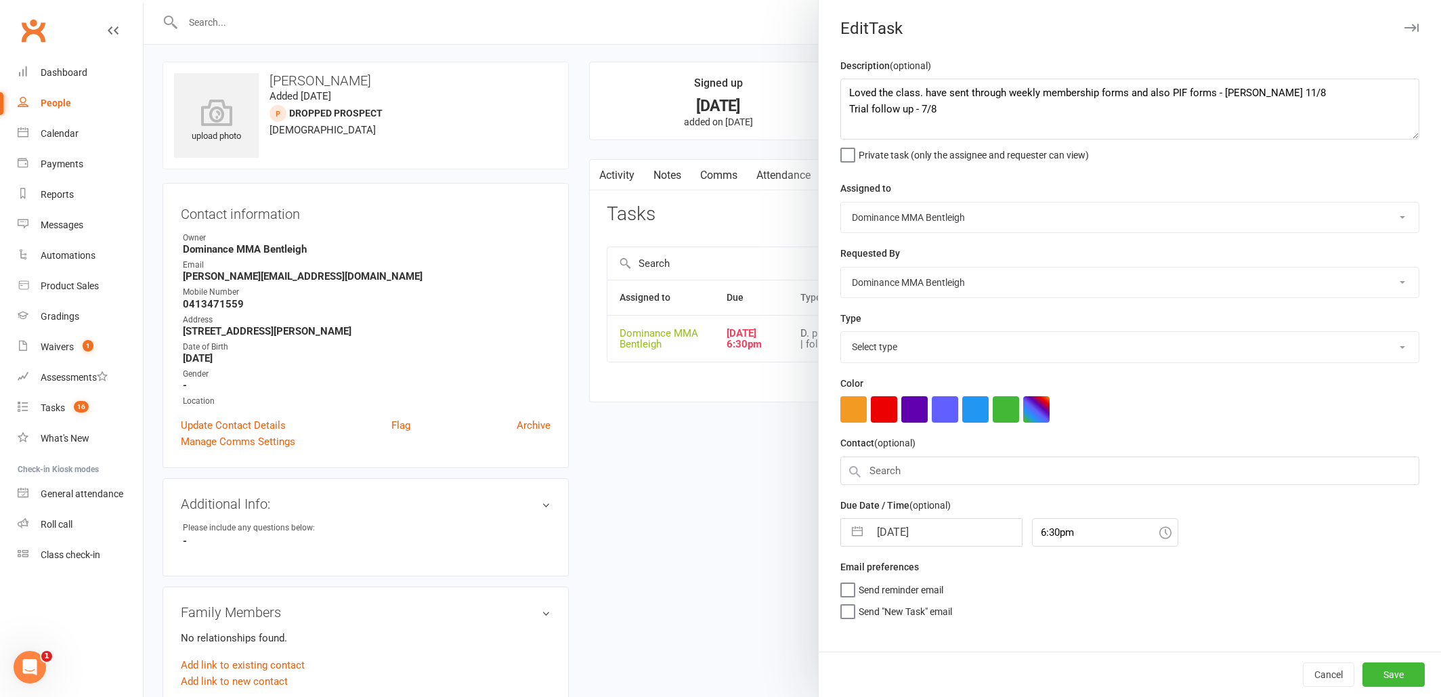
select select "13787"
drag, startPoint x: 848, startPoint y: 89, endPoint x: 1102, endPoint y: 70, distance: 254.6
click at [851, 89] on textarea "Loved the class. have sent through weekly membership forms and also PIF forms -…" at bounding box center [1129, 109] width 579 height 61
click at [1074, 94] on textarea "Loved the class. have sent through weekly membership forms and also PIF forms -…" at bounding box center [1129, 109] width 579 height 61
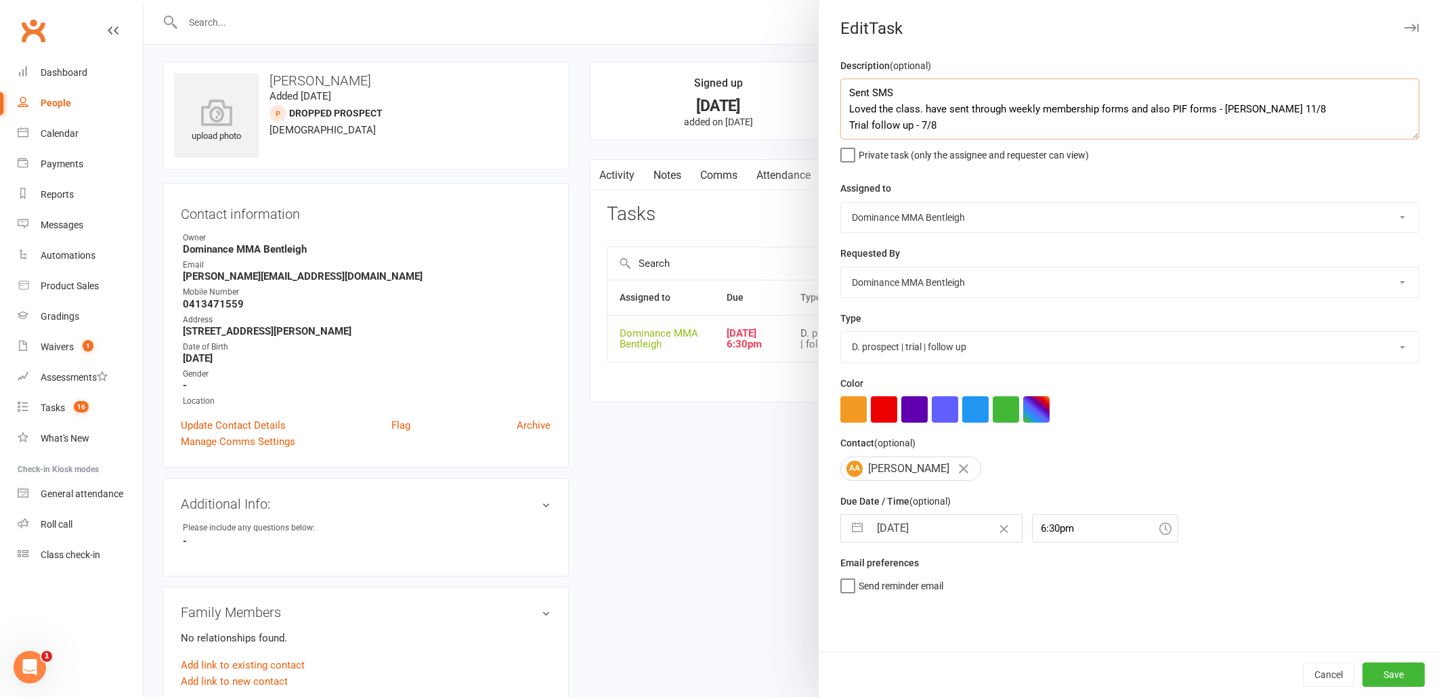
scroll to position [4, 0]
type textarea "Sent SMS for follow up after trial - [PERSON_NAME] 13/8 Loved the class. have s…"
click at [956, 531] on input "[DATE]" at bounding box center [945, 528] width 152 height 27
select select "6"
select select "2025"
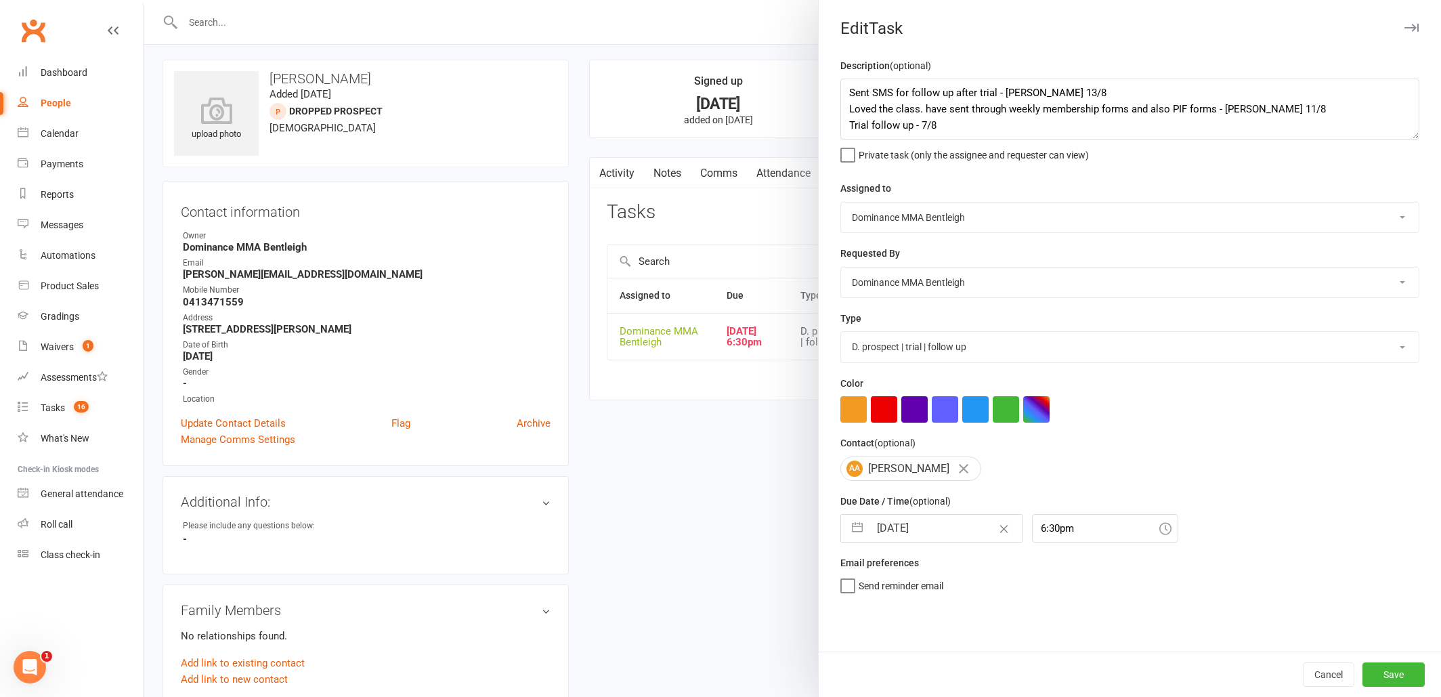
select select "7"
select select "2025"
select select "8"
select select "2025"
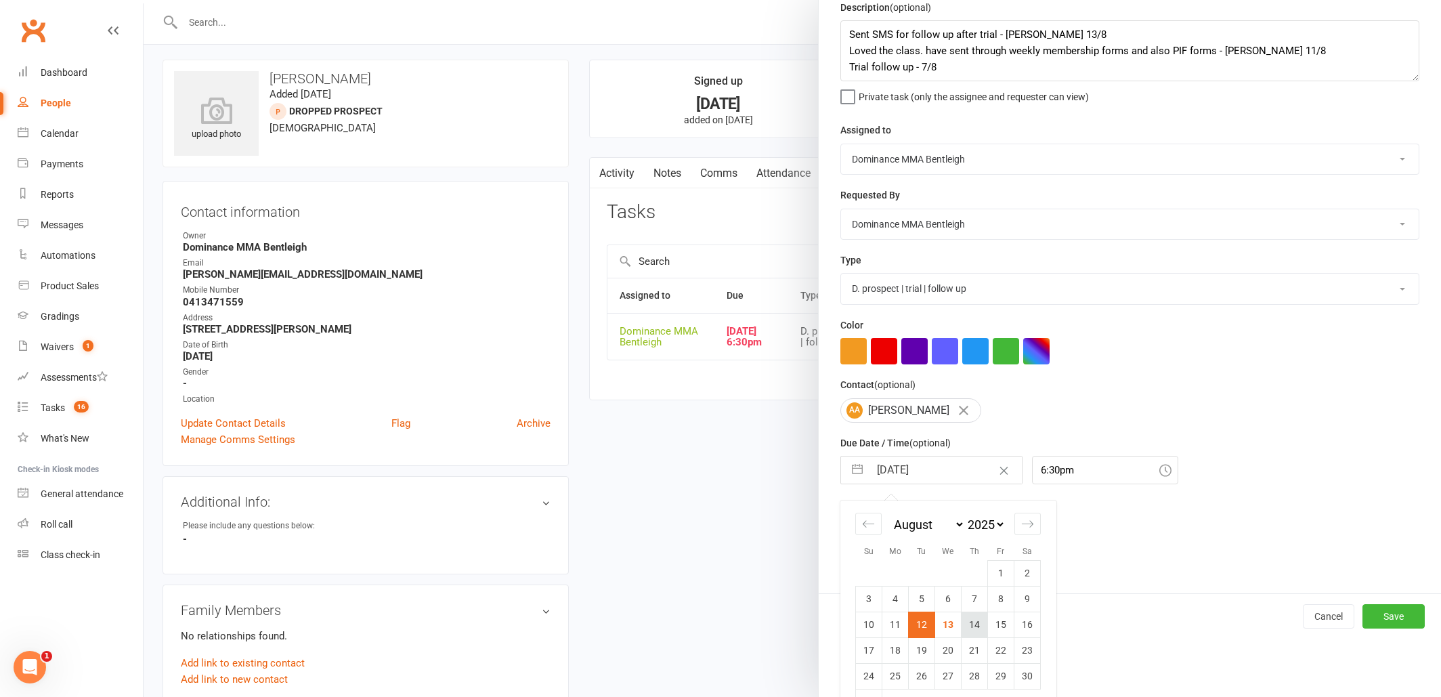
scroll to position [62, 0]
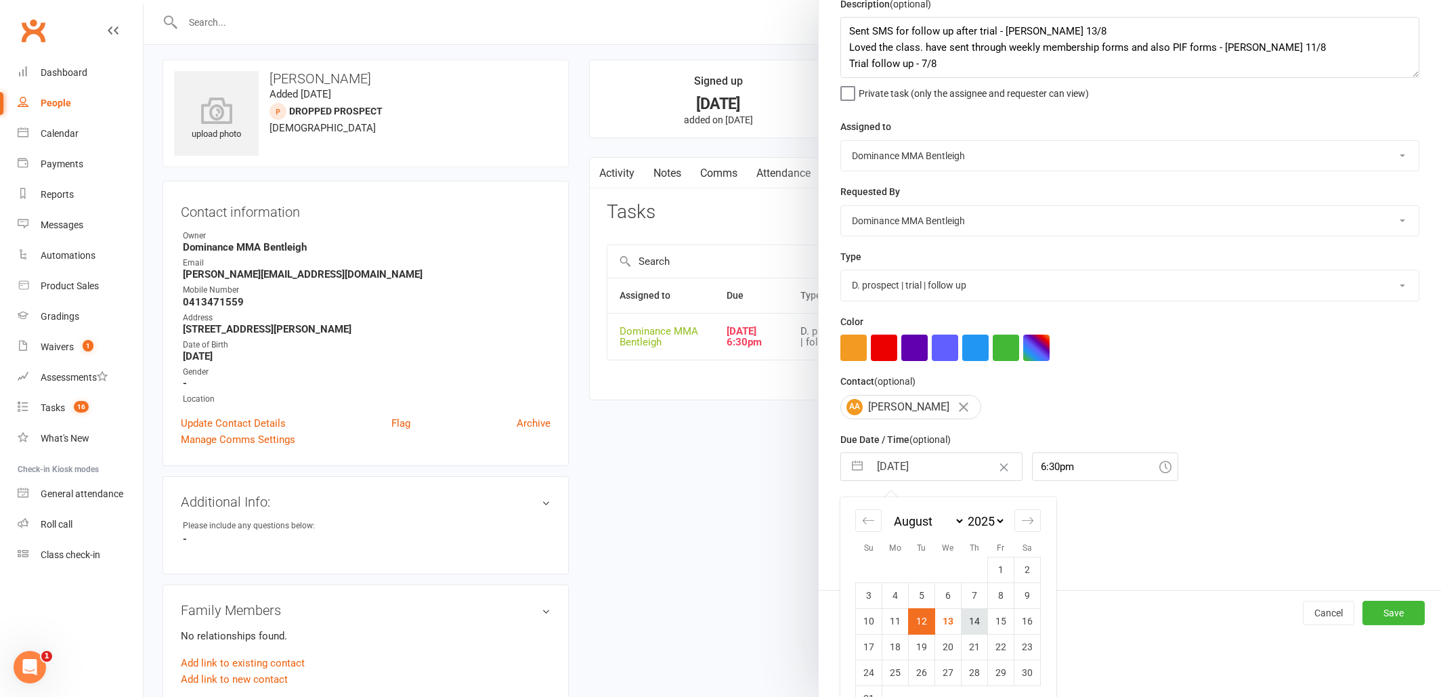
click at [977, 632] on tbody "1 2 3 4 5 6 7 8 9 10 11 12 13 14 15 16 17 18 19 20 21 22 23 24 25 26 27 28 29 3…" at bounding box center [948, 634] width 185 height 154
click at [972, 616] on td "14" at bounding box center [975, 620] width 26 height 26
type input "[DATE]"
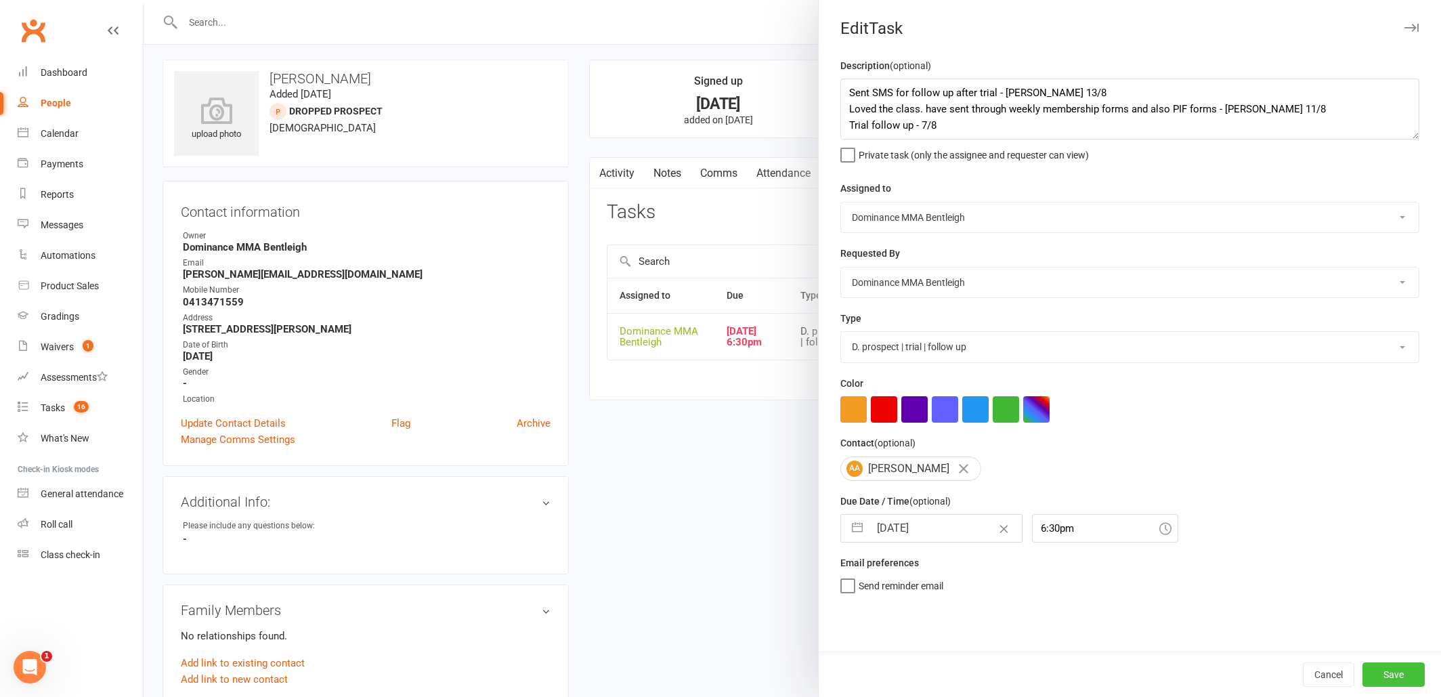
click at [1383, 670] on button "Save" at bounding box center [1393, 674] width 62 height 24
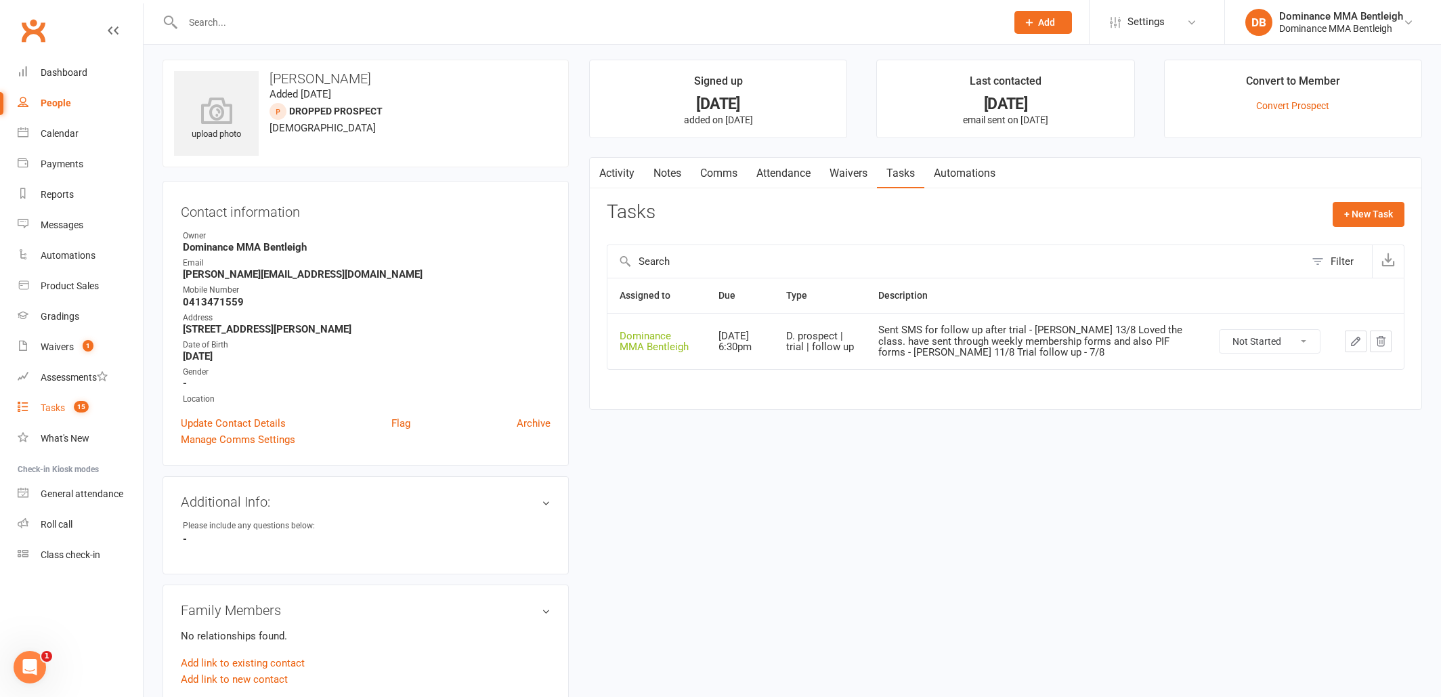
click at [66, 404] on link "Tasks 15" at bounding box center [80, 408] width 125 height 30
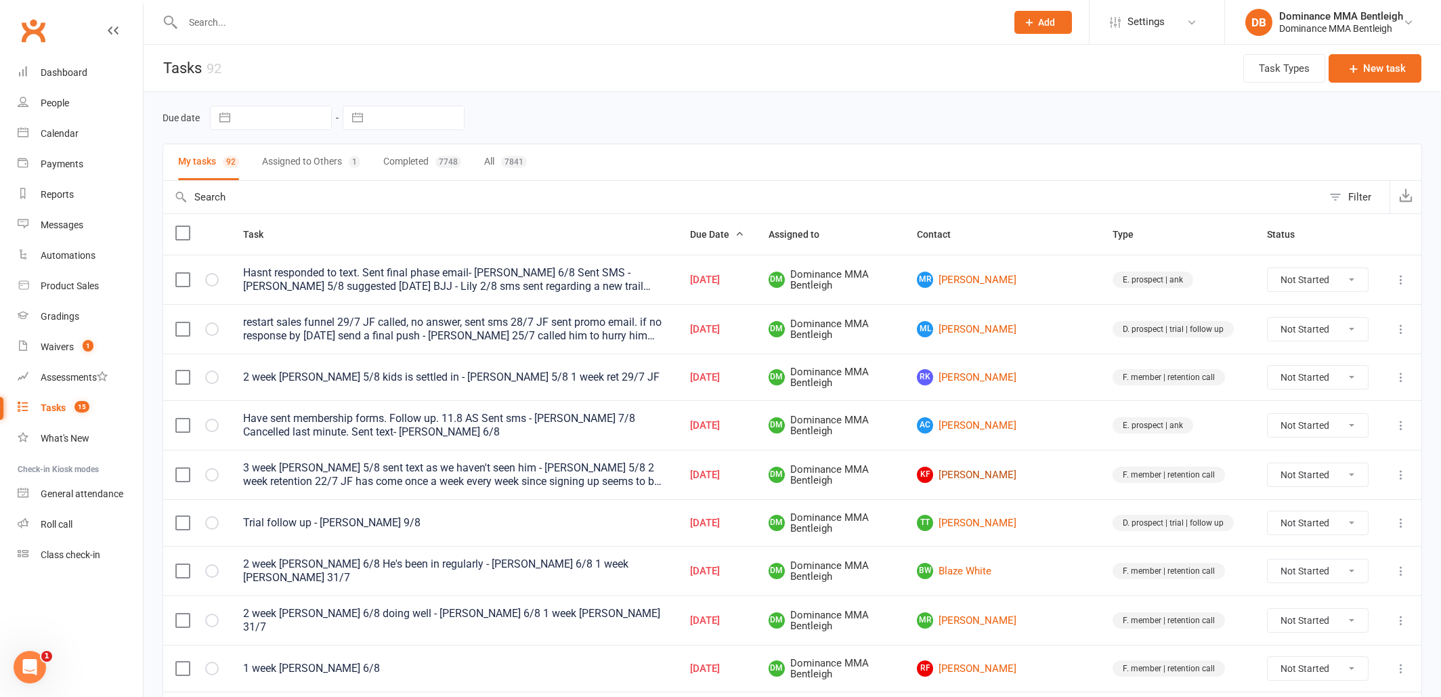
click at [1023, 478] on link "KF [PERSON_NAME]" at bounding box center [1002, 475] width 171 height 16
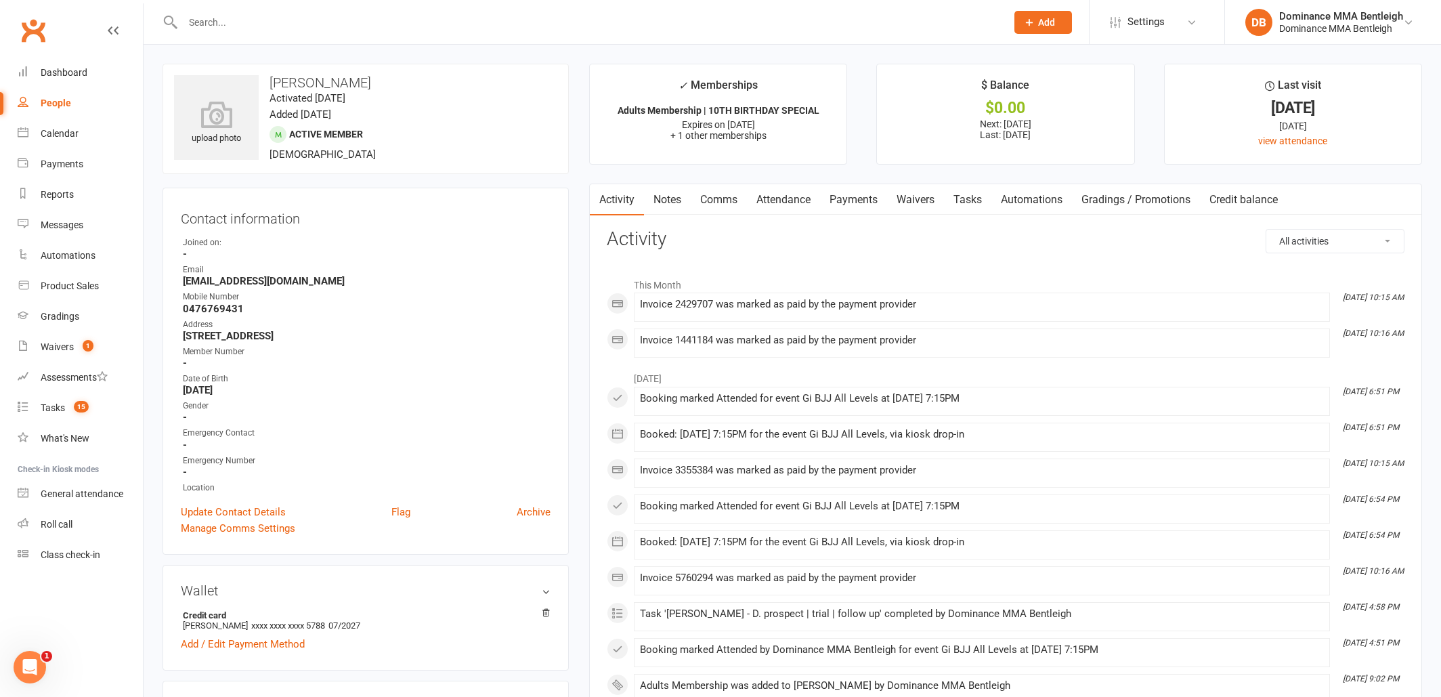
click at [764, 198] on link "Attendance" at bounding box center [783, 199] width 73 height 31
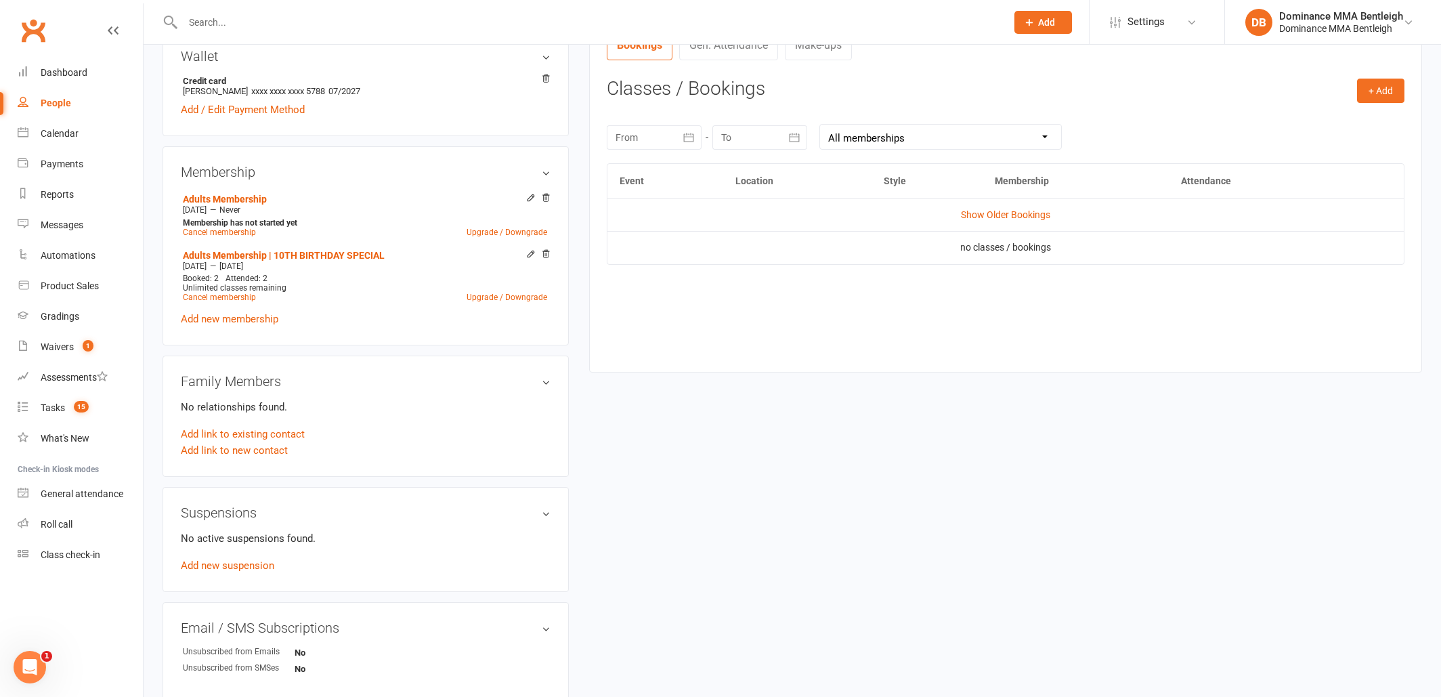
scroll to position [536, 0]
click at [1033, 211] on link "Show Older Bookings" at bounding box center [1005, 213] width 89 height 11
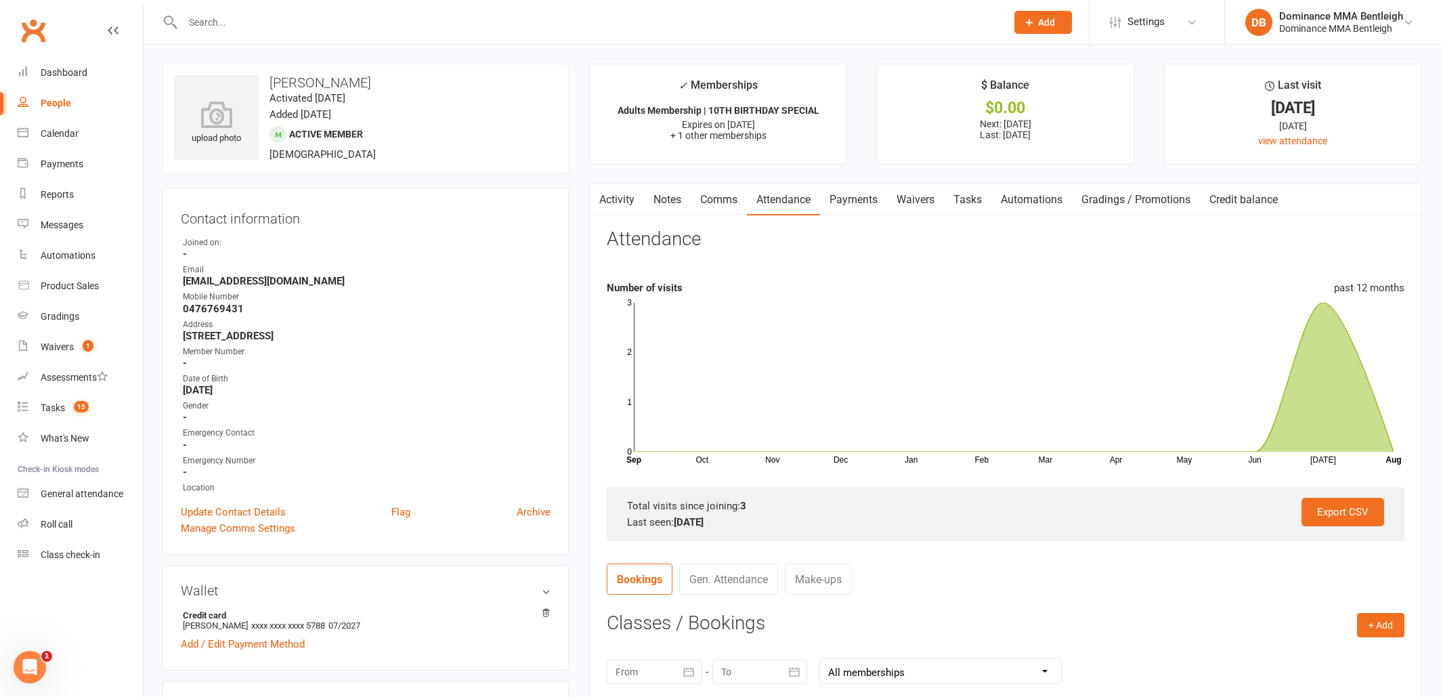
scroll to position [0, 0]
drag, startPoint x: 240, startPoint y: 308, endPoint x: 272, endPoint y: 266, distance: 52.7
click at [186, 311] on strong "0476769431" at bounding box center [367, 309] width 368 height 12
copy strong "0476769431"
click at [729, 198] on link "Comms" at bounding box center [719, 199] width 56 height 31
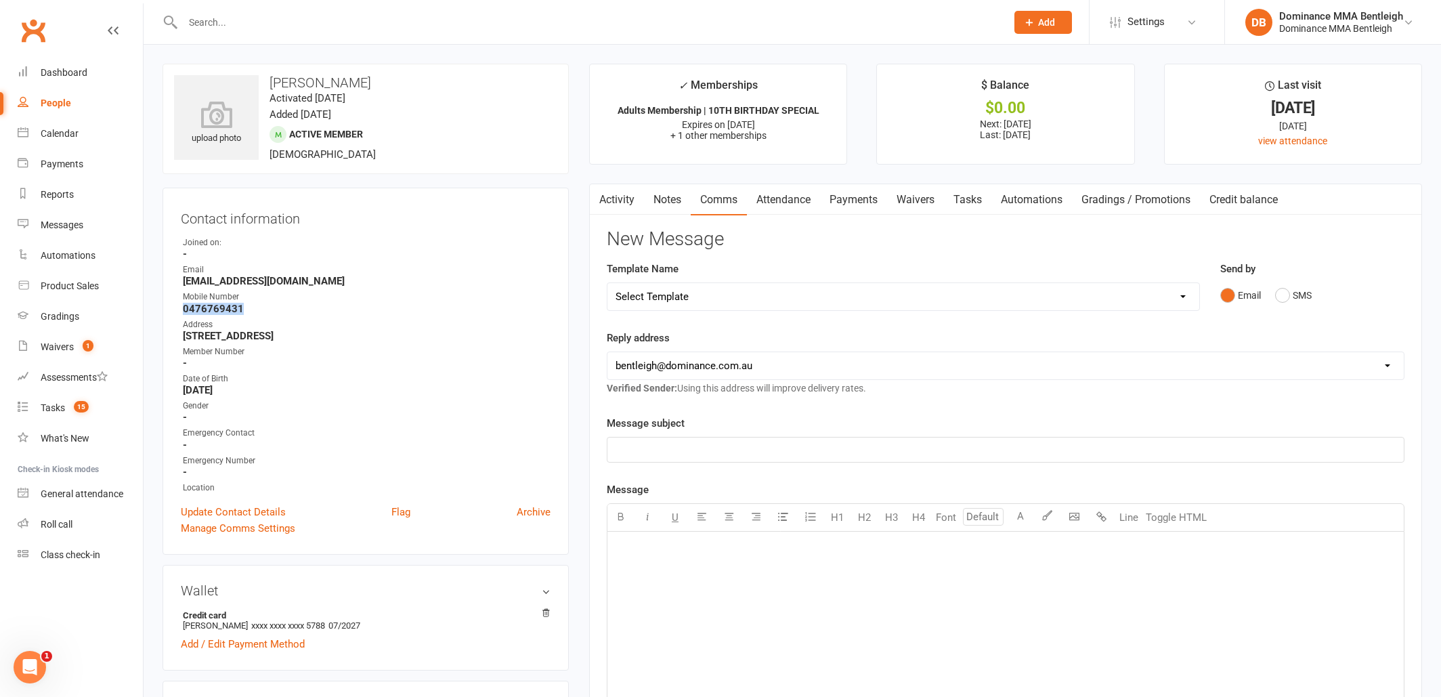
click at [791, 210] on link "Attendance" at bounding box center [783, 199] width 73 height 31
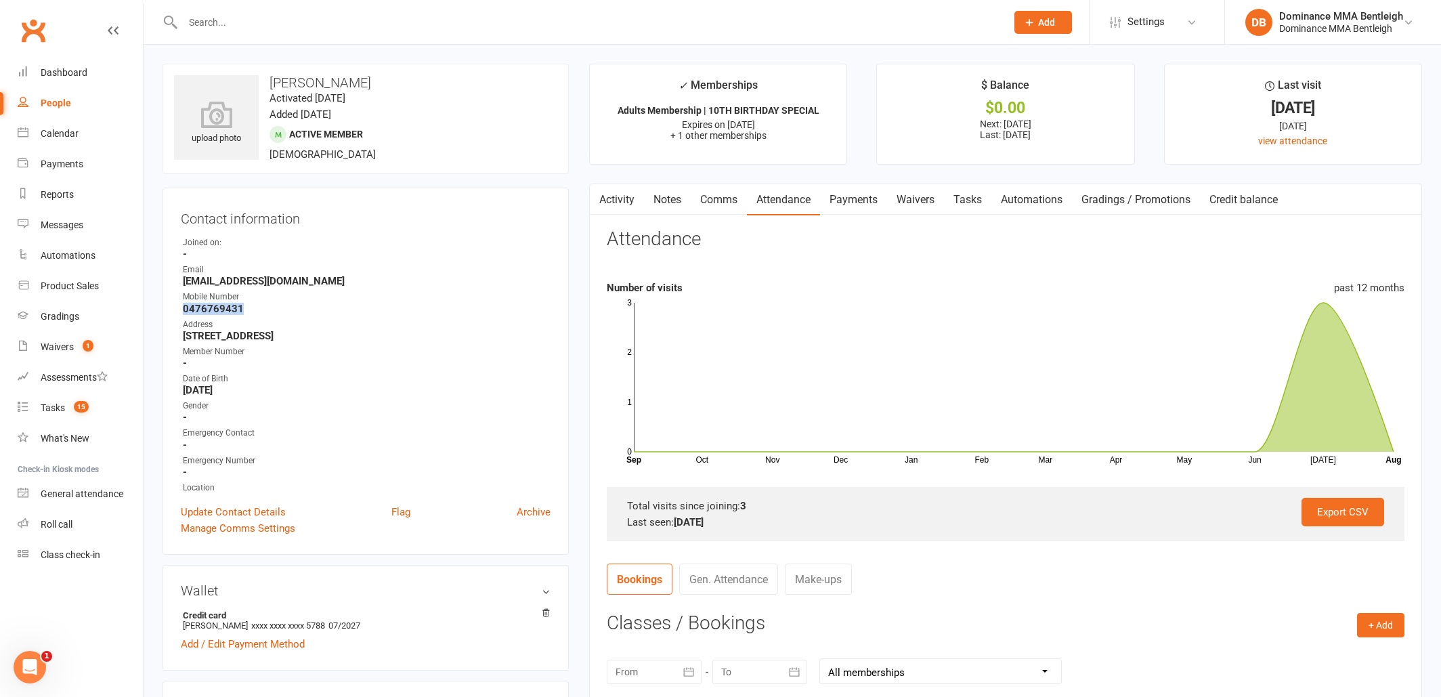
click at [949, 198] on link "Tasks" at bounding box center [967, 199] width 47 height 31
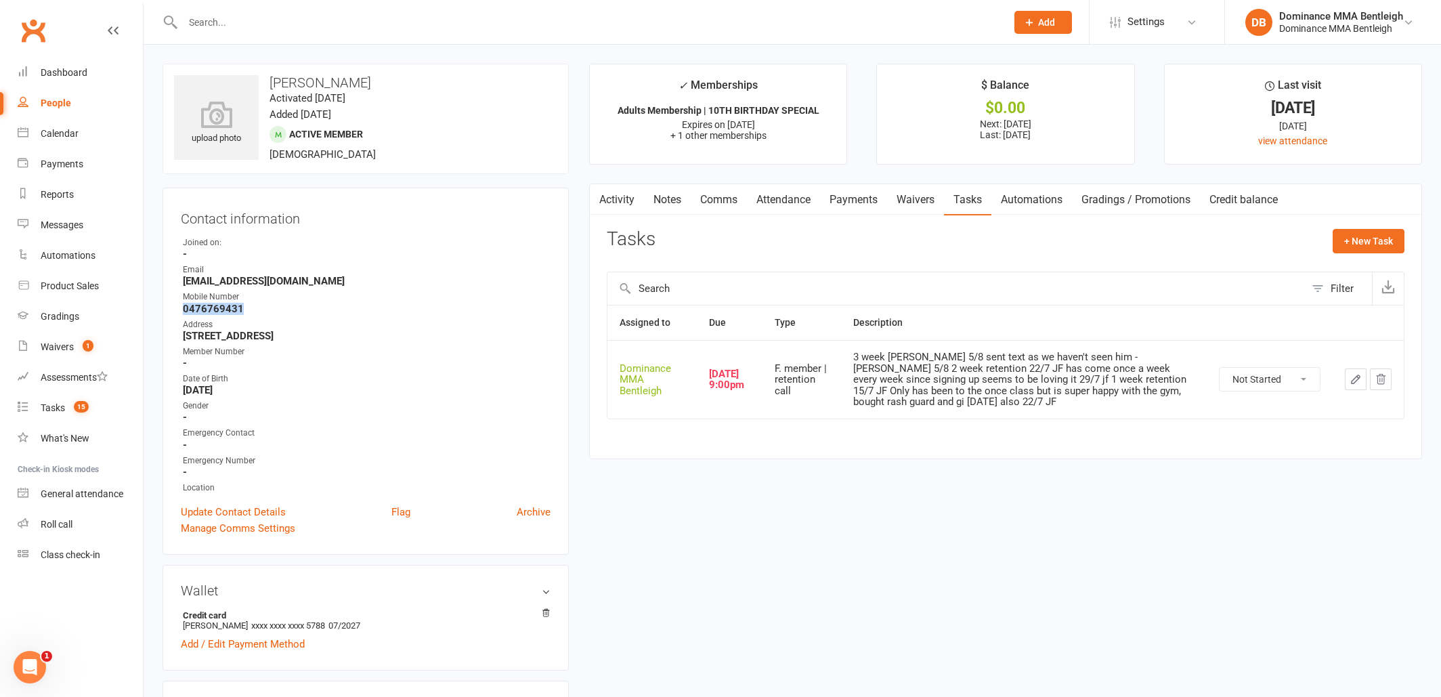
click at [1354, 381] on icon "button" at bounding box center [1356, 379] width 12 height 12
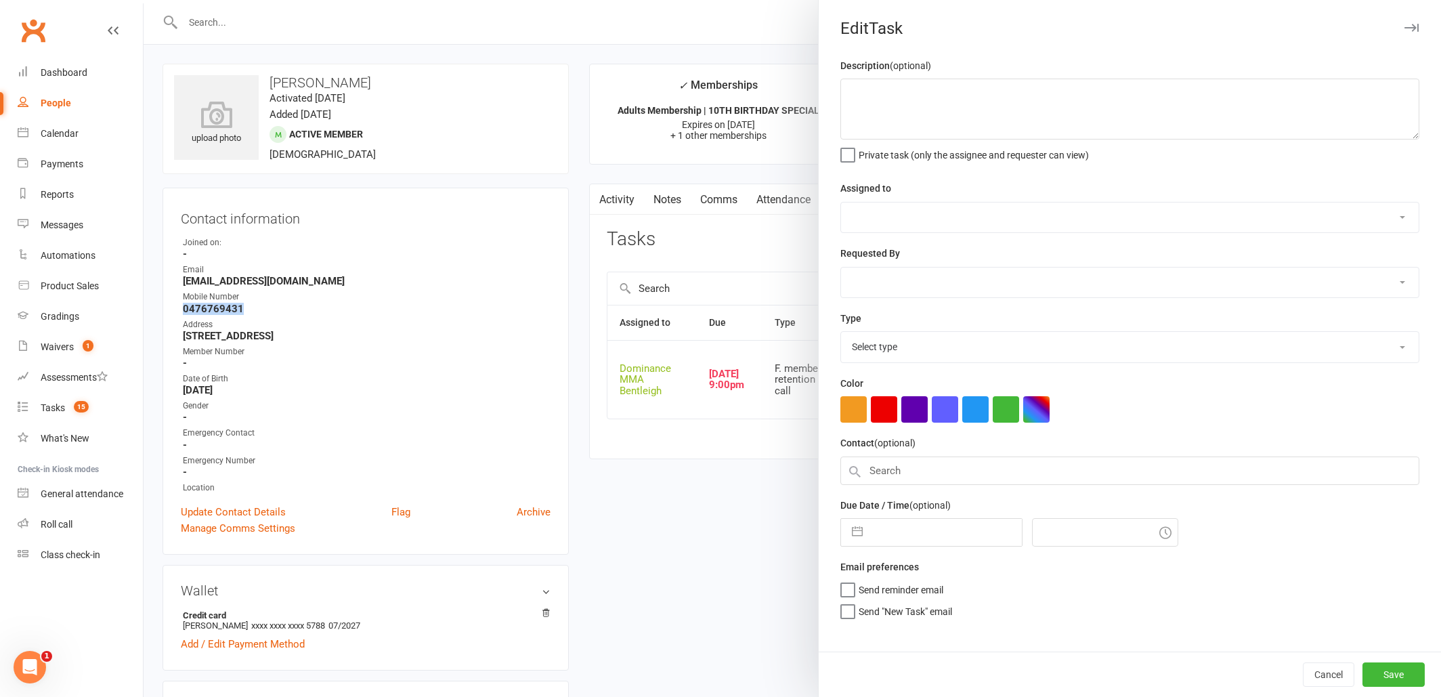
type textarea "3 week [PERSON_NAME] 5/8 sent text as we haven't seen him - [PERSON_NAME] 5/8 2…"
select select "24839"
type input "[DATE]"
type input "9:00pm"
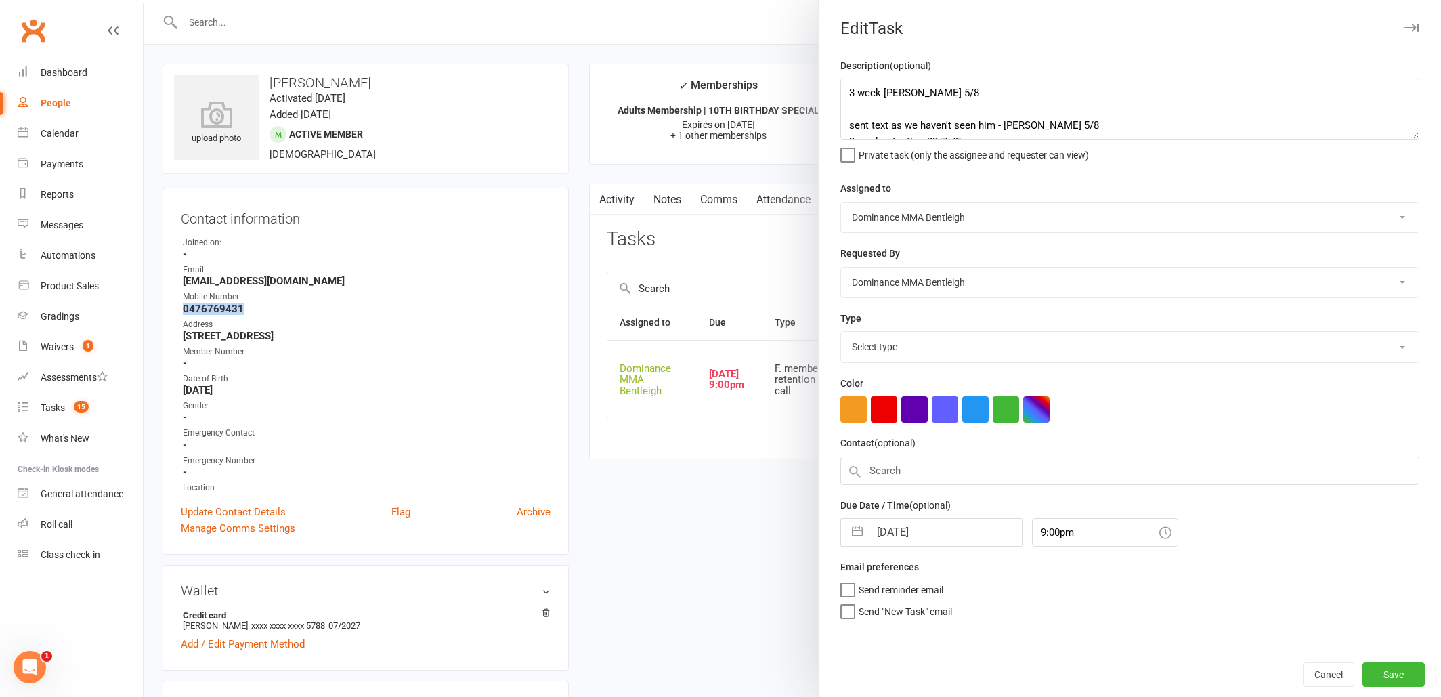
select select "13789"
click at [850, 92] on textarea "3 week [PERSON_NAME] 5/8 sent text as we haven't seen him - [PERSON_NAME] 5/8 2…" at bounding box center [1129, 109] width 579 height 61
click at [883, 91] on textarea "3 week [PERSON_NAME] 5/8 sent text as we haven't seen him - [PERSON_NAME] 5/8 2…" at bounding box center [1129, 109] width 579 height 61
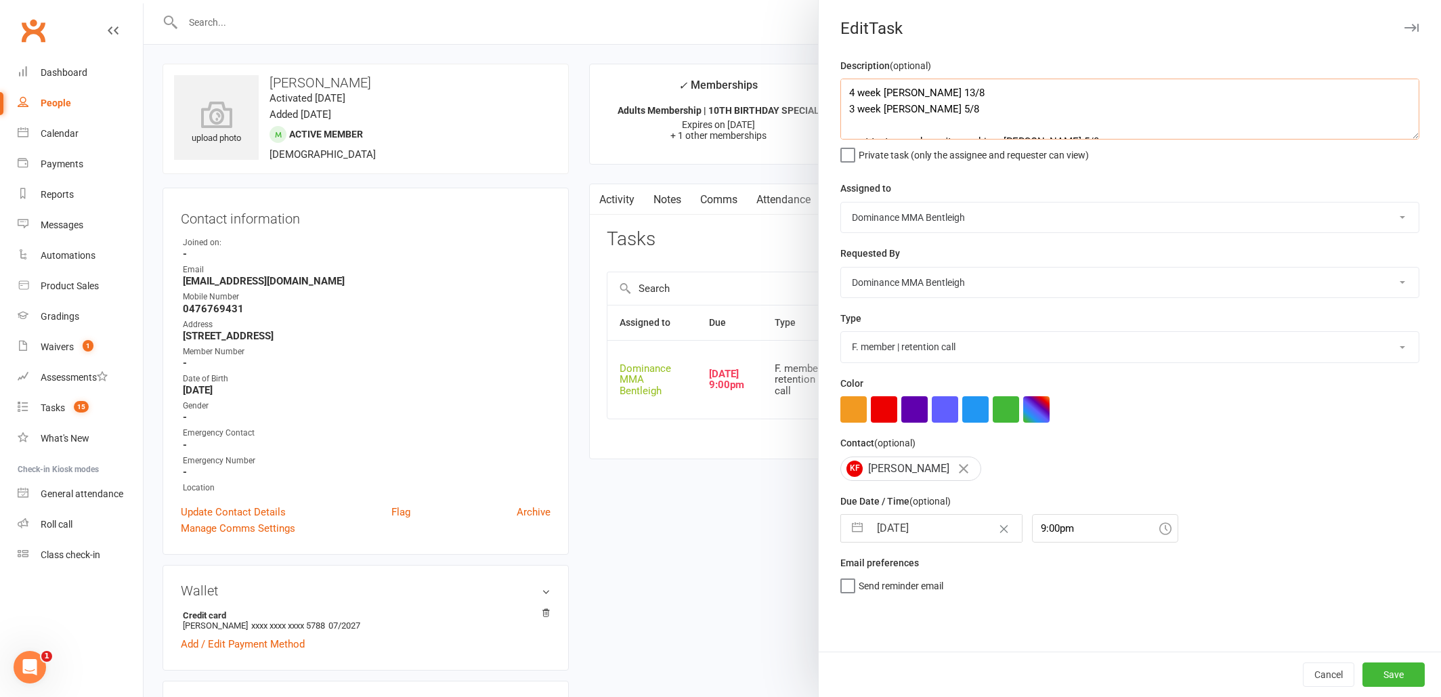
scroll to position [0, 1]
type textarea "4 week [PERSON_NAME] 13/8 3 week [PERSON_NAME] 5/8 sent text as we haven't seen…"
click at [947, 532] on input "[DATE]" at bounding box center [945, 528] width 152 height 27
select select "6"
select select "2025"
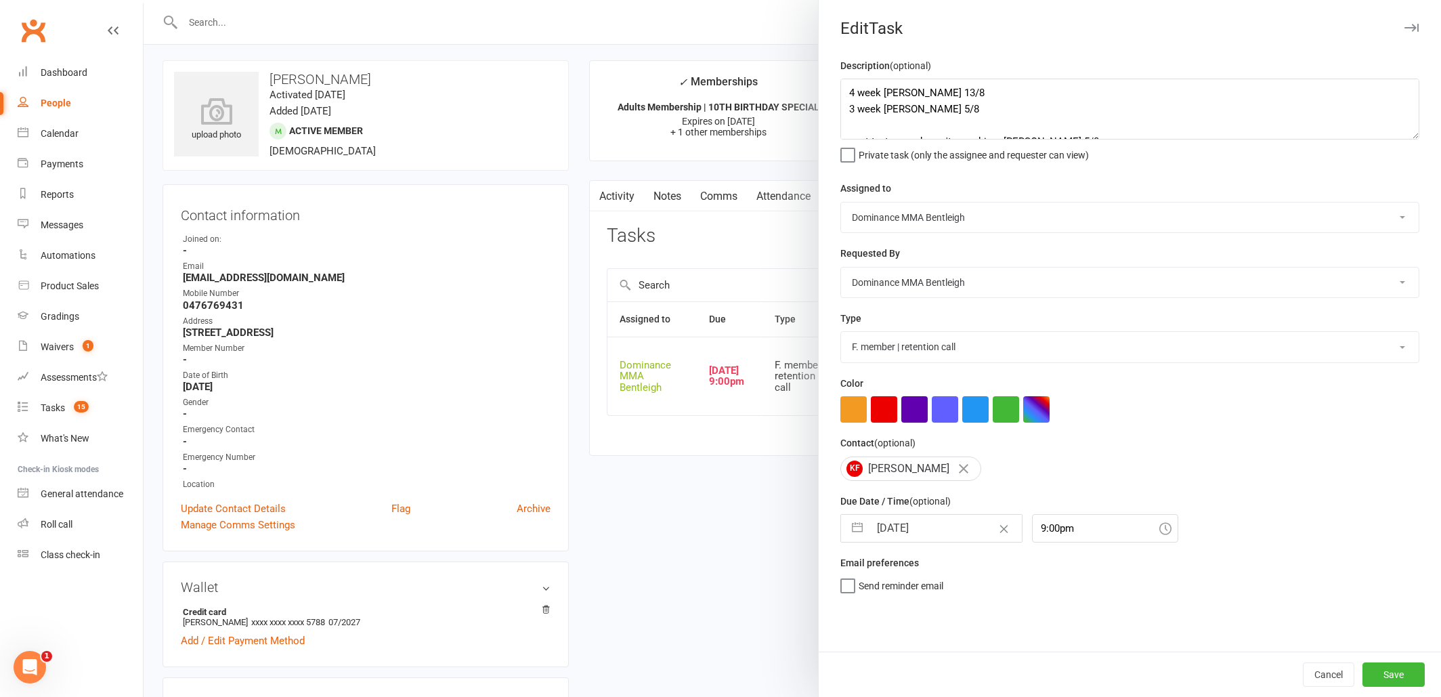
select select "7"
select select "2025"
select select "8"
select select "2025"
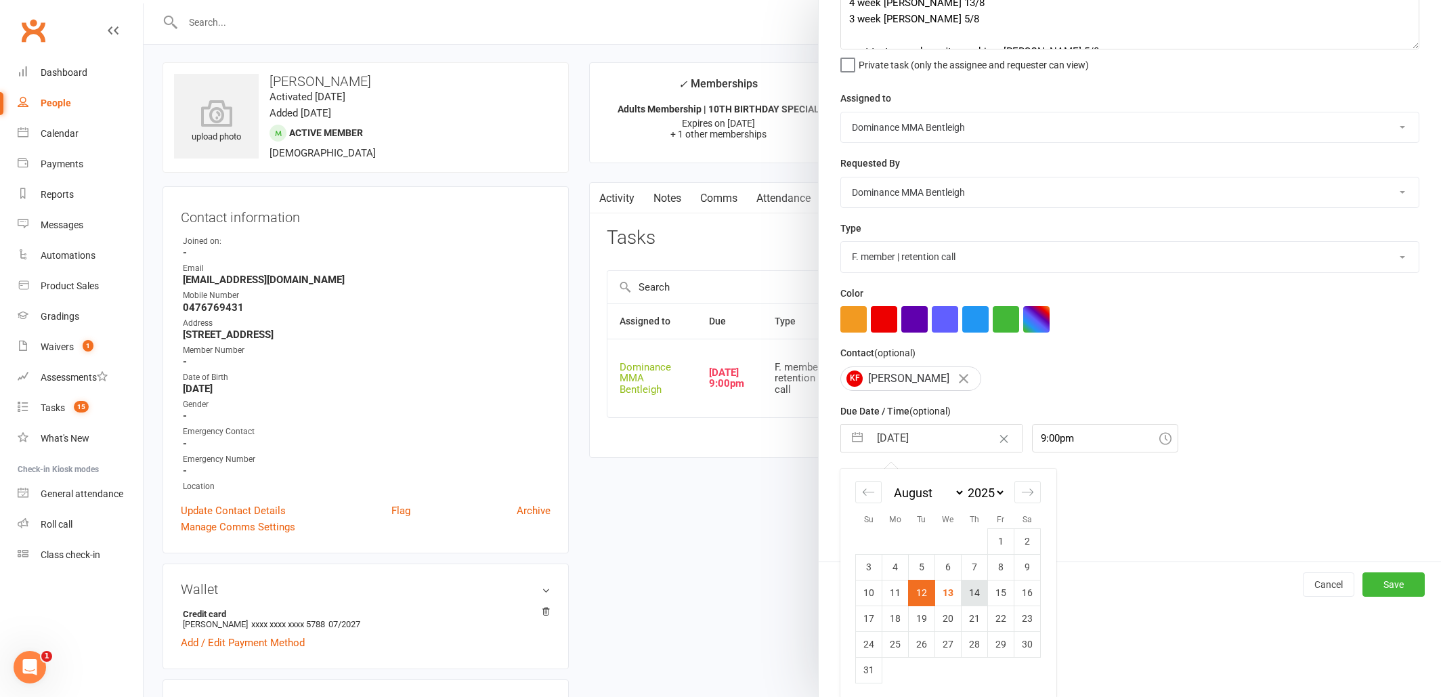
scroll to position [89, 0]
click at [954, 618] on td "20" at bounding box center [948, 619] width 26 height 26
type input "[DATE]"
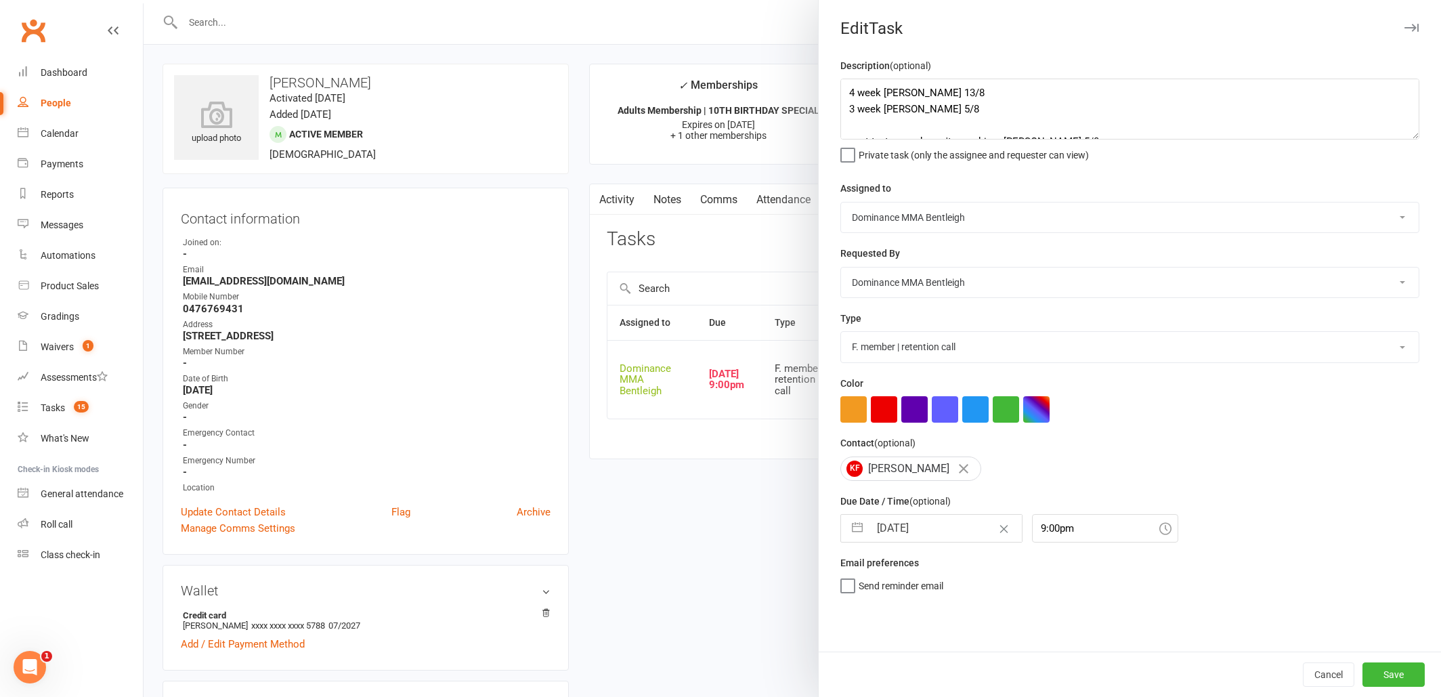
scroll to position [0, 0]
click at [1394, 674] on button "Save" at bounding box center [1393, 674] width 62 height 24
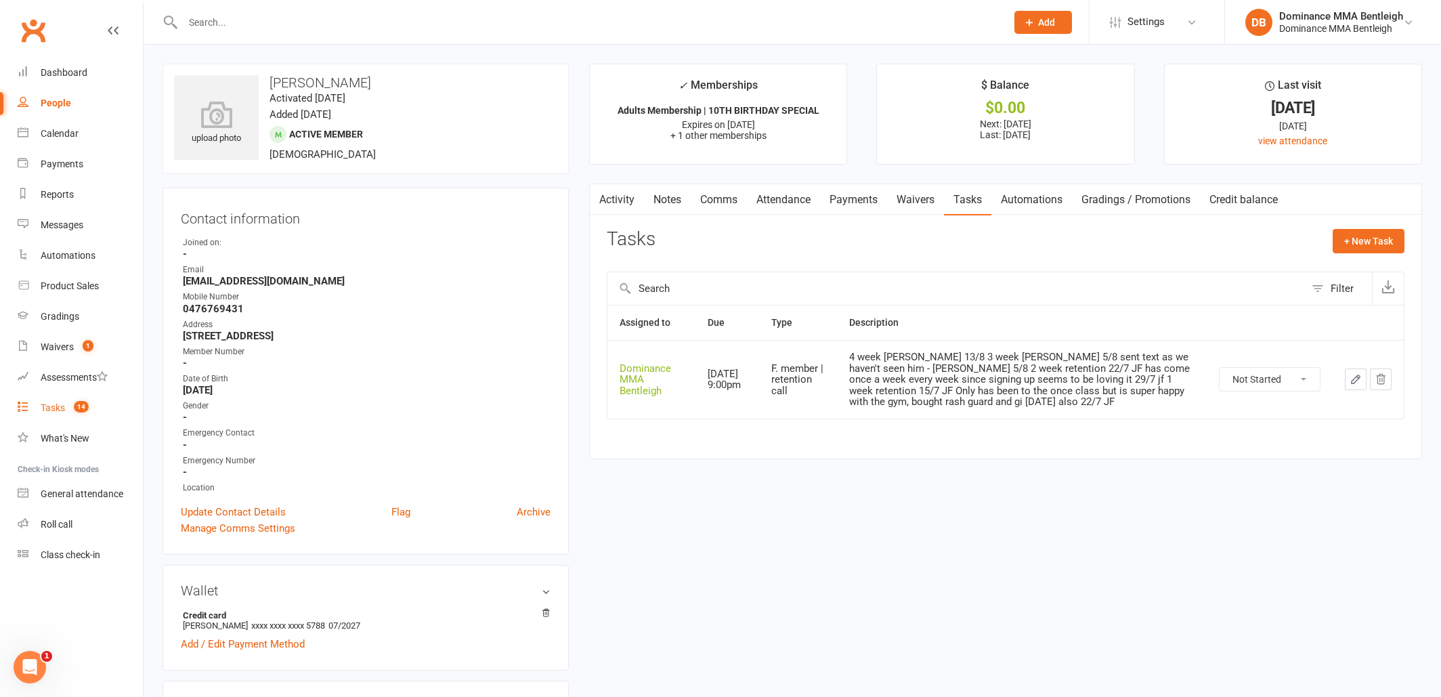
click at [73, 410] on count-badge "14" at bounding box center [78, 407] width 22 height 11
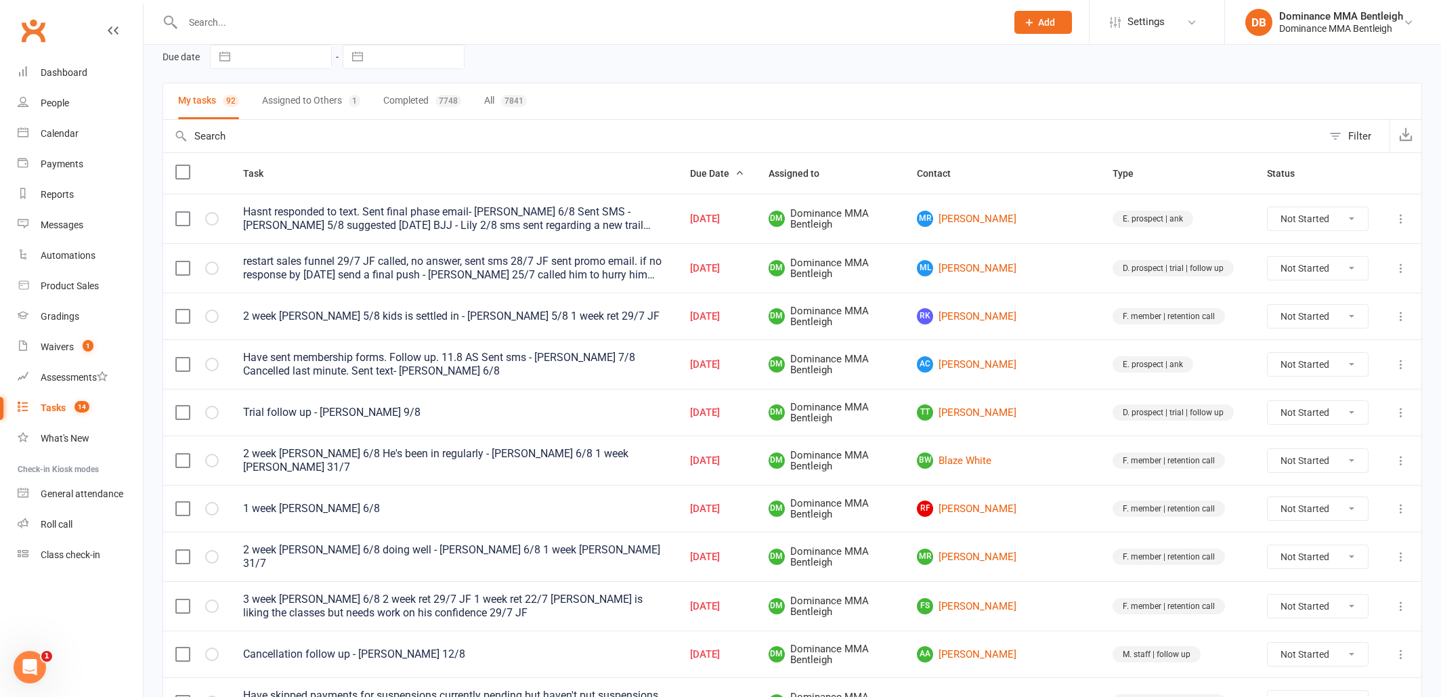
scroll to position [67, 0]
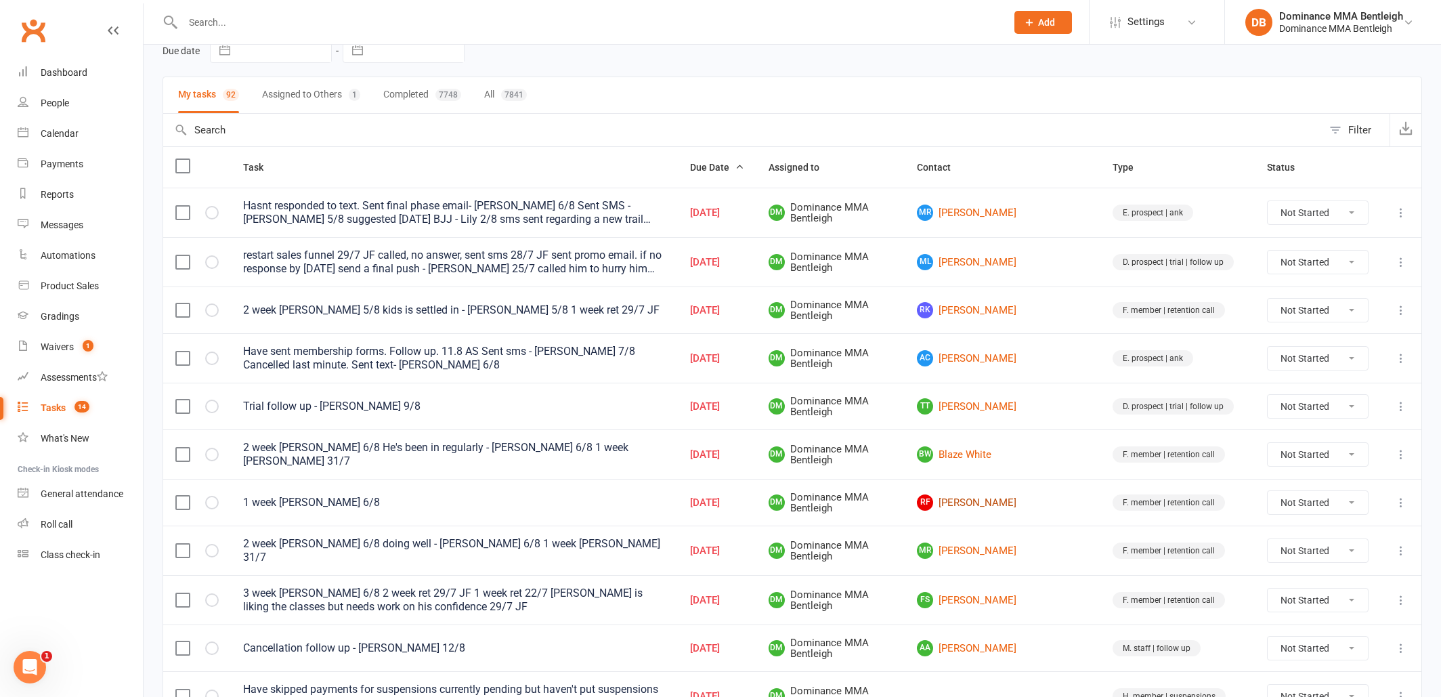
click at [1033, 495] on link "RF [PERSON_NAME]" at bounding box center [1002, 502] width 171 height 16
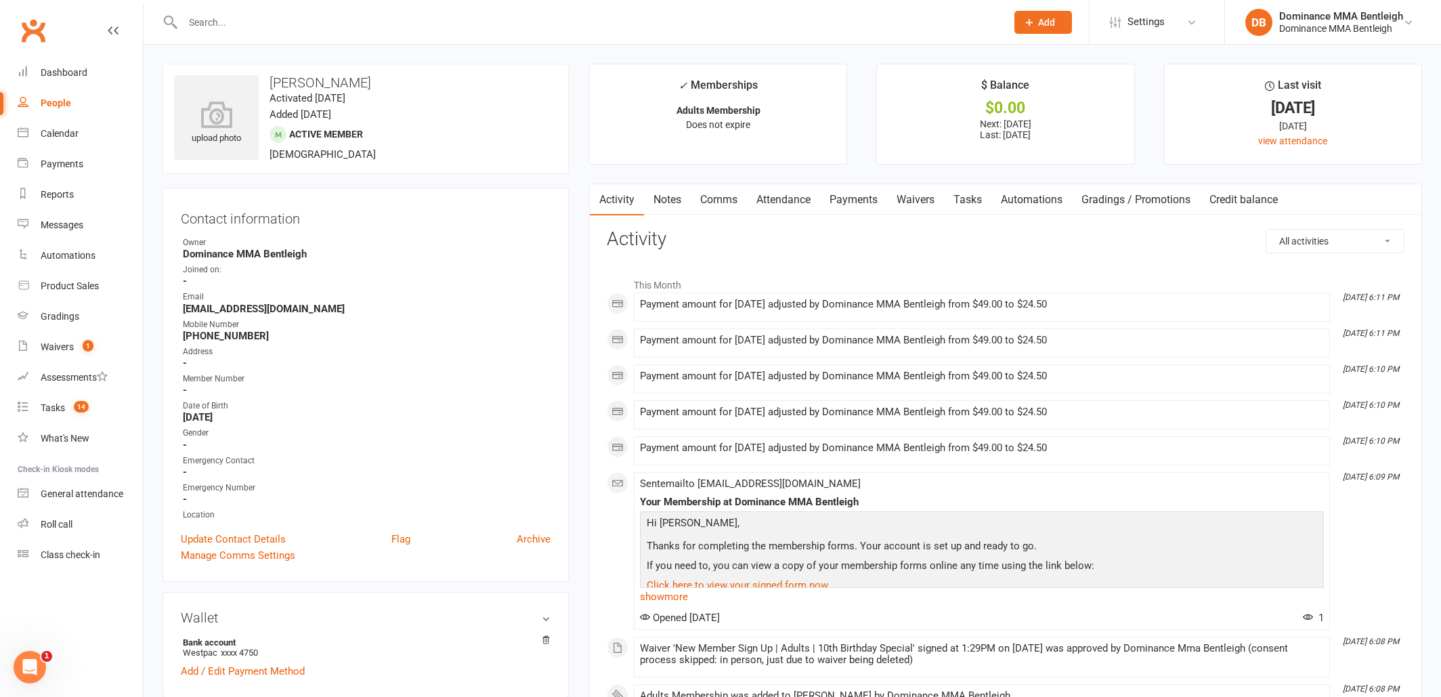
click at [341, 19] on input "text" at bounding box center [588, 22] width 818 height 19
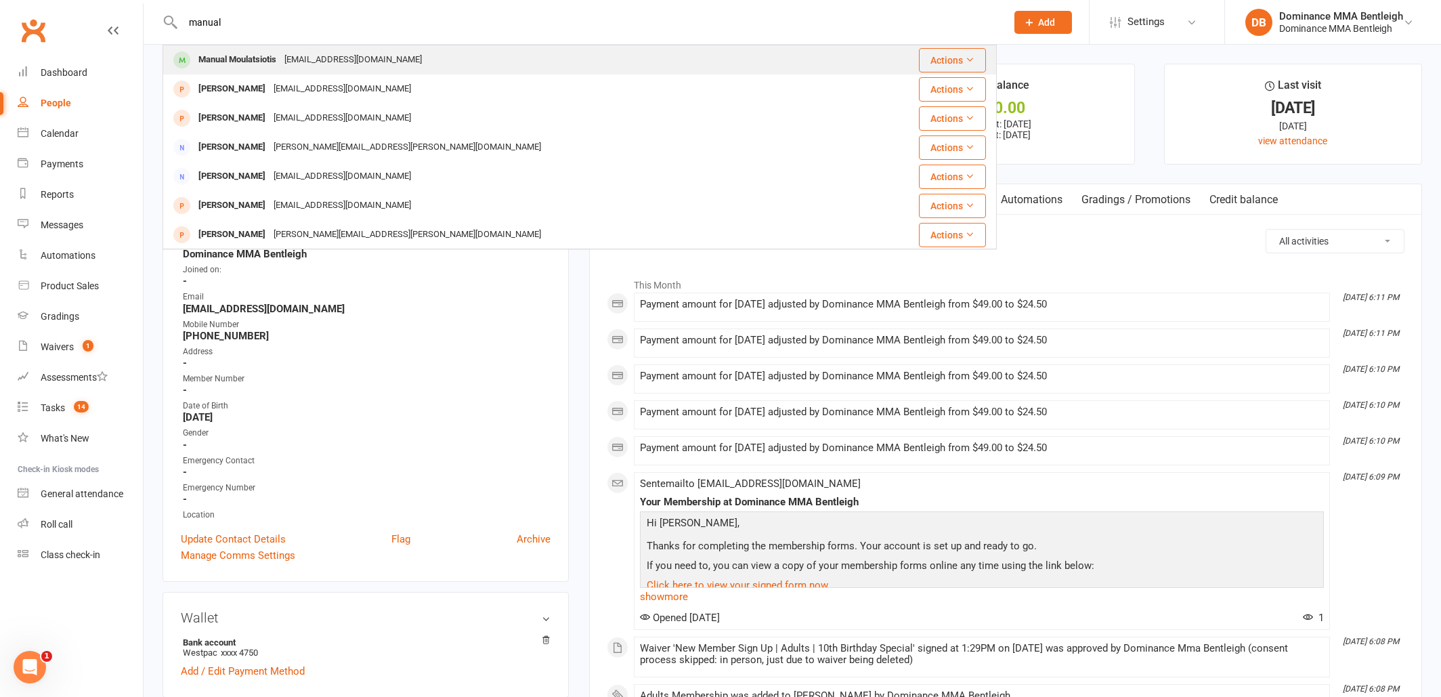
type input "manual"
click at [385, 62] on div "[EMAIL_ADDRESS][DOMAIN_NAME]" at bounding box center [353, 60] width 146 height 20
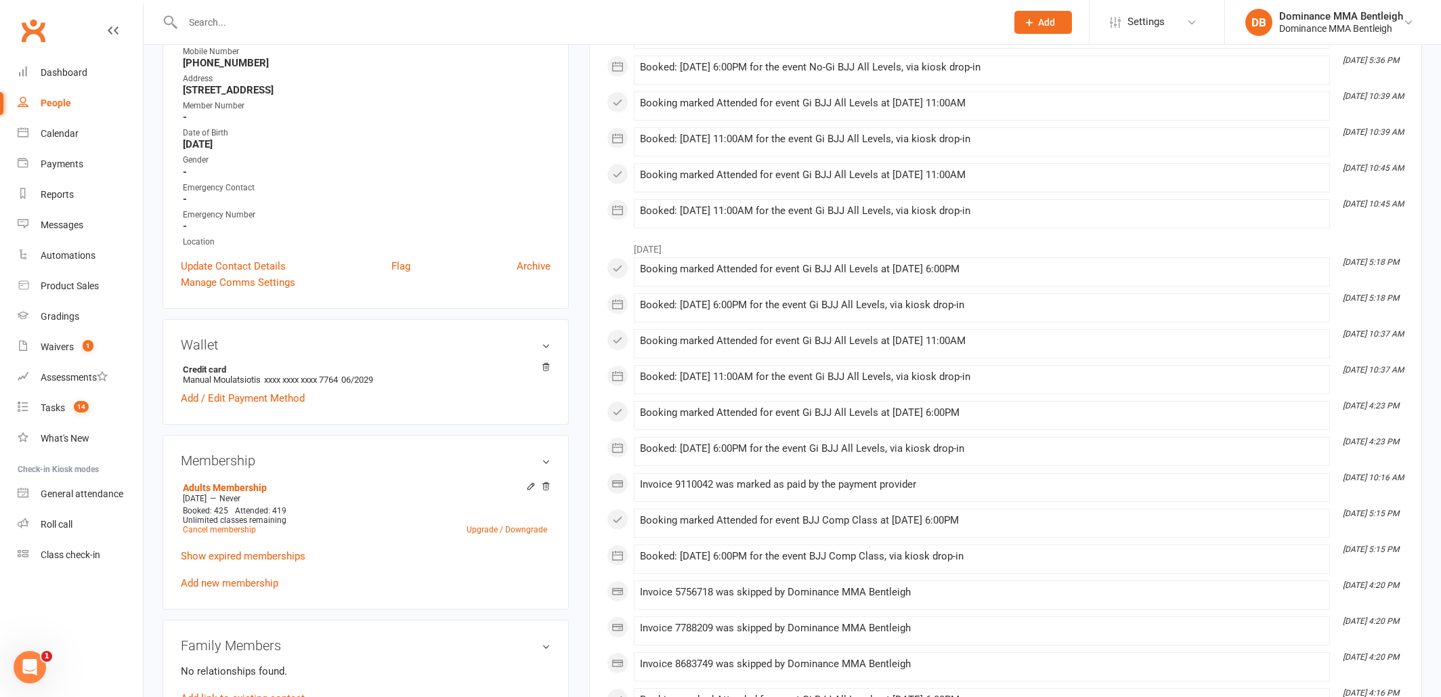
scroll to position [285, 0]
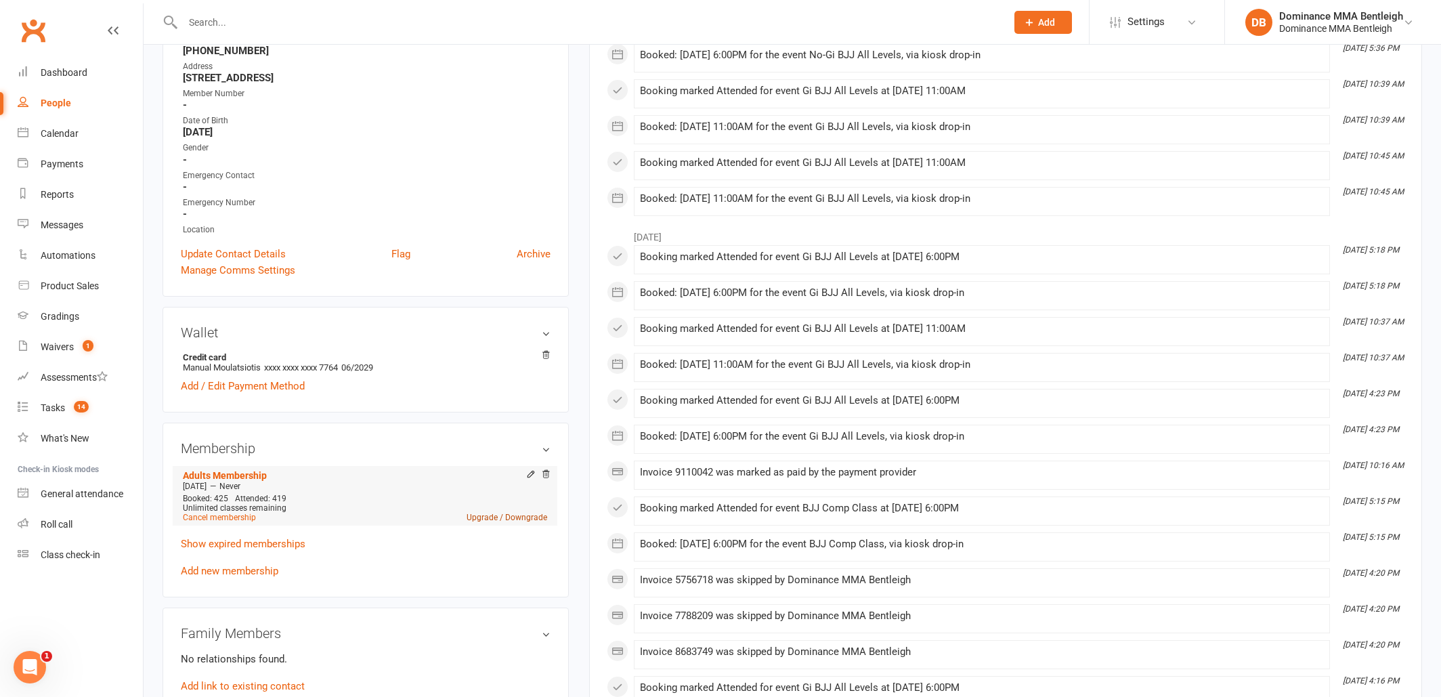
click at [477, 515] on link "Upgrade / Downgrade" at bounding box center [507, 517] width 81 height 9
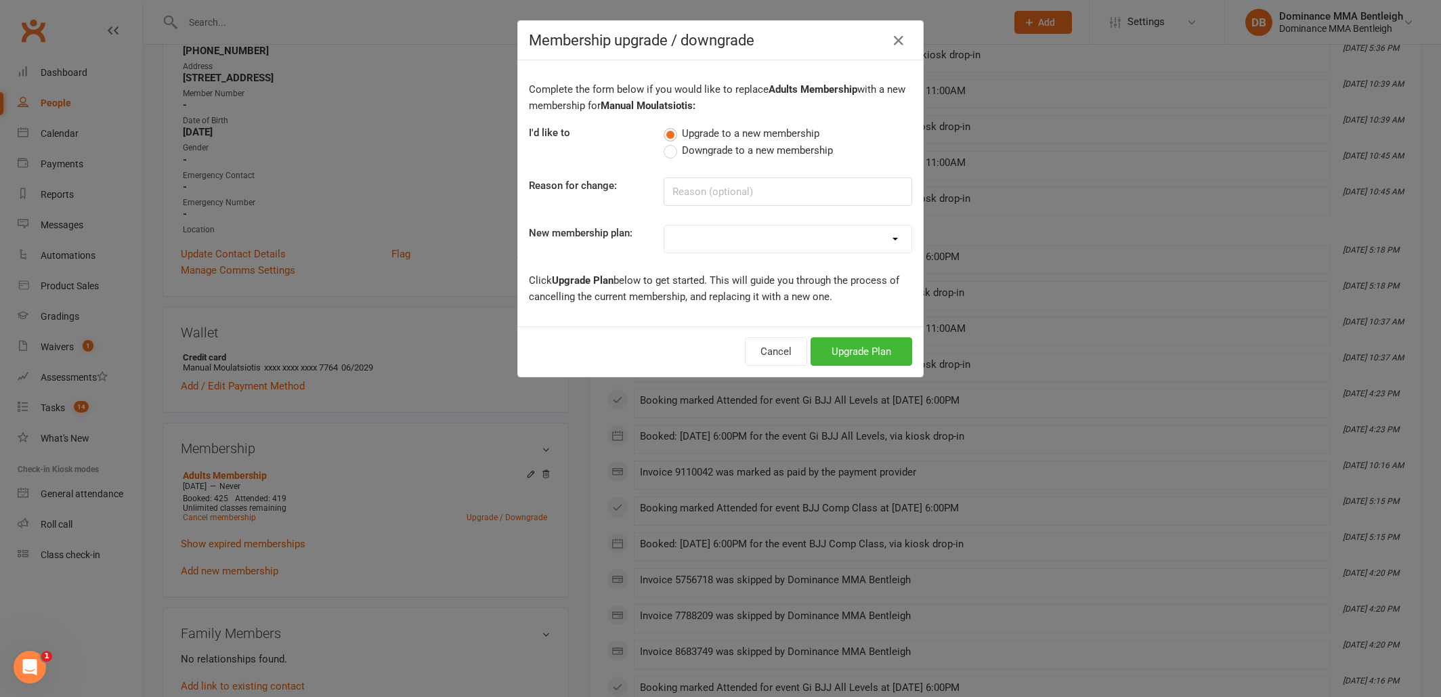
select select "7"
click at [777, 198] on input at bounding box center [788, 191] width 249 height 28
type input "Teaching kids"
click at [846, 358] on button "Upgrade Plan" at bounding box center [862, 351] width 102 height 28
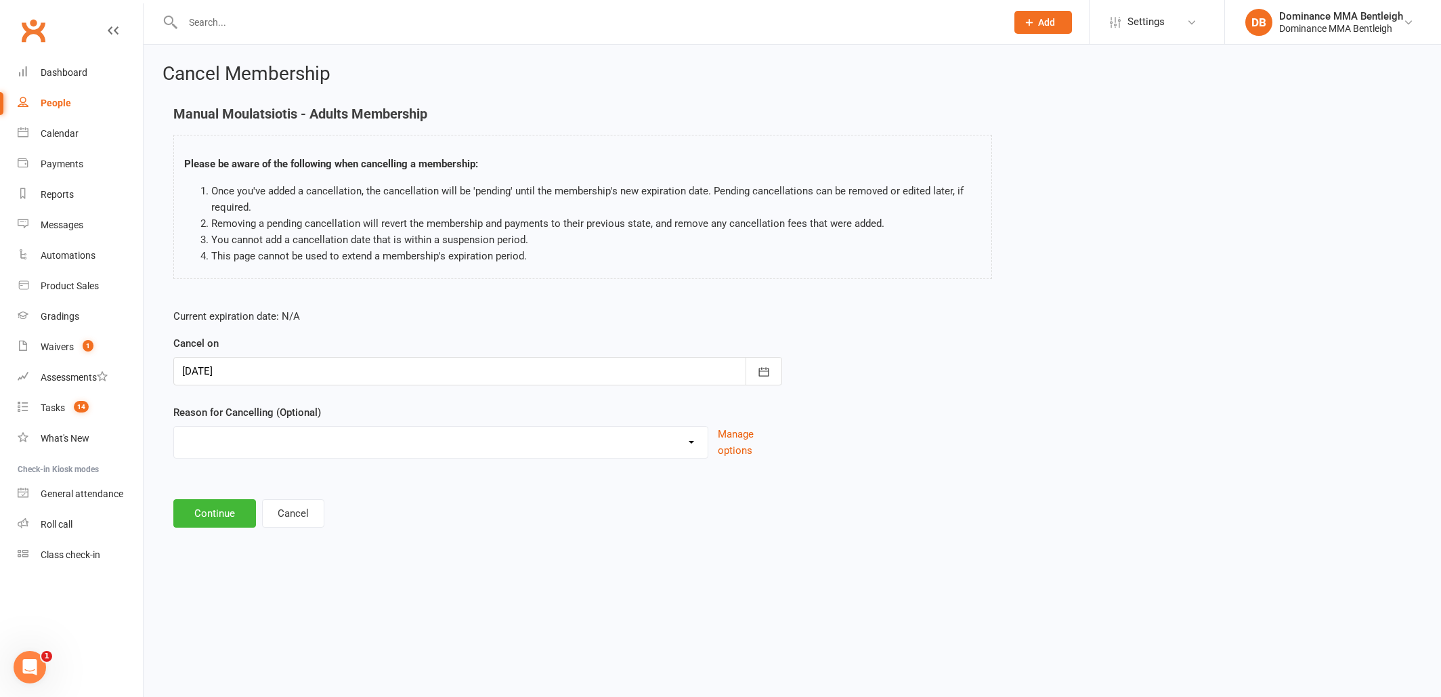
select select "2"
click at [297, 515] on input at bounding box center [477, 513] width 609 height 28
type input "teaching kids"
drag, startPoint x: 201, startPoint y: 575, endPoint x: 218, endPoint y: 576, distance: 17.0
click at [218, 576] on button "Continue" at bounding box center [214, 582] width 83 height 28
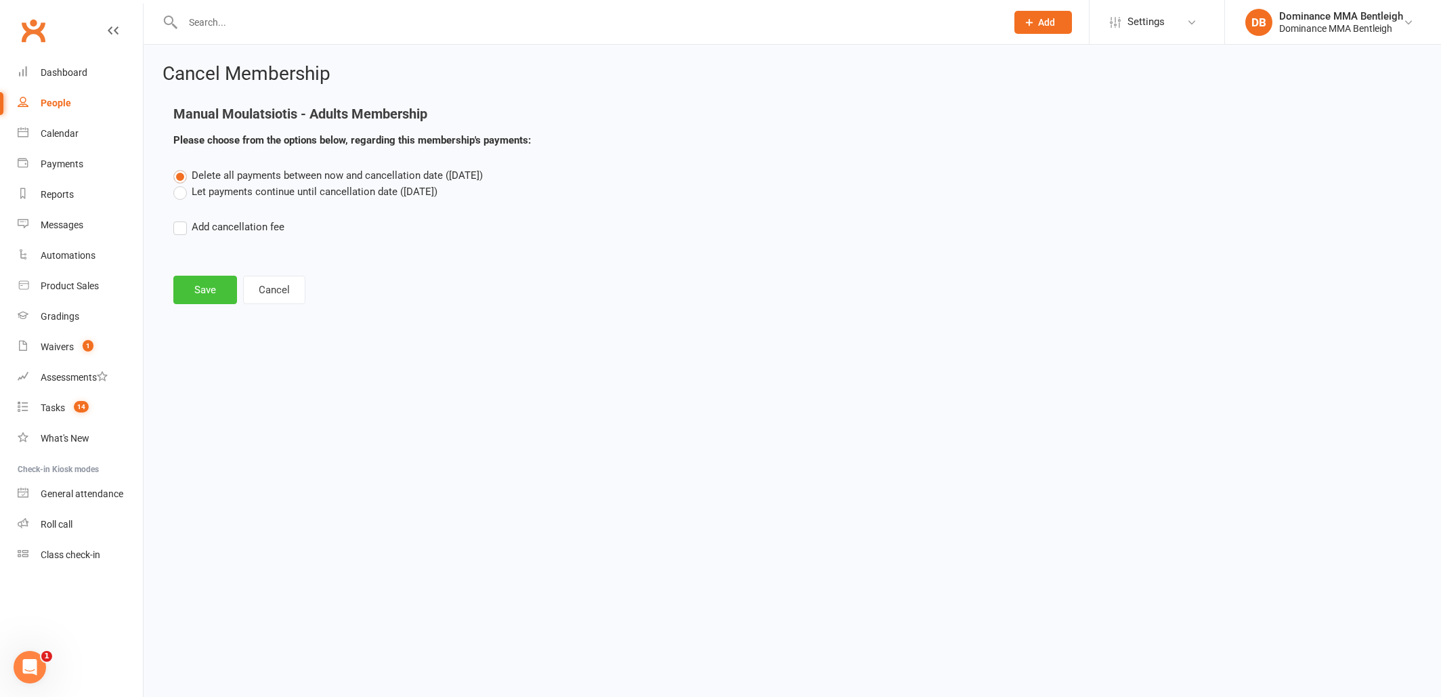
scroll to position [1, 0]
click at [211, 292] on button "Save" at bounding box center [205, 290] width 64 height 28
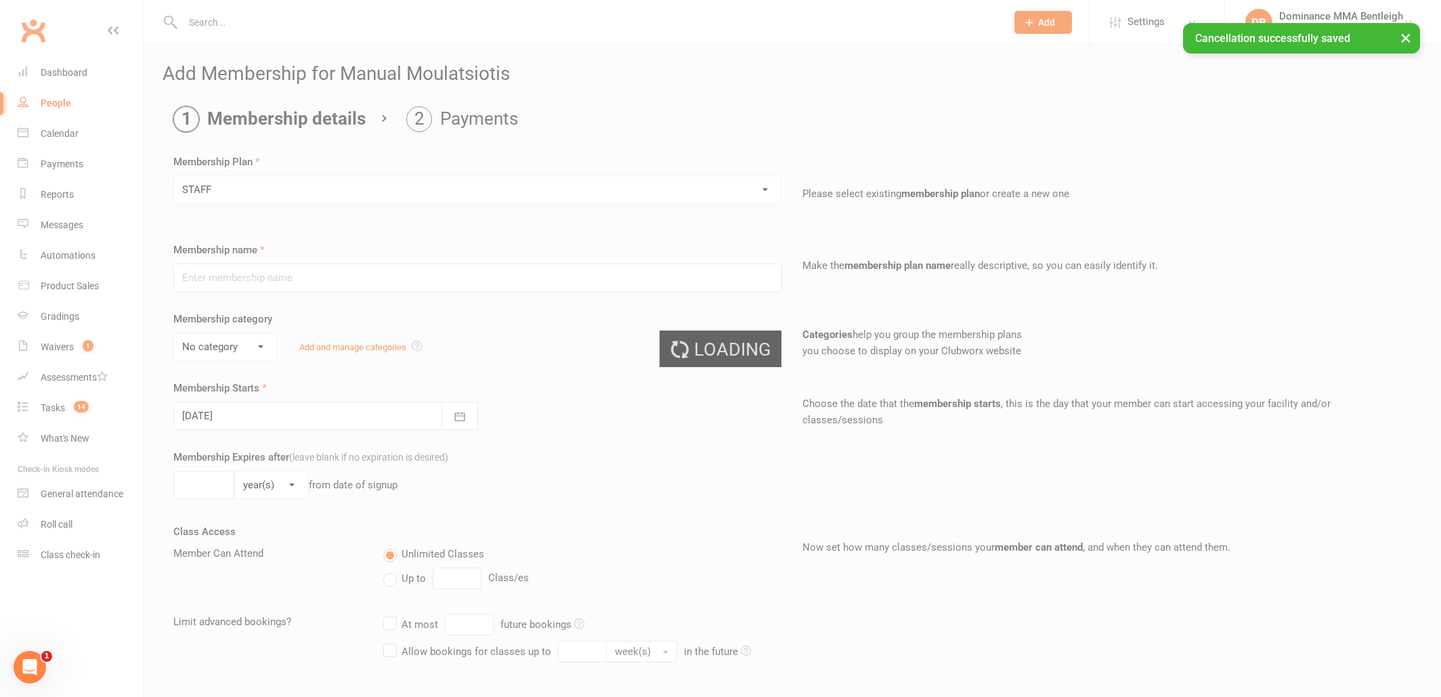
type input "STAFF"
select select "4"
type input "0"
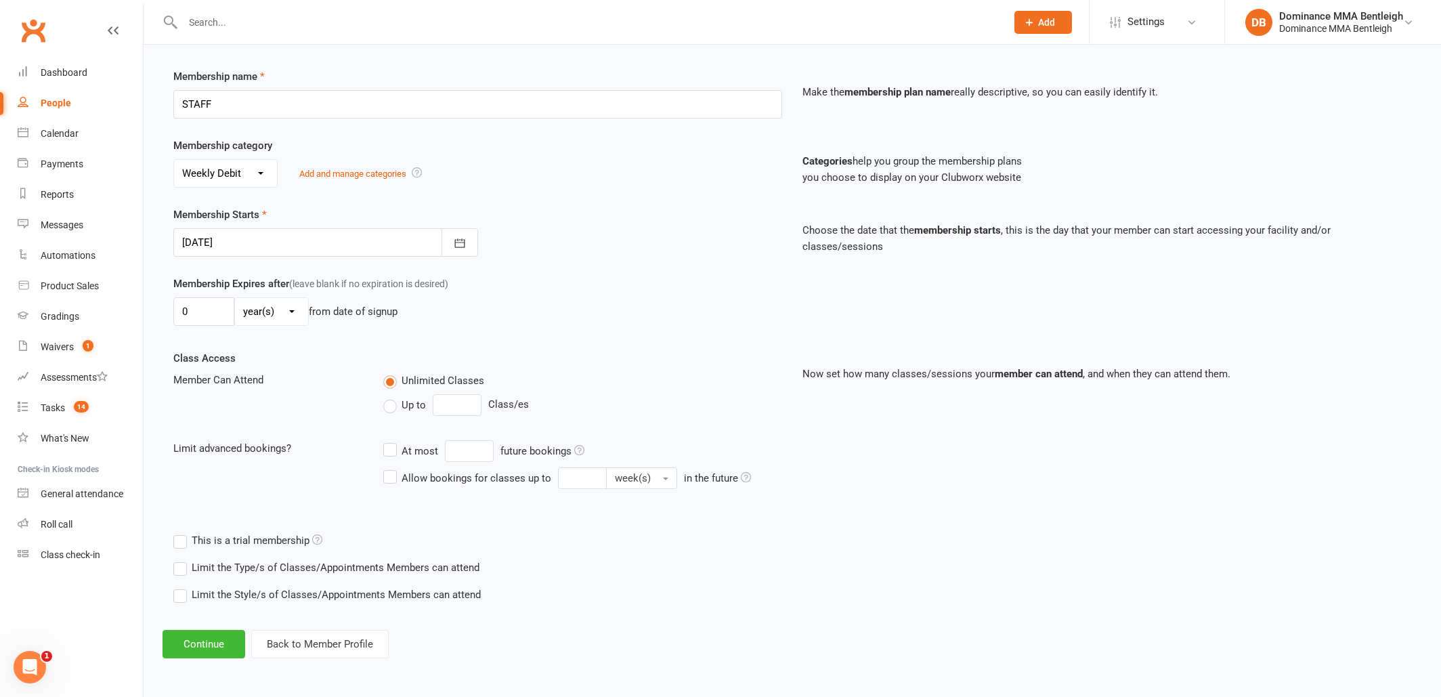
scroll to position [184, 0]
click at [222, 636] on button "Continue" at bounding box center [204, 644] width 83 height 28
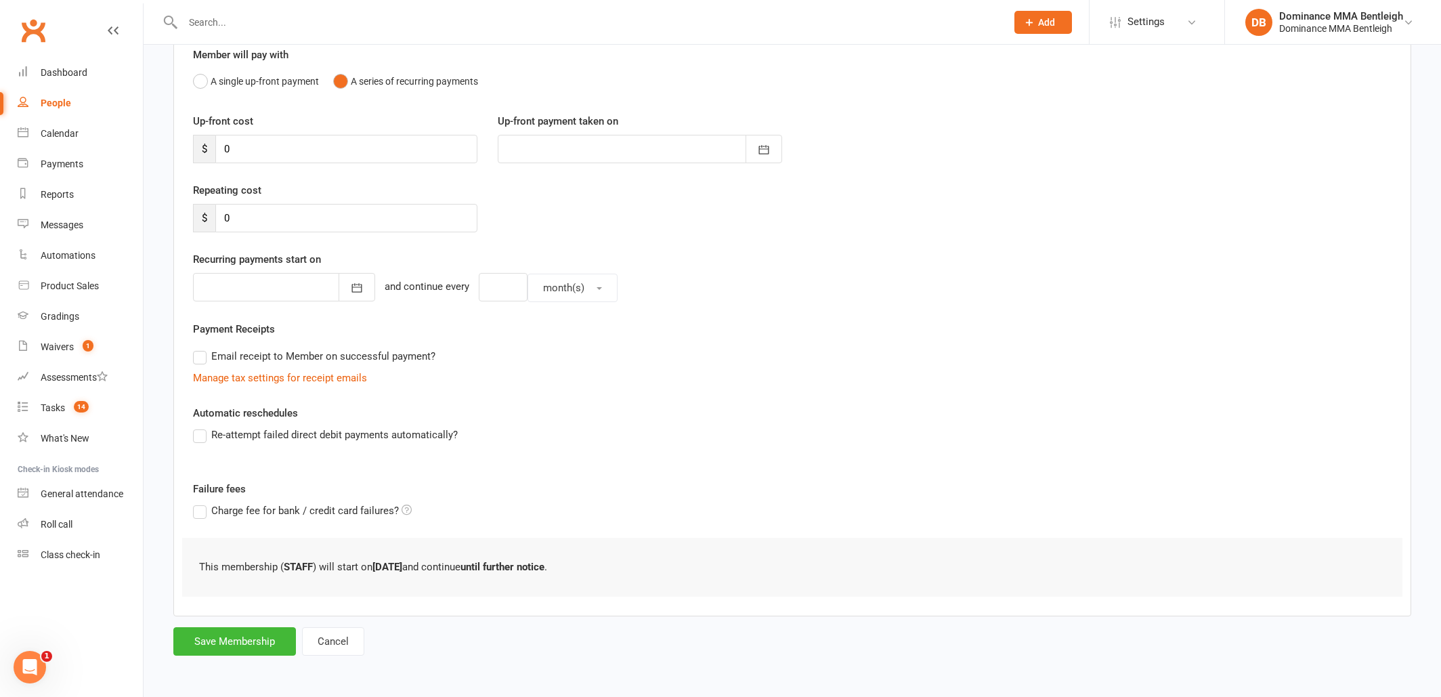
scroll to position [119, 0]
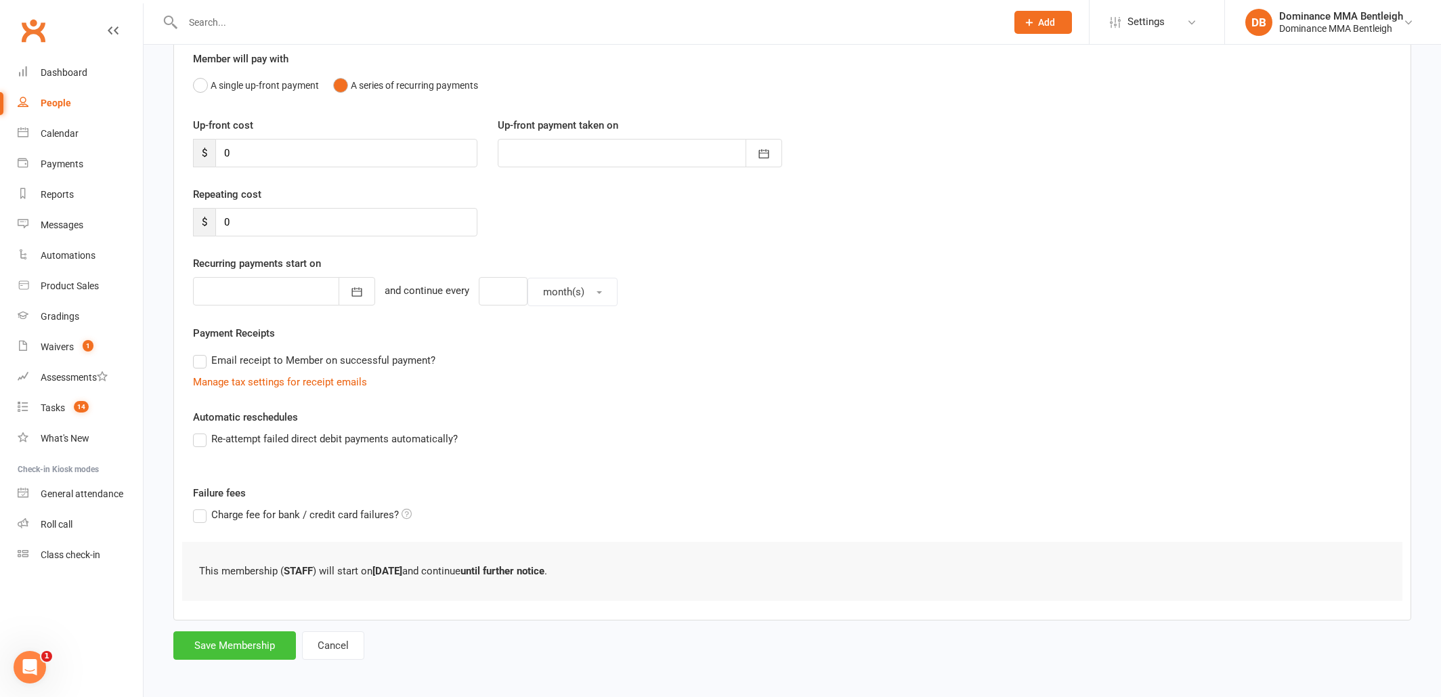
click at [231, 643] on button "Save Membership" at bounding box center [234, 645] width 123 height 28
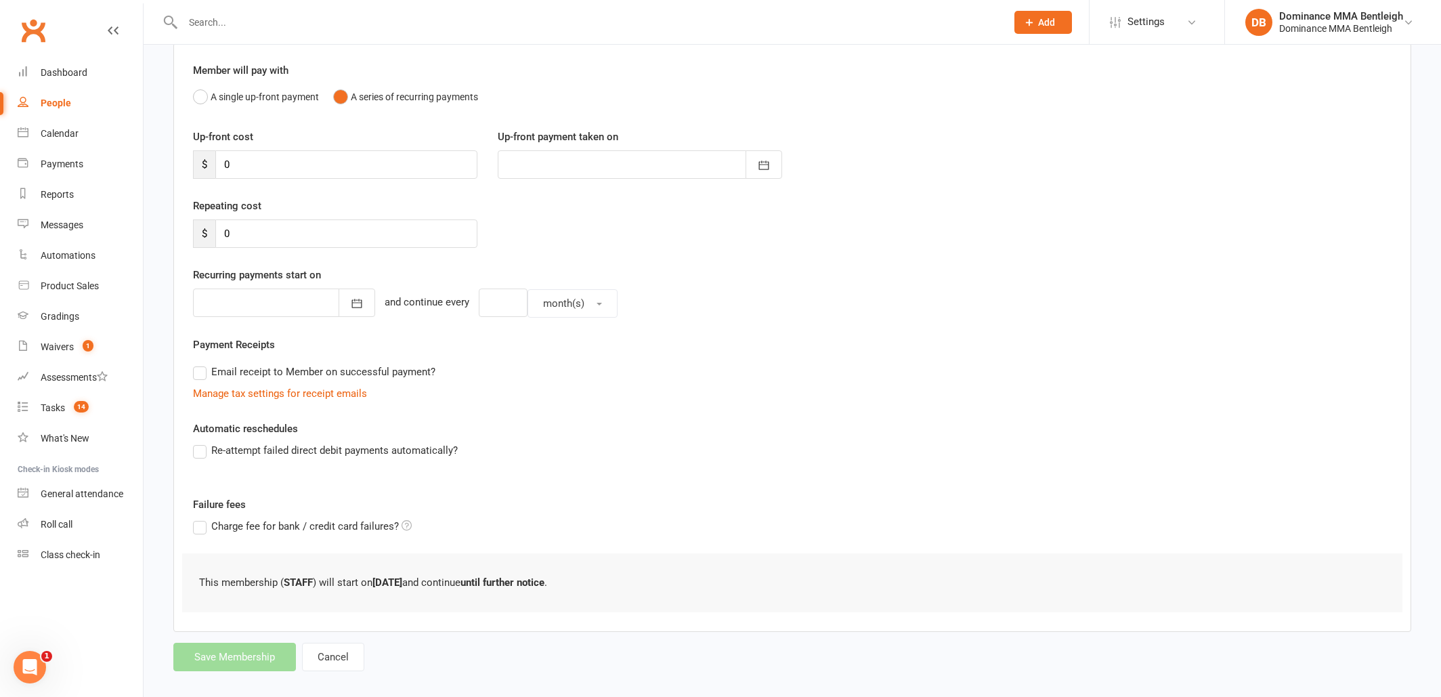
scroll to position [108, 0]
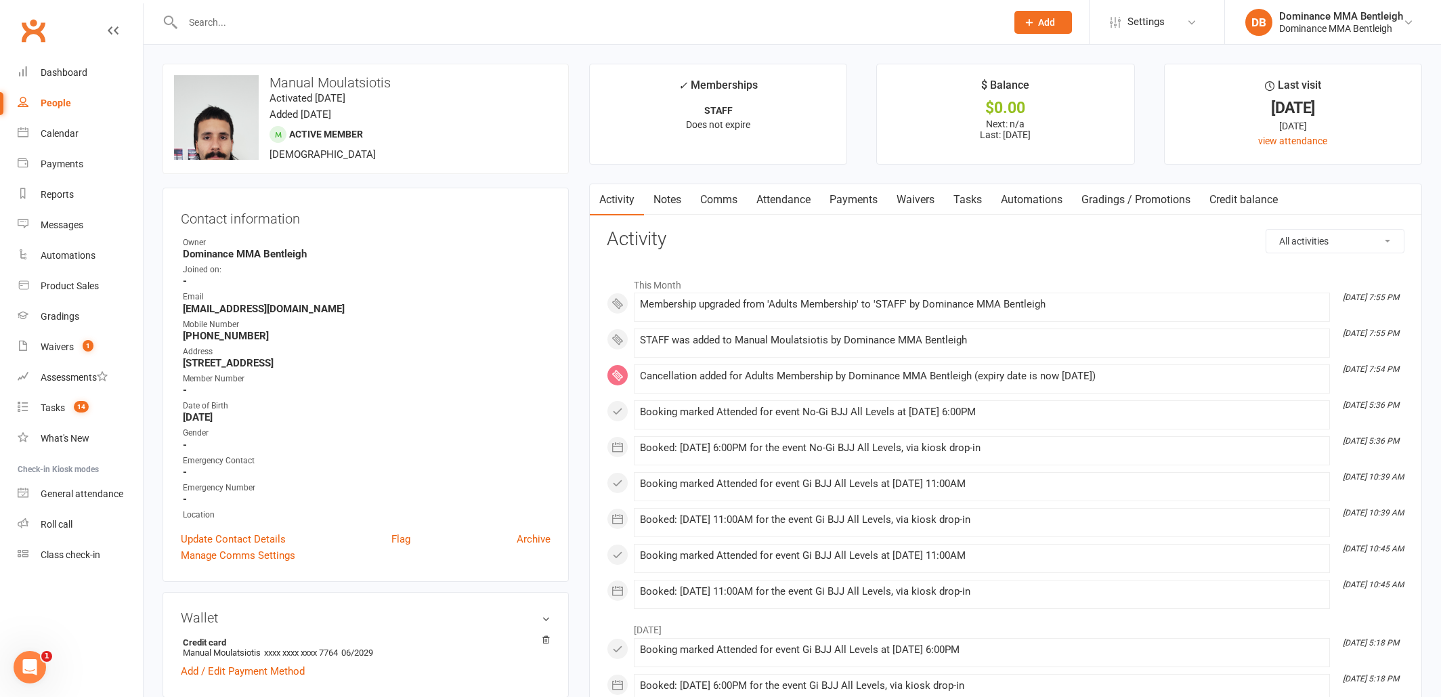
click at [855, 201] on link "Payments" at bounding box center [853, 199] width 67 height 31
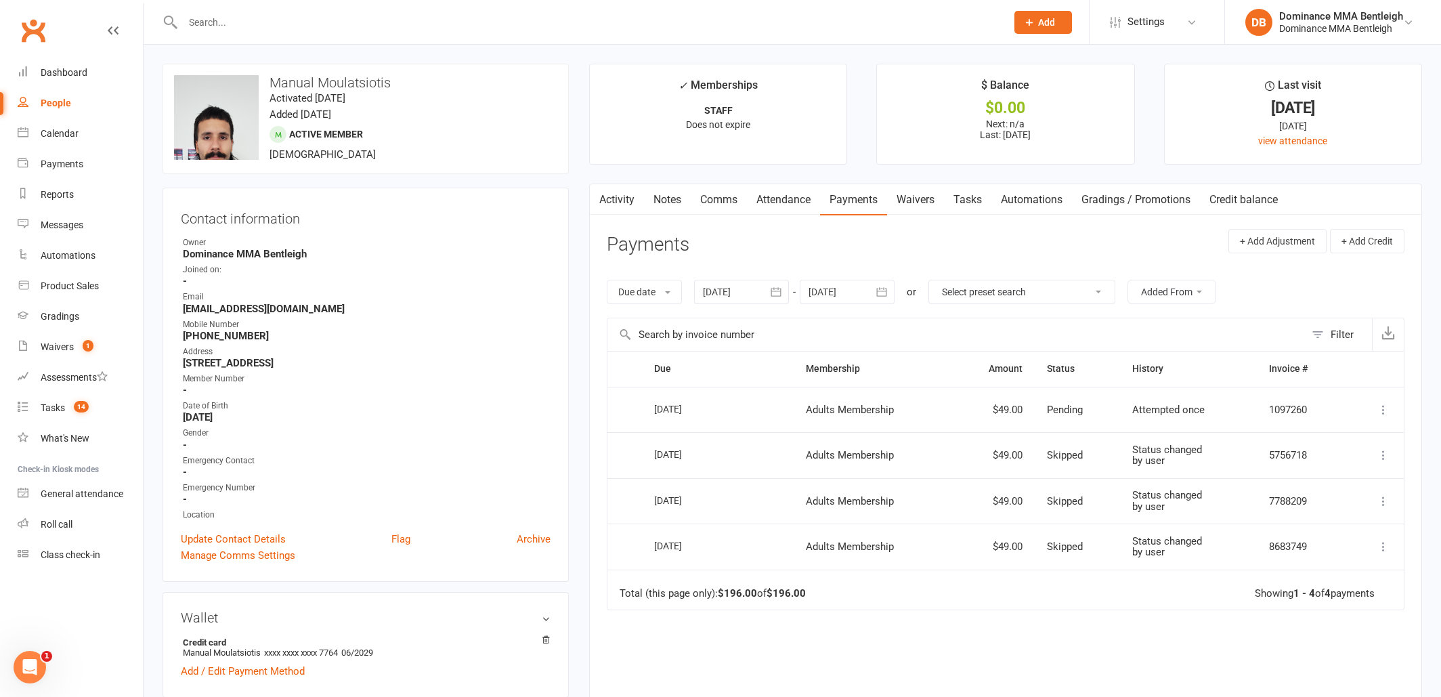
click at [630, 198] on link "Activity" at bounding box center [617, 199] width 54 height 31
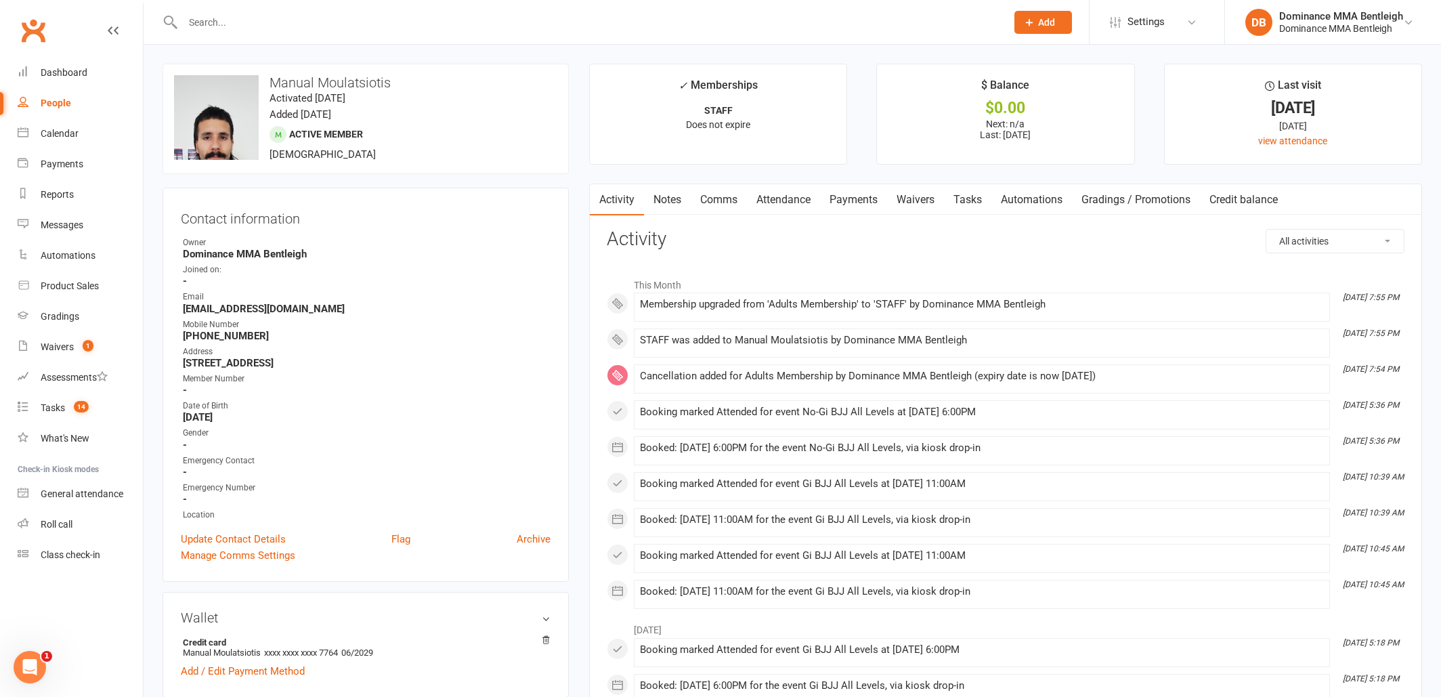
click at [840, 198] on link "Payments" at bounding box center [853, 199] width 67 height 31
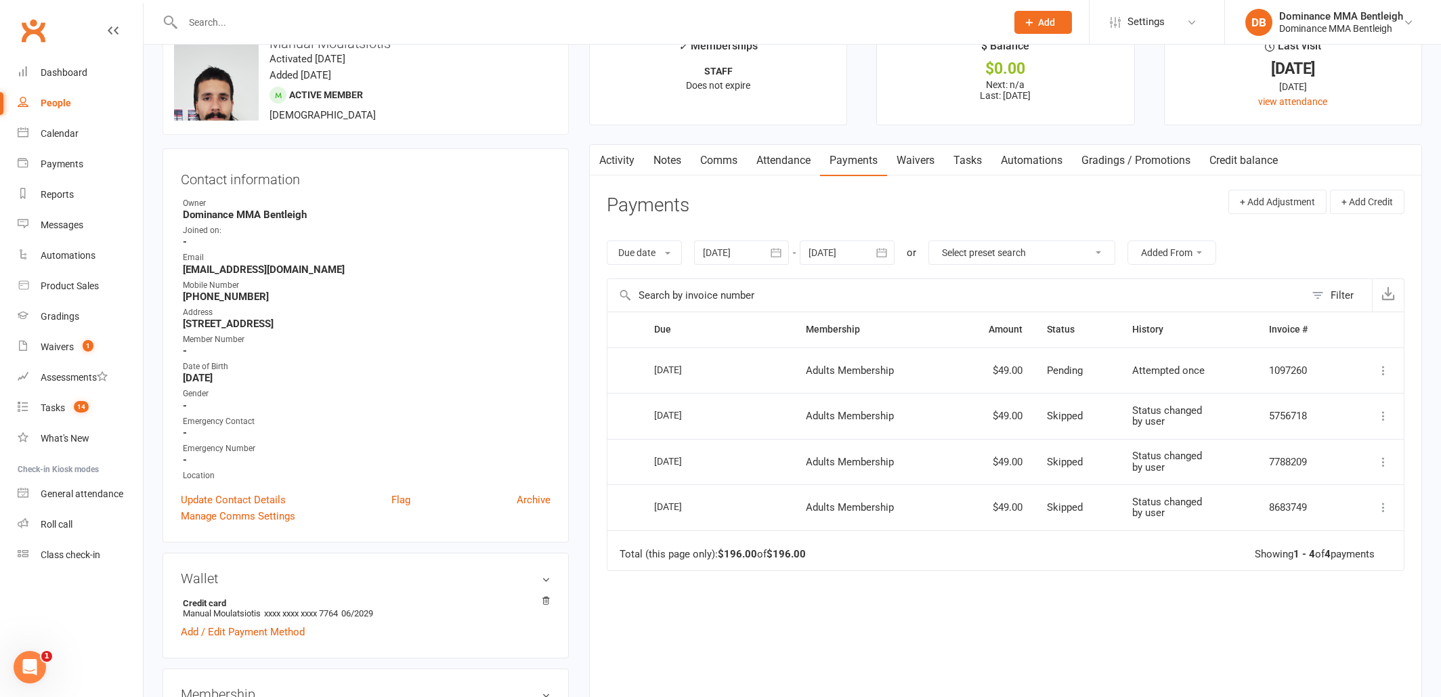
scroll to position [44, 0]
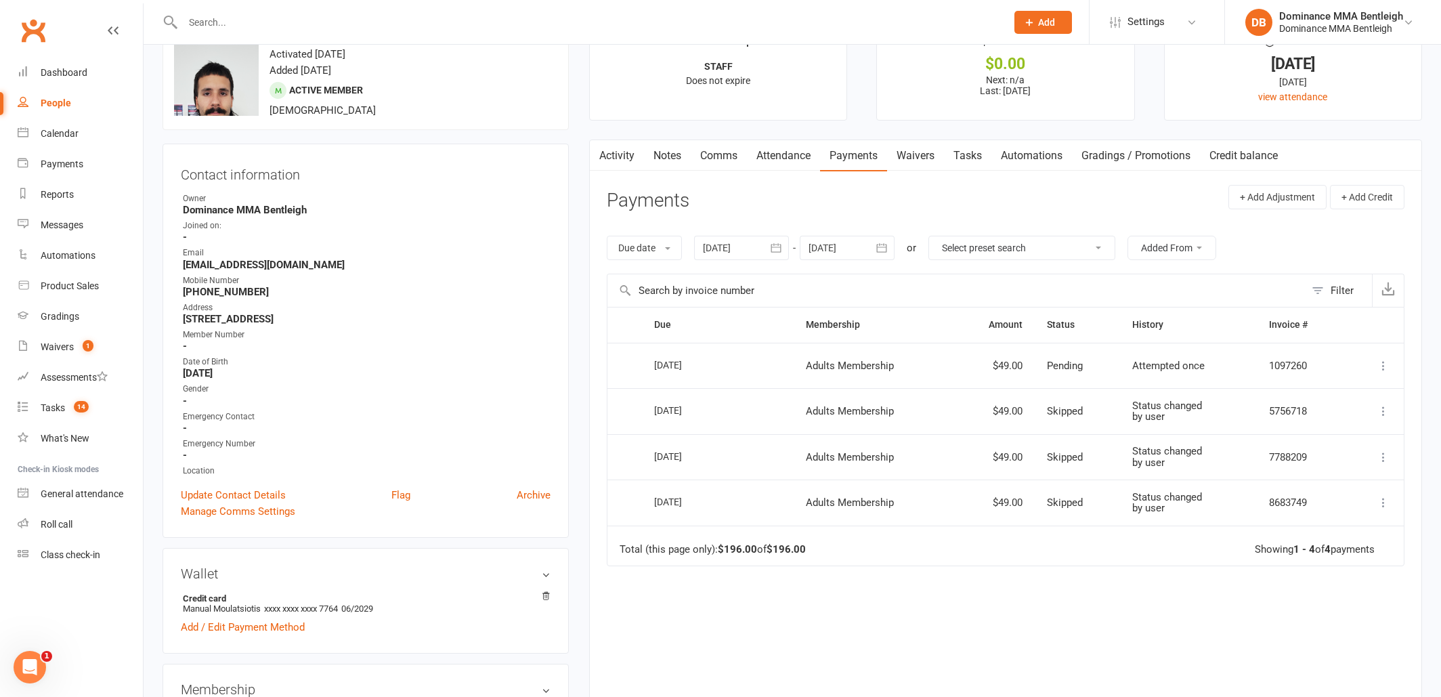
click at [834, 245] on div at bounding box center [847, 248] width 95 height 24
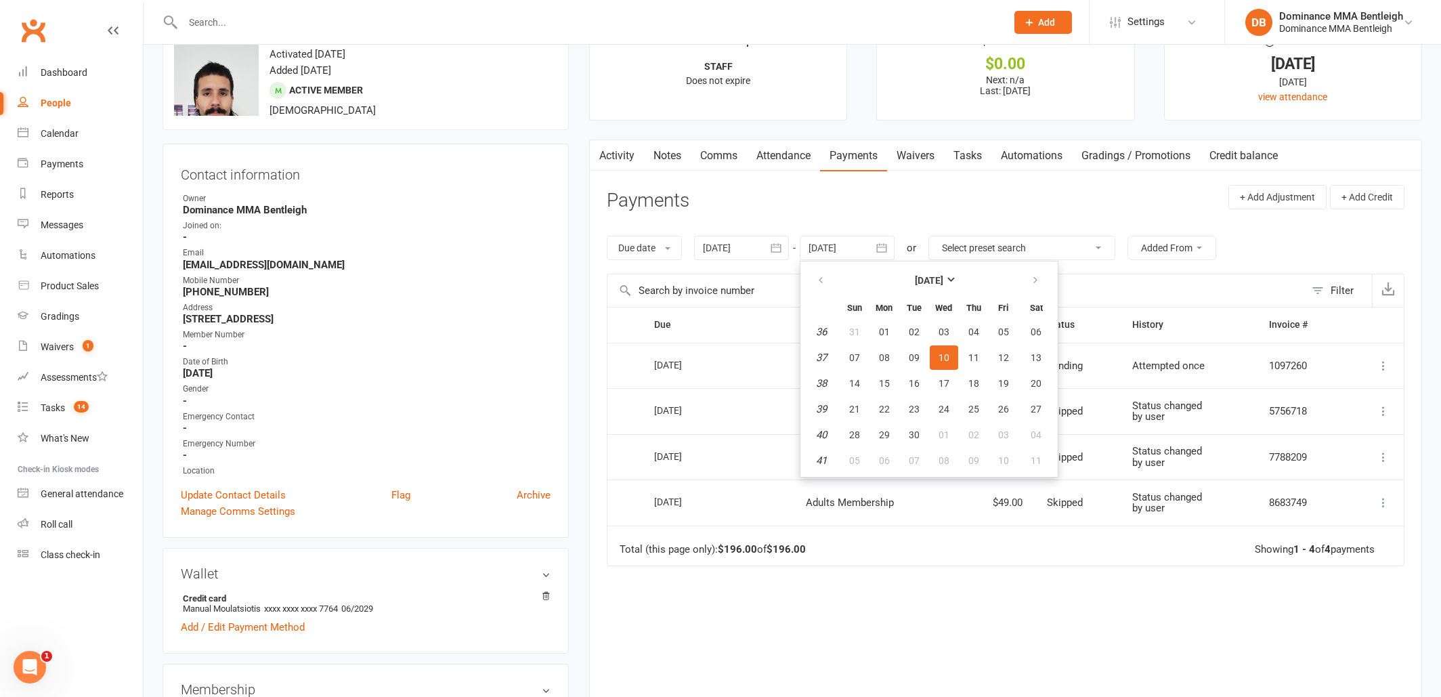
click at [836, 244] on div at bounding box center [847, 248] width 95 height 24
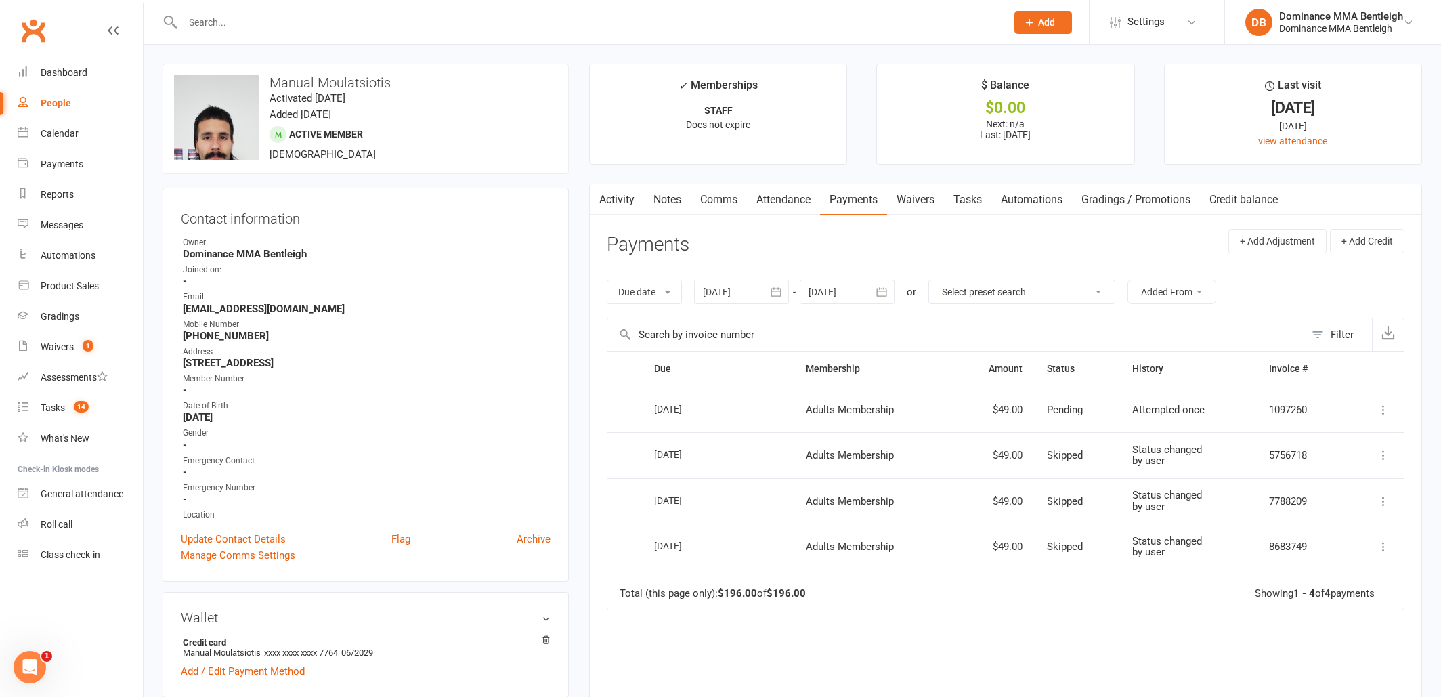
scroll to position [0, 0]
click at [326, 38] on div at bounding box center [580, 22] width 834 height 44
click at [329, 34] on div at bounding box center [580, 22] width 834 height 44
click at [334, 26] on input "text" at bounding box center [588, 22] width 818 height 19
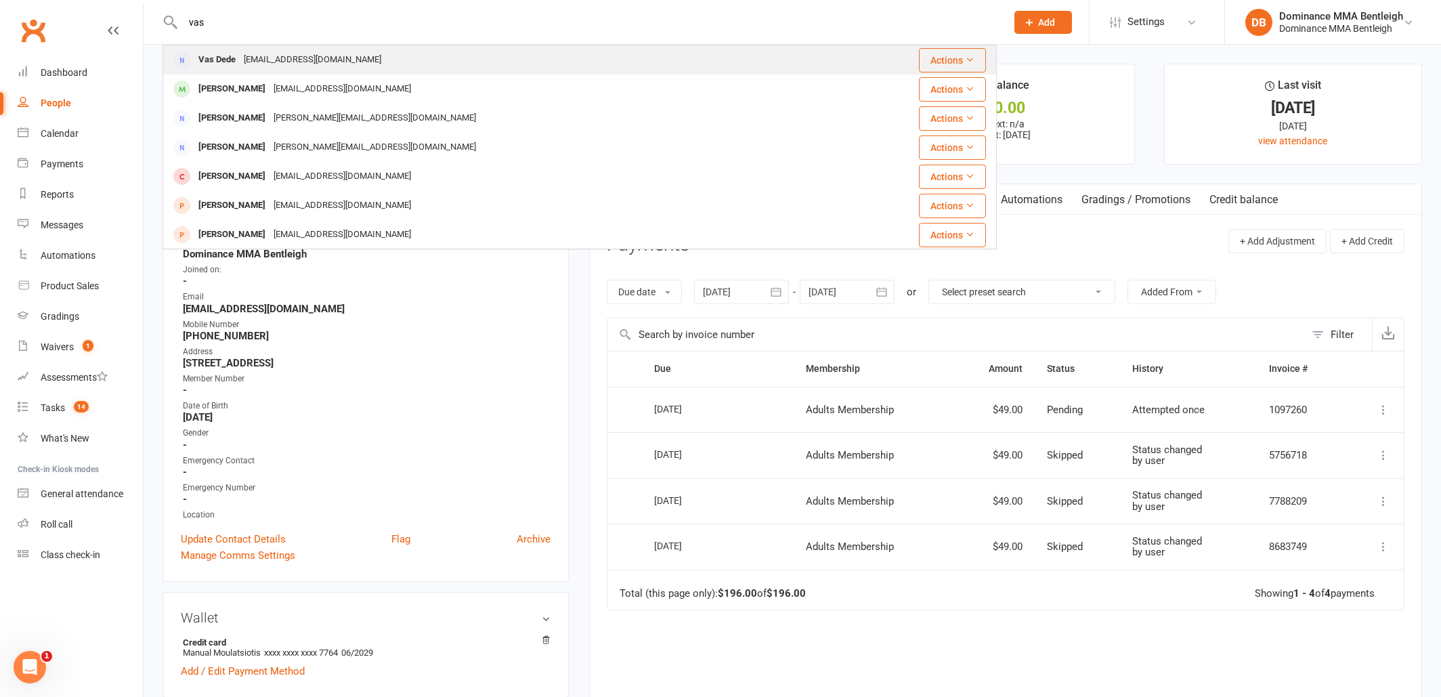
type input "vas"
click at [307, 64] on div "vas_21@hotmail.com" at bounding box center [313, 60] width 146 height 20
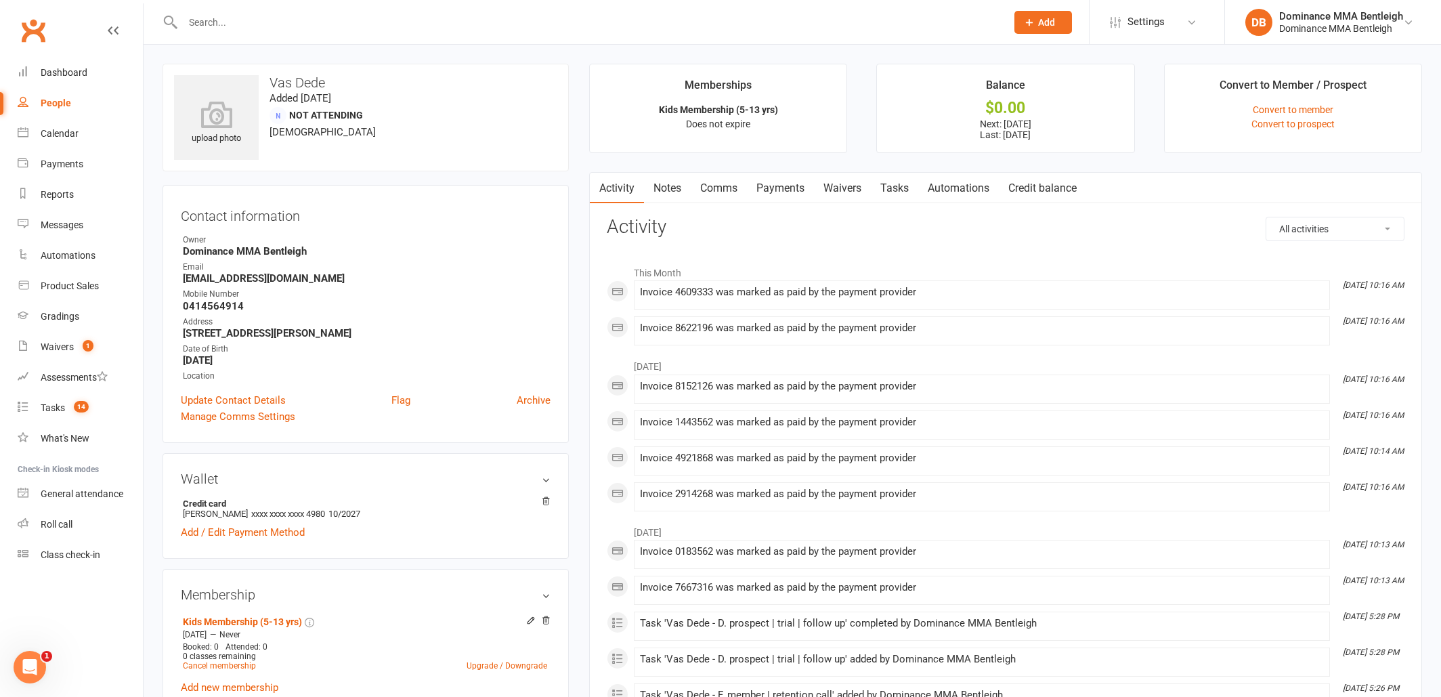
click at [903, 194] on link "Tasks" at bounding box center [894, 188] width 47 height 31
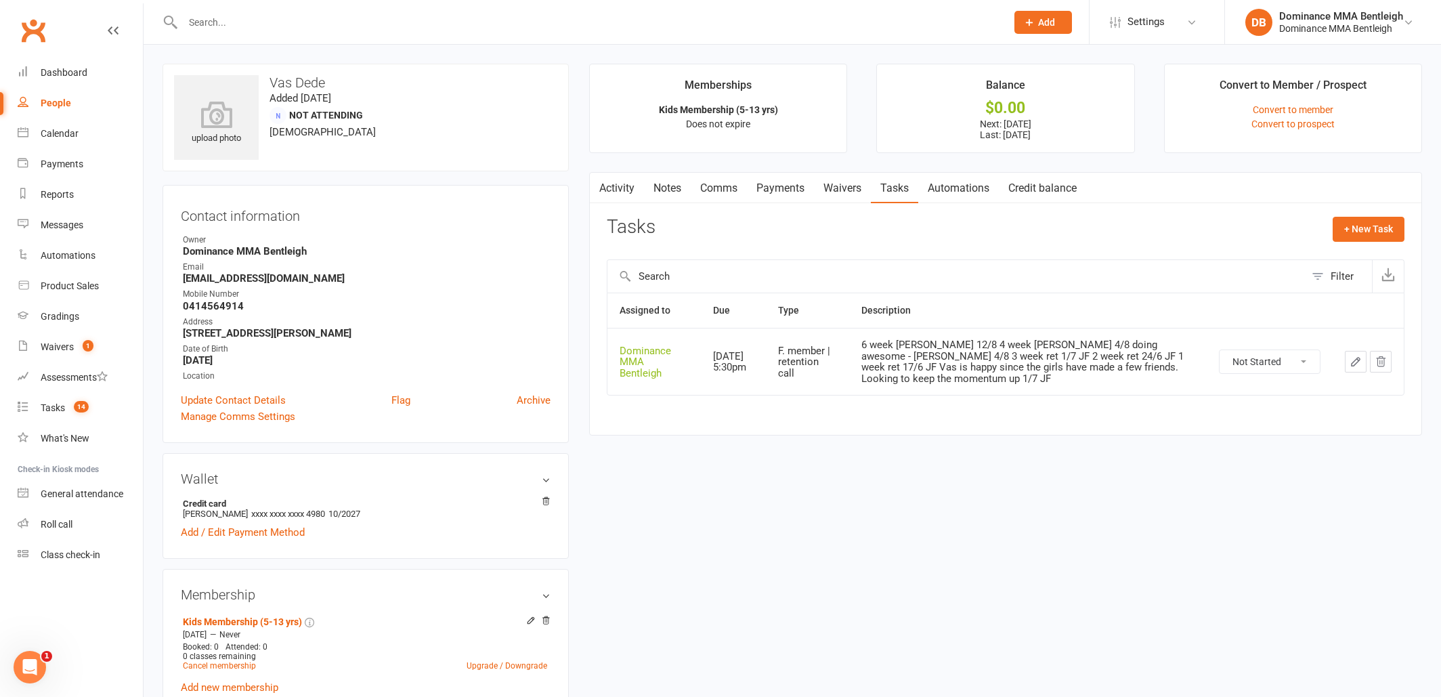
click at [1350, 364] on icon "button" at bounding box center [1356, 361] width 12 height 12
select select "24839"
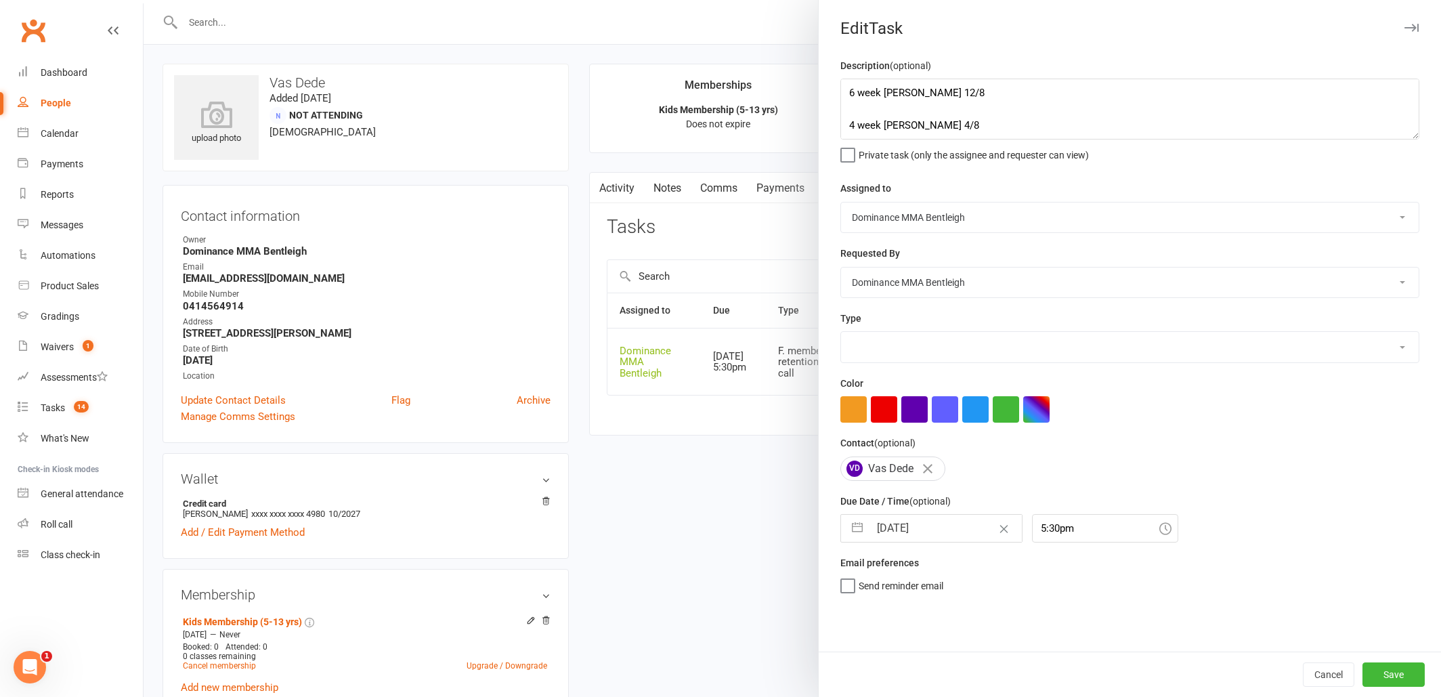
select select "13789"
click at [845, 90] on textarea "6 week ret - Dylan 12/8 4 week ret - Ellen 4/8 doing awesome - Ellen 4/8 3 week…" at bounding box center [1129, 109] width 579 height 61
click at [906, 91] on textarea "6 week ret - Dylan 12/8 4 week ret - Ellen 4/8 doing awesome - Ellen 4/8 3 week…" at bounding box center [1129, 109] width 579 height 61
click at [853, 90] on textarea "checked in with Vas. The girls are enjoying the classes - Dylan 13/8 6 week ret…" at bounding box center [1129, 109] width 579 height 61
click at [850, 89] on textarea "checked in with Vas. The girls are enjoying the classes - Dylan 13/8 6 week ret…" at bounding box center [1129, 109] width 579 height 61
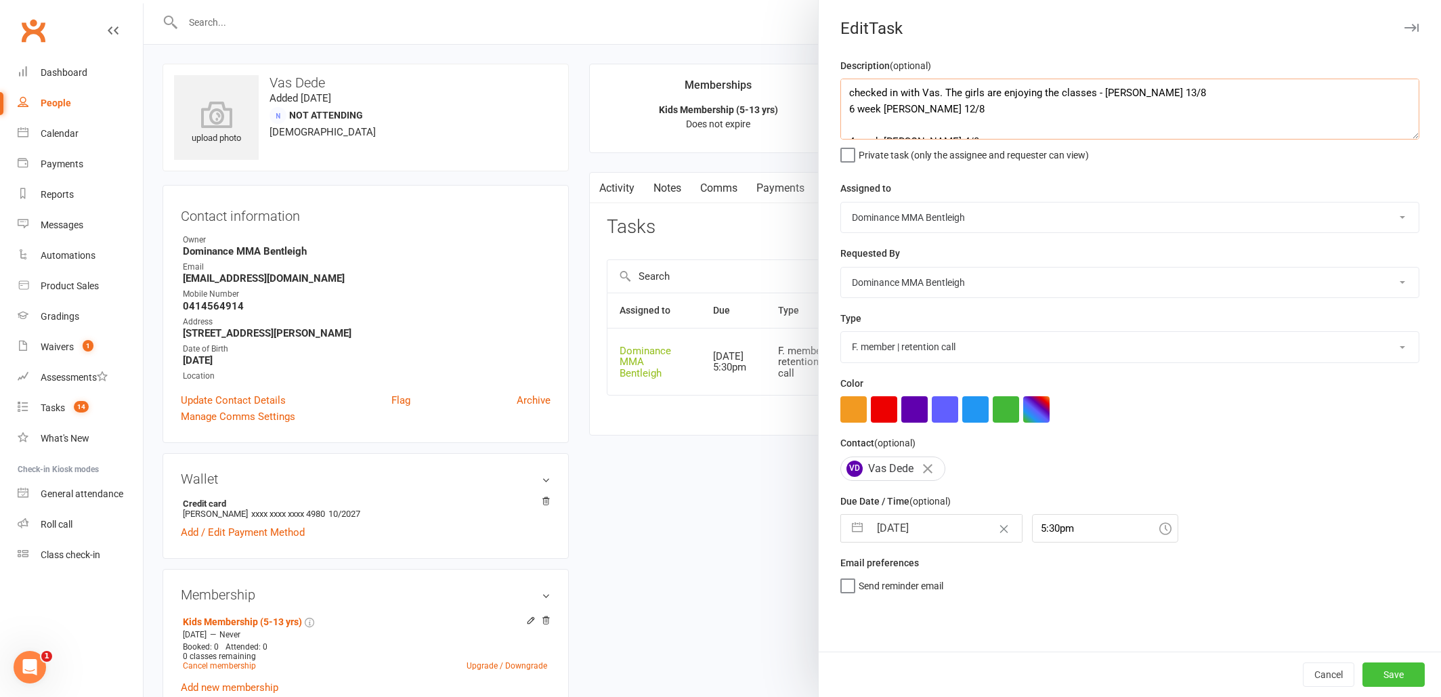
type textarea "checked in with Vas. The girls are enjoying the classes - Dylan 13/8 6 week ret…"
click at [1394, 668] on button "Save" at bounding box center [1393, 674] width 62 height 24
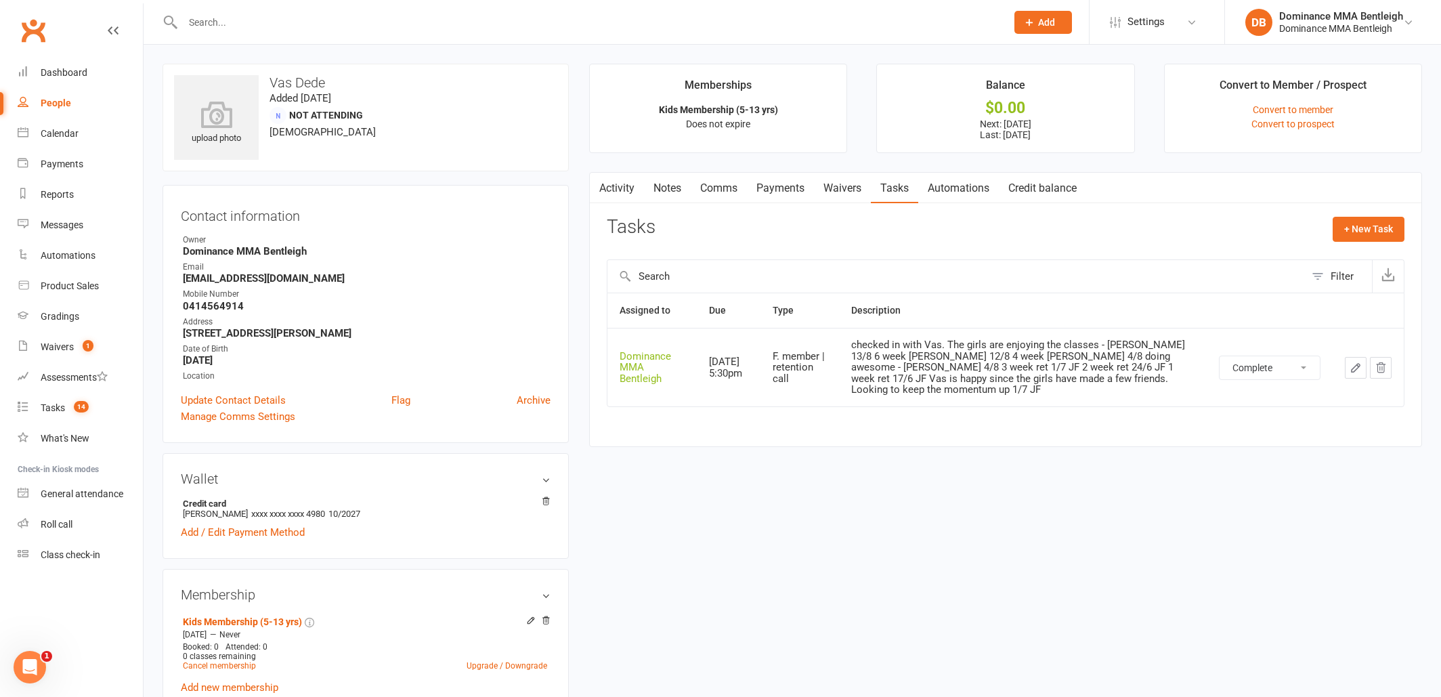
select select "unstarted"
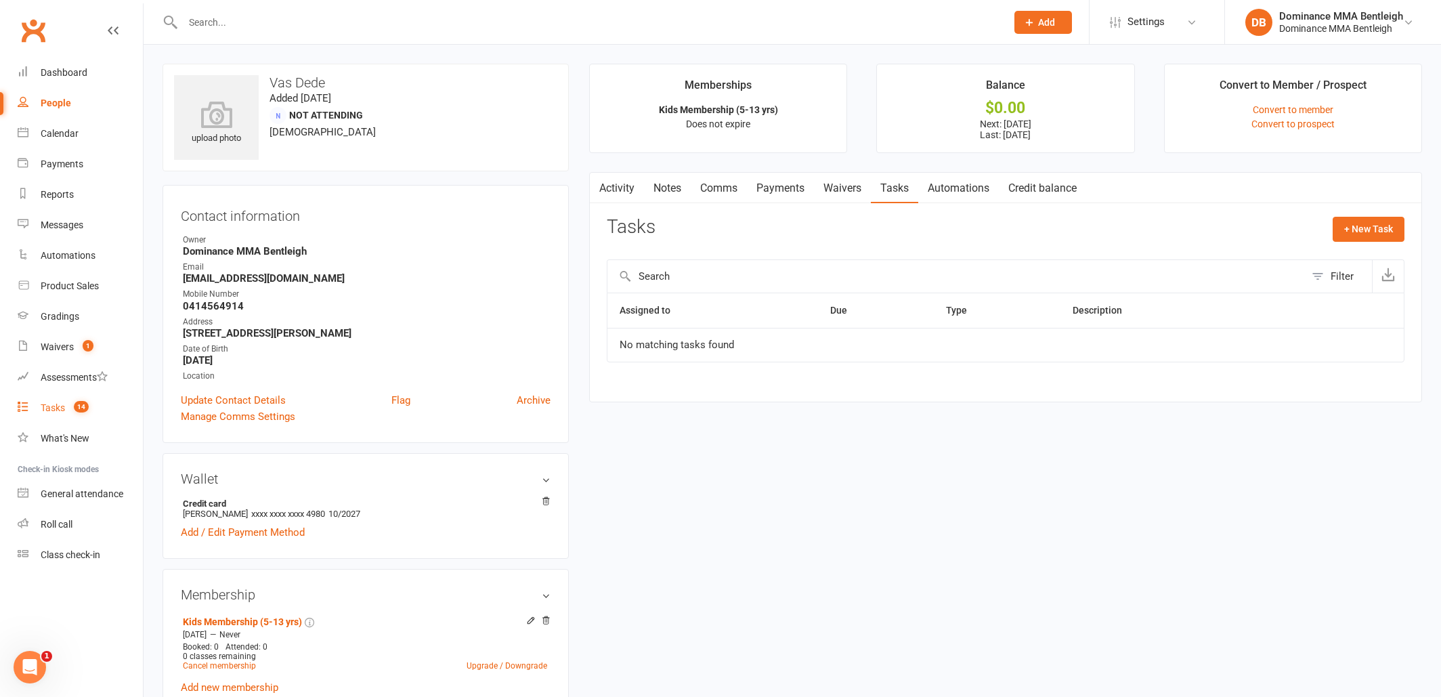
click at [62, 412] on div "Tasks" at bounding box center [53, 407] width 24 height 11
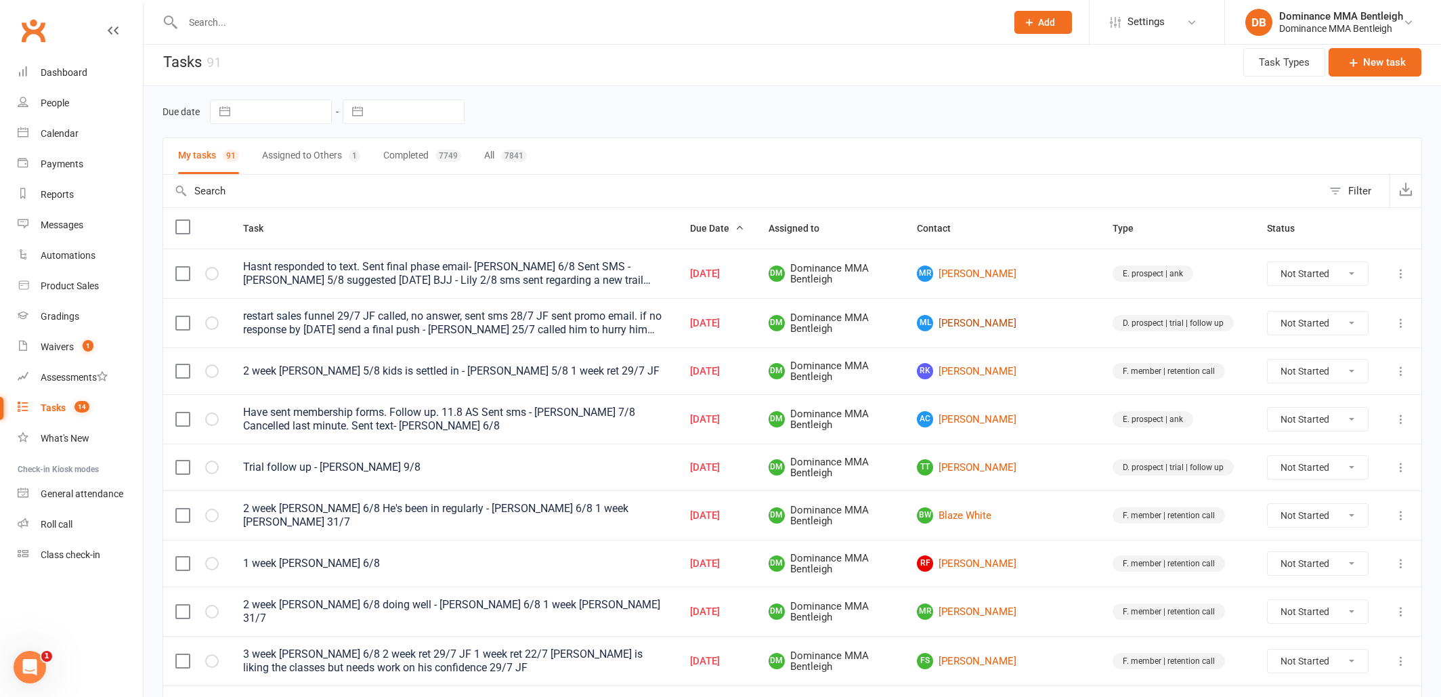
scroll to position [7, 0]
click at [1020, 321] on link "ML Madhav Lal" at bounding box center [1002, 322] width 171 height 16
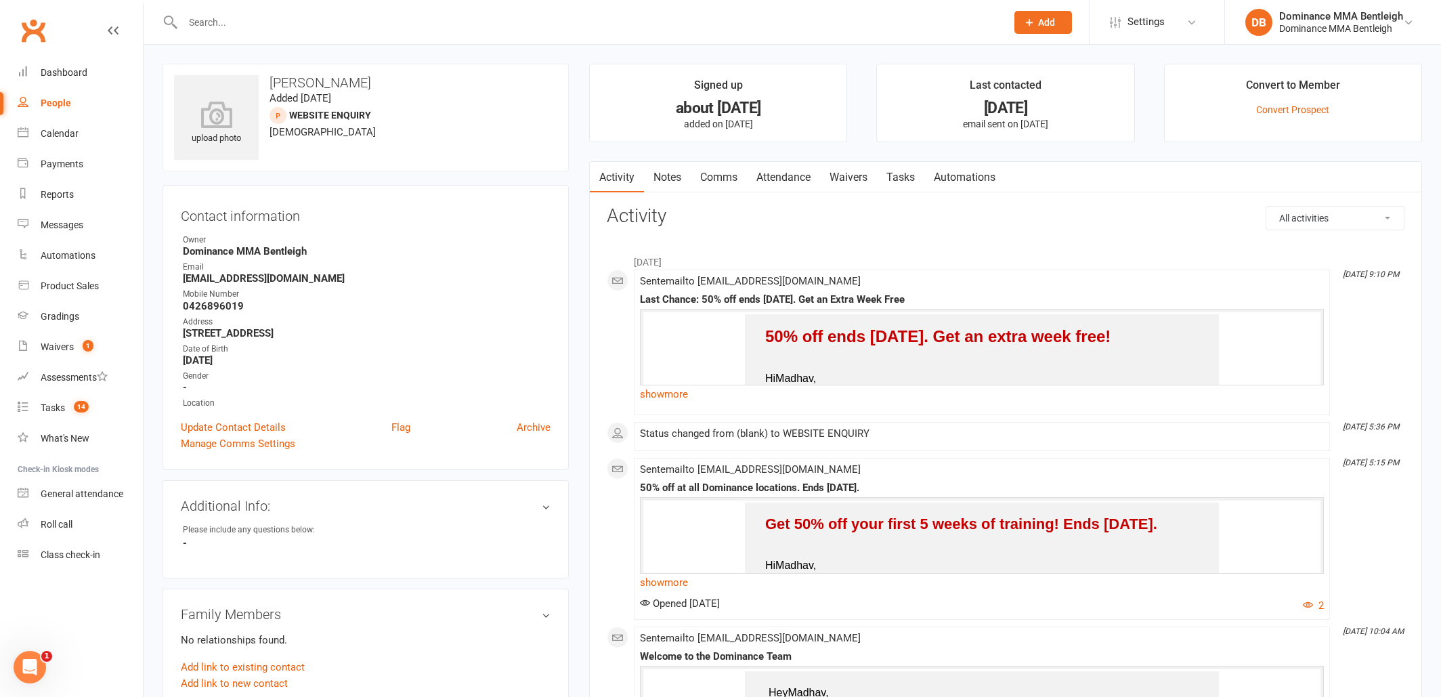
click at [905, 178] on link "Tasks" at bounding box center [900, 177] width 47 height 31
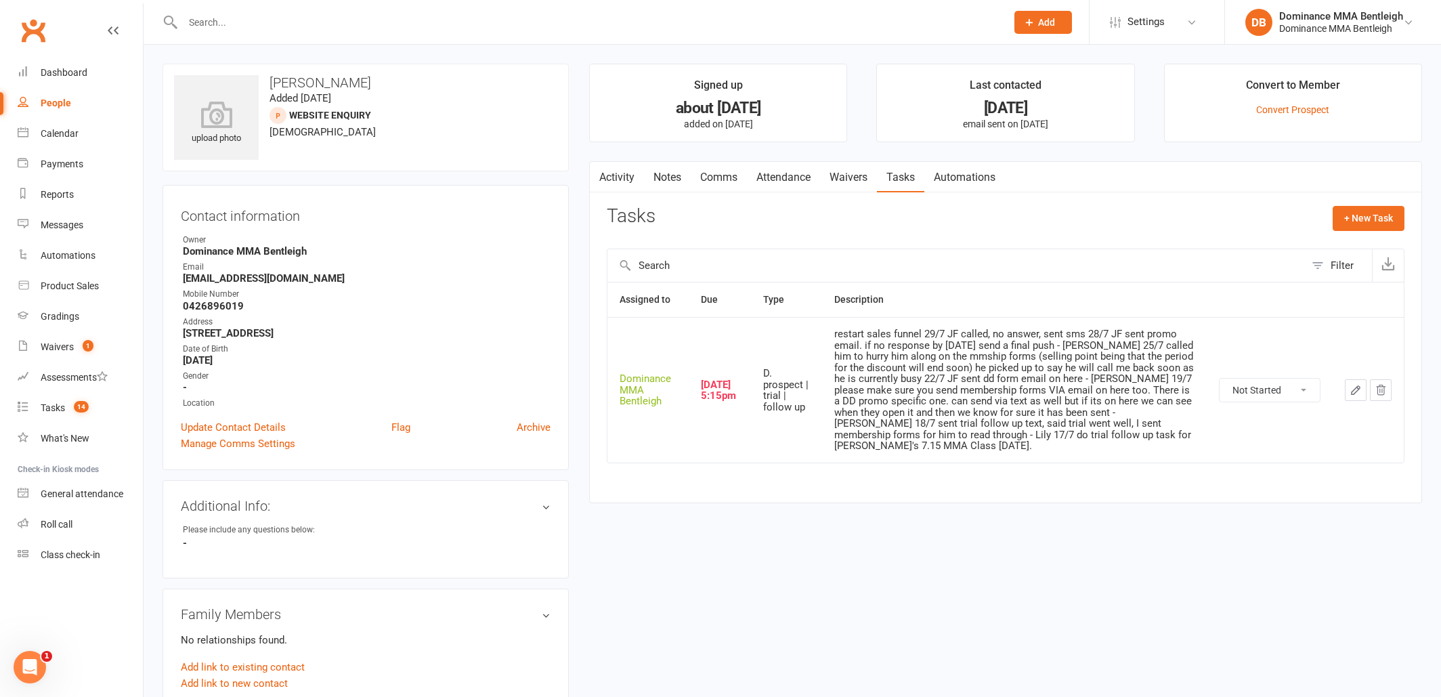
click at [801, 177] on link "Attendance" at bounding box center [783, 177] width 73 height 31
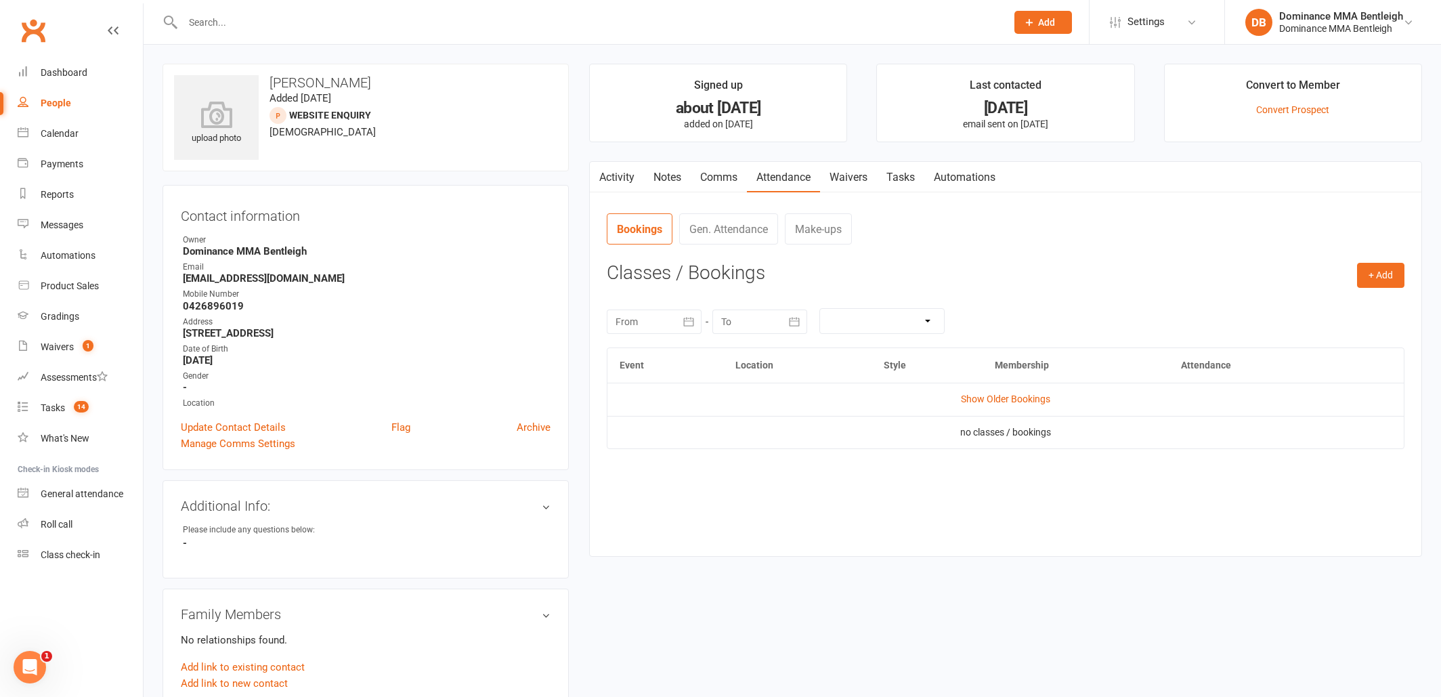
click at [846, 172] on link "Waivers" at bounding box center [848, 177] width 57 height 31
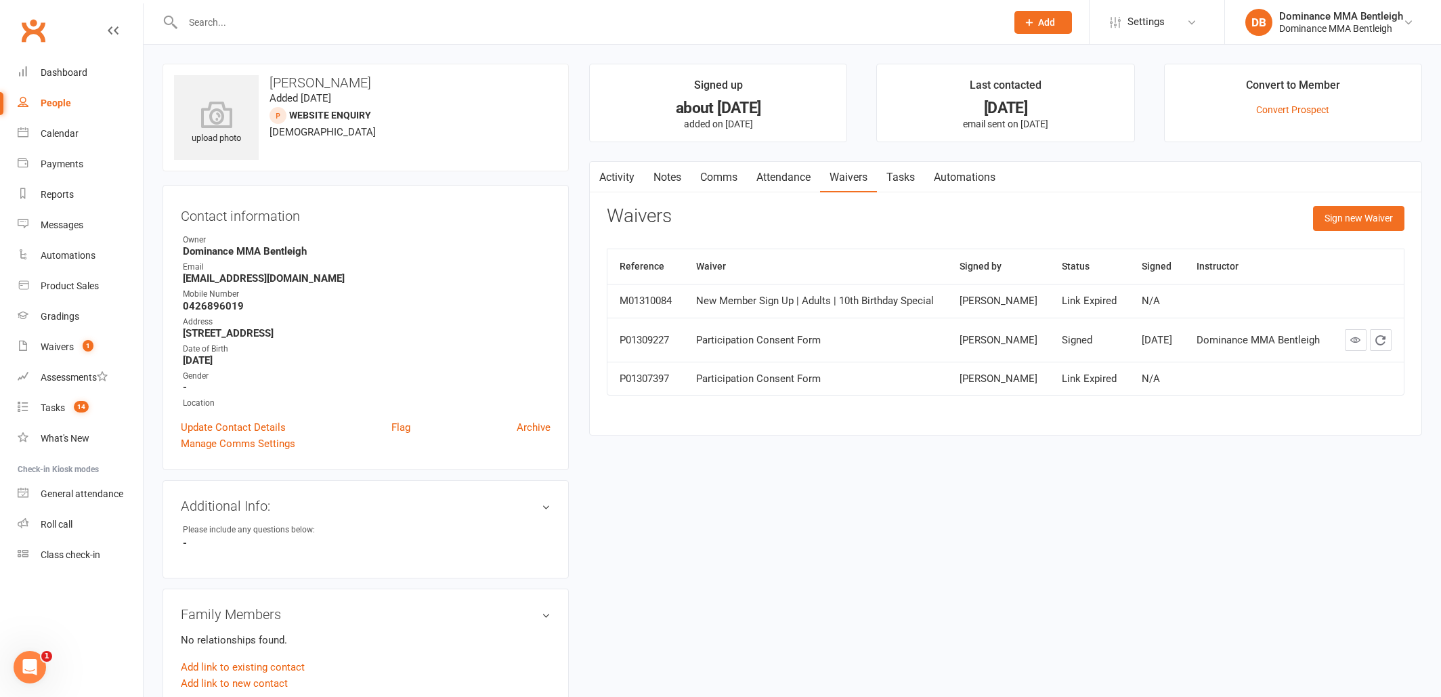
click at [716, 178] on link "Comms" at bounding box center [719, 177] width 56 height 31
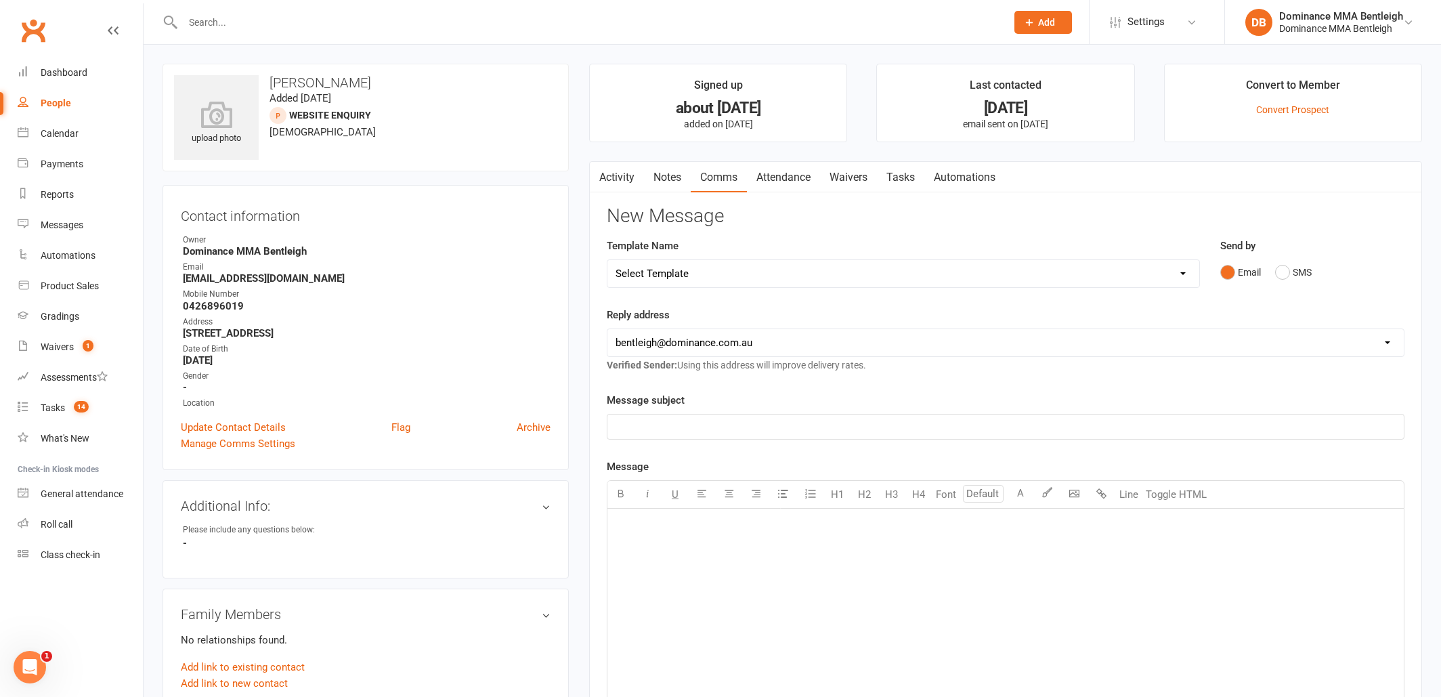
click at [683, 181] on link "Notes" at bounding box center [667, 177] width 47 height 31
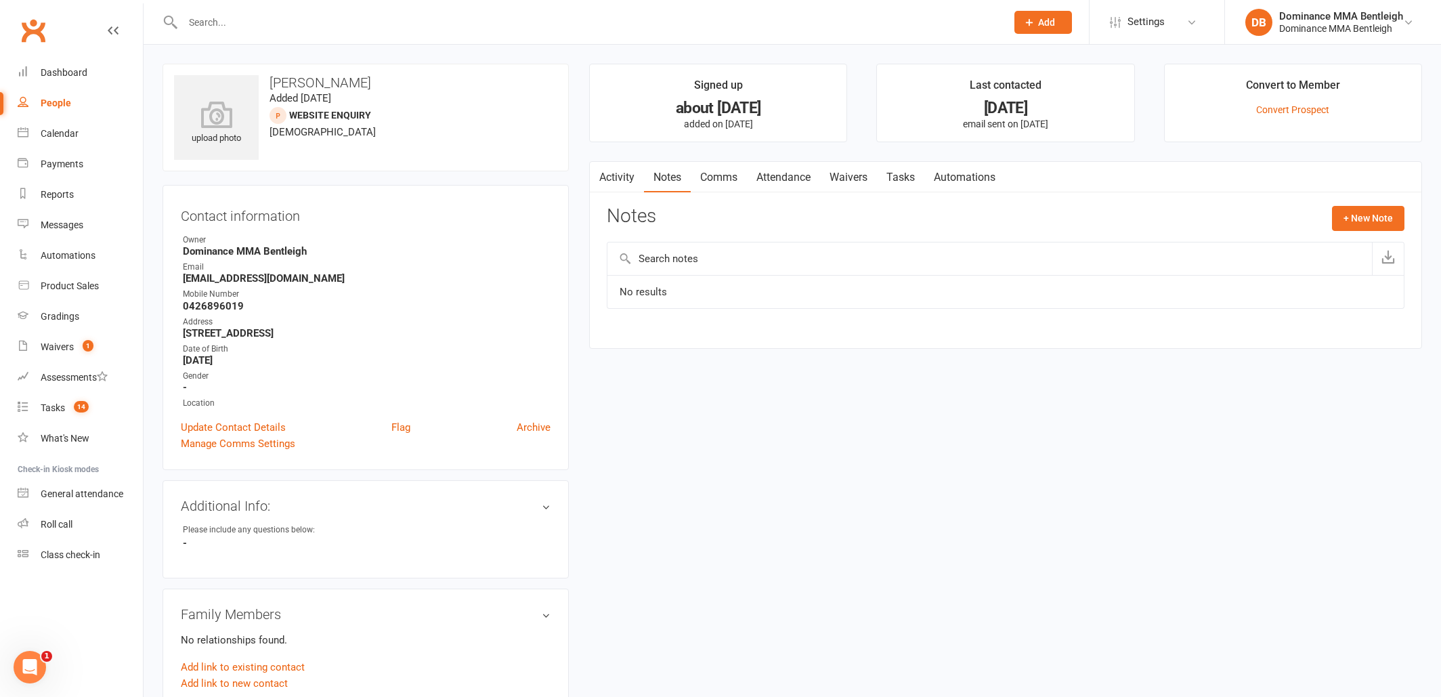
click at [769, 175] on link "Attendance" at bounding box center [783, 177] width 73 height 31
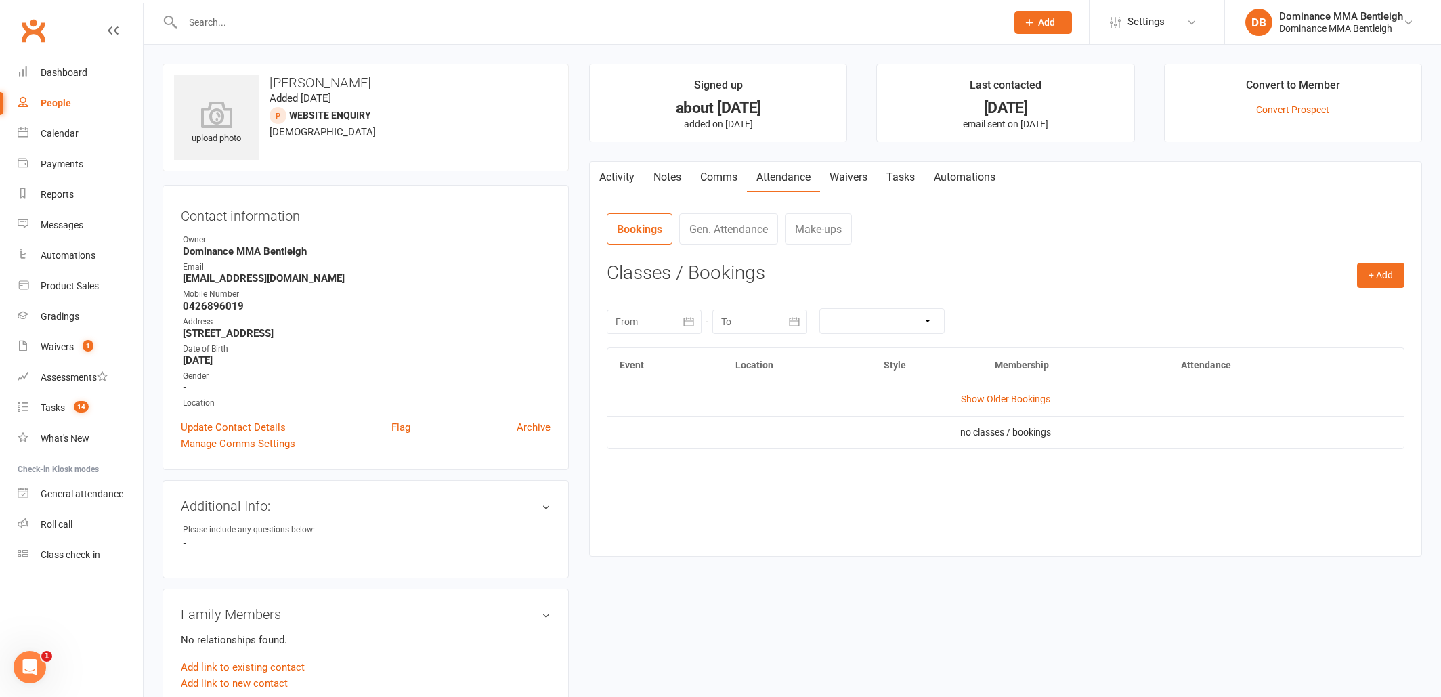
click at [635, 179] on link "Activity" at bounding box center [617, 177] width 54 height 31
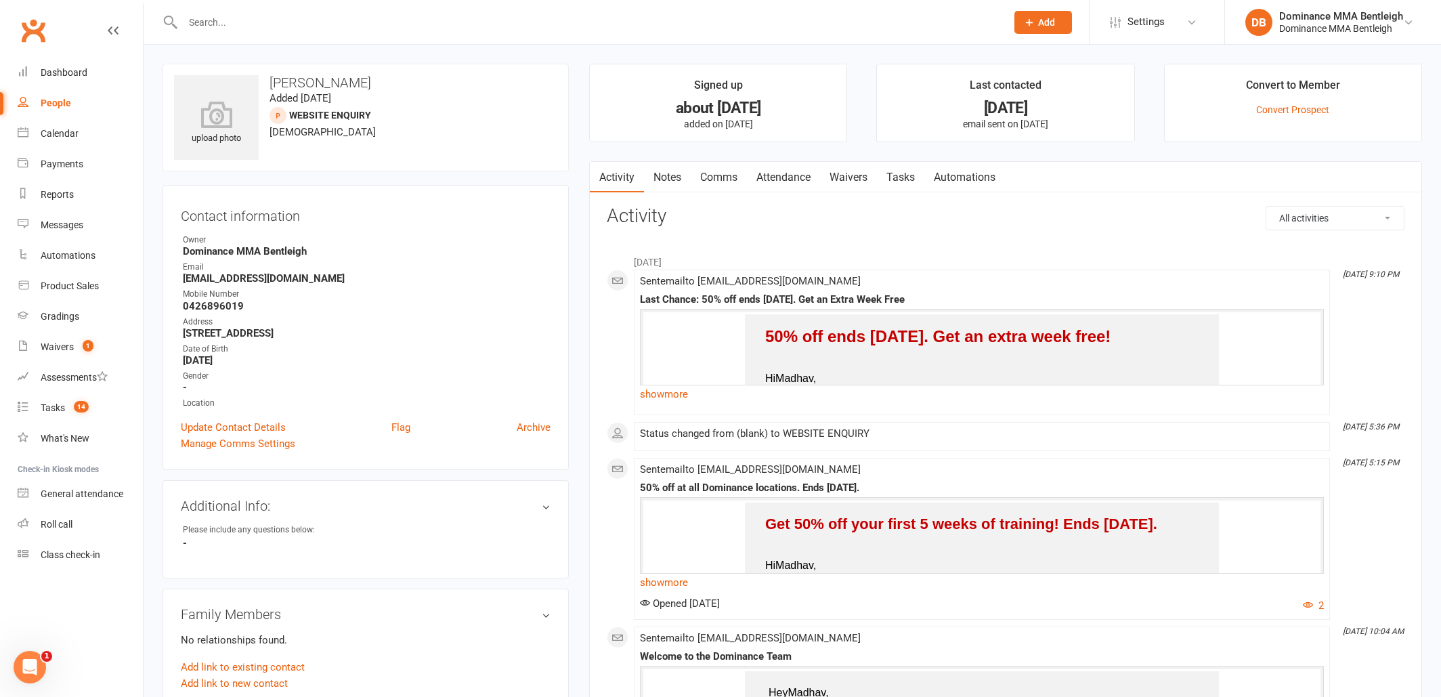
click at [675, 177] on link "Notes" at bounding box center [667, 177] width 47 height 31
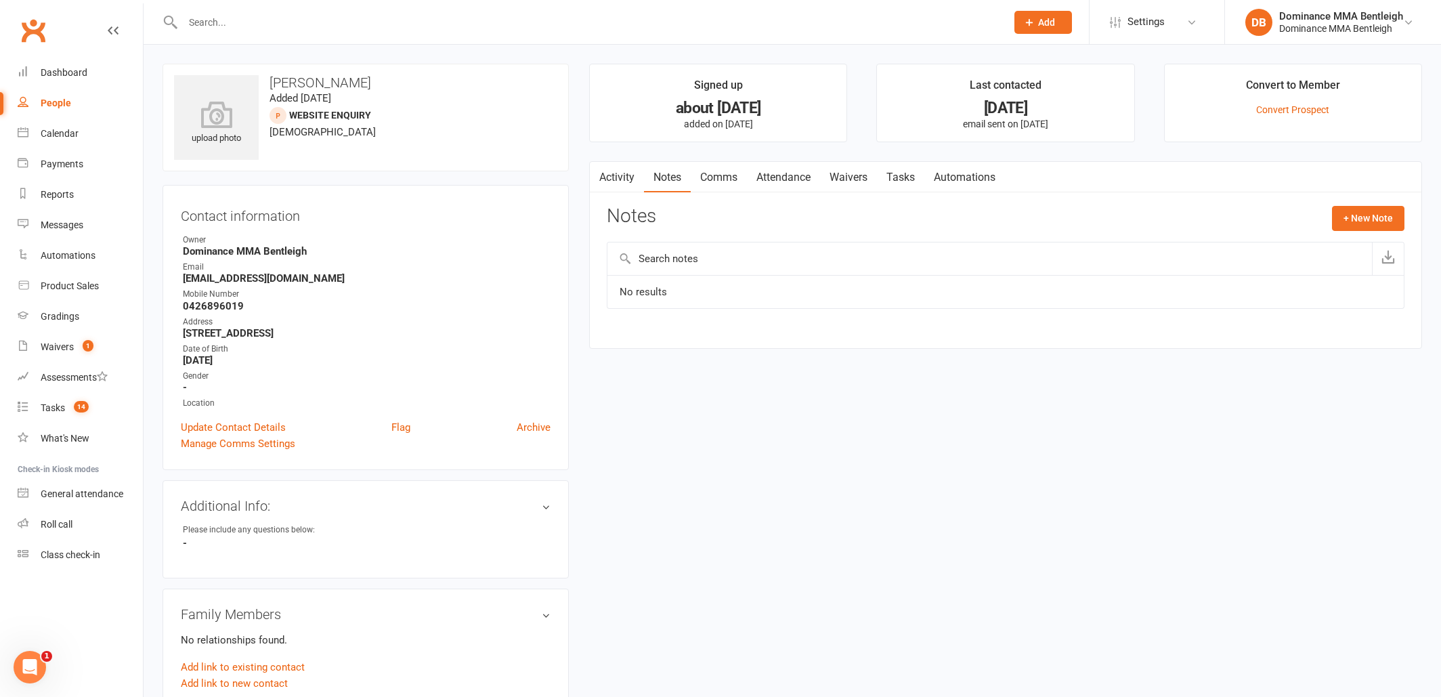
click at [764, 173] on link "Attendance" at bounding box center [783, 177] width 73 height 31
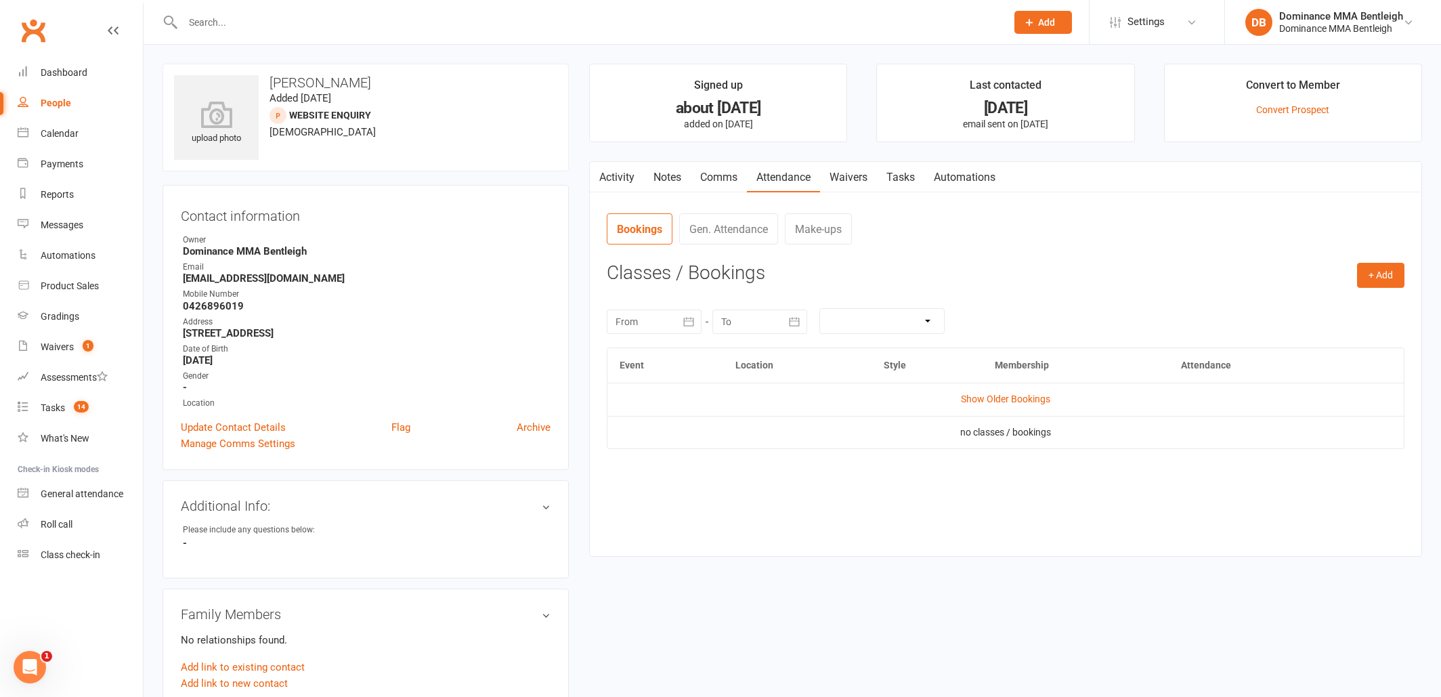
click at [734, 176] on link "Comms" at bounding box center [719, 177] width 56 height 31
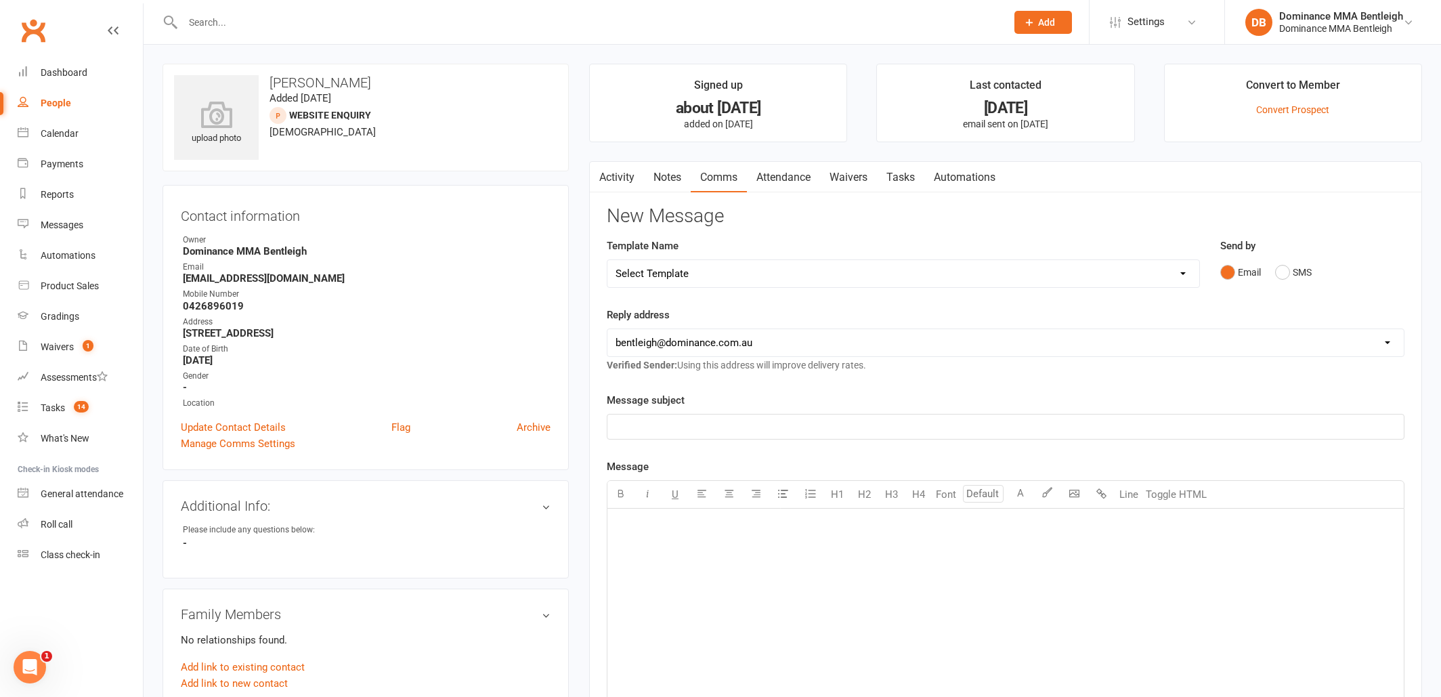
click at [909, 175] on link "Tasks" at bounding box center [900, 177] width 47 height 31
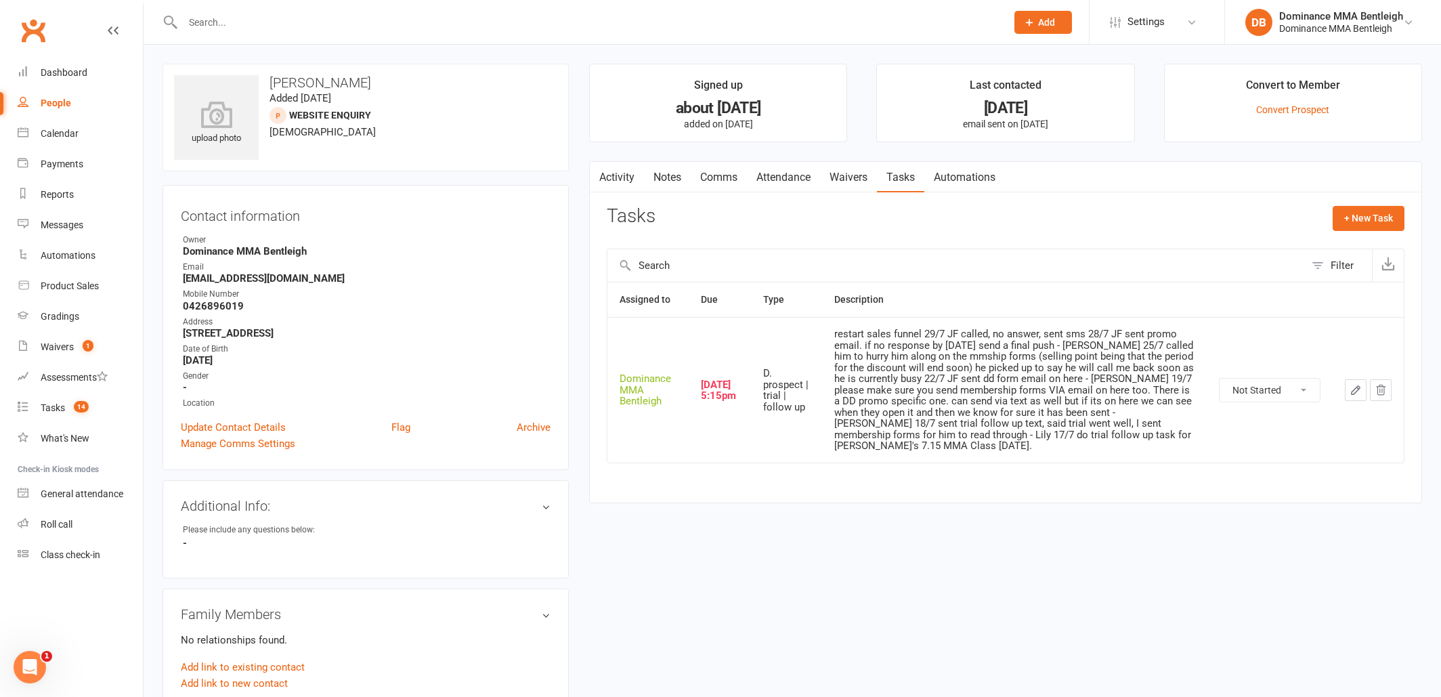
click at [666, 180] on link "Notes" at bounding box center [667, 177] width 47 height 31
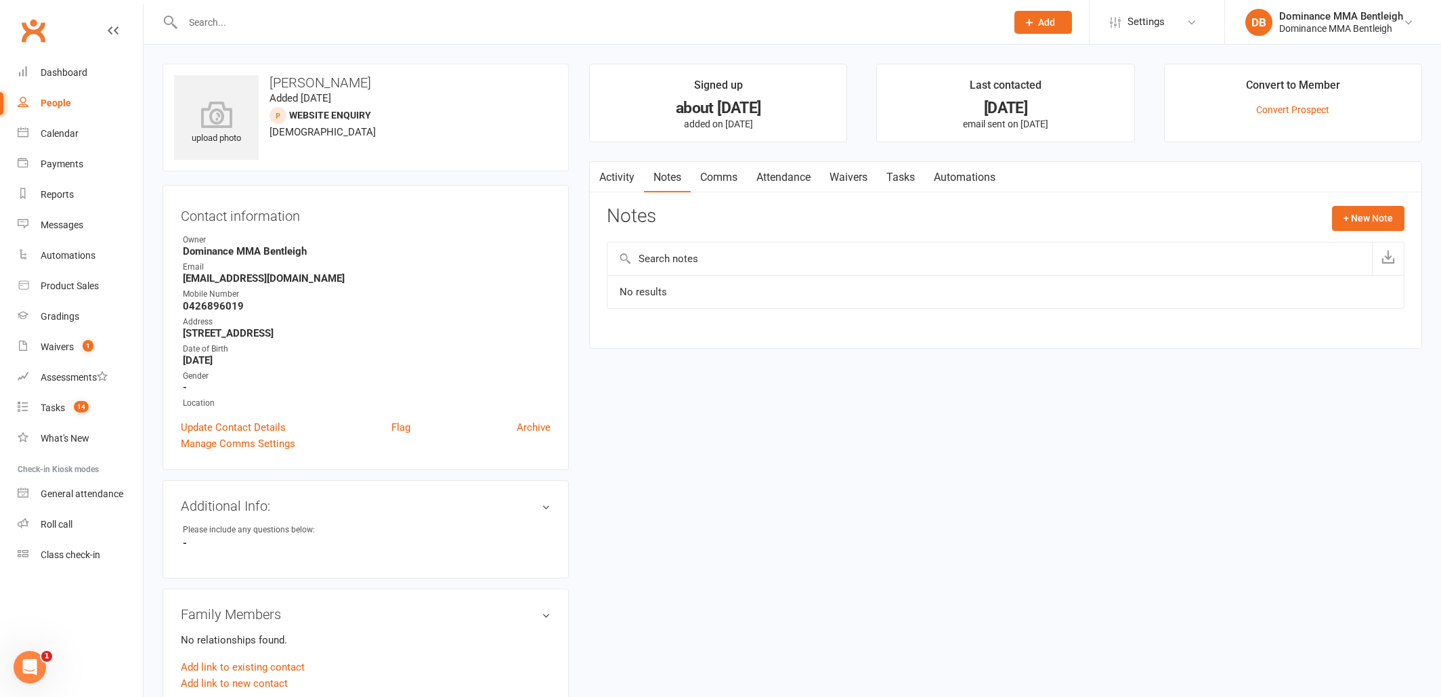
click at [893, 172] on link "Tasks" at bounding box center [900, 177] width 47 height 31
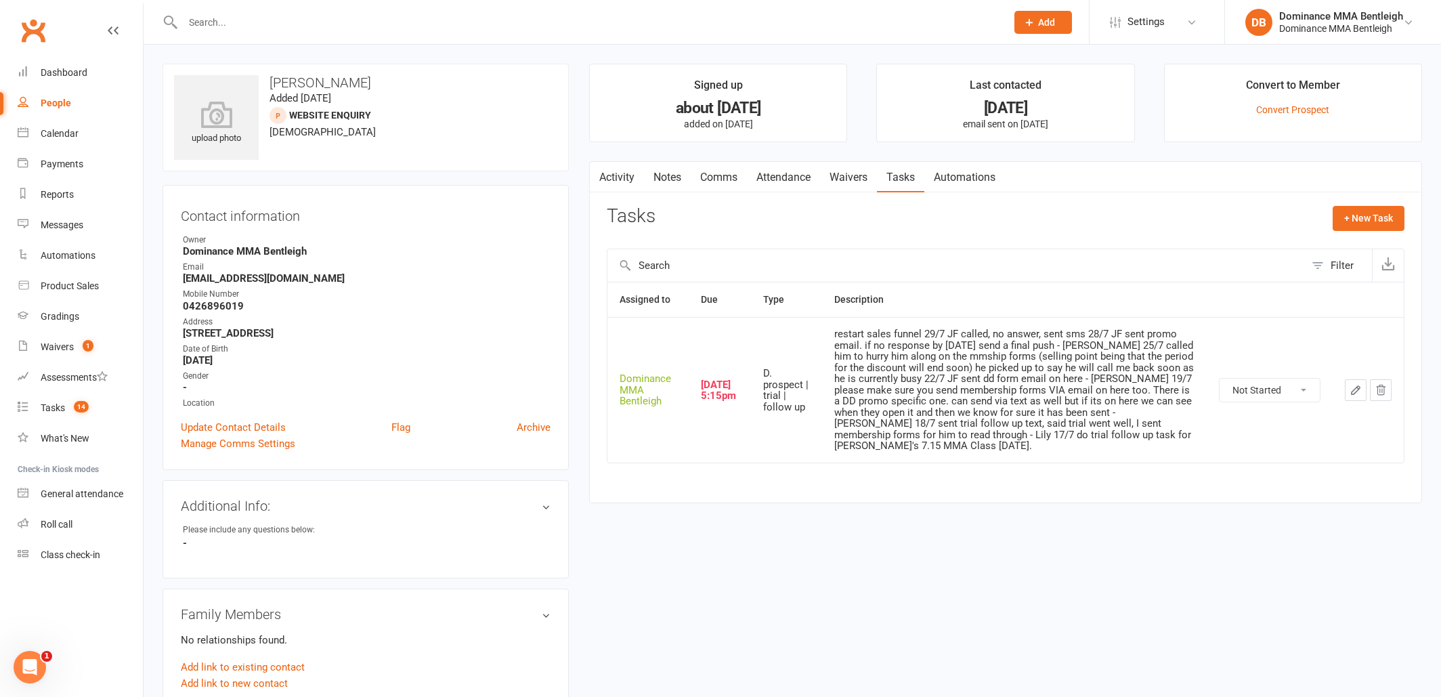
click at [1354, 384] on icon "button" at bounding box center [1356, 390] width 12 height 12
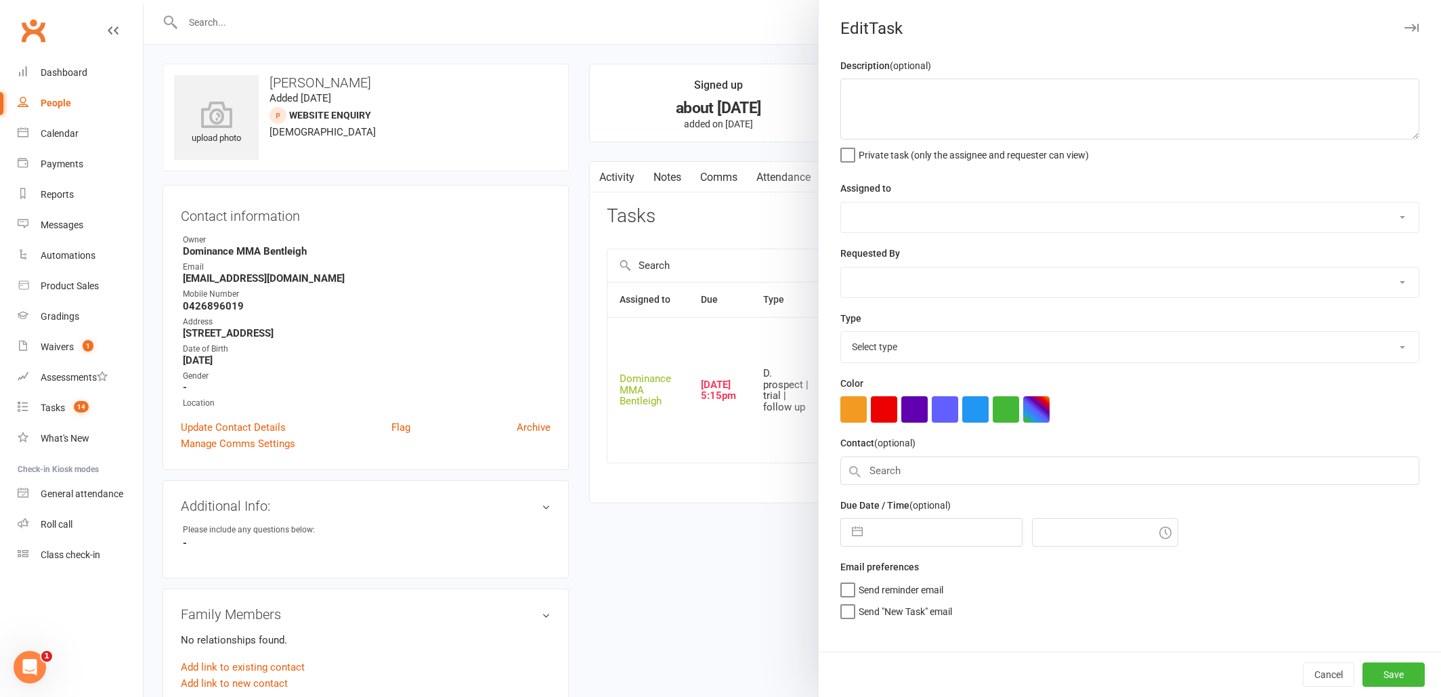
type textarea "restart sales funnel 29/7 JF called, no answer, sent sms 28/7 JF sent promo ema…"
select select "24839"
type input "12 Aug 2025"
type input "5:15pm"
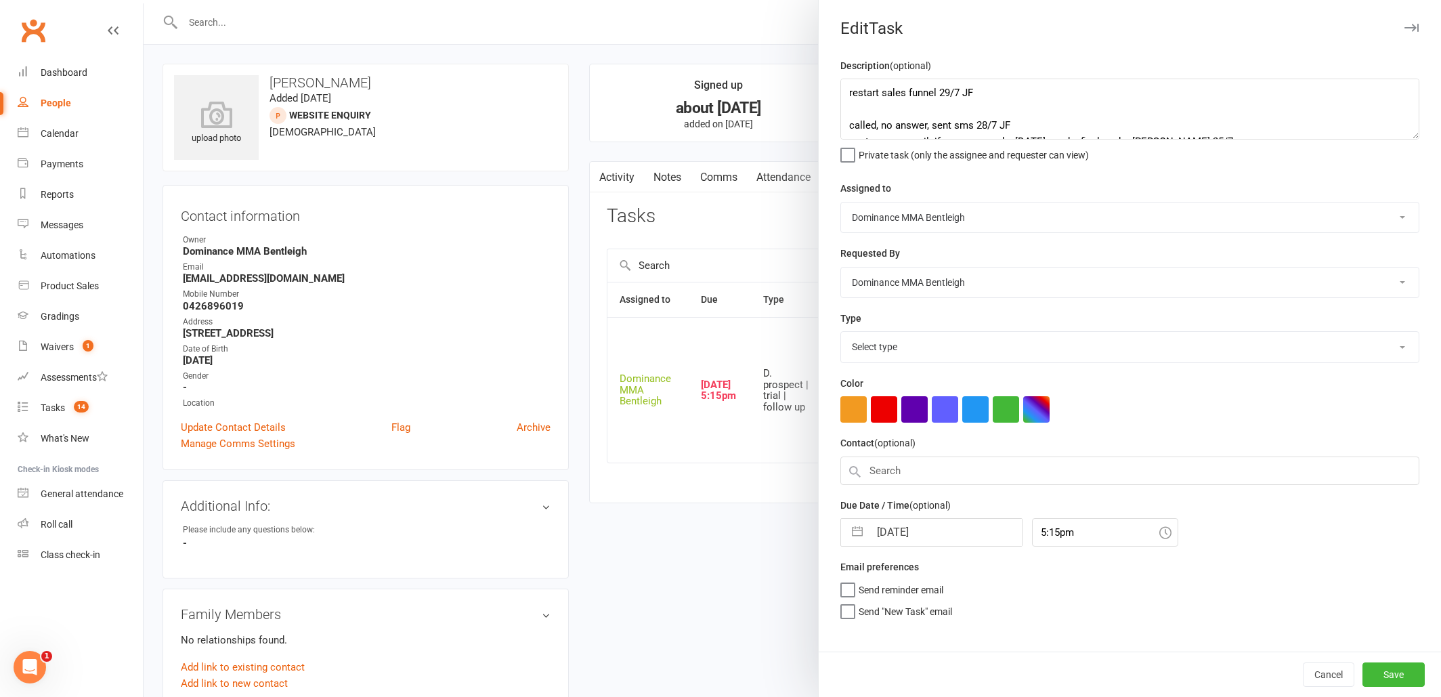
select select "13787"
drag, startPoint x: 847, startPoint y: 91, endPoint x: 1060, endPoint y: 106, distance: 213.1
click at [848, 91] on textarea "restart sales funnel 29/7 JF called, no answer, sent sms 28/7 JF sent promo ema…" at bounding box center [1129, 109] width 579 height 61
click at [915, 99] on textarea "restart sales funnel 29/7 JF called, no answer, sent sms 28/7 JF sent promo ema…" at bounding box center [1129, 109] width 579 height 61
click at [907, 89] on textarea "restart sales funnel 29/7 JF called, no answer, sent sms 28/7 JF sent promo ema…" at bounding box center [1129, 109] width 579 height 61
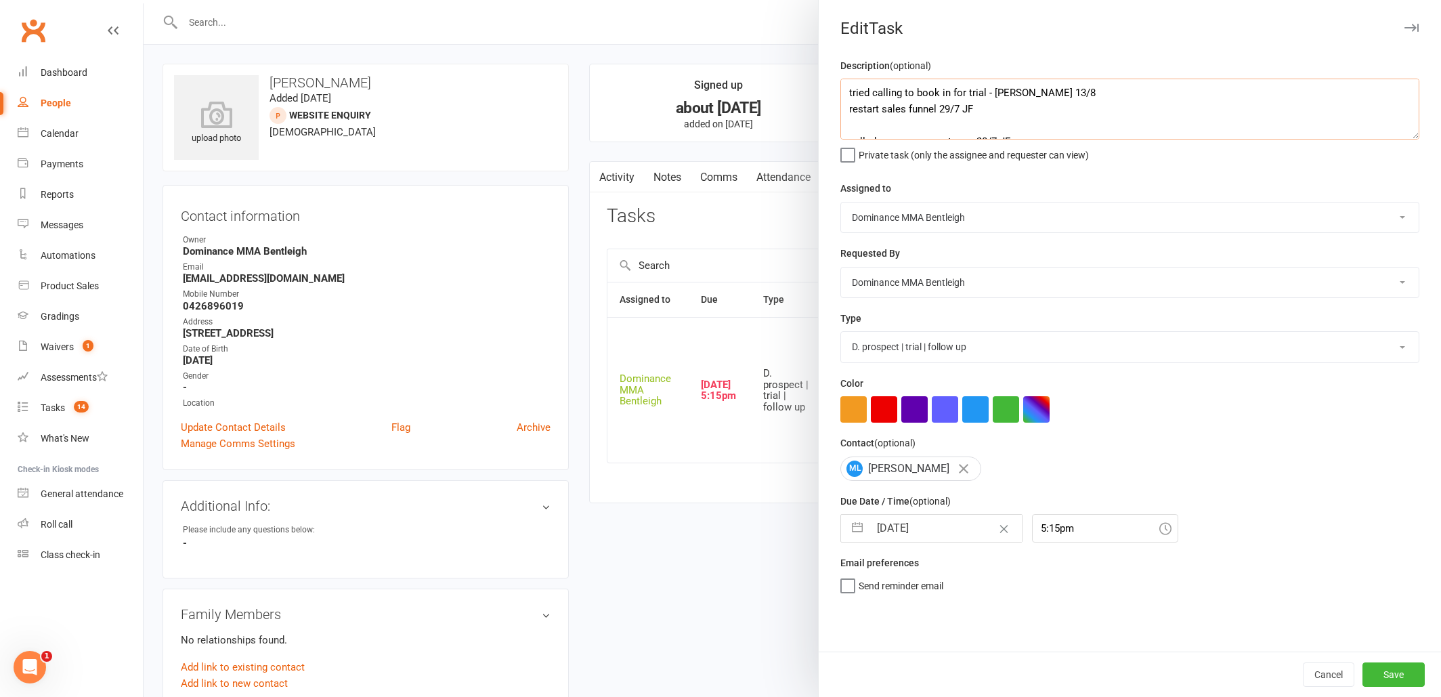
type textarea "tried calling to book in for trial - Dylan 13/8 restart sales funnel 29/7 JF ca…"
select select "6"
select select "2025"
select select "7"
select select "2025"
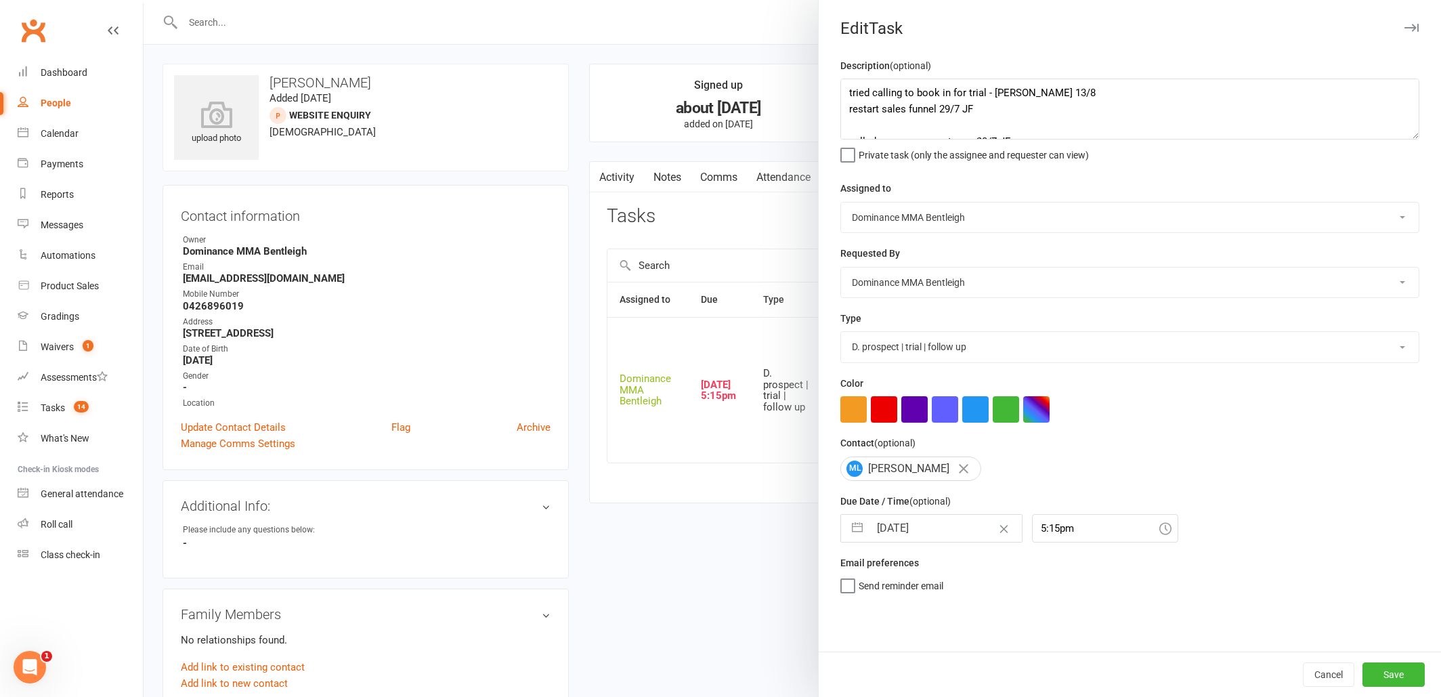
select select "8"
select select "2025"
click at [946, 532] on input "12 Aug 2025" at bounding box center [945, 528] width 152 height 27
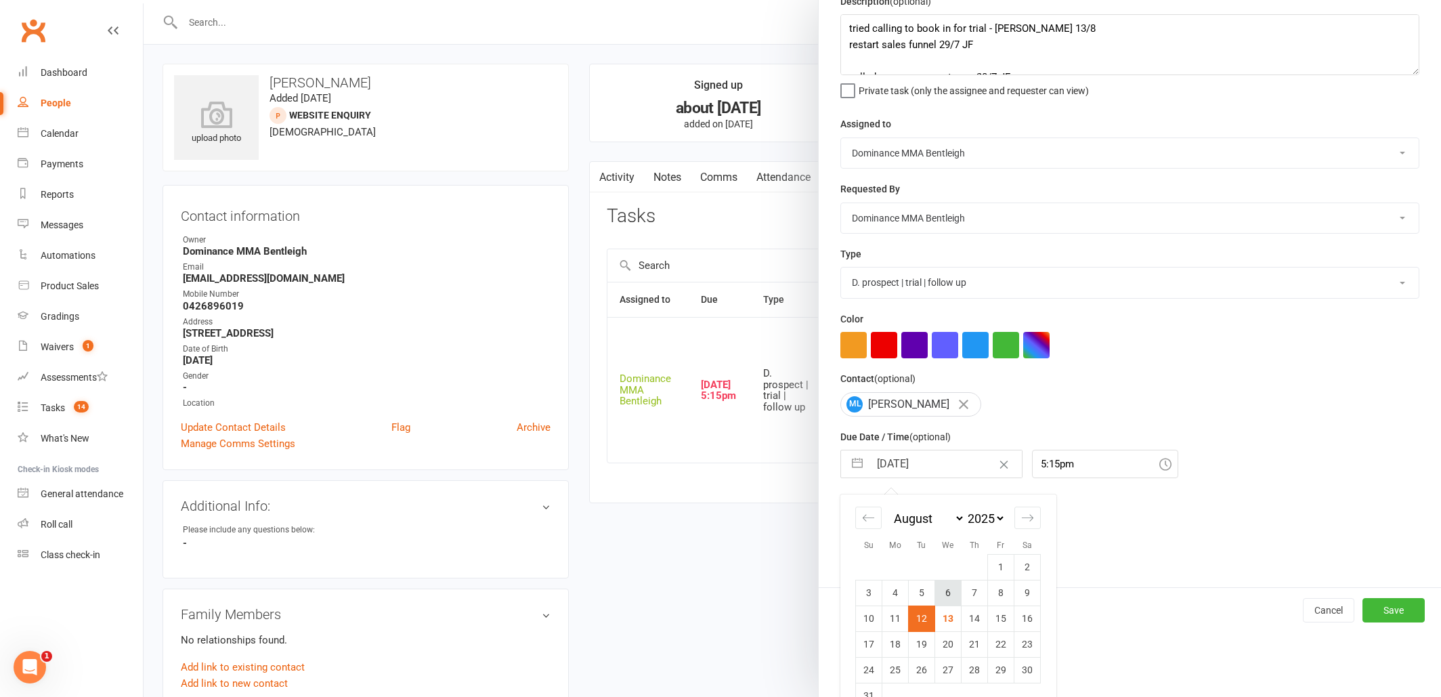
scroll to position [66, 0]
click at [947, 640] on td "20" at bounding box center [948, 642] width 26 height 26
type input "20 Aug 2025"
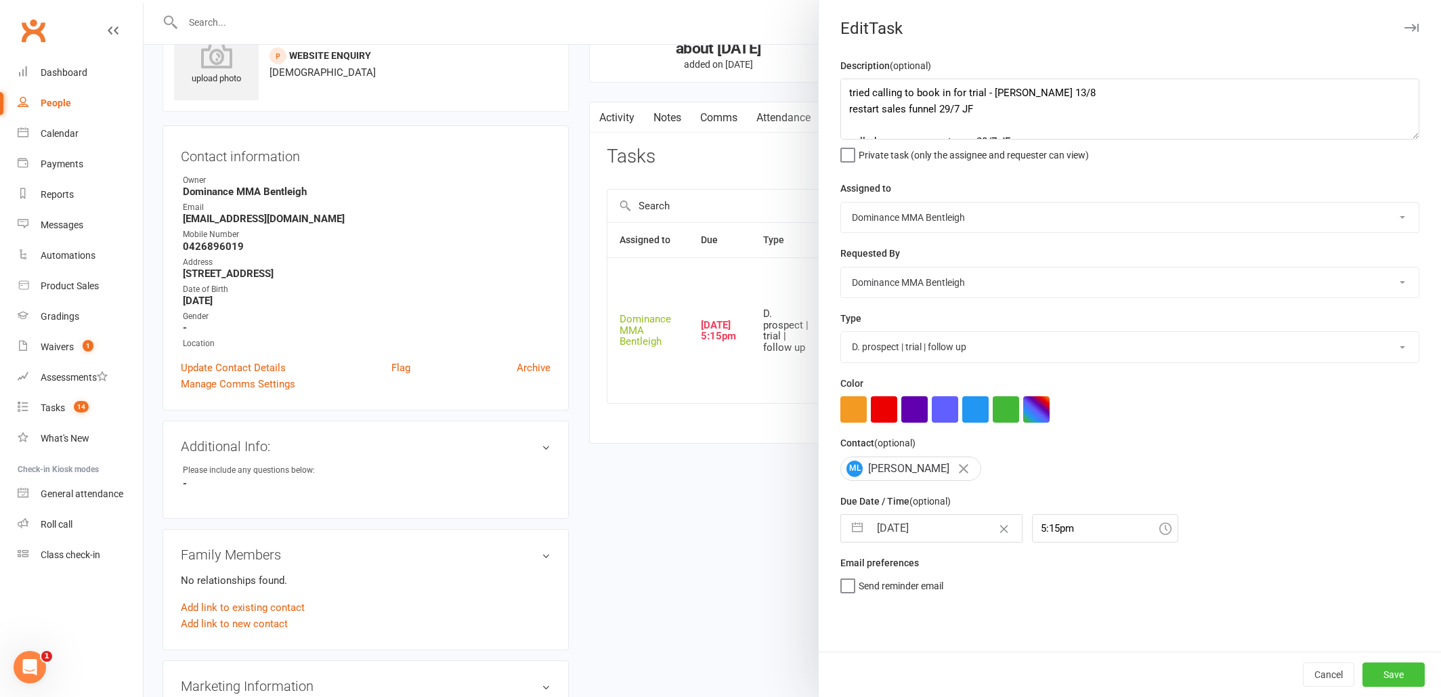
scroll to position [60, 0]
drag, startPoint x: 1391, startPoint y: 674, endPoint x: 1308, endPoint y: 563, distance: 138.3
click at [1308, 563] on div "Edit Task Description (optional) tried calling to book in for trial - Dylan 13/…" at bounding box center [1129, 348] width 623 height 697
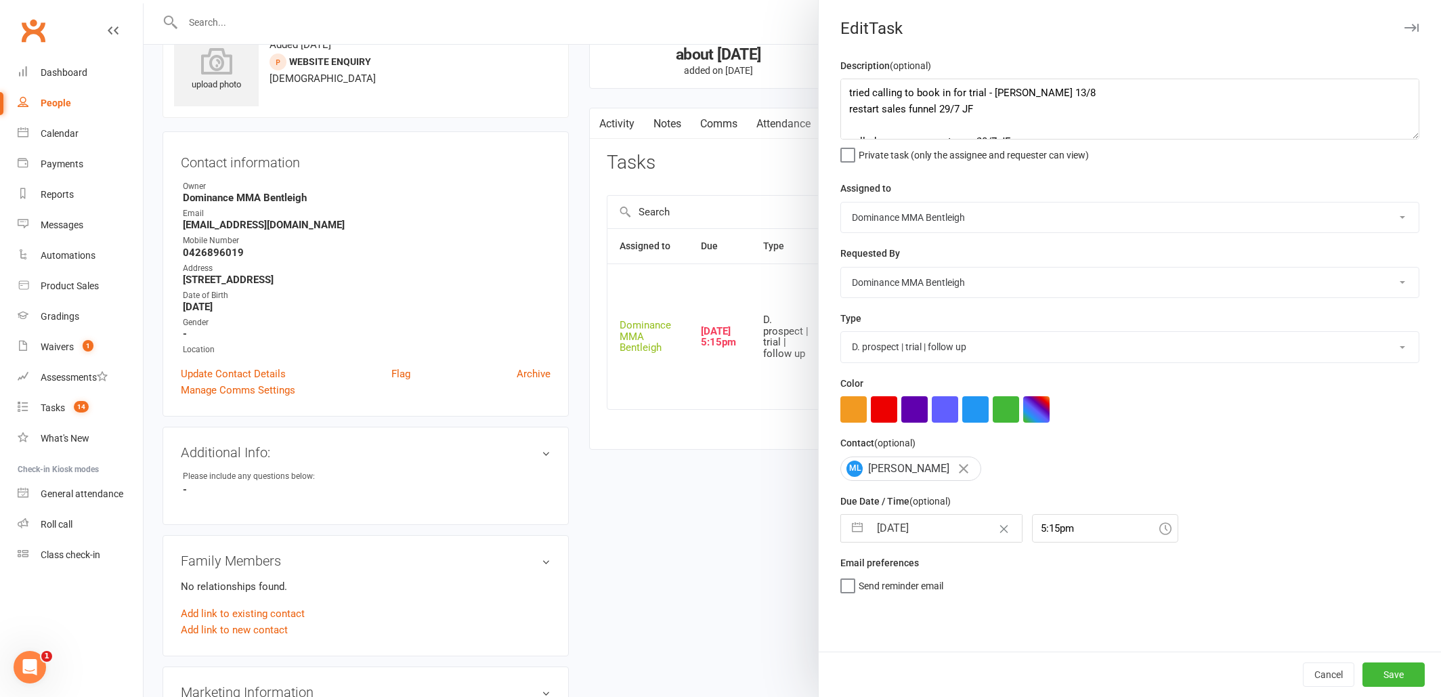
scroll to position [53, 0]
click at [1402, 670] on button "Save" at bounding box center [1393, 674] width 62 height 24
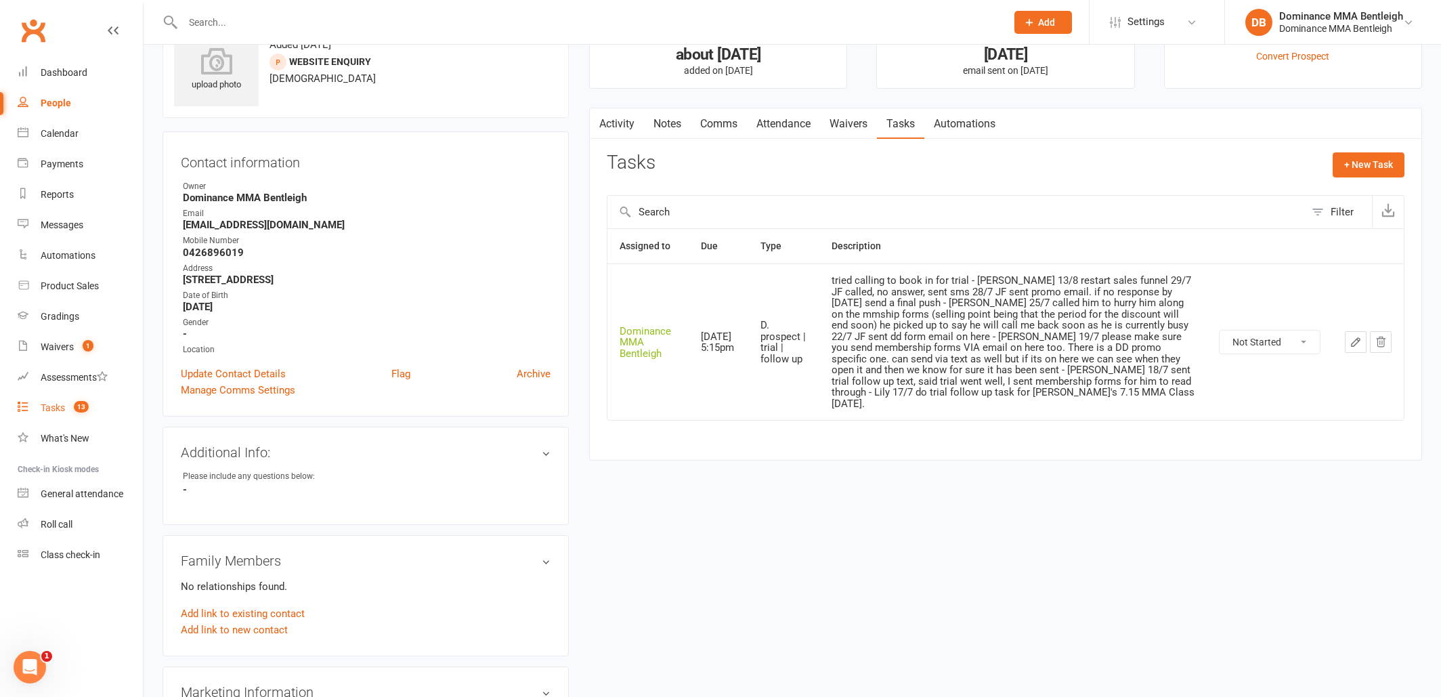
click at [51, 407] on div "Tasks" at bounding box center [53, 407] width 24 height 11
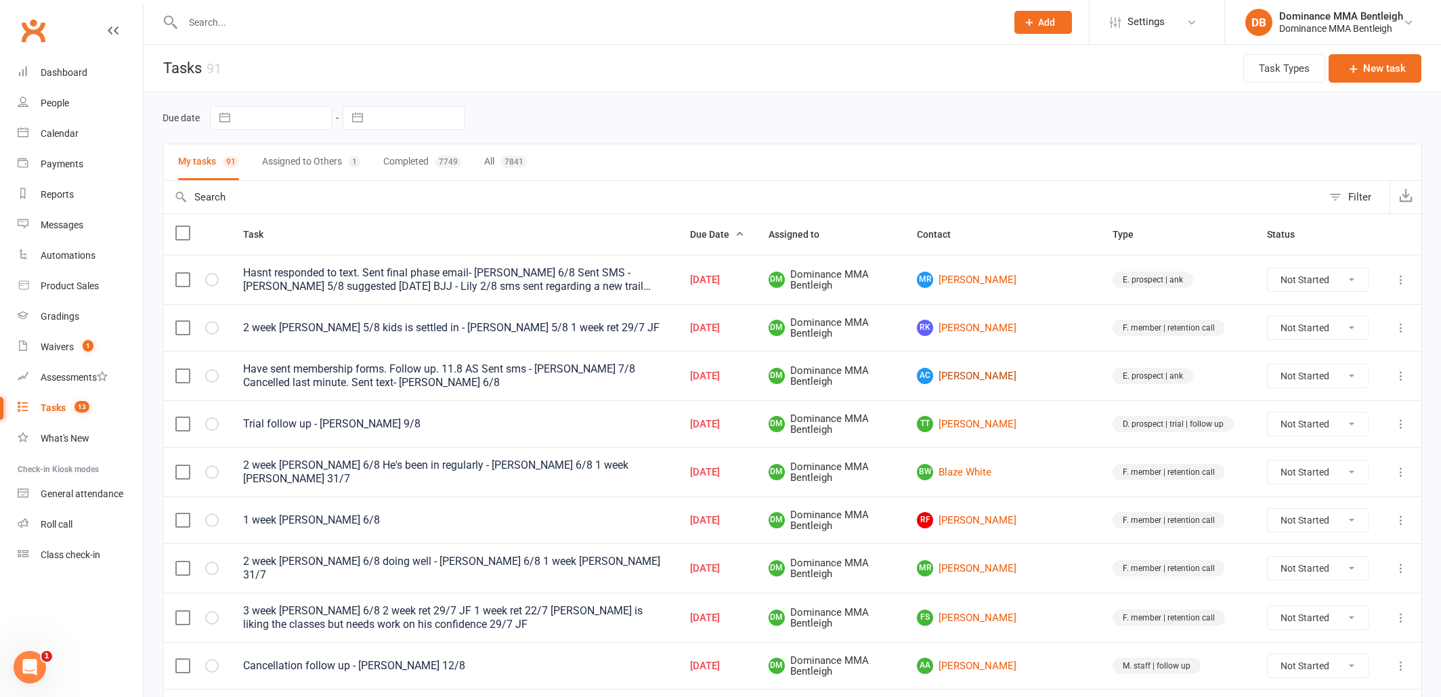
click at [1075, 379] on link "AC Azam Chelakkadan" at bounding box center [1002, 376] width 171 height 16
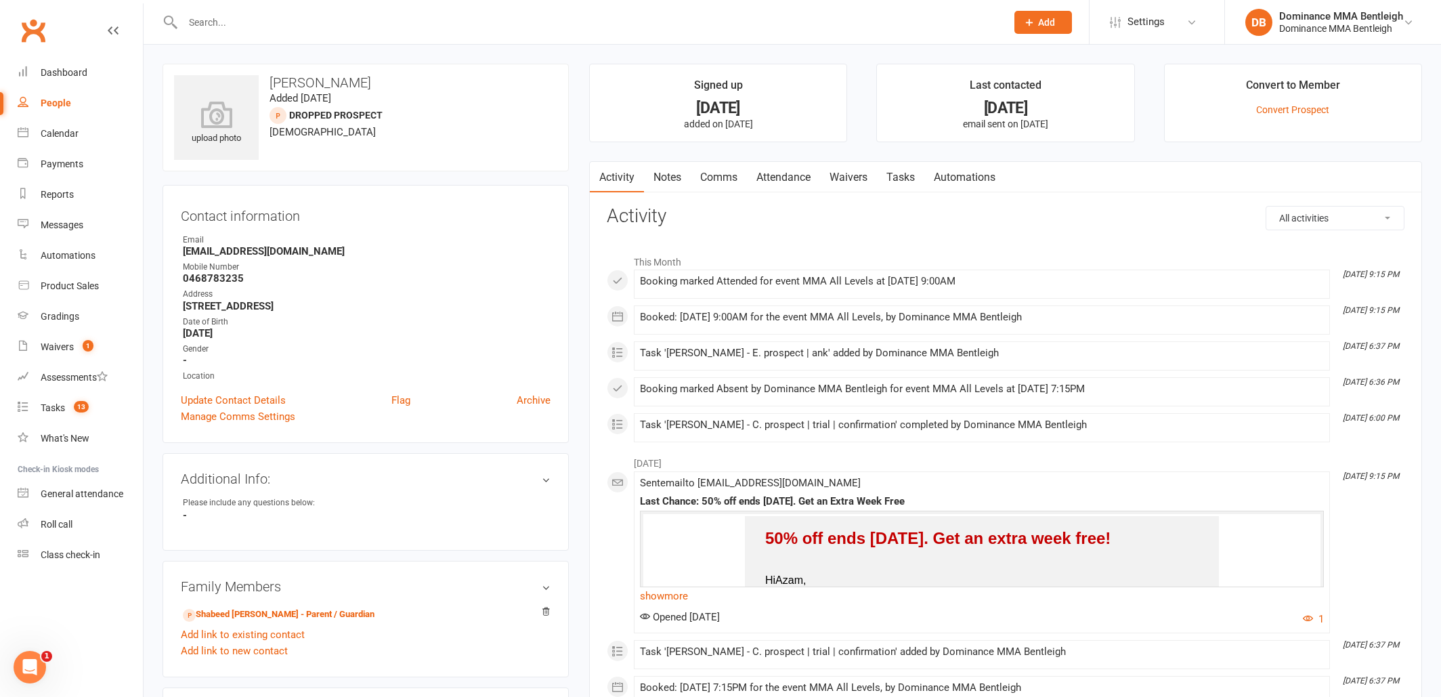
click at [843, 178] on link "Waivers" at bounding box center [848, 177] width 57 height 31
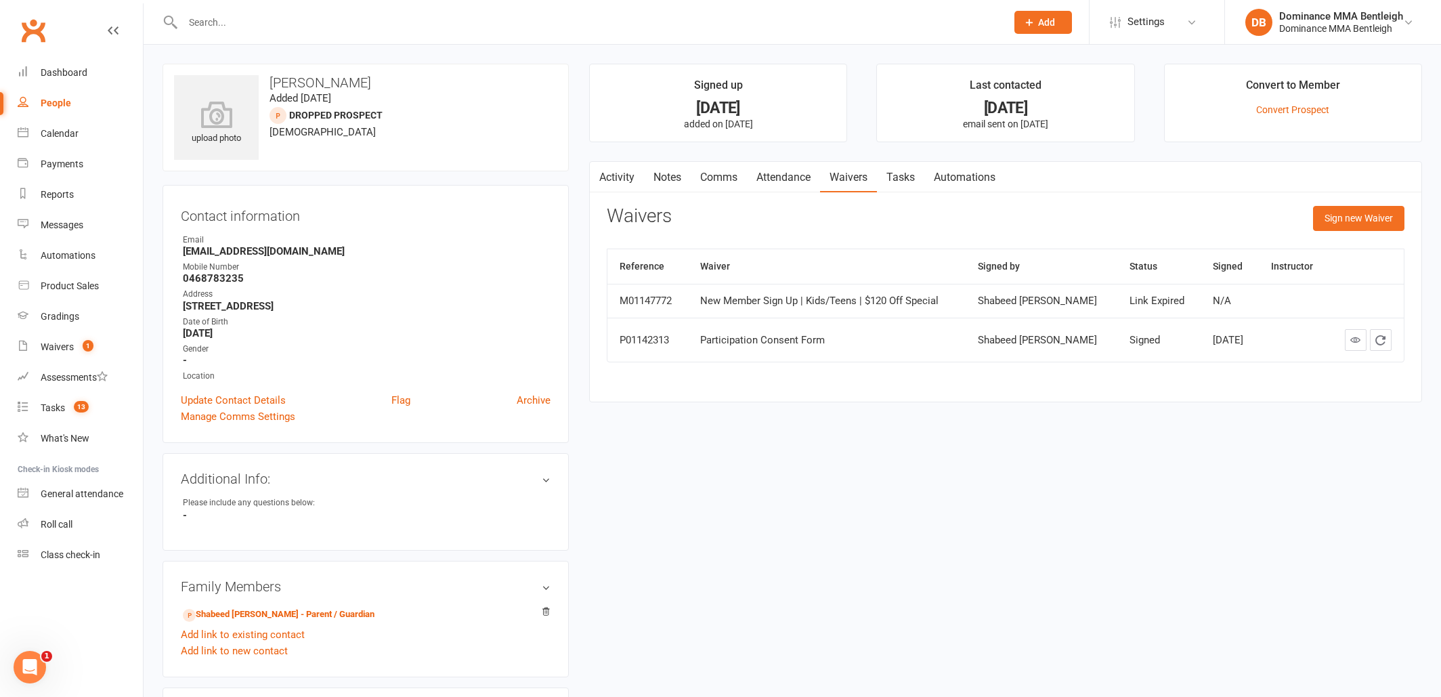
click at [311, 35] on div at bounding box center [580, 22] width 834 height 44
click at [312, 28] on input "text" at bounding box center [588, 22] width 818 height 19
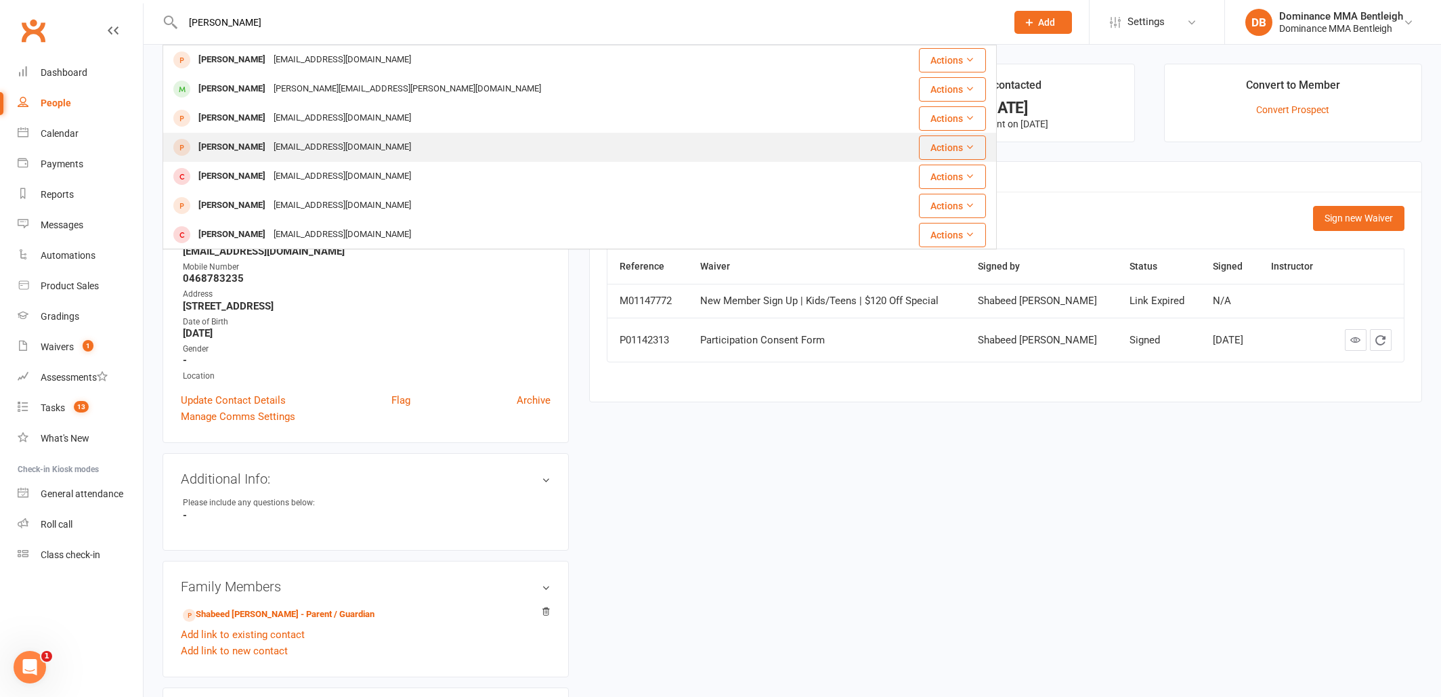
type input "nickola"
click at [324, 155] on div "angonick34@gmail.com" at bounding box center [343, 147] width 146 height 20
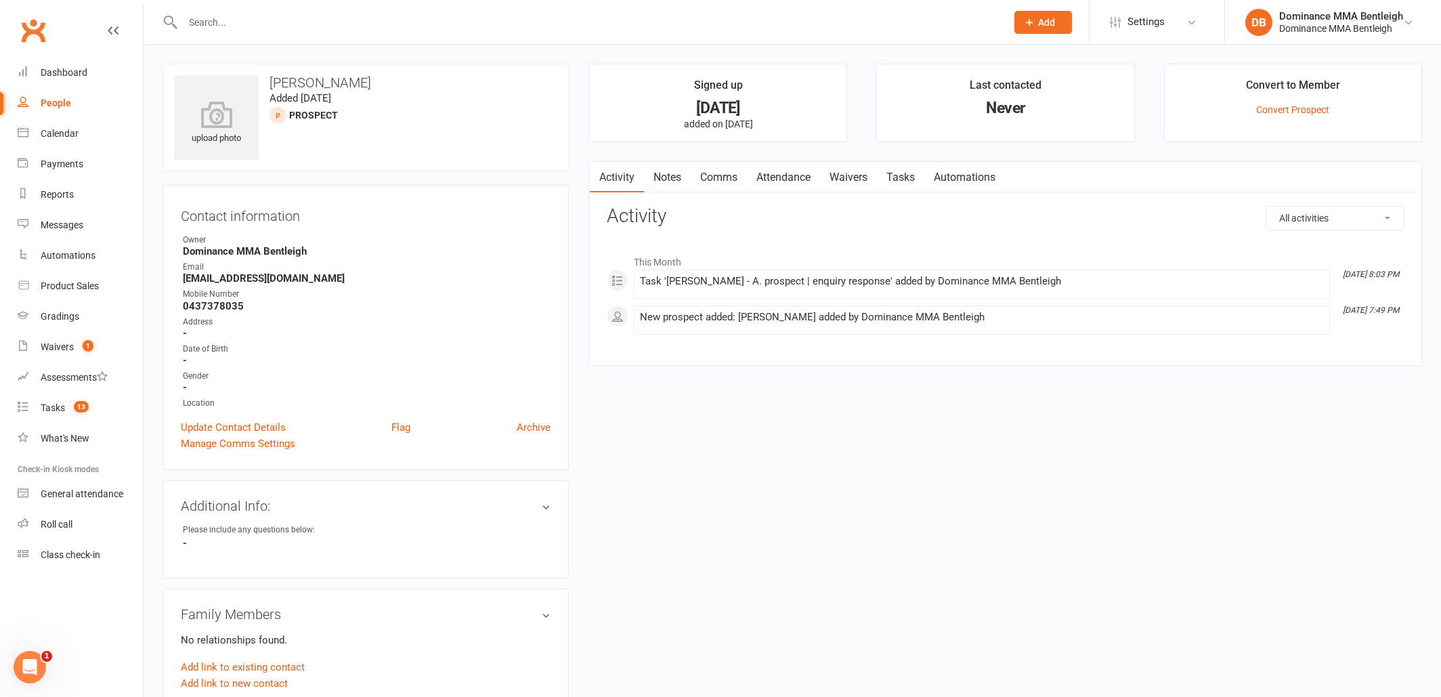
click at [859, 177] on link "Waivers" at bounding box center [848, 177] width 57 height 31
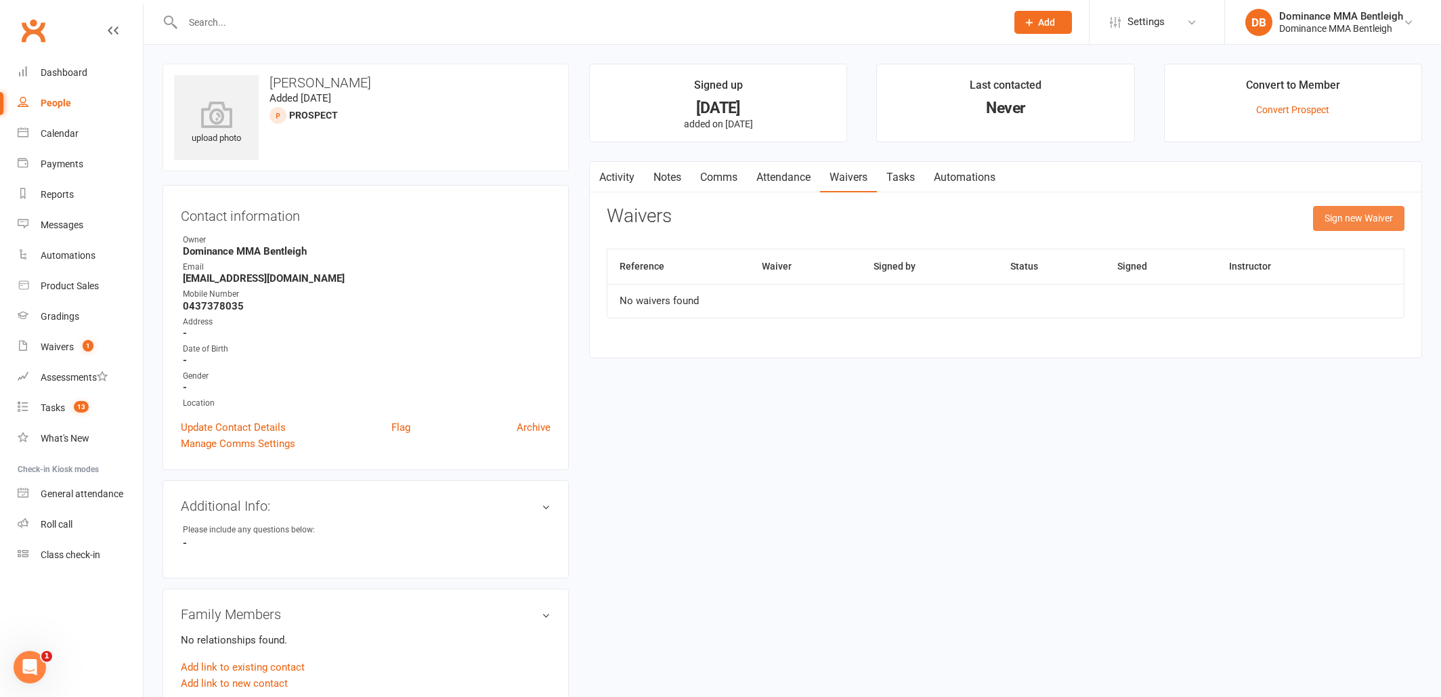
click at [1376, 217] on button "Sign new Waiver" at bounding box center [1358, 218] width 91 height 24
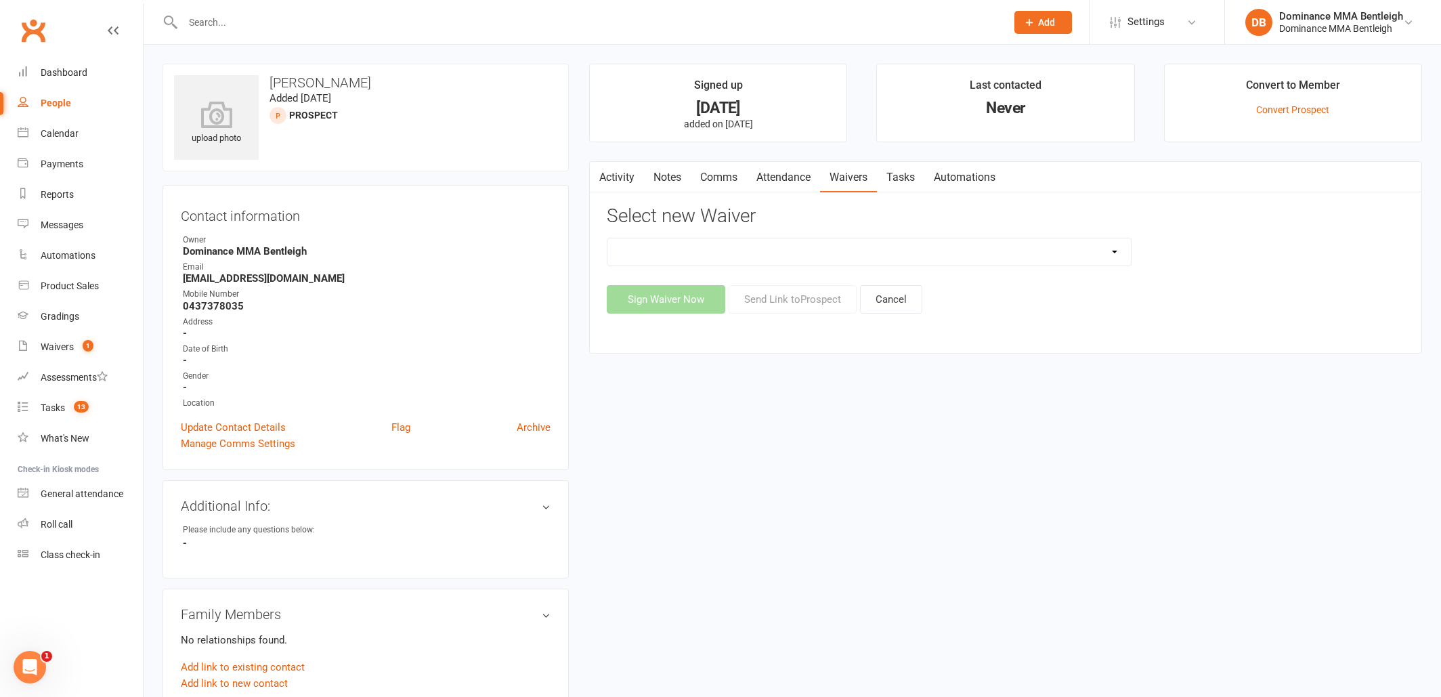
select select "1931"
click at [764, 301] on button "Send Link to Prospect" at bounding box center [793, 299] width 128 height 28
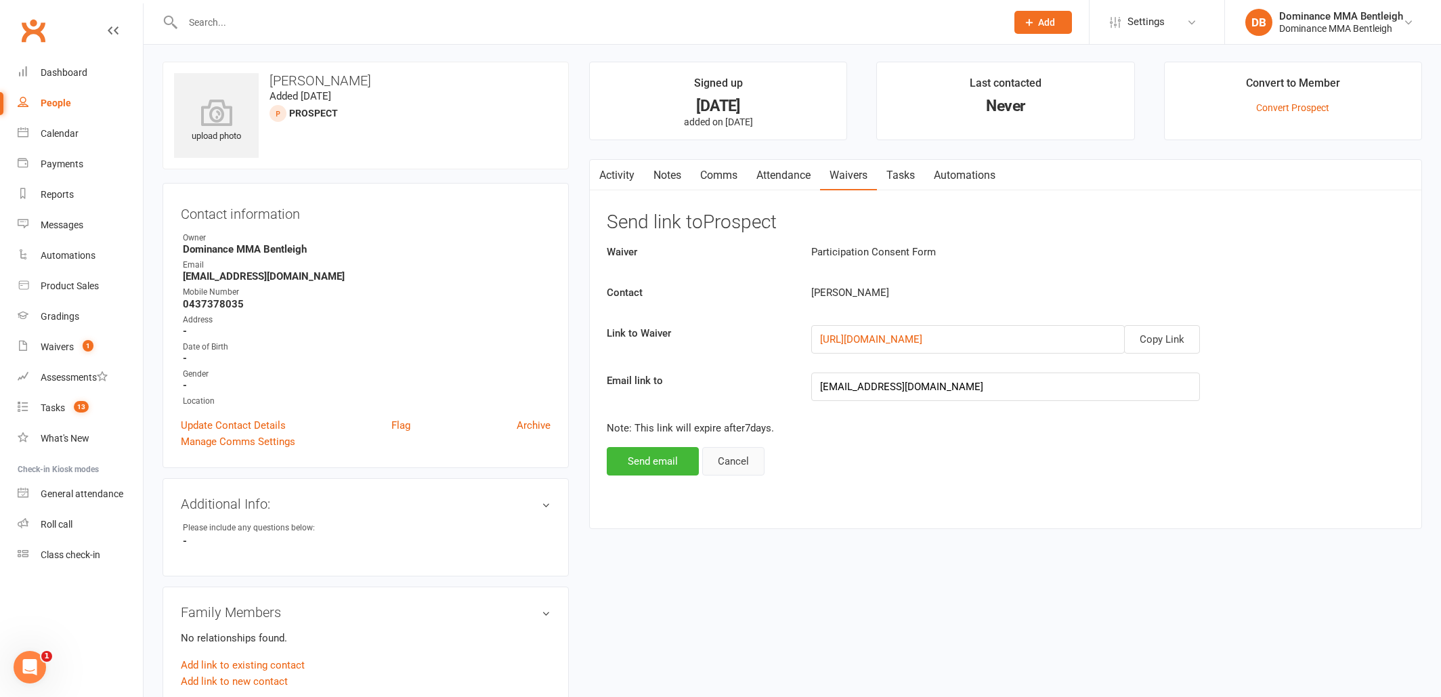
drag, startPoint x: 1151, startPoint y: 345, endPoint x: 712, endPoint y: 467, distance: 456.2
click at [720, 465] on div "Waiver Participation Consent Form Contact Nikolaos Angelopoulos Link to Waiver …" at bounding box center [1006, 360] width 798 height 232
click at [655, 462] on button "Send email" at bounding box center [653, 461] width 92 height 28
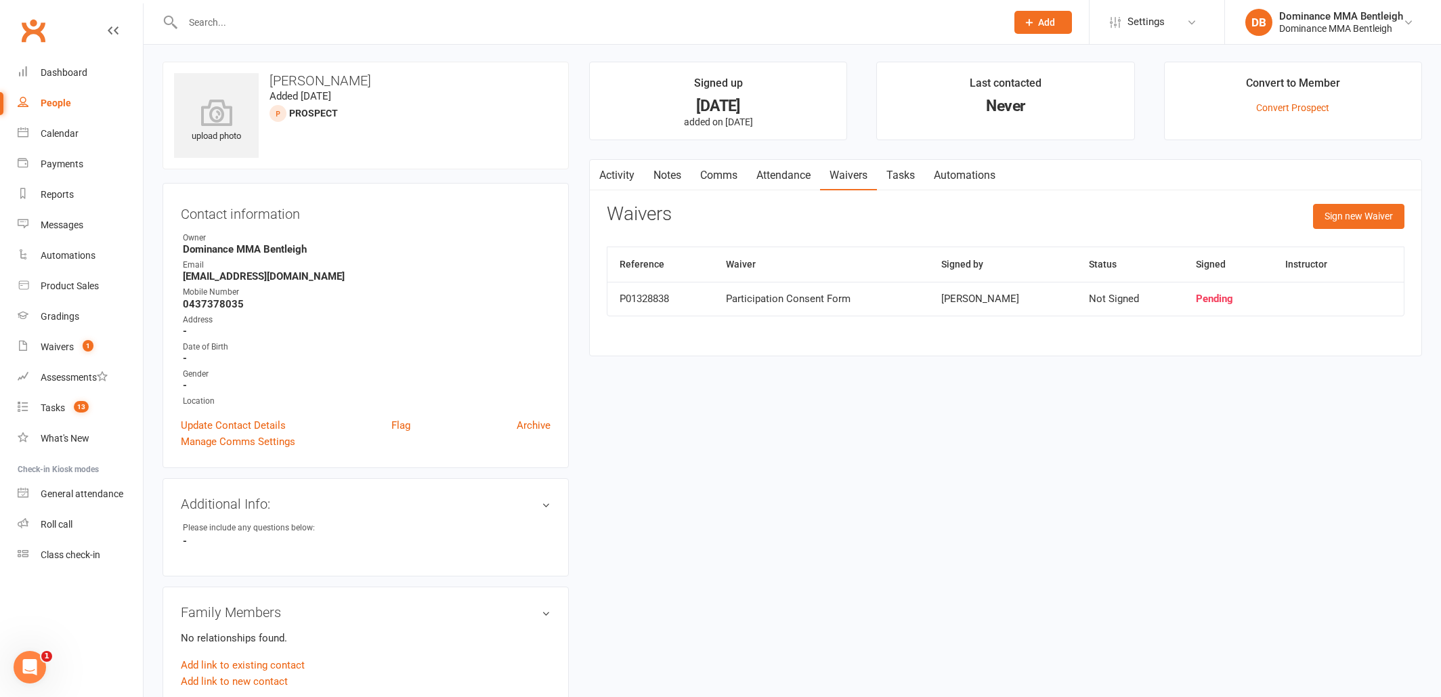
click at [720, 179] on link "Comms" at bounding box center [719, 175] width 56 height 31
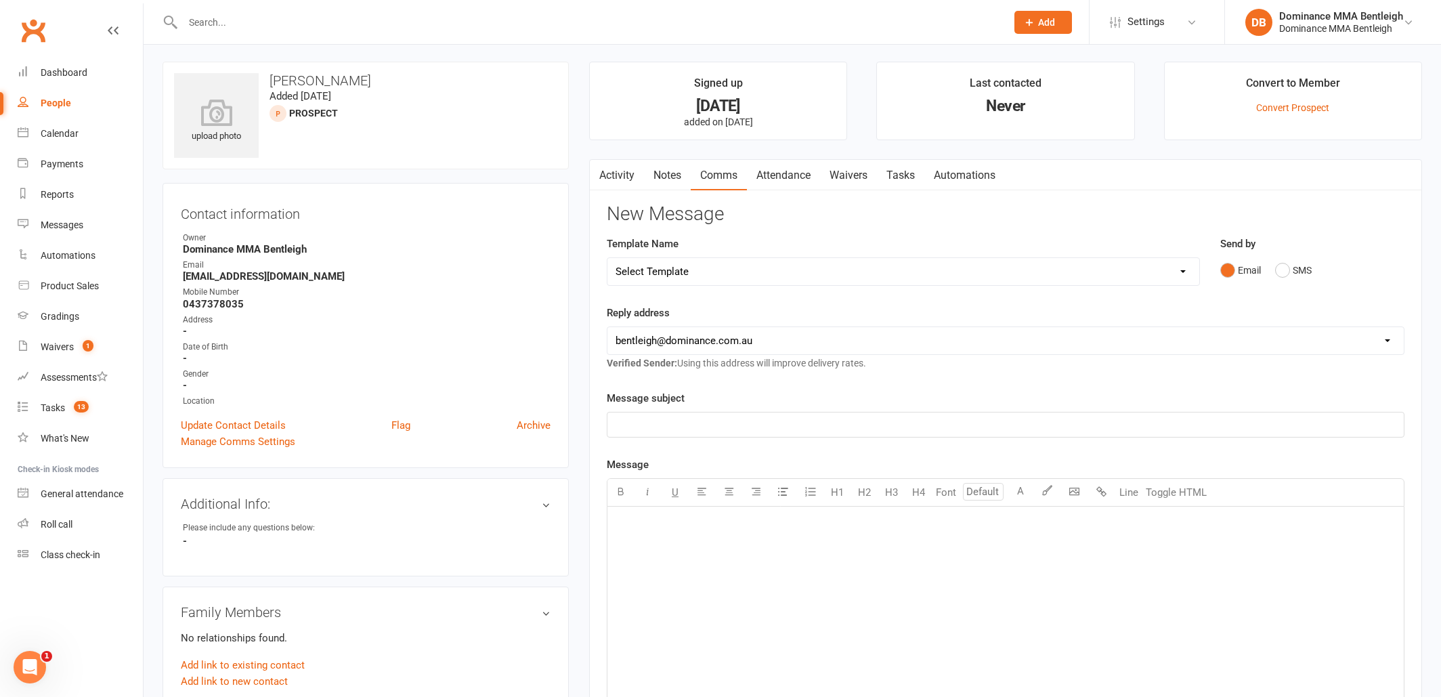
select select "18"
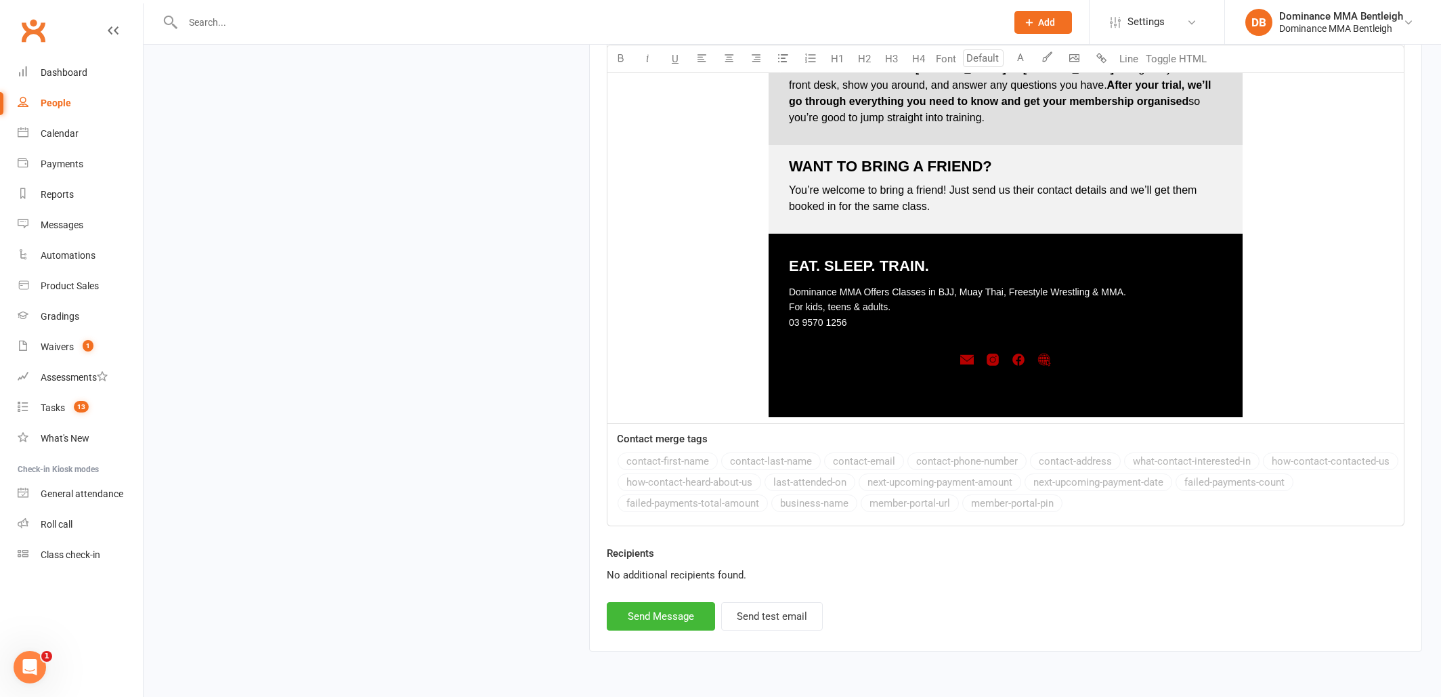
scroll to position [1787, 0]
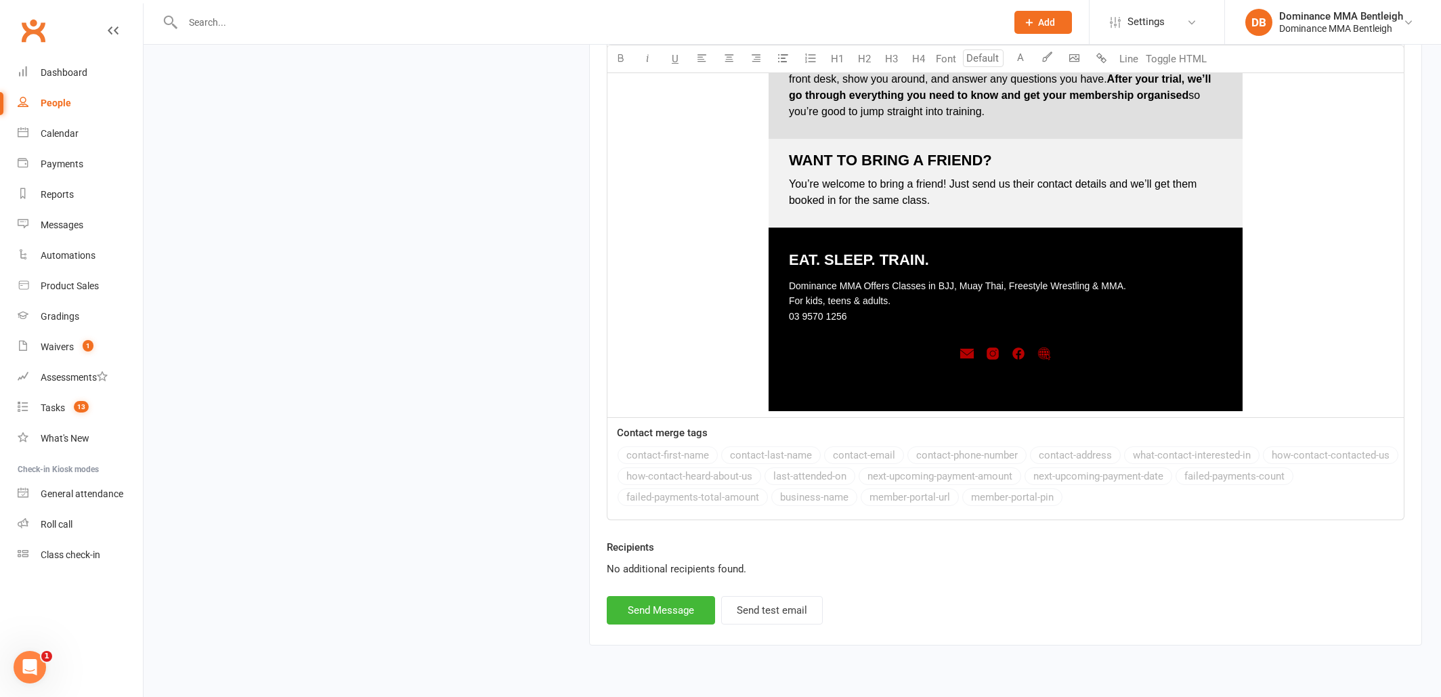
click at [695, 601] on button "Send Message" at bounding box center [661, 610] width 108 height 28
select select
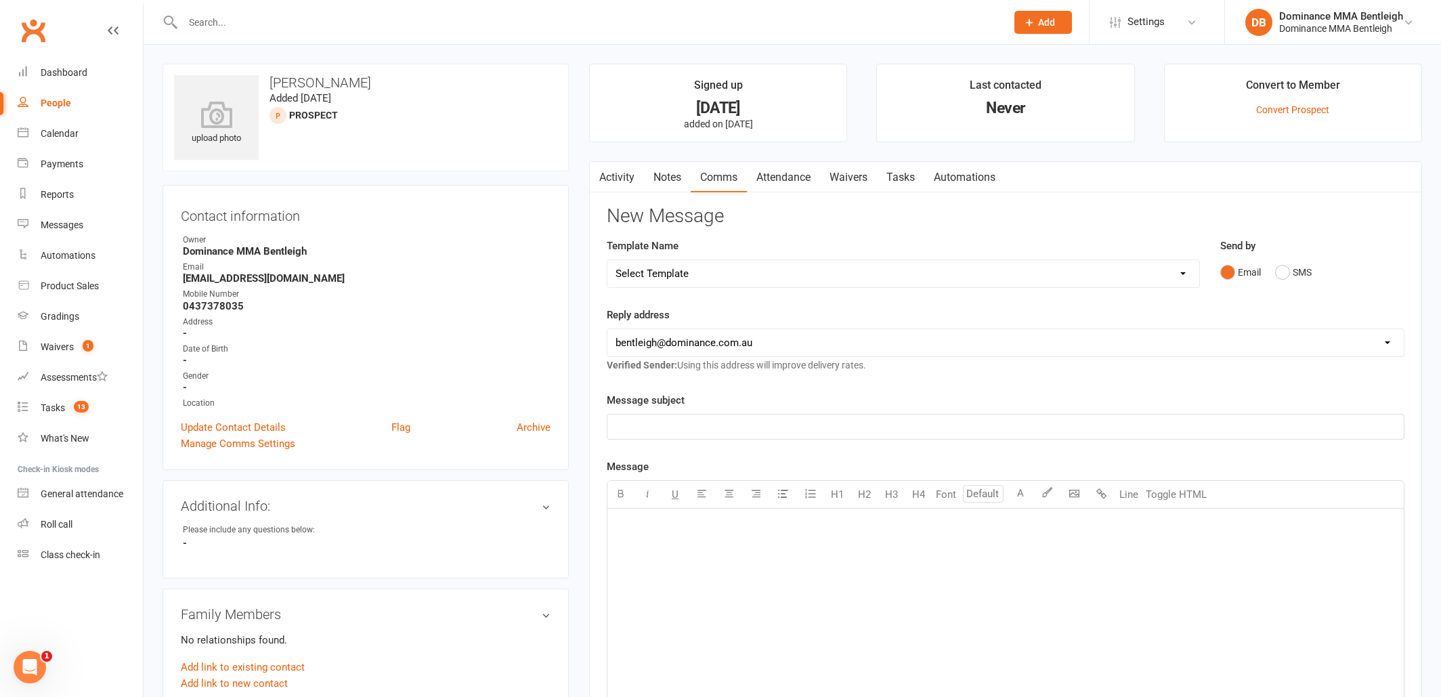
scroll to position [0, 0]
click at [49, 408] on div "Tasks" at bounding box center [53, 407] width 24 height 11
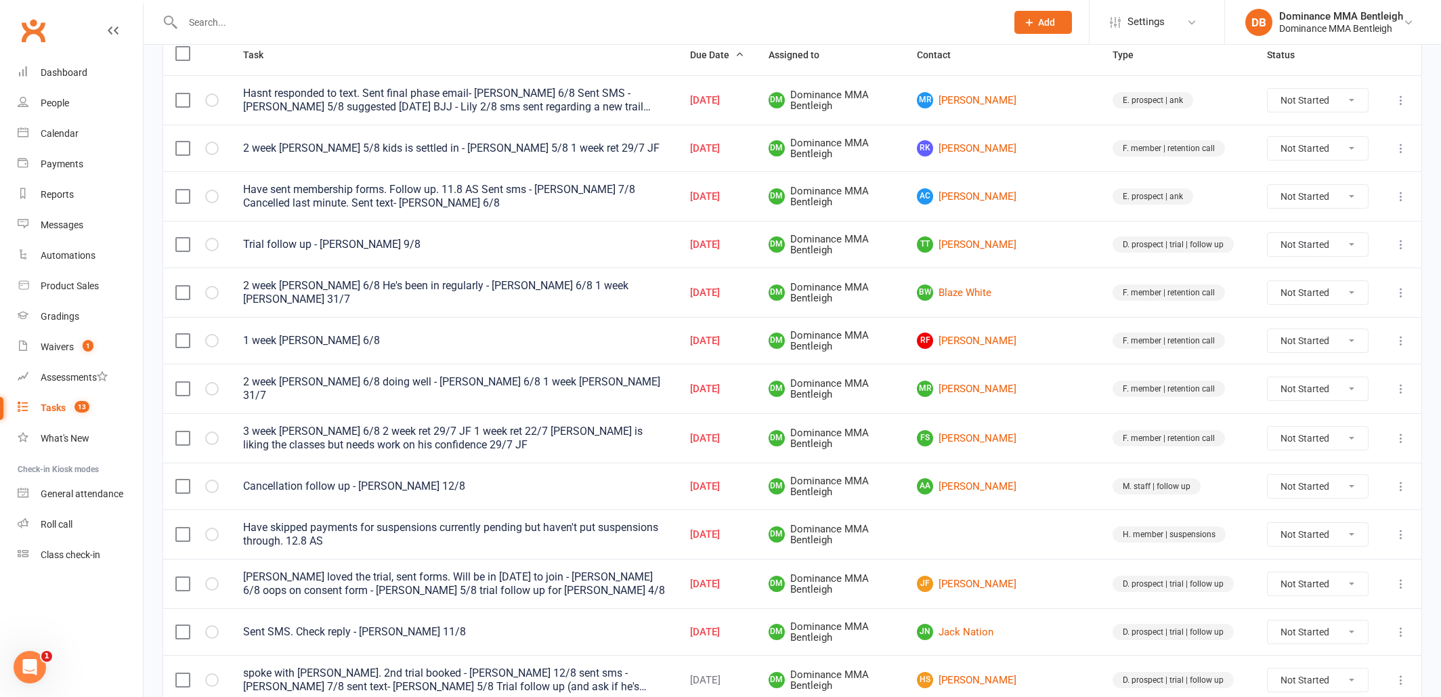
scroll to position [179, 0]
click at [1000, 624] on link "JN Jack Nation" at bounding box center [1002, 632] width 171 height 16
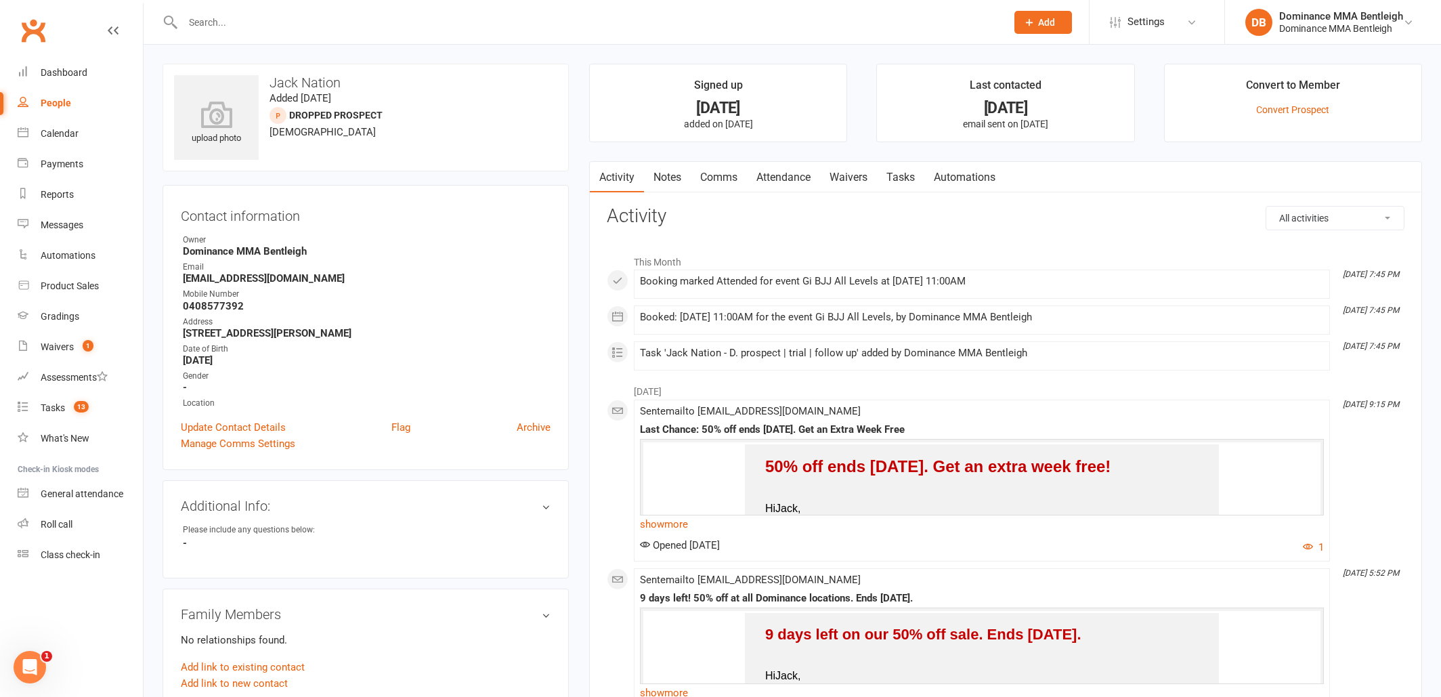
click at [902, 176] on link "Tasks" at bounding box center [900, 177] width 47 height 31
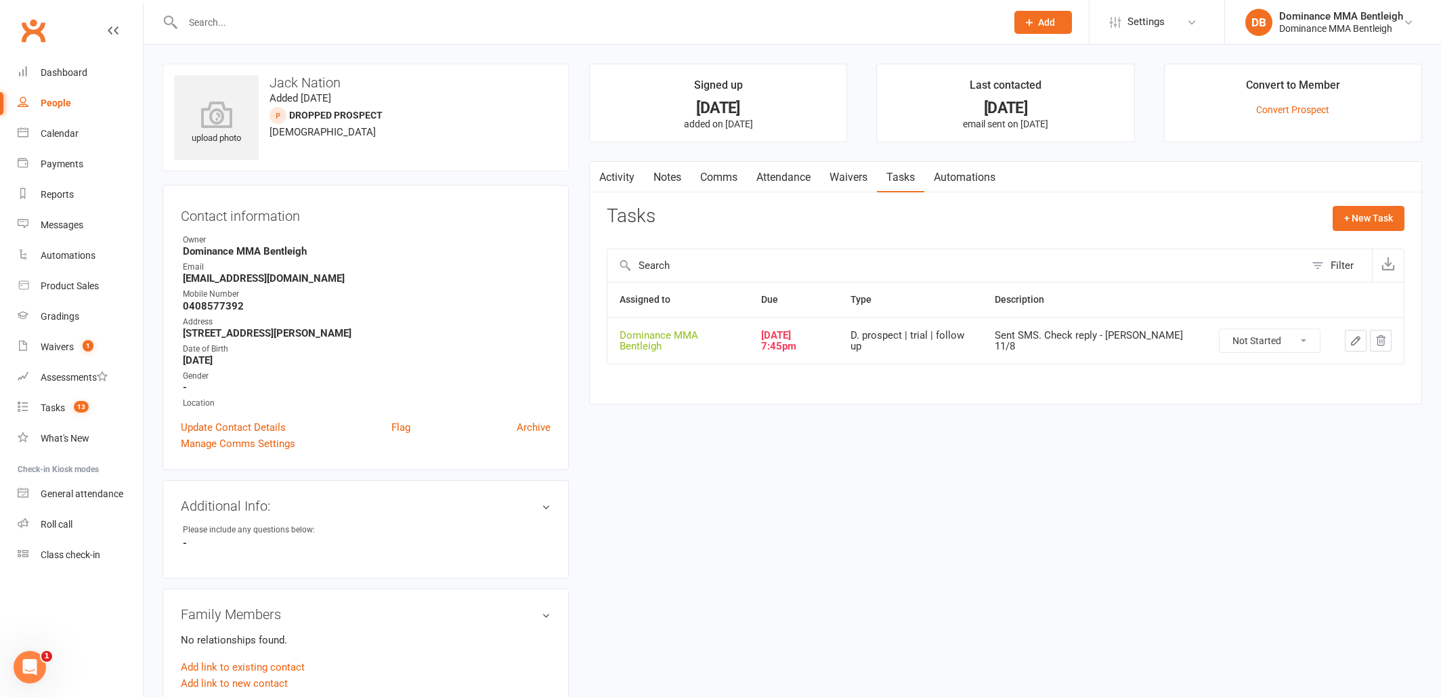
click at [1352, 339] on icon "button" at bounding box center [1356, 341] width 12 height 12
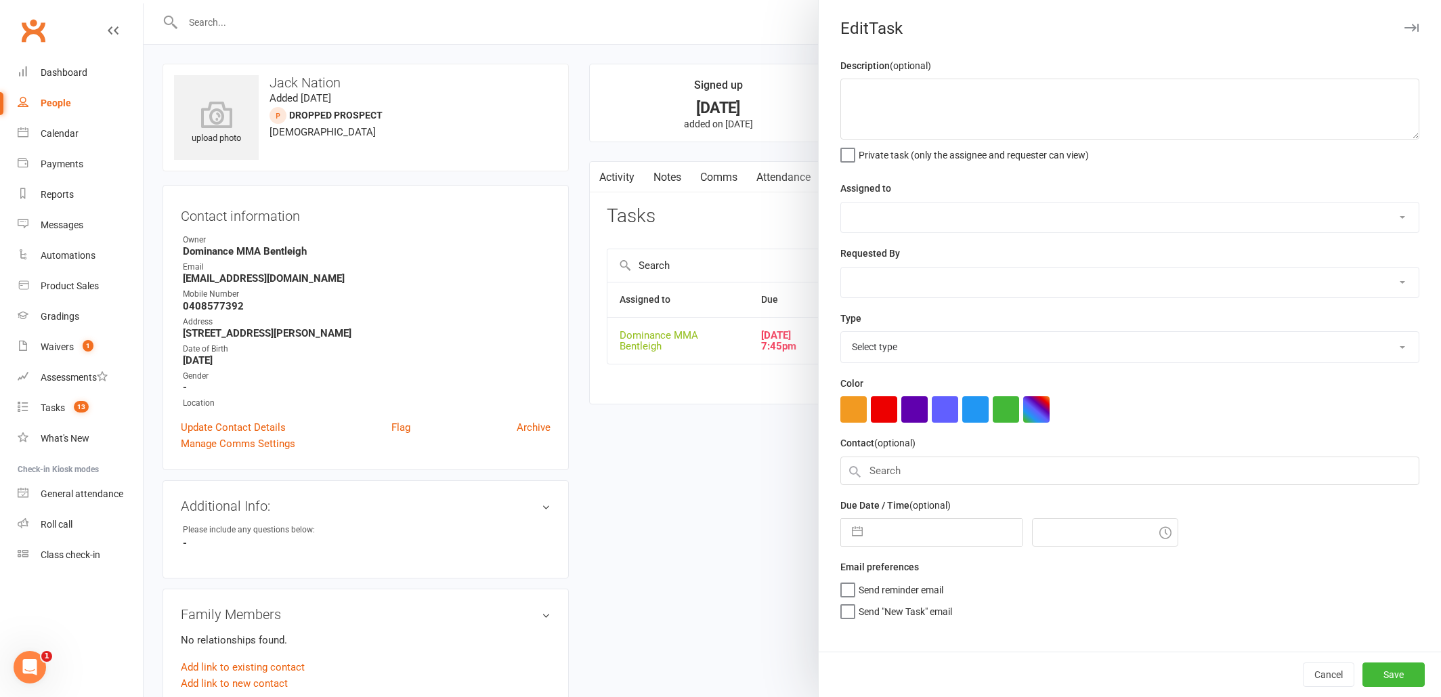
type textarea "Sent SMS. Check reply - Dylan 11/8"
select select "24839"
type input "13 Aug 2025"
type input "7:45pm"
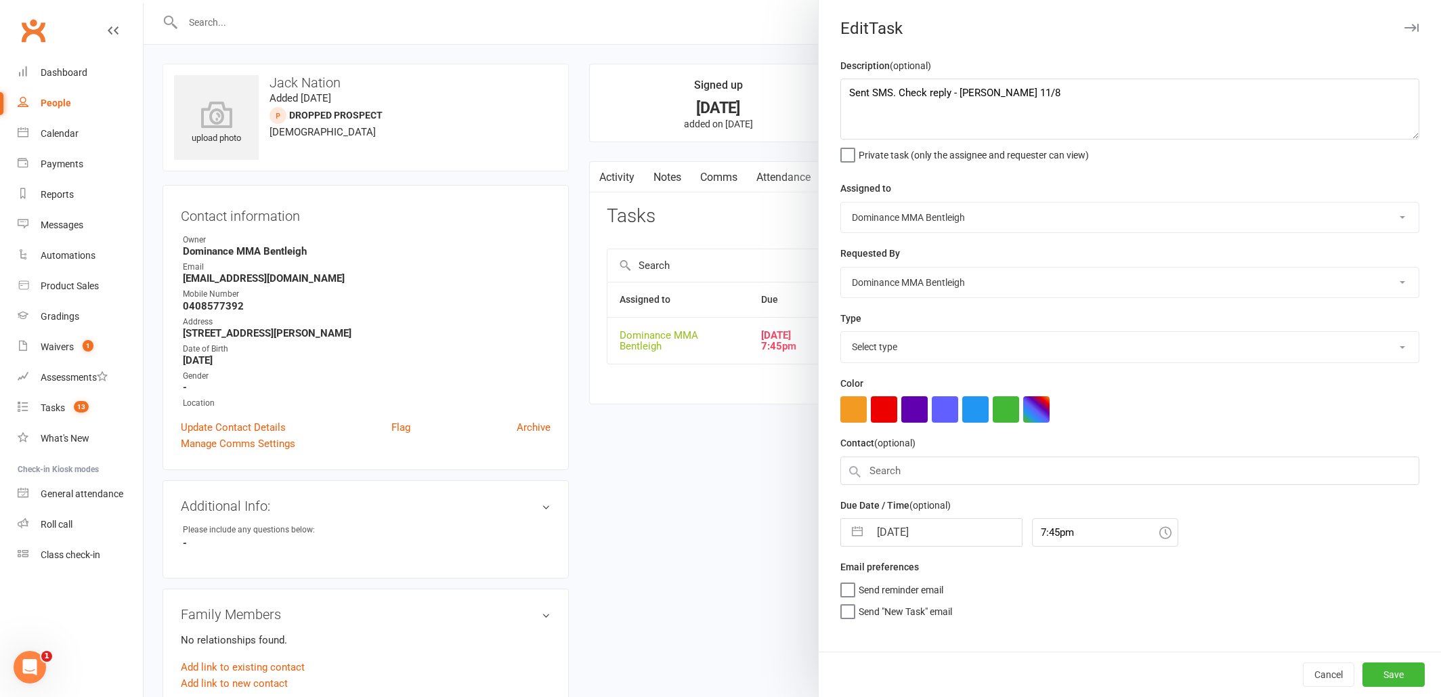
select select "13787"
click at [851, 97] on textarea "Sent SMS. Check reply - Dylan 11/8" at bounding box center [1129, 109] width 579 height 61
click at [968, 95] on textarea "Sent SMS. Check reply - Dylan 11/8" at bounding box center [1129, 109] width 579 height 61
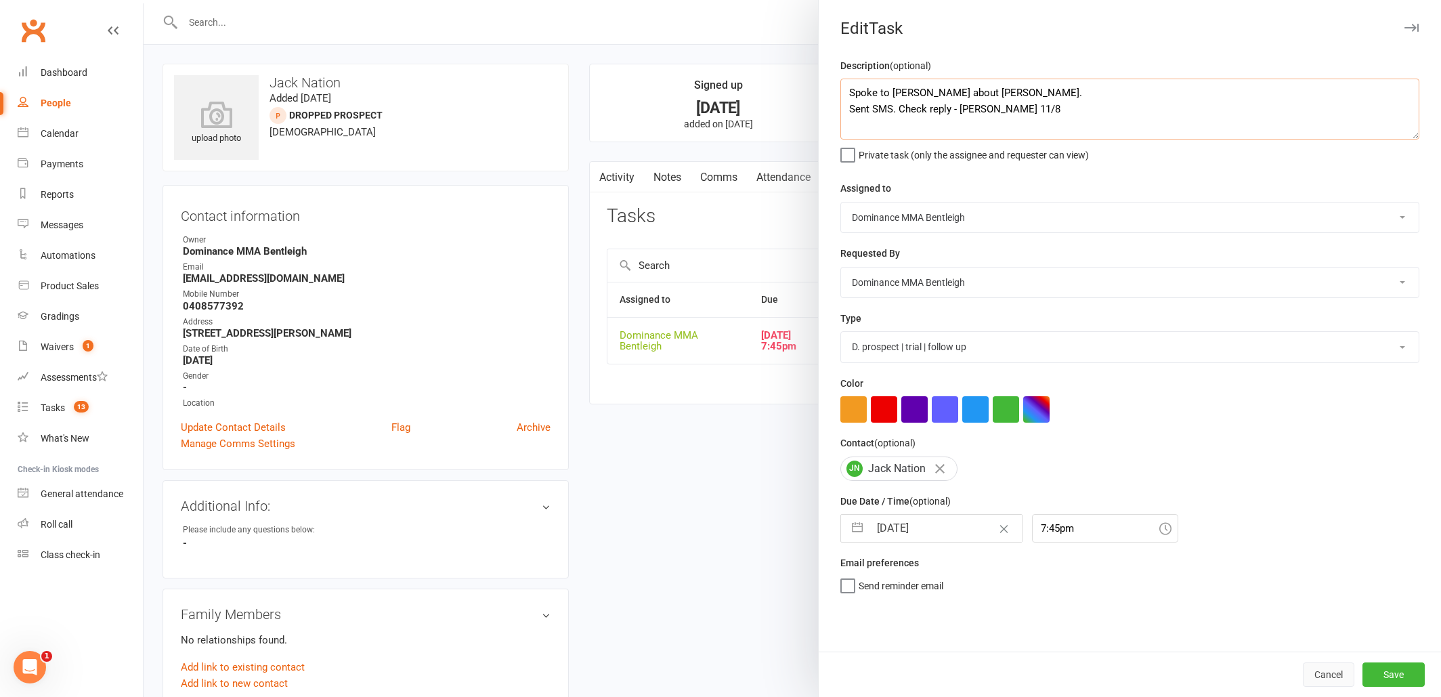
type textarea "Spoke to Sammy about Jack. Sent SMS. Check reply - Dylan 11/8"
click at [1323, 681] on button "Cancel" at bounding box center [1328, 674] width 51 height 24
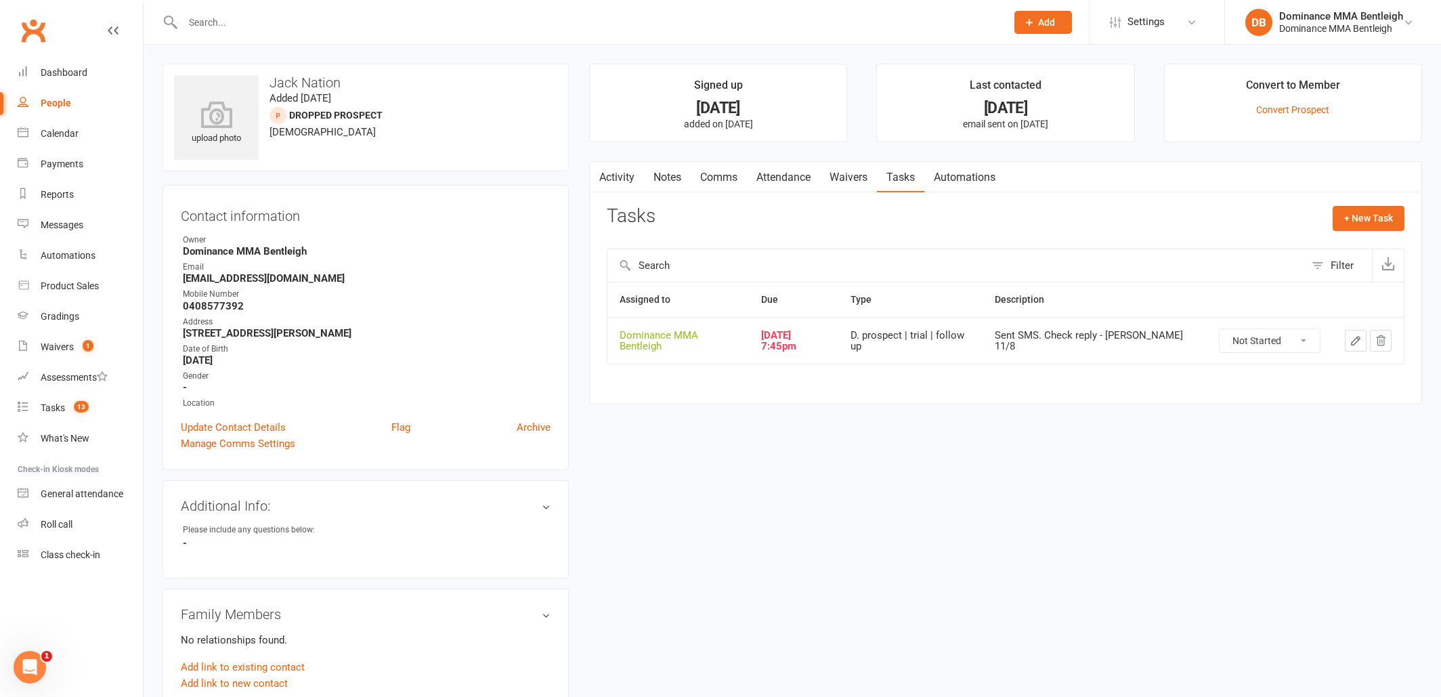
click at [667, 179] on link "Notes" at bounding box center [667, 177] width 47 height 31
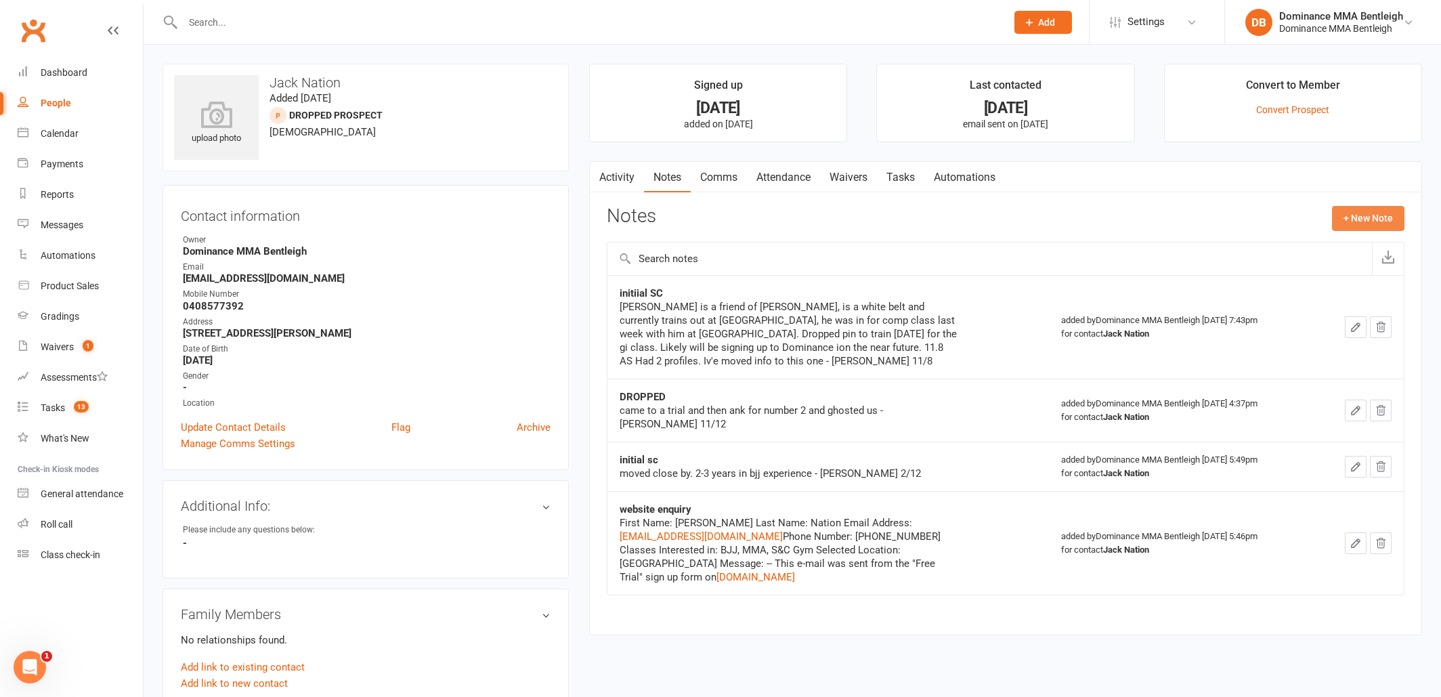
click at [1347, 220] on button "+ New Note" at bounding box center [1368, 218] width 72 height 24
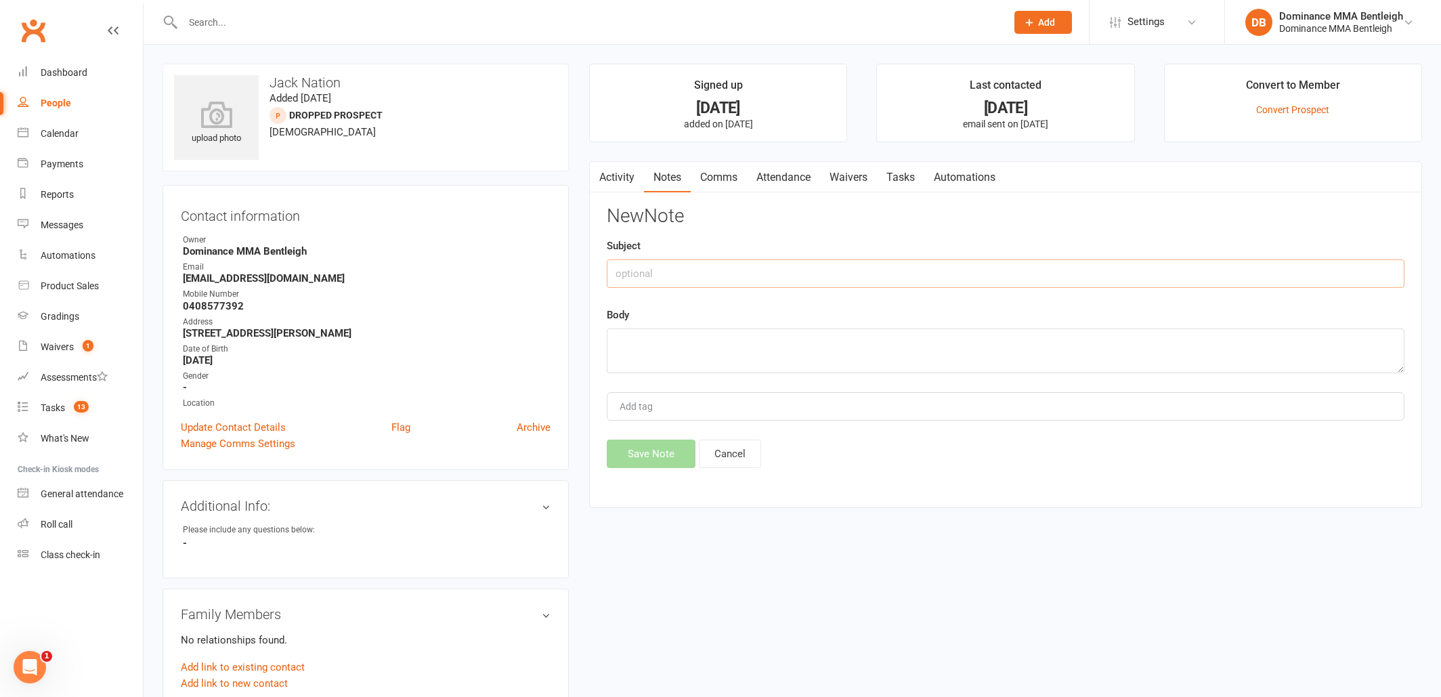
click at [901, 266] on input "text" at bounding box center [1006, 273] width 798 height 28
click at [776, 347] on textarea at bounding box center [1006, 350] width 798 height 45
type textarea "S"
click at [725, 456] on button "Cancel" at bounding box center [730, 453] width 62 height 28
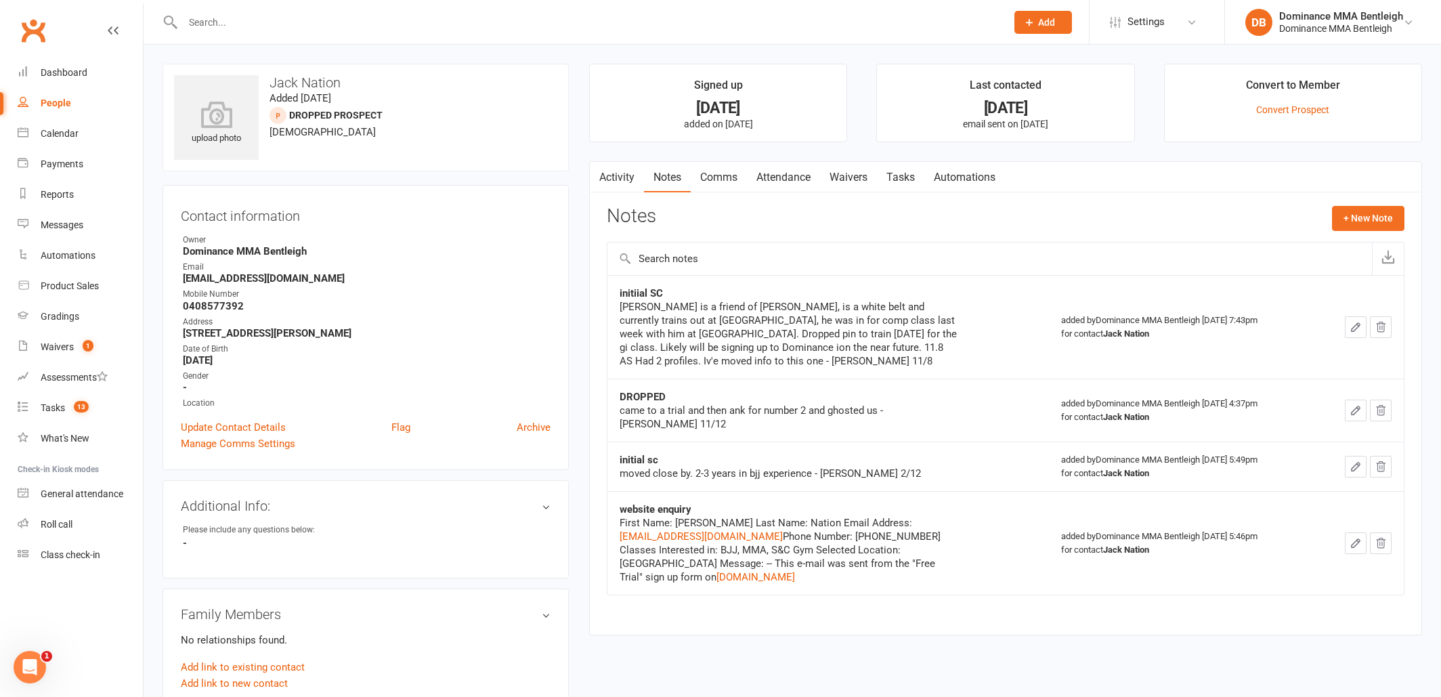
click at [909, 184] on link "Tasks" at bounding box center [900, 177] width 47 height 31
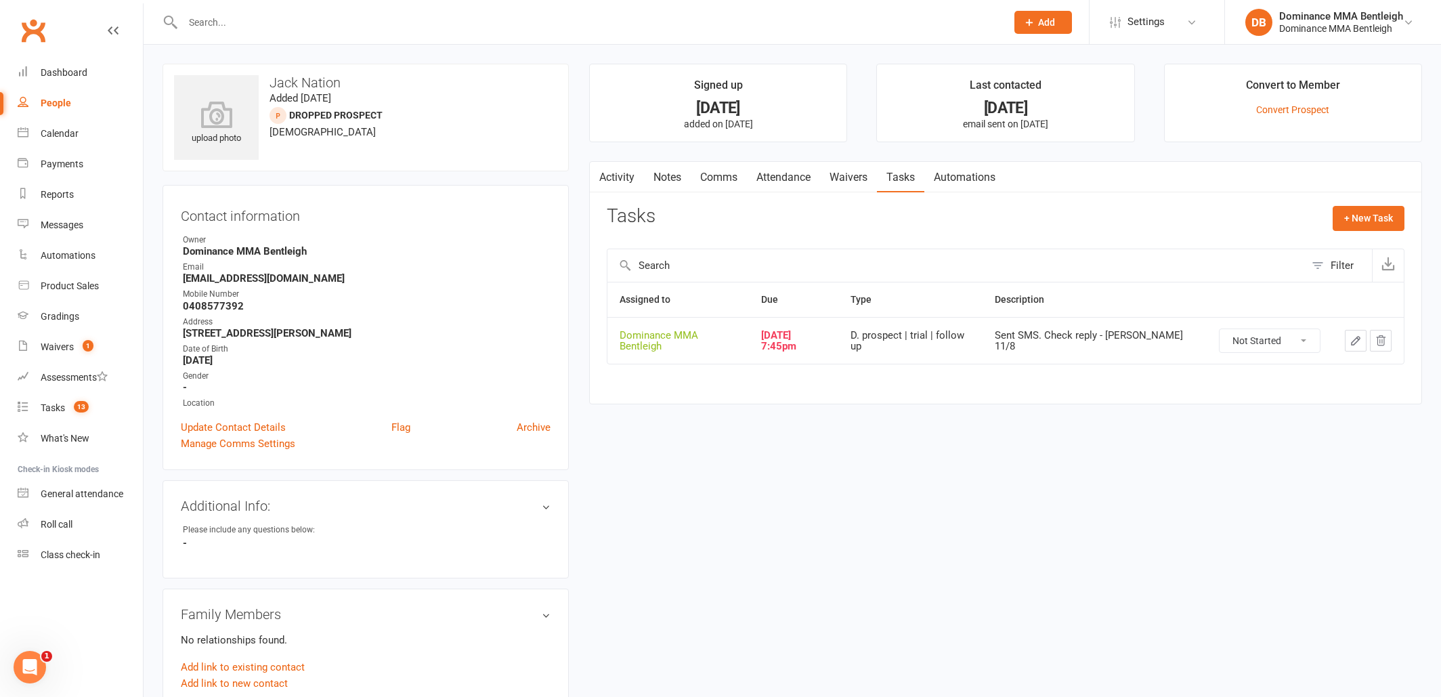
click at [1360, 343] on icon "button" at bounding box center [1356, 341] width 12 height 12
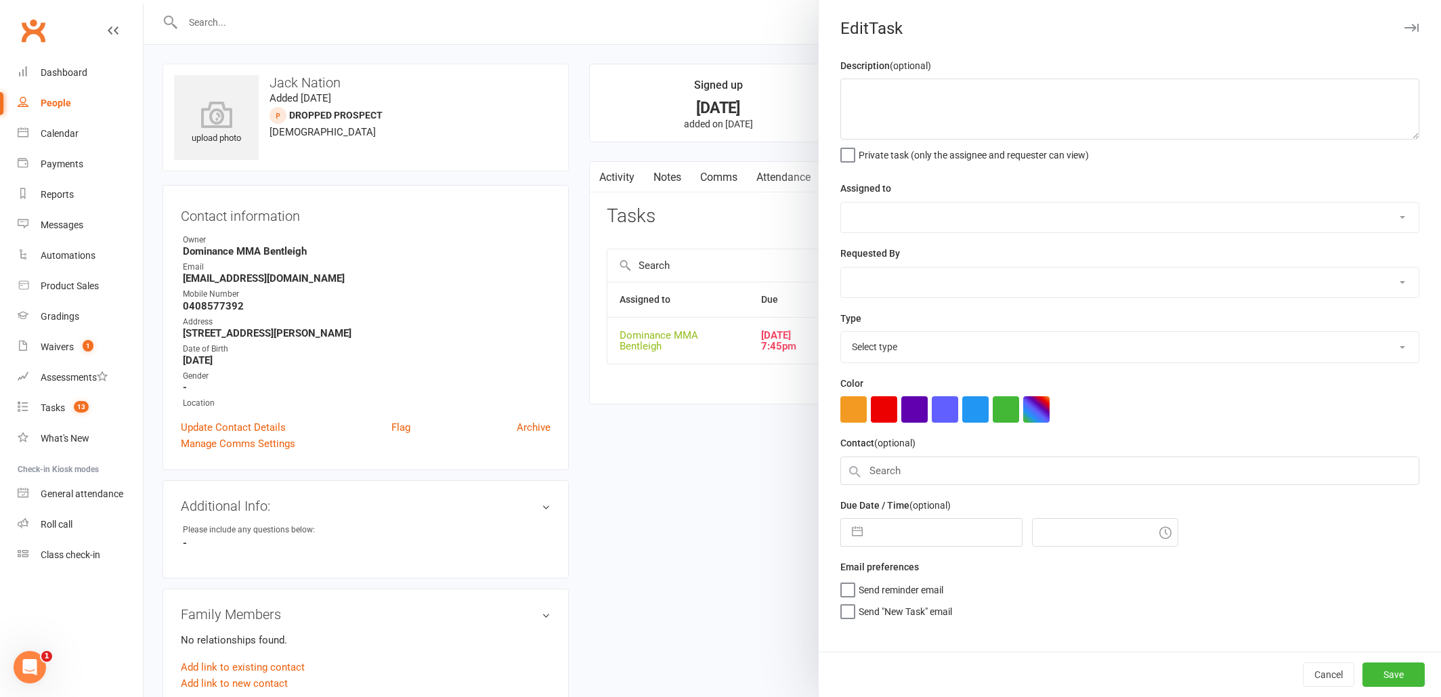
type textarea "Sent SMS. Check reply - Dylan 11/8"
select select "24839"
type input "13 Aug 2025"
type input "7:45pm"
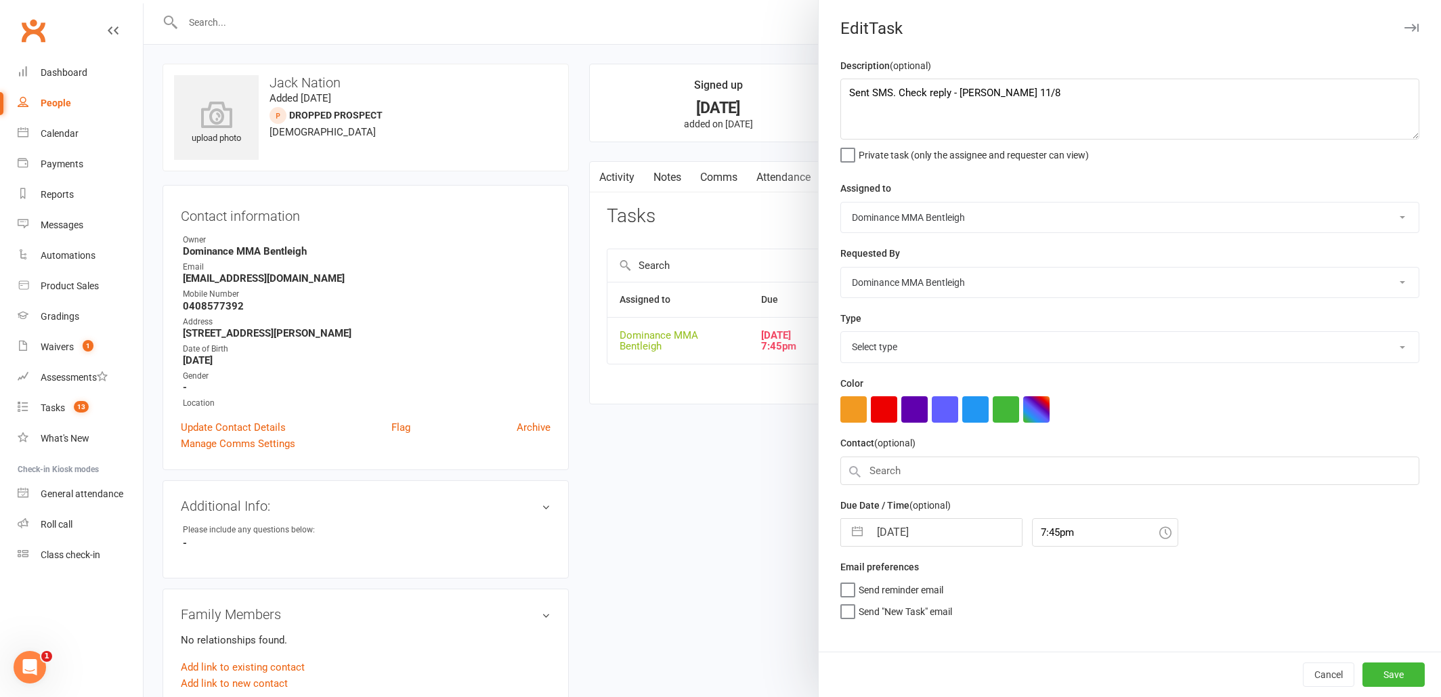
select select "13787"
click at [852, 89] on textarea "Sent SMS. Check reply - Dylan 11/8" at bounding box center [1129, 109] width 579 height 61
click at [947, 90] on textarea "Sent SMS. Check reply - Dylan 11/8" at bounding box center [1129, 109] width 579 height 61
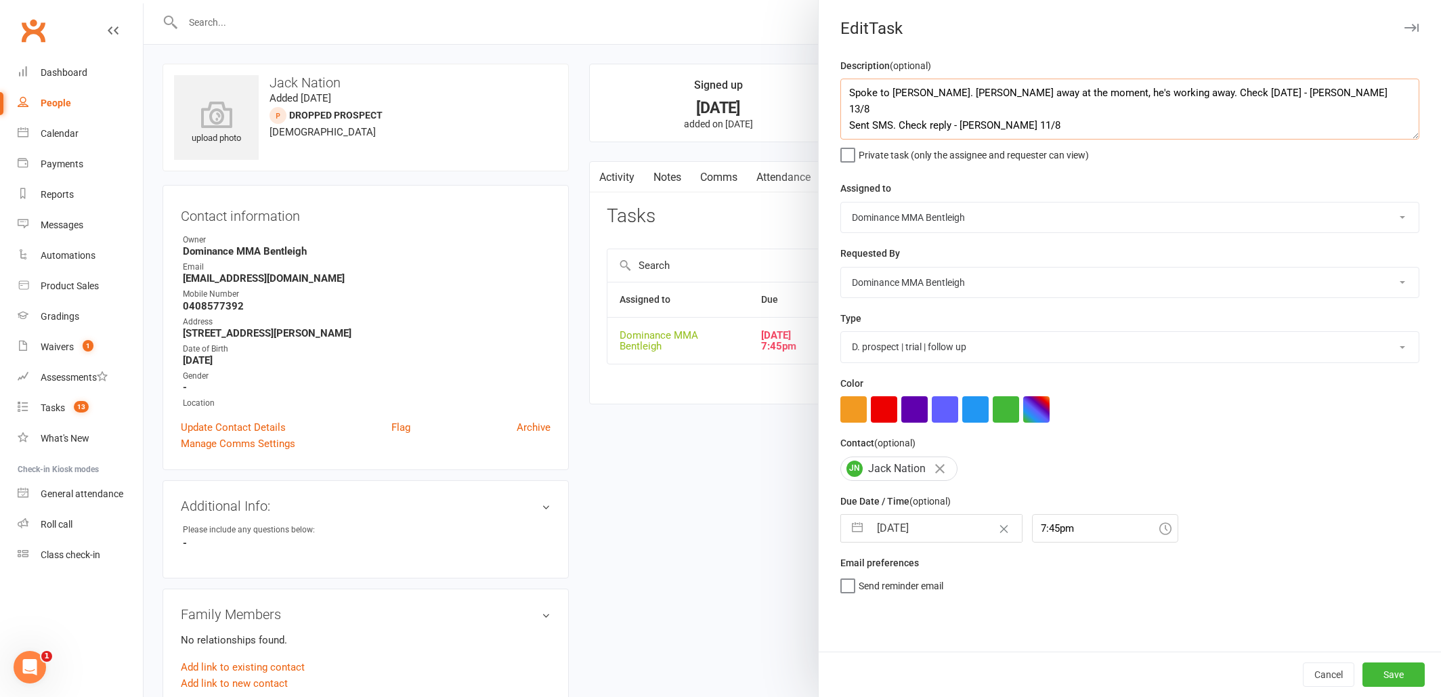
type textarea "Spoke to Sammy. Jacks away at the moment, he's working away. Check in 2 weeks -…"
click at [954, 519] on input "13 Aug 2025" at bounding box center [945, 528] width 152 height 27
select select "6"
select select "2025"
select select "7"
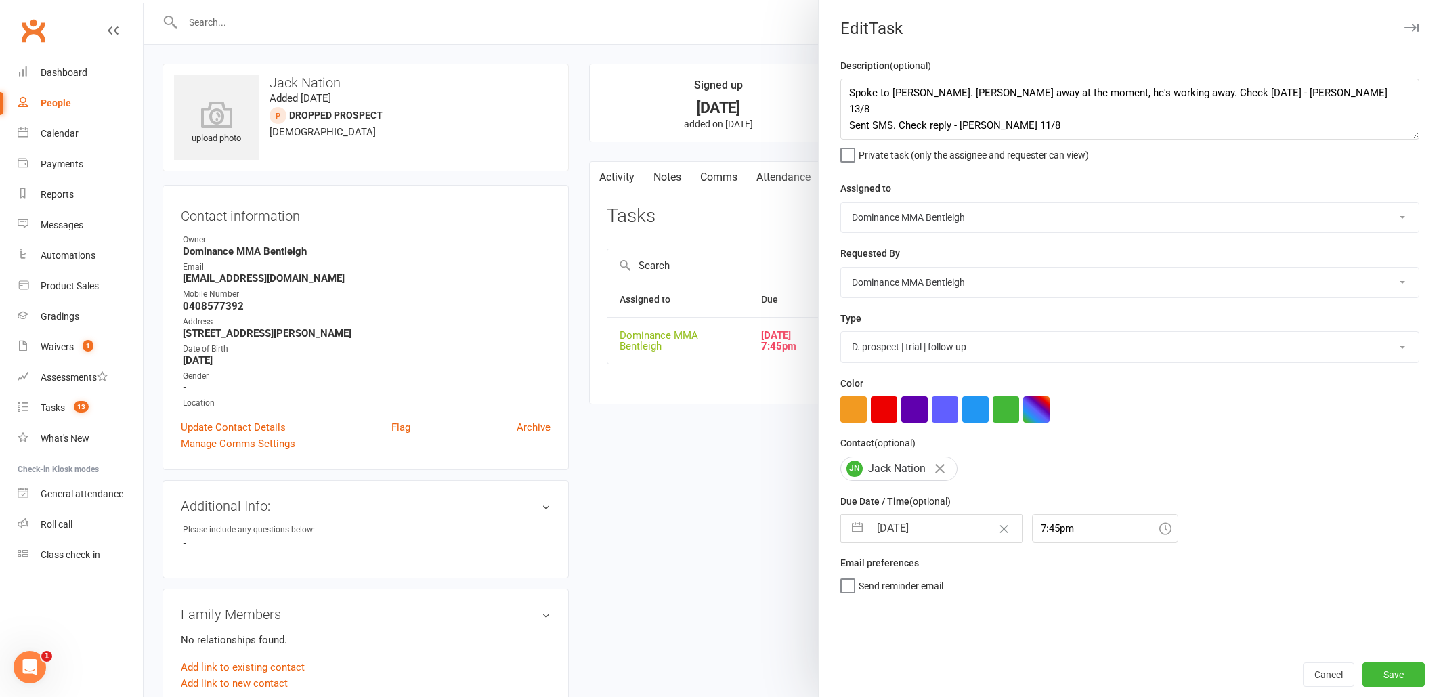
select select "2025"
select select "8"
select select "2025"
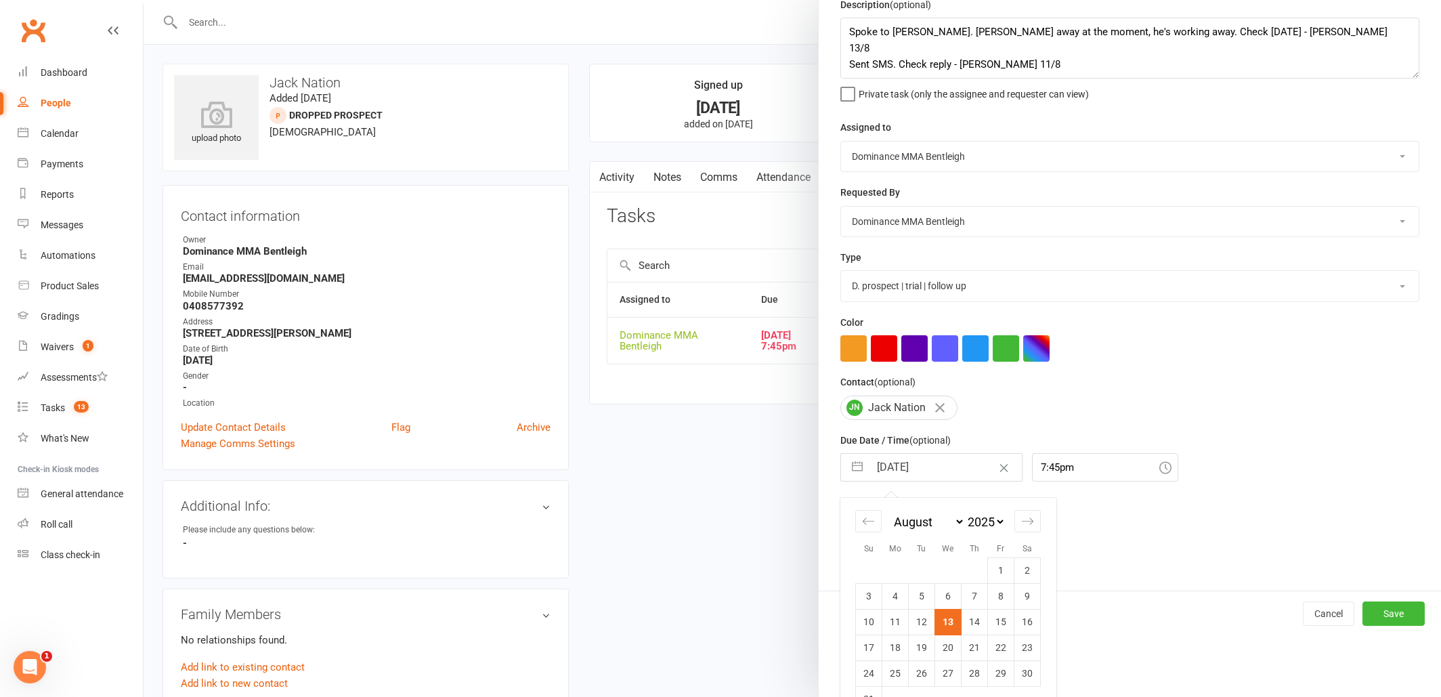
scroll to position [62, 0]
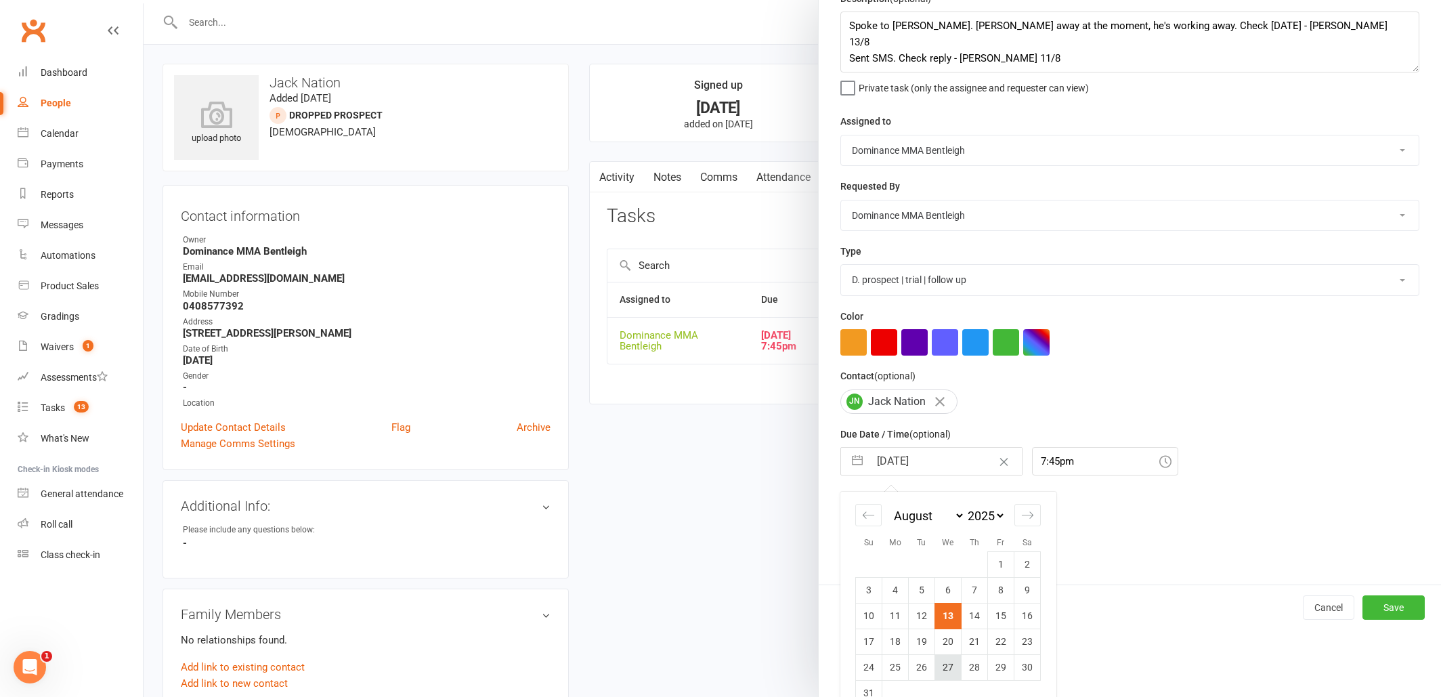
click at [947, 668] on td "27" at bounding box center [948, 667] width 26 height 26
type input "27 Aug 2025"
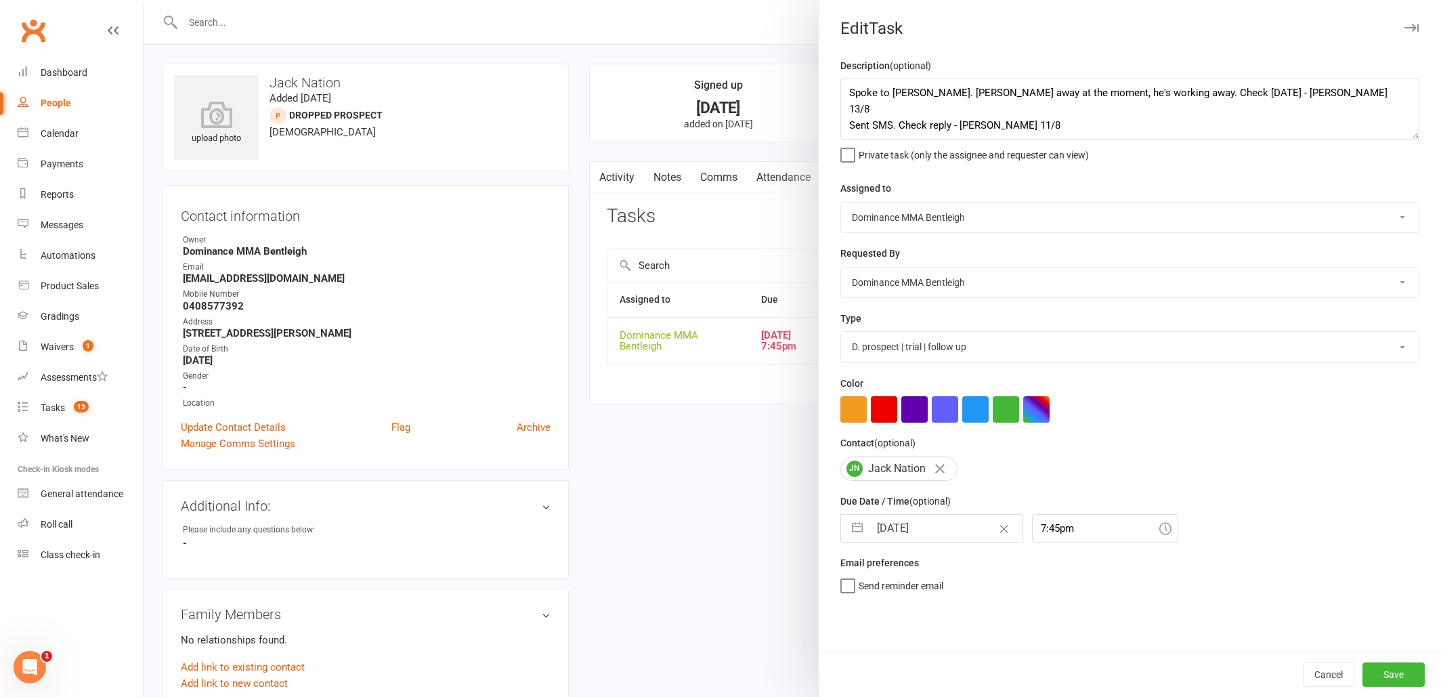
scroll to position [0, 0]
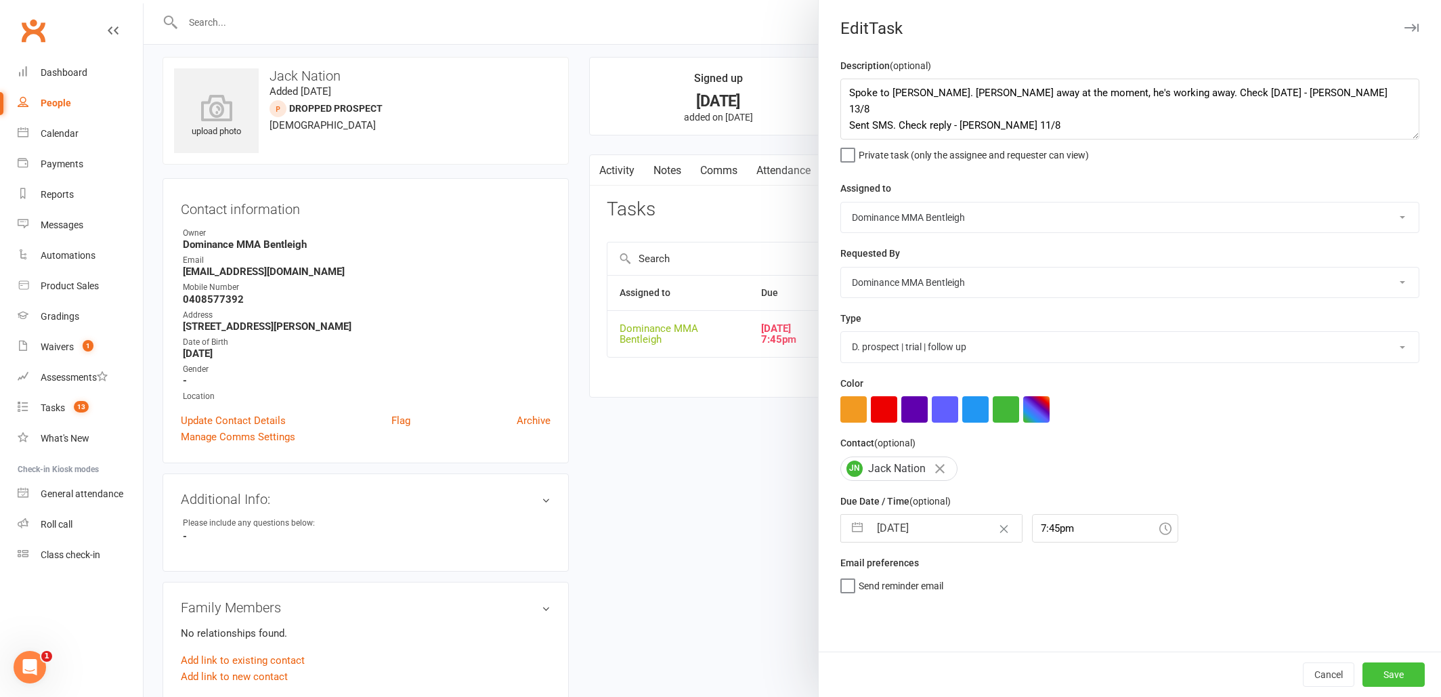
click at [1395, 672] on button "Save" at bounding box center [1393, 674] width 62 height 24
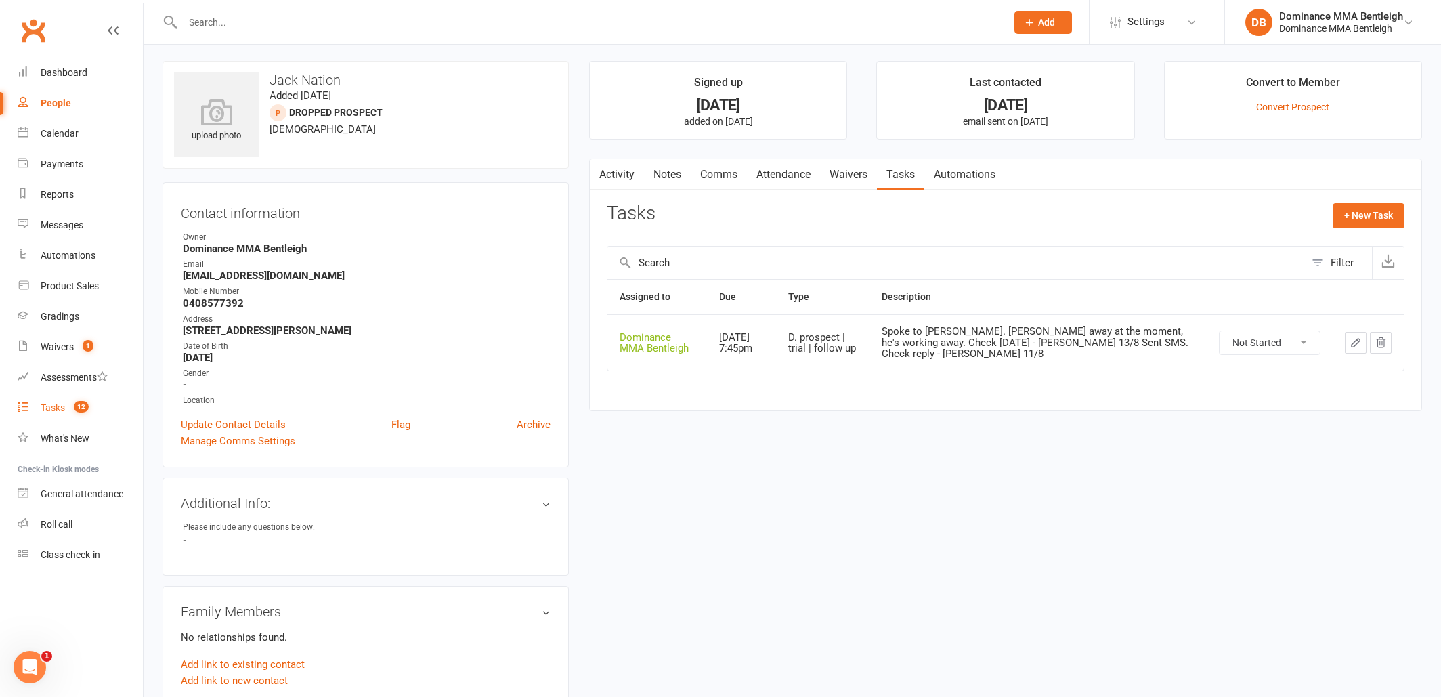
click at [45, 404] on div "Tasks" at bounding box center [53, 407] width 24 height 11
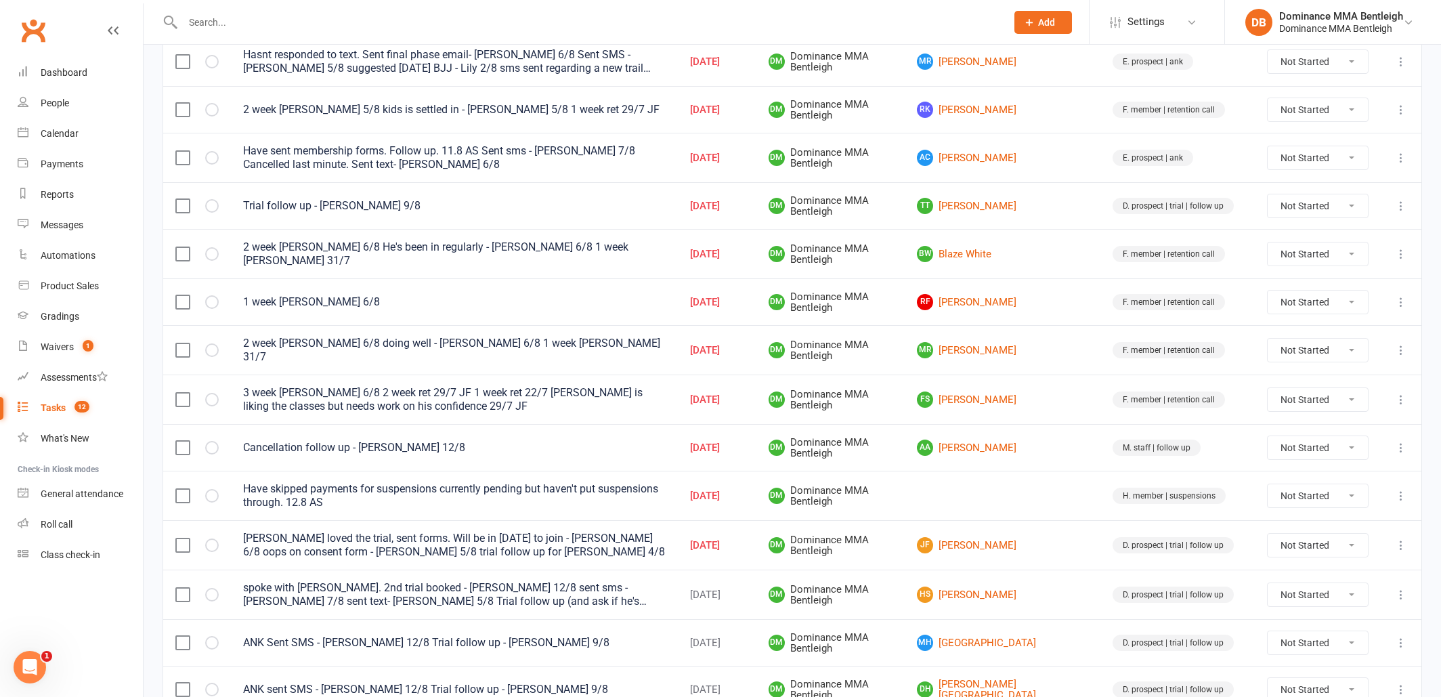
scroll to position [219, 0]
click at [1013, 542] on link "JF James Fowler" at bounding box center [1002, 544] width 171 height 16
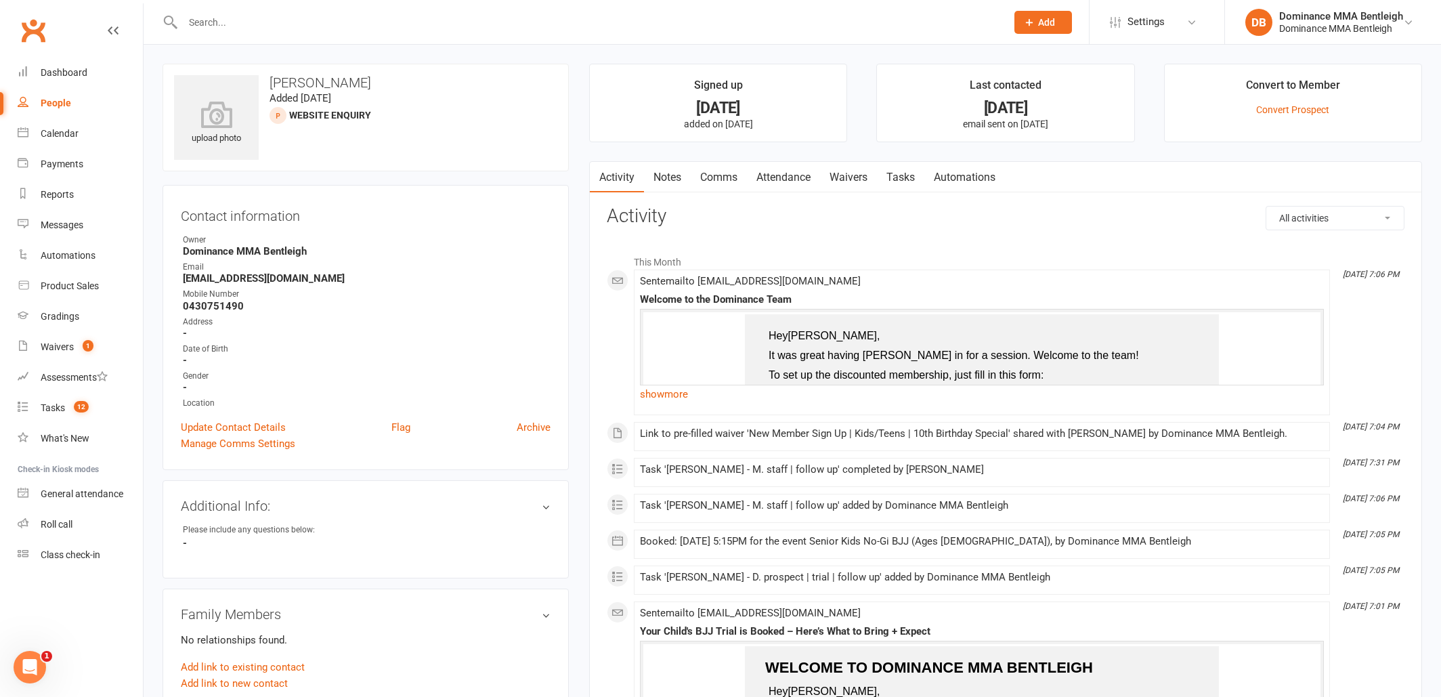
click at [893, 173] on link "Tasks" at bounding box center [900, 177] width 47 height 31
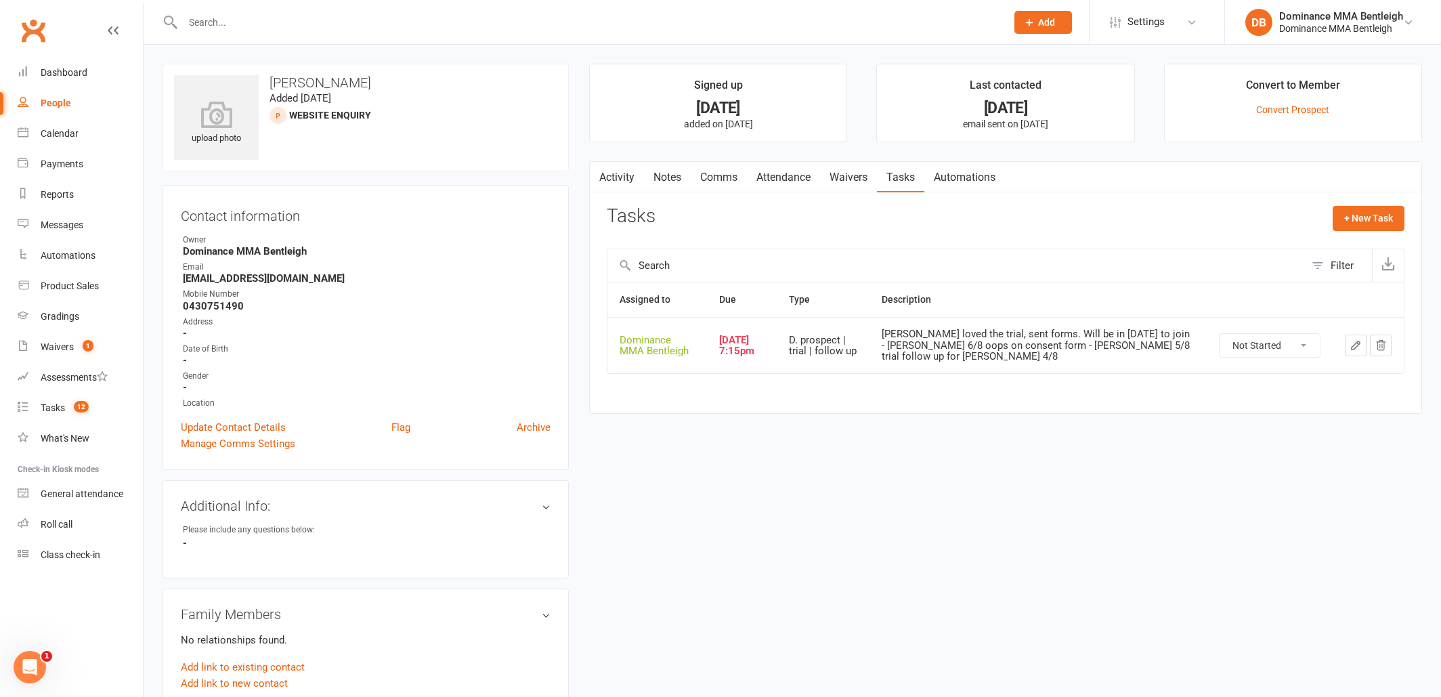
click at [839, 174] on link "Waivers" at bounding box center [848, 177] width 57 height 31
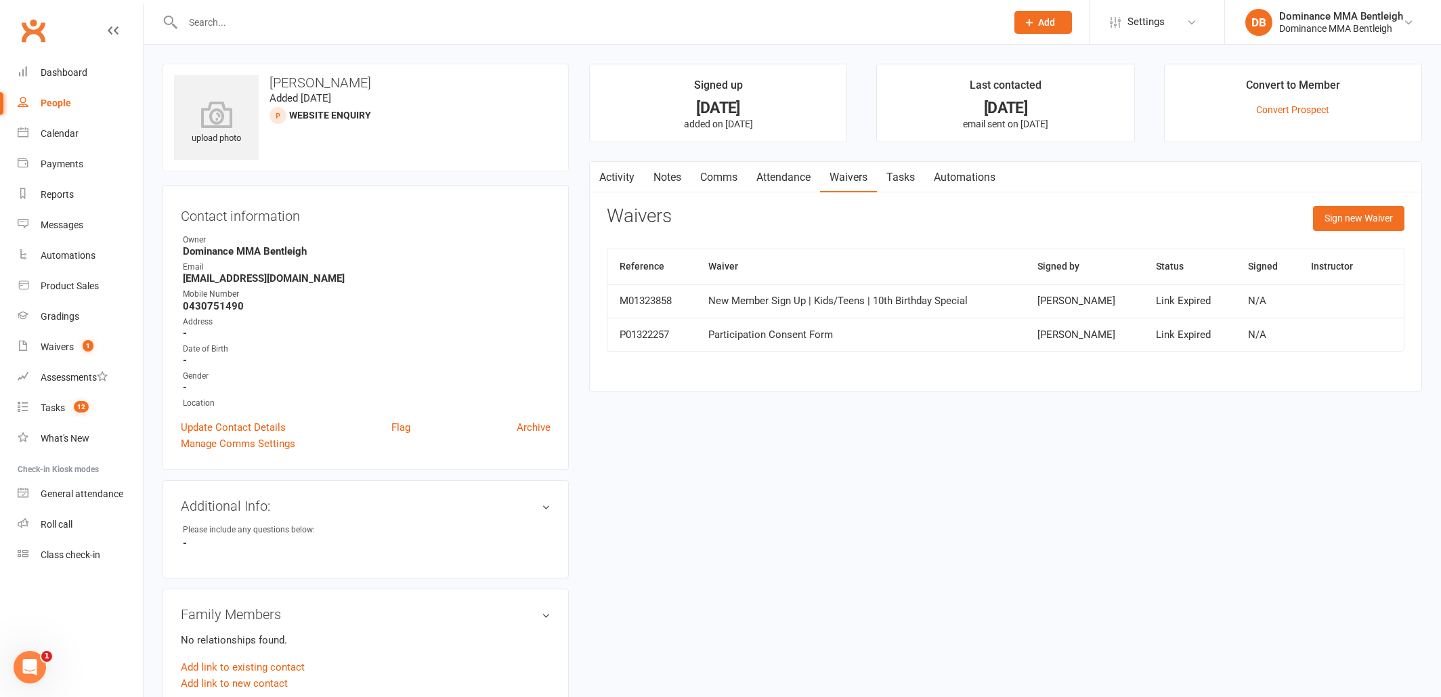
click at [632, 183] on link "Activity" at bounding box center [617, 177] width 54 height 31
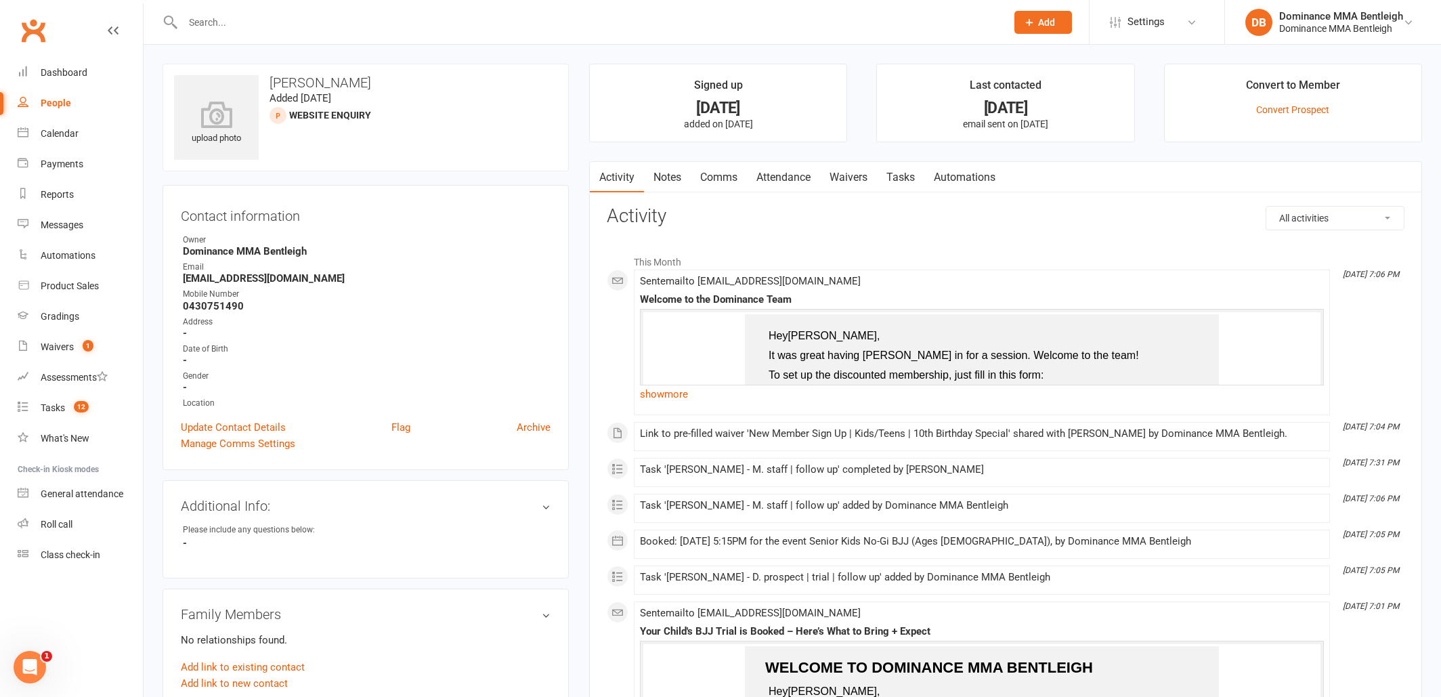
click at [682, 178] on link "Notes" at bounding box center [667, 177] width 47 height 31
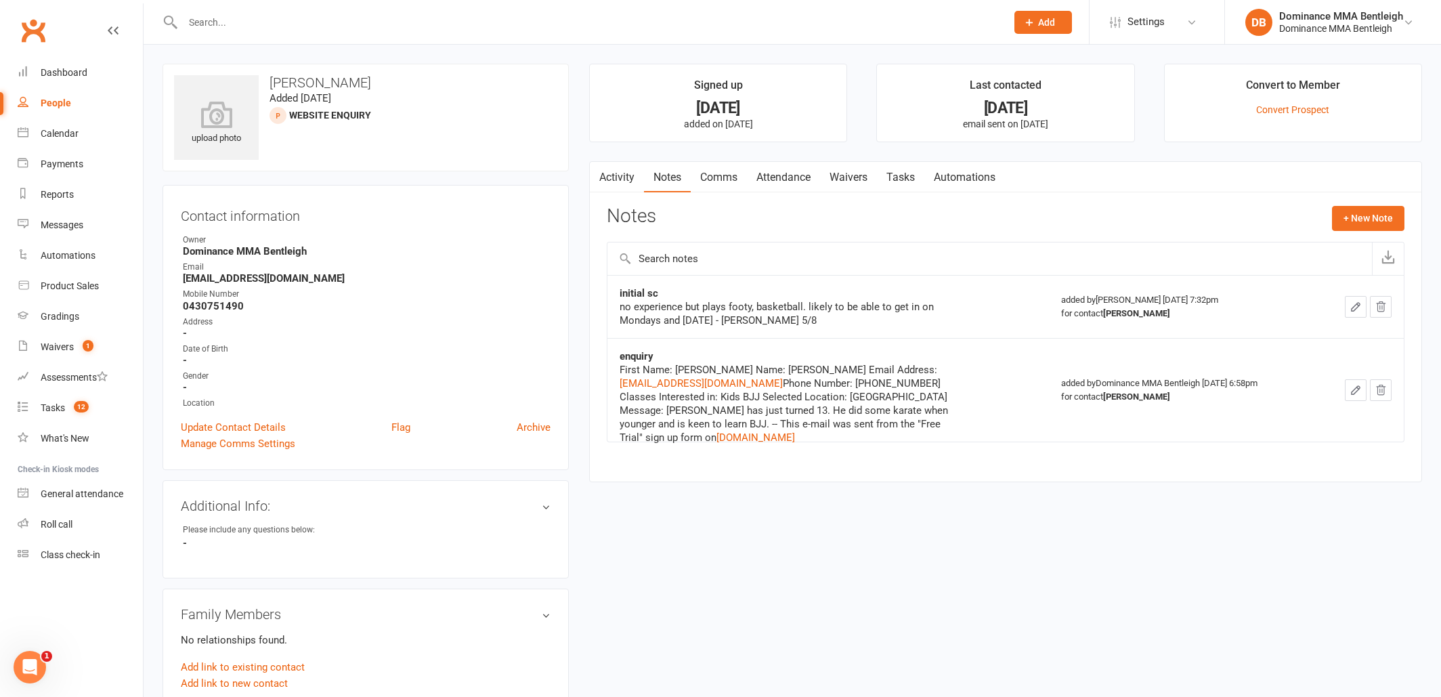
click at [892, 173] on link "Tasks" at bounding box center [900, 177] width 47 height 31
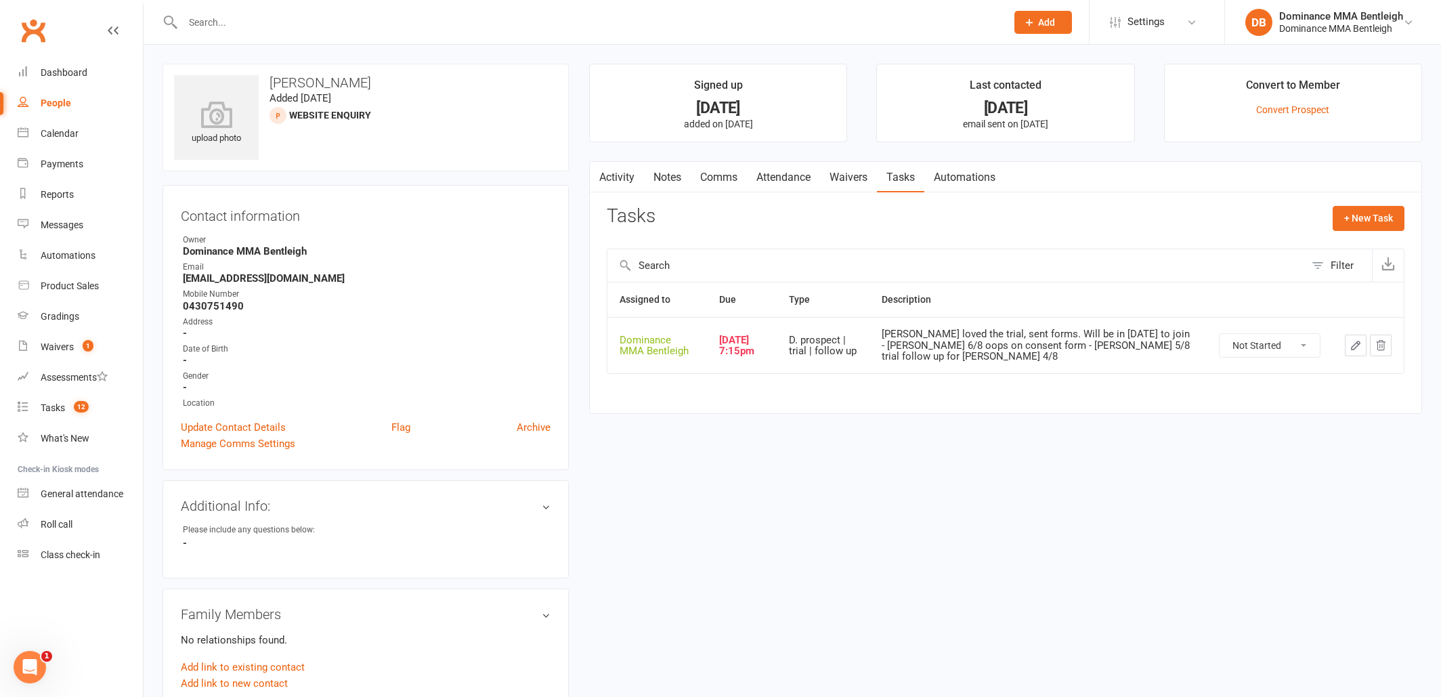
click at [1356, 349] on icon "button" at bounding box center [1356, 345] width 12 height 12
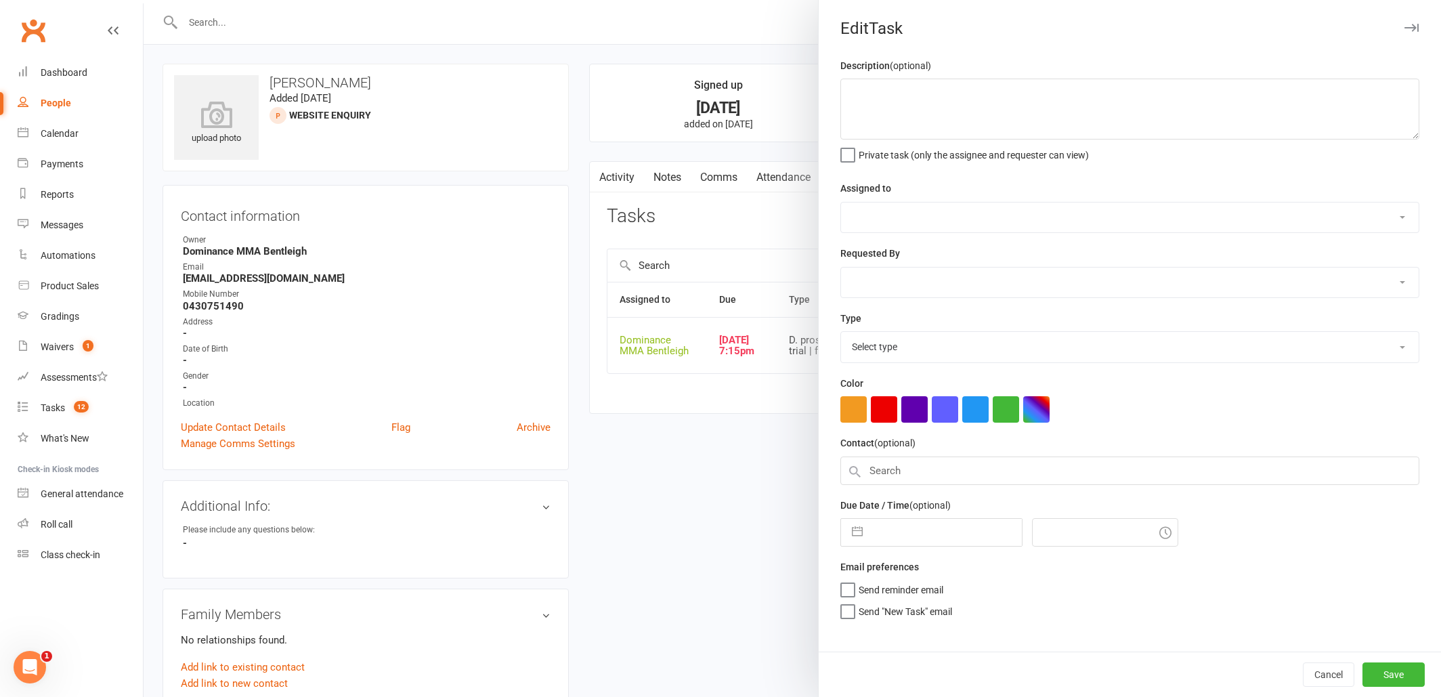
type textarea "Archie loved the trial, sent forms. Will be in on Monday to join - Dylan 6/8 oo…"
select select "24839"
type input "13 Aug 2025"
type input "7:15pm"
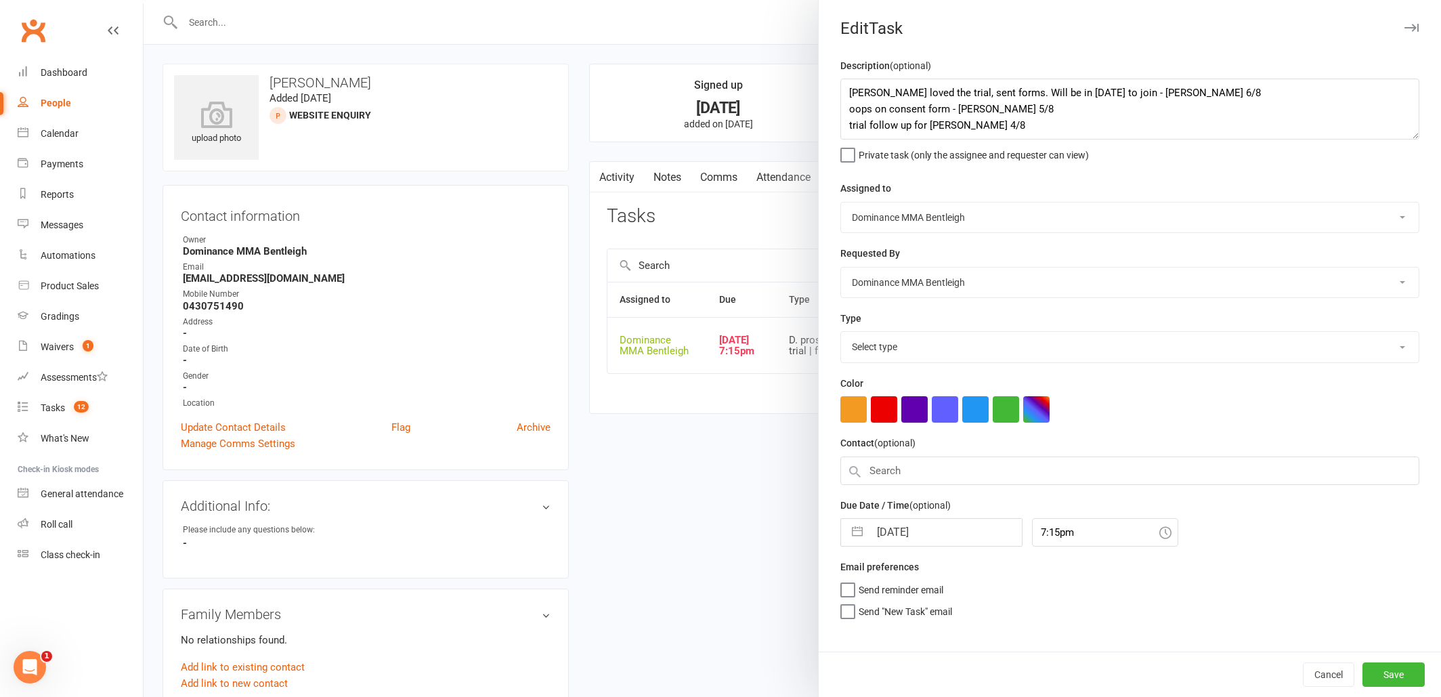
select select "13787"
click at [846, 87] on textarea "Archie loved the trial, sent forms. Will be in on Monday to join - Dylan 6/8 oo…" at bounding box center [1129, 109] width 579 height 61
click at [1027, 96] on textarea "Archie loved the trial, sent forms. Will be in on Monday to join - Dylan 6/8 oo…" at bounding box center [1129, 109] width 579 height 61
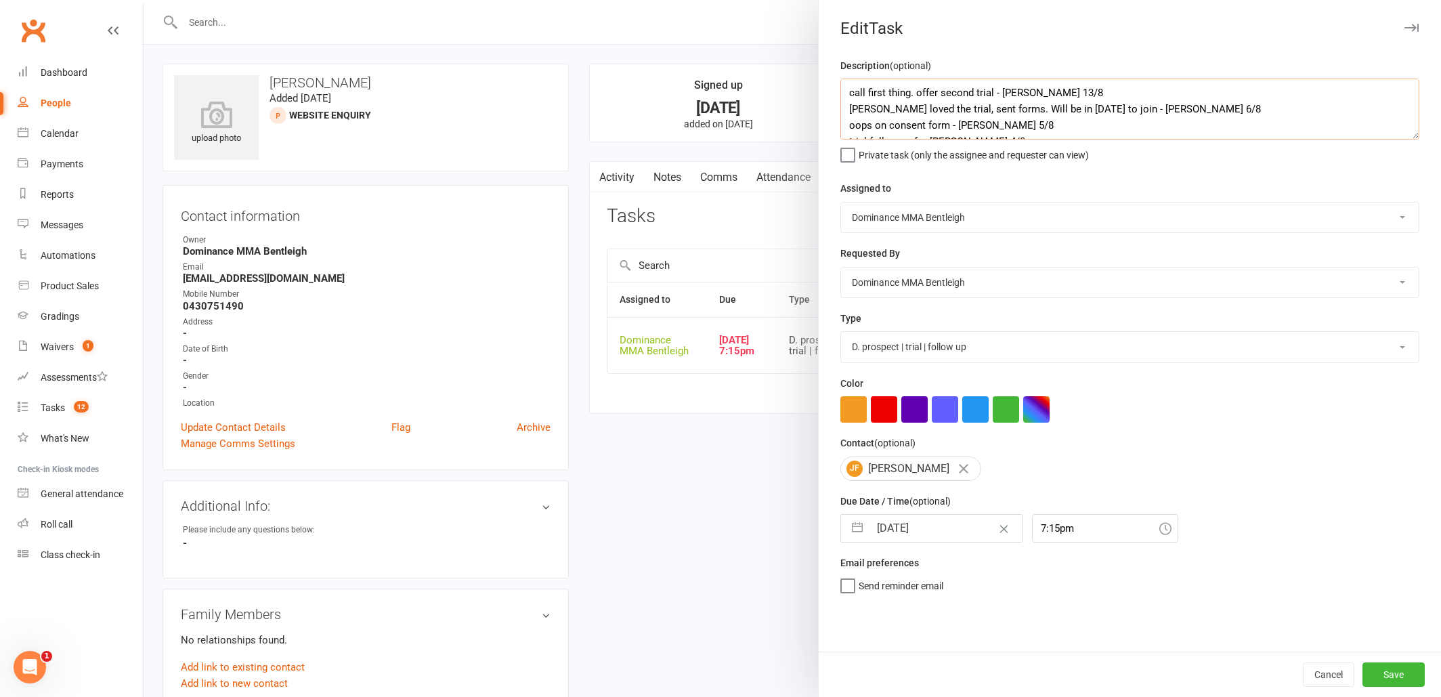
type textarea "call first thing. offer second trial - Dylan 13/8 Archie loved the trial, sent …"
click at [998, 490] on div "Description (optional) call first thing. offer second trial - Dylan 13/8 Archie…" at bounding box center [1130, 355] width 622 height 594
select select "6"
select select "2025"
select select "7"
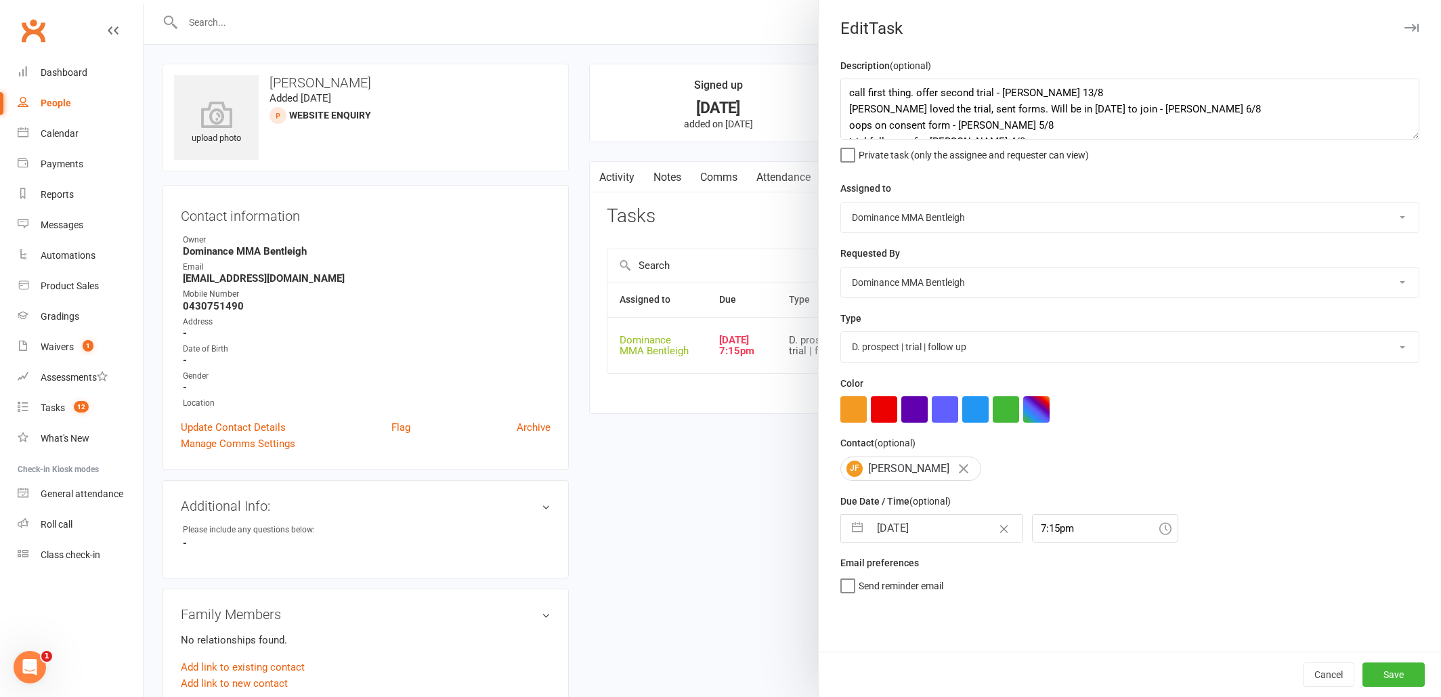
select select "2025"
select select "8"
select select "2025"
click at [941, 521] on input "13 Aug 2025" at bounding box center [945, 528] width 152 height 27
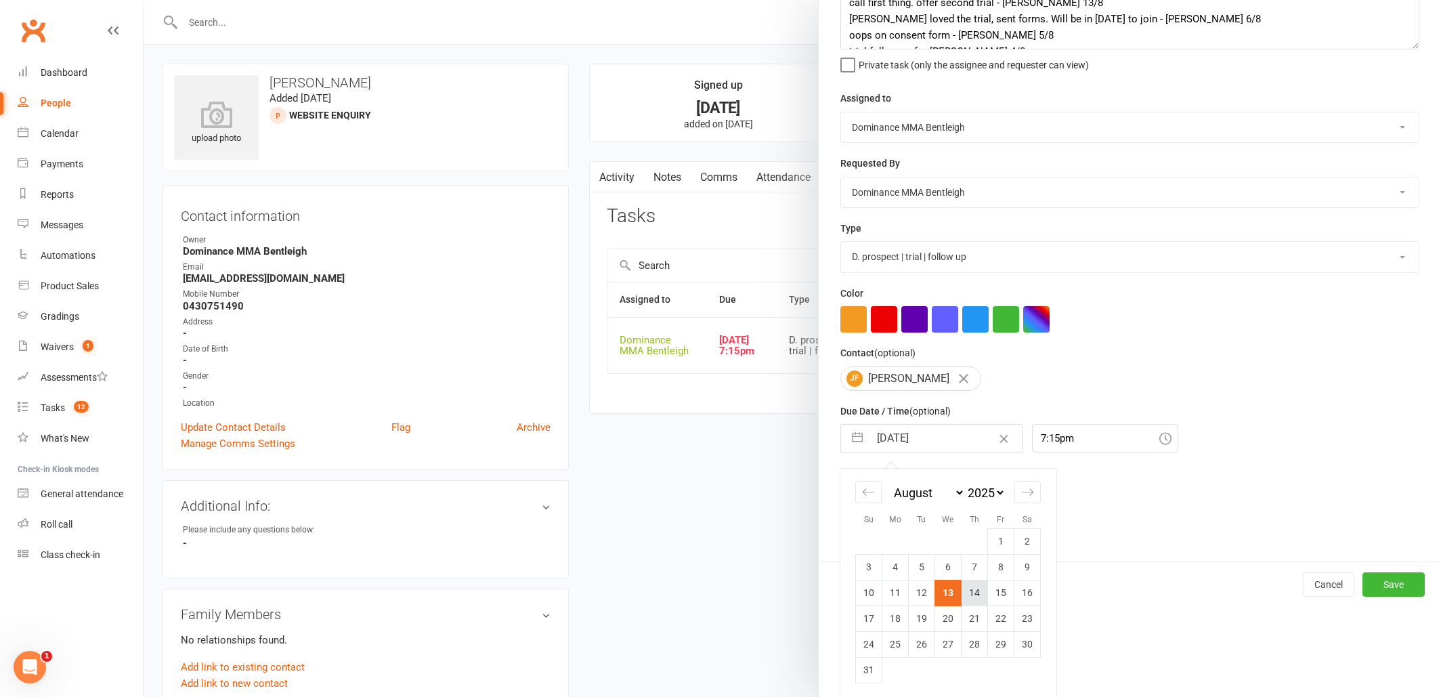
scroll to position [89, 0]
drag, startPoint x: 983, startPoint y: 590, endPoint x: 976, endPoint y: 587, distance: 7.3
click at [983, 590] on td "14" at bounding box center [975, 593] width 26 height 26
type input "14 Aug 2025"
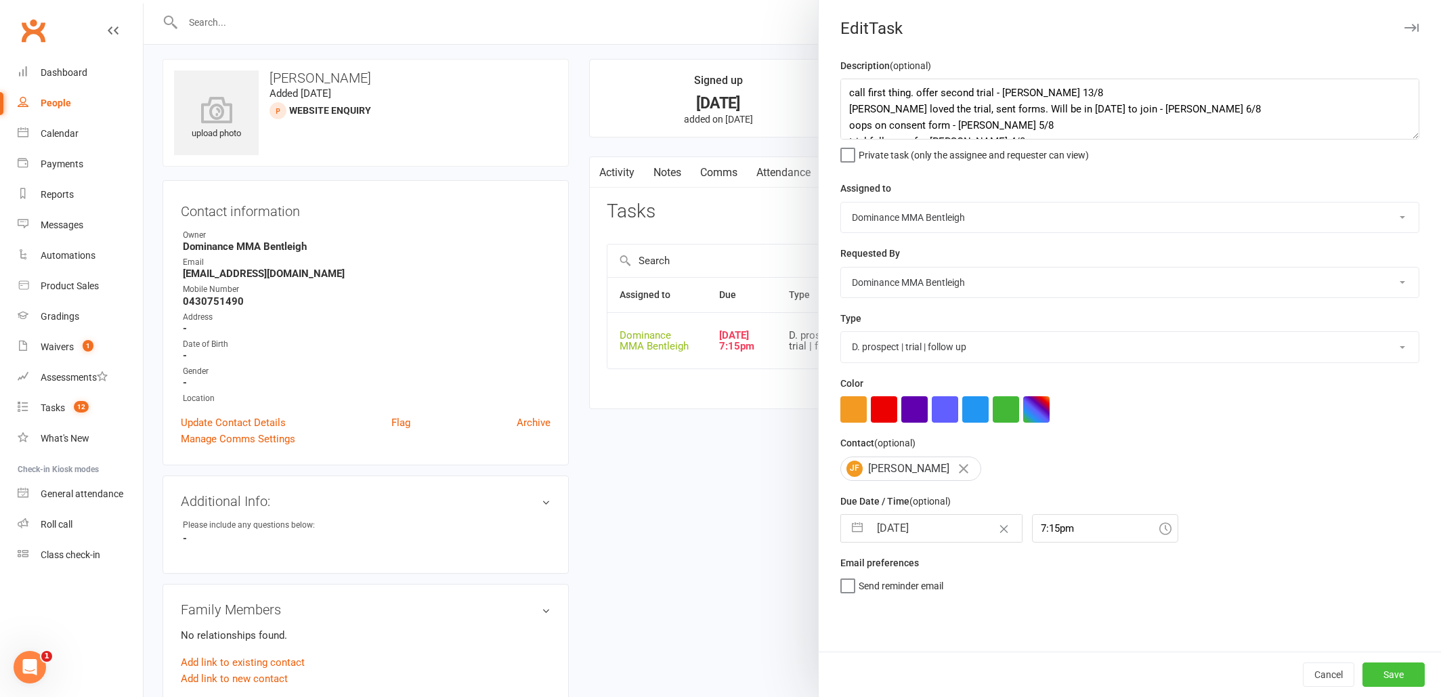
scroll to position [0, 0]
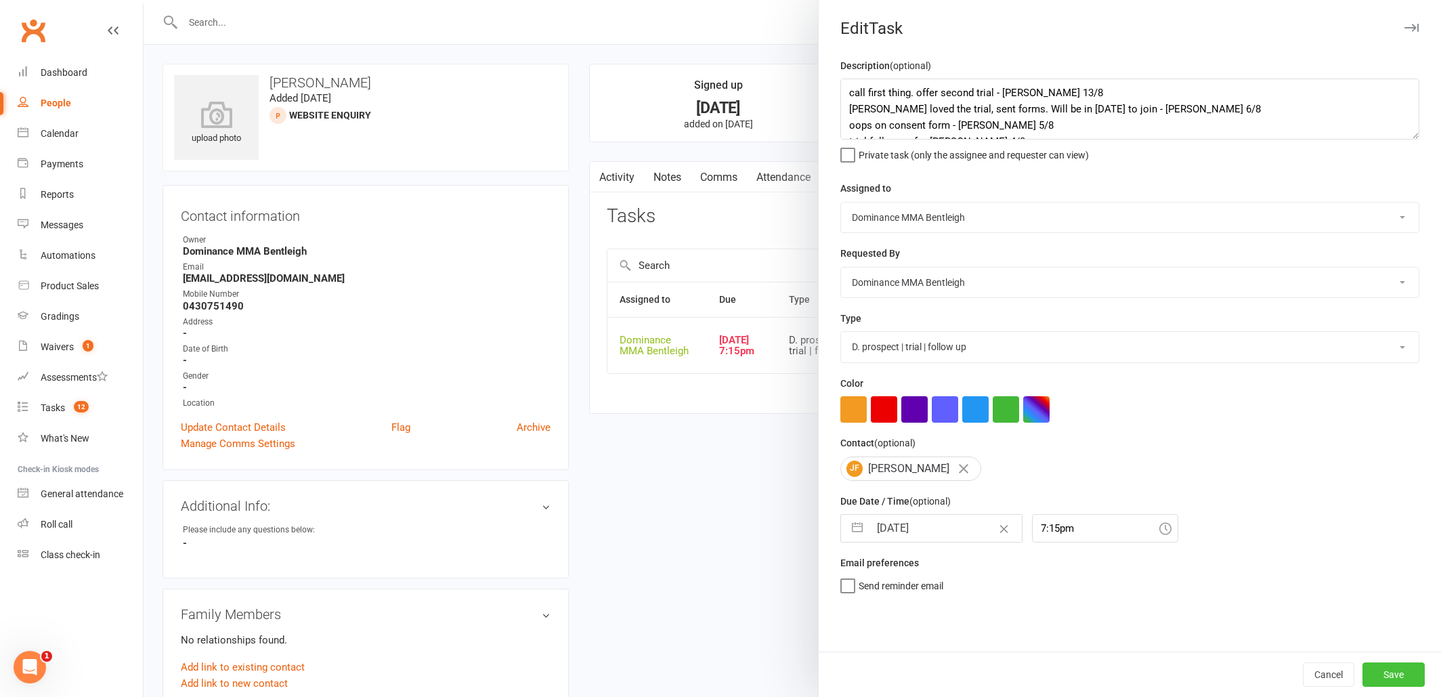
click at [1379, 683] on button "Save" at bounding box center [1393, 674] width 62 height 24
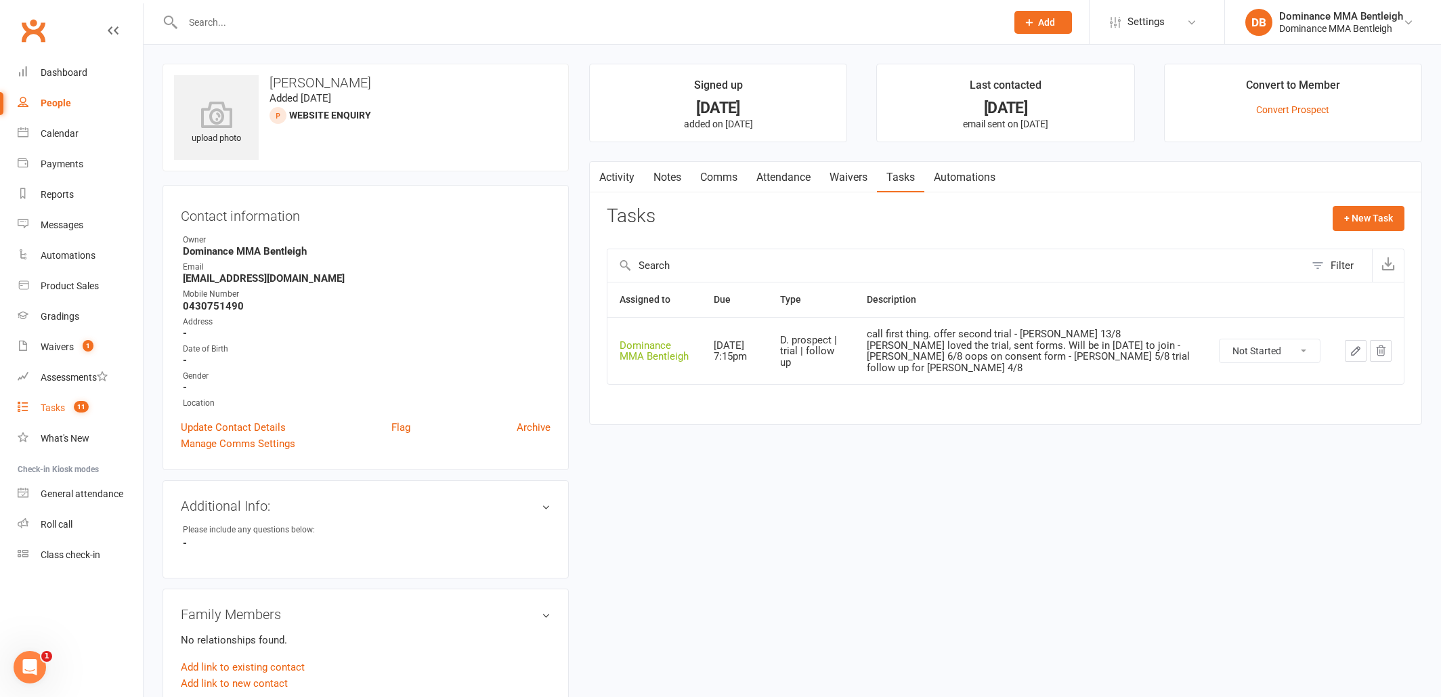
click at [72, 403] on count-badge "11" at bounding box center [78, 407] width 22 height 11
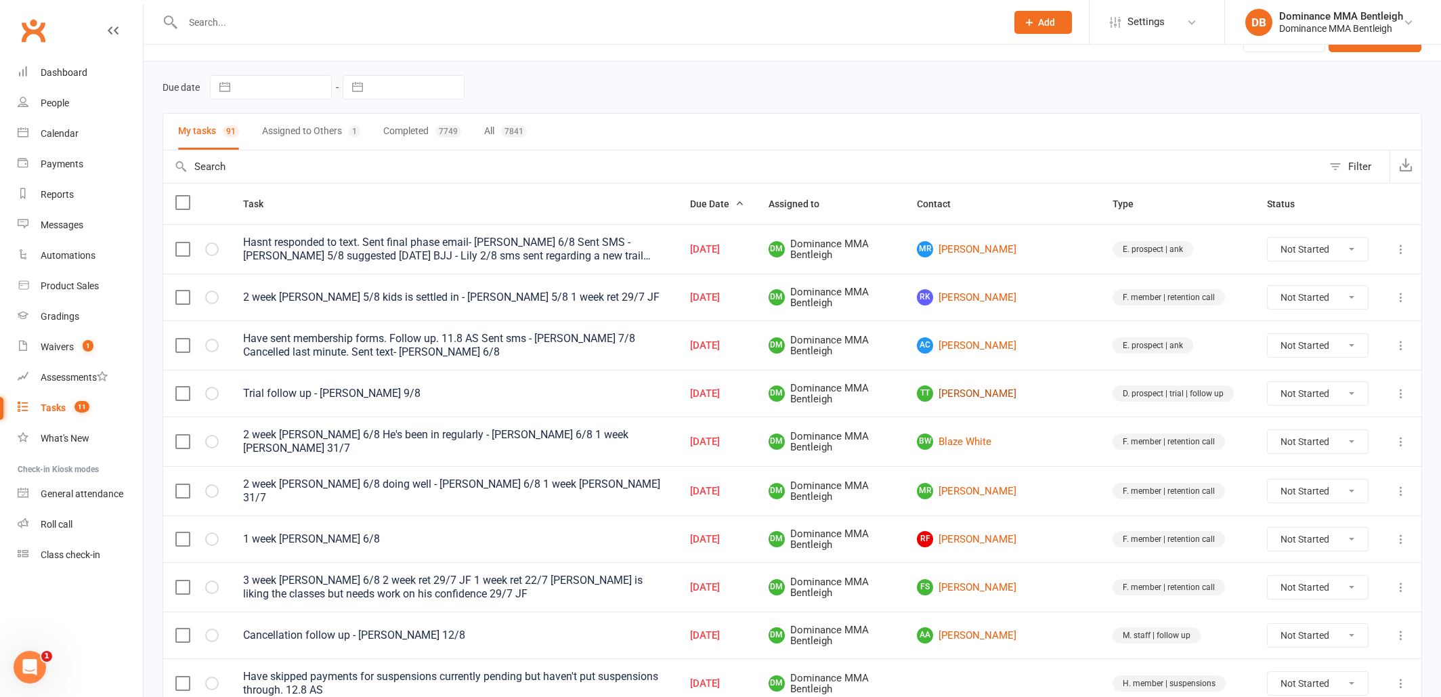
scroll to position [30, 0]
click at [1000, 344] on link "AC Azam Chelakkadan" at bounding box center [1002, 346] width 171 height 16
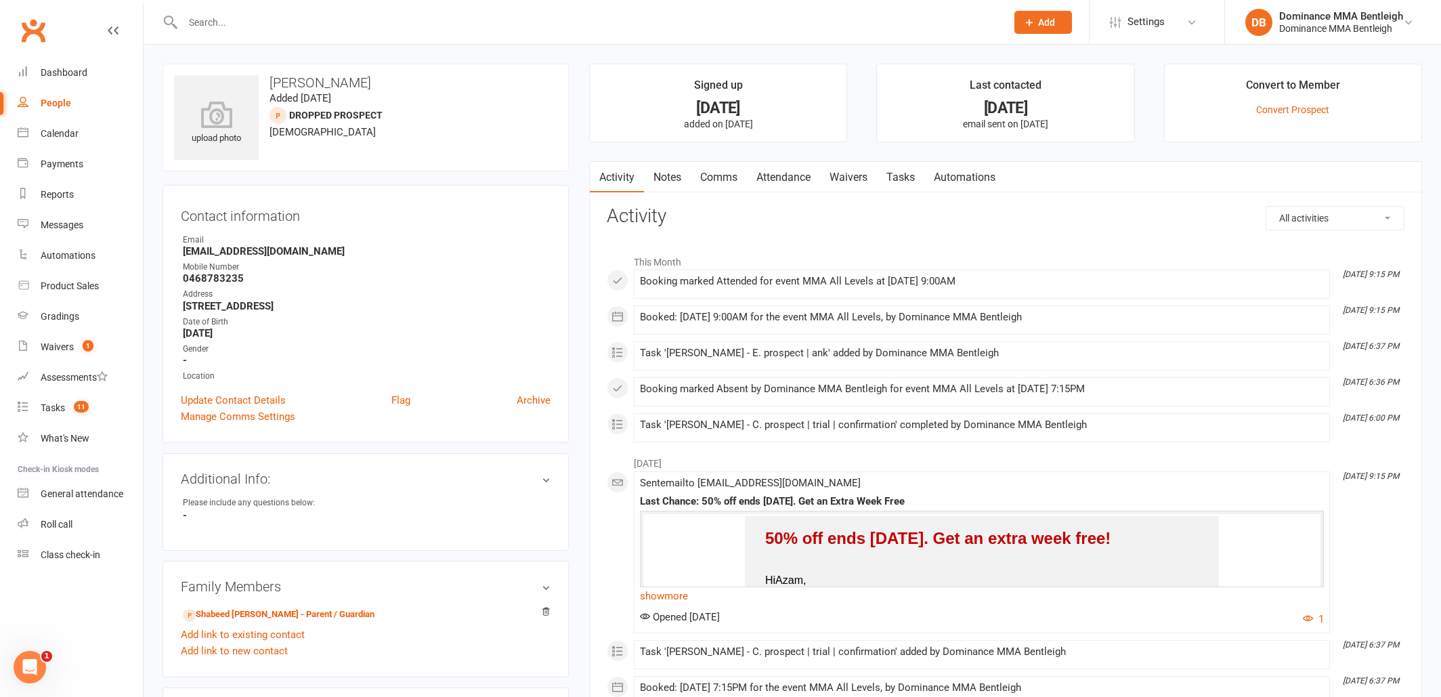
click at [853, 171] on link "Waivers" at bounding box center [848, 177] width 57 height 31
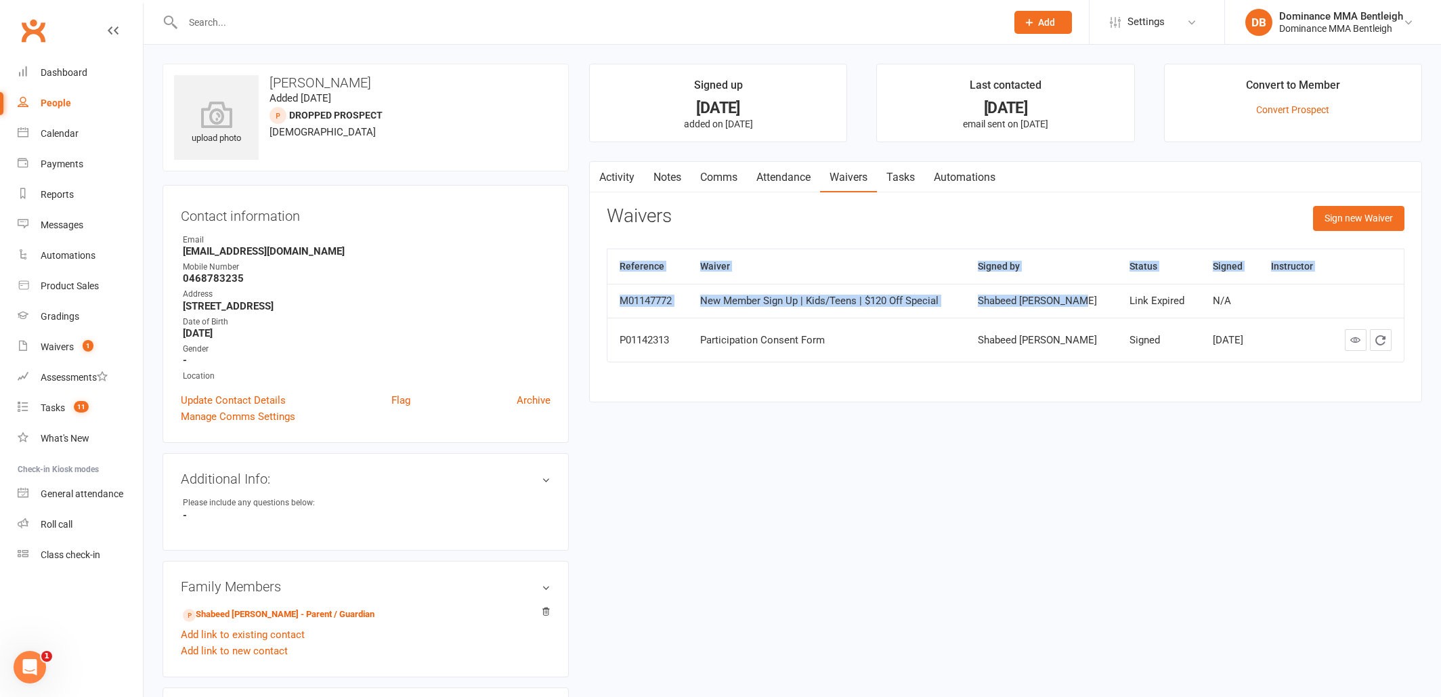
drag, startPoint x: 1319, startPoint y: 230, endPoint x: 1092, endPoint y: 309, distance: 240.9
click at [1092, 309] on div "Waivers Sign new Waiver Reference Waiver Signed by Status Signed Instructor M01…" at bounding box center [1006, 293] width 798 height 175
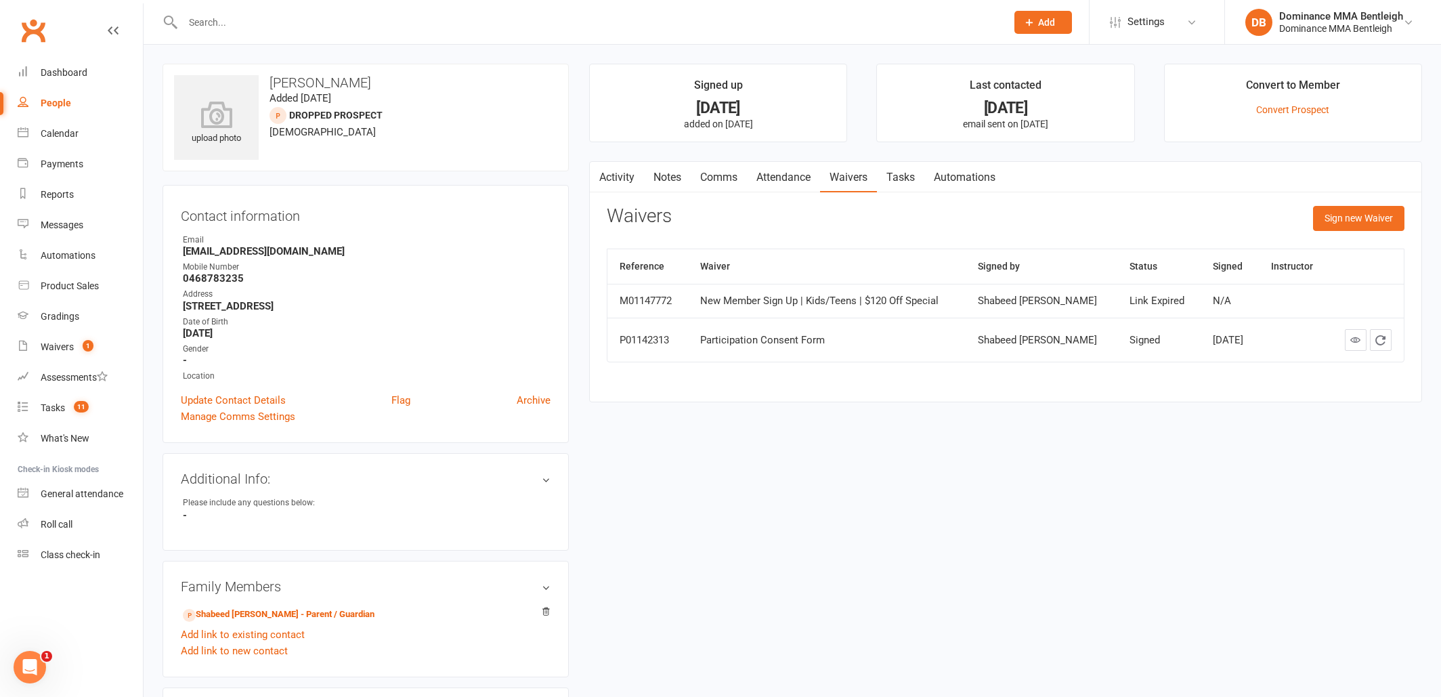
drag, startPoint x: 1058, startPoint y: 442, endPoint x: 1122, endPoint y: 374, distance: 93.4
click at [1065, 435] on div "upload photo Azam Chelakkadan Added 19 November, 2024 DROPPED PROSPECT prospect…" at bounding box center [792, 566] width 1280 height 1004
click at [603, 179] on button "button" at bounding box center [598, 177] width 17 height 30
click at [628, 175] on link "Activity" at bounding box center [617, 177] width 54 height 31
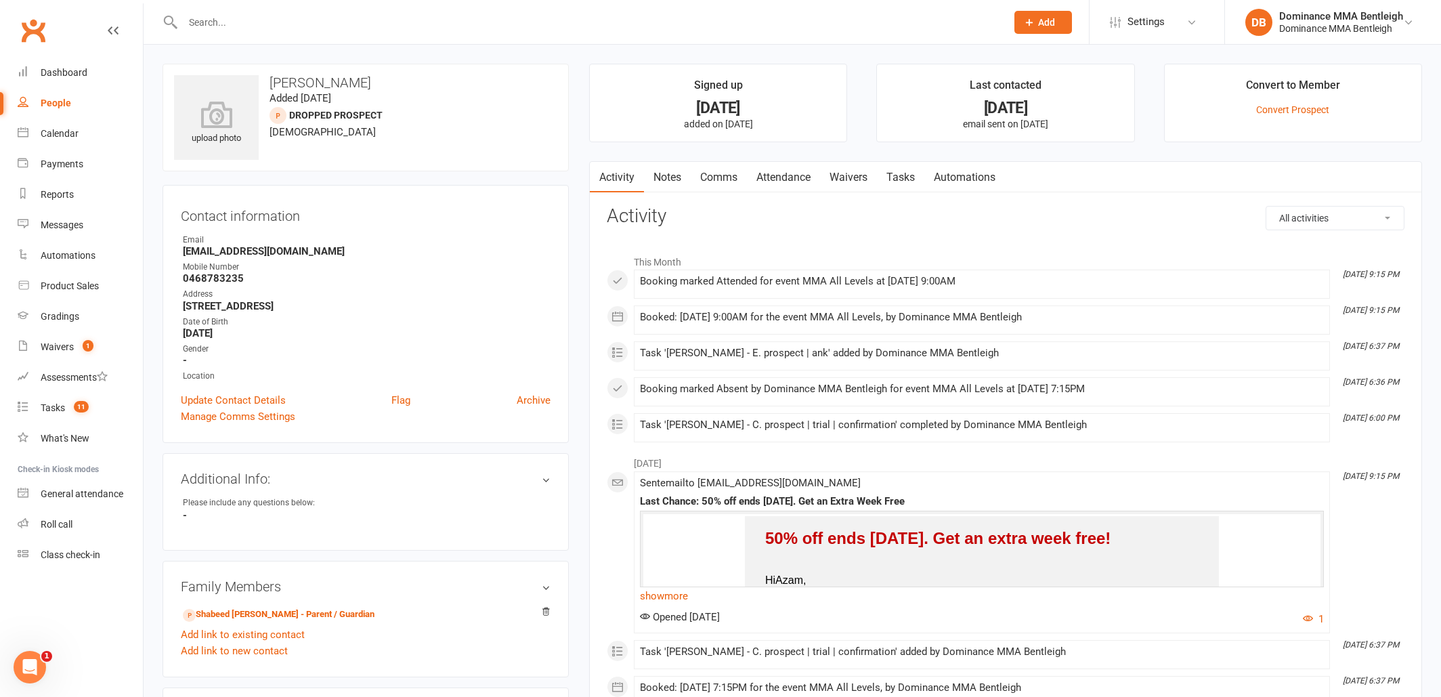
click at [855, 167] on link "Waivers" at bounding box center [848, 177] width 57 height 31
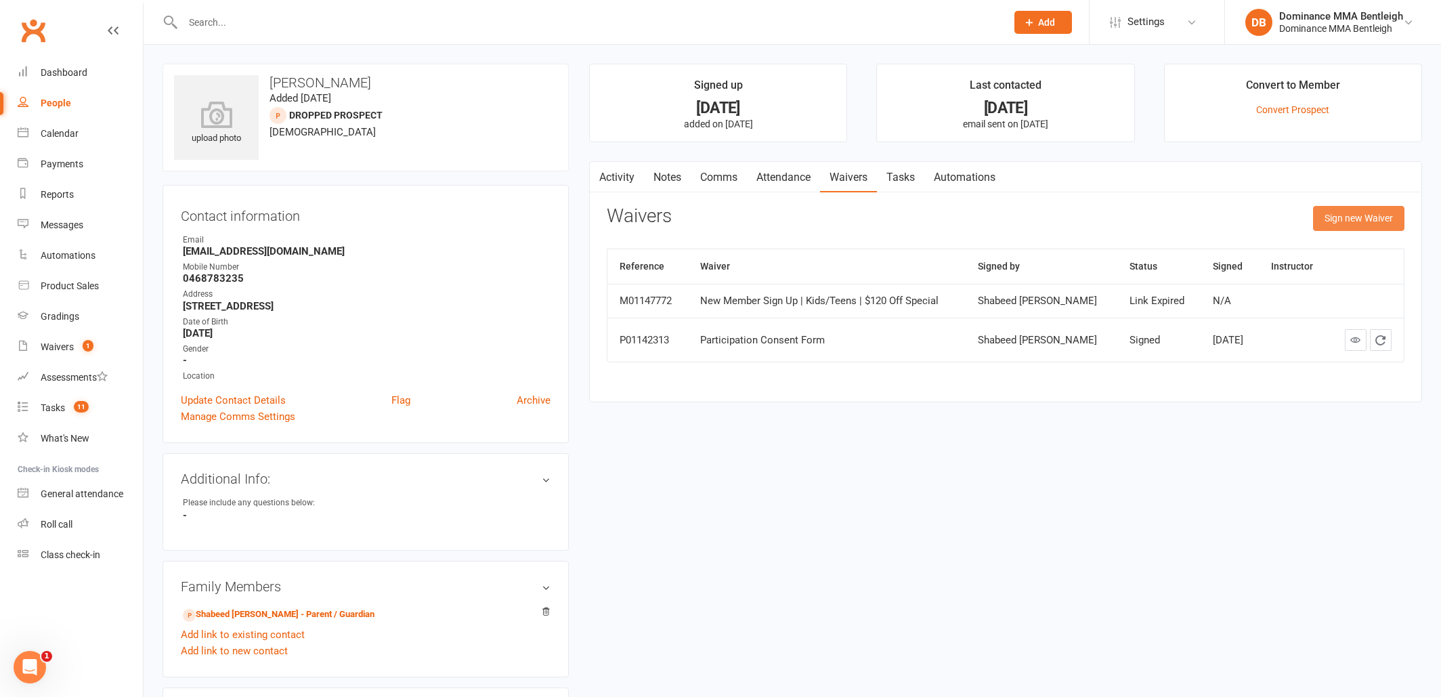
click at [1371, 213] on button "Sign new Waiver" at bounding box center [1358, 218] width 91 height 24
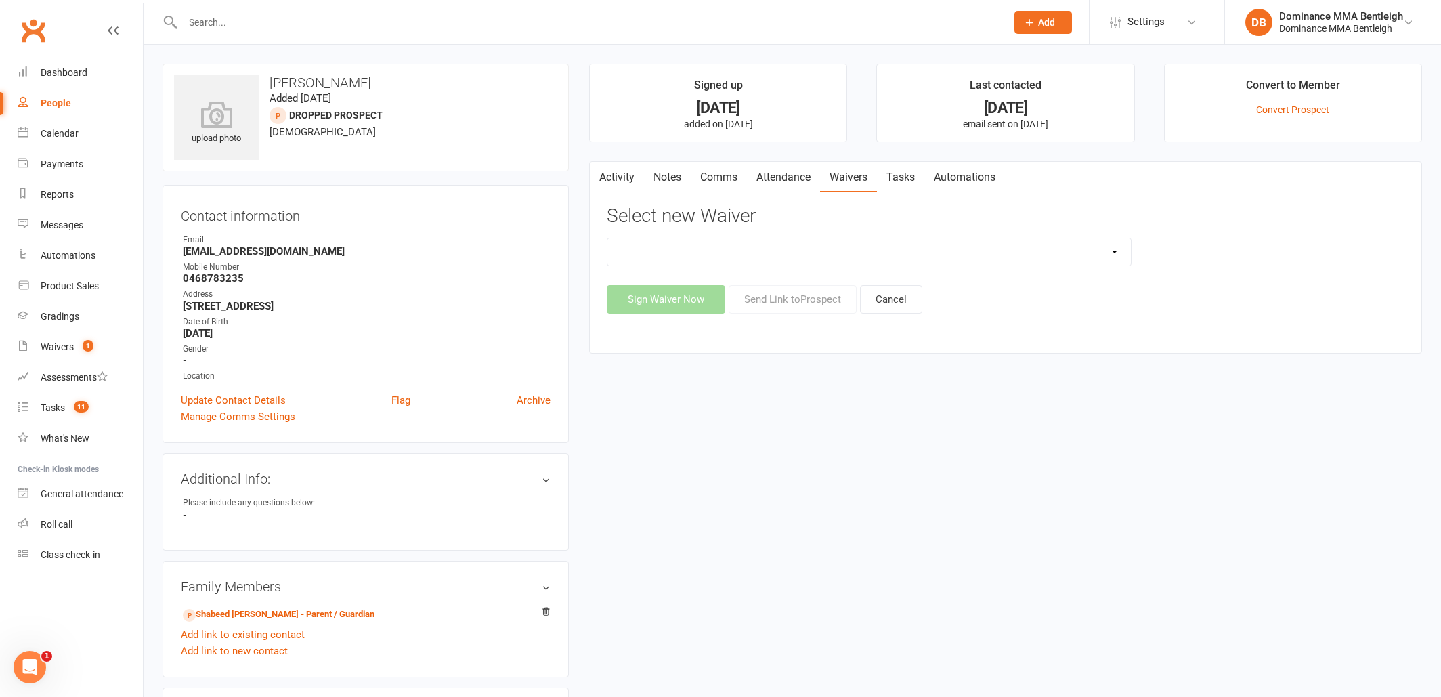
select select "1928"
click at [806, 307] on button "Send Link to Prospect" at bounding box center [793, 299] width 128 height 28
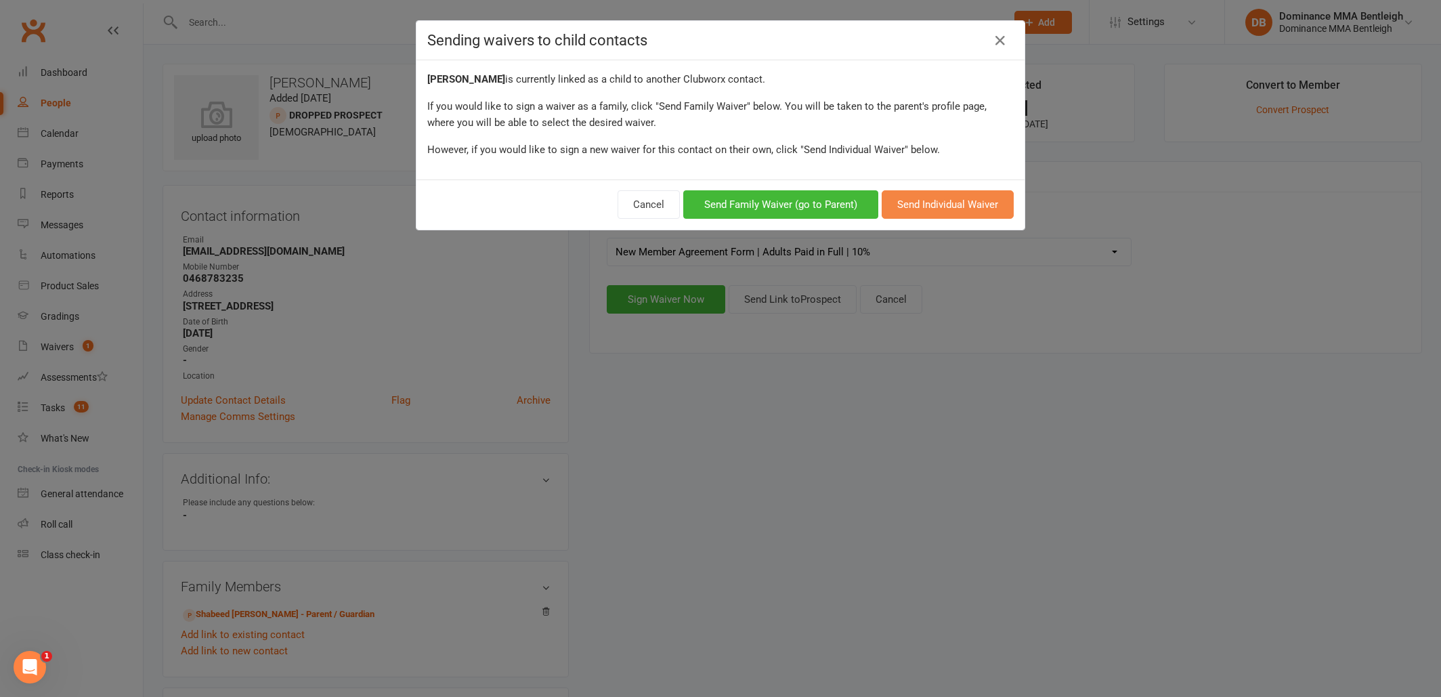
click at [953, 203] on button "Send Individual Waiver" at bounding box center [948, 204] width 132 height 28
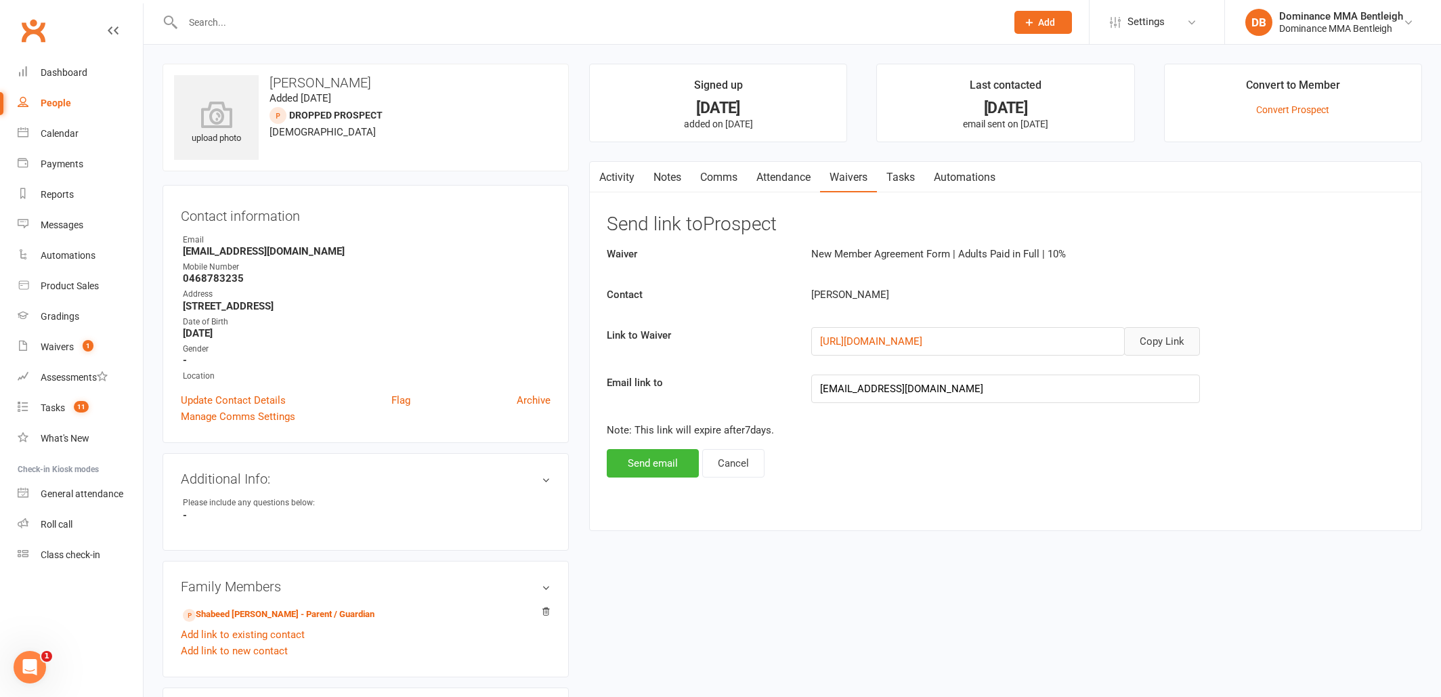
click at [1171, 344] on button "Copy Link" at bounding box center [1162, 341] width 76 height 28
click at [716, 177] on link "Comms" at bounding box center [719, 177] width 56 height 31
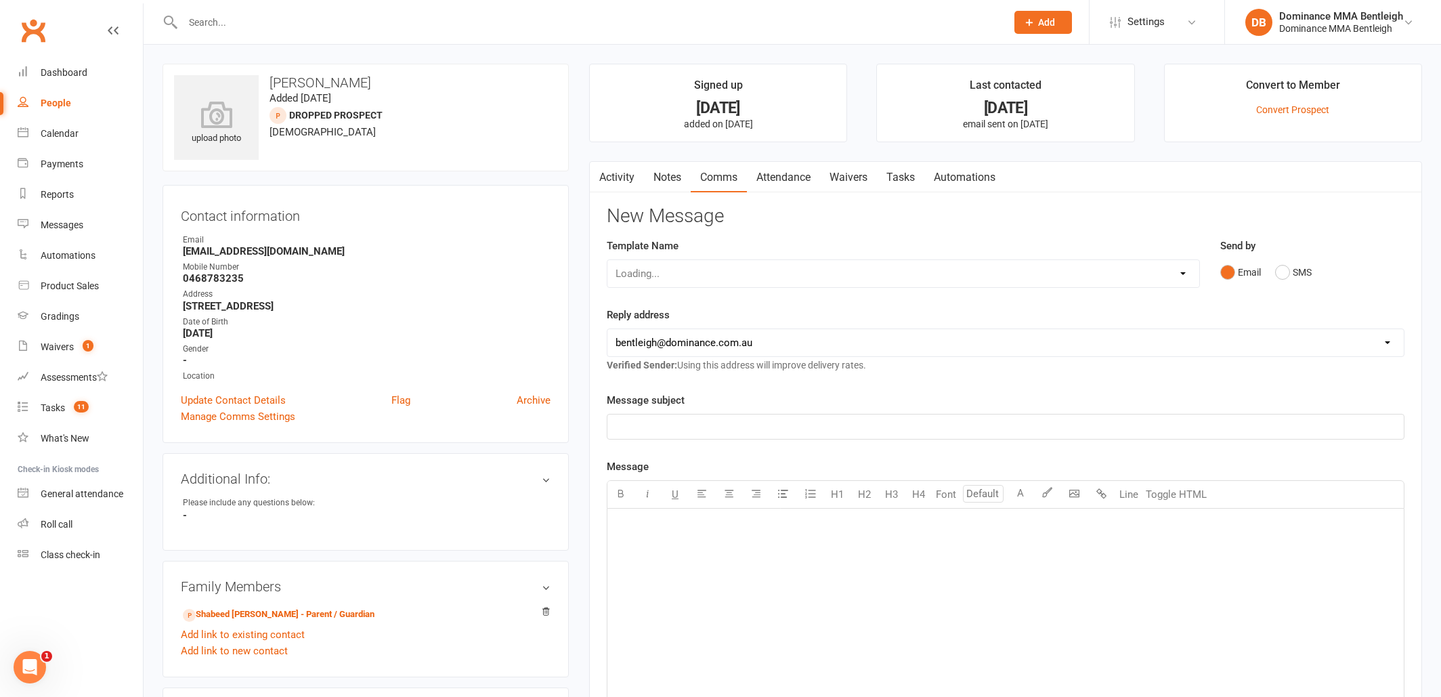
click at [728, 276] on div "Loading..." at bounding box center [903, 273] width 593 height 28
select select "6"
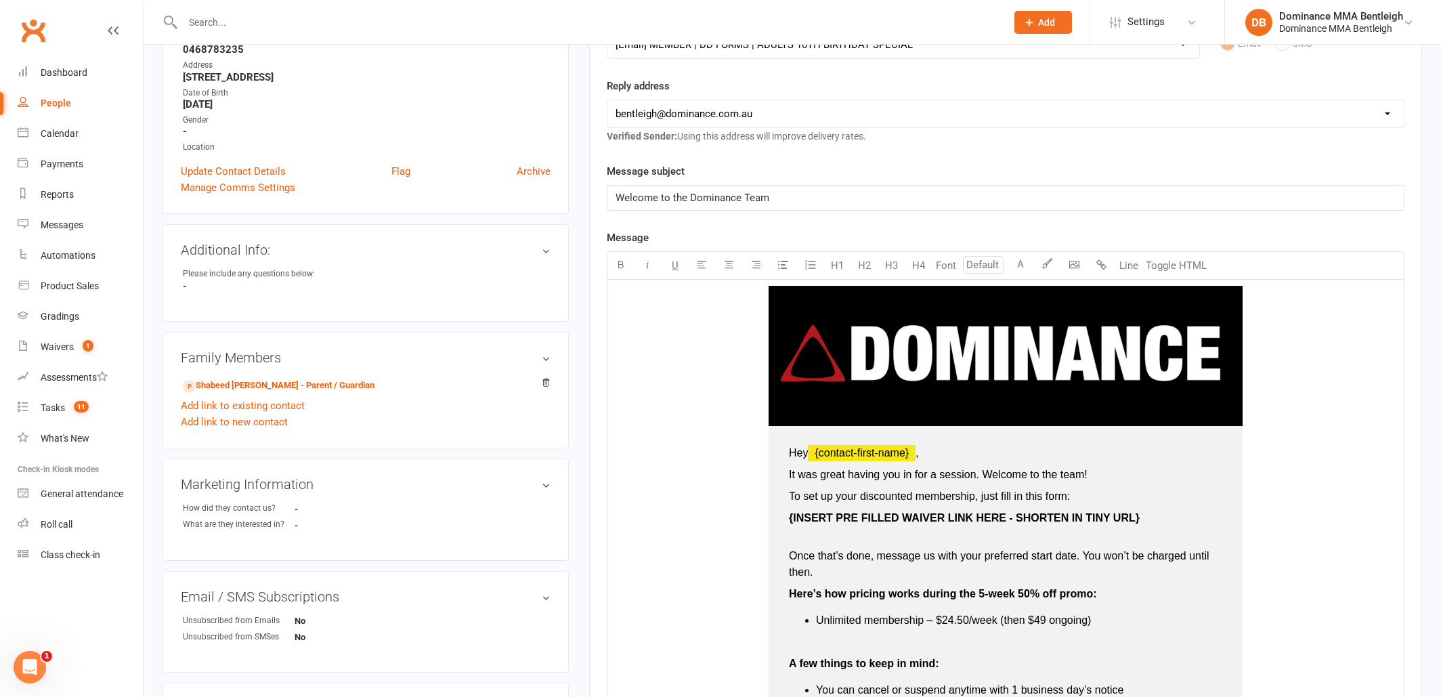
scroll to position [228, 1]
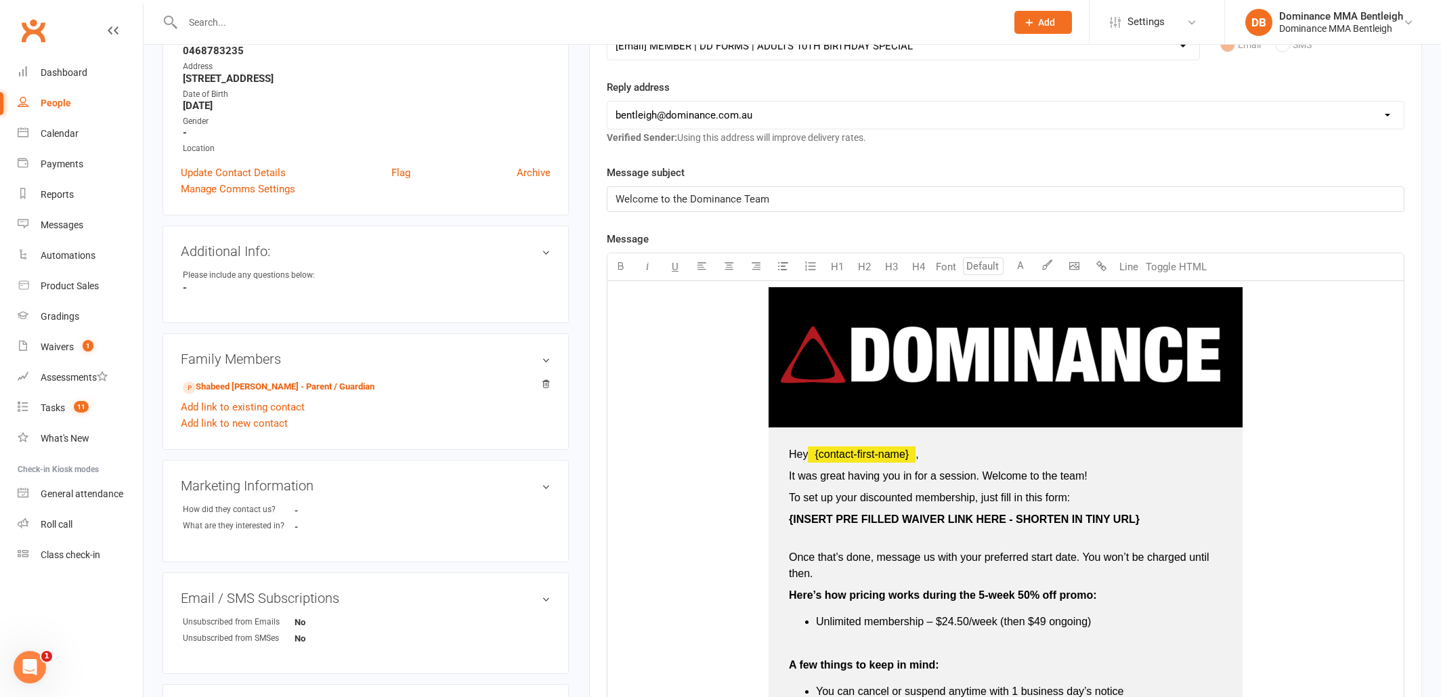
type input "16"
drag, startPoint x: 1143, startPoint y: 523, endPoint x: 772, endPoint y: 509, distance: 371.4
click at [772, 509] on td "Hey ﻿ {contact-first-name} , It was great having you in for a session. Welcome …" at bounding box center [1006, 648] width 474 height 443
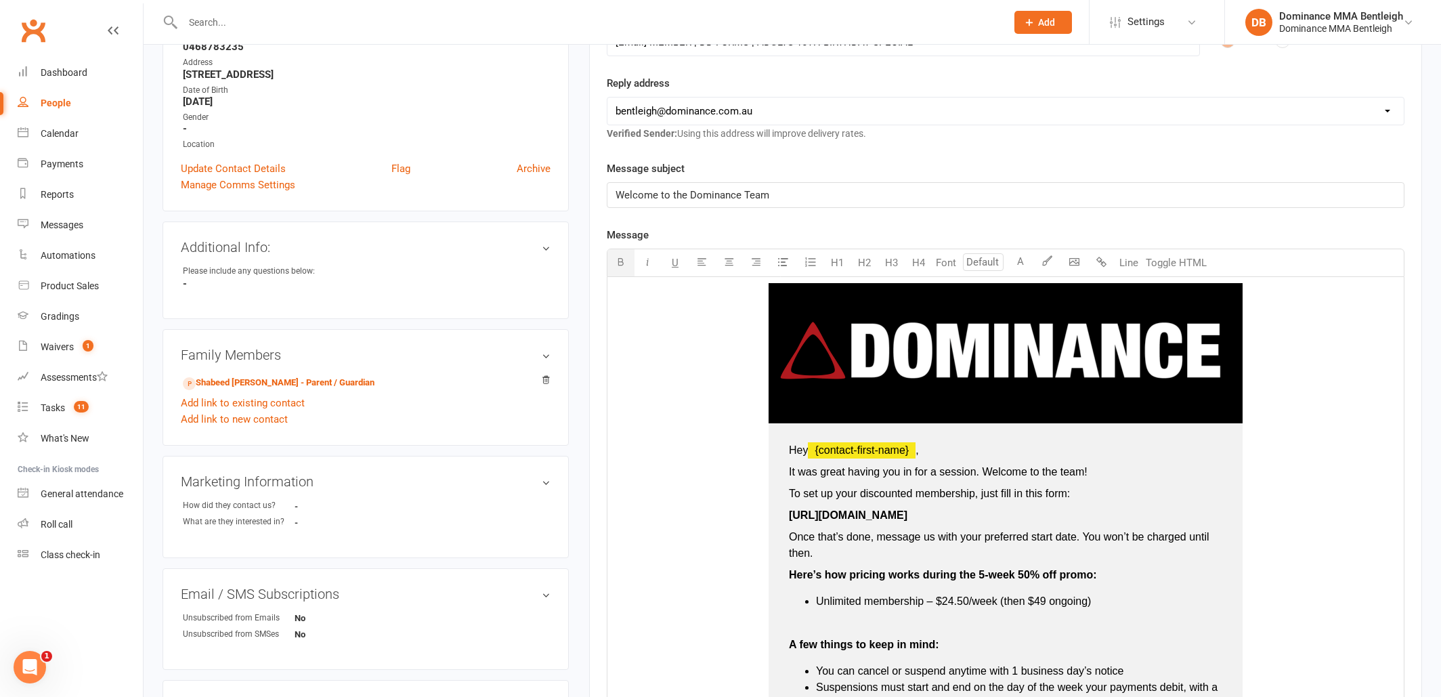
scroll to position [249, 0]
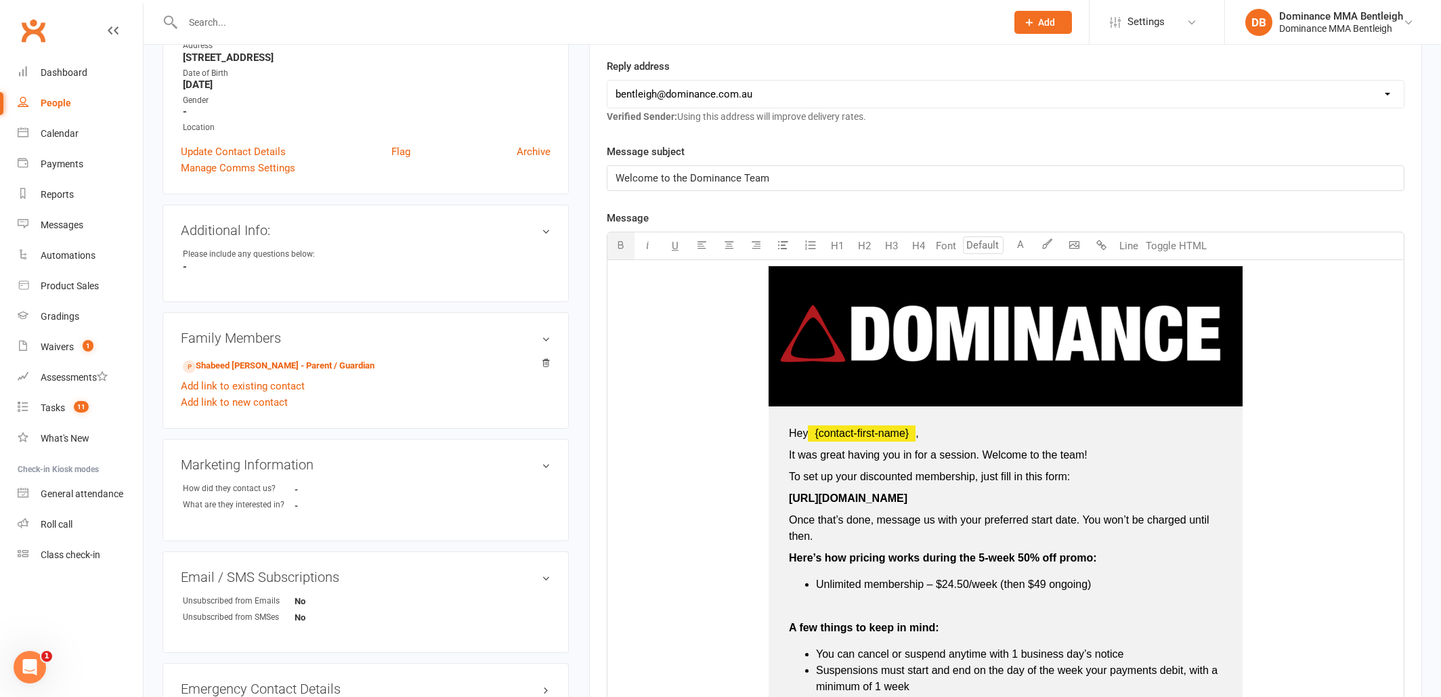
drag, startPoint x: 979, startPoint y: 500, endPoint x: 785, endPoint y: 483, distance: 194.3
click at [779, 485] on td "Hey ﻿ {contact-first-name} , It was great having you in for a session. Welcome …" at bounding box center [1006, 619] width 474 height 427
click at [993, 496] on p "﻿ $ https://dominance.short.gy/3h205y $ ﻿" at bounding box center [1005, 498] width 433 height 16
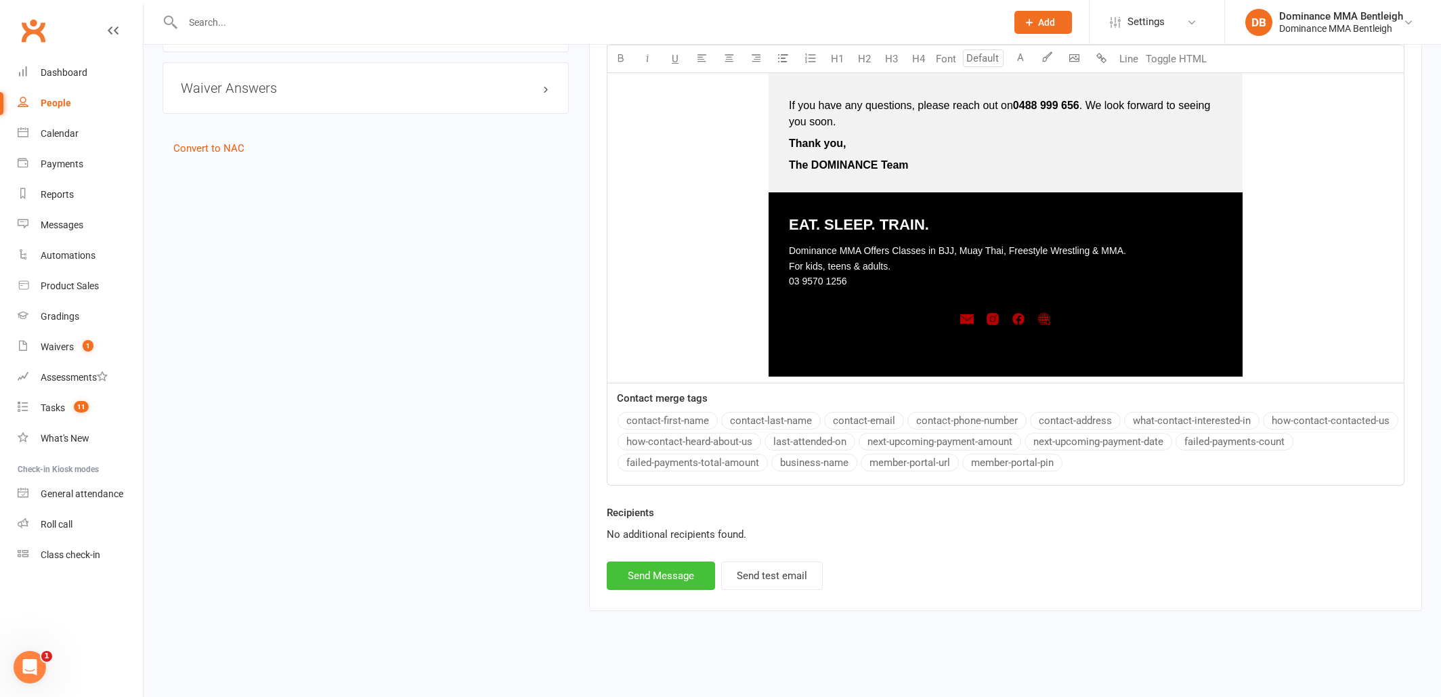
scroll to position [919, 0]
click at [687, 565] on button "Send Message" at bounding box center [661, 575] width 108 height 28
select select
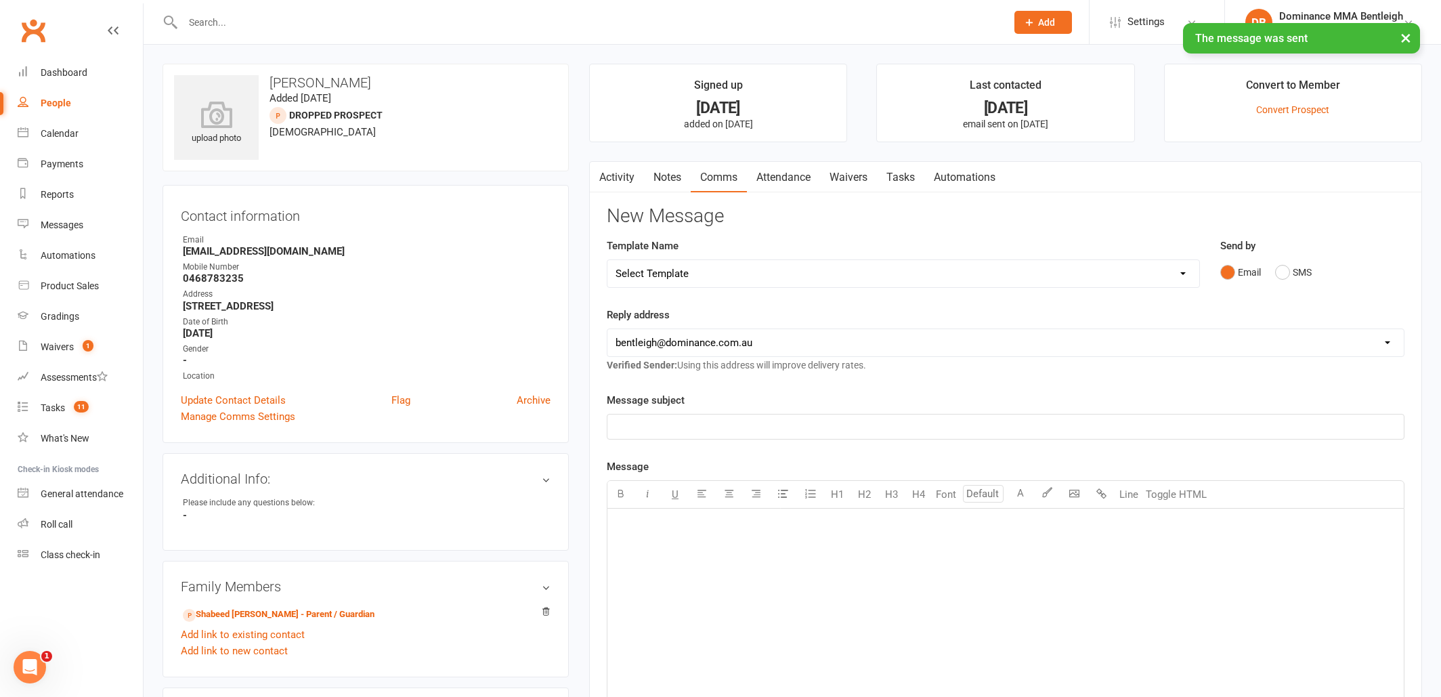
scroll to position [0, 0]
click at [913, 175] on link "Tasks" at bounding box center [900, 177] width 47 height 31
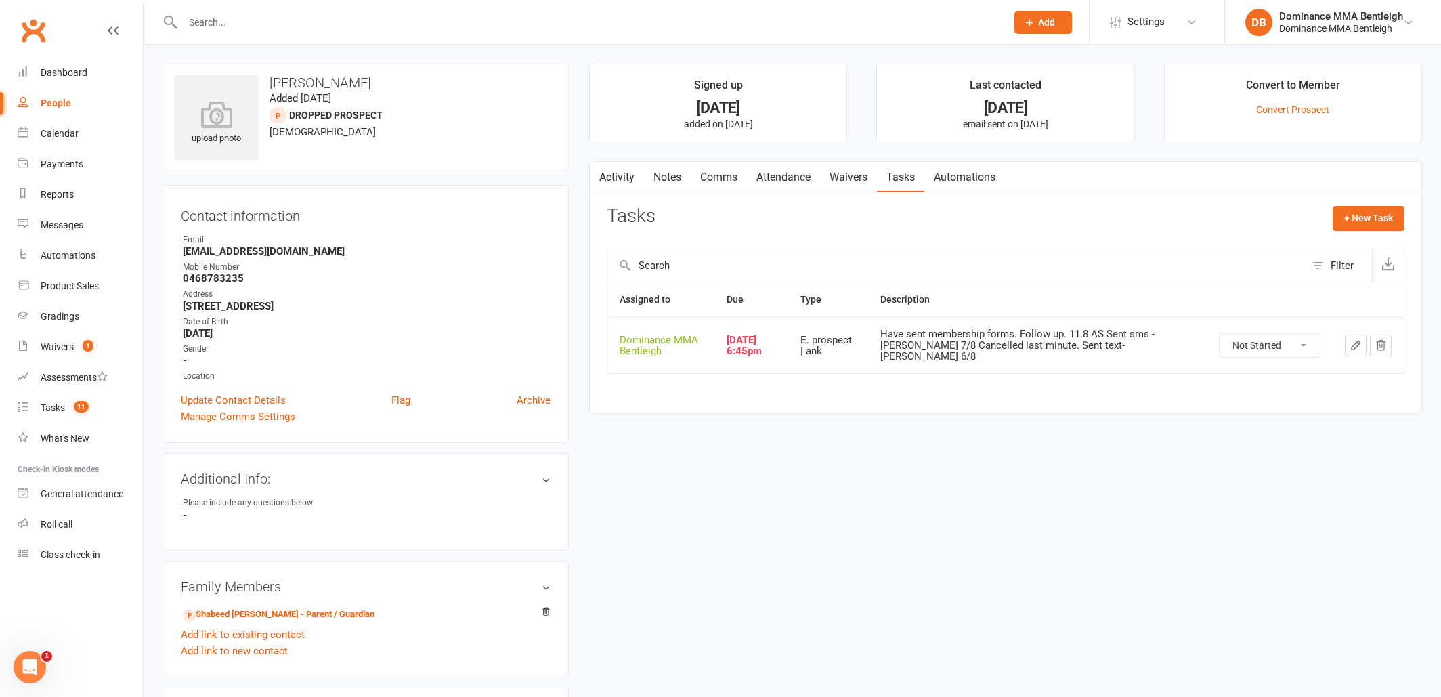
click at [1348, 343] on button "button" at bounding box center [1356, 346] width 22 height 22
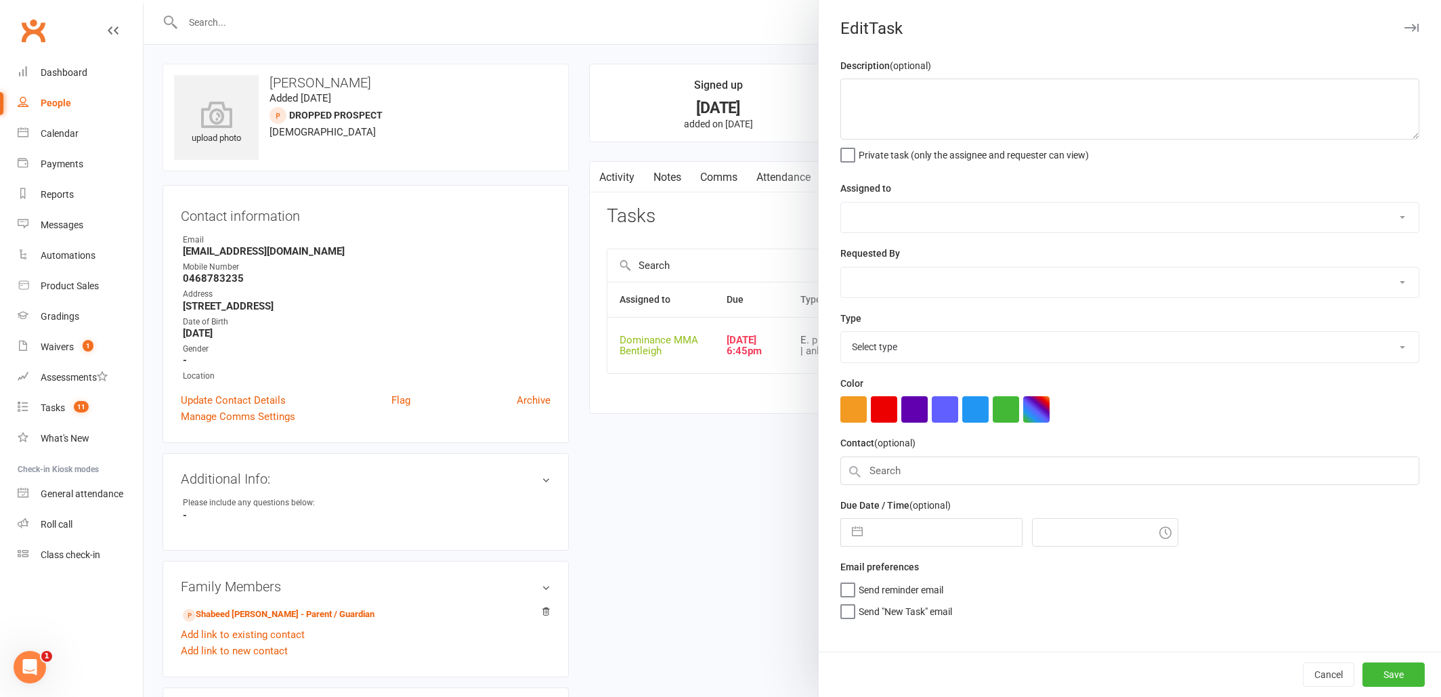
type textarea "Have sent membership forms. Follow up. 11.8 AS Sent sms - Dylan 7/8 Cancelled l…"
select select "24839"
type input "12 Aug 2025"
type input "6:45pm"
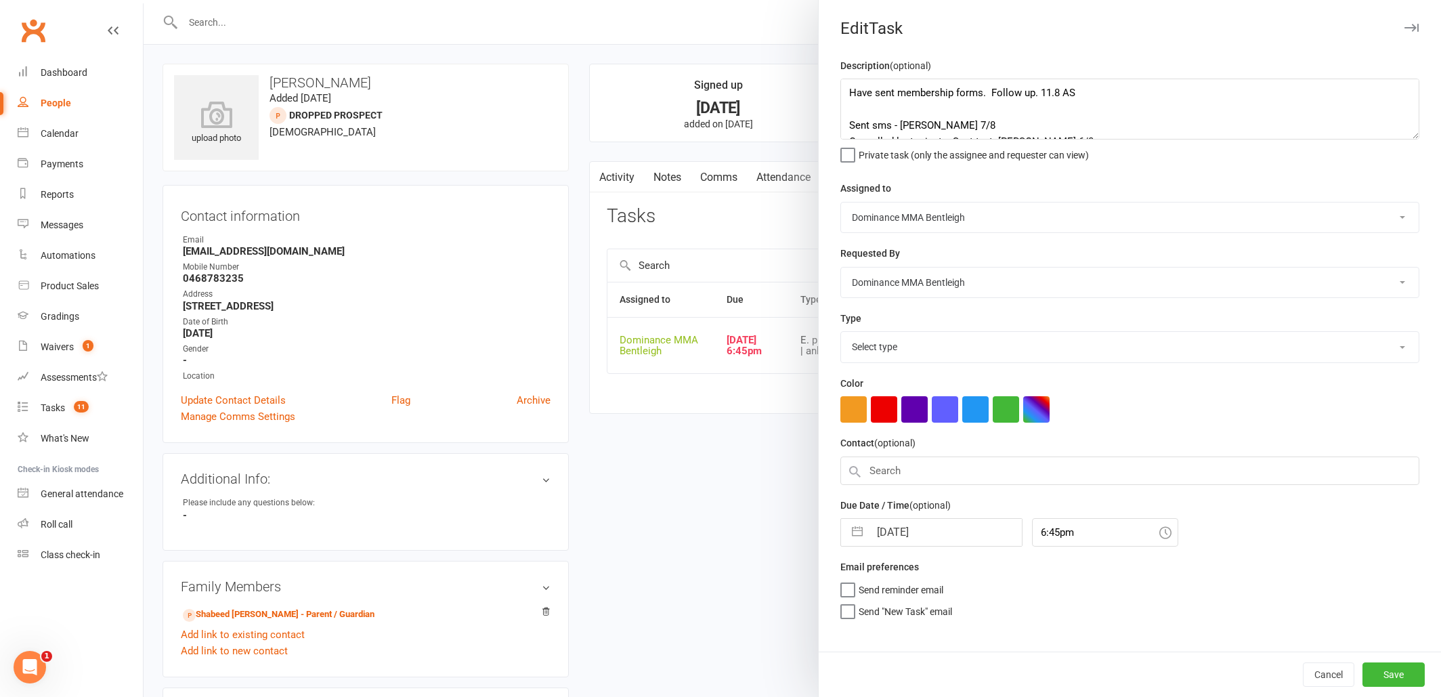
select select "13788"
click at [855, 93] on textarea "Have sent membership forms. Follow up. 11.8 AS Sent sms - Dylan 7/8 Cancelled l…" at bounding box center [1129, 109] width 579 height 61
click at [847, 93] on textarea "Have sent membership forms. Follow up. 11.8 AS Sent sms - Dylan 7/8 Cancelled l…" at bounding box center [1129, 109] width 579 height 61
click at [880, 101] on textarea "Have sent membership forms. Follow up. 11.8 AS Sent sms - Dylan 7/8 Cancelled l…" at bounding box center [1129, 109] width 579 height 61
click at [913, 87] on textarea "Have sent membership forms. Follow up. 11.8 AS Sent sms - Dylan 7/8 Cancelled l…" at bounding box center [1129, 109] width 579 height 61
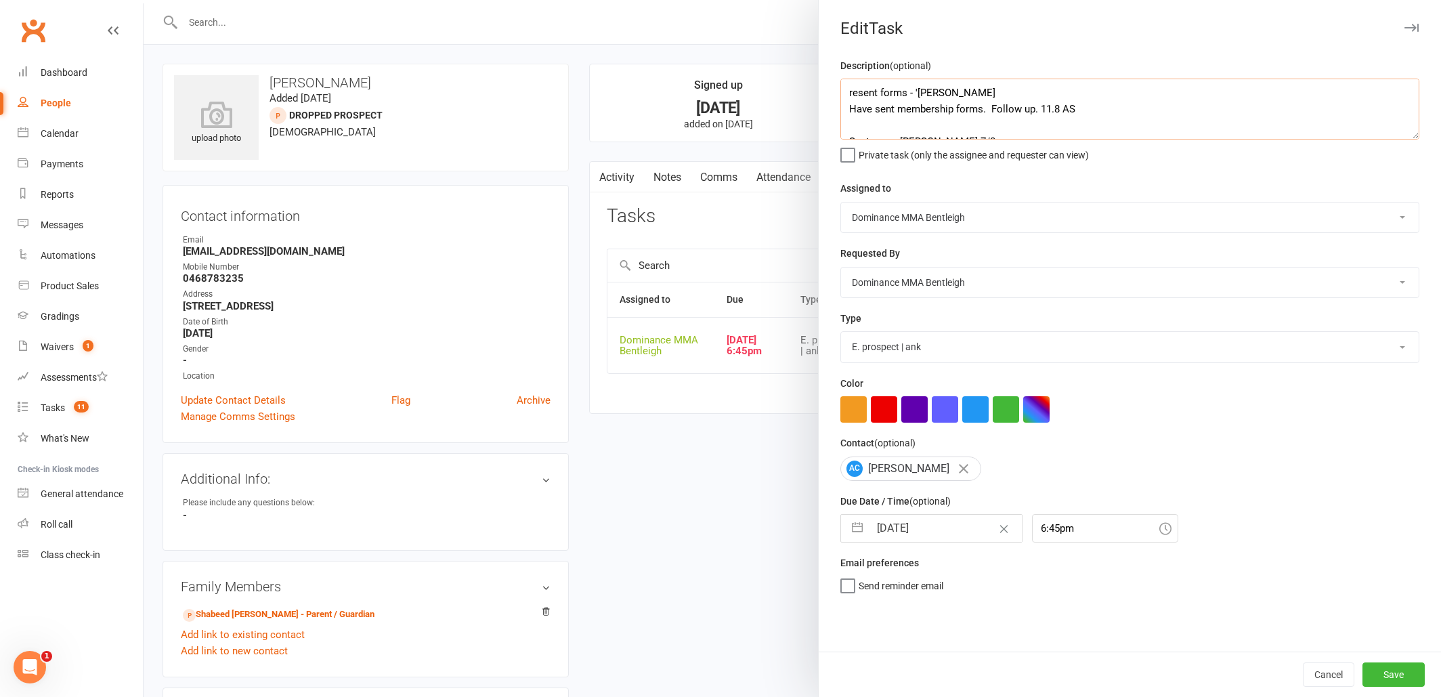
click at [926, 89] on textarea "resent forms - 'Ellen Have sent membership forms. Follow up. 11.8 AS Sent sms -…" at bounding box center [1129, 109] width 579 height 61
type textarea "resent forms - 'Dylan 13/8 Have sent membership forms. Follow up. 11.8 AS Sent …"
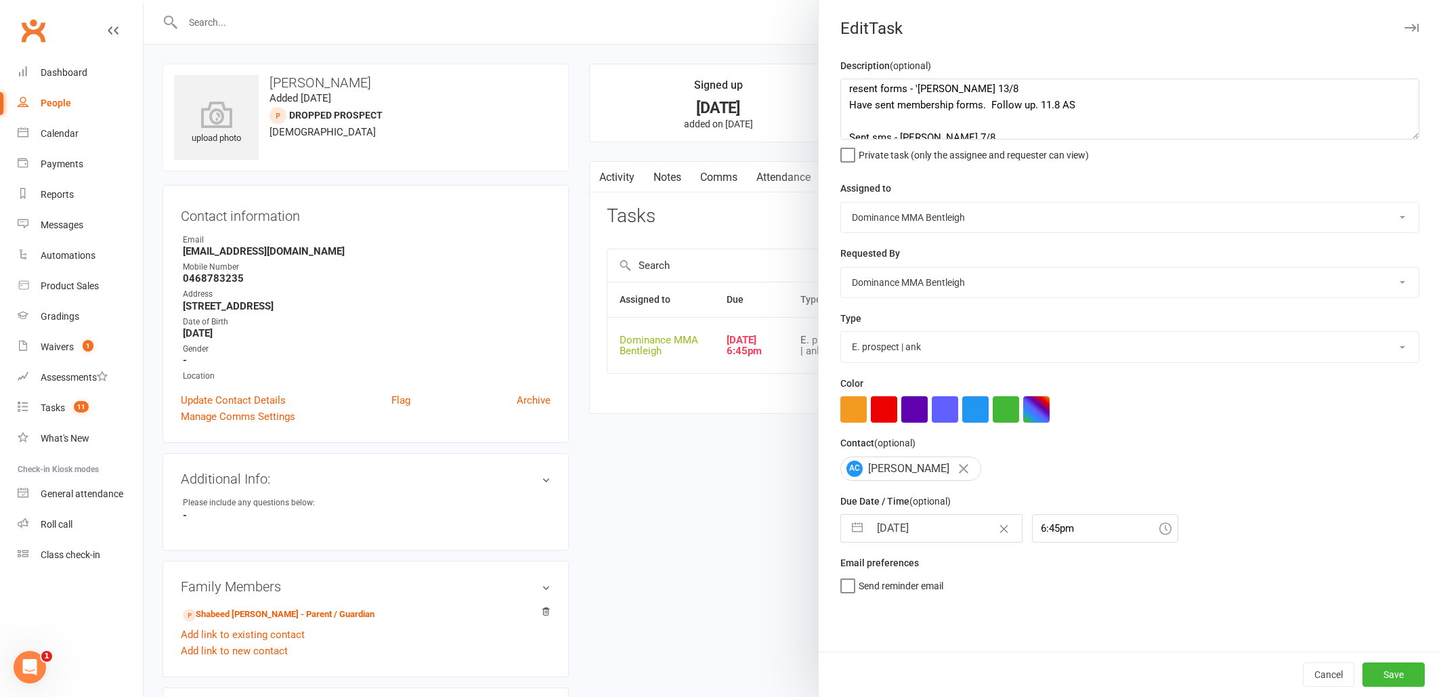
select select "6"
select select "2025"
select select "7"
select select "2025"
select select "8"
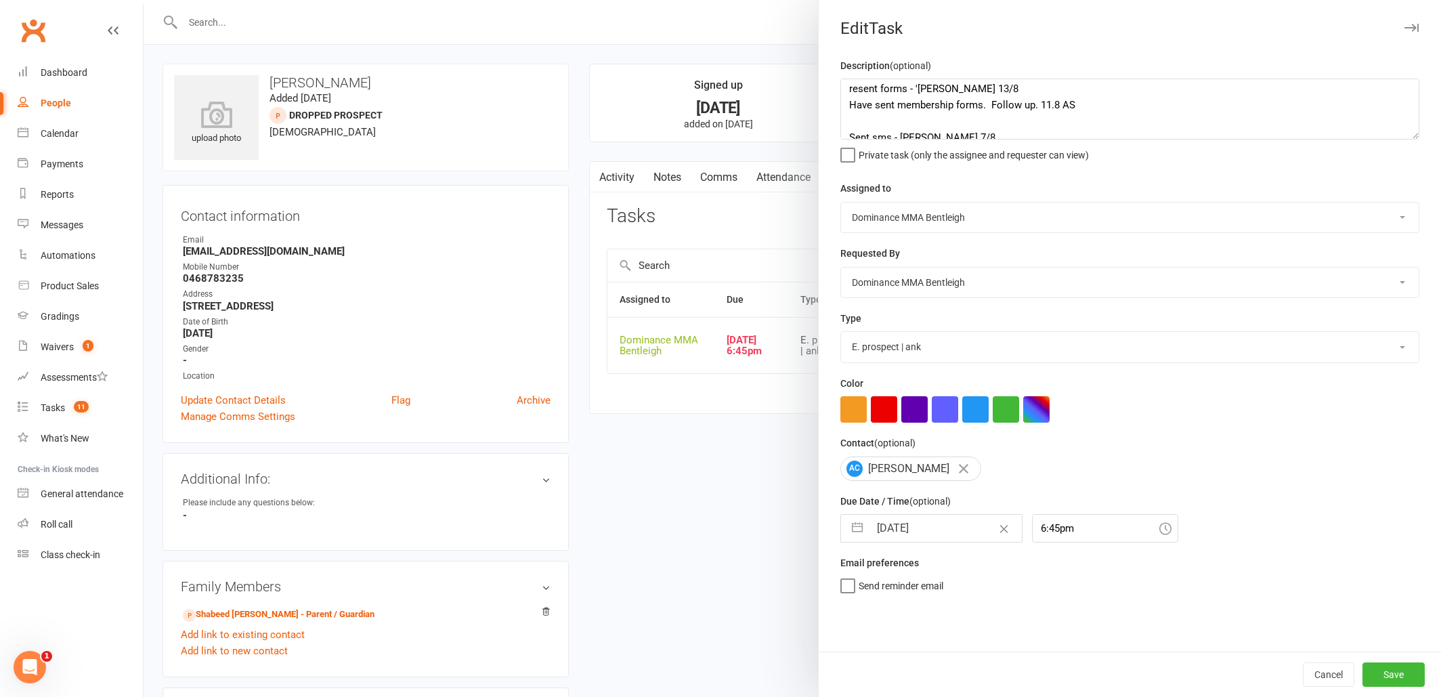
select select "2025"
click at [942, 515] on input "12 Aug 2025" at bounding box center [945, 528] width 152 height 27
click at [967, 682] on td "14" at bounding box center [975, 683] width 26 height 26
type input "14 Aug 2025"
click at [1423, 669] on button "Save" at bounding box center [1393, 674] width 62 height 24
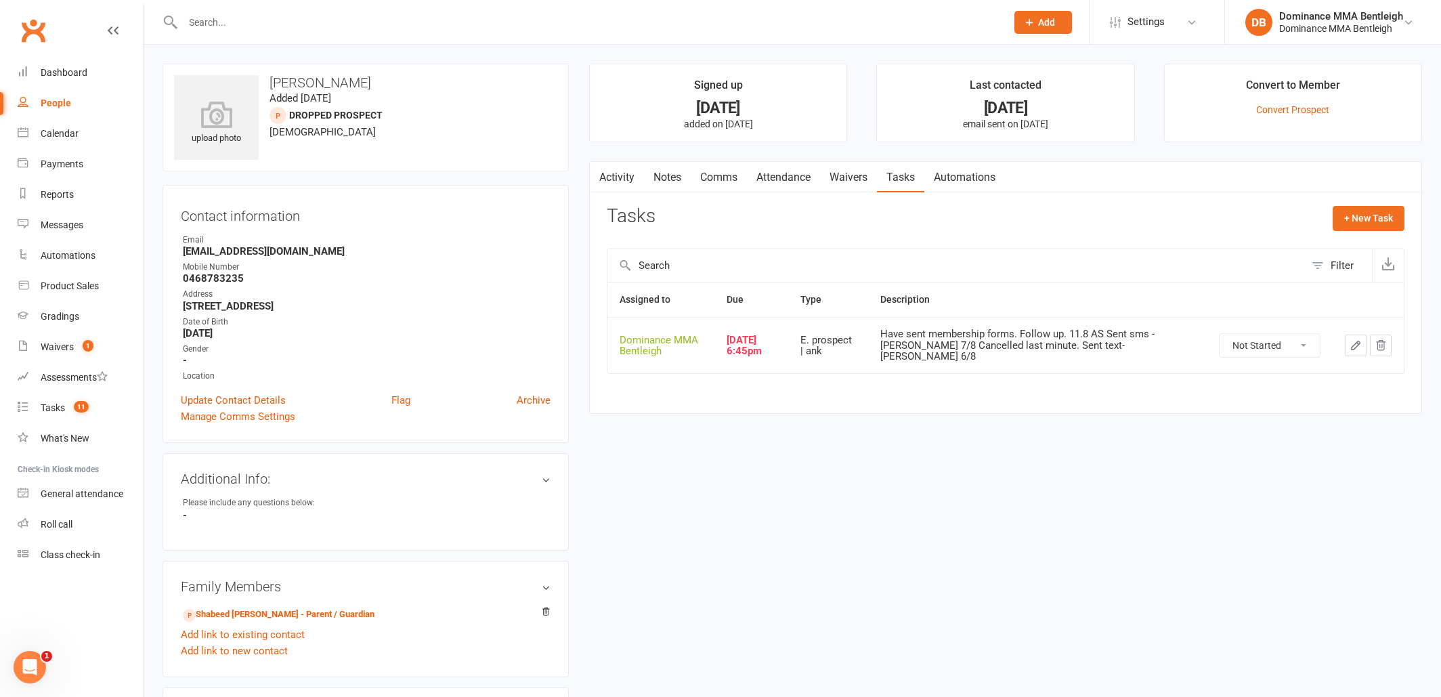
click at [1388, 664] on div "Cancel Save" at bounding box center [1454, 673] width 622 height 45
click at [49, 402] on div "Tasks" at bounding box center [53, 407] width 24 height 11
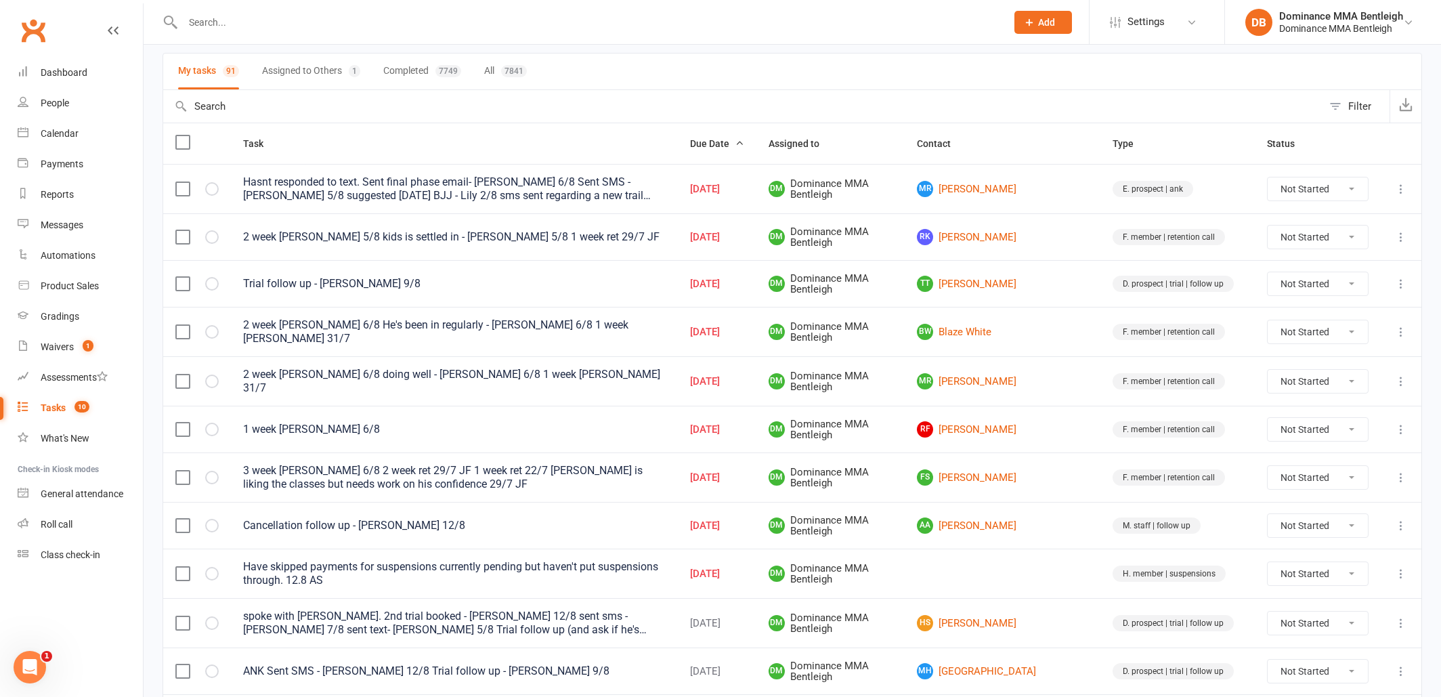
scroll to position [100, 0]
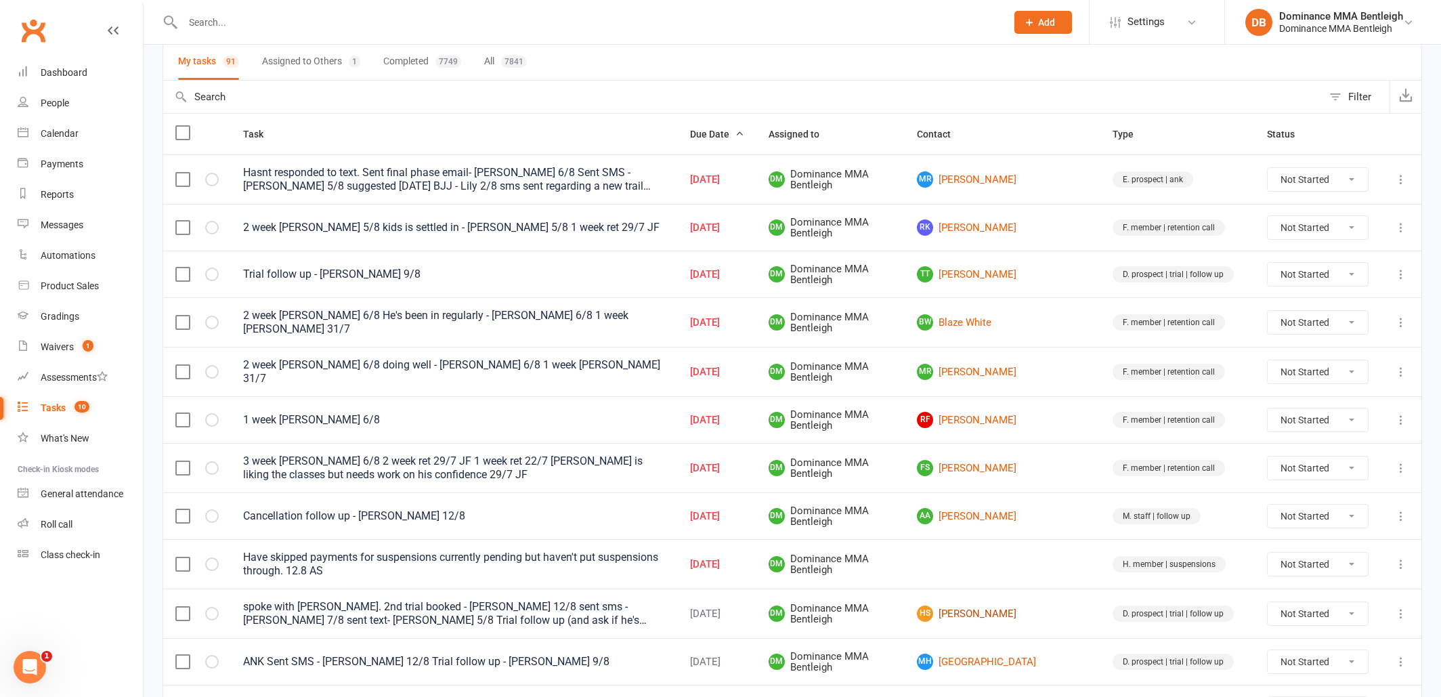
click at [1040, 605] on link "HS Hitansh Shah" at bounding box center [1002, 613] width 171 height 16
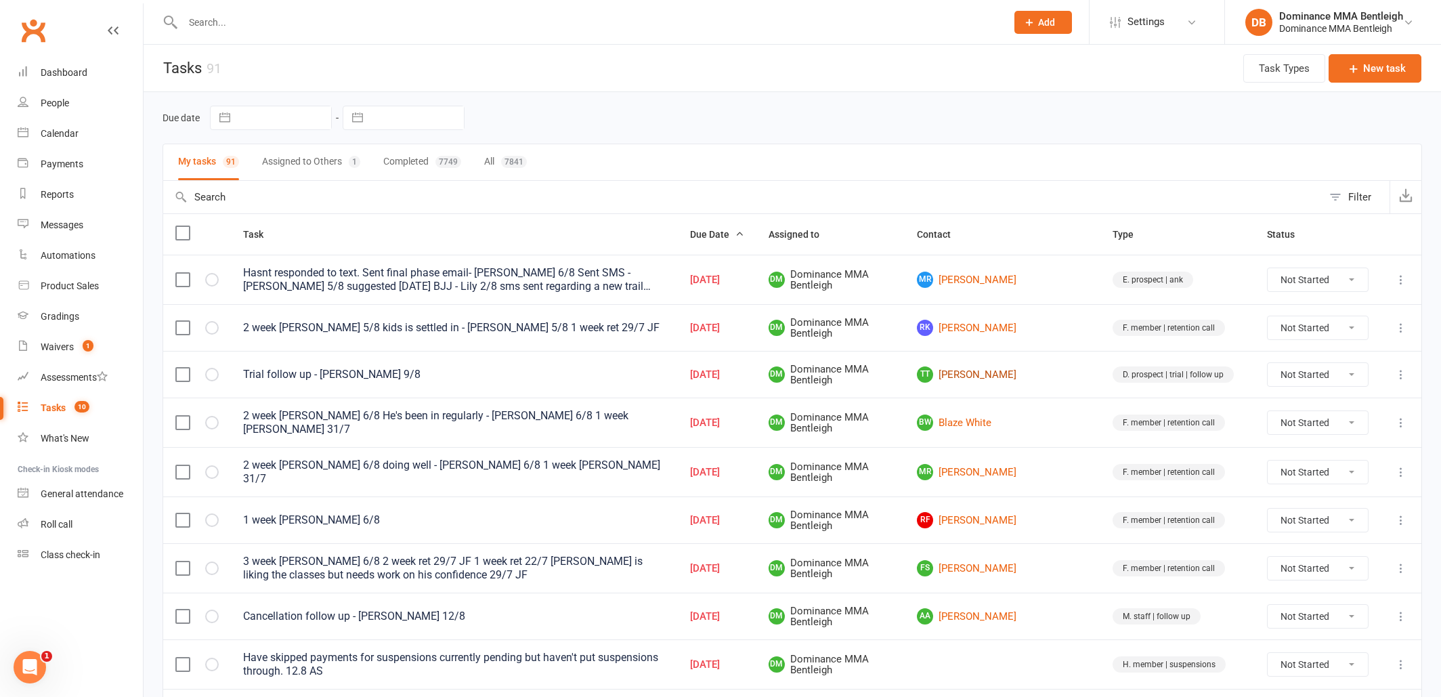
click at [1017, 380] on link "TT Tony Truong" at bounding box center [1002, 374] width 171 height 16
click at [1047, 331] on link "RK Rahul Khamparia" at bounding box center [1002, 328] width 171 height 16
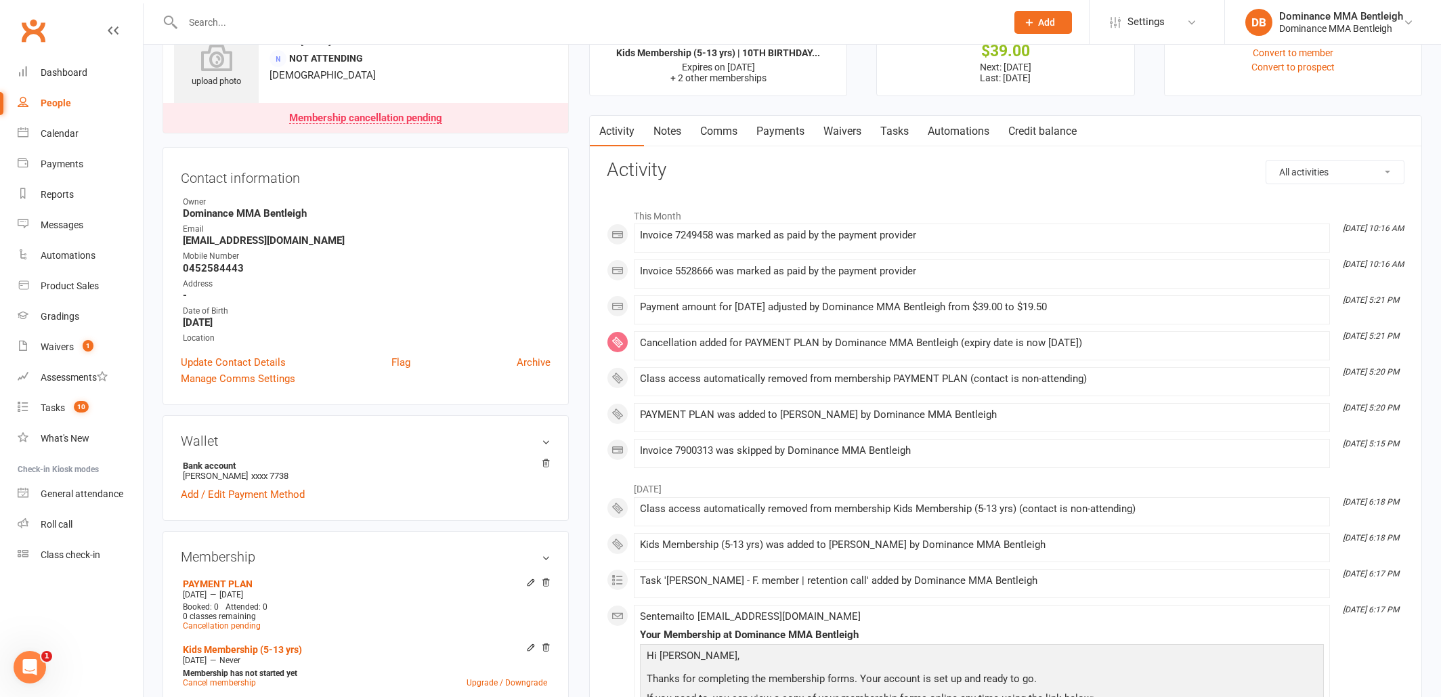
scroll to position [43, 0]
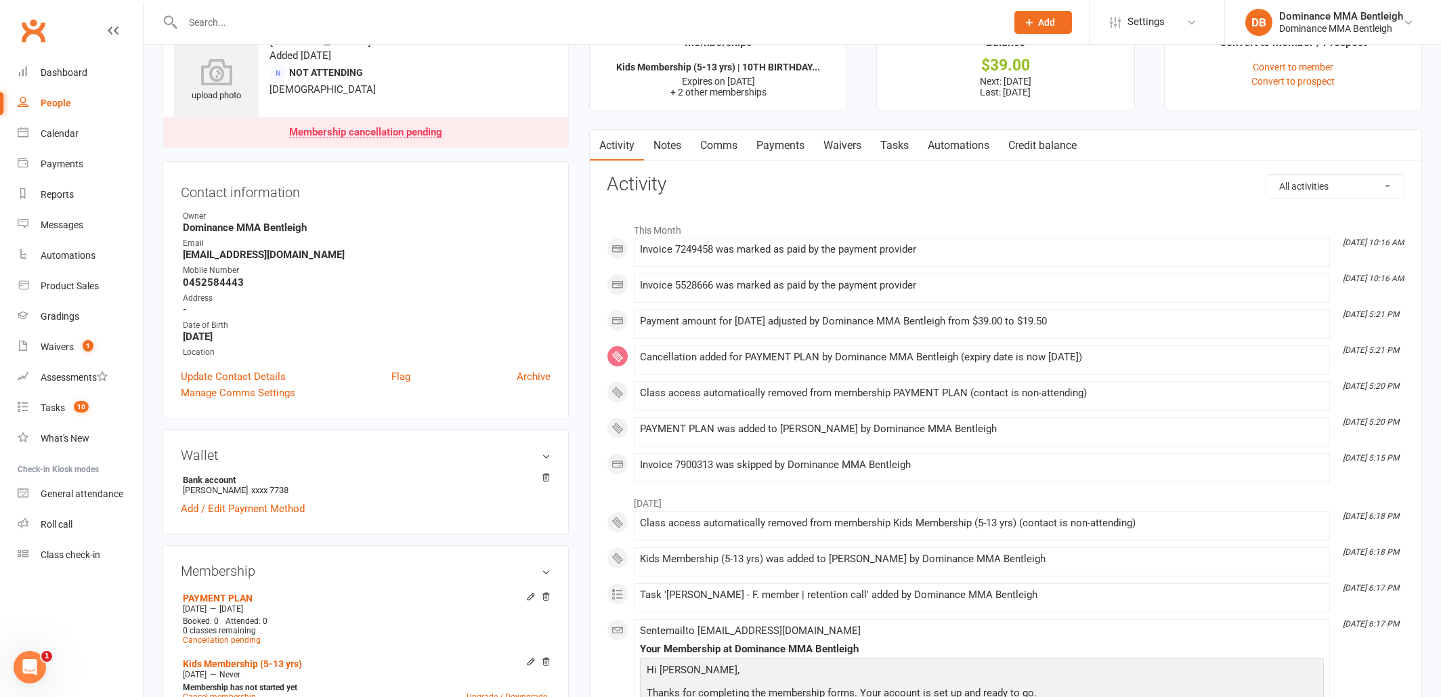
click at [902, 149] on link "Tasks" at bounding box center [894, 145] width 47 height 31
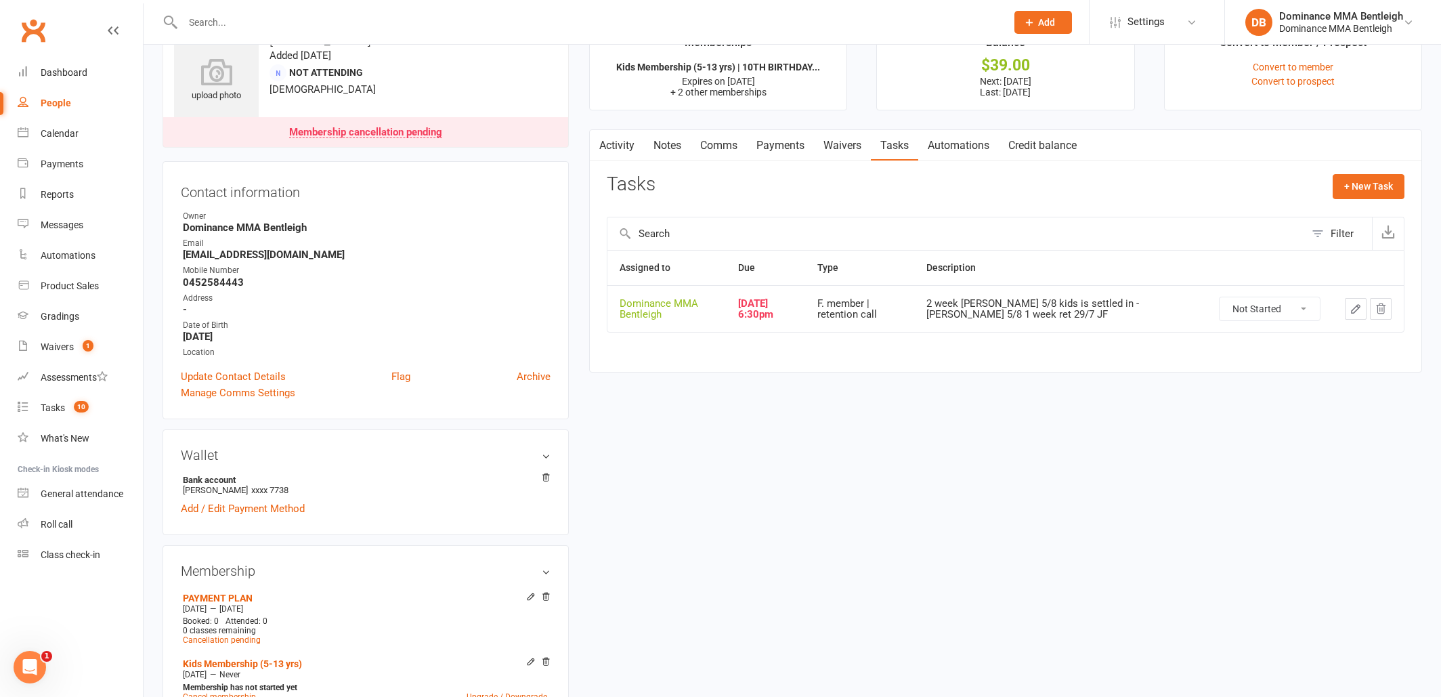
click at [1350, 311] on icon "button" at bounding box center [1356, 309] width 12 height 12
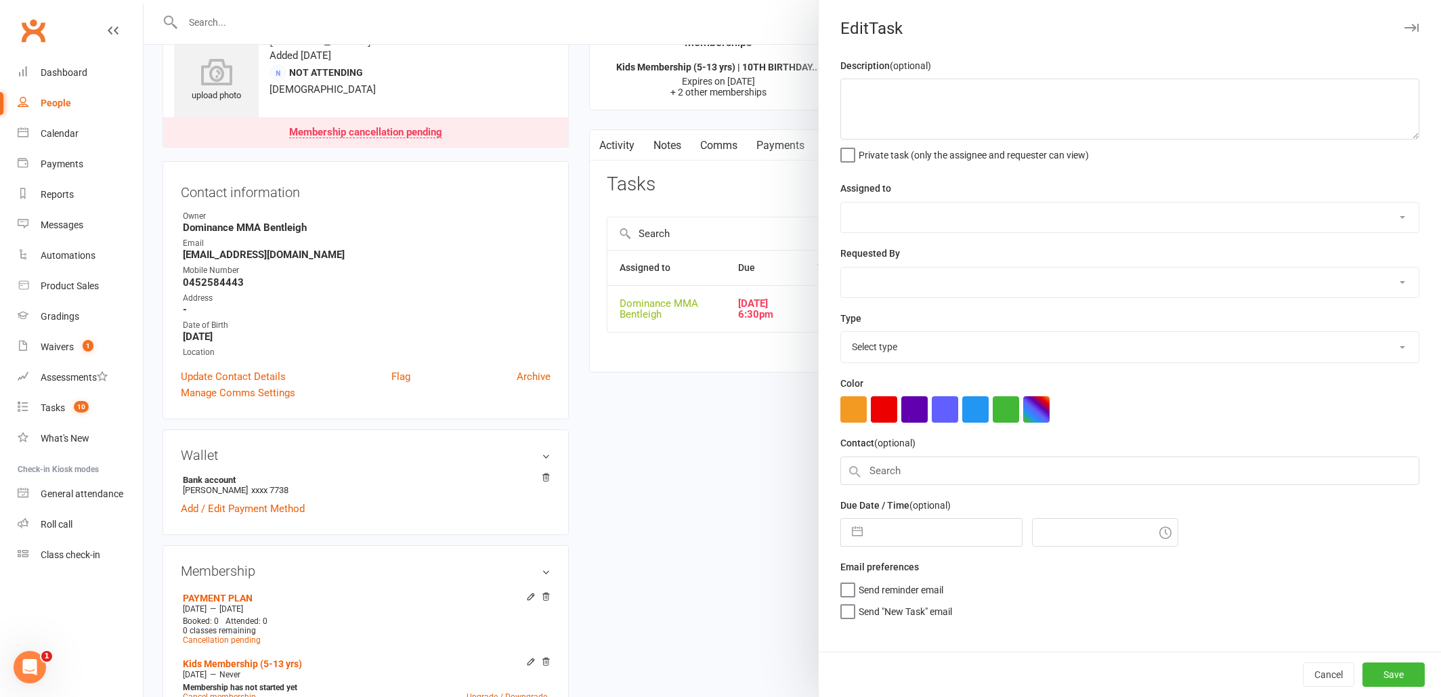
type textarea "2 week ret - Ellen 5/8 kids is settled in - Ellen 5/8 1 week ret 29/7 JF"
select select "24839"
type input "12 Aug 2025"
type input "6:30pm"
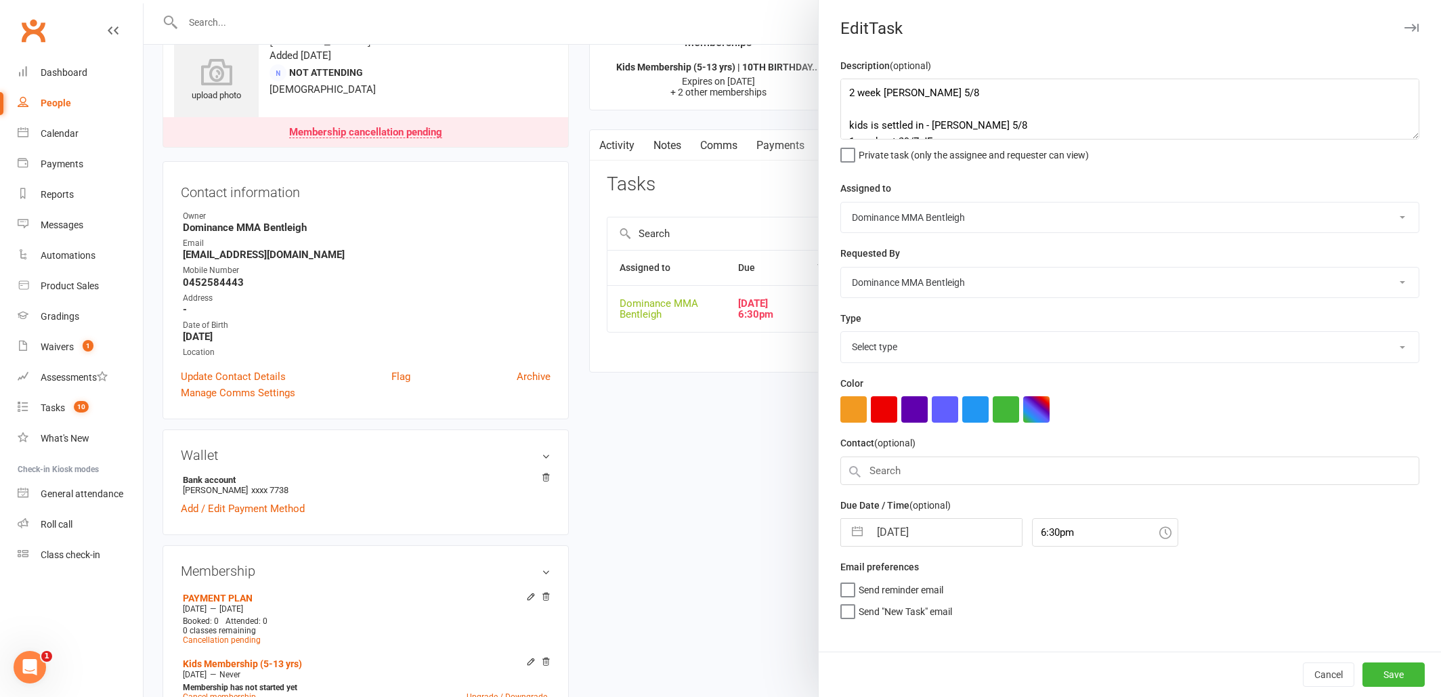
select select "13789"
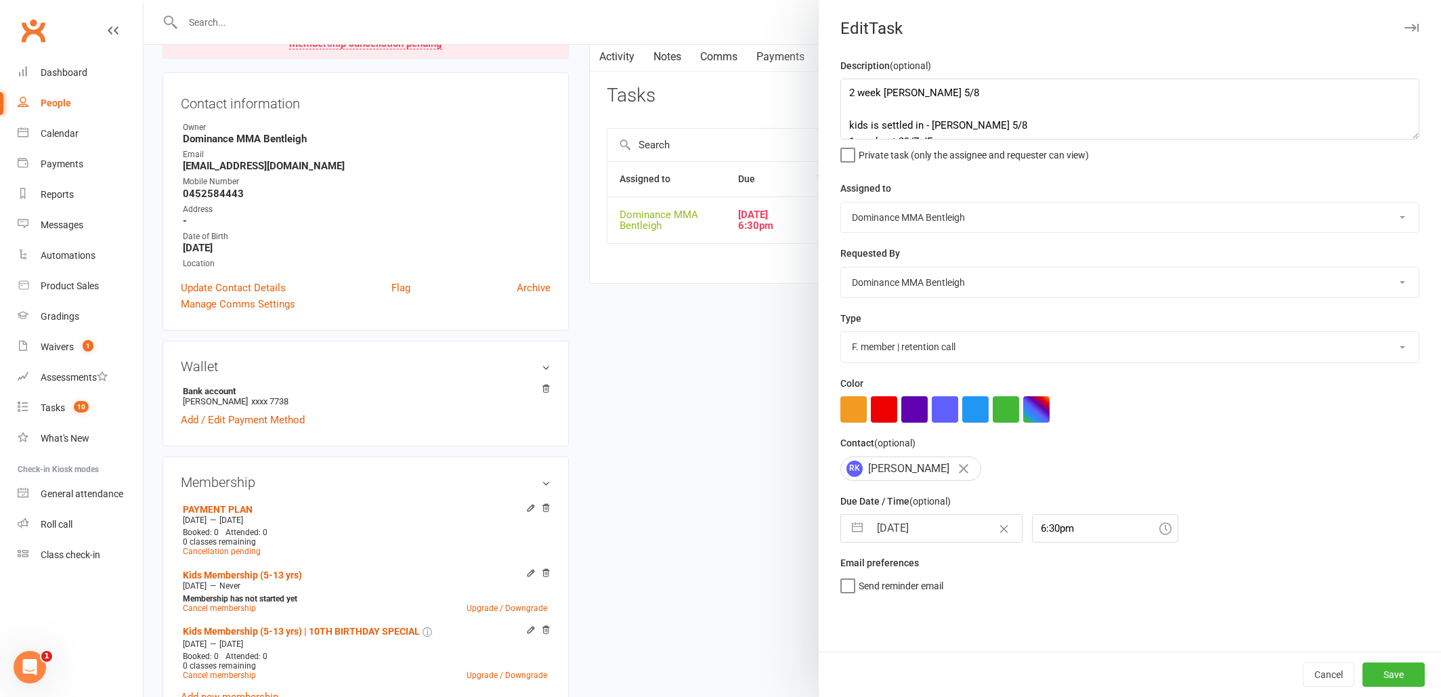
scroll to position [223, 0]
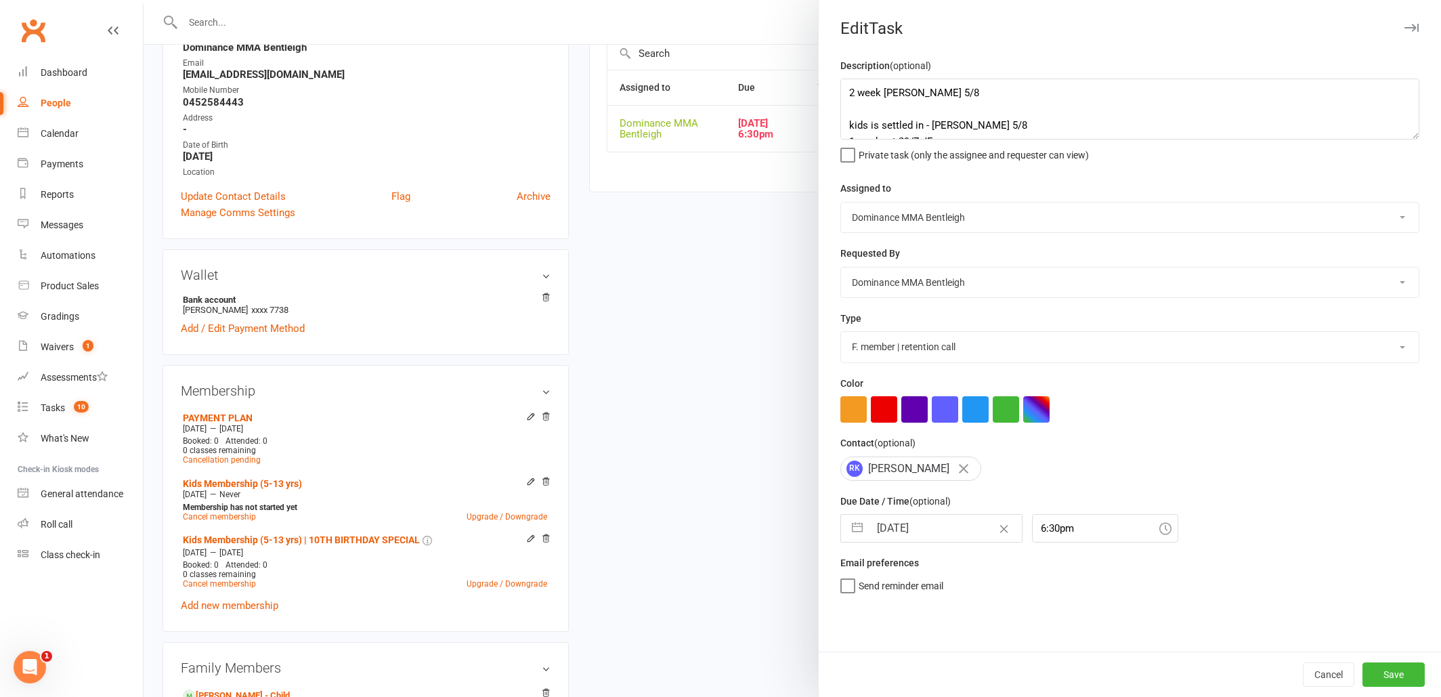
drag, startPoint x: 936, startPoint y: 517, endPoint x: 943, endPoint y: 520, distance: 8.2
click at [937, 518] on input "12 Aug 2025" at bounding box center [945, 528] width 152 height 27
select select "6"
select select "2025"
select select "7"
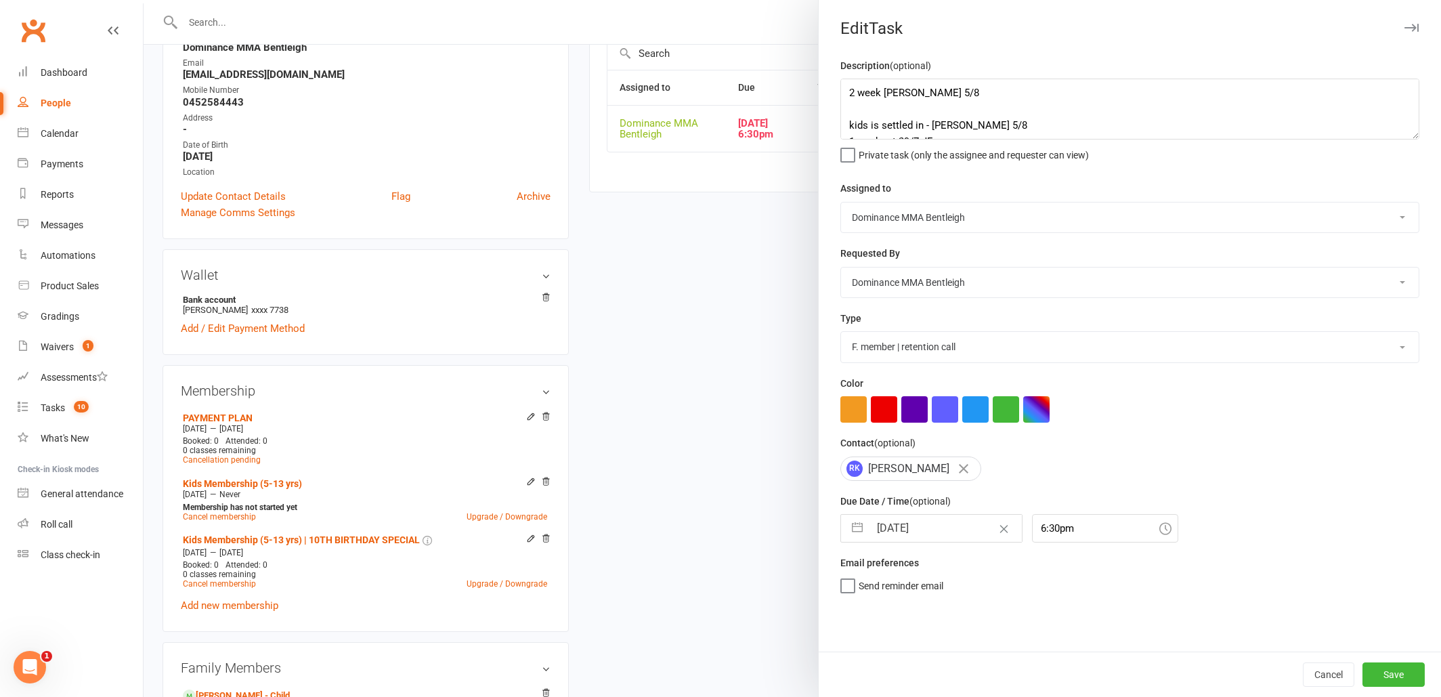
select select "2025"
select select "8"
select select "2025"
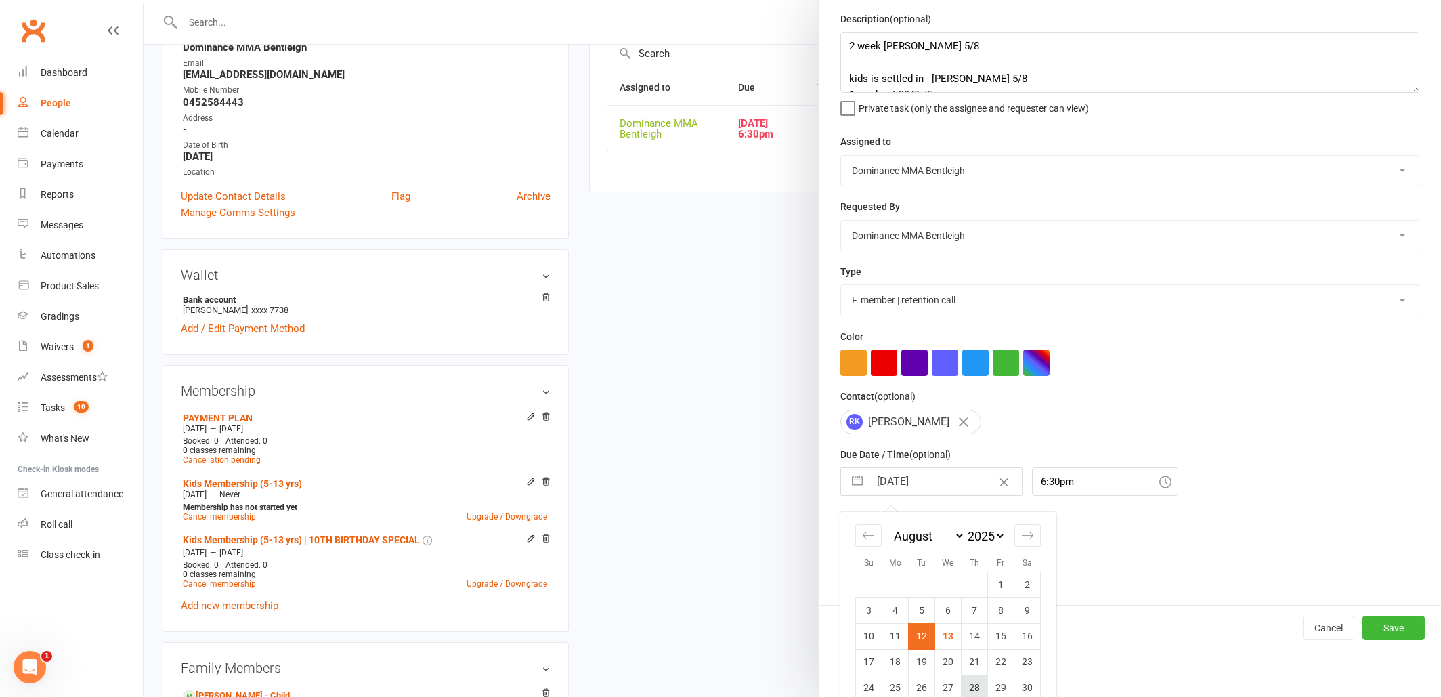
scroll to position [58, 0]
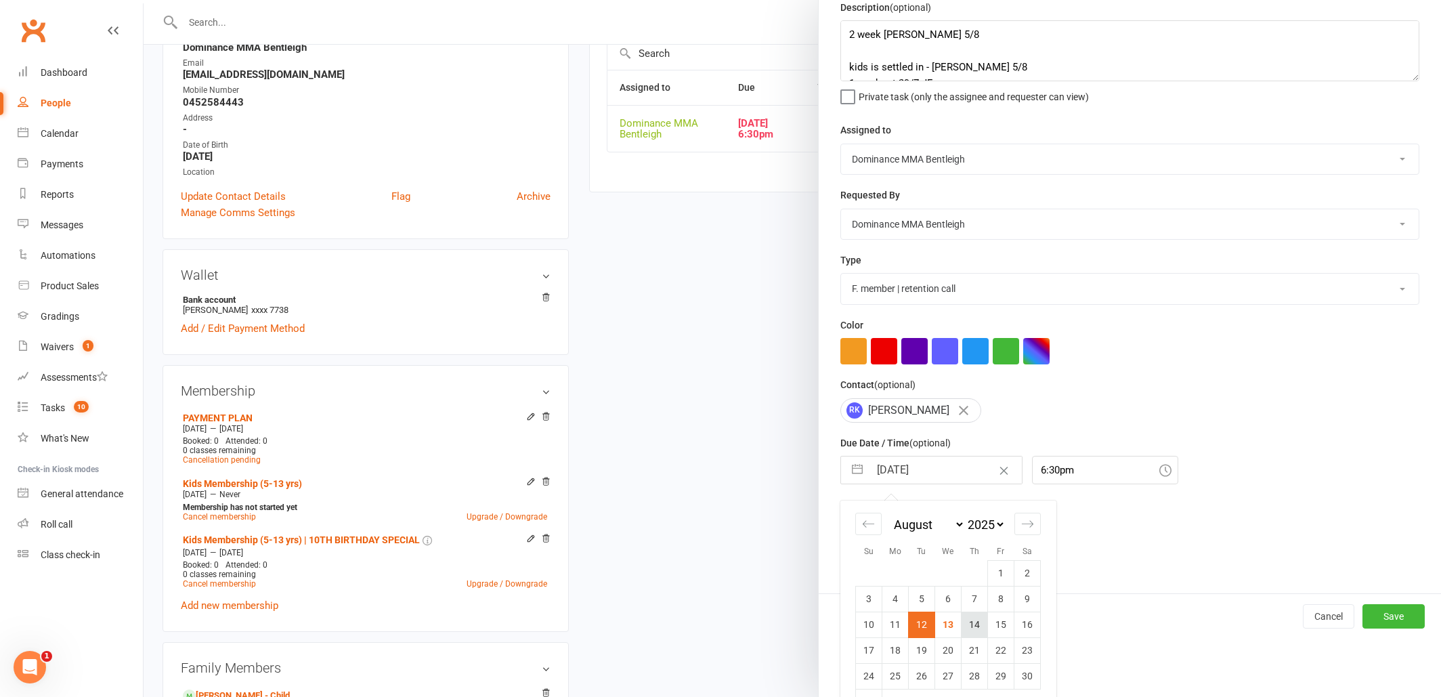
click at [974, 624] on td "14" at bounding box center [975, 624] width 26 height 26
type input "14 Aug 2025"
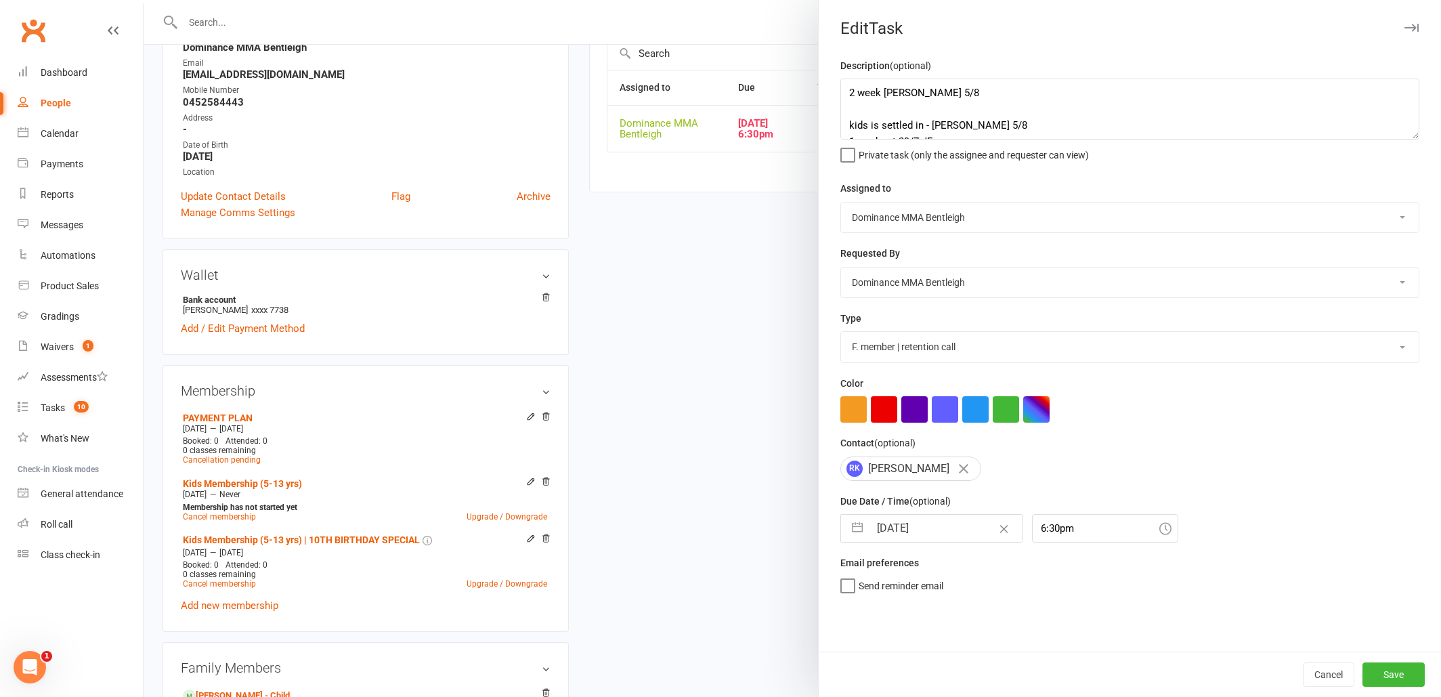
click at [1385, 673] on button "Save" at bounding box center [1393, 674] width 62 height 24
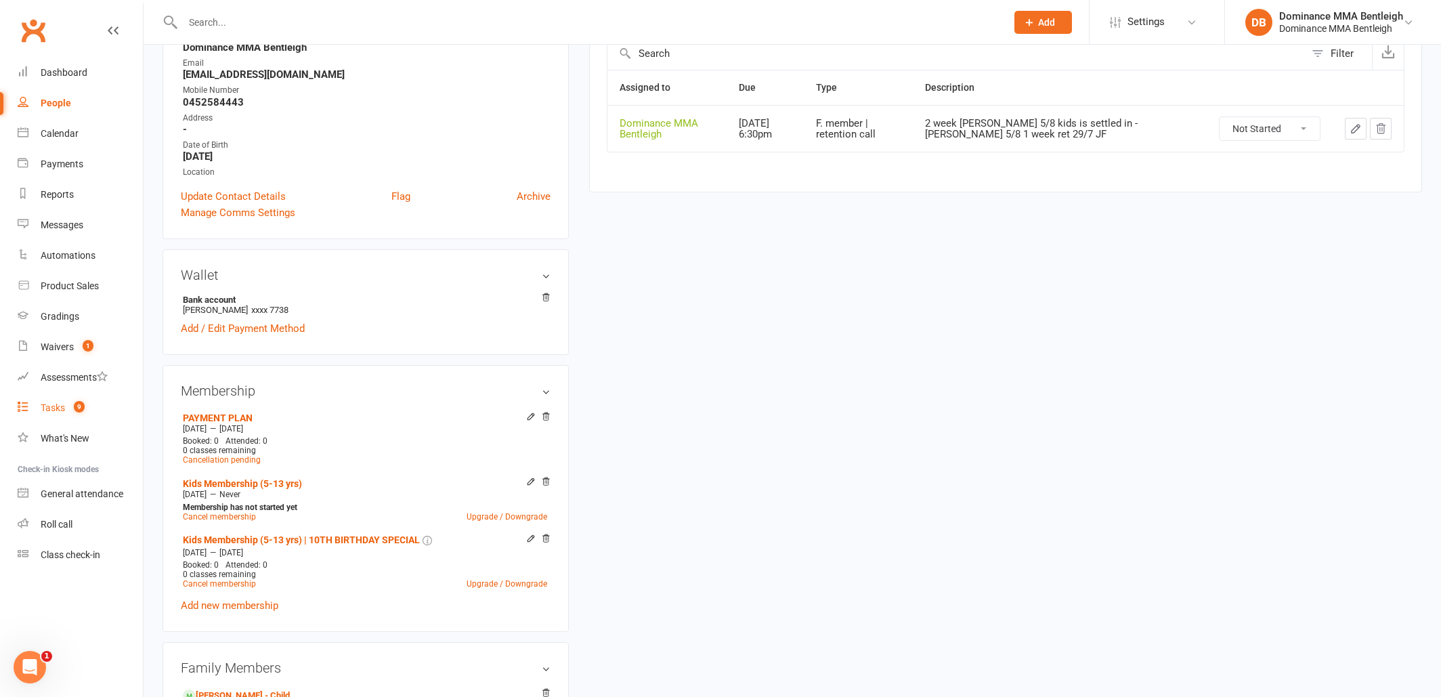
click at [71, 406] on count-badge "9" at bounding box center [76, 407] width 18 height 11
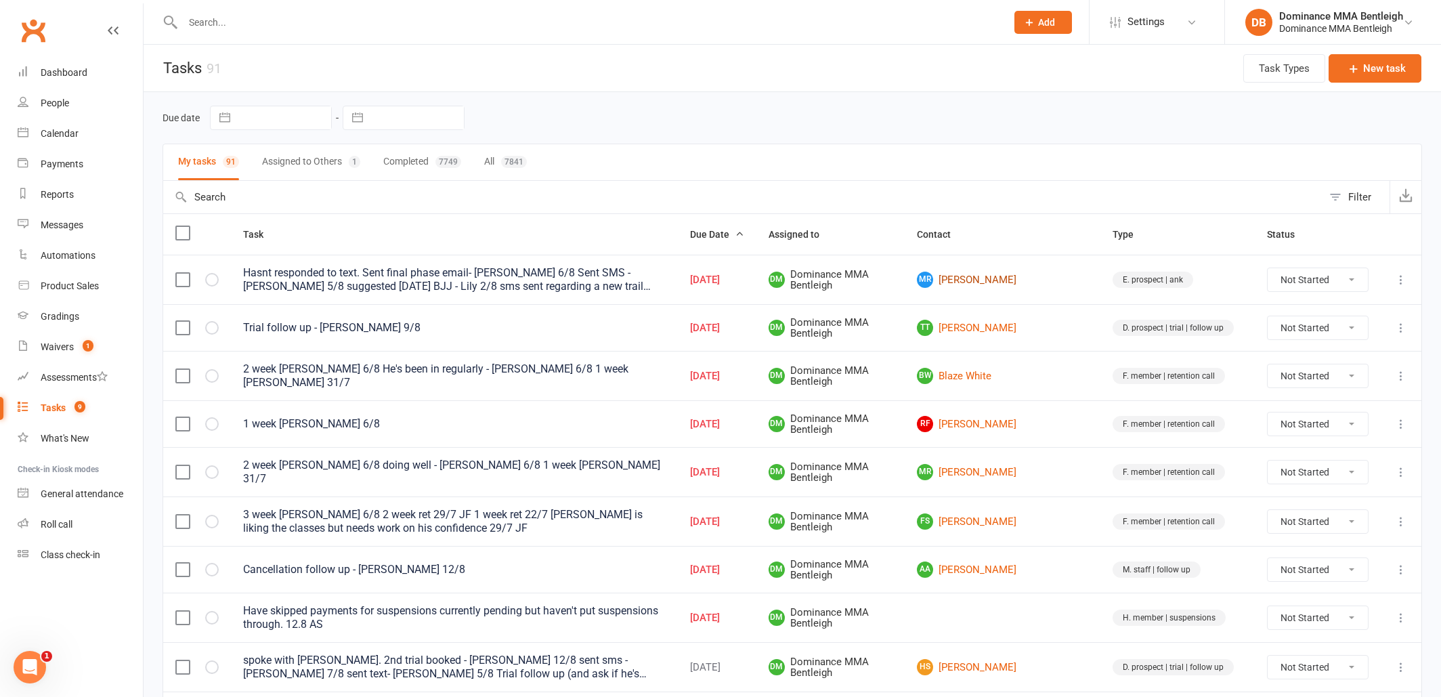
click at [1033, 278] on link "MR Mohammed Rehouni" at bounding box center [1002, 280] width 171 height 16
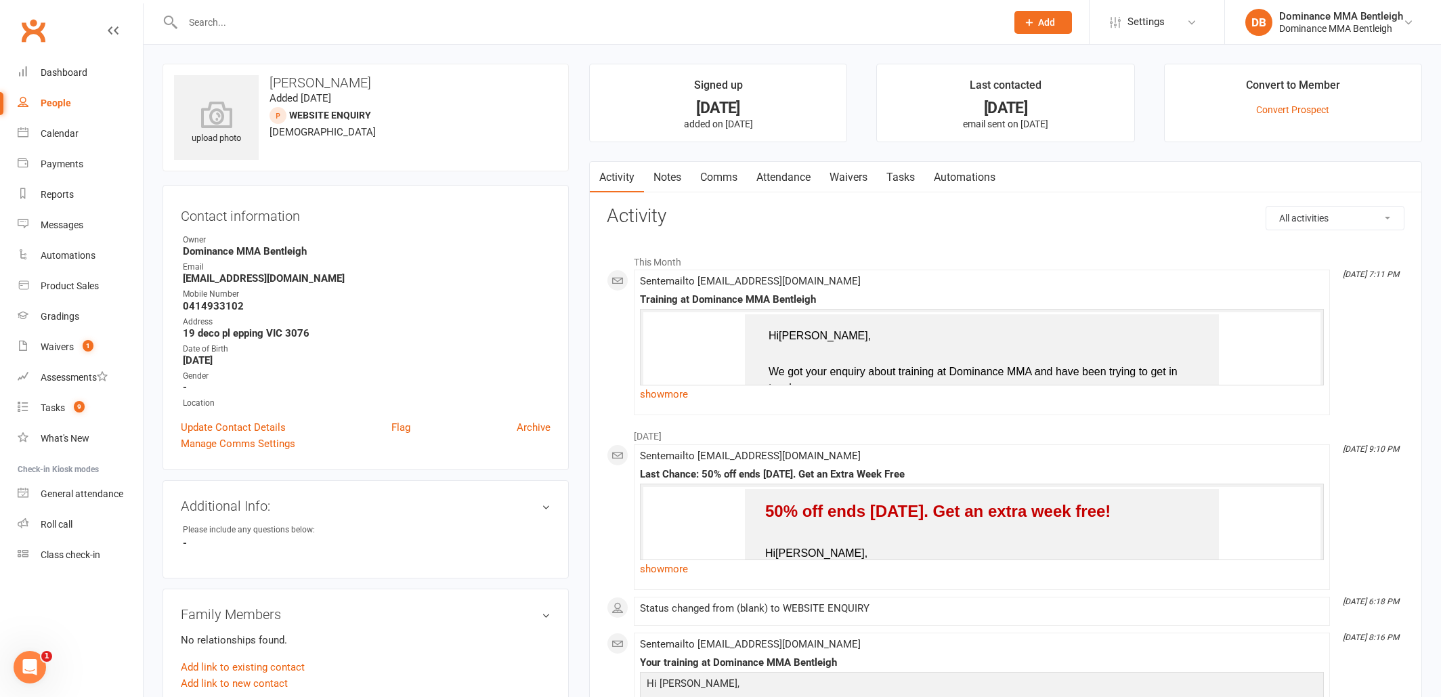
click at [903, 175] on link "Tasks" at bounding box center [900, 177] width 47 height 31
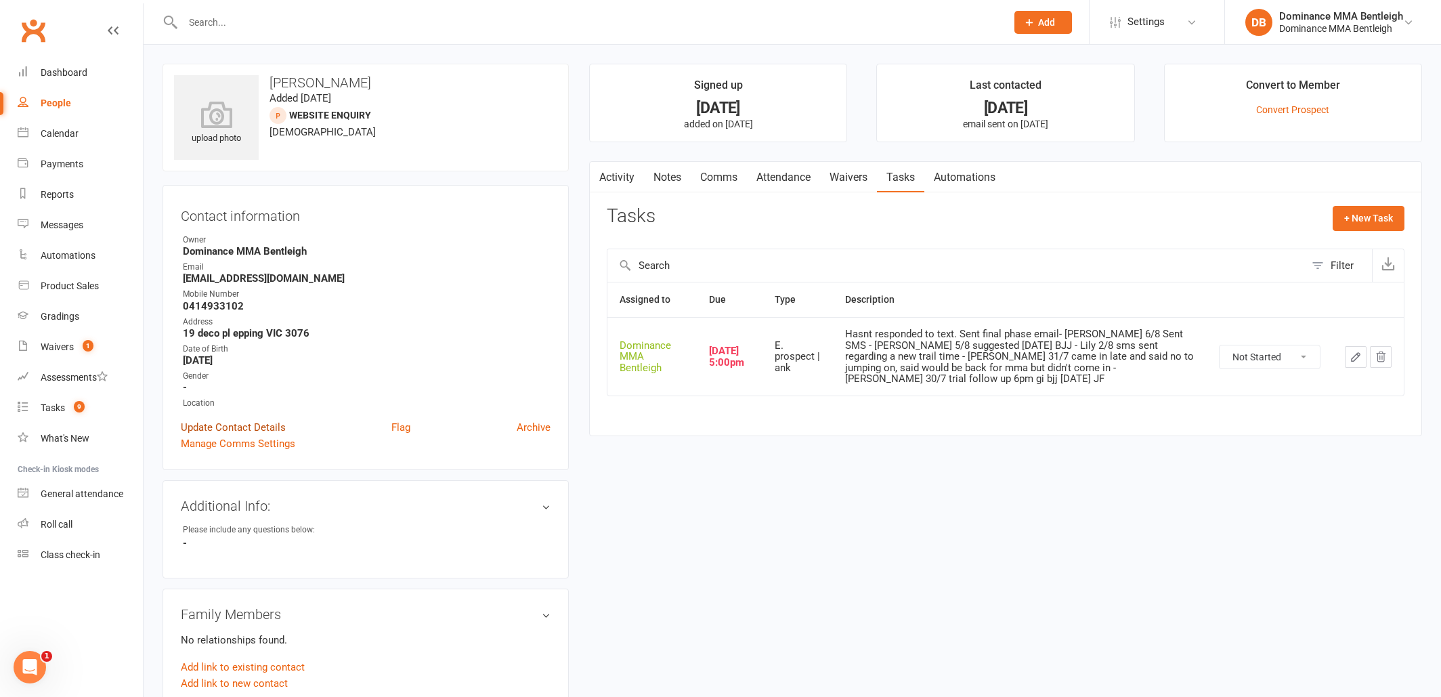
click at [267, 427] on link "Update Contact Details" at bounding box center [233, 427] width 105 height 16
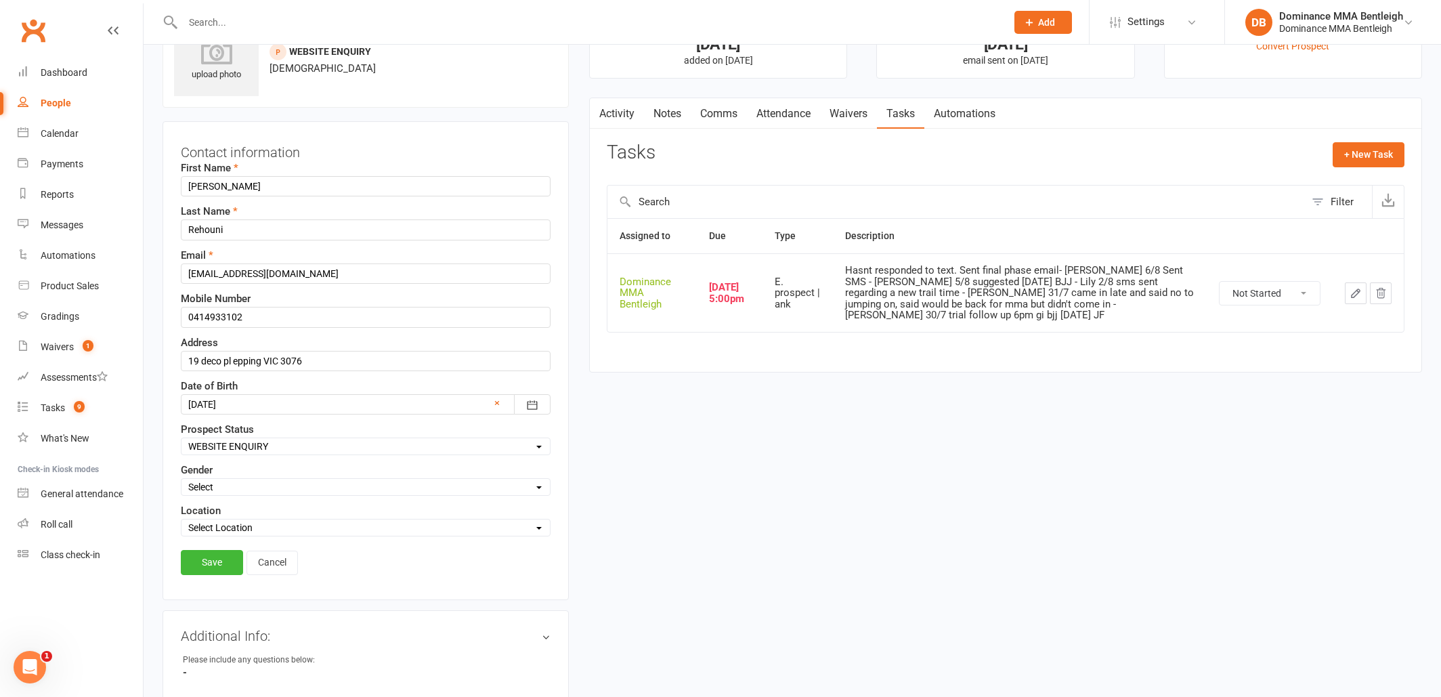
select select "DROPPED PROSPECT"
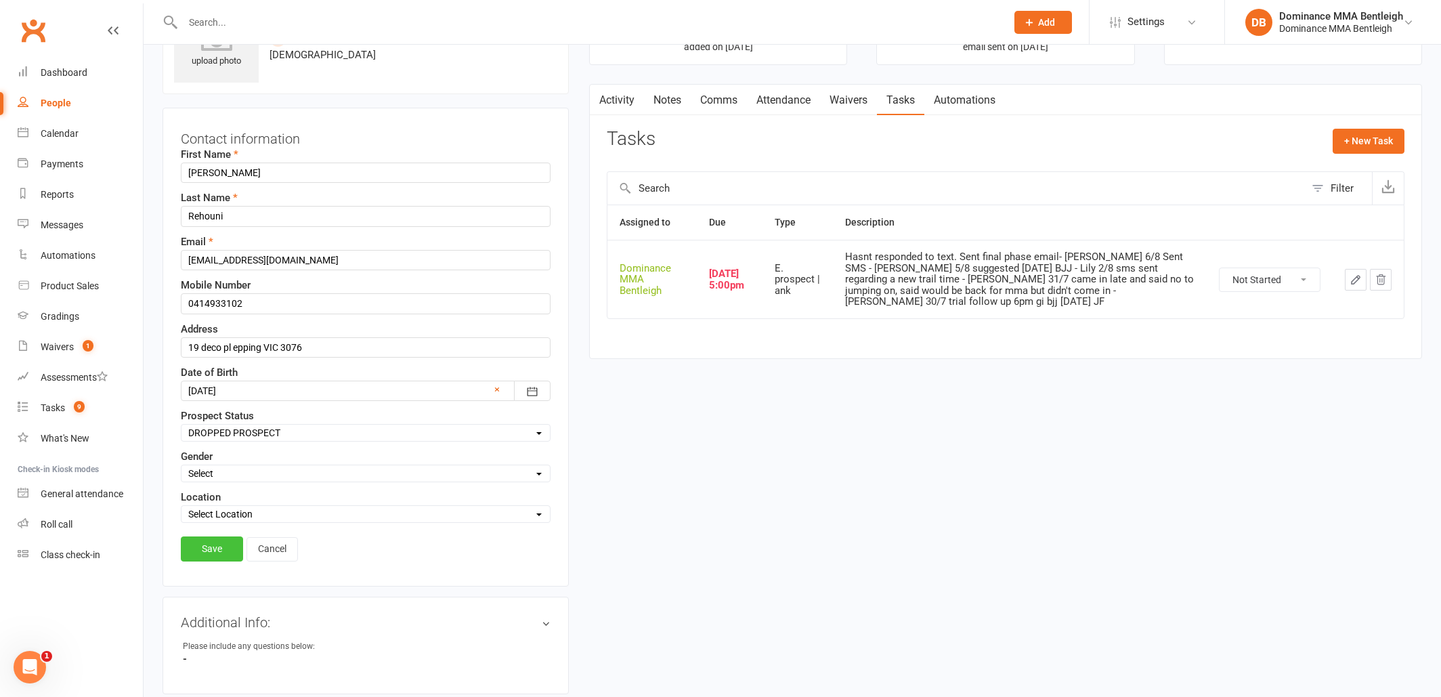
scroll to position [80, 0]
click at [215, 550] on link "Save" at bounding box center [212, 546] width 62 height 24
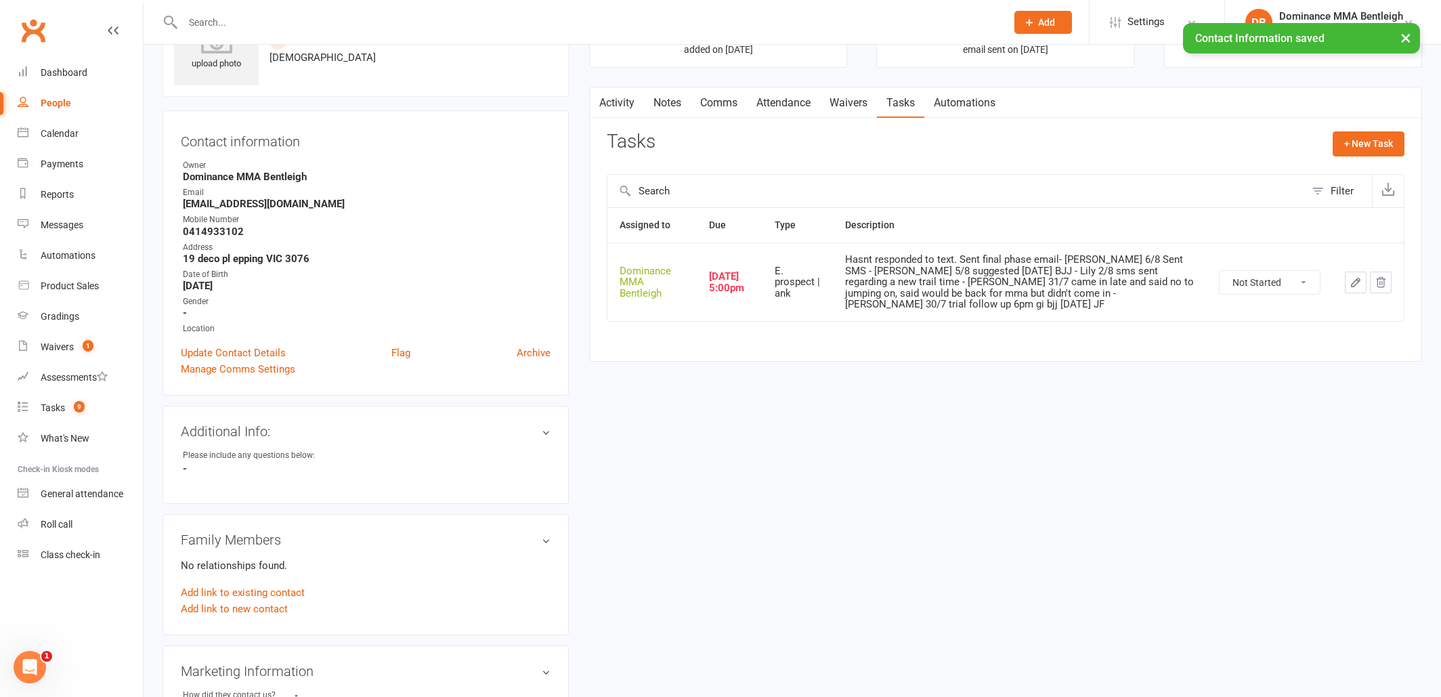
scroll to position [74, 0]
select select "unstarted"
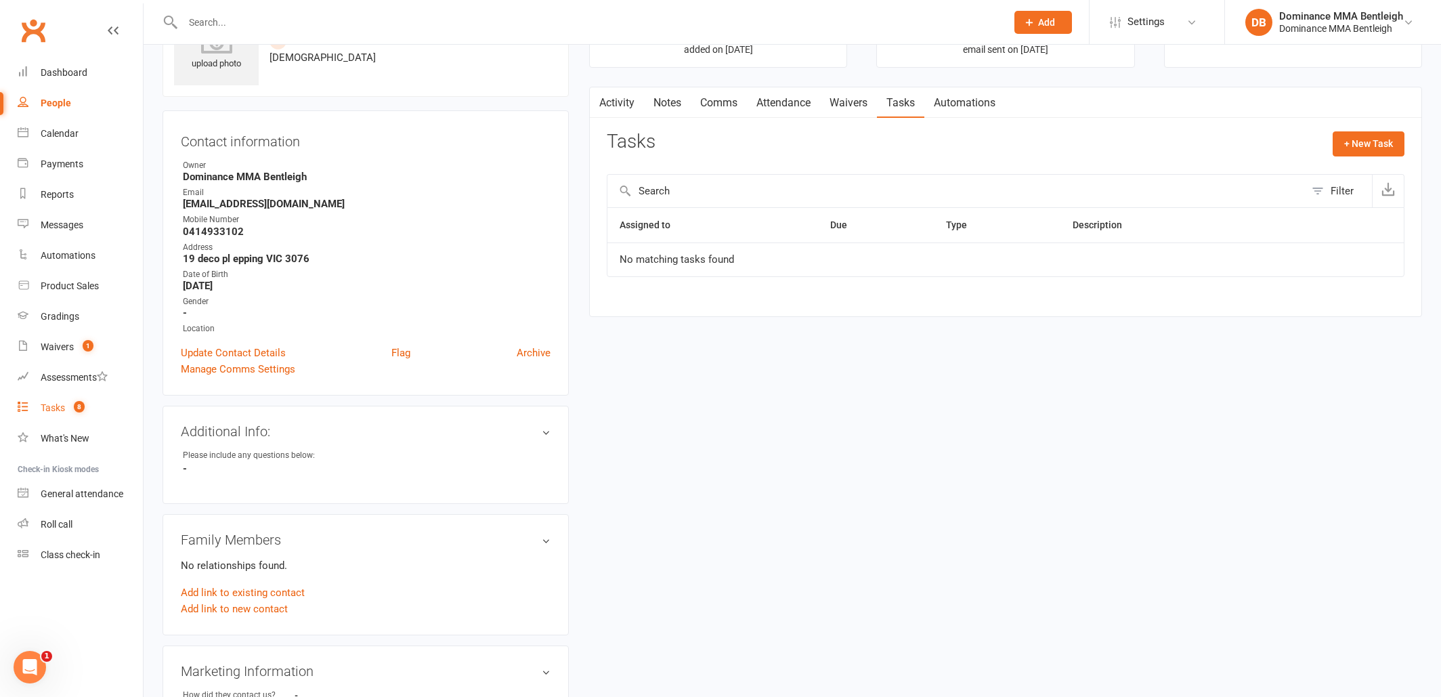
click at [56, 408] on div "Tasks" at bounding box center [53, 407] width 24 height 11
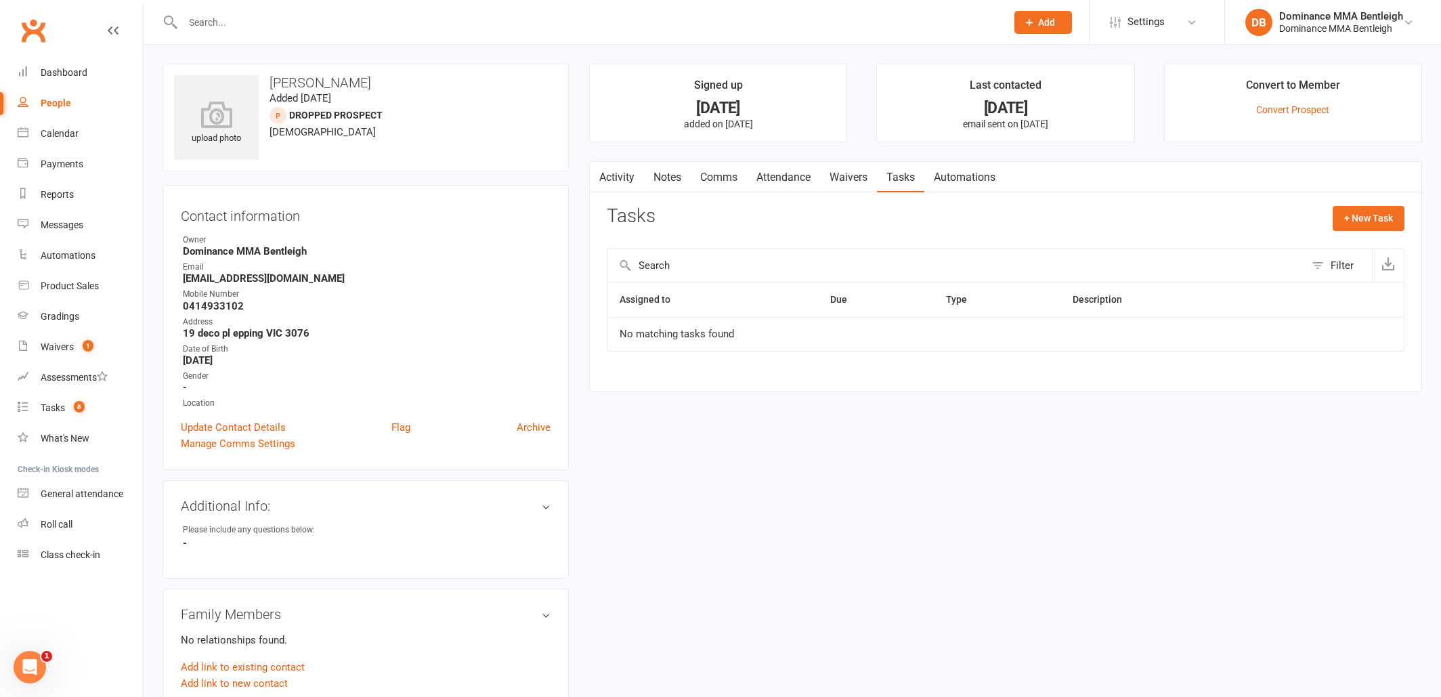
click at [676, 172] on link "Notes" at bounding box center [667, 177] width 47 height 31
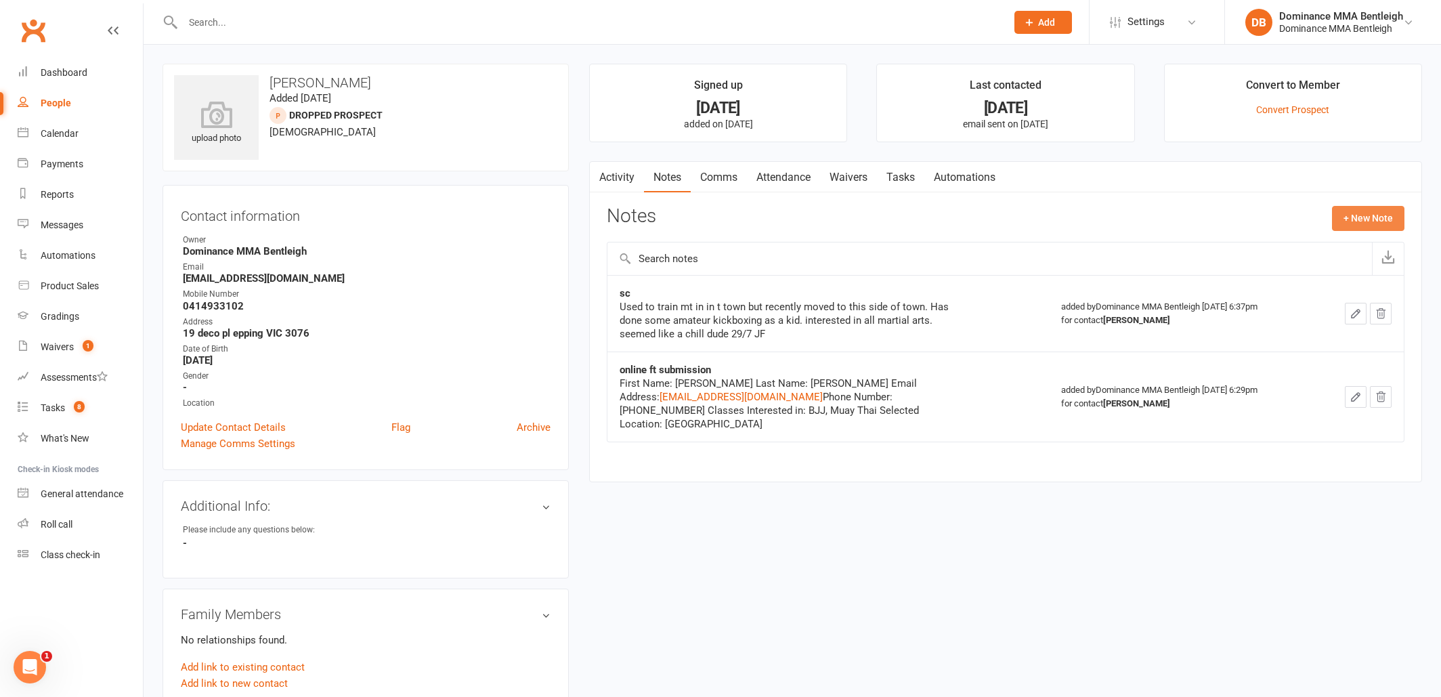
click at [1366, 227] on button "+ New Note" at bounding box center [1368, 218] width 72 height 24
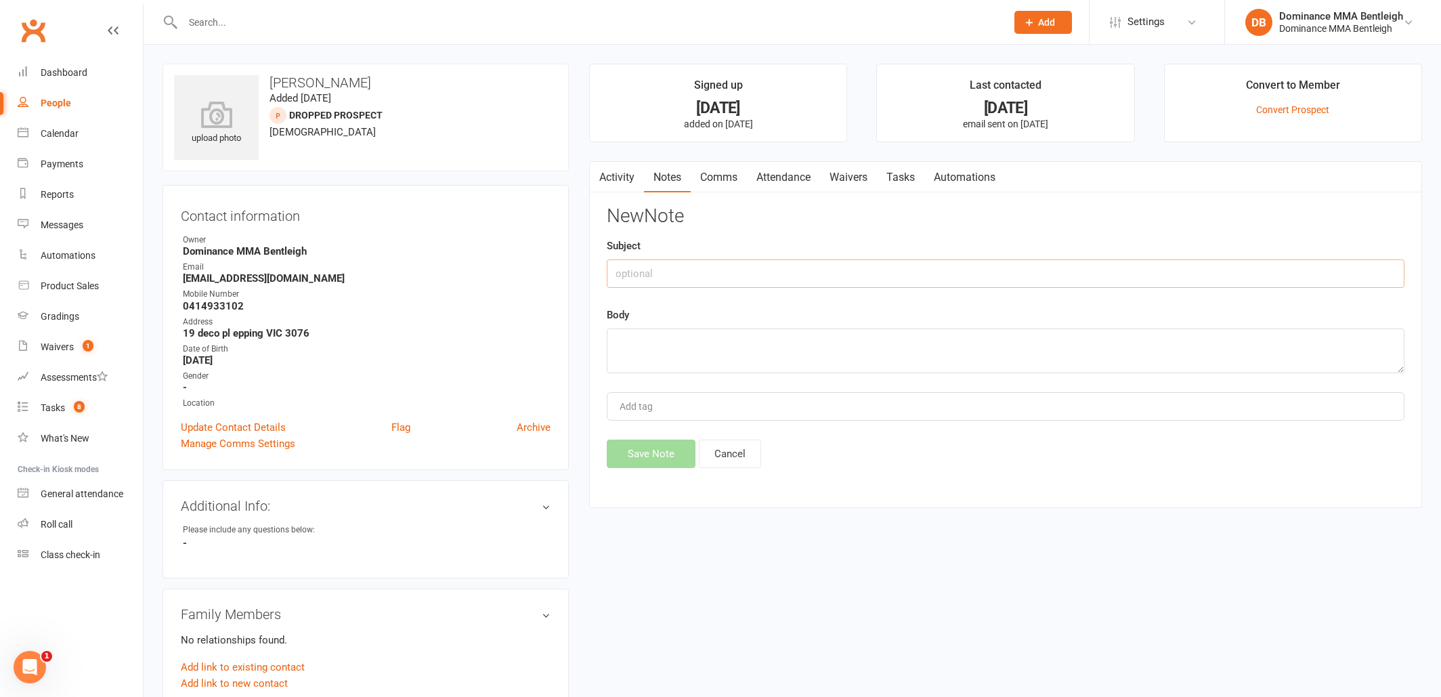
click at [963, 266] on input "text" at bounding box center [1006, 273] width 798 height 28
type input "Dropped"
click at [786, 320] on div "Body" at bounding box center [1006, 340] width 798 height 66
click at [790, 368] on textarea at bounding box center [1006, 350] width 798 height 45
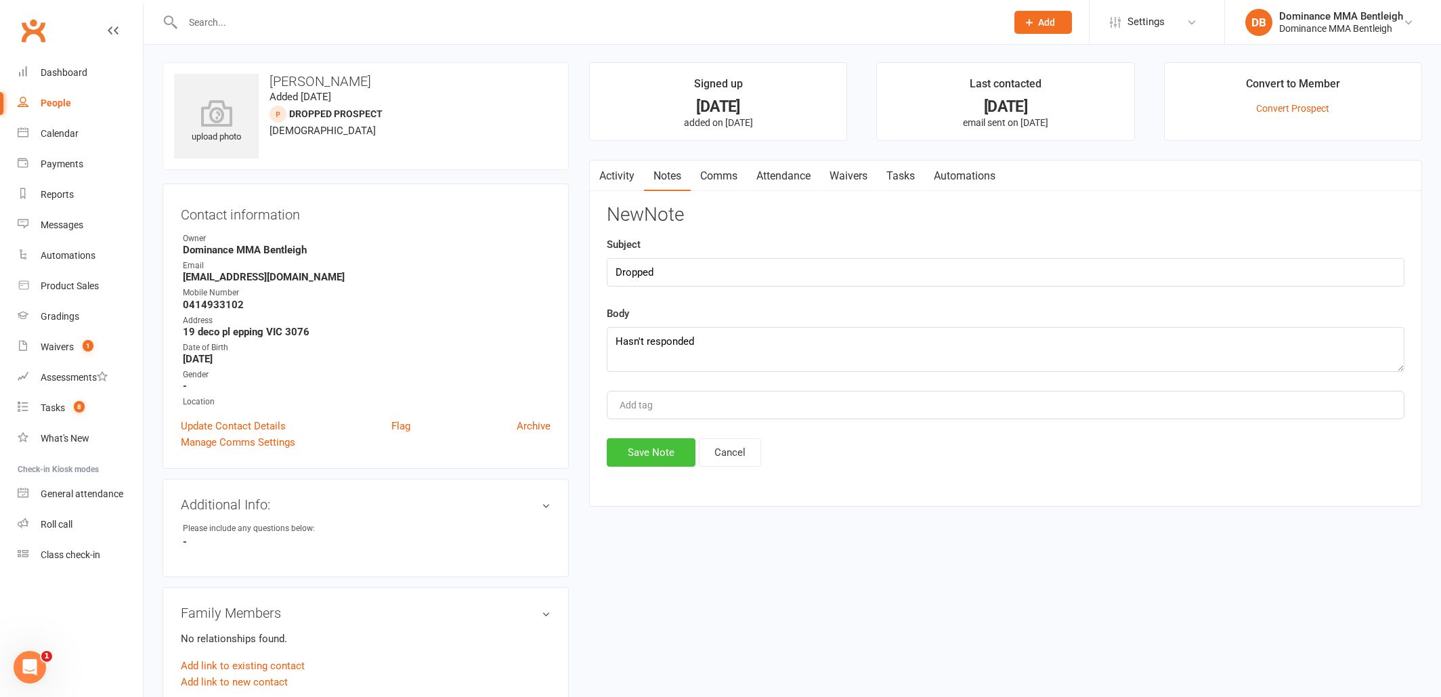
scroll to position [0, 0]
drag, startPoint x: 644, startPoint y: 454, endPoint x: 732, endPoint y: 367, distance: 124.0
click at [732, 367] on div "New Note Subject Dropped Body Hasn't responded Add tag Save Note Cancel" at bounding box center [1006, 337] width 798 height 262
click at [754, 339] on textarea "Hasn't responded" at bounding box center [1006, 350] width 798 height 45
type textarea "Hasn't responded - Dylan 13/8"
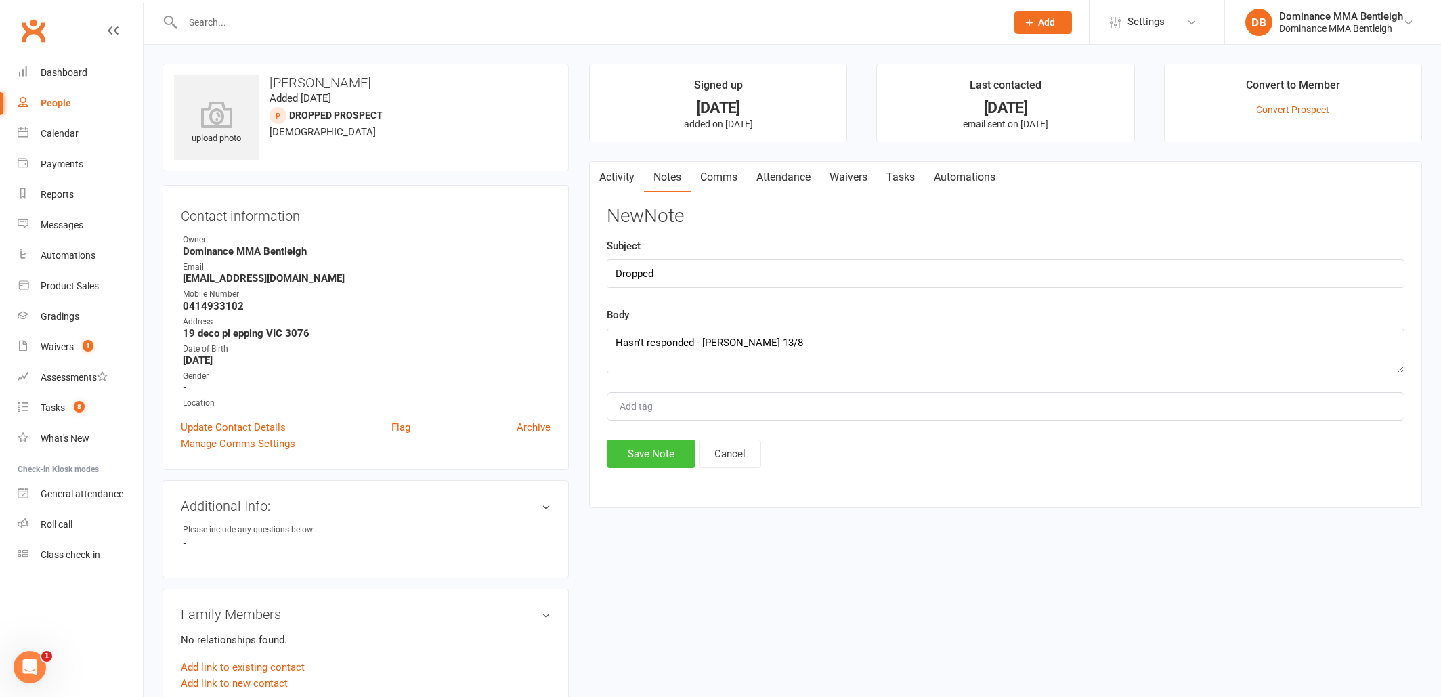
click at [658, 449] on button "Save Note" at bounding box center [651, 453] width 89 height 28
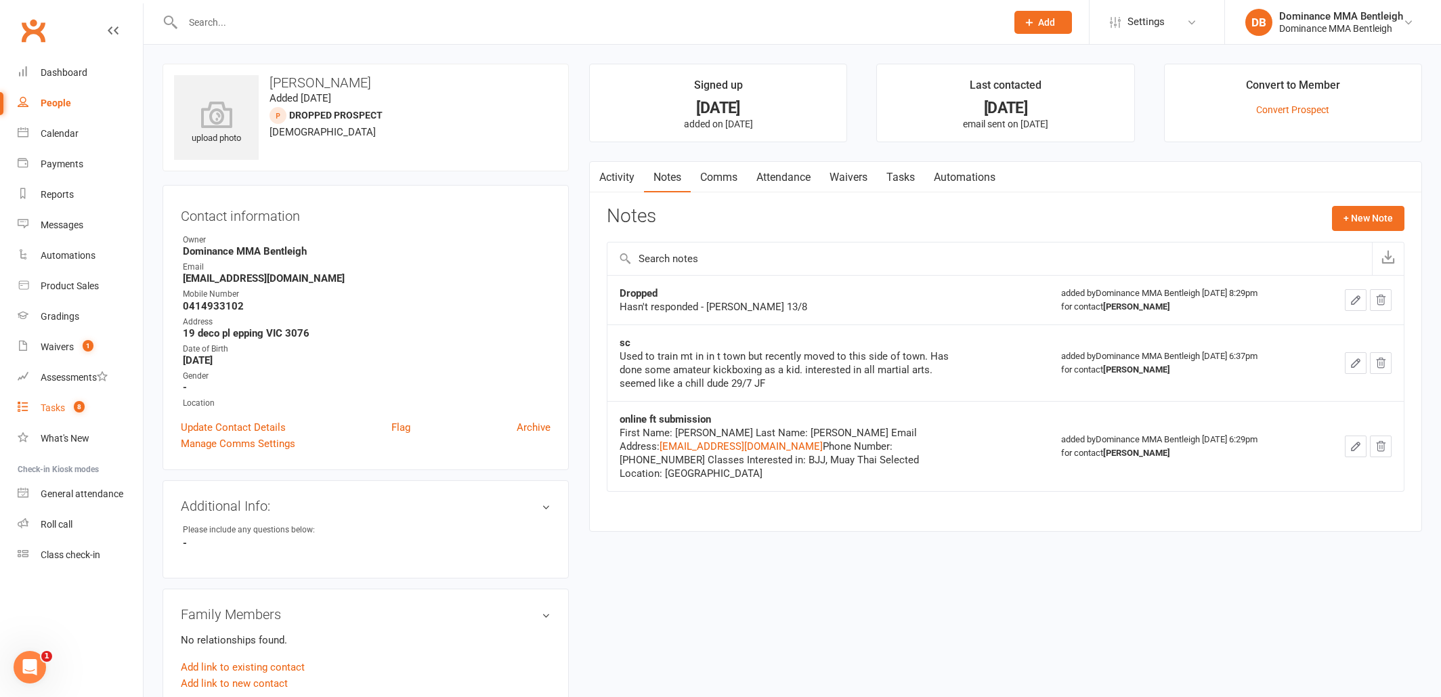
click at [41, 406] on link "Tasks 8" at bounding box center [80, 408] width 125 height 30
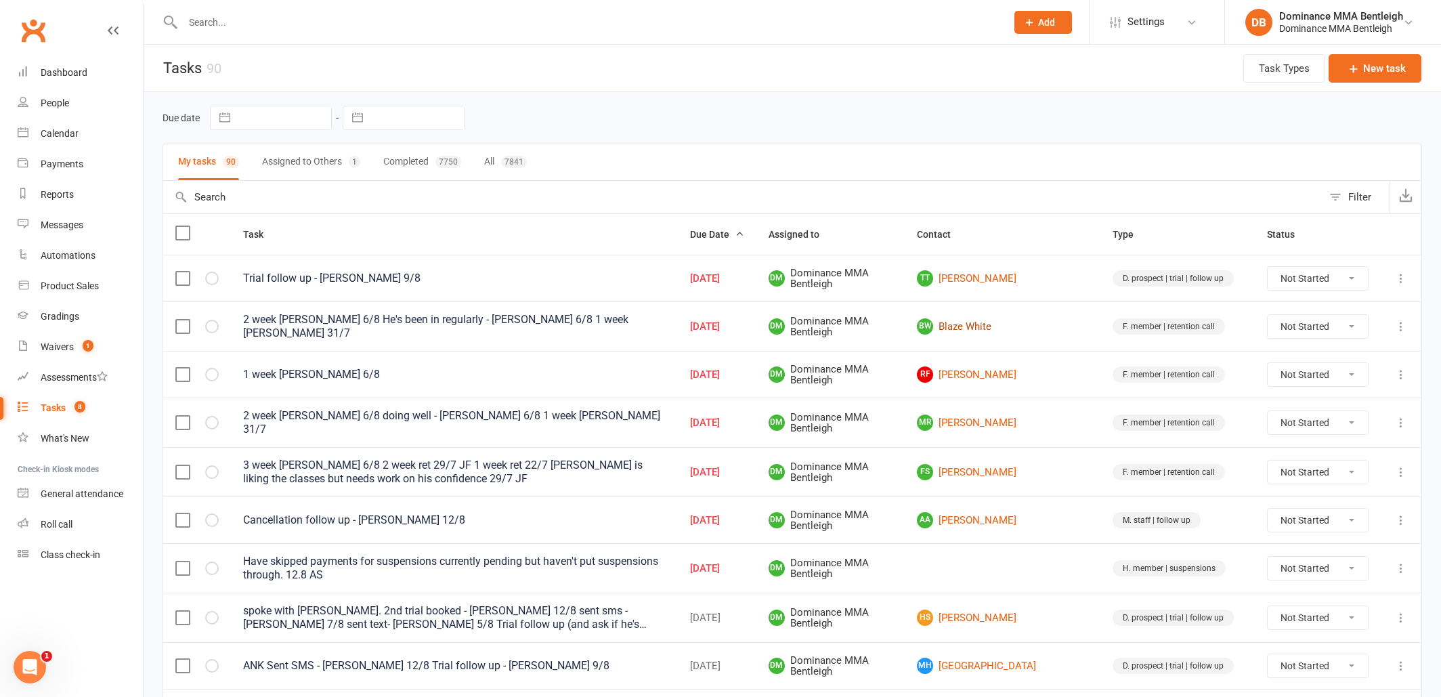
click at [1027, 324] on link "BW Blaze White" at bounding box center [1002, 326] width 171 height 16
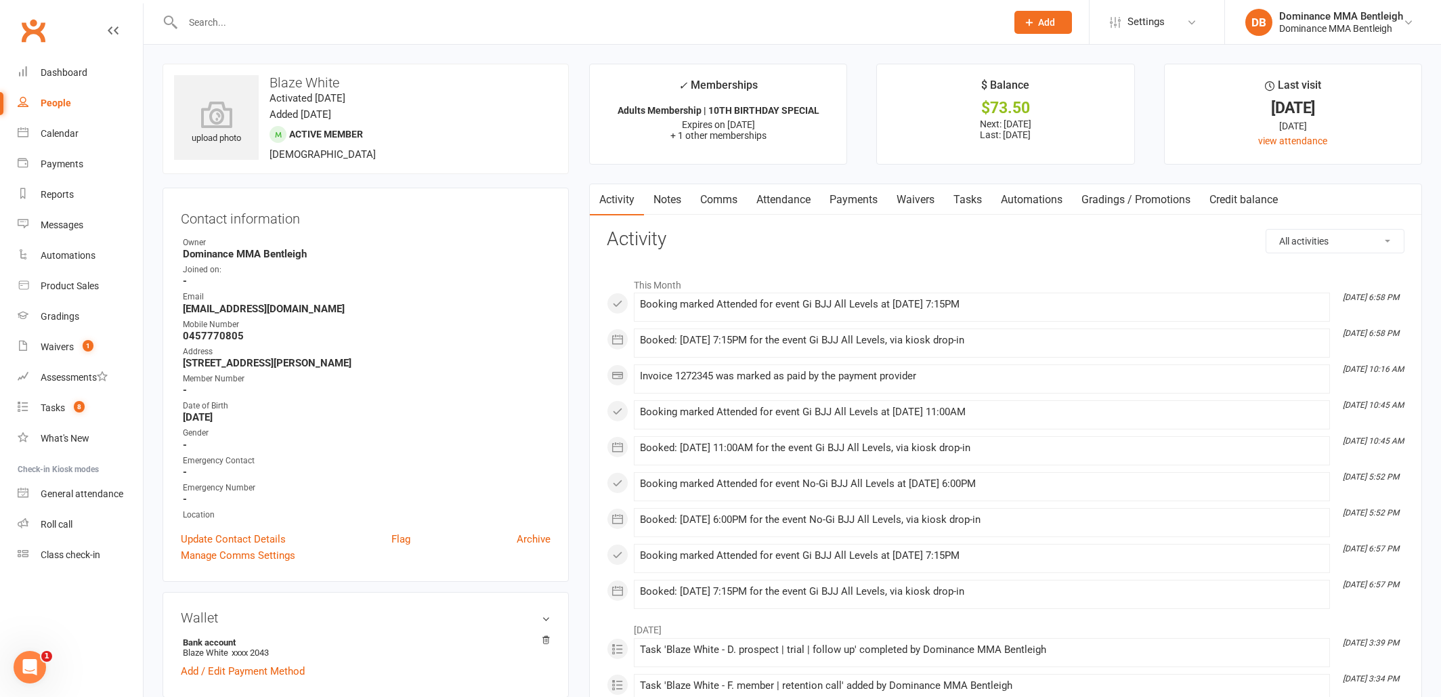
click at [982, 200] on link "Tasks" at bounding box center [967, 199] width 47 height 31
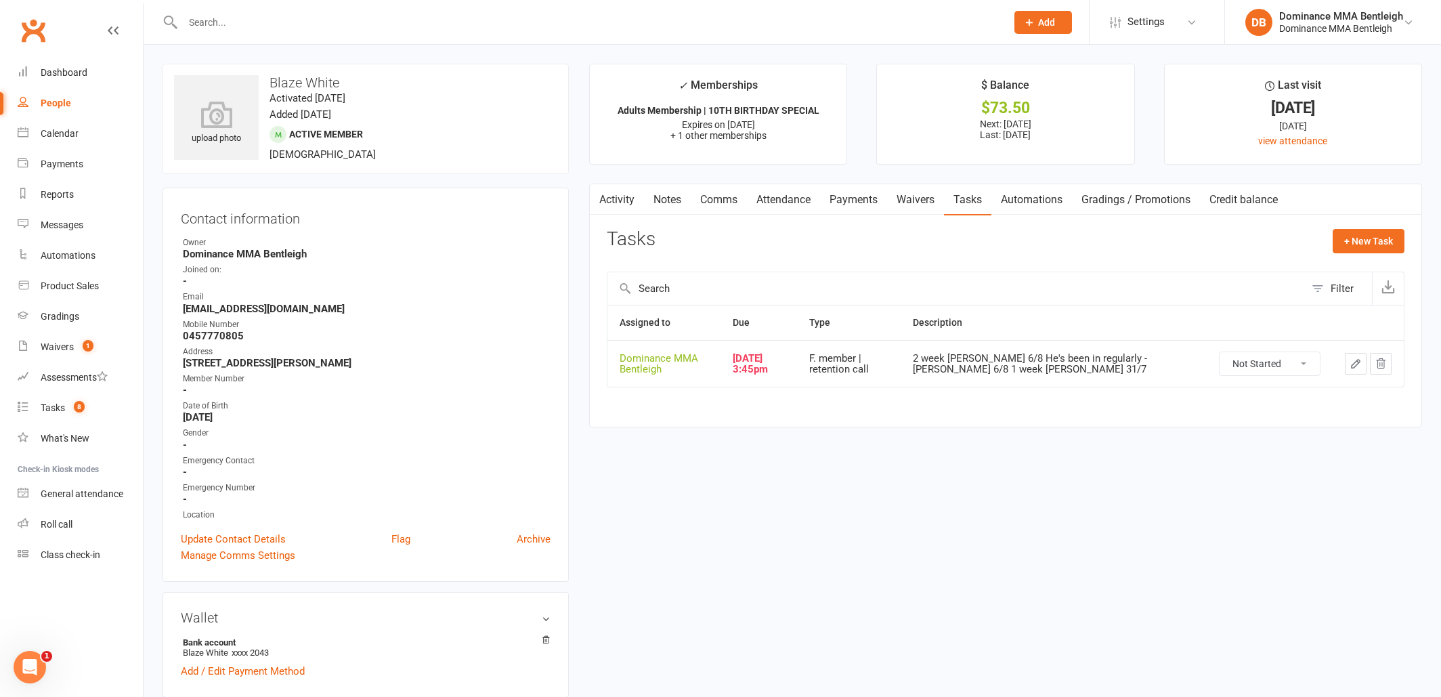
click at [1350, 365] on icon "button" at bounding box center [1356, 364] width 12 height 12
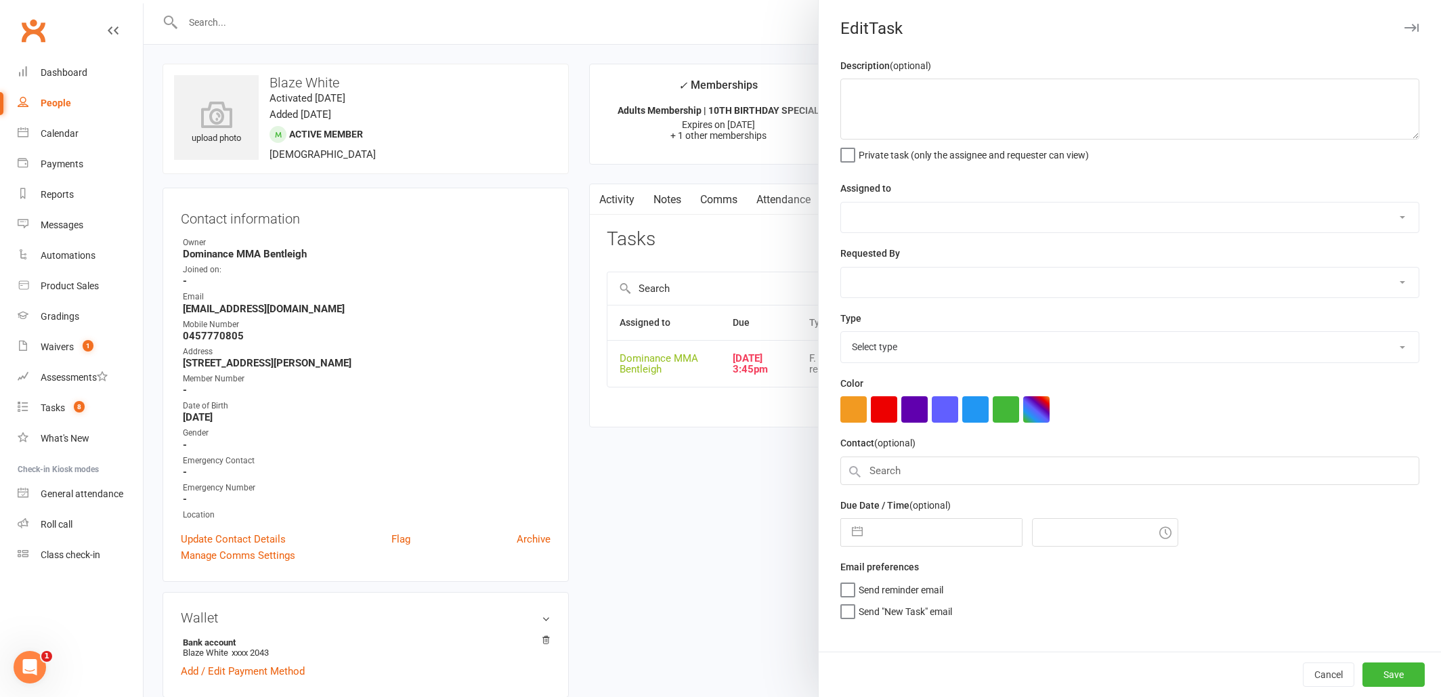
type textarea "2 week ret- Dylan 6/8 He's been in regularly - Dylan 6/8 1 week ret - Ellen 31/7"
select select "24839"
type input "13 Aug 2025"
type input "3:45pm"
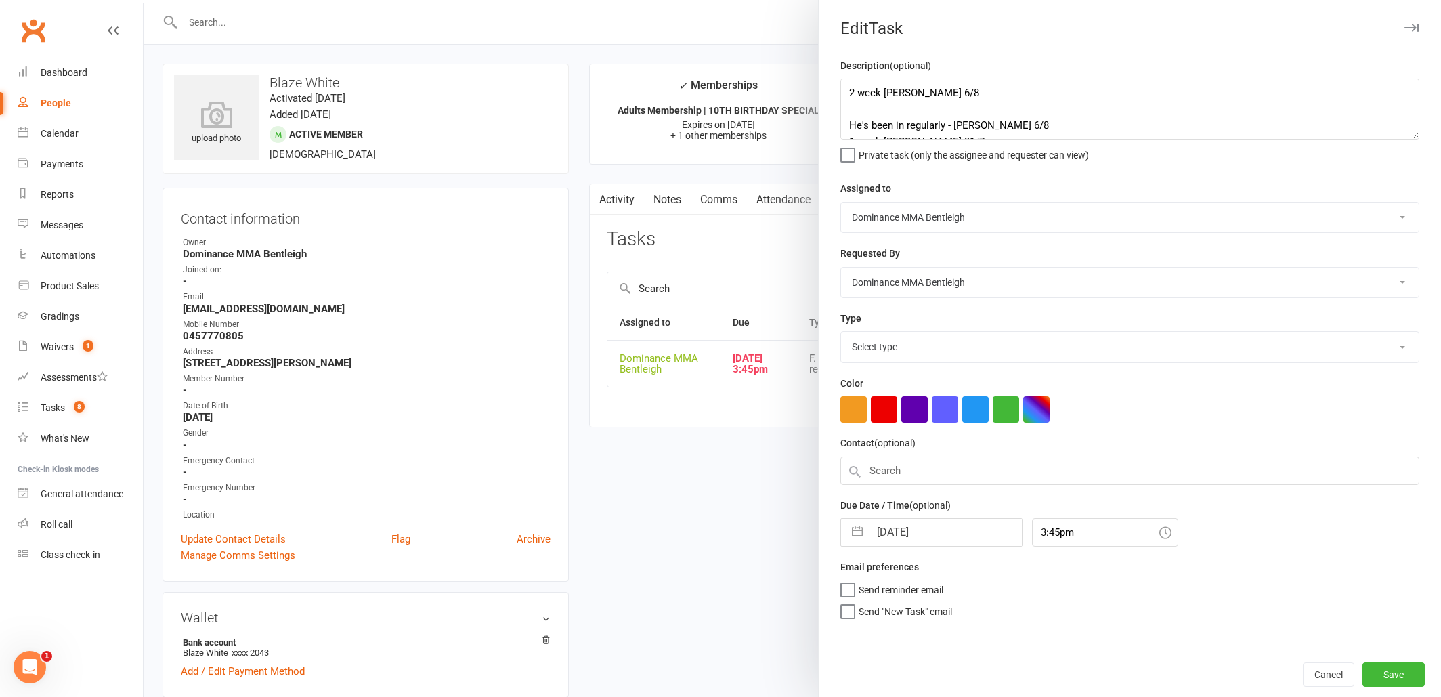
select select "13789"
drag, startPoint x: 852, startPoint y: 91, endPoint x: 911, endPoint y: 70, distance: 62.5
click at [853, 91] on textarea "2 week ret- Dylan 6/8 He's been in regularly - Dylan 6/8 1 week ret - Ellen 31/7" at bounding box center [1129, 109] width 579 height 61
click at [850, 90] on textarea "2 week ret- Dylan 6/8 He's been in regularly - Dylan 6/8 1 week ret - Ellen 31/7" at bounding box center [1129, 109] width 579 height 61
click at [879, 87] on textarea "2 week ret- Dylan 6/8 He's been in regularly - Dylan 6/8 1 week ret - Ellen 31/7" at bounding box center [1129, 109] width 579 height 61
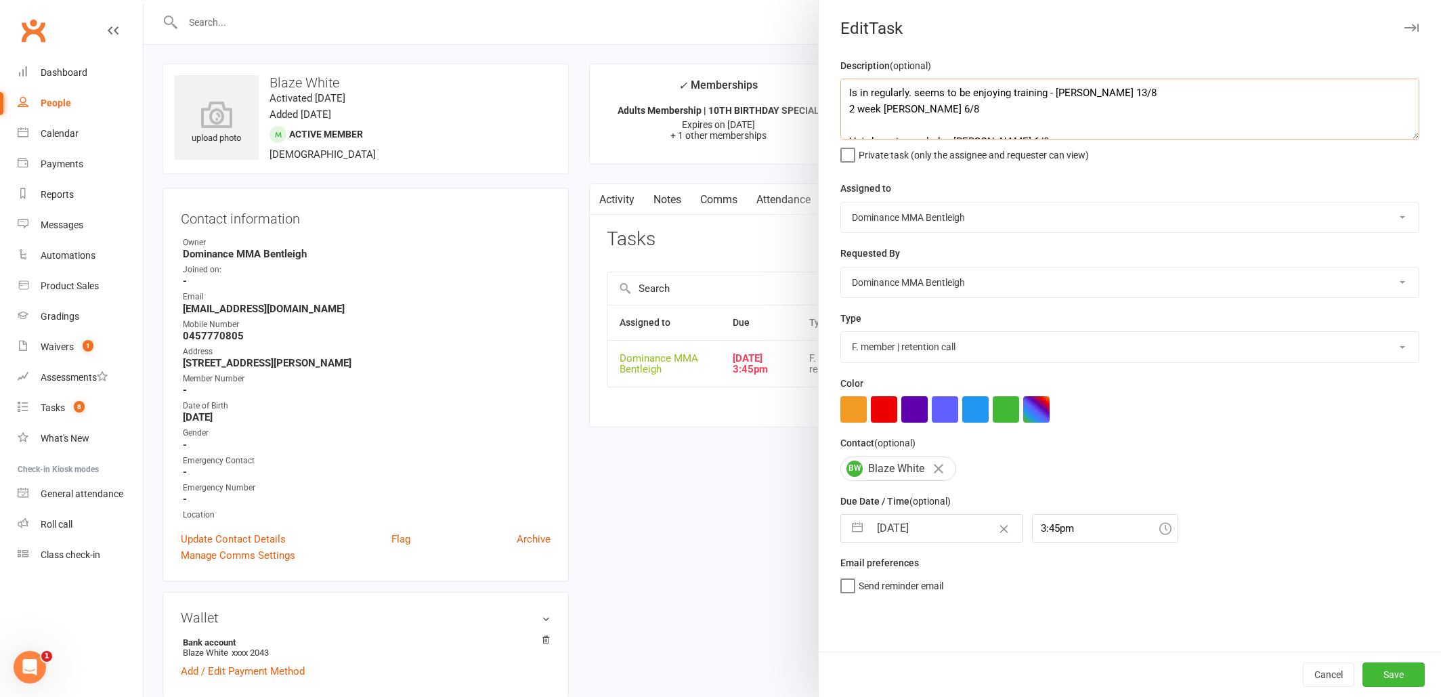
click at [850, 89] on textarea "Is in regularly. seems to be enjoying training - Dylan 13/8 2 week ret- Dylan 6…" at bounding box center [1129, 109] width 579 height 61
click at [880, 89] on textarea "Is in regularly. seems to be enjoying training - Dylan 13/8 2 week ret- Dylan 6…" at bounding box center [1129, 109] width 579 height 61
type textarea "3 week ret - Dylan 13/8 Is in regularly. seems to be enjoying training - Dylan …"
click at [951, 515] on input "13 Aug 2025" at bounding box center [945, 528] width 152 height 27
select select "6"
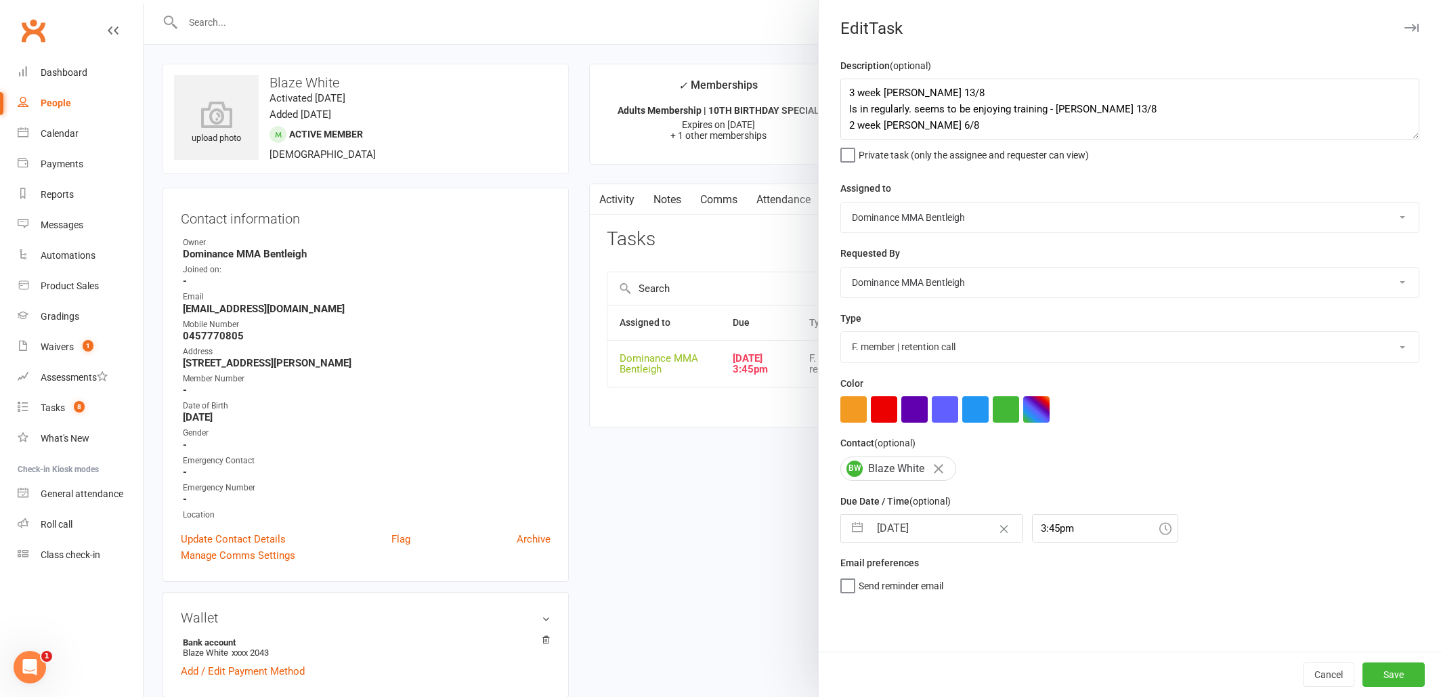
select select "2025"
select select "7"
select select "2025"
select select "8"
select select "2025"
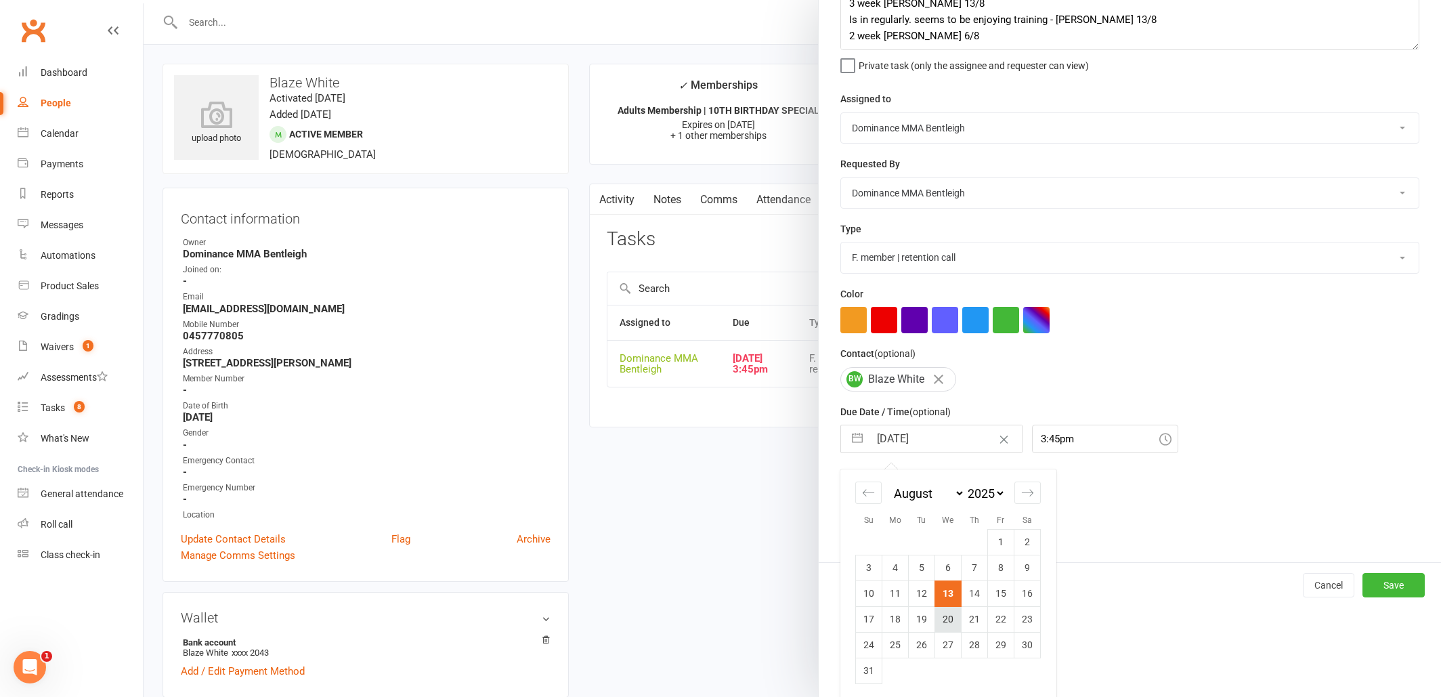
click at [953, 620] on td "20" at bounding box center [948, 619] width 26 height 26
type input "20 Aug 2025"
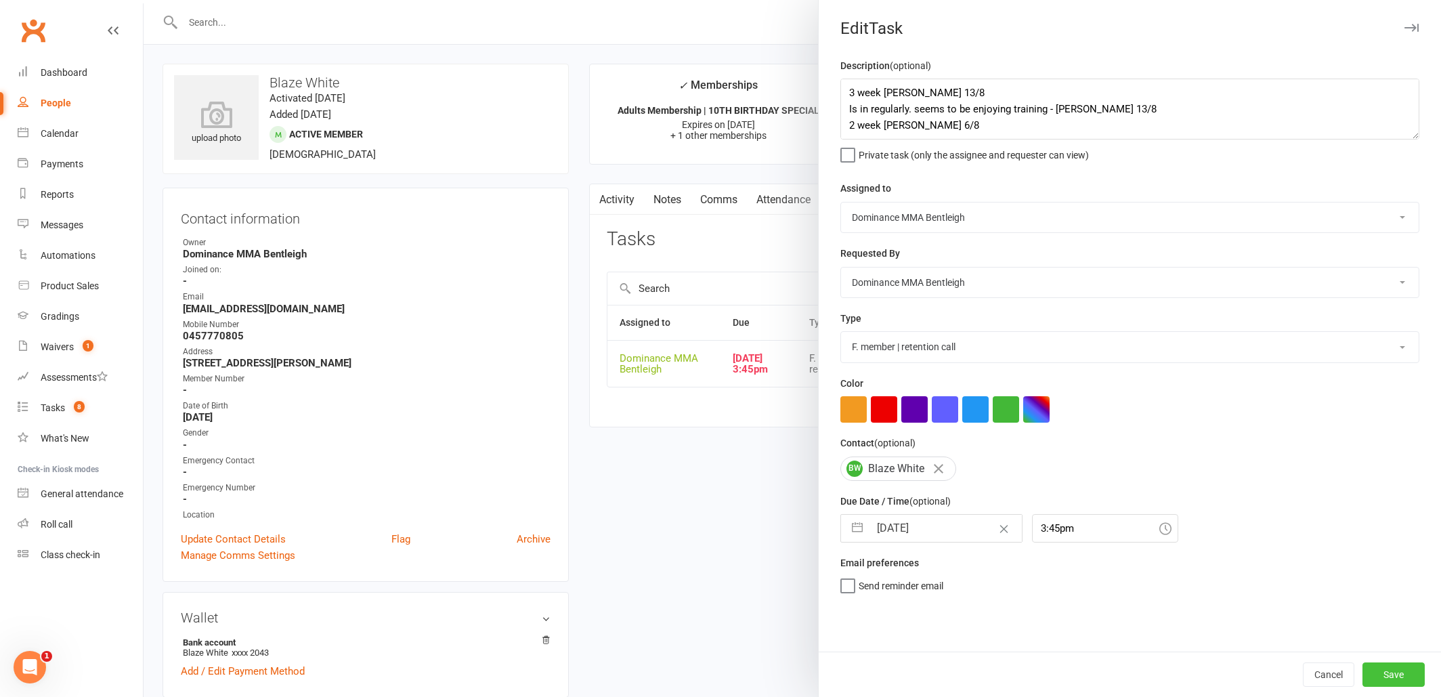
click at [1396, 670] on button "Save" at bounding box center [1393, 674] width 62 height 24
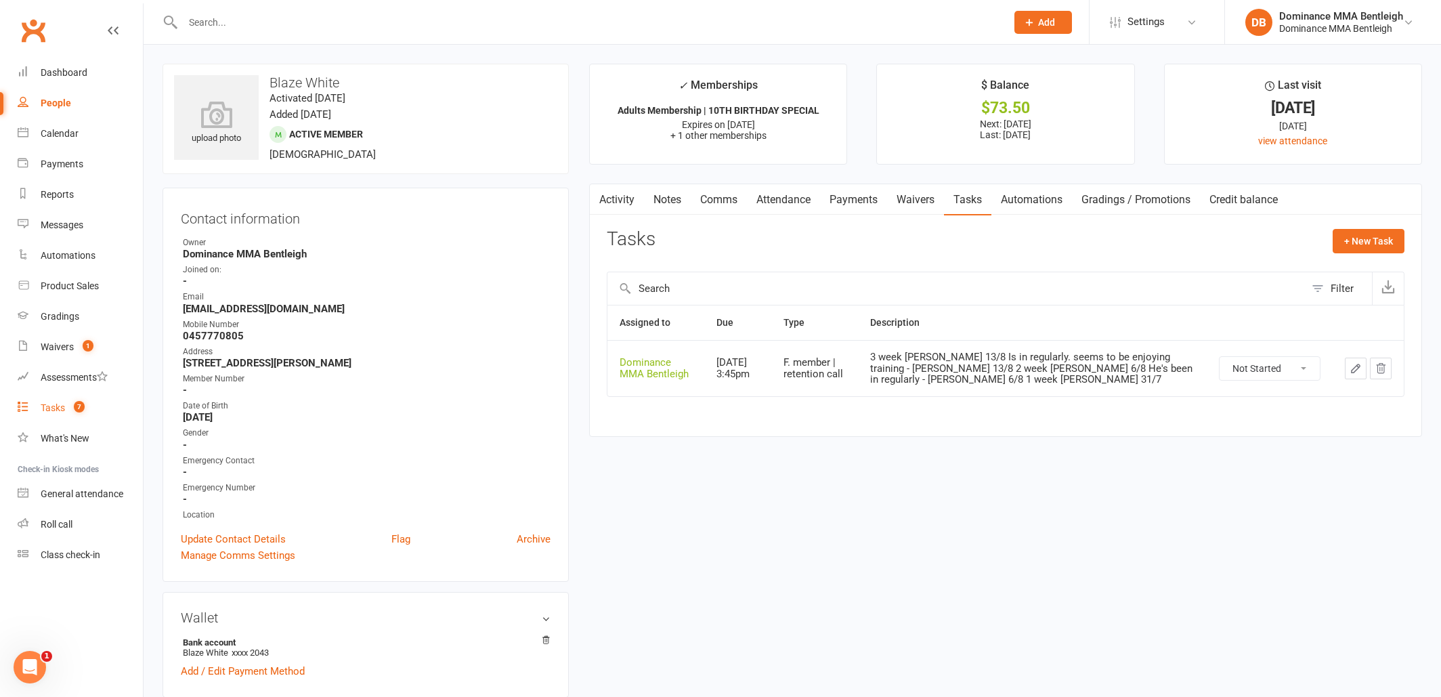
click at [62, 404] on div "Tasks" at bounding box center [53, 407] width 24 height 11
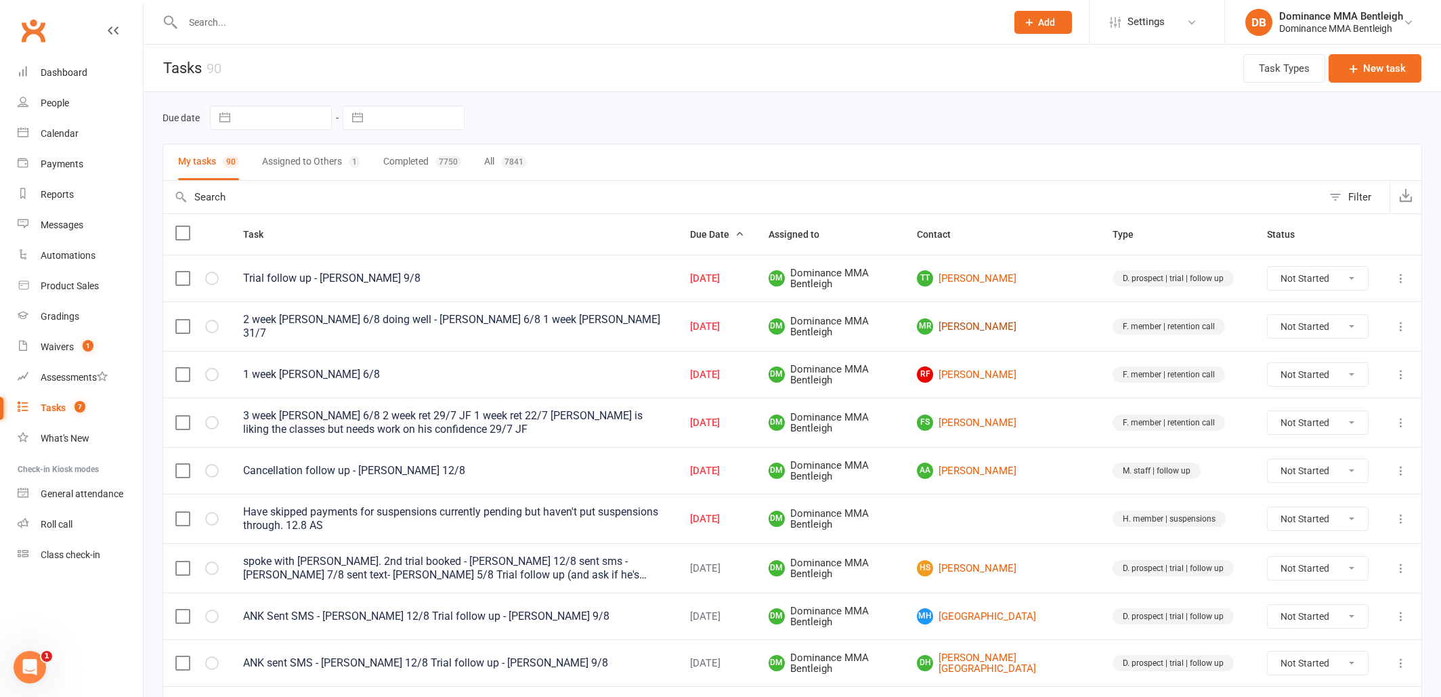
click at [1010, 325] on link "MR Mark Ransom" at bounding box center [1002, 326] width 171 height 16
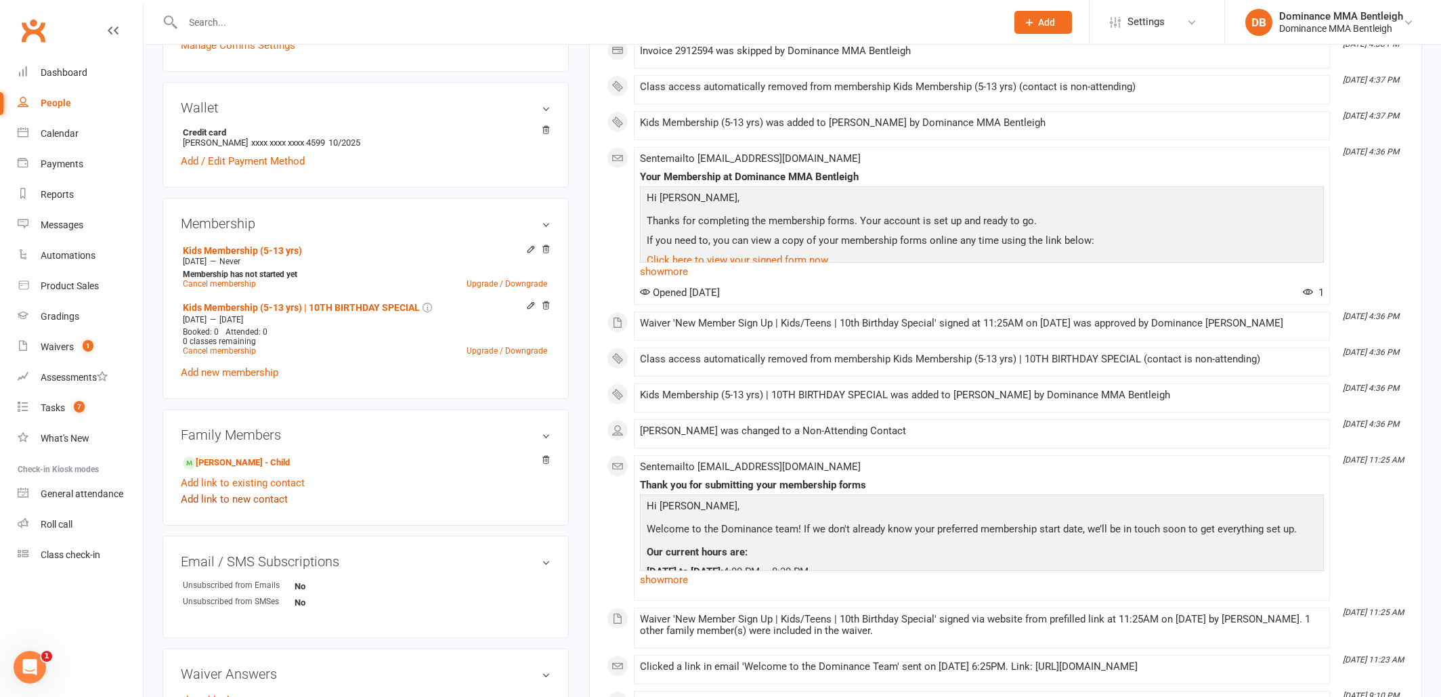
scroll to position [381, 0]
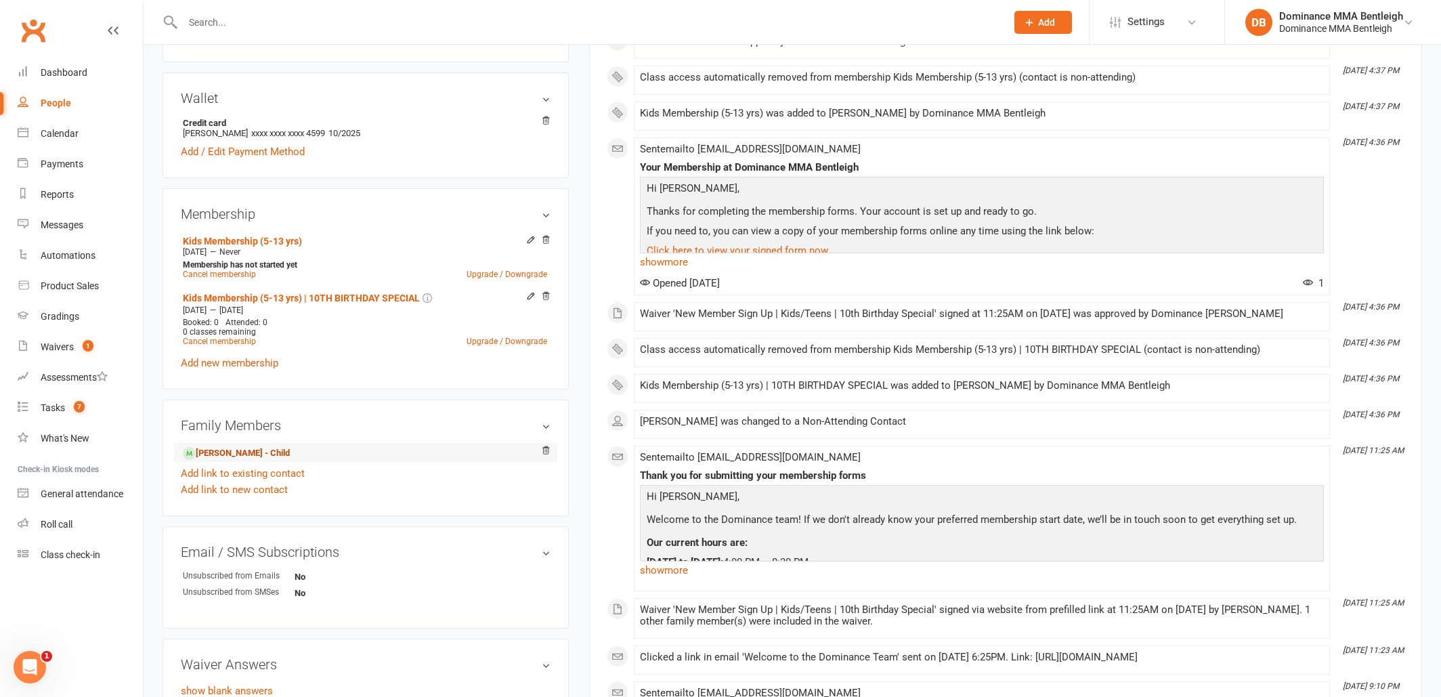
click at [242, 452] on link "Thomas Ransom - Child" at bounding box center [236, 453] width 107 height 14
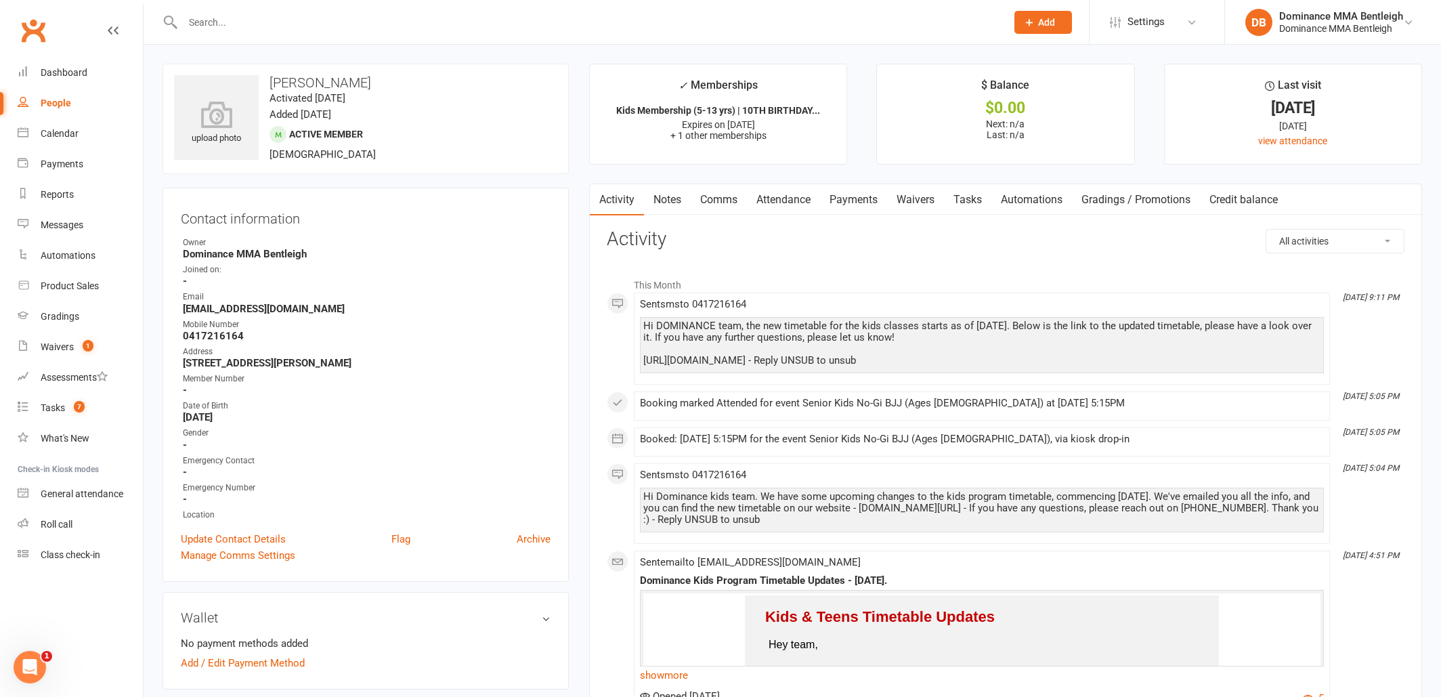
click at [796, 202] on link "Attendance" at bounding box center [783, 199] width 73 height 31
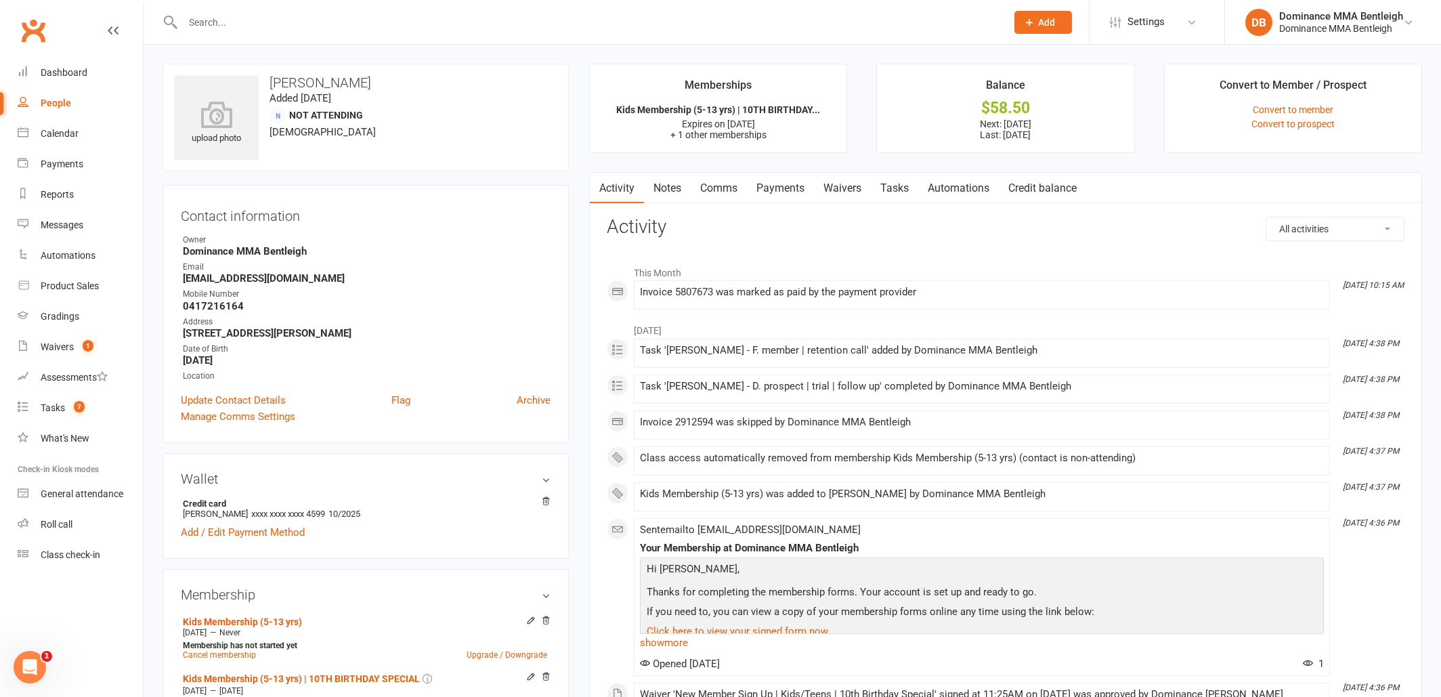
click at [909, 190] on link "Tasks" at bounding box center [894, 188] width 47 height 31
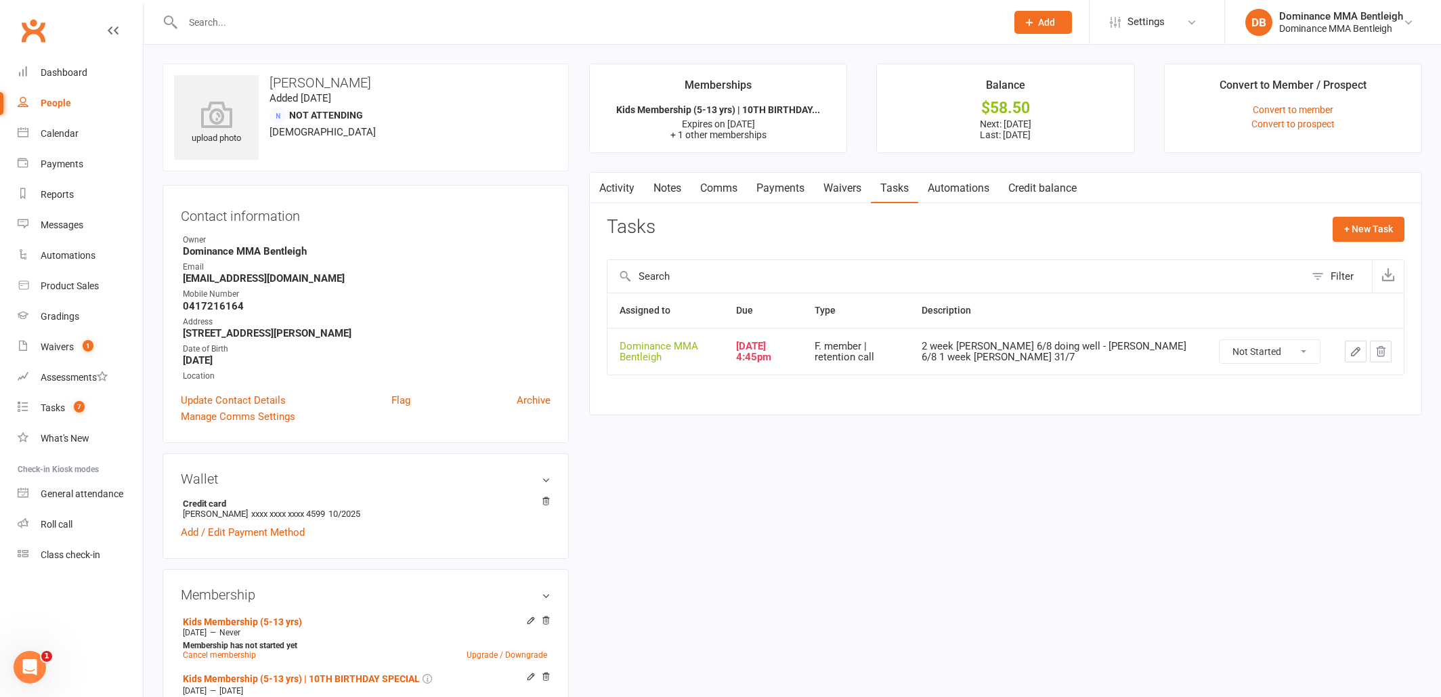
click at [1358, 355] on icon "button" at bounding box center [1356, 351] width 12 height 12
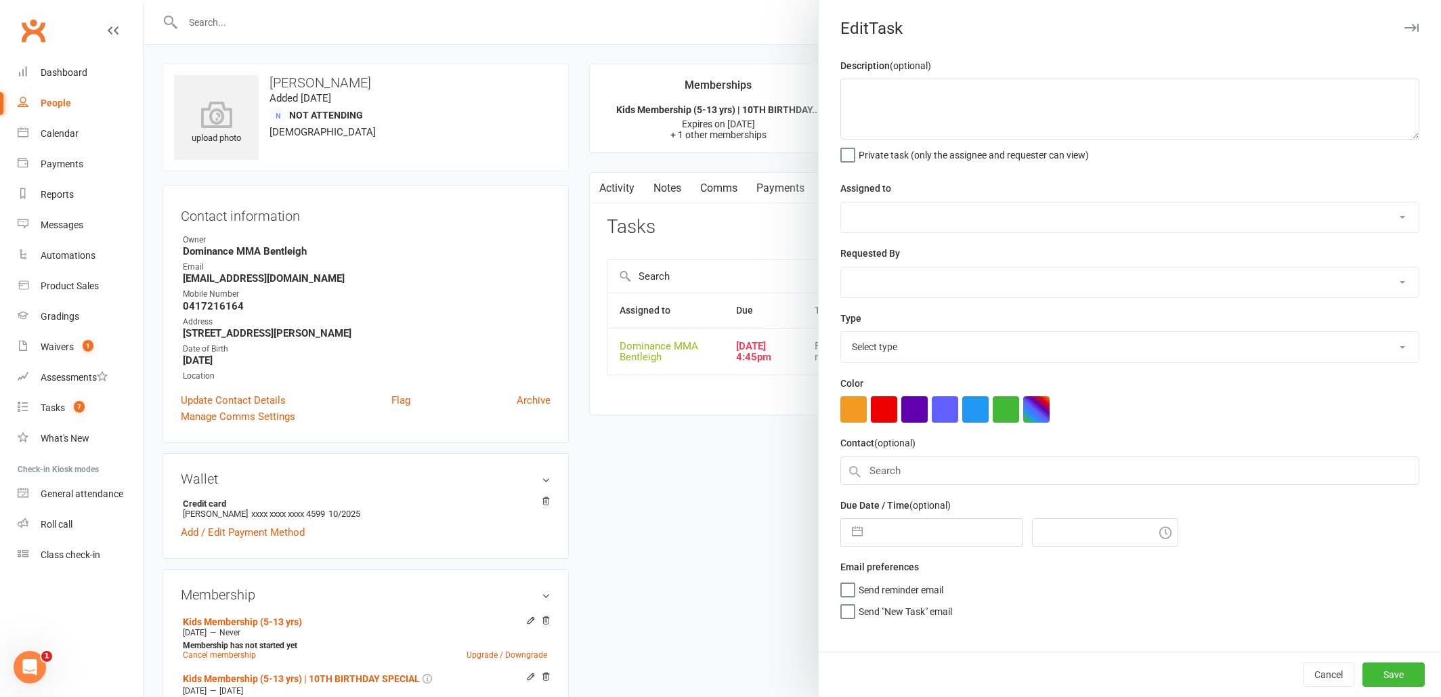
type textarea "2 week ret - Ellen 6/8 doing well - Ellen 6/8 1 week ret - Ellen 31/7"
select select "24839"
type input "13 Aug 2025"
type input "4:45pm"
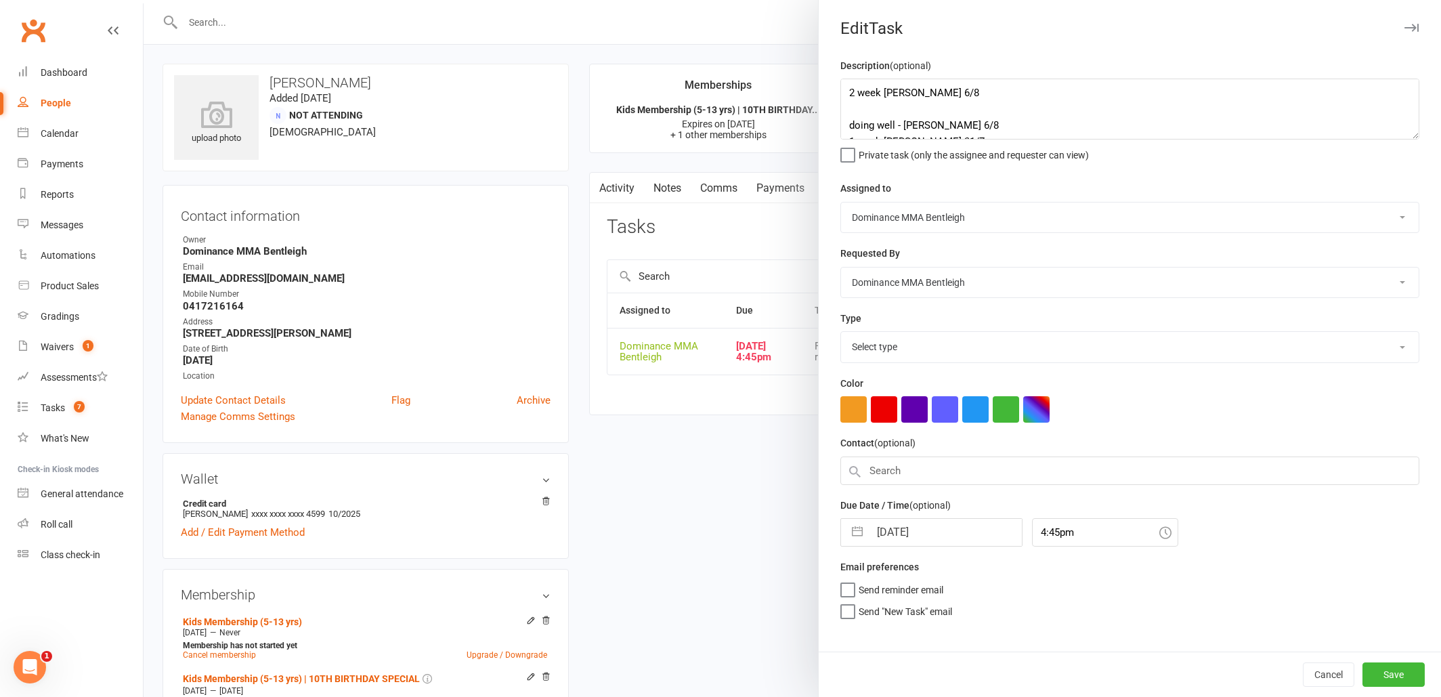
select select "13789"
select select "6"
select select "2025"
select select "7"
select select "2025"
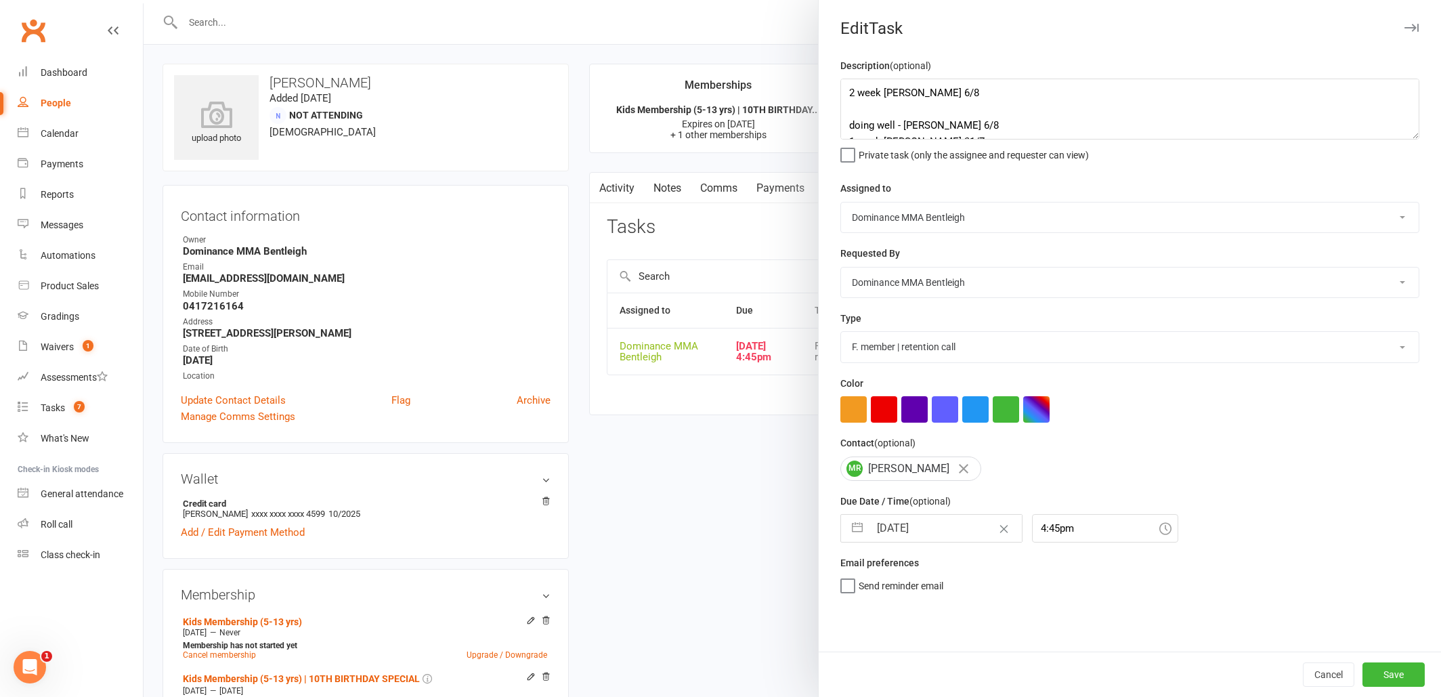
select select "8"
select select "2025"
click at [927, 525] on input "13 Aug 2025" at bounding box center [945, 528] width 152 height 27
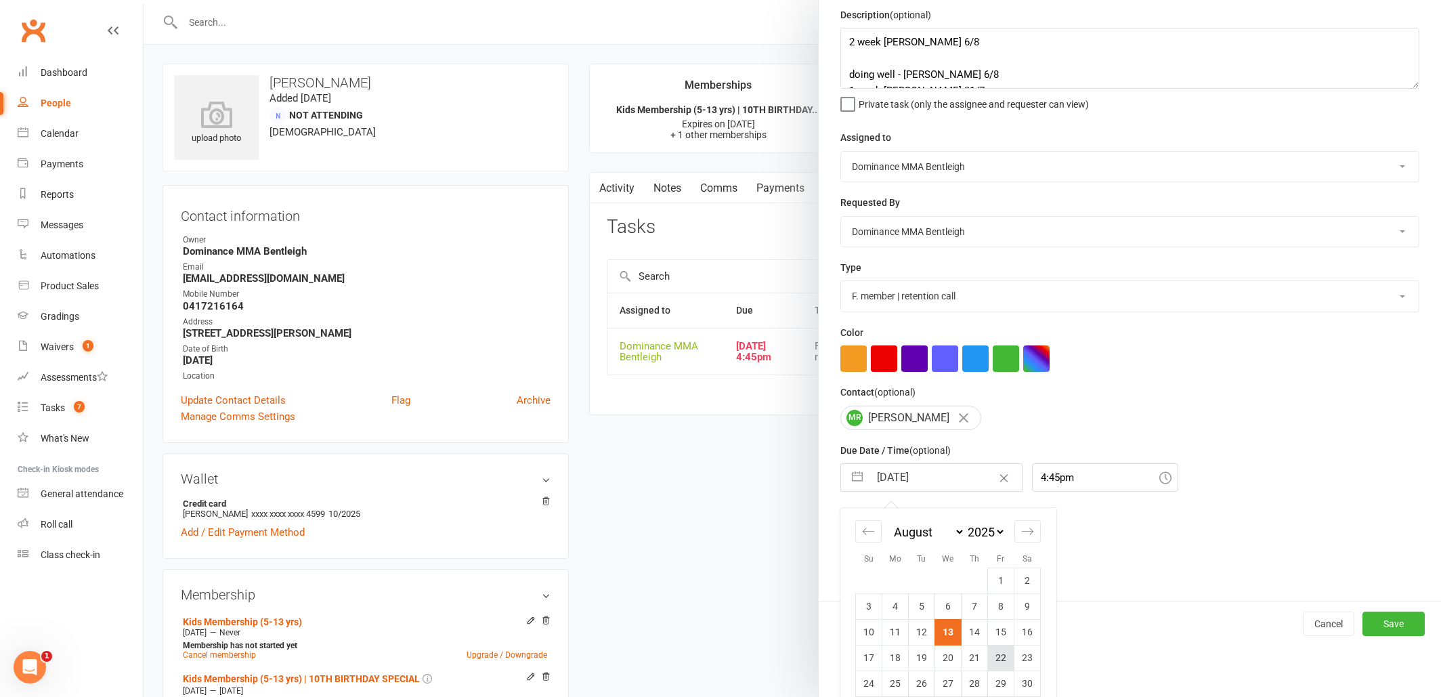
scroll to position [49, 0]
click at [976, 638] on td "14" at bounding box center [975, 633] width 26 height 26
type input "14 Aug 2025"
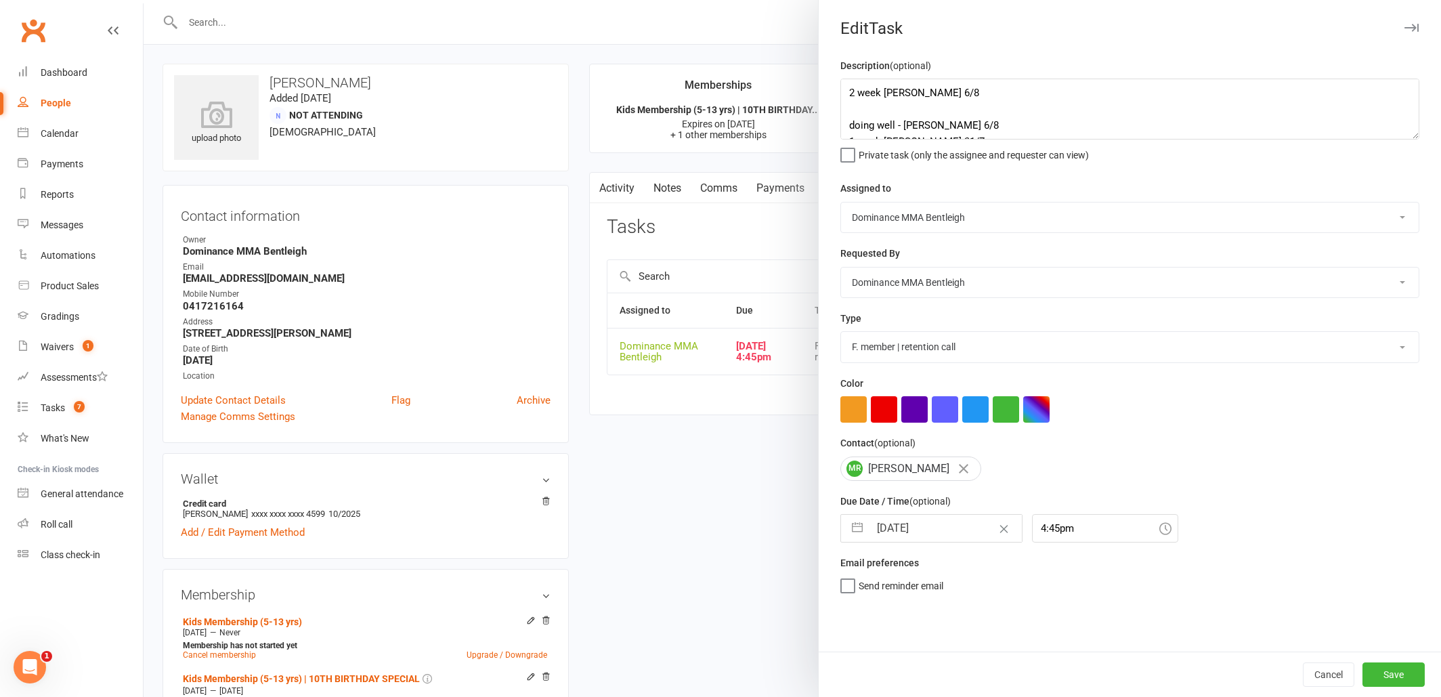
scroll to position [0, 0]
click at [1383, 671] on button "Save" at bounding box center [1393, 674] width 62 height 24
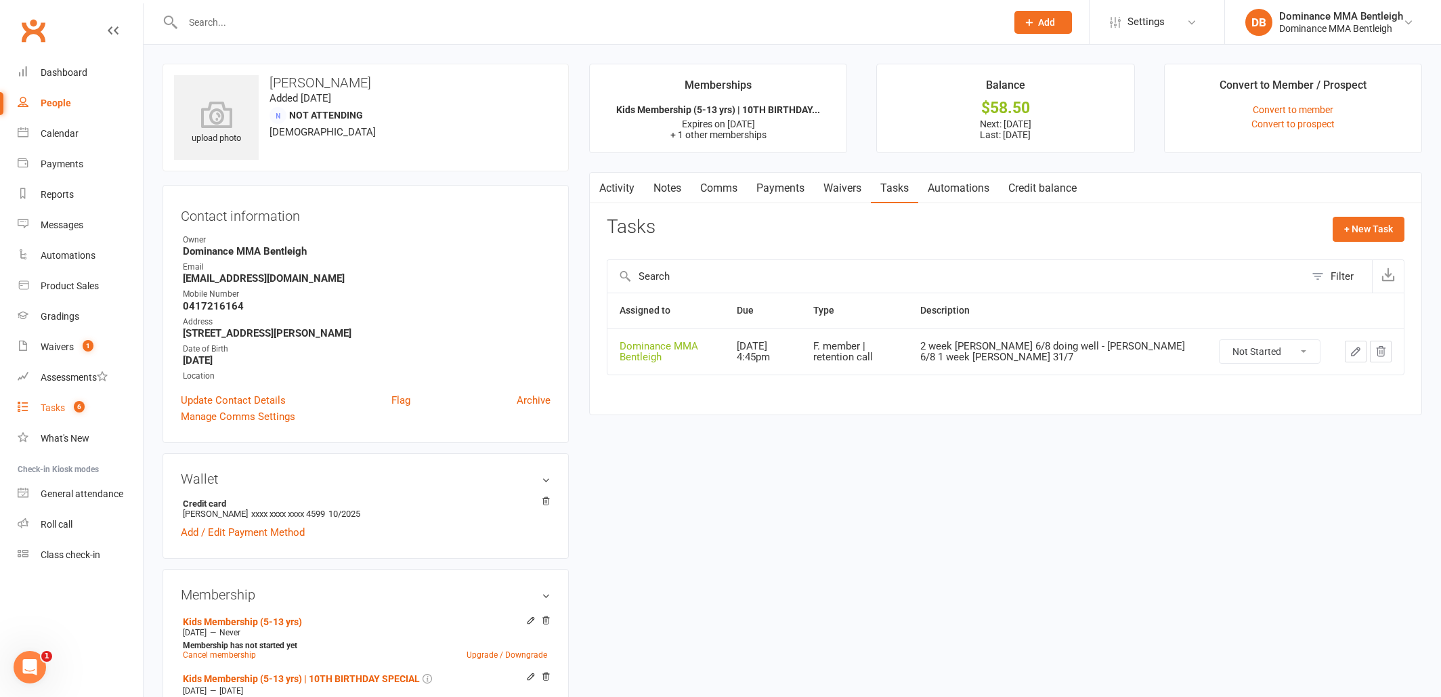
click at [49, 410] on div "Tasks" at bounding box center [53, 407] width 24 height 11
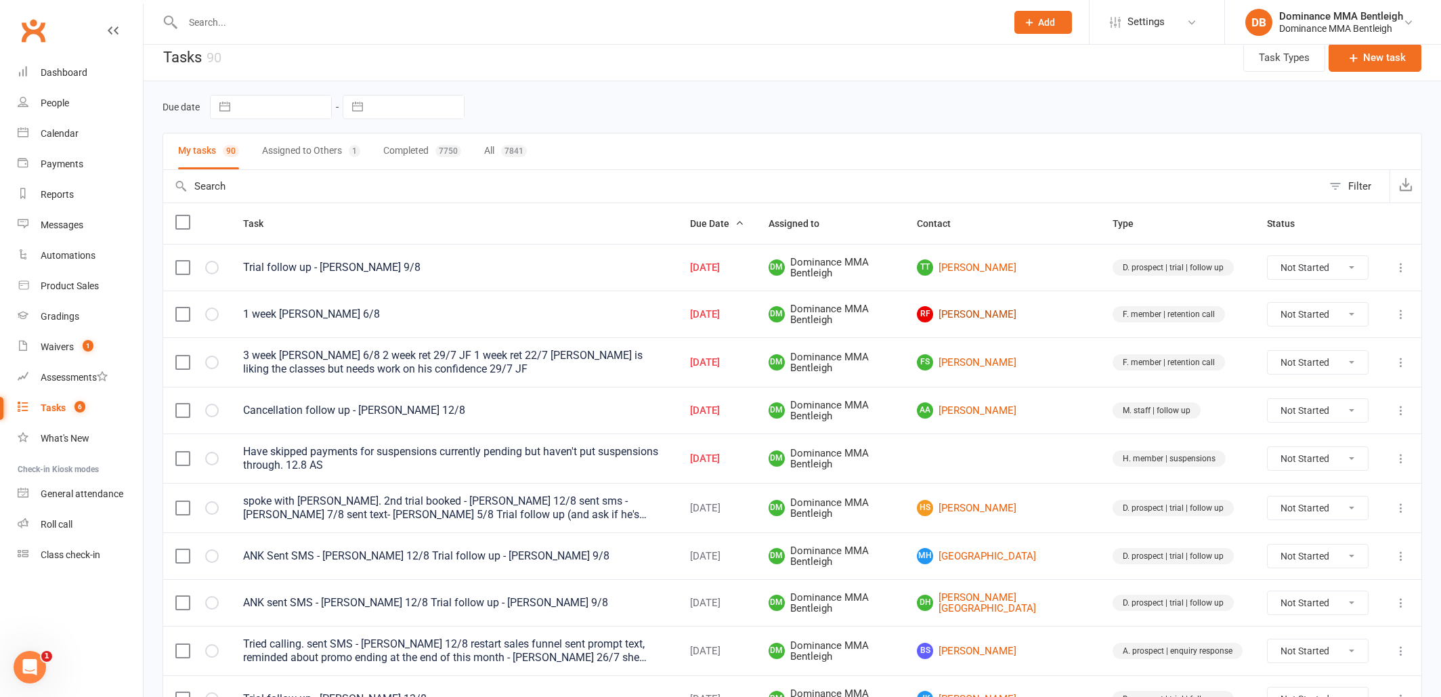
scroll to position [11, 0]
click at [1052, 315] on link "RF Ronan Finegan" at bounding box center [1002, 314] width 171 height 16
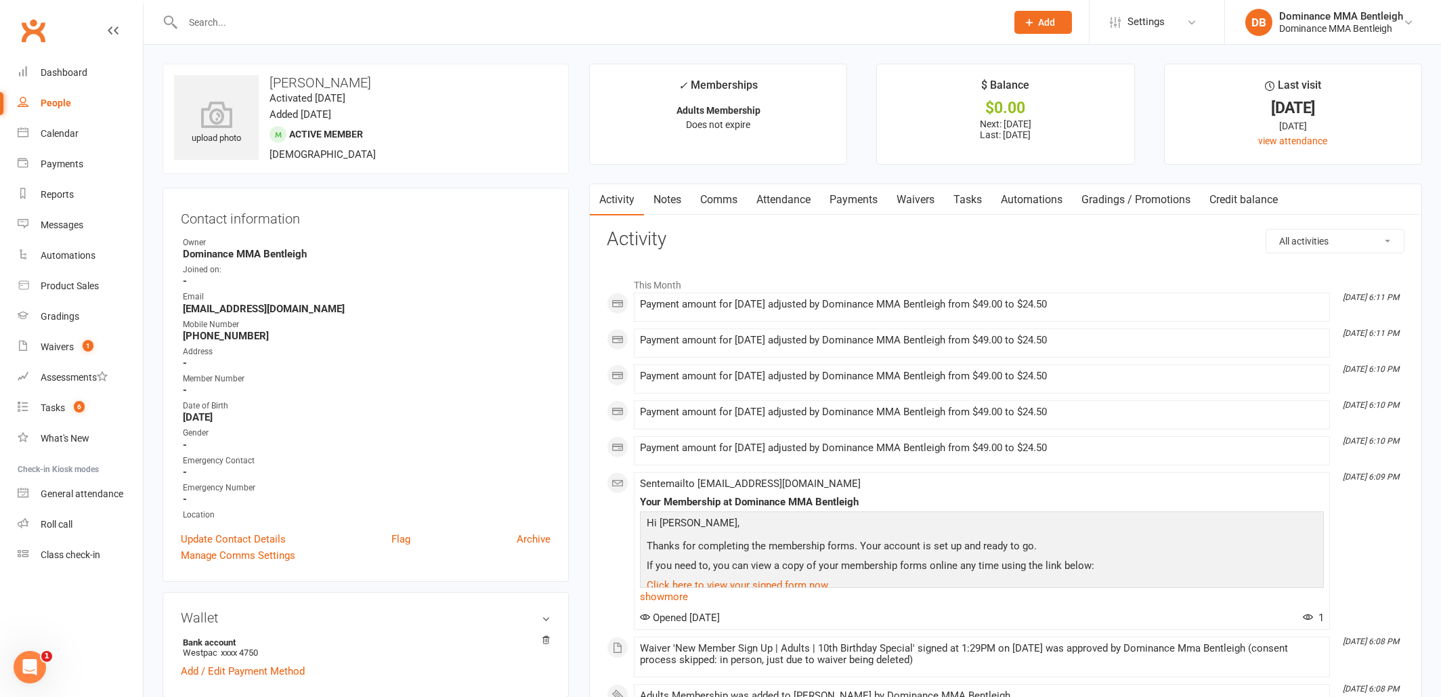
click at [800, 200] on link "Attendance" at bounding box center [783, 199] width 73 height 31
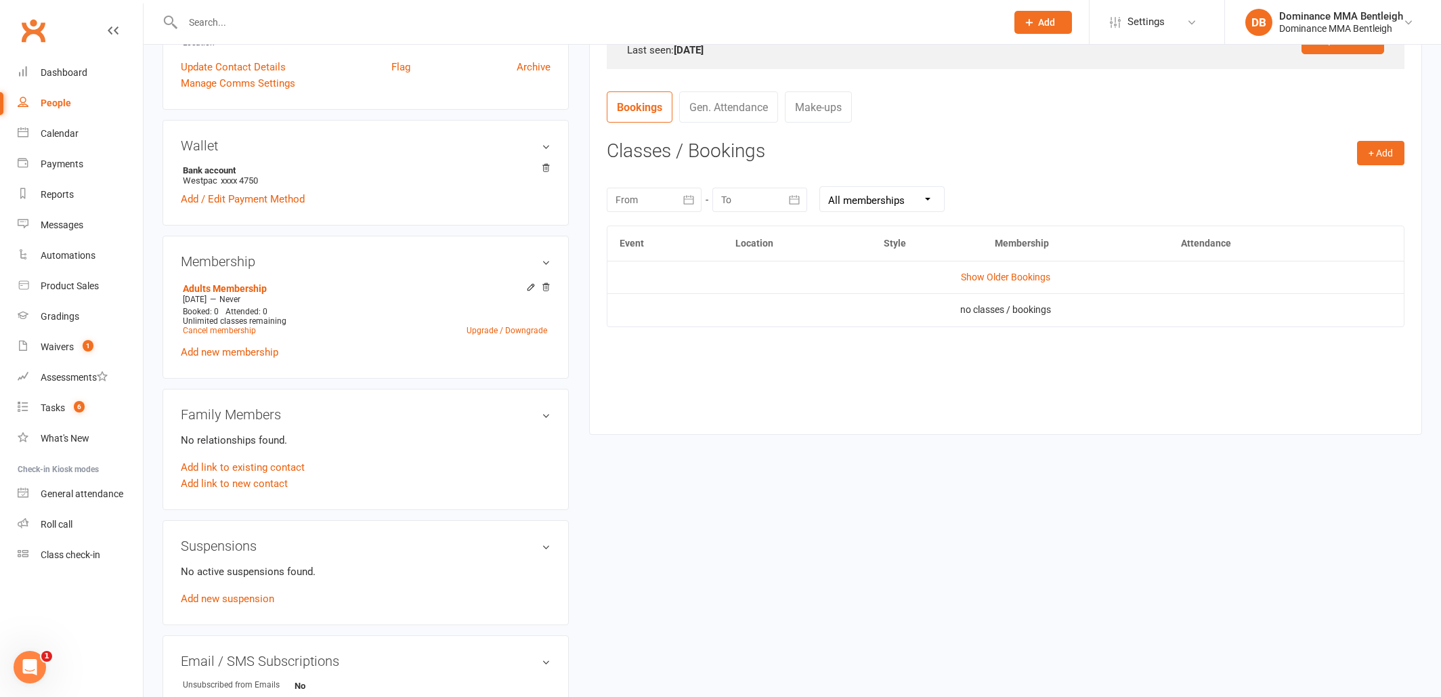
scroll to position [475, 0]
click at [1002, 276] on link "Show Older Bookings" at bounding box center [1005, 274] width 89 height 11
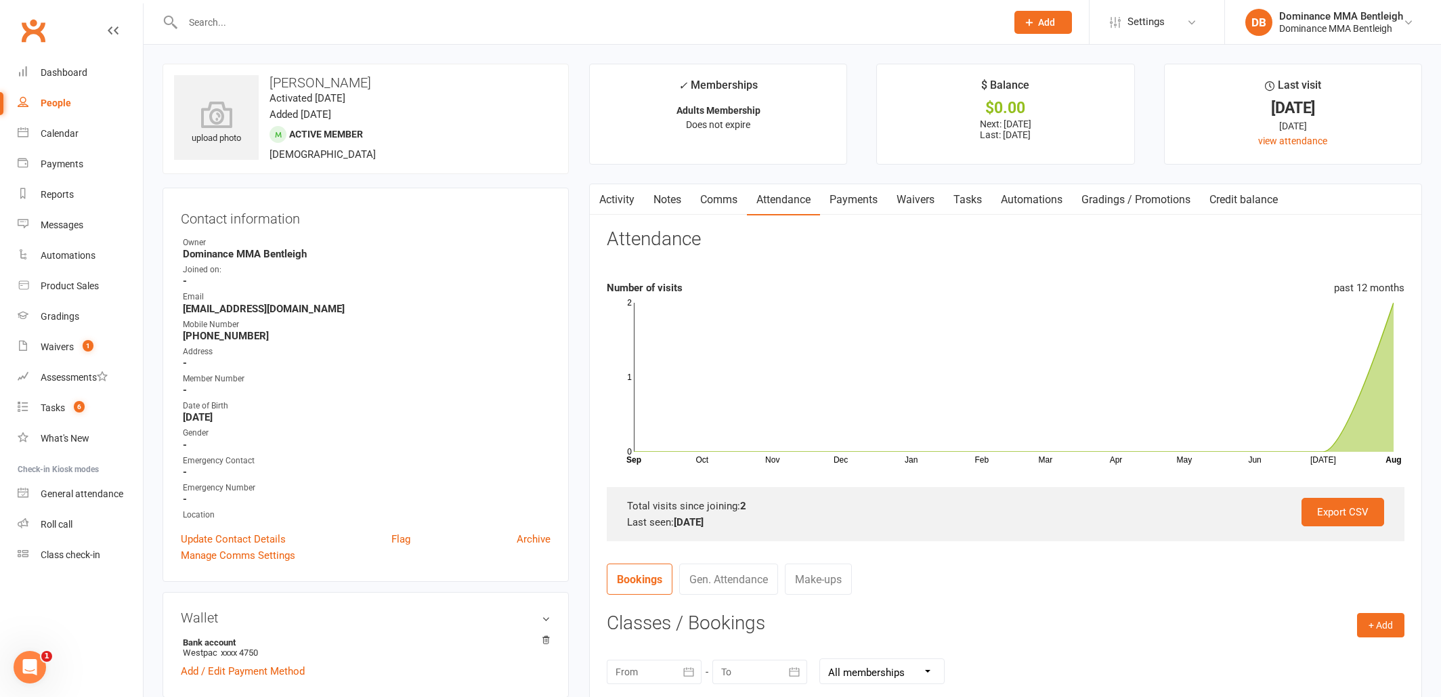
scroll to position [0, 0]
click at [74, 345] on link "Waivers 1" at bounding box center [80, 347] width 125 height 30
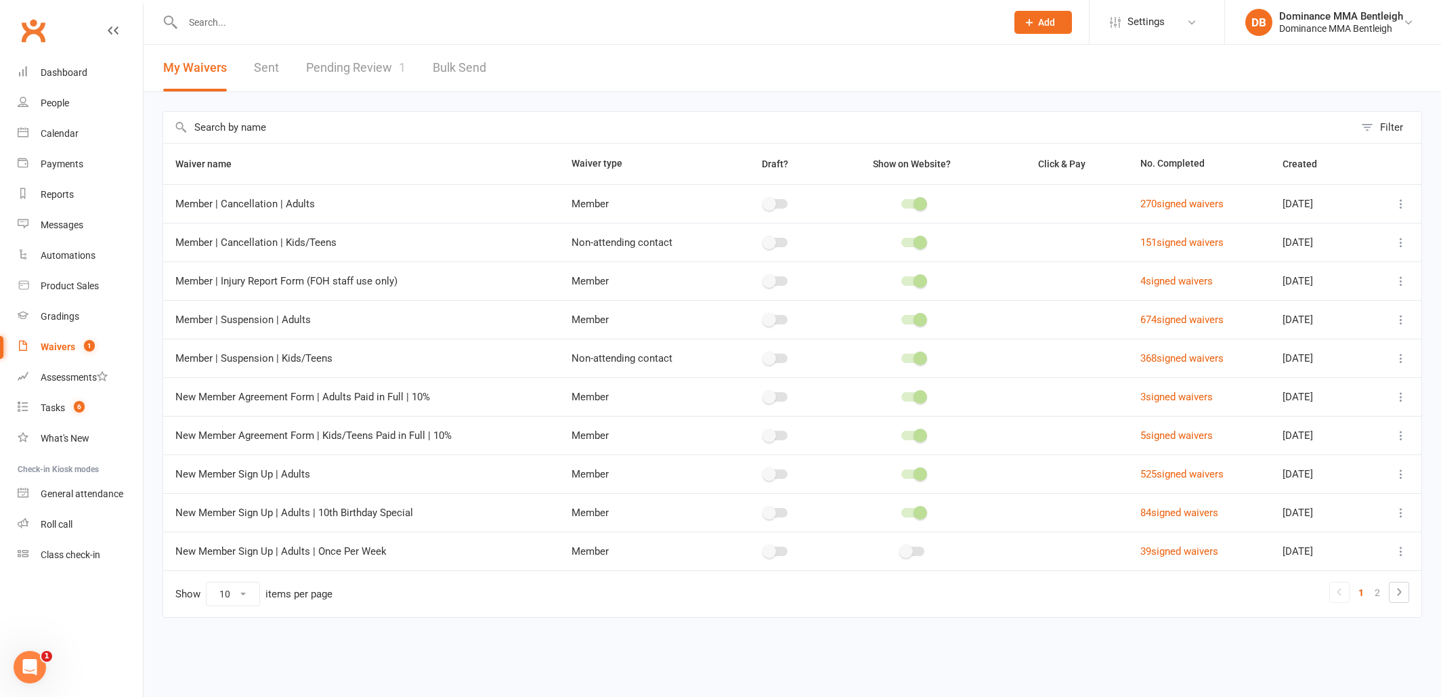
click at [345, 72] on link "Pending Review 1" at bounding box center [356, 68] width 100 height 47
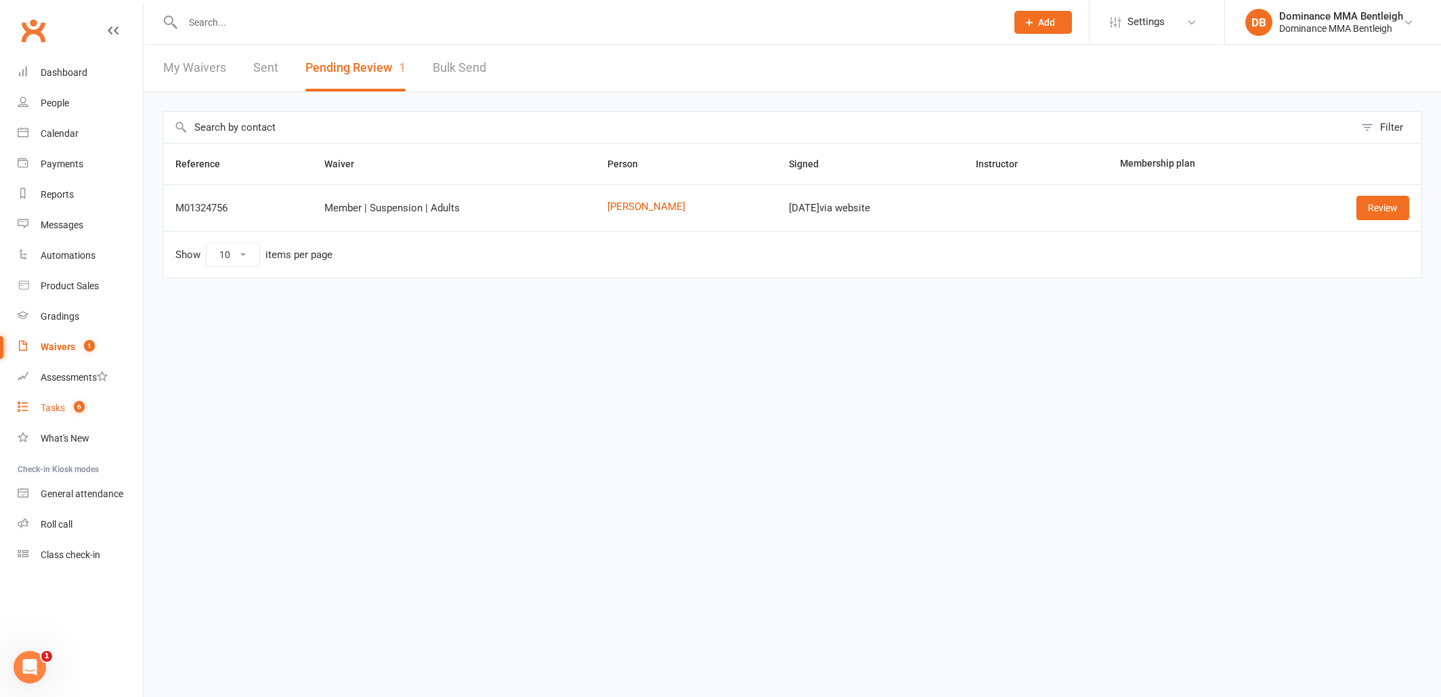
click at [59, 405] on div "Tasks" at bounding box center [53, 407] width 24 height 11
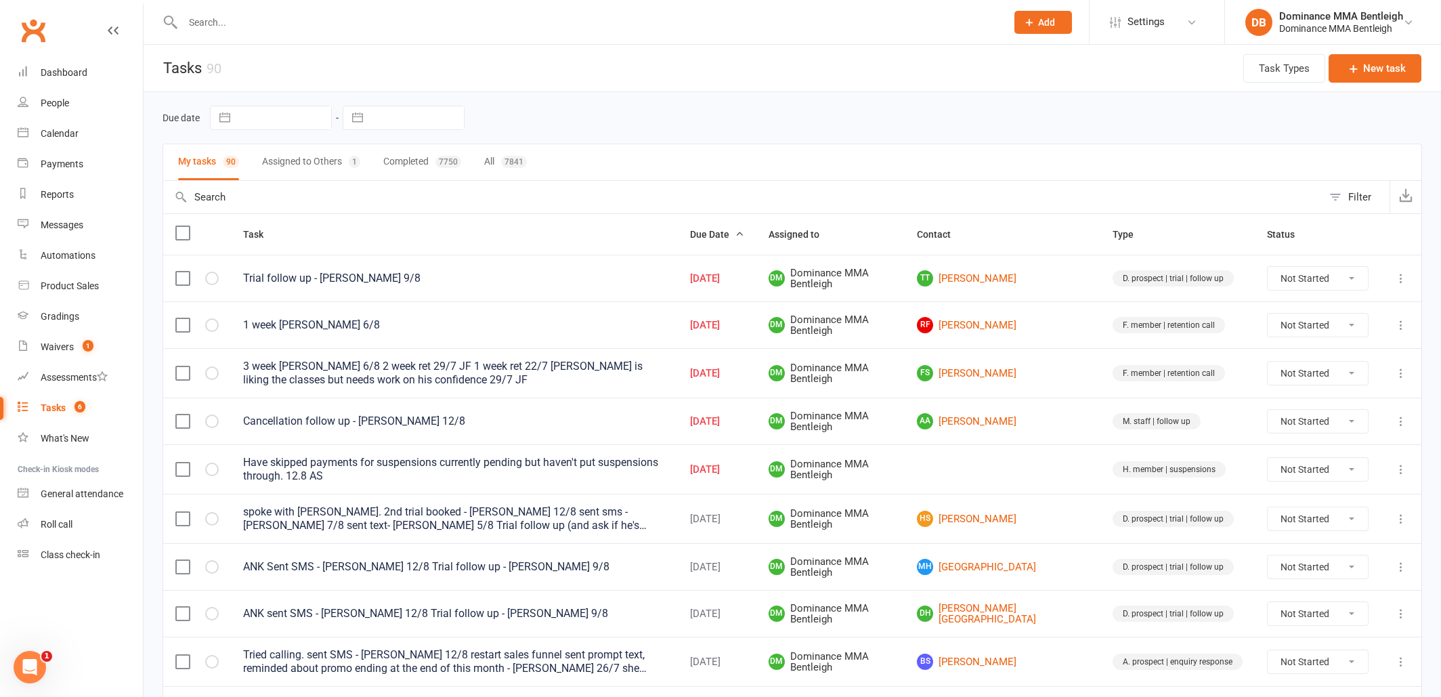
click at [397, 27] on input "text" at bounding box center [588, 22] width 818 height 19
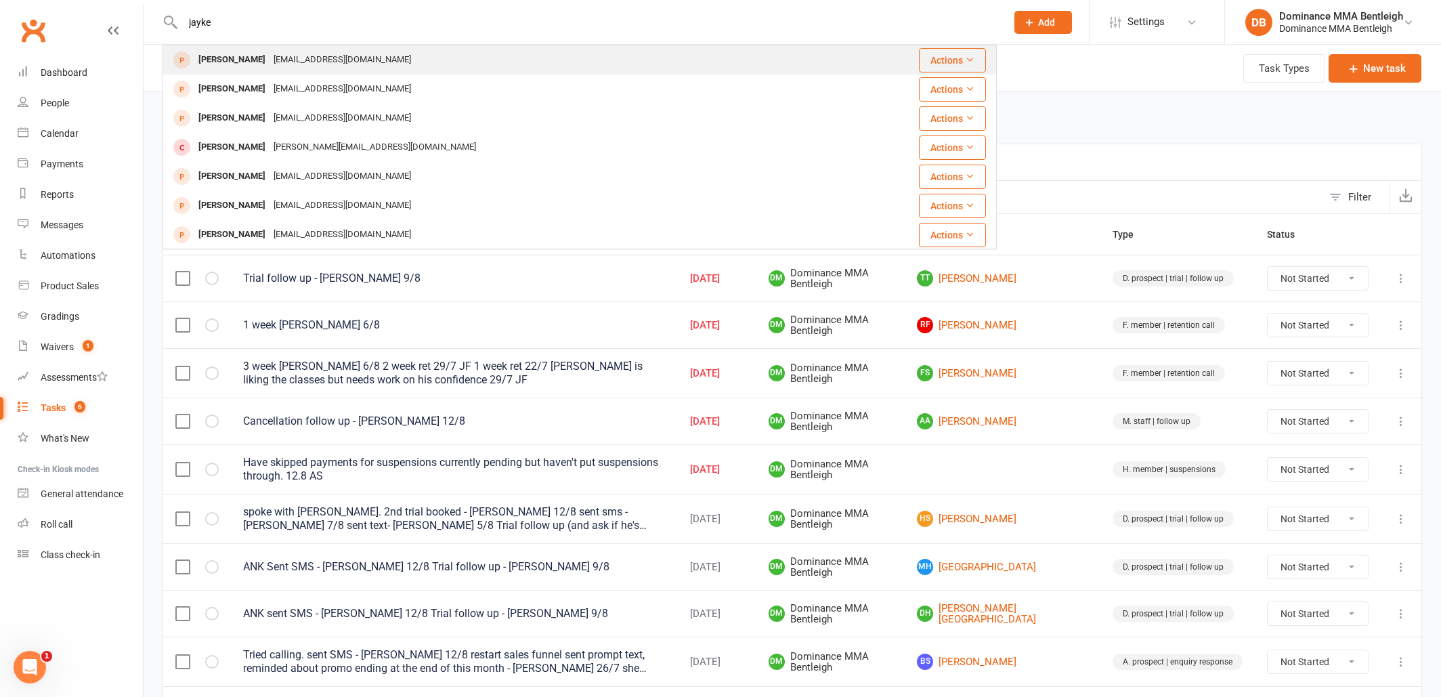
type input "jayke"
click at [338, 53] on div "jayke_kerr@hotmail.com" at bounding box center [343, 60] width 146 height 20
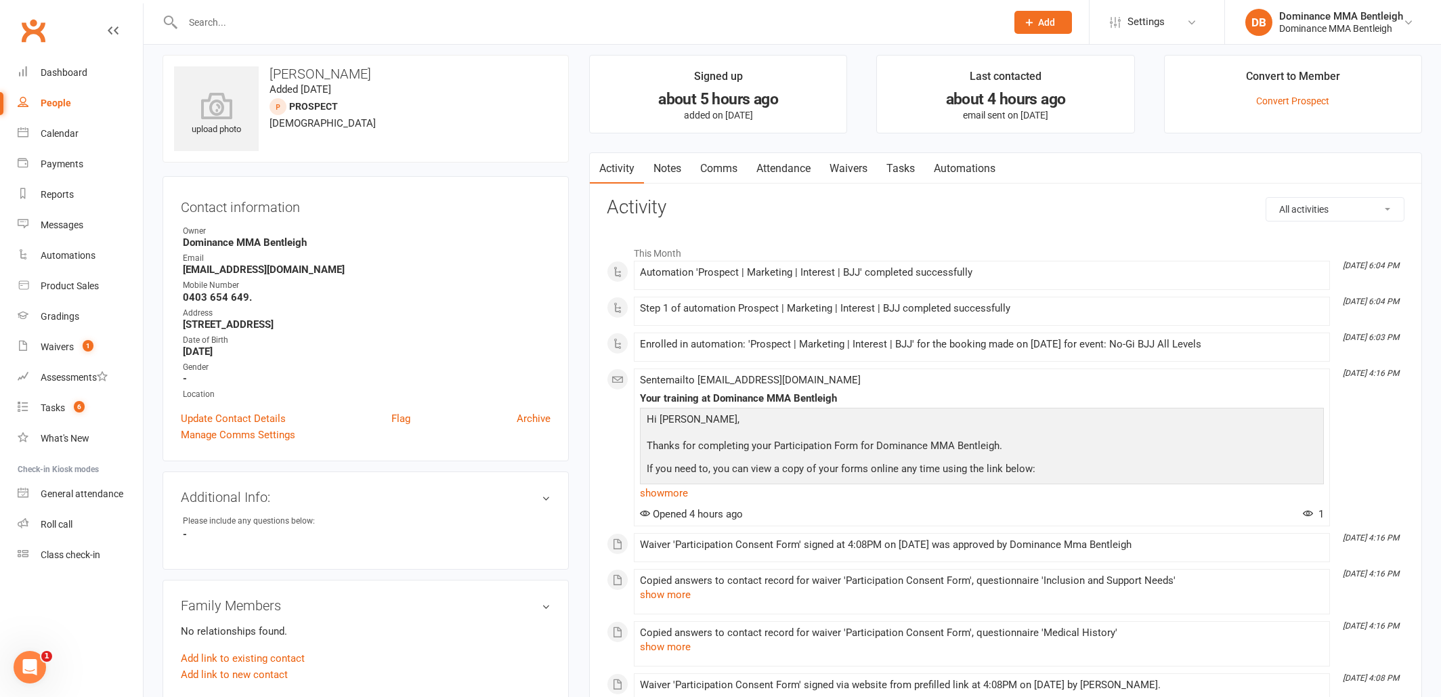
scroll to position [9, 0]
click at [853, 165] on link "Waivers" at bounding box center [848, 167] width 57 height 31
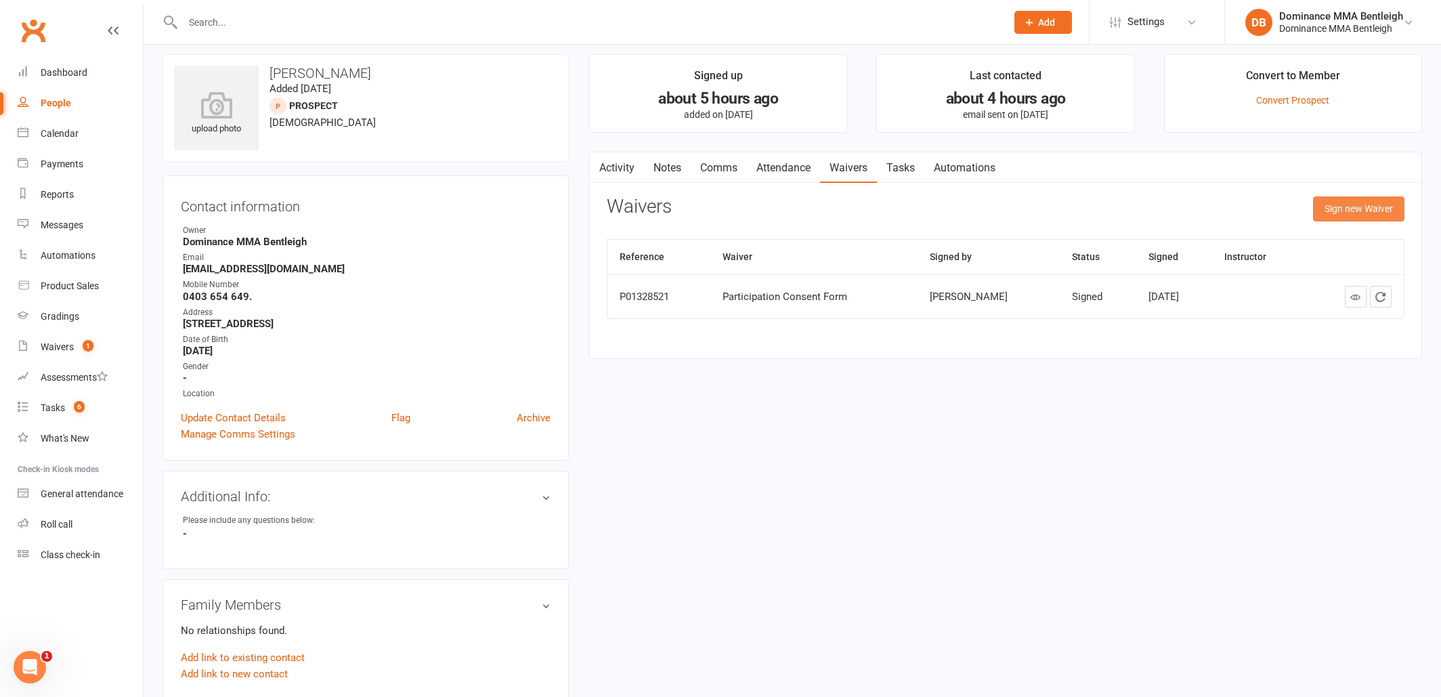
click at [1331, 211] on button "Sign new Waiver" at bounding box center [1358, 208] width 91 height 24
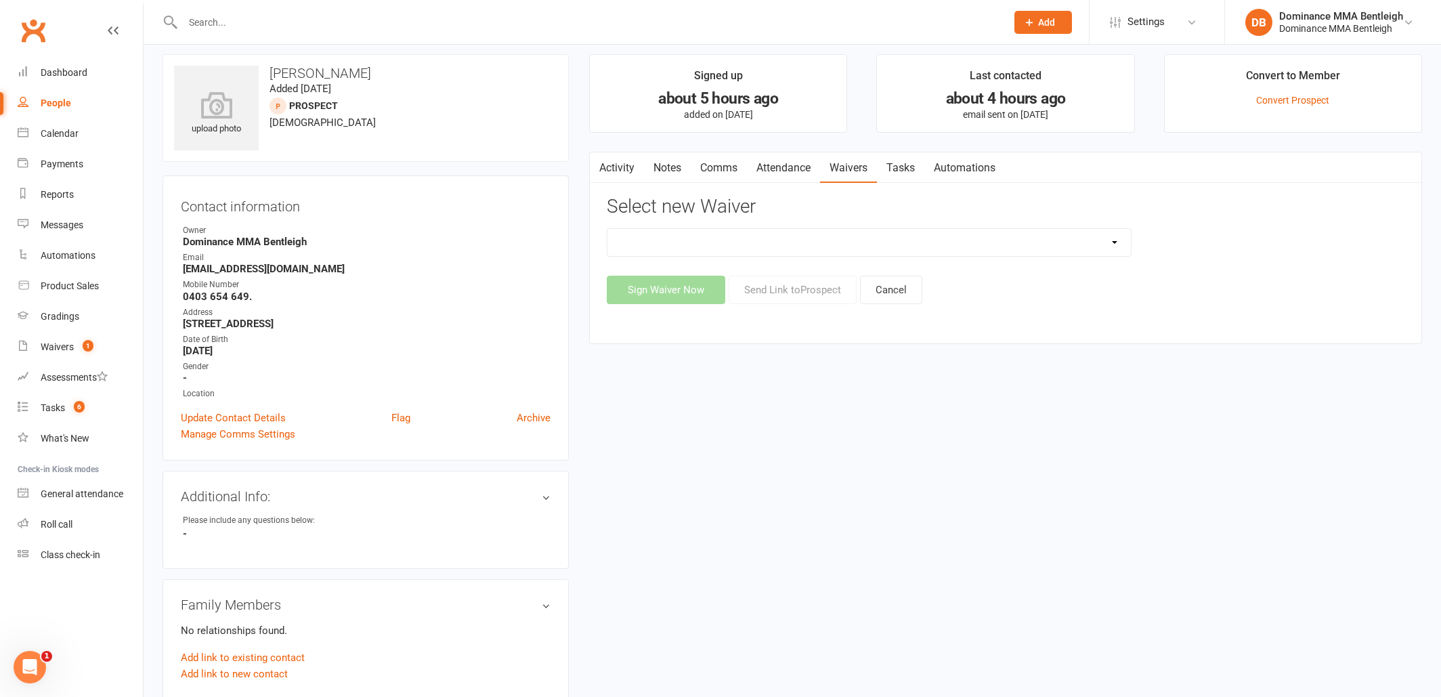
select select "2129"
click at [816, 293] on button "Send Link to Prospect" at bounding box center [793, 290] width 128 height 28
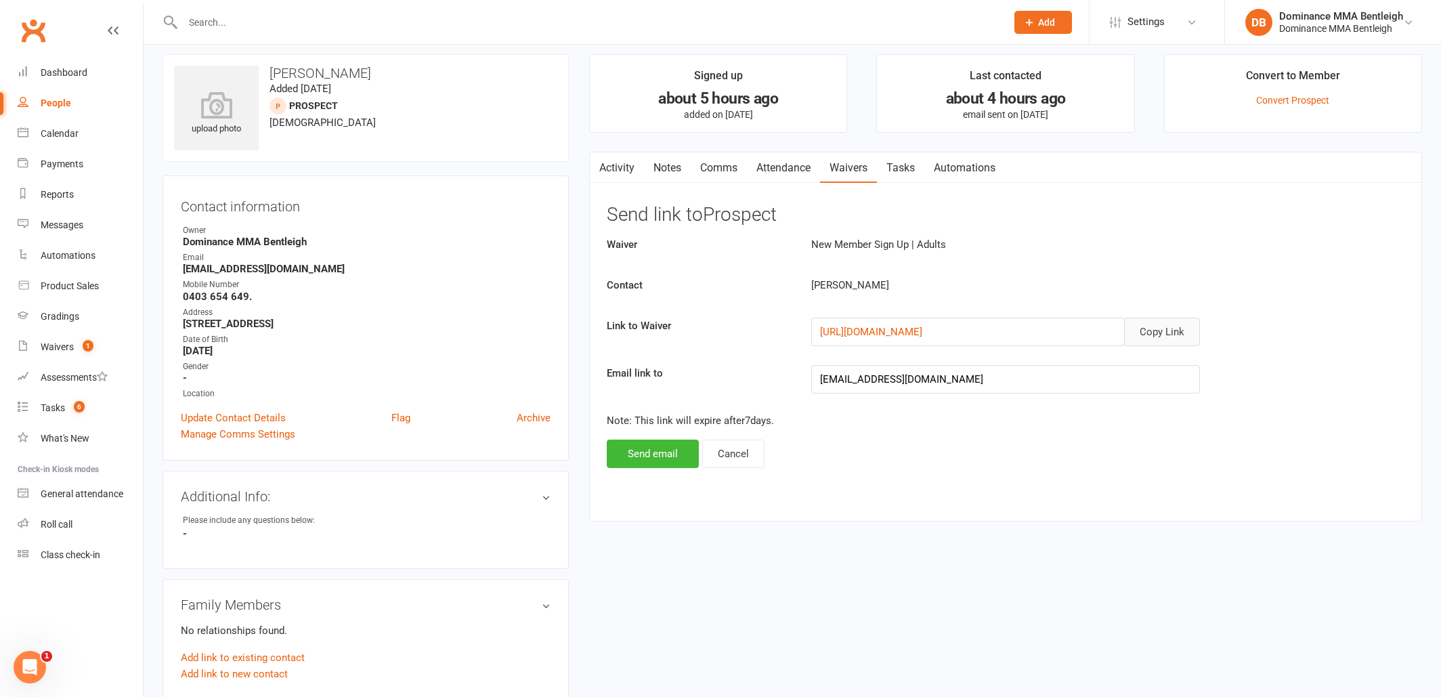
click at [1178, 339] on button "Copy Link" at bounding box center [1162, 332] width 76 height 28
click at [723, 169] on link "Comms" at bounding box center [719, 167] width 56 height 31
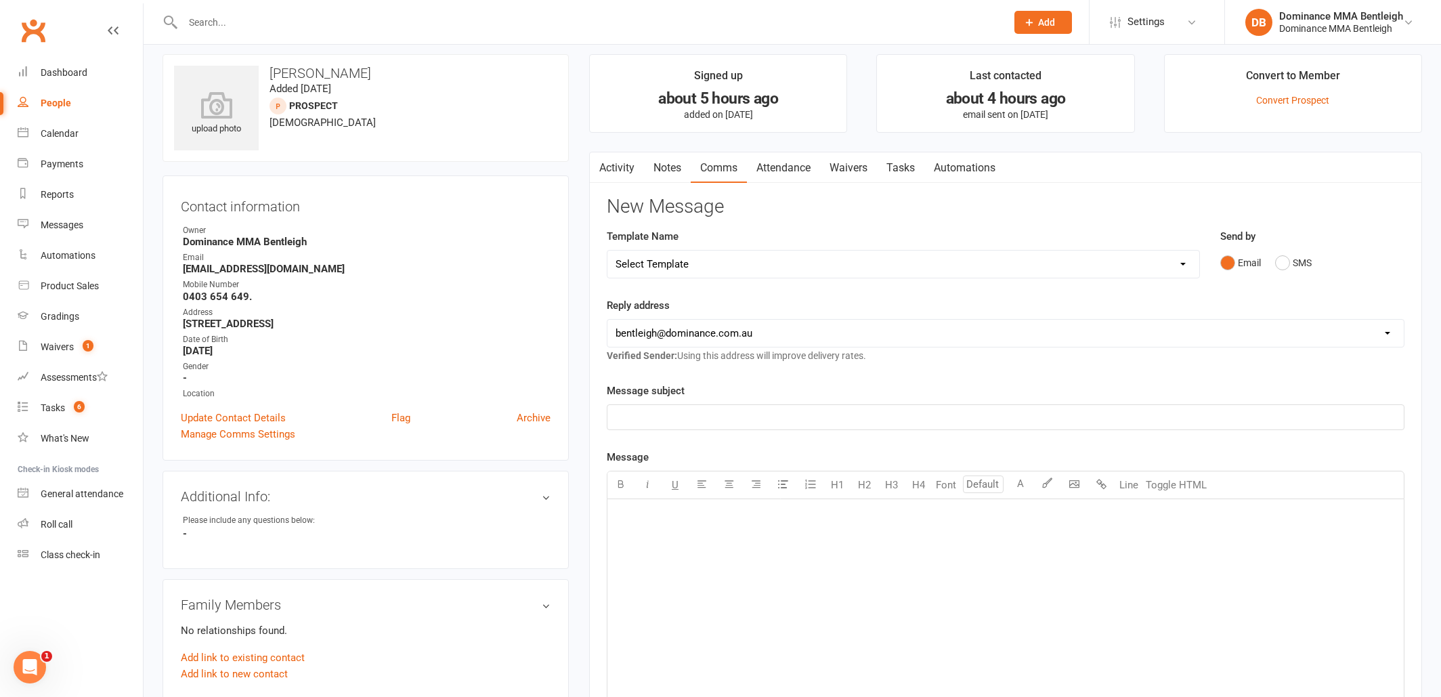
select select "15"
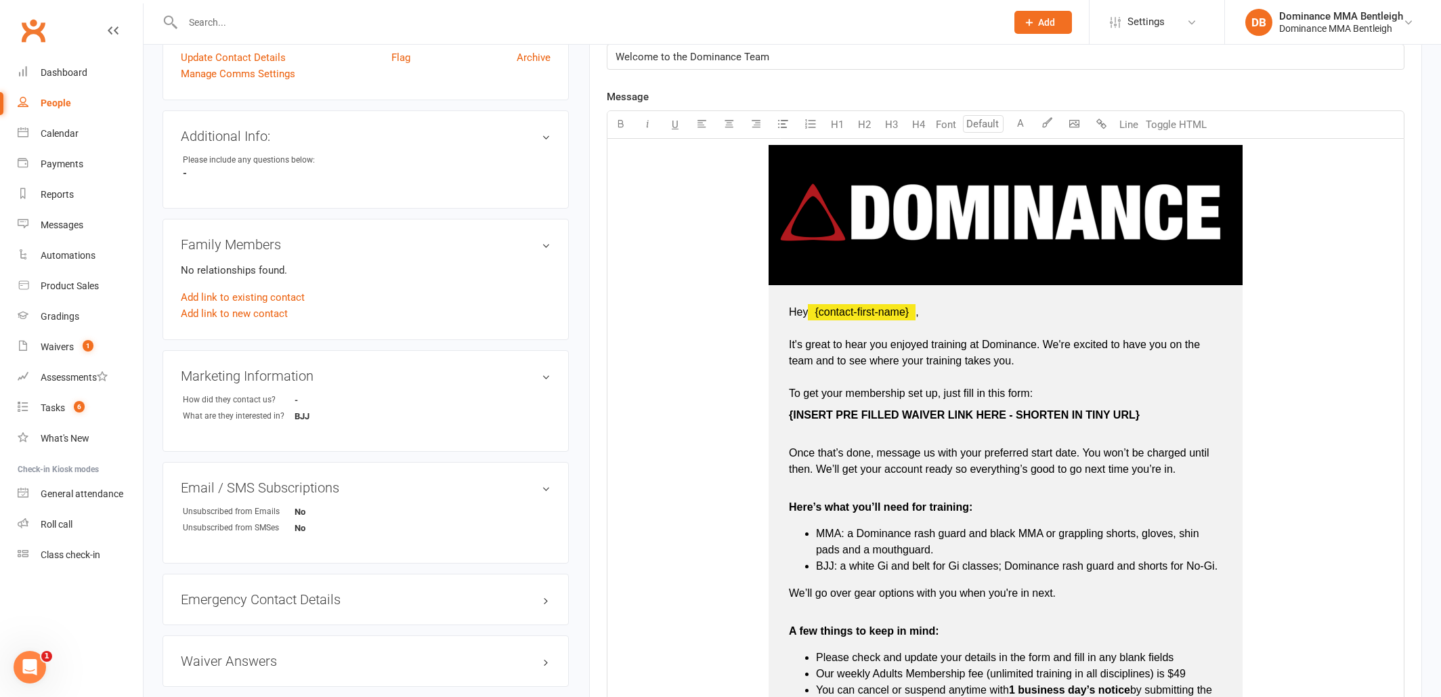
scroll to position [378, 0]
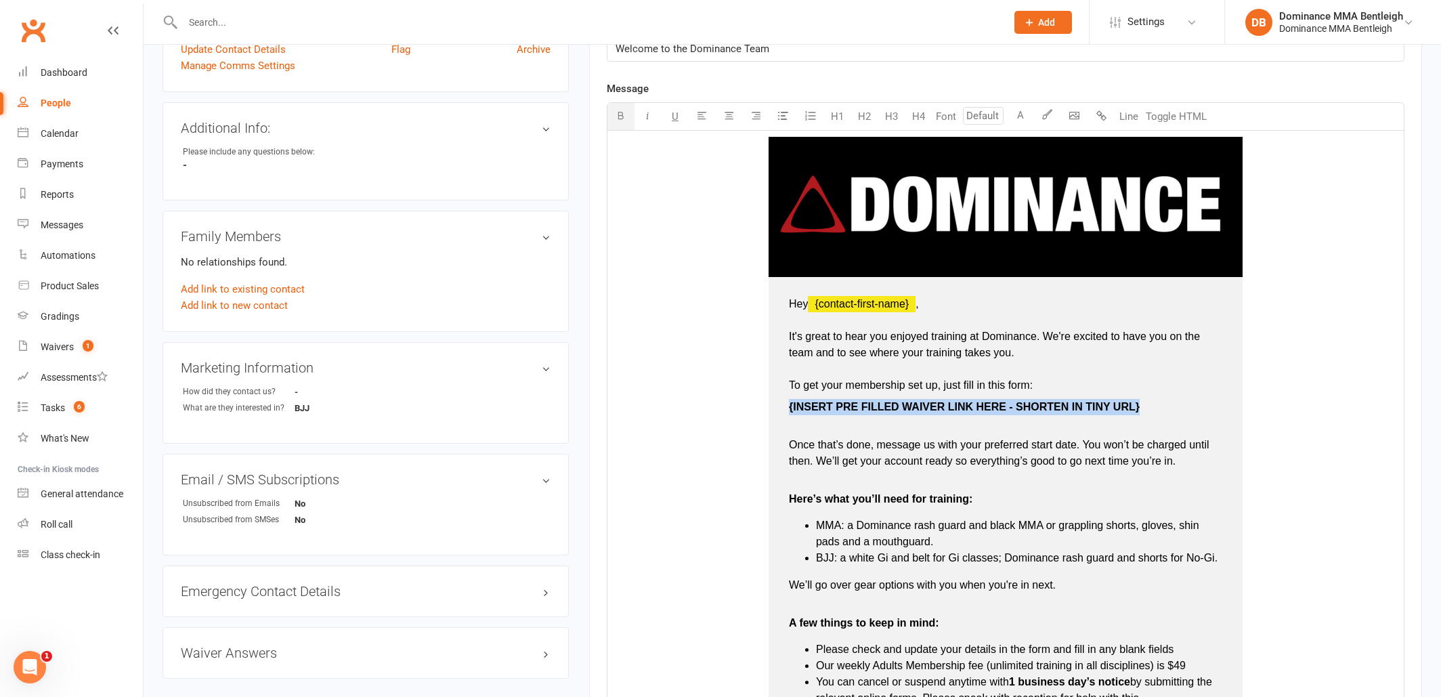
drag, startPoint x: 1144, startPoint y: 406, endPoint x: 790, endPoint y: 409, distance: 354.2
click at [790, 409] on p "{ INSERT PRE FILLED WAIVER LINK HERE - SHORTEN IN TINY URL}" at bounding box center [1005, 415] width 433 height 33
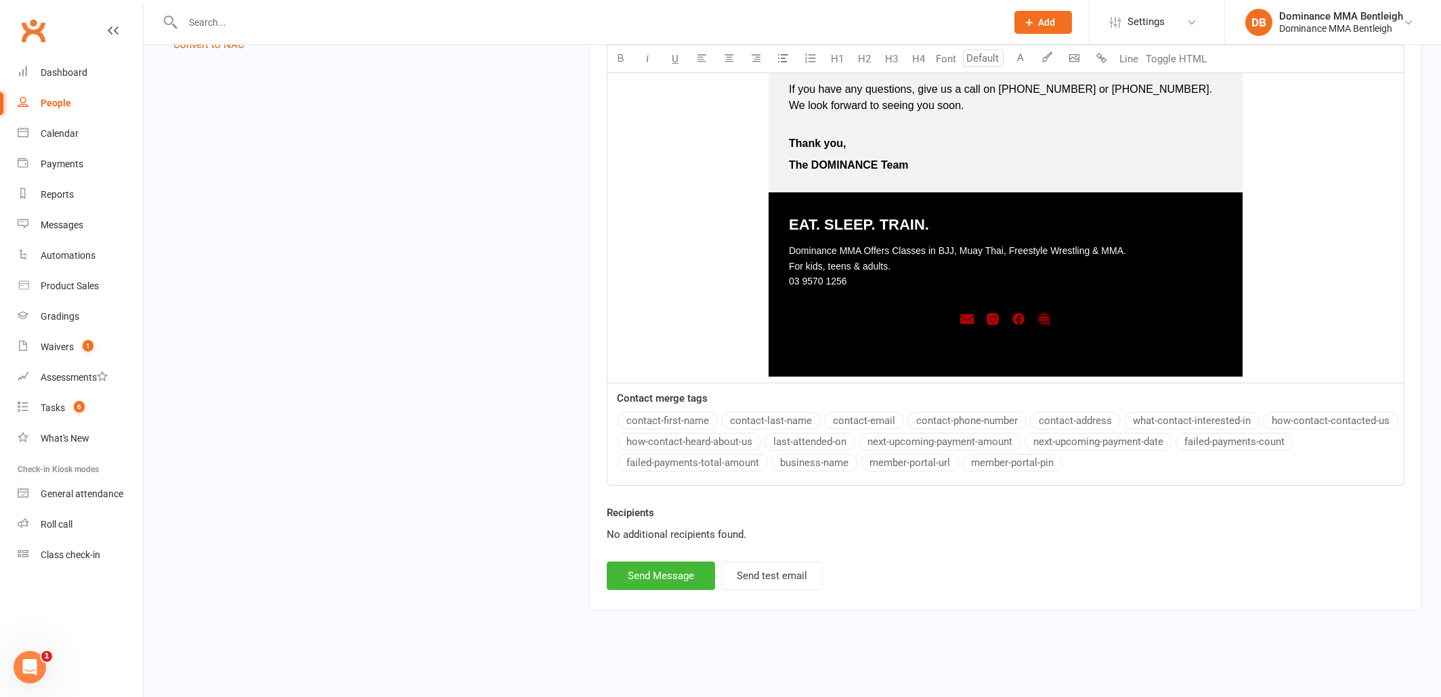
scroll to position [1054, 0]
click at [687, 567] on button "Send Message" at bounding box center [661, 575] width 108 height 28
select select
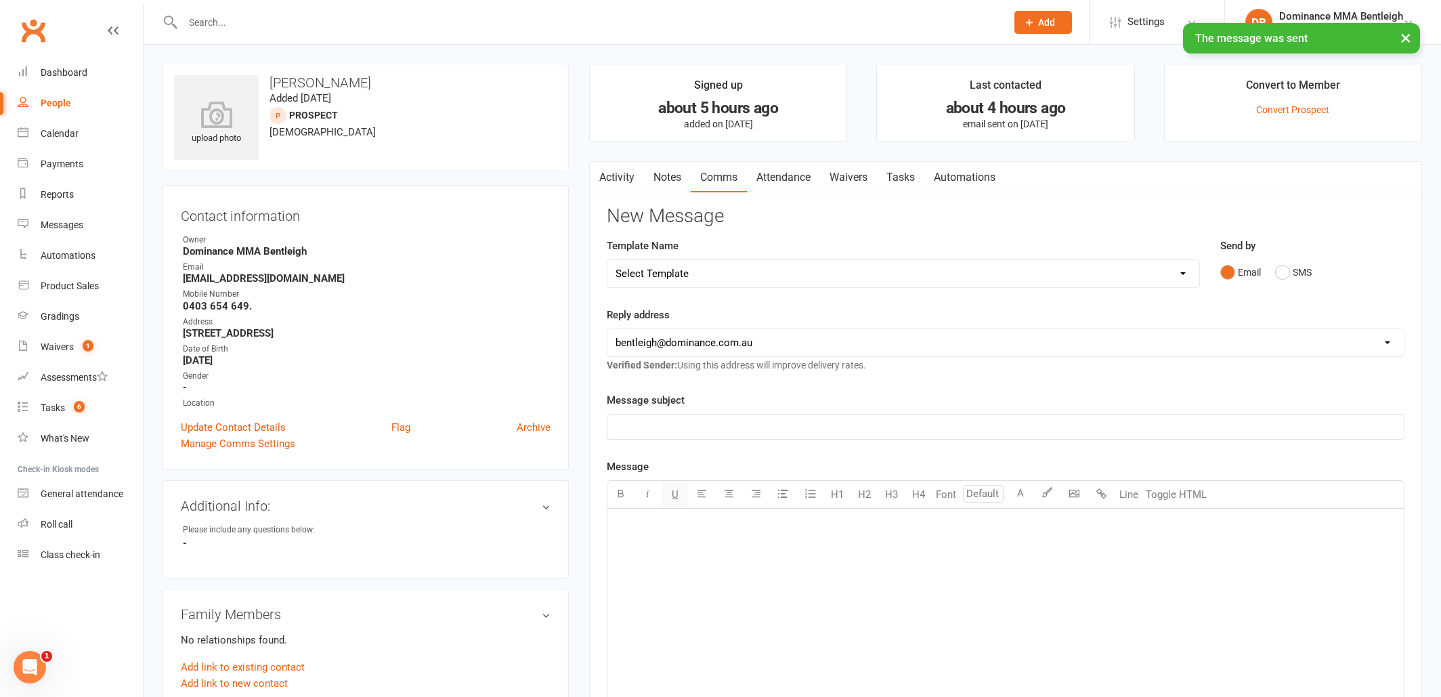
scroll to position [0, 0]
click at [685, 192] on div "Activity Notes Comms Attendance Waivers Tasks Automations New Message Template …" at bounding box center [1005, 550] width 833 height 779
click at [672, 187] on link "Notes" at bounding box center [667, 177] width 47 height 31
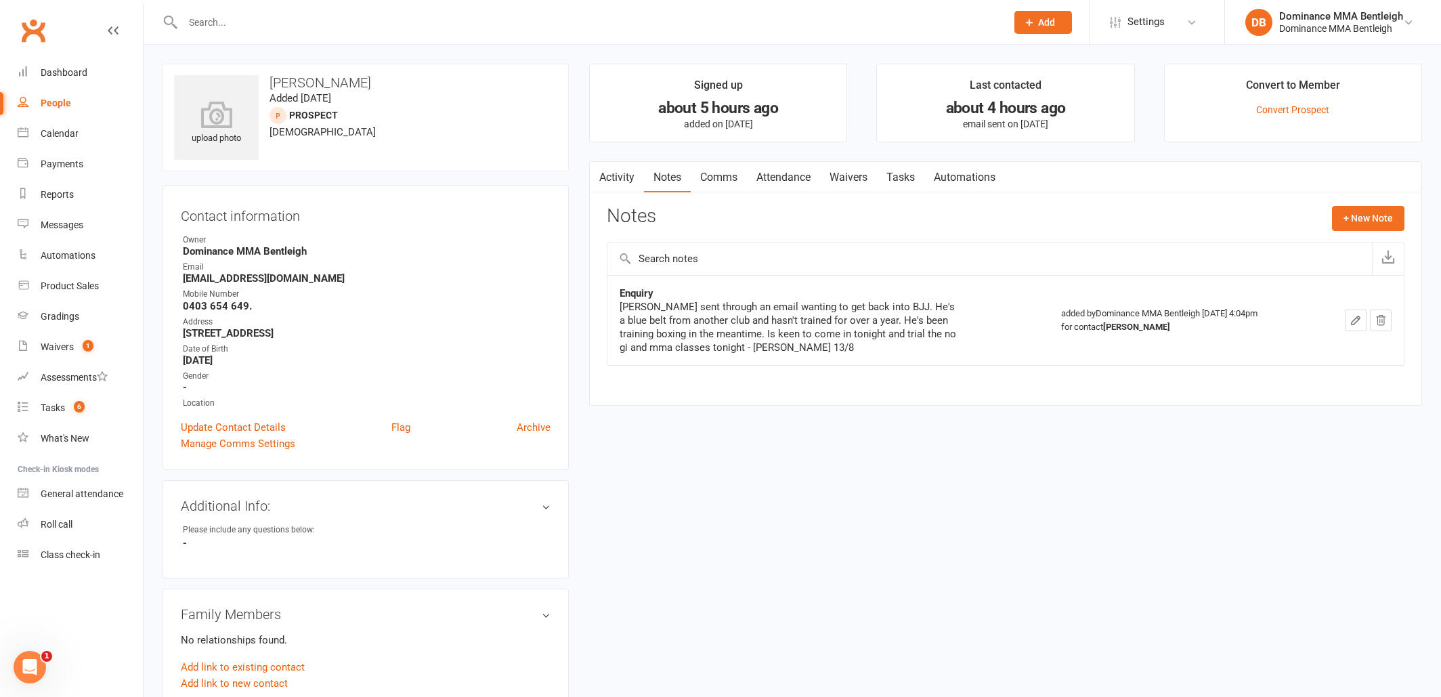
click at [907, 174] on link "Tasks" at bounding box center [900, 177] width 47 height 31
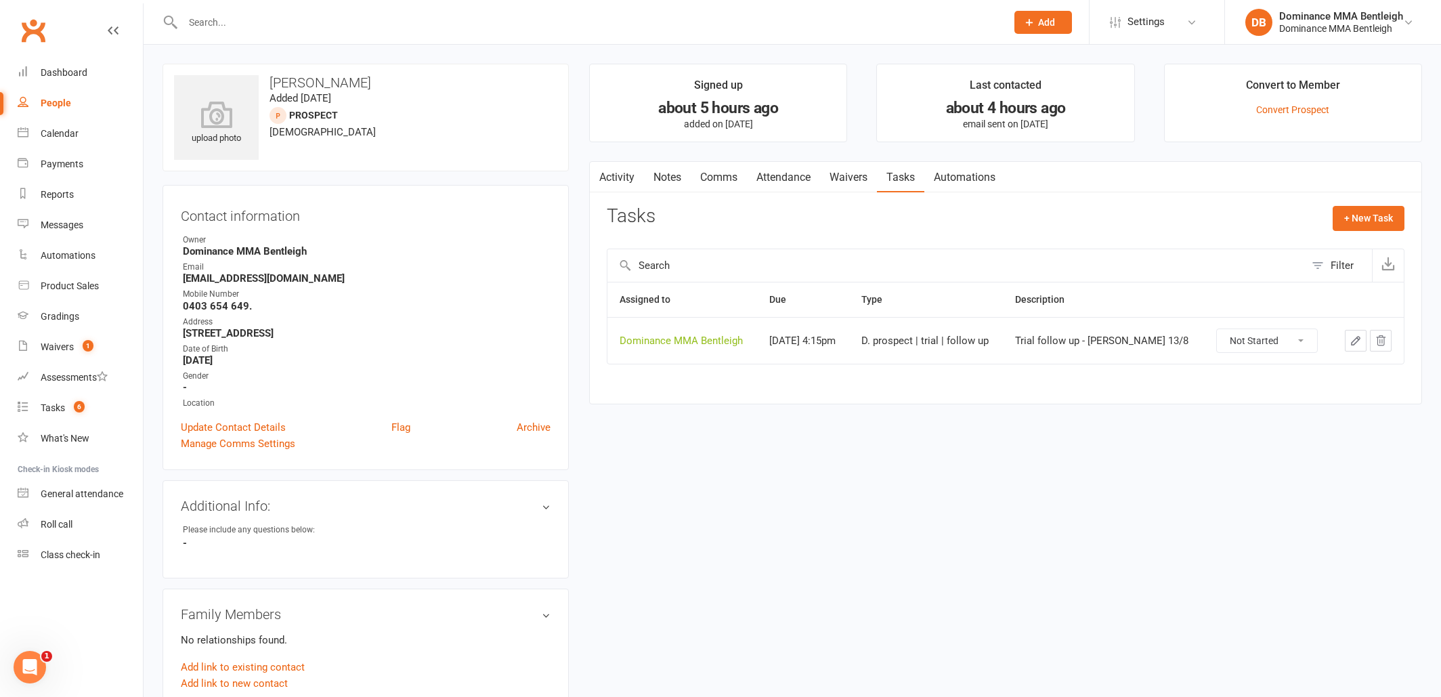
click at [1357, 337] on icon "button" at bounding box center [1356, 341] width 8 height 8
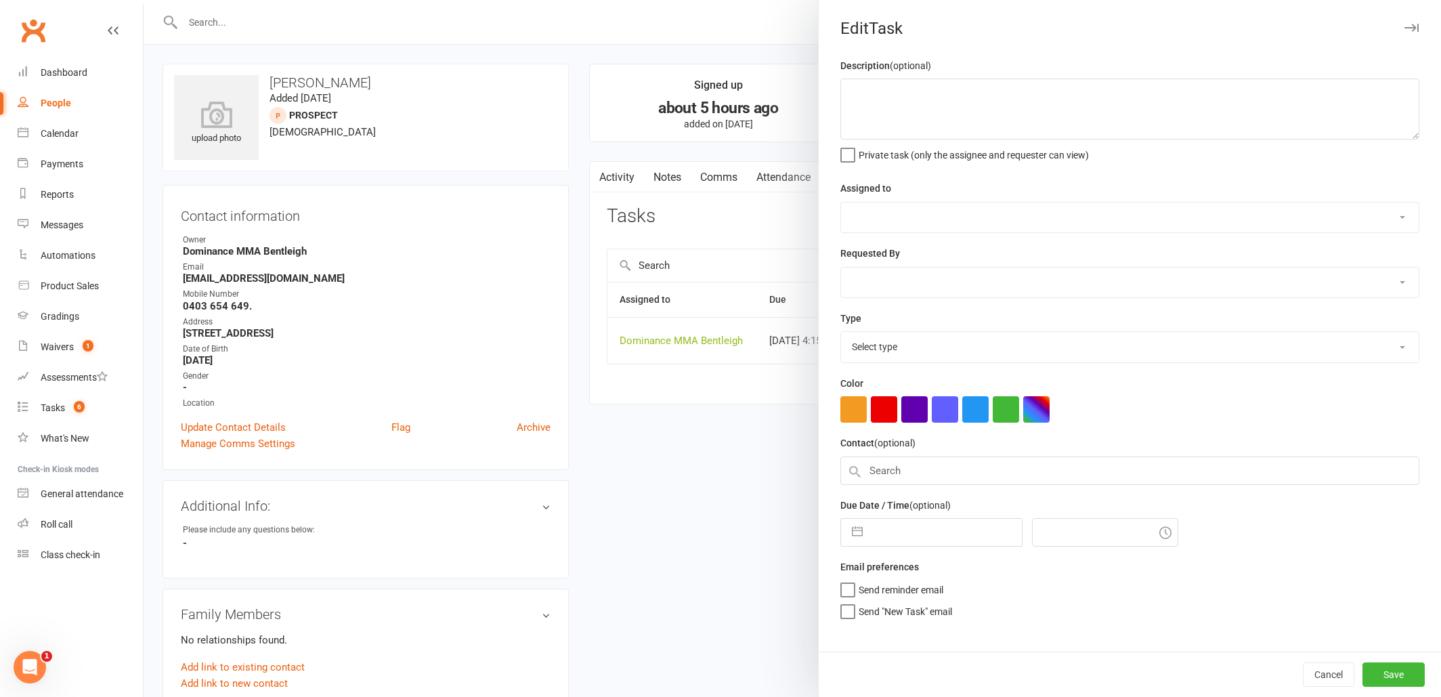
type textarea "Trial follow up - Dylan 13/8"
select select "24839"
type input "14 Aug 2025"
type input "4:15pm"
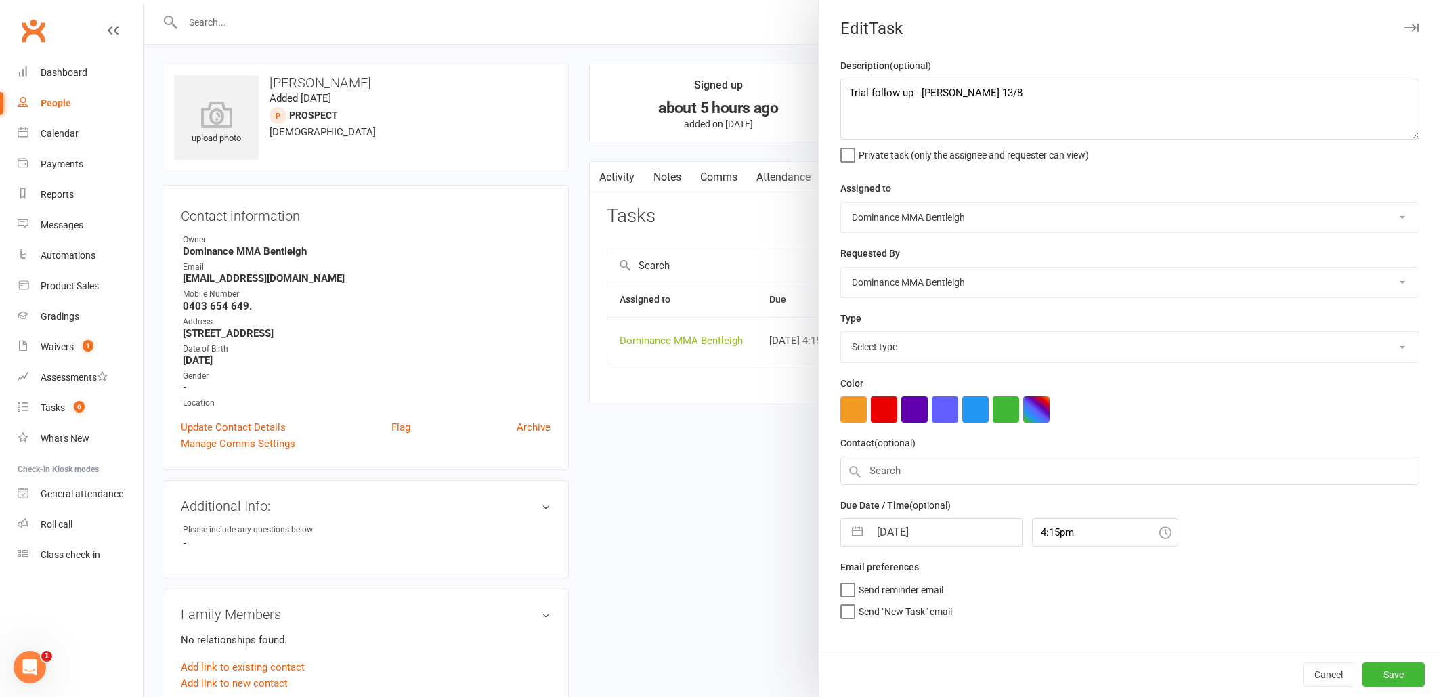
select select "13787"
click at [849, 92] on textarea "Trial follow up - Dylan 13/8" at bounding box center [1129, 109] width 579 height 61
click at [897, 86] on textarea "Trial follow up - Dylan 13/8" at bounding box center [1129, 109] width 579 height 61
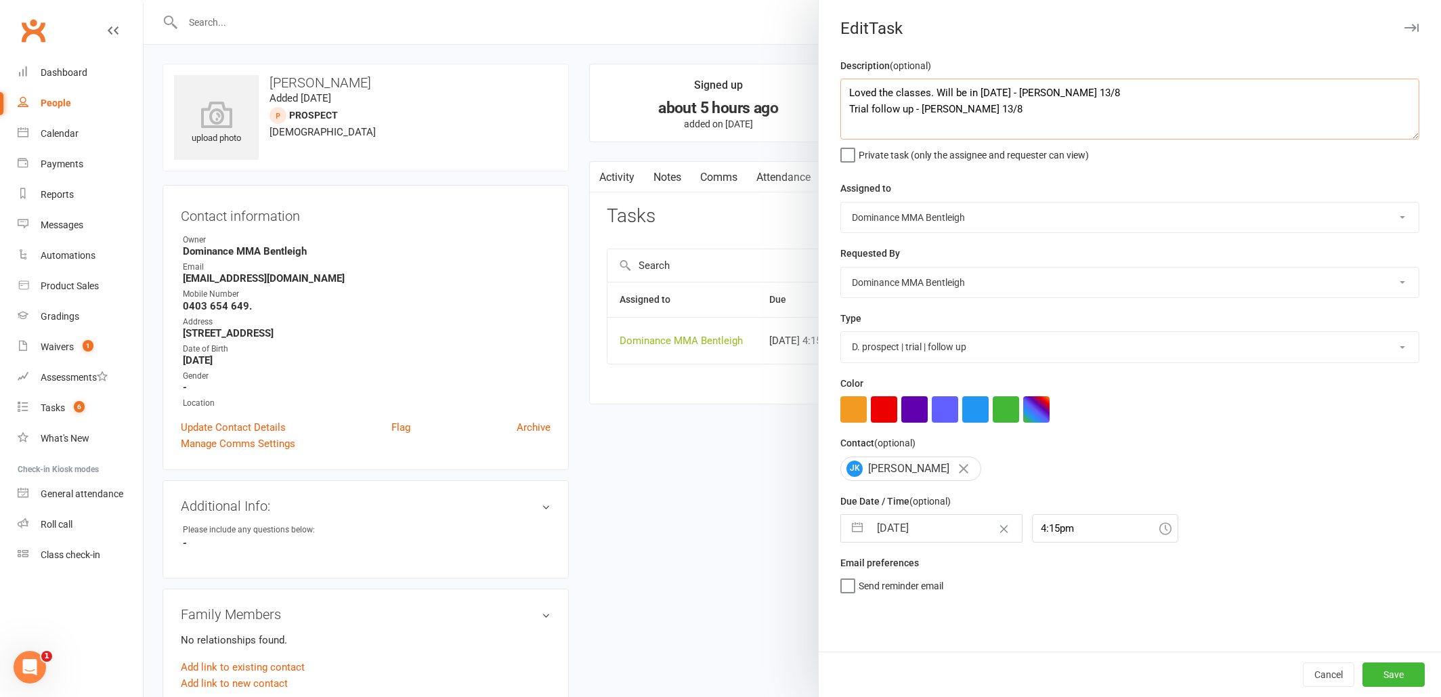
type textarea "Loved the classes. Will be in tomorrow - Dylan 13/8 Trial follow up - Dylan 13/8"
click at [944, 528] on input "14 Aug 2025" at bounding box center [945, 528] width 152 height 27
select select "6"
select select "2025"
select select "7"
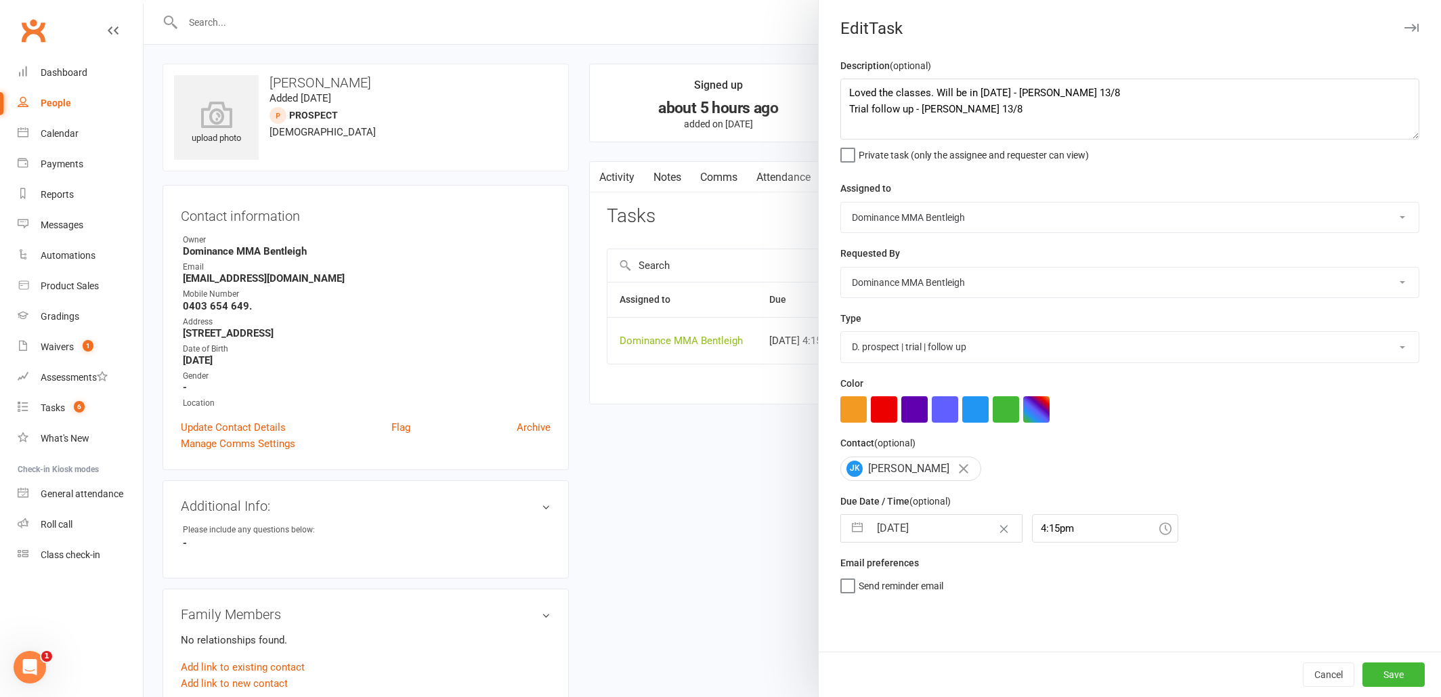
select select "2025"
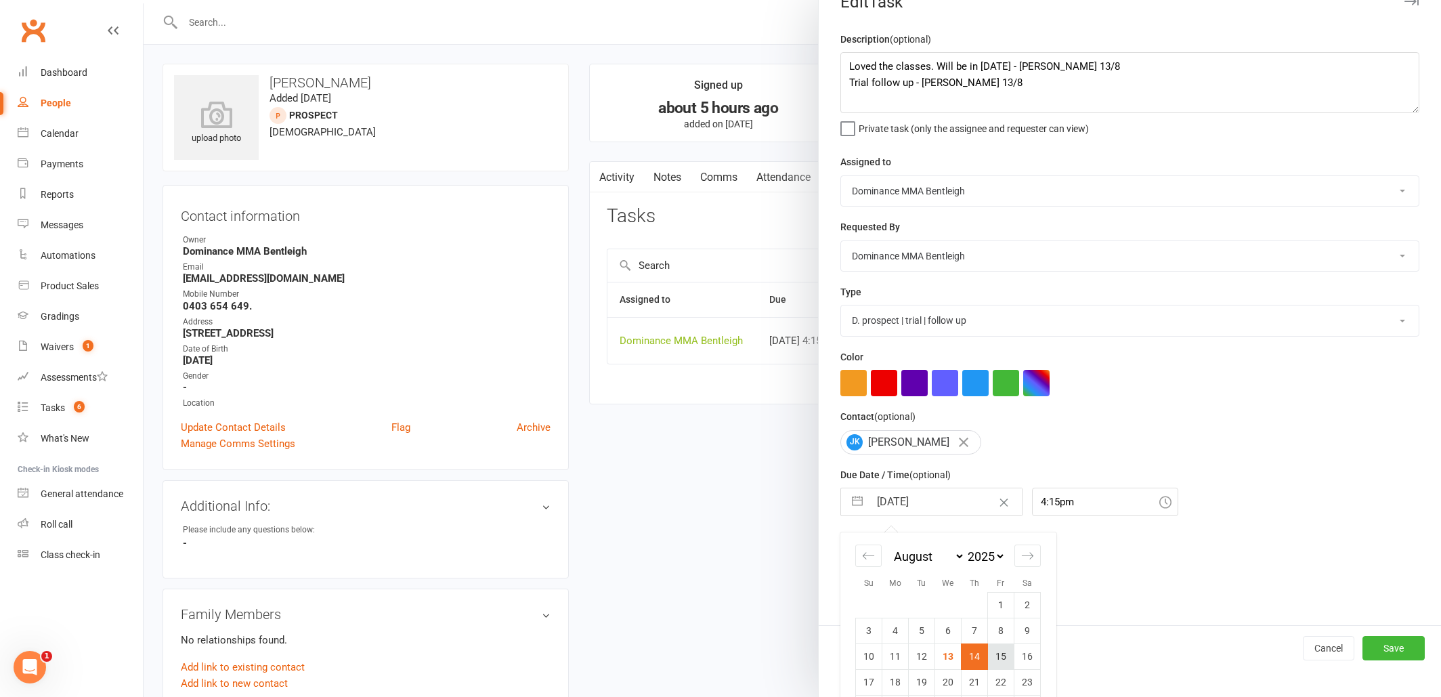
scroll to position [28, 0]
click at [973, 651] on td "14" at bounding box center [975, 655] width 26 height 26
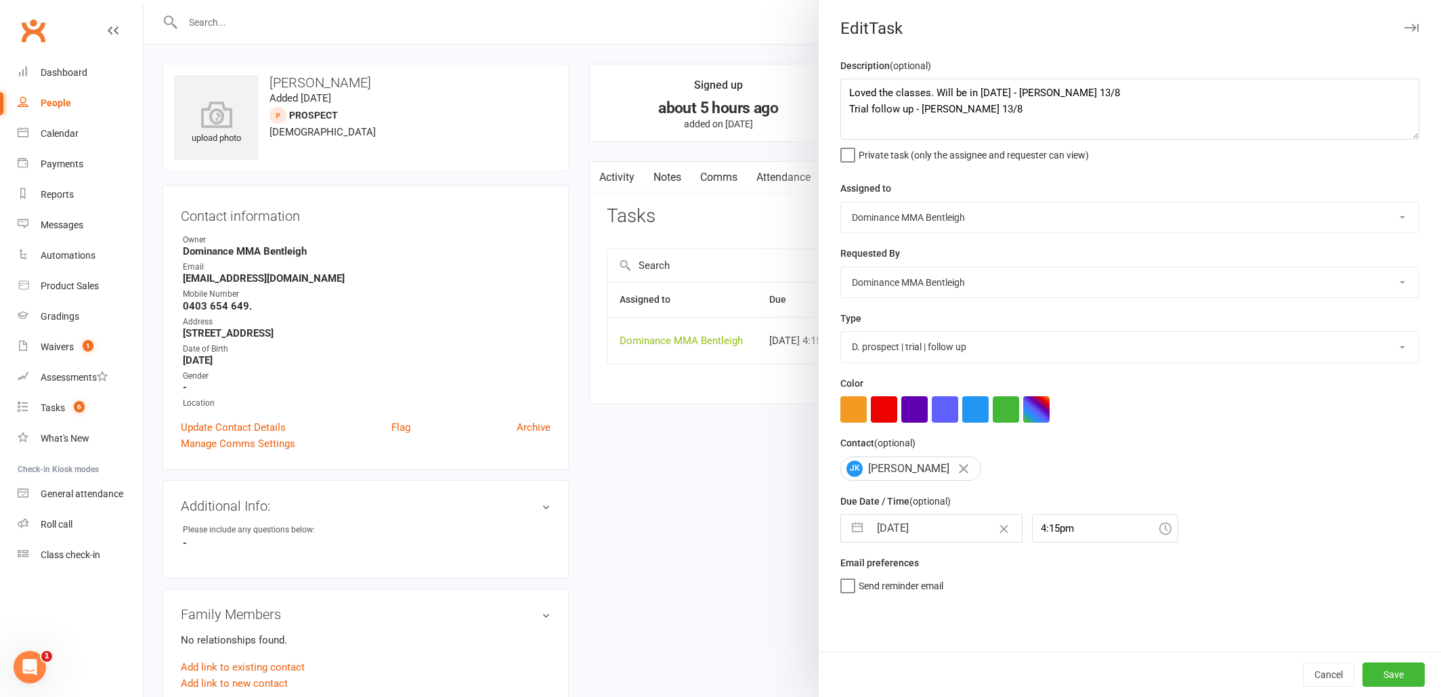
scroll to position [0, 0]
click at [1385, 662] on div "Cancel Save" at bounding box center [1130, 673] width 622 height 45
click at [1383, 671] on button "Save" at bounding box center [1393, 674] width 62 height 24
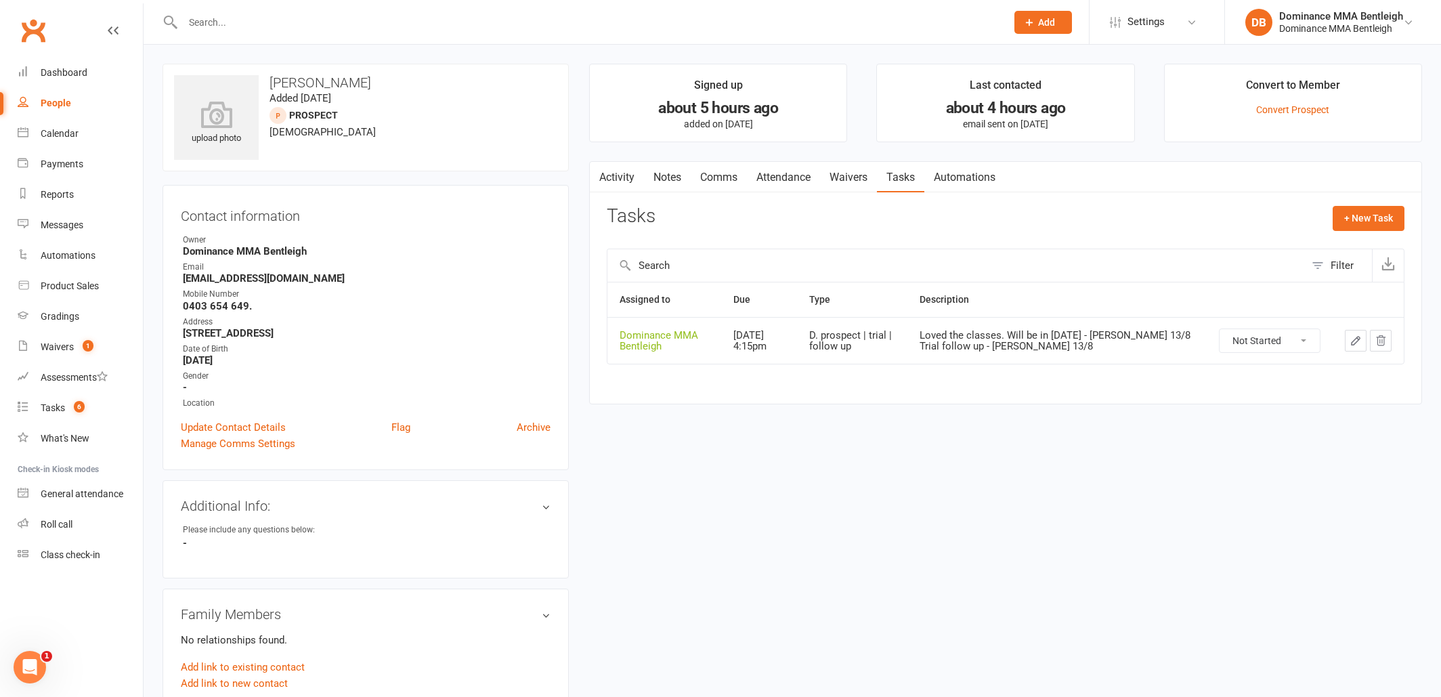
click at [767, 173] on link "Attendance" at bounding box center [783, 177] width 73 height 31
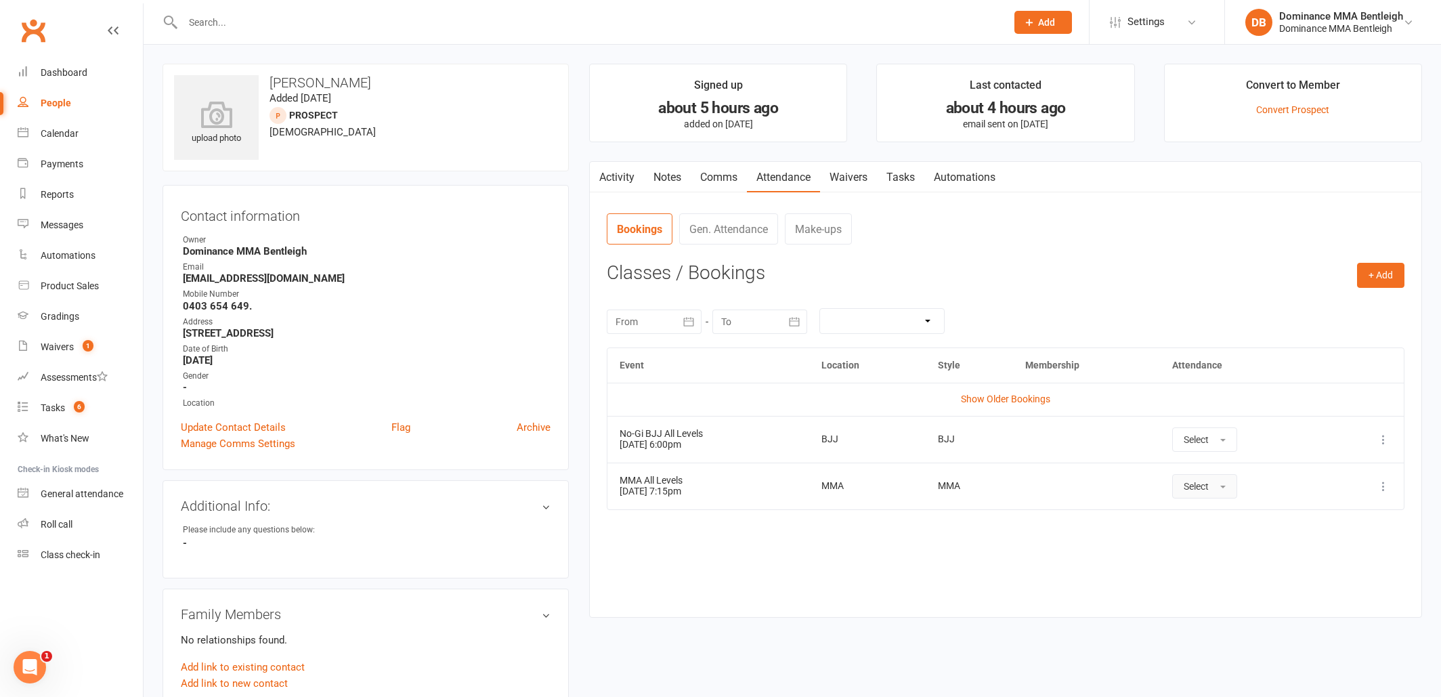
click at [1226, 486] on span "button" at bounding box center [1222, 487] width 5 height 3
click at [1220, 515] on span "Attended" at bounding box center [1204, 517] width 41 height 12
click at [1205, 444] on button "Select" at bounding box center [1187, 439] width 65 height 24
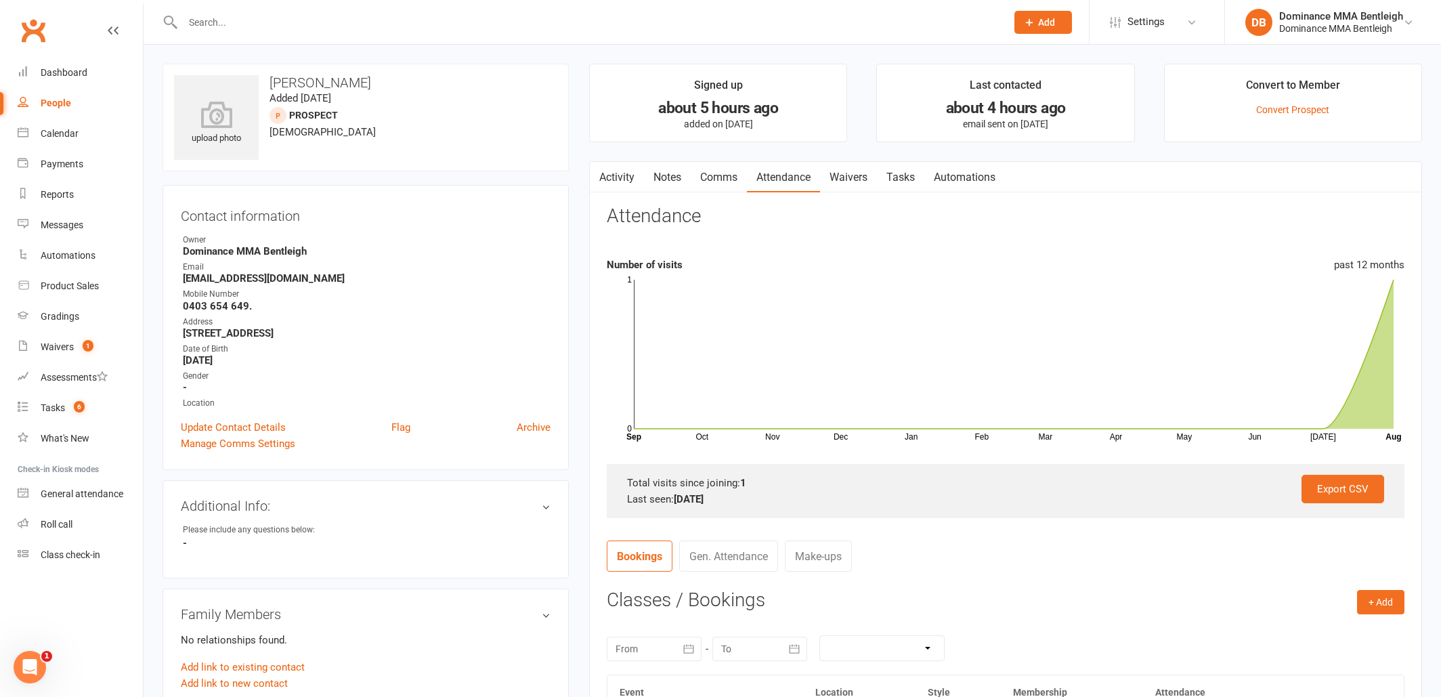
click at [1223, 470] on div "Export CSV Total visits since joining: 1 Last seen: 13 Aug 2025" at bounding box center [1006, 491] width 798 height 54
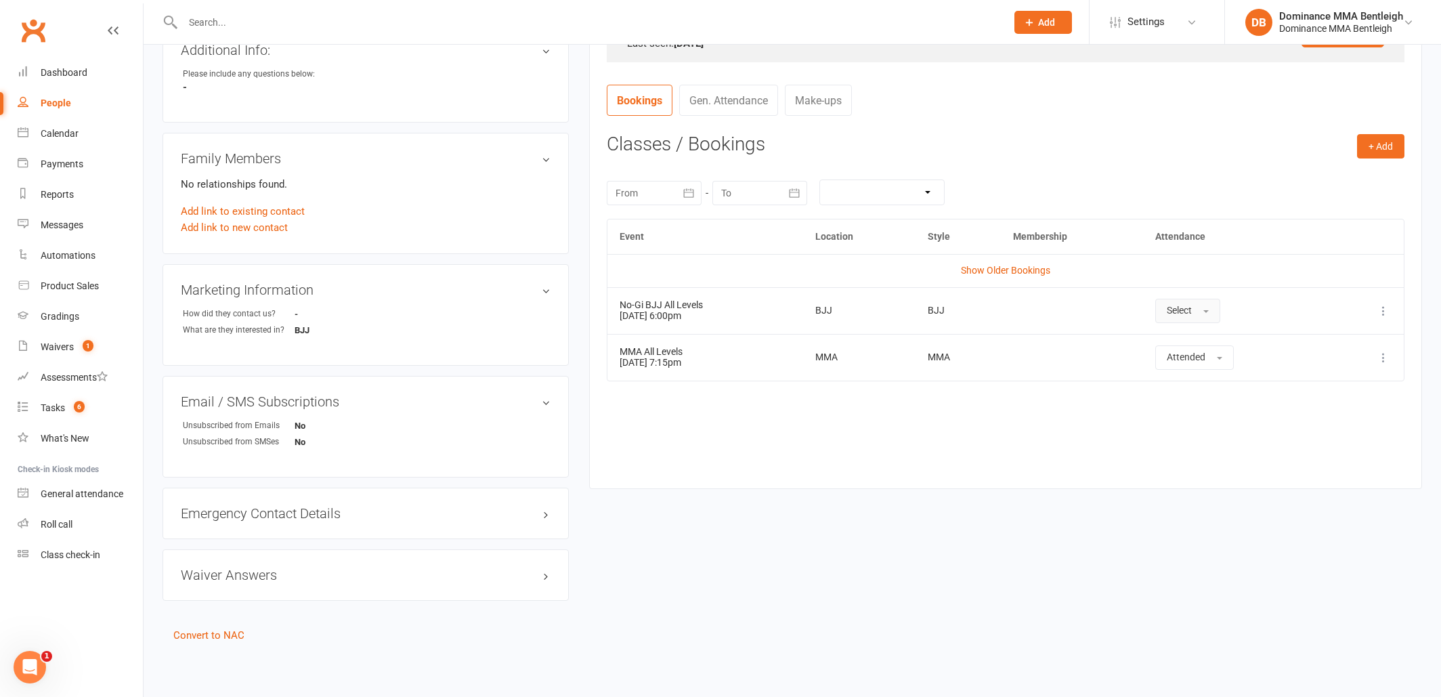
scroll to position [466, 0]
drag, startPoint x: 1185, startPoint y: 305, endPoint x: 1195, endPoint y: 309, distance: 11.2
click at [1187, 305] on button "Select" at bounding box center [1187, 311] width 65 height 24
click at [1206, 335] on span "Attended" at bounding box center [1187, 341] width 41 height 12
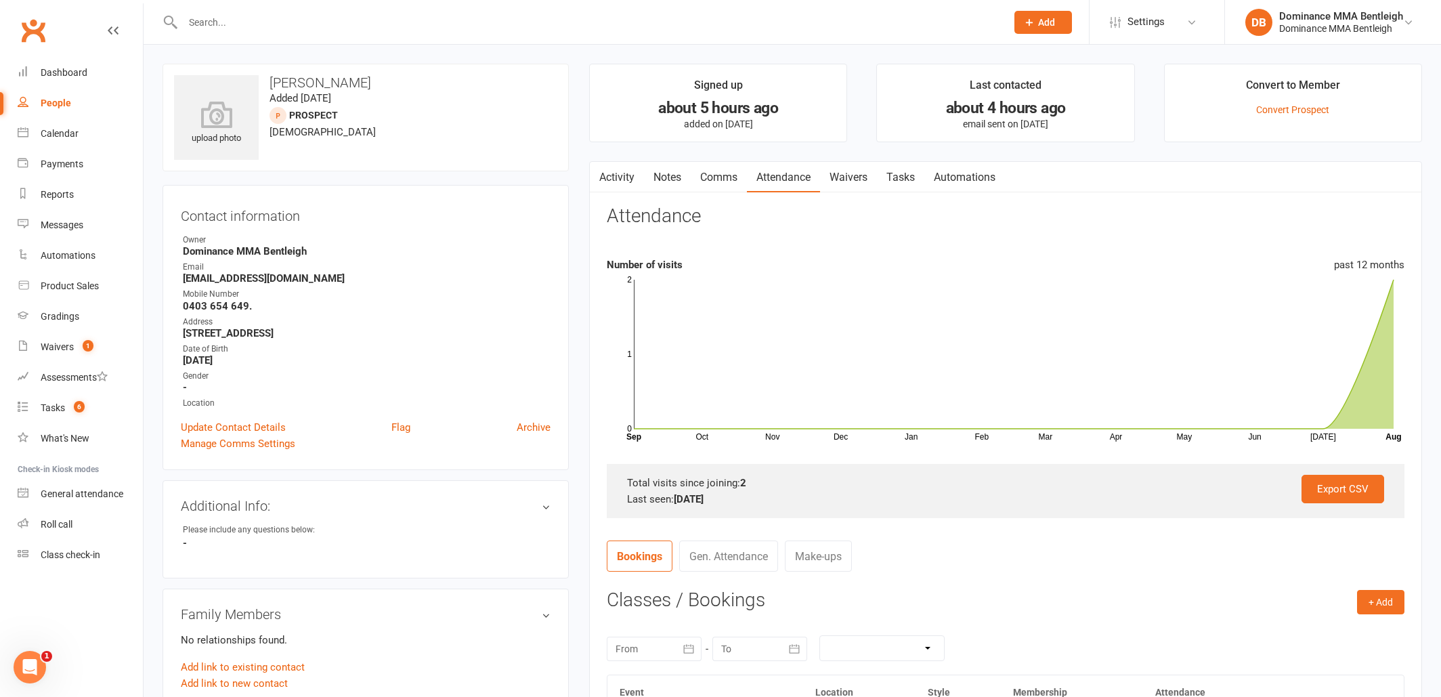
scroll to position [0, 0]
click at [284, 28] on input "text" at bounding box center [588, 22] width 818 height 19
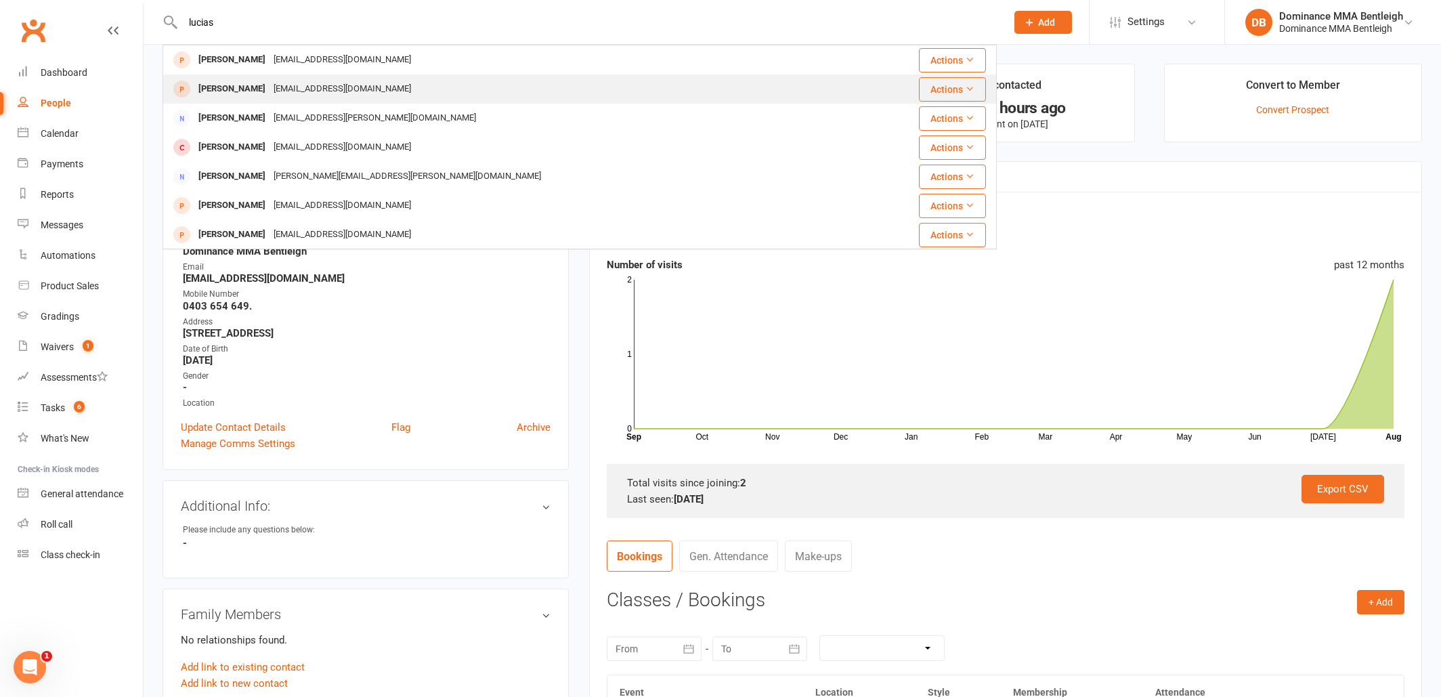
click at [281, 85] on div "trewinlucius@gmail.com" at bounding box center [343, 89] width 146 height 20
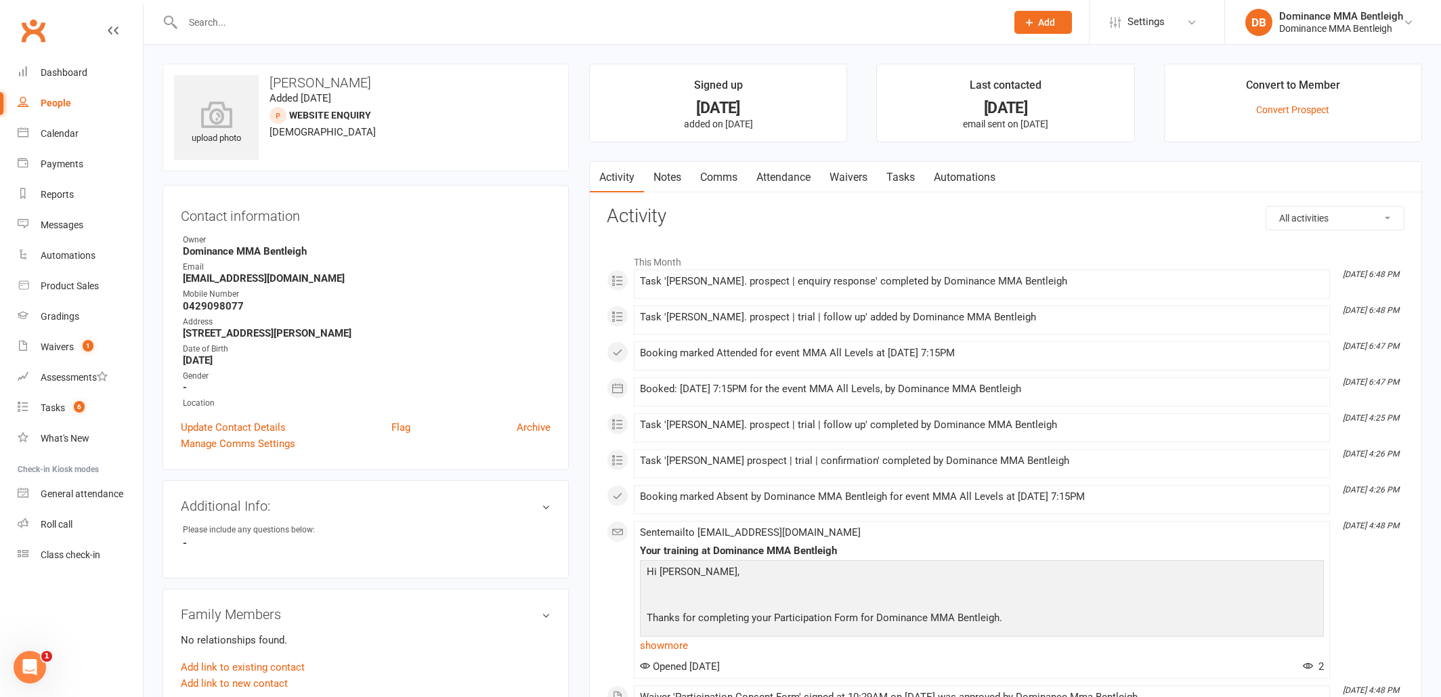
click at [778, 175] on link "Attendance" at bounding box center [783, 177] width 73 height 31
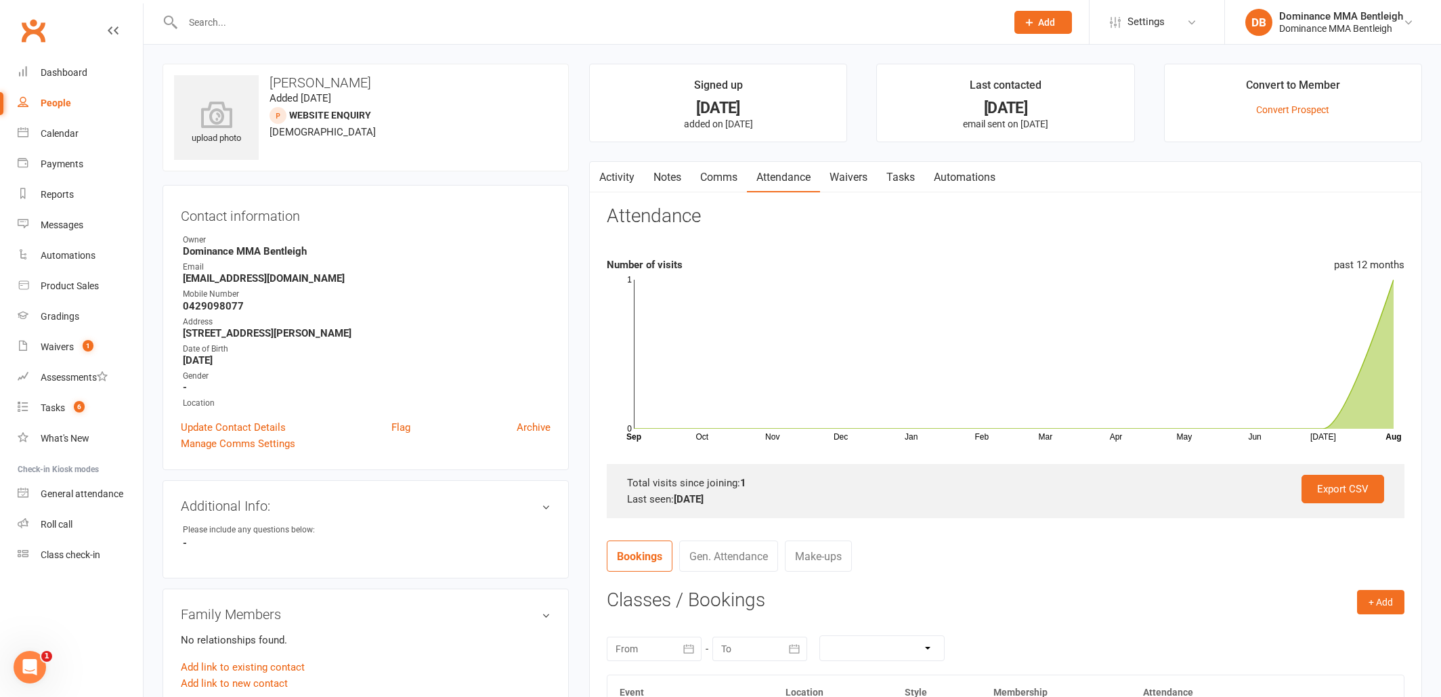
click at [889, 181] on link "Tasks" at bounding box center [900, 177] width 47 height 31
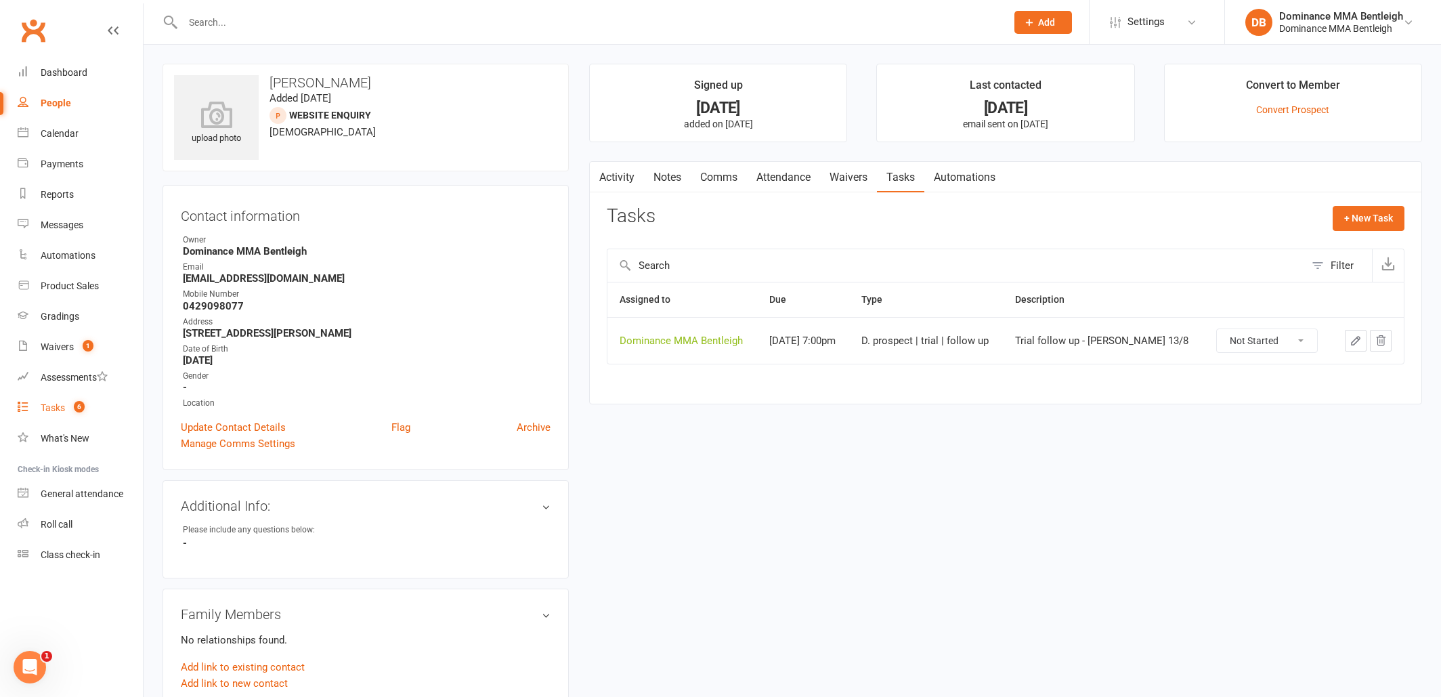
click at [49, 410] on div "Tasks" at bounding box center [53, 407] width 24 height 11
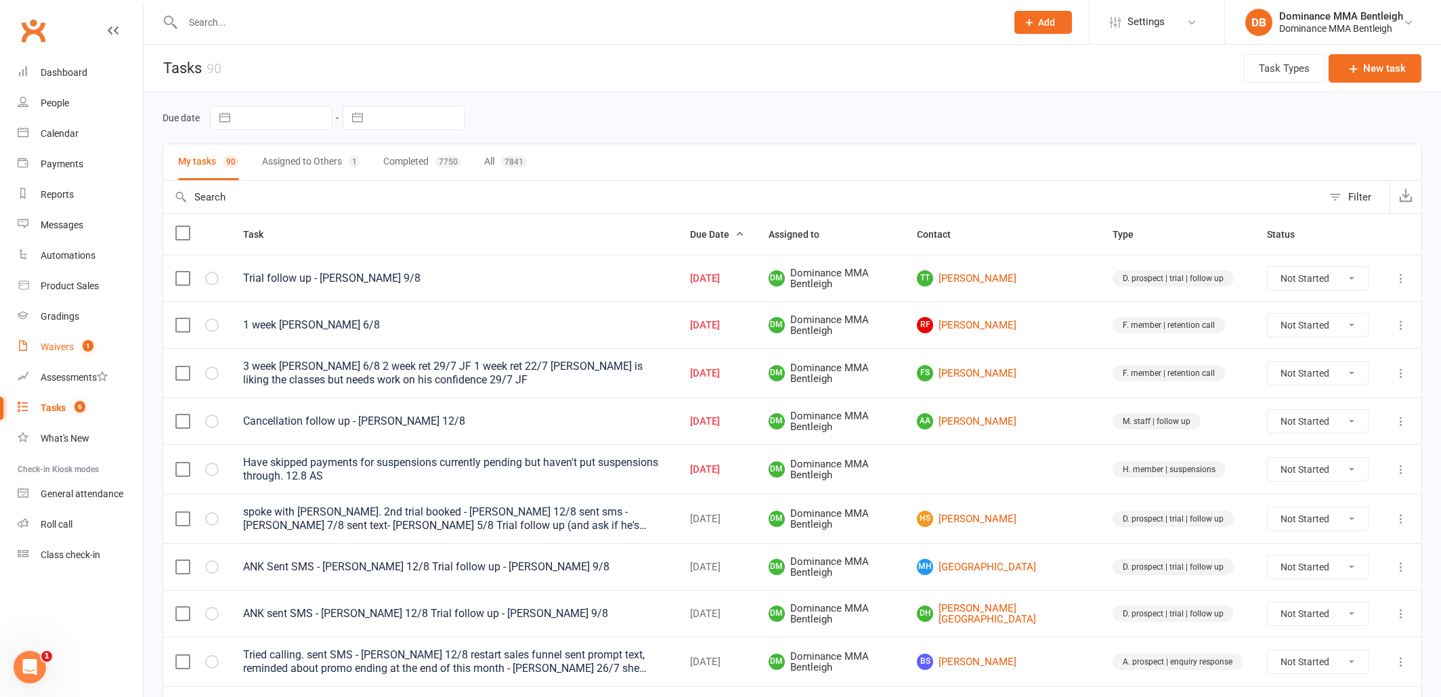
click at [100, 342] on link "Waivers 1" at bounding box center [80, 347] width 125 height 30
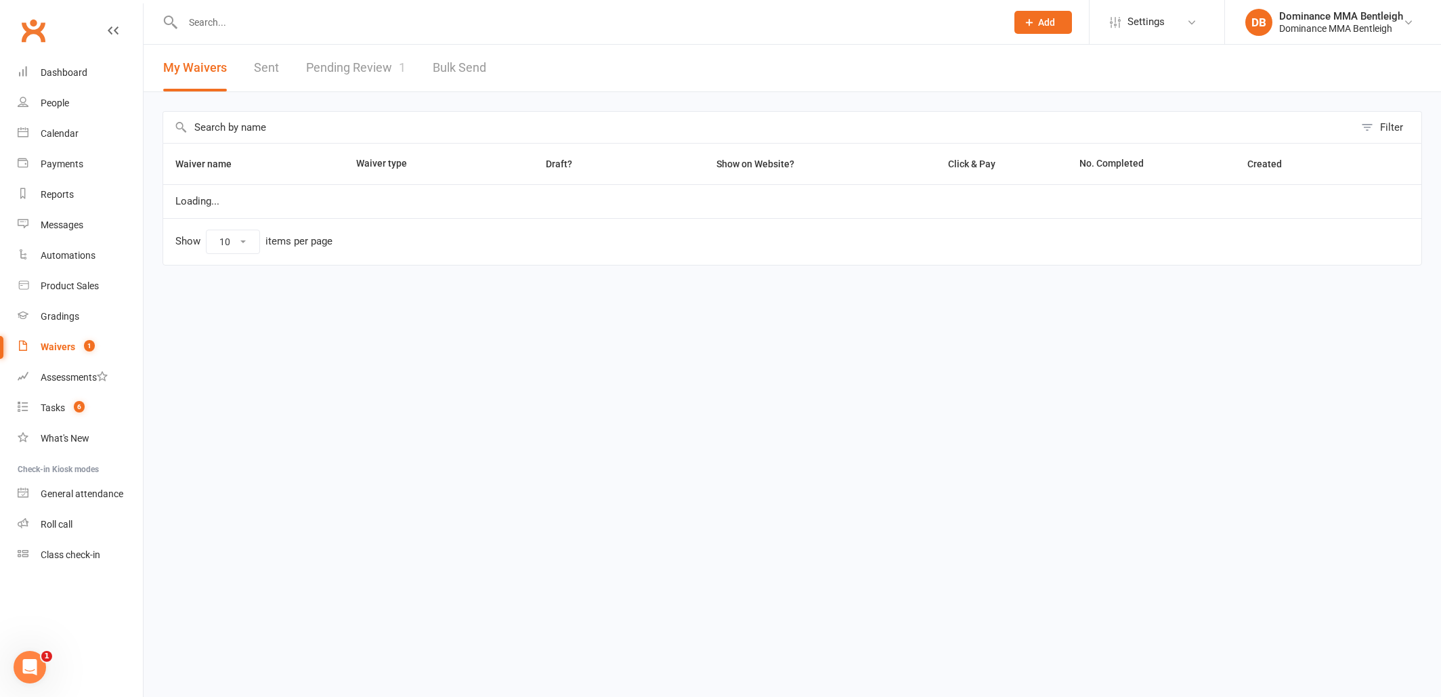
click at [395, 67] on link "Pending Review 1" at bounding box center [356, 68] width 100 height 47
